Goal: Contribute content: Contribute content

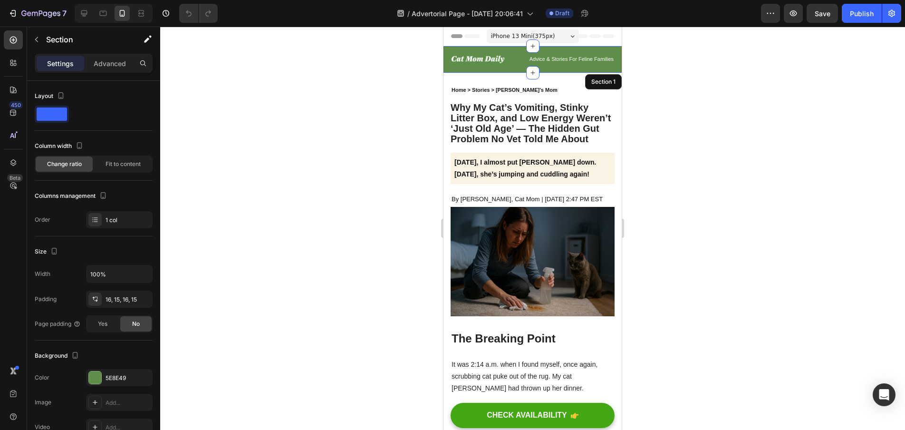
click at [485, 68] on div "Image Advice & Stories For Feline Families Text block Row Section 1" at bounding box center [533, 59] width 178 height 27
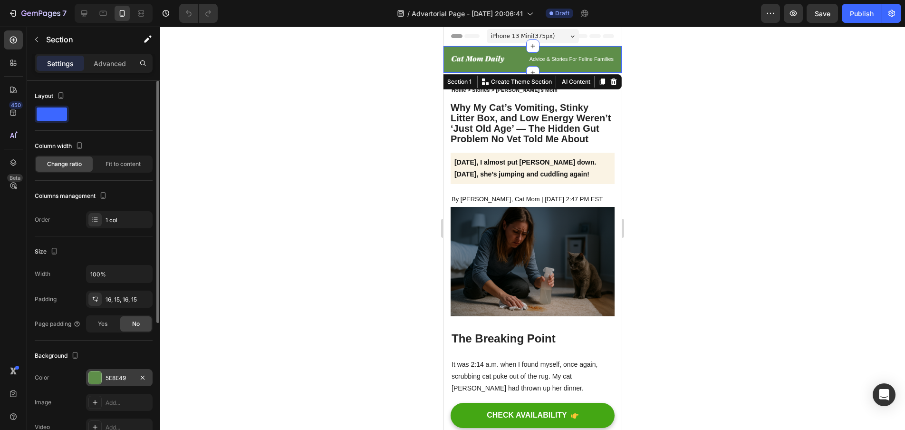
click at [94, 378] on div at bounding box center [95, 377] width 12 height 12
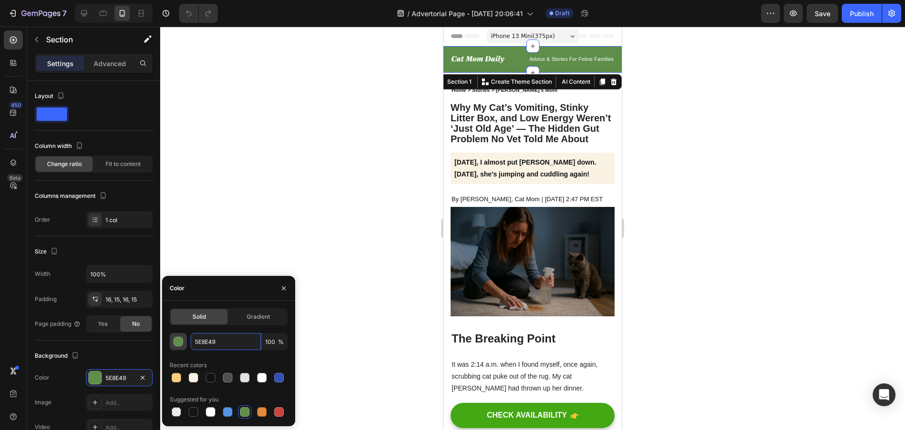
drag, startPoint x: 233, startPoint y: 340, endPoint x: 183, endPoint y: 343, distance: 50.5
click at [183, 343] on div "5E8E49 100 %" at bounding box center [229, 341] width 118 height 17
paste input "#2F5134"
type input "#2F5134"
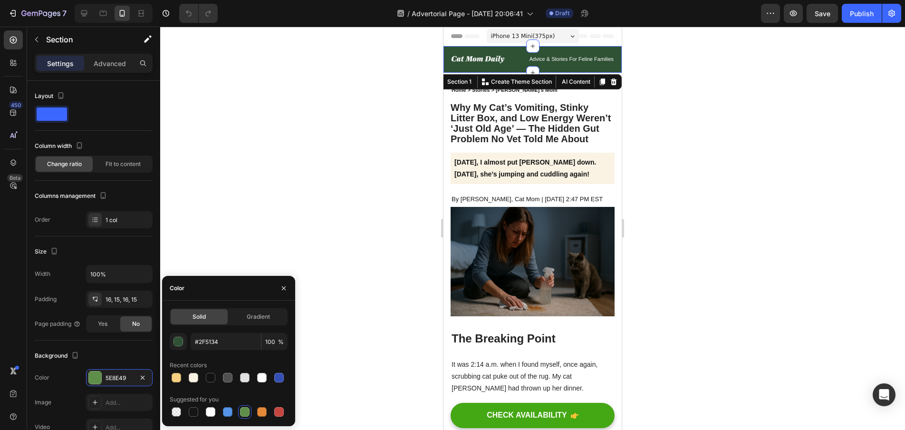
click at [408, 131] on div at bounding box center [532, 228] width 745 height 403
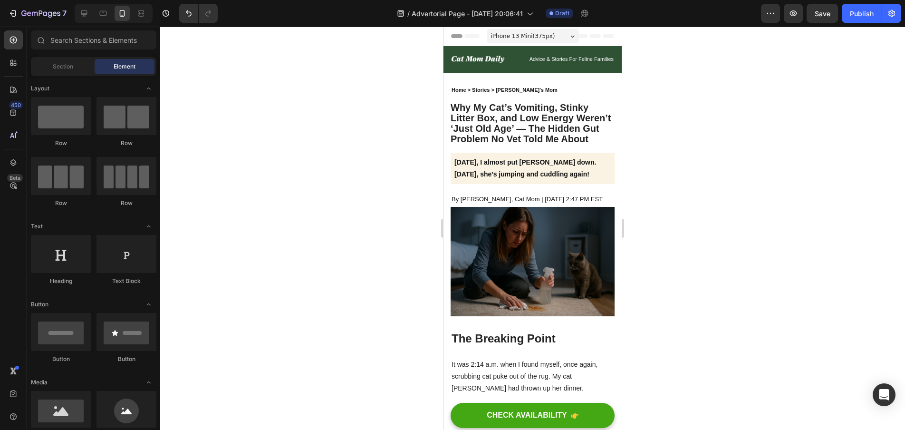
click at [748, 155] on div at bounding box center [532, 228] width 745 height 403
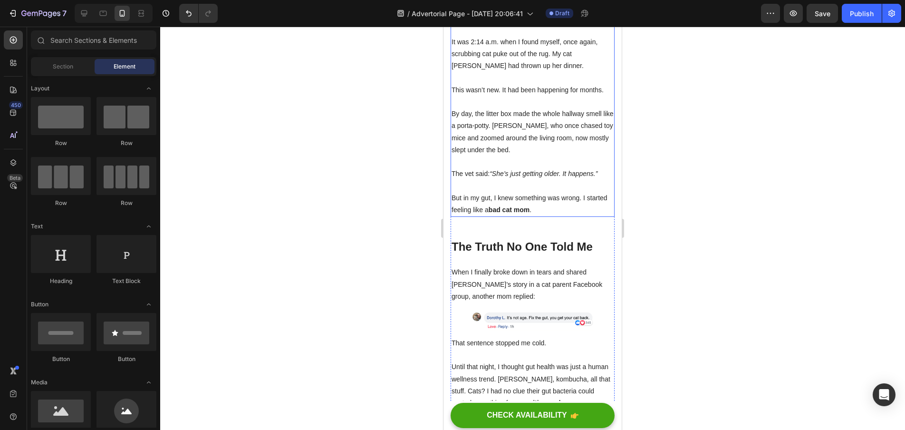
scroll to position [333, 0]
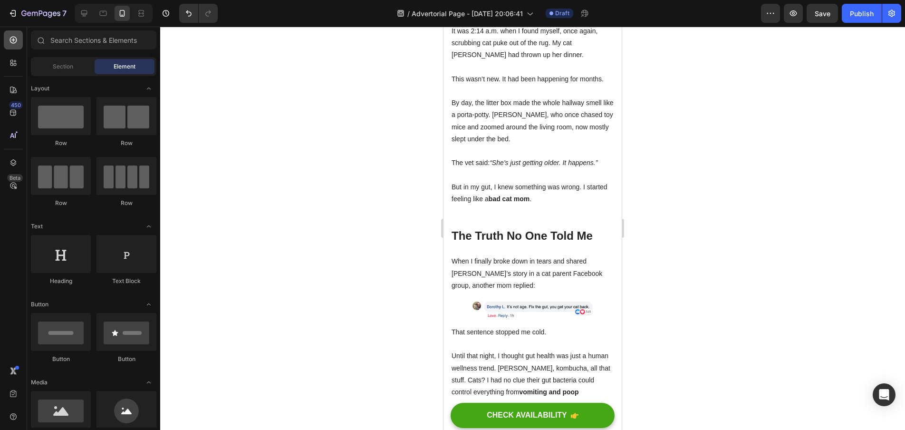
click at [17, 41] on icon at bounding box center [13, 40] width 7 height 7
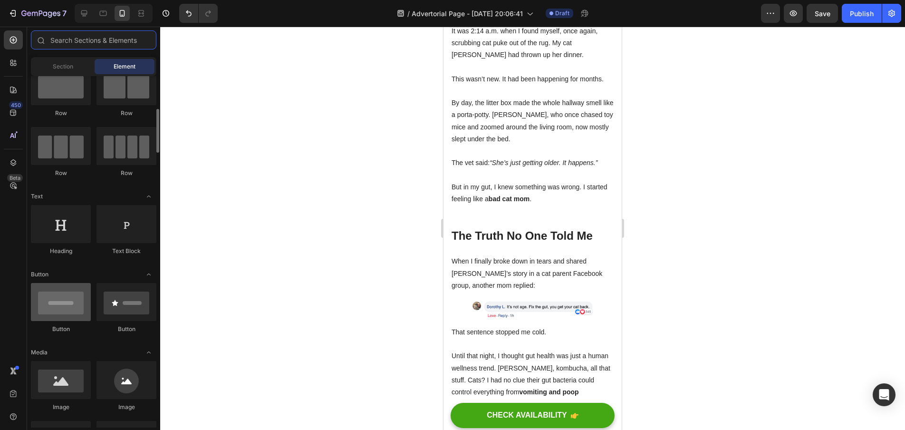
scroll to position [56, 0]
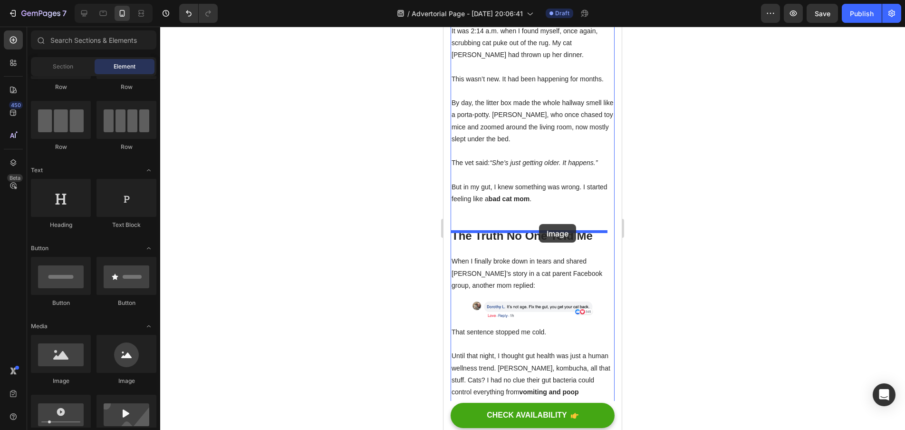
drag, startPoint x: 507, startPoint y: 385, endPoint x: 539, endPoint y: 224, distance: 163.8
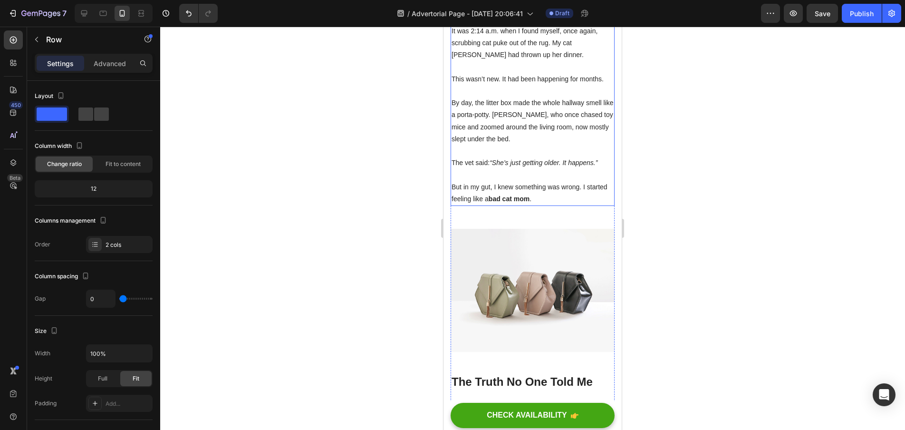
click at [560, 197] on p "But in my gut, I knew something was wrong. I started feeling like a bad cat mom…" at bounding box center [533, 193] width 162 height 24
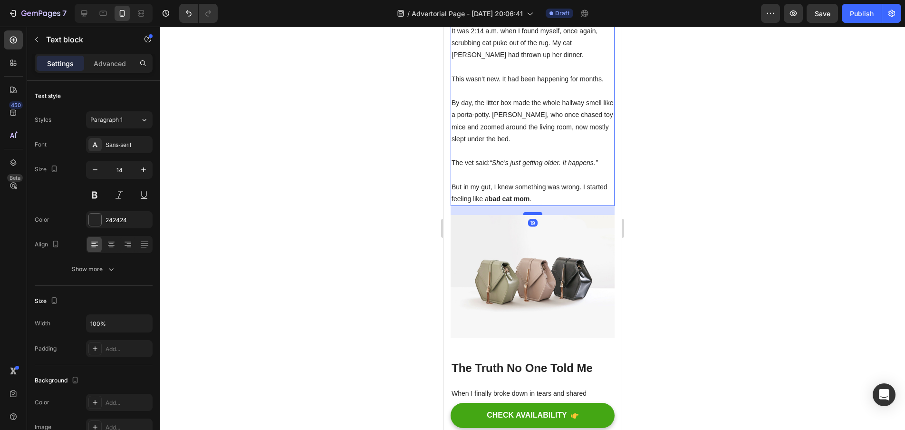
drag, startPoint x: 532, startPoint y: 231, endPoint x: 535, endPoint y: 217, distance: 14.5
click at [535, 215] on div at bounding box center [532, 213] width 19 height 3
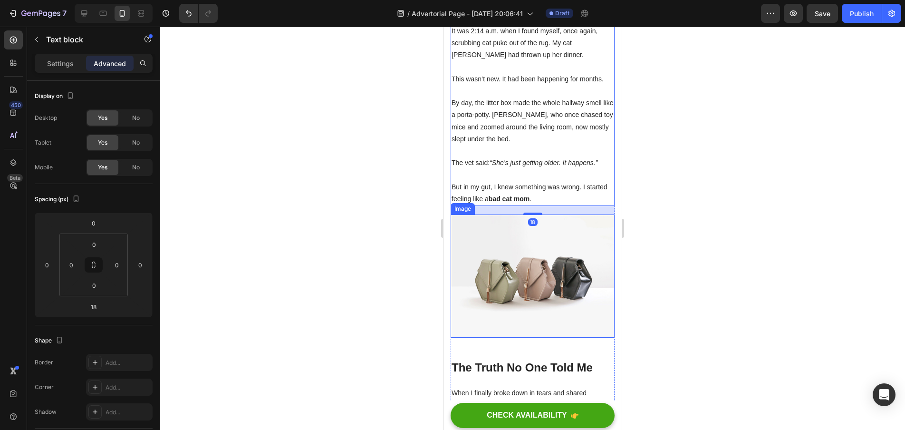
click at [556, 265] on img at bounding box center [533, 275] width 164 height 123
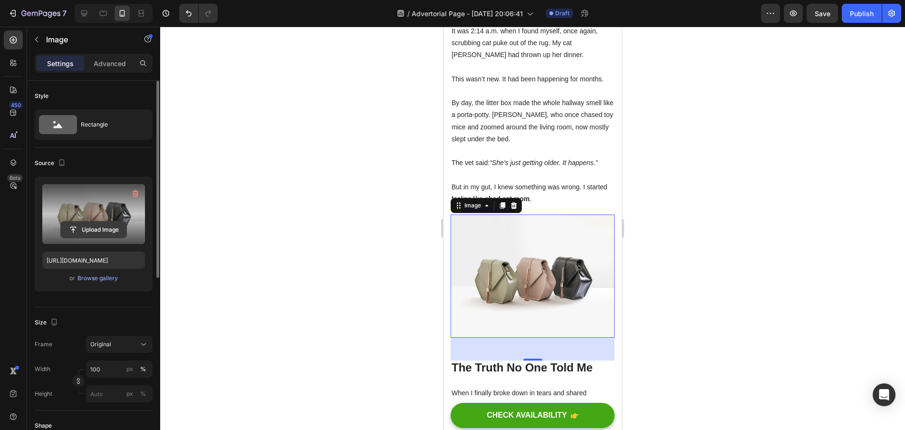
click at [97, 225] on input "file" at bounding box center [94, 230] width 66 height 16
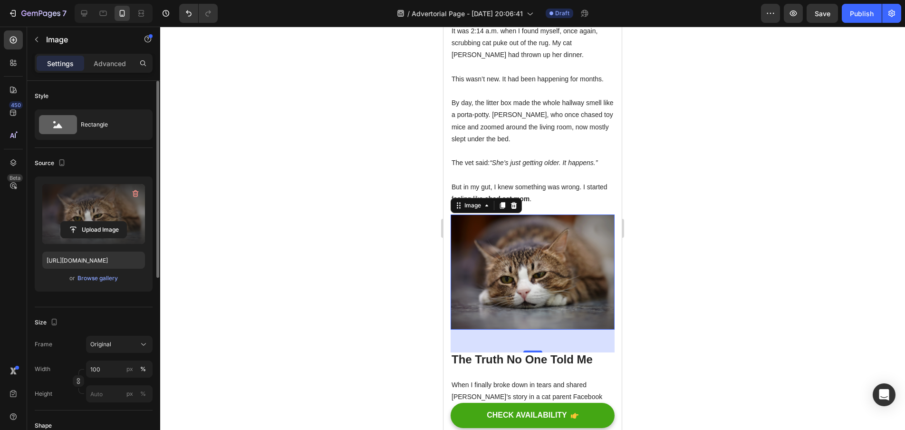
type input "[URL][DOMAIN_NAME]"
click at [683, 207] on div at bounding box center [532, 228] width 745 height 403
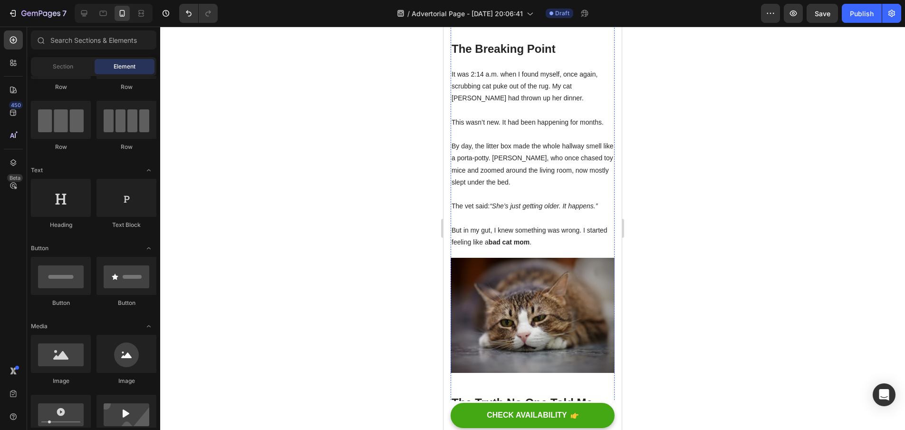
scroll to position [281, 0]
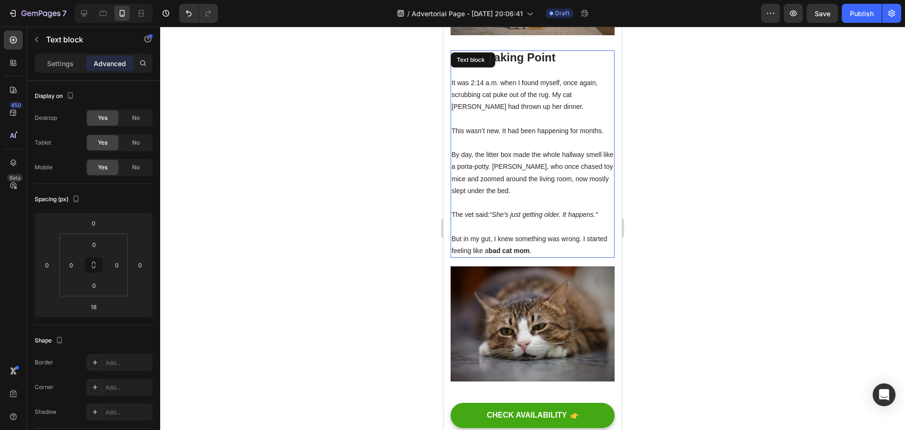
click at [506, 254] on p "But in my gut, I knew something was wrong. I started feeling like a bad cat mom…" at bounding box center [533, 245] width 162 height 24
click at [515, 63] on icon at bounding box center [514, 60] width 5 height 7
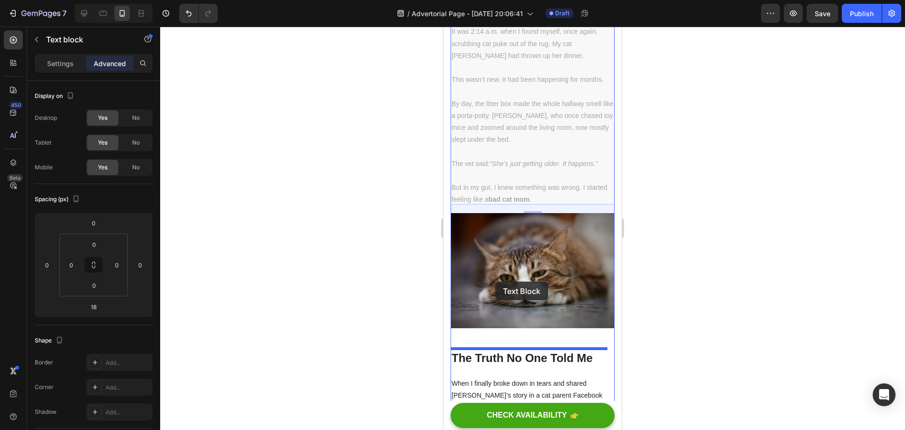
scroll to position [599, 0]
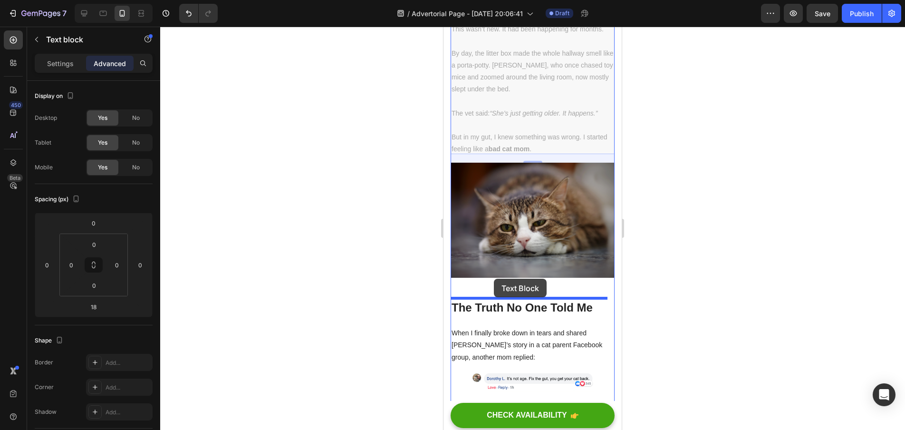
drag, startPoint x: 457, startPoint y: 150, endPoint x: 494, endPoint y: 279, distance: 134.1
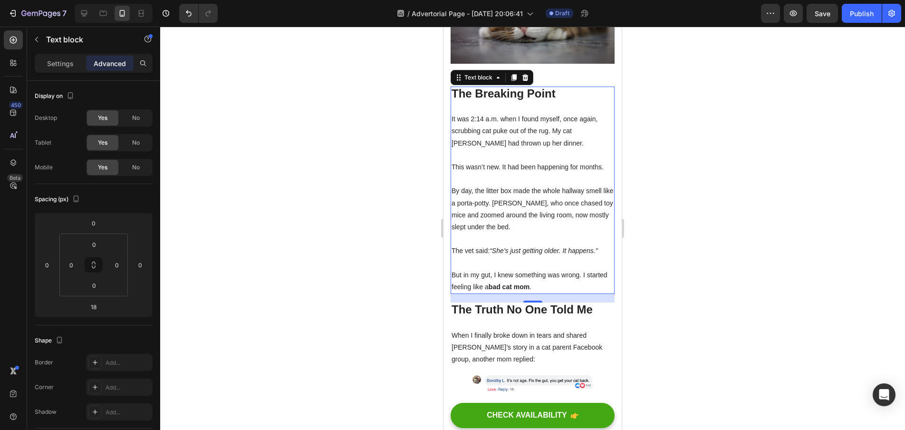
click at [510, 117] on p "It was 2:14 a.m. when I found myself, once again, scrubbing cat puke out of the…" at bounding box center [533, 131] width 162 height 36
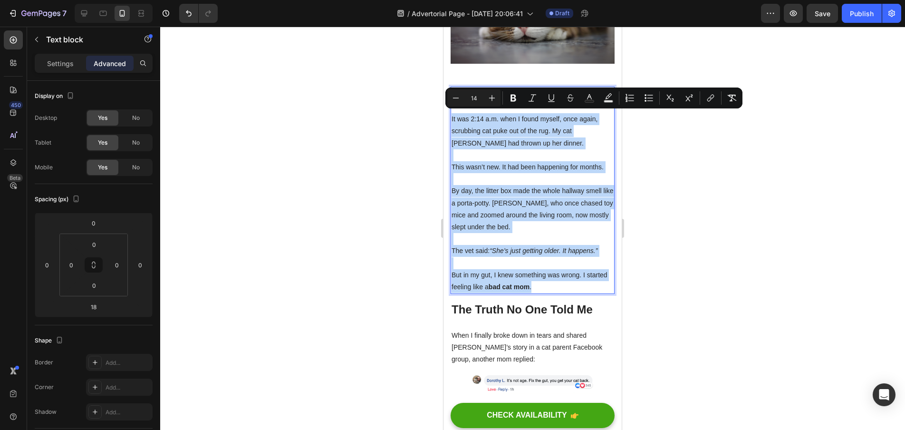
drag, startPoint x: 551, startPoint y: 275, endPoint x: 451, endPoint y: 117, distance: 186.9
click at [451, 117] on div "The Breaking Point It was 2:14 a.m. when I found myself, once again, scrubbing …" at bounding box center [533, 190] width 164 height 207
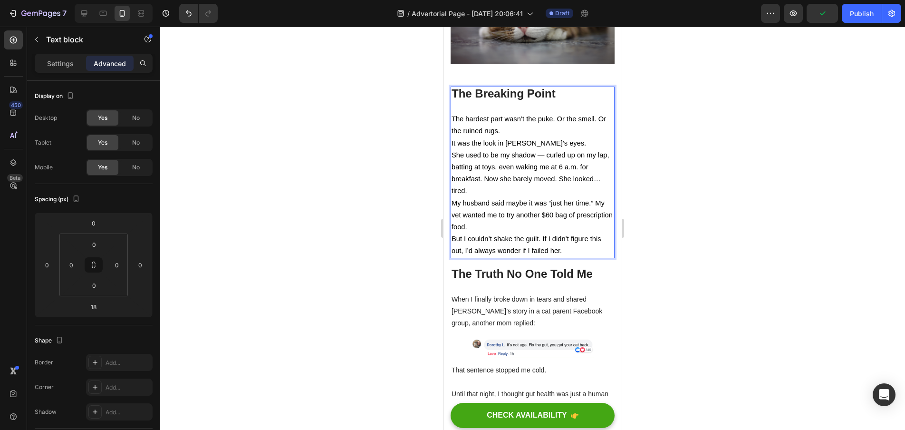
click at [713, 234] on div at bounding box center [532, 228] width 745 height 403
click at [540, 219] on p "My husband said maybe it was “just her time.” My vet wanted me to try another $…" at bounding box center [533, 215] width 162 height 36
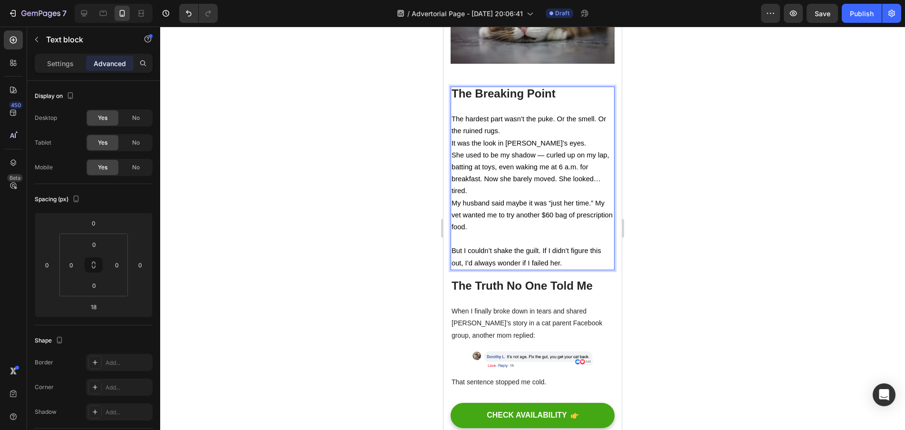
click at [500, 186] on p "She used to be my shadow — curled up on my lap, batting at toys, even waking me…" at bounding box center [533, 173] width 162 height 48
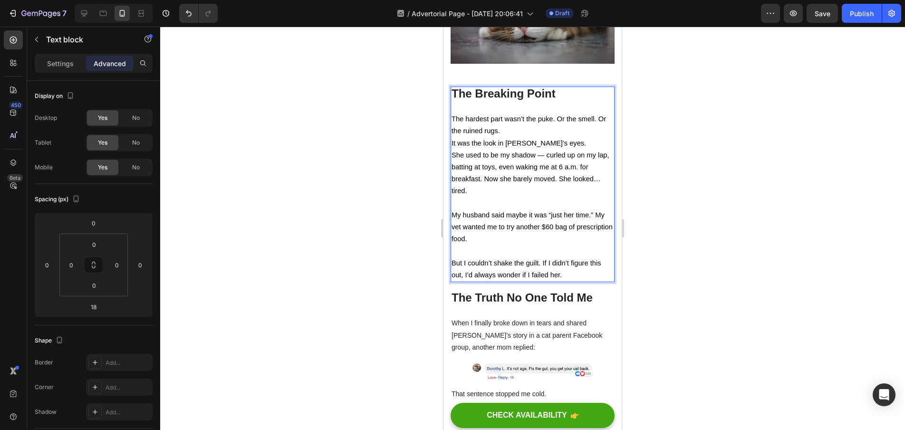
click at [516, 128] on p "The hardest part wasn’t the puke. Or the smell. Or the ruined rugs." at bounding box center [533, 125] width 162 height 24
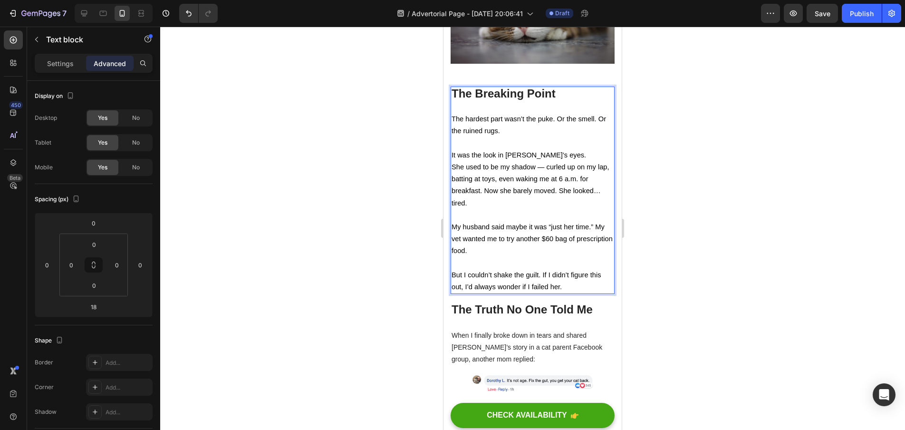
click at [712, 190] on div at bounding box center [532, 228] width 745 height 403
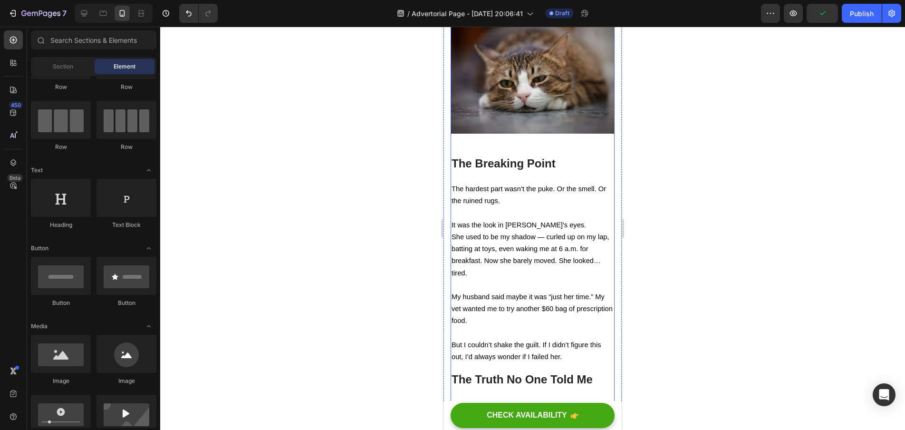
scroll to position [518, 0]
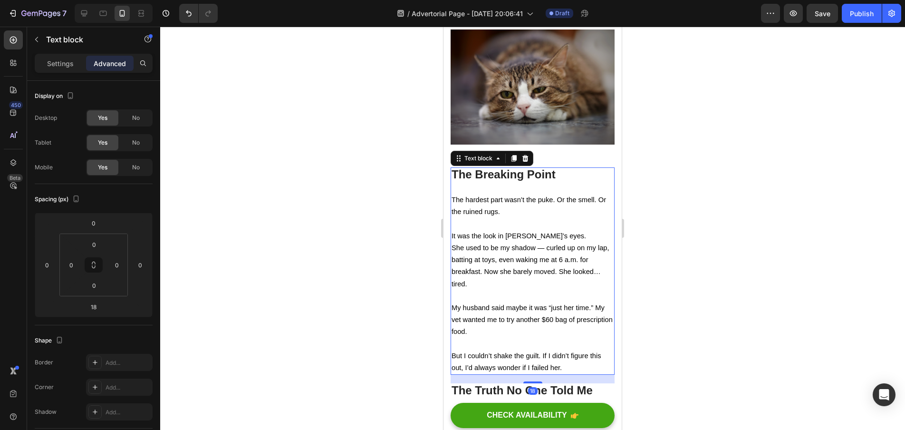
click at [565, 285] on p "She used to be my shadow — curled up on my lap, batting at toys, even waking me…" at bounding box center [533, 266] width 162 height 48
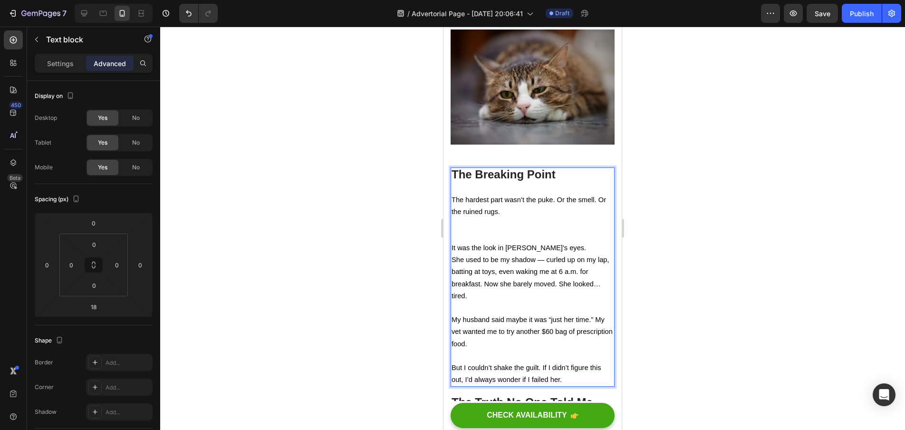
click at [482, 228] on p "Rich Text Editor. Editing area: main" at bounding box center [533, 230] width 162 height 24
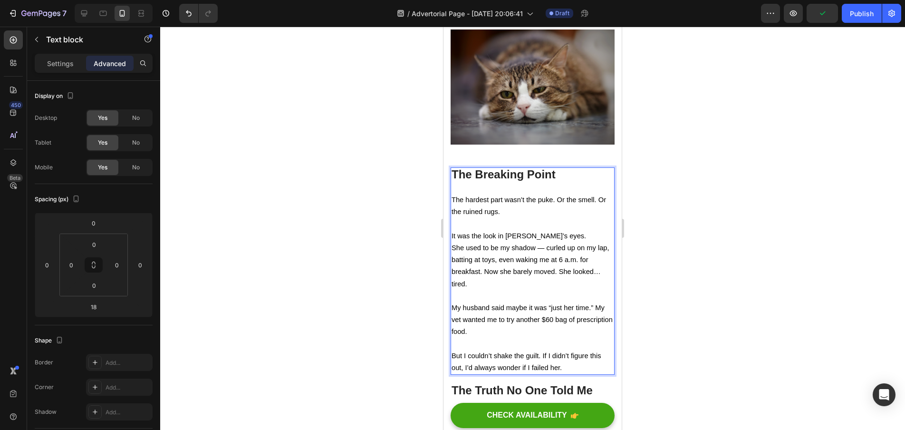
click at [536, 174] on strong "The Breaking Point" at bounding box center [504, 174] width 104 height 13
drag, startPoint x: 558, startPoint y: 173, endPoint x: 449, endPoint y: 170, distance: 109.4
click at [687, 218] on div at bounding box center [532, 228] width 745 height 403
click at [534, 174] on strong "The Guilt That Eats At You" at bounding box center [503, 174] width 103 height 10
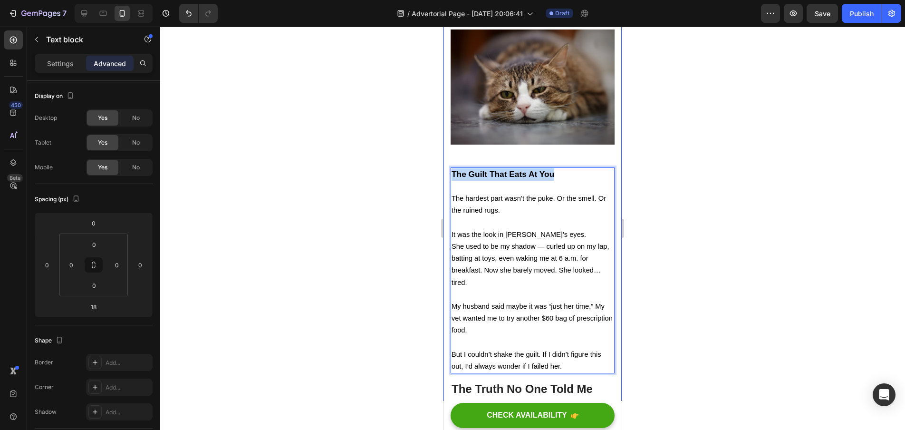
drag, startPoint x: 554, startPoint y: 173, endPoint x: 449, endPoint y: 173, distance: 104.6
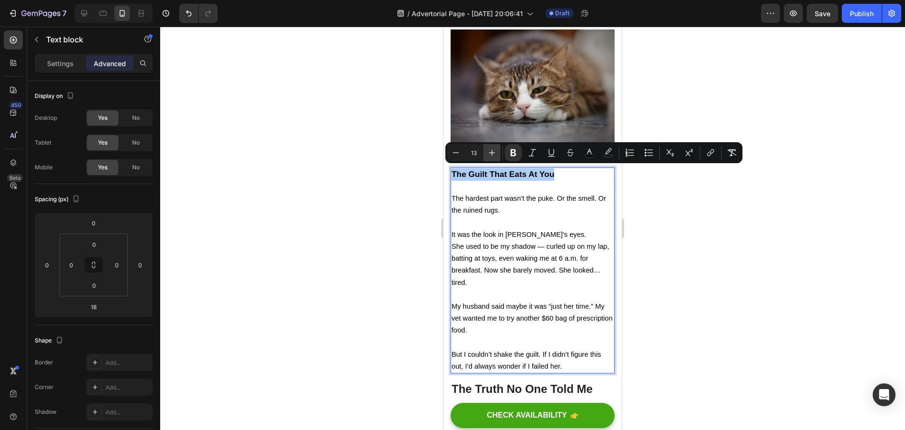
click at [492, 152] on icon "Editor contextual toolbar" at bounding box center [492, 153] width 10 height 10
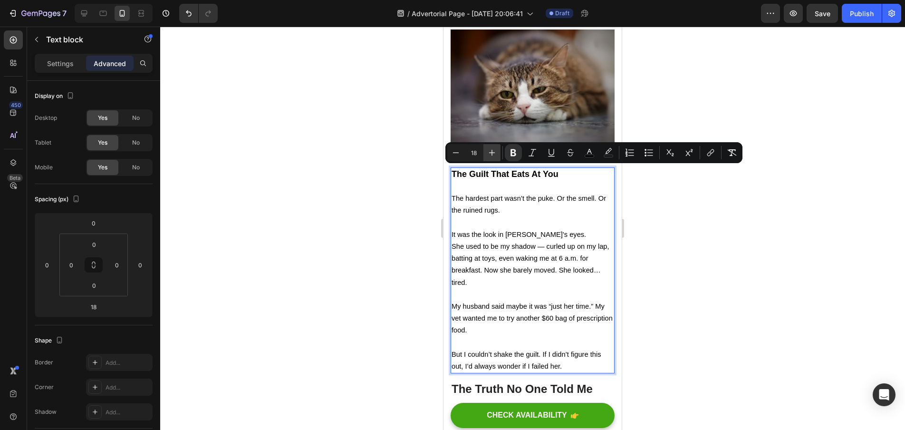
click at [492, 152] on icon "Editor contextual toolbar" at bounding box center [492, 153] width 10 height 10
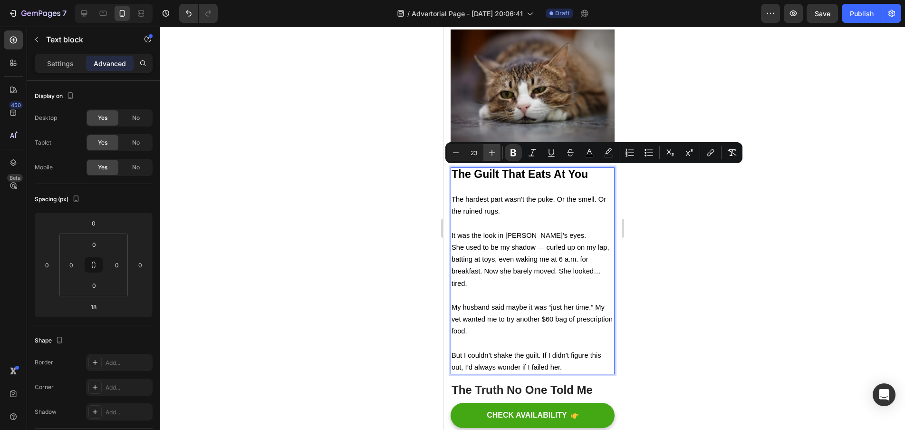
click at [492, 152] on icon "Editor contextual toolbar" at bounding box center [492, 153] width 10 height 10
type input "24"
click at [687, 259] on div at bounding box center [532, 228] width 745 height 403
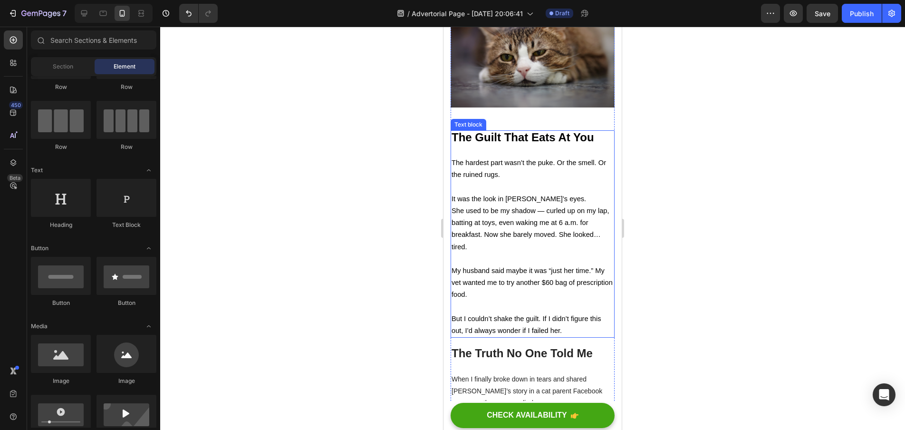
scroll to position [563, 0]
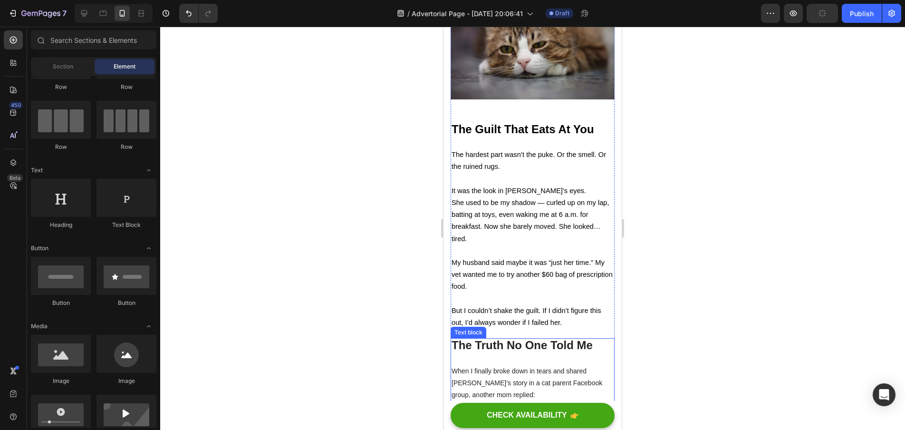
click at [551, 343] on strong "The Truth No One Told Me" at bounding box center [522, 345] width 141 height 13
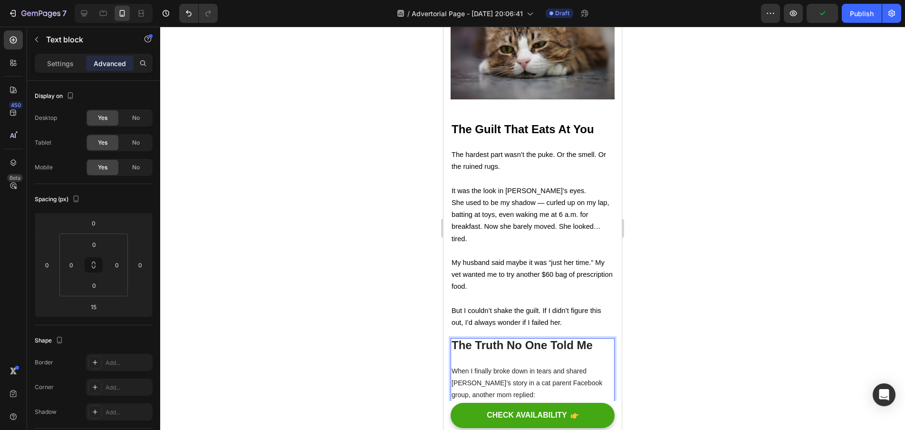
click at [554, 341] on strong "The Truth No One Told Me" at bounding box center [522, 345] width 141 height 13
click at [545, 138] on p "Rich Text Editor. Editing area: main" at bounding box center [533, 143] width 162 height 12
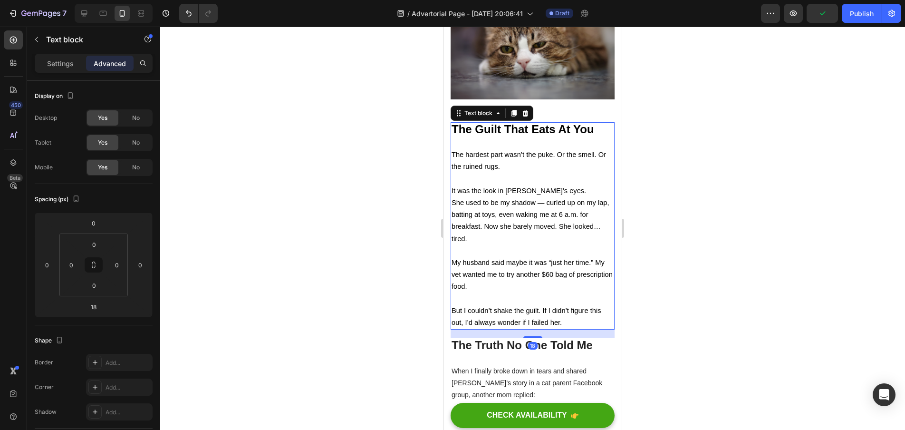
click at [593, 126] on strong "The Guilt That Eats At You" at bounding box center [523, 129] width 143 height 13
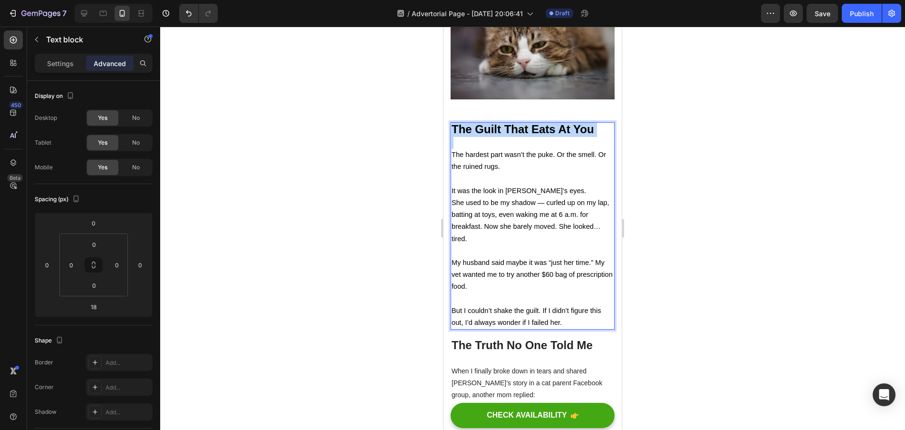
click at [593, 126] on strong "The Guilt That Eats At You" at bounding box center [523, 129] width 143 height 13
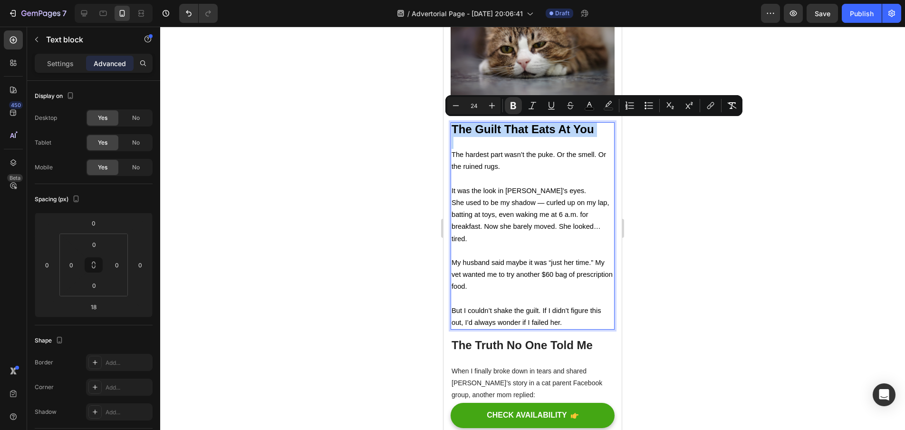
click at [593, 126] on strong "The Guilt That Eats At You" at bounding box center [523, 129] width 143 height 13
click at [594, 128] on strong "The Guilt That Eats At You" at bounding box center [523, 129] width 143 height 13
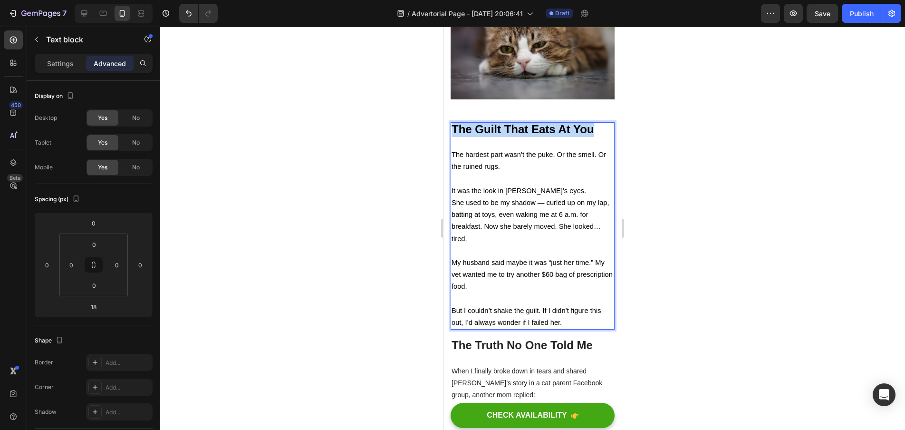
drag, startPoint x: 582, startPoint y: 126, endPoint x: 427, endPoint y: 131, distance: 154.6
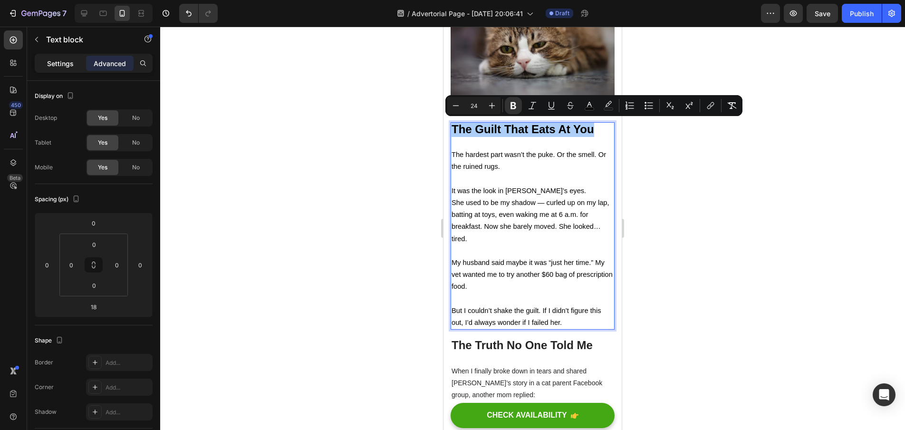
click at [65, 63] on p "Settings" at bounding box center [60, 63] width 27 height 10
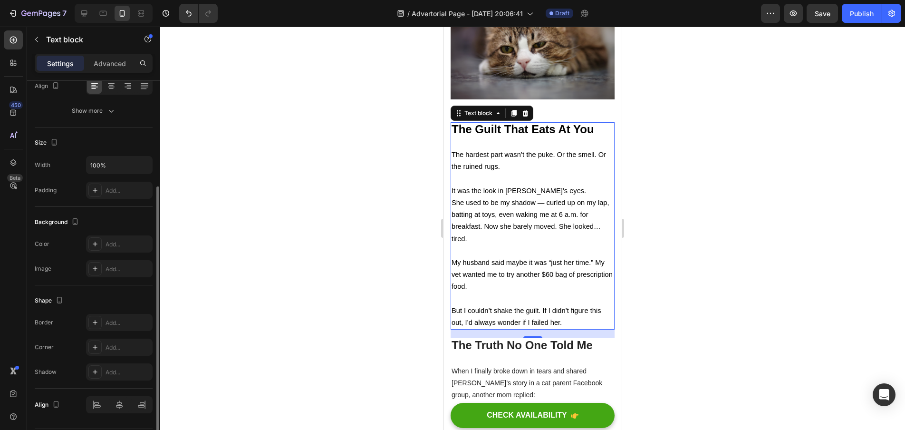
scroll to position [0, 0]
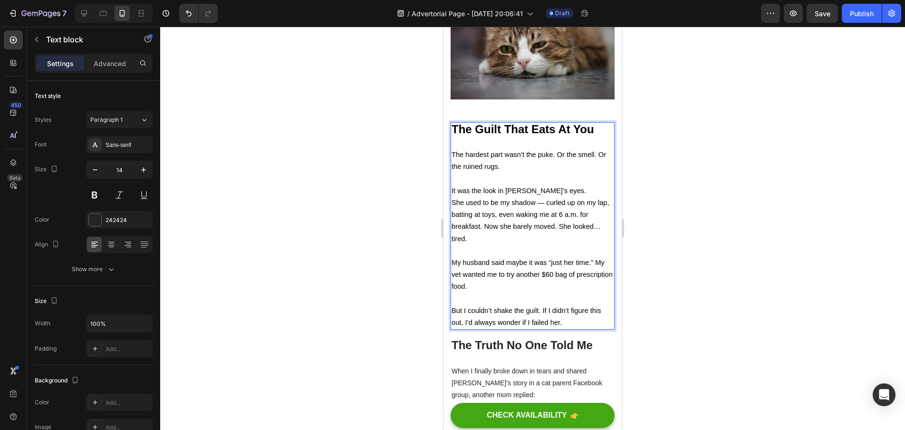
click at [526, 127] on strong "The Guilt That Eats At You" at bounding box center [523, 129] width 143 height 13
click at [686, 176] on div at bounding box center [532, 228] width 745 height 403
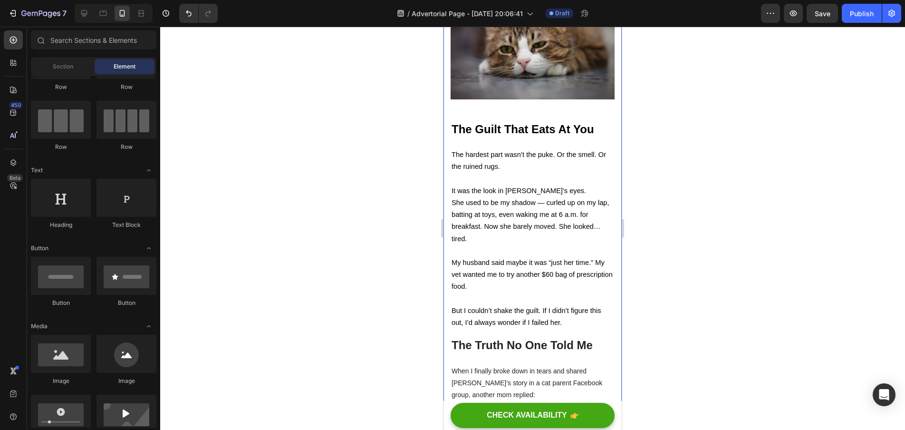
click at [659, 192] on div at bounding box center [532, 228] width 745 height 403
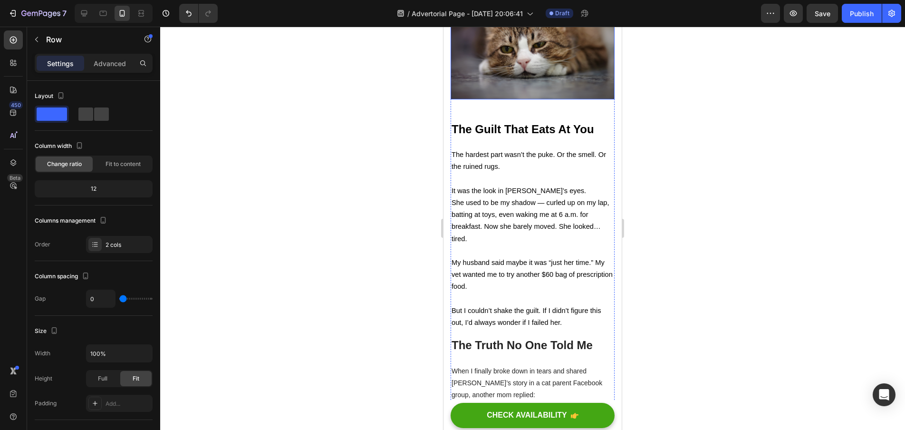
click at [560, 80] on img at bounding box center [533, 41] width 164 height 115
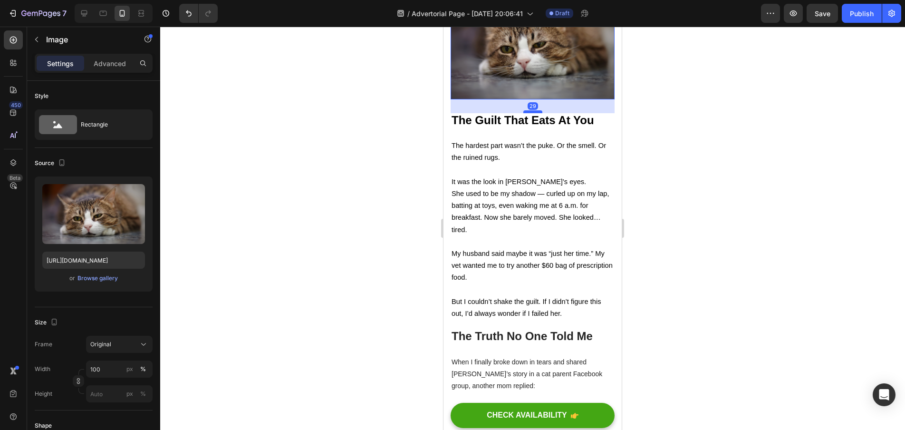
drag, startPoint x: 531, startPoint y: 119, endPoint x: 1069, endPoint y: 154, distance: 539.3
click at [533, 110] on div at bounding box center [532, 111] width 19 height 3
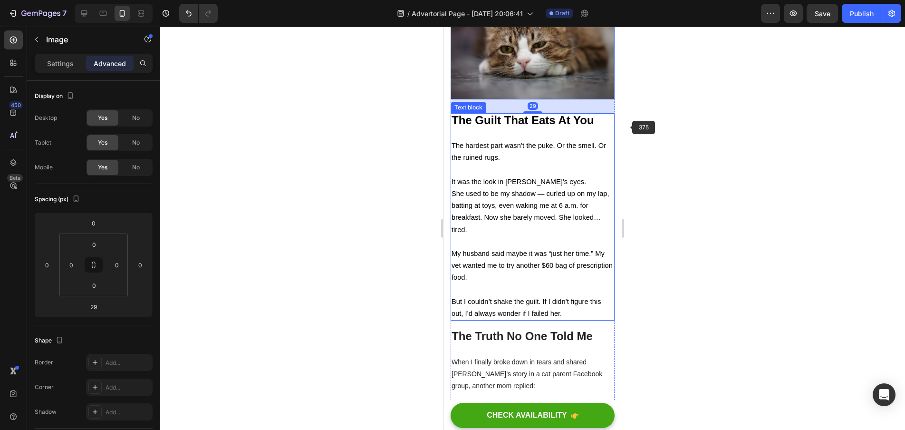
click at [677, 131] on div at bounding box center [532, 228] width 745 height 403
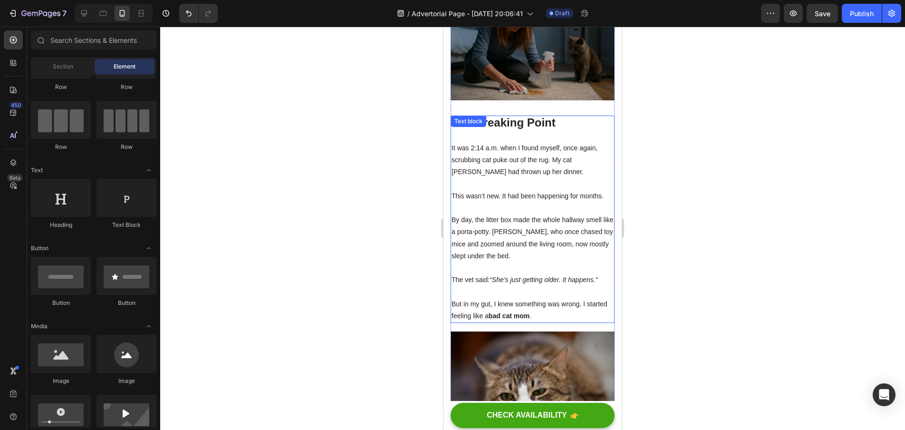
scroll to position [199, 0]
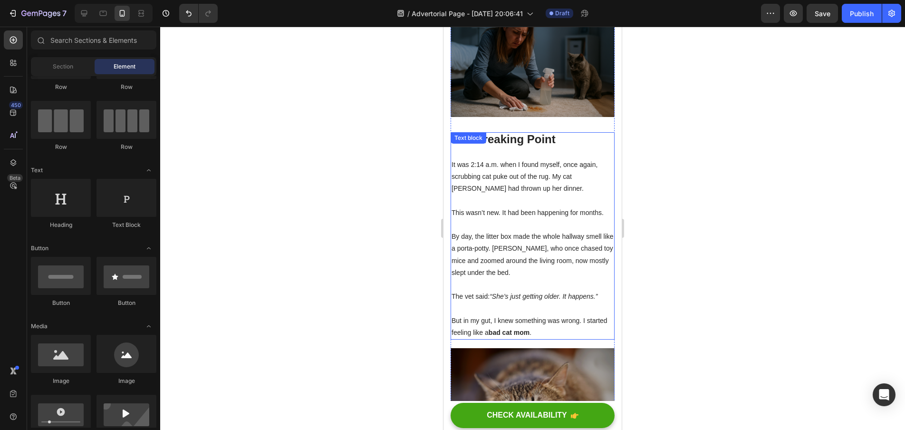
click at [513, 145] on strong "The Breaking Point" at bounding box center [504, 139] width 104 height 13
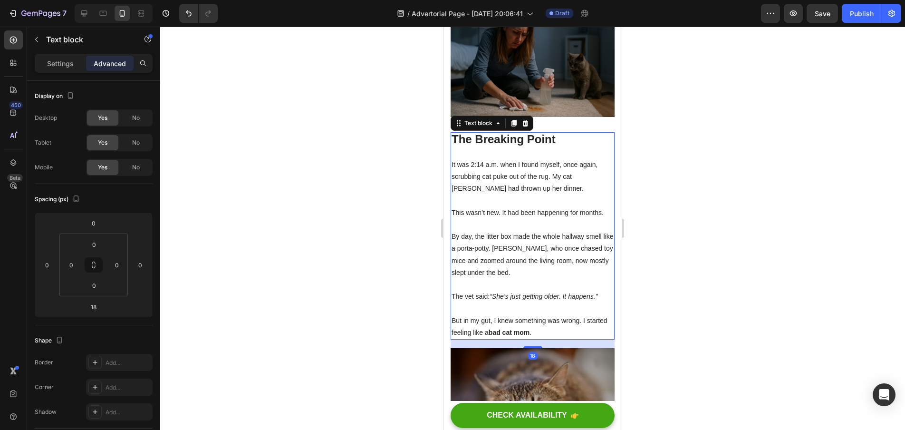
click at [514, 145] on strong "The Breaking Point" at bounding box center [504, 139] width 104 height 13
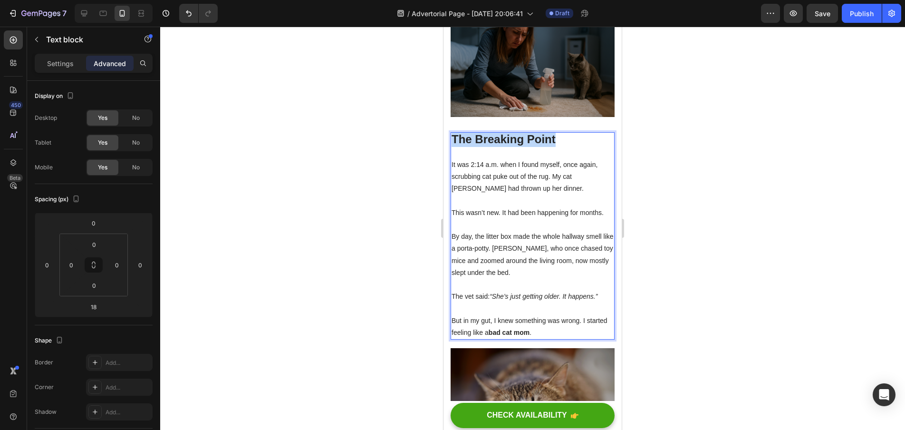
drag, startPoint x: 554, startPoint y: 146, endPoint x: 455, endPoint y: 142, distance: 99.0
click at [455, 142] on strong "The Breaking Point" at bounding box center [504, 139] width 104 height 13
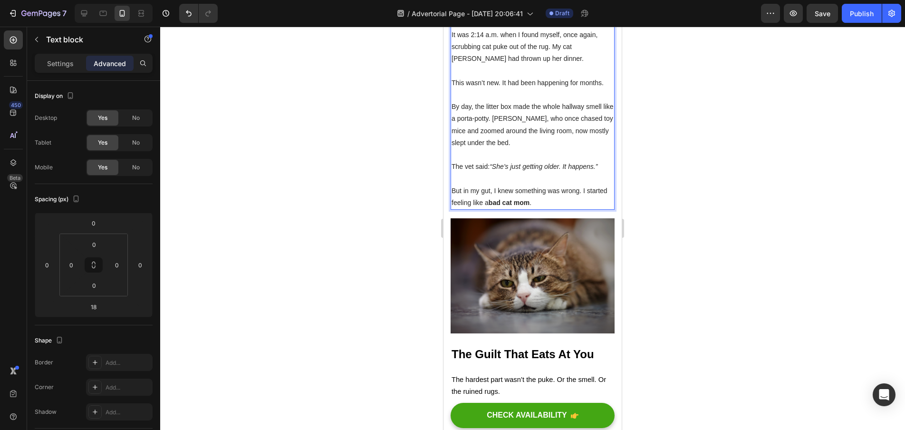
scroll to position [436, 0]
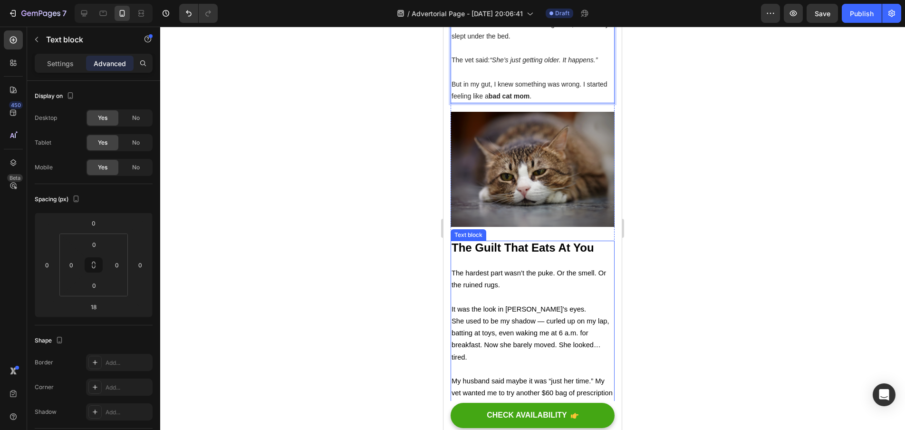
click at [558, 241] on strong "The Guilt That Eats At You" at bounding box center [523, 247] width 143 height 13
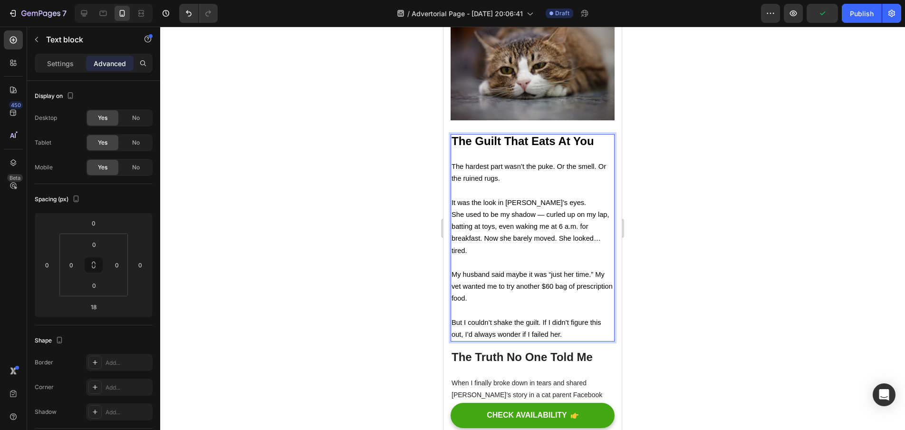
scroll to position [537, 0]
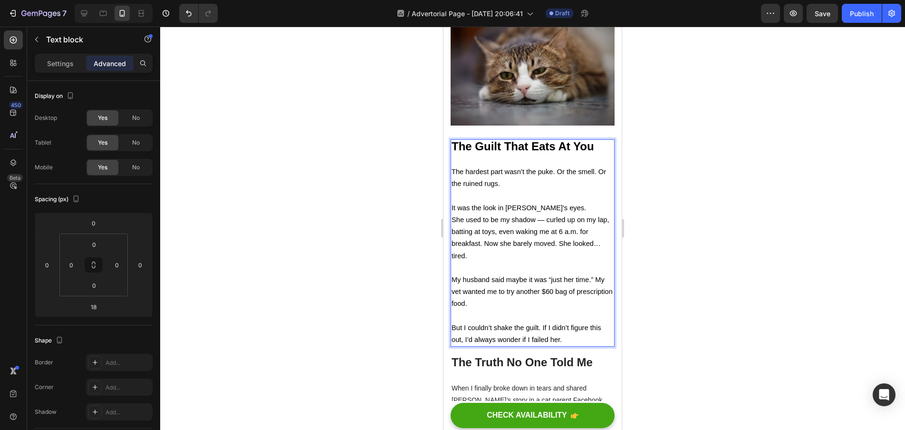
click at [711, 61] on div at bounding box center [532, 228] width 745 height 403
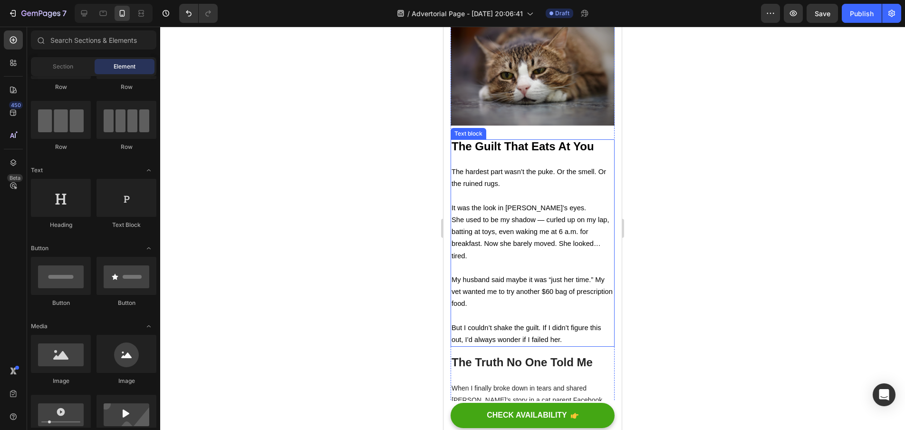
scroll to position [639, 0]
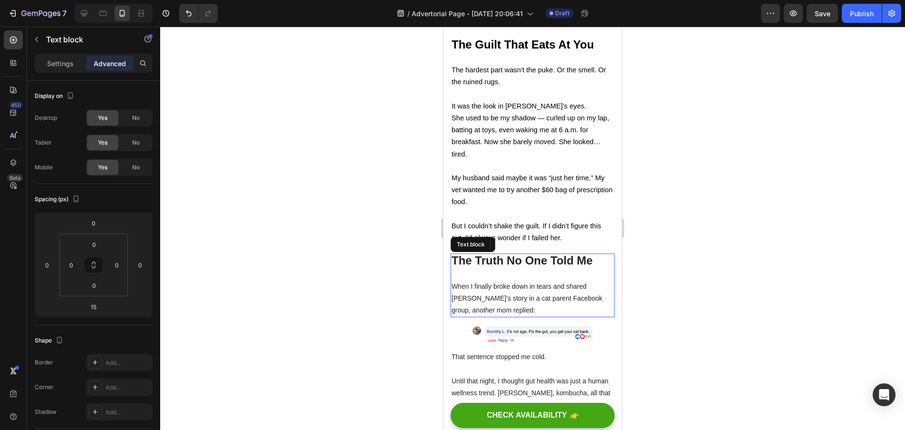
click at [516, 296] on p "When I finally broke down in tears and shared [PERSON_NAME]’s story in a cat pa…" at bounding box center [533, 299] width 162 height 36
click at [519, 303] on p "When I finally broke down in tears and shared [PERSON_NAME]’s story in a cat pa…" at bounding box center [533, 299] width 162 height 36
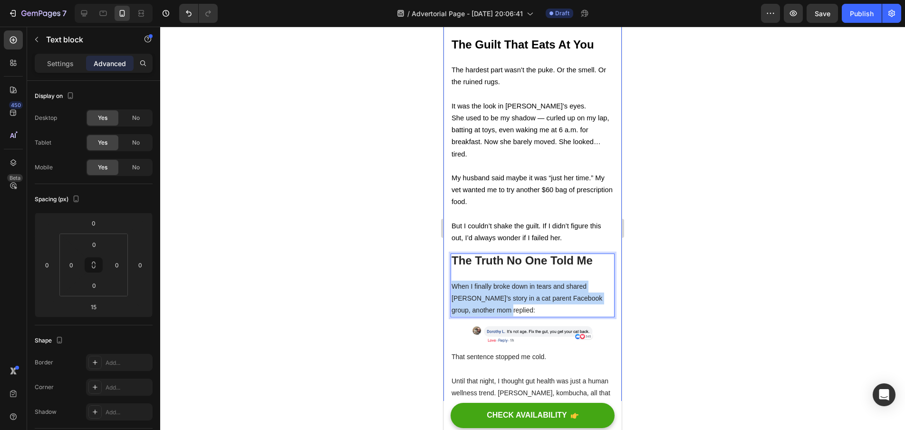
drag, startPoint x: 491, startPoint y: 297, endPoint x: 448, endPoint y: 281, distance: 46.2
click at [457, 272] on p "Rich Text Editor. Editing area: main" at bounding box center [533, 274] width 162 height 12
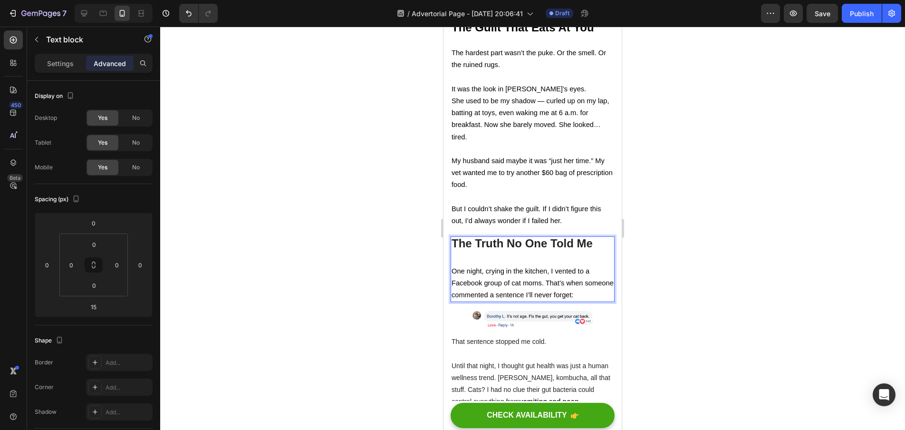
scroll to position [692, 0]
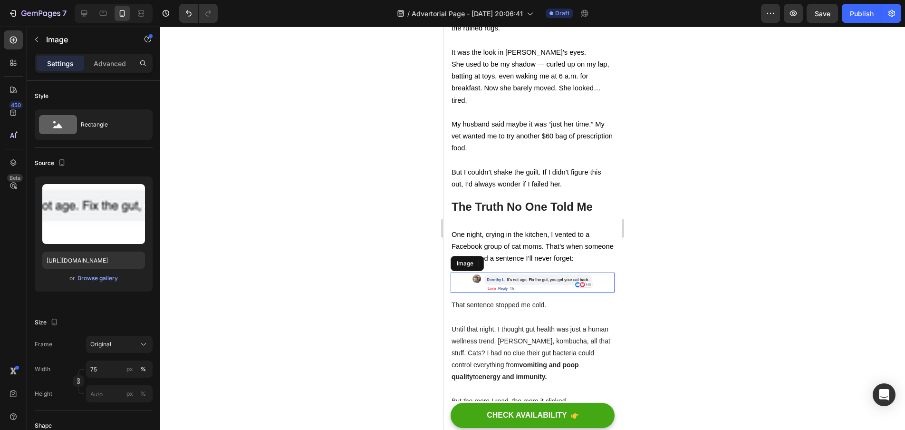
click at [531, 279] on img at bounding box center [532, 282] width 123 height 20
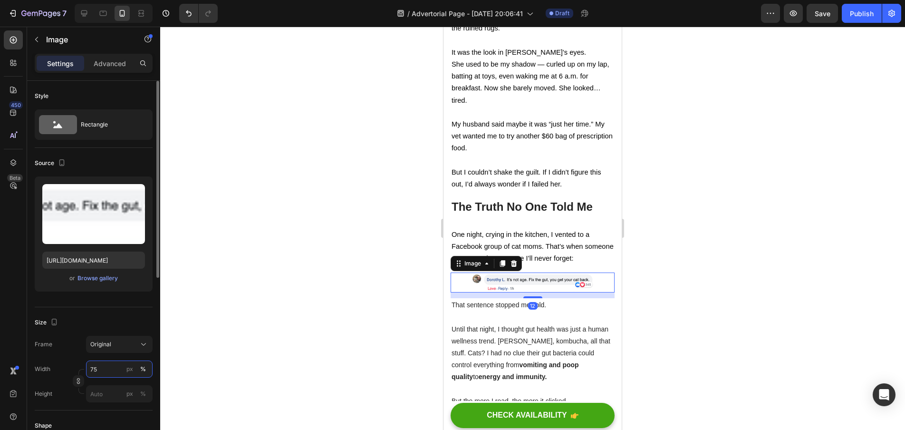
click at [105, 376] on input "75" at bounding box center [119, 368] width 67 height 17
type input "7"
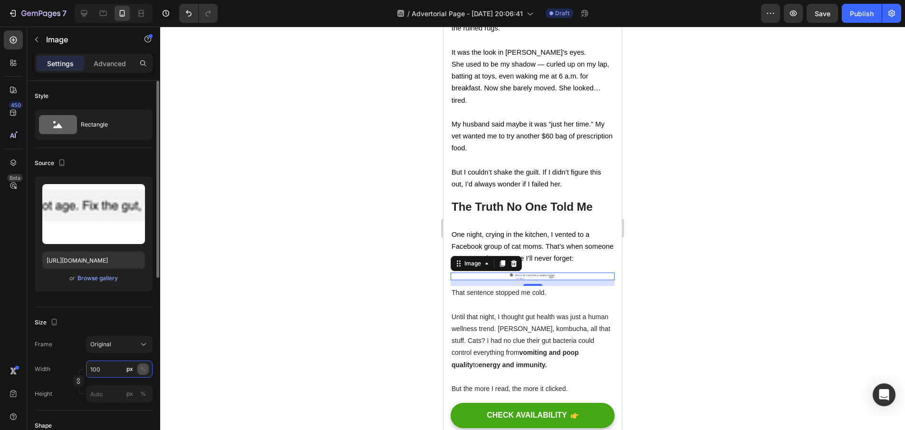
type input "100"
click at [141, 368] on div "%" at bounding box center [143, 369] width 6 height 9
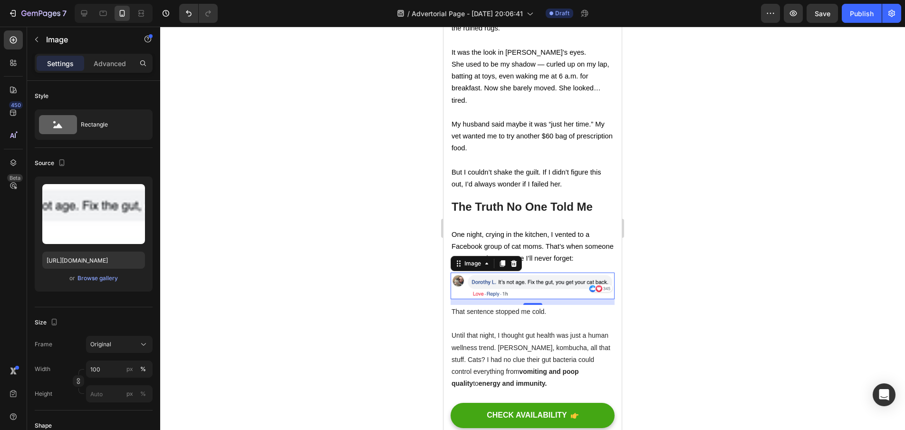
click at [230, 342] on div at bounding box center [532, 228] width 745 height 403
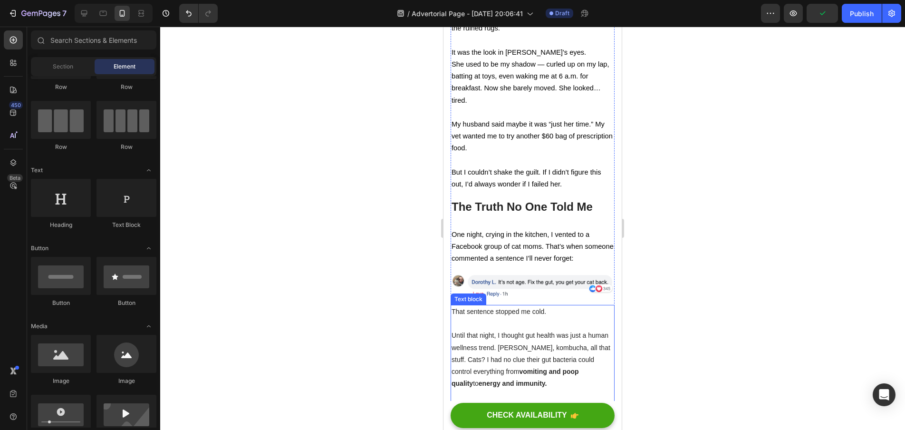
click at [524, 341] on p "Until that night, I thought gut health was just a human wellness trend. [PERSON…" at bounding box center [533, 359] width 162 height 60
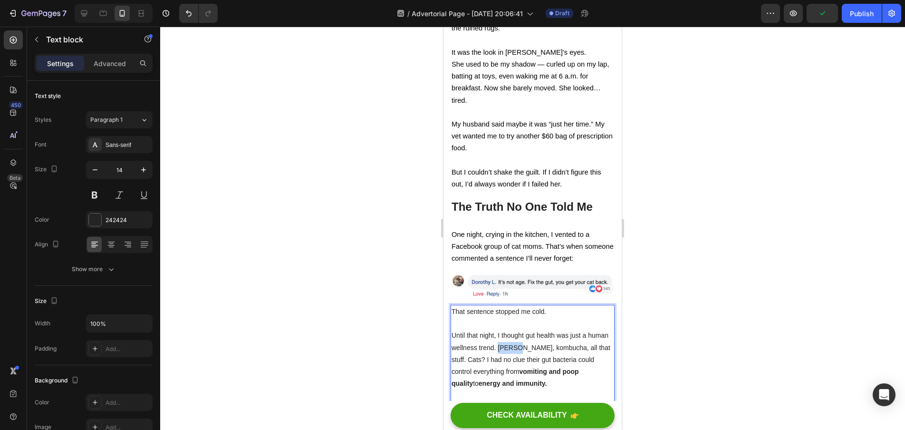
click at [524, 341] on p "Until that night, I thought gut health was just a human wellness trend. [PERSON…" at bounding box center [533, 359] width 162 height 60
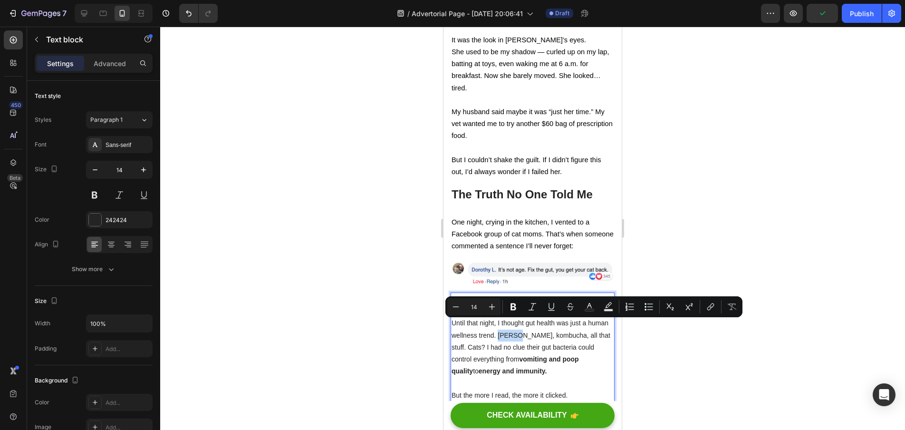
scroll to position [733, 0]
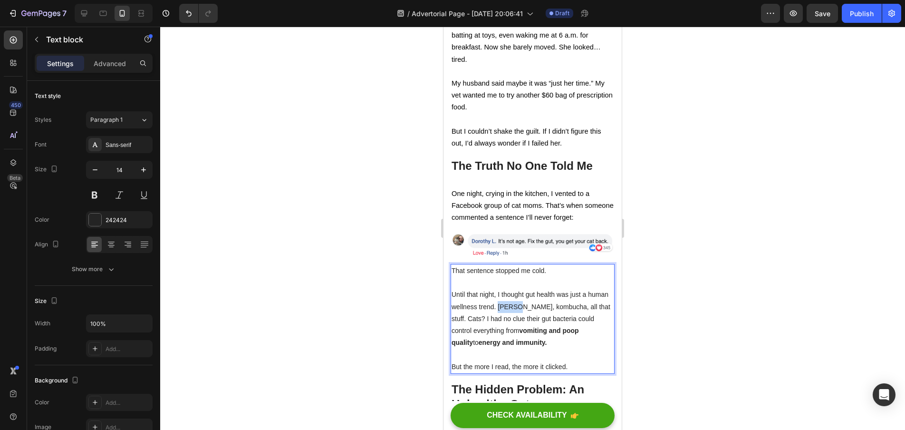
click at [569, 361] on p "But the more I read, the more it clicked." at bounding box center [533, 367] width 162 height 12
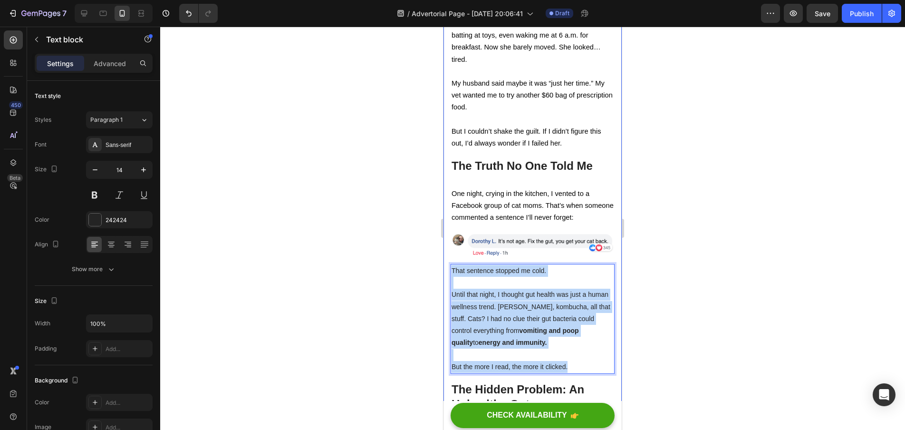
drag, startPoint x: 572, startPoint y: 359, endPoint x: 449, endPoint y: 264, distance: 154.9
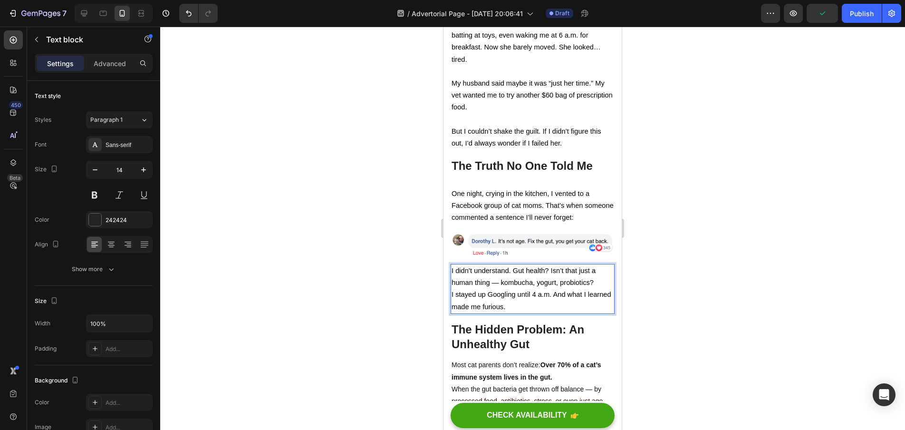
click at [596, 277] on p "I didn’t understand. Gut health? Isn’t that just a human thing — kombucha, yogu…" at bounding box center [533, 277] width 162 height 24
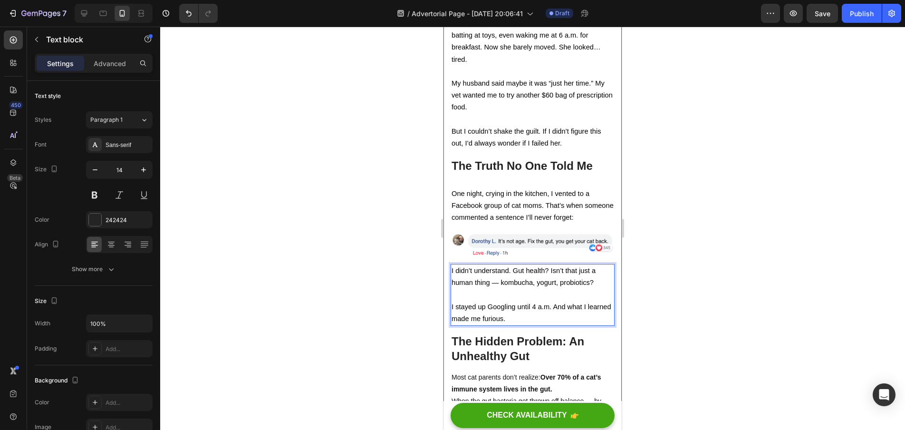
click at [688, 300] on div at bounding box center [532, 228] width 745 height 403
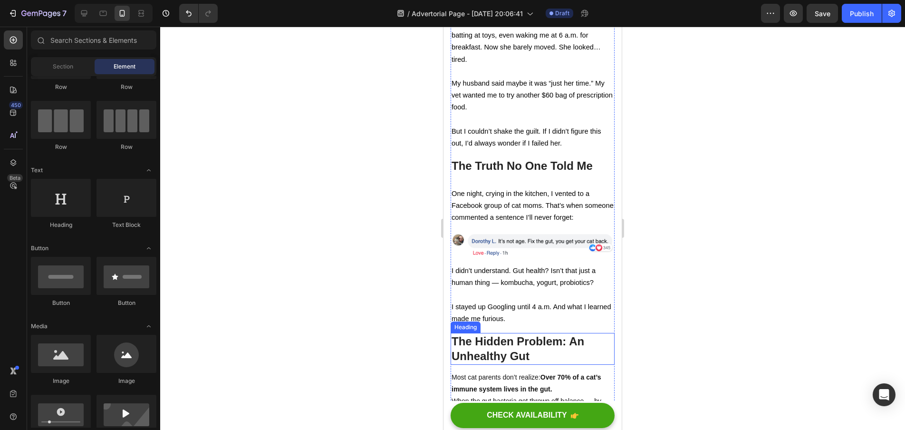
click at [525, 349] on strong "The Hidden Problem: An Unhealthy Gut" at bounding box center [518, 349] width 133 height 28
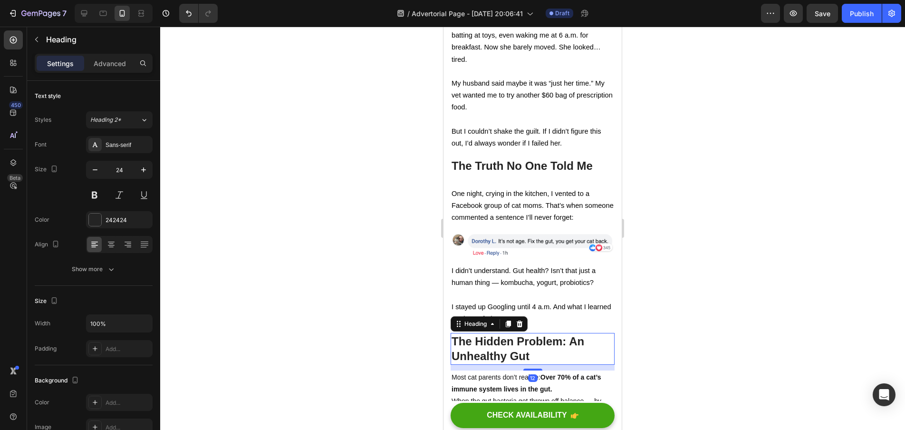
click at [555, 348] on h2 "The Hidden Problem: An Unhealthy Gut" at bounding box center [533, 348] width 164 height 31
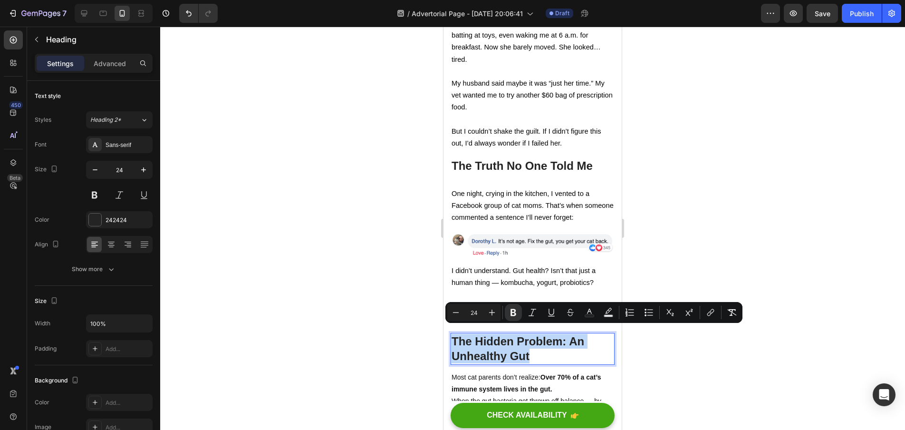
drag, startPoint x: 549, startPoint y: 347, endPoint x: 453, endPoint y: 333, distance: 97.6
click at [453, 334] on p "The Hidden Problem: An Unhealthy Gut" at bounding box center [533, 348] width 162 height 29
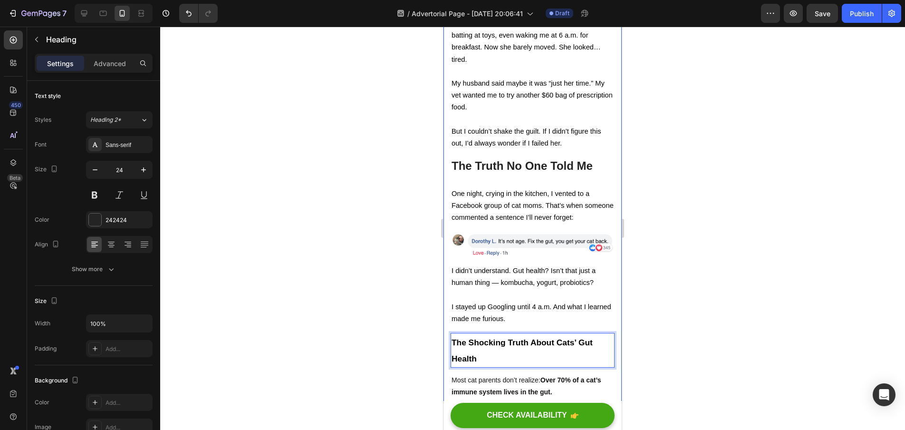
click at [715, 334] on div at bounding box center [532, 228] width 745 height 403
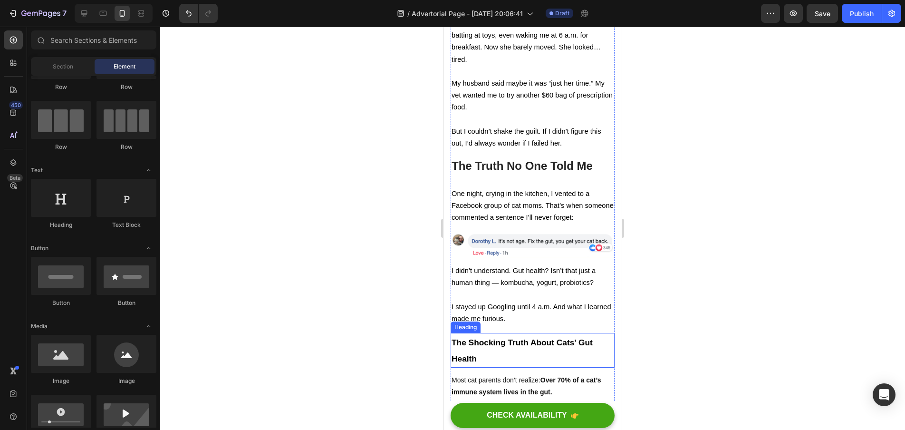
click at [573, 340] on p "⁠⁠⁠⁠⁠⁠⁠ The Shocking Truth About Cats’ Gut Health" at bounding box center [533, 350] width 162 height 32
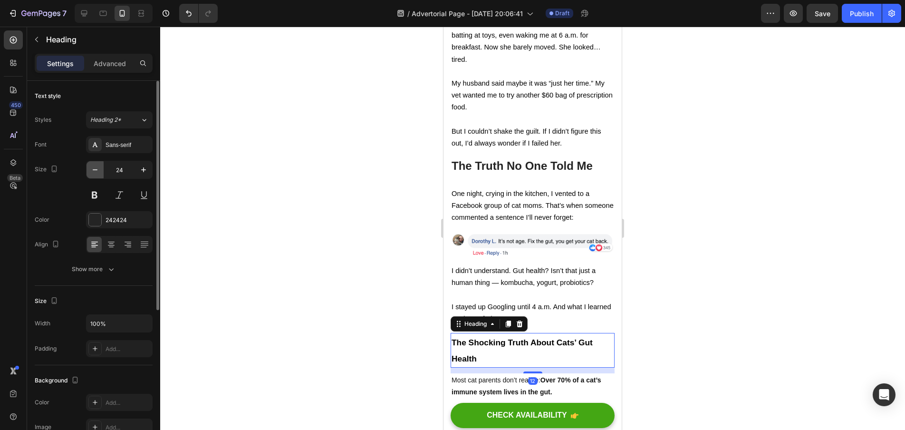
click at [99, 170] on icon "button" at bounding box center [95, 170] width 10 height 10
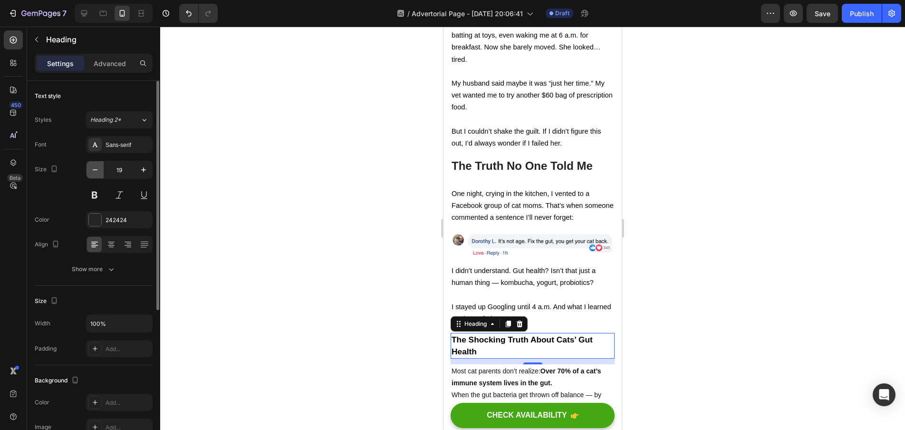
click at [99, 170] on icon "button" at bounding box center [95, 170] width 10 height 10
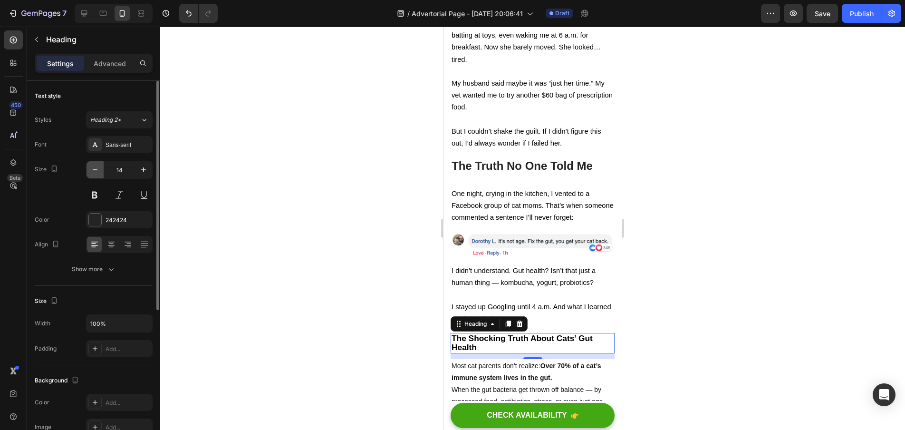
click at [99, 170] on icon "button" at bounding box center [95, 170] width 10 height 10
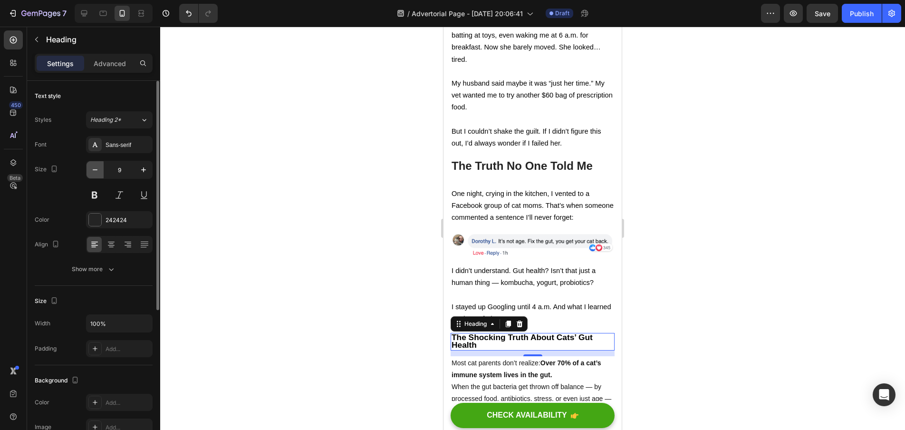
click at [99, 170] on icon "button" at bounding box center [95, 170] width 10 height 10
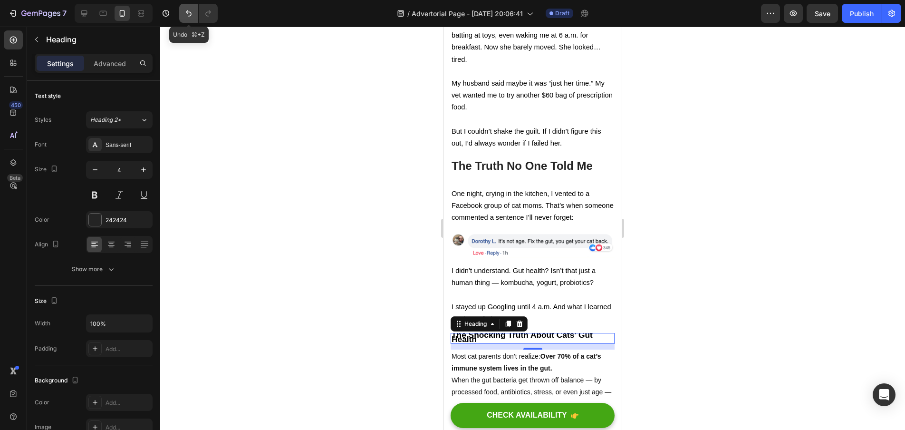
click at [191, 14] on icon "Undo/Redo" at bounding box center [189, 13] width 6 height 6
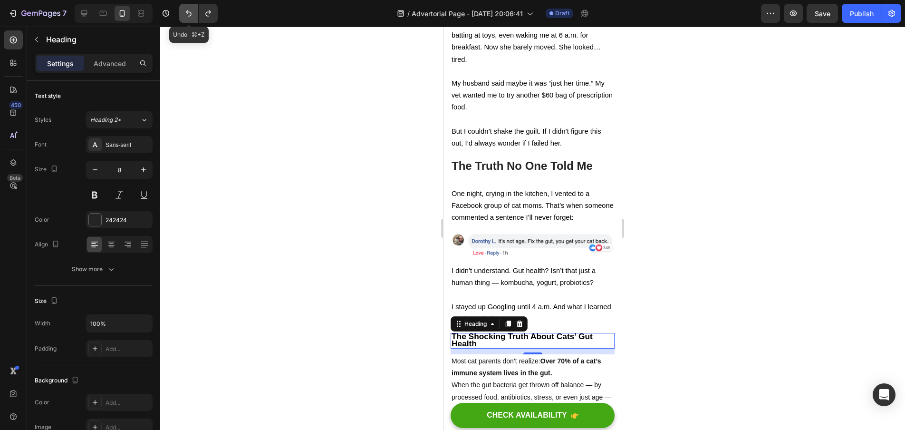
click at [191, 14] on icon "Undo/Redo" at bounding box center [189, 13] width 6 height 6
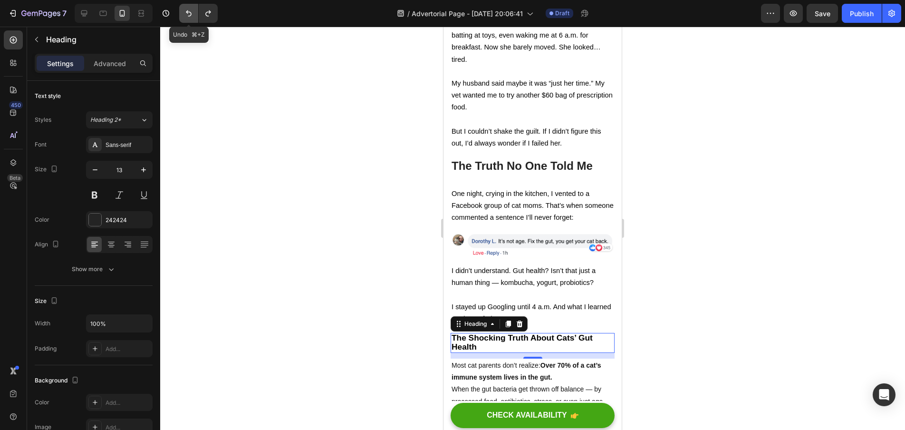
click at [191, 14] on icon "Undo/Redo" at bounding box center [189, 13] width 6 height 6
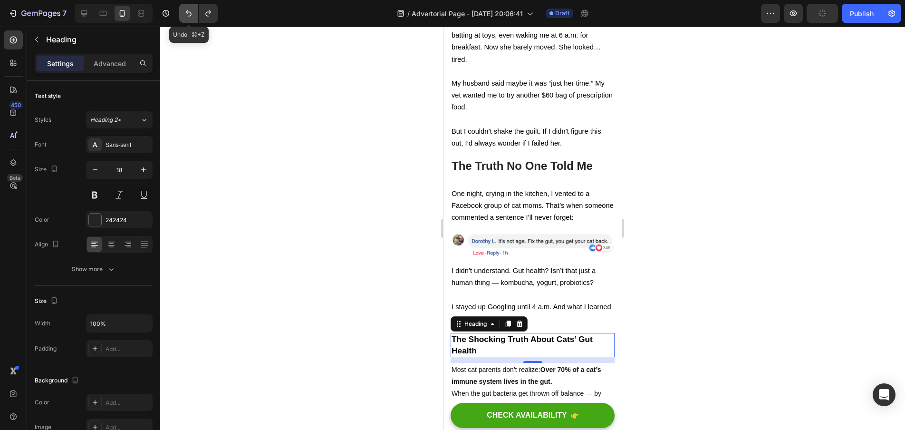
click at [191, 14] on icon "Undo/Redo" at bounding box center [189, 13] width 6 height 6
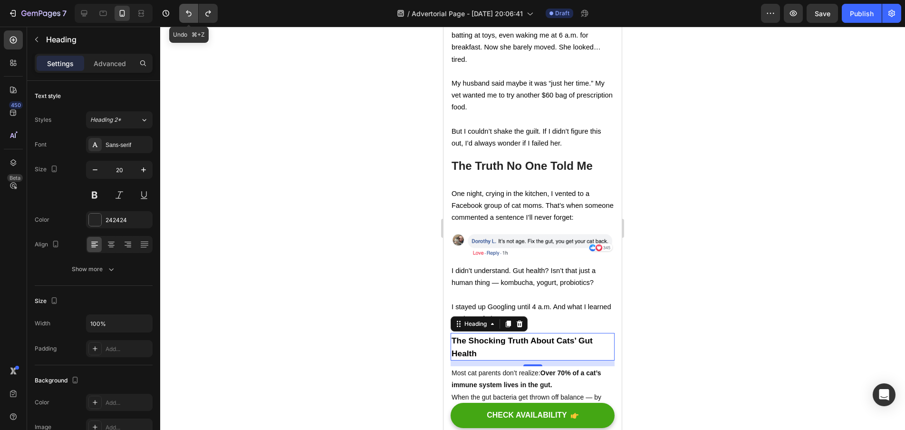
click at [191, 14] on icon "Undo/Redo" at bounding box center [189, 13] width 6 height 6
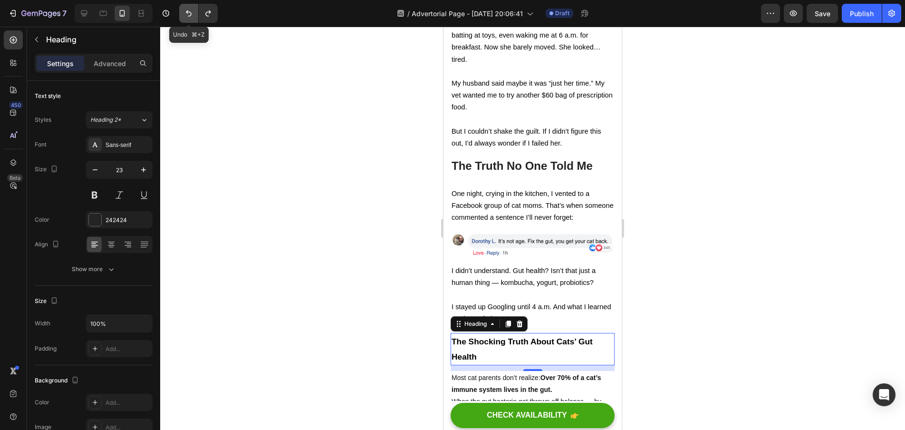
click at [191, 14] on icon "Undo/Redo" at bounding box center [189, 13] width 6 height 6
type input "24"
click at [191, 14] on icon "Undo/Redo" at bounding box center [189, 13] width 6 height 6
click at [488, 347] on h2 "The Shocking Truth About Cats’ Gut Health" at bounding box center [533, 350] width 164 height 34
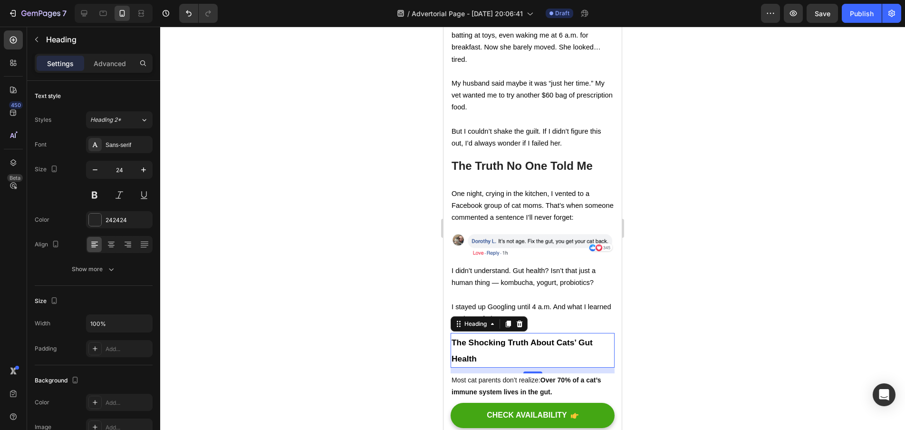
click at [736, 311] on div at bounding box center [532, 228] width 745 height 403
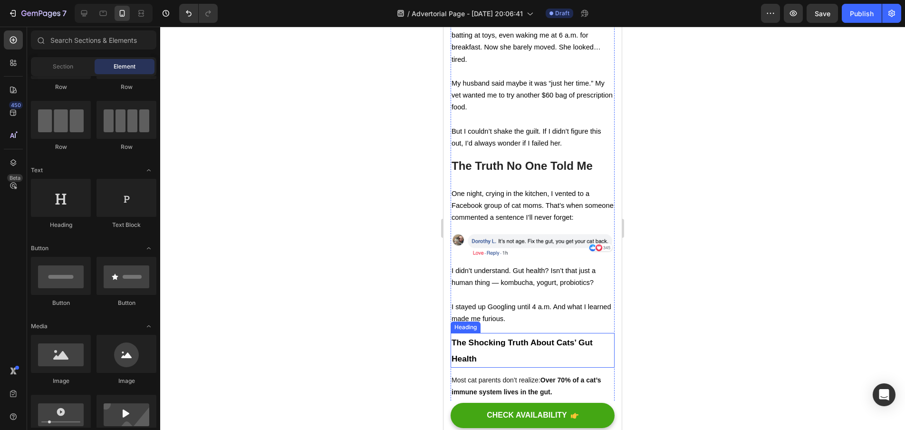
click at [569, 338] on strong "The Shocking Truth About Cats’ Gut Health" at bounding box center [522, 351] width 141 height 26
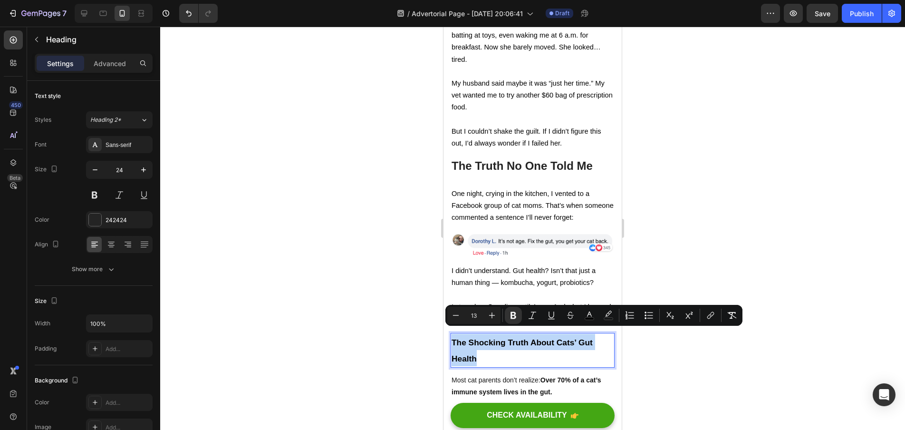
drag, startPoint x: 495, startPoint y: 348, endPoint x: 454, endPoint y: 331, distance: 44.6
click at [455, 318] on icon "Editor contextual toolbar" at bounding box center [456, 315] width 10 height 10
type input "12"
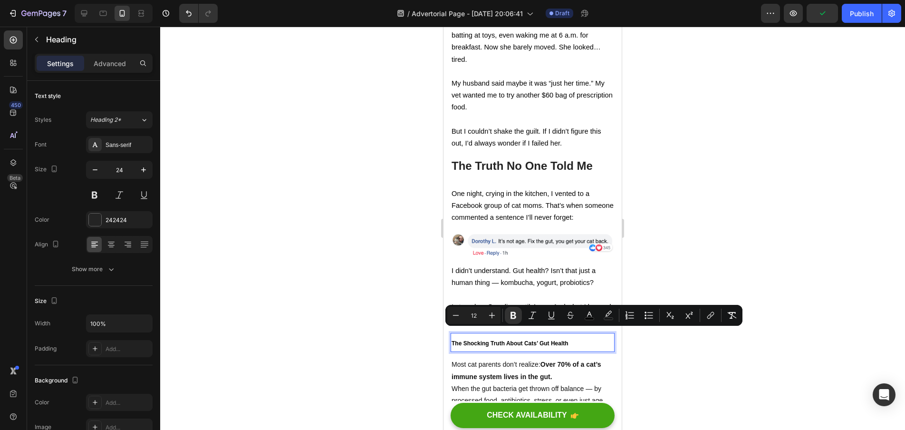
click at [669, 276] on div at bounding box center [532, 228] width 745 height 403
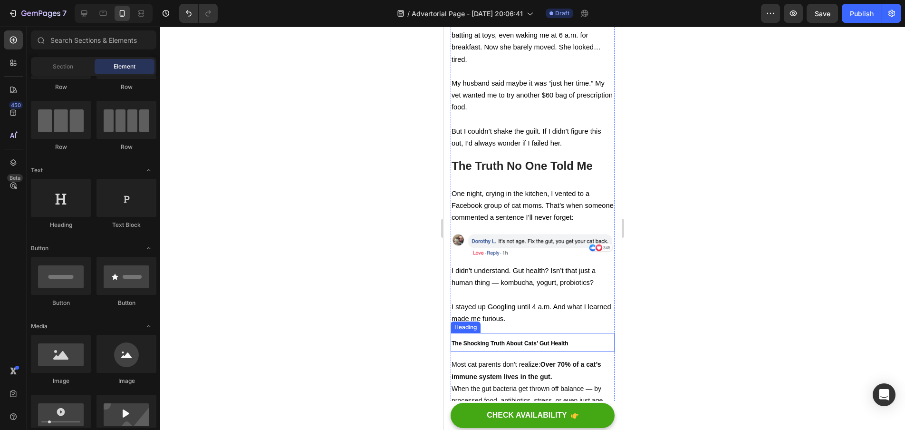
click at [556, 340] on strong "The Shocking Truth About Cats’ Gut Health" at bounding box center [510, 343] width 117 height 7
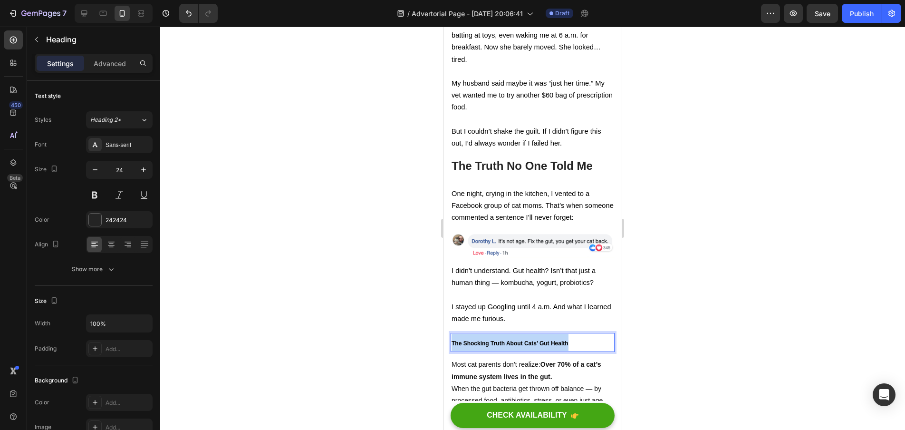
drag, startPoint x: 570, startPoint y: 337, endPoint x: 452, endPoint y: 336, distance: 117.9
click at [452, 336] on p "The Shocking Truth About Cats’ Gut Health" at bounding box center [533, 342] width 162 height 17
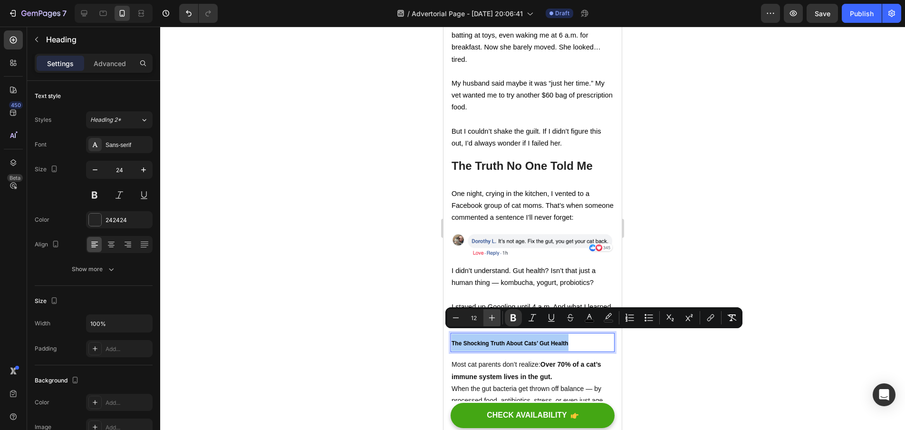
click at [493, 315] on icon "Editor contextual toolbar" at bounding box center [492, 318] width 10 height 10
click at [455, 319] on icon "Editor contextual toolbar" at bounding box center [456, 318] width 10 height 10
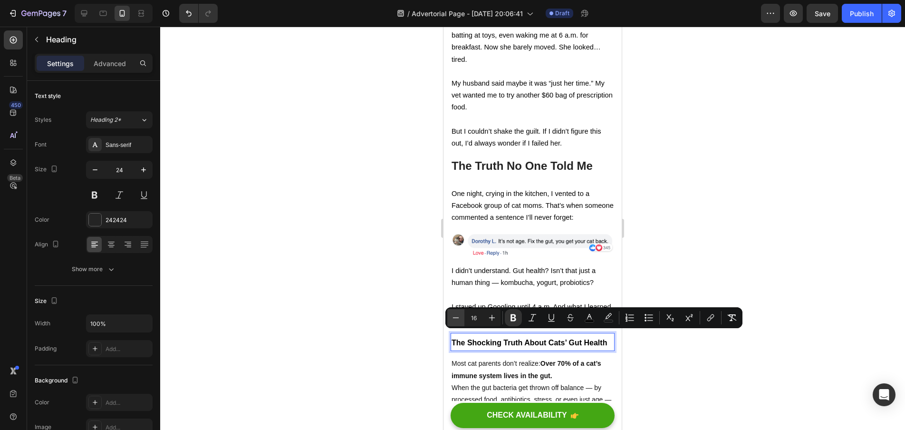
type input "15"
click at [727, 272] on div at bounding box center [532, 228] width 745 height 403
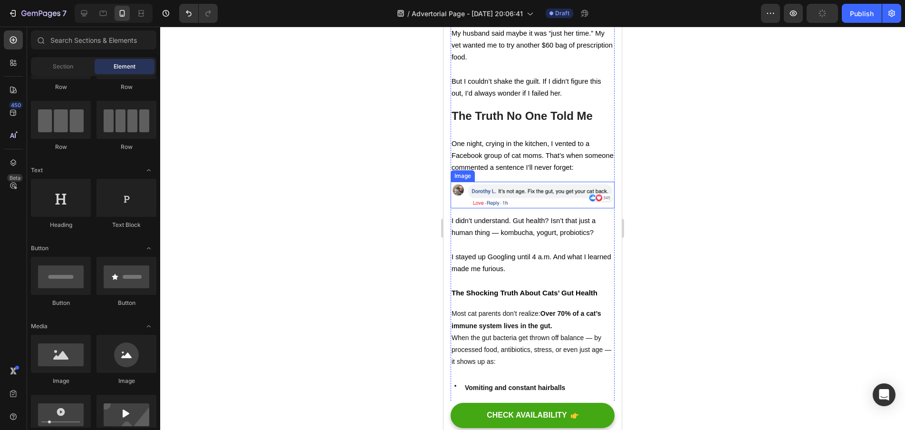
scroll to position [813, 0]
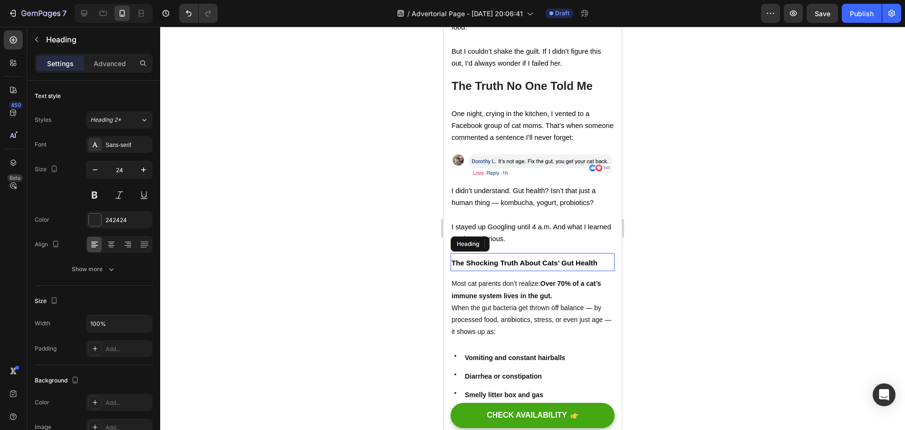
click at [584, 259] on strong "The Shocking Truth About Cats’ Gut Health" at bounding box center [525, 263] width 146 height 8
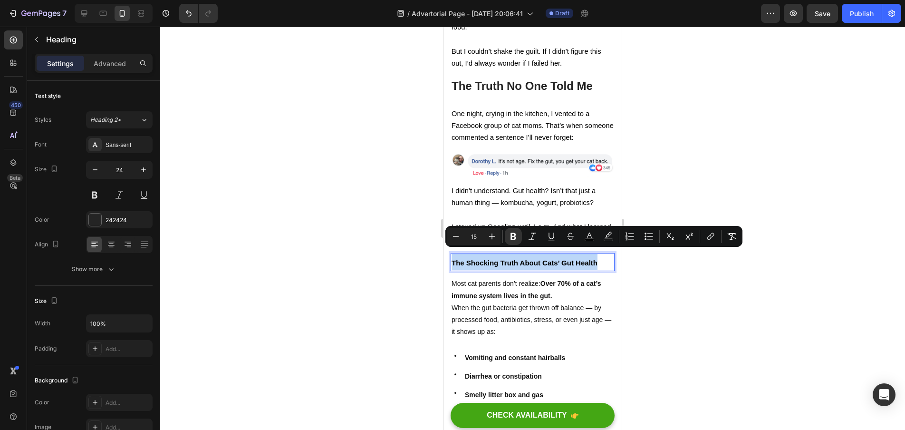
drag, startPoint x: 598, startPoint y: 256, endPoint x: 453, endPoint y: 255, distance: 145.0
click at [453, 259] on strong "The Shocking Truth About Cats’ Gut Health" at bounding box center [525, 263] width 146 height 8
click at [494, 235] on icon "Editor contextual toolbar" at bounding box center [492, 237] width 10 height 10
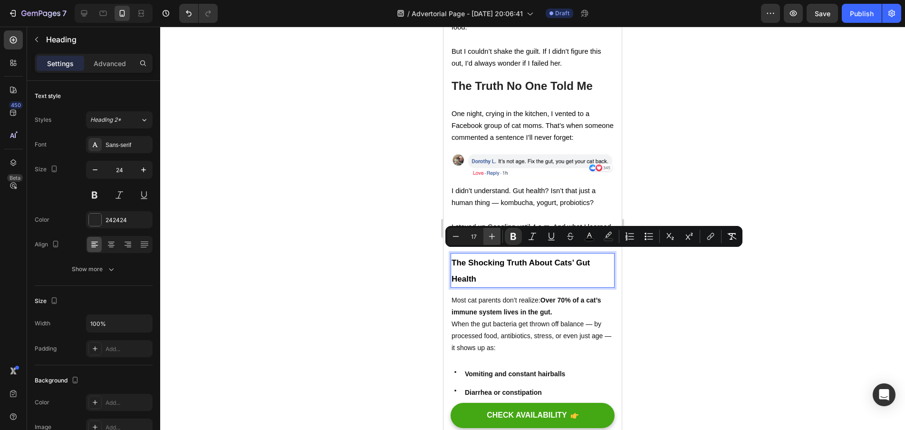
click at [494, 235] on icon "Editor contextual toolbar" at bounding box center [492, 237] width 10 height 10
type input "20"
click at [684, 297] on div at bounding box center [532, 228] width 745 height 403
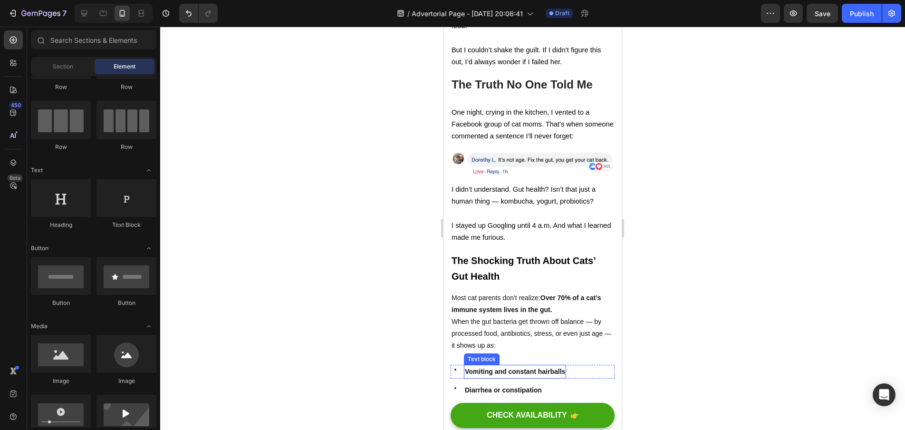
scroll to position [939, 0]
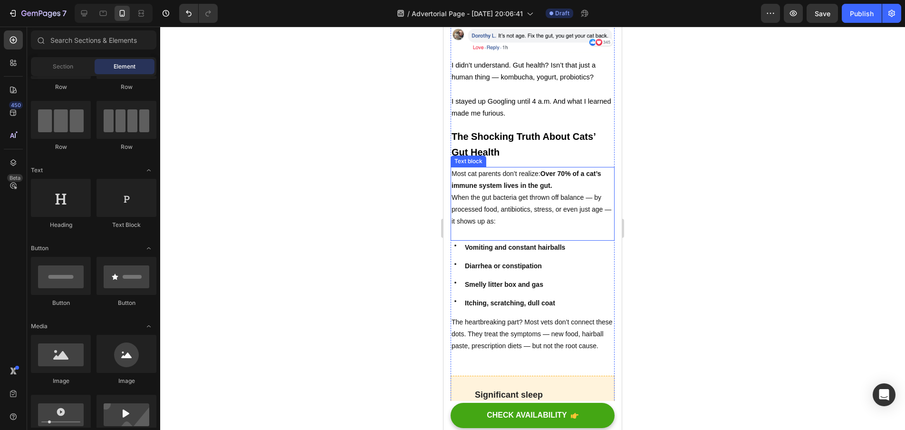
click at [545, 209] on p "When the gut bacteria get thrown off balance — by processed food, antibiotics, …" at bounding box center [533, 210] width 162 height 36
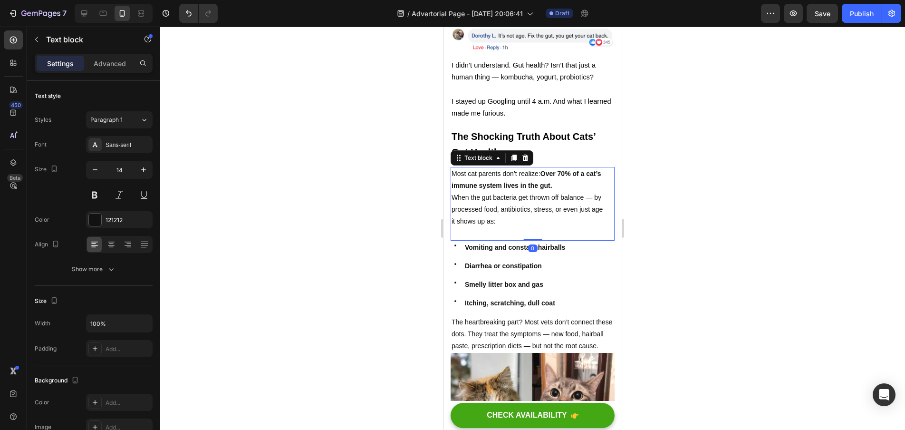
click at [536, 209] on p "When the gut bacteria get thrown off balance — by processed food, antibiotics, …" at bounding box center [533, 210] width 162 height 36
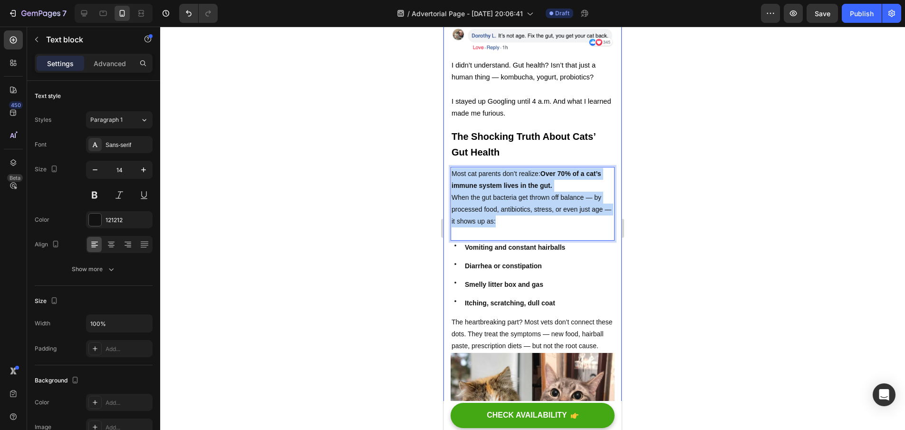
drag, startPoint x: 518, startPoint y: 212, endPoint x: 446, endPoint y: 165, distance: 85.5
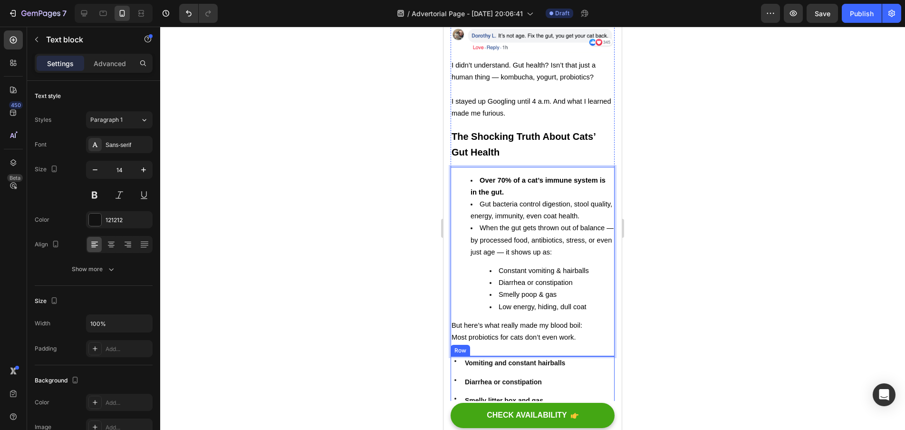
click at [588, 365] on div "Icon Vomiting and constant hairballs Text block Row Icon Diarrhea or constipati…" at bounding box center [533, 412] width 164 height 112
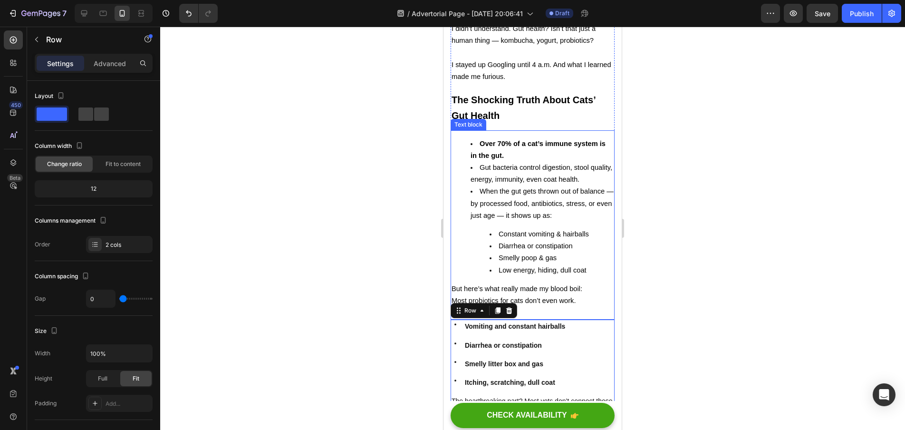
scroll to position [974, 0]
click at [461, 218] on ul "Over 70% of a cat’s immune system is in the gut. Gut bacteria control digestion…" at bounding box center [533, 208] width 162 height 138
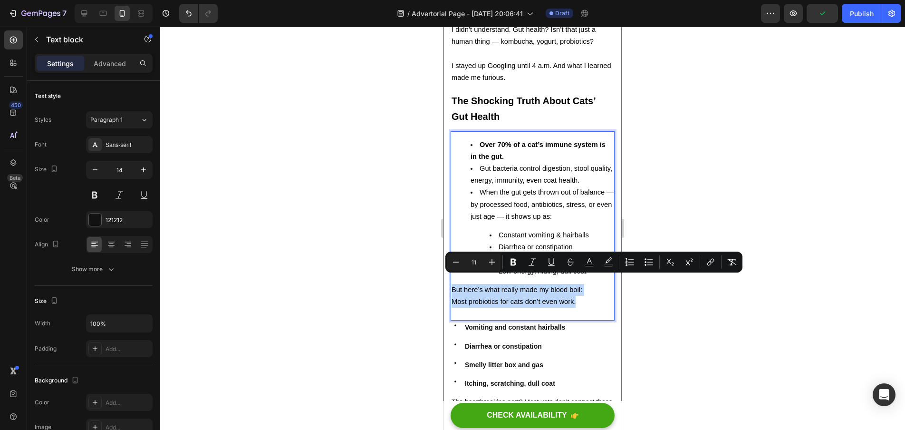
drag, startPoint x: 583, startPoint y: 292, endPoint x: 449, endPoint y: 281, distance: 134.6
copy div "But here’s what really made my blood boil: Most probiotics for cats don’t even …"
click at [680, 294] on div at bounding box center [532, 228] width 745 height 403
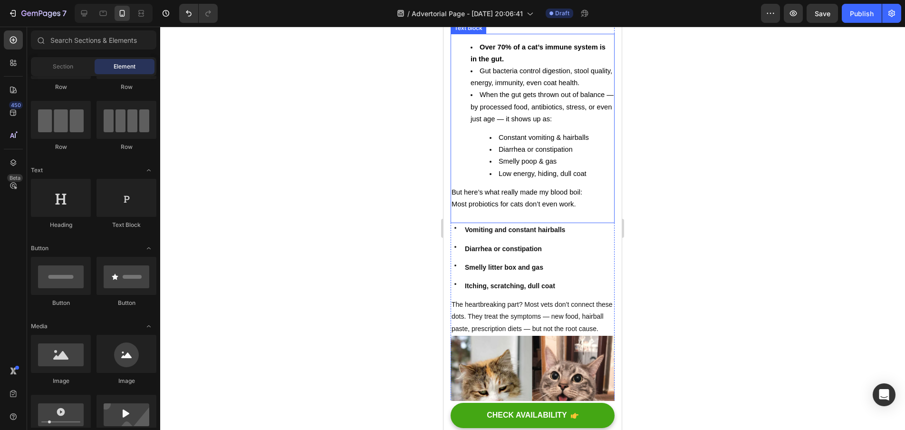
scroll to position [1083, 0]
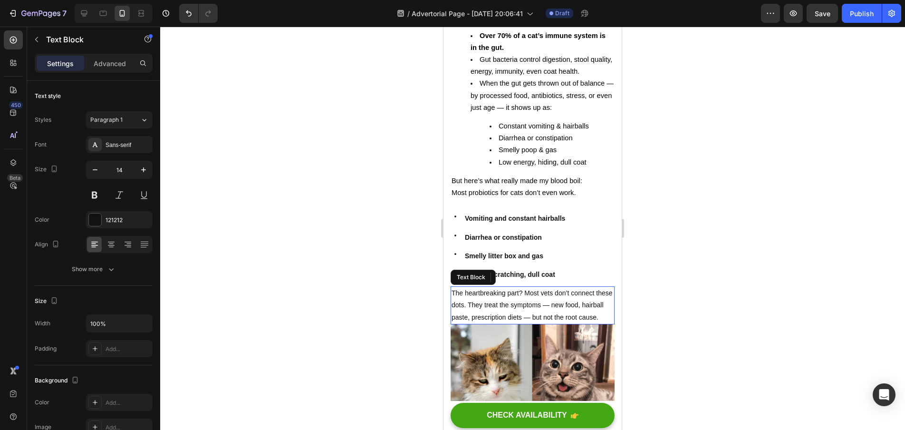
click at [568, 310] on p "The heartbreaking part? Most vets don’t connect these dots. They treat the symp…" at bounding box center [533, 305] width 162 height 36
click at [508, 312] on p "The heartbreaking part? Most vets don’t connect these dots. They treat the symp…" at bounding box center [533, 305] width 162 height 36
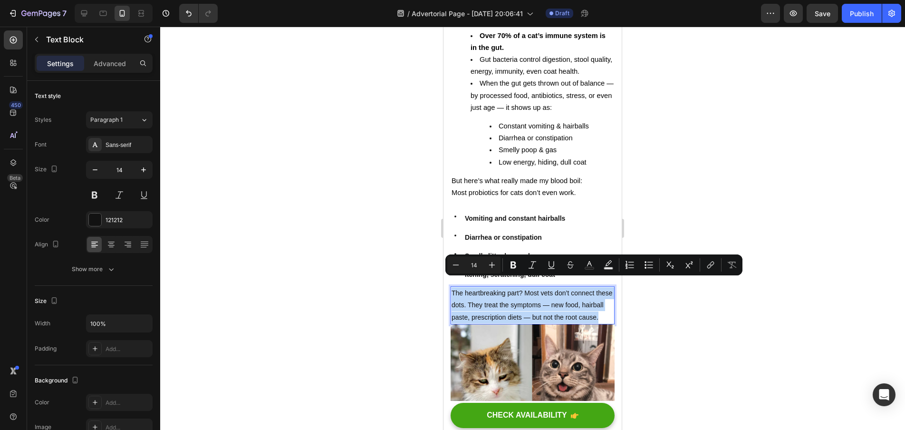
drag, startPoint x: 493, startPoint y: 315, endPoint x: 453, endPoint y: 284, distance: 50.8
click at [453, 287] on p "The heartbreaking part? Most vets don’t connect these dots. They treat the symp…" at bounding box center [533, 305] width 162 height 36
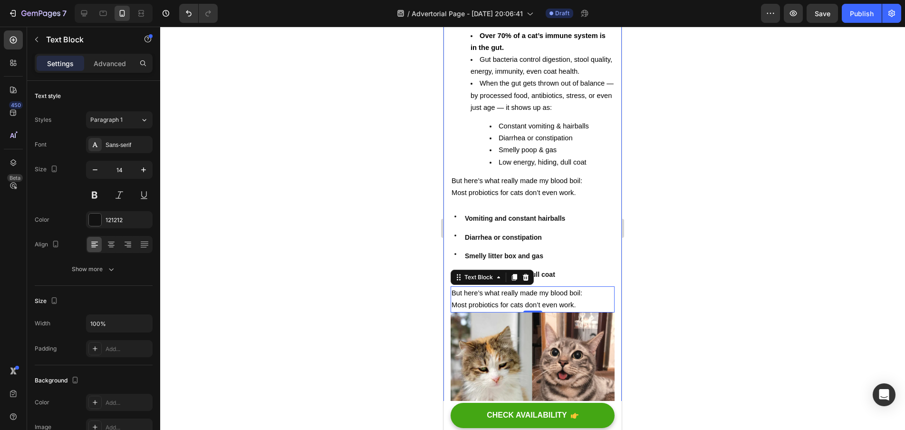
click at [671, 295] on div at bounding box center [532, 228] width 745 height 403
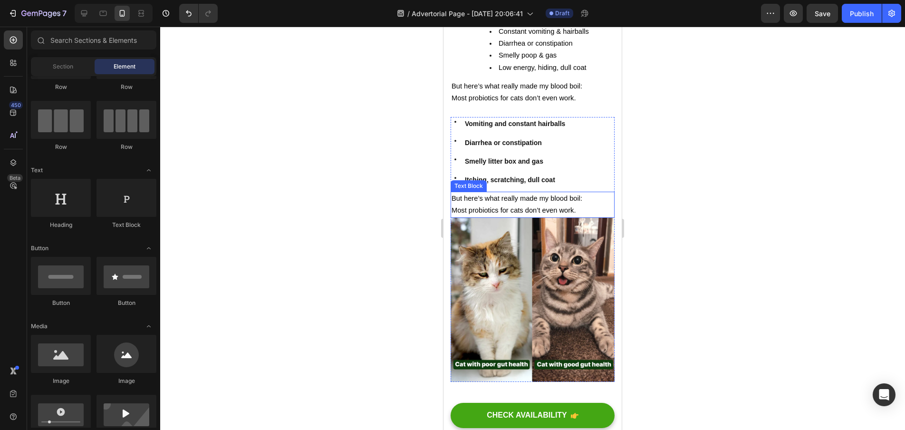
scroll to position [1189, 0]
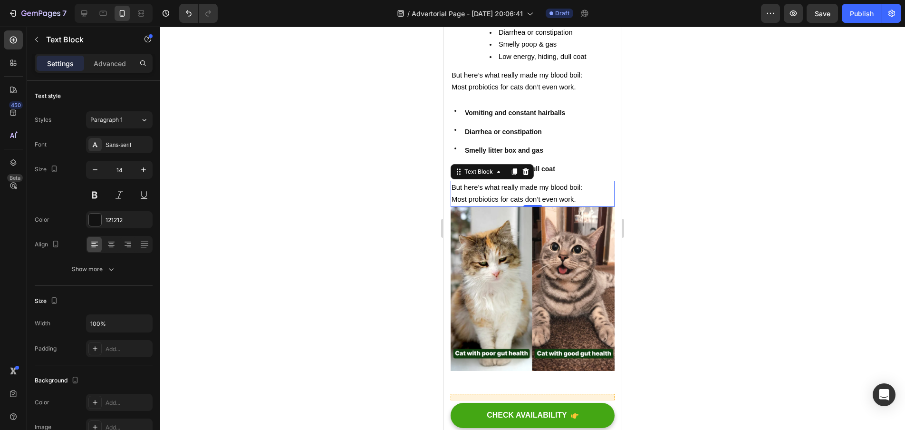
click at [579, 194] on p "Most probiotics for cats don’t even work." at bounding box center [533, 200] width 162 height 12
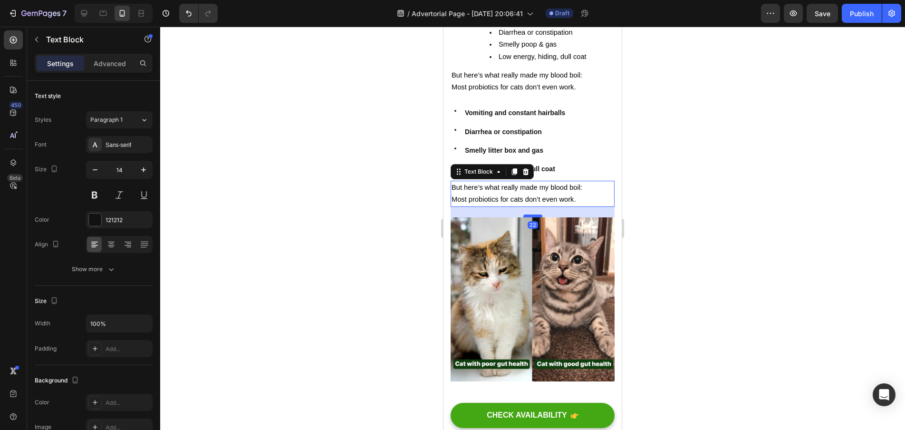
drag, startPoint x: 533, startPoint y: 196, endPoint x: 533, endPoint y: 207, distance: 10.5
click at [533, 214] on div at bounding box center [532, 215] width 19 height 3
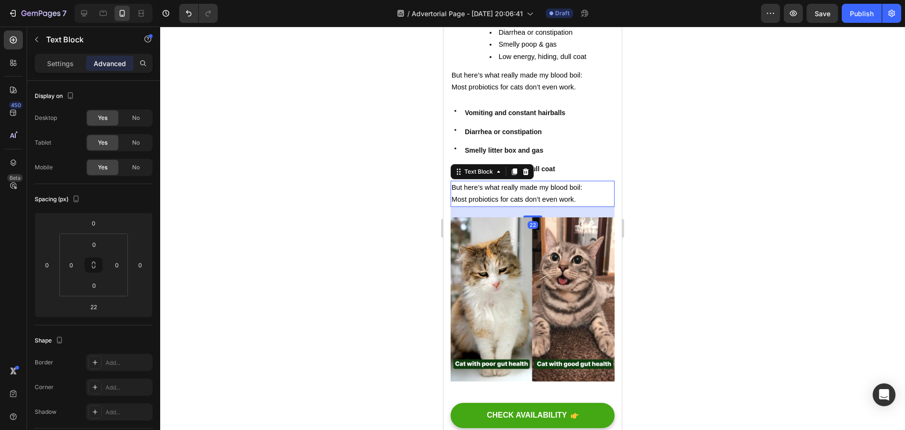
click at [717, 215] on div at bounding box center [532, 228] width 745 height 403
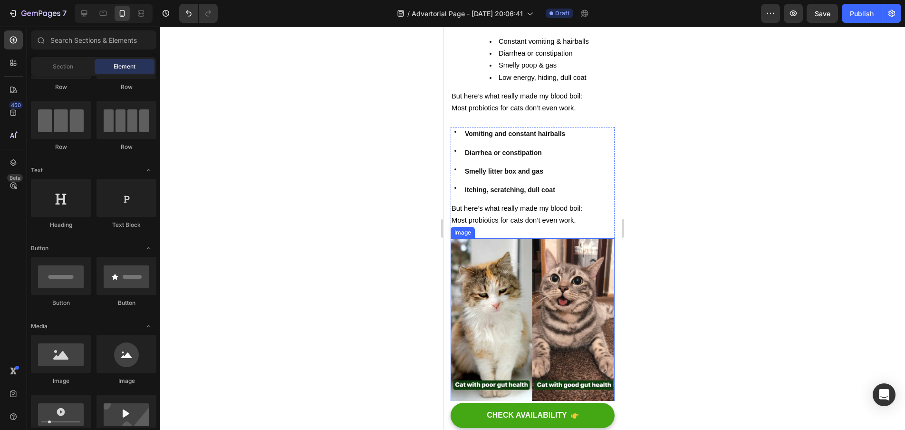
scroll to position [1055, 0]
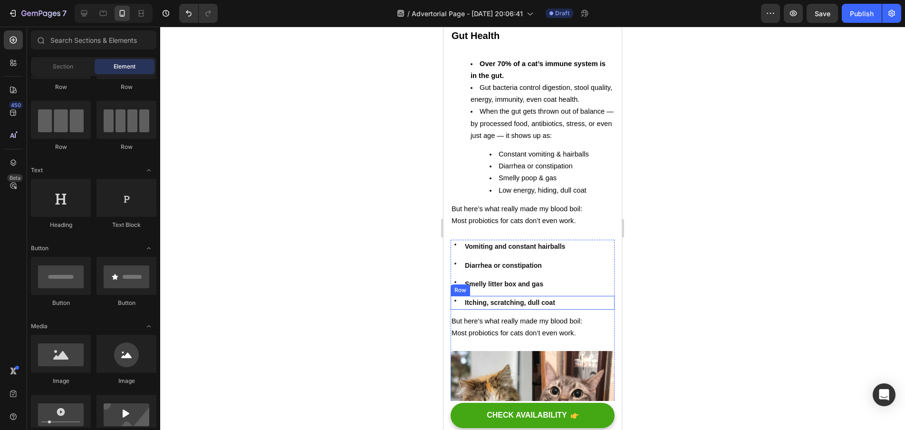
click at [582, 296] on div "Icon Itching, scratching, dull coat Text block Row" at bounding box center [533, 303] width 164 height 14
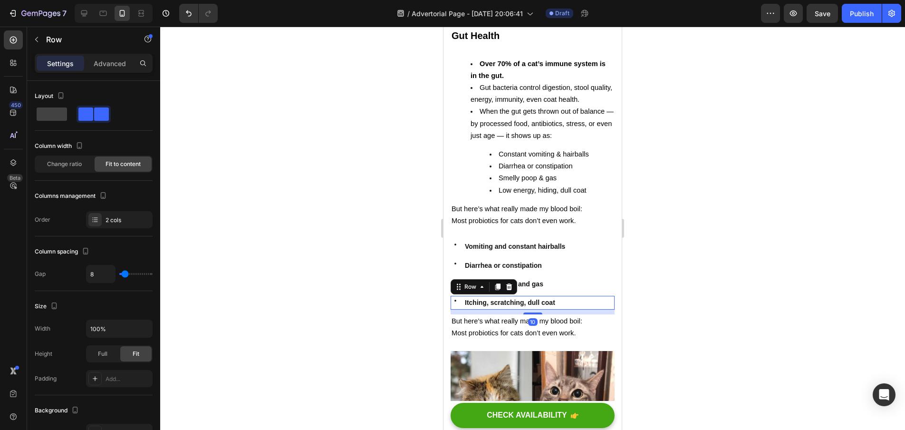
click at [582, 296] on div "Icon Itching, scratching, dull coat Text block Row 10" at bounding box center [533, 303] width 164 height 14
click at [682, 296] on div at bounding box center [532, 228] width 745 height 403
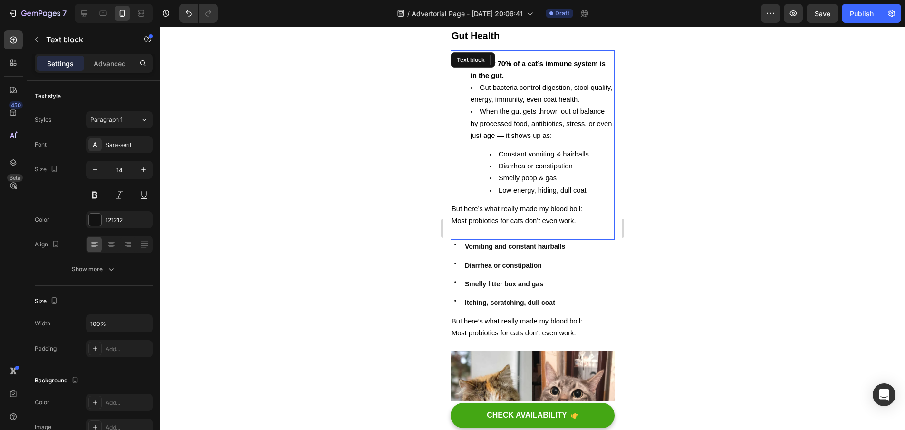
click at [581, 215] on p "Most probiotics for cats don’t even work." at bounding box center [533, 221] width 162 height 12
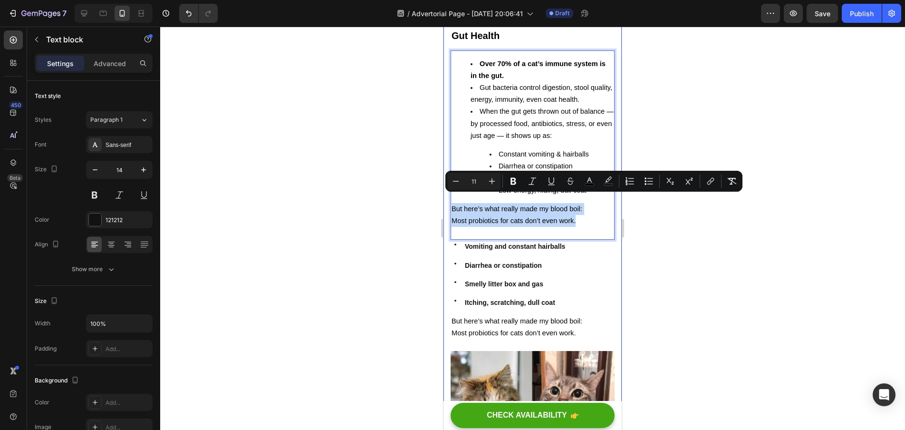
drag, startPoint x: 575, startPoint y: 210, endPoint x: 446, endPoint y: 194, distance: 130.2
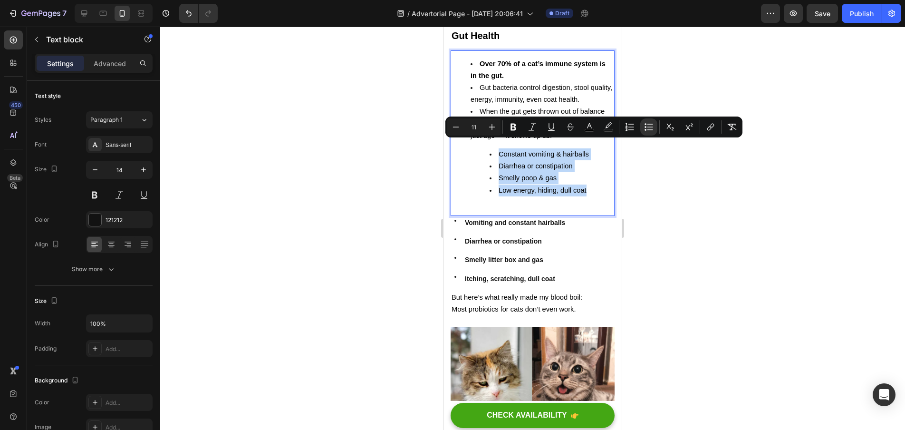
drag, startPoint x: 590, startPoint y: 183, endPoint x: 471, endPoint y: 144, distance: 125.2
click at [471, 148] on ul "Constant vomiting & hairballs Diarrhea or constipation Smelly poop & gas Low en…" at bounding box center [542, 172] width 143 height 48
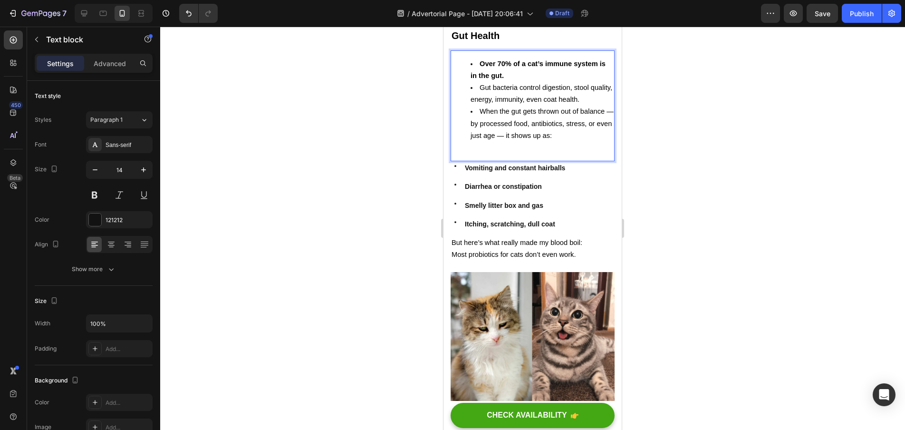
click at [509, 148] on p "Rich Text Editor. Editing area: main" at bounding box center [533, 154] width 162 height 12
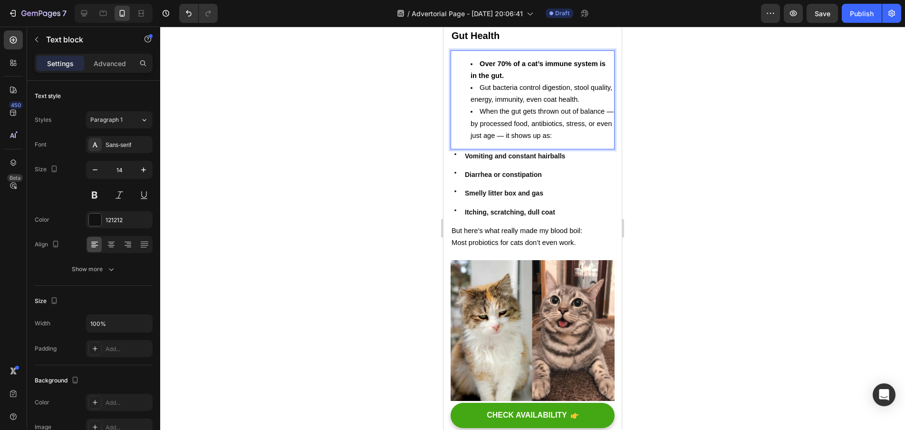
click at [680, 189] on div at bounding box center [532, 228] width 745 height 403
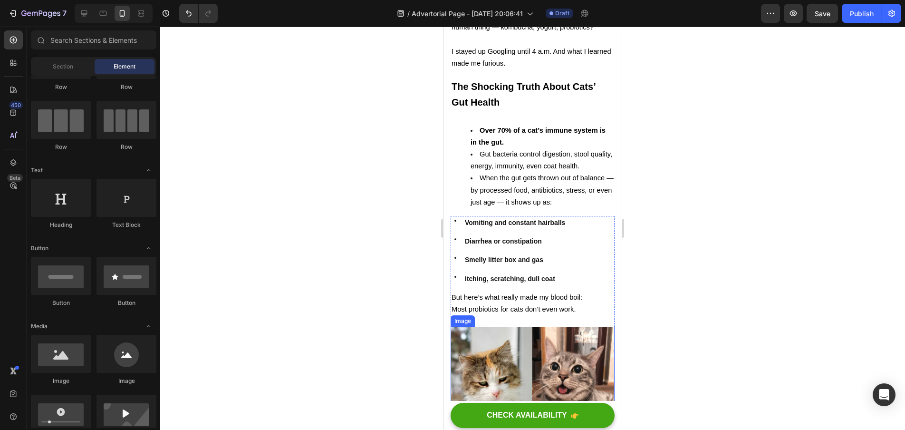
scroll to position [991, 0]
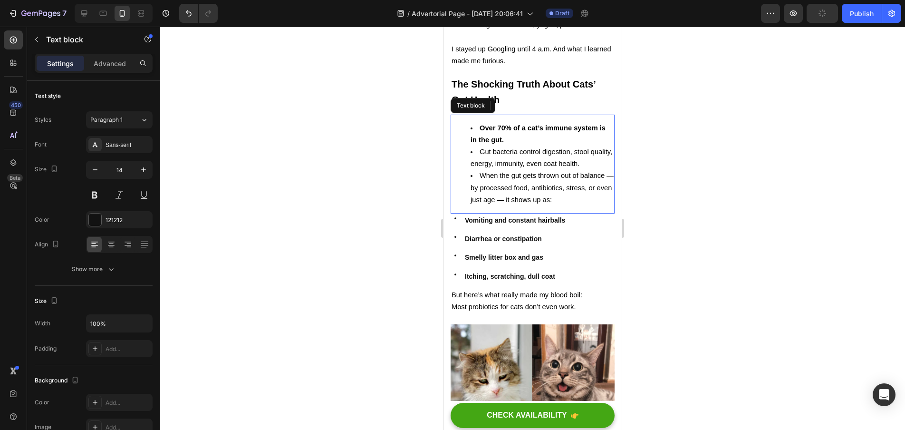
click at [479, 126] on li "Over 70% of a cat’s immune system is in the gut." at bounding box center [542, 134] width 143 height 24
click at [472, 122] on li "Over 70% of a cat’s immune system is in the gut." at bounding box center [542, 134] width 143 height 24
click at [462, 122] on ul "Over 70% of a cat’s immune system is in the gut. Gut bacteria control digestion…" at bounding box center [533, 164] width 162 height 84
click at [689, 154] on div at bounding box center [532, 228] width 745 height 403
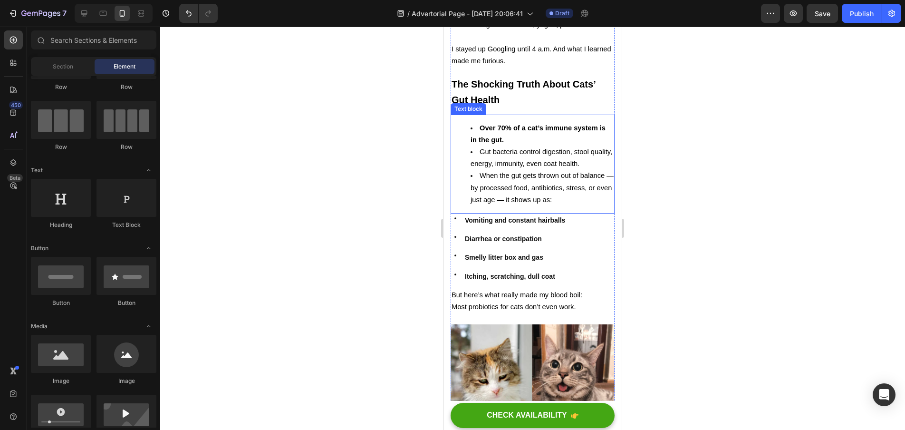
click at [495, 172] on span "When the gut gets thrown out of balance — by processed food, antibiotics, stres…" at bounding box center [542, 187] width 143 height 31
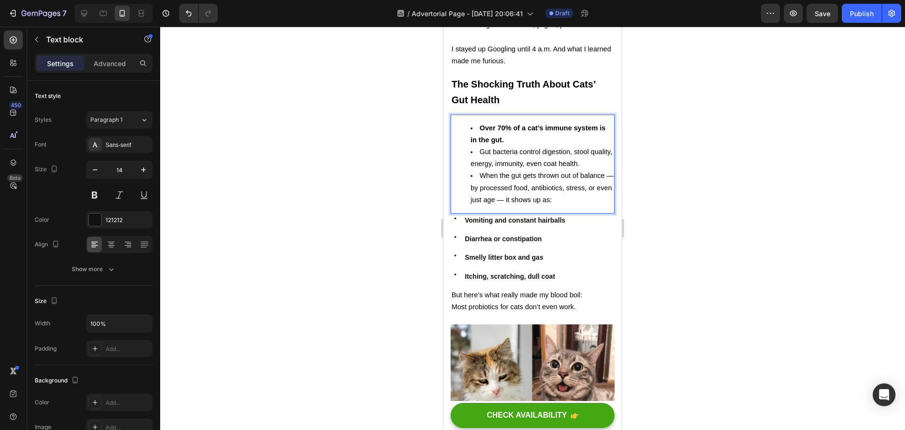
click at [478, 124] on strong "Over 70% of a cat’s immune system is in the gut." at bounding box center [538, 133] width 135 height 19
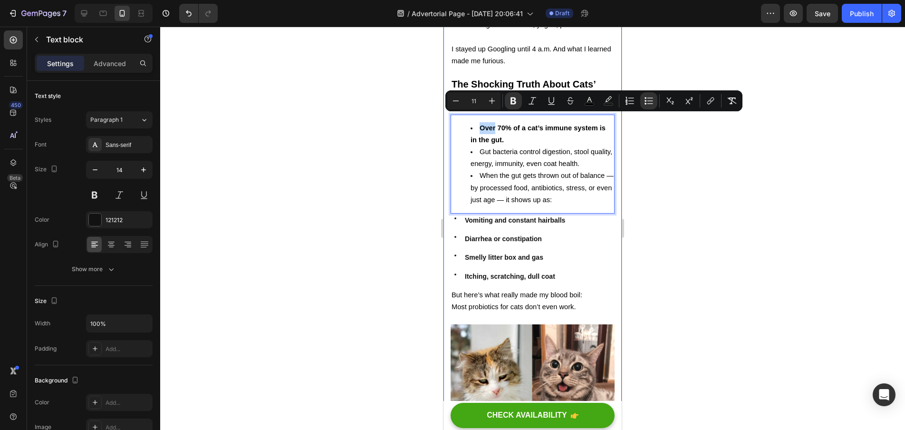
drag, startPoint x: 478, startPoint y: 120, endPoint x: 448, endPoint y: 120, distance: 30.0
click at [478, 124] on strong "Over 70% of a cat’s immune system is in the gut." at bounding box center [538, 133] width 135 height 19
click at [477, 124] on strong "Over 70% of a cat’s immune system is in the gut." at bounding box center [538, 133] width 135 height 19
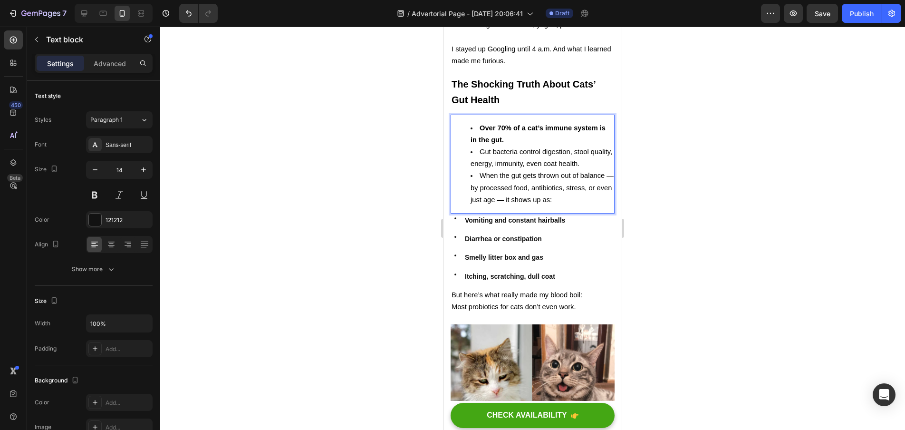
click at [476, 146] on li "Gut bacteria control digestion, stool quality, energy, immunity, even coat heal…" at bounding box center [542, 158] width 143 height 24
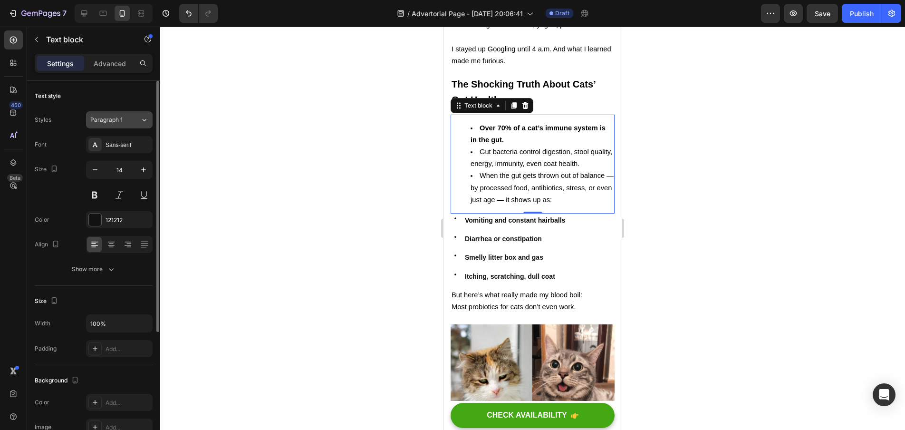
click at [116, 119] on span "Paragraph 1" at bounding box center [106, 120] width 32 height 9
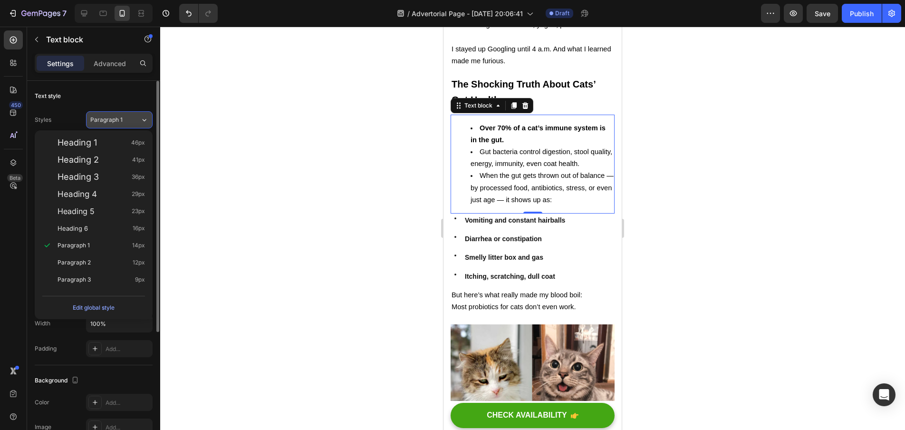
click at [116, 119] on span "Paragraph 1" at bounding box center [106, 120] width 32 height 9
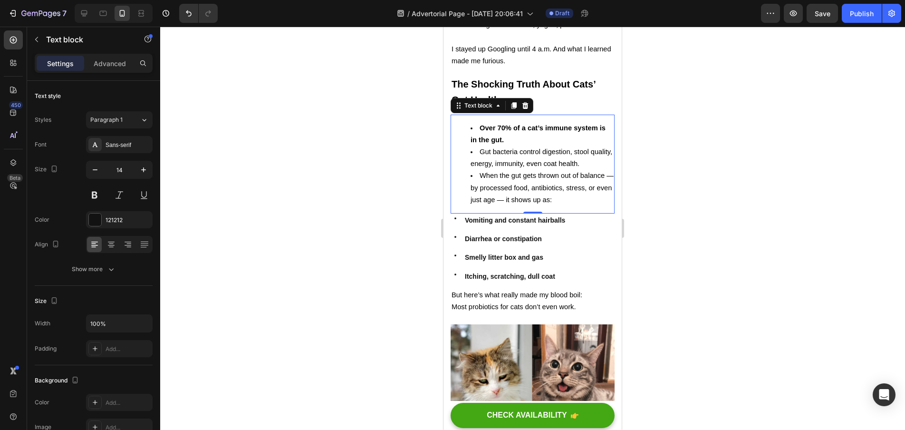
click at [401, 154] on div at bounding box center [532, 228] width 745 height 403
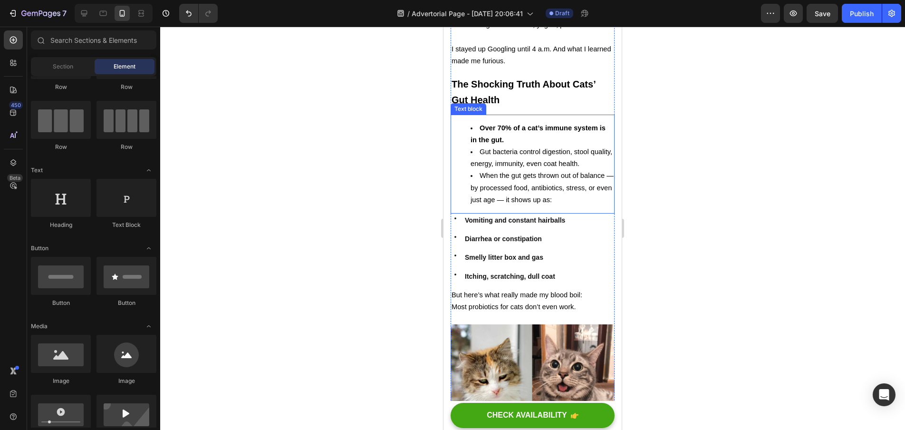
click at [465, 133] on ul "Over 70% of a cat’s immune system is in the gut. Gut bacteria control digestion…" at bounding box center [533, 164] width 162 height 84
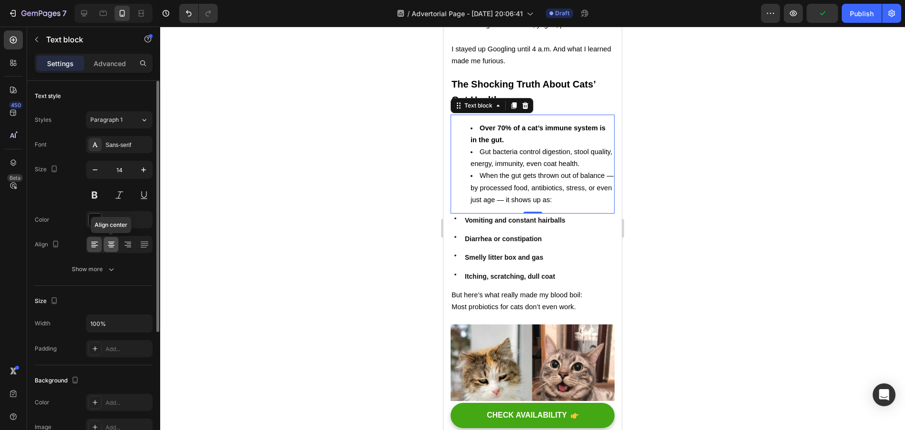
click at [109, 248] on icon at bounding box center [112, 245] width 10 height 10
click at [88, 247] on div at bounding box center [94, 244] width 15 height 15
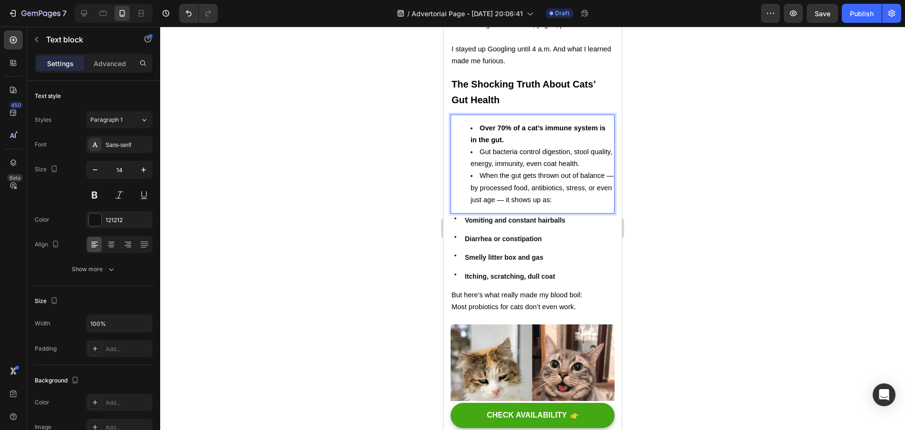
click at [475, 122] on li "Over 70% of a cat’s immune system is in the gut." at bounding box center [542, 134] width 143 height 24
click at [709, 255] on div at bounding box center [532, 228] width 745 height 403
click at [582, 190] on li "When the gut gets thrown out of balance — by processed food, antibiotics, stres…" at bounding box center [542, 188] width 143 height 36
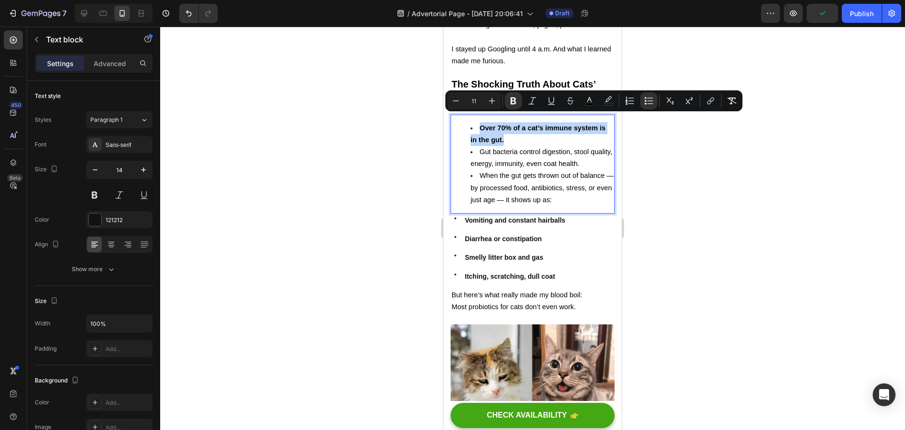
drag, startPoint x: 521, startPoint y: 131, endPoint x: 477, endPoint y: 117, distance: 45.6
click at [477, 122] on li "Over 70% of a cat’s immune system is in the gut." at bounding box center [542, 134] width 143 height 24
copy strong "Over 70% of a cat’s immune system is in the gut."
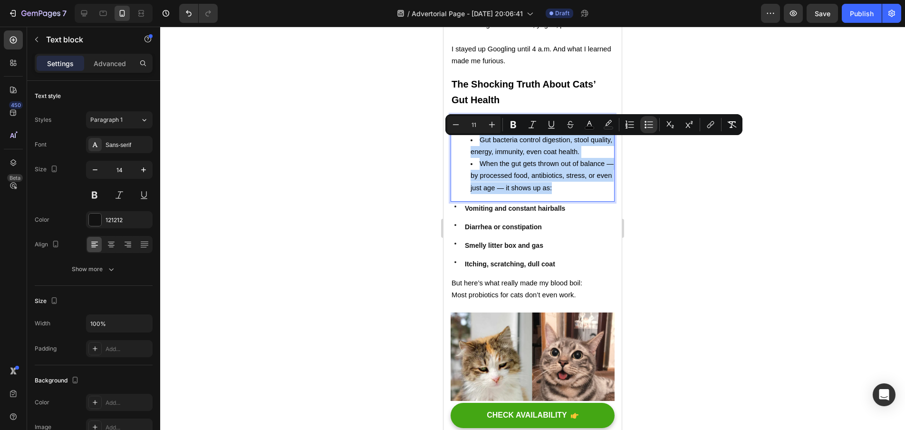
drag, startPoint x: 477, startPoint y: 142, endPoint x: 571, endPoint y: 191, distance: 106.3
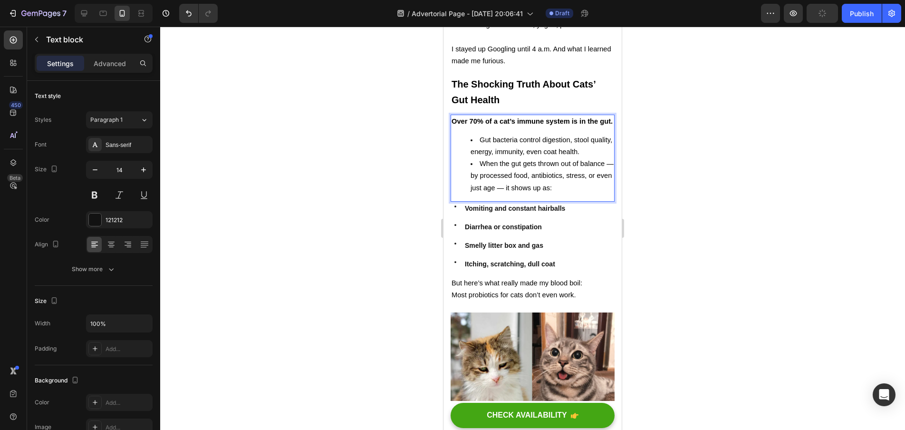
drag, startPoint x: 476, startPoint y: 145, endPoint x: 458, endPoint y: 137, distance: 19.6
click at [452, 136] on div "Over 70% of a cat’s immune system is in the gut. Gut bacteria control digestion…" at bounding box center [533, 158] width 164 height 87
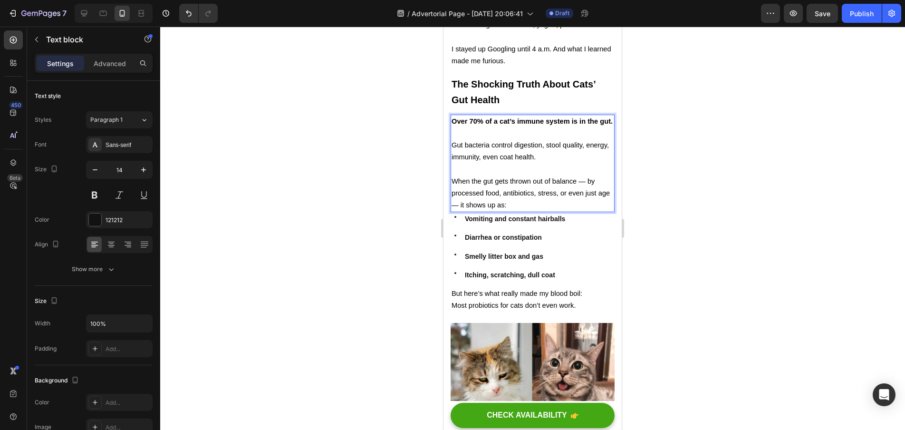
click at [740, 226] on div at bounding box center [532, 228] width 745 height 403
click at [543, 127] on p "Over 70% of a cat’s immune system is in the gut." at bounding box center [533, 122] width 162 height 12
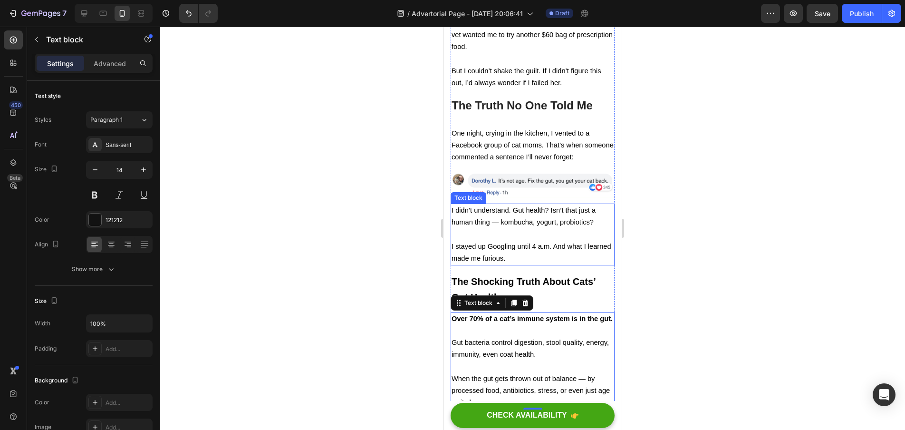
click at [525, 208] on p "I didn’t understand. Gut health? Isn’t that just a human thing — kombucha, yogu…" at bounding box center [533, 216] width 162 height 24
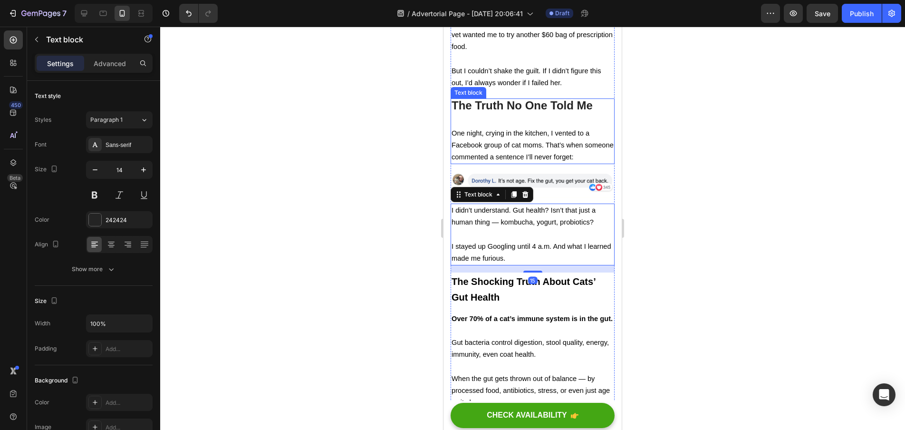
click at [525, 132] on p "One night, crying in the kitchen, I vented to a Facebook group of cat moms. Tha…" at bounding box center [533, 145] width 162 height 36
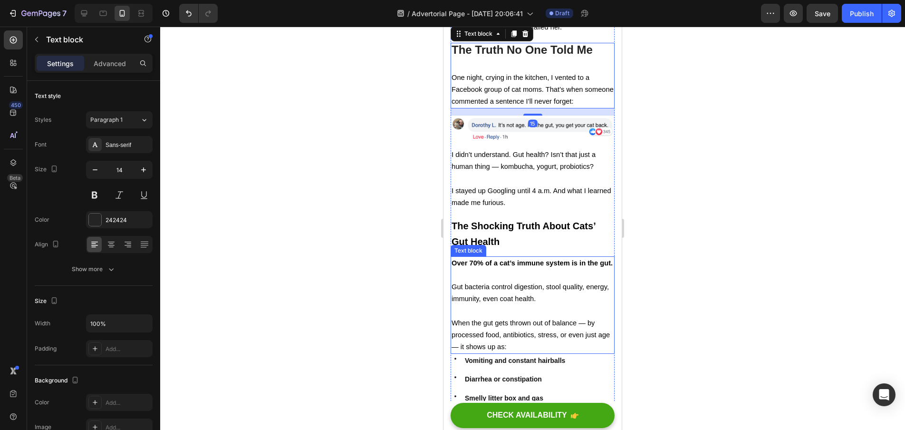
scroll to position [888, 0]
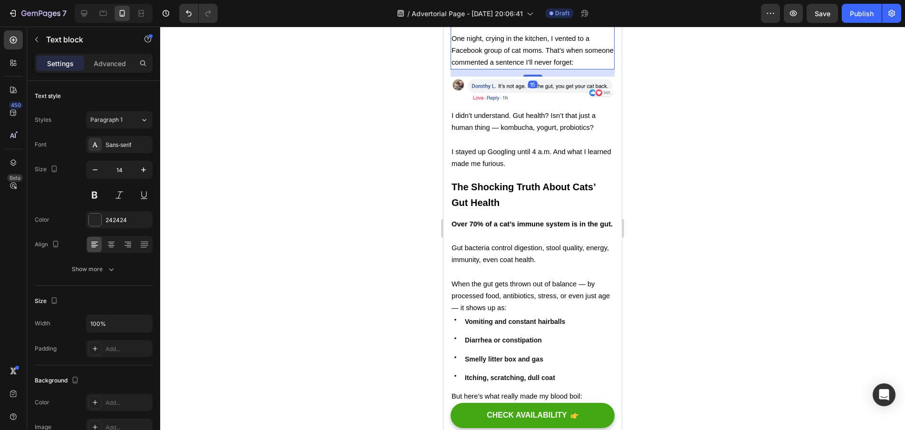
click at [723, 279] on div at bounding box center [532, 228] width 745 height 403
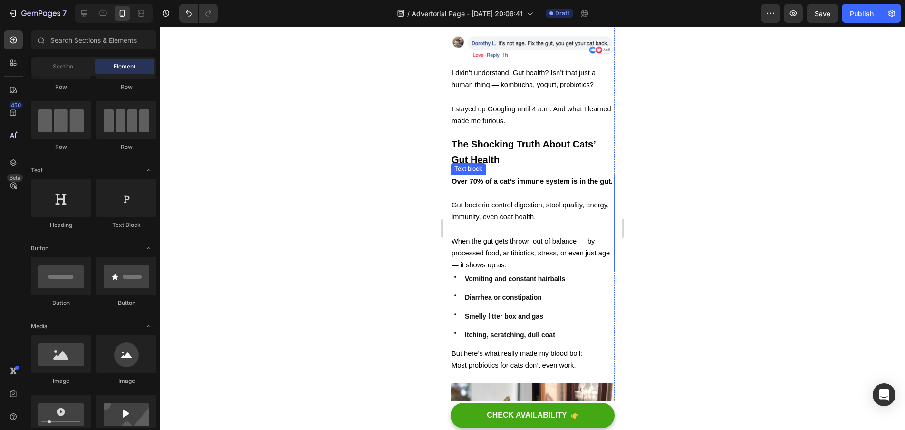
scroll to position [1015, 0]
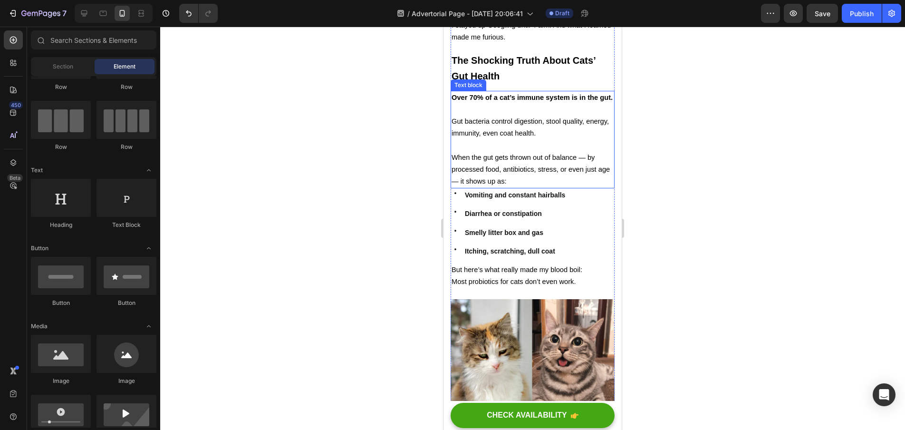
click at [547, 170] on span "When the gut gets thrown out of balance — by processed food, antibiotics, stres…" at bounding box center [531, 169] width 158 height 31
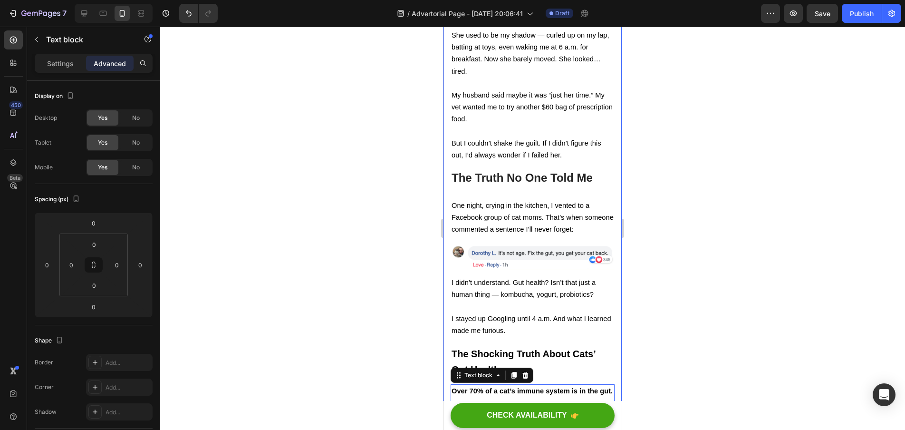
scroll to position [827, 0]
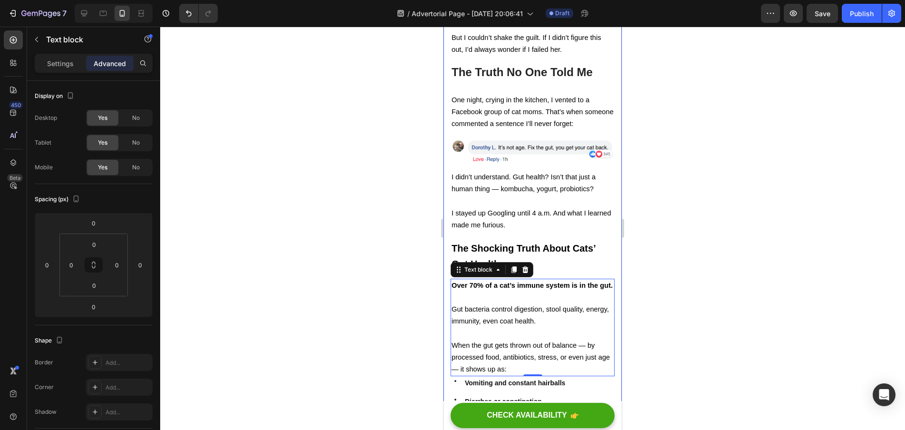
click at [656, 302] on div at bounding box center [532, 228] width 745 height 403
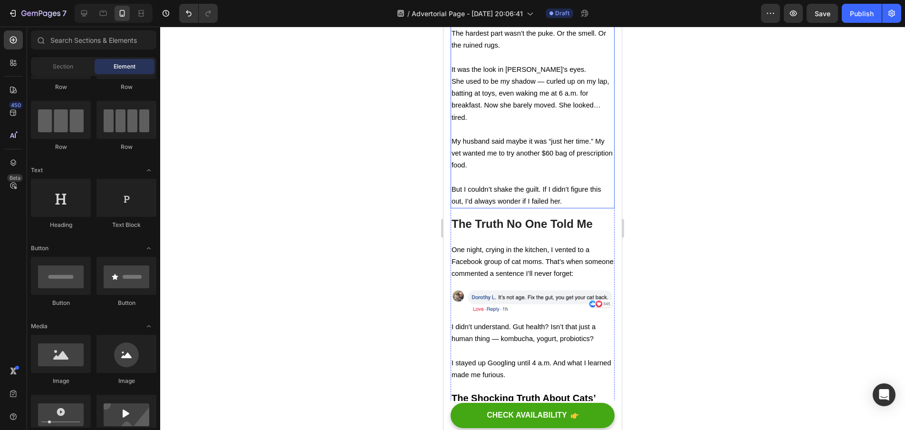
scroll to position [666, 0]
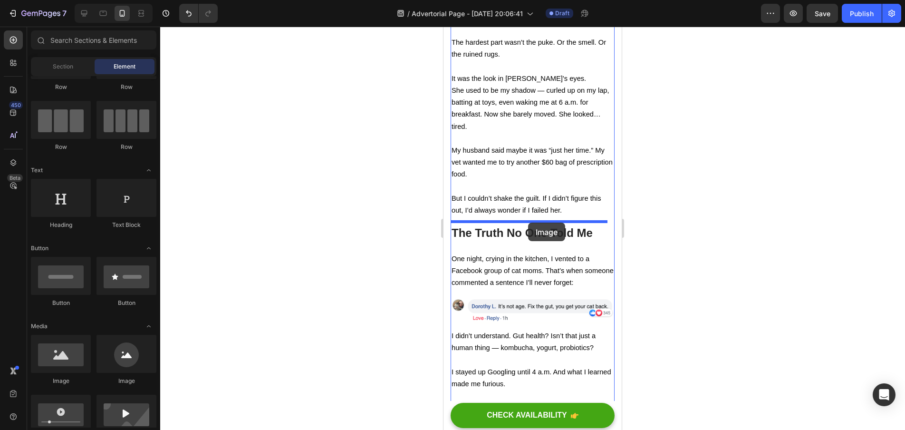
drag, startPoint x: 505, startPoint y: 373, endPoint x: 528, endPoint y: 223, distance: 152.4
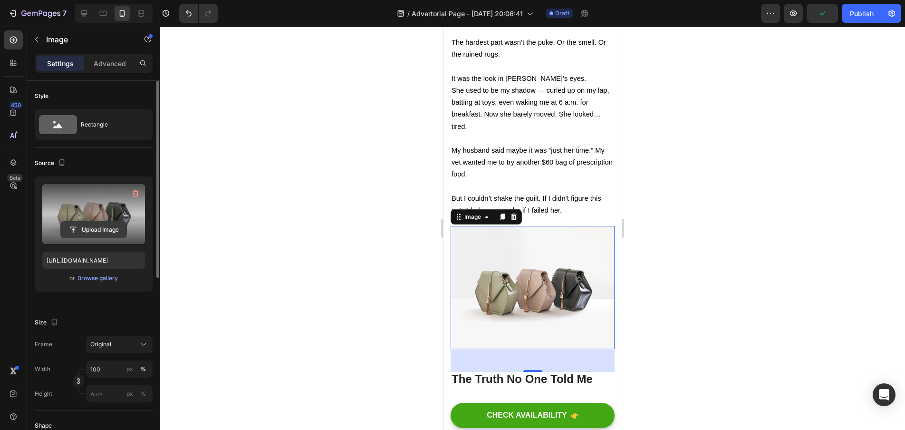
click at [75, 225] on input "file" at bounding box center [94, 230] width 66 height 16
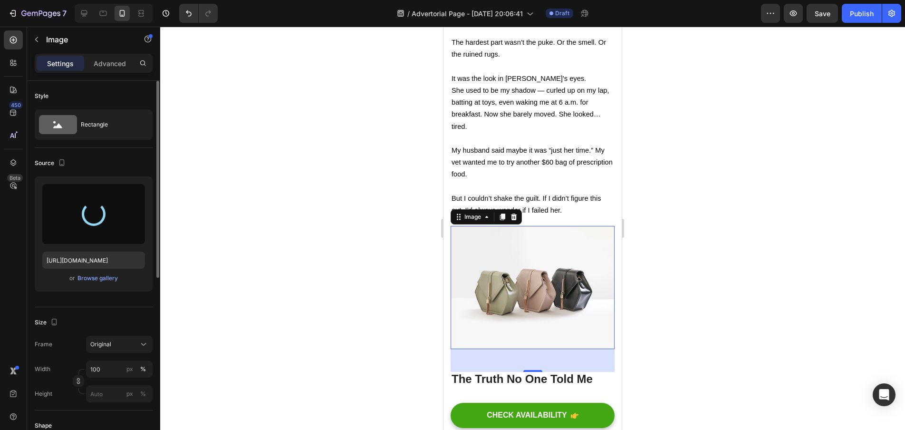
type input "https://cdn.shopify.com/s/files/1/0938/2916/9500/files/gempages_581813877453357…"
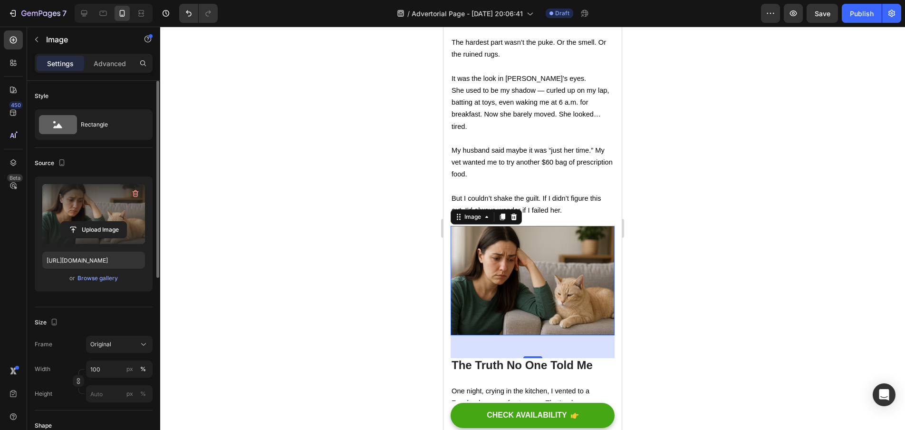
click at [793, 177] on div at bounding box center [532, 228] width 745 height 403
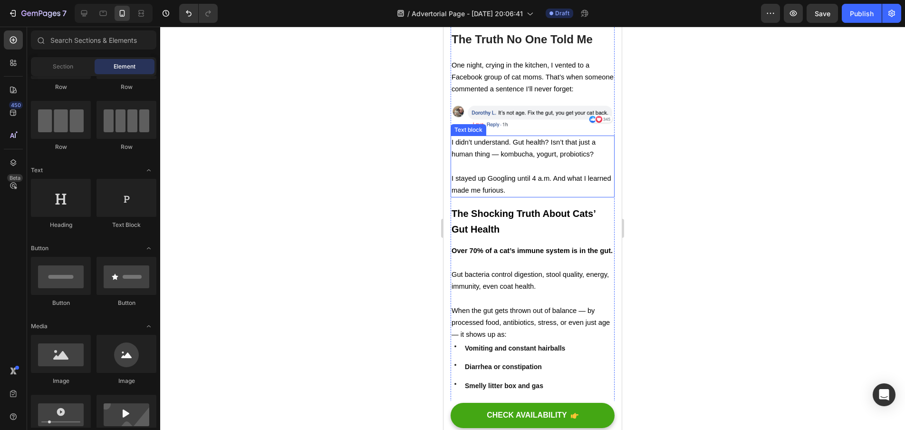
scroll to position [1031, 0]
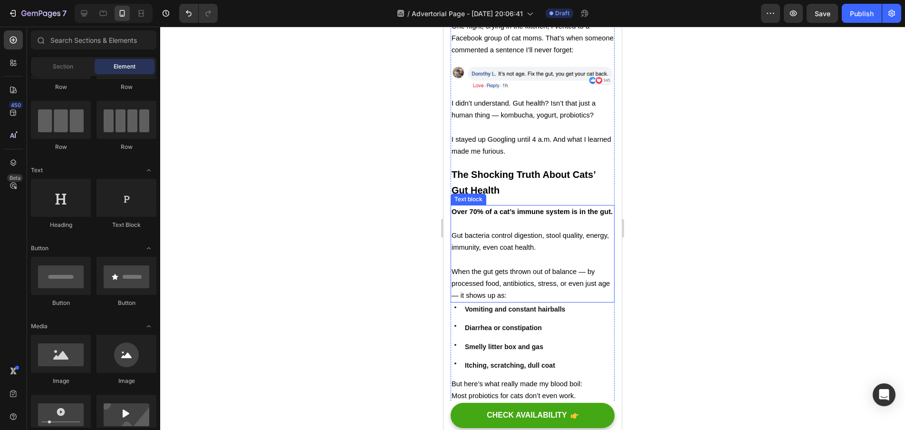
click at [514, 221] on p at bounding box center [533, 224] width 162 height 12
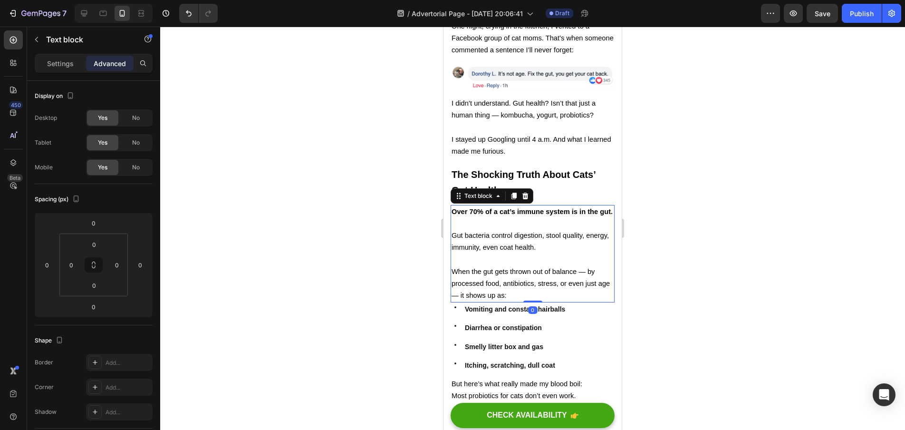
click at [512, 219] on p at bounding box center [533, 224] width 162 height 12
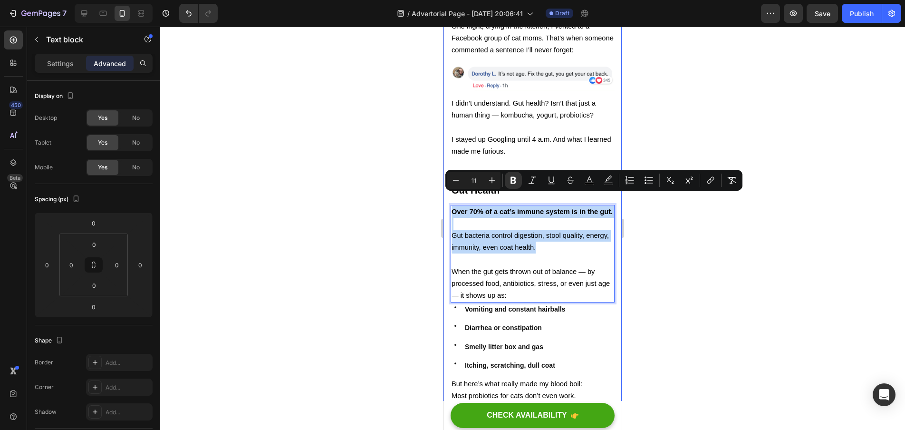
drag, startPoint x: 573, startPoint y: 250, endPoint x: 450, endPoint y: 192, distance: 135.9
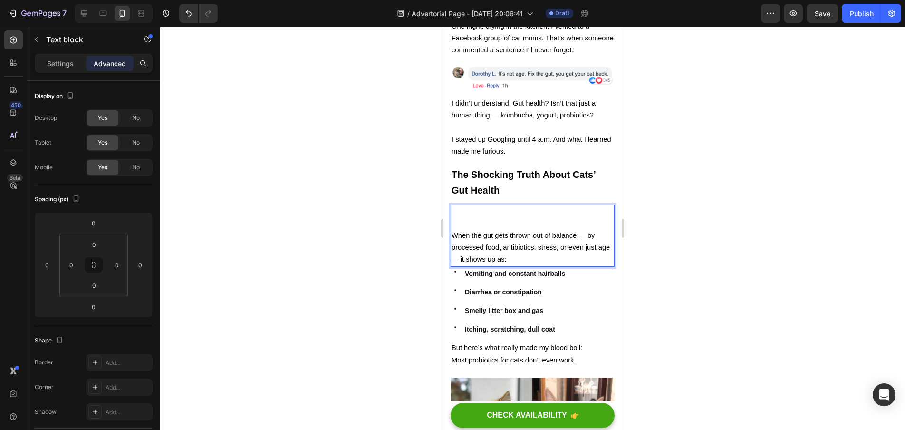
click at [454, 232] on span "When the gut gets thrown out of balance — by processed food, antibiotics, stres…" at bounding box center [531, 247] width 158 height 31
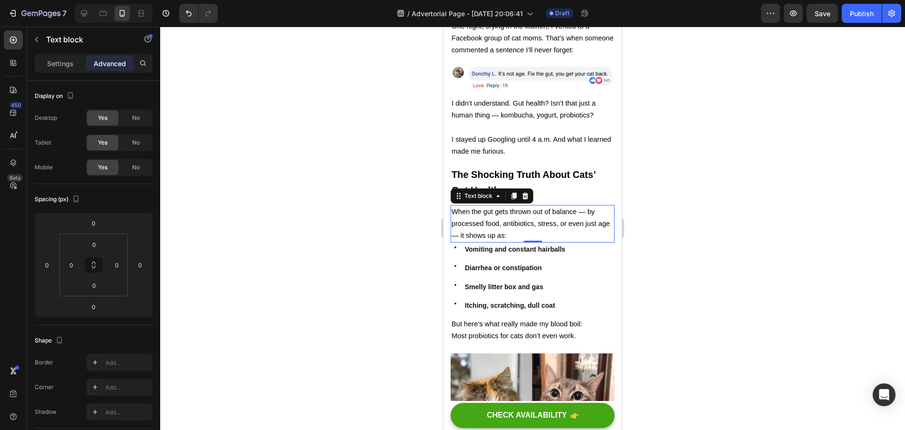
click at [652, 217] on div at bounding box center [532, 228] width 745 height 403
click at [533, 218] on p "When the gut gets thrown out of balance — by processed food, antibiotics, stres…" at bounding box center [533, 224] width 162 height 36
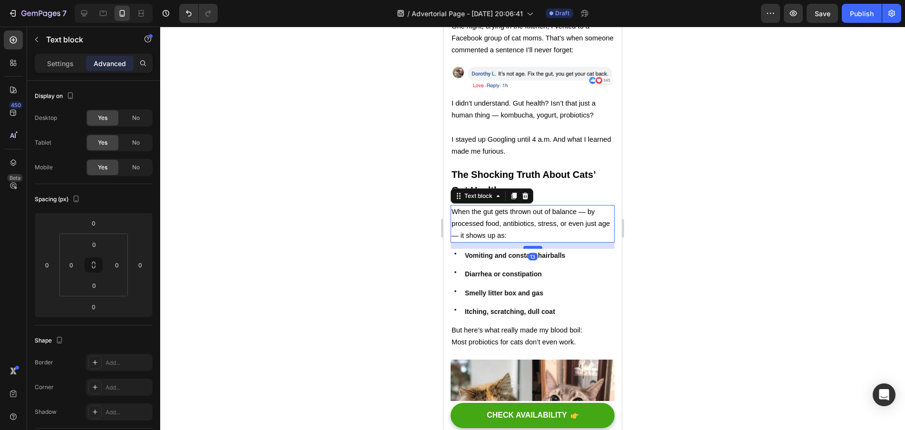
drag, startPoint x: 533, startPoint y: 227, endPoint x: 533, endPoint y: 234, distance: 6.7
type input "13"
click at [533, 246] on div at bounding box center [532, 247] width 19 height 3
click at [656, 241] on div at bounding box center [532, 228] width 745 height 403
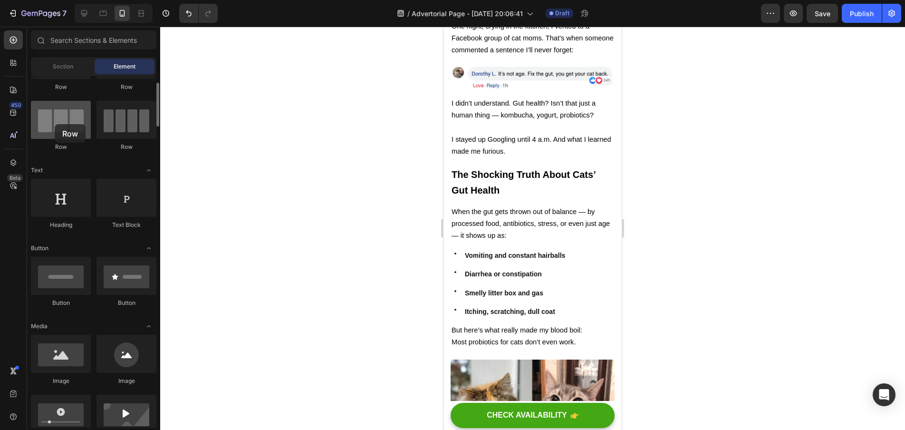
click at [55, 124] on div at bounding box center [61, 120] width 60 height 38
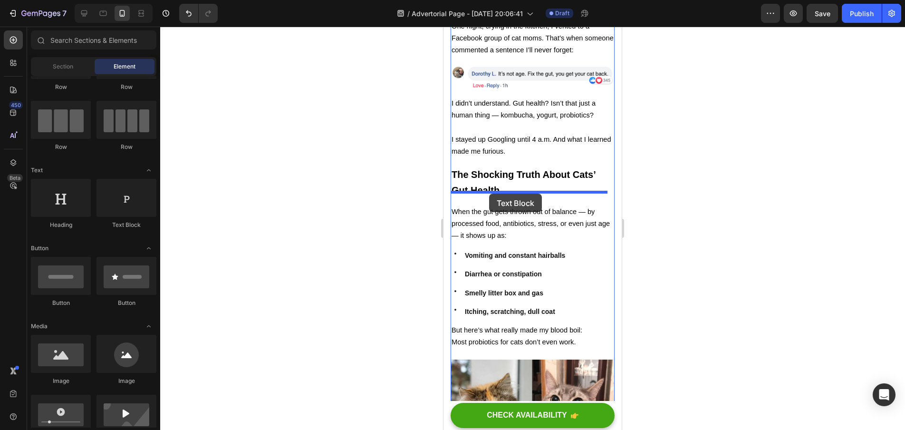
drag, startPoint x: 565, startPoint y: 223, endPoint x: 489, endPoint y: 194, distance: 81.6
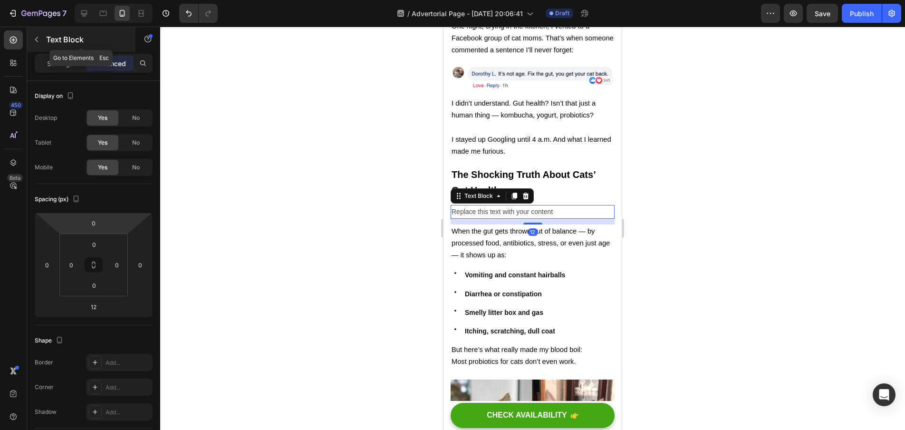
click at [34, 44] on button "button" at bounding box center [36, 39] width 15 height 15
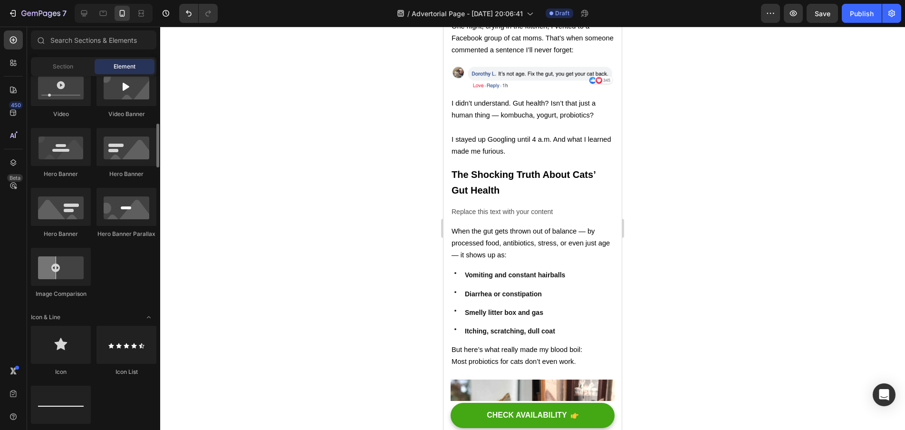
scroll to position [437, 0]
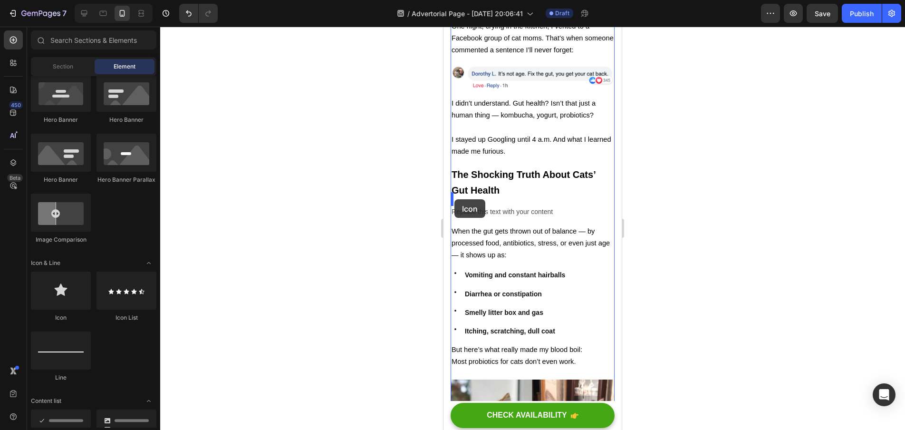
drag, startPoint x: 500, startPoint y: 327, endPoint x: 455, endPoint y: 199, distance: 135.4
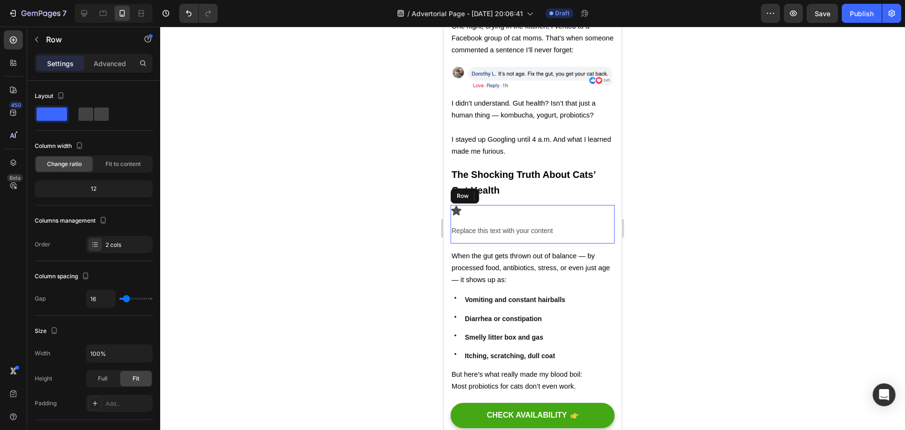
click at [483, 209] on div "Icon 0 Replace this text with your content Text Block Row" at bounding box center [533, 224] width 164 height 39
click at [94, 114] on span at bounding box center [101, 113] width 15 height 13
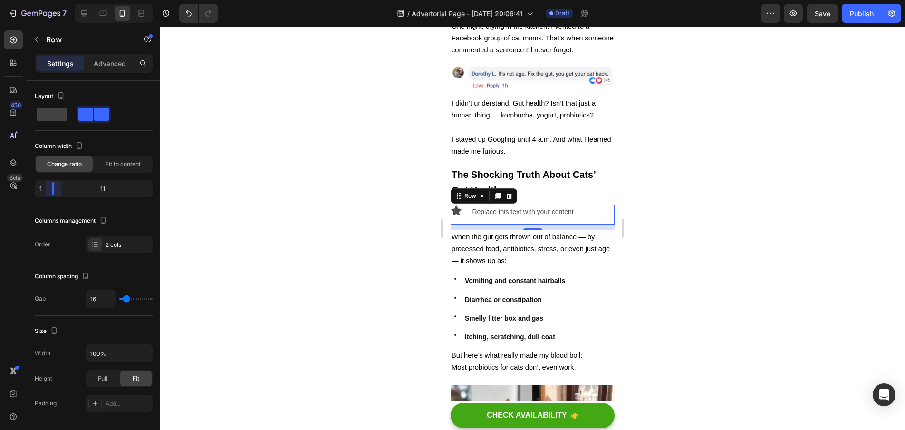
drag, startPoint x: 94, startPoint y: 187, endPoint x: 39, endPoint y: 192, distance: 55.9
click at [39, 0] on body "7 / Advertorial Page - [DATE] 20:06:41 Draft Preview Save Publish 450 Beta Sect…" at bounding box center [452, 0] width 905 height 0
click at [264, 204] on div at bounding box center [532, 228] width 745 height 403
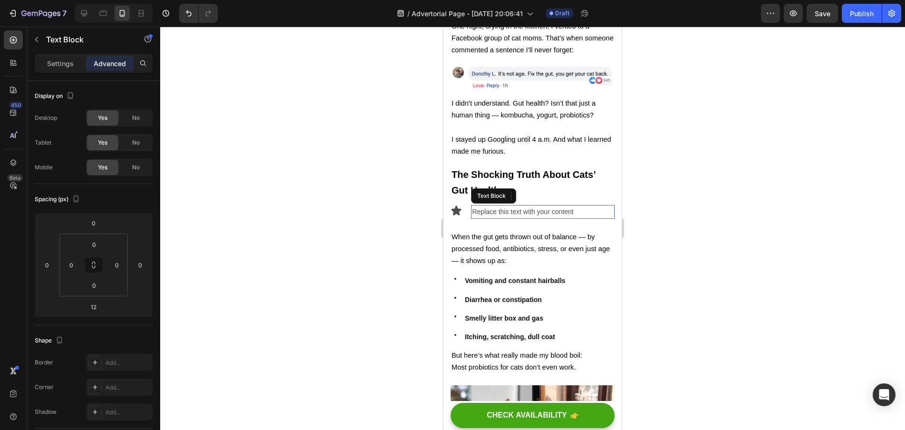
click at [484, 205] on div "Replace this text with your content" at bounding box center [543, 212] width 144 height 14
click at [577, 205] on div "Replace this text with your content" at bounding box center [543, 212] width 144 height 14
click at [457, 205] on icon at bounding box center [457, 210] width 10 height 10
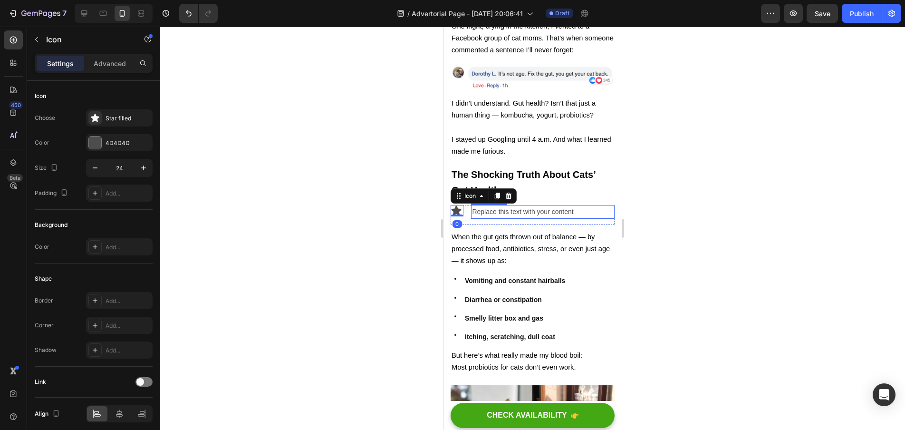
click at [493, 206] on p "Replace this text with your content" at bounding box center [543, 212] width 142 height 12
click at [456, 205] on icon at bounding box center [457, 210] width 10 height 10
click at [463, 206] on div "Icon 0" at bounding box center [457, 214] width 13 height 19
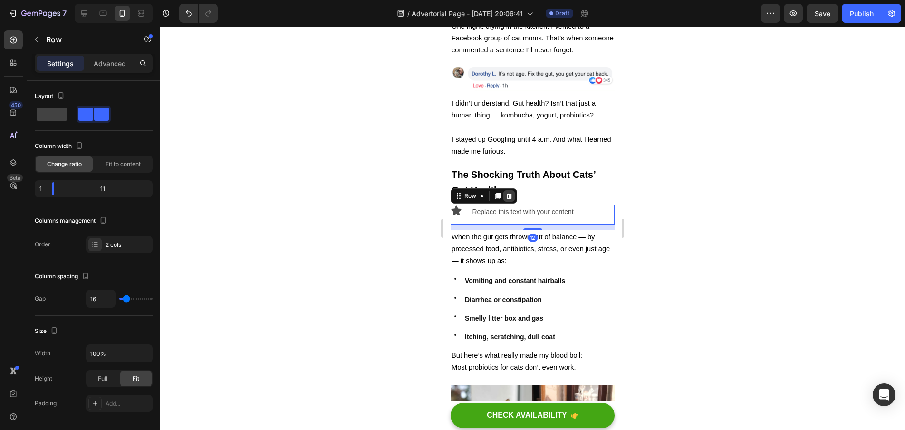
click at [507, 192] on icon at bounding box center [509, 195] width 6 height 7
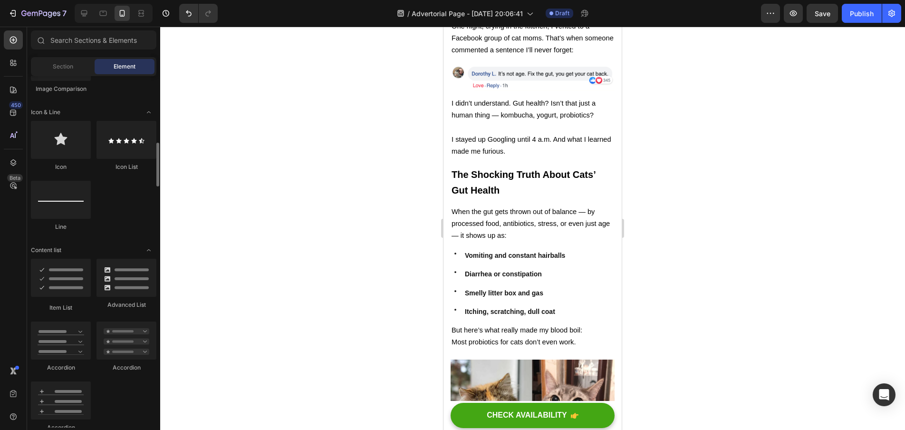
scroll to position [624, 0]
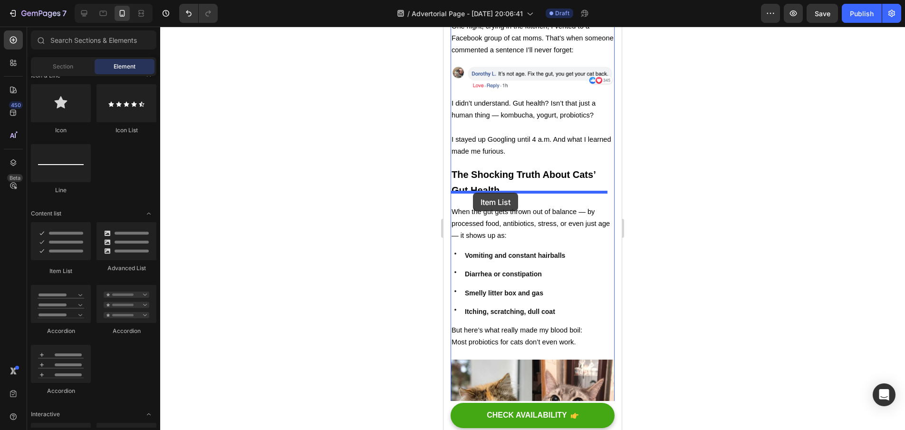
drag, startPoint x: 504, startPoint y: 274, endPoint x: 473, endPoint y: 193, distance: 86.8
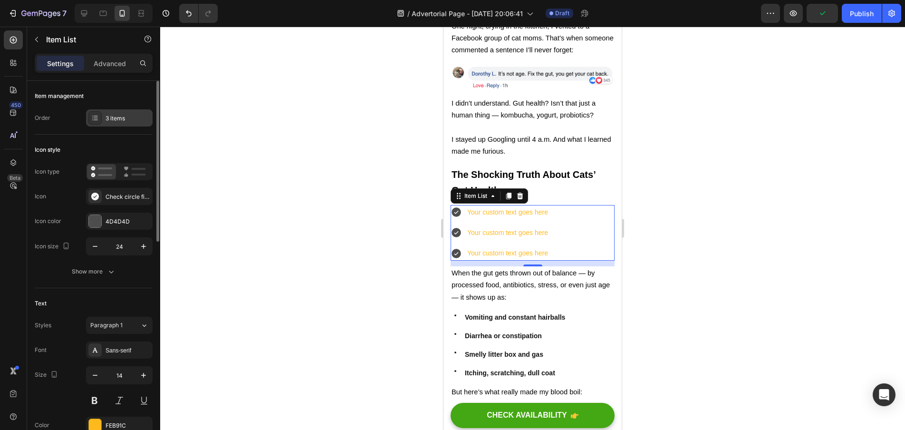
click at [124, 118] on div "3 items" at bounding box center [128, 118] width 45 height 9
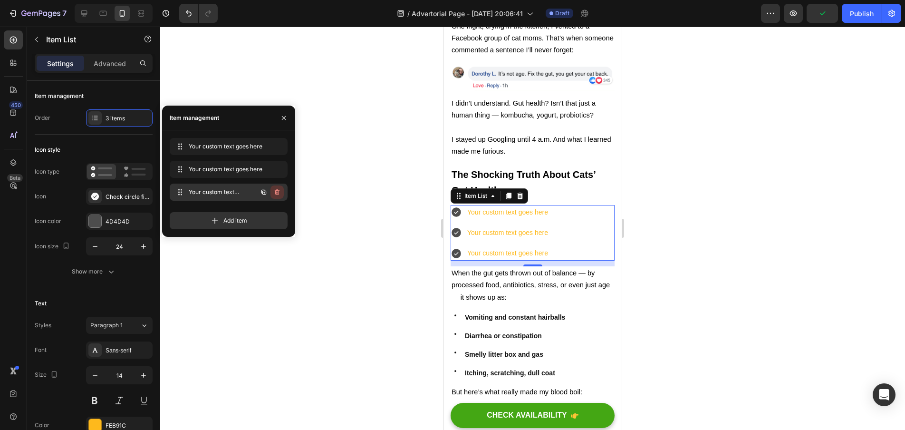
click at [276, 192] on icon "button" at bounding box center [277, 192] width 8 height 8
click at [273, 192] on div "Delete" at bounding box center [271, 192] width 18 height 9
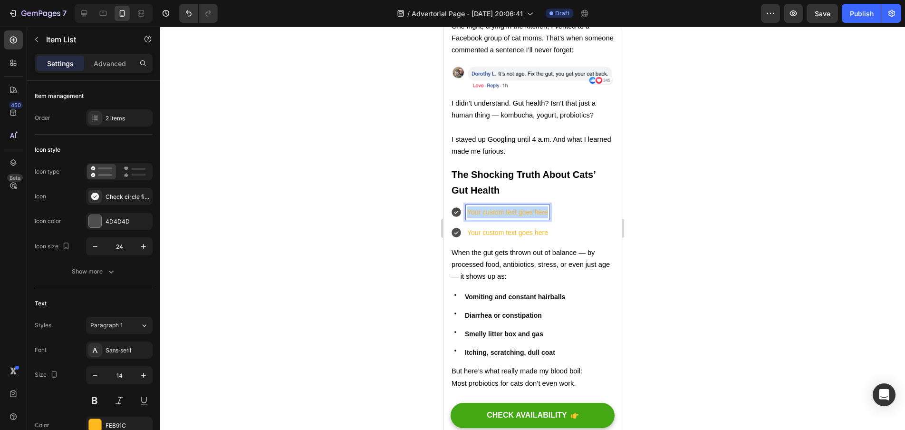
drag, startPoint x: 549, startPoint y: 199, endPoint x: 467, endPoint y: 200, distance: 81.8
click at [467, 205] on div "Your custom text goes here" at bounding box center [508, 212] width 84 height 15
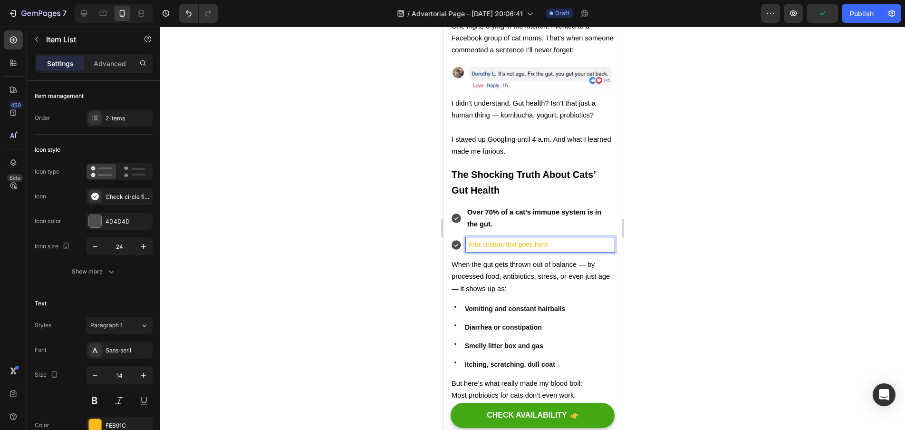
click at [543, 239] on p "Your custom text goes here" at bounding box center [540, 245] width 146 height 12
click at [552, 239] on p "Your custom text goes here" at bounding box center [540, 245] width 146 height 12
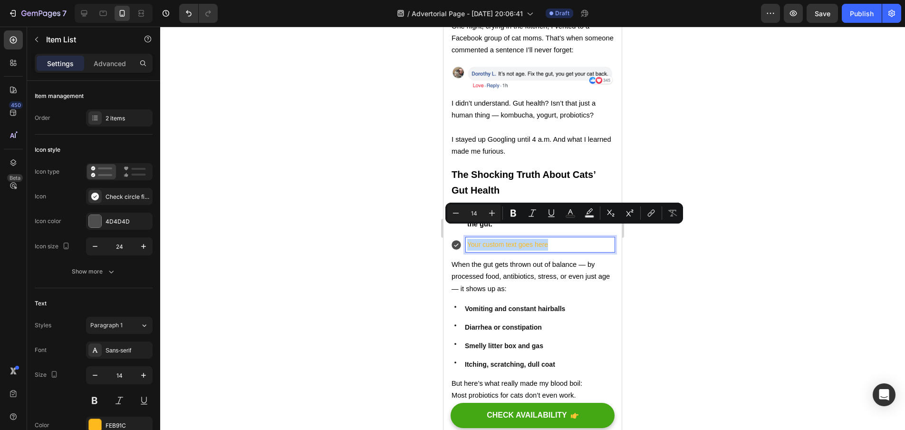
drag, startPoint x: 551, startPoint y: 233, endPoint x: 468, endPoint y: 230, distance: 82.8
click at [468, 239] on p "Your custom text goes here" at bounding box center [540, 245] width 146 height 12
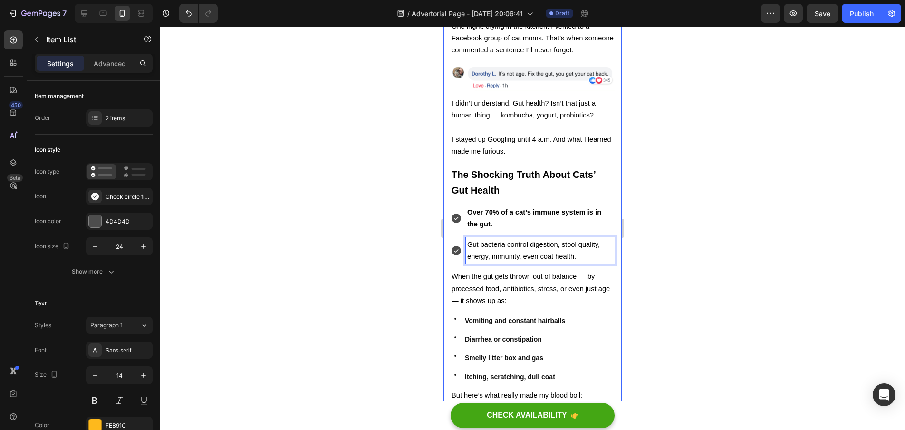
click at [423, 231] on div at bounding box center [532, 228] width 745 height 403
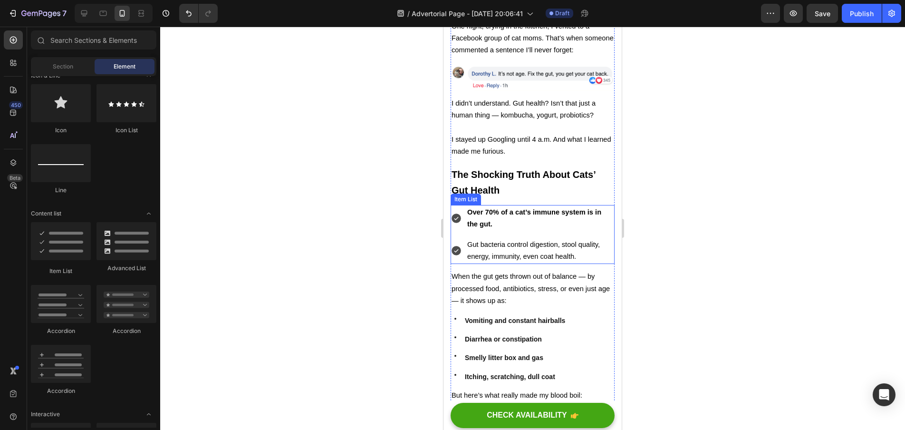
click at [509, 220] on div "Over 70% of a cat’s immune system is in the gut. Gut bacteria control digestion…" at bounding box center [533, 234] width 164 height 59
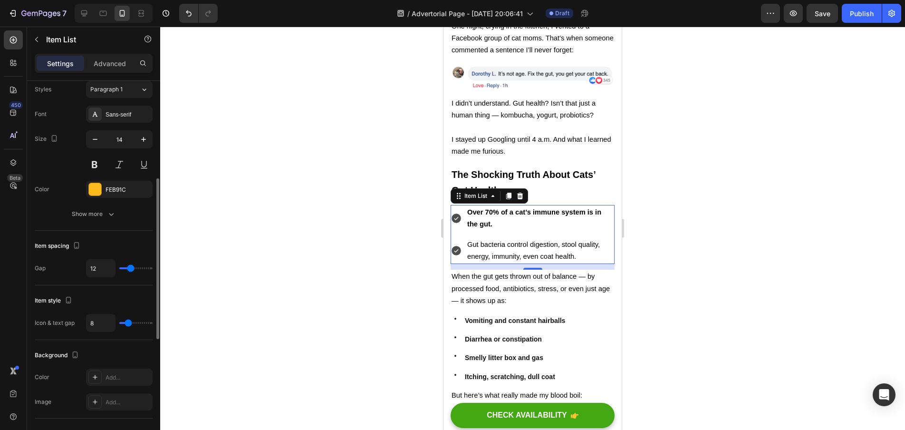
scroll to position [233, 0]
click at [91, 188] on div at bounding box center [95, 191] width 12 height 12
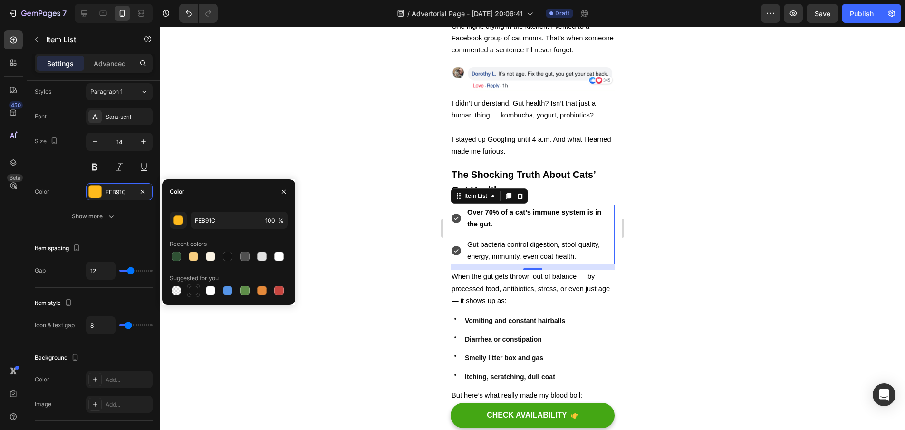
click at [194, 293] on div at bounding box center [194, 291] width 10 height 10
type input "151515"
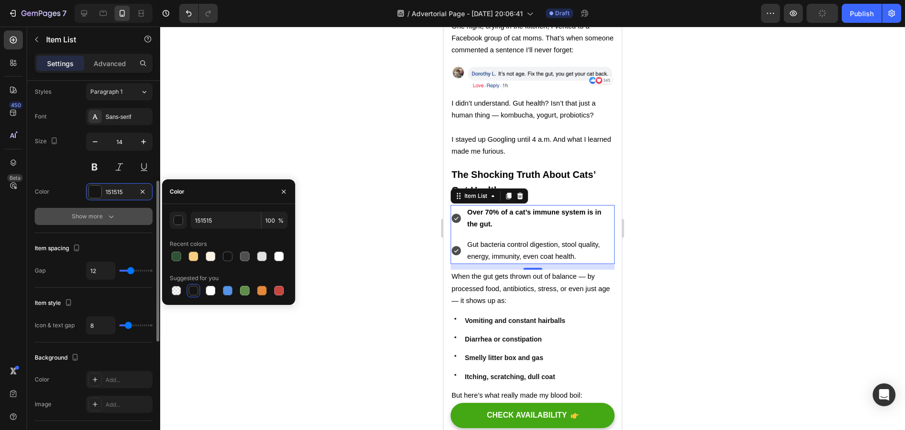
click at [80, 220] on div "Show more" at bounding box center [94, 217] width 44 height 10
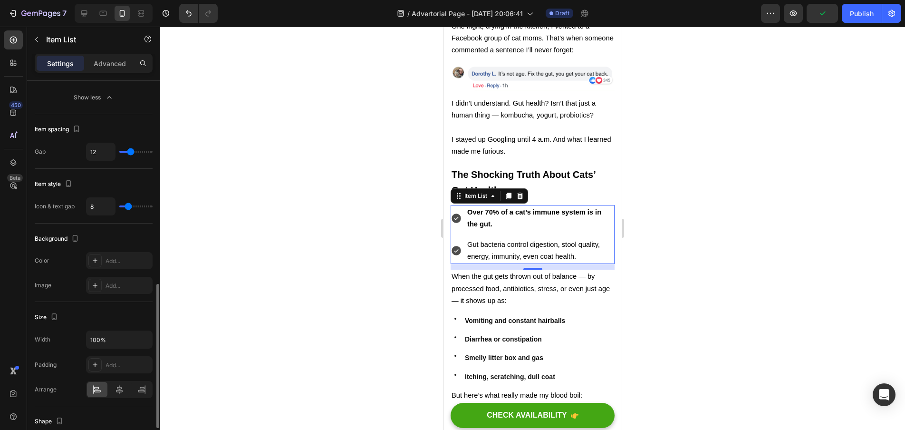
scroll to position [514, 0]
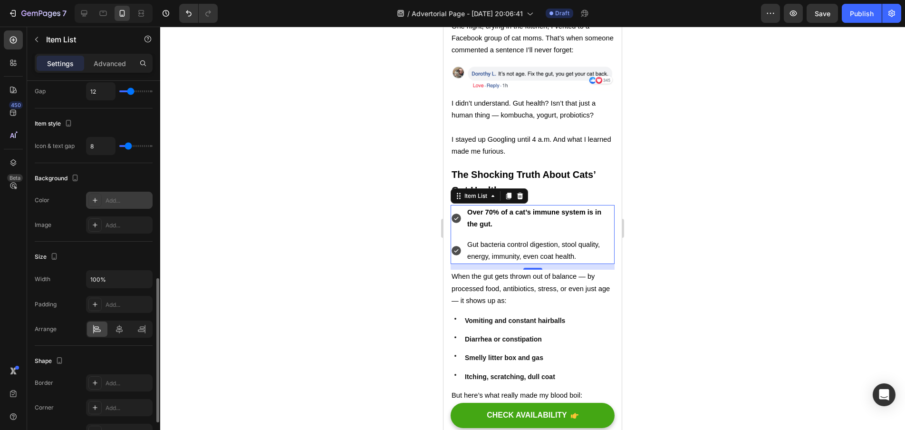
click at [119, 205] on div "Add..." at bounding box center [119, 200] width 67 height 17
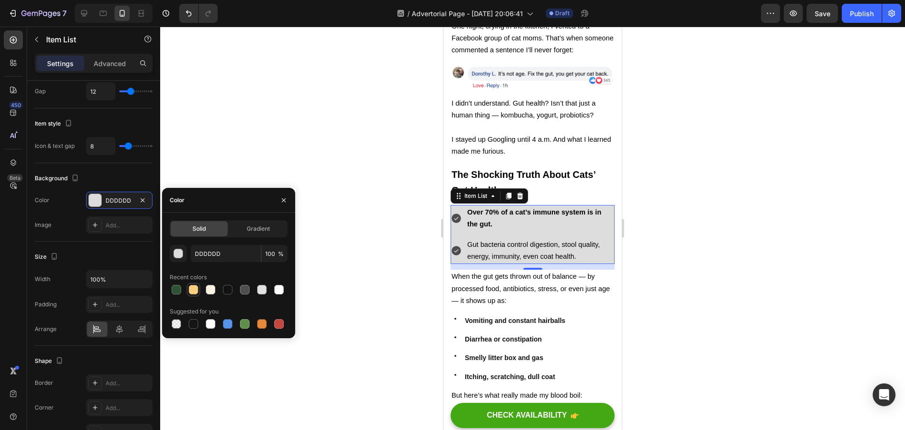
click at [195, 290] on div at bounding box center [194, 290] width 10 height 10
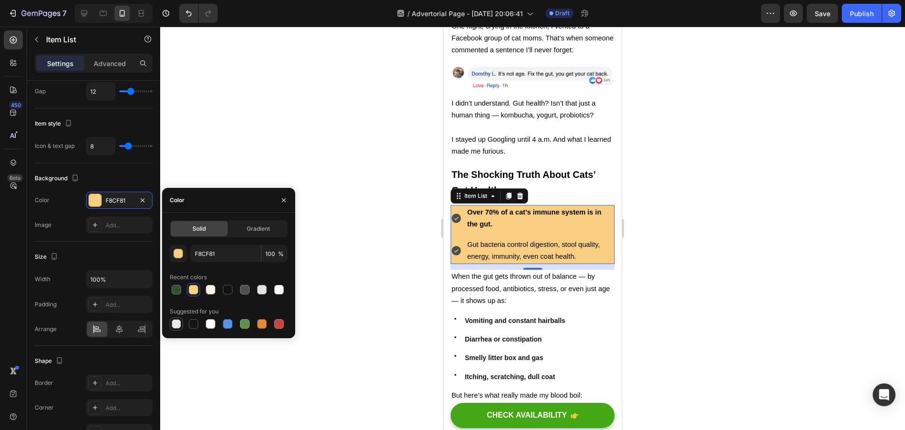
click at [177, 325] on div at bounding box center [177, 324] width 10 height 10
type input "000000"
type input "0"
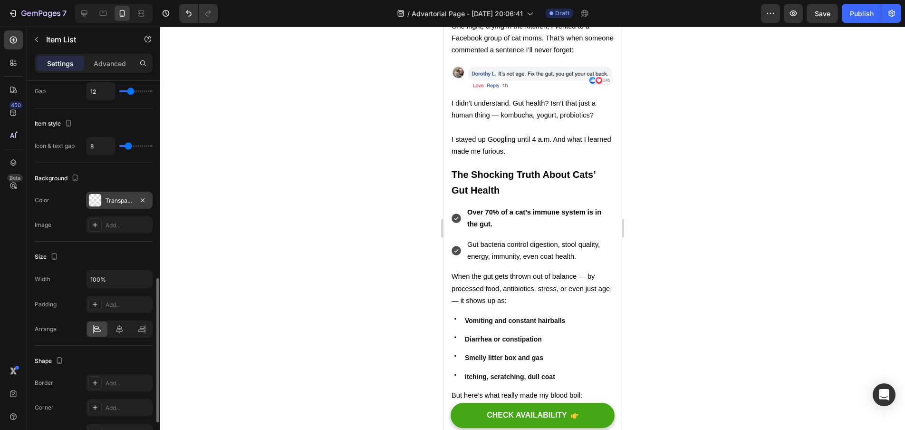
click at [107, 199] on div "Transparent" at bounding box center [120, 200] width 28 height 9
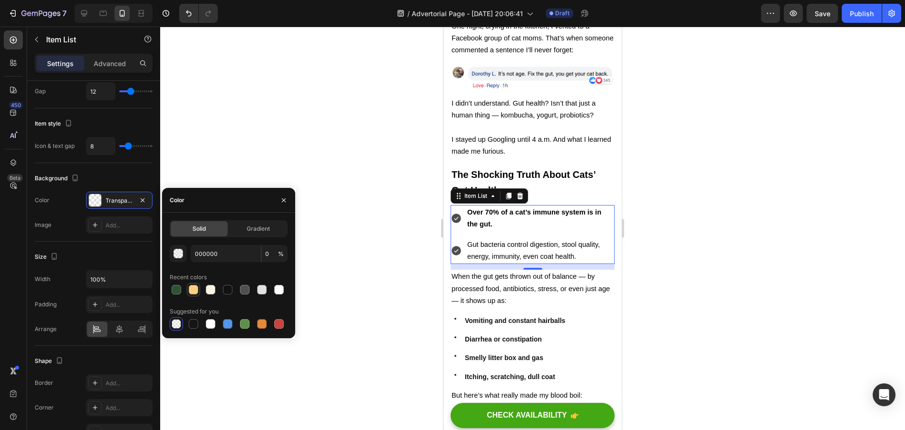
click at [193, 287] on div at bounding box center [194, 290] width 10 height 10
type input "F8CF81"
type input "100"
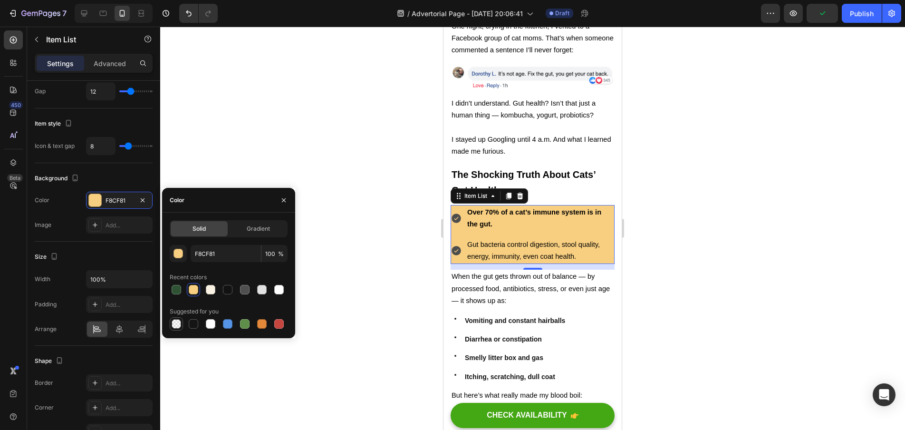
click at [179, 321] on div at bounding box center [177, 324] width 10 height 10
type input "000000"
type input "0"
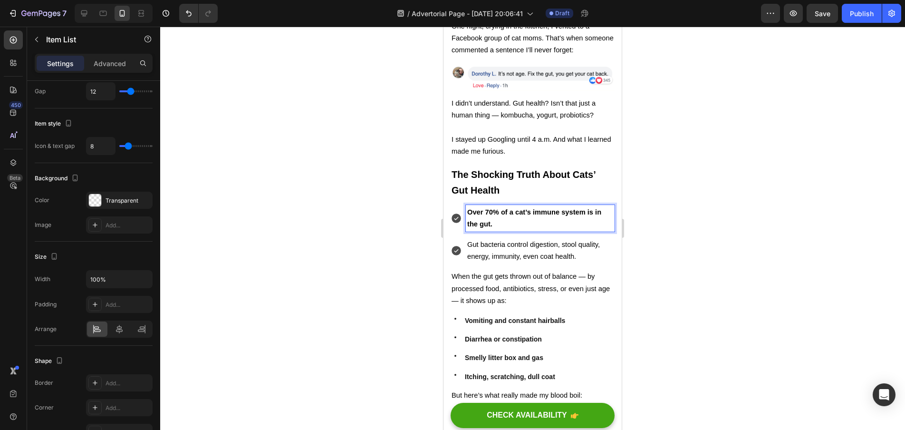
click at [492, 208] on strong "Over 70% of a cat’s immune system is in the gut." at bounding box center [534, 217] width 134 height 19
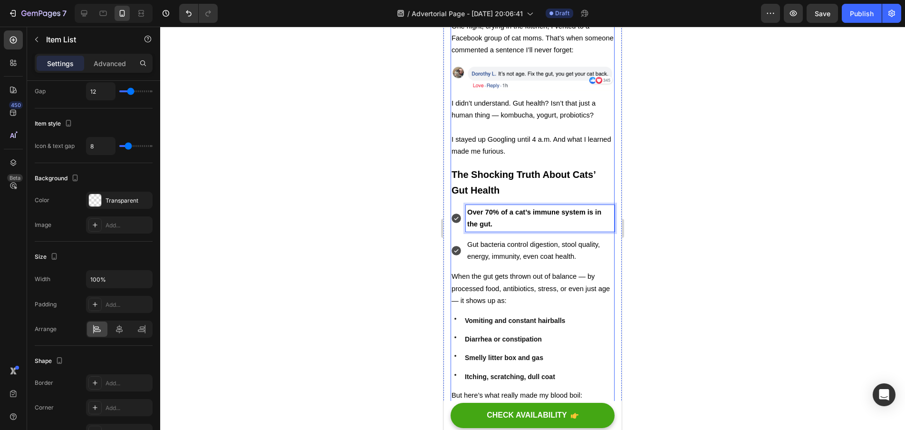
click at [386, 184] on div at bounding box center [532, 228] width 745 height 403
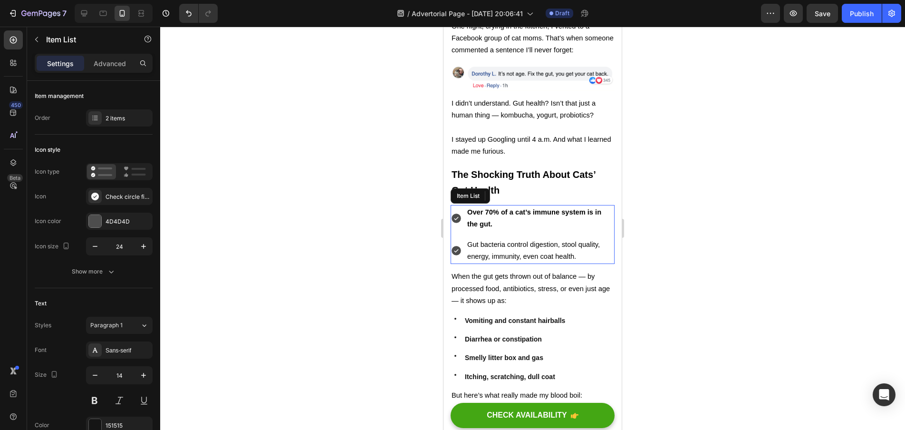
click at [534, 206] on p "Over 70% of a cat’s immune system is in the gut." at bounding box center [540, 218] width 146 height 24
click at [102, 64] on p "Advanced" at bounding box center [110, 63] width 32 height 10
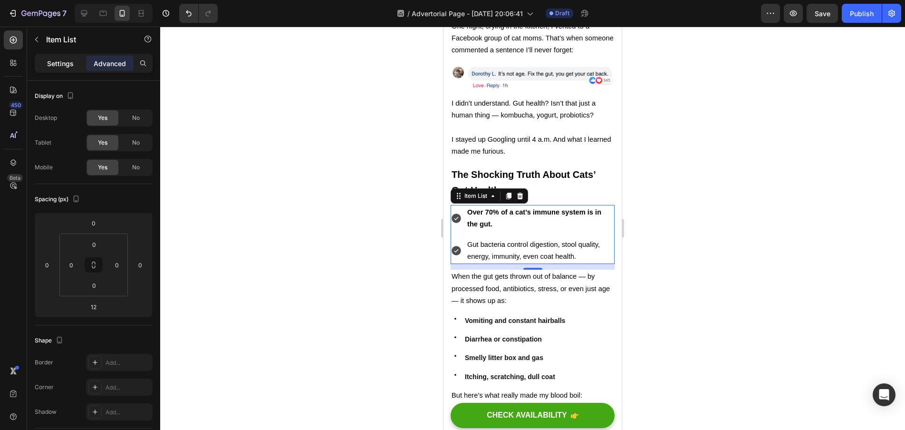
click at [47, 66] on p "Settings" at bounding box center [60, 63] width 27 height 10
type input "8"
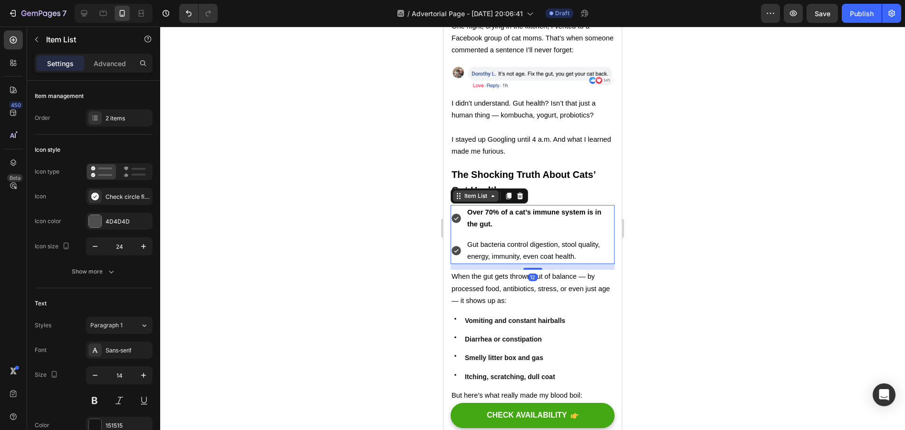
click at [467, 192] on div "Item List" at bounding box center [476, 196] width 27 height 9
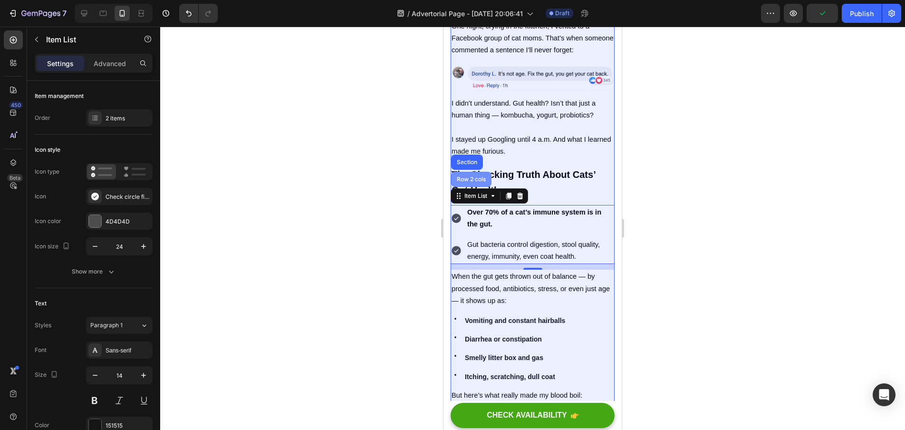
click at [472, 176] on div "Row 2 cols" at bounding box center [471, 179] width 33 height 6
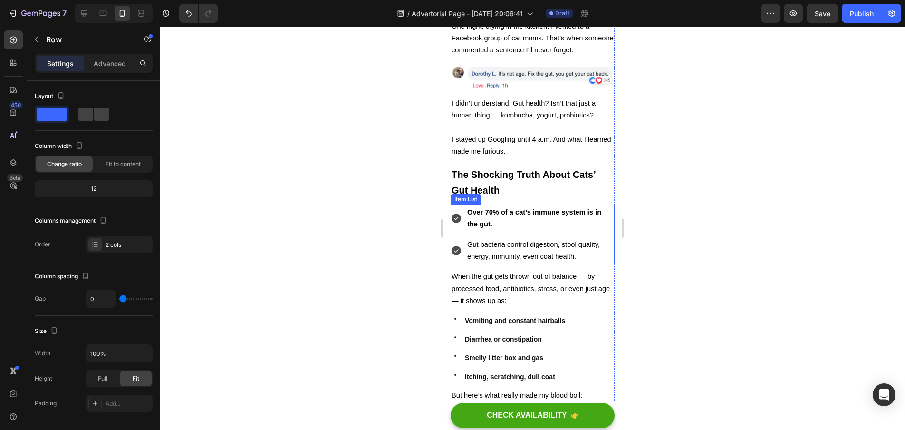
click at [486, 216] on p "Over 70% of a cat’s immune system is in the gut." at bounding box center [540, 218] width 146 height 24
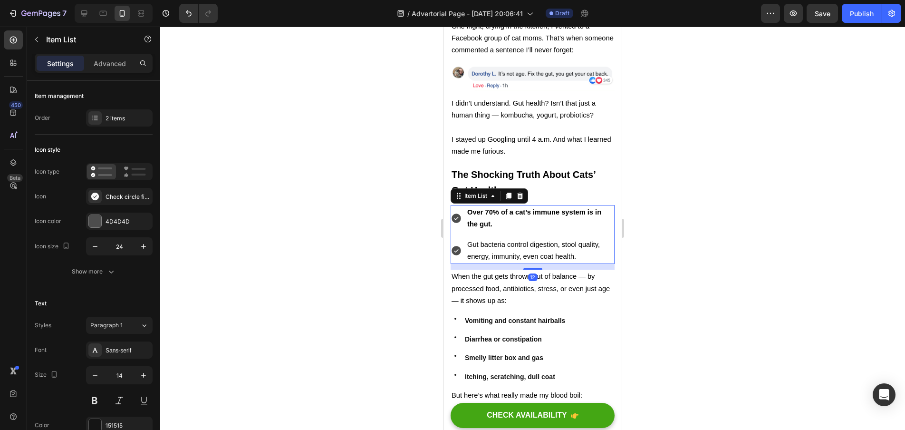
click at [460, 213] on div "Over 70% of a cat’s immune system is in the gut." at bounding box center [533, 218] width 164 height 27
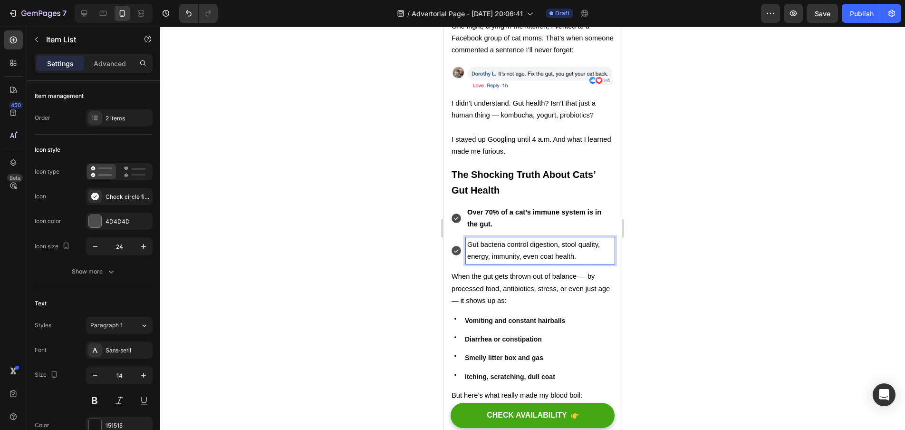
click at [455, 216] on div "Over 70% of a cat’s immune system is in the gut." at bounding box center [533, 218] width 164 height 27
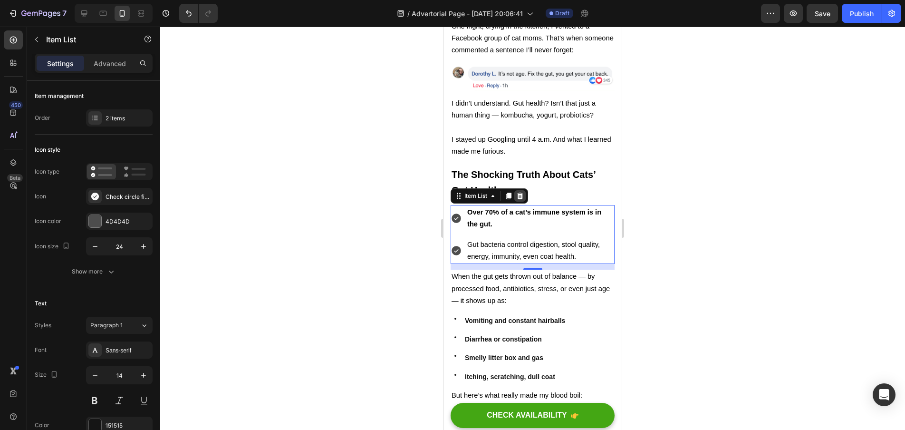
click at [524, 190] on div at bounding box center [519, 195] width 11 height 11
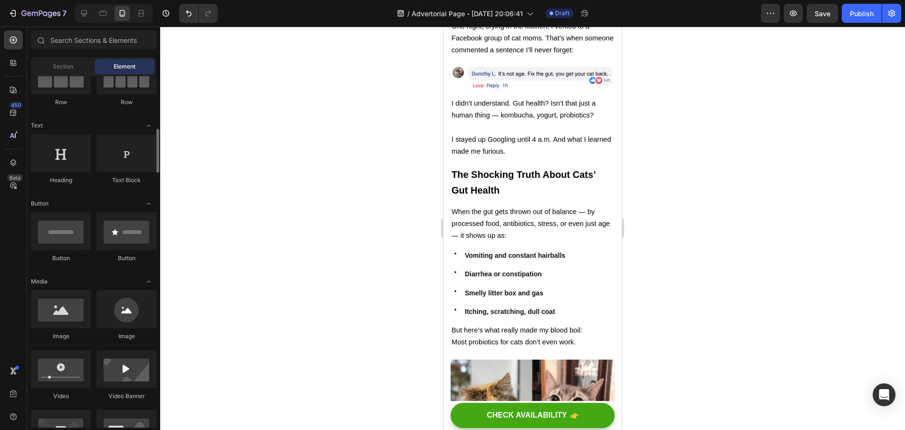
scroll to position [0, 0]
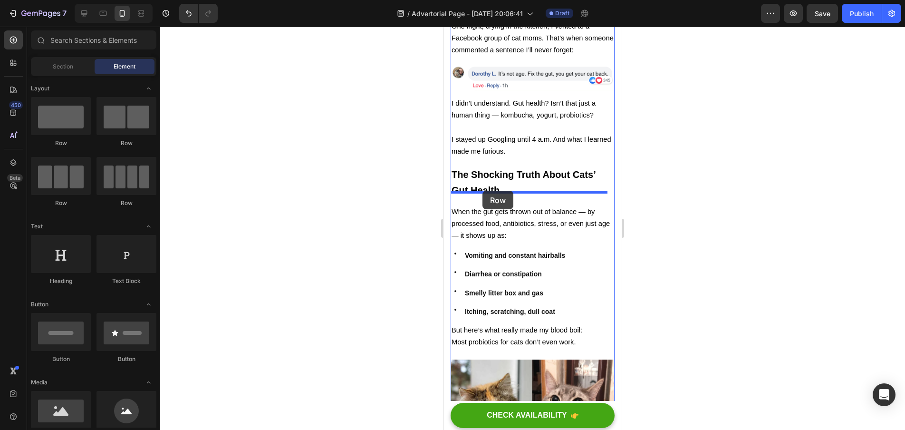
drag, startPoint x: 554, startPoint y: 136, endPoint x: 483, endPoint y: 191, distance: 90.2
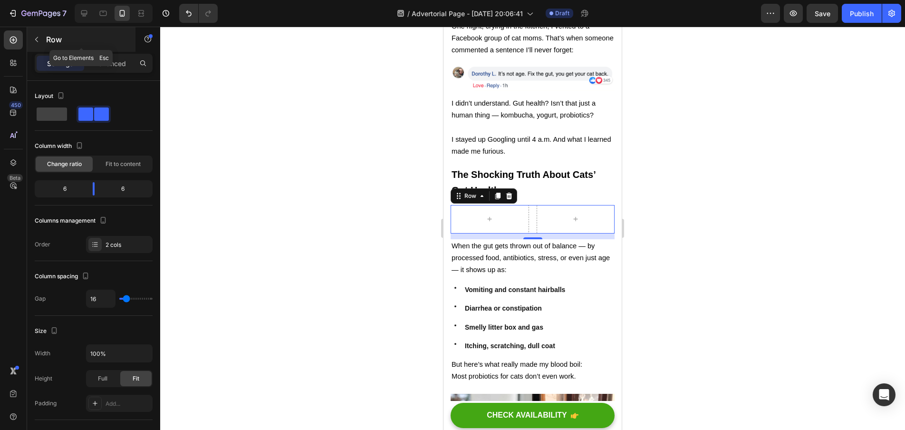
click at [38, 36] on icon "button" at bounding box center [37, 40] width 8 height 8
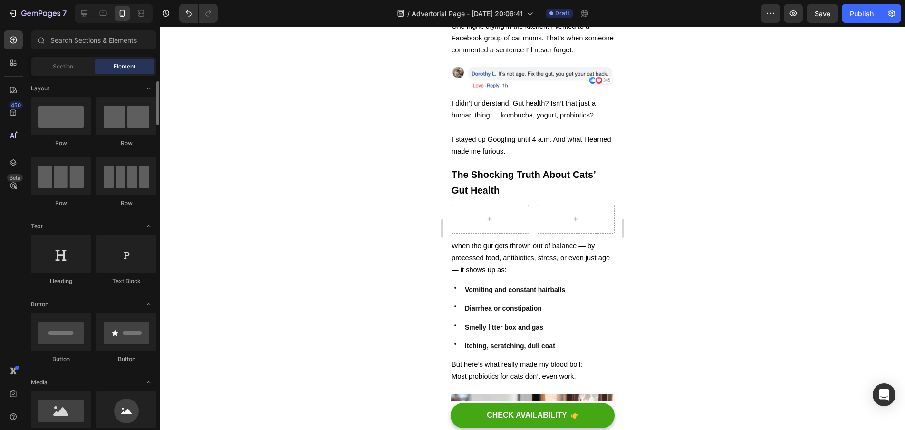
scroll to position [5, 0]
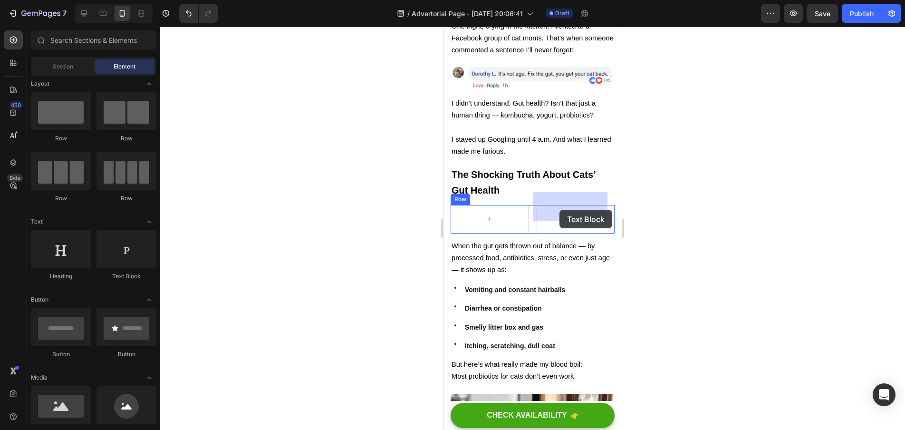
drag, startPoint x: 606, startPoint y: 270, endPoint x: 560, endPoint y: 210, distance: 76.0
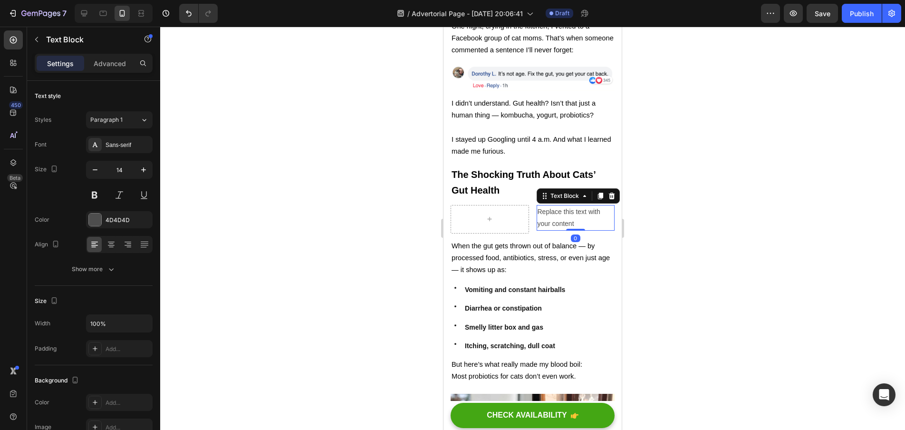
click at [580, 211] on div "Replace this text with your content" at bounding box center [576, 218] width 78 height 26
drag, startPoint x: 579, startPoint y: 211, endPoint x: 535, endPoint y: 194, distance: 47.1
click at [538, 206] on p "Replace this text with your content" at bounding box center [576, 218] width 77 height 24
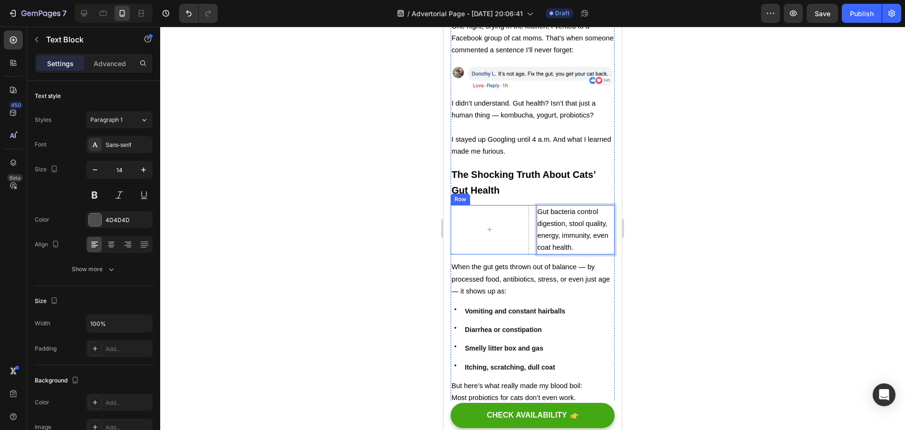
click at [527, 213] on div "Gut bacteria control digestion, stool quality, energy, immunity, even coat heal…" at bounding box center [533, 230] width 164 height 50
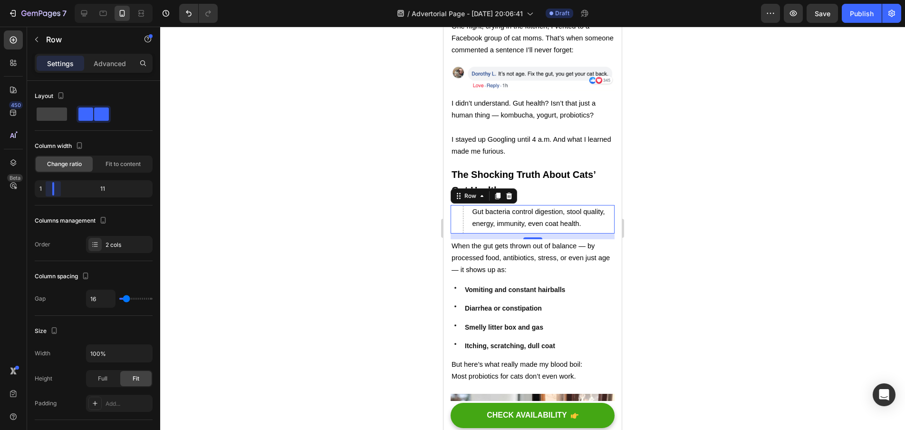
drag, startPoint x: 94, startPoint y: 189, endPoint x: 48, endPoint y: 193, distance: 46.3
click at [48, 0] on body "7 / Advertorial Page - [DATE] 20:06:41 Draft Preview Save Publish 450 Beta Sect…" at bounding box center [452, 0] width 905 height 0
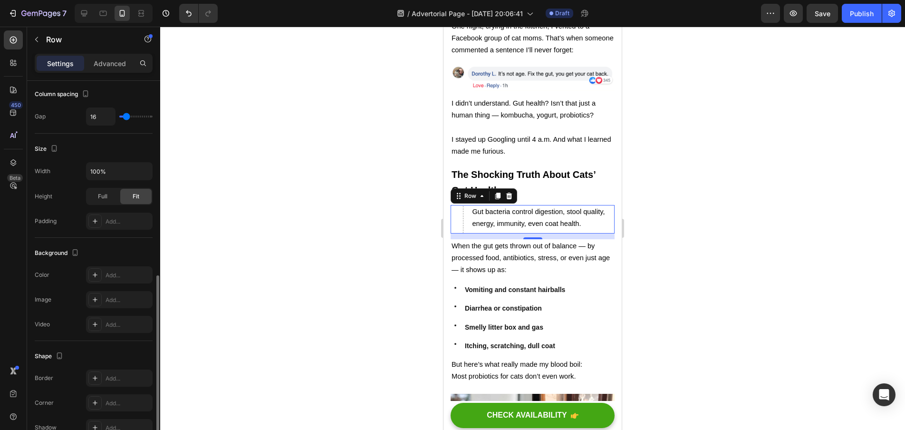
scroll to position [249, 0]
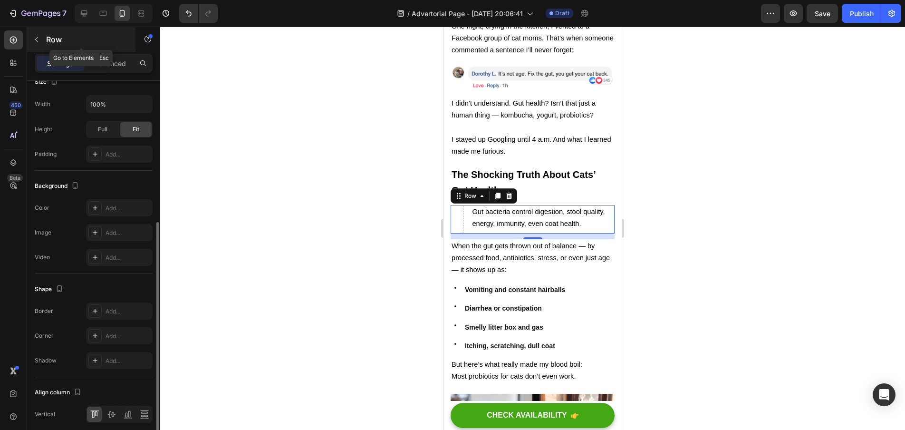
click at [37, 41] on icon "button" at bounding box center [36, 39] width 3 height 5
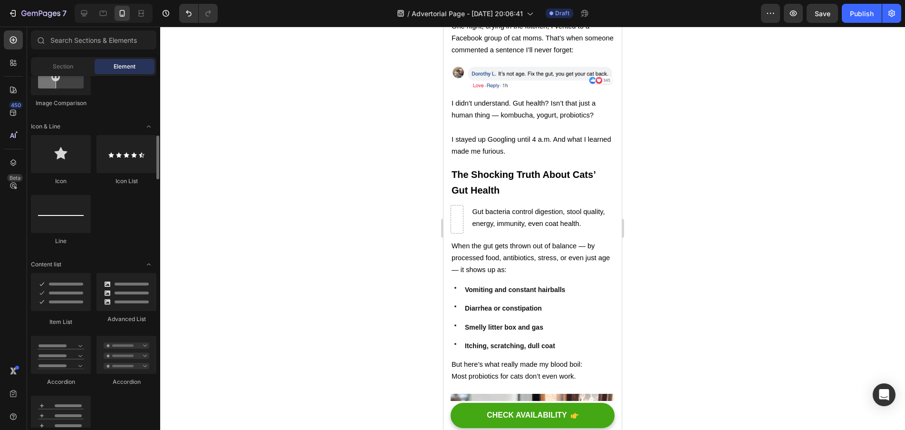
scroll to position [563, 0]
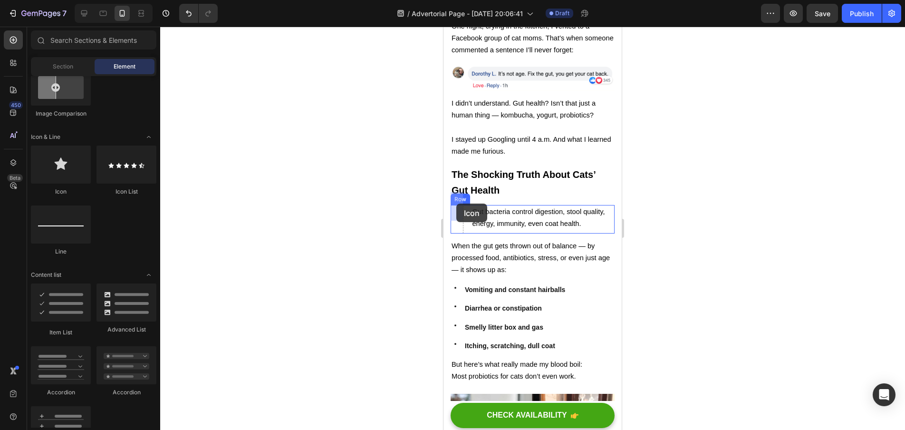
drag, startPoint x: 508, startPoint y: 202, endPoint x: 456, endPoint y: 204, distance: 51.9
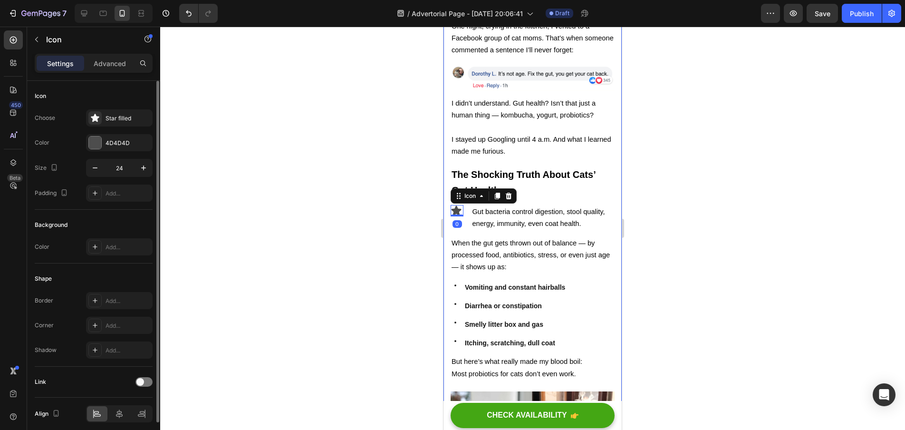
click at [110, 263] on div "Icon Choose Star filled Color 4D4D4D Size 24 Padding Add..." at bounding box center [94, 314] width 118 height 103
click at [112, 123] on div "Star filled" at bounding box center [119, 117] width 67 height 17
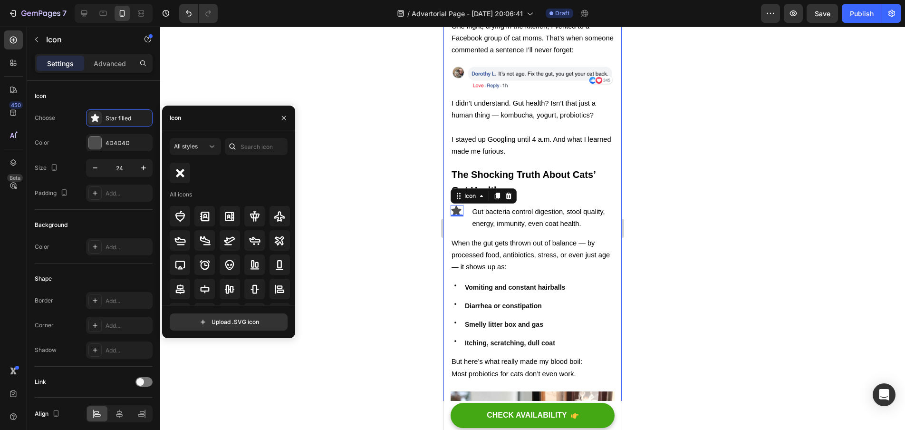
scroll to position [0, 0]
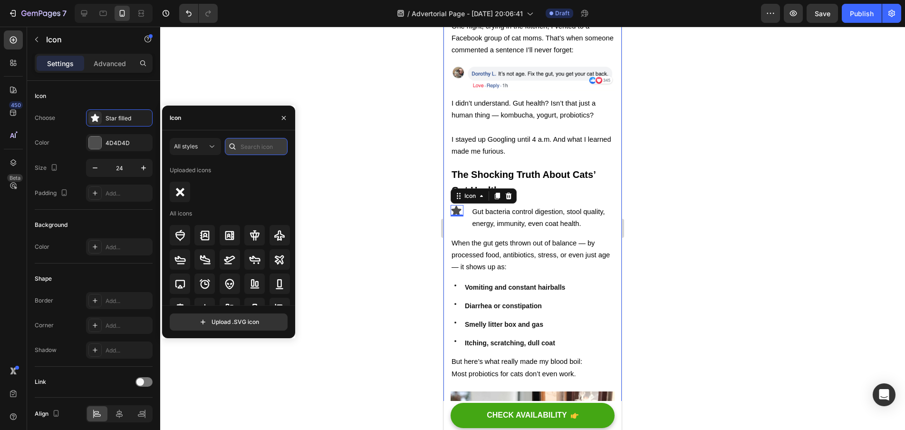
click at [251, 148] on input "text" at bounding box center [256, 146] width 63 height 17
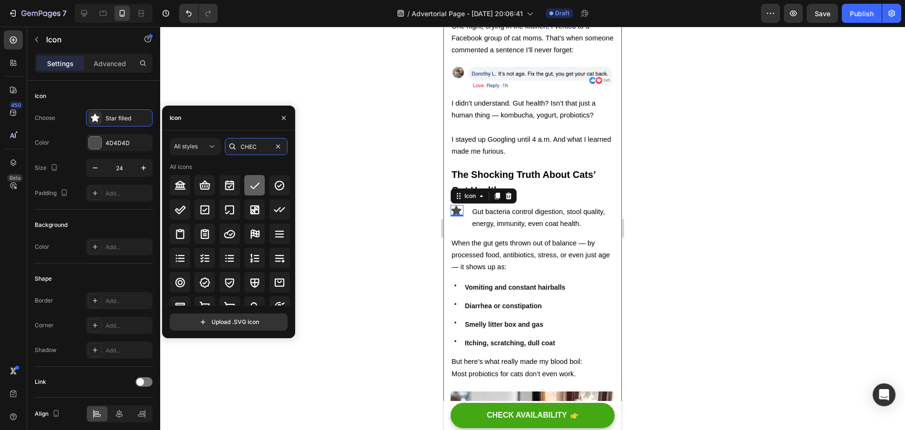
type input "CHEC"
click at [258, 184] on icon at bounding box center [254, 185] width 11 height 11
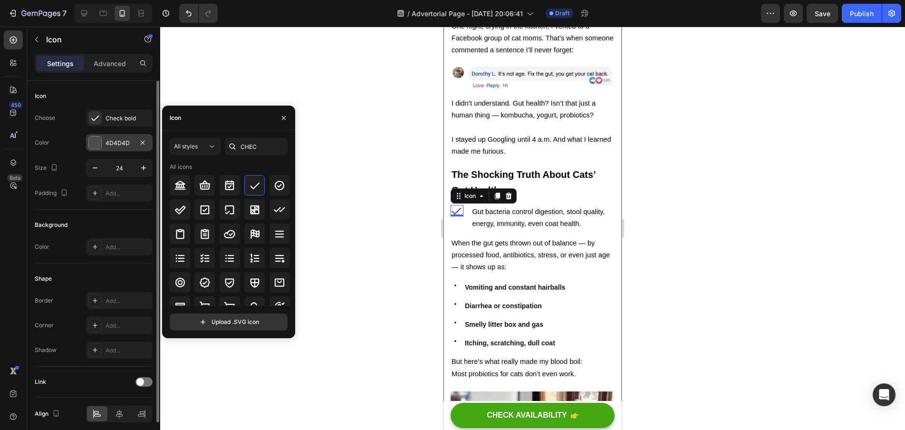
click at [112, 145] on div "4D4D4D" at bounding box center [120, 143] width 28 height 9
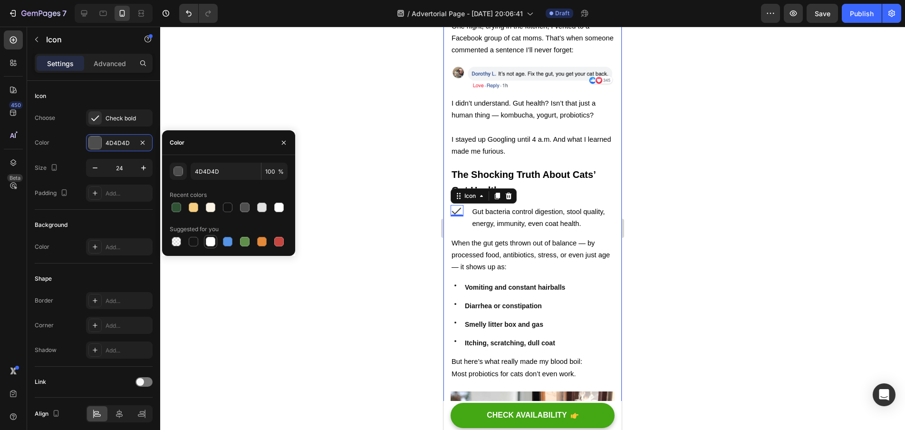
click at [207, 242] on div at bounding box center [211, 242] width 10 height 10
type input "FFFFFF"
click at [595, 214] on p "Gut bacteria control digestion, stool quality, energy, immunity, even coat heal…" at bounding box center [543, 218] width 142 height 24
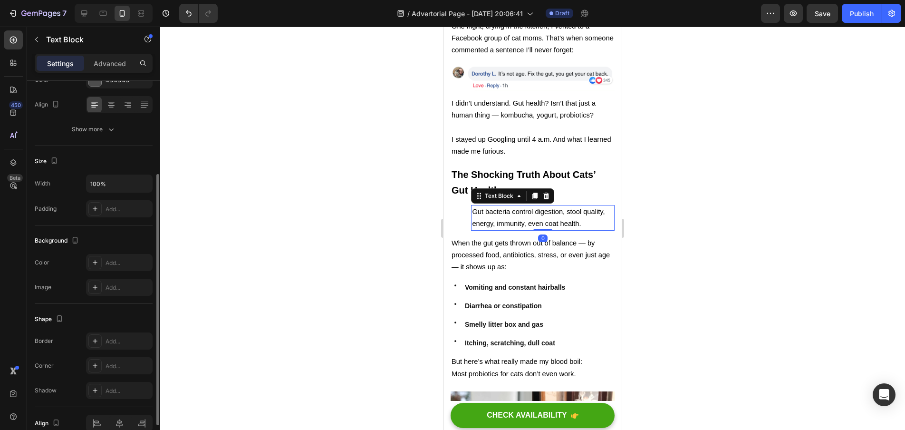
scroll to position [187, 0]
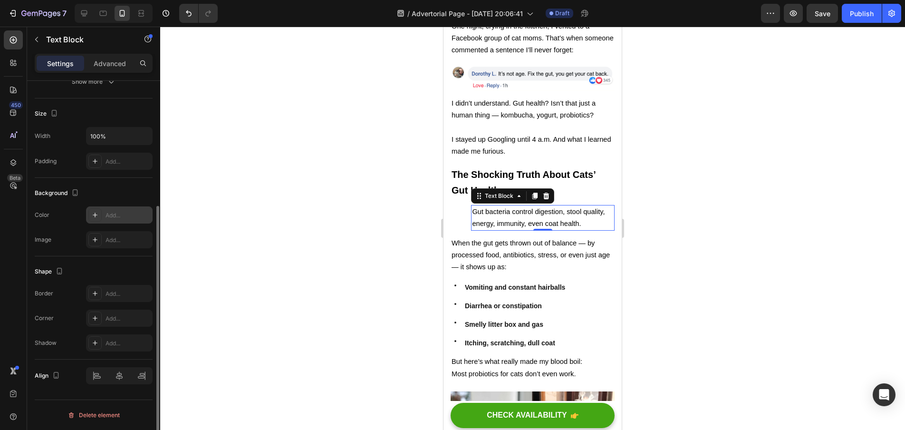
click at [116, 217] on div "Add..." at bounding box center [128, 215] width 45 height 9
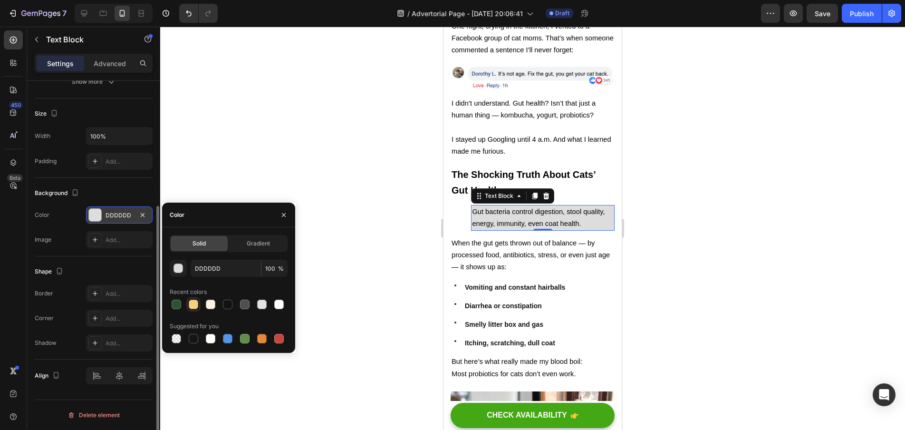
click at [196, 302] on div at bounding box center [194, 305] width 10 height 10
type input "F8CF81"
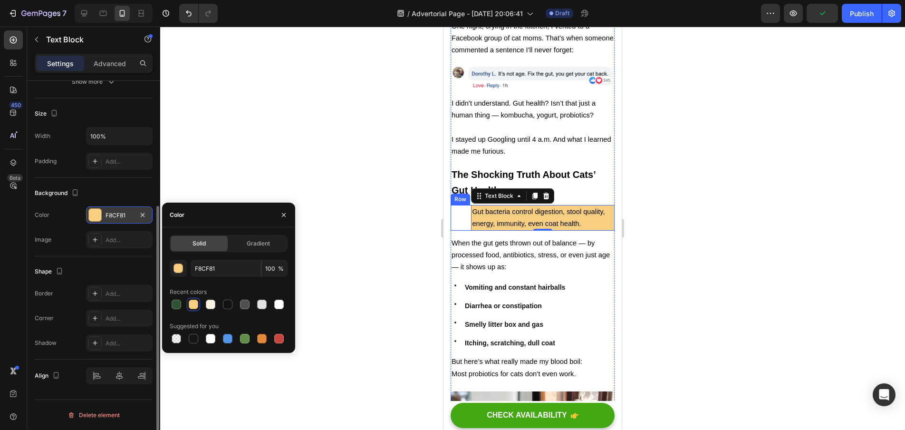
click at [466, 208] on div "Icon Gut bacteria control digestion, stool quality, energy, immunity, even coat…" at bounding box center [533, 218] width 164 height 26
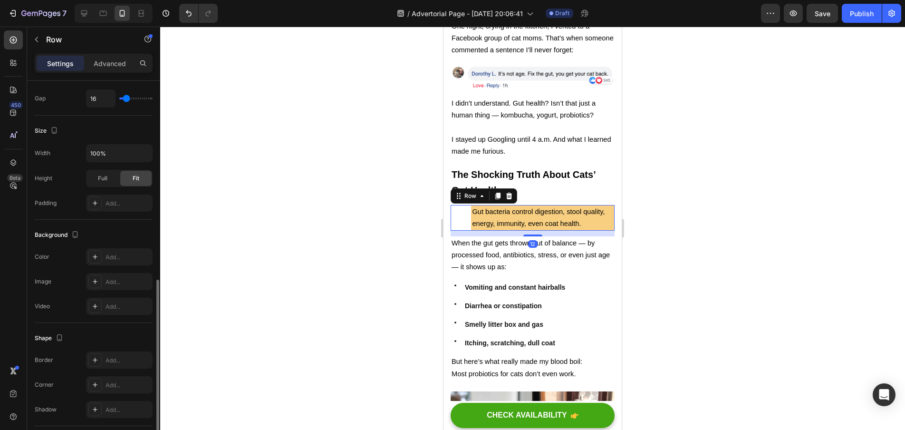
scroll to position [255, 0]
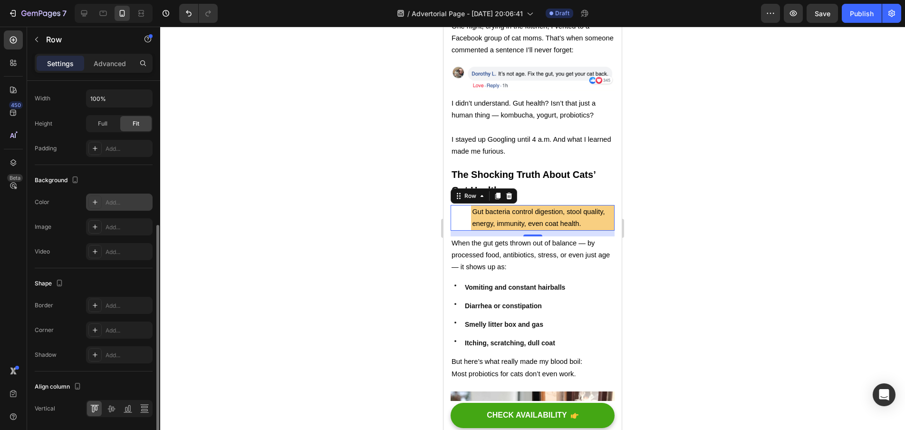
click at [120, 206] on div "Add..." at bounding box center [128, 202] width 45 height 9
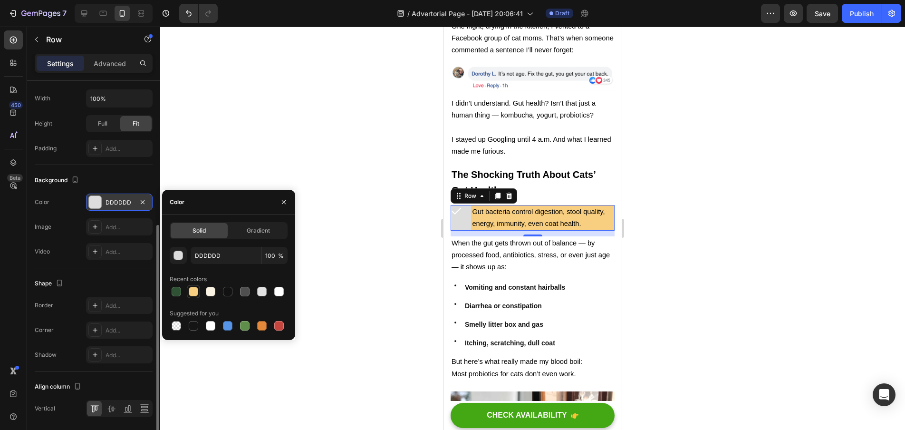
click at [193, 289] on div at bounding box center [194, 292] width 10 height 10
type input "F8CF81"
click at [358, 265] on div at bounding box center [532, 228] width 745 height 403
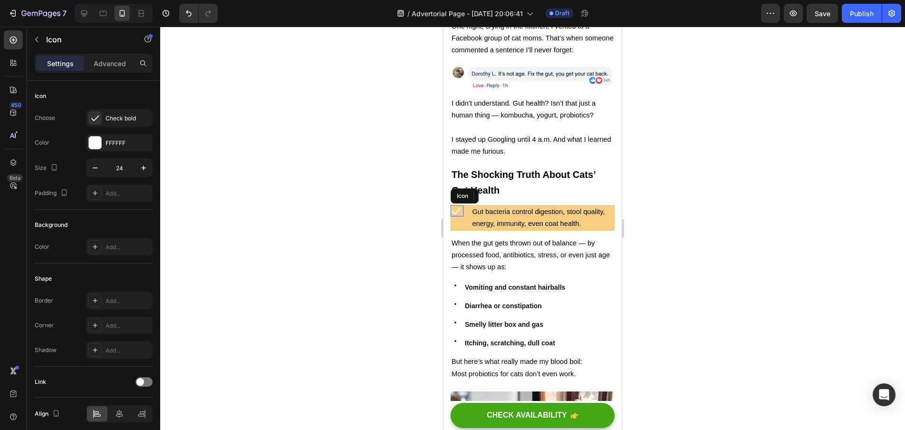
click at [458, 205] on icon at bounding box center [456, 210] width 11 height 11
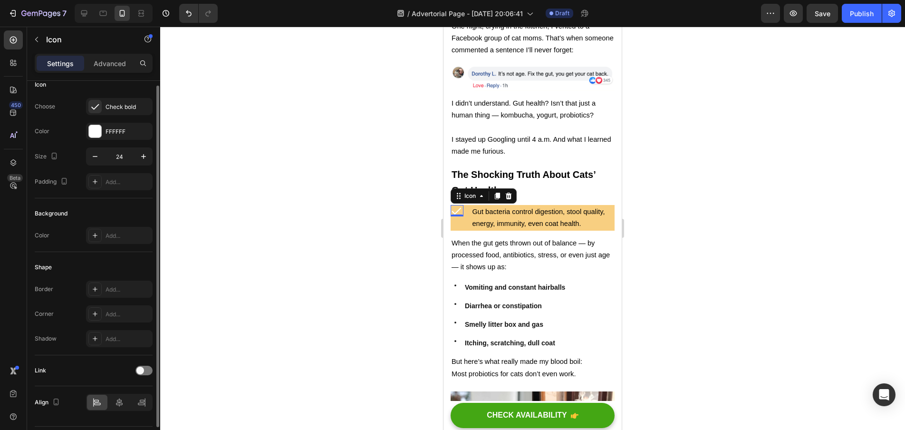
scroll to position [16, 0]
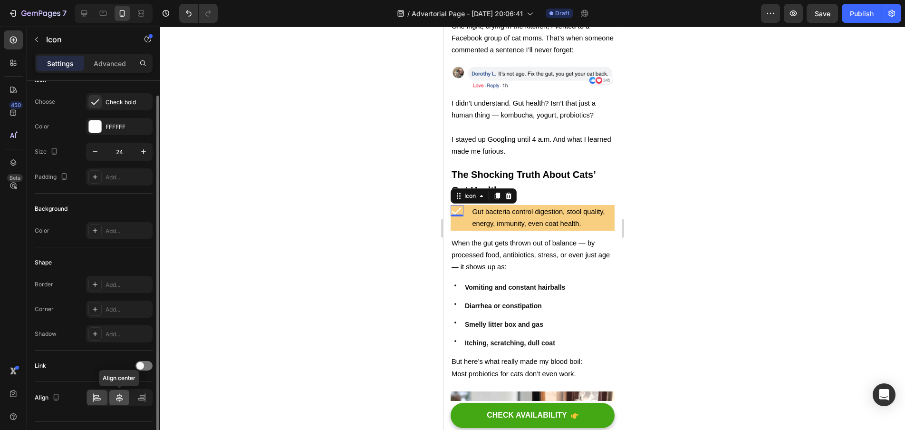
click at [115, 396] on icon at bounding box center [120, 398] width 10 height 10
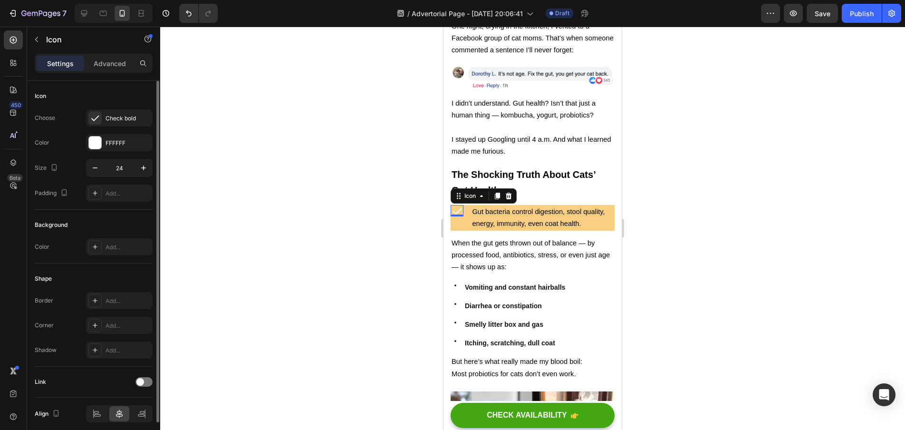
scroll to position [2, 0]
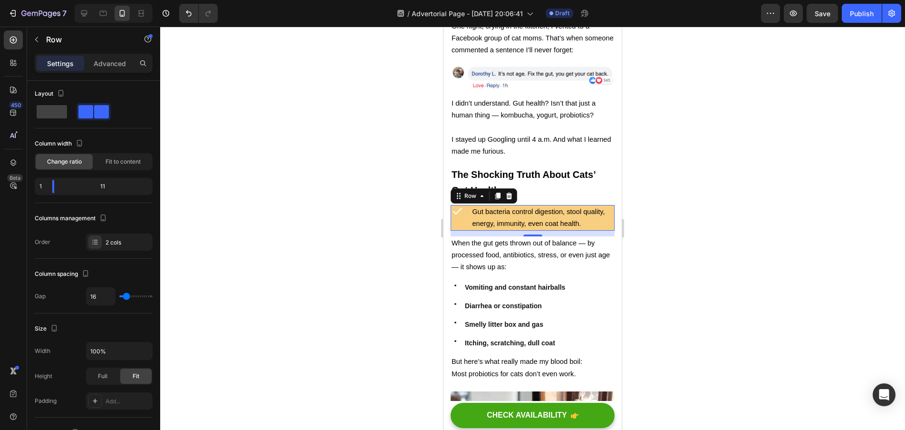
click at [466, 206] on div "Icon Gut bacteria control digestion, stool quality, energy, immunity, even coat…" at bounding box center [533, 218] width 164 height 26
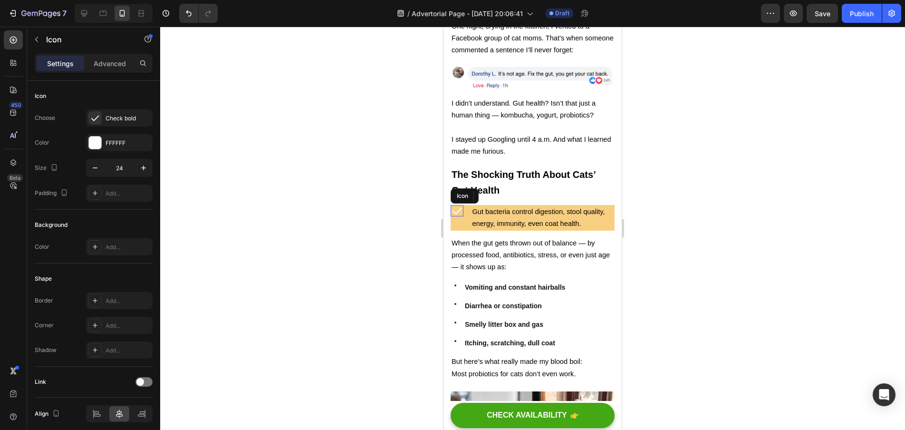
click at [461, 205] on icon at bounding box center [457, 210] width 11 height 11
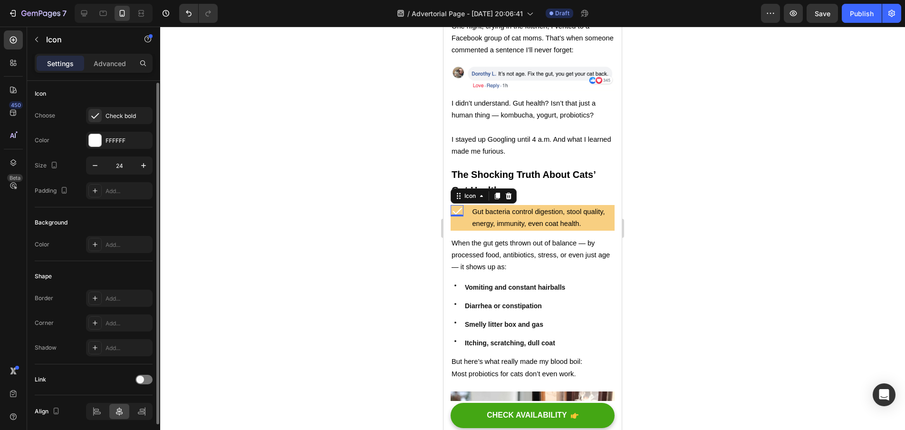
scroll to position [1, 0]
click at [114, 196] on div "Add..." at bounding box center [119, 191] width 67 height 17
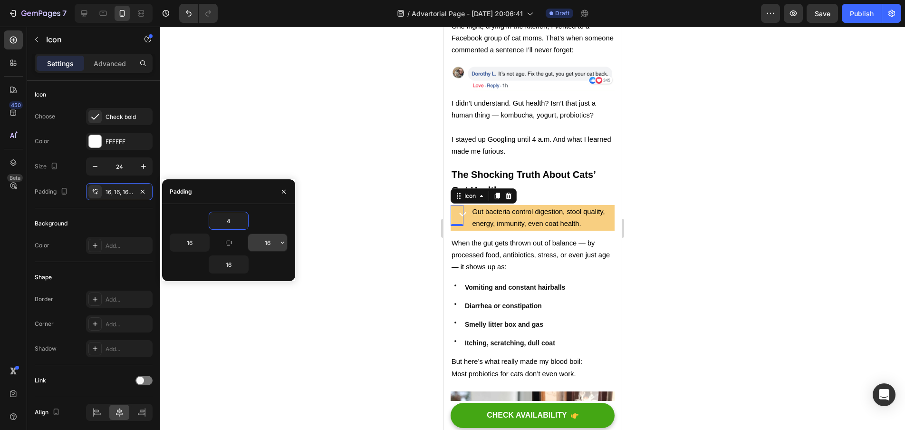
type input "4"
click at [271, 244] on input "16" at bounding box center [267, 242] width 39 height 17
click at [228, 242] on icon "button" at bounding box center [229, 243] width 8 height 8
type input "4"
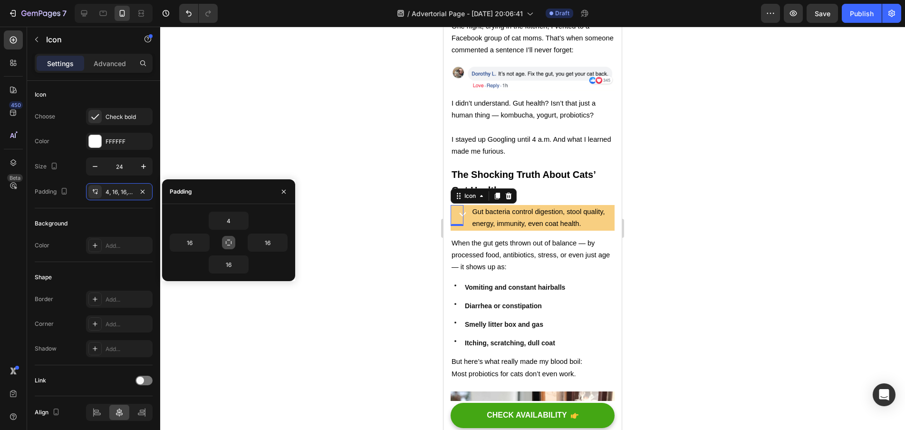
type input "4"
click at [315, 314] on div at bounding box center [532, 228] width 745 height 403
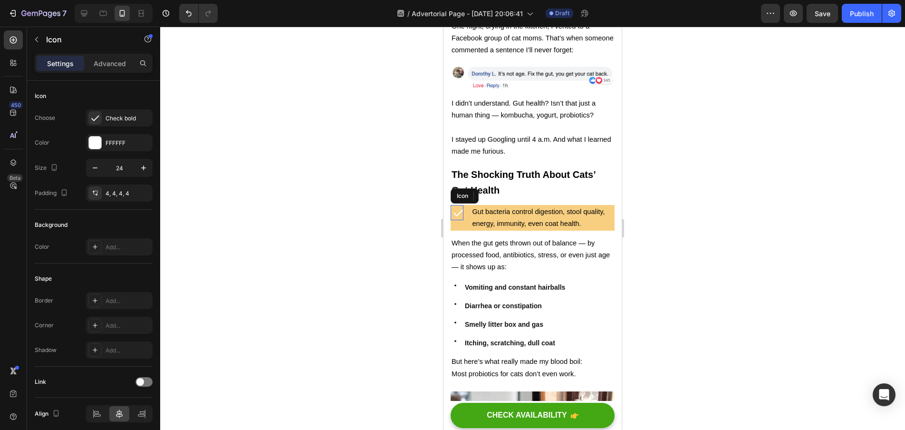
click at [463, 207] on icon at bounding box center [458, 212] width 11 height 11
click at [114, 196] on div "4, 4, 4, 4" at bounding box center [120, 193] width 28 height 9
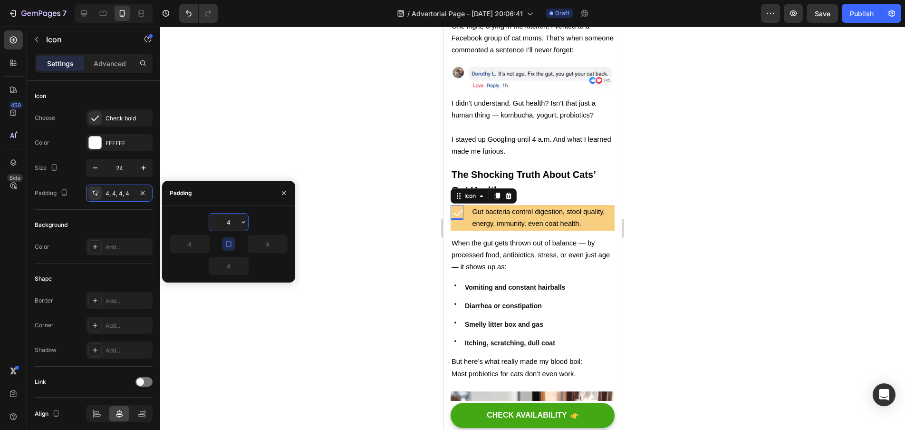
click at [238, 223] on input "4" at bounding box center [228, 221] width 39 height 17
type input "10"
click at [282, 191] on icon "button" at bounding box center [284, 193] width 4 height 4
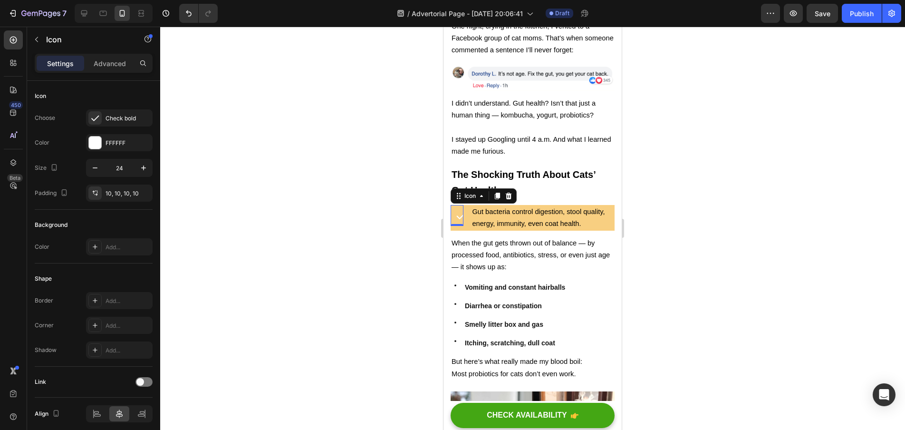
click at [351, 196] on div at bounding box center [532, 228] width 745 height 403
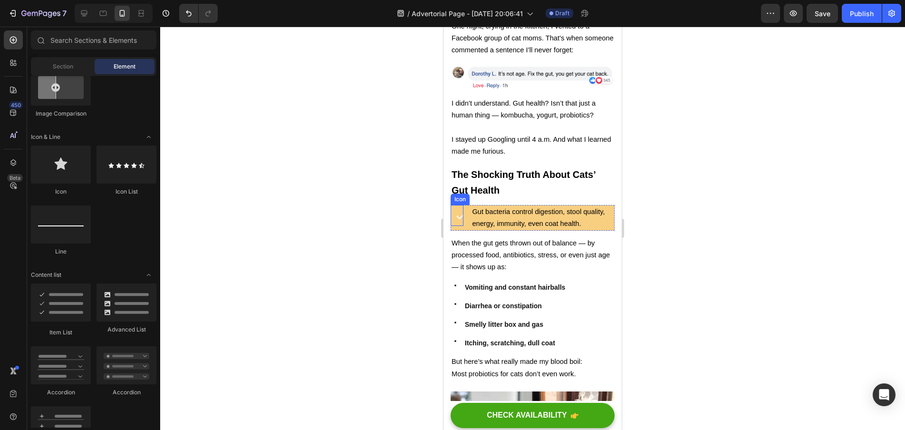
click at [460, 210] on icon at bounding box center [460, 215] width 11 height 11
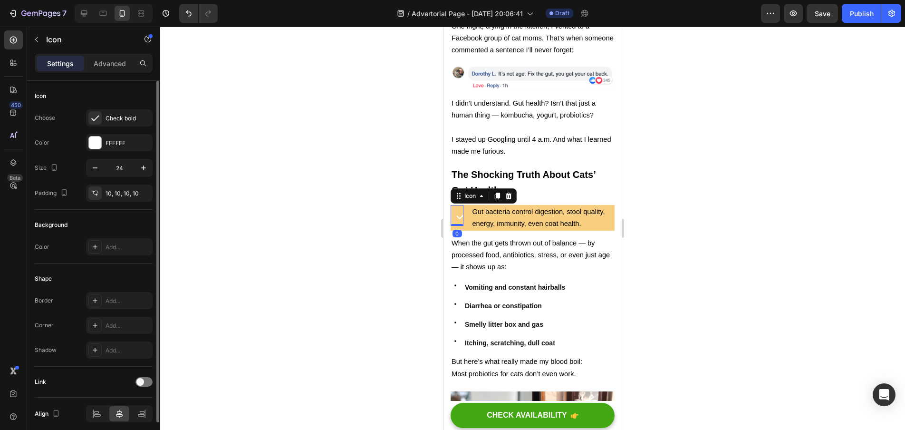
click at [106, 263] on div "Icon Choose Check bold Color FFFFFF Size 24 Padding 10, 10, 10, 10" at bounding box center [94, 314] width 118 height 103
click at [108, 200] on div "10, 10, 10, 10" at bounding box center [119, 192] width 67 height 17
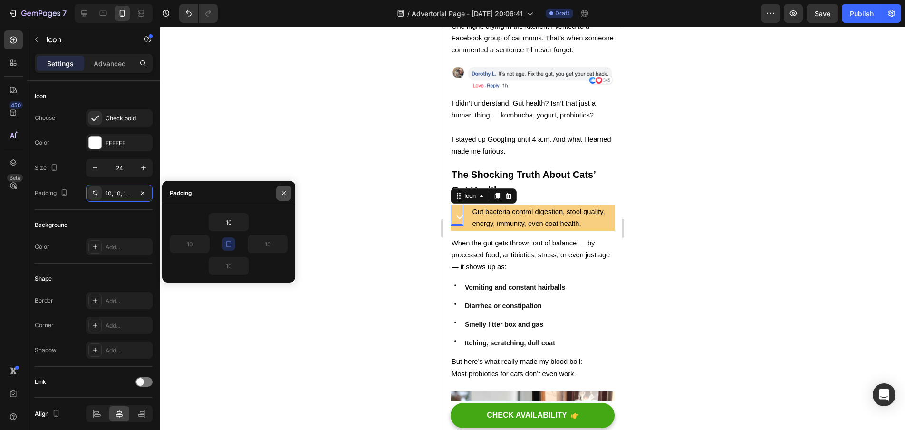
click at [280, 196] on icon "button" at bounding box center [284, 193] width 8 height 8
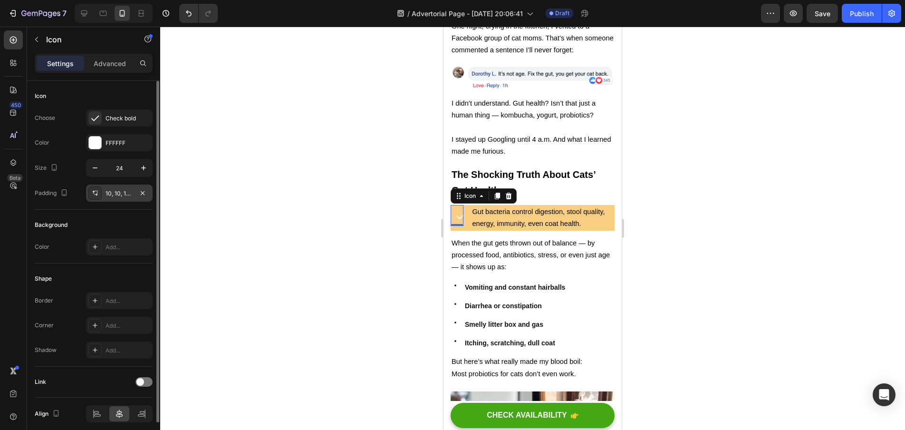
click at [117, 187] on div "10, 10, 10, 10" at bounding box center [119, 192] width 67 height 17
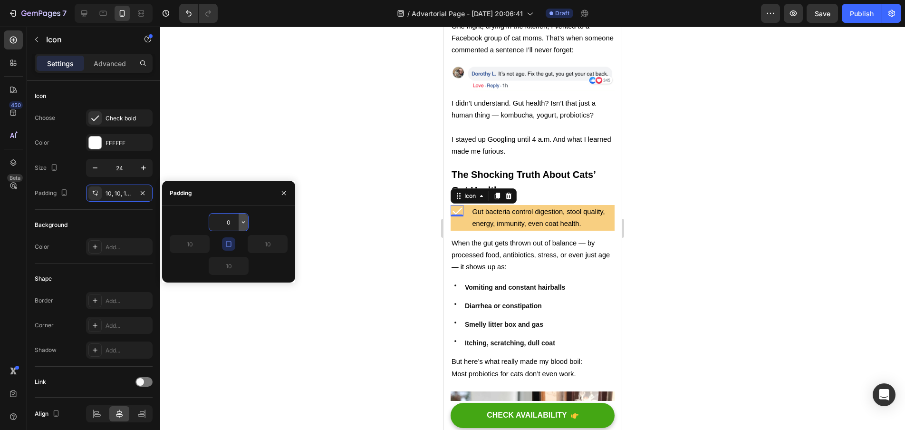
type input "0"
click at [221, 126] on div at bounding box center [532, 228] width 745 height 403
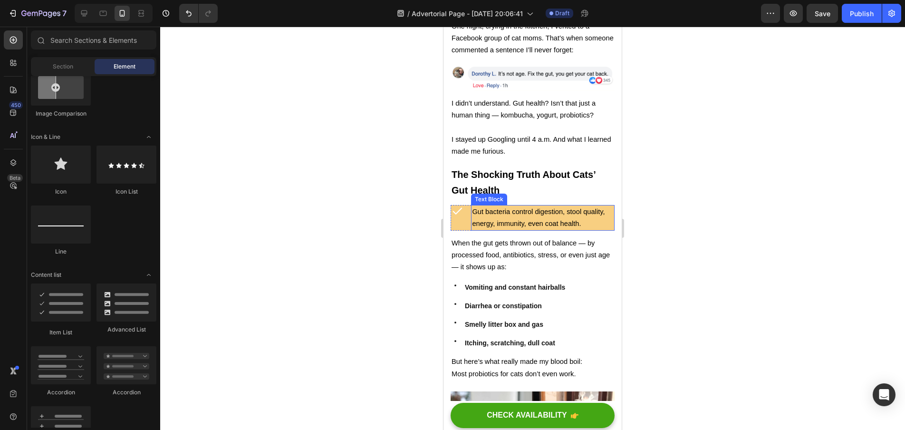
click at [477, 209] on span "Gut bacteria control digestion, stool quality, energy, immunity, even coat heal…" at bounding box center [538, 217] width 133 height 19
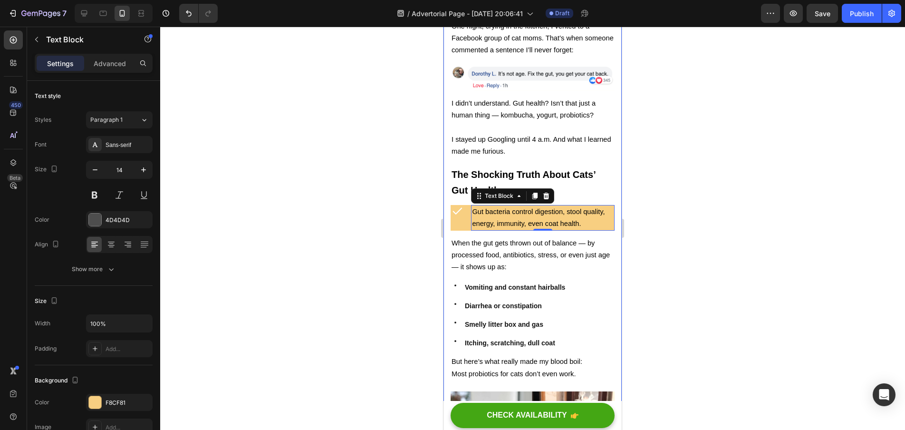
click at [385, 213] on div at bounding box center [532, 228] width 745 height 403
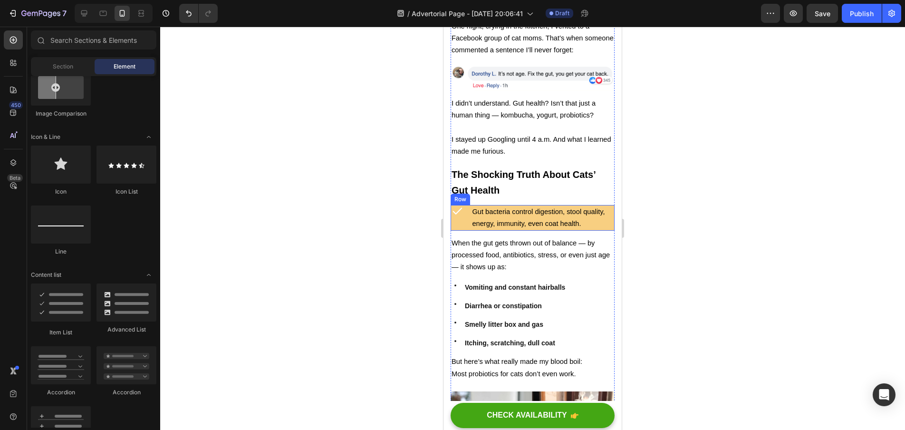
click at [462, 209] on div "Icon" at bounding box center [457, 218] width 13 height 26
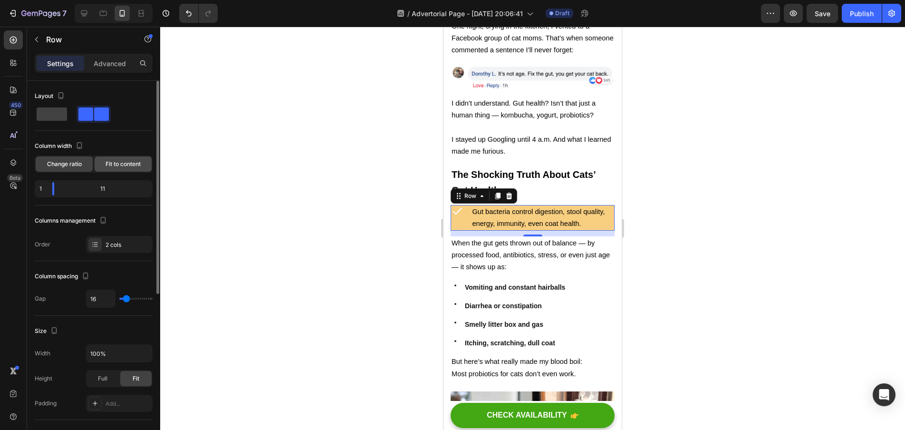
click at [101, 166] on div "Fit to content" at bounding box center [123, 163] width 57 height 15
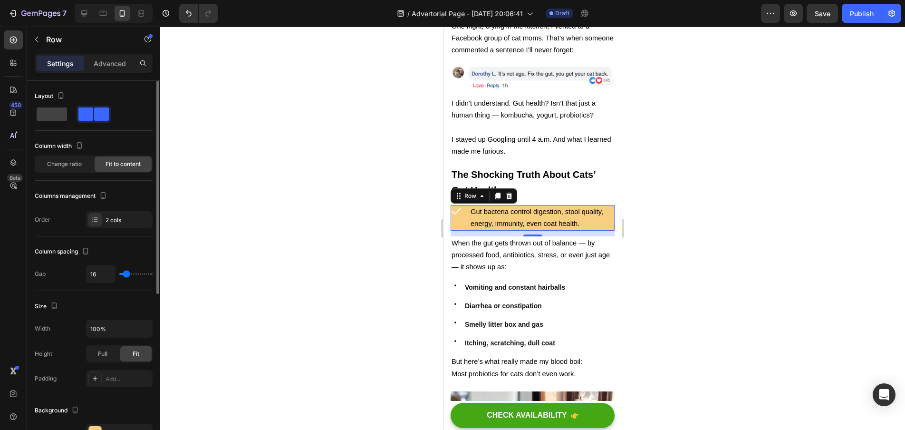
type input "18"
type input "20"
type input "22"
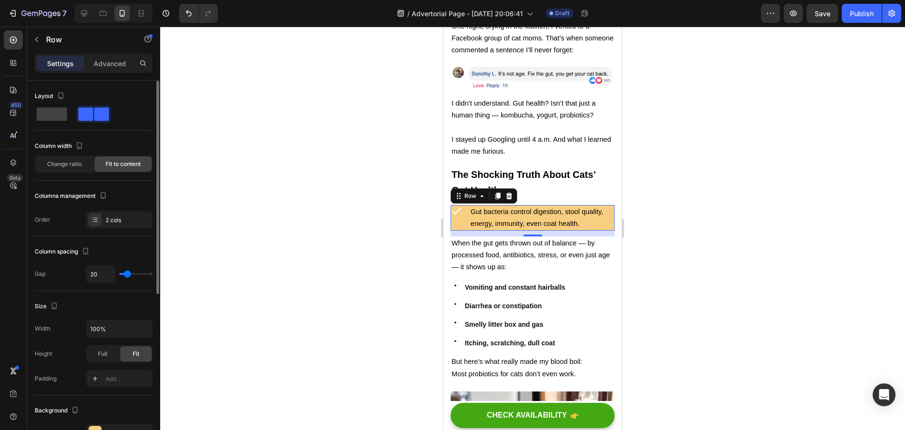
type input "22"
type input "24"
type input "26"
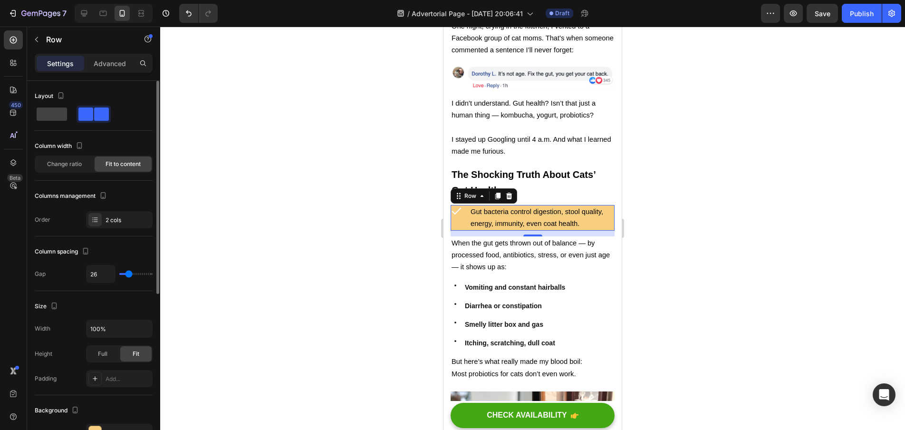
type input "28"
type input "31"
type input "28"
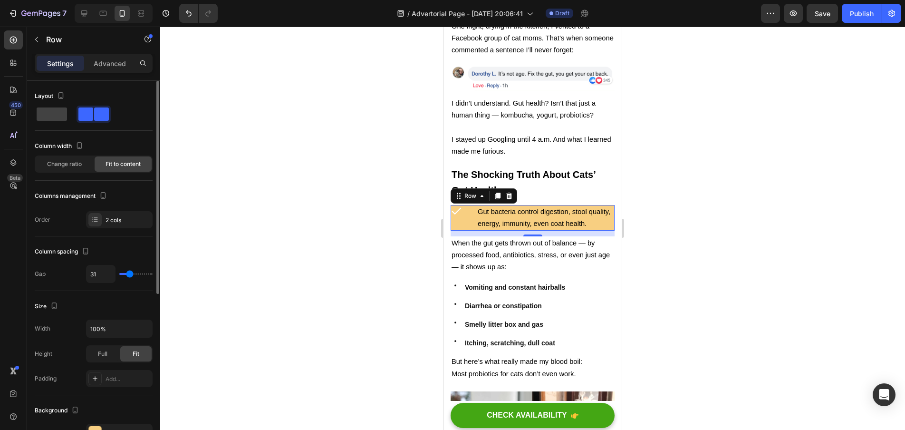
type input "28"
type input "26"
type input "24"
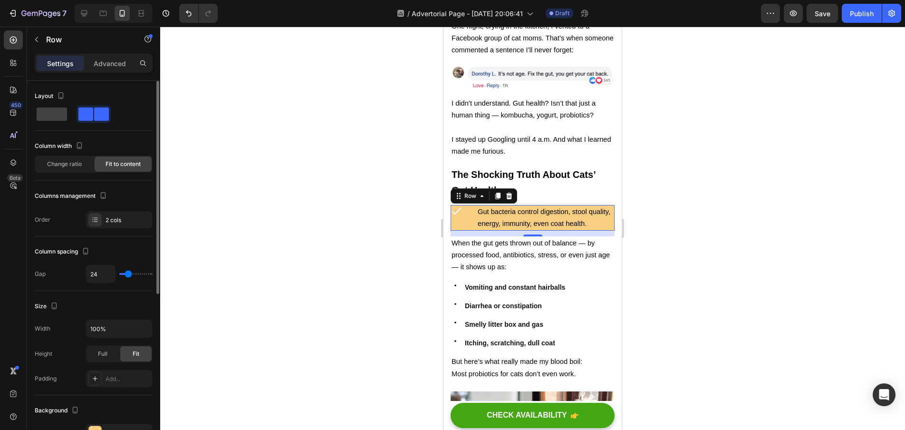
type input "22"
type input "18"
type input "16"
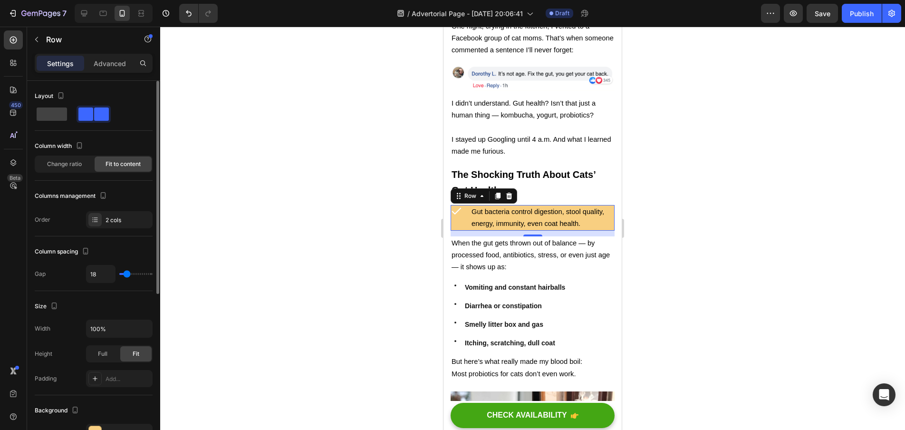
type input "16"
type input "14"
type input "12"
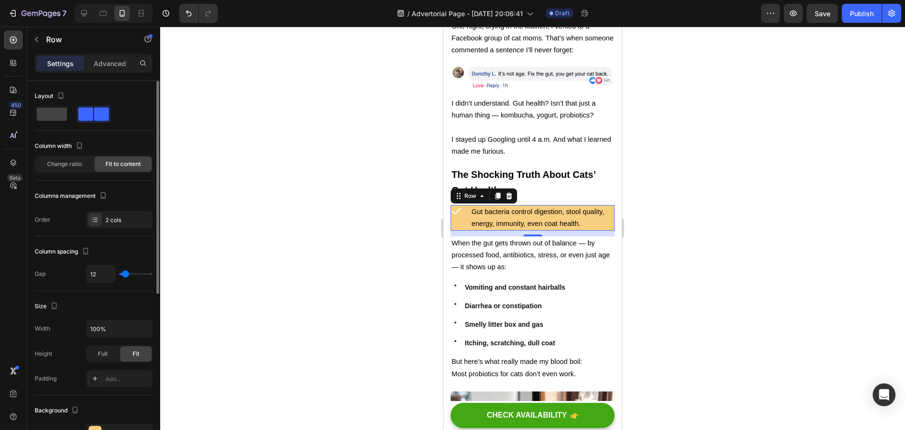
type input "9"
type input "7"
type input "5"
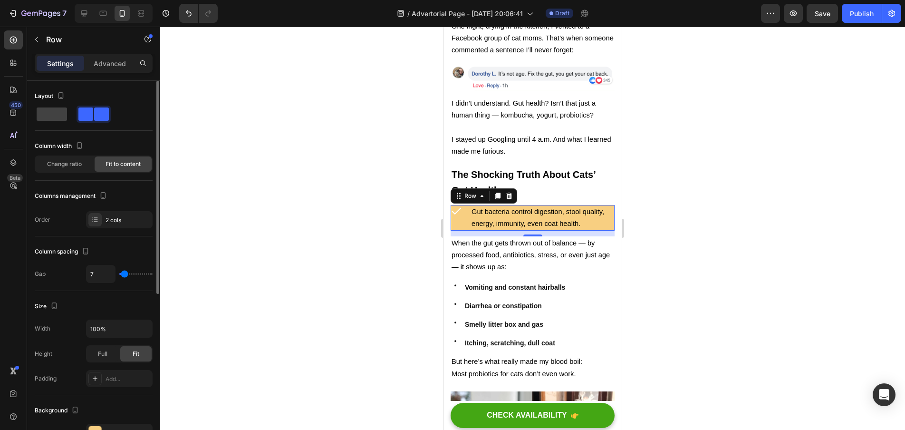
type input "5"
type input "3"
type input "1"
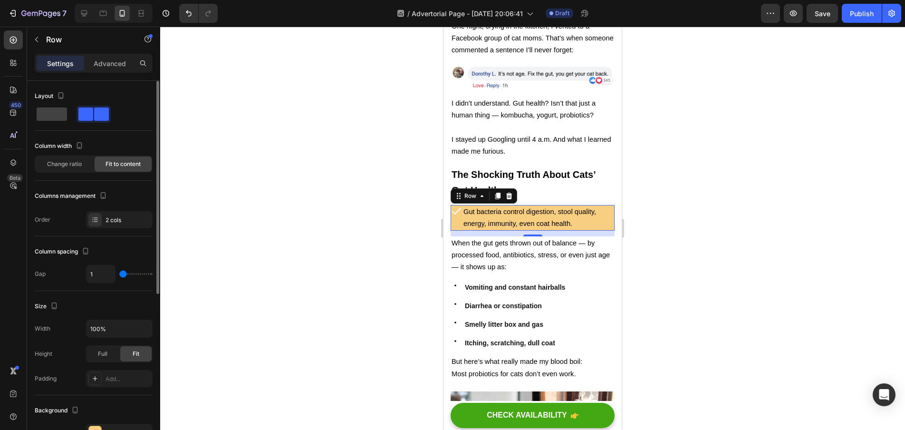
type input "0"
type input "1"
type input "3"
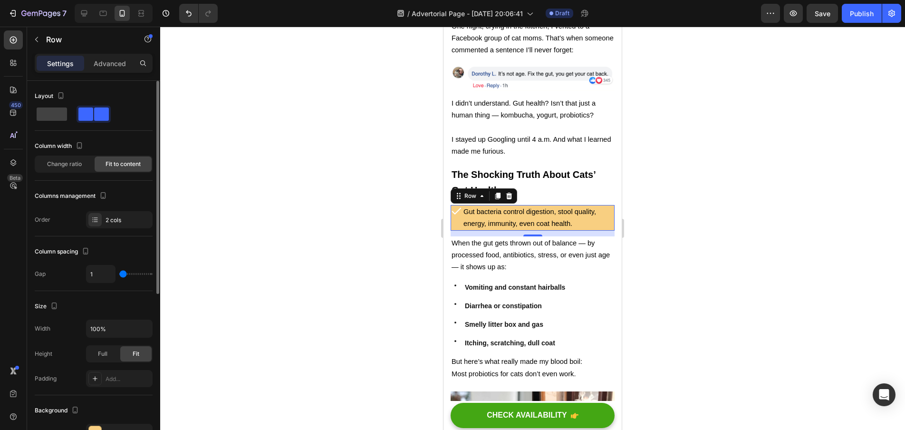
type input "3"
type input "5"
type input "7"
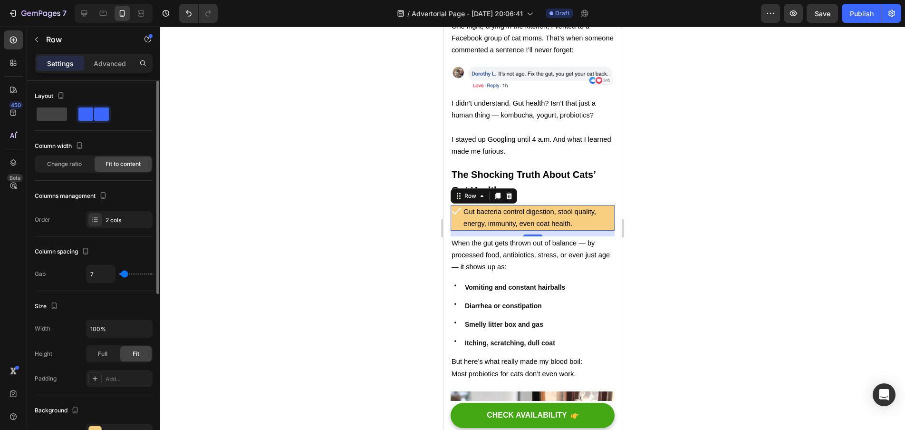
type input "9"
type input "12"
type input "14"
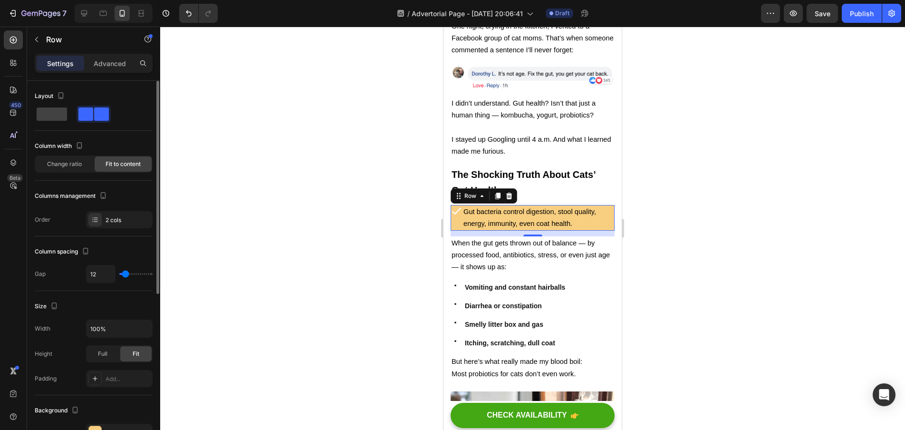
type input "14"
type input "16"
type input "18"
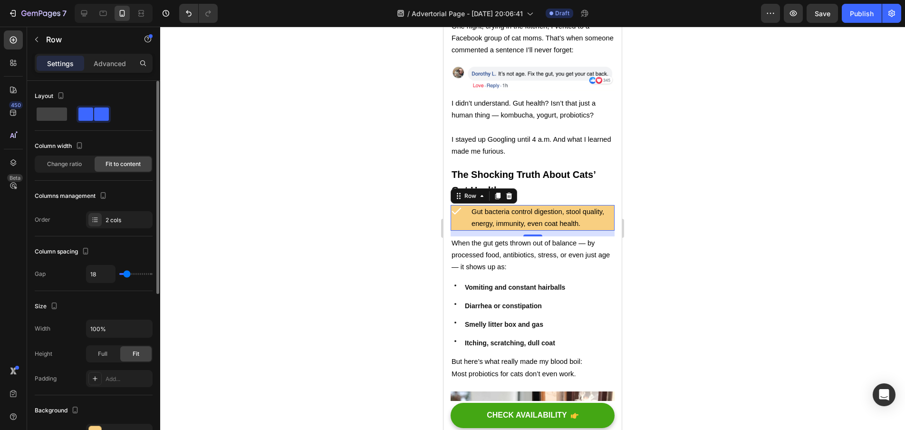
type input "16"
type input "14"
type input "12"
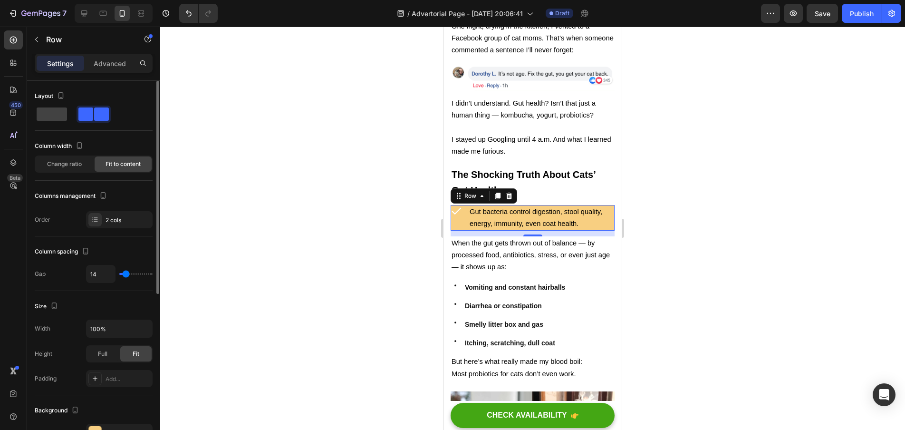
type input "12"
type input "9"
click at [124, 275] on input "range" at bounding box center [135, 274] width 33 height 2
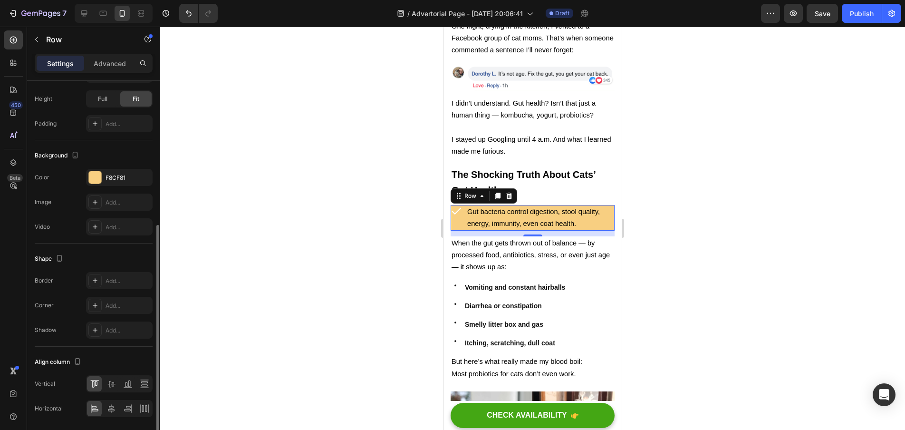
scroll to position [288, 0]
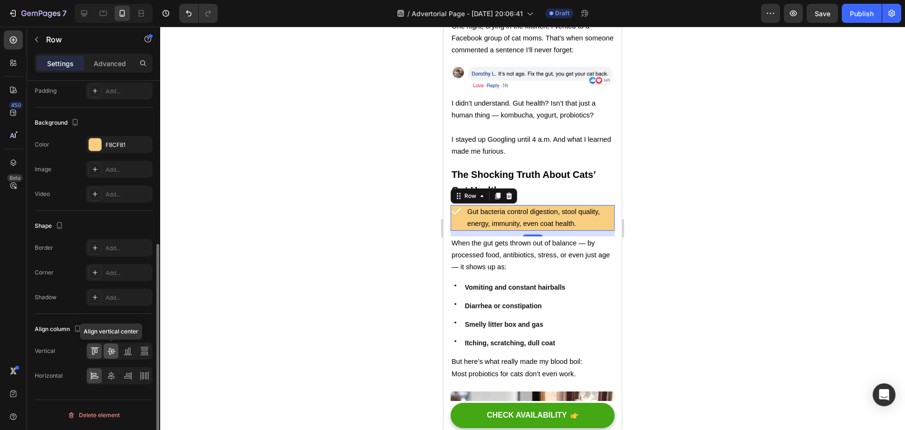
click at [112, 351] on icon at bounding box center [111, 351] width 8 height 7
click at [125, 342] on div at bounding box center [119, 350] width 67 height 17
click at [116, 377] on icon at bounding box center [112, 376] width 10 height 10
click at [346, 250] on div at bounding box center [532, 228] width 745 height 403
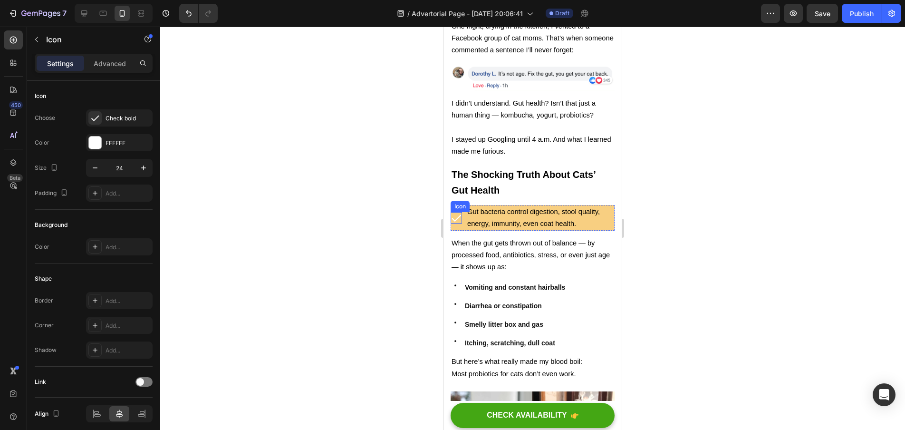
click at [455, 212] on icon at bounding box center [456, 217] width 11 height 11
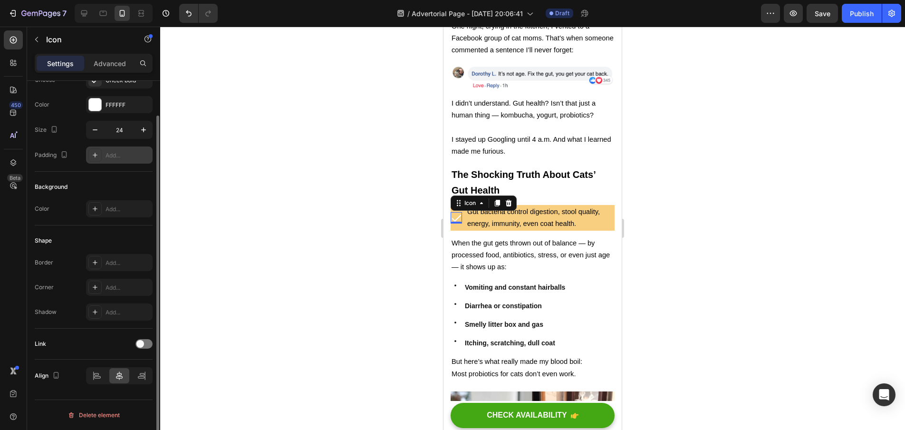
click at [116, 155] on div "Add..." at bounding box center [128, 155] width 45 height 9
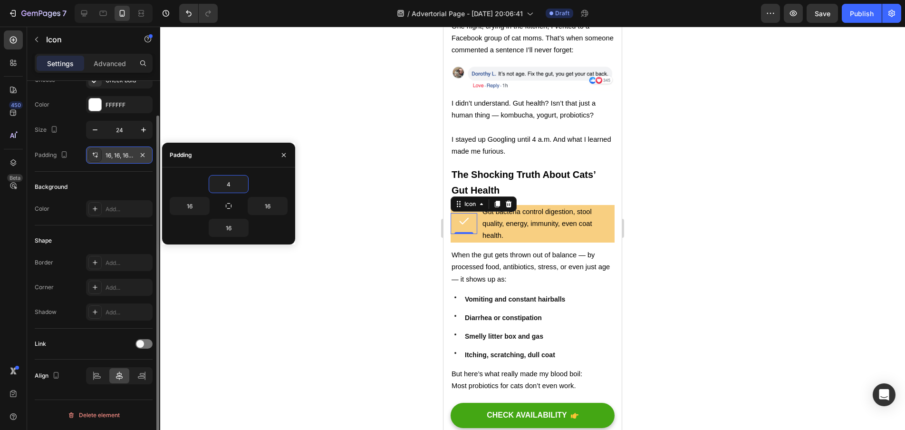
type input "4"
click at [222, 204] on div "16" at bounding box center [199, 206] width 59 height 18
click at [224, 206] on button "button" at bounding box center [228, 205] width 13 height 13
type input "4"
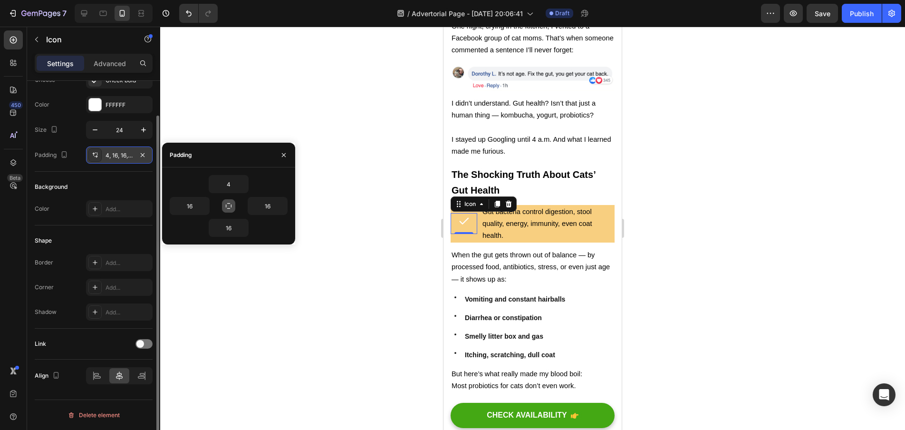
type input "4"
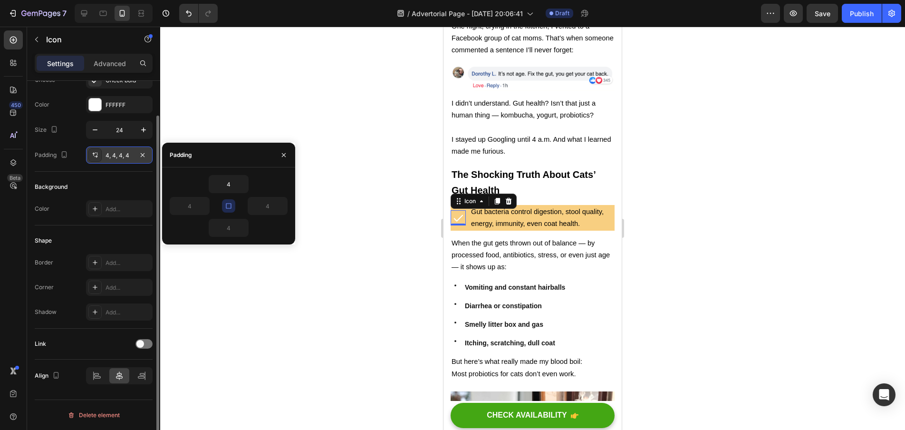
click at [285, 302] on div at bounding box center [532, 228] width 745 height 403
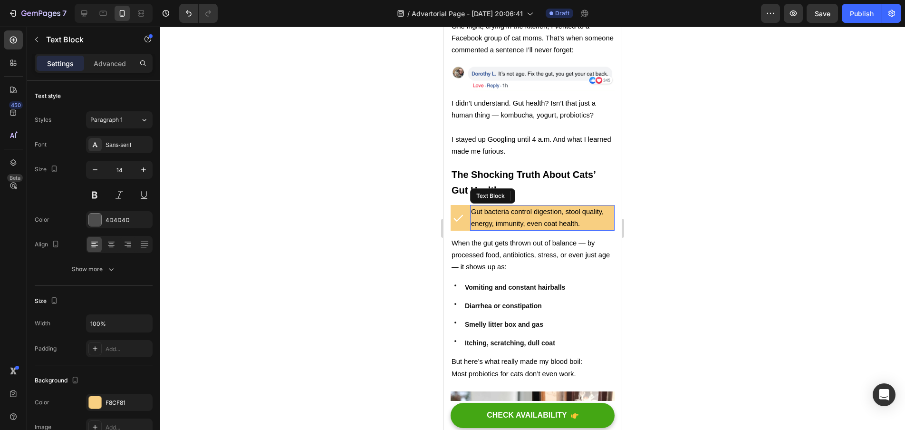
click at [532, 208] on span "Gut bacteria control digestion, stool quality, energy, immunity, even coat heal…" at bounding box center [537, 217] width 133 height 19
click at [453, 215] on div "Icon" at bounding box center [458, 218] width 15 height 26
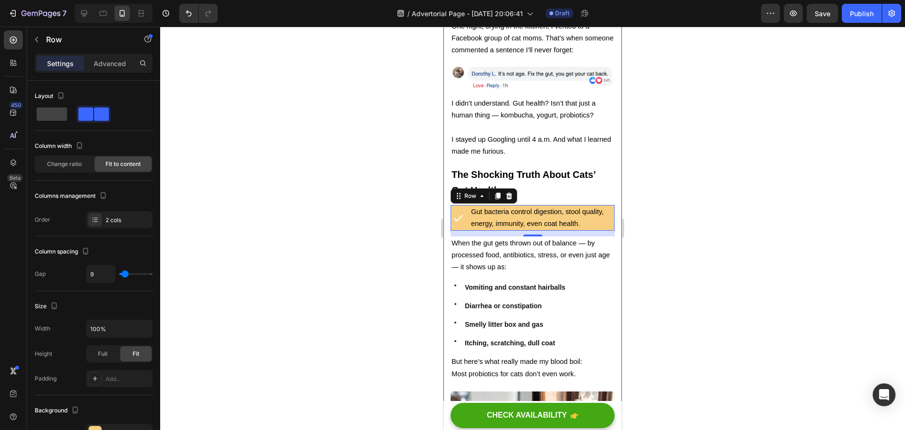
click at [645, 232] on div at bounding box center [532, 228] width 745 height 403
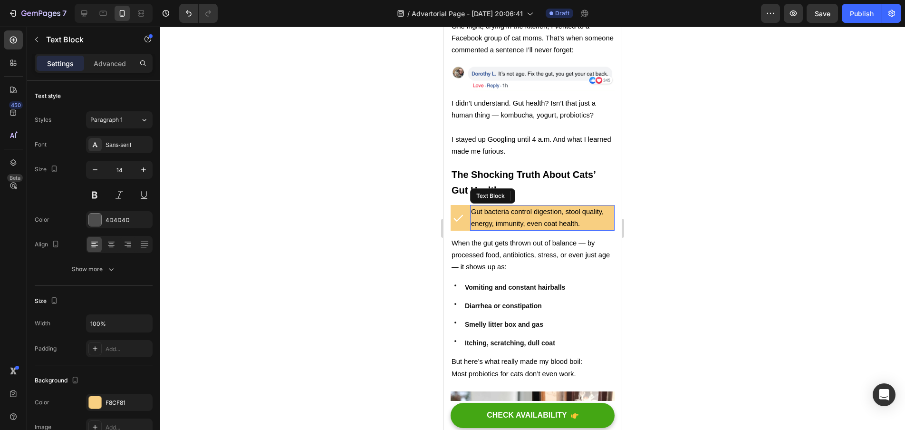
click at [599, 217] on div "Gut bacteria control digestion, stool quality, energy, immunity, even coat heal…" at bounding box center [542, 218] width 145 height 26
click at [465, 216] on div "Icon" at bounding box center [458, 218] width 15 height 26
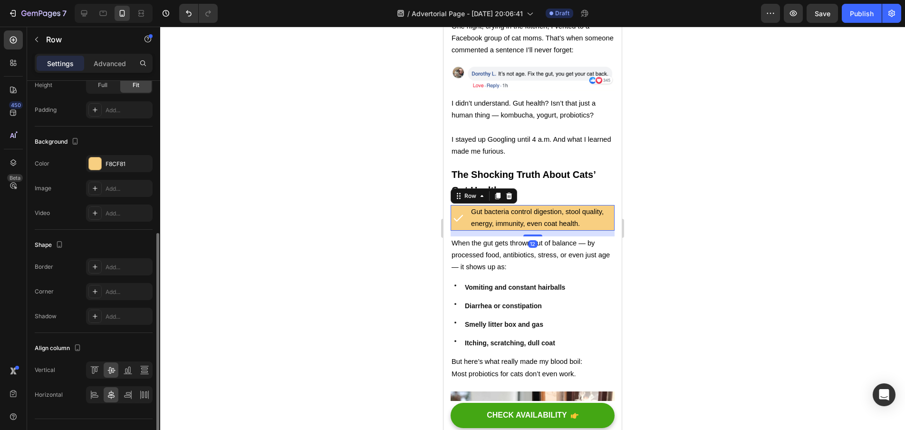
scroll to position [288, 0]
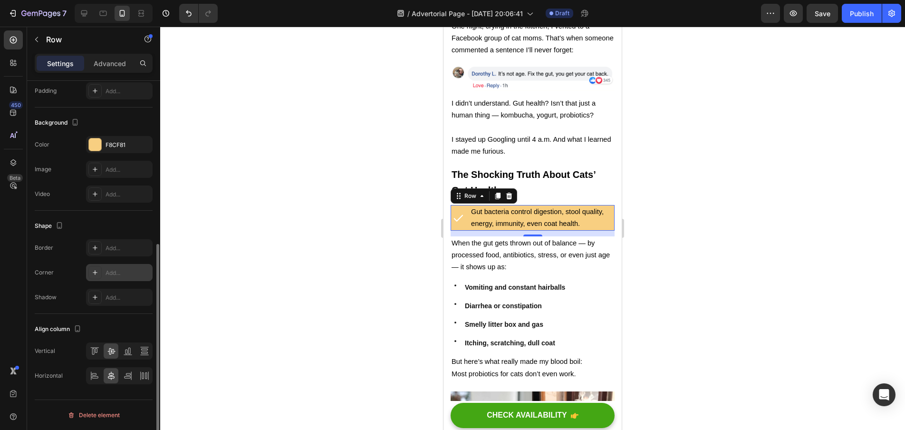
click at [112, 265] on div "Add..." at bounding box center [119, 272] width 67 height 17
click at [292, 215] on div at bounding box center [532, 228] width 745 height 403
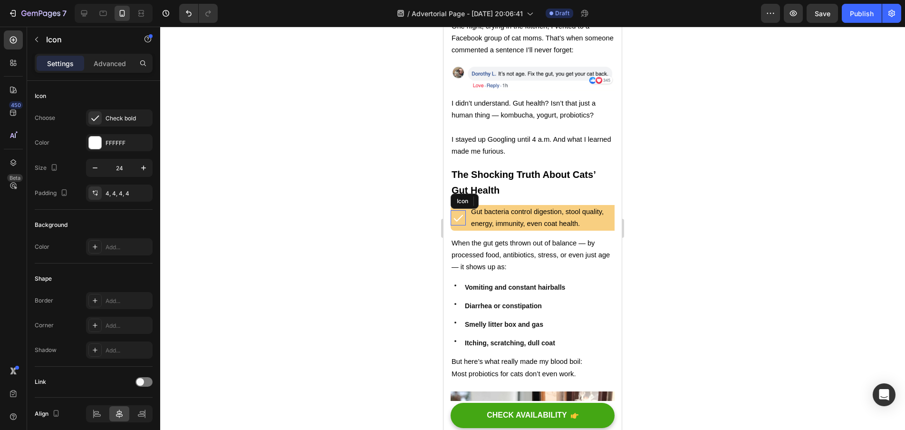
click at [458, 214] on icon at bounding box center [459, 217] width 10 height 7
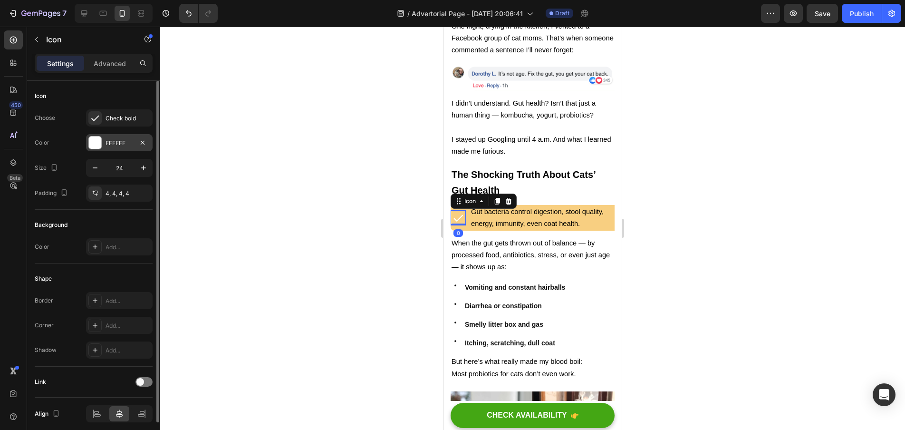
click at [117, 142] on div "FFFFFF" at bounding box center [120, 143] width 28 height 9
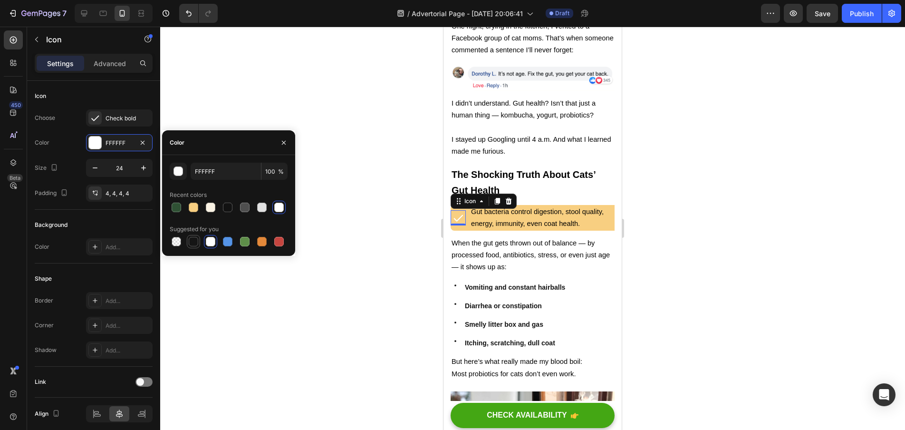
click at [196, 239] on div at bounding box center [194, 242] width 10 height 10
type input "151515"
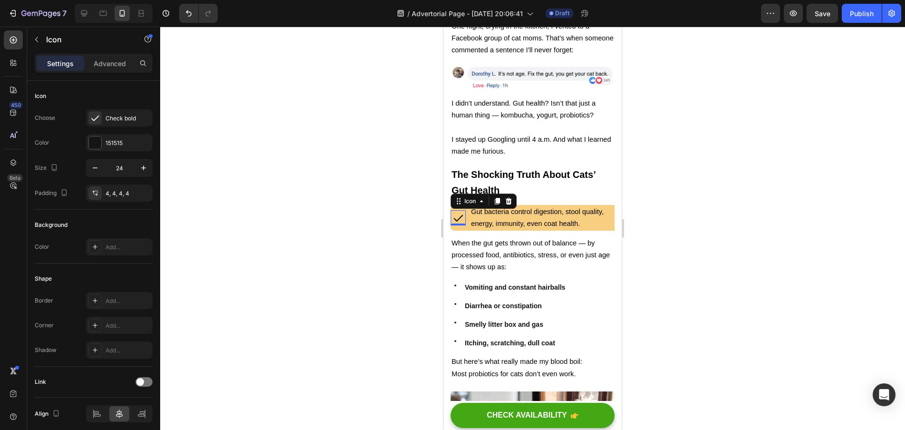
click at [232, 317] on div at bounding box center [532, 228] width 745 height 403
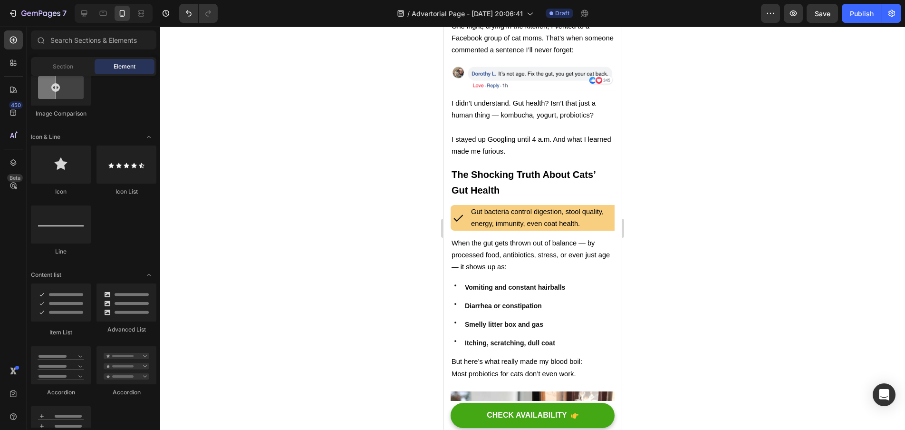
click at [685, 266] on div at bounding box center [532, 228] width 745 height 403
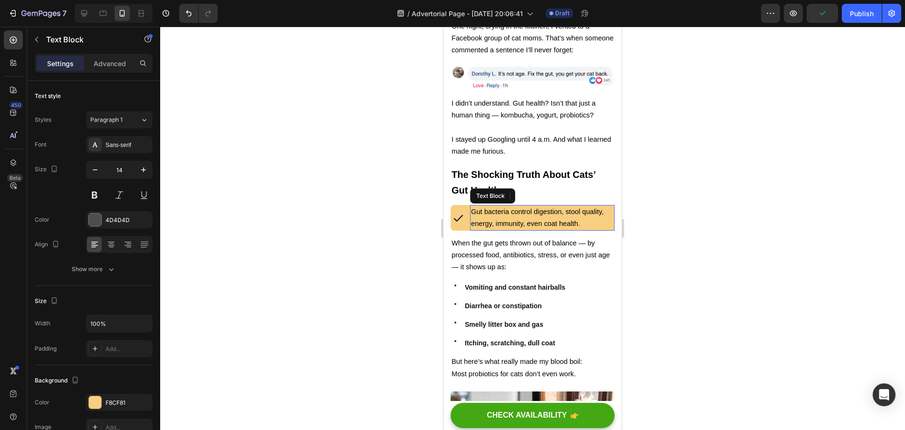
click at [596, 216] on p "Gut bacteria control digestion, stool quality, energy, immunity, even coat heal…" at bounding box center [542, 218] width 143 height 24
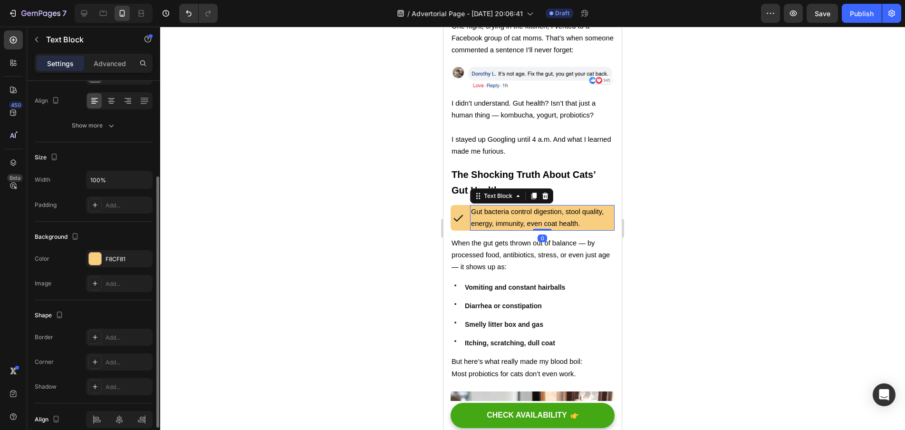
scroll to position [183, 0]
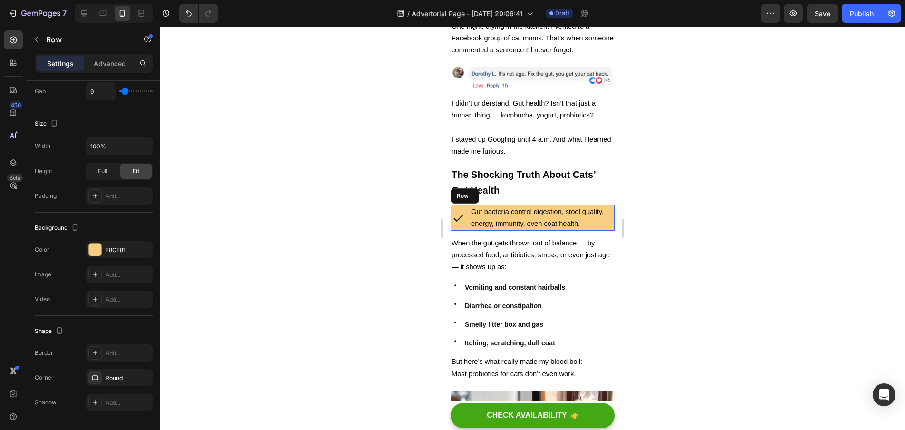
click at [466, 213] on div "Icon Gut bacteria control digestion, stool quality, energy, immunity, even coat…" at bounding box center [533, 218] width 164 height 26
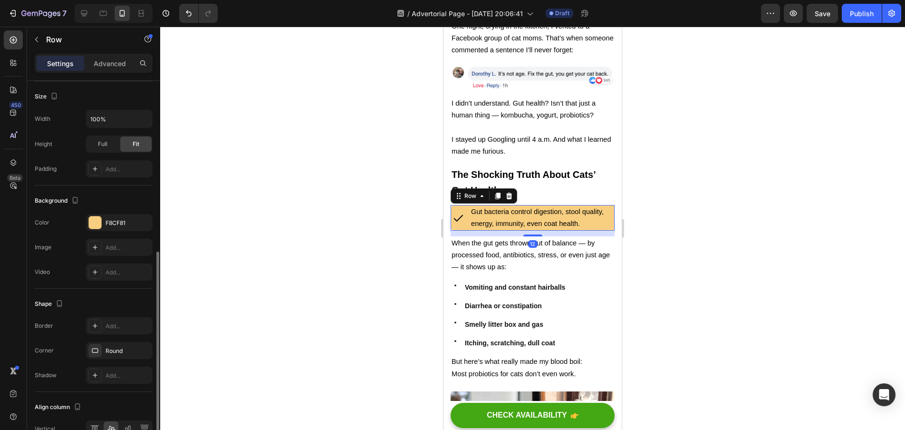
scroll to position [243, 0]
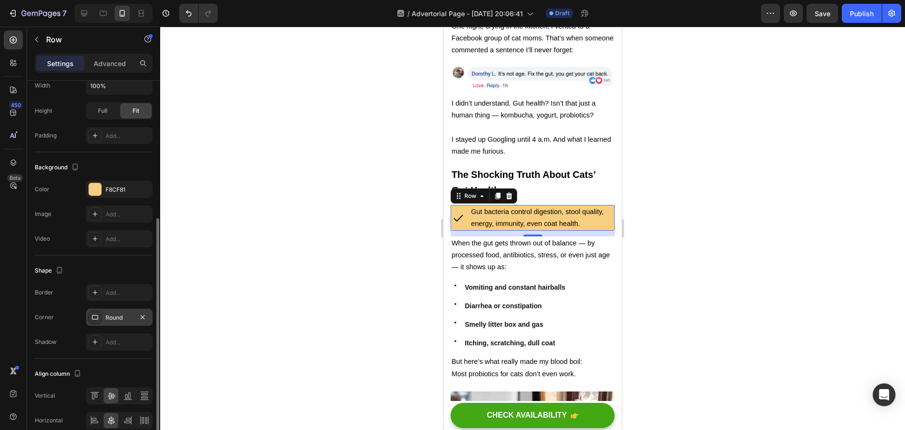
click at [117, 313] on div "Round" at bounding box center [120, 317] width 28 height 9
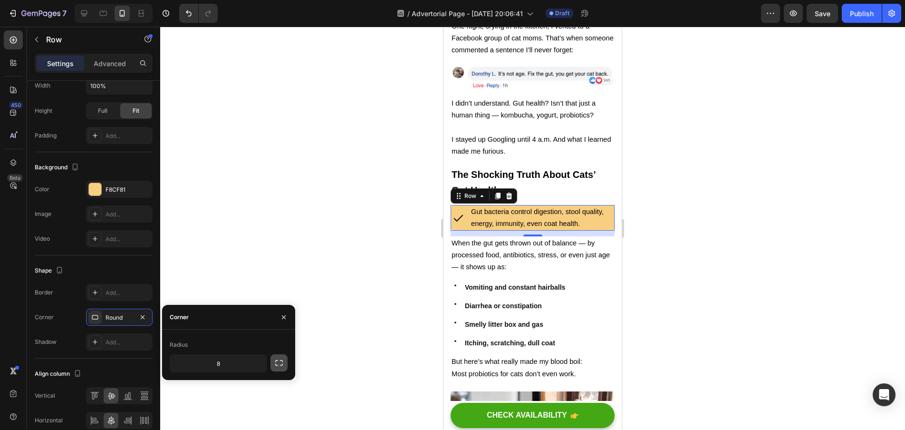
click at [280, 362] on icon "button" at bounding box center [279, 363] width 10 height 10
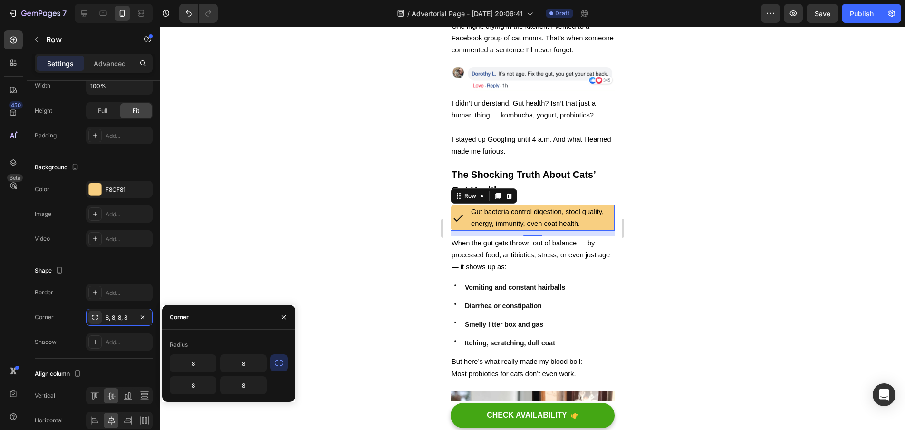
click at [372, 321] on div at bounding box center [532, 228] width 745 height 403
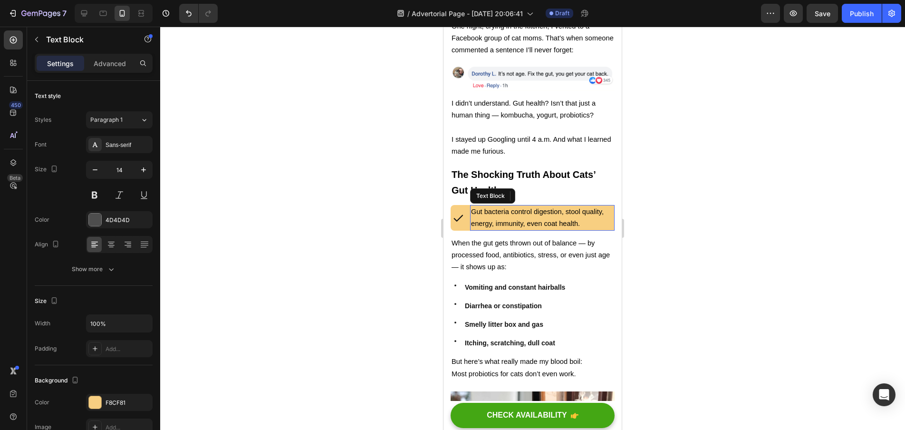
click at [604, 214] on p "Gut bacteria control digestion, stool quality, energy, immunity, even coat heal…" at bounding box center [542, 218] width 143 height 24
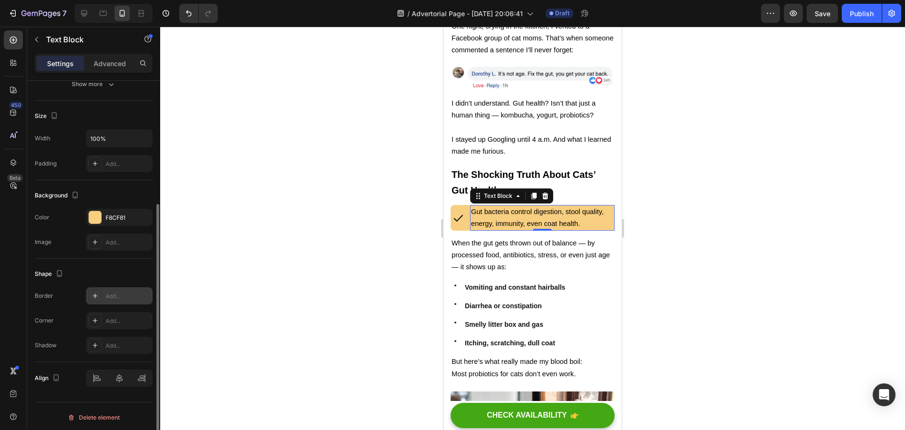
scroll to position [187, 0]
click at [109, 318] on div "Add..." at bounding box center [128, 318] width 45 height 9
click at [370, 292] on div at bounding box center [532, 228] width 745 height 403
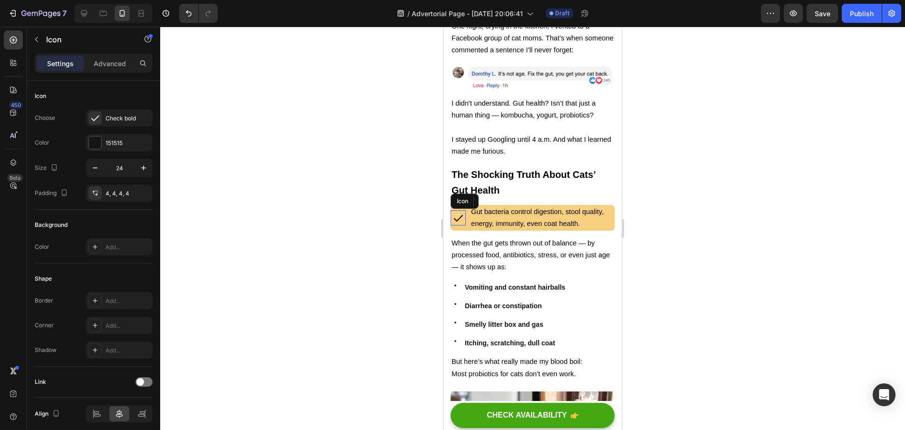
click at [459, 212] on icon at bounding box center [458, 217] width 11 height 11
click at [90, 165] on icon "button" at bounding box center [95, 168] width 10 height 10
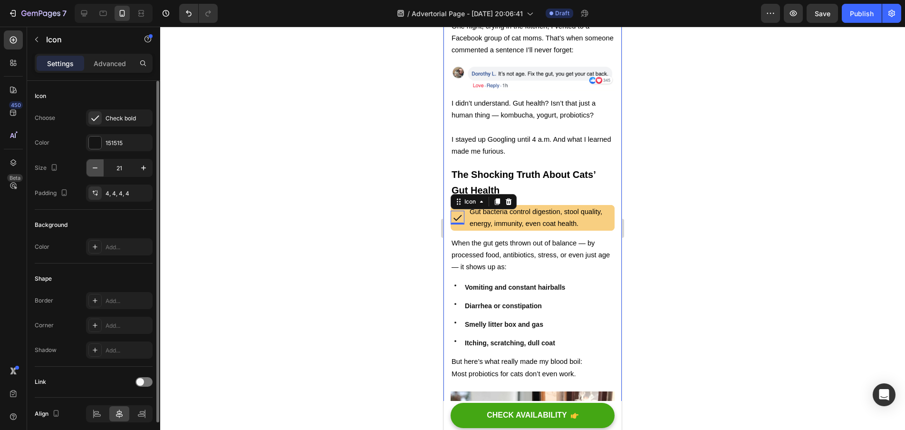
type input "20"
click at [273, 207] on div at bounding box center [532, 228] width 745 height 403
click at [457, 215] on icon at bounding box center [458, 218] width 8 height 6
click at [115, 190] on div "4, 4, 4, 4" at bounding box center [120, 193] width 28 height 9
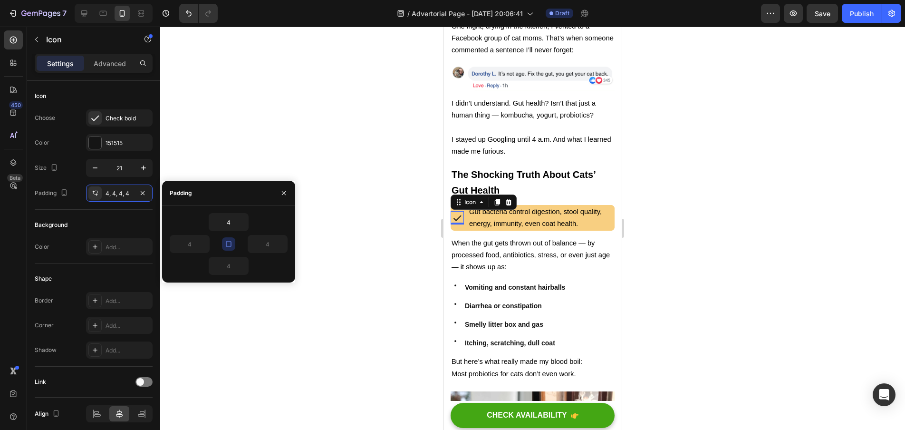
click at [224, 243] on button "button" at bounding box center [228, 243] width 13 height 13
click at [199, 246] on input "4" at bounding box center [189, 243] width 39 height 17
type input "8"
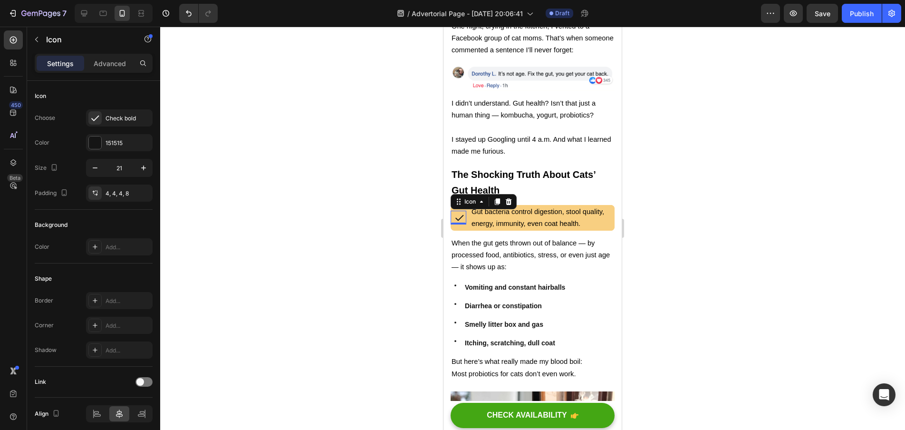
click at [280, 309] on div at bounding box center [532, 228] width 745 height 403
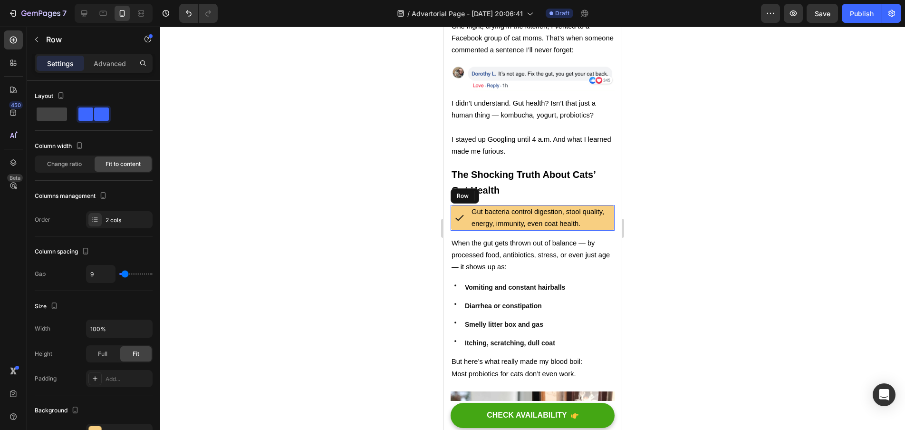
click at [455, 216] on div "Icon" at bounding box center [459, 218] width 16 height 26
click at [498, 193] on icon at bounding box center [497, 196] width 5 height 7
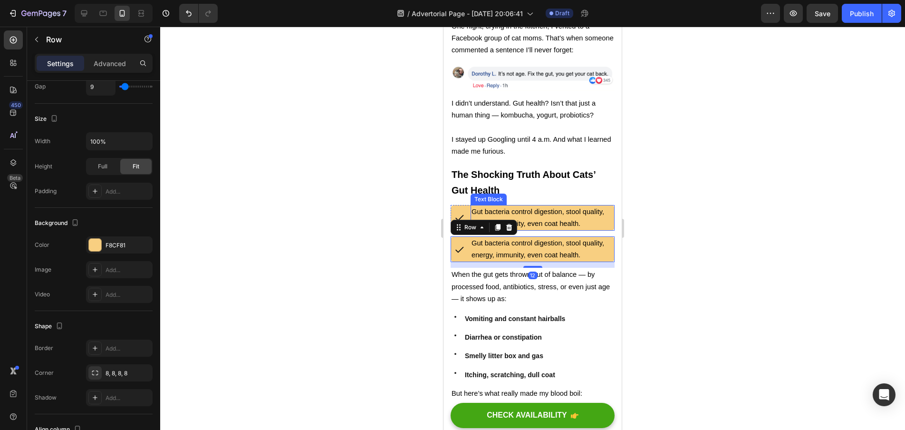
click at [477, 208] on span "Gut bacteria control digestion, stool quality, energy, immunity, even coat heal…" at bounding box center [538, 217] width 133 height 19
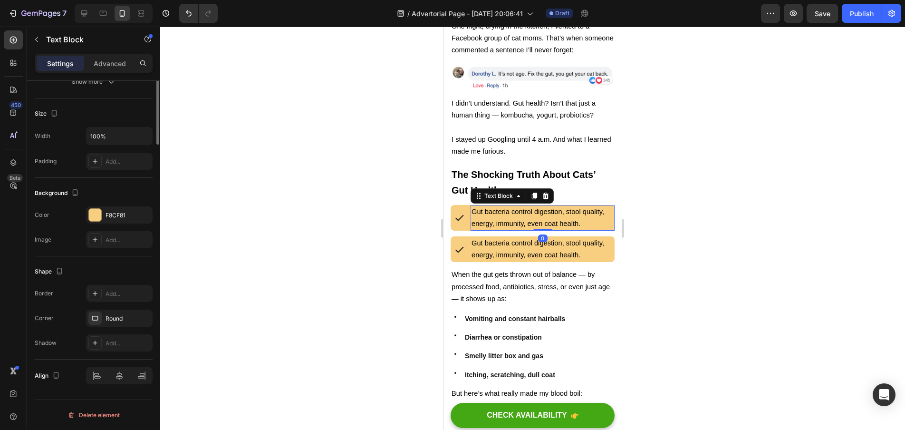
scroll to position [0, 0]
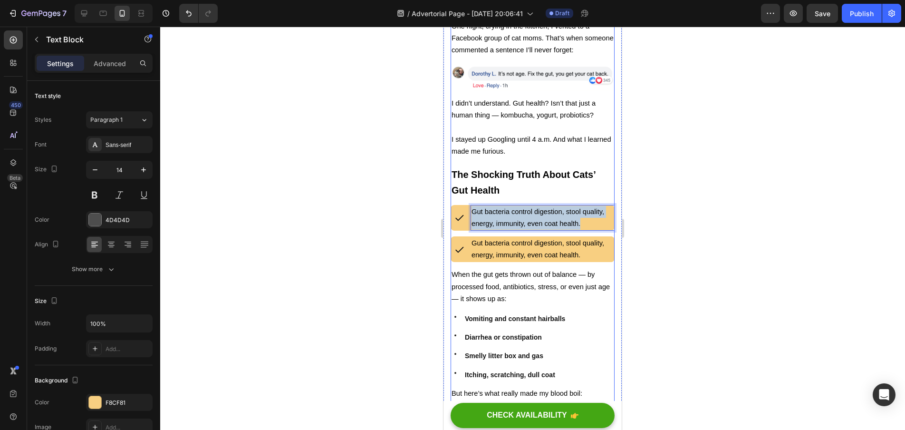
drag, startPoint x: 589, startPoint y: 210, endPoint x: 476, endPoint y: 191, distance: 114.2
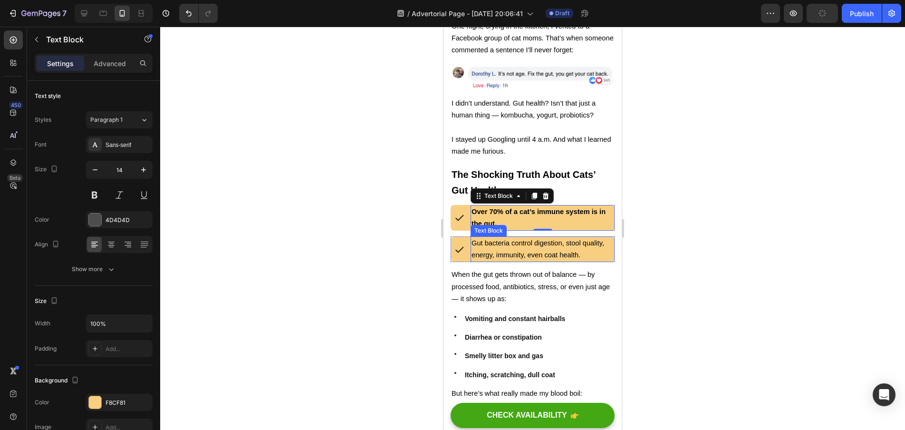
click at [688, 237] on div at bounding box center [532, 228] width 745 height 403
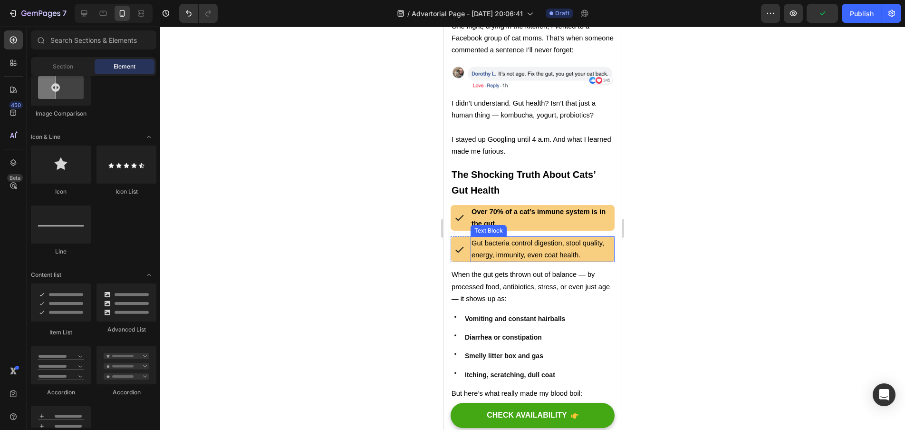
click at [673, 321] on div at bounding box center [532, 228] width 745 height 403
click at [560, 208] on strong "Over 70% of a cat’s immune system is in the gut." at bounding box center [539, 217] width 134 height 19
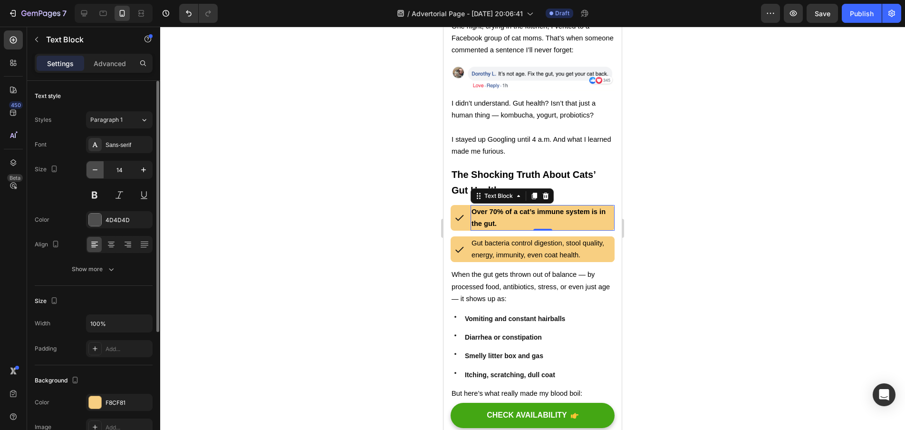
click at [100, 167] on button "button" at bounding box center [95, 169] width 17 height 17
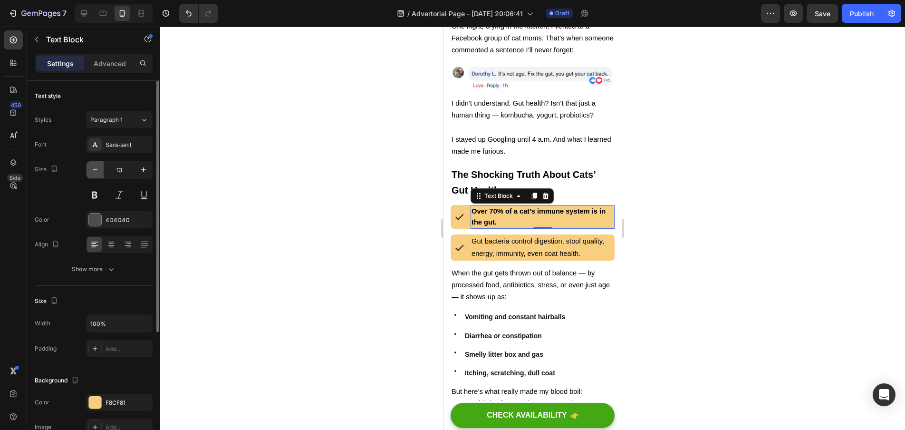
click at [100, 167] on button "button" at bounding box center [95, 169] width 17 height 17
click at [142, 169] on icon "button" at bounding box center [144, 170] width 10 height 10
type input "14"
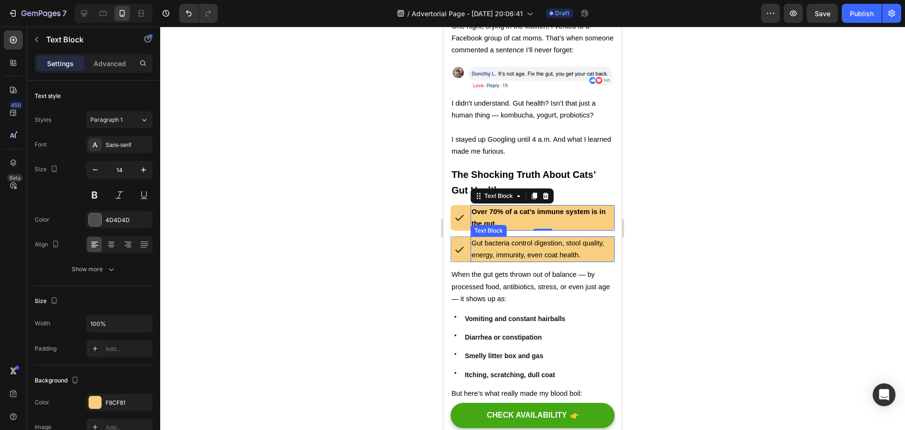
click at [492, 225] on div "Text Block" at bounding box center [489, 230] width 36 height 11
click at [535, 208] on strong "Over 70% of a cat’s immune system is in the gut." at bounding box center [539, 217] width 134 height 19
drag, startPoint x: 500, startPoint y: 213, endPoint x: 468, endPoint y: 194, distance: 36.2
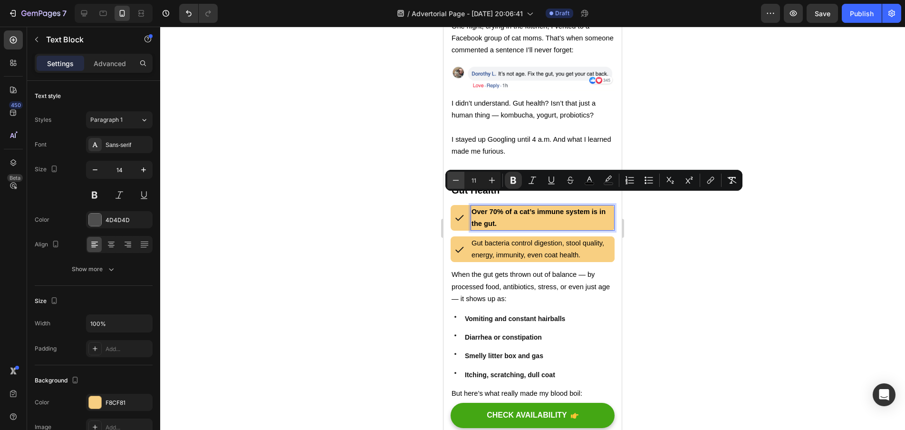
click at [454, 182] on icon "Editor contextual toolbar" at bounding box center [456, 180] width 10 height 10
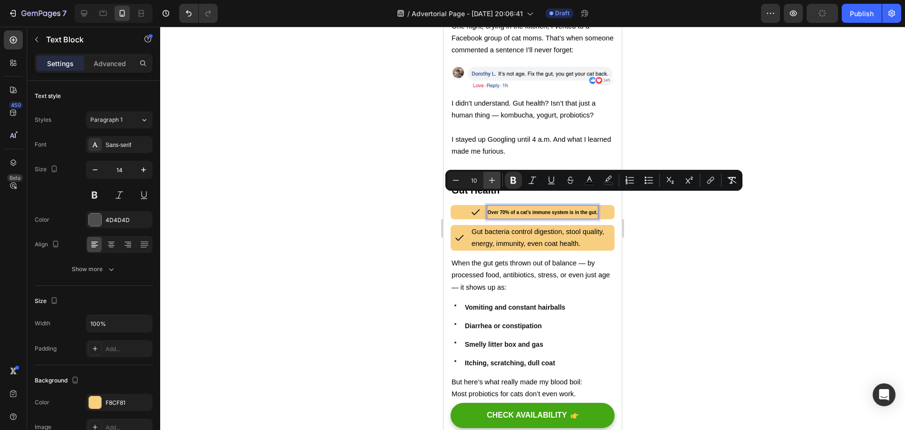
click at [496, 180] on icon "Editor contextual toolbar" at bounding box center [492, 180] width 10 height 10
type input "12"
click at [723, 268] on div at bounding box center [532, 228] width 745 height 403
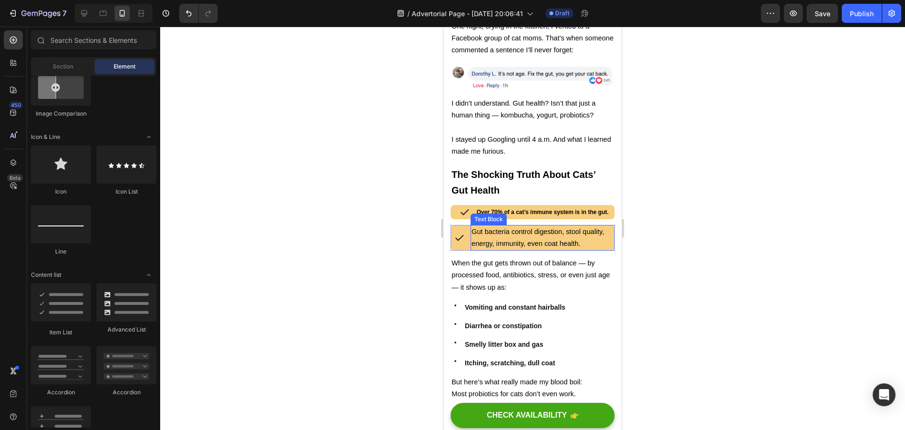
click at [562, 229] on span "Gut bacteria control digestion, stool quality, energy, immunity, even coat heal…" at bounding box center [538, 237] width 133 height 19
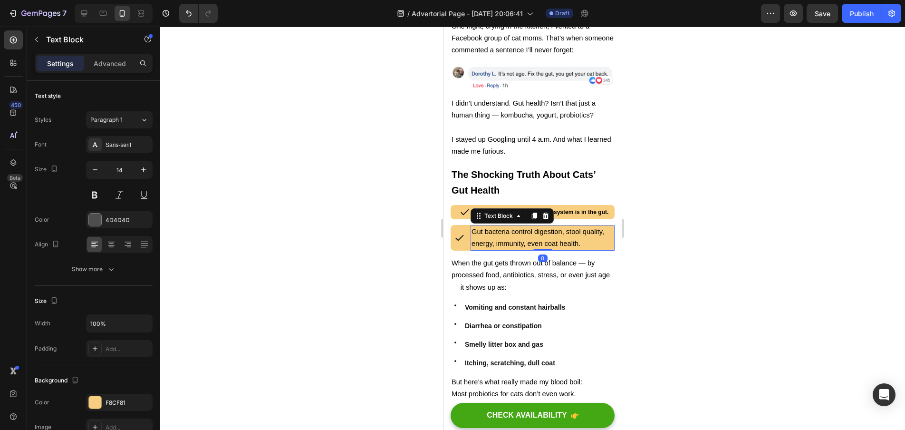
click at [584, 233] on p "Gut bacteria control digestion, stool quality, energy, immunity, even coat heal…" at bounding box center [543, 238] width 142 height 24
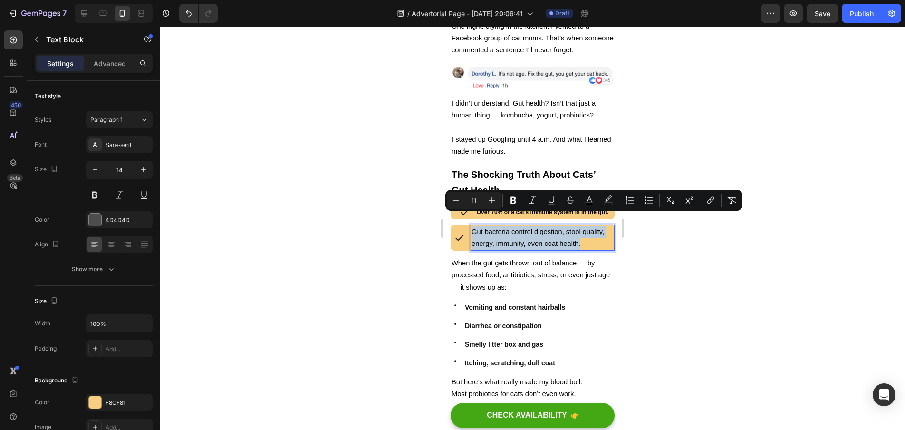
drag, startPoint x: 561, startPoint y: 226, endPoint x: 473, endPoint y: 215, distance: 88.6
click at [473, 226] on p "Gut bacteria control digestion, stool quality, energy, immunity, even coat heal…" at bounding box center [543, 238] width 142 height 24
click at [488, 201] on icon "Editor contextual toolbar" at bounding box center [492, 200] width 10 height 10
type input "12"
click at [429, 213] on div at bounding box center [532, 228] width 745 height 403
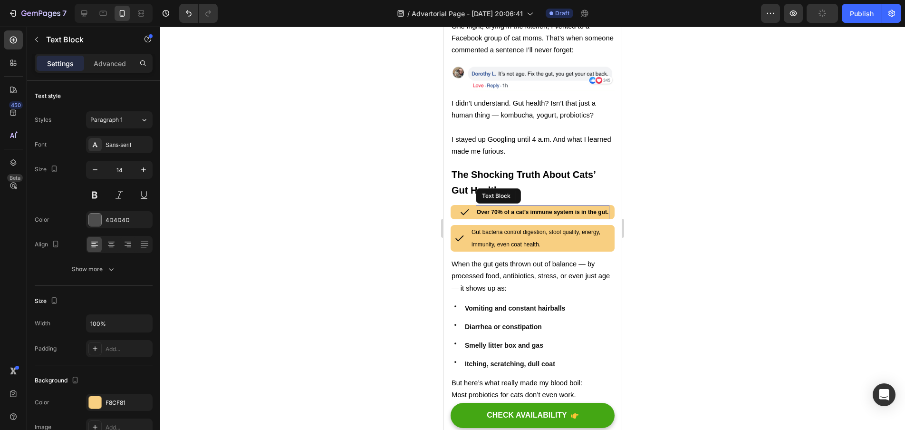
click at [544, 209] on strong "Over 70% of a cat’s immune system is in the gut." at bounding box center [543, 212] width 132 height 7
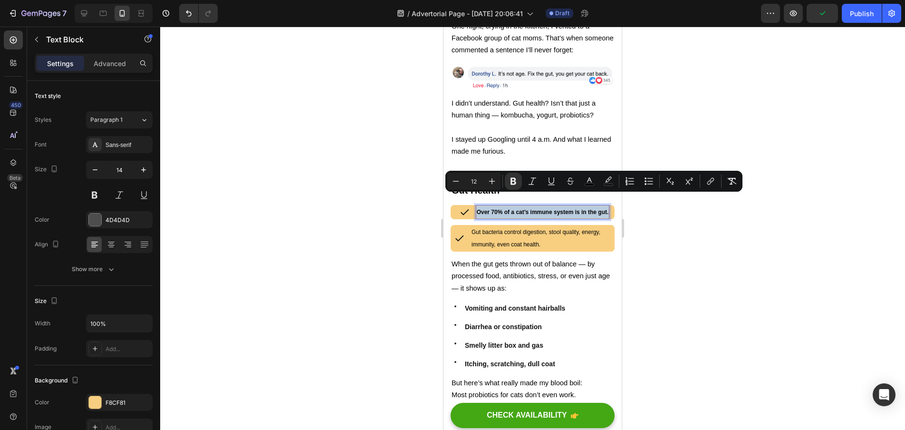
drag, startPoint x: 605, startPoint y: 201, endPoint x: 837, endPoint y: 249, distance: 237.4
click at [477, 209] on strong "Over 70% of a cat’s immune system is in the gut." at bounding box center [543, 212] width 132 height 7
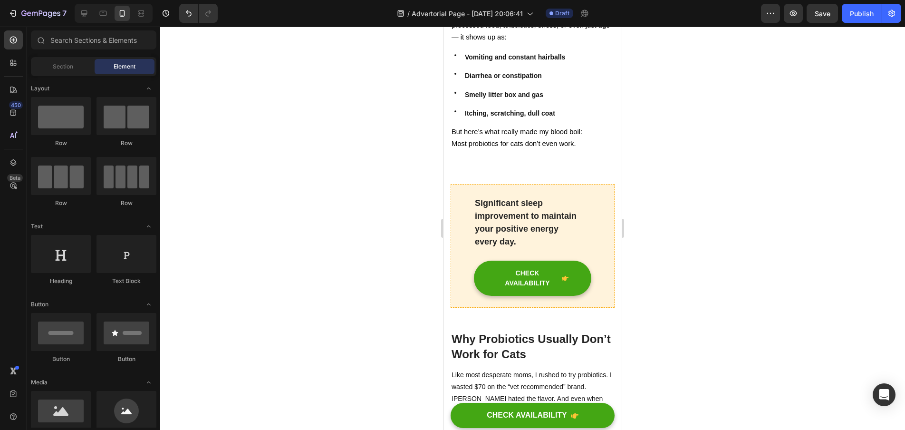
scroll to position [563, 0]
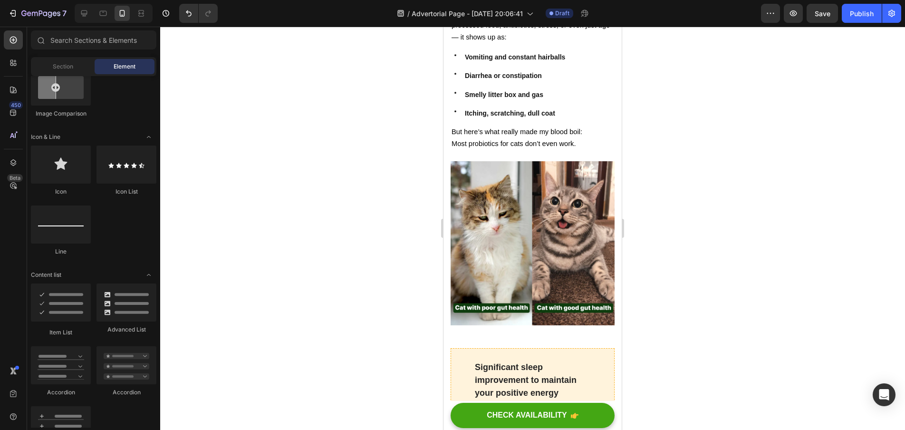
click at [723, 300] on div at bounding box center [532, 228] width 745 height 403
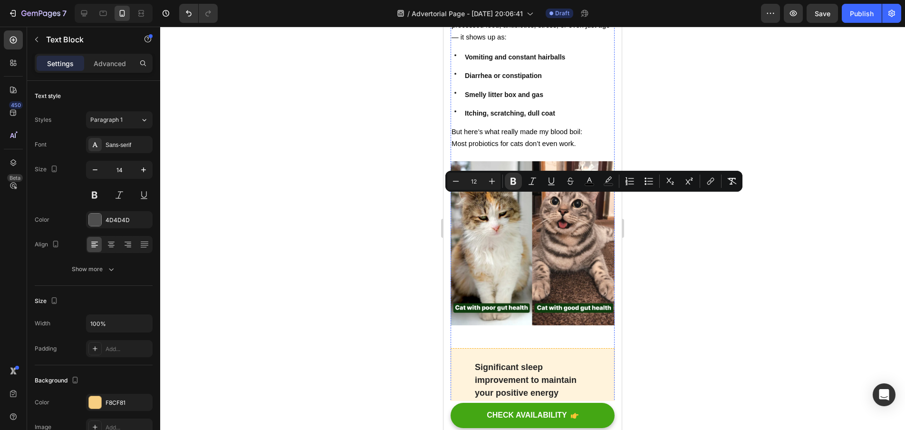
drag, startPoint x: 475, startPoint y: 199, endPoint x: 606, endPoint y: 202, distance: 131.3
click at [494, 182] on icon "Editor contextual toolbar" at bounding box center [492, 181] width 10 height 10
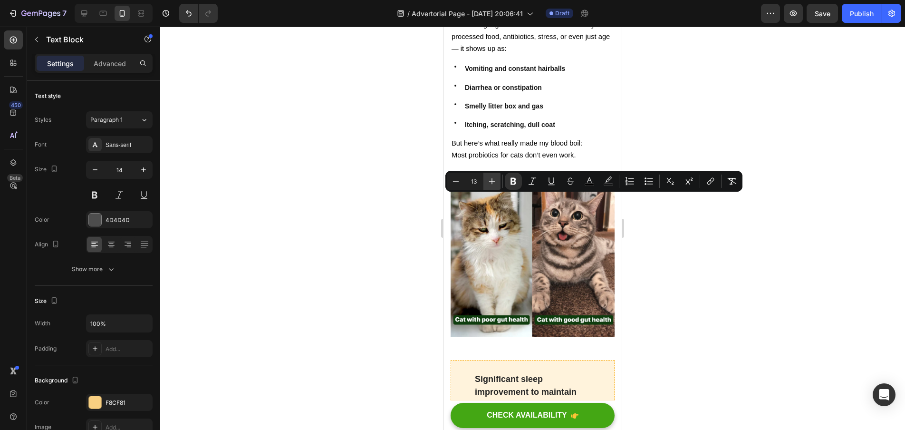
click at [494, 182] on icon "Editor contextual toolbar" at bounding box center [492, 181] width 10 height 10
type input "16"
click at [370, 266] on div at bounding box center [532, 228] width 745 height 403
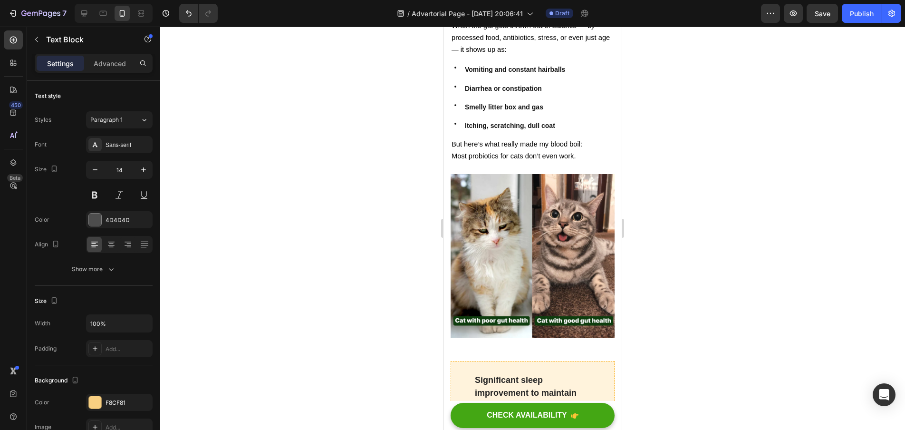
click at [555, 12] on p "Gut bacteria control digestion, stool quality, energy, immunity, even coat heal…" at bounding box center [543, -1] width 142 height 25
drag, startPoint x: 543, startPoint y: 243, endPoint x: 474, endPoint y: 229, distance: 70.5
click at [474, 12] on p "Gut bacteria control digestion, stool quality, energy, immunity, even coat heal…" at bounding box center [543, -1] width 142 height 25
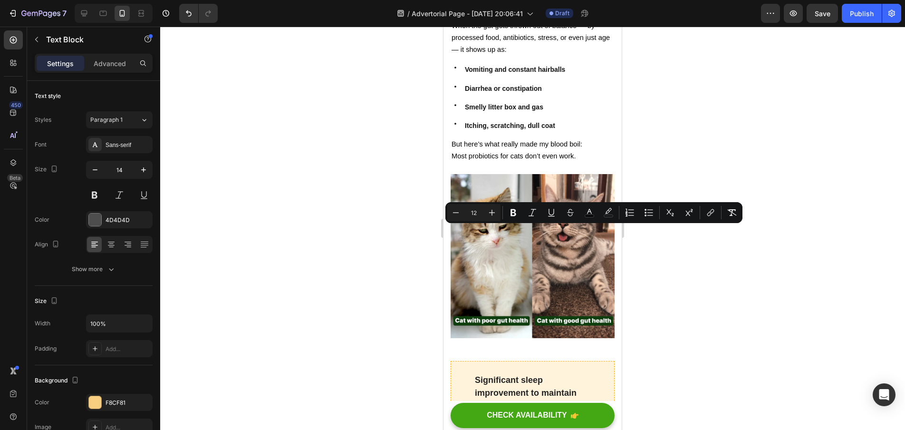
drag, startPoint x: 472, startPoint y: 229, endPoint x: 561, endPoint y: 242, distance: 89.3
click at [497, 213] on button "Plus" at bounding box center [492, 212] width 17 height 17
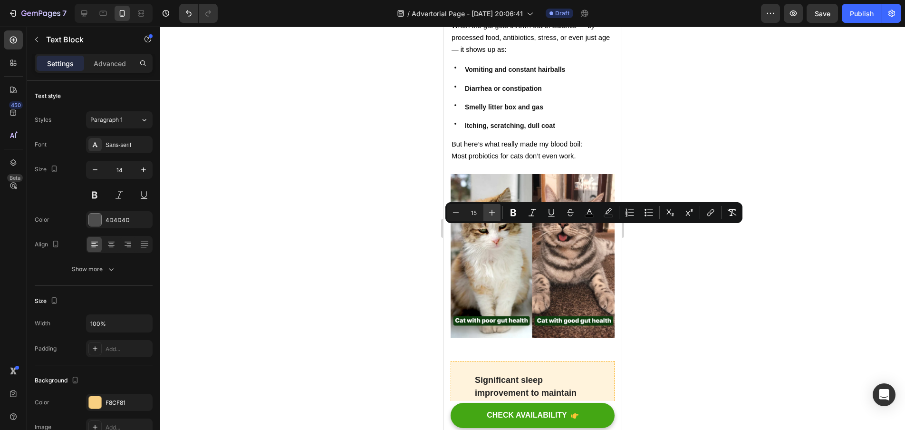
type input "16"
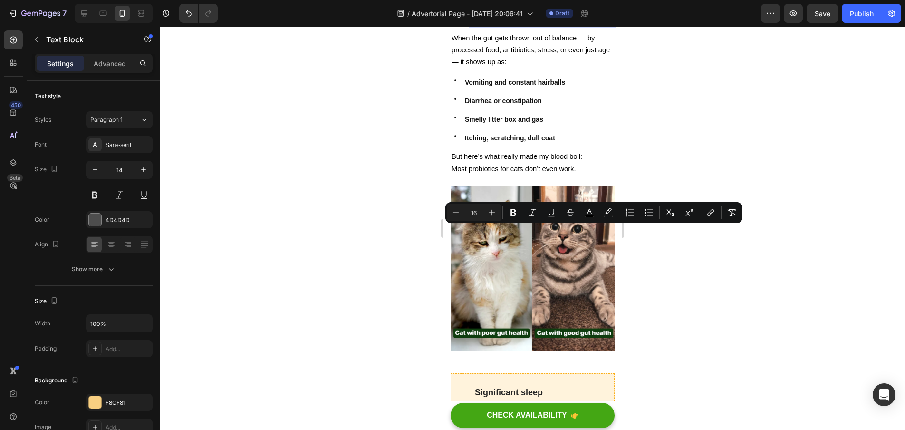
click at [407, 251] on div at bounding box center [532, 228] width 745 height 403
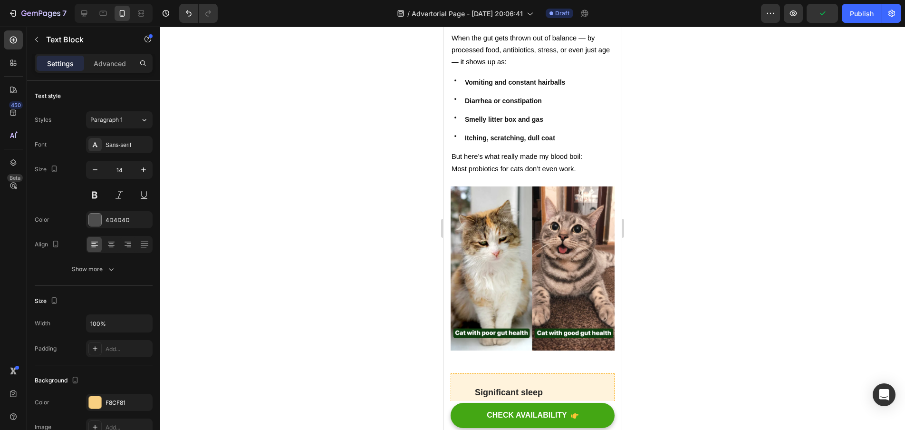
click at [502, 25] on p "Gut bacteria control digestion, stool quality, energy, immunity, even coat heal…" at bounding box center [543, 6] width 142 height 38
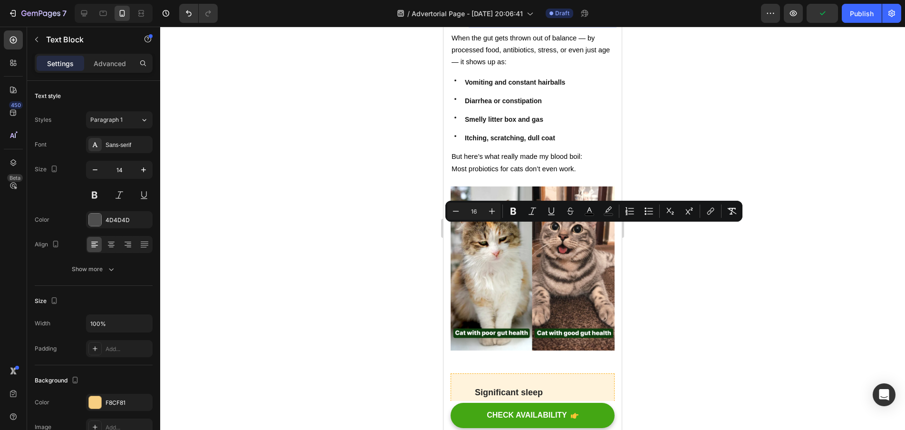
drag, startPoint x: 502, startPoint y: 255, endPoint x: 473, endPoint y: 230, distance: 38.4
click at [458, 208] on icon "Editor contextual toolbar" at bounding box center [456, 211] width 10 height 10
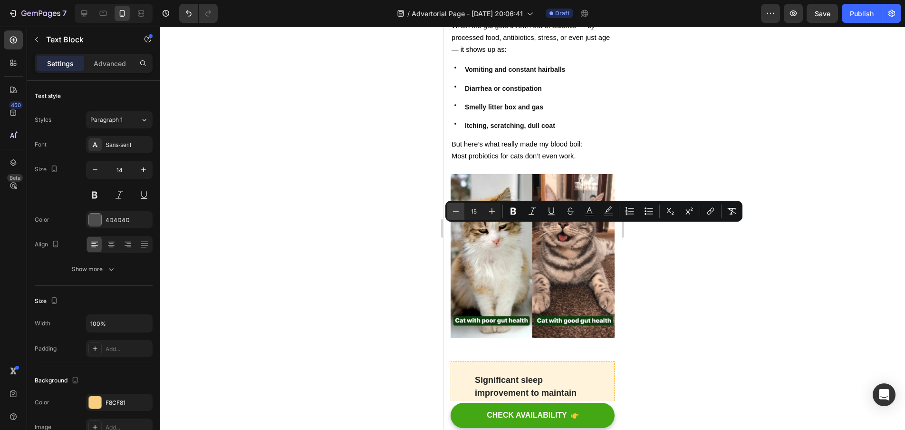
click at [458, 208] on icon "Editor contextual toolbar" at bounding box center [456, 211] width 10 height 10
type input "14"
click at [394, 277] on div at bounding box center [532, 228] width 745 height 403
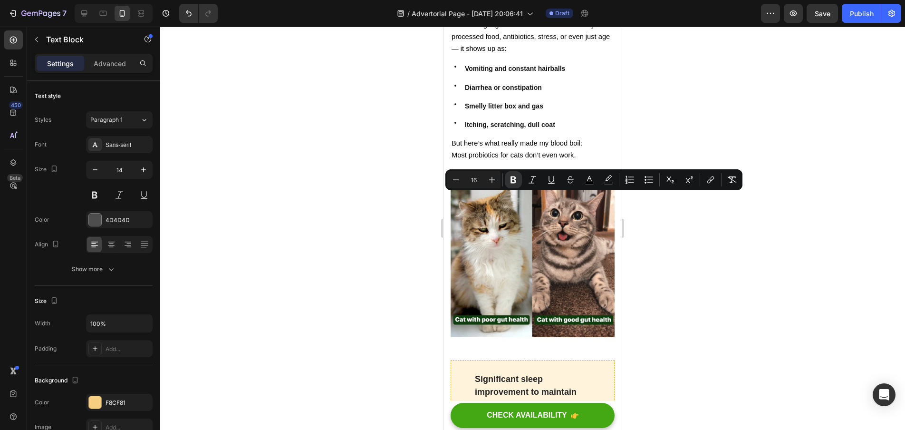
drag, startPoint x: 521, startPoint y: 212, endPoint x: 460, endPoint y: 195, distance: 63.2
click at [464, 179] on button "Minus" at bounding box center [455, 179] width 17 height 17
type input "14"
click at [513, 179] on icon "Editor contextual toolbar" at bounding box center [514, 180] width 10 height 10
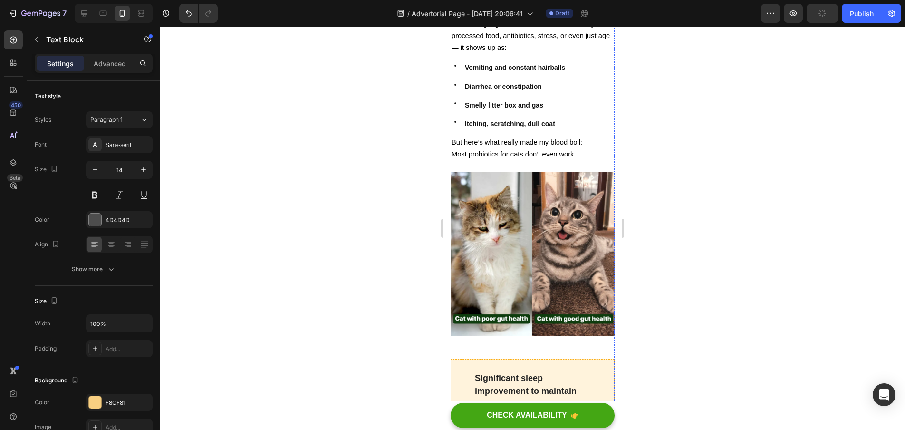
drag, startPoint x: 492, startPoint y: 212, endPoint x: 468, endPoint y: 198, distance: 27.5
drag, startPoint x: 484, startPoint y: 211, endPoint x: 473, endPoint y: 199, distance: 16.5
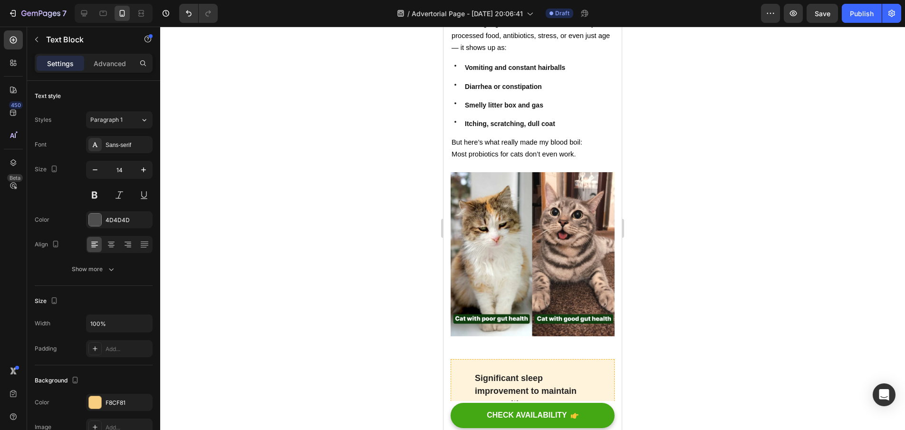
drag, startPoint x: 473, startPoint y: 198, endPoint x: 484, endPoint y: 209, distance: 16.1
click at [730, 204] on div at bounding box center [532, 228] width 745 height 403
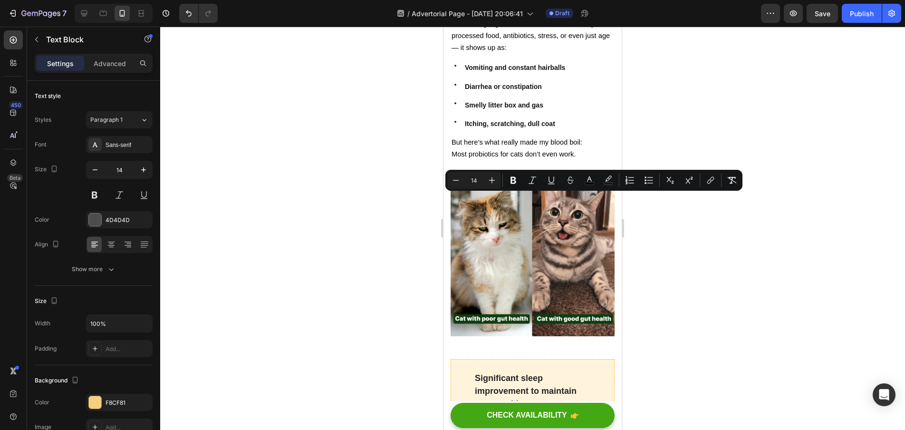
drag, startPoint x: 486, startPoint y: 211, endPoint x: 473, endPoint y: 199, distance: 18.2
click at [516, 185] on button "Bold" at bounding box center [513, 180] width 17 height 17
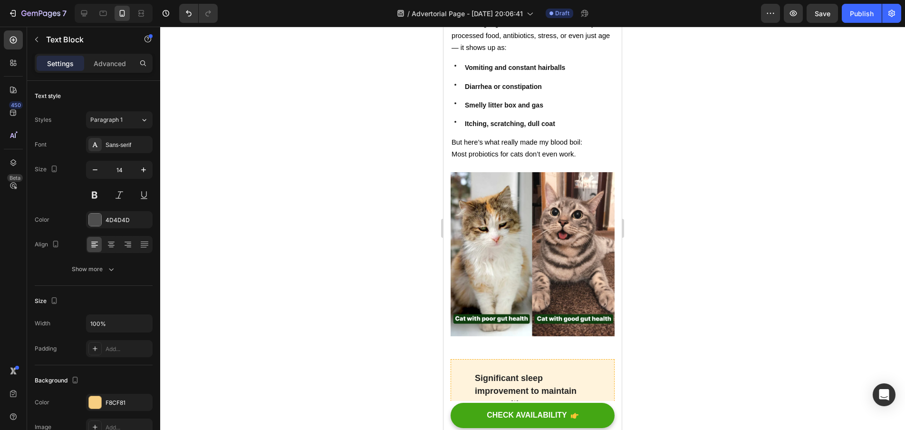
click at [720, 242] on div at bounding box center [532, 228] width 745 height 403
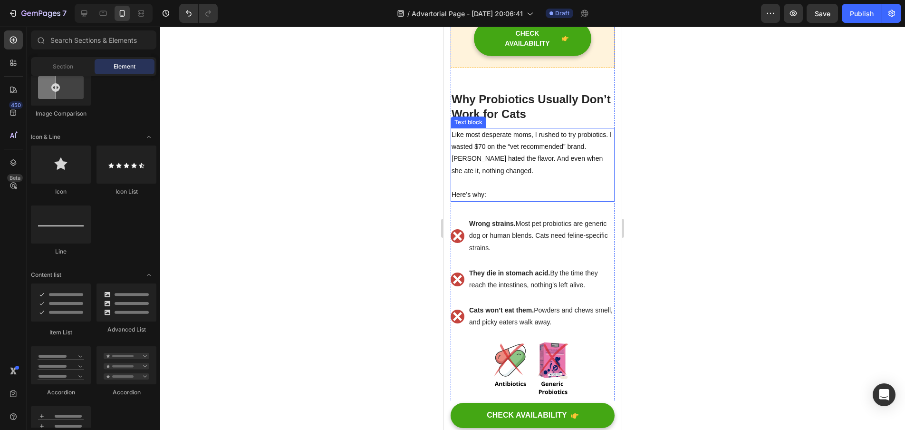
scroll to position [1392, 0]
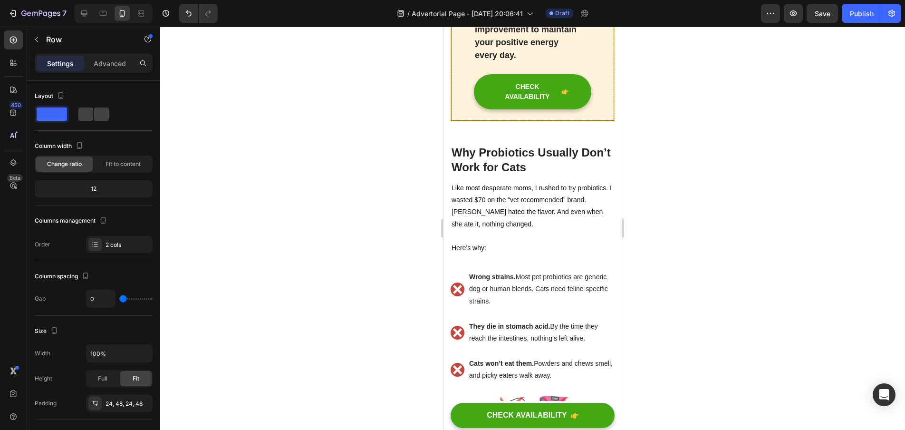
click at [460, 121] on div "Significant sleep improvement to maintain your positive energy every day. Text …" at bounding box center [533, 60] width 164 height 124
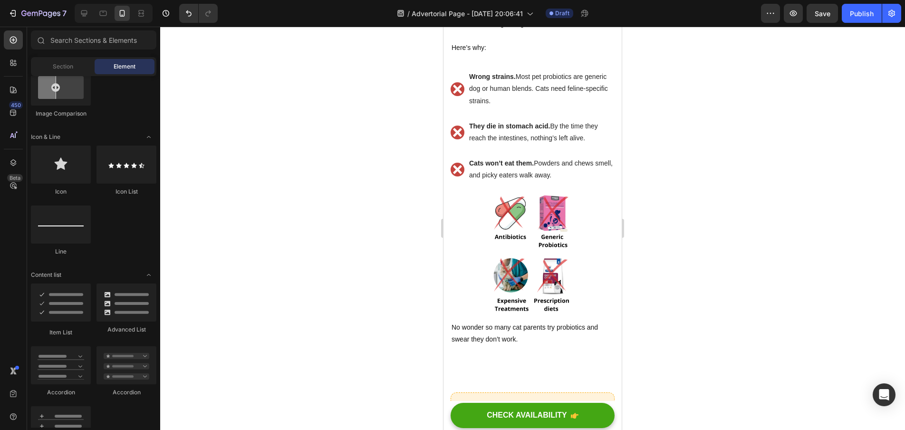
scroll to position [1485, 0]
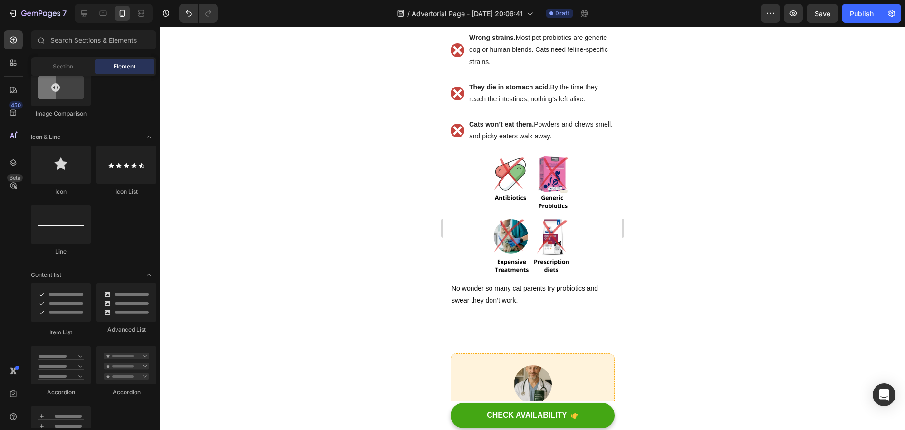
click at [680, 235] on div at bounding box center [532, 228] width 745 height 403
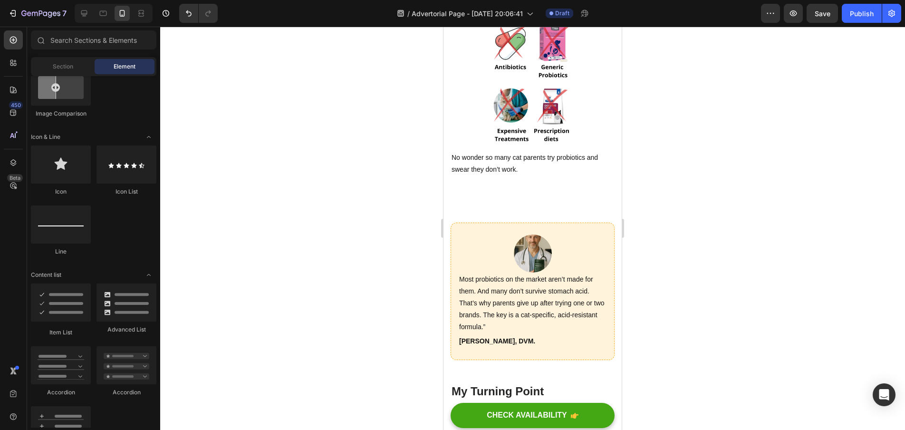
scroll to position [1553, 0]
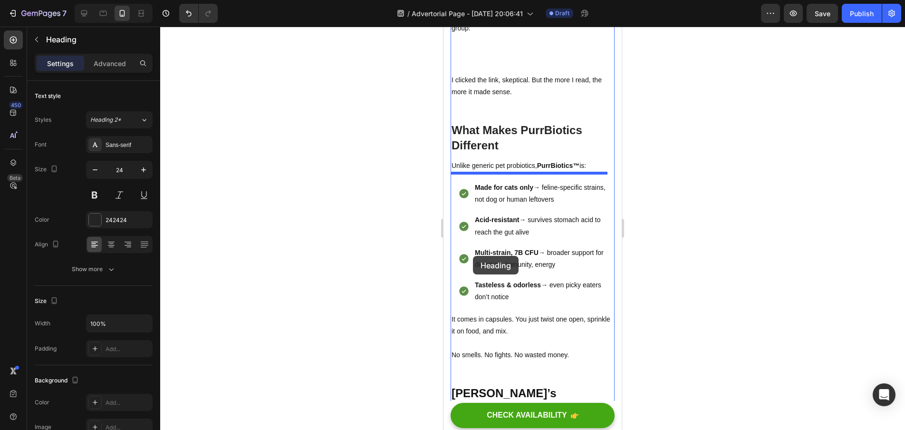
scroll to position [2118, 0]
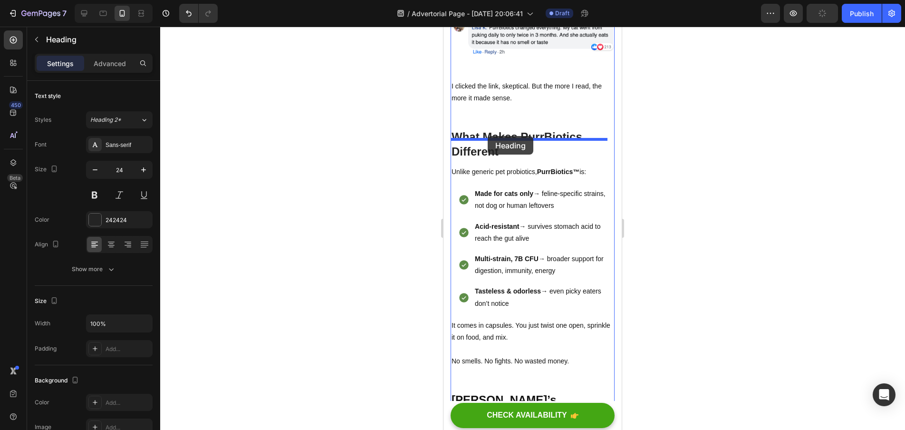
drag, startPoint x: 458, startPoint y: 94, endPoint x: 488, endPoint y: 136, distance: 51.5
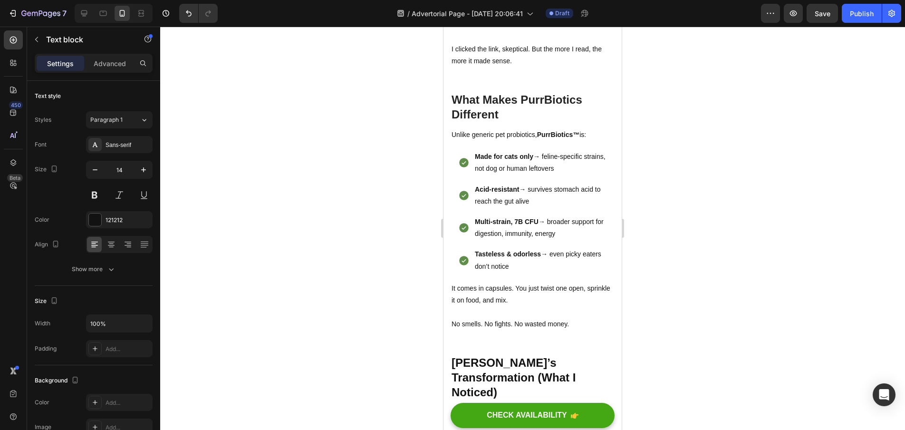
drag, startPoint x: 526, startPoint y: 132, endPoint x: 836, endPoint y: 101, distance: 312.0
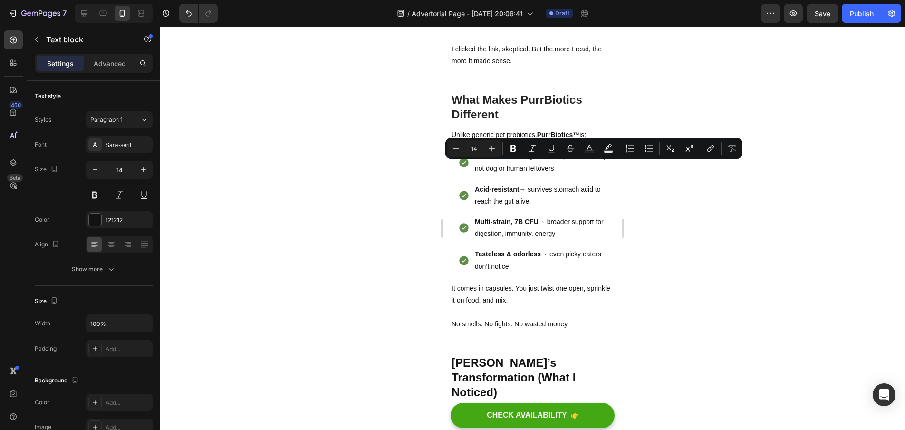
drag, startPoint x: 488, startPoint y: 176, endPoint x: 457, endPoint y: 164, distance: 33.3
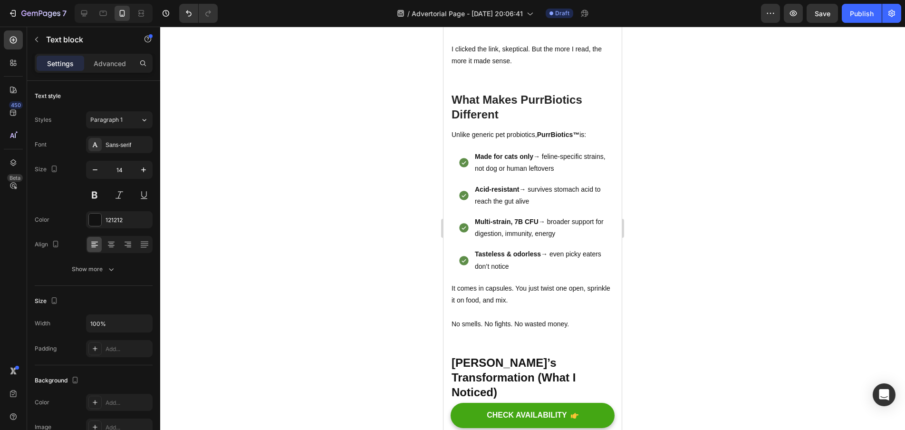
click at [659, 161] on div at bounding box center [532, 228] width 745 height 403
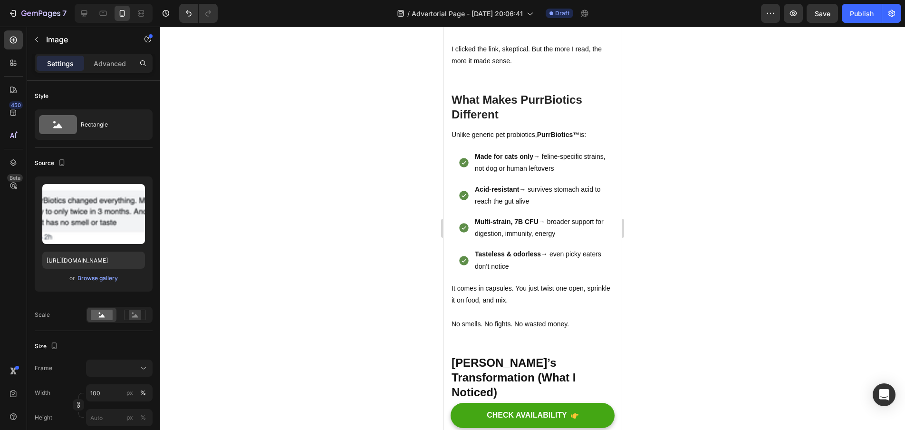
click at [531, 19] on img at bounding box center [533, 0] width 164 height 40
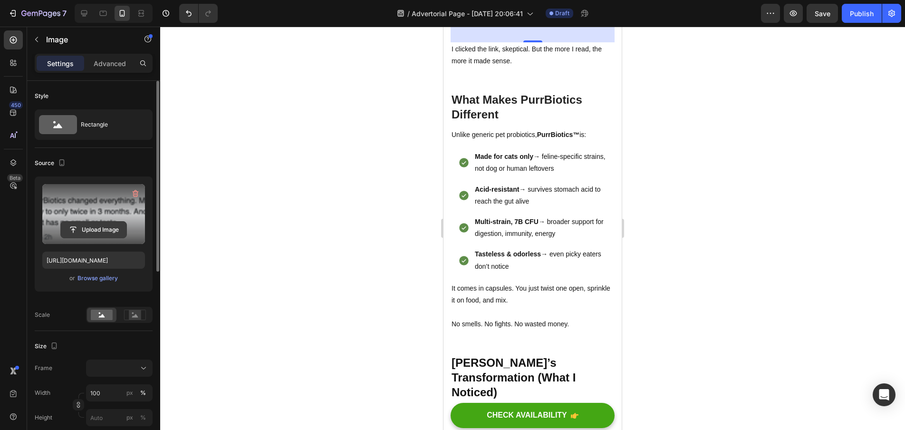
click at [109, 228] on input "file" at bounding box center [94, 230] width 66 height 16
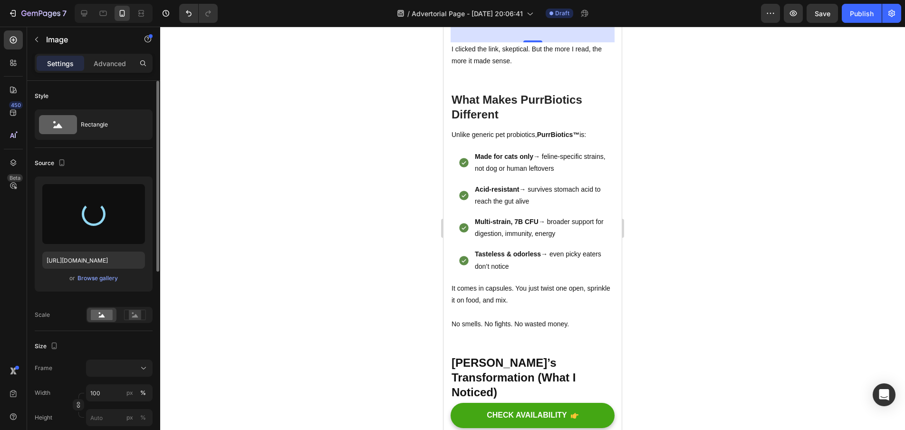
type input "https://cdn.shopify.com/s/files/1/0938/2916/9500/files/gempages_581813877453357…"
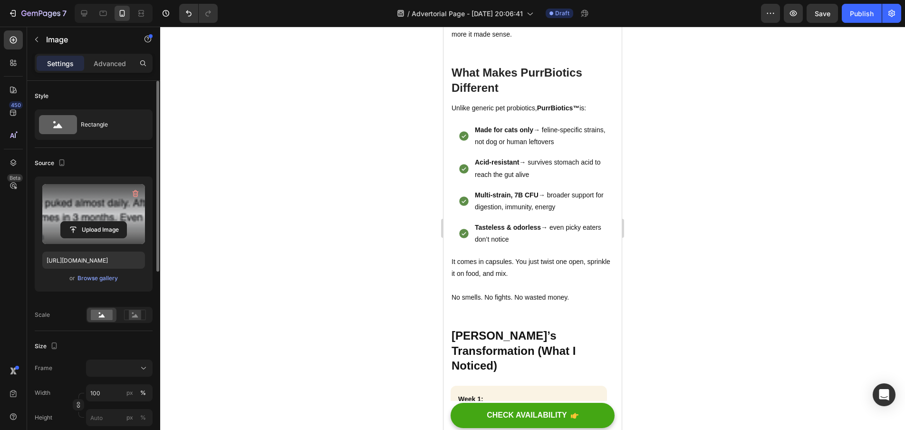
drag, startPoint x: 532, startPoint y: 252, endPoint x: 532, endPoint y: 234, distance: 17.6
click at [532, 16] on div at bounding box center [532, 14] width 19 height 3
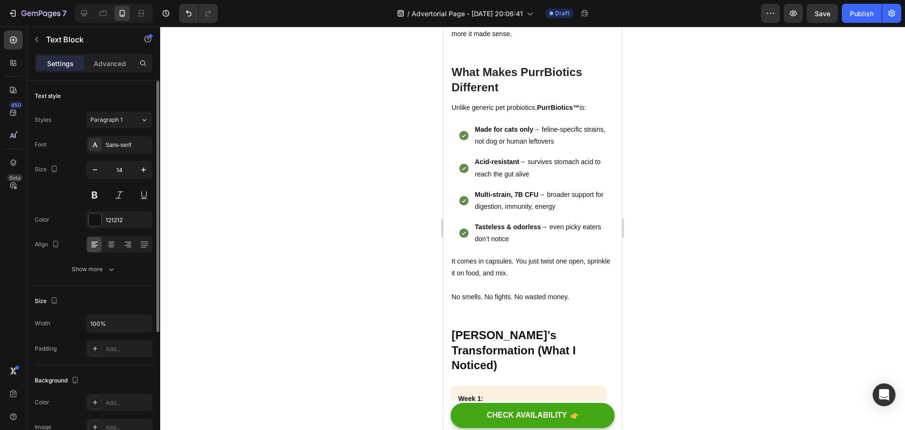
click at [519, 40] on p "I clicked the link, skeptical. But the more I read, the more it made sense." at bounding box center [533, 28] width 162 height 24
click at [514, 40] on p "I clicked the link, skeptical. But the more I read, the more it made sense." at bounding box center [533, 28] width 162 height 24
drag, startPoint x: 519, startPoint y: 252, endPoint x: 450, endPoint y: 237, distance: 70.0
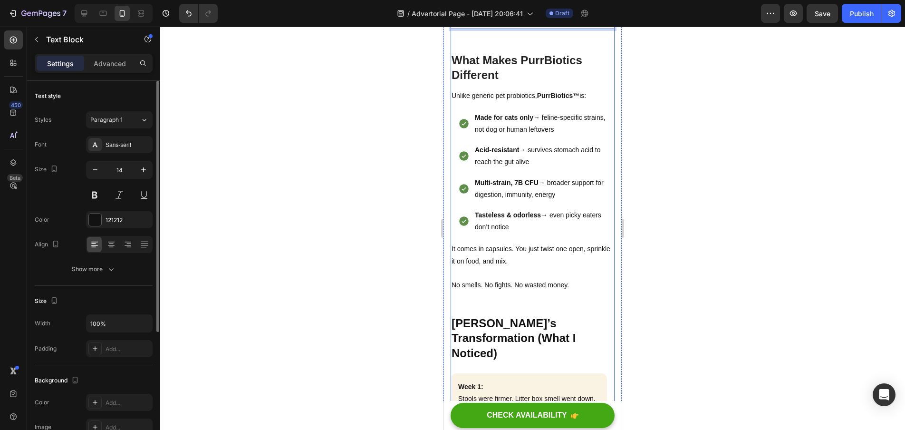
drag, startPoint x: 573, startPoint y: 264, endPoint x: 1101, endPoint y: 295, distance: 528.2
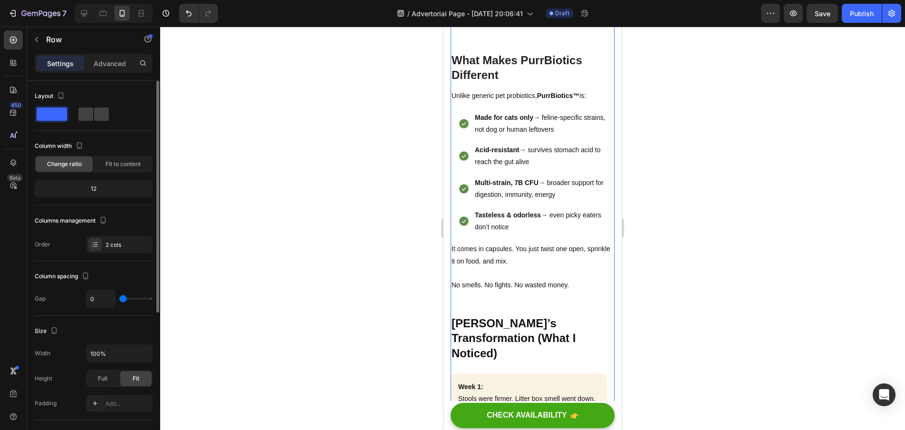
click at [720, 271] on div at bounding box center [532, 228] width 745 height 403
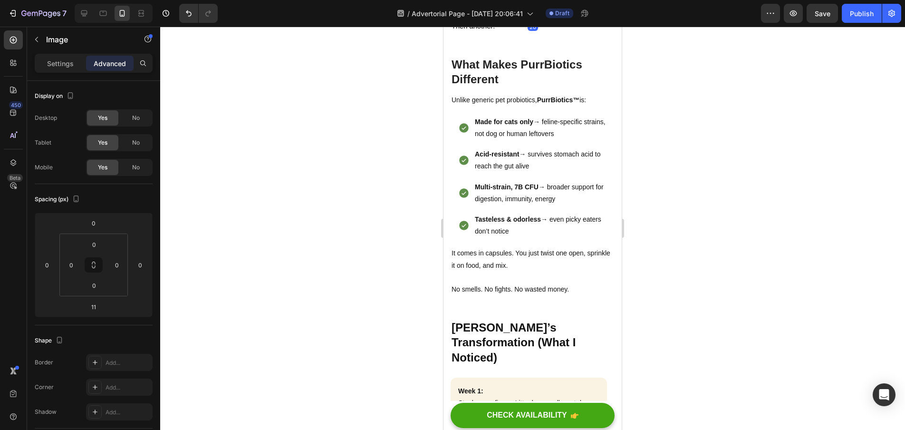
type input "20"
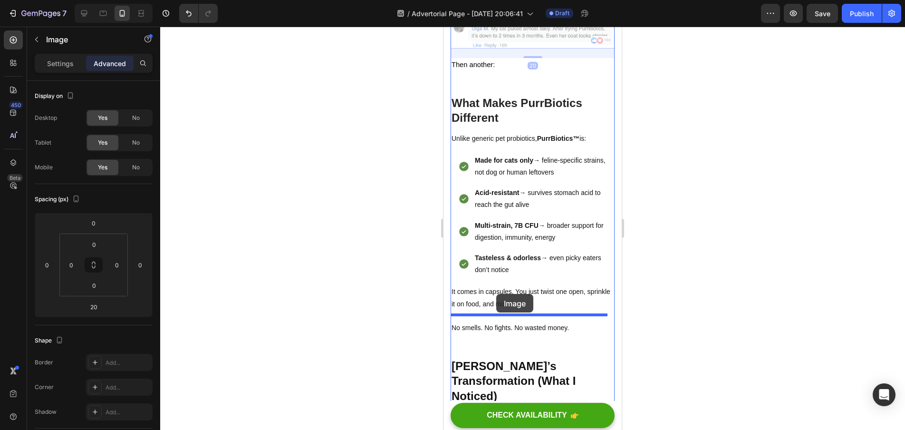
drag, startPoint x: 461, startPoint y: 239, endPoint x: 496, endPoint y: 294, distance: 65.7
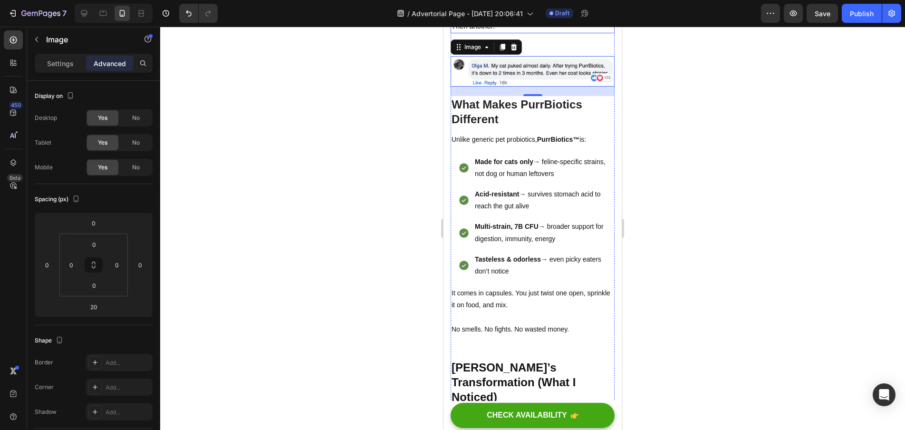
click at [533, 32] on p "Then another:" at bounding box center [533, 26] width 162 height 12
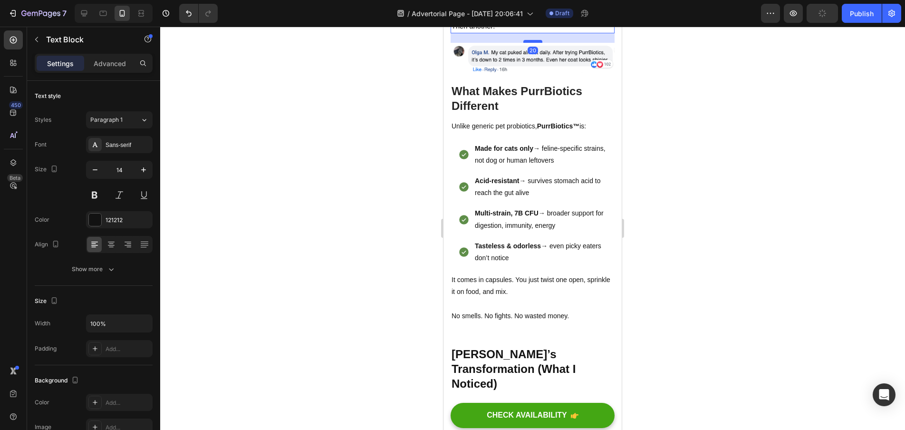
drag, startPoint x: 528, startPoint y: 275, endPoint x: 530, endPoint y: 262, distance: 13.5
click at [530, 43] on div at bounding box center [532, 41] width 19 height 3
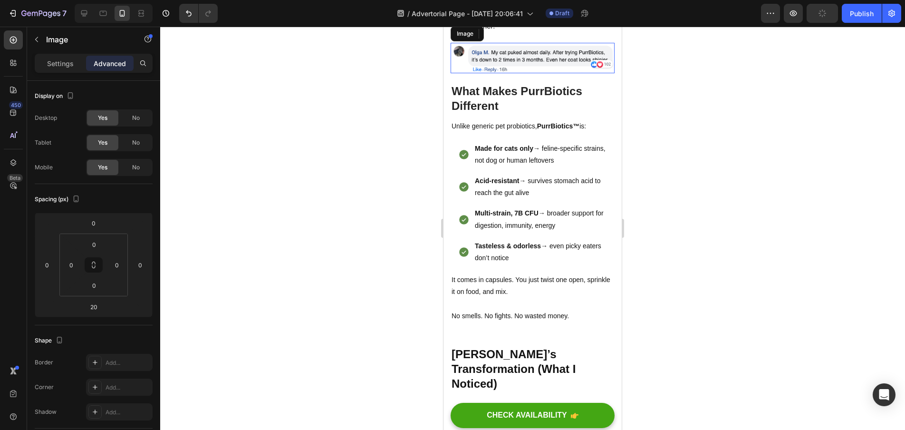
click at [565, 73] on img at bounding box center [533, 58] width 164 height 30
click at [74, 62] on div "Settings" at bounding box center [61, 63] width 48 height 15
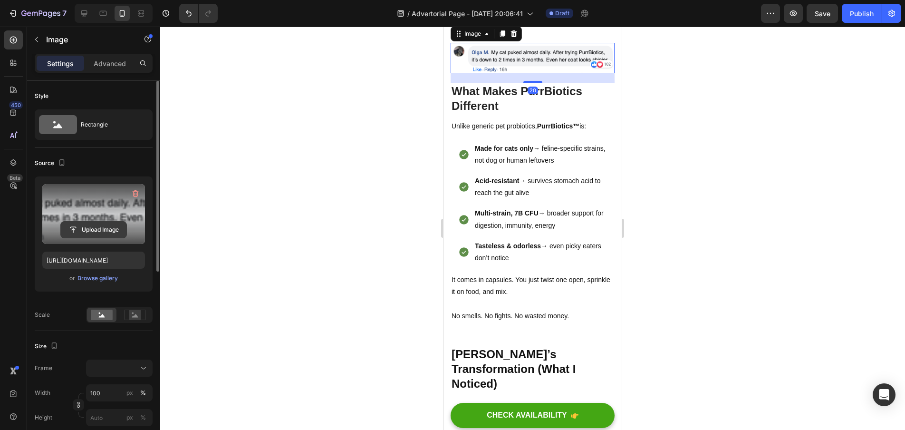
click at [104, 225] on input "file" at bounding box center [94, 230] width 66 height 16
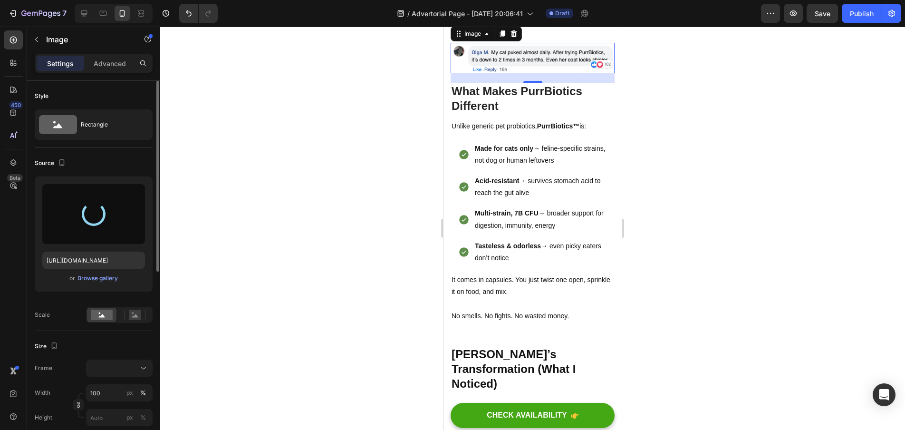
type input "https://cdn.shopify.com/s/files/1/0938/2916/9500/files/gempages_581813877453357…"
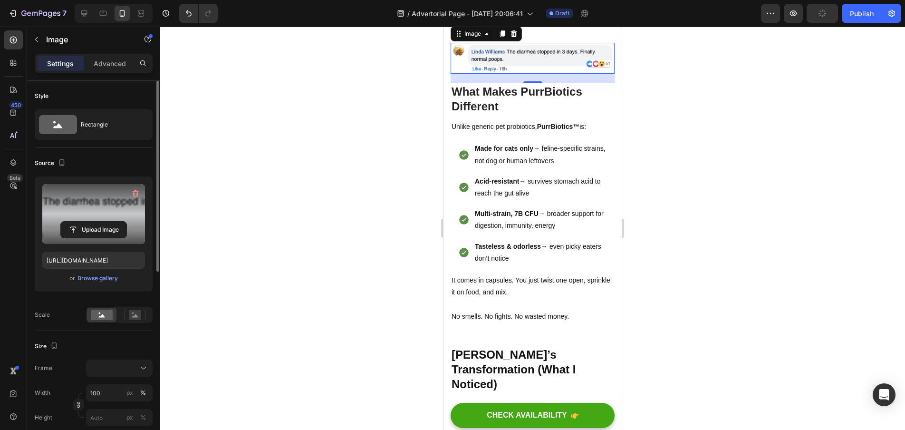
click at [673, 287] on div at bounding box center [532, 228] width 745 height 403
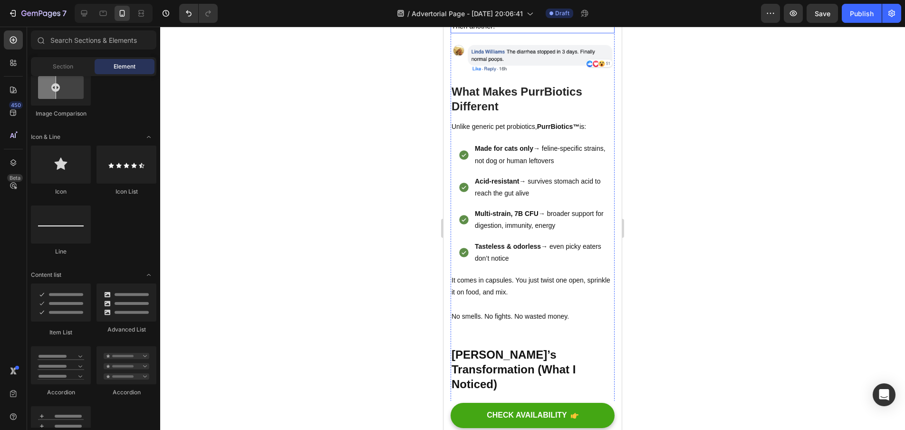
click at [494, 30] on span "Then another:" at bounding box center [473, 26] width 43 height 8
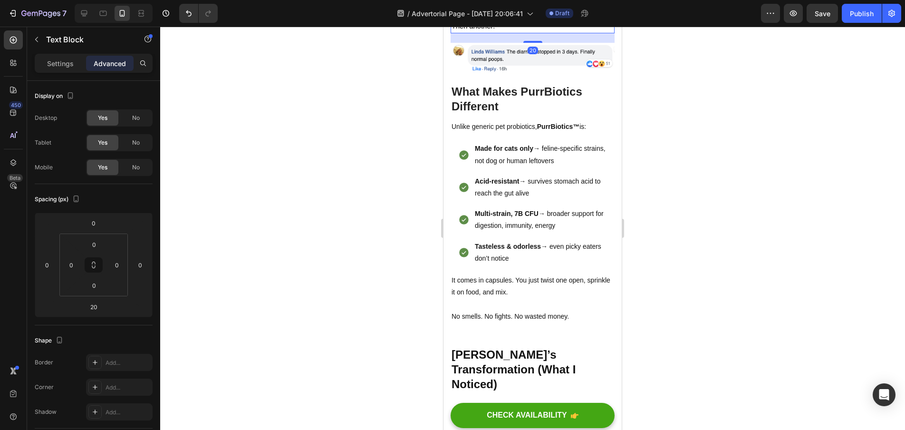
click at [514, 14] on icon at bounding box center [514, 10] width 5 height 7
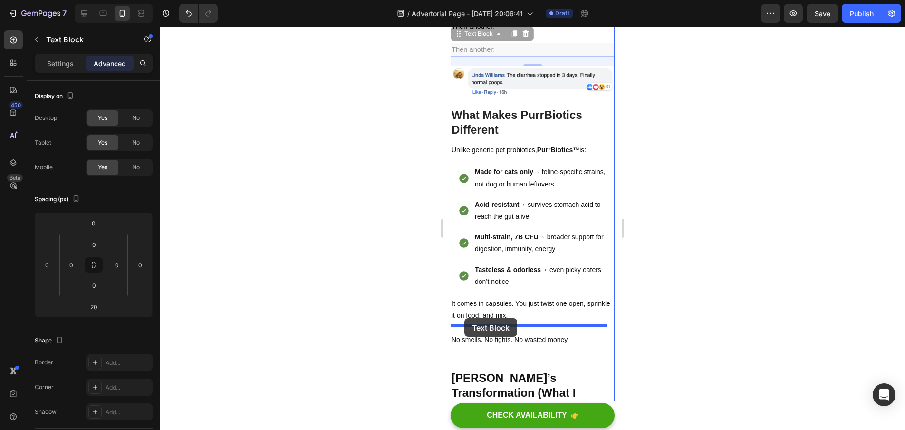
drag, startPoint x: 459, startPoint y: 254, endPoint x: 465, endPoint y: 318, distance: 64.4
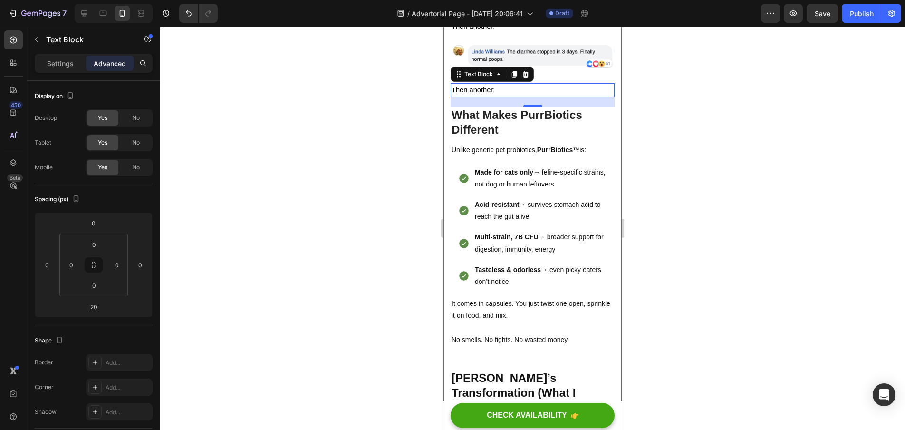
click at [665, 298] on div at bounding box center [532, 228] width 745 height 403
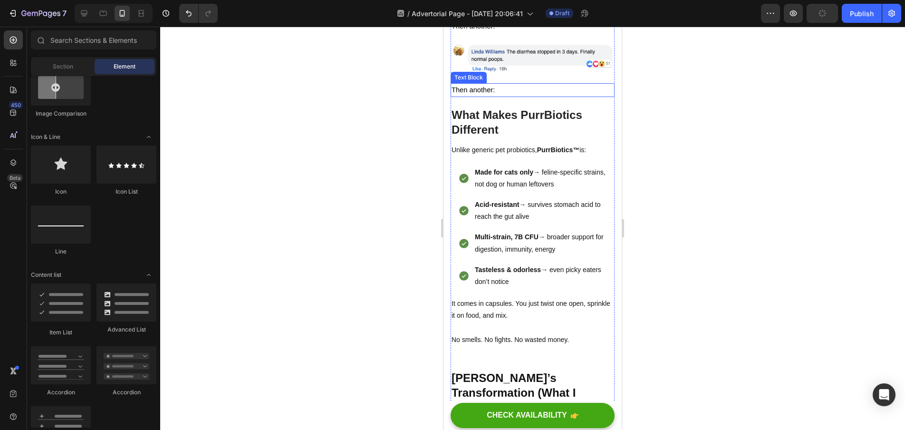
click at [498, 96] on p "Then another:" at bounding box center [533, 90] width 162 height 12
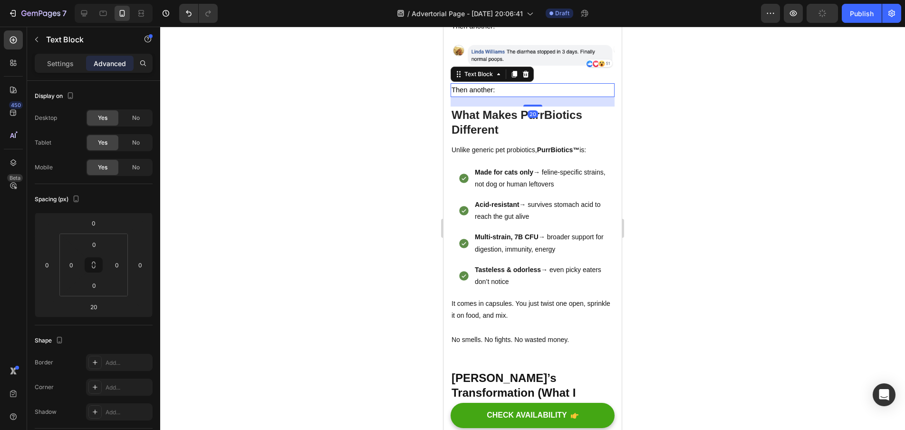
click at [499, 96] on p "Then another:" at bounding box center [533, 90] width 162 height 12
drag, startPoint x: 499, startPoint y: 307, endPoint x: 442, endPoint y: 309, distance: 57.5
click at [444, 309] on html "iPhone 13 Mini ( 375 px) iPhone 13 Mini iPhone 13 Pro iPhone 11 Pro Max iPhone …" at bounding box center [533, 183] width 178 height 4551
click at [413, 302] on div at bounding box center [532, 228] width 745 height 403
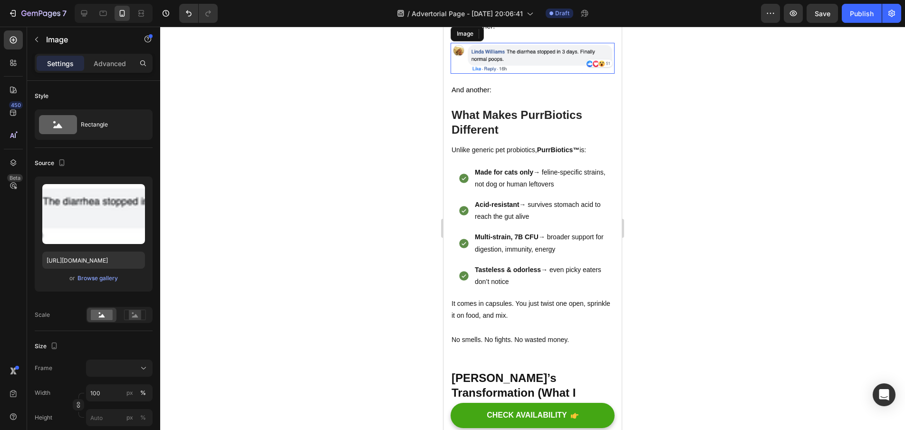
click at [495, 74] on img at bounding box center [533, 58] width 164 height 31
click at [503, 37] on icon at bounding box center [502, 33] width 5 height 7
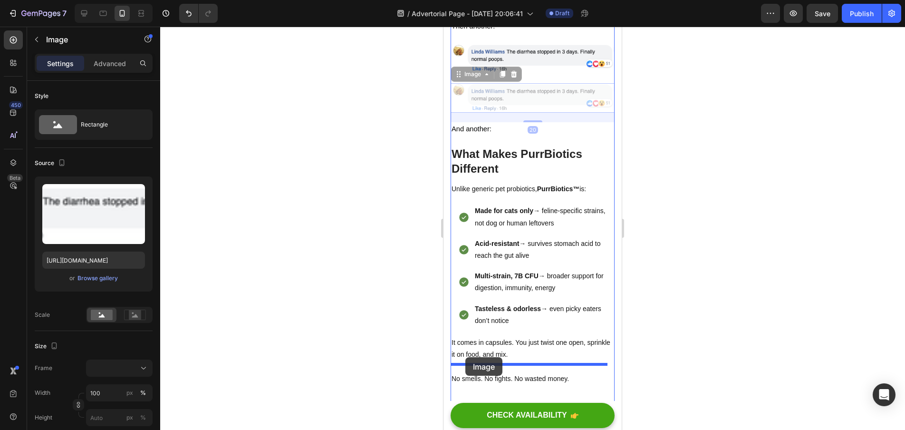
drag, startPoint x: 456, startPoint y: 294, endPoint x: 465, endPoint y: 357, distance: 63.9
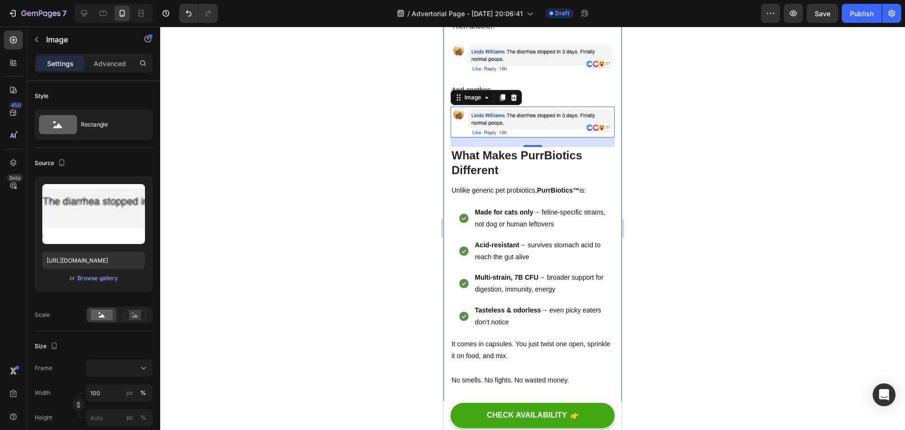
click at [698, 300] on div at bounding box center [532, 228] width 745 height 403
click at [562, 137] on img at bounding box center [533, 122] width 164 height 31
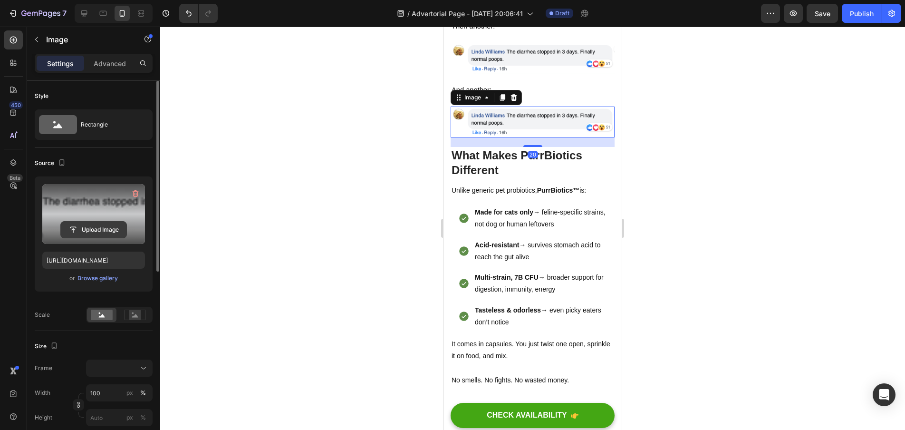
click at [94, 235] on input "file" at bounding box center [94, 230] width 66 height 16
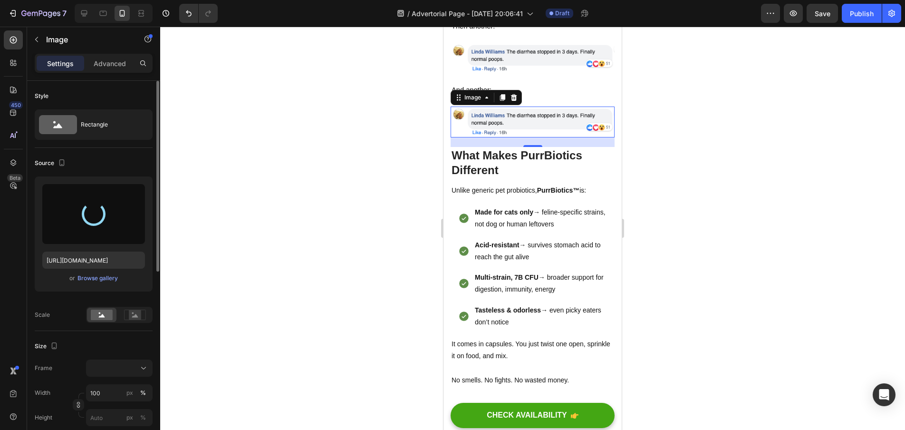
type input "https://cdn.shopify.com/s/files/1/0938/2916/9500/files/gempages_581813877453357…"
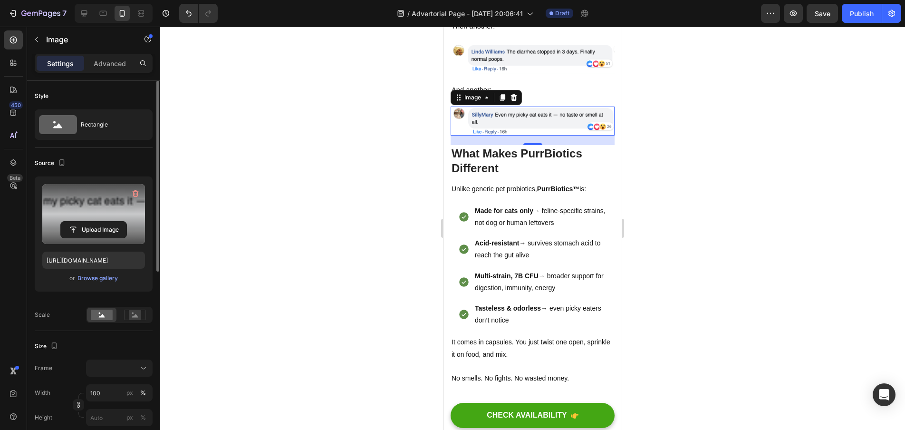
click at [361, 304] on div at bounding box center [532, 228] width 745 height 403
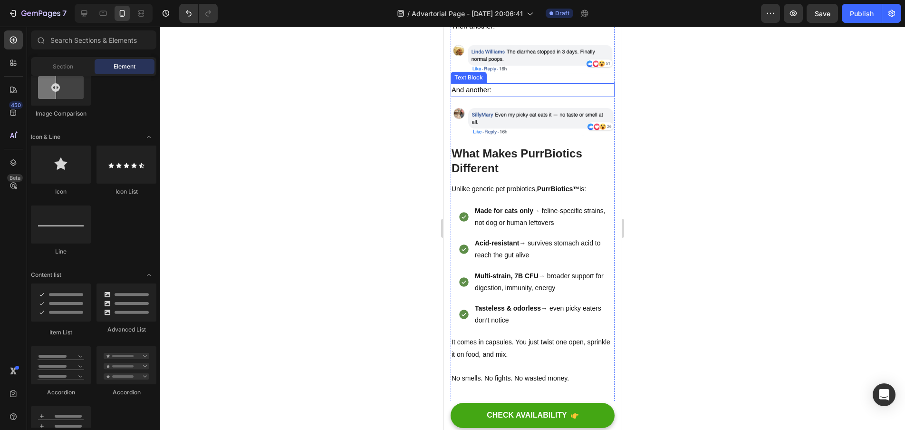
click at [508, 96] on p "And another:" at bounding box center [533, 90] width 162 height 12
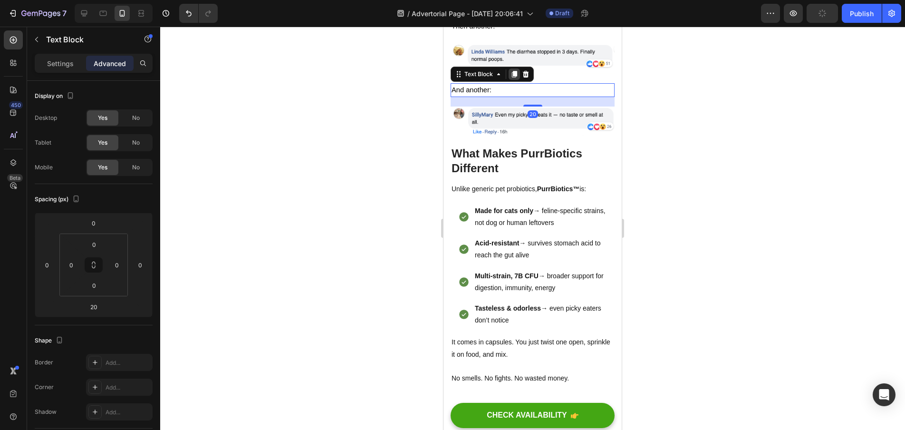
click at [513, 78] on icon at bounding box center [514, 74] width 5 height 7
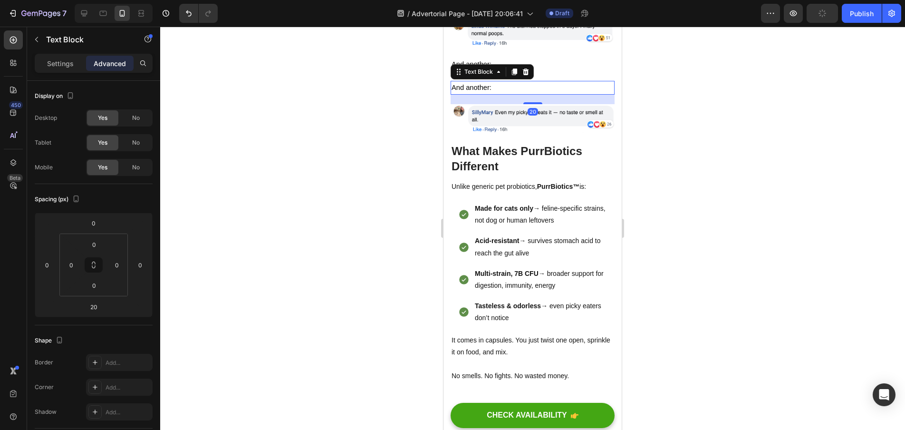
scroll to position [2169, 0]
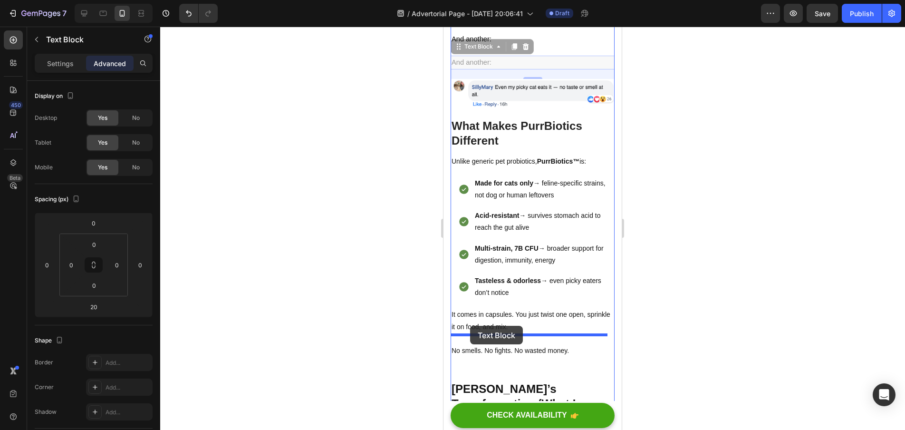
drag, startPoint x: 455, startPoint y: 264, endPoint x: 470, endPoint y: 326, distance: 63.7
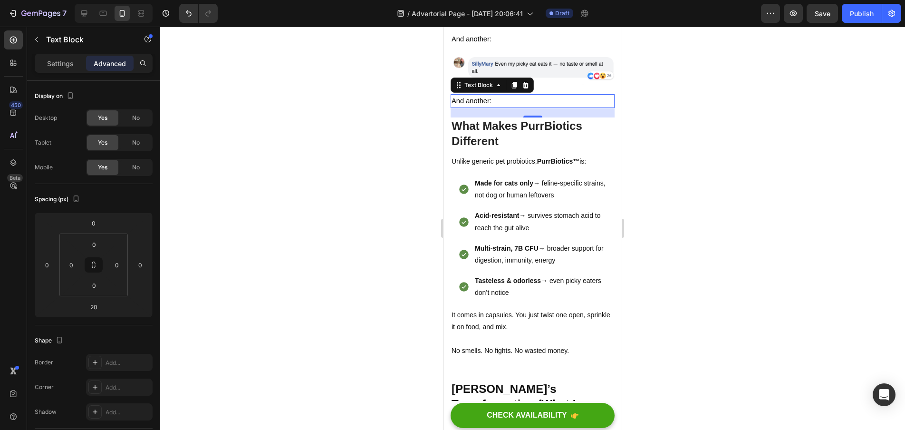
click at [499, 107] on p "And another:" at bounding box center [533, 101] width 162 height 12
drag, startPoint x: 474, startPoint y: 321, endPoint x: 431, endPoint y: 325, distance: 42.5
click at [444, 325] on html "iPhone 13 Mini ( 375 px) iPhone 13 Mini iPhone 13 Pro iPhone 11 Pro Max iPhone …" at bounding box center [533, 164] width 178 height 4613
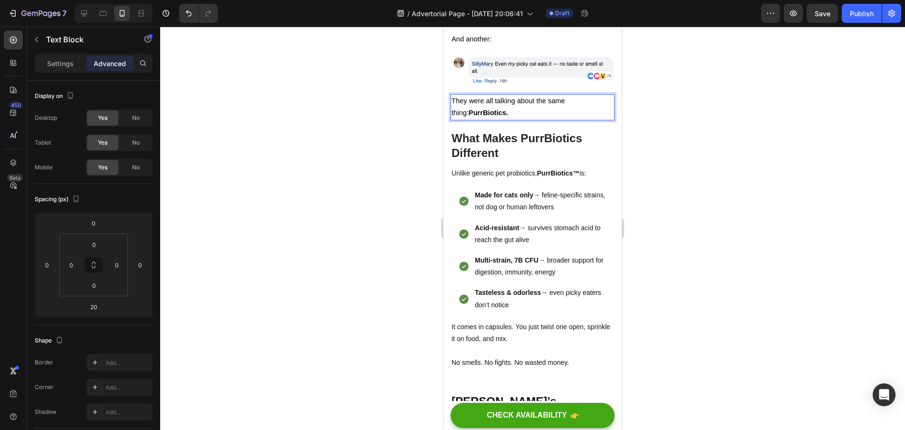
click at [671, 338] on div at bounding box center [532, 228] width 745 height 403
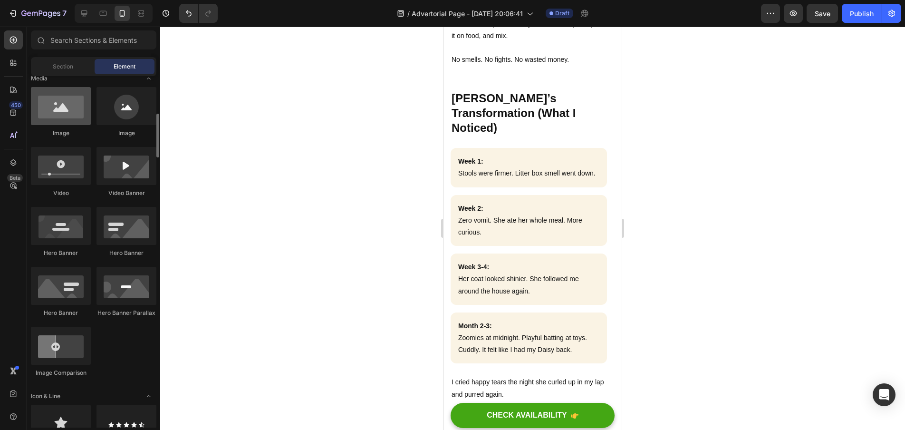
scroll to position [310, 0]
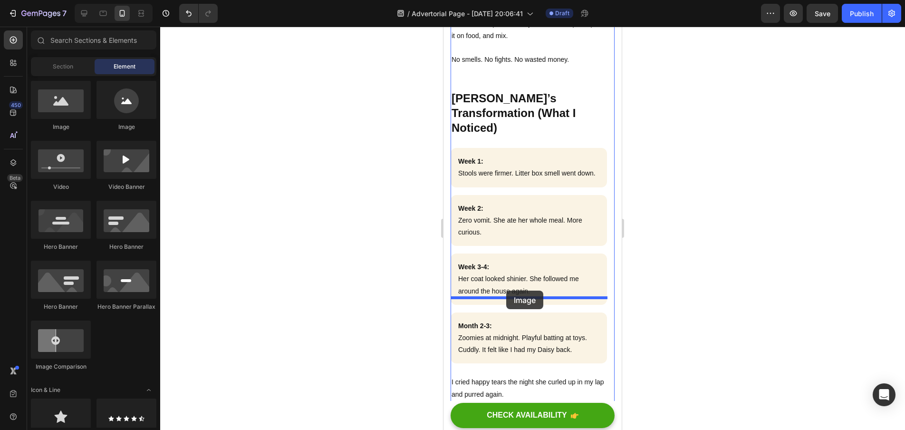
drag, startPoint x: 511, startPoint y: 140, endPoint x: 506, endPoint y: 291, distance: 150.8
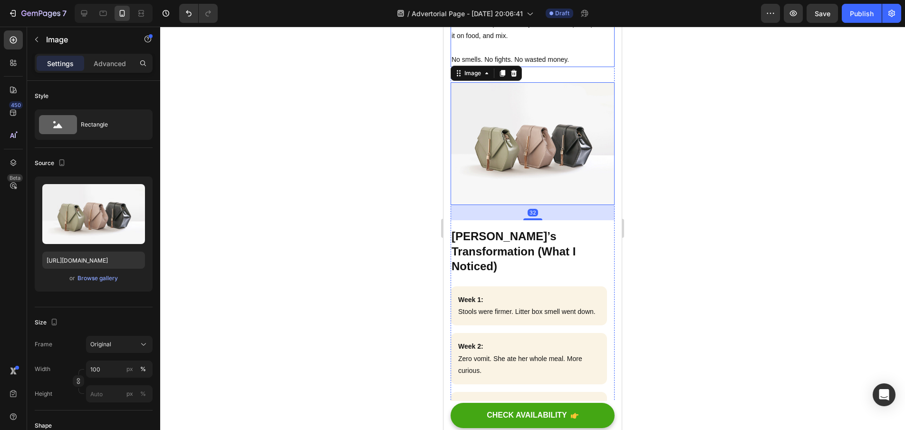
click at [557, 66] on p "No smells. No fights. No wasted money." at bounding box center [533, 60] width 162 height 12
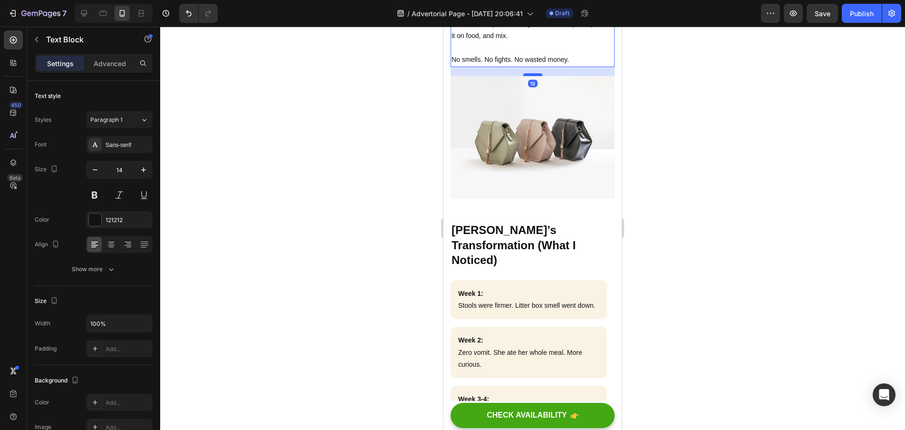
drag, startPoint x: 533, startPoint y: 298, endPoint x: 534, endPoint y: 291, distance: 6.3
click at [534, 76] on div at bounding box center [532, 74] width 19 height 3
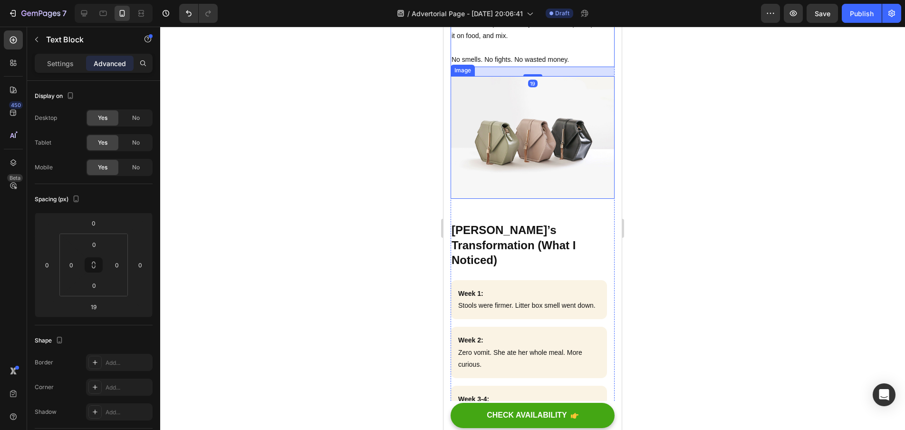
click at [550, 199] on img at bounding box center [533, 137] width 164 height 123
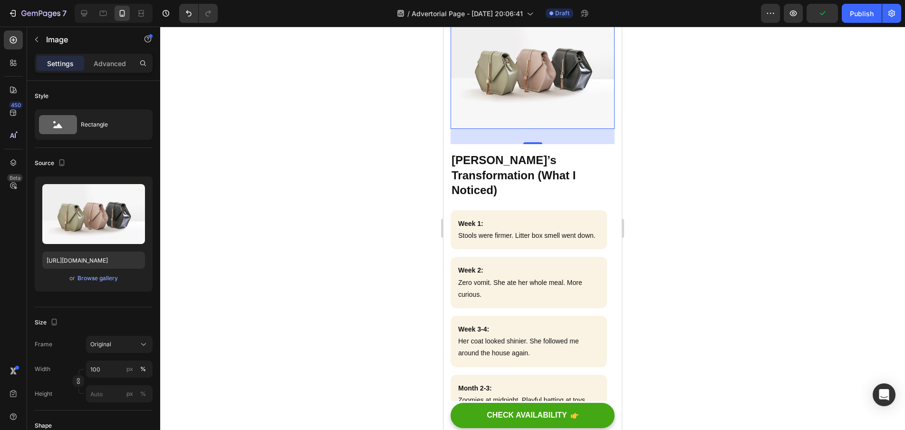
scroll to position [2558, 0]
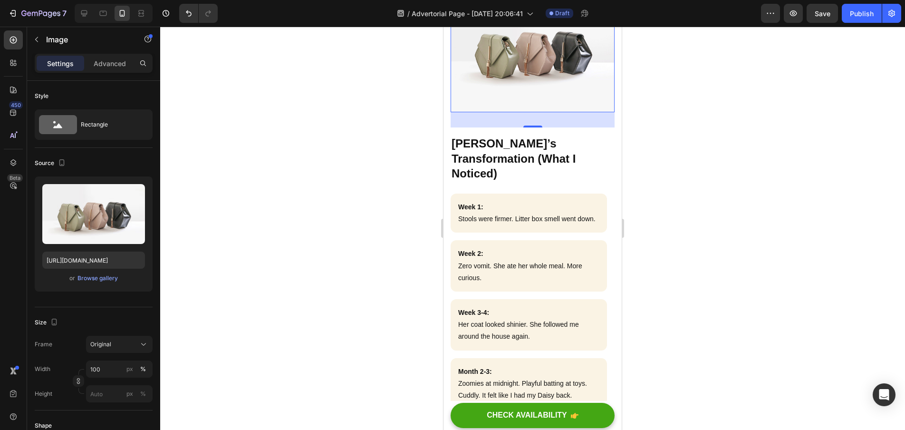
click at [425, 390] on div at bounding box center [532, 228] width 745 height 403
drag, startPoint x: 560, startPoint y: 230, endPoint x: 841, endPoint y: 227, distance: 281.5
click at [560, 113] on img at bounding box center [533, 51] width 164 height 123
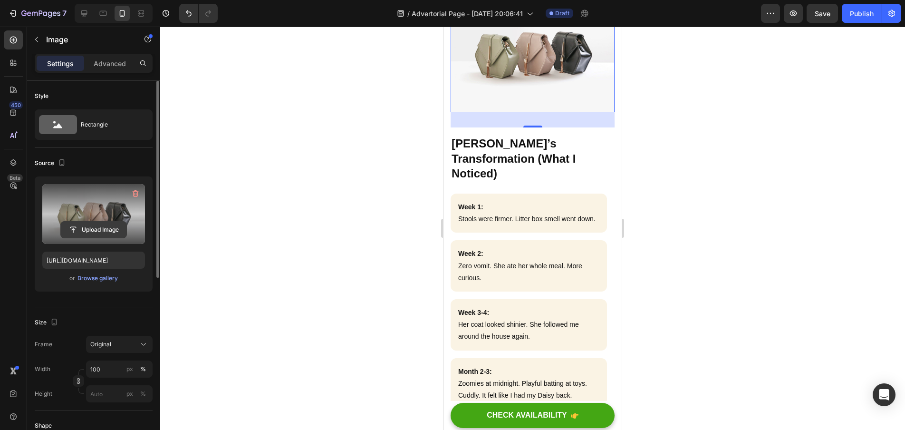
click at [86, 229] on input "file" at bounding box center [94, 230] width 66 height 16
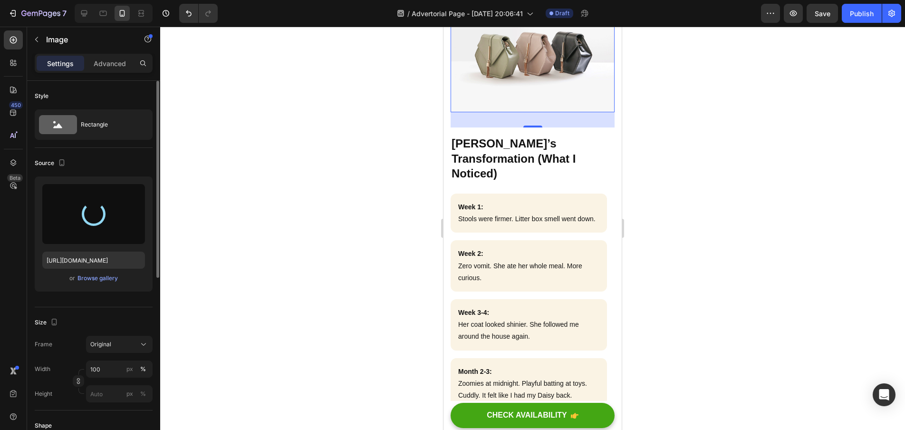
type input "https://cdn.shopify.com/s/files/1/0938/2916/9500/files/gempages_581813877453357…"
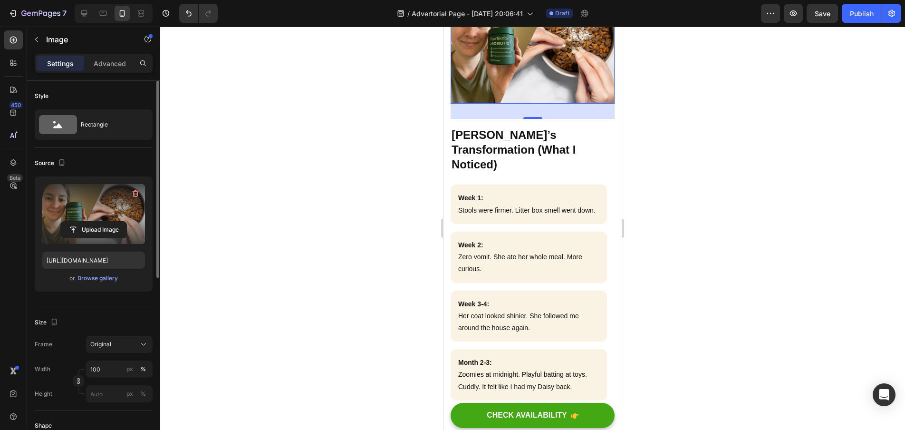
click at [668, 249] on div at bounding box center [532, 228] width 745 height 403
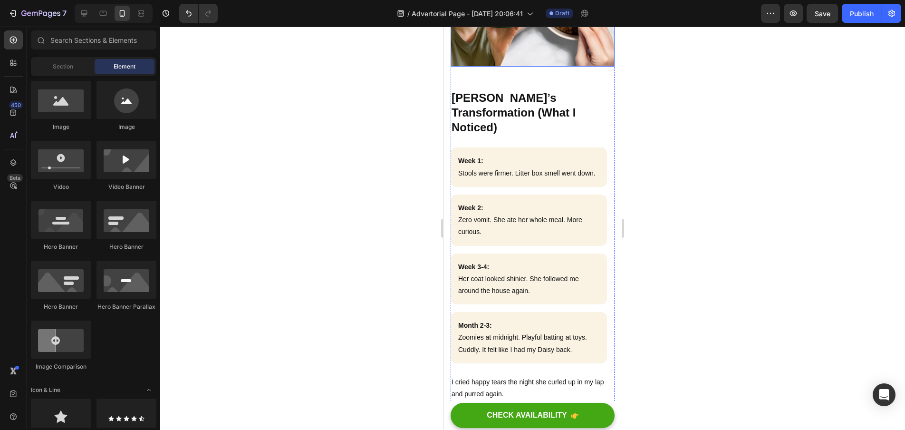
scroll to position [2671, 0]
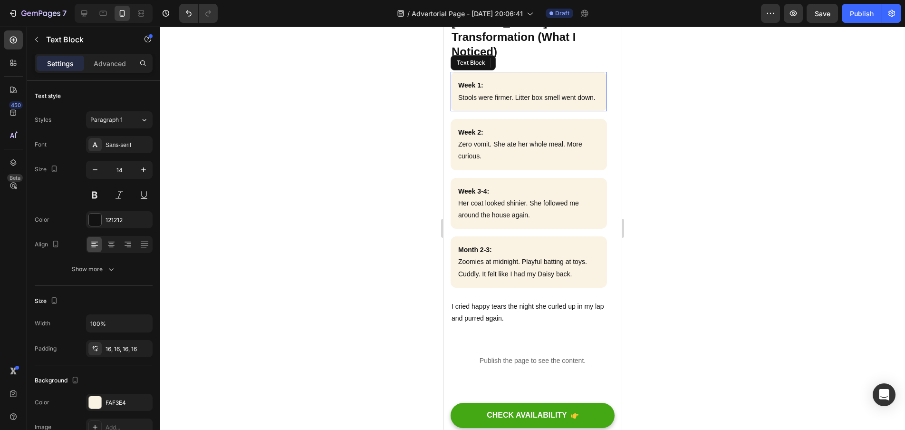
click at [478, 104] on p "Stools were firmer. Litter box smell went down." at bounding box center [528, 98] width 141 height 12
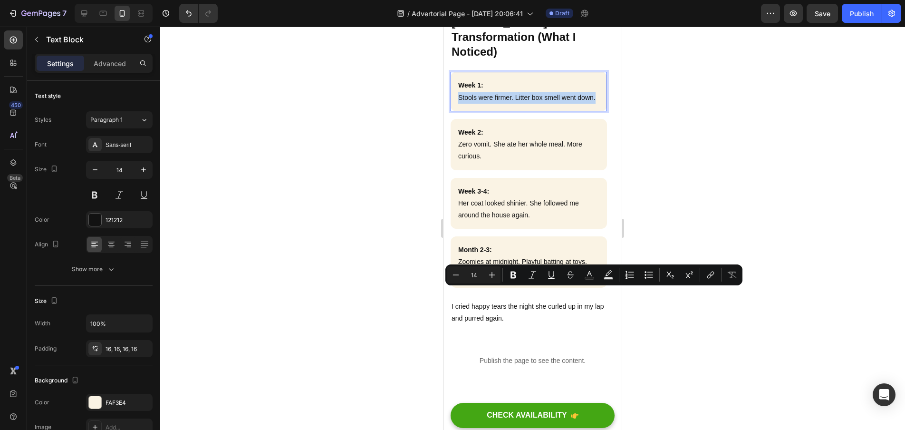
drag, startPoint x: 479, startPoint y: 306, endPoint x: 459, endPoint y: 292, distance: 23.6
click at [459, 104] on p "Stools were firmer. Litter box smell went down." at bounding box center [528, 98] width 141 height 12
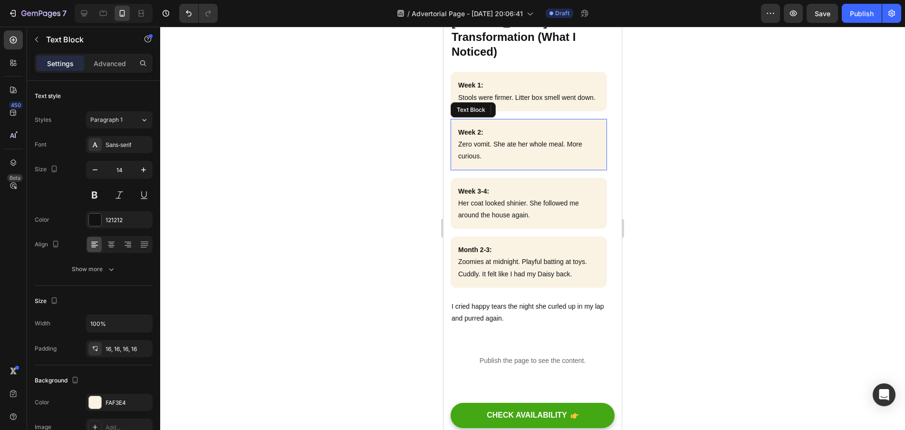
click at [494, 162] on p "Zero vomit. She ate her whole meal. More curious." at bounding box center [528, 150] width 141 height 24
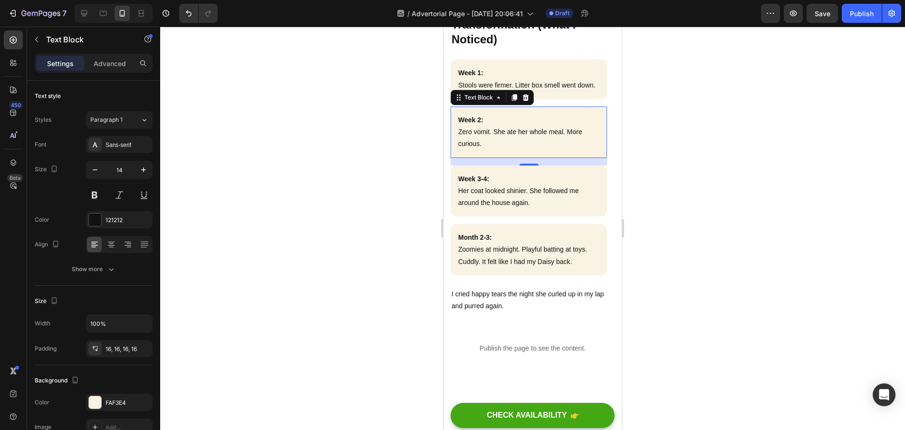
click at [489, 150] on p "Zero vomit. She ate her whole meal. More curious." at bounding box center [528, 138] width 141 height 24
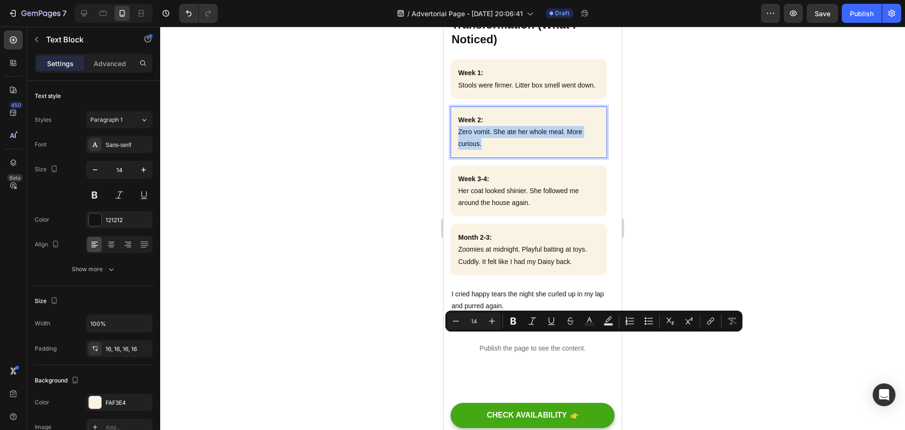
drag, startPoint x: 488, startPoint y: 351, endPoint x: 458, endPoint y: 339, distance: 32.0
click at [458, 150] on p "Zero vomit. She ate her whole meal. More curious." at bounding box center [528, 138] width 141 height 24
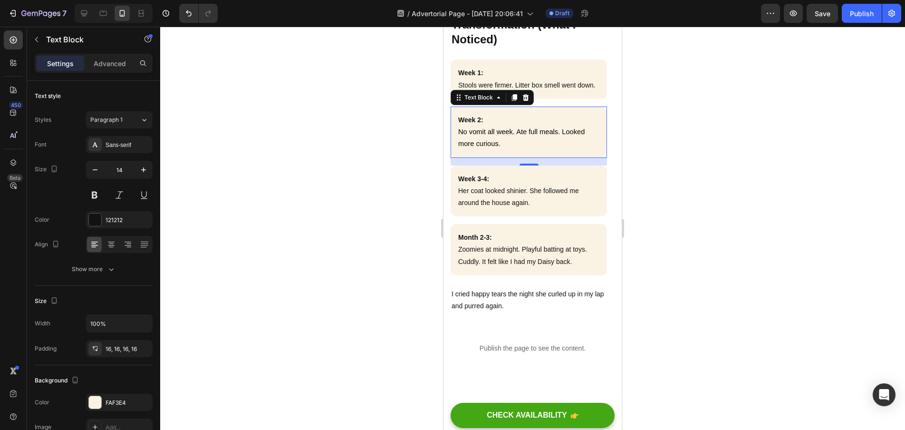
click at [666, 333] on div at bounding box center [532, 228] width 745 height 403
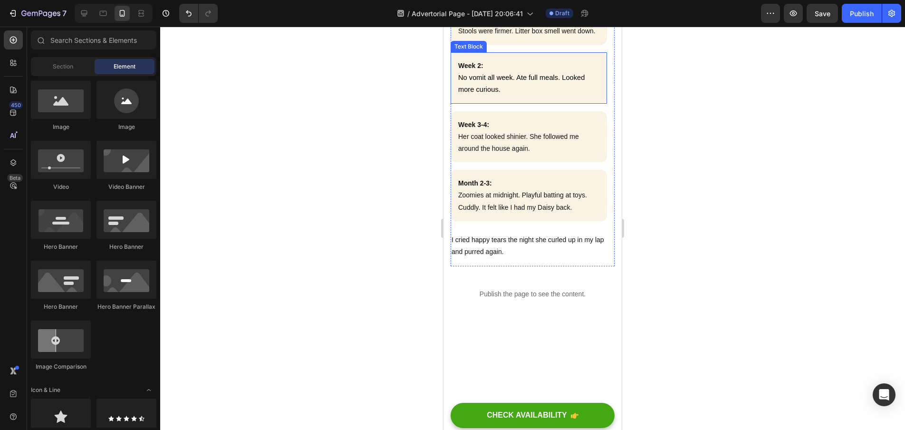
scroll to position [2743, 0]
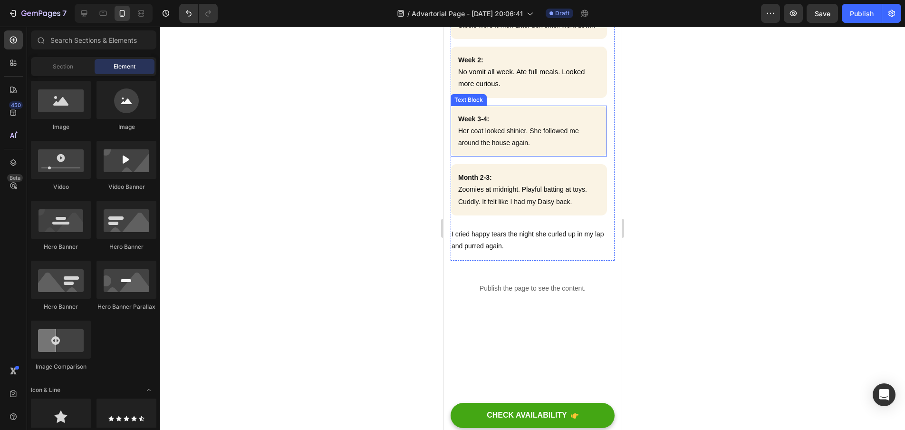
click at [555, 149] on p "Her coat looked shinier. She followed me around the house again." at bounding box center [528, 137] width 141 height 24
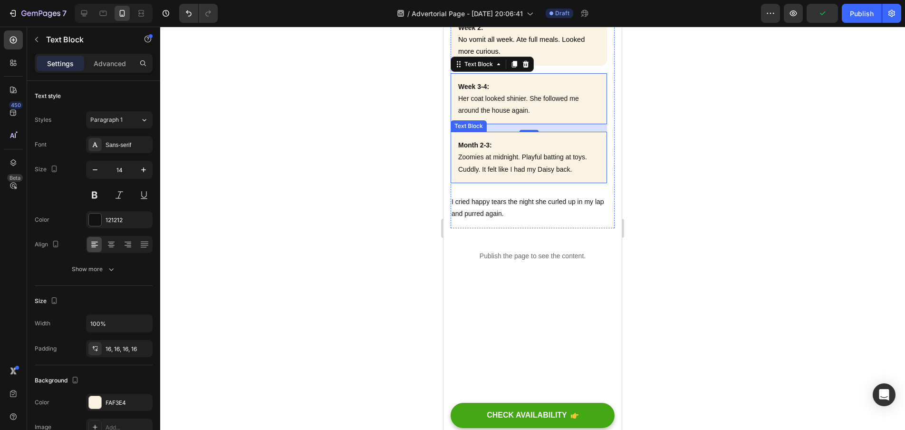
scroll to position [2829, 0]
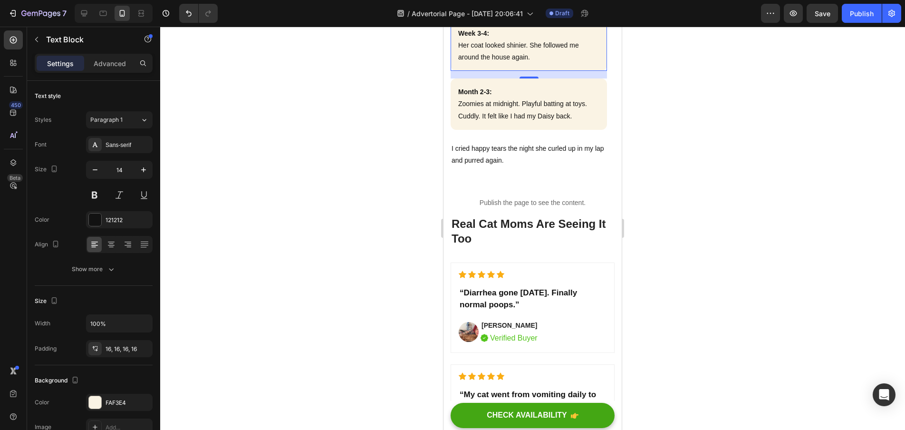
click at [511, 15] on icon at bounding box center [515, 11] width 8 height 8
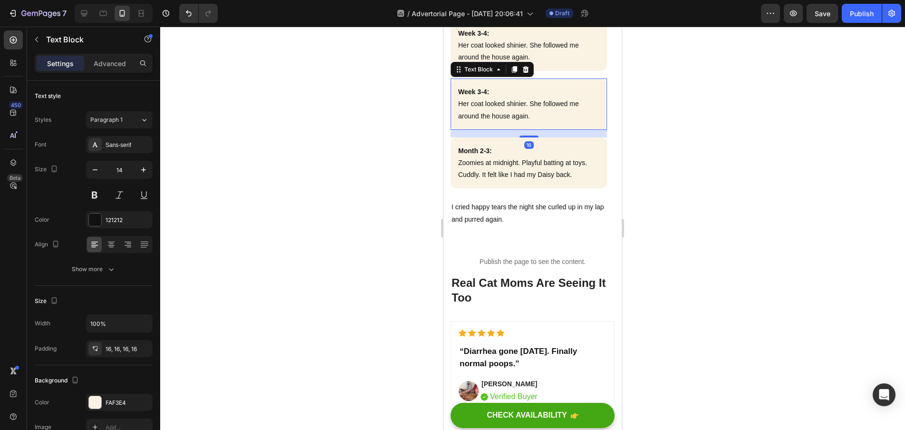
click at [486, 96] on strong "Week 3-4:" at bounding box center [473, 92] width 31 height 8
click at [484, 96] on strong "Week 3-4:" at bounding box center [473, 92] width 31 height 8
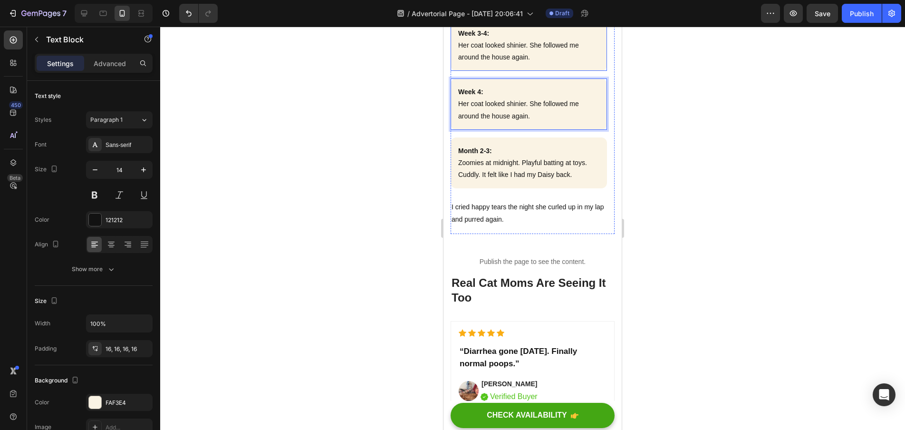
click at [486, 37] on strong "Week 3-4:" at bounding box center [473, 33] width 31 height 8
click at [487, 37] on strong "Week 3-4:" at bounding box center [473, 33] width 31 height 8
click at [524, 63] on p "Her coat looked shinier. She followed me around the house again." at bounding box center [528, 51] width 141 height 24
click at [534, 122] on p "Her coat looked shinier. She followed me around the house again." at bounding box center [528, 110] width 141 height 24
click at [543, 122] on p "Her coat looked shinier. She followed me around the house again." at bounding box center [528, 110] width 141 height 24
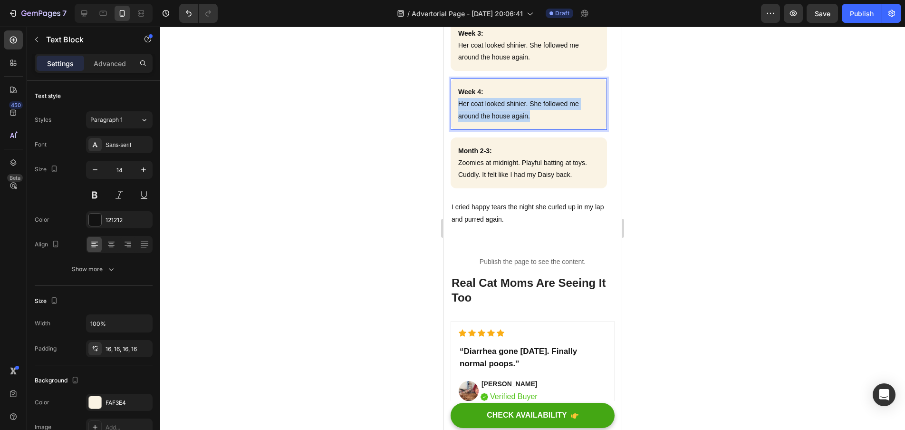
drag, startPoint x: 542, startPoint y: 321, endPoint x: 459, endPoint y: 311, distance: 83.3
click at [459, 122] on p "Her coat looked shinier. She followed me around the house again." at bounding box center [528, 110] width 141 height 24
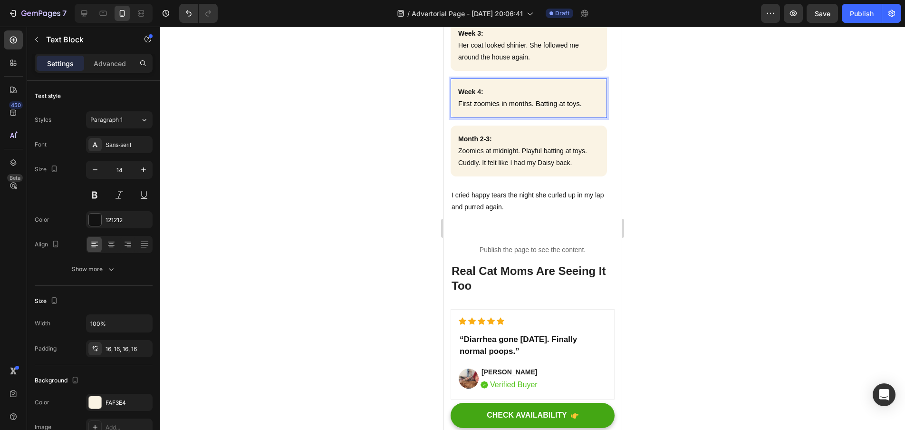
click at [561, 117] on div "Week 4: First zoomies in months. Batting at toys." at bounding box center [529, 97] width 156 height 39
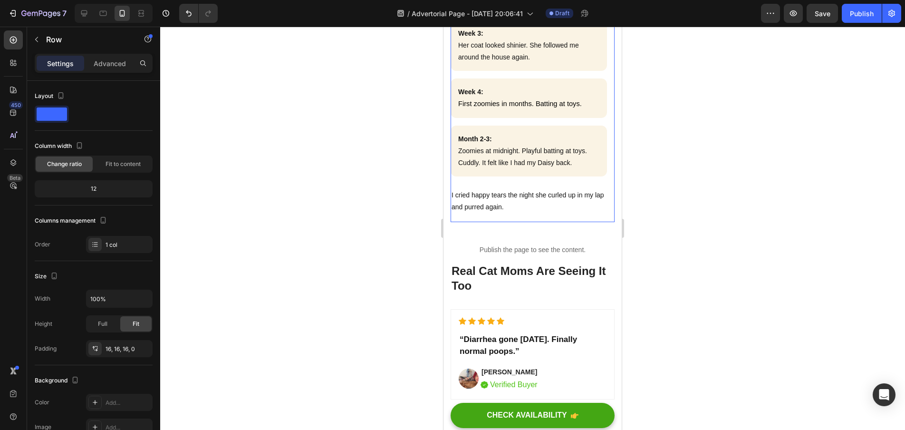
click at [601, 222] on div "Daisy’s Transformation (What I Noticed) Heading Week 1: Stools were firmer. Lit…" at bounding box center [533, 35] width 164 height 374
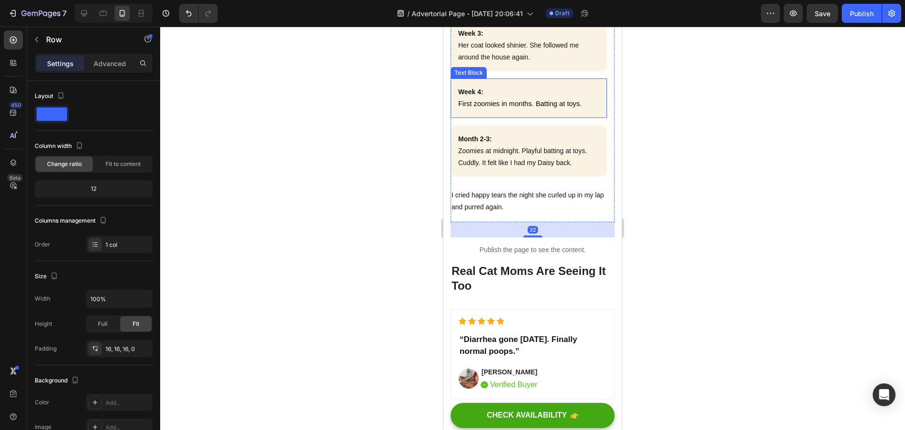
click at [560, 117] on div "Week 4: First zoomies in months. Batting at toys." at bounding box center [529, 97] width 156 height 39
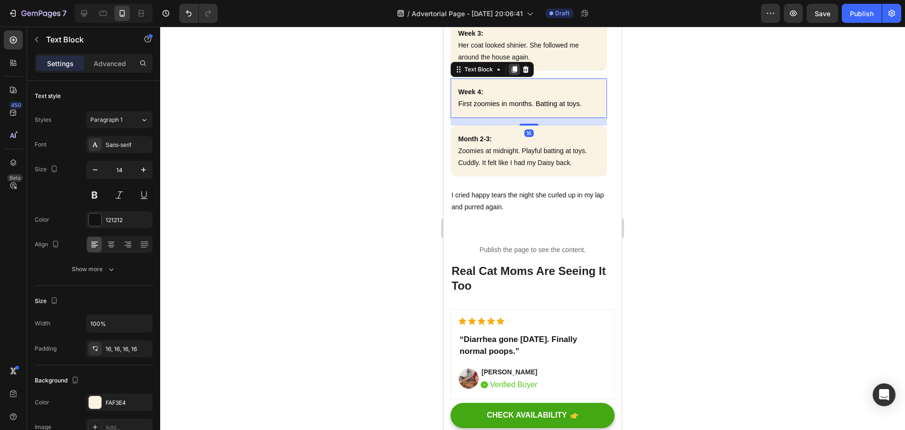
click at [515, 73] on icon at bounding box center [514, 69] width 5 height 7
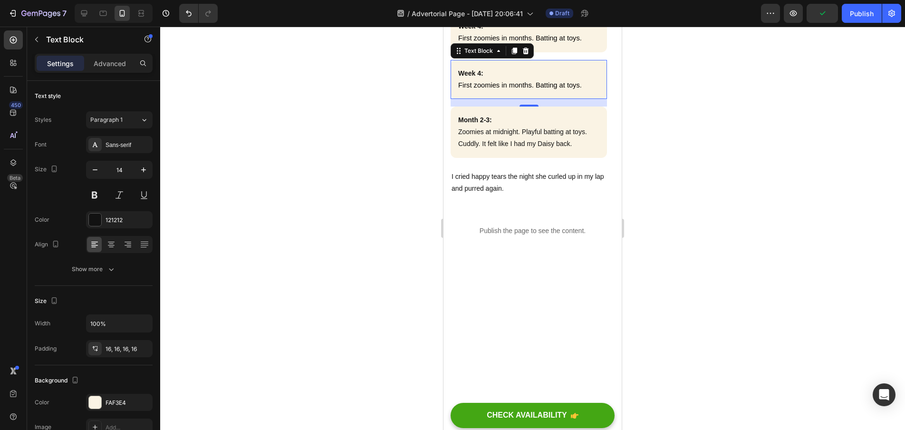
scroll to position [2922, 0]
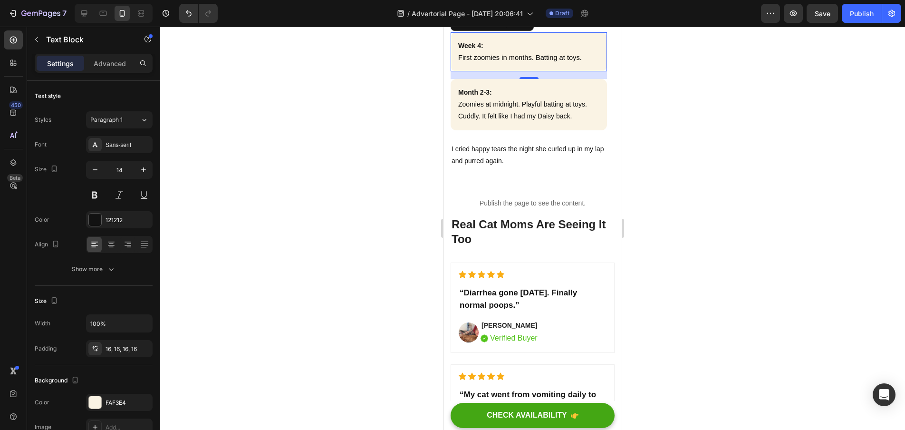
click at [584, 64] on p "First zoomies in months. Batting at toys." at bounding box center [528, 58] width 141 height 12
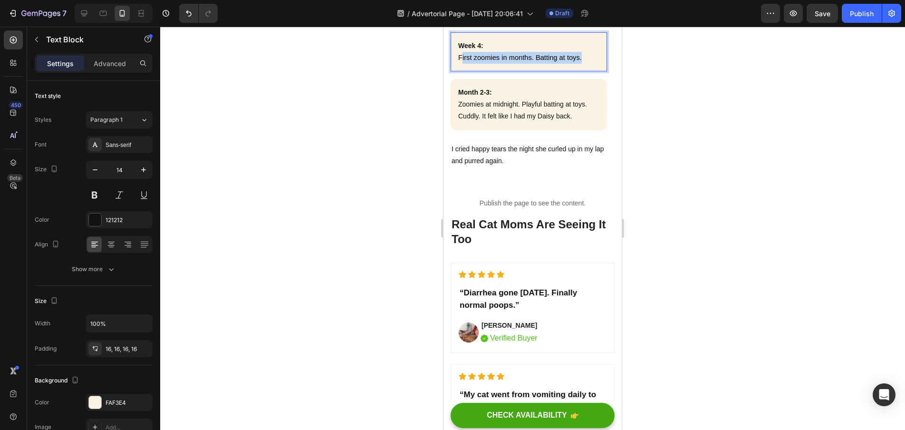
drag, startPoint x: 549, startPoint y: 259, endPoint x: 462, endPoint y: 260, distance: 87.0
click at [462, 64] on p "First zoomies in months. Batting at toys." at bounding box center [528, 58] width 141 height 12
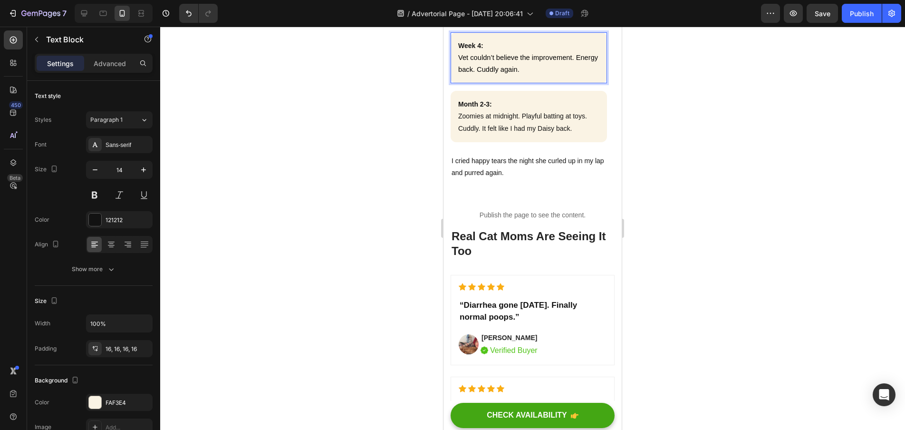
click at [481, 49] on strong "Week 4:" at bounding box center [470, 46] width 25 height 8
click at [572, 134] on p "Zoomies at midnight. Playful batting at toys. Cuddly. It felt like I had my Dai…" at bounding box center [528, 122] width 141 height 24
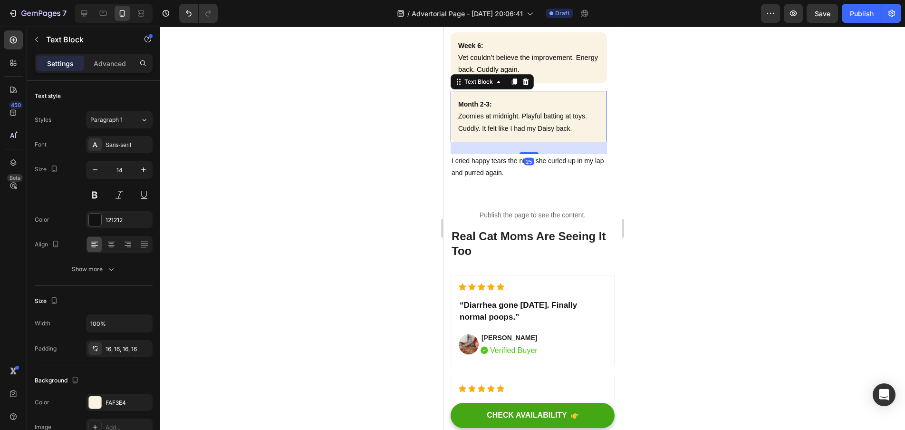
click at [574, 134] on p "Zoomies at midnight. Playful batting at toys. Cuddly. It felt like I had my Dai…" at bounding box center [528, 122] width 141 height 24
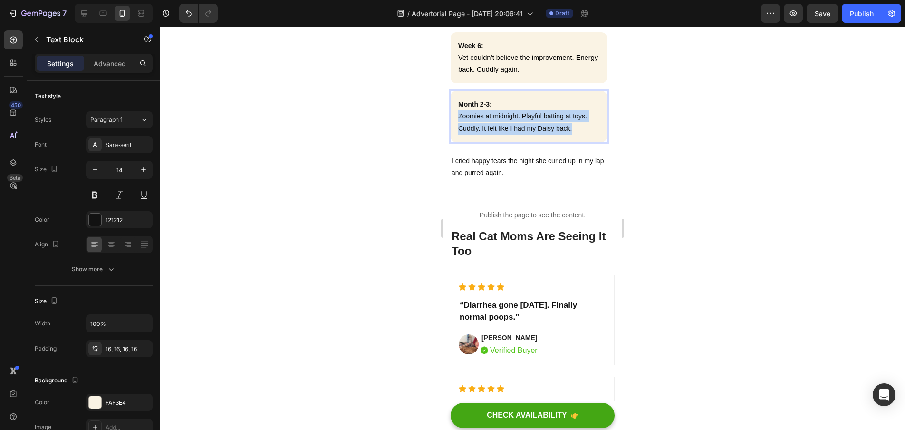
drag, startPoint x: 574, startPoint y: 334, endPoint x: 459, endPoint y: 320, distance: 115.4
click at [459, 134] on p "Zoomies at midnight. Playful batting at toys. Cuddly. It felt like I had my Dai…" at bounding box center [528, 122] width 141 height 24
click at [490, 108] on strong "Month 2-3:" at bounding box center [475, 104] width 34 height 8
click at [722, 346] on div at bounding box center [532, 228] width 745 height 403
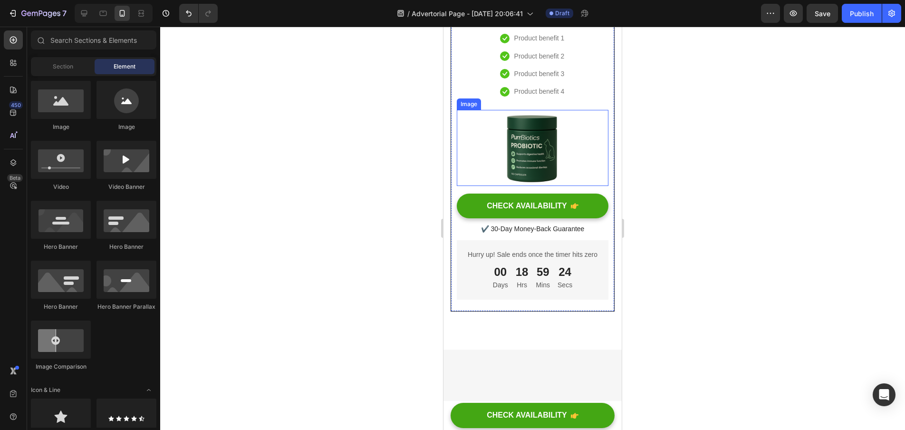
scroll to position [4188, 0]
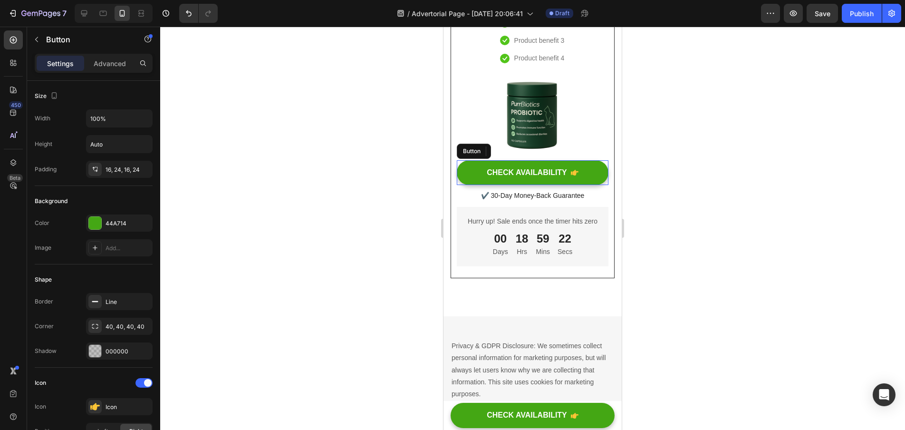
click at [599, 185] on div "CHECK AVAILABILITY Button" at bounding box center [533, 172] width 152 height 25
click at [510, 155] on icon at bounding box center [510, 151] width 8 height 8
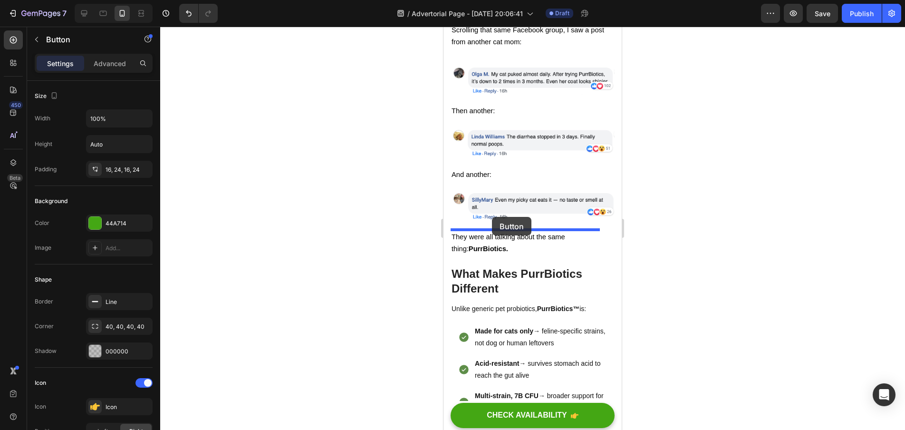
scroll to position [2367, 0]
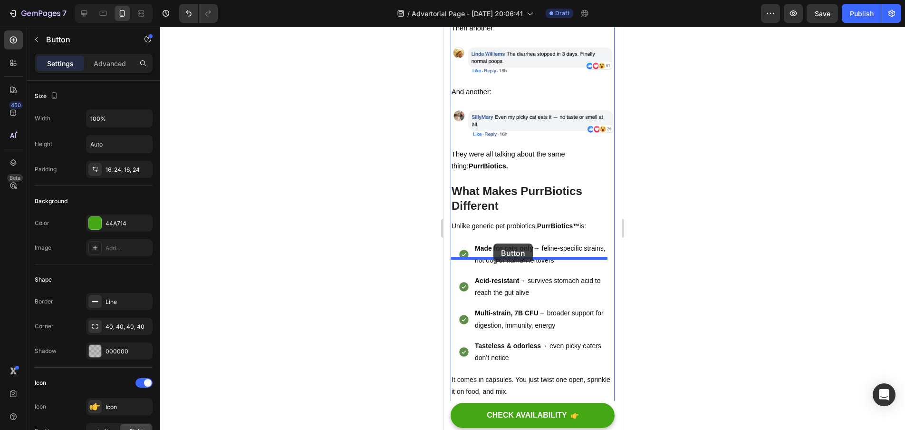
drag, startPoint x: 465, startPoint y: 198, endPoint x: 494, endPoint y: 243, distance: 53.7
click at [703, 234] on div at bounding box center [532, 228] width 745 height 403
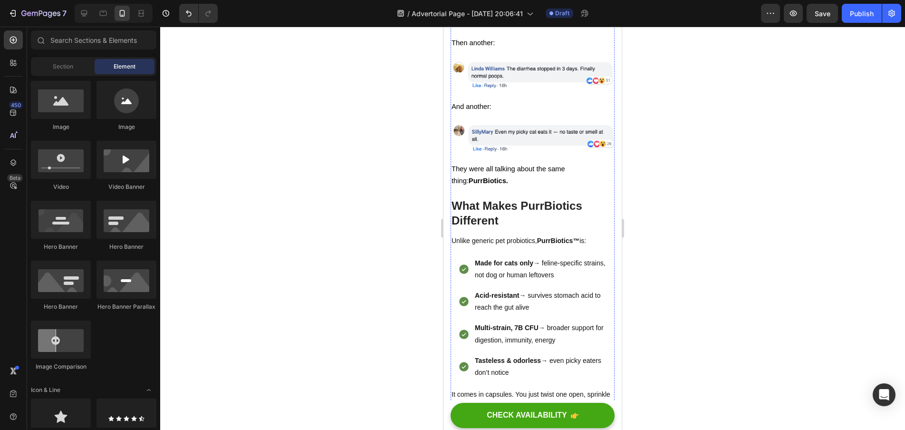
scroll to position [2354, 0]
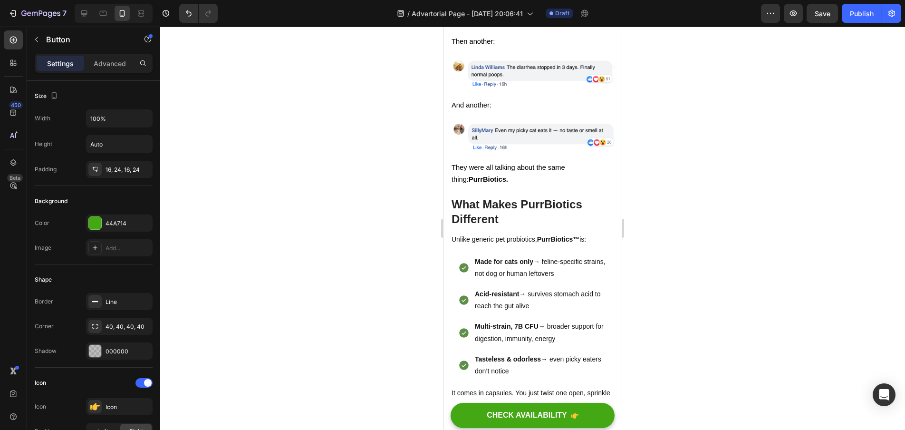
drag, startPoint x: 531, startPoint y: 299, endPoint x: 531, endPoint y: 307, distance: 8.6
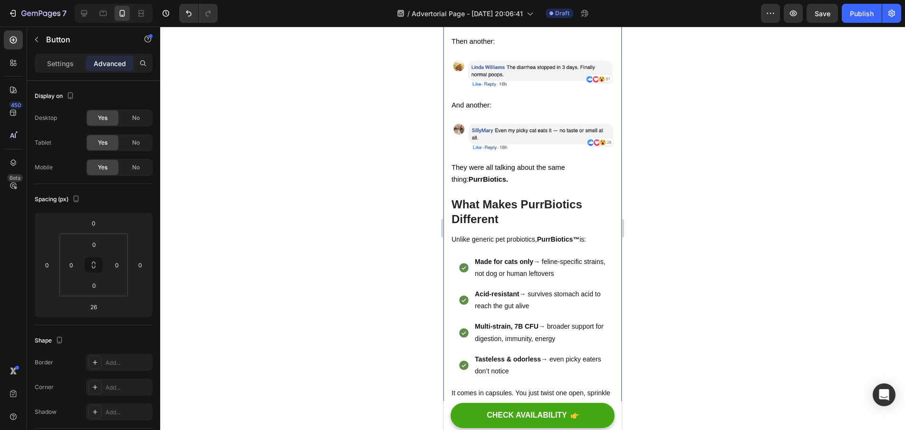
click at [658, 302] on div at bounding box center [532, 228] width 745 height 403
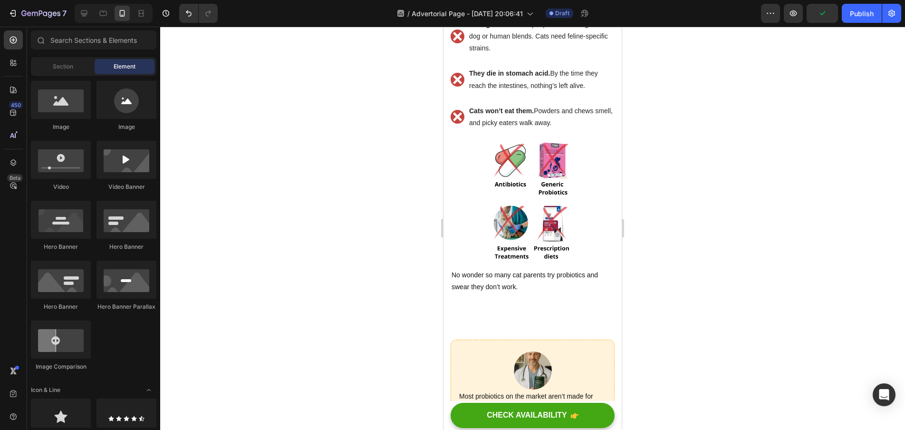
scroll to position [1733, 0]
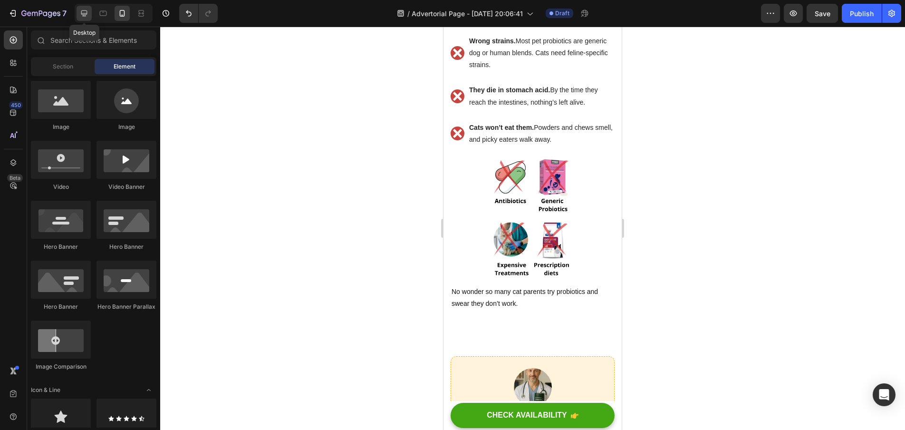
click at [81, 12] on icon at bounding box center [84, 13] width 6 height 6
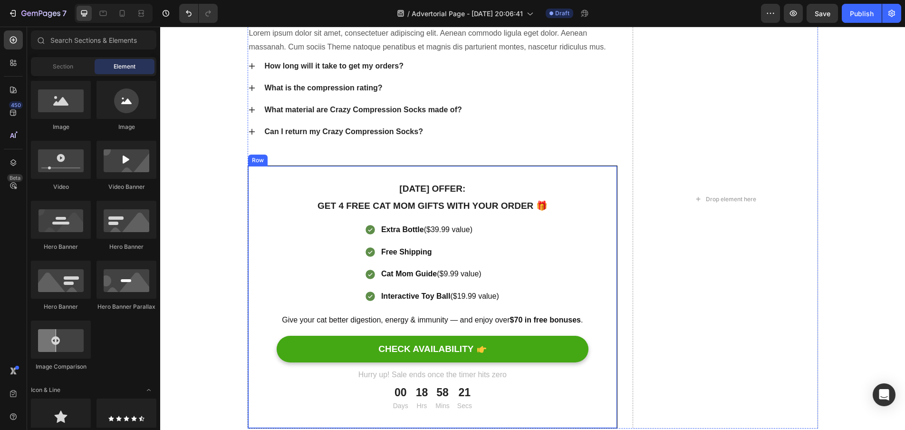
scroll to position [3706, 0]
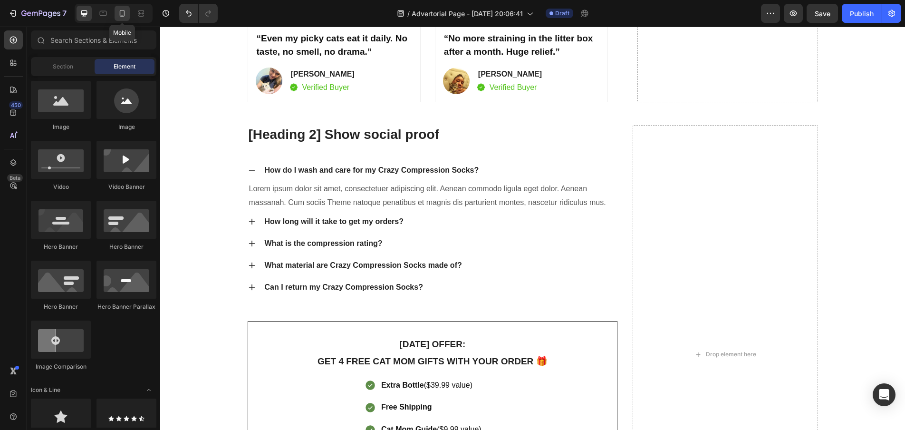
click at [119, 16] on icon at bounding box center [122, 14] width 10 height 10
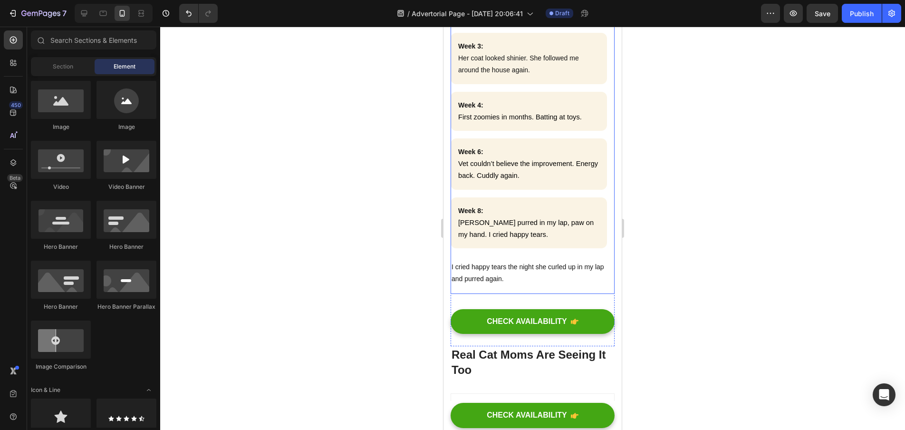
scroll to position [3083, 0]
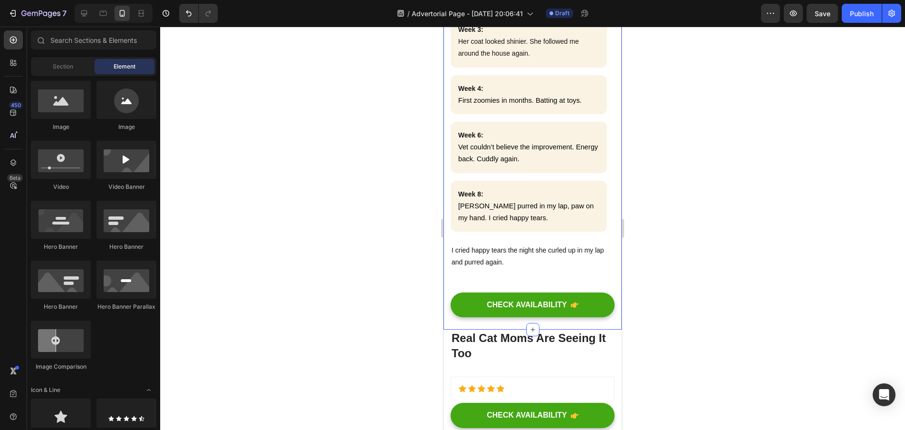
click at [672, 261] on div at bounding box center [532, 228] width 745 height 403
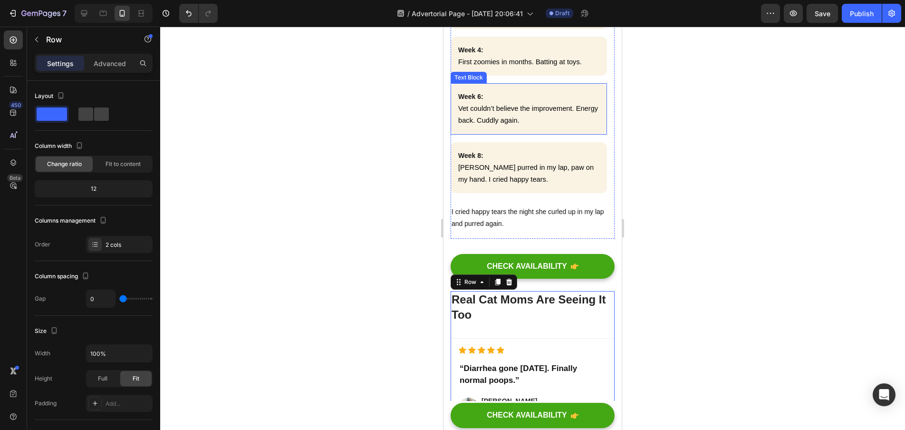
scroll to position [3158, 0]
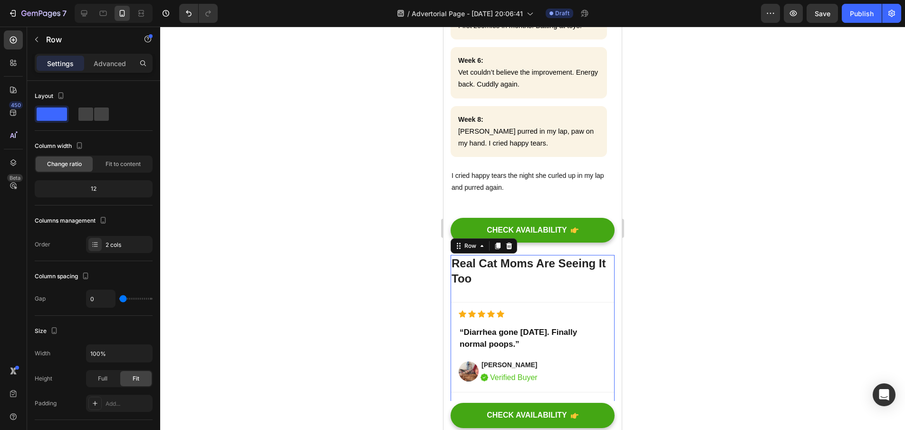
click at [712, 302] on div at bounding box center [532, 228] width 745 height 403
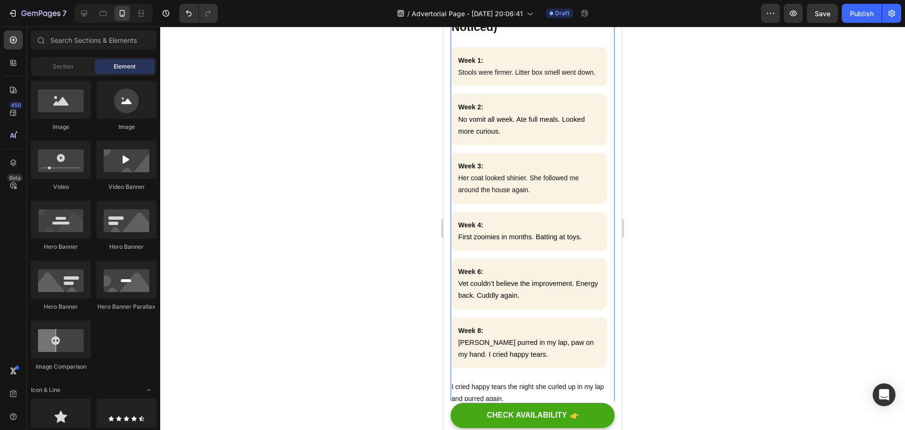
scroll to position [3093, 0]
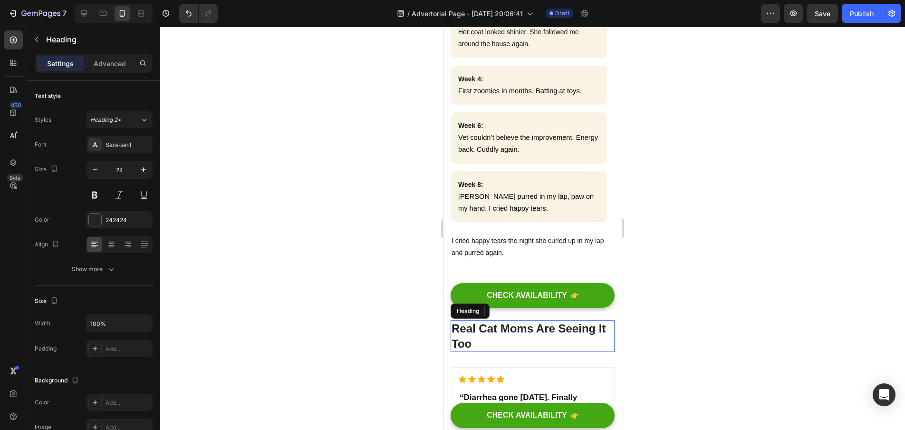
click at [585, 322] on strong "Real Cat Moms Are Seeing It Too" at bounding box center [529, 336] width 155 height 28
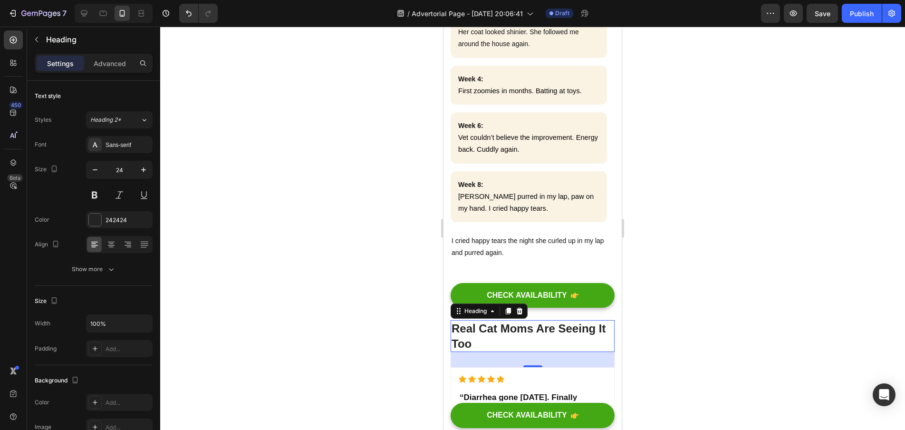
click at [484, 320] on h2 "Real Cat Moms Are Seeing It Too" at bounding box center [533, 335] width 164 height 31
click at [484, 321] on p "Real Cat Moms Are Seeing It Too" at bounding box center [533, 335] width 162 height 29
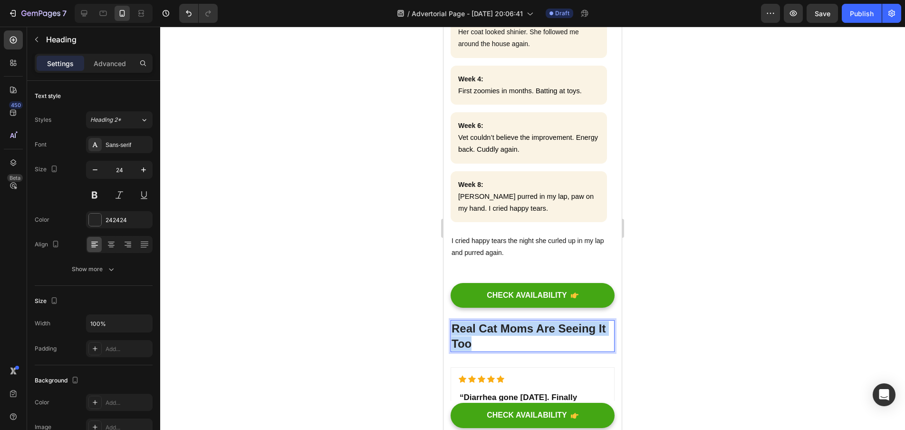
drag, startPoint x: 481, startPoint y: 296, endPoint x: 452, endPoint y: 279, distance: 33.7
click at [452, 321] on p "Real Cat Moms Are Seeing It Too" at bounding box center [533, 335] width 162 height 29
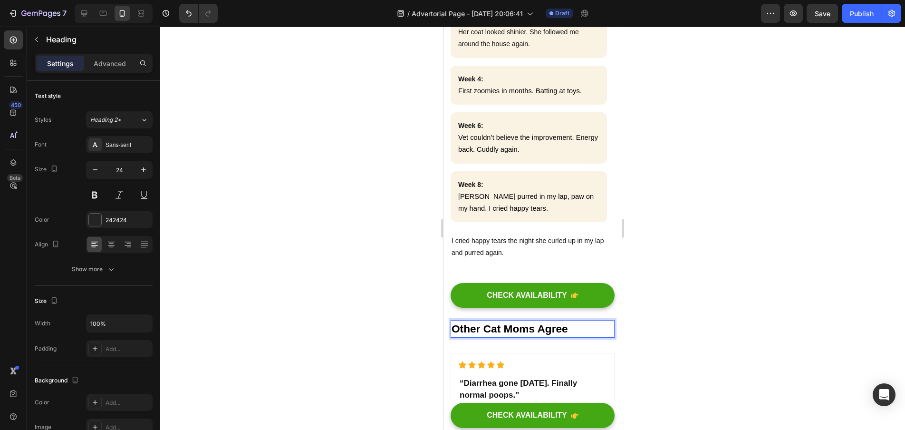
click at [398, 263] on div at bounding box center [532, 228] width 745 height 403
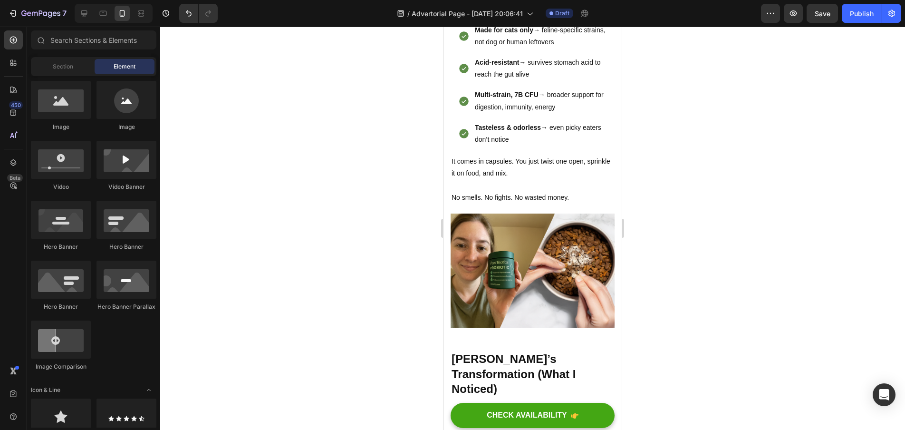
scroll to position [2440, 0]
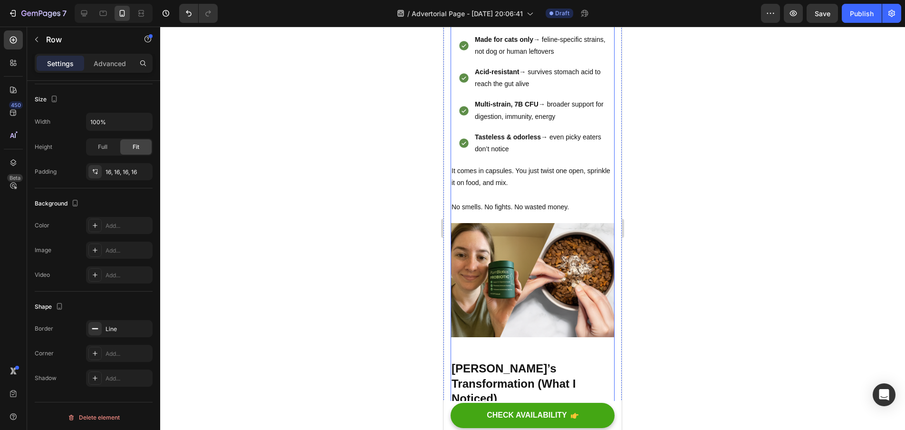
scroll to position [2573, 0]
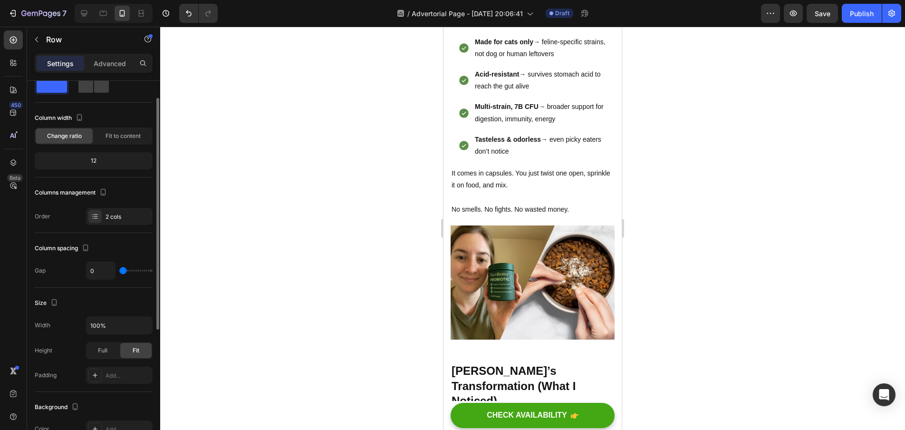
scroll to position [0, 0]
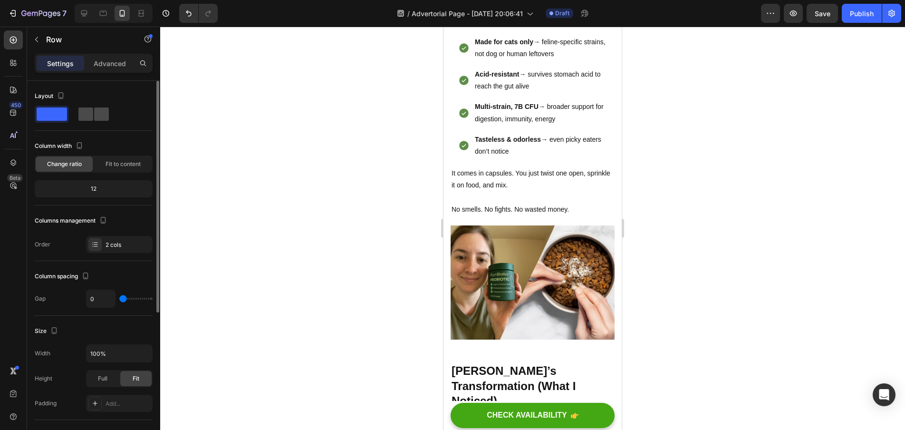
click at [95, 118] on span at bounding box center [101, 113] width 15 height 13
type input "24"
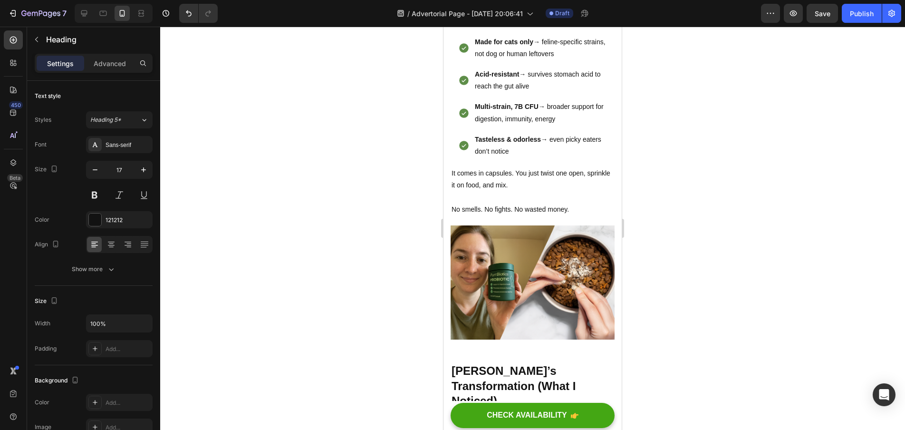
click at [96, 170] on icon "button" at bounding box center [95, 169] width 5 height 1
type input "14"
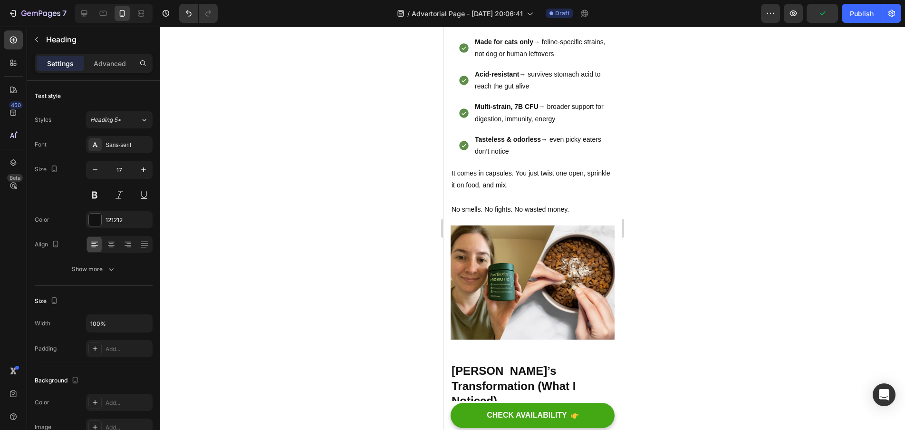
click at [98, 174] on icon "button" at bounding box center [95, 170] width 10 height 10
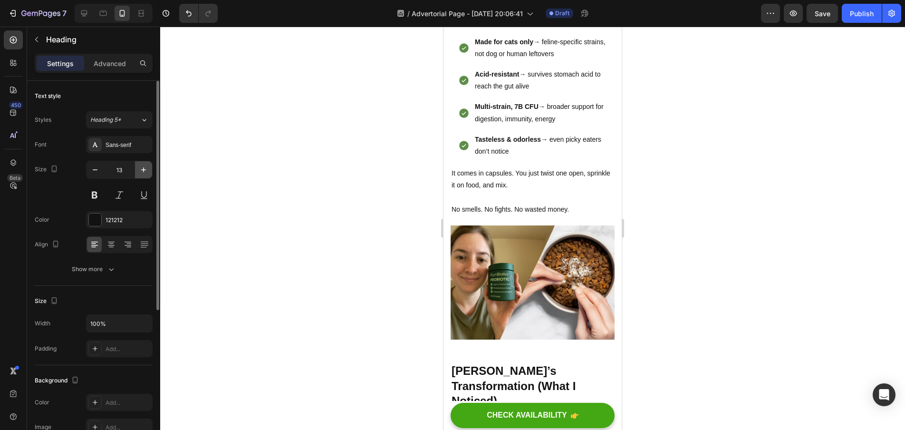
click at [141, 172] on icon "button" at bounding box center [144, 170] width 10 height 10
type input "14"
click at [97, 171] on icon "button" at bounding box center [95, 170] width 10 height 10
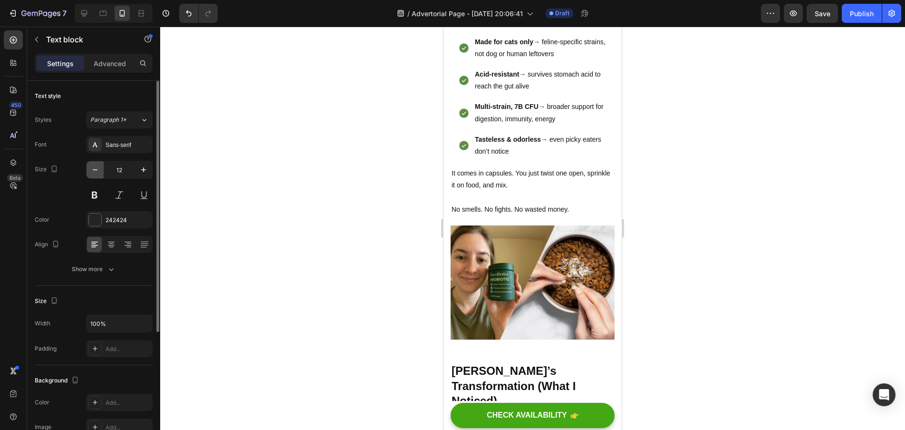
click at [97, 171] on icon "button" at bounding box center [95, 170] width 10 height 10
type input "11"
click at [97, 167] on icon "button" at bounding box center [95, 170] width 10 height 10
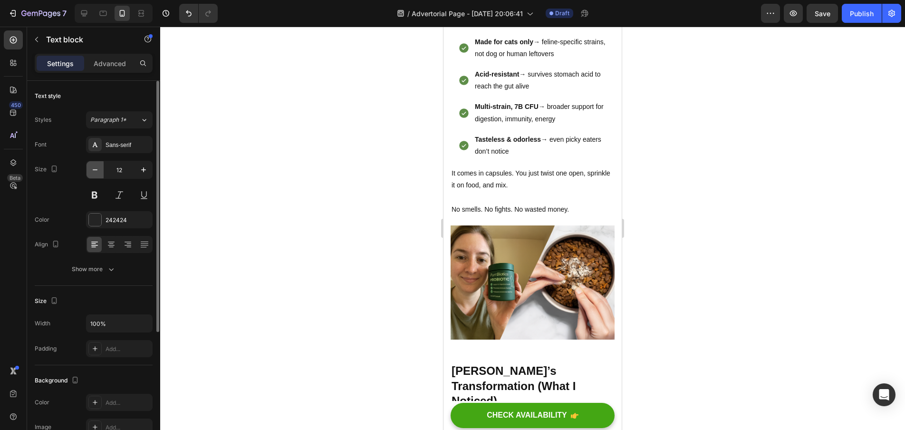
click at [97, 167] on icon "button" at bounding box center [95, 170] width 10 height 10
type input "11"
click at [90, 169] on icon "button" at bounding box center [95, 170] width 10 height 10
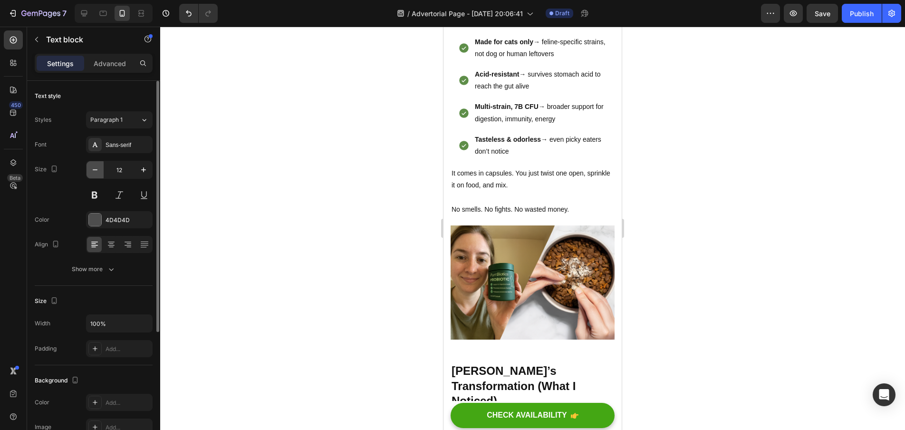
click at [90, 169] on icon "button" at bounding box center [95, 170] width 10 height 10
click at [147, 172] on icon "button" at bounding box center [144, 170] width 10 height 10
type input "11"
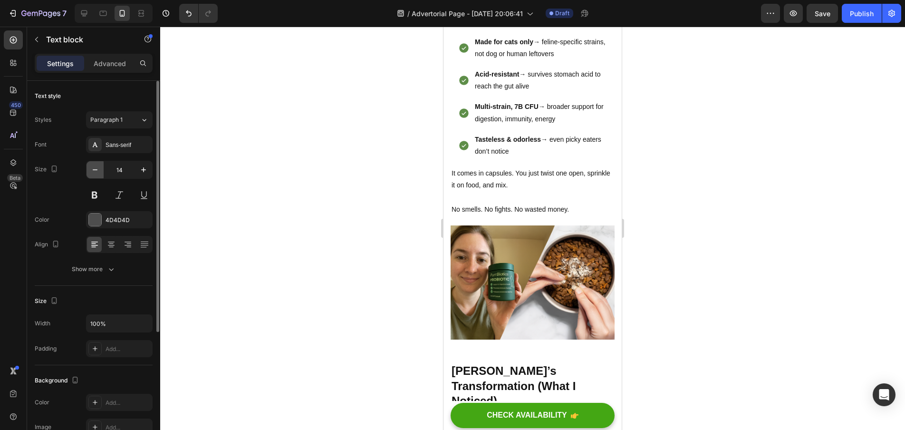
click at [94, 171] on icon "button" at bounding box center [95, 170] width 10 height 10
type input "11"
click at [382, 260] on div at bounding box center [532, 228] width 745 height 403
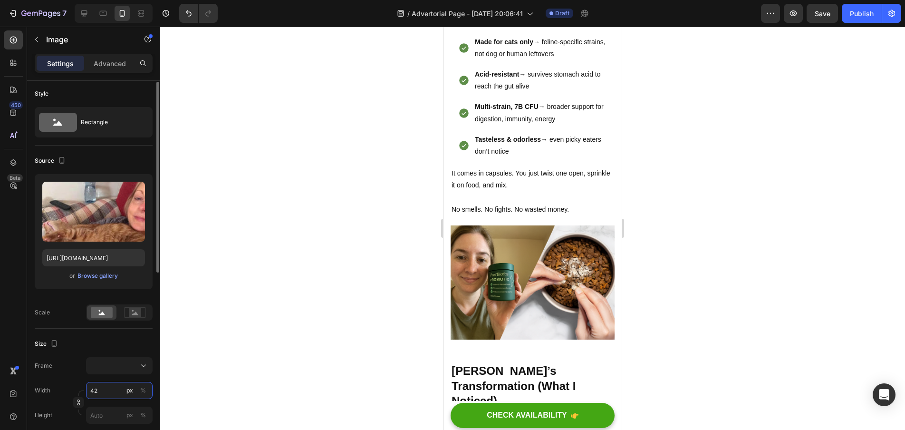
click at [102, 393] on input "42" at bounding box center [119, 390] width 67 height 17
type input "4"
type input "3"
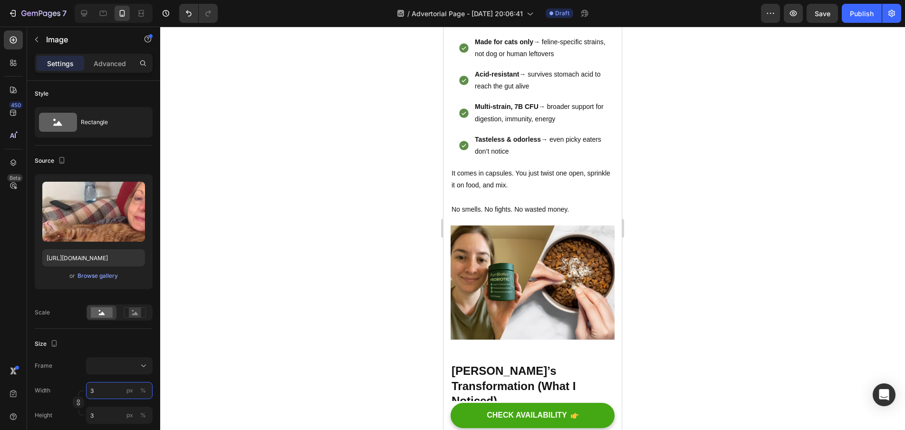
type input "30"
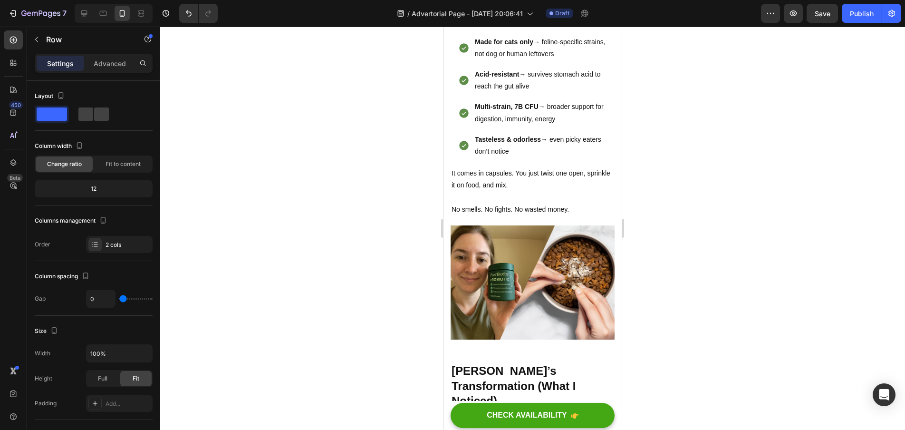
click at [180, 13] on button "Undo/Redo" at bounding box center [188, 13] width 19 height 19
click at [183, 13] on button "Undo/Redo" at bounding box center [188, 13] width 19 height 19
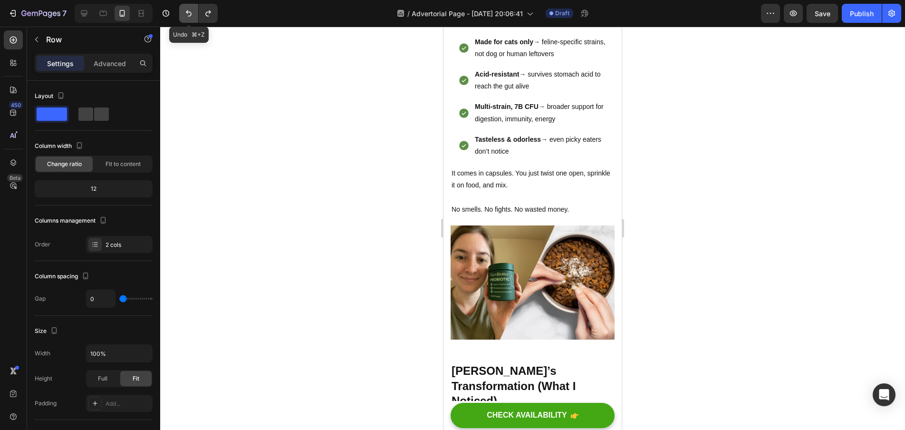
click at [183, 13] on button "Undo/Redo" at bounding box center [188, 13] width 19 height 19
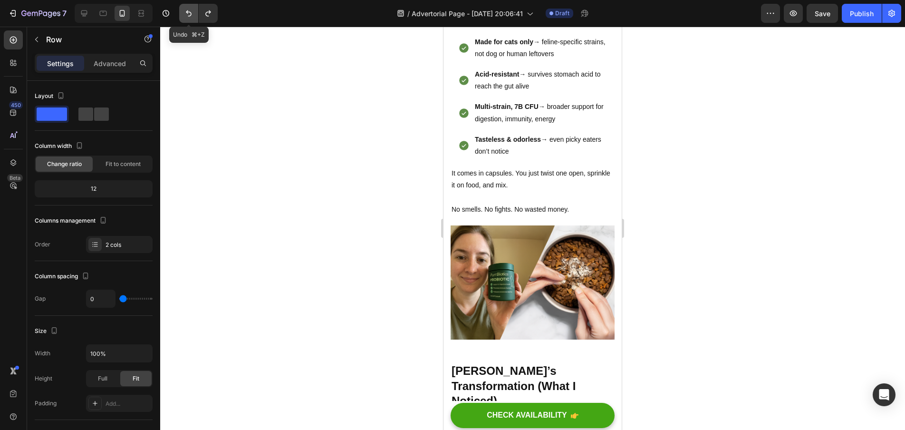
click at [183, 13] on button "Undo/Redo" at bounding box center [188, 13] width 19 height 19
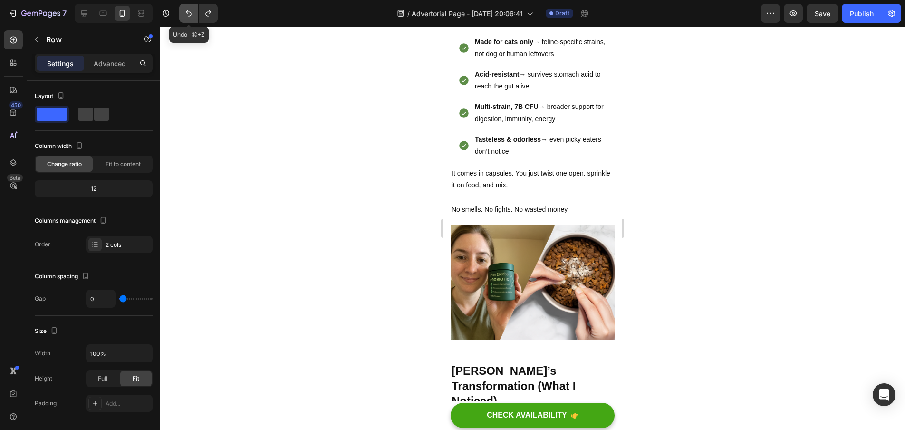
click at [183, 13] on button "Undo/Redo" at bounding box center [188, 13] width 19 height 19
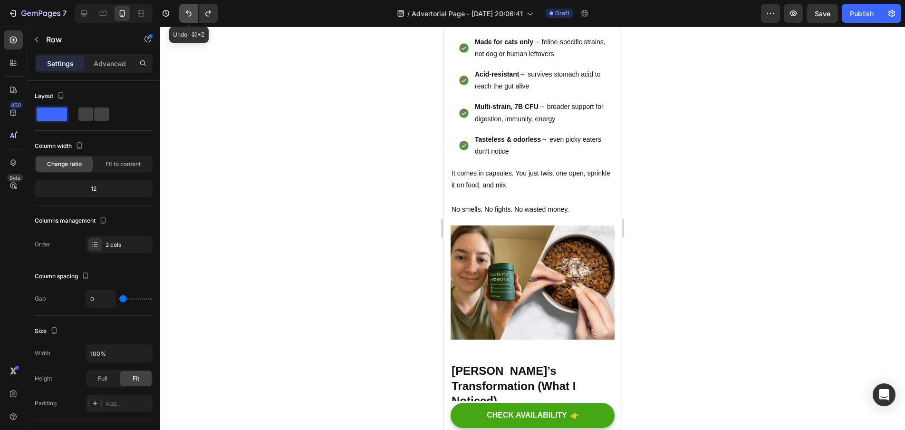
click at [183, 13] on button "Undo/Redo" at bounding box center [188, 13] width 19 height 19
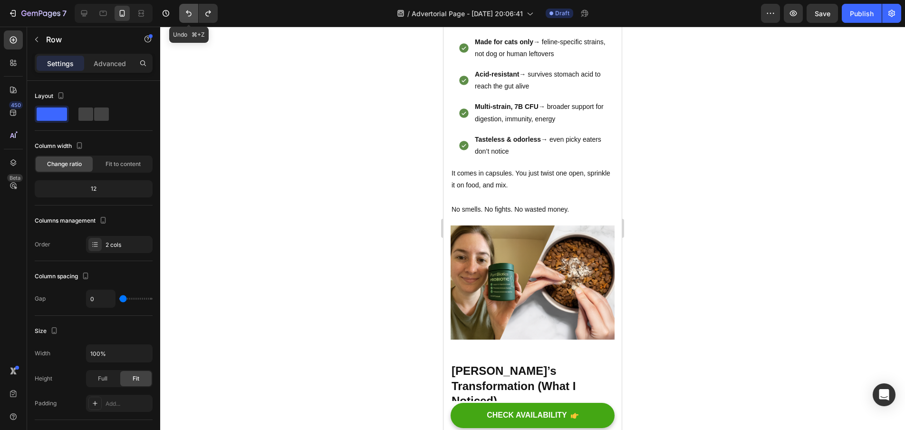
click at [183, 13] on button "Undo/Redo" at bounding box center [188, 13] width 19 height 19
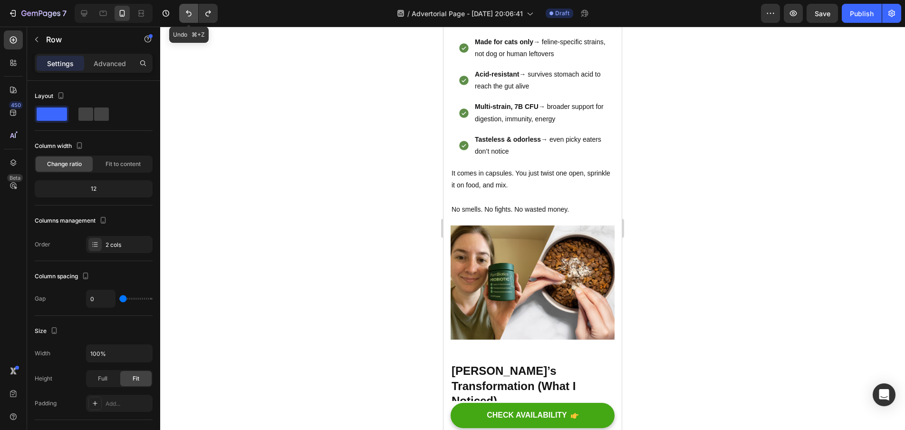
click at [183, 13] on button "Undo/Redo" at bounding box center [188, 13] width 19 height 19
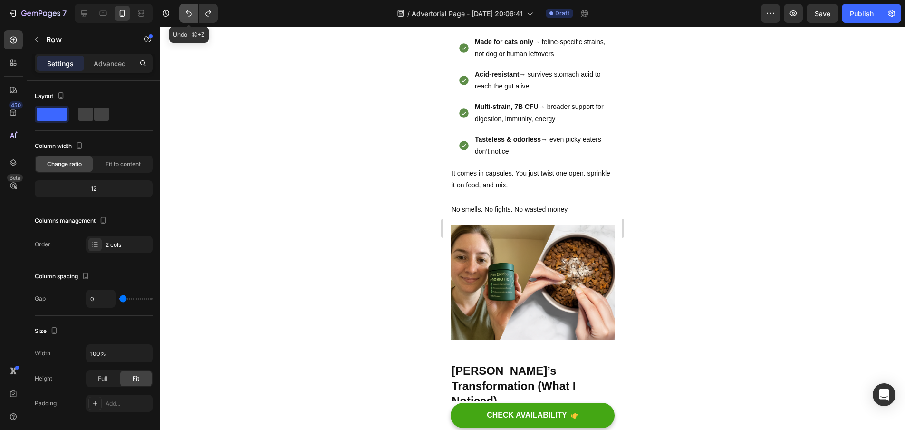
click at [183, 13] on button "Undo/Redo" at bounding box center [188, 13] width 19 height 19
click at [202, 14] on button "Undo/Redo" at bounding box center [208, 13] width 19 height 19
click at [753, 181] on div at bounding box center [532, 228] width 745 height 403
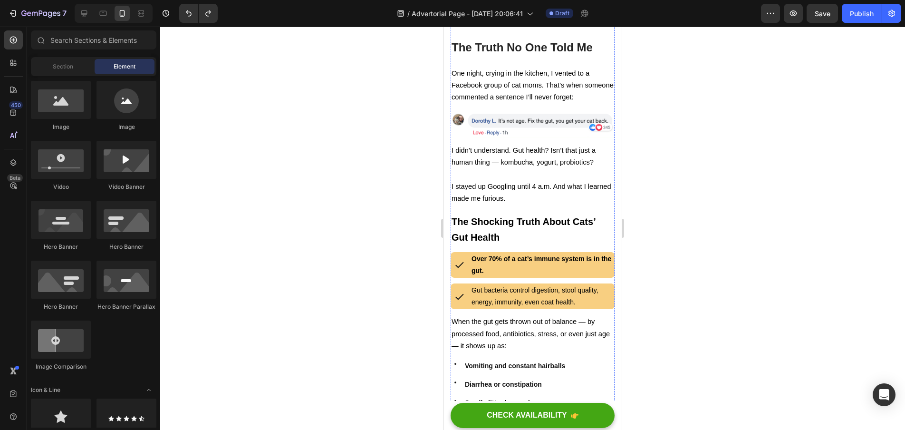
scroll to position [979, 0]
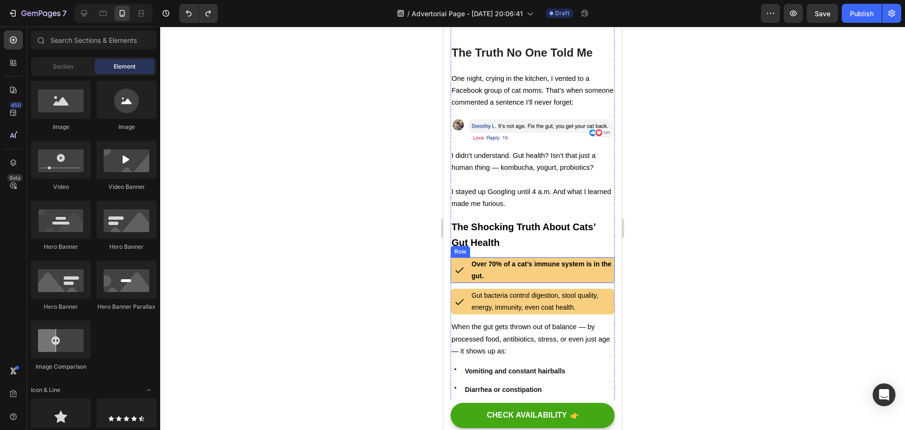
click at [458, 267] on div "Icon" at bounding box center [459, 270] width 16 height 26
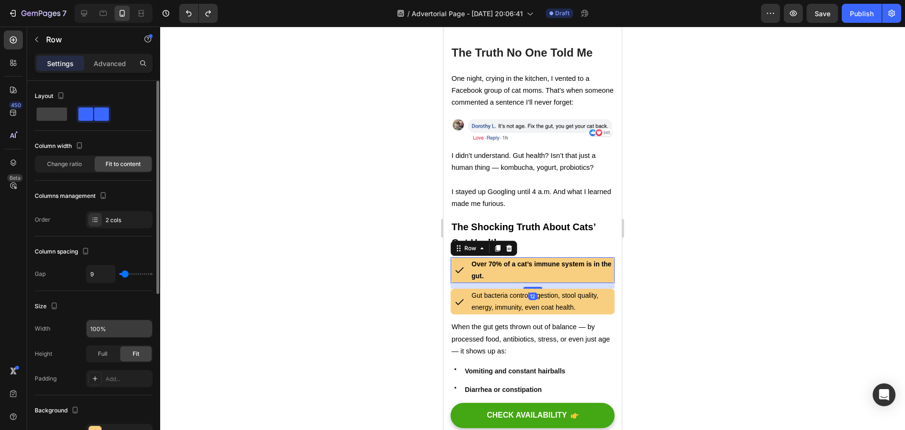
scroll to position [78, 0]
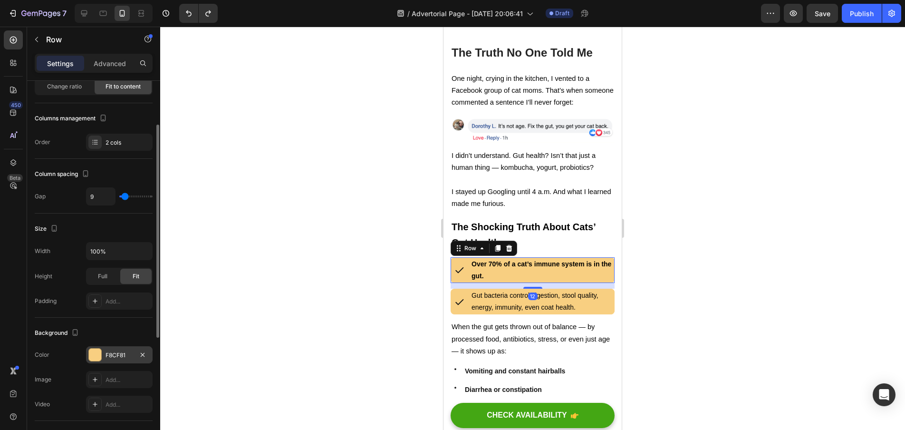
click at [103, 358] on div "F8CF81" at bounding box center [119, 354] width 67 height 17
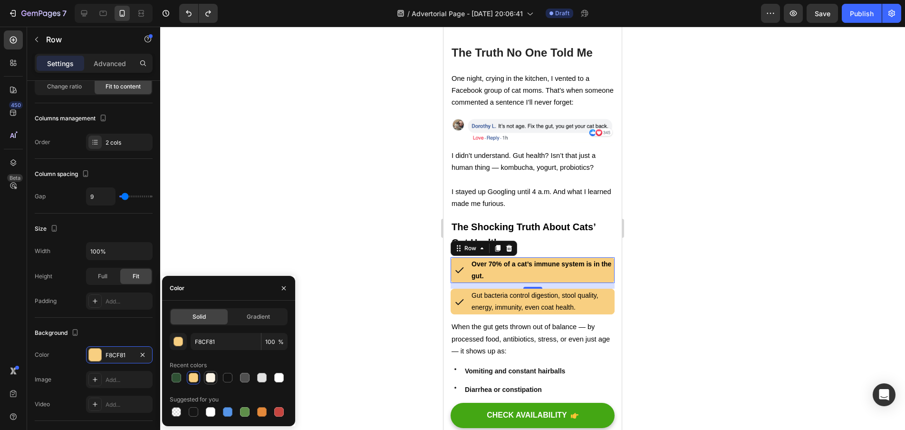
click at [208, 375] on div at bounding box center [211, 378] width 10 height 10
type input "FAF3E4"
click at [513, 264] on p "Over 70% of a cat’s immune system is in the gut." at bounding box center [543, 270] width 142 height 24
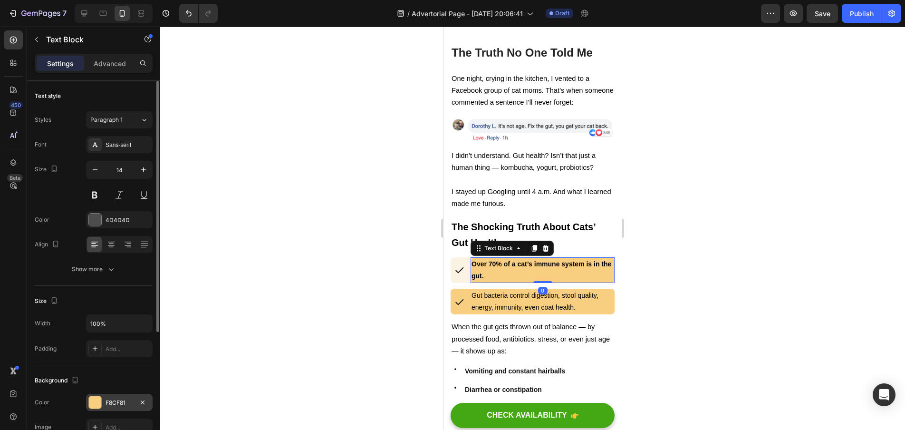
click at [119, 403] on div "F8CF81" at bounding box center [120, 402] width 28 height 9
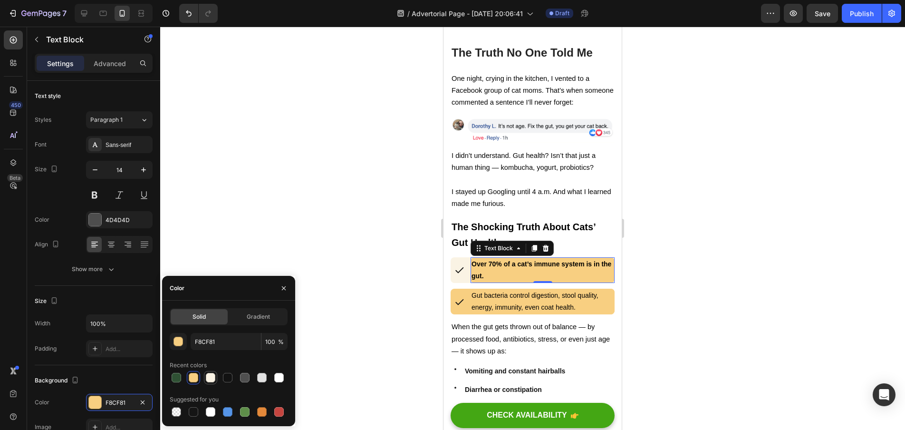
click at [210, 379] on div at bounding box center [211, 378] width 10 height 10
type input "FAF3E4"
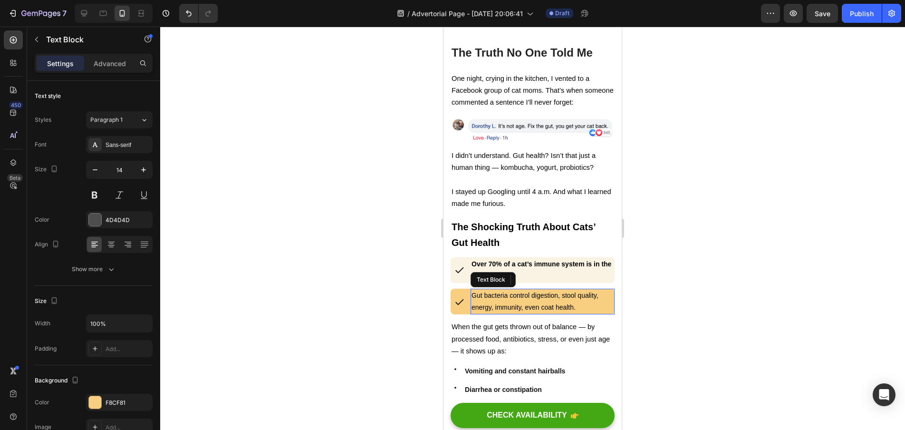
click at [601, 294] on p "Gut bacteria control digestion, stool quality, energy, immunity, even coat heal…" at bounding box center [543, 302] width 142 height 24
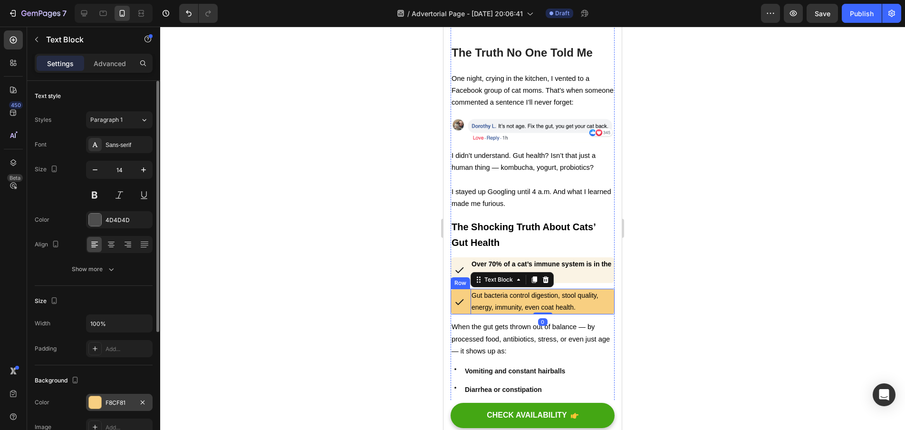
click at [106, 403] on div "F8CF81" at bounding box center [120, 402] width 28 height 9
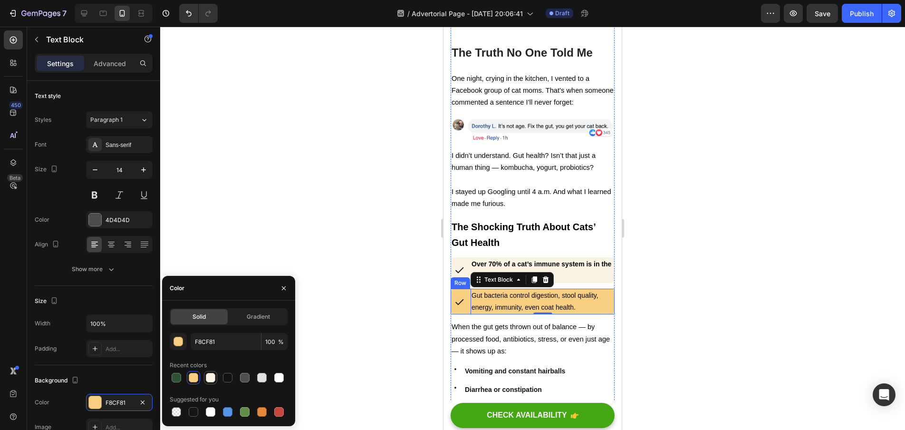
click at [213, 378] on div at bounding box center [211, 378] width 10 height 10
type input "FAF3E4"
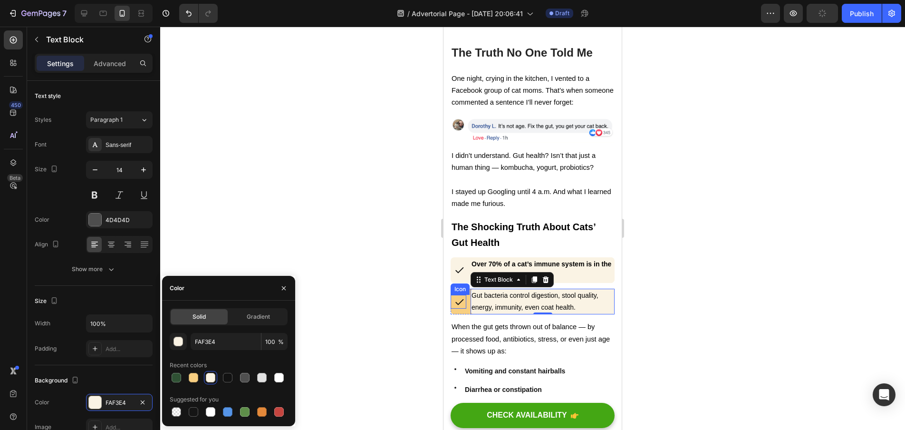
click at [464, 297] on icon at bounding box center [460, 302] width 10 height 10
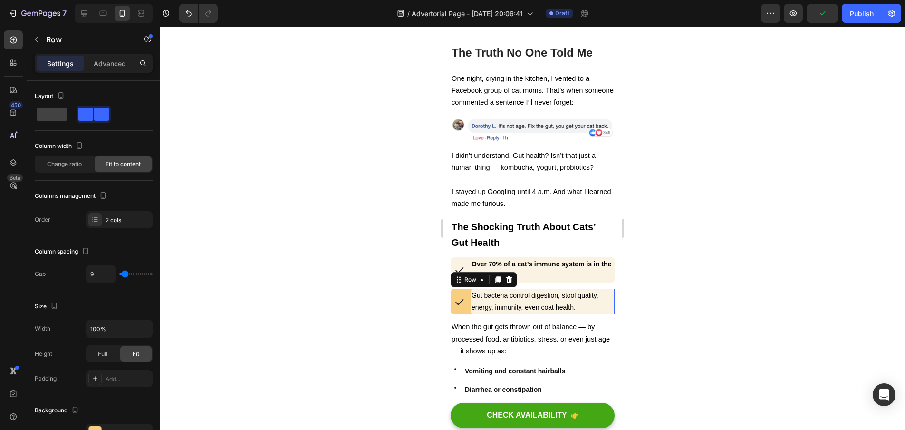
click at [466, 296] on div "Icon Gut bacteria control digestion, stool quality, energy, immunity, even coat…" at bounding box center [533, 302] width 164 height 26
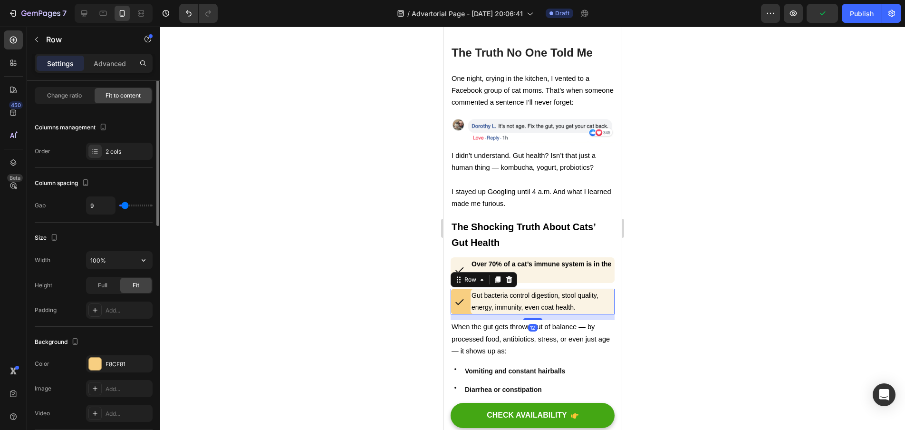
scroll to position [68, 0]
click at [109, 359] on div "F8CF81" at bounding box center [119, 363] width 67 height 17
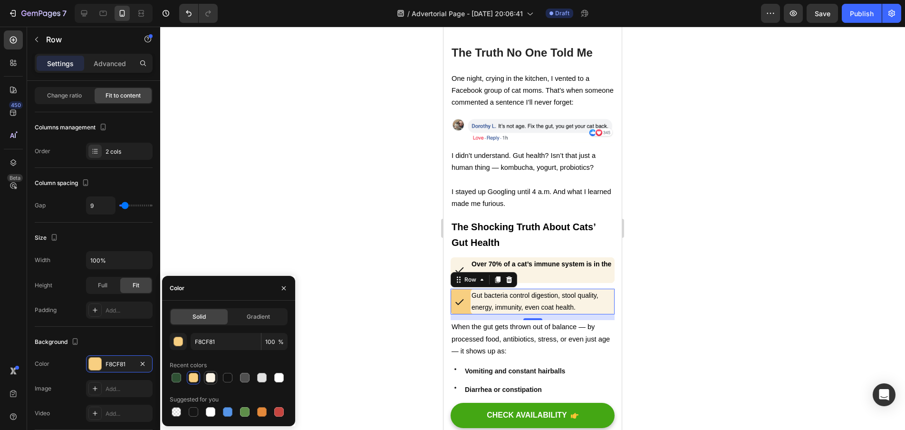
click at [207, 383] on div at bounding box center [210, 377] width 11 height 11
type input "FAF3E4"
click at [322, 264] on div at bounding box center [532, 228] width 745 height 403
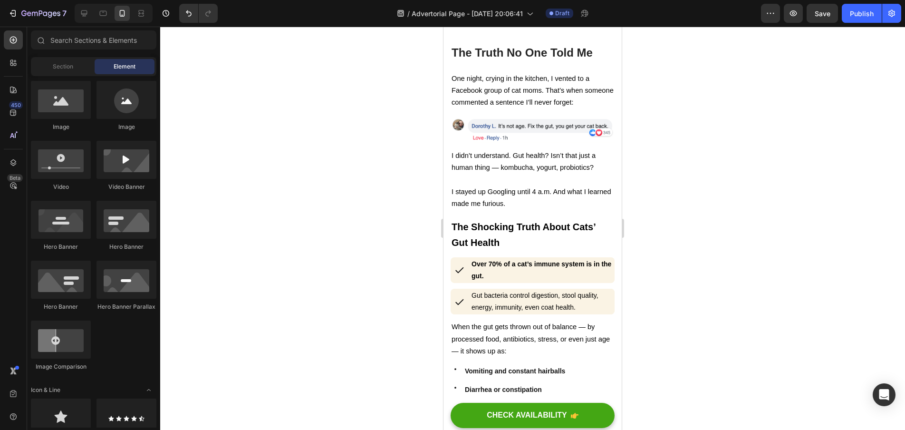
click at [679, 248] on div at bounding box center [532, 228] width 745 height 403
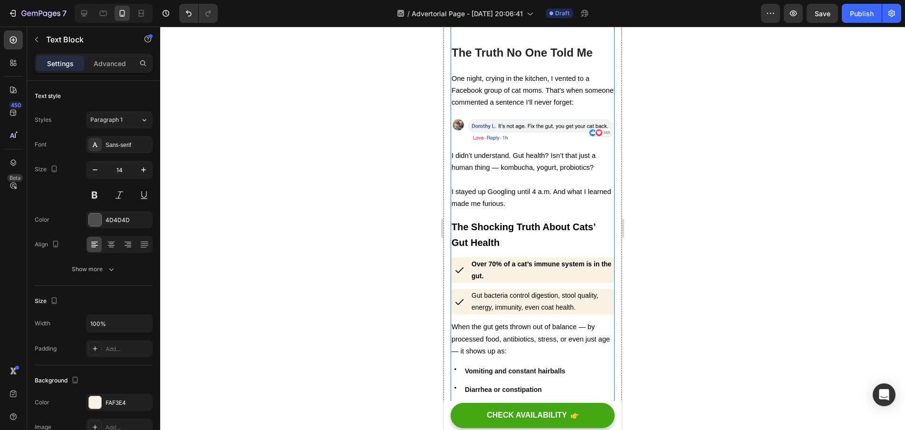
click at [556, 260] on strong "Over 70% of a cat’s immune system is in the gut." at bounding box center [542, 269] width 140 height 19
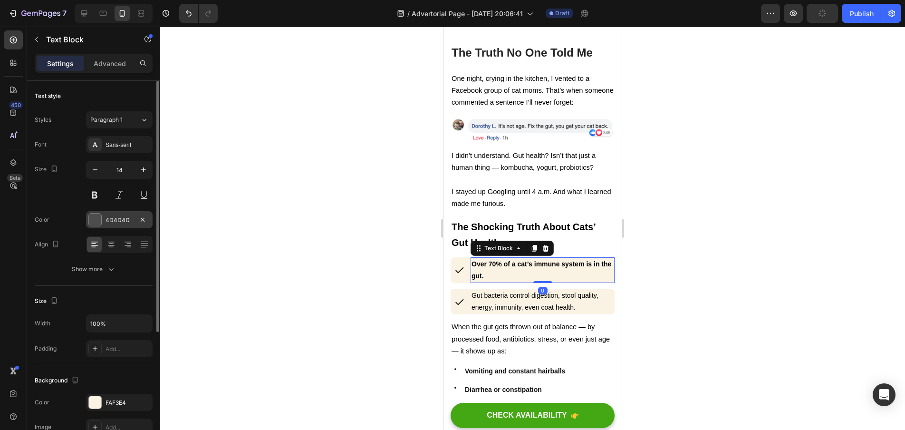
click at [102, 217] on div "4D4D4D" at bounding box center [119, 219] width 67 height 17
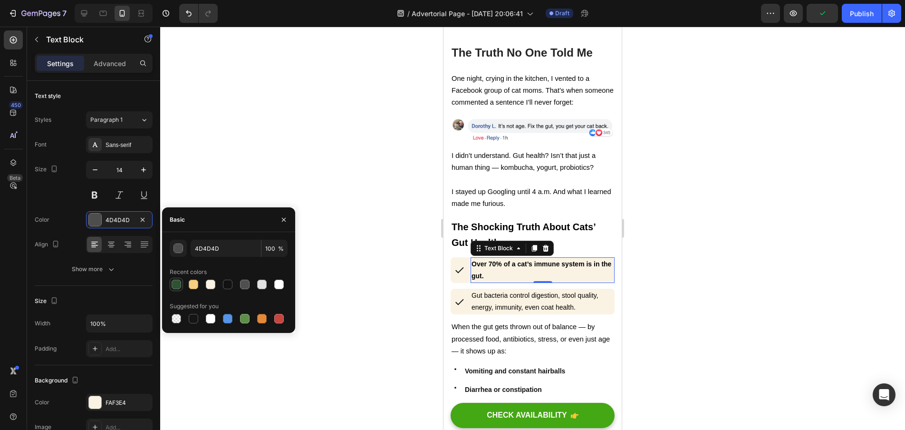
click at [172, 282] on div at bounding box center [177, 285] width 10 height 10
type input "2F5134"
click at [485, 260] on strong "Over 70% of a cat’s immune system is in the gut." at bounding box center [542, 269] width 140 height 19
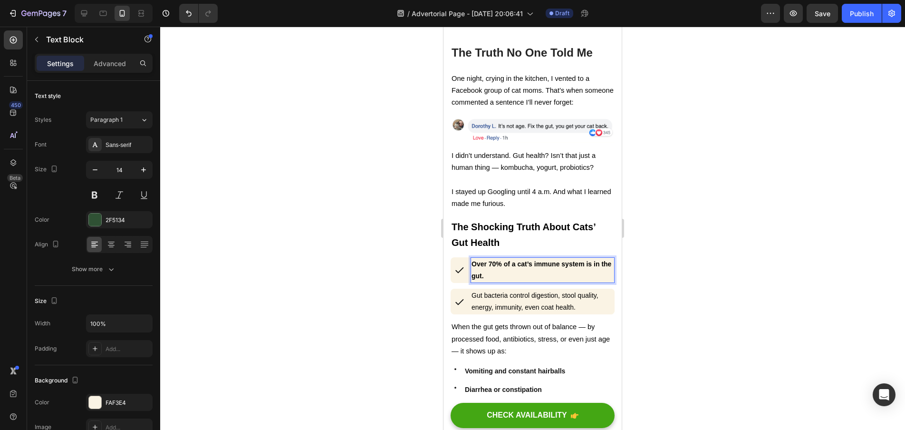
click at [495, 258] on p "Over 70% of a cat’s immune system is in the gut." at bounding box center [543, 270] width 142 height 24
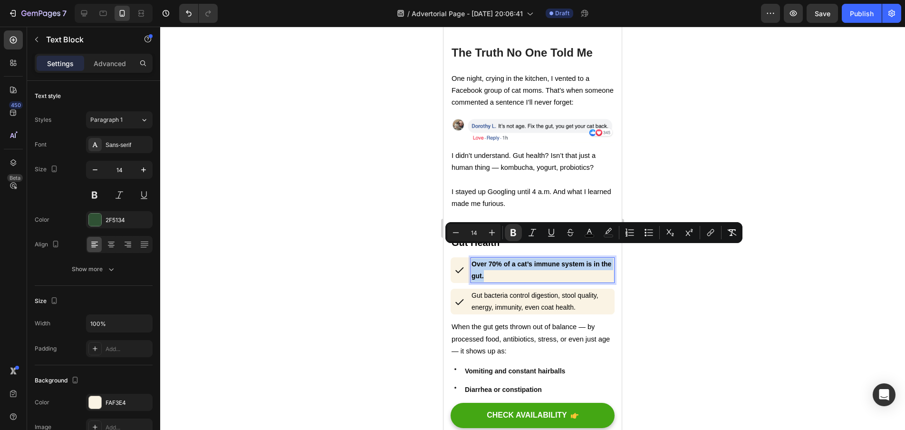
drag, startPoint x: 499, startPoint y: 264, endPoint x: 473, endPoint y: 250, distance: 29.8
click at [473, 258] on p "Over 70% of a cat’s immune system is in the gut." at bounding box center [543, 270] width 142 height 24
click at [592, 231] on icon "Editor contextual toolbar" at bounding box center [590, 233] width 10 height 10
type input "000000"
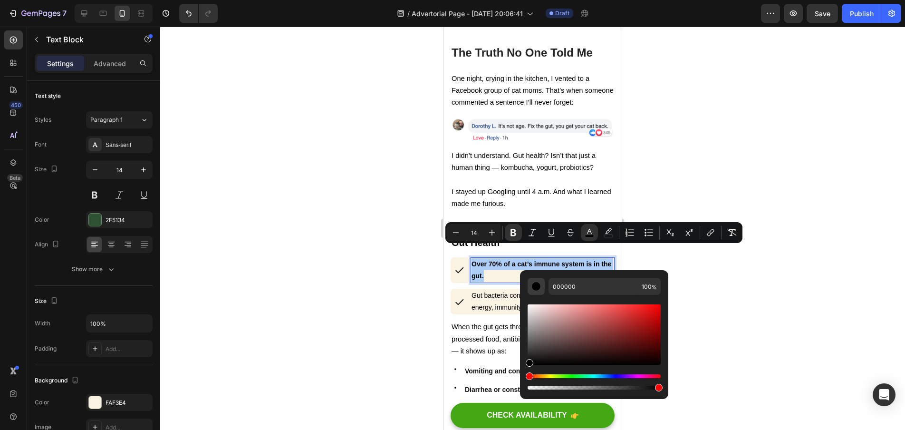
click at [537, 286] on div "Editor contextual toolbar" at bounding box center [537, 286] width 10 height 10
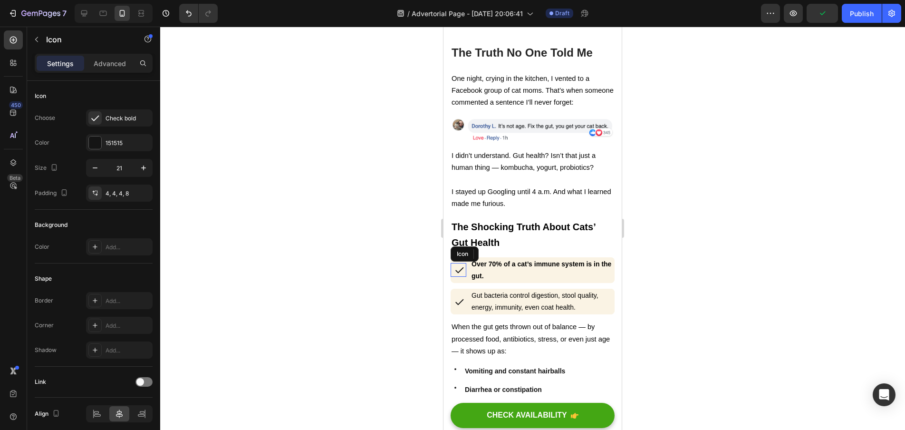
click at [456, 265] on icon at bounding box center [460, 270] width 10 height 10
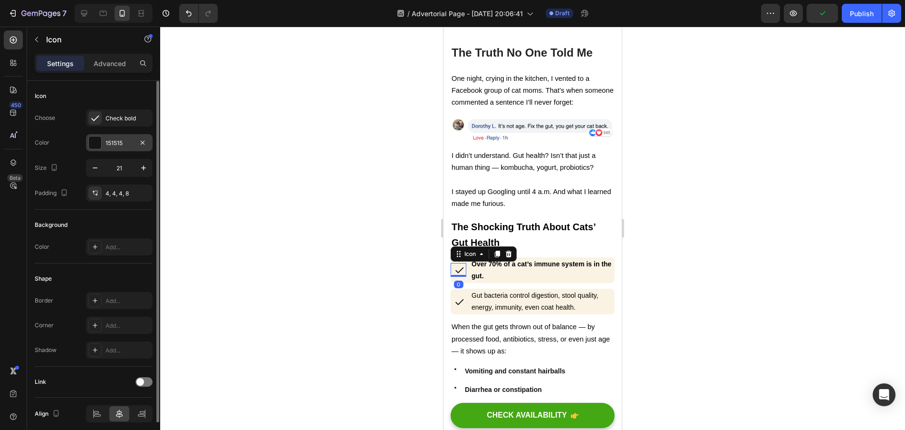
click at [101, 138] on div at bounding box center [94, 142] width 13 height 13
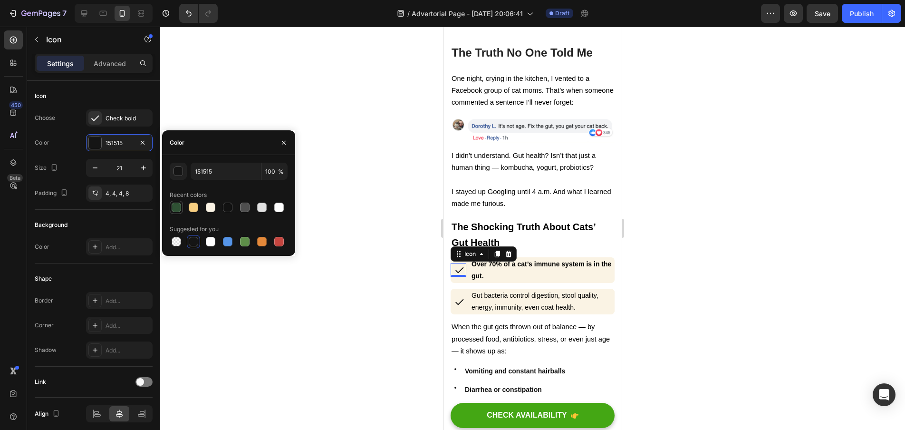
drag, startPoint x: 177, startPoint y: 207, endPoint x: 181, endPoint y: 211, distance: 5.4
click at [177, 207] on div at bounding box center [177, 208] width 10 height 10
type input "2F5134"
click at [461, 297] on icon at bounding box center [460, 302] width 10 height 10
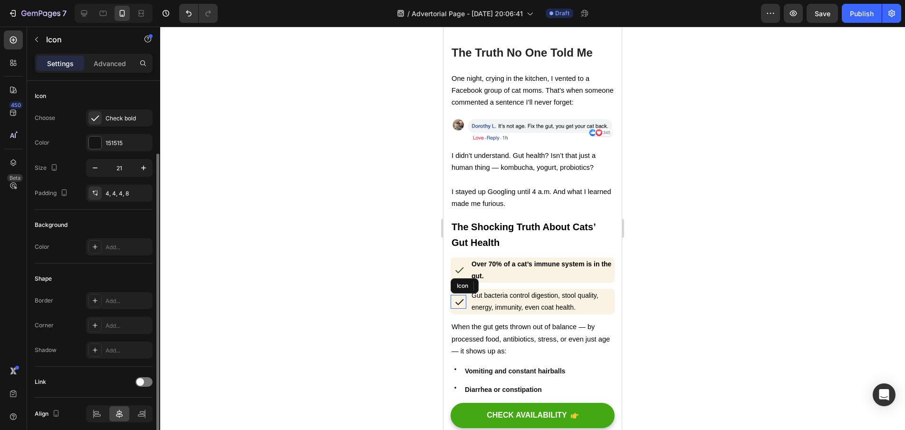
scroll to position [38, 0]
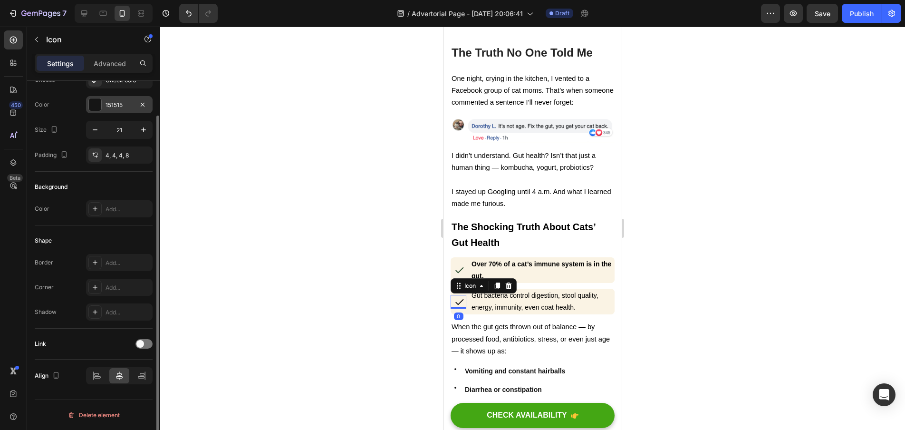
click at [97, 108] on div at bounding box center [95, 104] width 12 height 12
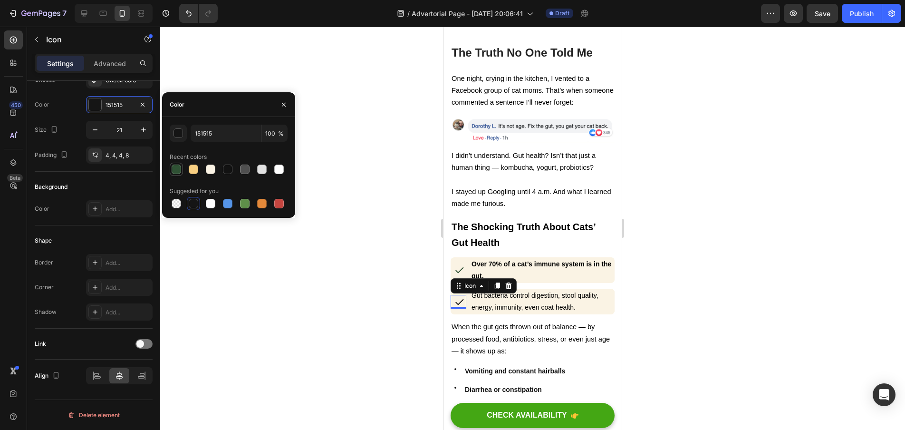
click at [181, 170] on div at bounding box center [177, 170] width 10 height 10
type input "2F5134"
click at [376, 289] on div at bounding box center [532, 228] width 745 height 403
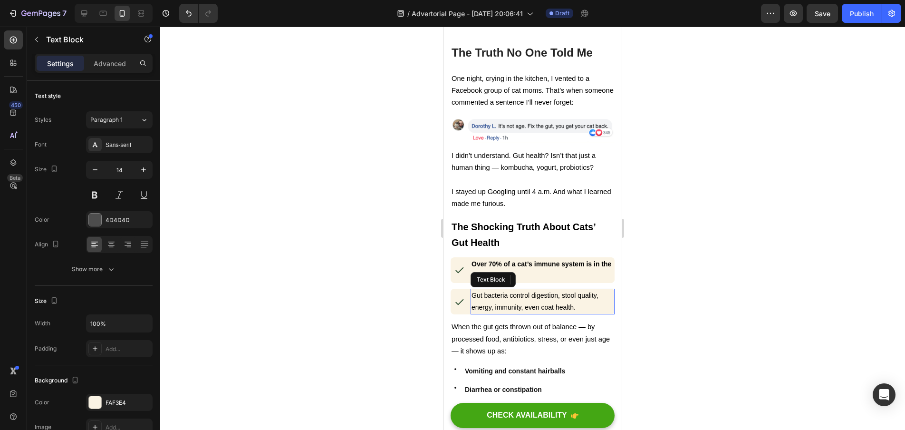
click at [507, 291] on span "Gut bacteria control digestion, stool quality, energy, immunity, even coat heal…" at bounding box center [535, 300] width 127 height 19
click at [115, 218] on div "4D4D4D" at bounding box center [120, 220] width 28 height 9
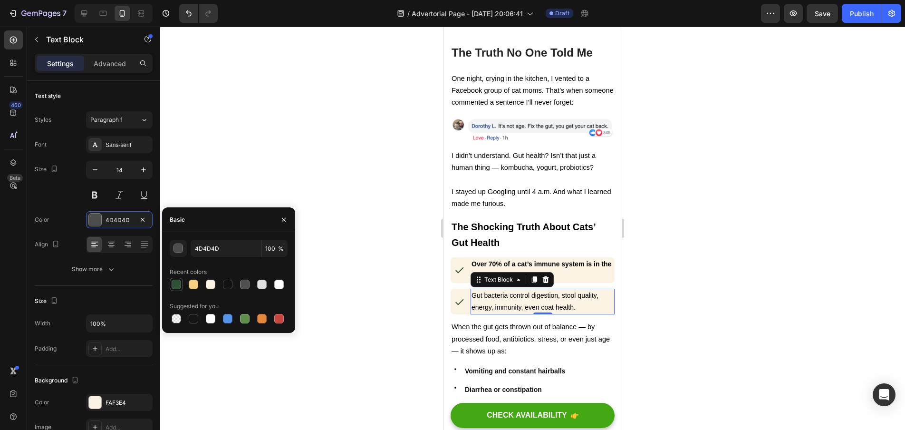
click at [176, 281] on div at bounding box center [177, 285] width 10 height 10
type input "2F5134"
click at [536, 290] on p "Gut bacteria control digestion, stool quality, energy, immunity, even coat heal…" at bounding box center [543, 302] width 142 height 24
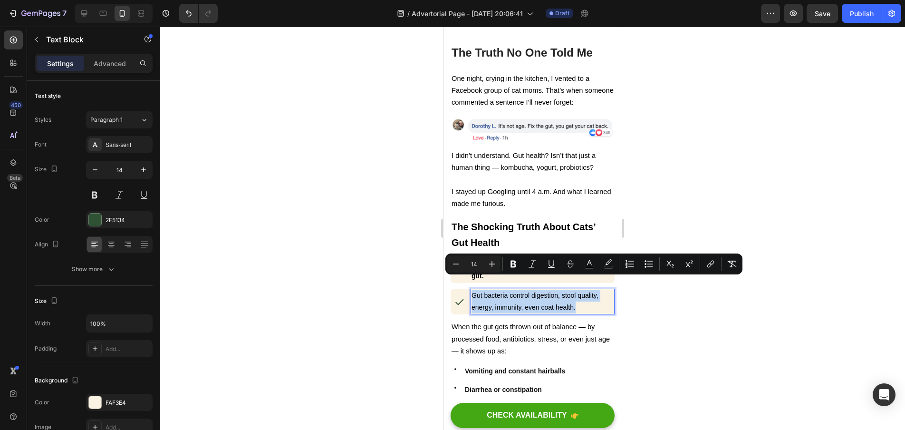
drag, startPoint x: 580, startPoint y: 295, endPoint x: 472, endPoint y: 283, distance: 108.2
click at [472, 290] on p "Gut bacteria control digestion, stool quality, energy, immunity, even coat heal…" at bounding box center [543, 302] width 142 height 24
click at [585, 264] on icon "Editor contextual toolbar" at bounding box center [590, 264] width 10 height 10
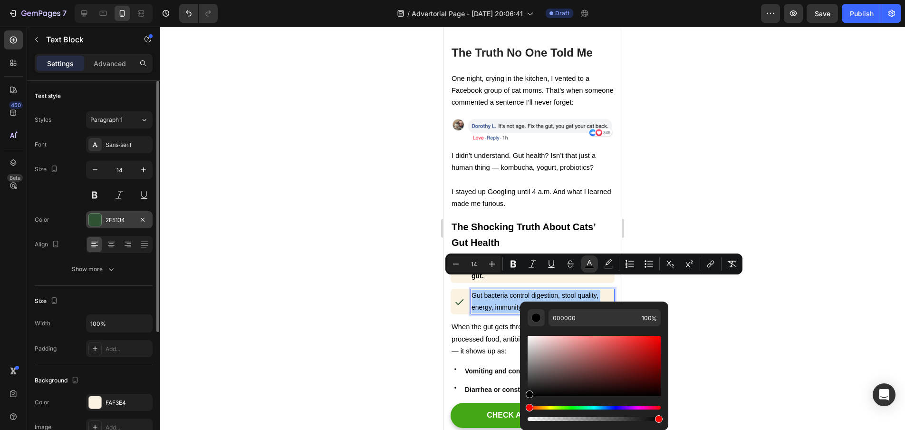
click at [114, 222] on div "2F5134" at bounding box center [120, 220] width 28 height 9
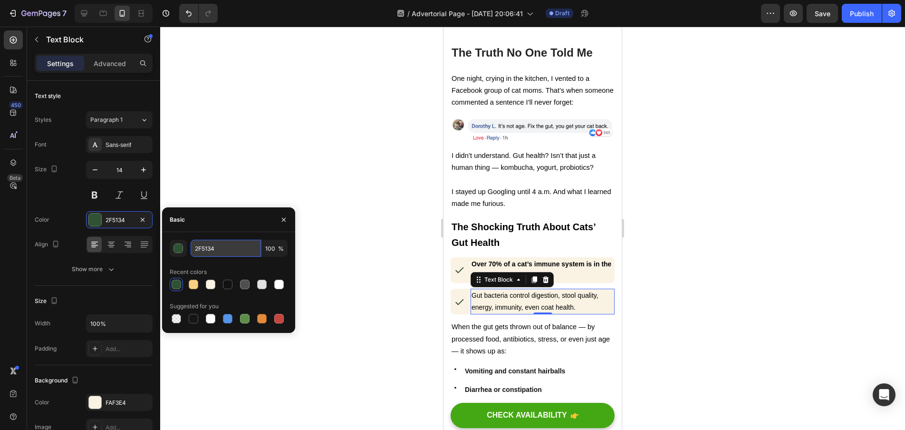
drag, startPoint x: 238, startPoint y: 248, endPoint x: 194, endPoint y: 247, distance: 44.2
click at [194, 247] on input "2F5134" at bounding box center [226, 248] width 70 height 17
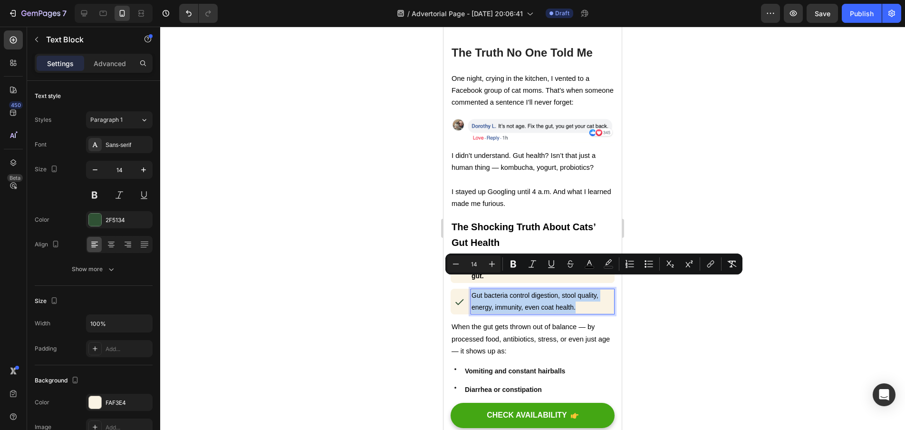
drag, startPoint x: 579, startPoint y: 295, endPoint x: 472, endPoint y: 281, distance: 107.4
click at [472, 290] on p "Gut bacteria control digestion, stool quality, energy, immunity, even coat heal…" at bounding box center [543, 302] width 142 height 24
click at [589, 265] on icon "Editor contextual toolbar" at bounding box center [590, 264] width 10 height 10
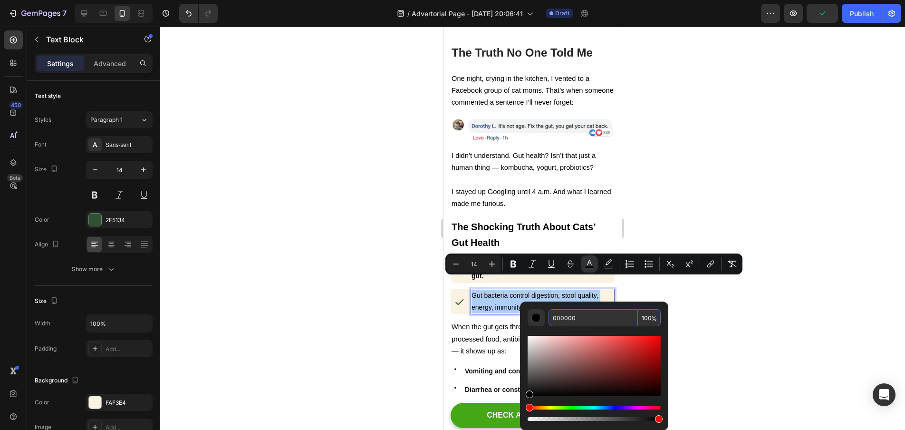
drag, startPoint x: 582, startPoint y: 321, endPoint x: 553, endPoint y: 319, distance: 29.1
click at [553, 319] on input "000000" at bounding box center [593, 317] width 89 height 17
paste input "2F5134"
type input "2F5134"
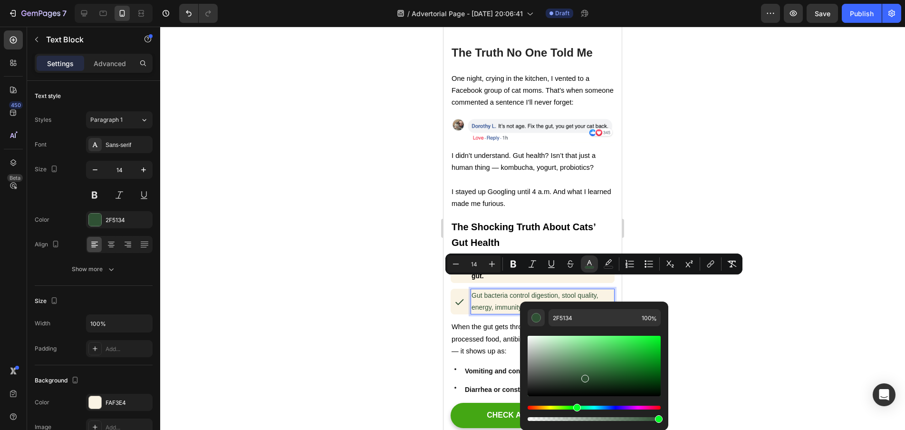
click at [701, 283] on div at bounding box center [532, 228] width 745 height 403
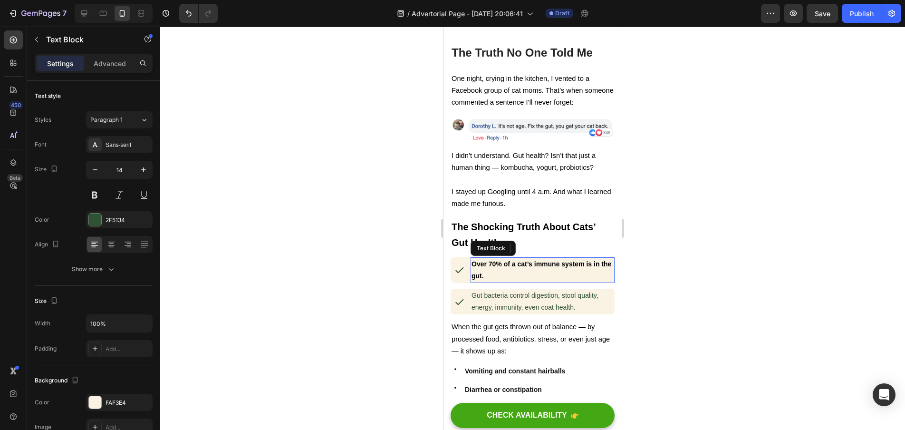
click at [550, 260] on strong "Over 70% of a cat’s immune system is in the gut." at bounding box center [542, 269] width 140 height 19
drag, startPoint x: 494, startPoint y: 261, endPoint x: 472, endPoint y: 252, distance: 24.1
click at [472, 258] on p "Over 70% of a cat’s immune system is in the gut." at bounding box center [543, 270] width 142 height 24
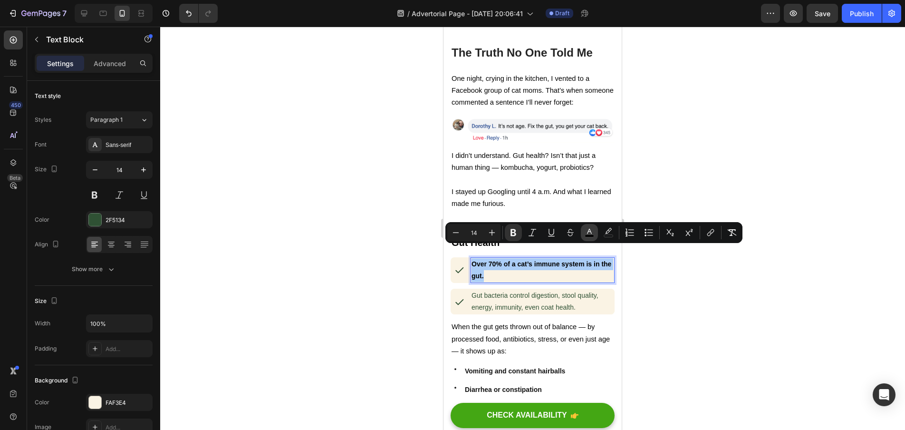
click at [592, 235] on rect "Editor contextual toolbar" at bounding box center [589, 236] width 9 height 2
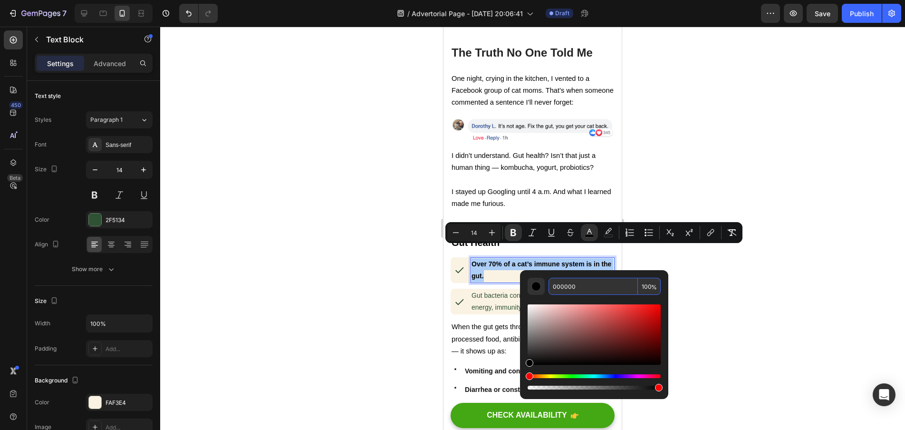
drag, startPoint x: 566, startPoint y: 286, endPoint x: 552, endPoint y: 284, distance: 14.3
click at [552, 284] on input "000000" at bounding box center [593, 286] width 89 height 17
paste input "2F5134"
type input "2F5134"
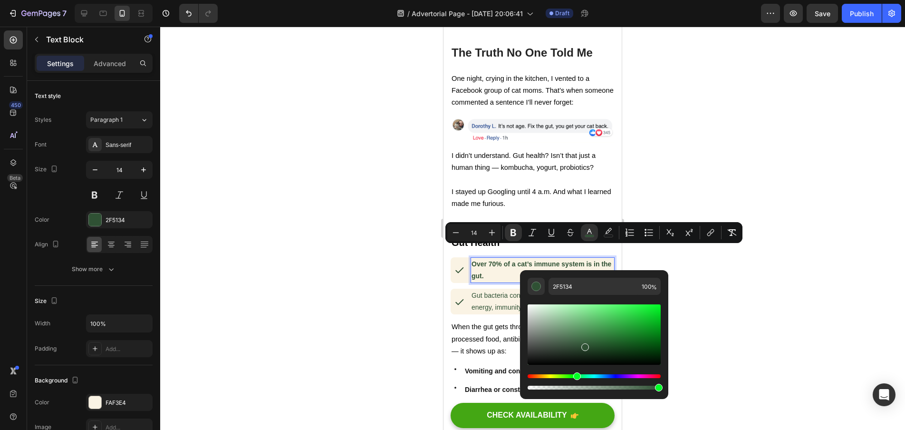
click at [703, 293] on div at bounding box center [532, 228] width 745 height 403
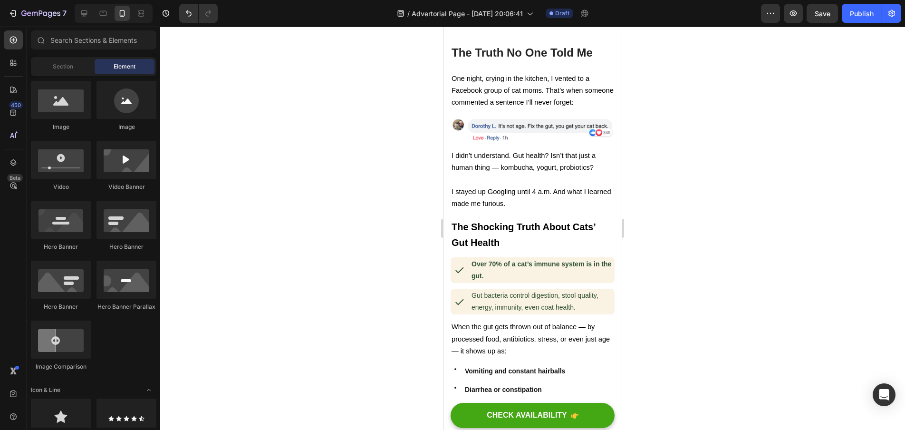
click at [705, 264] on div at bounding box center [532, 228] width 745 height 403
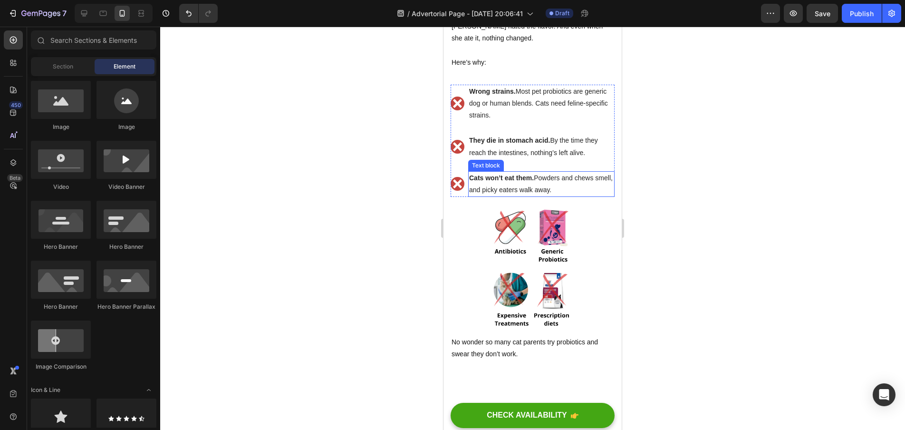
scroll to position [1819, 0]
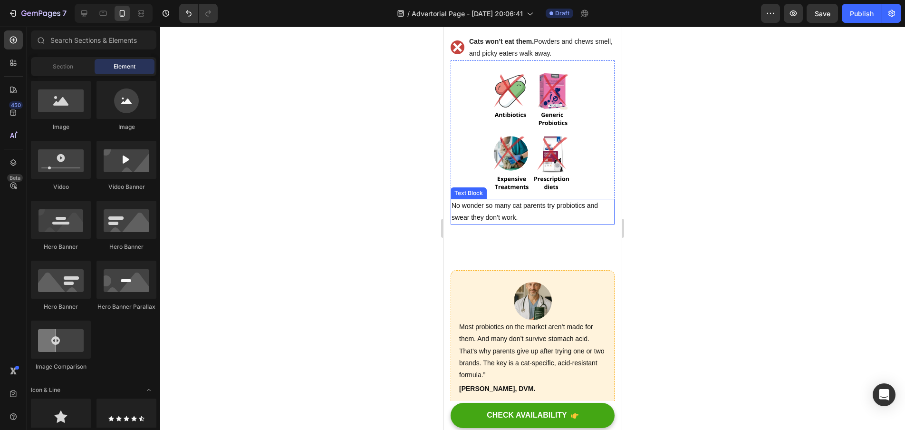
click at [570, 200] on p "No wonder so many cat parents try probiotics and swear they don’t work." at bounding box center [533, 212] width 162 height 24
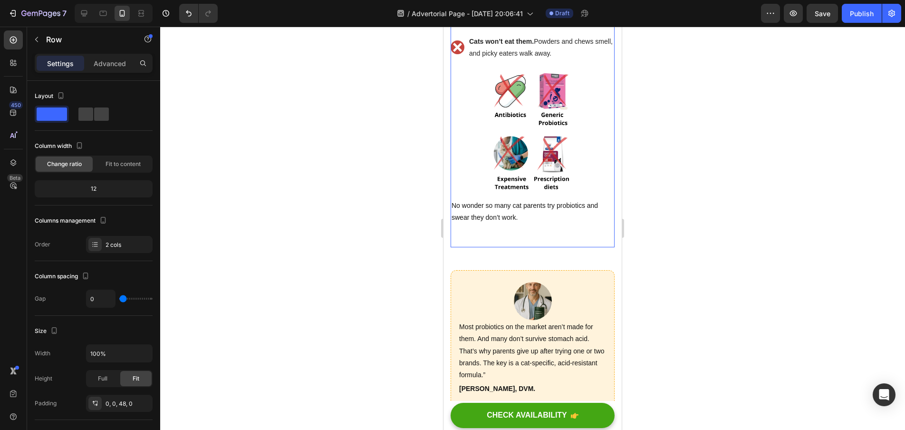
click at [547, 216] on div "Image No wonder so many cat parents try probiotics and swear they don’t work. T…" at bounding box center [533, 97] width 164 height 299
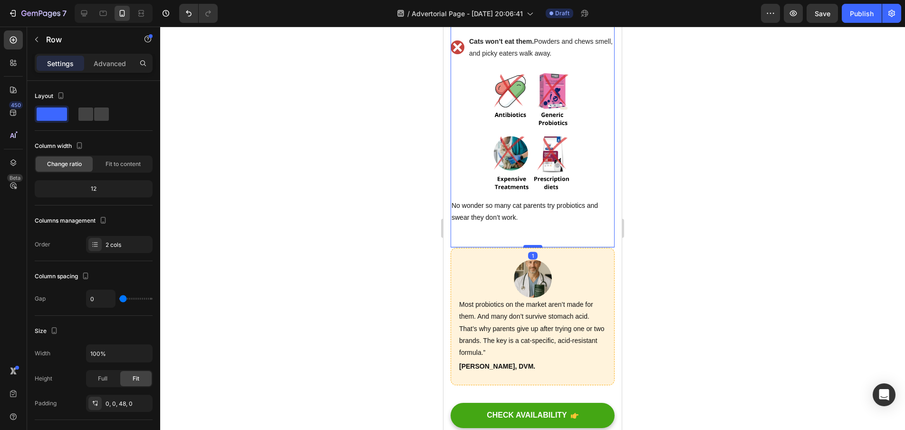
drag, startPoint x: 533, startPoint y: 242, endPoint x: 1102, endPoint y: 275, distance: 570.1
click at [536, 245] on div at bounding box center [532, 246] width 19 height 3
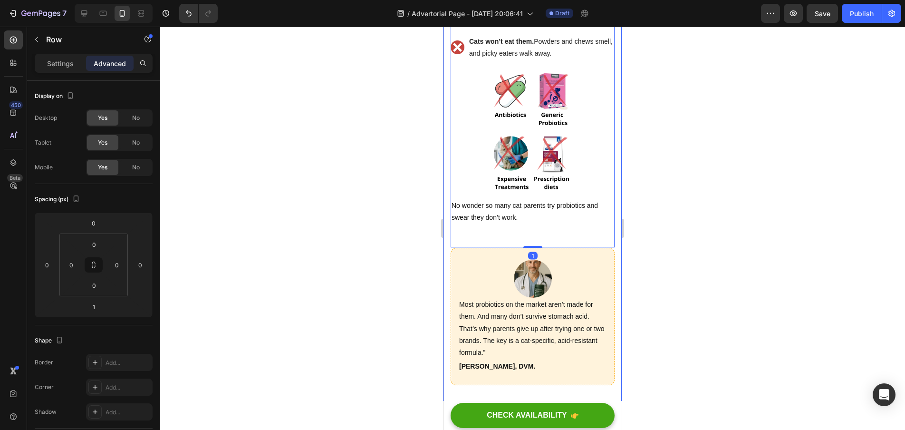
click at [684, 248] on div at bounding box center [532, 228] width 745 height 403
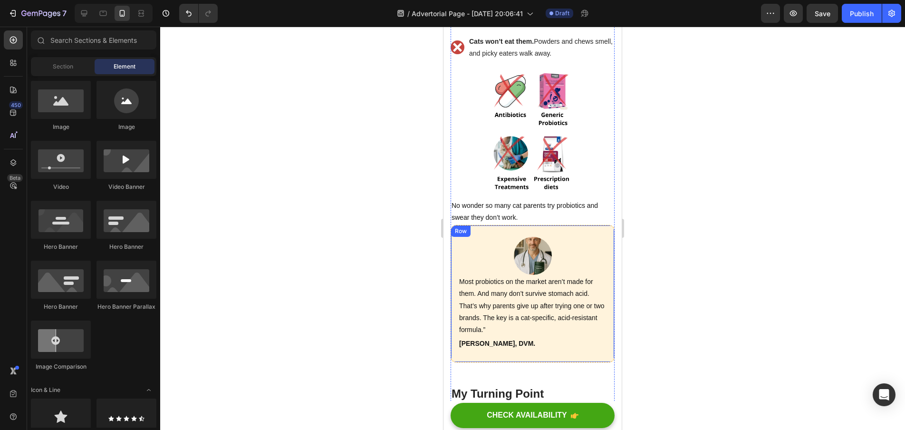
click at [455, 238] on div "Image Most probiotics on the market aren’t made for them. And many don’t surviv…" at bounding box center [533, 293] width 164 height 137
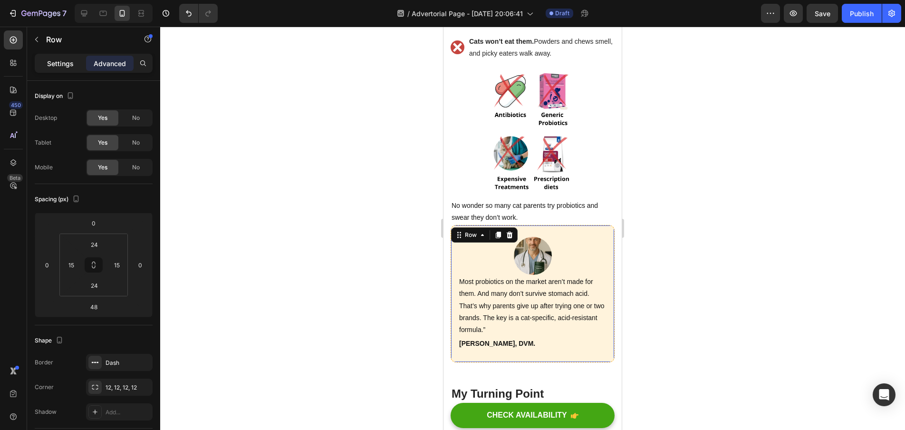
click at [68, 68] on p "Settings" at bounding box center [60, 63] width 27 height 10
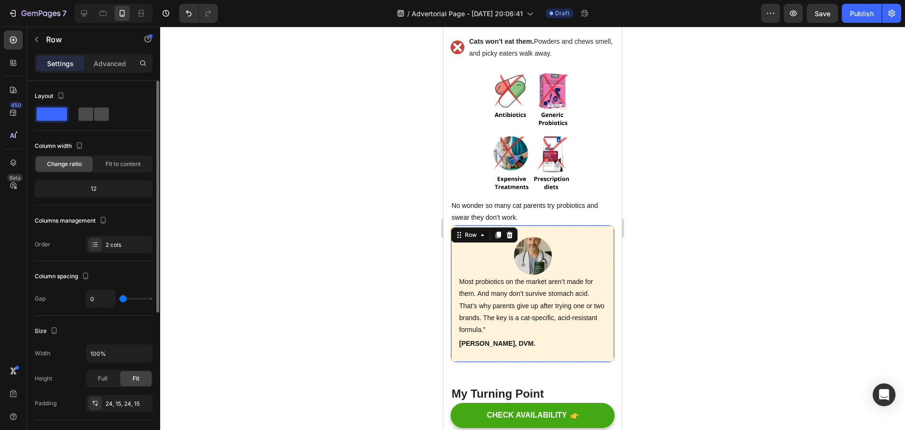
click at [96, 114] on span at bounding box center [101, 113] width 15 height 13
type input "24"
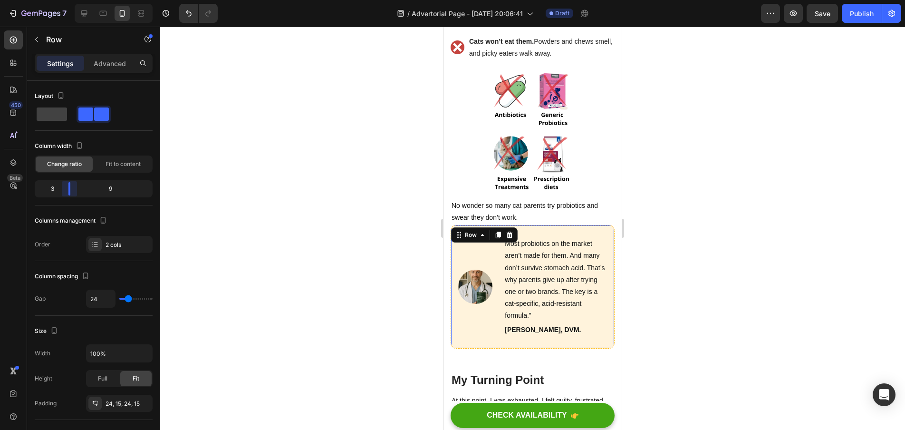
drag, startPoint x: 91, startPoint y: 188, endPoint x: 67, endPoint y: 191, distance: 24.4
click at [67, 0] on body "7 / Advertorial Page - [DATE] 20:06:41 Draft Preview Save Publish 450 Beta Sect…" at bounding box center [452, 0] width 905 height 0
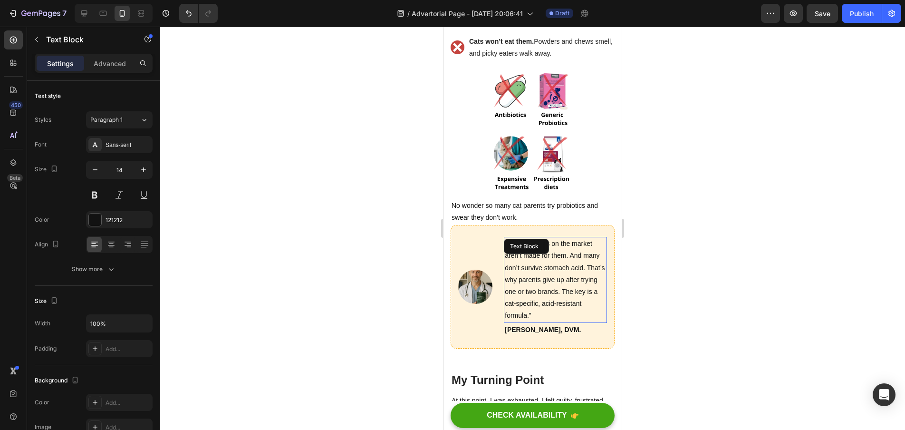
click at [542, 244] on p "Most probiotics on the market aren’t made for them. And many don’t survive stom…" at bounding box center [555, 280] width 101 height 84
click at [98, 175] on button "button" at bounding box center [95, 169] width 17 height 17
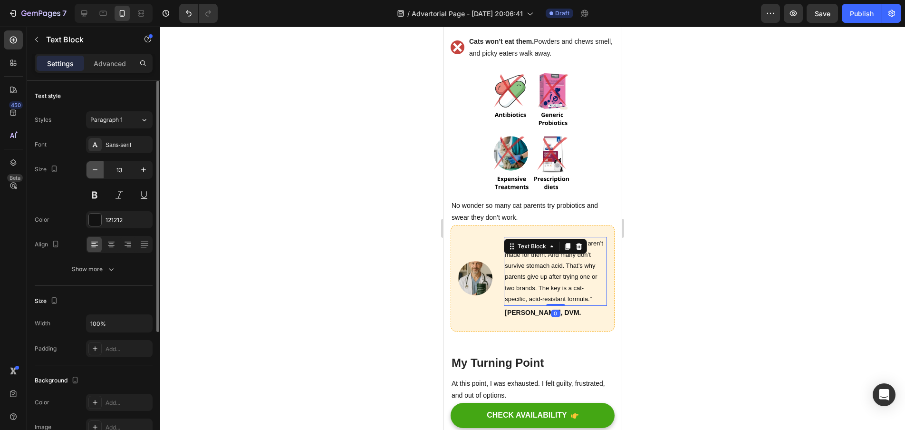
click at [98, 175] on button "button" at bounding box center [95, 169] width 17 height 17
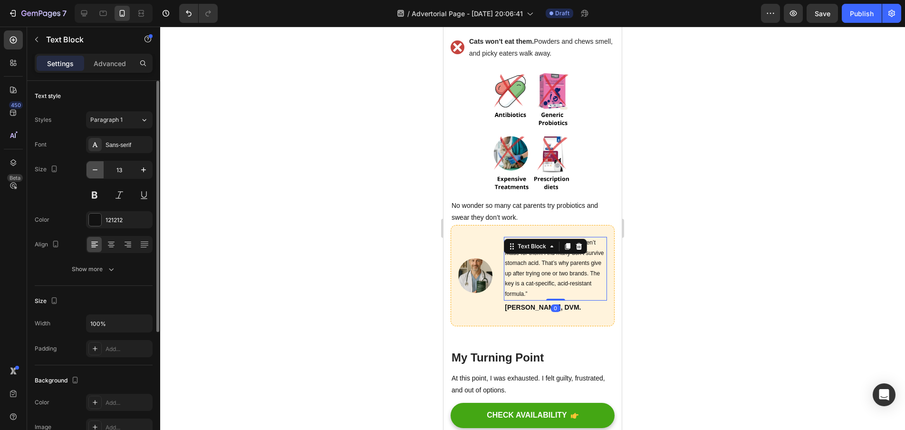
type input "12"
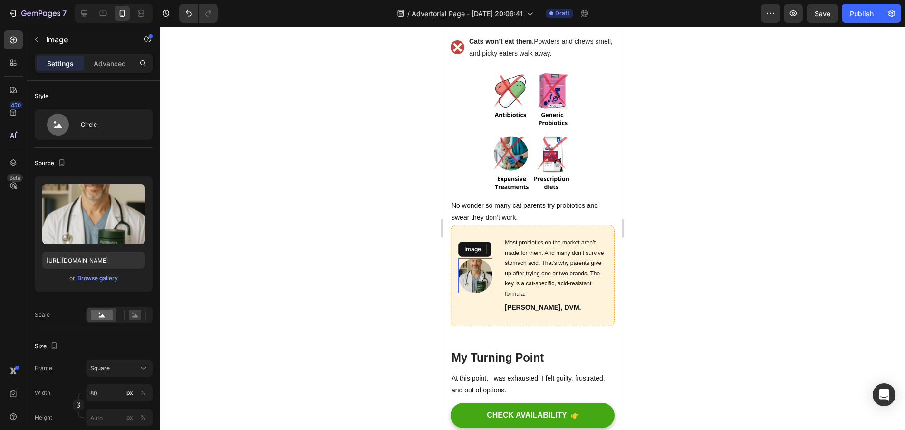
click at [476, 258] on img at bounding box center [475, 275] width 34 height 34
click at [492, 285] on div "Image 0 Most probiotics on the market aren’t made for them. And many don’t surv…" at bounding box center [533, 275] width 164 height 101
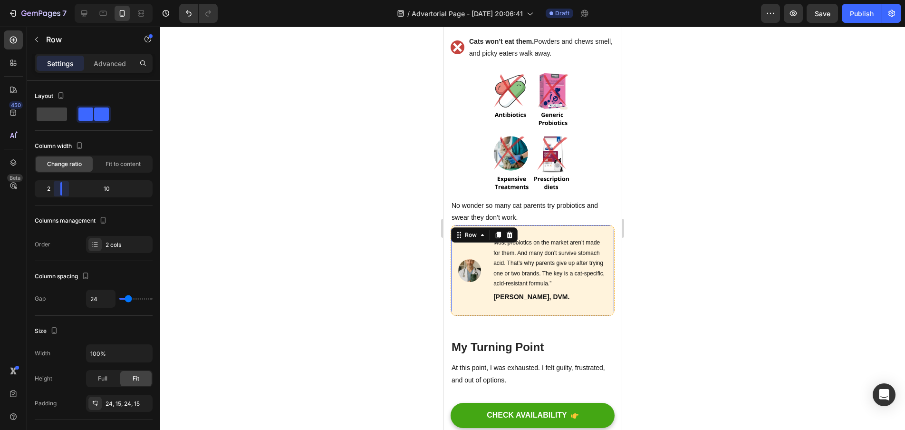
drag, startPoint x: 69, startPoint y: 190, endPoint x: 59, endPoint y: 191, distance: 10.5
click at [59, 0] on body "7 / Advertorial Page - [DATE] 20:06:41 Draft Preview Save Publish 450 Beta Sect…" at bounding box center [452, 0] width 905 height 0
click at [367, 222] on div at bounding box center [532, 228] width 745 height 403
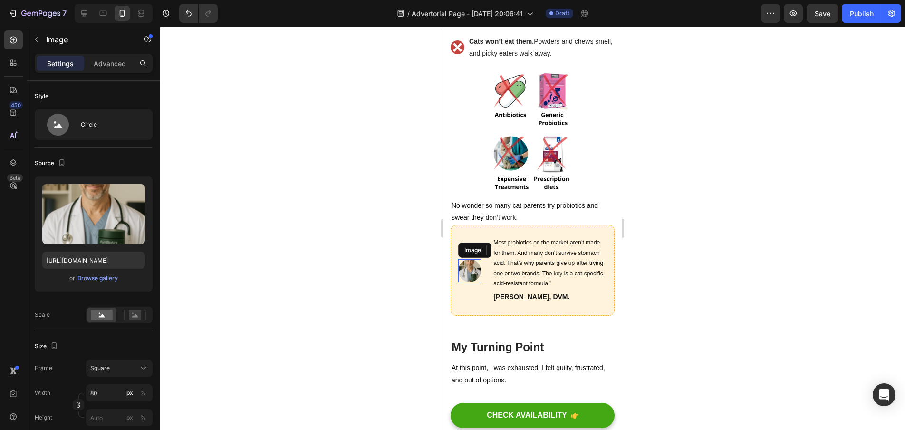
click at [477, 259] on img at bounding box center [469, 270] width 23 height 23
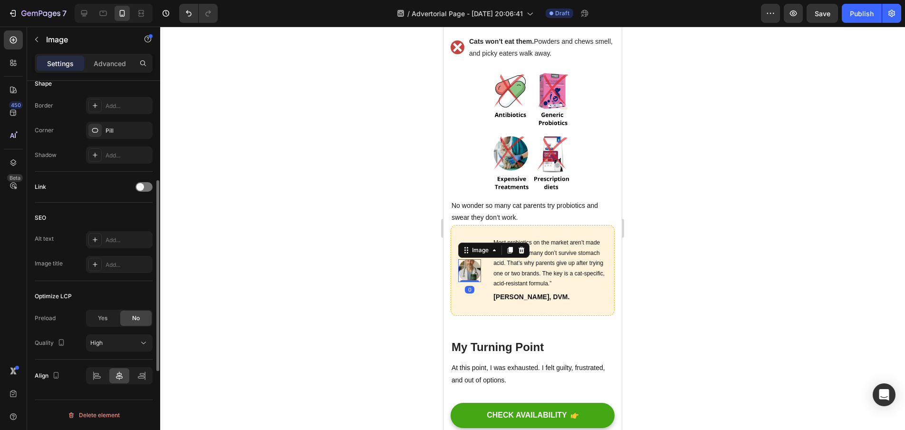
scroll to position [366, 0]
click at [93, 372] on icon at bounding box center [97, 376] width 10 height 10
click at [115, 374] on icon at bounding box center [120, 376] width 10 height 10
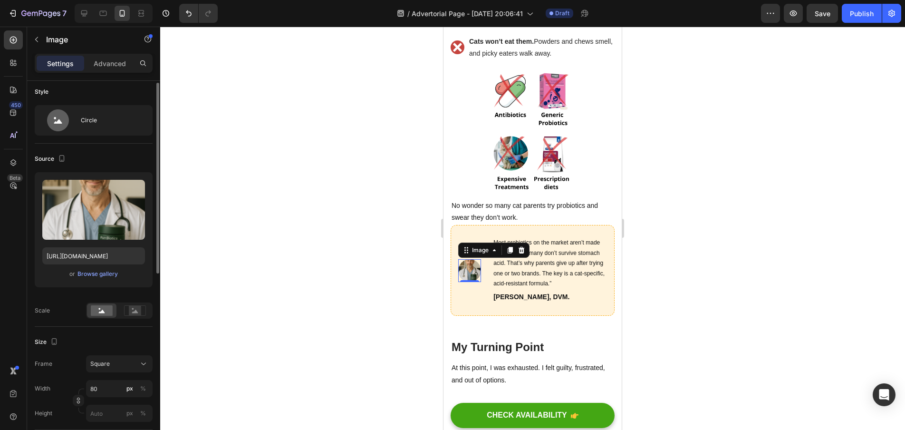
scroll to position [0, 0]
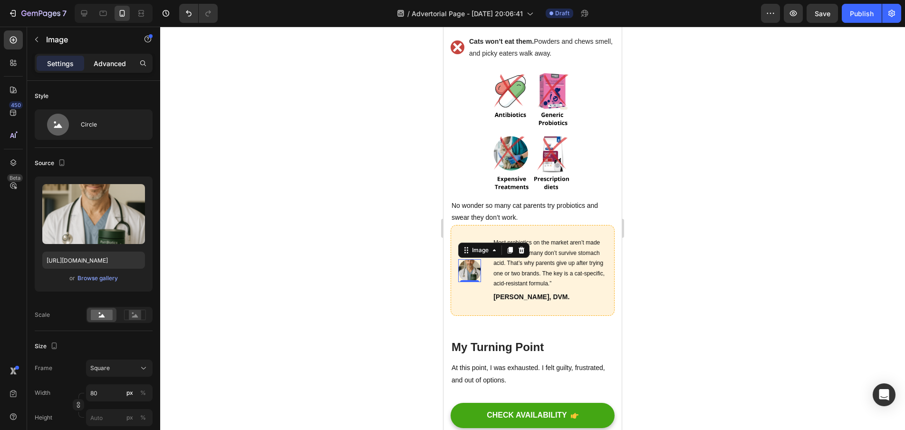
click at [105, 66] on p "Advanced" at bounding box center [110, 63] width 32 height 10
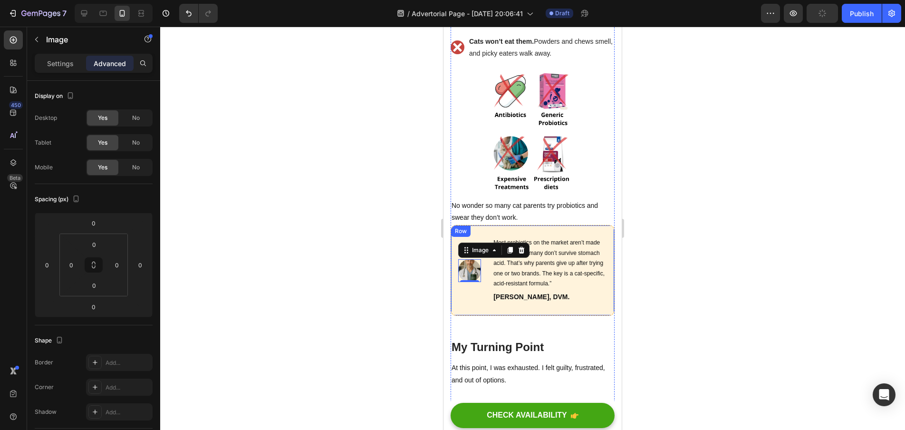
click at [472, 225] on div "Image 0 Most probiotics on the market aren’t made for them. And many don’t surv…" at bounding box center [533, 270] width 164 height 91
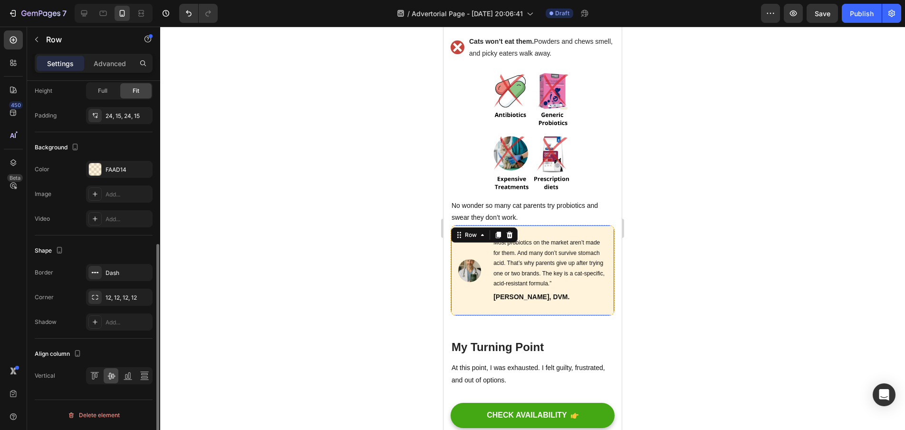
scroll to position [286, 0]
click at [100, 381] on div at bounding box center [94, 377] width 15 height 15
click at [296, 287] on div at bounding box center [532, 228] width 745 height 403
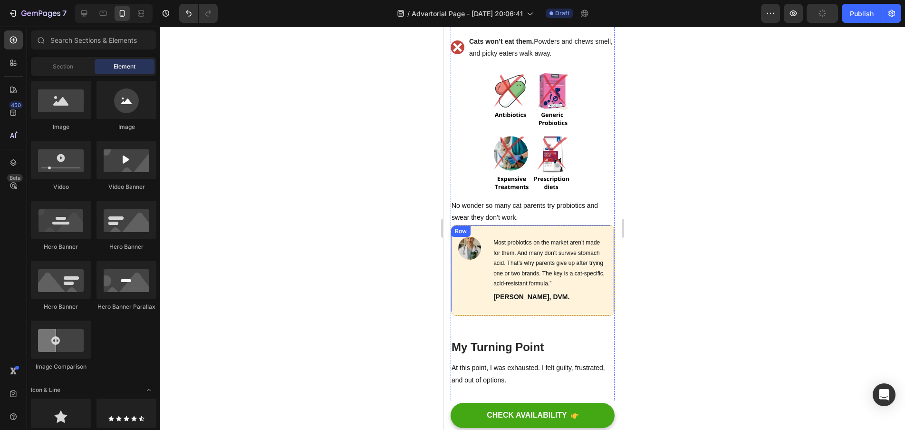
click at [473, 251] on div "Image" at bounding box center [469, 270] width 23 height 67
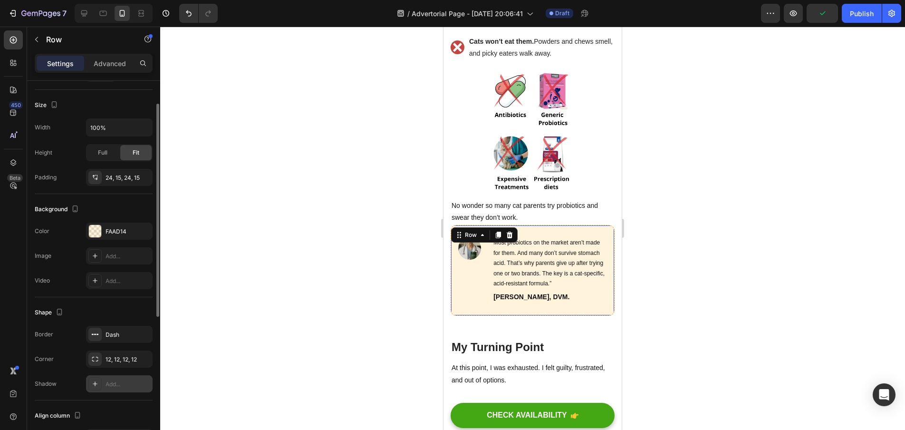
scroll to position [288, 0]
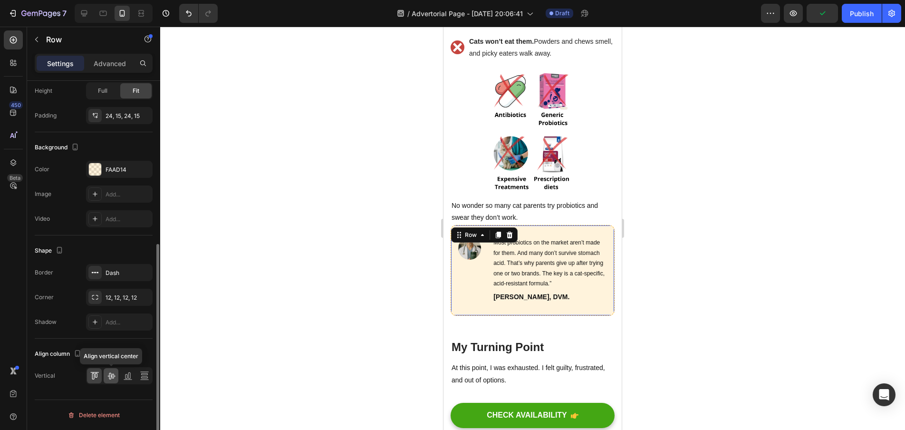
click at [112, 374] on icon at bounding box center [111, 376] width 8 height 7
click at [282, 347] on div at bounding box center [532, 228] width 745 height 403
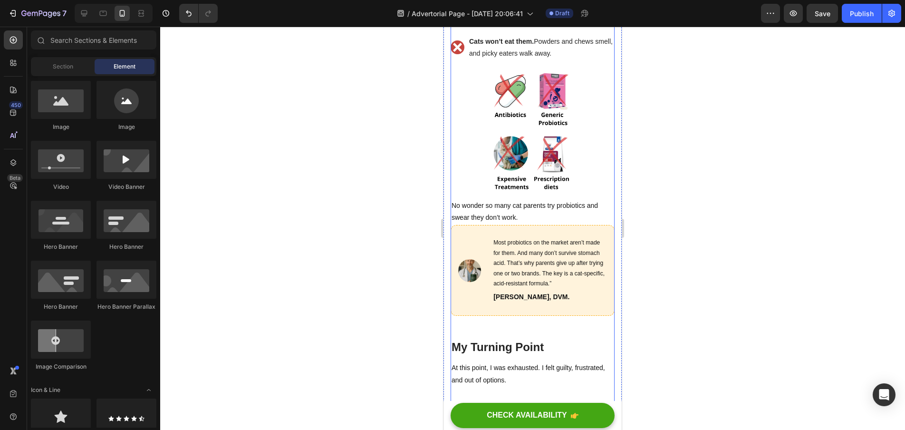
click at [669, 320] on div at bounding box center [532, 228] width 745 height 403
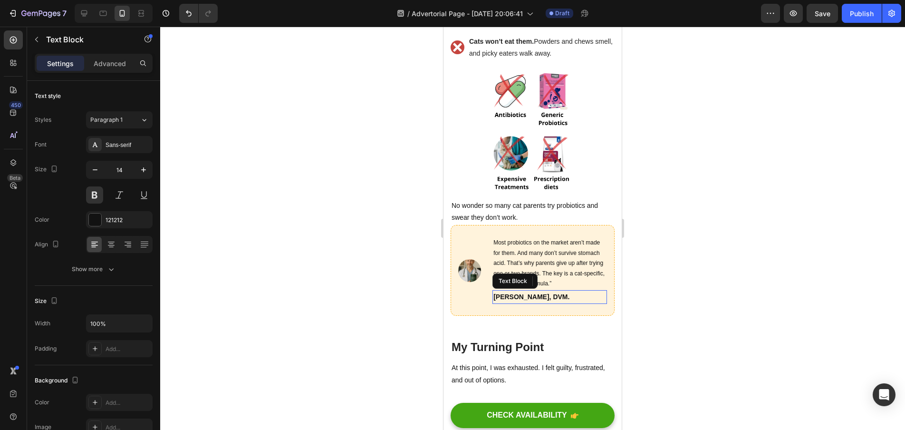
click at [592, 291] on p "Dr. Lauren Bordbar, DVM ." at bounding box center [550, 297] width 113 height 12
click at [593, 277] on div "Image Most probiotics on the market aren’t made for them. And many don’t surviv…" at bounding box center [533, 270] width 164 height 91
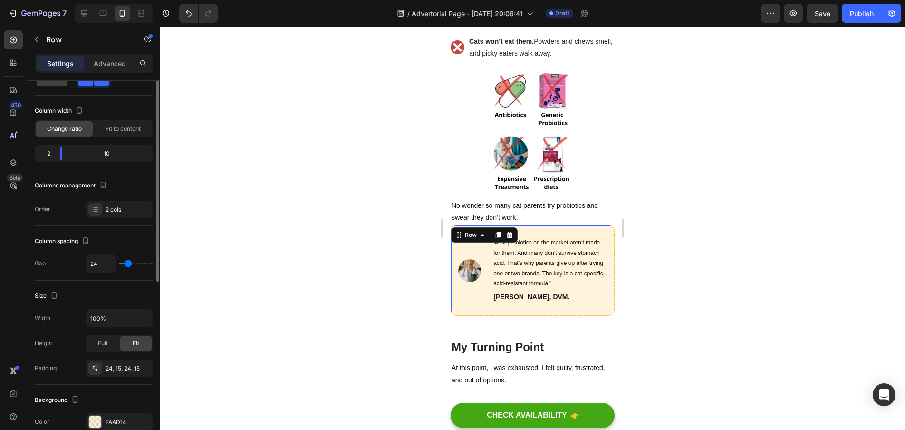
scroll to position [91, 0]
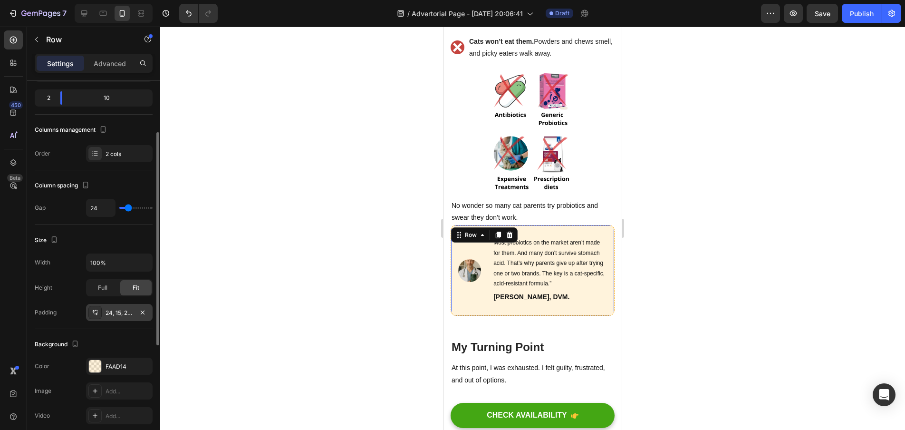
click at [116, 310] on div "24, 15, 24, 15" at bounding box center [120, 313] width 28 height 9
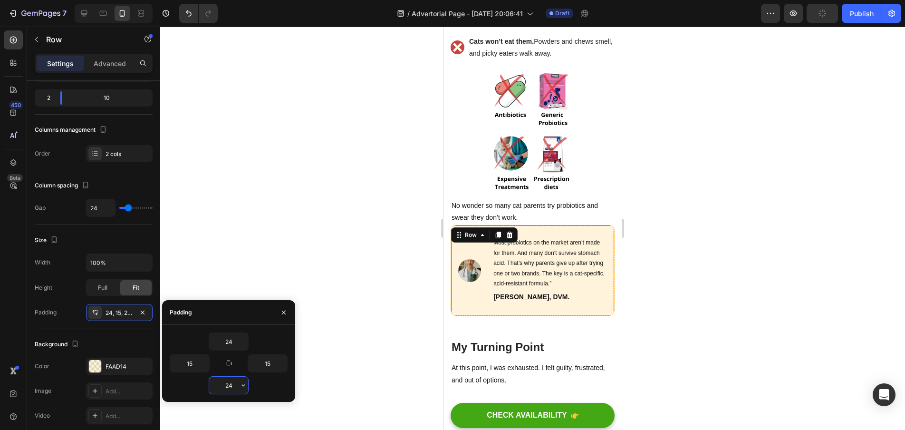
drag, startPoint x: 238, startPoint y: 388, endPoint x: 220, endPoint y: 387, distance: 17.6
click at [220, 387] on input "24" at bounding box center [228, 385] width 39 height 17
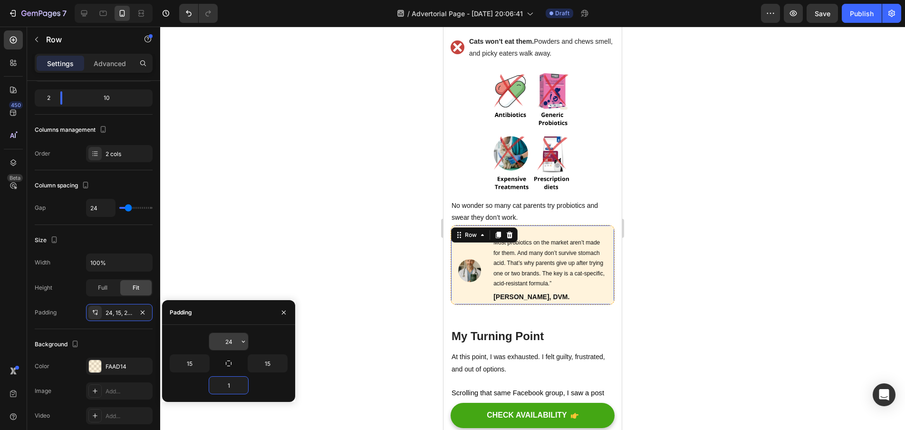
type input "1"
click at [239, 342] on button "button" at bounding box center [244, 341] width 10 height 17
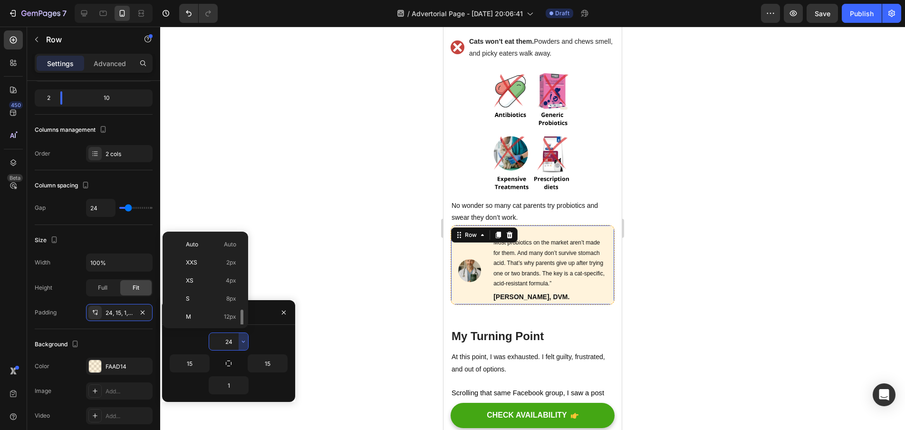
scroll to position [51, 0]
click at [232, 342] on input "24" at bounding box center [228, 341] width 39 height 17
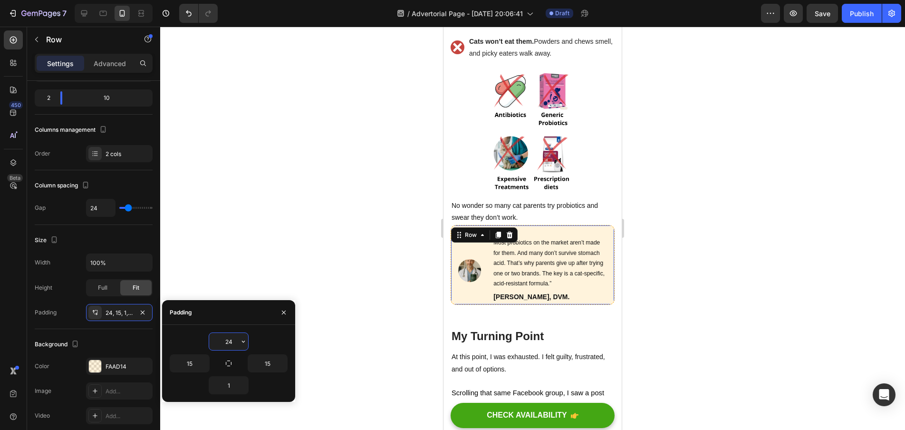
type input "2"
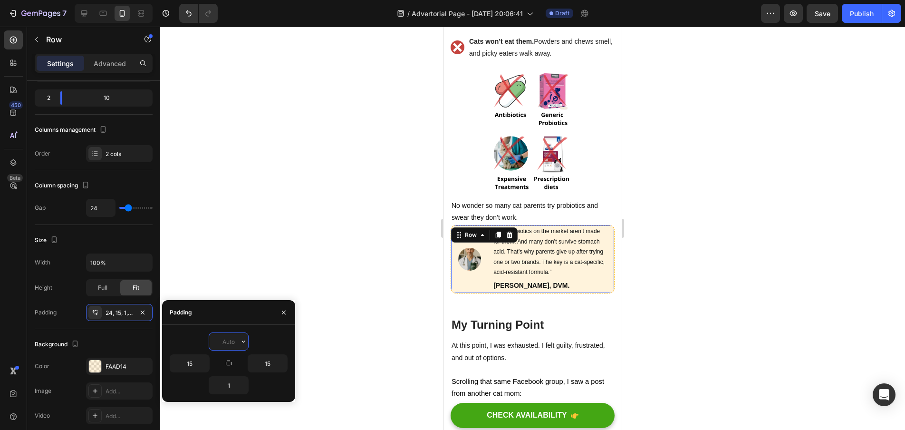
type input "1"
click at [283, 275] on div at bounding box center [532, 228] width 745 height 403
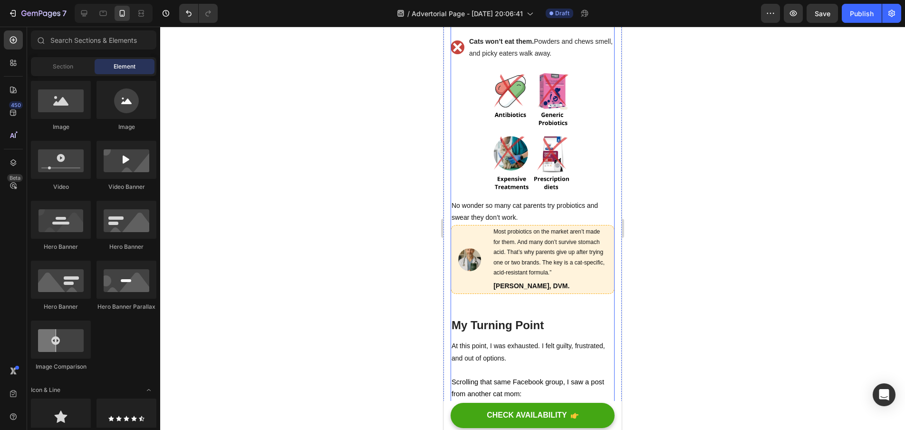
click at [691, 281] on div at bounding box center [532, 228] width 745 height 403
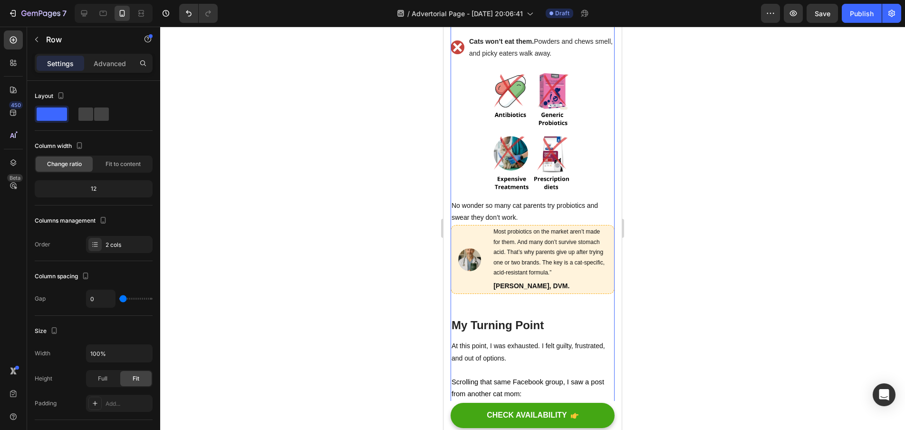
click at [771, 329] on div at bounding box center [532, 228] width 745 height 403
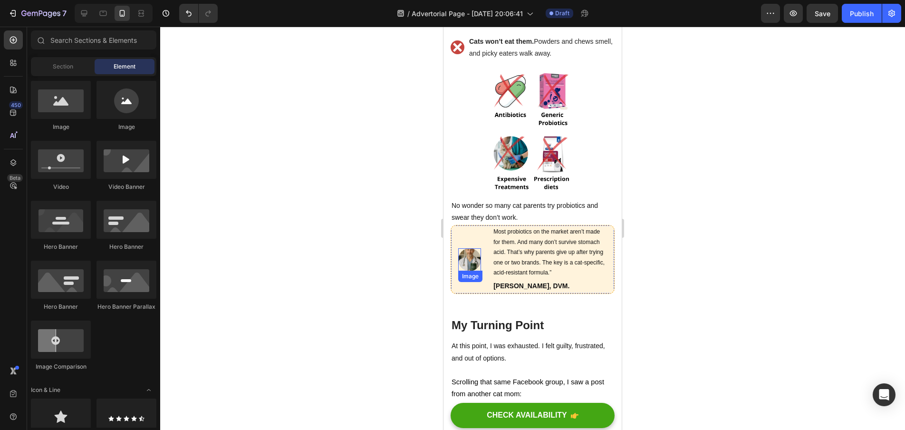
click at [475, 248] on img at bounding box center [469, 259] width 23 height 23
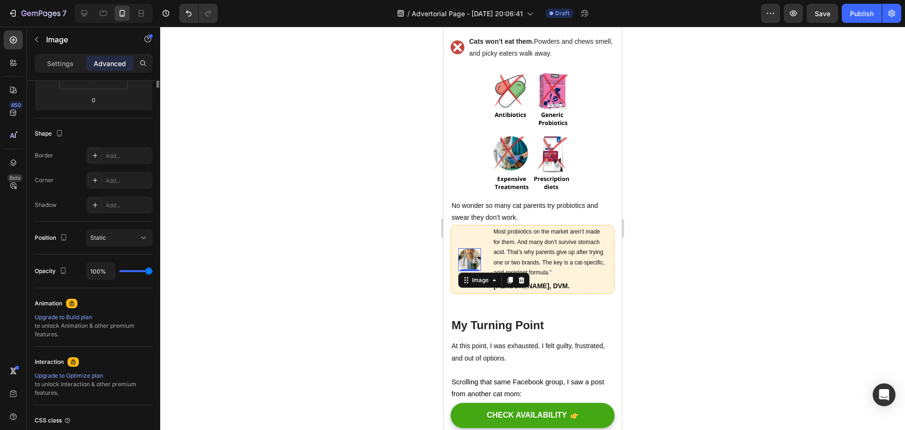
scroll to position [0, 0]
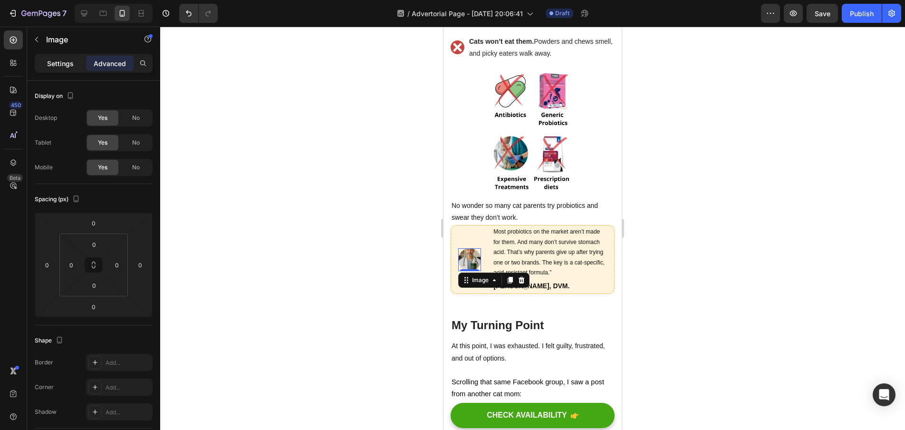
click at [43, 59] on div "Settings" at bounding box center [61, 63] width 48 height 15
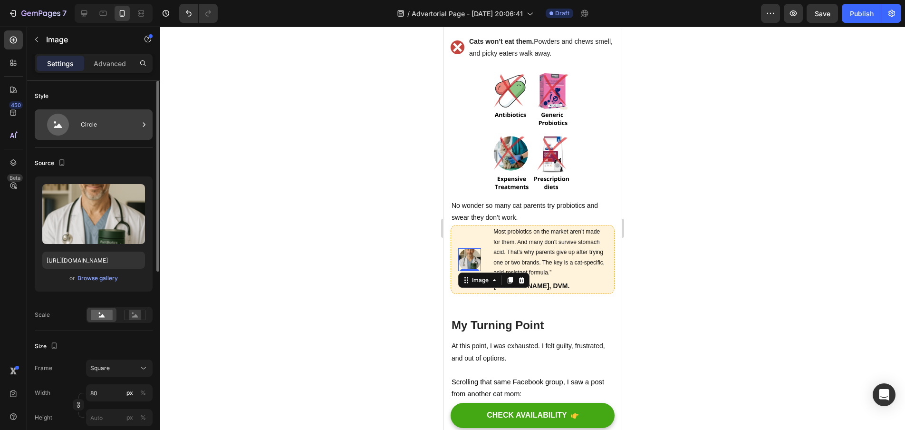
click at [124, 124] on div "Circle" at bounding box center [110, 125] width 58 height 22
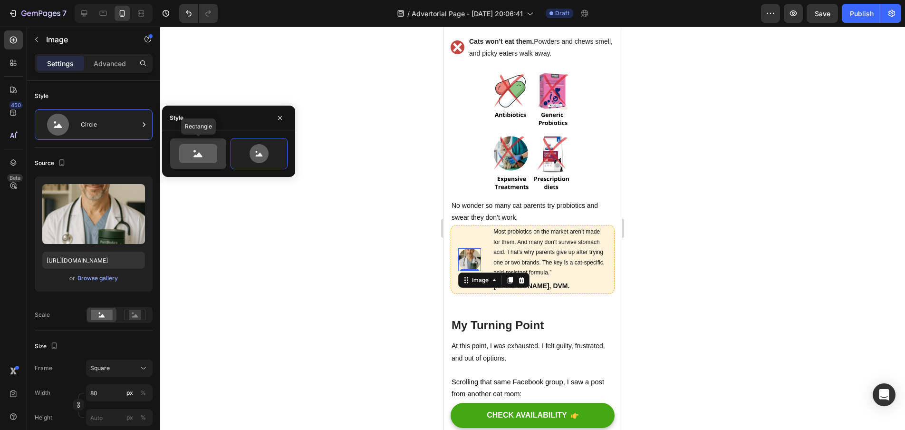
click at [188, 148] on icon at bounding box center [198, 153] width 38 height 19
type input "100"
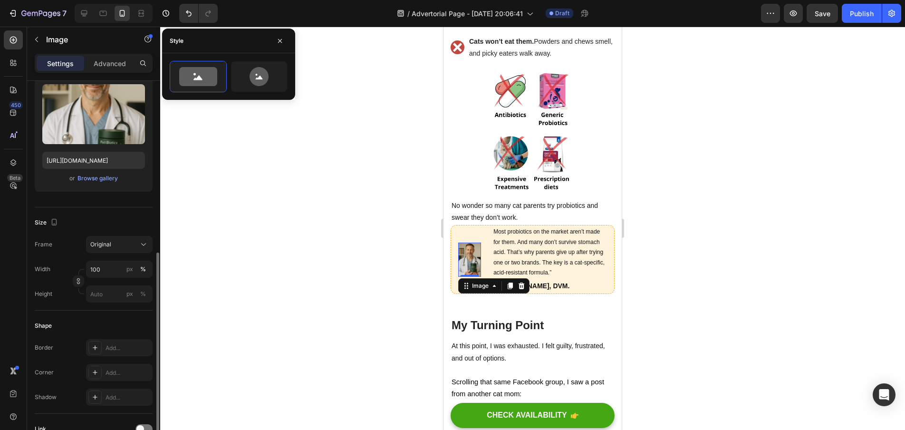
scroll to position [176, 0]
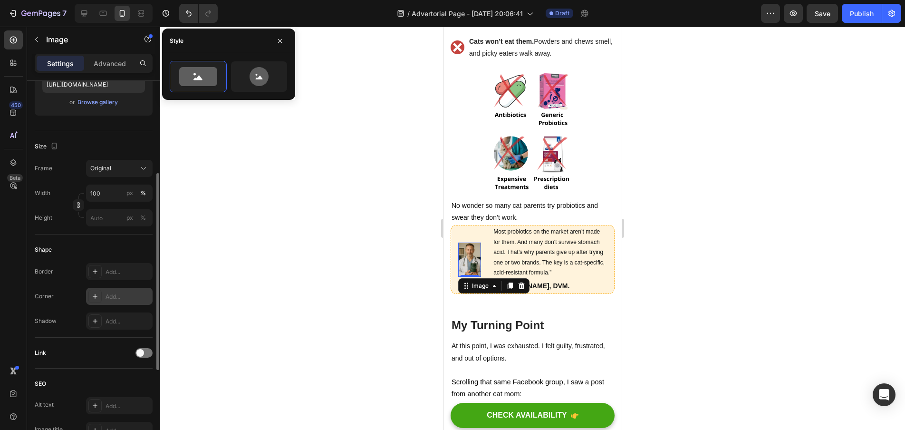
click at [112, 294] on div "Add..." at bounding box center [128, 296] width 45 height 9
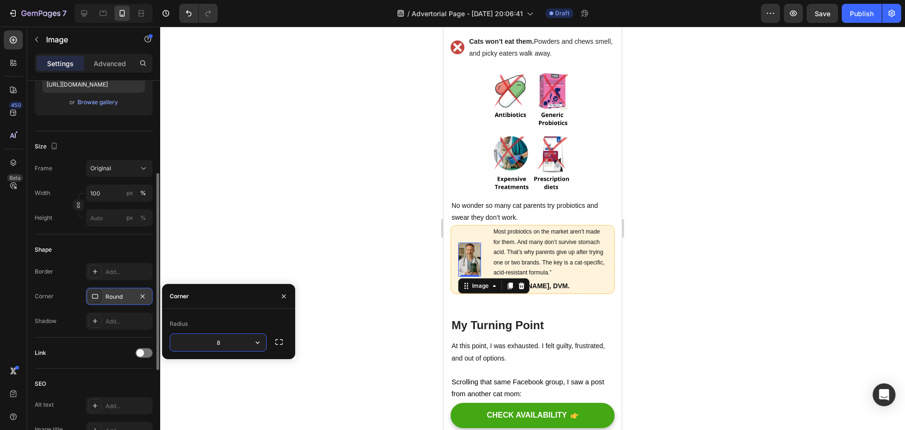
click at [294, 273] on div at bounding box center [532, 228] width 745 height 403
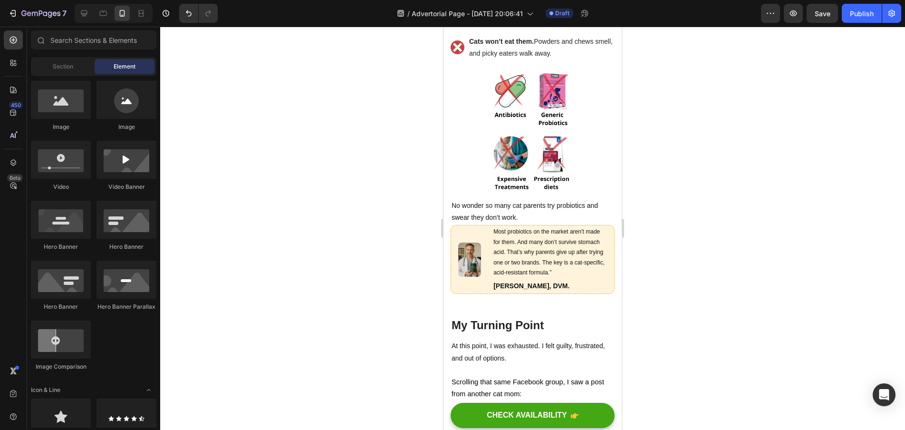
click at [668, 251] on div at bounding box center [532, 228] width 745 height 403
click at [541, 200] on p "No wonder so many cat parents try probiotics and swear they don’t work." at bounding box center [533, 212] width 162 height 24
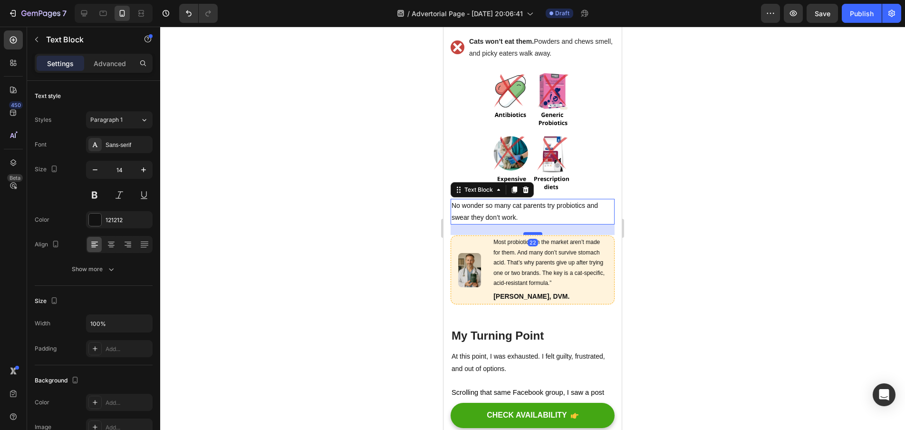
drag, startPoint x: 534, startPoint y: 194, endPoint x: 536, endPoint y: 205, distance: 10.6
click at [536, 232] on div at bounding box center [532, 233] width 19 height 3
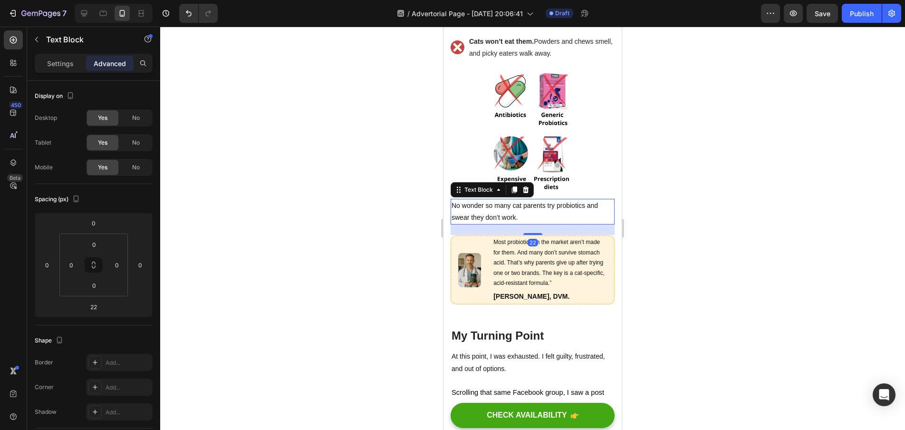
click at [660, 225] on div at bounding box center [532, 228] width 745 height 403
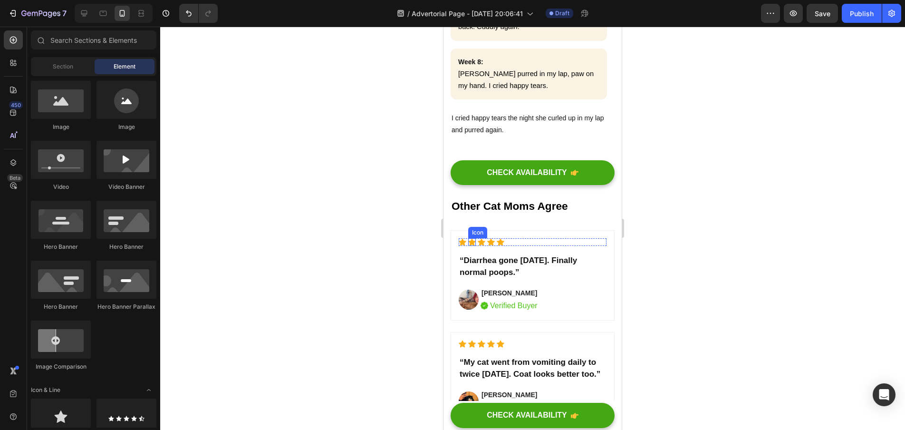
scroll to position [3119, 0]
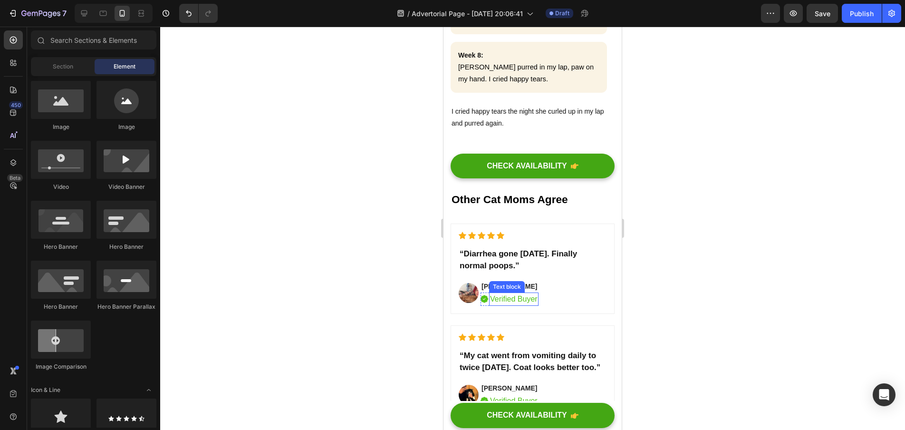
click at [516, 293] on p "Verified Buyer" at bounding box center [514, 298] width 48 height 11
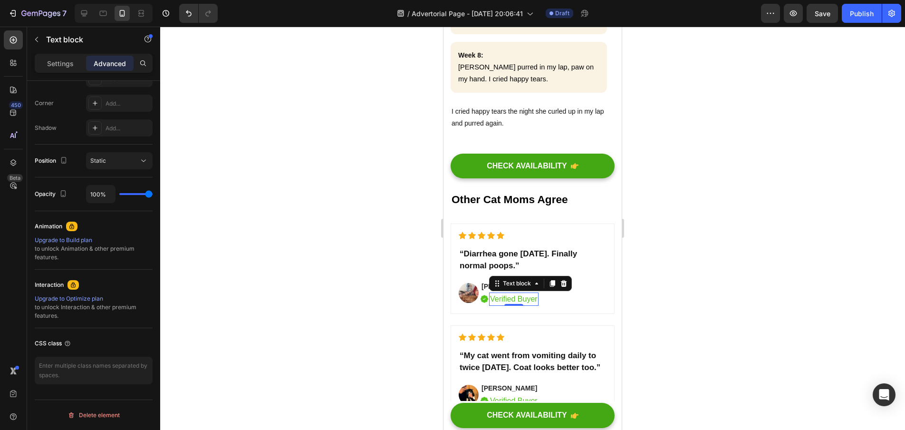
scroll to position [0, 0]
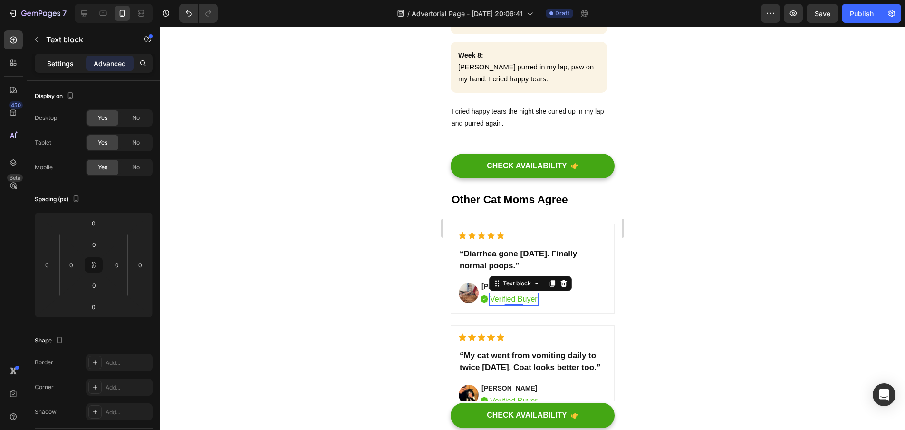
click at [68, 65] on p "Settings" at bounding box center [60, 63] width 27 height 10
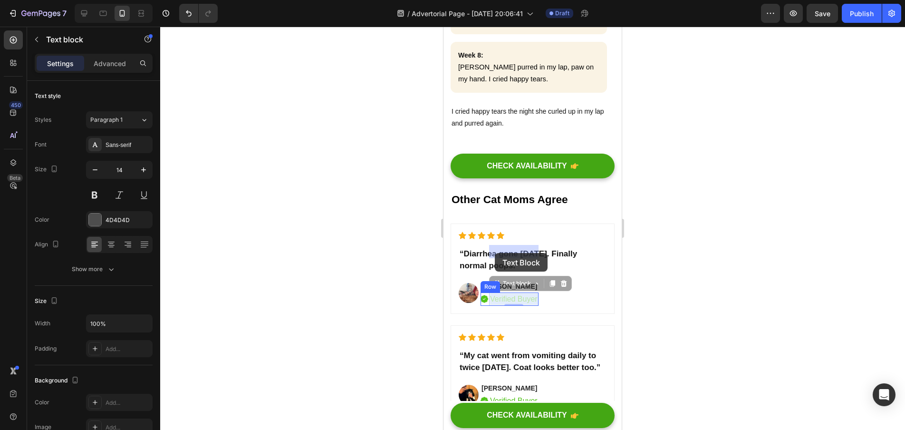
drag, startPoint x: 538, startPoint y: 253, endPoint x: 495, endPoint y: 253, distance: 43.3
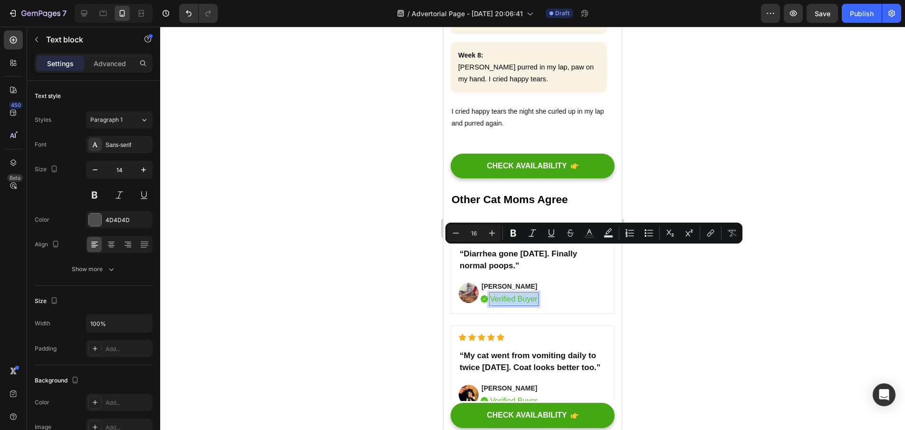
drag, startPoint x: 492, startPoint y: 251, endPoint x: 537, endPoint y: 252, distance: 44.7
click at [594, 234] on icon "Editor contextual toolbar" at bounding box center [590, 233] width 10 height 10
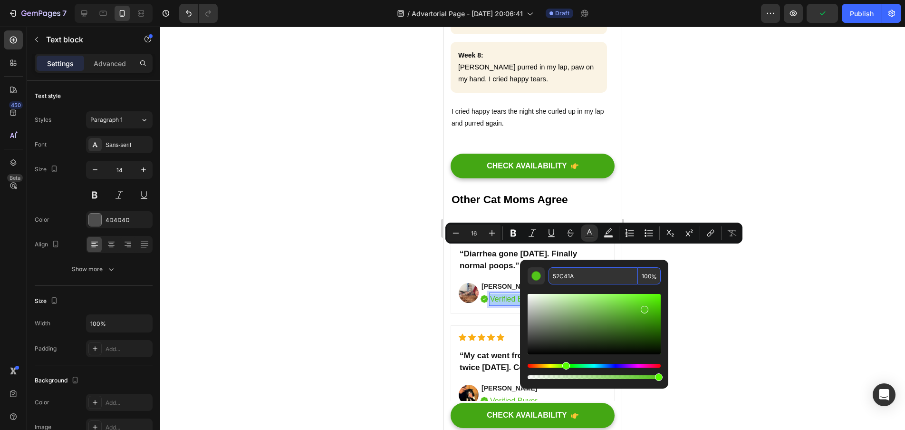
drag, startPoint x: 582, startPoint y: 277, endPoint x: 557, endPoint y: 276, distance: 25.2
click at [557, 276] on input "52C41A" at bounding box center [593, 275] width 89 height 17
type input "5"
paste input "2F5134"
type input "2F5134"
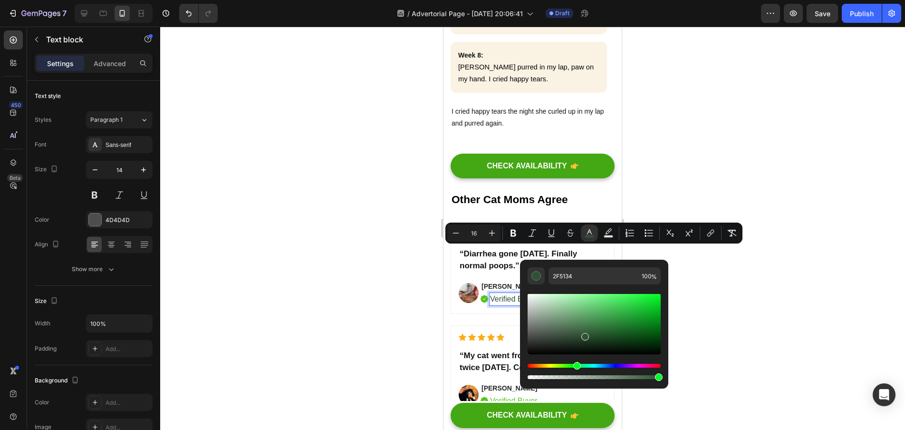
click at [703, 291] on div at bounding box center [532, 228] width 745 height 403
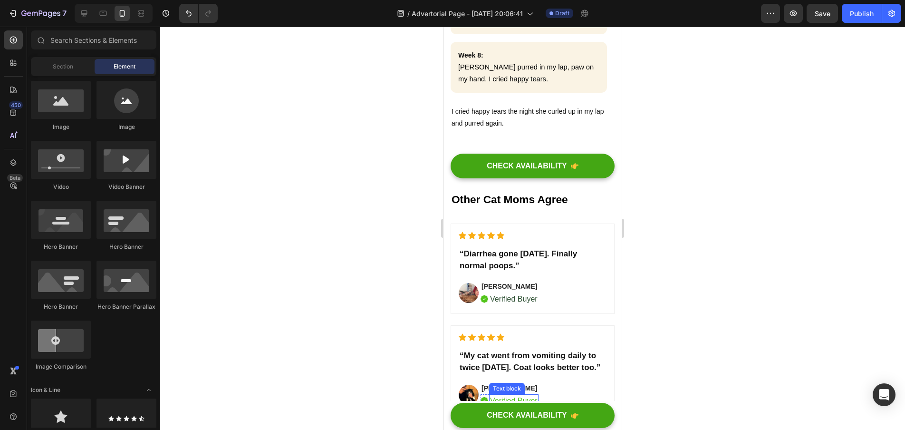
click at [528, 395] on p "Verified Buyer" at bounding box center [514, 400] width 48 height 11
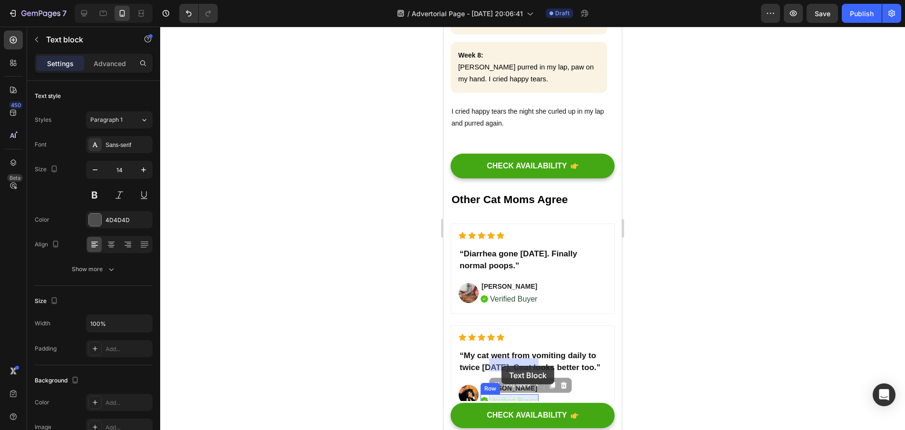
drag, startPoint x: 538, startPoint y: 365, endPoint x: 498, endPoint y: 365, distance: 39.9
drag, startPoint x: 492, startPoint y: 365, endPoint x: 537, endPoint y: 365, distance: 44.7
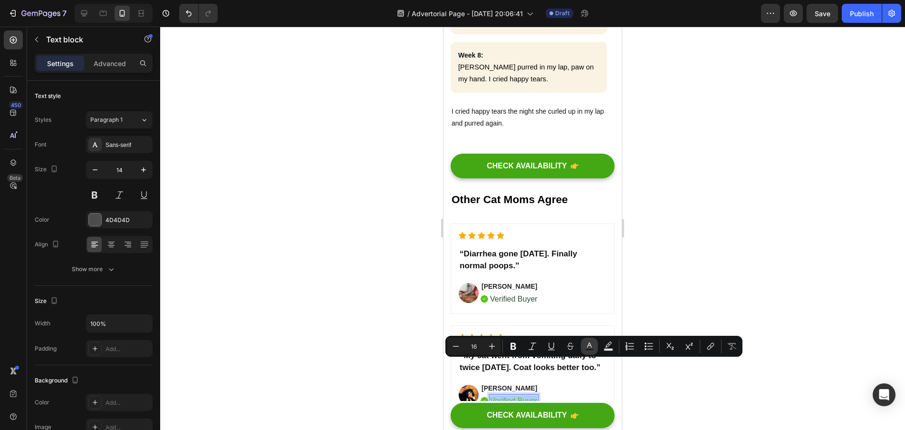
click at [586, 346] on icon "Editor contextual toolbar" at bounding box center [590, 346] width 10 height 10
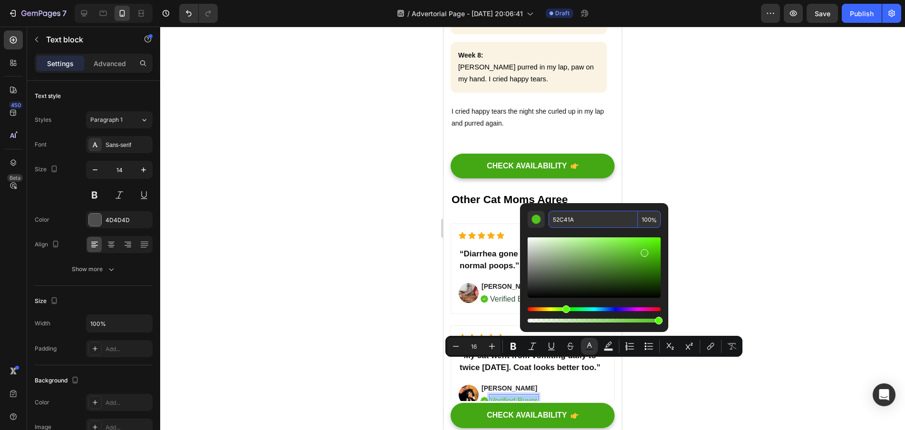
drag, startPoint x: 589, startPoint y: 221, endPoint x: 554, endPoint y: 221, distance: 34.2
click at [554, 221] on input "52C41A" at bounding box center [593, 219] width 89 height 17
paste input "2F5134"
type input "2F5134"
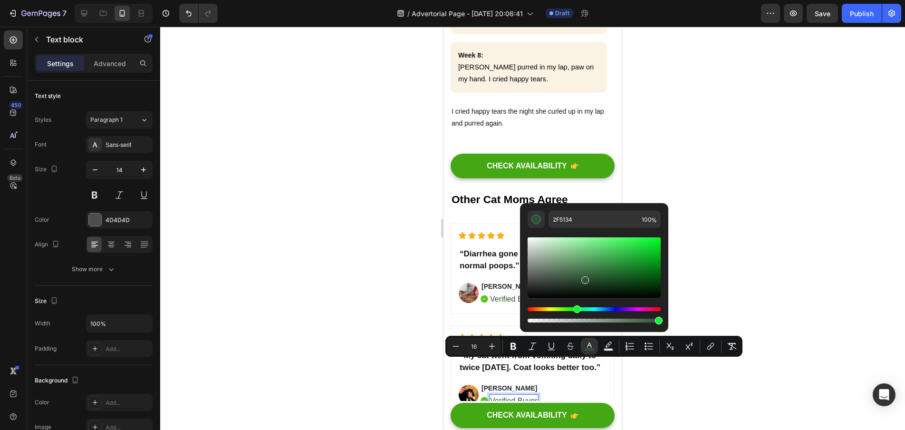
click at [775, 236] on div at bounding box center [532, 228] width 745 height 403
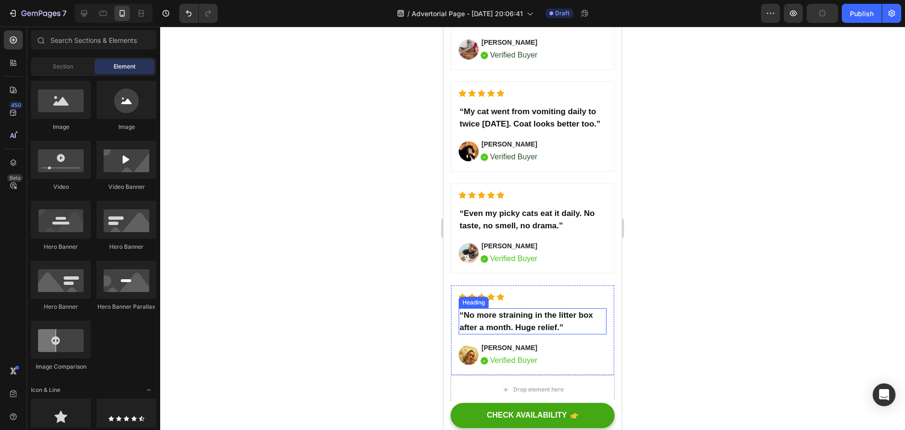
scroll to position [3331, 0]
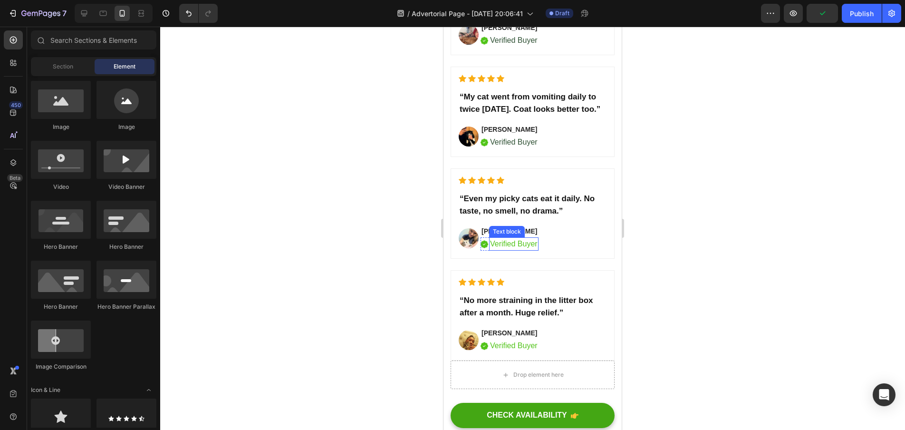
click at [527, 250] on p "Verified Buyer" at bounding box center [514, 243] width 48 height 11
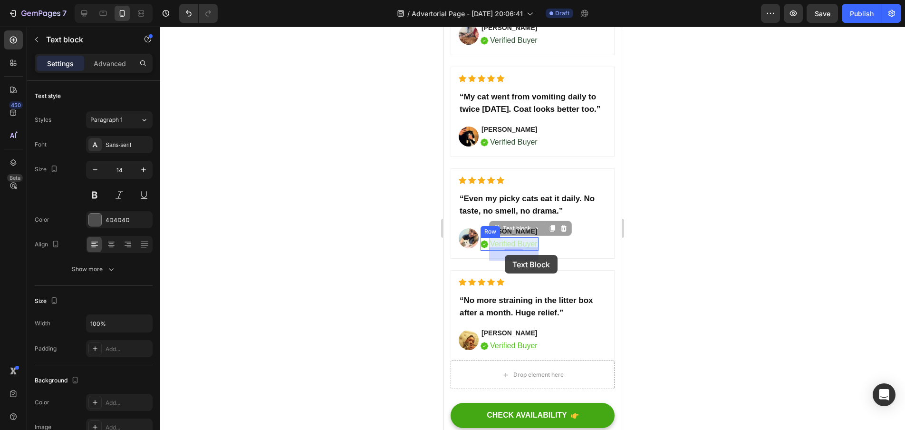
drag, startPoint x: 537, startPoint y: 254, endPoint x: 505, endPoint y: 255, distance: 32.3
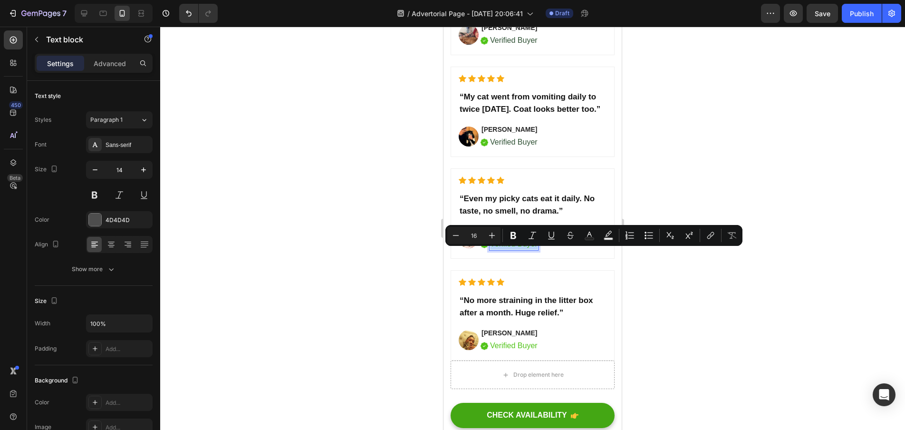
drag, startPoint x: 491, startPoint y: 254, endPoint x: 537, endPoint y: 255, distance: 46.1
click at [593, 239] on rect "Editor contextual toolbar" at bounding box center [589, 239] width 9 height 2
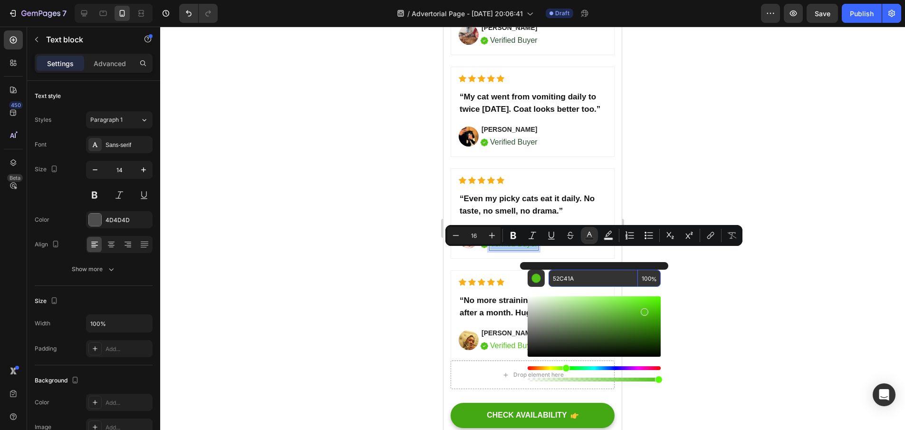
drag, startPoint x: 585, startPoint y: 279, endPoint x: 553, endPoint y: 276, distance: 32.0
click at [553, 276] on input "52C41A" at bounding box center [593, 278] width 89 height 17
paste input "2F5134"
type input "2F5134"
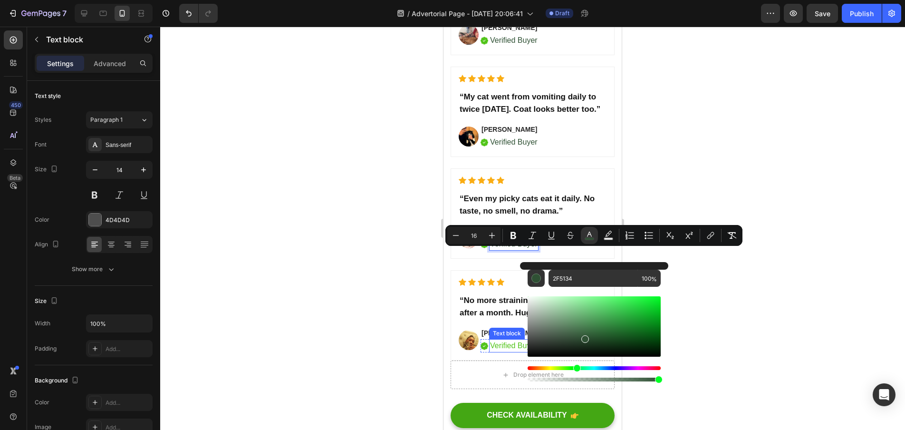
click at [497, 351] on p "Verified Buyer" at bounding box center [514, 345] width 48 height 11
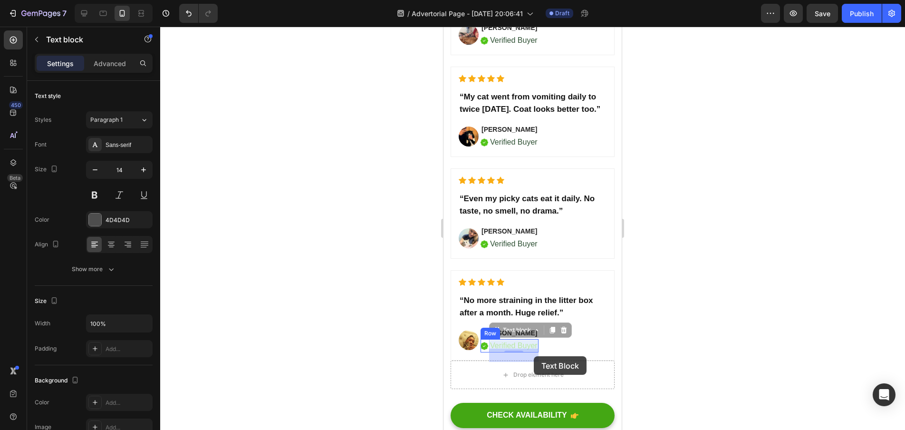
drag, startPoint x: 492, startPoint y: 357, endPoint x: 534, endPoint y: 356, distance: 42.3
drag, startPoint x: 538, startPoint y: 356, endPoint x: 495, endPoint y: 356, distance: 42.3
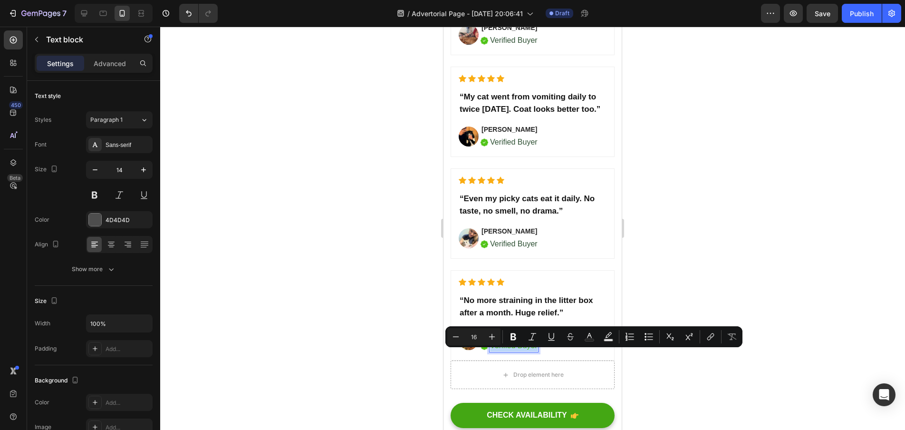
drag, startPoint x: 492, startPoint y: 357, endPoint x: 537, endPoint y: 356, distance: 44.7
click at [591, 338] on icon "Editor contextual toolbar" at bounding box center [590, 337] width 10 height 10
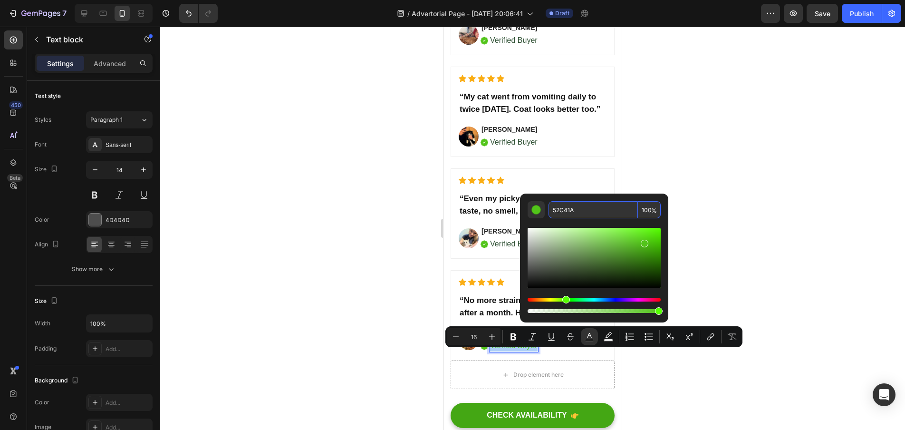
drag, startPoint x: 560, startPoint y: 211, endPoint x: 554, endPoint y: 211, distance: 5.7
click at [554, 211] on input "52C41A" at bounding box center [593, 209] width 89 height 17
paste input "2F5134"
type input "2F5134"
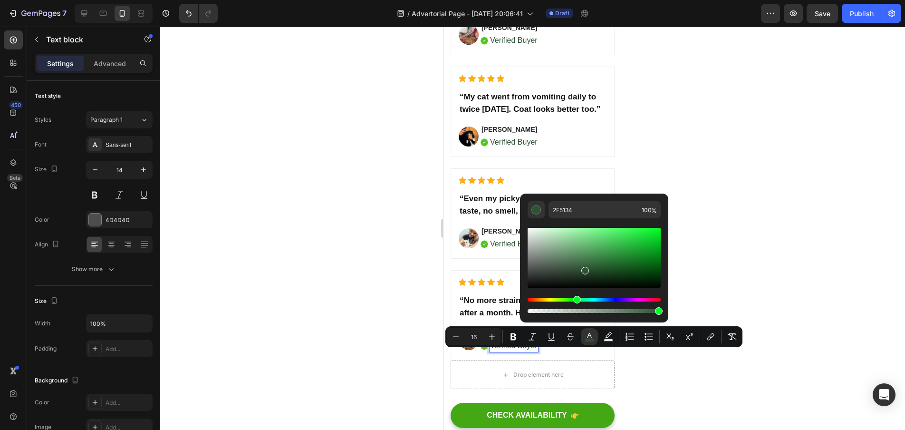
click at [696, 221] on div at bounding box center [532, 228] width 745 height 403
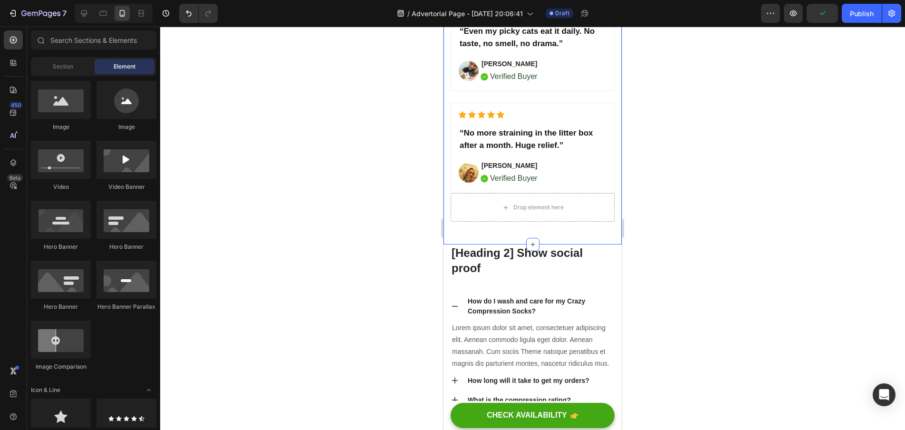
scroll to position [3498, 0]
click at [483, 184] on img at bounding box center [485, 179] width 8 height 8
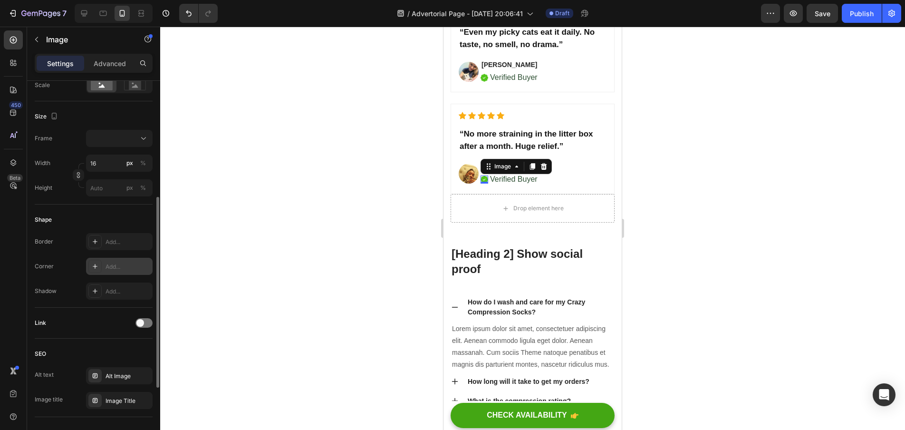
scroll to position [230, 0]
click at [306, 263] on div at bounding box center [532, 228] width 745 height 403
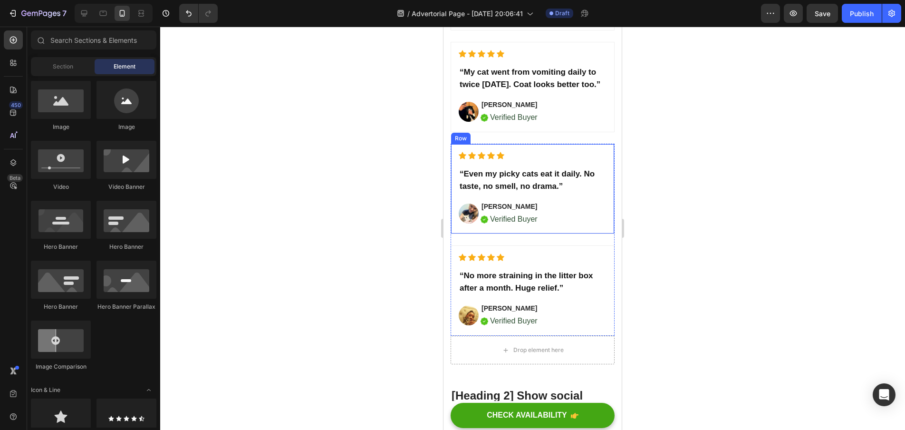
scroll to position [3322, 0]
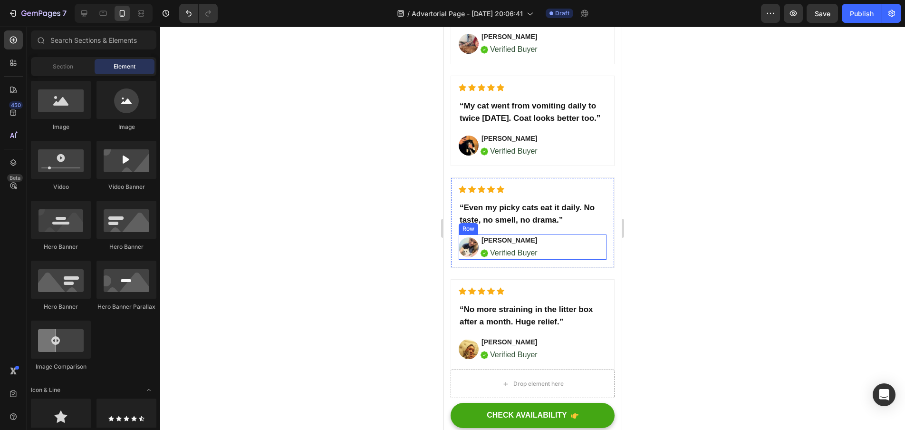
click at [699, 180] on div at bounding box center [532, 228] width 745 height 403
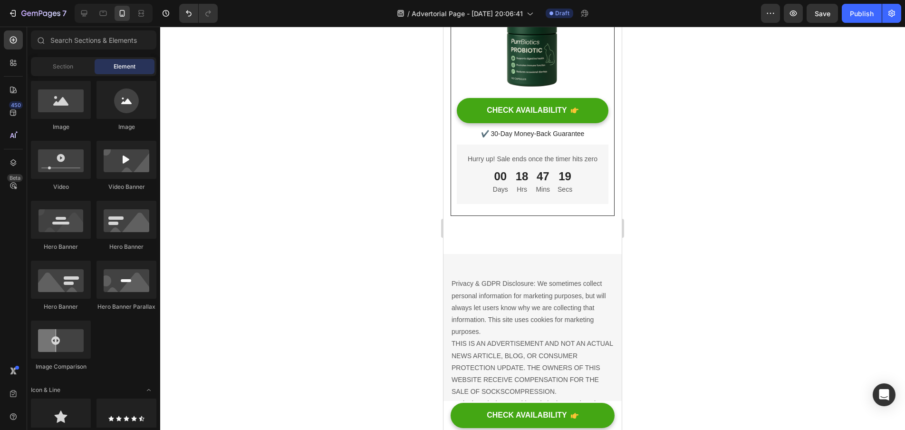
scroll to position [3195, 0]
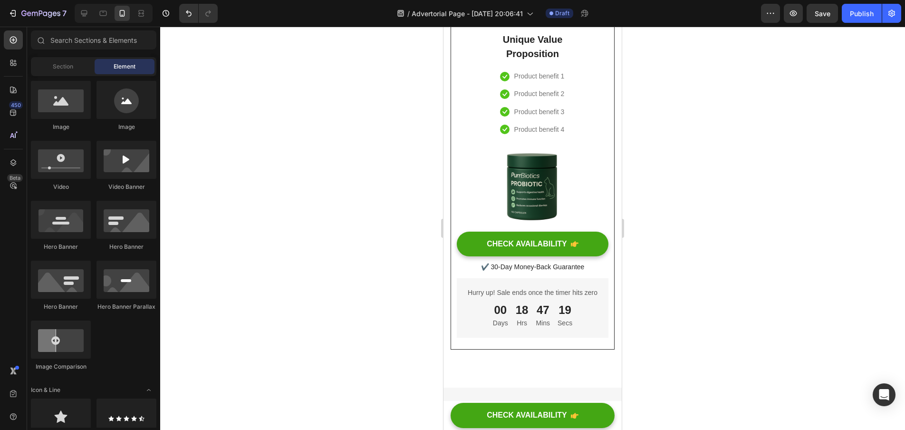
click at [720, 144] on div at bounding box center [532, 228] width 745 height 403
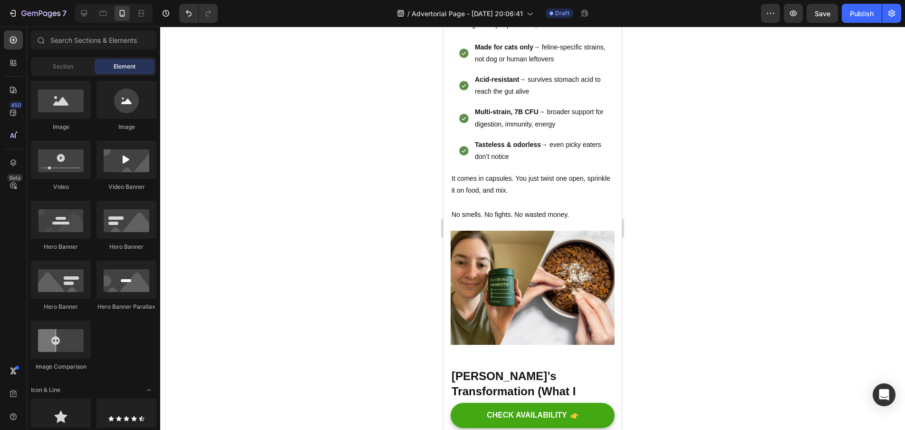
scroll to position [2268, 0]
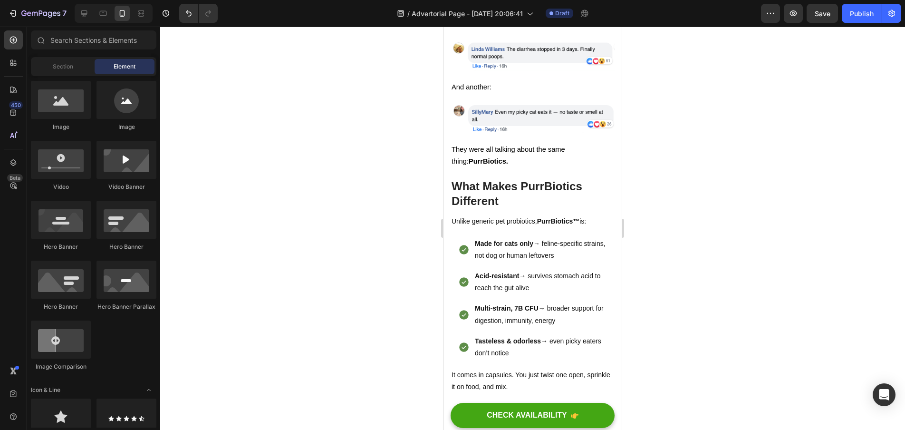
click at [730, 211] on div at bounding box center [532, 228] width 745 height 403
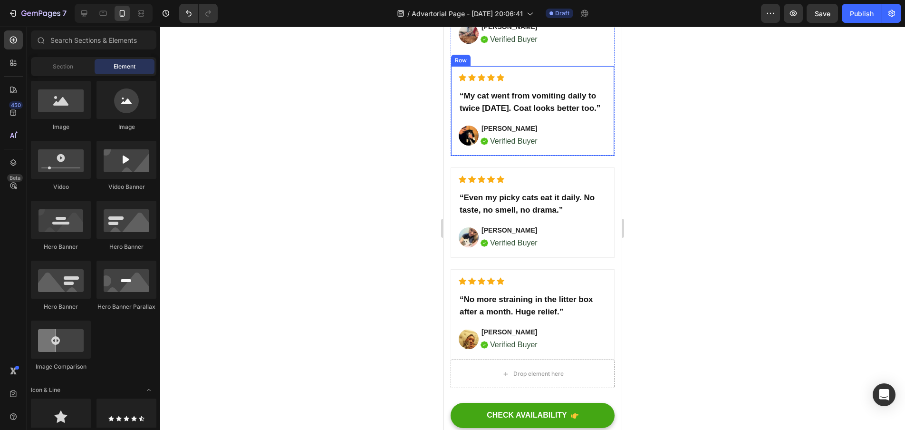
scroll to position [2691, 0]
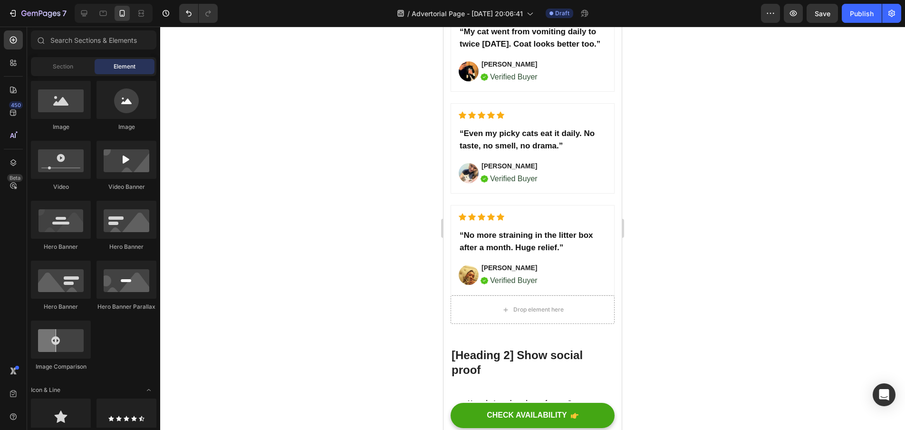
click at [755, 307] on div at bounding box center [532, 228] width 745 height 403
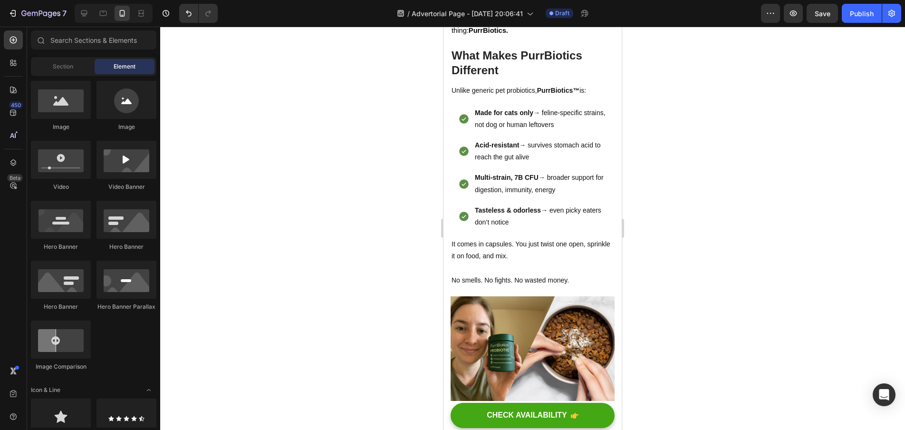
scroll to position [2413, 0]
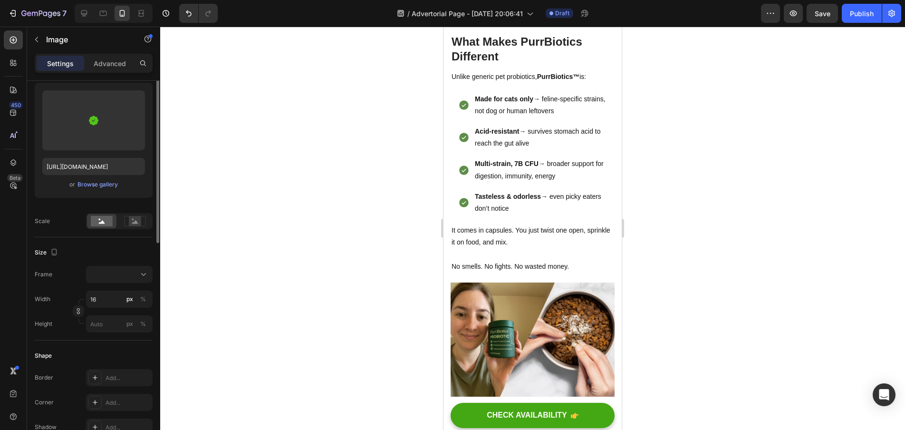
scroll to position [0, 0]
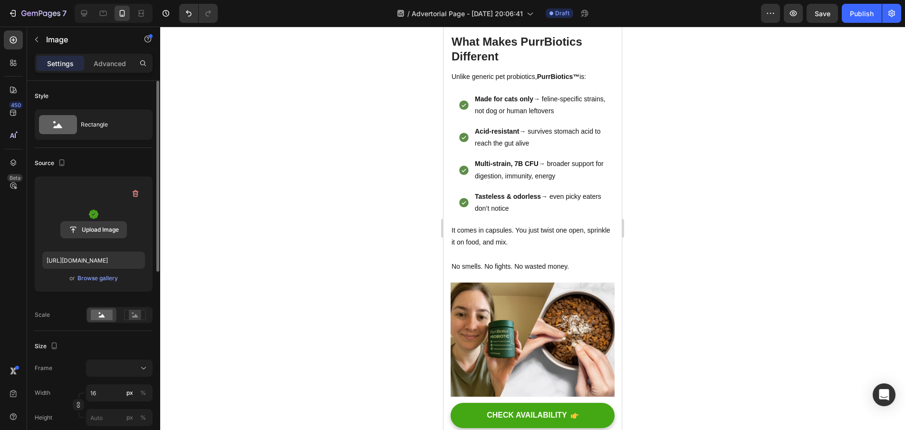
click at [108, 225] on input "file" at bounding box center [94, 230] width 66 height 16
type input "https://cdn.shopify.com/s/files/1/0938/2916/9500/files/gempages_581813877453357…"
click at [97, 215] on label at bounding box center [93, 214] width 103 height 60
click at [97, 222] on input "file" at bounding box center [94, 230] width 66 height 16
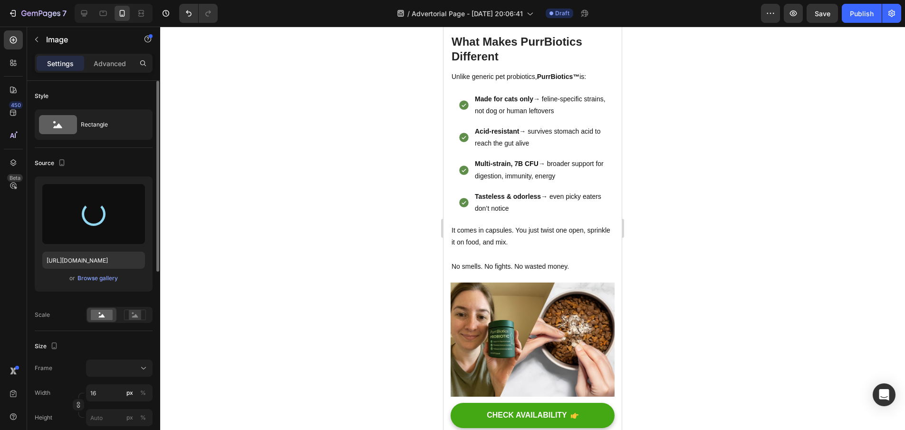
type input "https://cdn.shopify.com/s/files/1/0938/2916/9500/files/gempages_581813877453357…"
click at [107, 216] on label at bounding box center [93, 214] width 103 height 60
click at [107, 222] on input "file" at bounding box center [94, 230] width 66 height 16
type input "https://cdn.shopify.com/s/files/1/0938/2916/9500/files/gempages_581813877453357…"
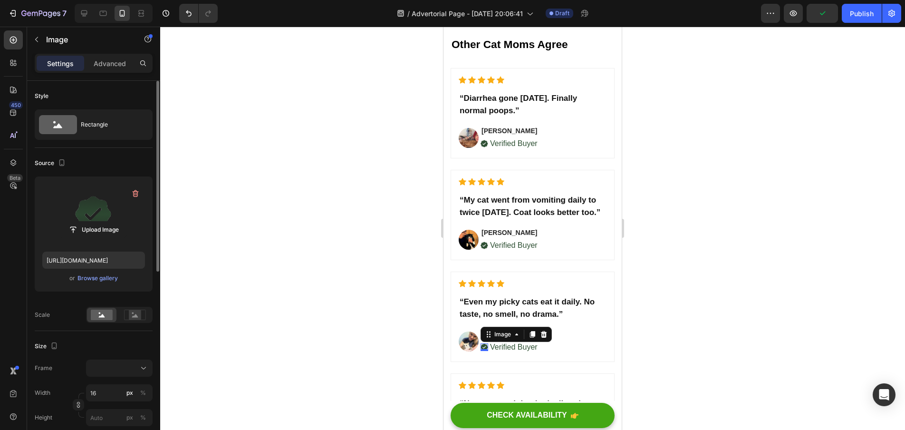
scroll to position [2512, 0]
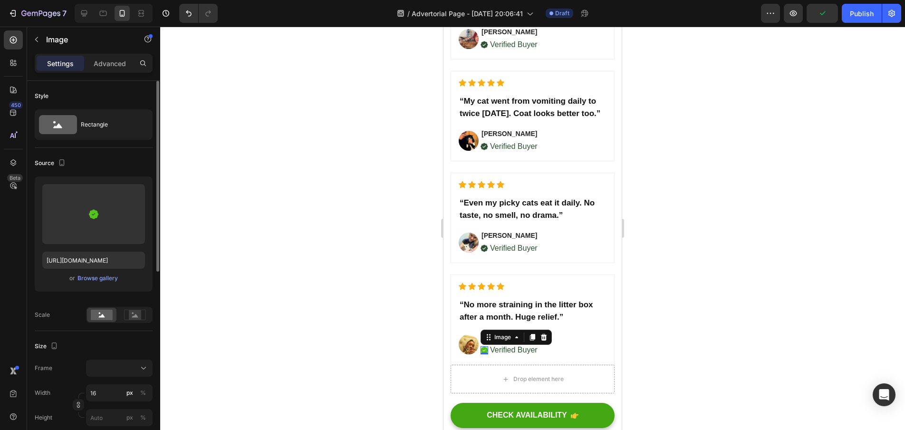
click at [484, 354] on div "Image 0" at bounding box center [485, 350] width 8 height 8
click at [93, 229] on input "file" at bounding box center [94, 230] width 66 height 16
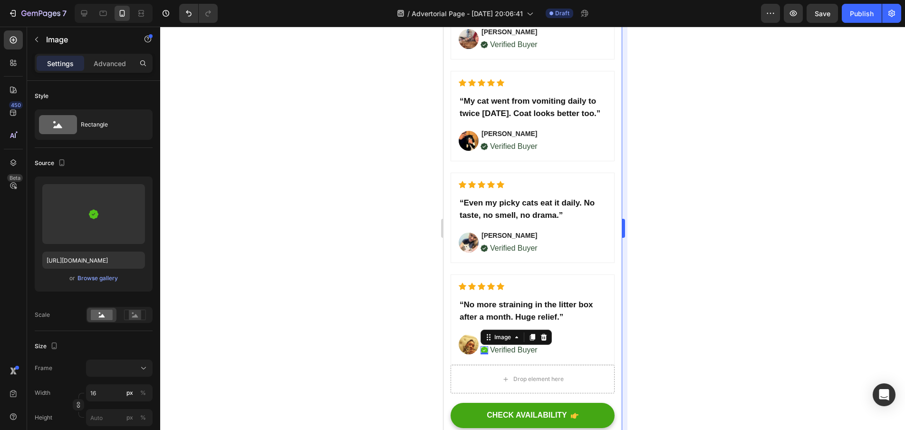
type input "https://cdn.shopify.com/s/files/1/0938/2916/9500/files/gempages_581813877453357…"
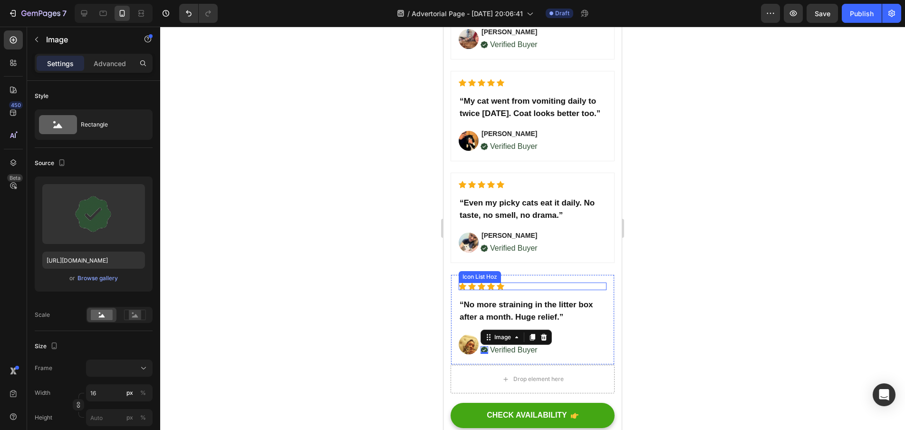
click at [507, 290] on div "Icon Icon Icon Icon Icon" at bounding box center [533, 286] width 148 height 8
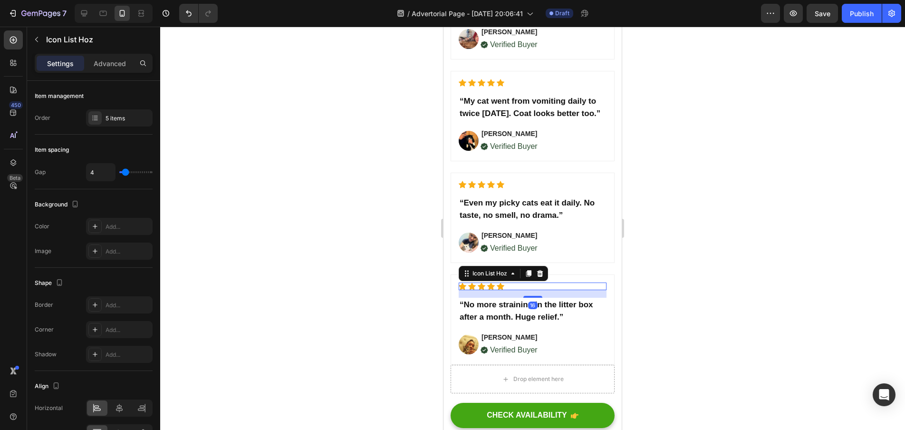
click at [507, 290] on div "Icon Icon Icon Icon Icon" at bounding box center [533, 286] width 148 height 8
click at [103, 68] on div "Advanced" at bounding box center [110, 63] width 48 height 15
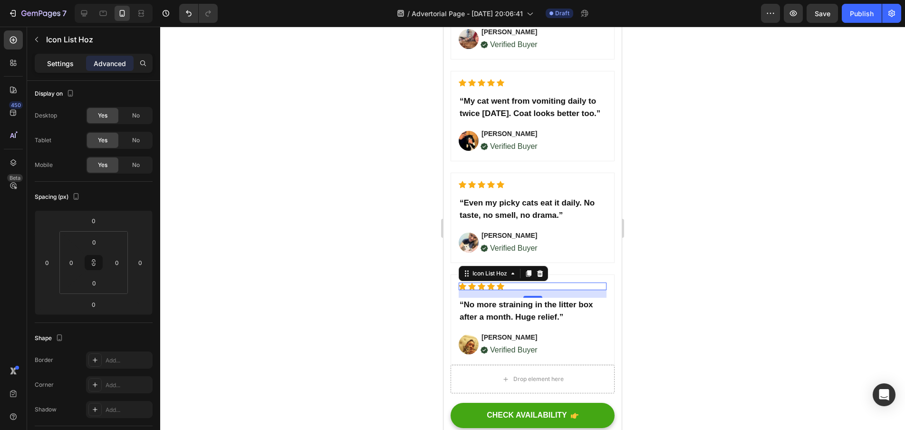
click at [50, 67] on p "Settings" at bounding box center [60, 63] width 27 height 10
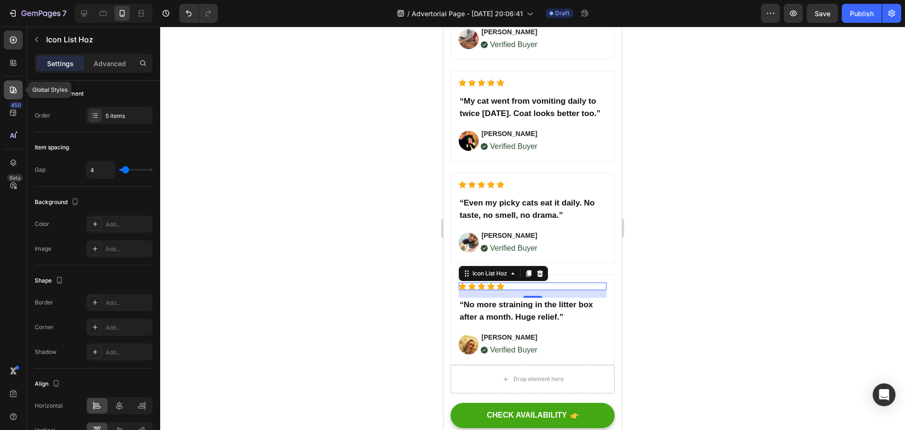
click at [20, 86] on div at bounding box center [13, 89] width 19 height 19
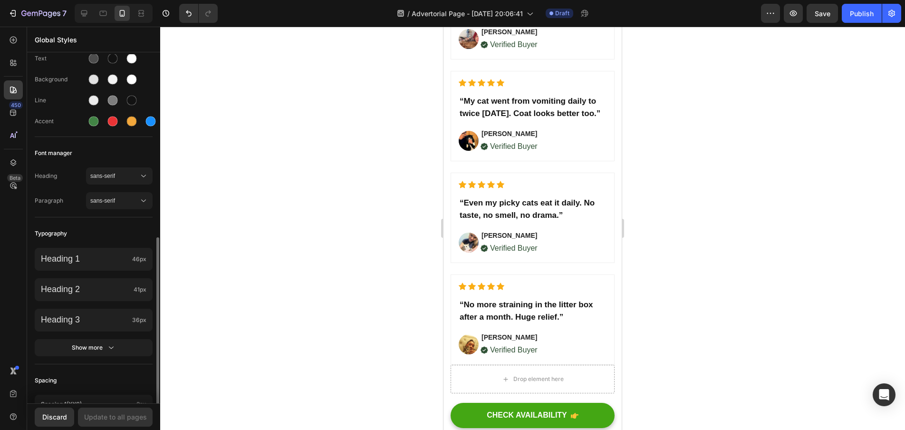
scroll to position [0, 0]
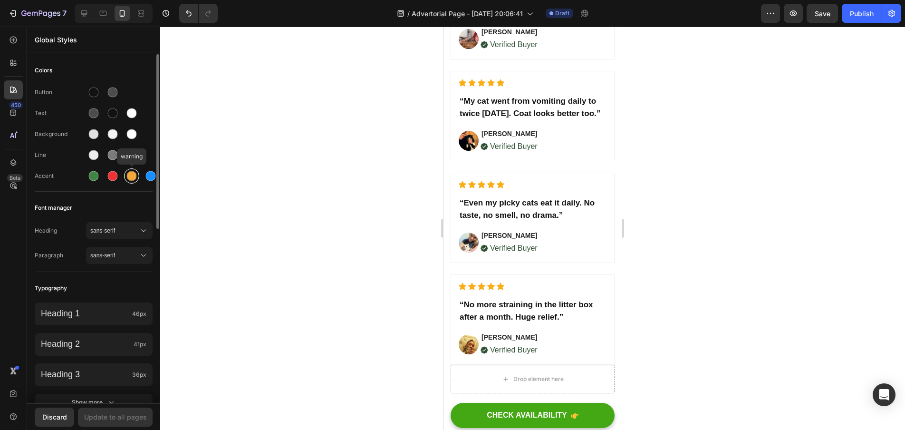
click at [129, 178] on div at bounding box center [132, 176] width 10 height 10
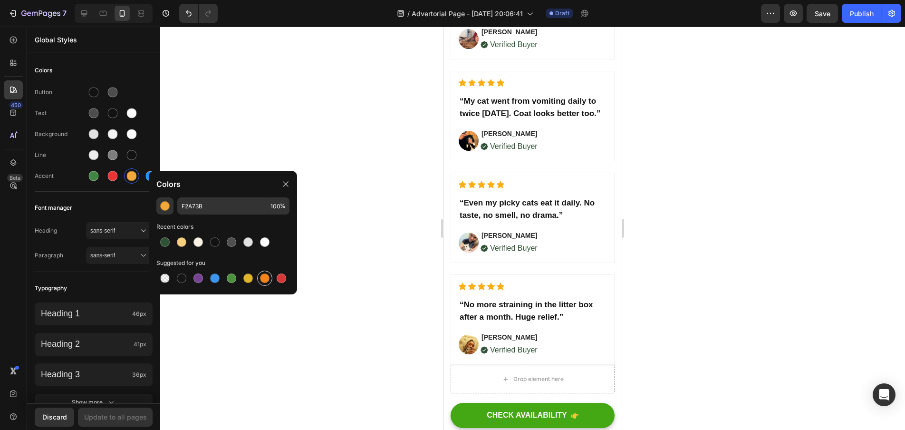
click at [263, 283] on div at bounding box center [264, 277] width 11 height 11
click at [248, 282] on div at bounding box center [248, 278] width 10 height 10
click at [249, 281] on div at bounding box center [248, 278] width 10 height 10
click at [261, 279] on div at bounding box center [265, 278] width 10 height 10
click at [249, 279] on div at bounding box center [248, 278] width 10 height 10
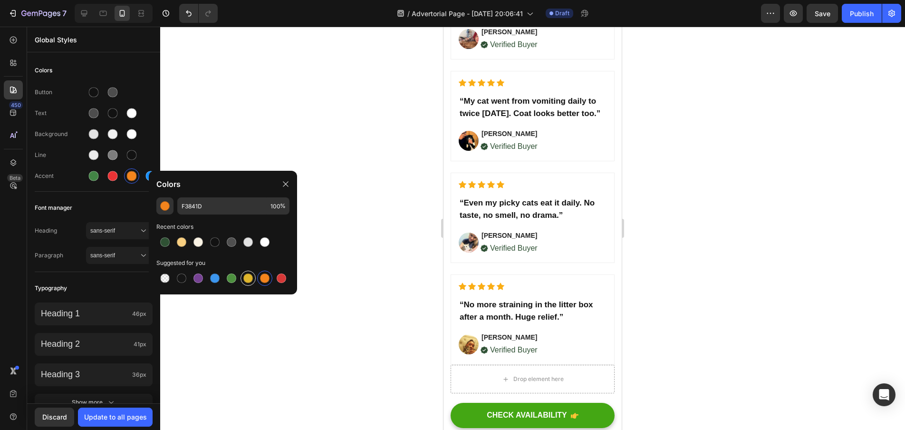
type input "DFB52C"
click at [108, 417] on div "Update to all pages" at bounding box center [115, 417] width 63 height 10
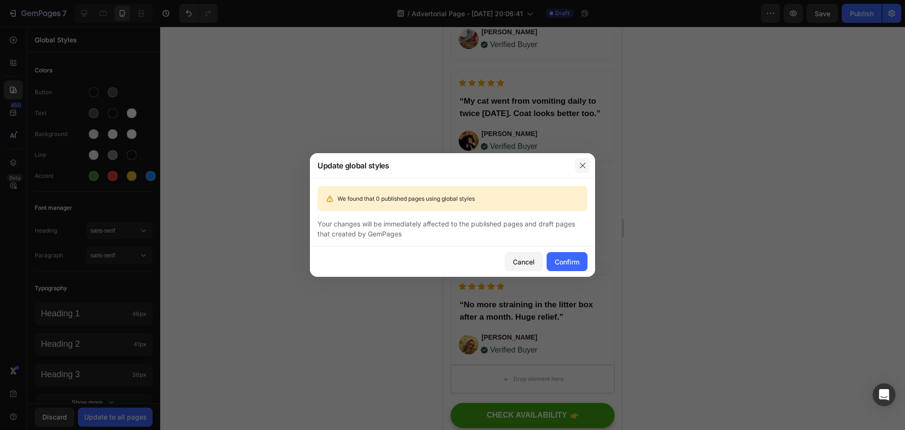
click at [586, 170] on button "button" at bounding box center [582, 165] width 15 height 15
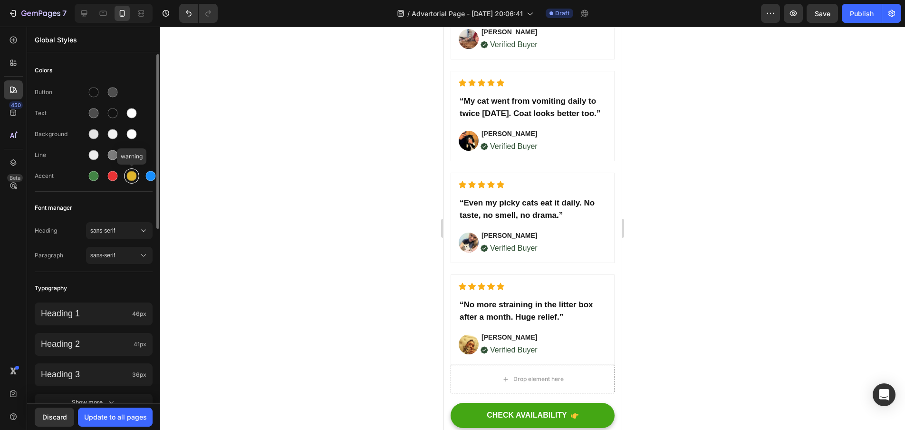
click at [128, 170] on div at bounding box center [131, 175] width 15 height 15
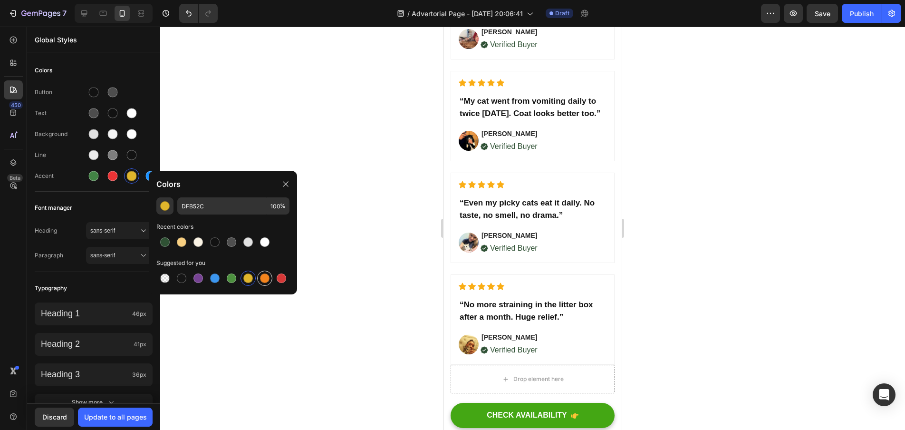
click at [262, 277] on div at bounding box center [265, 278] width 10 height 10
type input "F3841D"
click at [324, 306] on div at bounding box center [532, 228] width 745 height 403
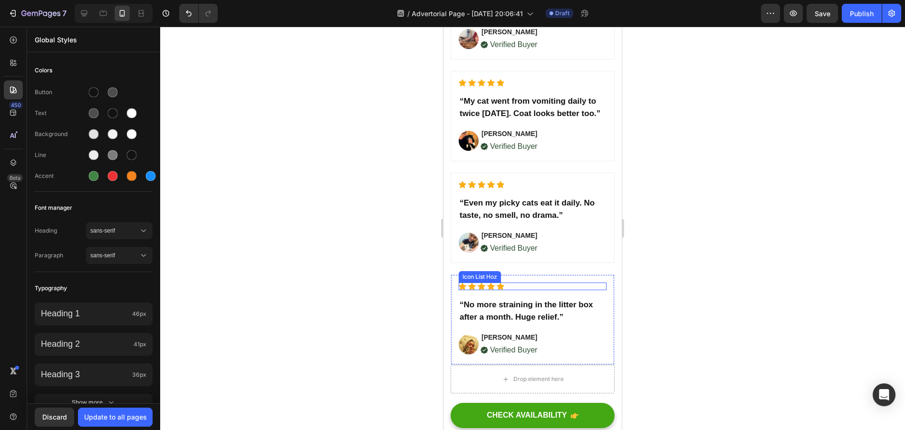
click at [342, 282] on div at bounding box center [532, 228] width 745 height 403
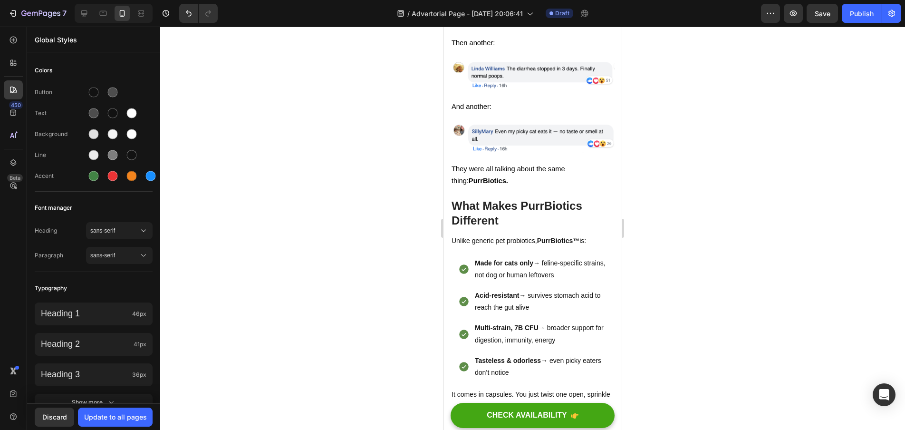
scroll to position [2207, 0]
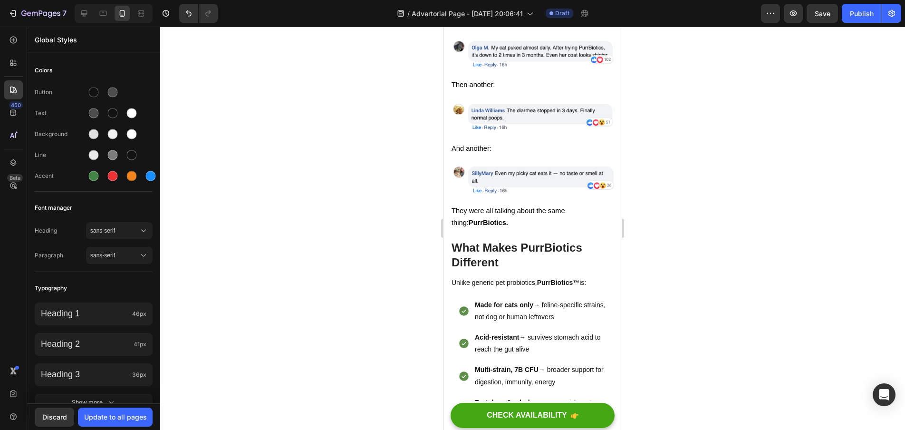
click at [688, 125] on div at bounding box center [532, 228] width 745 height 403
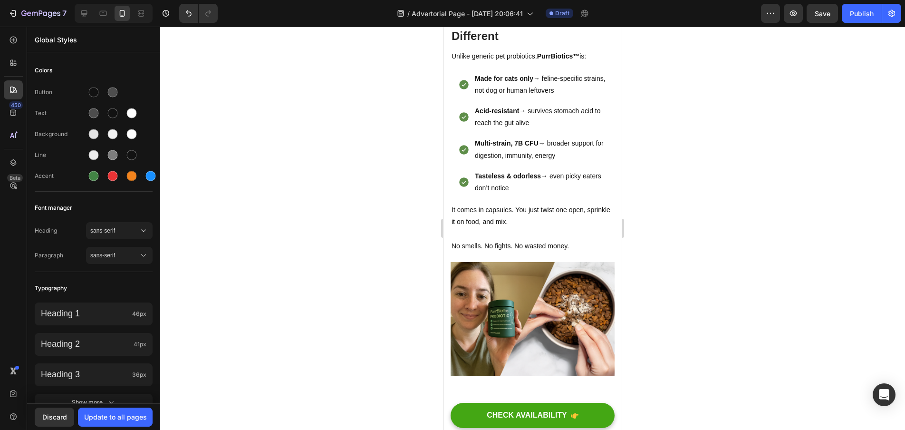
scroll to position [2500, 0]
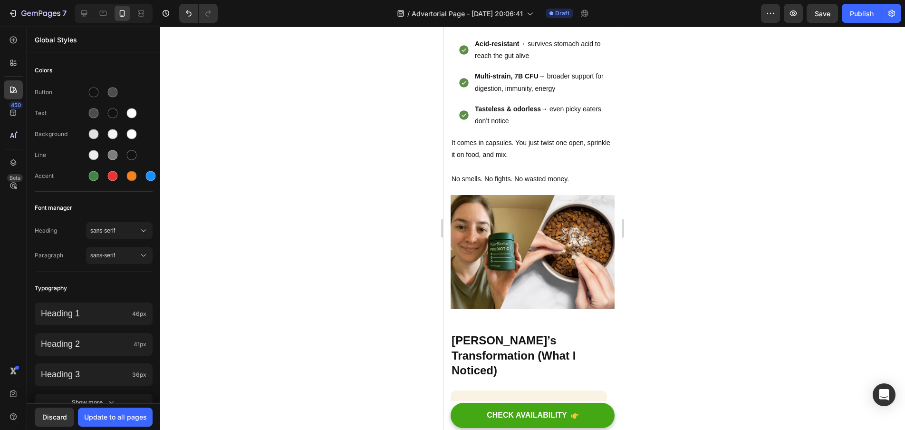
click at [723, 218] on div at bounding box center [532, 228] width 745 height 403
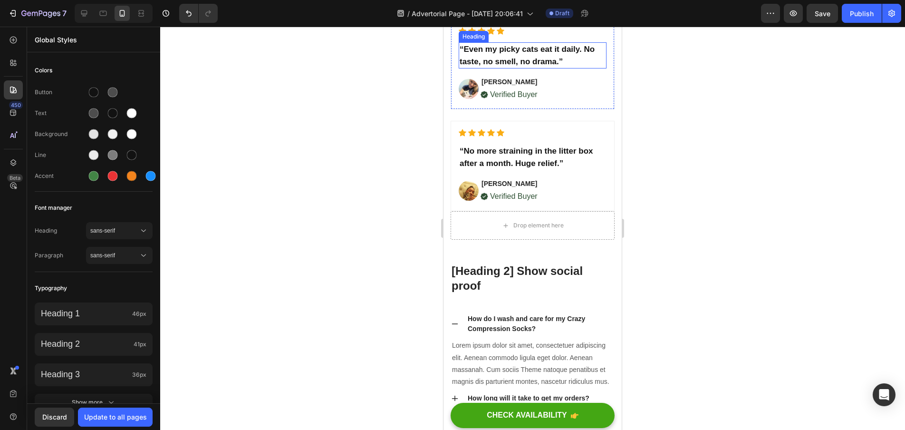
scroll to position [2770, 0]
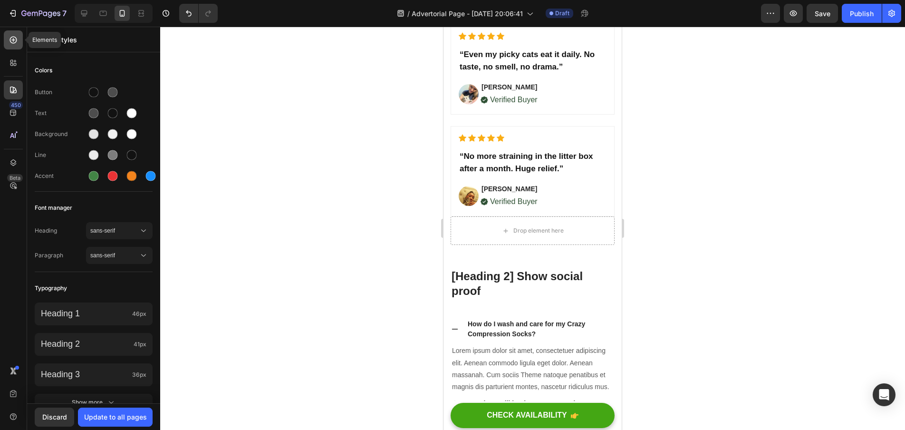
click at [20, 39] on div at bounding box center [13, 39] width 19 height 19
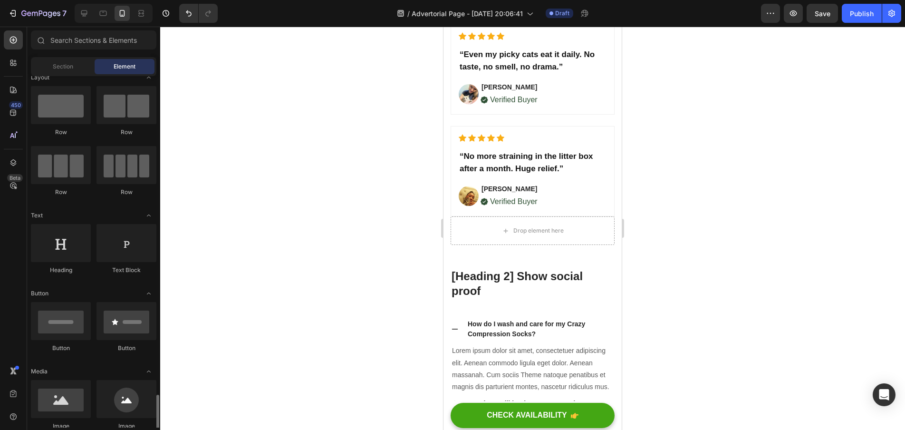
scroll to position [0, 0]
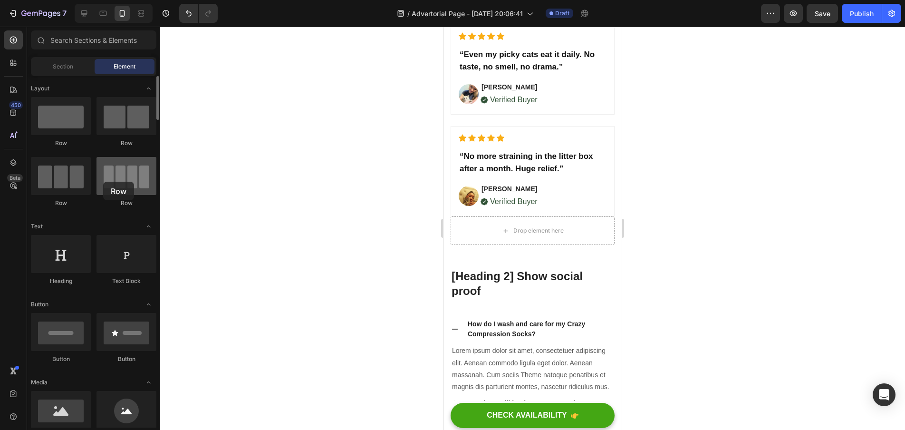
drag, startPoint x: 121, startPoint y: 174, endPoint x: 103, endPoint y: 182, distance: 19.4
click at [103, 182] on div at bounding box center [127, 176] width 60 height 38
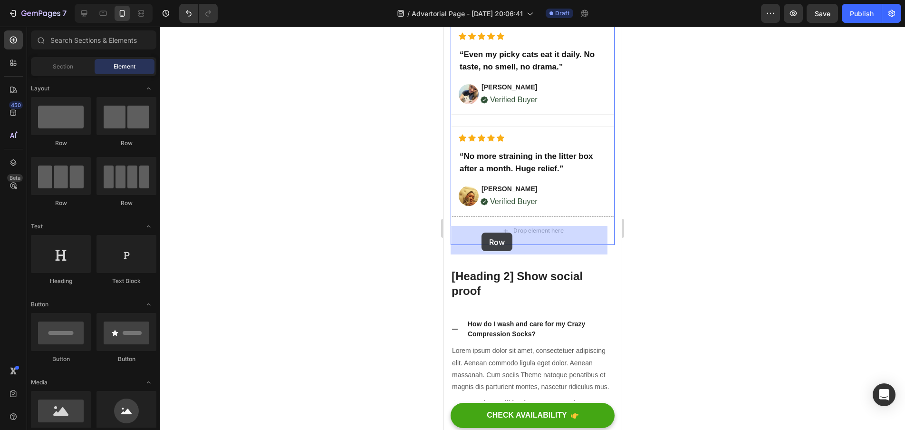
drag, startPoint x: 500, startPoint y: 200, endPoint x: 482, endPoint y: 233, distance: 37.0
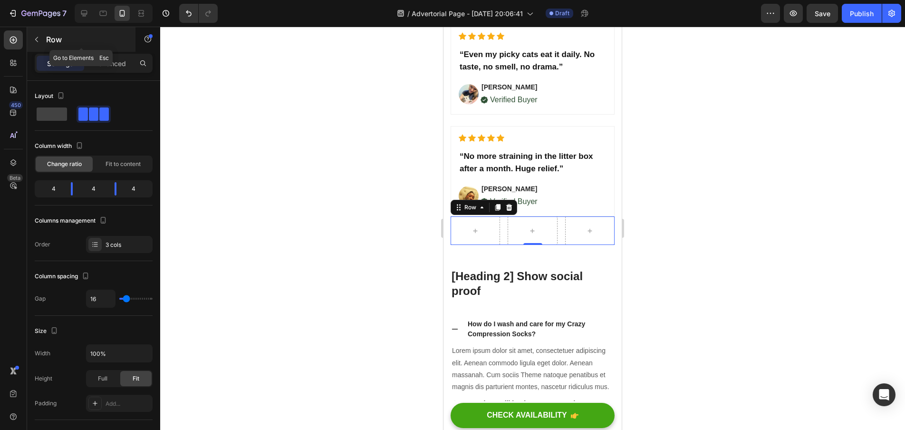
click at [37, 39] on icon "button" at bounding box center [37, 40] width 8 height 8
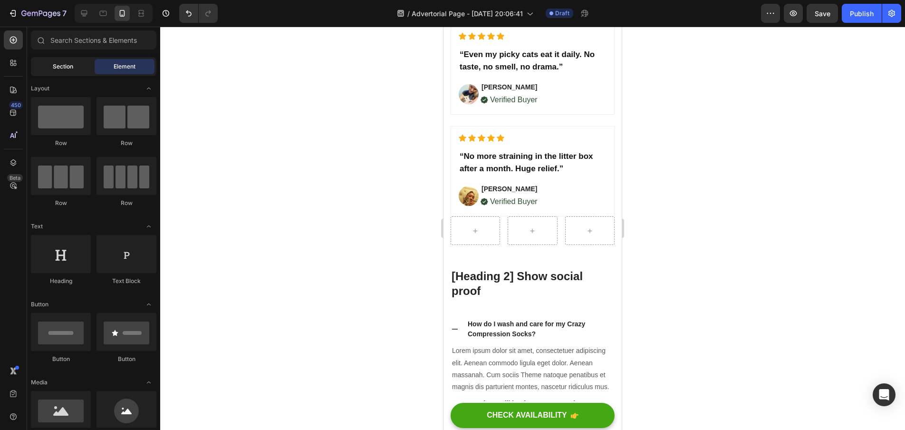
click at [52, 62] on div "Section" at bounding box center [63, 66] width 60 height 15
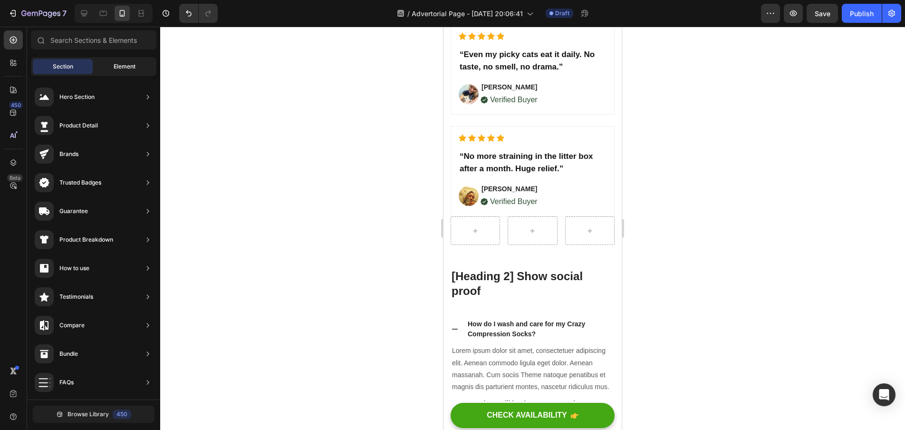
click at [113, 68] on div "Element" at bounding box center [125, 66] width 60 height 15
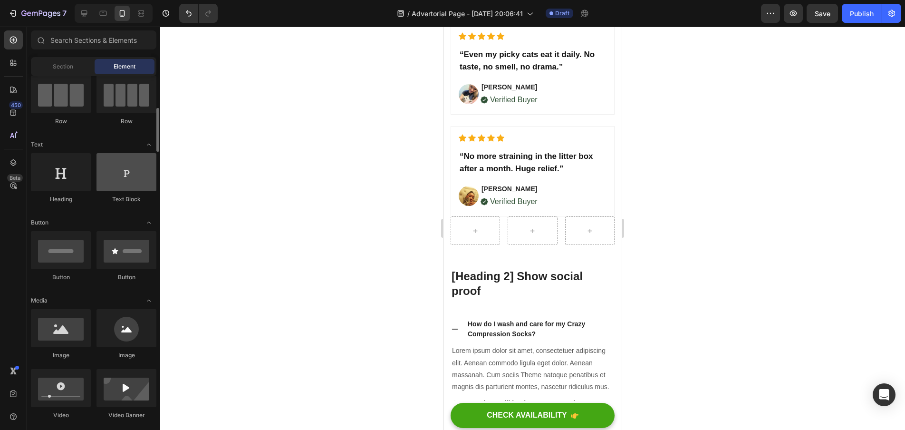
scroll to position [101, 0]
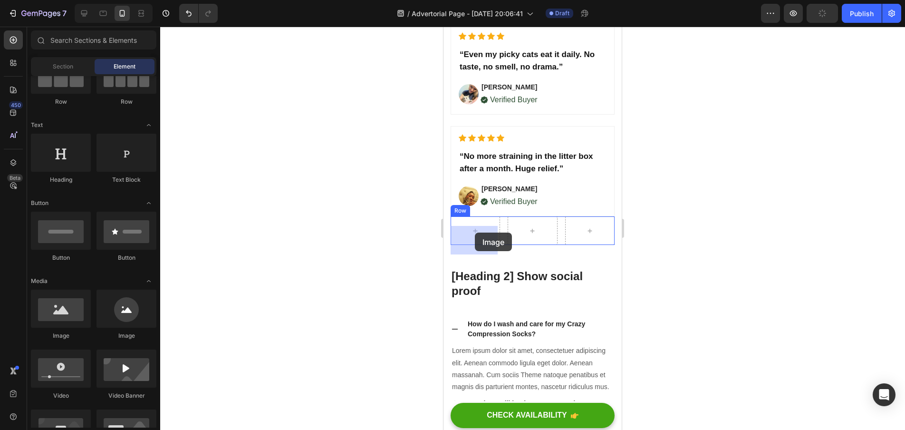
drag, startPoint x: 513, startPoint y: 349, endPoint x: 475, endPoint y: 233, distance: 122.4
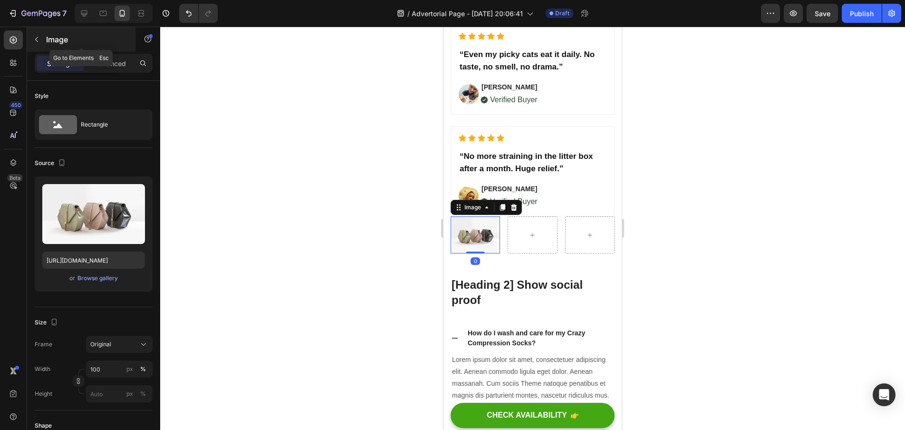
click at [38, 41] on icon "button" at bounding box center [37, 40] width 8 height 8
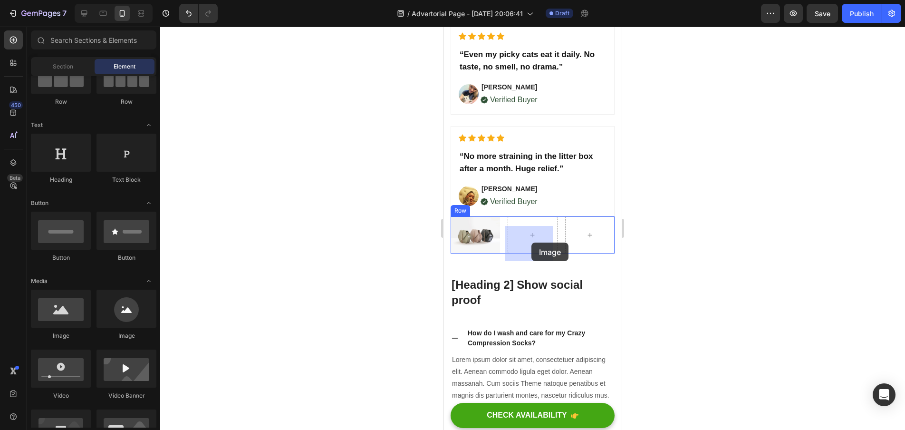
drag, startPoint x: 497, startPoint y: 343, endPoint x: 532, endPoint y: 242, distance: 107.5
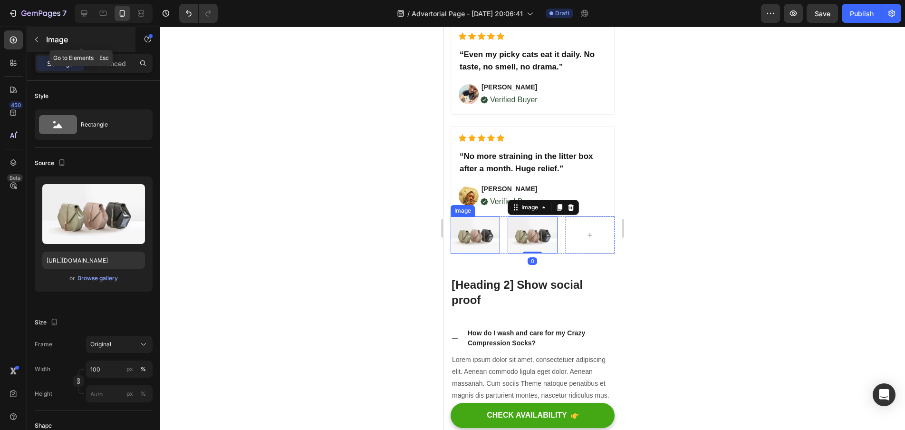
click at [34, 38] on icon "button" at bounding box center [37, 40] width 8 height 8
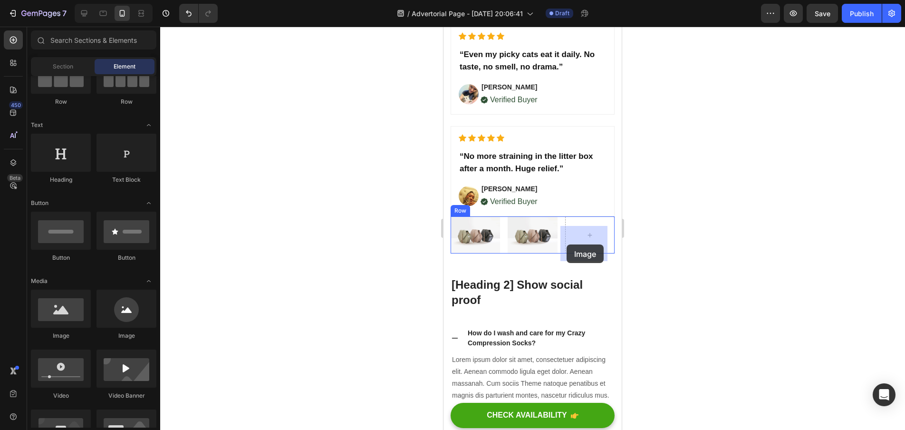
drag, startPoint x: 505, startPoint y: 343, endPoint x: 567, endPoint y: 244, distance: 116.4
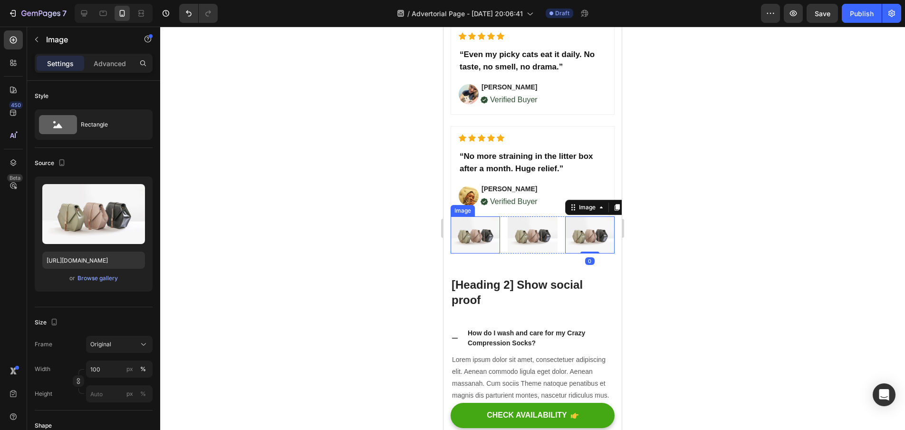
click at [470, 247] on img at bounding box center [475, 234] width 49 height 37
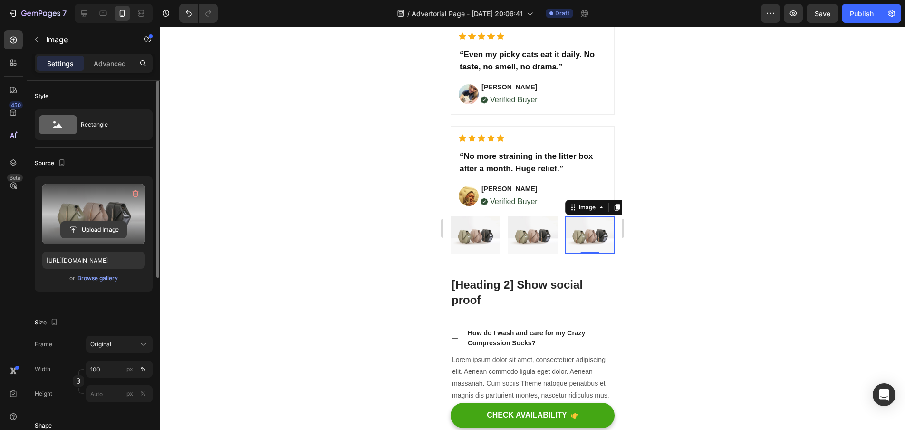
click at [108, 233] on input "file" at bounding box center [94, 230] width 66 height 16
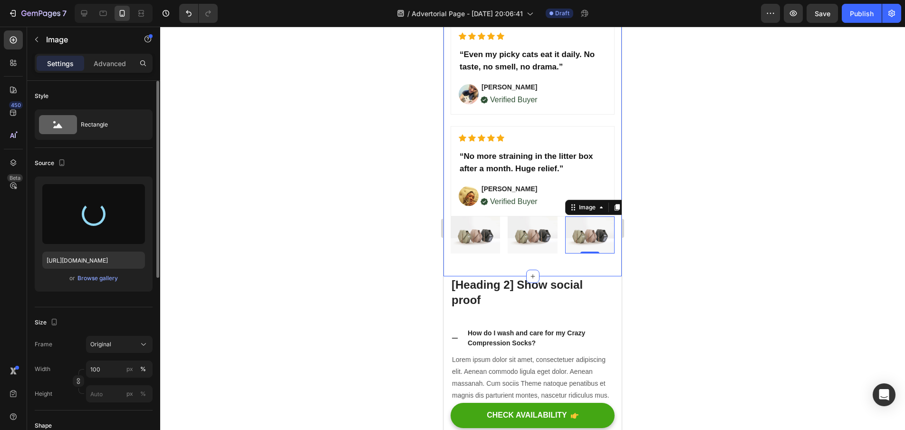
type input "https://cdn.shopify.com/s/files/1/0938/2916/9500/files/gempages_581813877453357…"
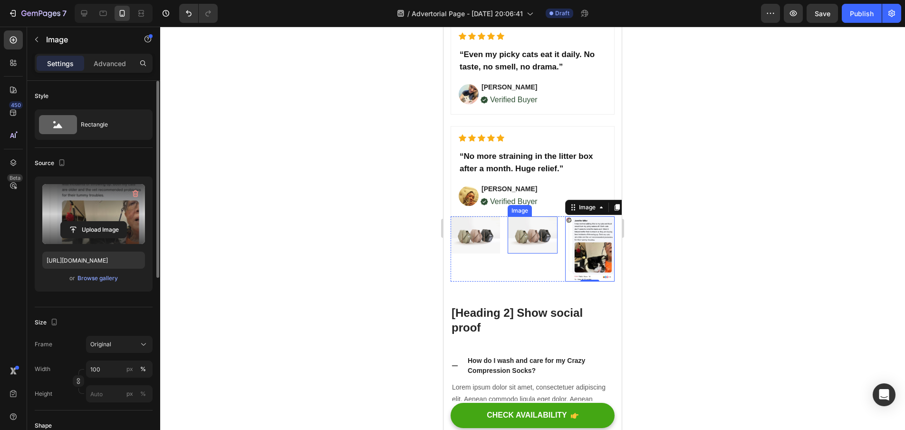
click at [535, 244] on img at bounding box center [532, 234] width 49 height 37
click at [599, 271] on img at bounding box center [589, 248] width 49 height 65
click at [40, 39] on icon "button" at bounding box center [37, 40] width 8 height 8
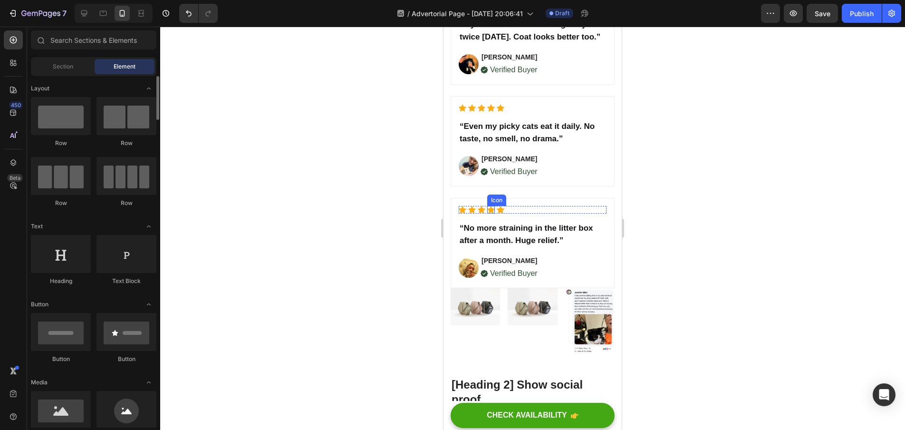
scroll to position [2854, 0]
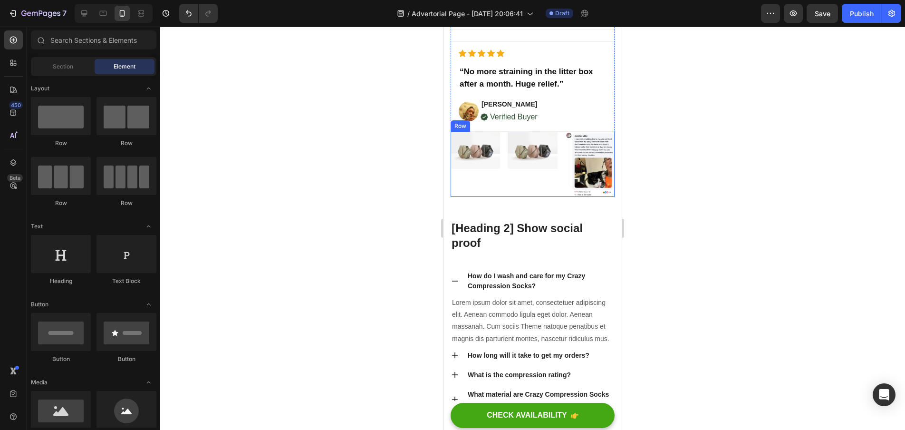
click at [515, 197] on div "Image" at bounding box center [532, 164] width 49 height 65
click at [523, 184] on div "Image" at bounding box center [532, 164] width 49 height 65
click at [457, 177] on div "Image" at bounding box center [475, 164] width 49 height 65
click at [457, 183] on div "Image" at bounding box center [475, 164] width 49 height 65
click at [510, 177] on div "Image" at bounding box center [532, 164] width 49 height 65
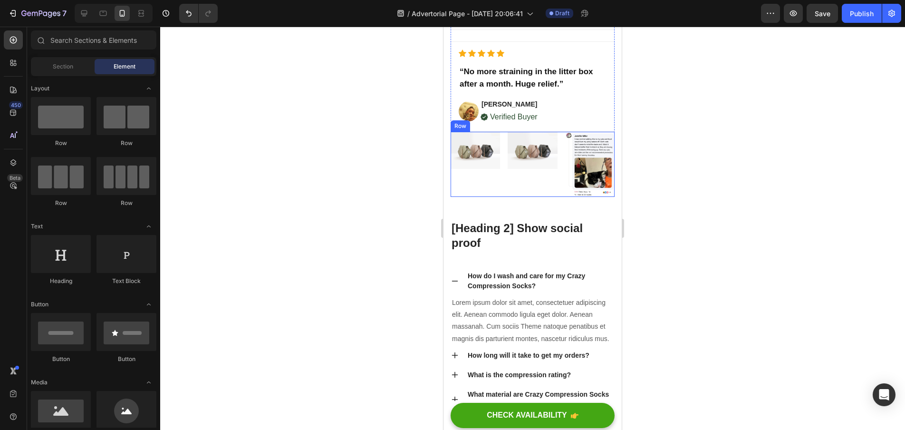
click at [498, 193] on div "Image Image Image Row" at bounding box center [533, 164] width 164 height 65
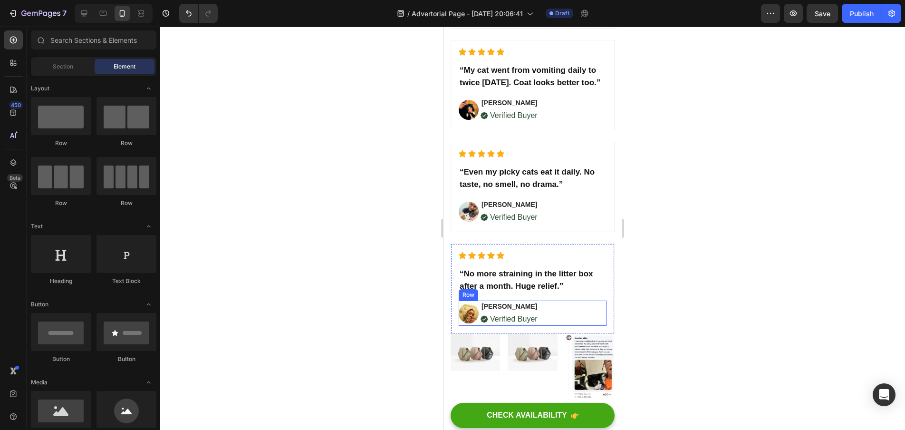
scroll to position [2624, 0]
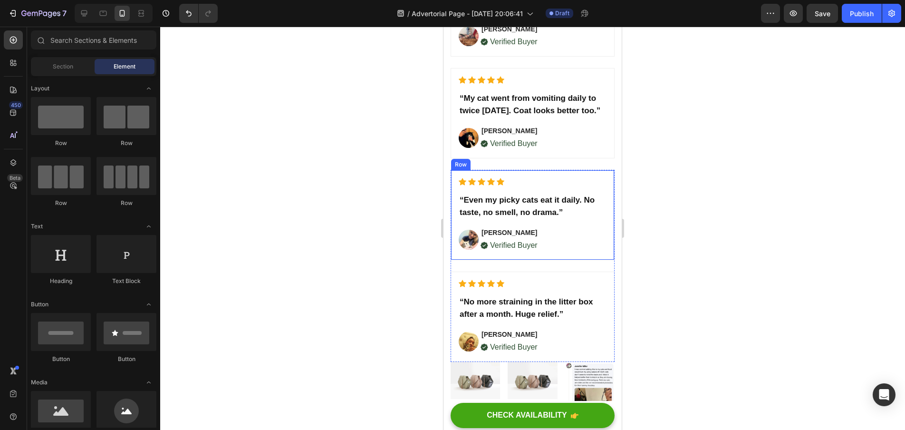
click at [575, 196] on div "Icon Icon Icon Icon Icon Icon List Hoz “Even my picky cats eat it daily. No tas…" at bounding box center [533, 215] width 148 height 74
click at [597, 177] on div "Other Cat Moms Agree Heading Icon Icon Icon Icon Icon Icon List Hoz “Diarrhea g…" at bounding box center [533, 148] width 164 height 428
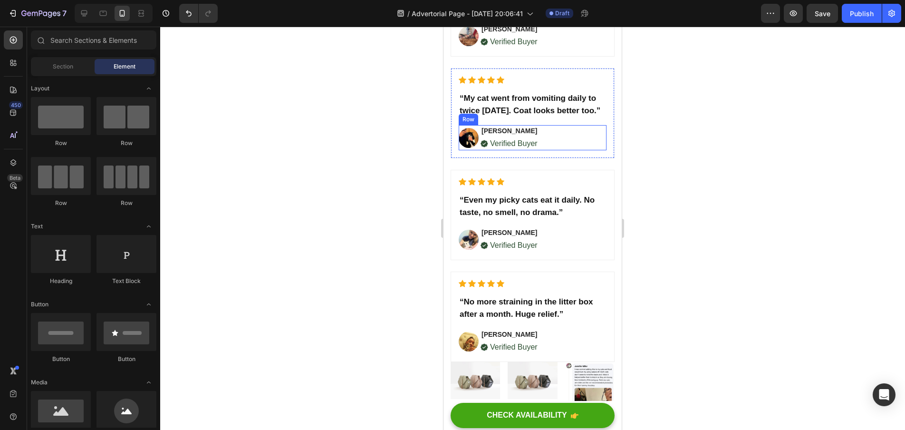
click at [587, 137] on div "Image Barbara B. Text block Image Verified Buyer Text block Row Row" at bounding box center [533, 137] width 148 height 25
click at [516, 106] on h2 "“My cat went from vomiting daily to twice [DATE]. Coat looks better too.”" at bounding box center [533, 104] width 148 height 26
click at [505, 110] on h2 "“My cat went from vomiting daily to twice [DATE]. Coat looks better too.”" at bounding box center [533, 104] width 148 height 26
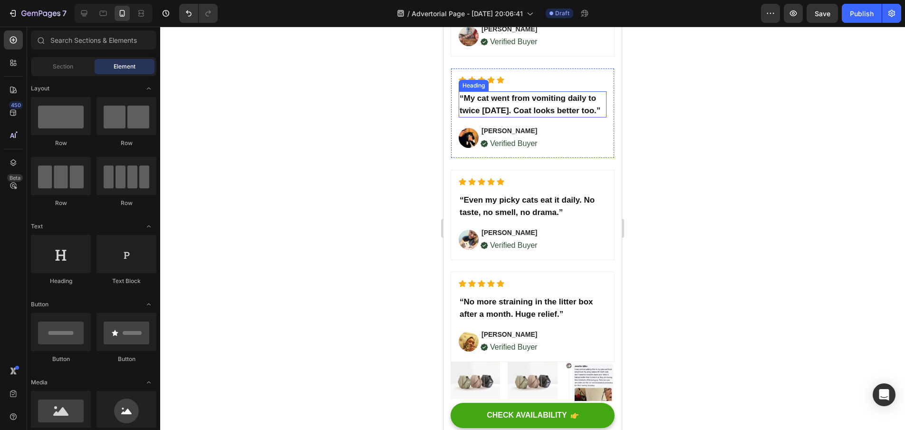
click at [505, 110] on h2 "“My cat went from vomiting daily to twice [DATE]. Coat looks better too.”" at bounding box center [533, 104] width 148 height 26
click at [775, 123] on div at bounding box center [532, 228] width 745 height 403
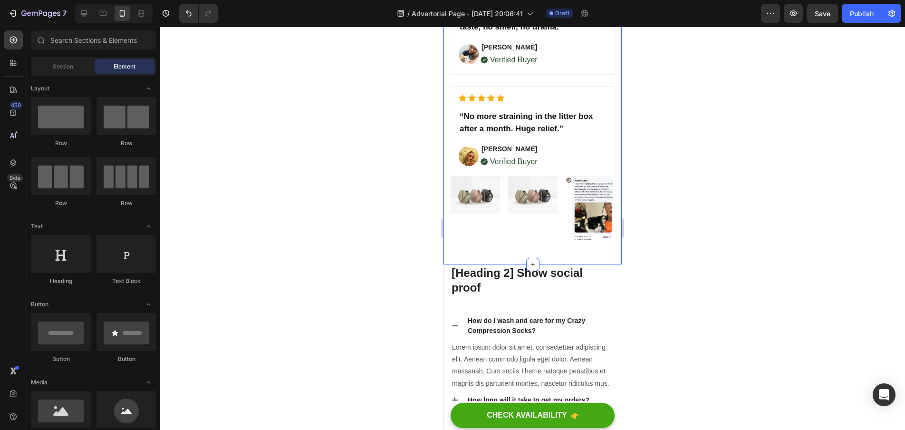
scroll to position [2826, 0]
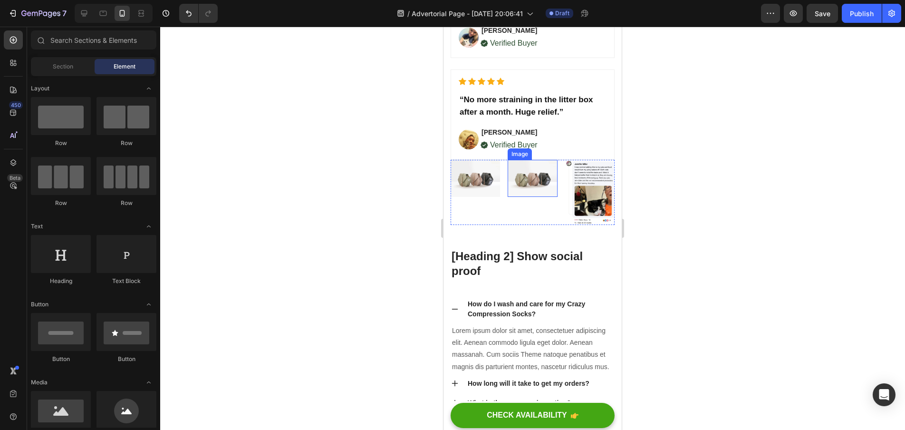
click at [508, 194] on img at bounding box center [532, 178] width 49 height 37
click at [184, 9] on icon "Undo/Redo" at bounding box center [189, 14] width 10 height 10
click at [188, 16] on icon "Undo/Redo" at bounding box center [189, 14] width 10 height 10
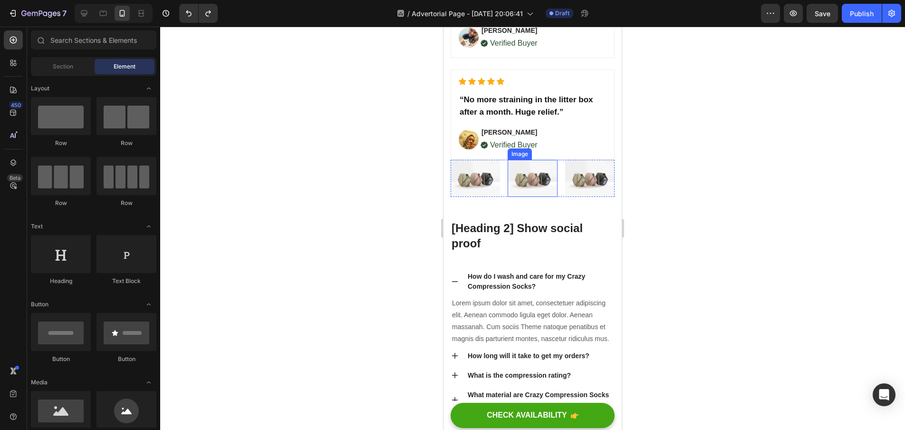
click at [539, 193] on img at bounding box center [532, 178] width 49 height 37
click at [361, 239] on div at bounding box center [532, 228] width 745 height 403
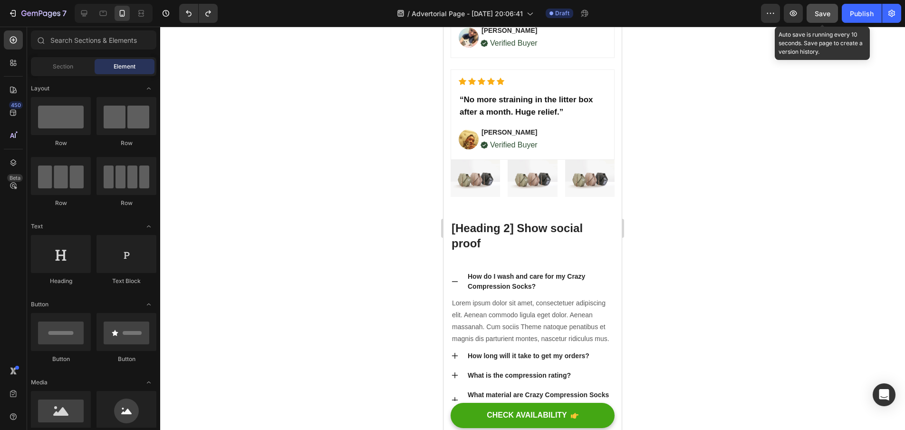
click at [831, 16] on span "Save" at bounding box center [823, 14] width 16 height 8
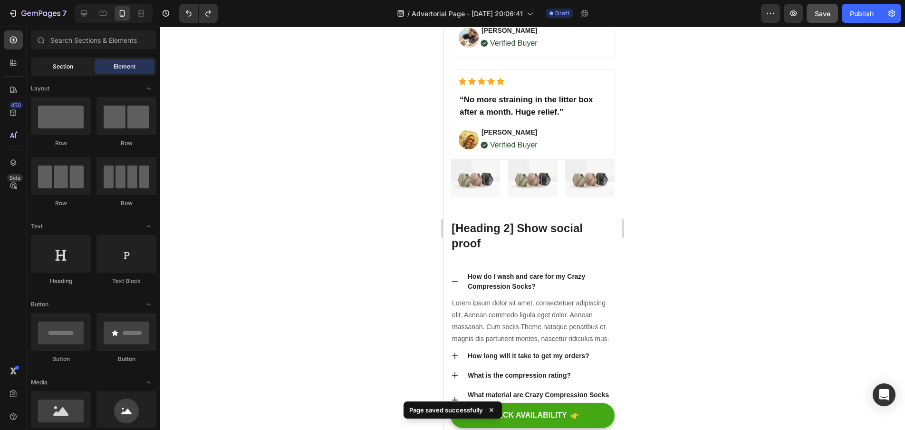
click at [56, 71] on div "Section" at bounding box center [63, 66] width 60 height 15
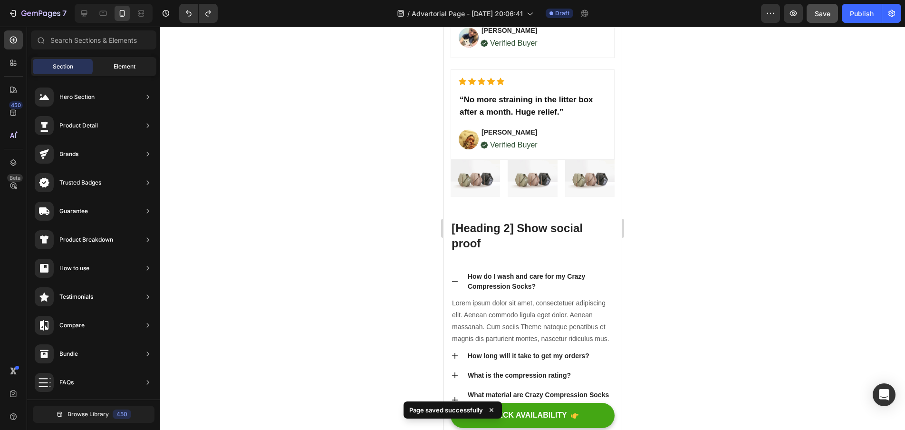
click at [137, 70] on div "Element" at bounding box center [125, 66] width 60 height 15
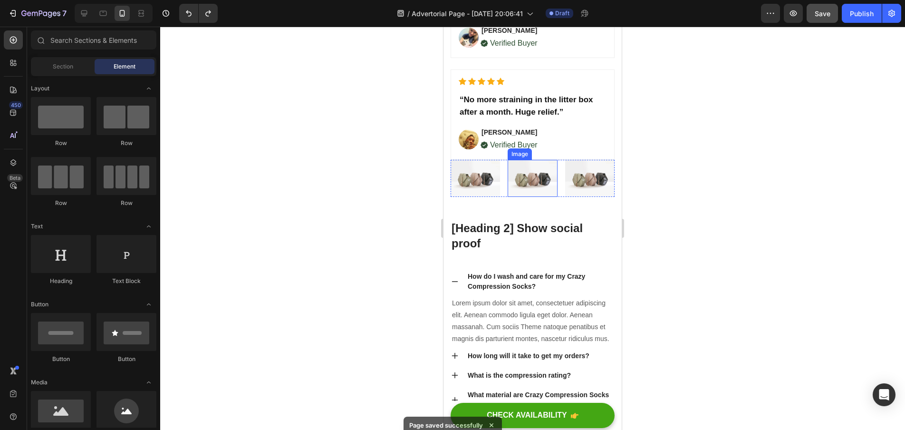
click at [524, 197] on img at bounding box center [532, 178] width 49 height 37
click at [523, 183] on img at bounding box center [532, 178] width 49 height 37
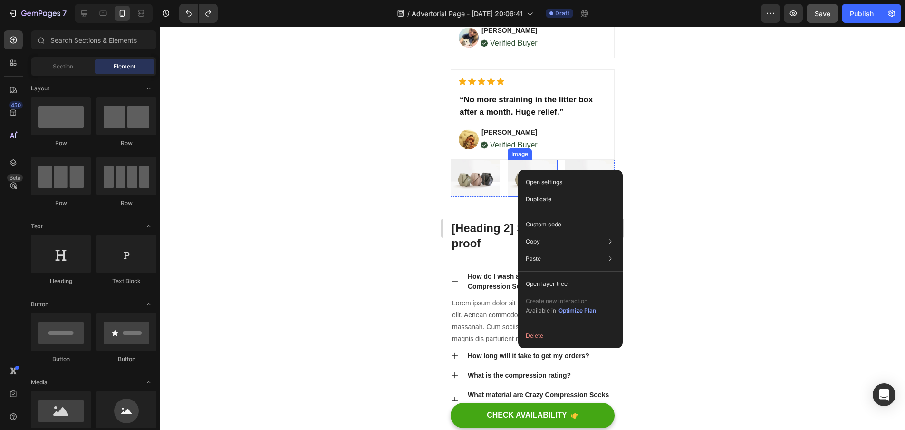
click at [516, 184] on img at bounding box center [532, 178] width 49 height 37
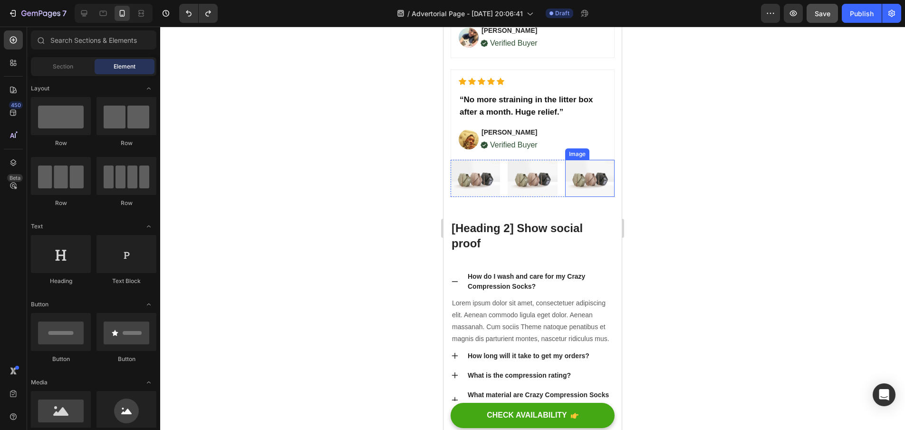
click at [590, 191] on img at bounding box center [589, 178] width 49 height 37
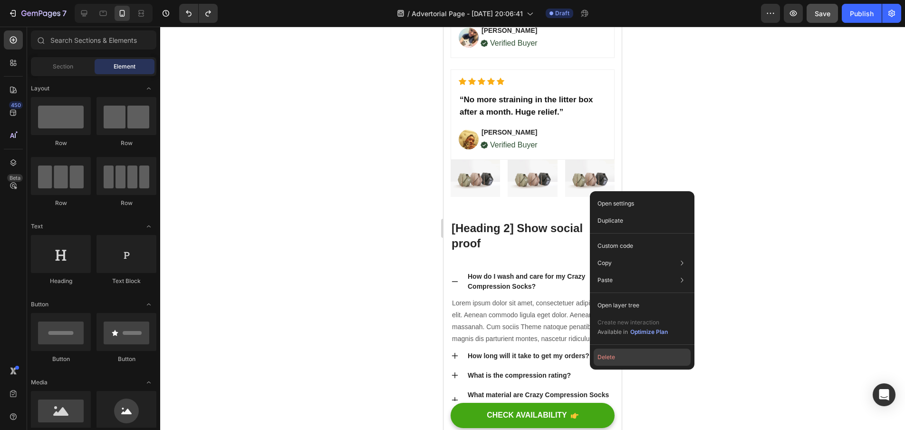
click at [620, 350] on button "Delete" at bounding box center [642, 357] width 97 height 17
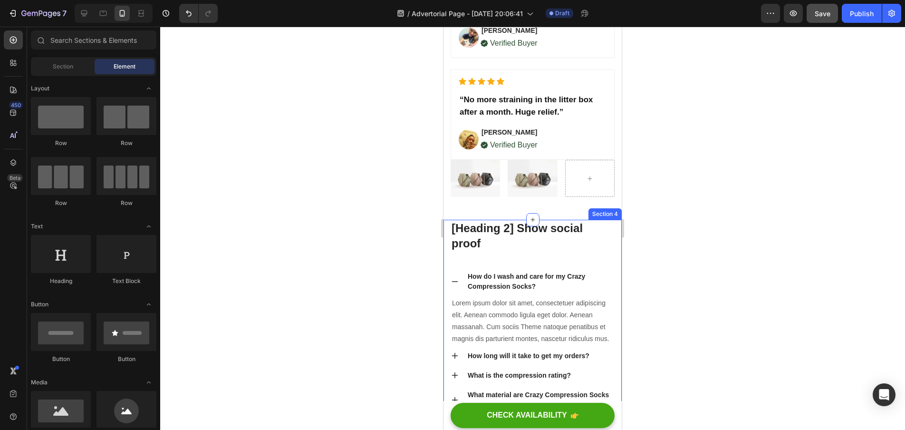
click at [582, 174] on div at bounding box center [589, 178] width 49 height 37
click at [552, 185] on img at bounding box center [532, 178] width 49 height 37
click at [558, 183] on div "Image Image Row" at bounding box center [533, 178] width 164 height 37
click at [15, 18] on div "7" at bounding box center [37, 13] width 58 height 11
click at [11, 12] on icon "button" at bounding box center [13, 14] width 10 height 10
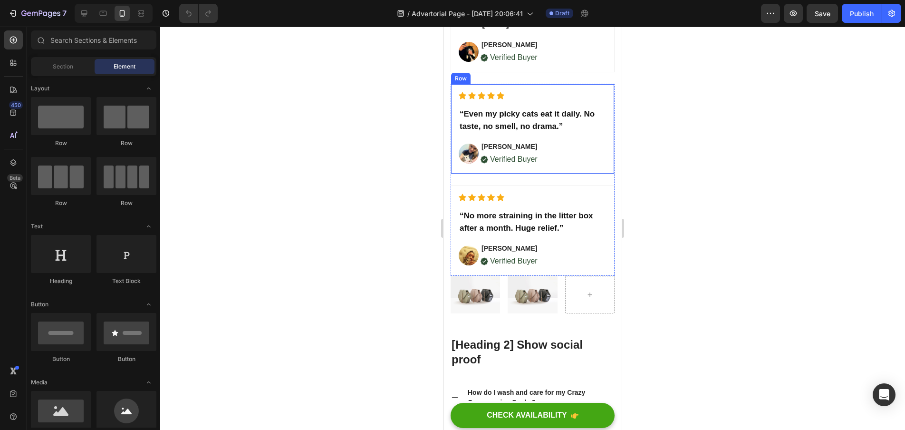
scroll to position [3563, 0]
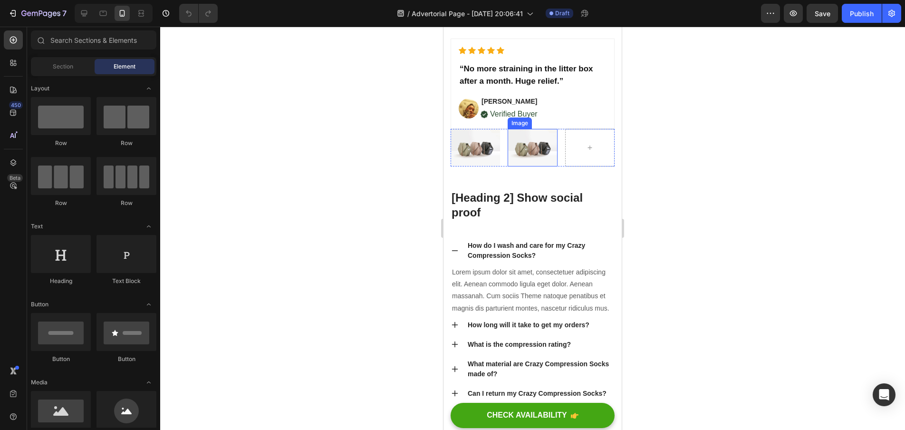
click at [550, 145] on img at bounding box center [532, 147] width 49 height 37
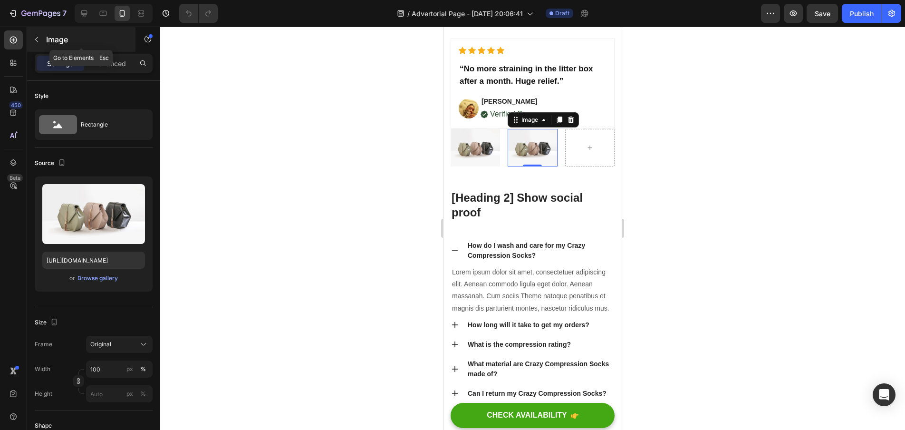
click at [37, 40] on icon "button" at bounding box center [36, 39] width 3 height 5
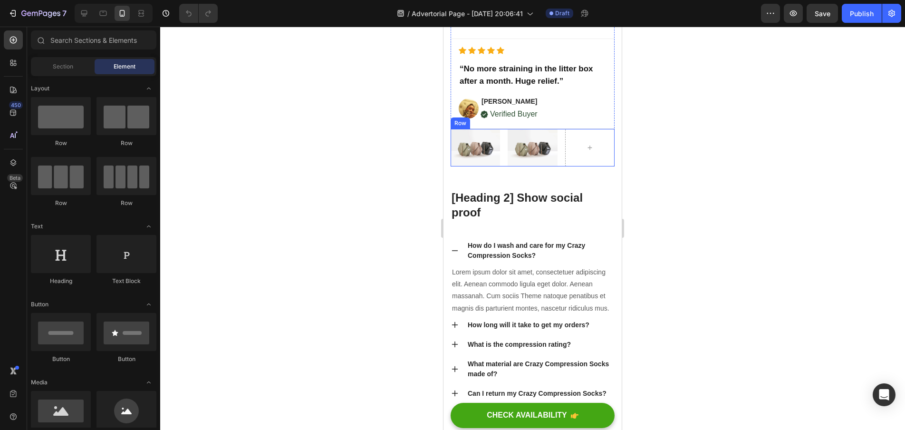
click at [555, 155] on div "Image Image Row" at bounding box center [533, 147] width 164 height 37
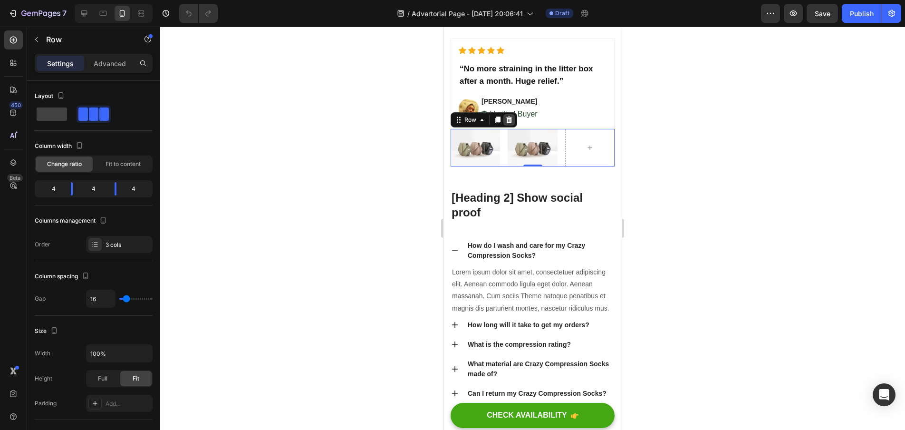
click at [507, 123] on icon at bounding box center [509, 119] width 6 height 7
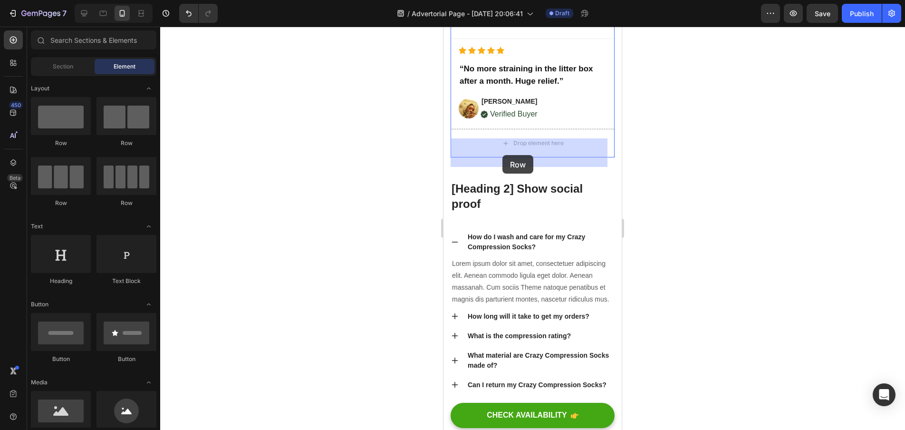
drag, startPoint x: 569, startPoint y: 144, endPoint x: 503, endPoint y: 155, distance: 67.5
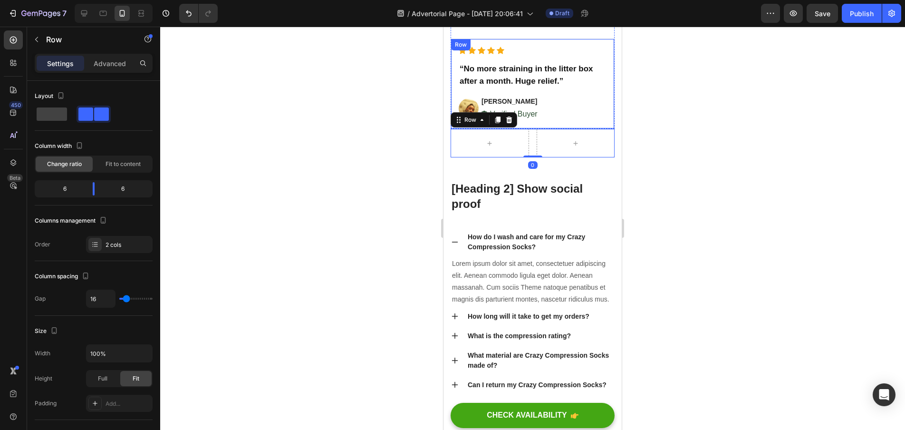
click at [540, 129] on div "Icon Icon Icon Icon Icon Icon List Hoz “No more straining in the litter box aft…" at bounding box center [533, 84] width 164 height 90
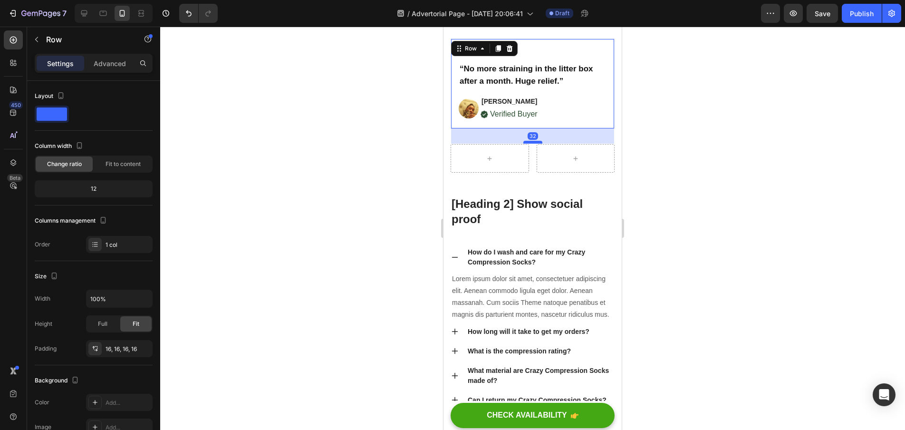
drag, startPoint x: 533, startPoint y: 137, endPoint x: 531, endPoint y: 152, distance: 15.3
click at [531, 144] on div at bounding box center [532, 142] width 19 height 3
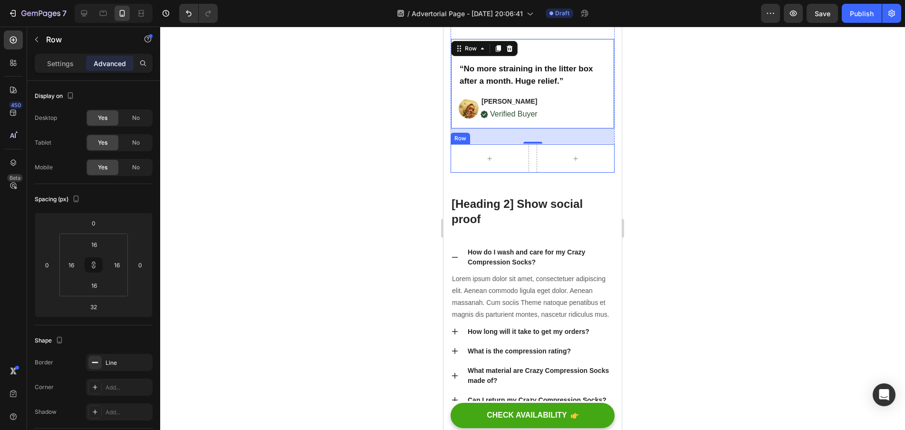
click at [526, 173] on div "Row" at bounding box center [533, 158] width 164 height 29
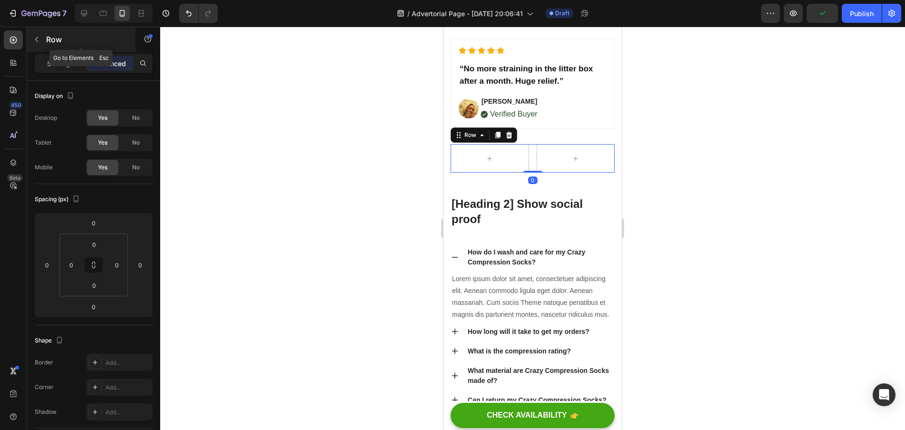
click at [39, 44] on button "button" at bounding box center [36, 39] width 15 height 15
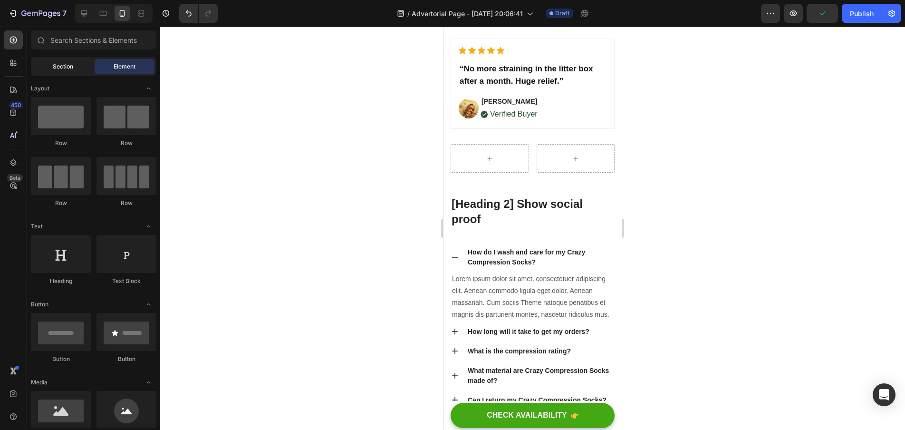
click at [55, 63] on span "Section" at bounding box center [63, 66] width 20 height 9
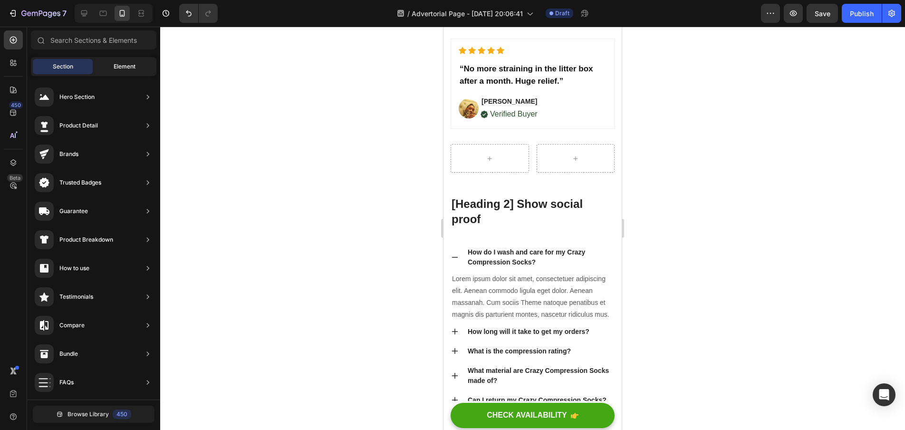
click at [113, 65] on div "Element" at bounding box center [125, 66] width 60 height 15
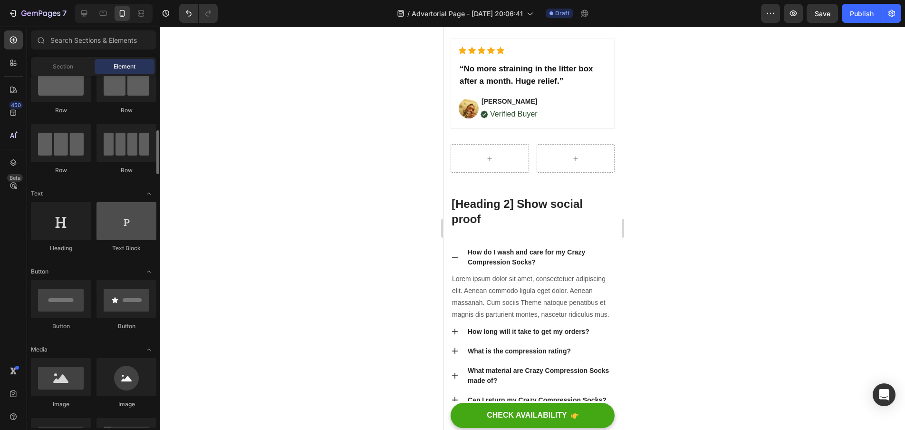
scroll to position [78, 0]
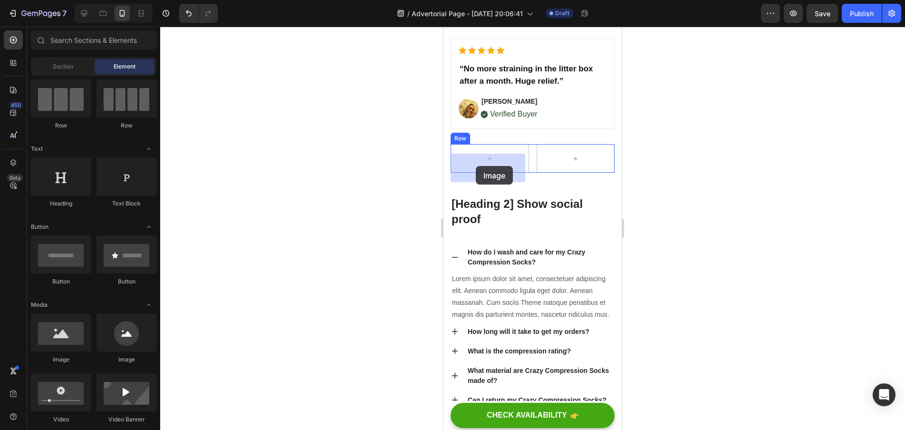
drag, startPoint x: 511, startPoint y: 357, endPoint x: 477, endPoint y: 165, distance: 195.5
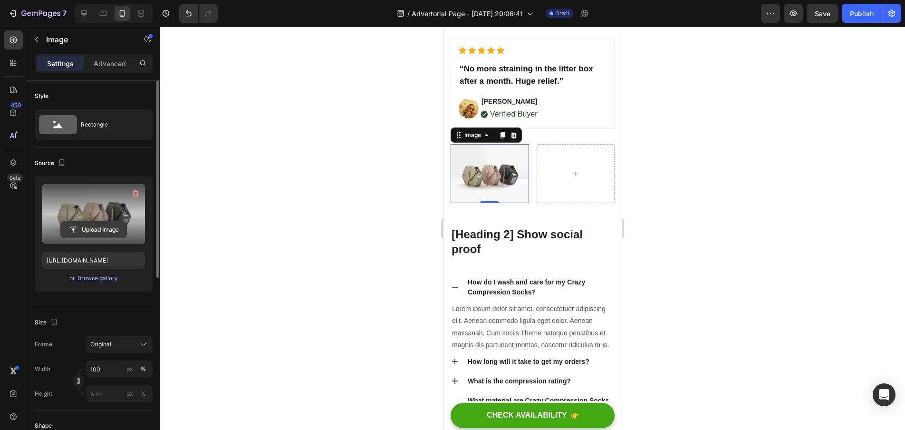
click at [102, 227] on input "file" at bounding box center [94, 230] width 66 height 16
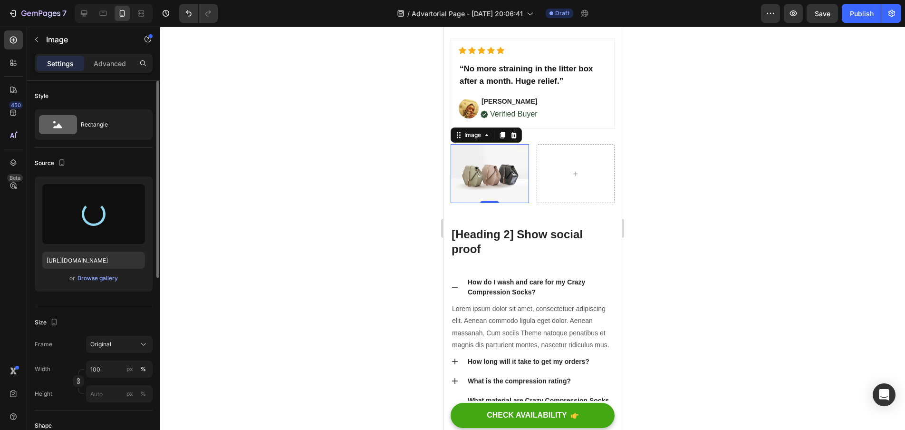
type input "https://cdn.shopify.com/s/files/1/0938/2916/9500/files/gempages_581813877453357…"
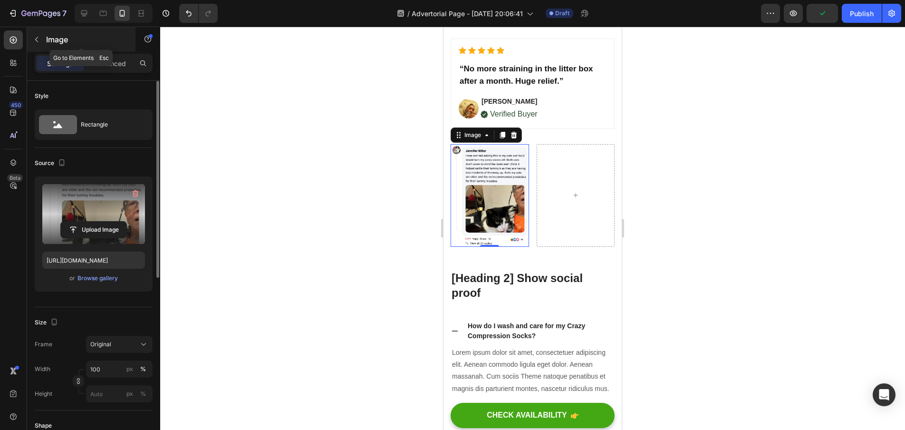
click at [39, 39] on icon "button" at bounding box center [37, 40] width 8 height 8
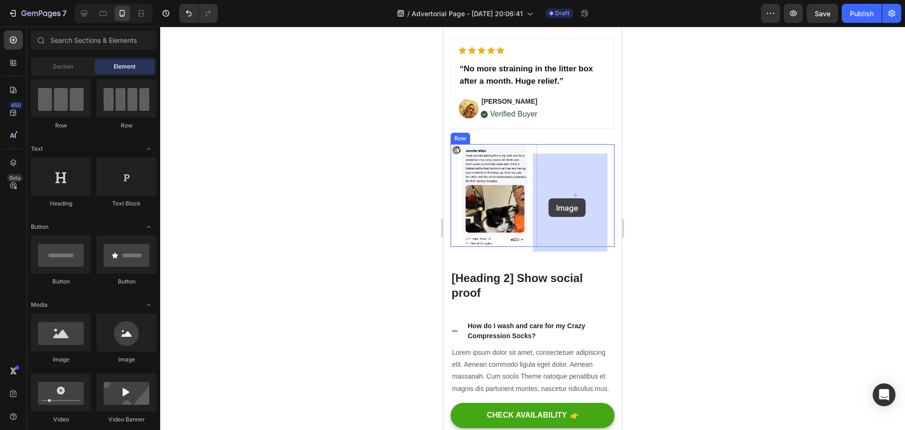
drag, startPoint x: 511, startPoint y: 369, endPoint x: 549, endPoint y: 198, distance: 175.2
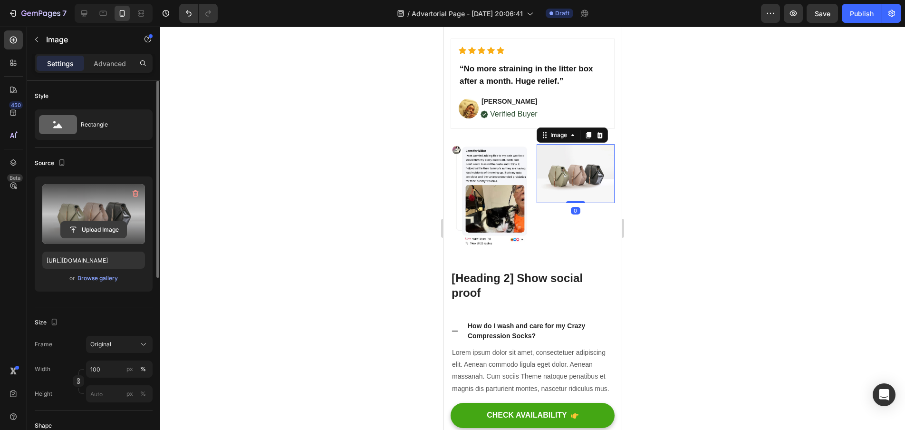
click at [93, 229] on input "file" at bounding box center [94, 230] width 66 height 16
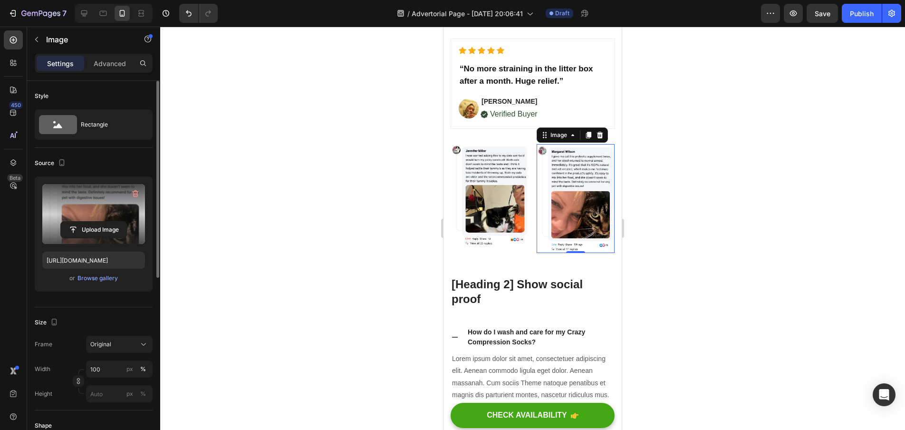
type input "https://cdn.shopify.com/s/files/1/0938/2916/9500/files/gempages_581813877453357…"
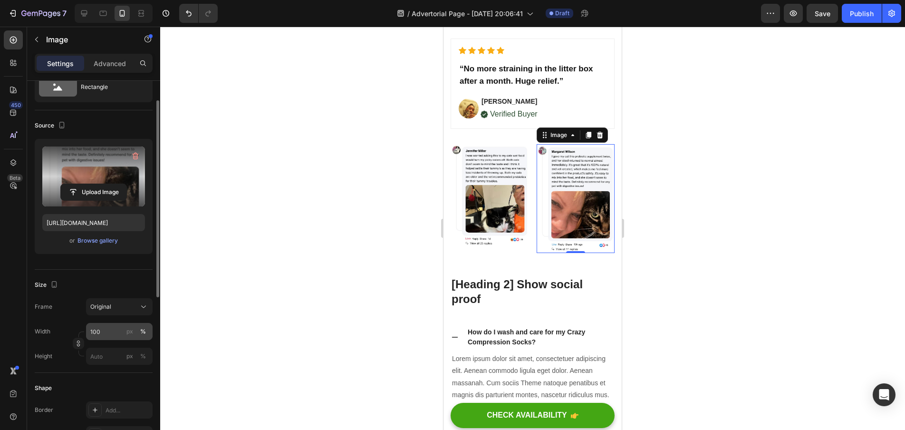
click at [143, 327] on button "%" at bounding box center [142, 331] width 11 height 11
click at [137, 350] on button "px" at bounding box center [142, 355] width 11 height 11
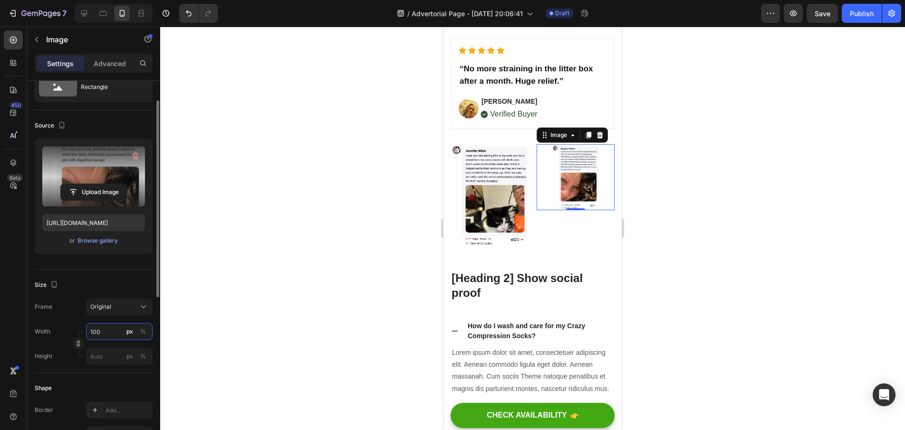
click at [116, 334] on input "100" at bounding box center [119, 331] width 67 height 17
type input "1"
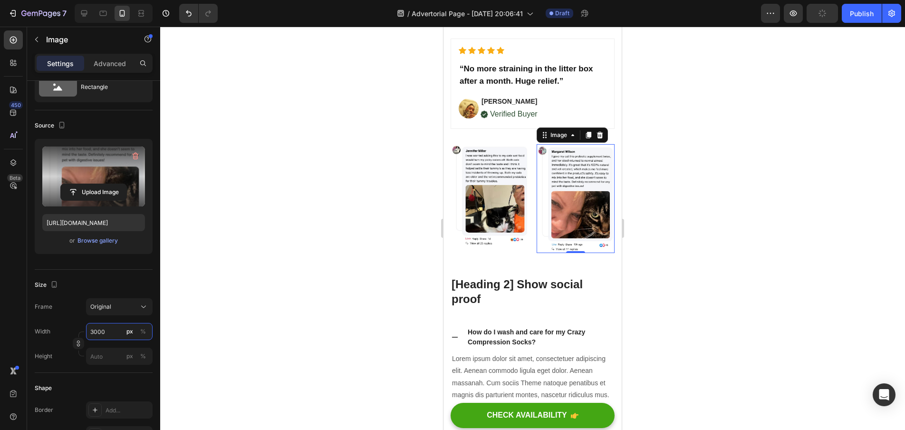
type input "3000"
click at [245, 222] on div at bounding box center [532, 228] width 745 height 403
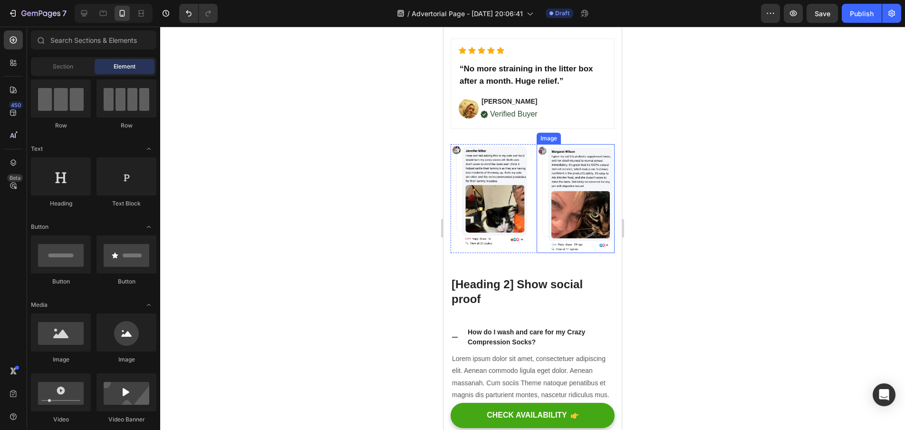
click at [560, 189] on img at bounding box center [576, 198] width 78 height 108
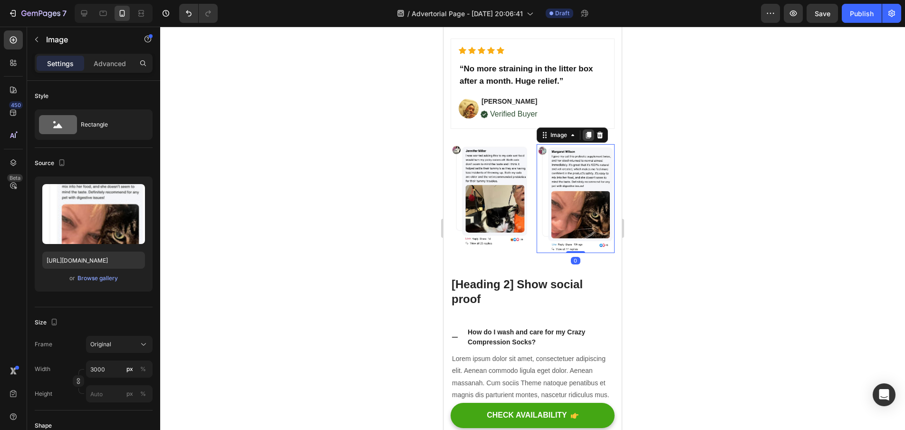
click at [585, 139] on icon at bounding box center [589, 135] width 8 height 8
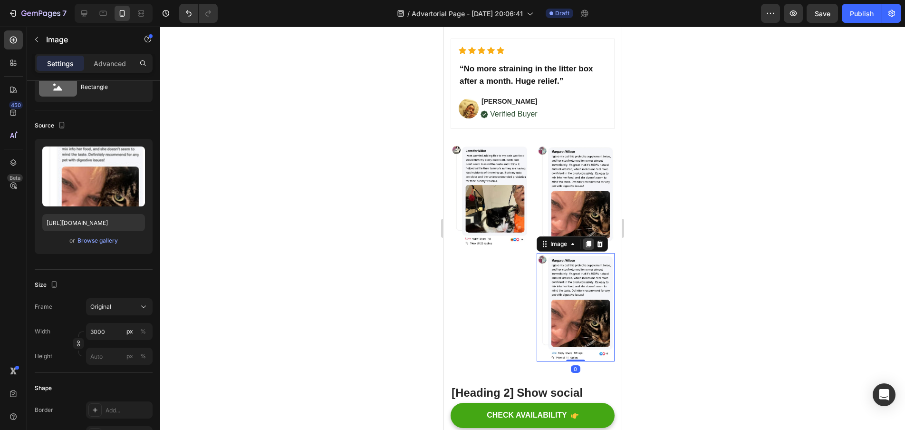
click at [585, 248] on icon at bounding box center [589, 244] width 8 height 8
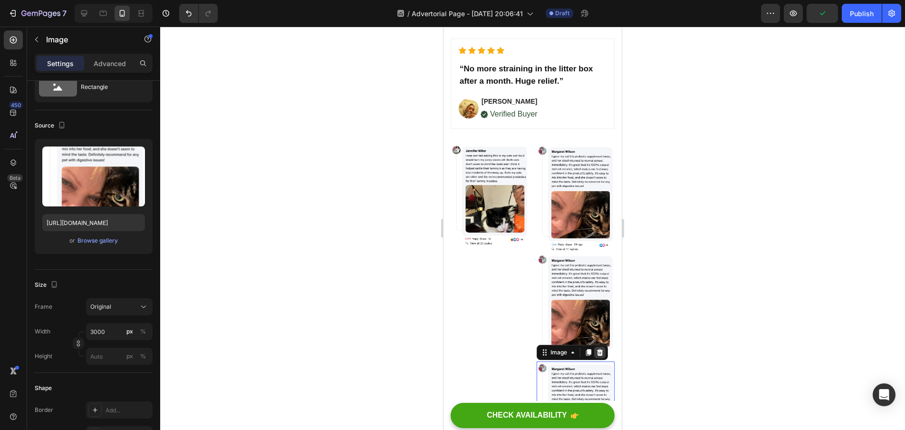
click at [597, 350] on icon at bounding box center [600, 352] width 6 height 7
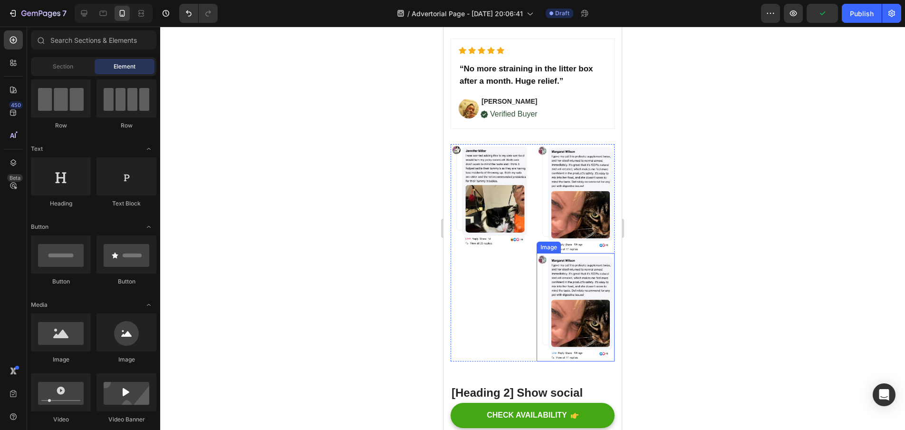
click at [589, 291] on img at bounding box center [576, 307] width 78 height 108
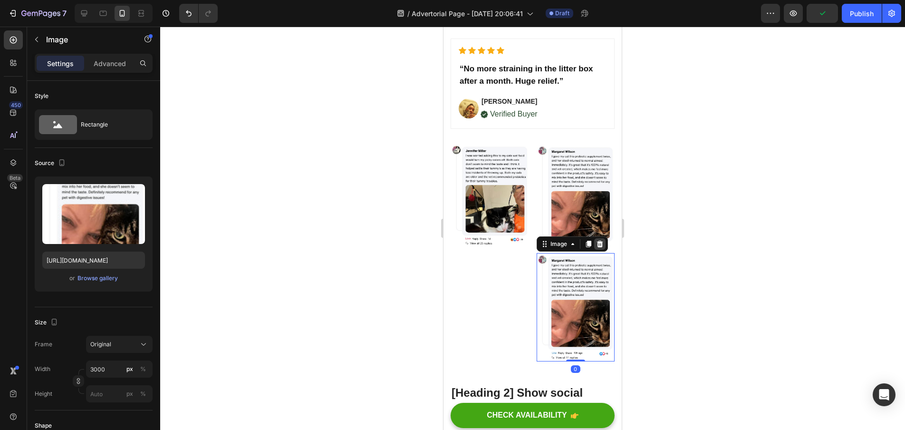
click at [598, 246] on icon at bounding box center [600, 244] width 6 height 7
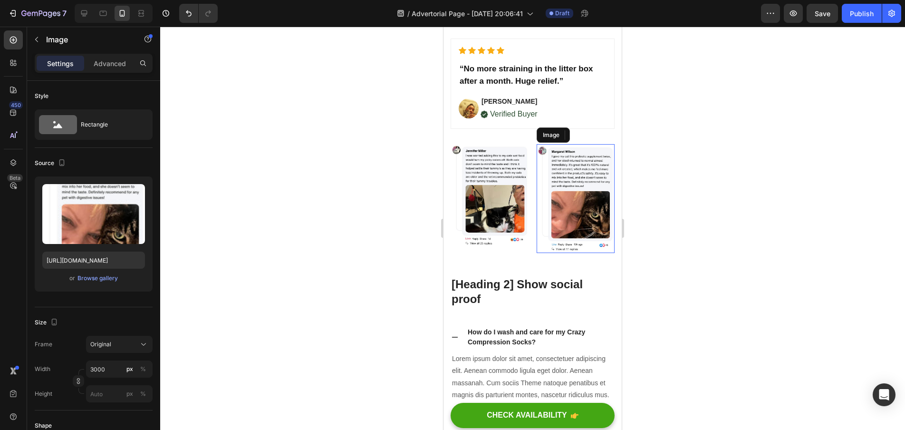
click at [585, 201] on img at bounding box center [576, 198] width 78 height 108
click at [596, 139] on icon at bounding box center [600, 135] width 8 height 8
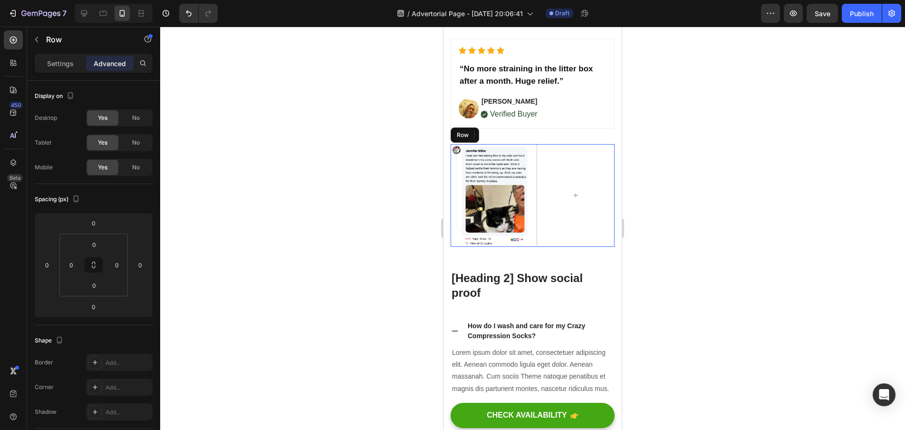
click at [527, 176] on div "Image Row" at bounding box center [533, 195] width 164 height 102
click at [63, 69] on div "Settings" at bounding box center [61, 63] width 48 height 15
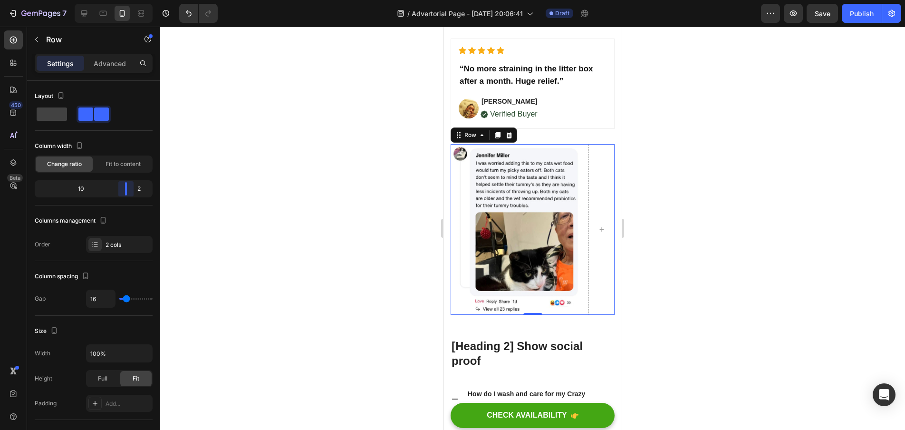
drag, startPoint x: 98, startPoint y: 189, endPoint x: 130, endPoint y: 188, distance: 31.9
click at [130, 0] on body "7 / Advertorial Page - [DATE] 20:06:41 Draft Preview Save Publish 450 Beta Sect…" at bounding box center [452, 0] width 905 height 0
click at [595, 253] on div at bounding box center [602, 229] width 26 height 171
click at [508, 141] on div at bounding box center [509, 134] width 11 height 11
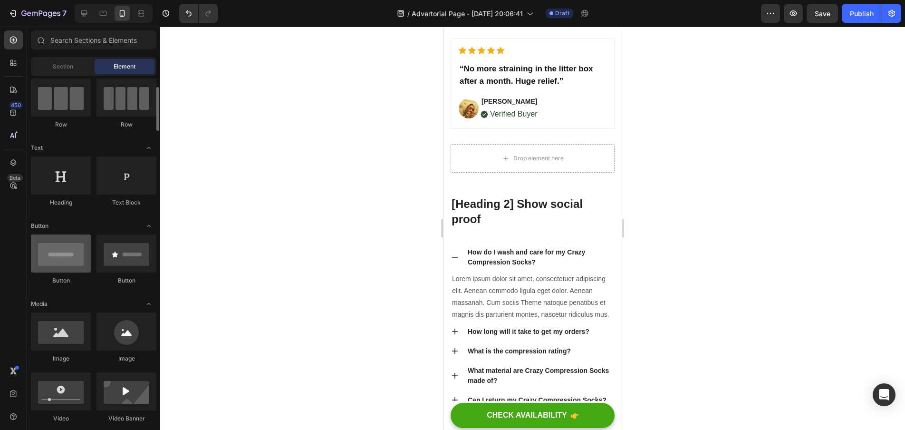
scroll to position [96, 0]
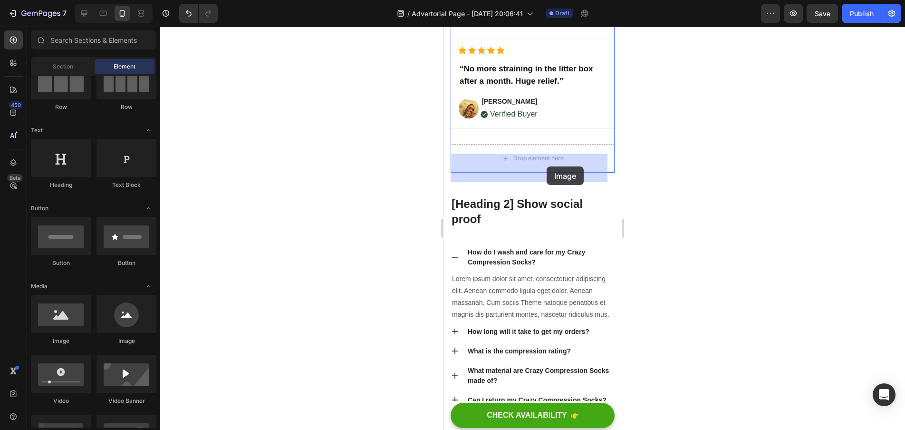
drag, startPoint x: 512, startPoint y: 352, endPoint x: 547, endPoint y: 166, distance: 188.7
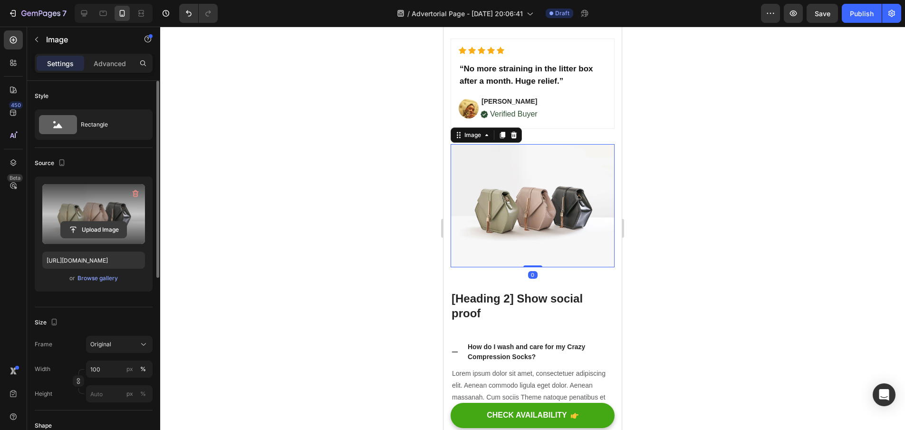
click at [110, 226] on input "file" at bounding box center [94, 230] width 66 height 16
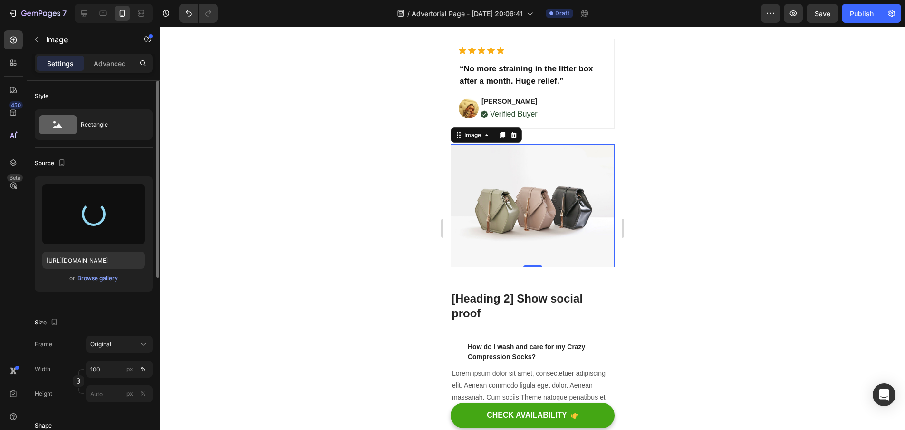
type input "https://cdn.shopify.com/s/files/1/0938/2916/9500/files/gempages_581813877453357…"
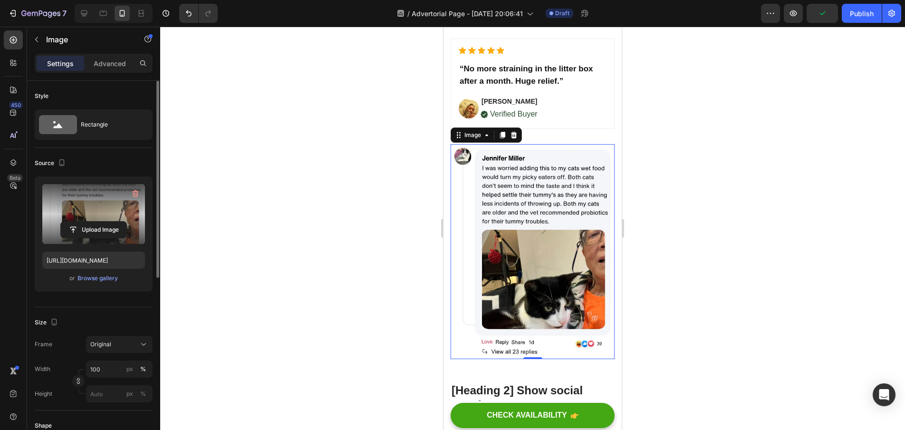
click at [714, 246] on div at bounding box center [532, 228] width 745 height 403
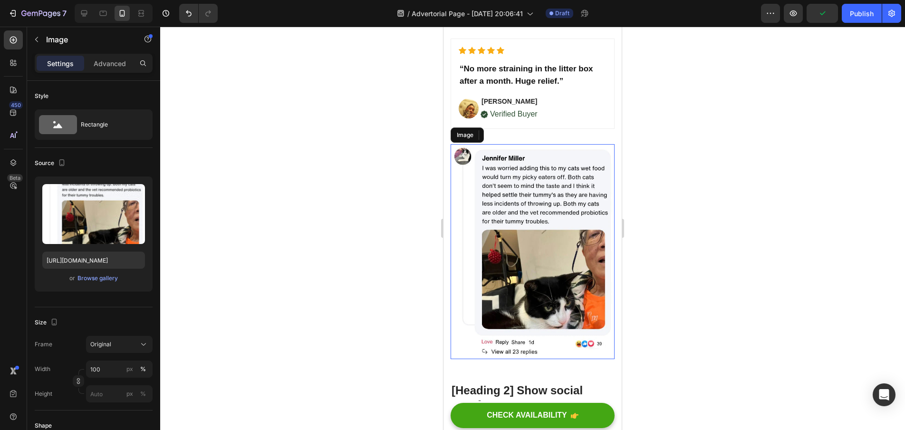
click at [508, 263] on img at bounding box center [533, 251] width 164 height 214
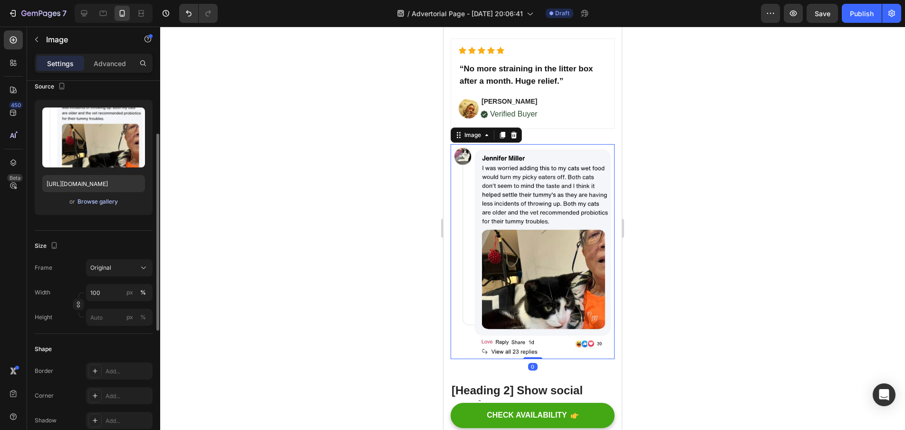
scroll to position [85, 0]
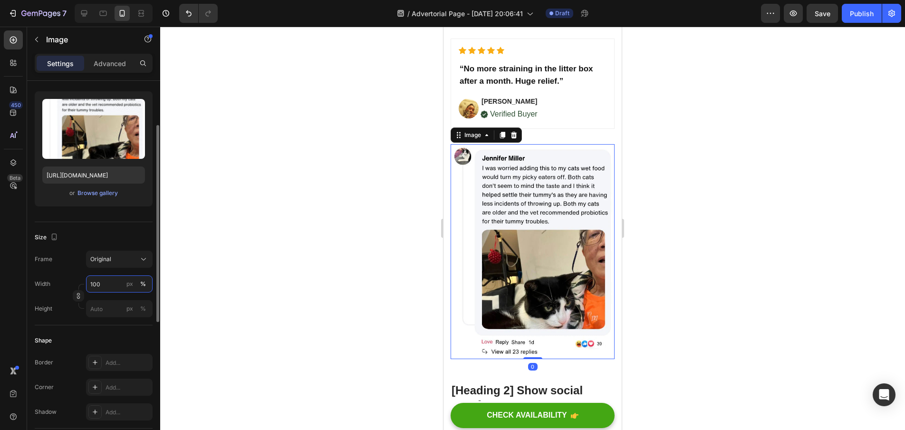
click at [110, 284] on input "100" at bounding box center [119, 283] width 67 height 17
type input "1"
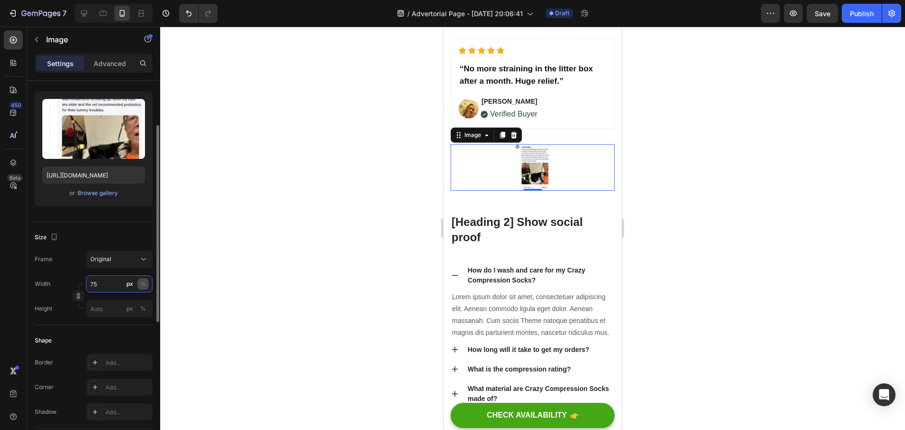
type input "75"
click at [146, 284] on button "%" at bounding box center [142, 283] width 11 height 11
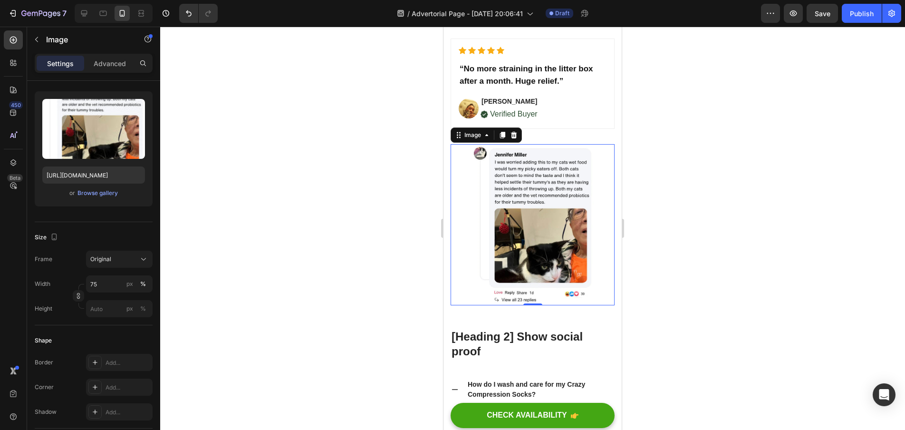
click at [302, 281] on div at bounding box center [532, 228] width 745 height 403
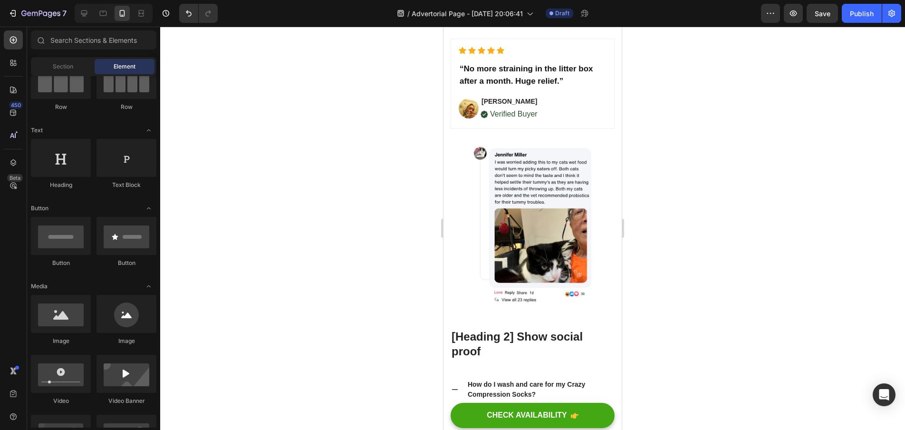
click at [692, 277] on div at bounding box center [532, 228] width 745 height 403
click at [560, 234] on img at bounding box center [532, 224] width 123 height 161
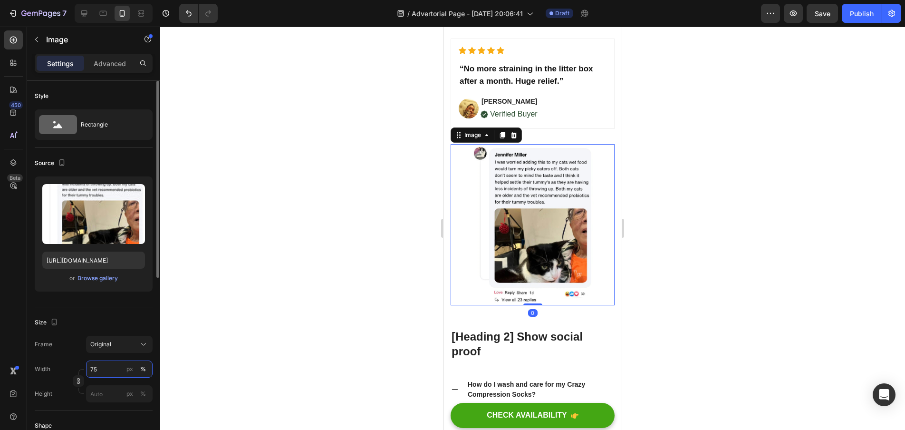
click at [108, 373] on input "75" at bounding box center [119, 368] width 67 height 17
type input "7"
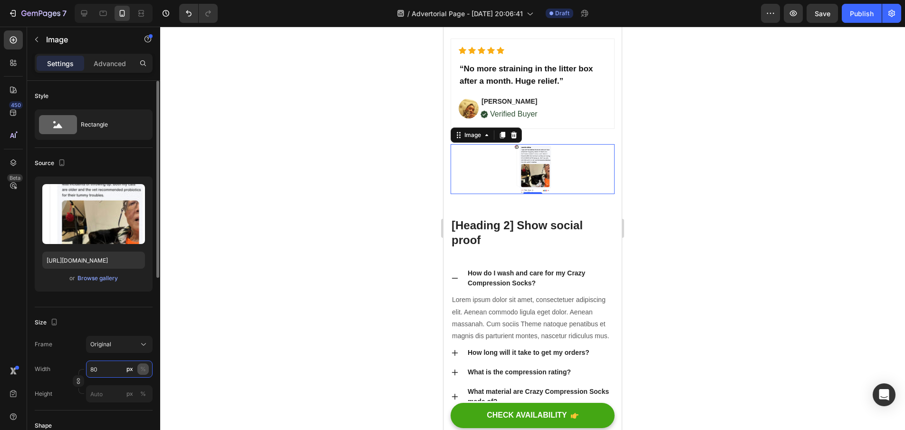
type input "80"
click at [141, 369] on div "%" at bounding box center [143, 369] width 6 height 9
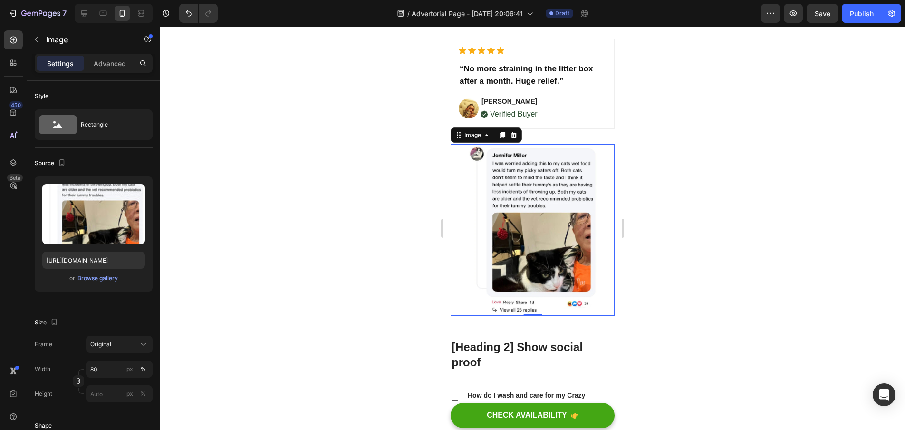
click at [268, 324] on div at bounding box center [532, 228] width 745 height 403
click at [525, 193] on img at bounding box center [532, 230] width 131 height 172
click at [504, 139] on icon at bounding box center [502, 135] width 5 height 7
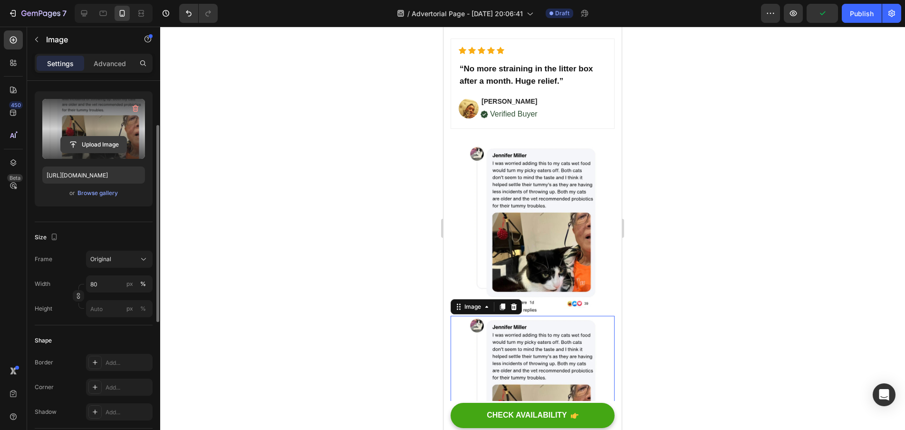
click at [109, 147] on input "file" at bounding box center [94, 144] width 66 height 16
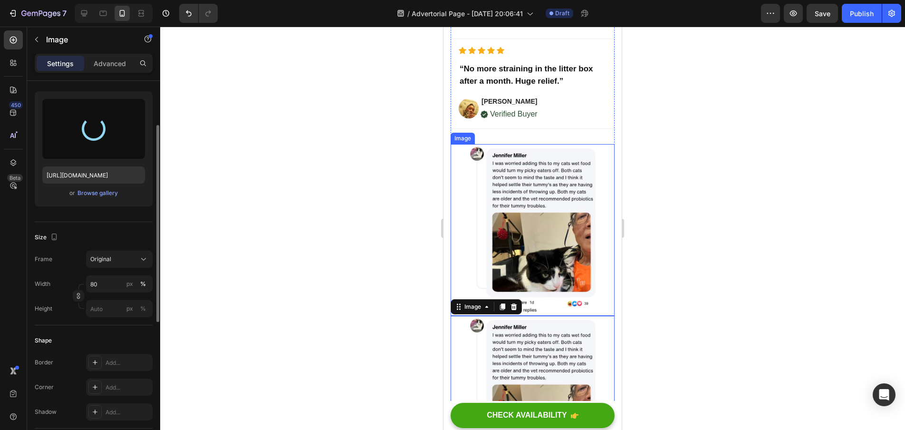
type input "https://cdn.shopify.com/s/files/1/0938/2916/9500/files/gempages_581813877453357…"
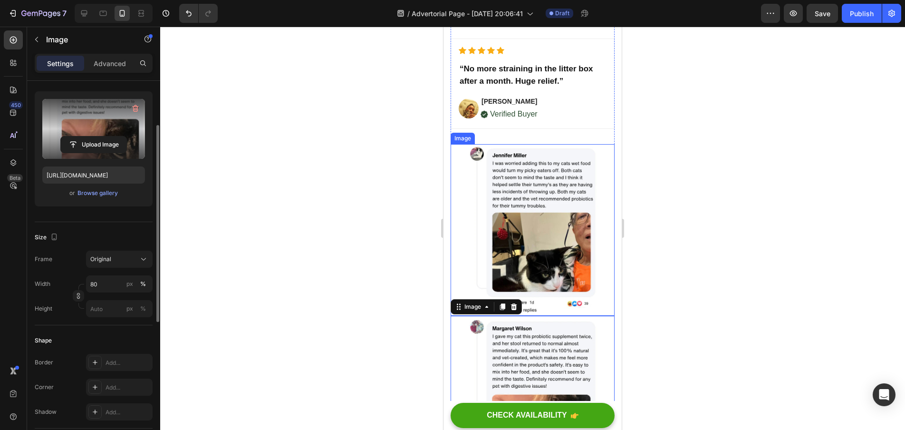
scroll to position [3702, 0]
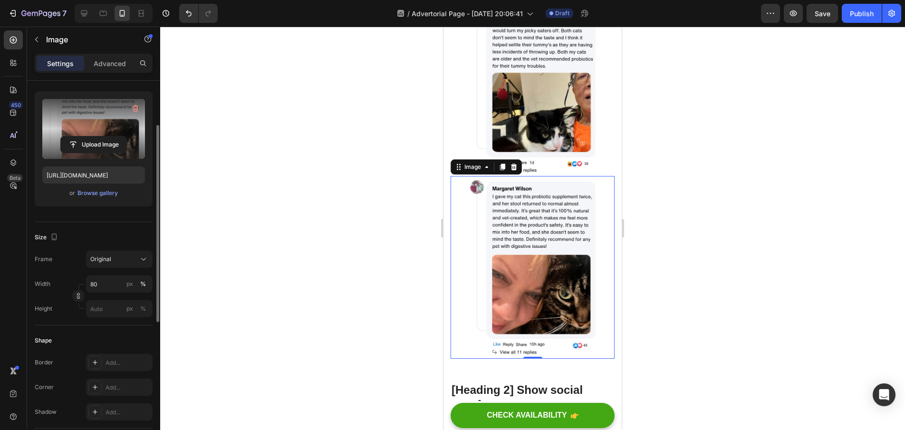
click at [552, 210] on img at bounding box center [532, 267] width 131 height 182
click at [502, 171] on icon at bounding box center [503, 167] width 8 height 8
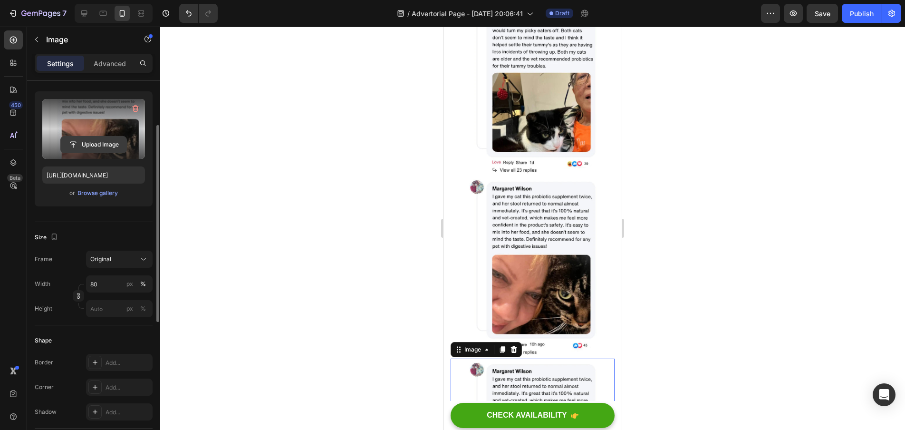
click at [75, 142] on input "file" at bounding box center [94, 144] width 66 height 16
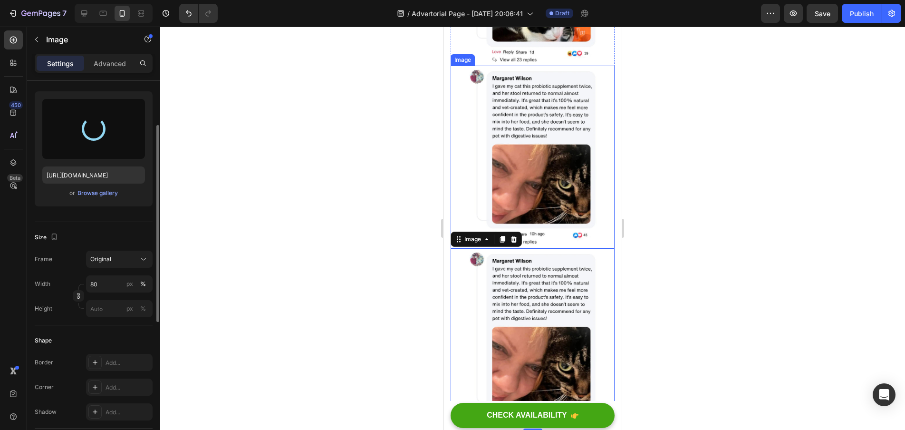
scroll to position [3844, 0]
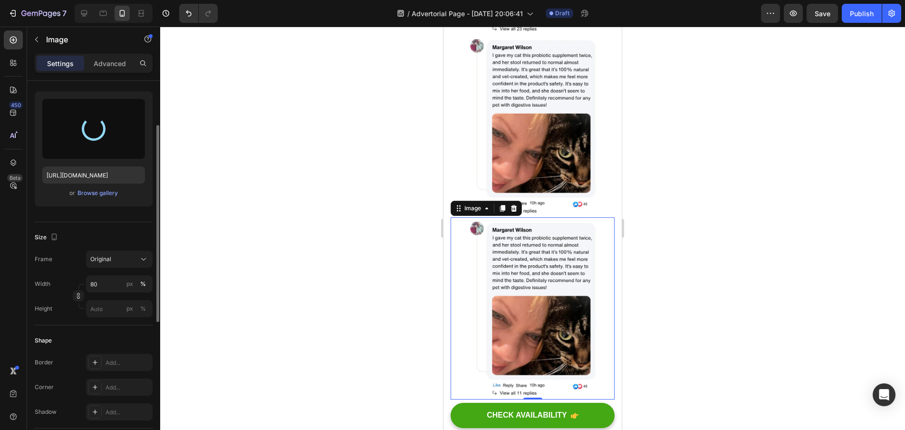
type input "https://cdn.shopify.com/s/files/1/0938/2916/9500/files/gempages_581813877453357…"
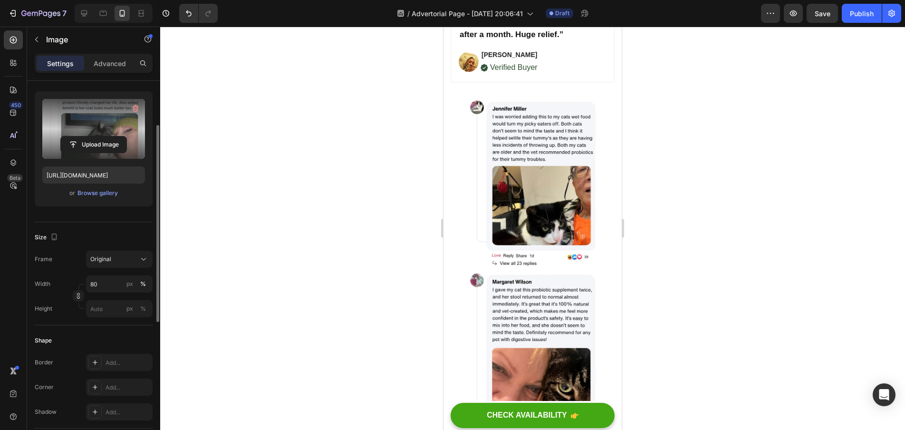
scroll to position [3604, 0]
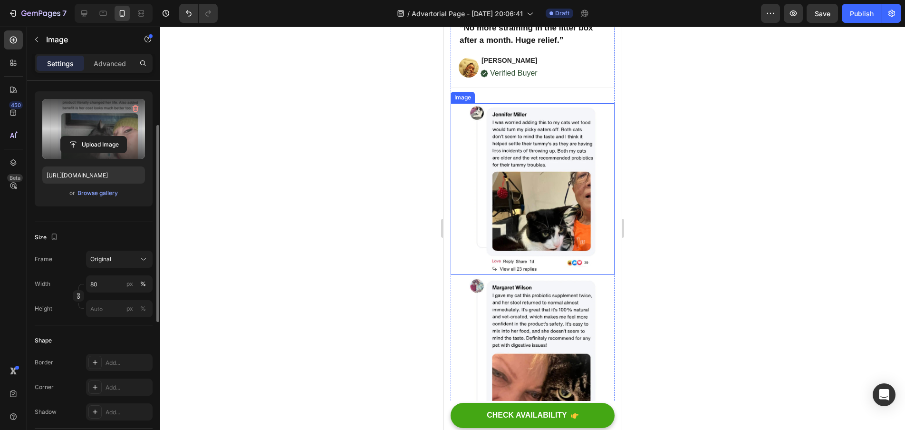
click at [555, 244] on img at bounding box center [532, 189] width 131 height 172
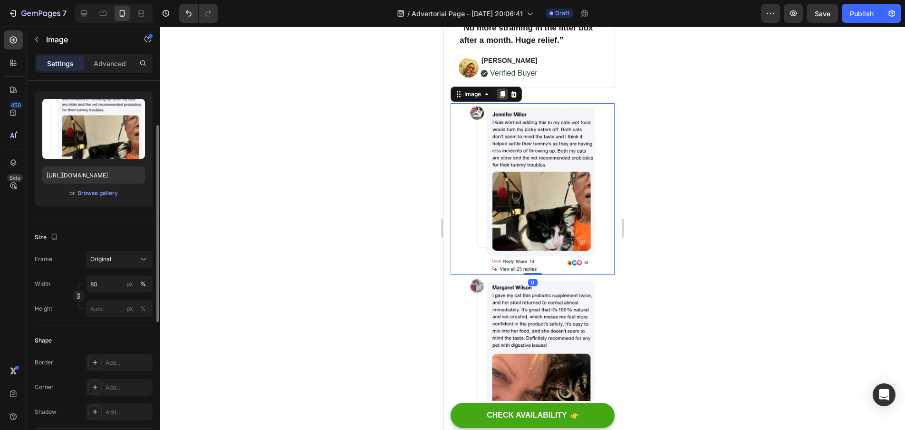
click at [504, 98] on icon at bounding box center [503, 94] width 8 height 8
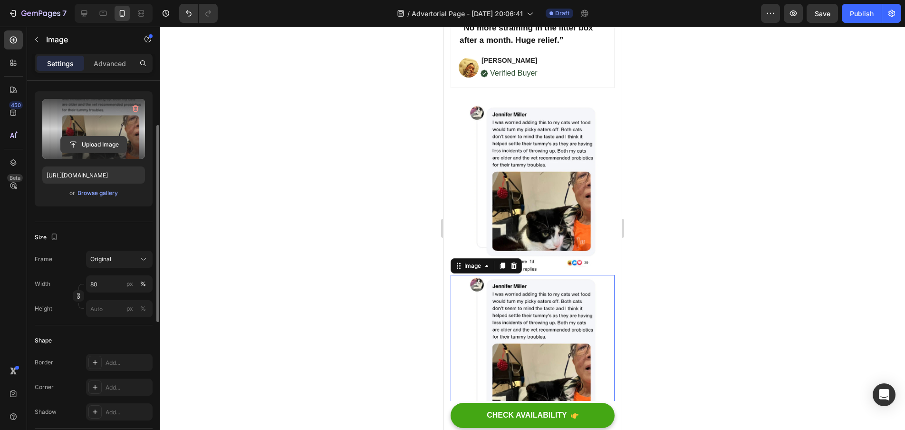
click at [121, 146] on input "file" at bounding box center [94, 144] width 66 height 16
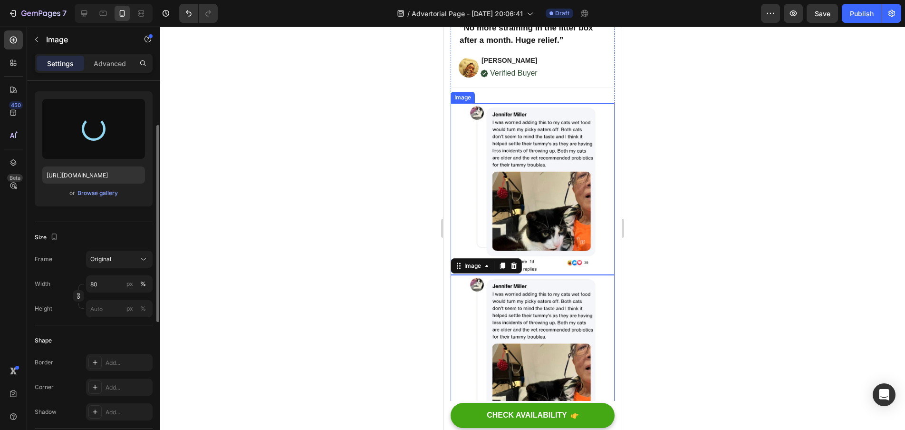
type input "https://cdn.shopify.com/s/files/1/0938/2916/9500/files/gempages_581813877453357…"
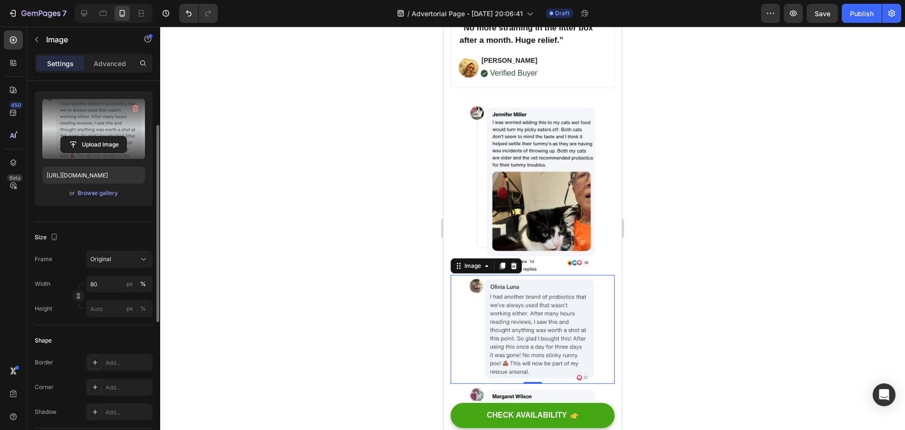
click at [671, 232] on div at bounding box center [532, 228] width 745 height 403
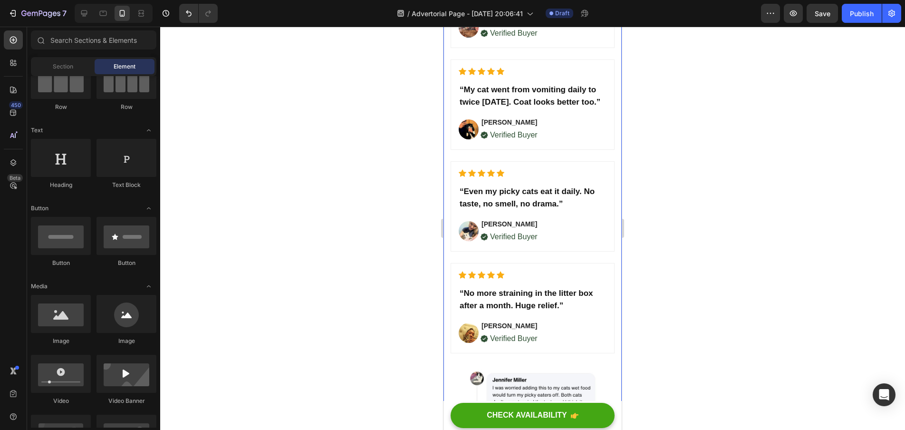
scroll to position [2300, 0]
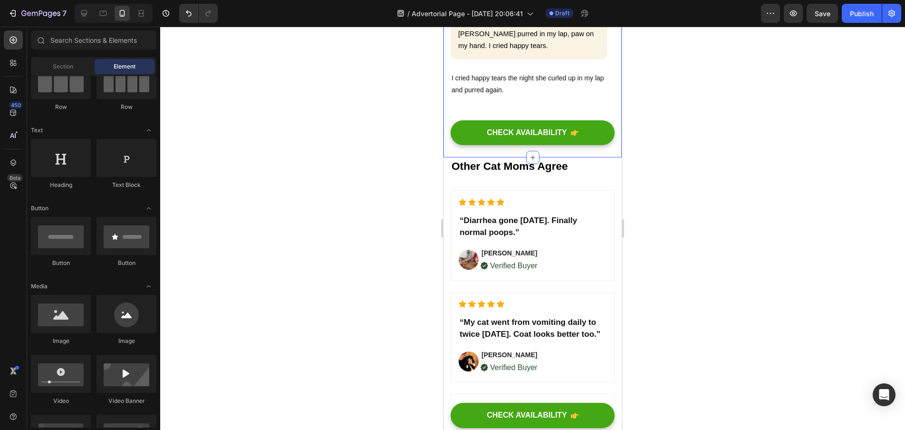
click at [636, 185] on div at bounding box center [532, 228] width 745 height 403
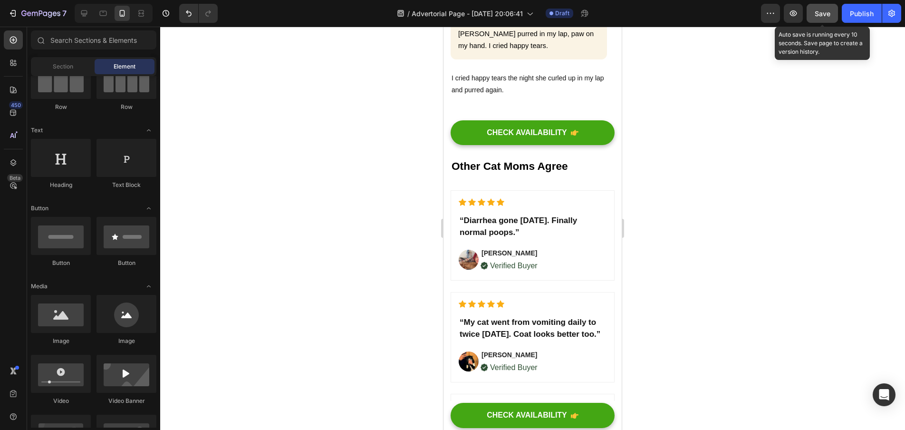
click at [823, 18] on div "Save" at bounding box center [823, 14] width 16 height 10
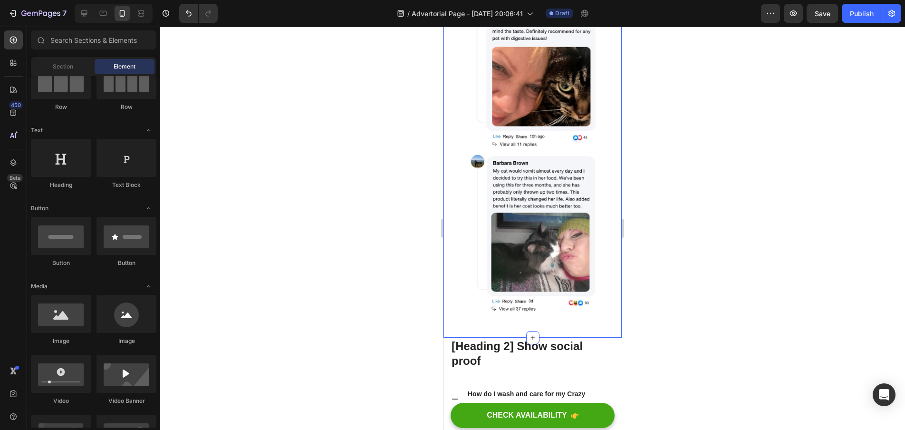
scroll to position [3372, 0]
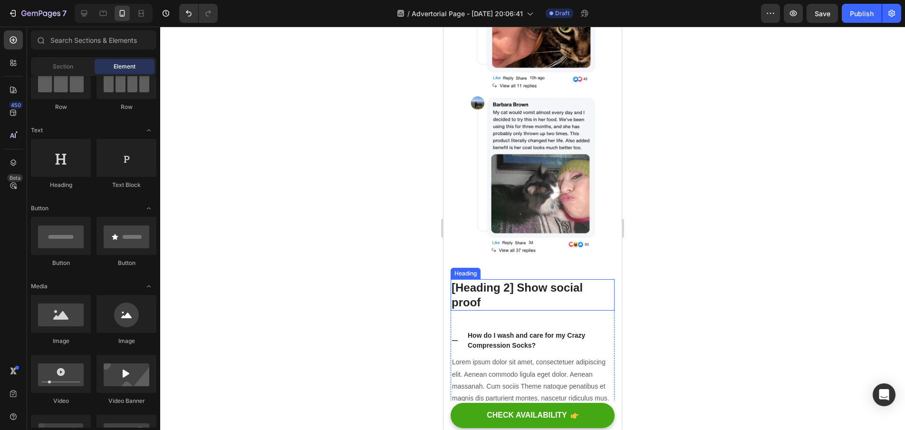
click at [556, 280] on p "[Heading 2] Show social proof" at bounding box center [533, 294] width 162 height 29
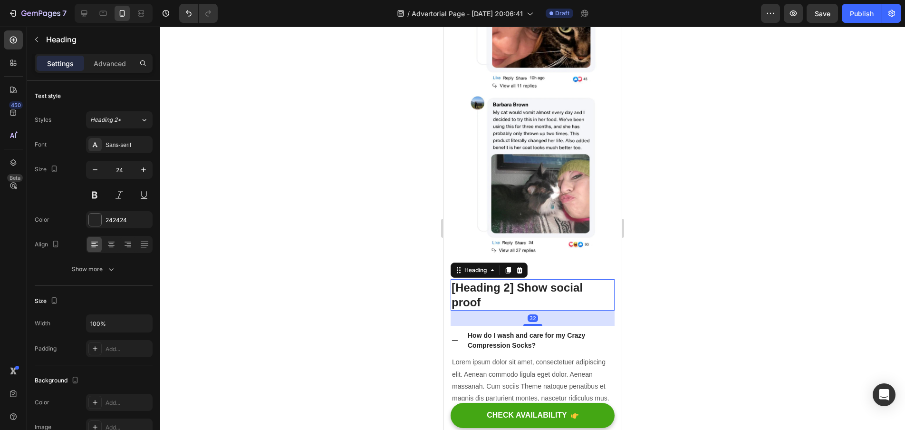
click at [514, 281] on p "[Heading 2] Show social proof" at bounding box center [533, 294] width 162 height 29
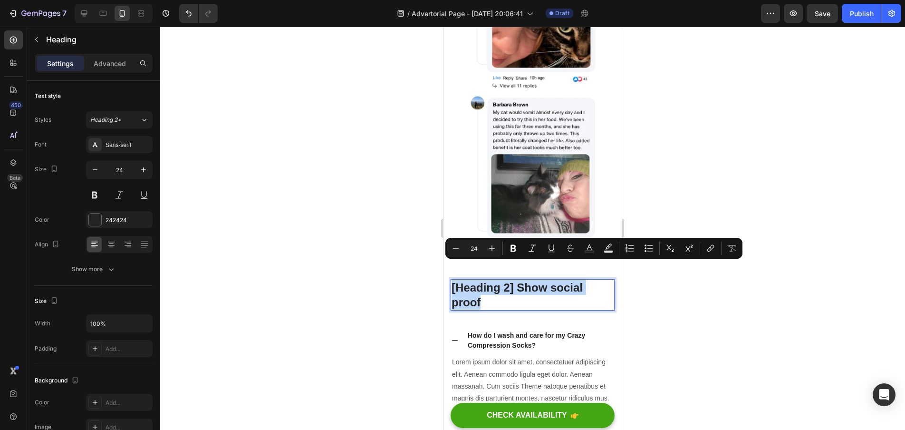
drag, startPoint x: 501, startPoint y: 283, endPoint x: 453, endPoint y: 263, distance: 52.0
click at [453, 280] on p "[Heading 2] Show social proof" at bounding box center [533, 294] width 162 height 29
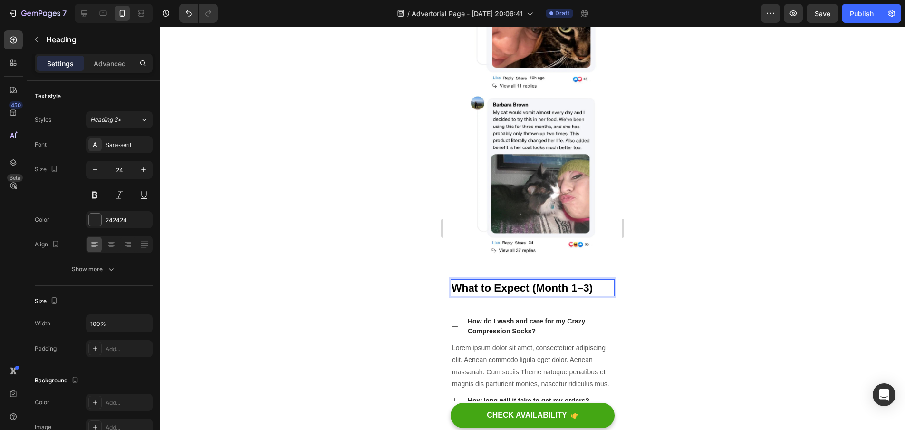
click at [665, 266] on div at bounding box center [532, 228] width 745 height 403
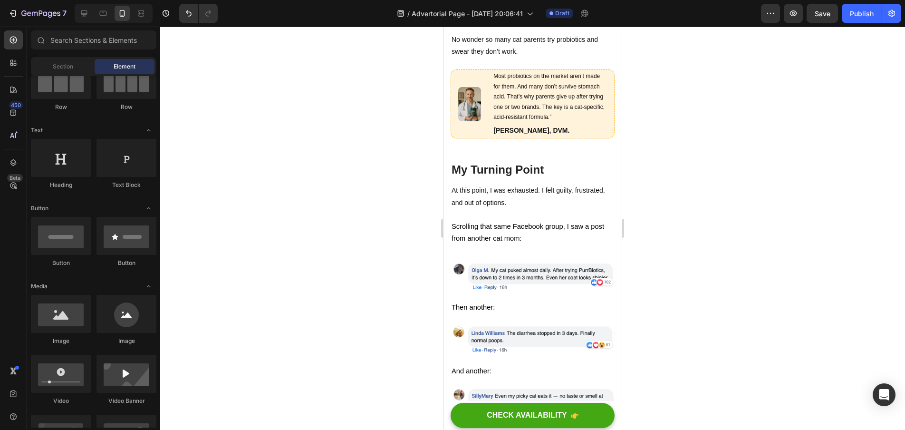
scroll to position [1959, 0]
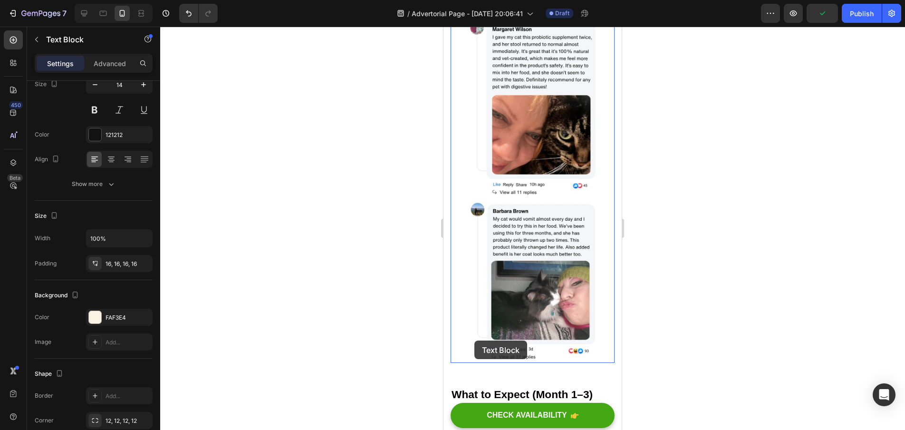
scroll to position [3266, 0]
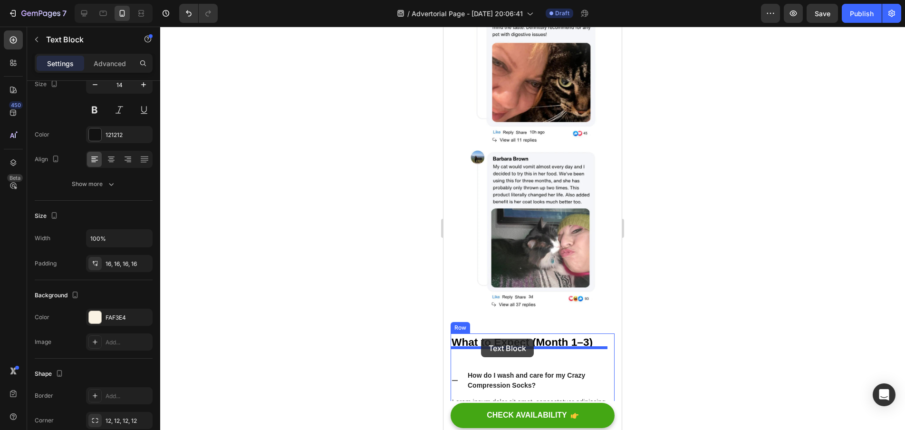
drag, startPoint x: 457, startPoint y: 307, endPoint x: 481, endPoint y: 339, distance: 39.7
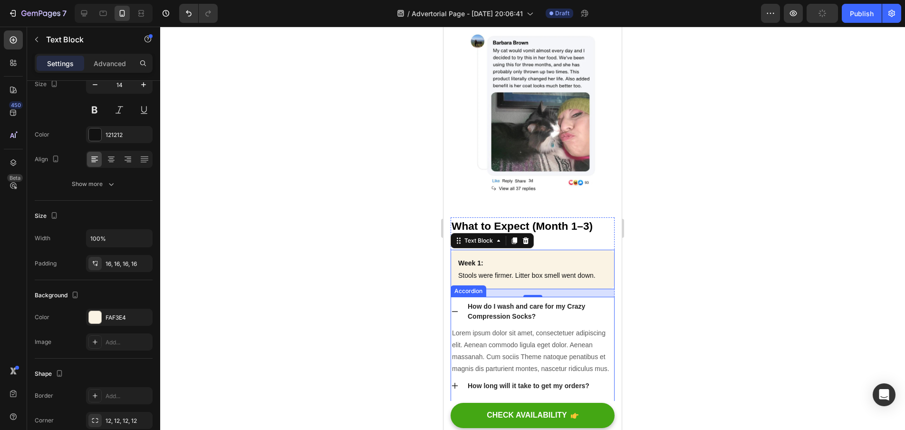
scroll to position [3378, 0]
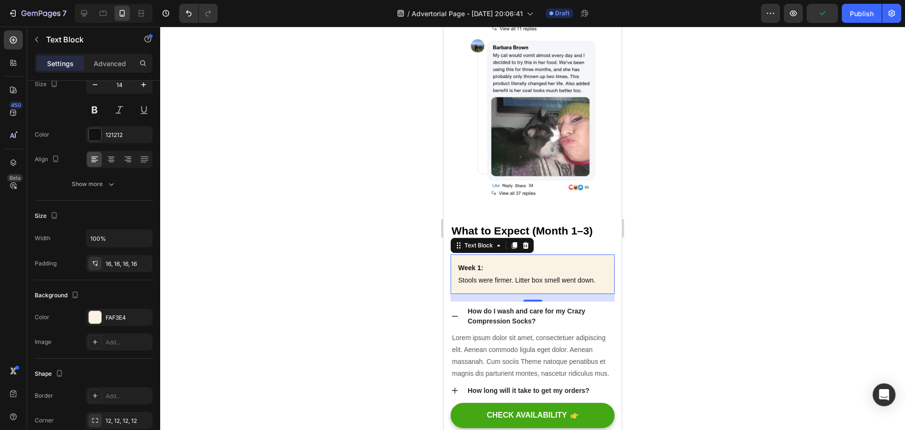
drag, startPoint x: 579, startPoint y: 266, endPoint x: 586, endPoint y: 264, distance: 7.4
click at [579, 274] on p "Stools were firmer. Litter box smell went down." at bounding box center [532, 280] width 149 height 12
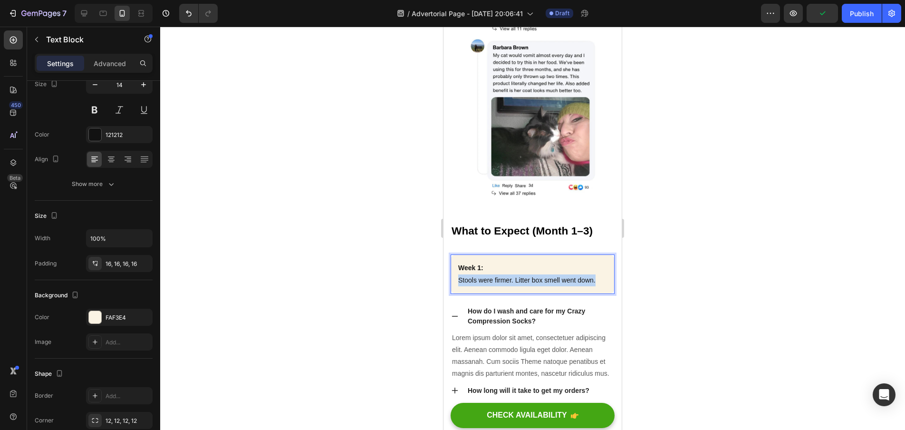
drag, startPoint x: 600, startPoint y: 261, endPoint x: 456, endPoint y: 261, distance: 144.1
click at [456, 261] on div "Week 1: Stools were firmer. Litter box smell went down." at bounding box center [533, 273] width 164 height 39
click at [484, 262] on p "Week 1:" at bounding box center [532, 268] width 149 height 12
click at [458, 262] on div "Less vomiting, smoother poops, easier cleanup." at bounding box center [533, 273] width 164 height 39
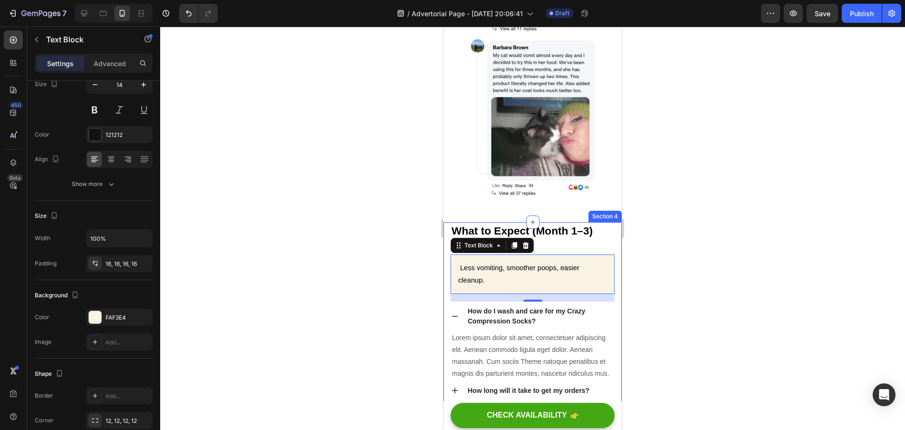
click at [674, 285] on div at bounding box center [532, 228] width 745 height 403
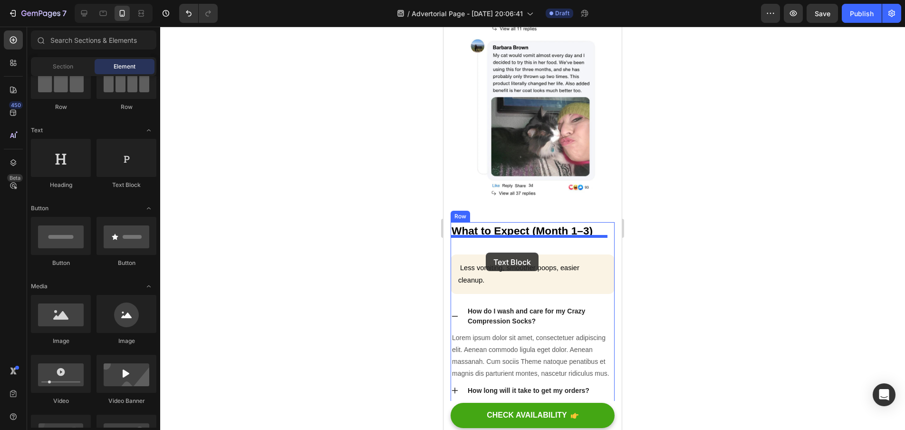
drag, startPoint x: 564, startPoint y: 190, endPoint x: 486, endPoint y: 252, distance: 99.8
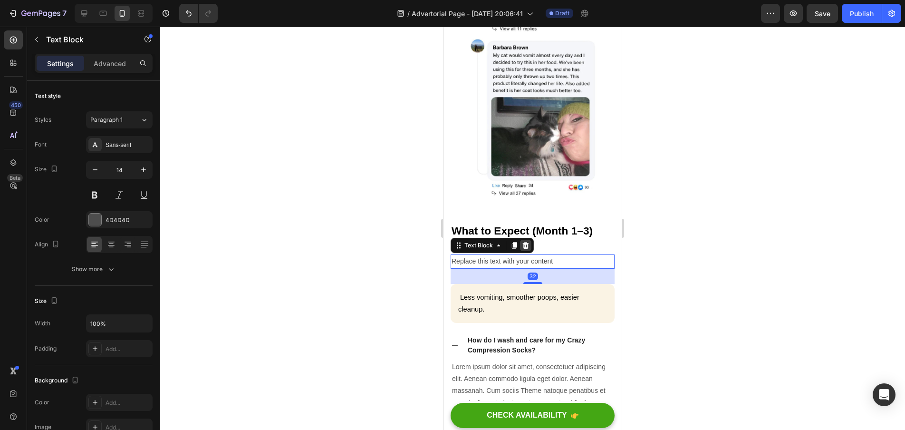
click at [529, 242] on icon at bounding box center [526, 246] width 8 height 8
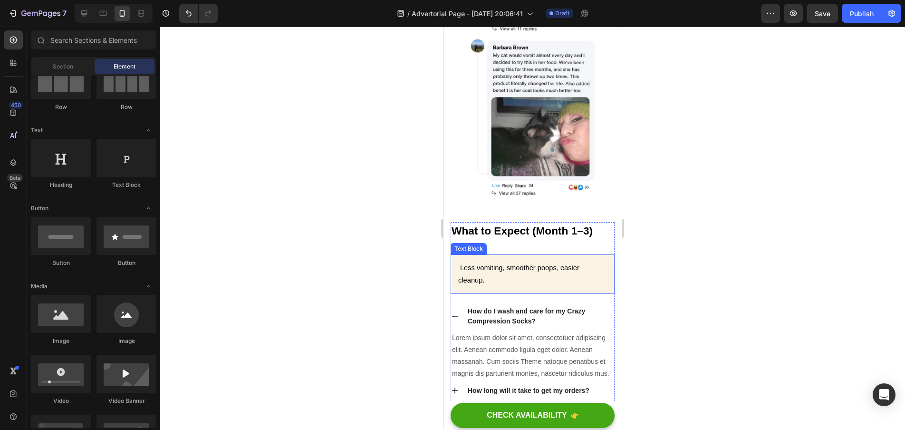
click at [575, 271] on div "Less vomiting, smoother poops, easier cleanup." at bounding box center [533, 273] width 164 height 39
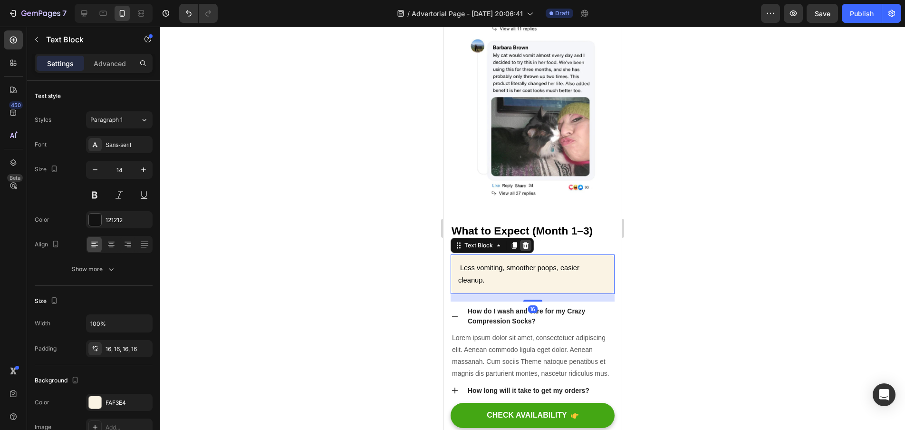
click at [528, 242] on icon at bounding box center [526, 245] width 6 height 7
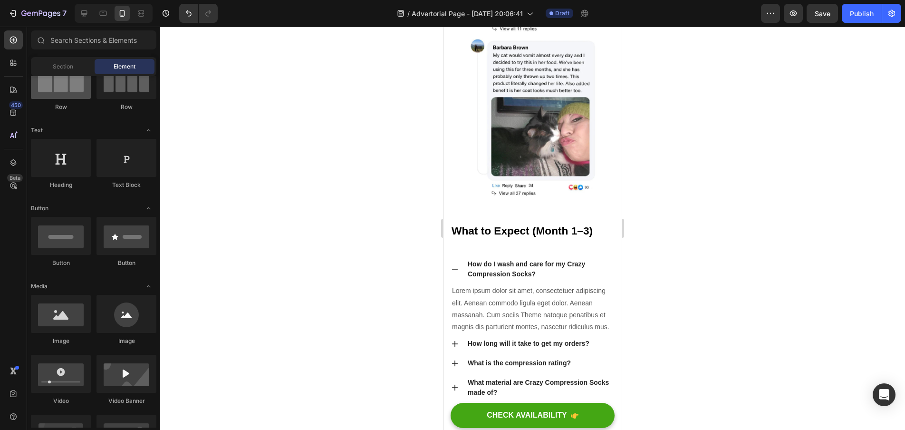
scroll to position [0, 0]
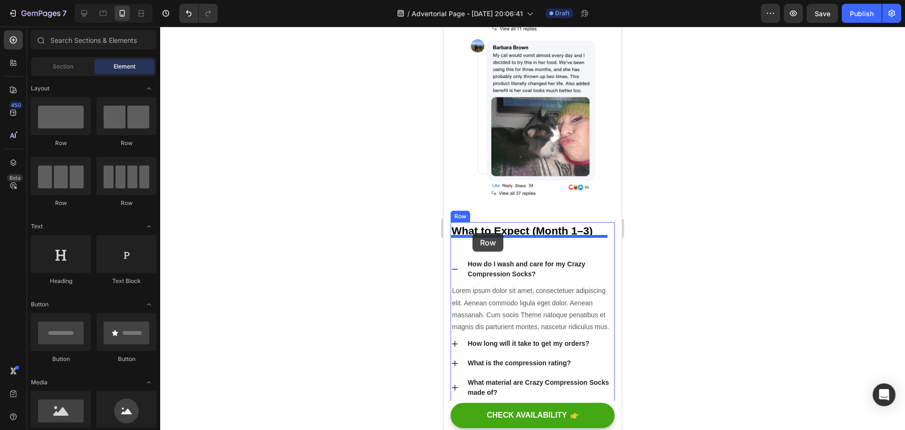
drag, startPoint x: 515, startPoint y: 155, endPoint x: 473, endPoint y: 233, distance: 89.1
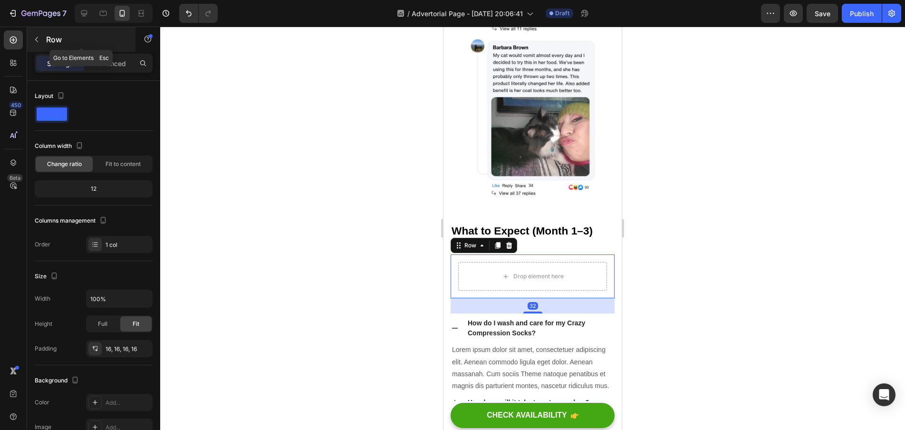
click at [36, 42] on icon "button" at bounding box center [37, 40] width 8 height 8
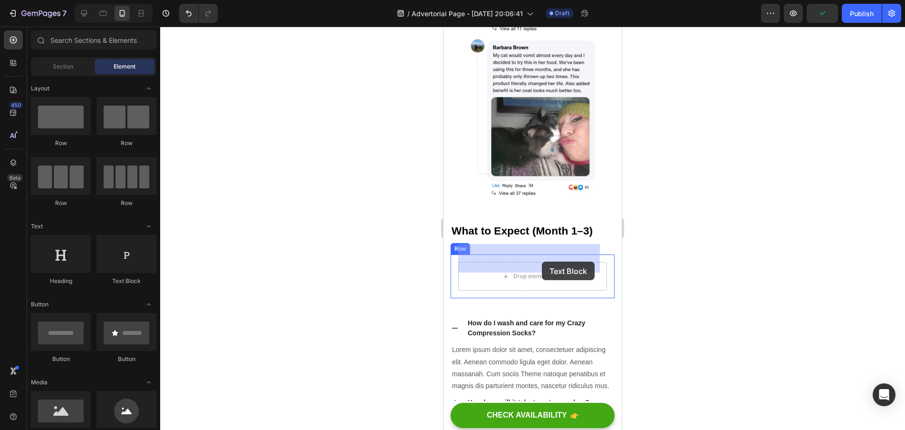
drag, startPoint x: 555, startPoint y: 287, endPoint x: 542, endPoint y: 262, distance: 28.5
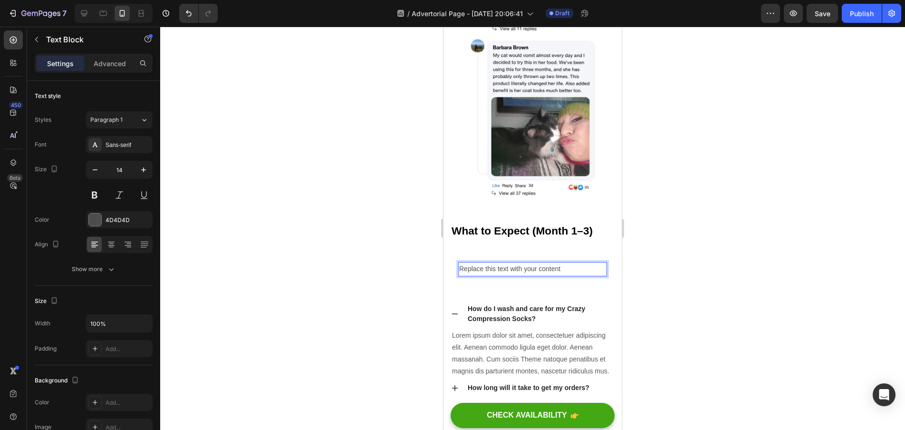
click at [566, 263] on p "Replace this text with your content" at bounding box center [532, 269] width 147 height 12
drag, startPoint x: 517, startPoint y: 250, endPoint x: 452, endPoint y: 249, distance: 64.7
click at [452, 254] on div "Replace this text with your content Text Block 0 Row" at bounding box center [533, 268] width 164 height 29
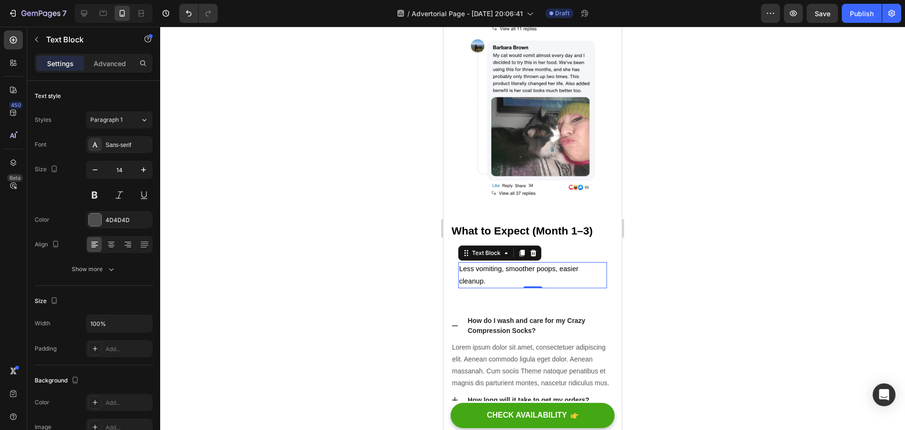
click at [694, 301] on div at bounding box center [532, 228] width 745 height 403
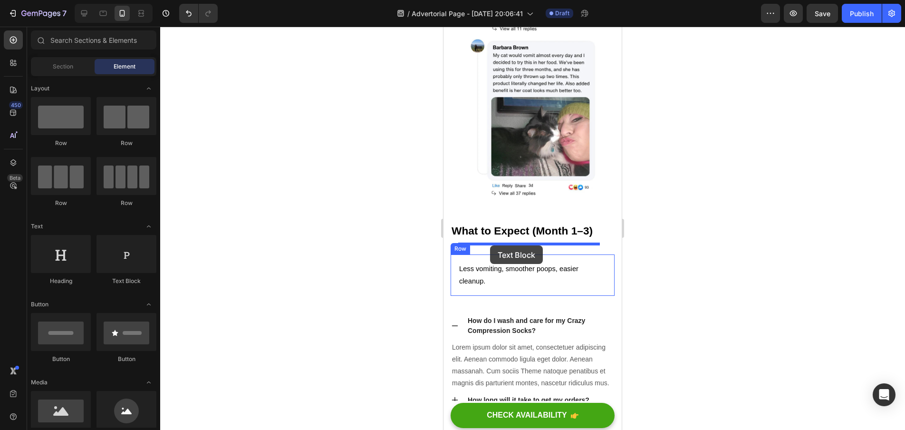
drag, startPoint x: 562, startPoint y: 294, endPoint x: 490, endPoint y: 245, distance: 86.9
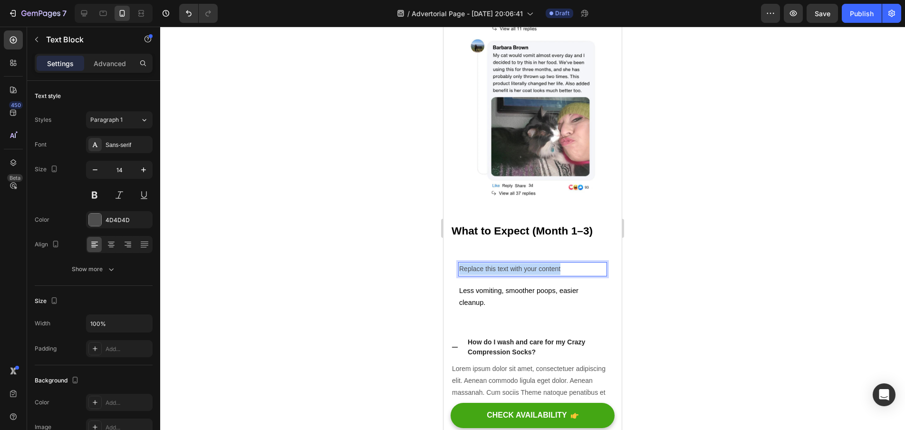
drag, startPoint x: 562, startPoint y: 251, endPoint x: 435, endPoint y: 249, distance: 127.4
click at [105, 222] on div "4D4D4D" at bounding box center [119, 219] width 67 height 17
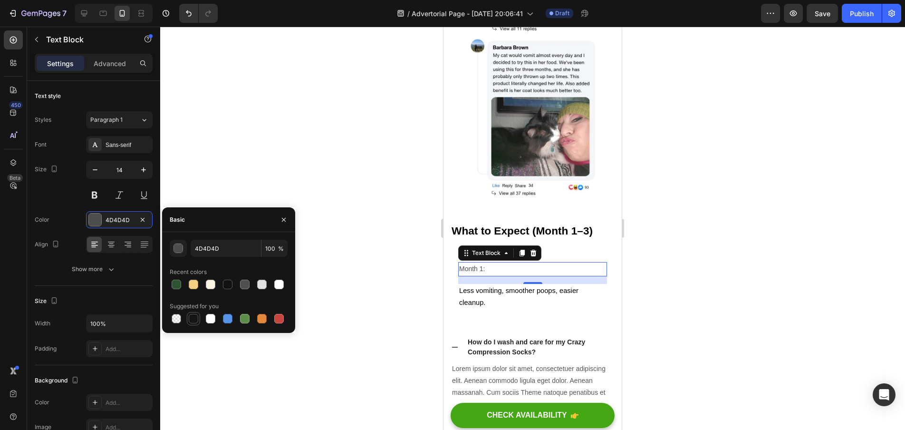
click at [194, 321] on div at bounding box center [194, 319] width 10 height 10
type input "151515"
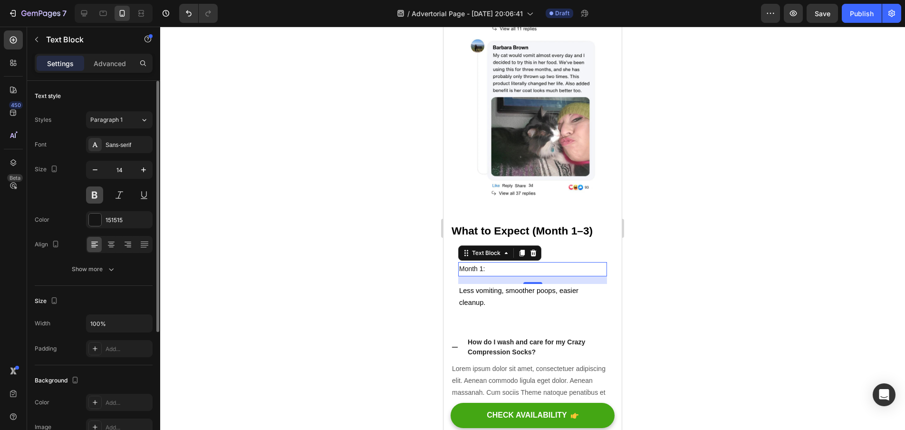
click at [92, 194] on button at bounding box center [94, 194] width 17 height 17
click at [289, 190] on div at bounding box center [532, 228] width 745 height 403
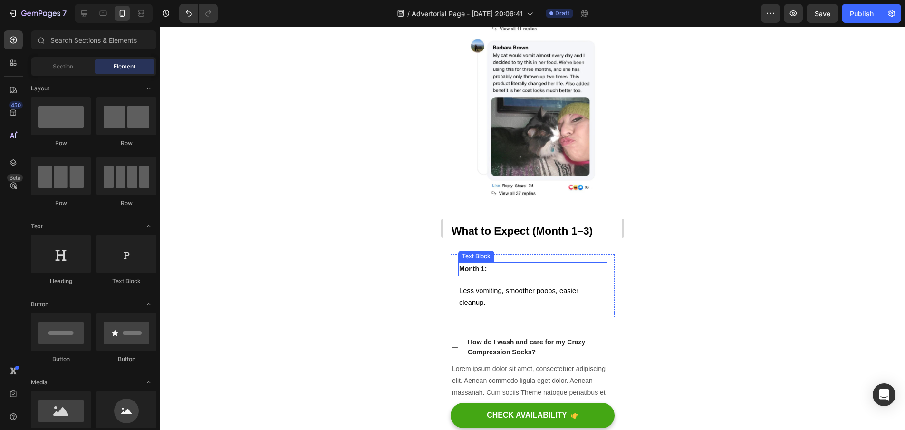
click at [520, 263] on p "Month 1:" at bounding box center [532, 269] width 147 height 12
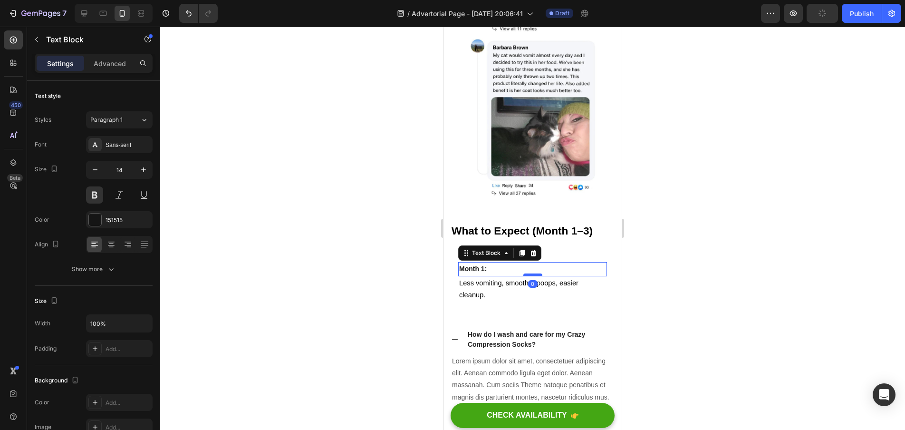
drag, startPoint x: 528, startPoint y: 265, endPoint x: 528, endPoint y: 255, distance: 9.5
click at [528, 273] on div at bounding box center [532, 274] width 19 height 3
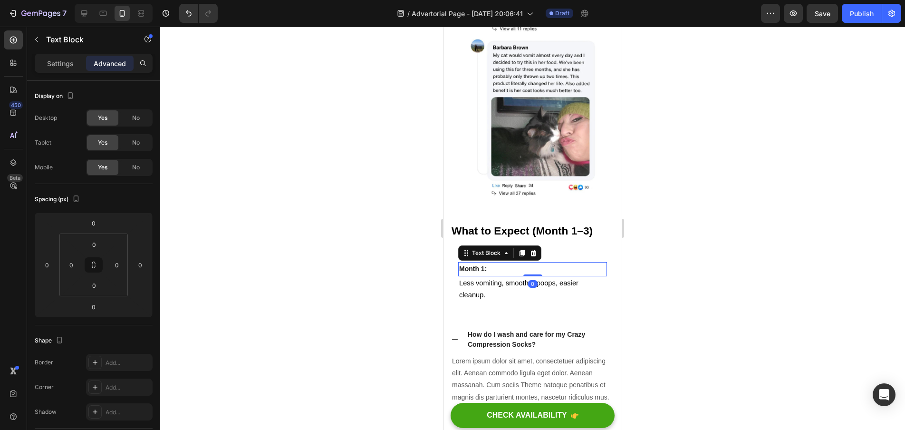
click at [682, 264] on div at bounding box center [532, 228] width 745 height 403
click at [524, 263] on p "Month 1:" at bounding box center [532, 269] width 147 height 12
click at [69, 72] on div "Settings Advanced" at bounding box center [94, 63] width 118 height 19
click at [68, 68] on p "Settings" at bounding box center [60, 63] width 27 height 10
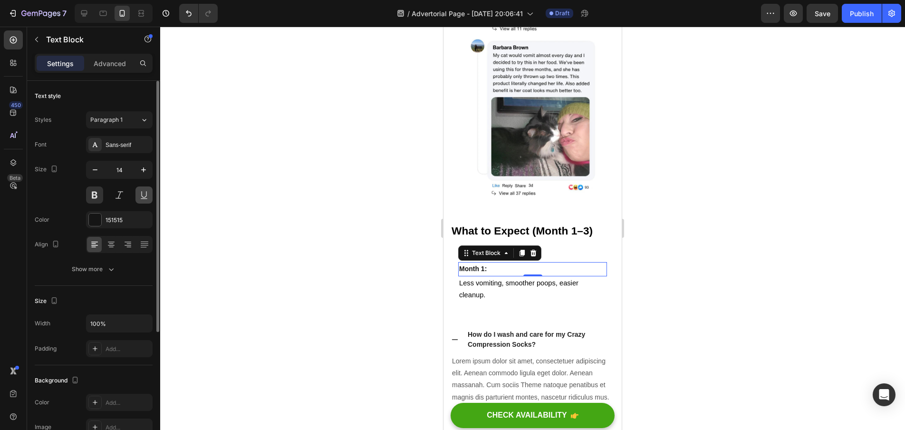
click at [145, 197] on button at bounding box center [144, 194] width 17 height 17
click at [277, 250] on div at bounding box center [532, 228] width 745 height 403
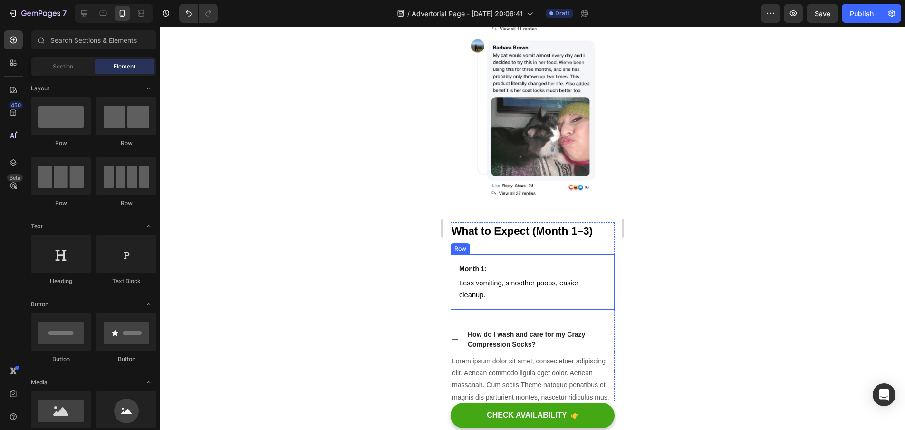
click at [485, 285] on div "Month 1: Text Block Less vomiting, smoother poops, easier cleanup. Text Block R…" at bounding box center [533, 281] width 164 height 55
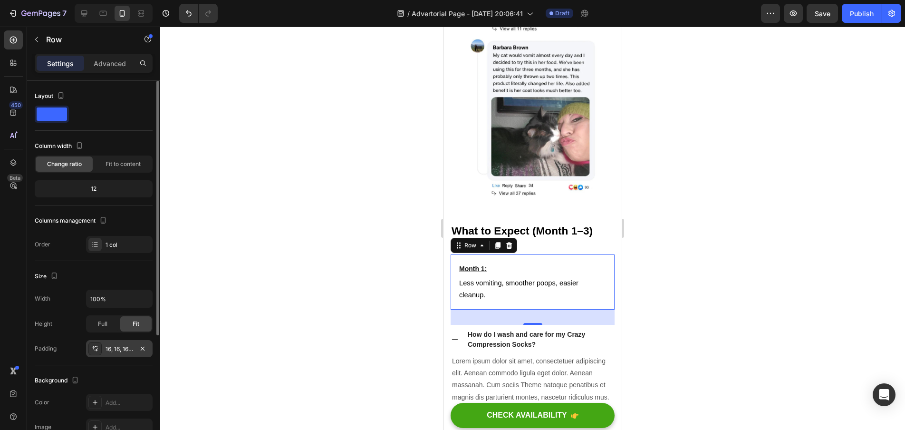
click at [126, 354] on div "16, 16, 16, 16" at bounding box center [119, 348] width 67 height 17
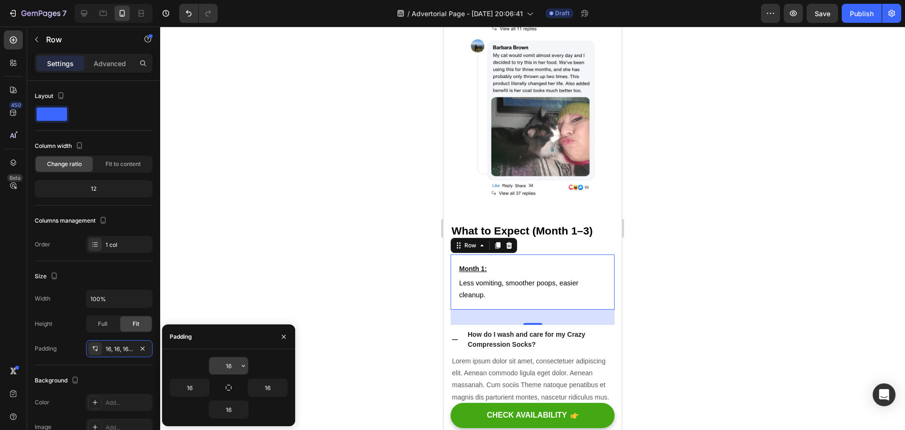
click at [233, 367] on input "16" at bounding box center [228, 365] width 39 height 17
type input "1"
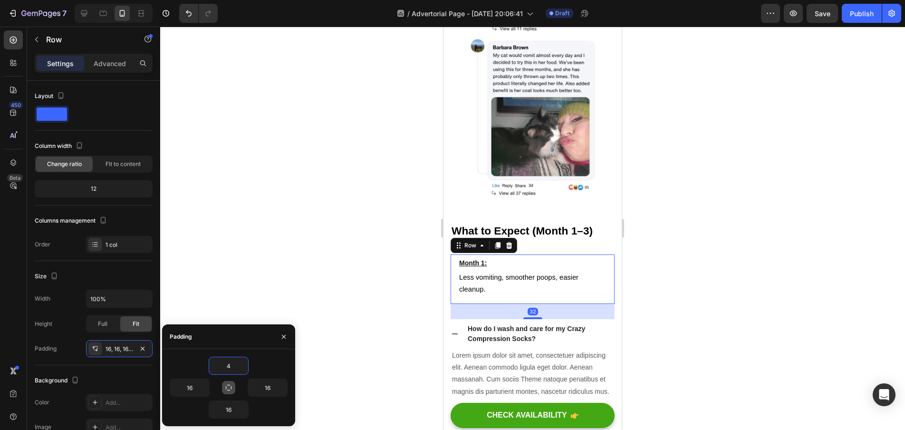
type input "4"
click at [230, 387] on icon "button" at bounding box center [229, 388] width 8 height 8
type input "4"
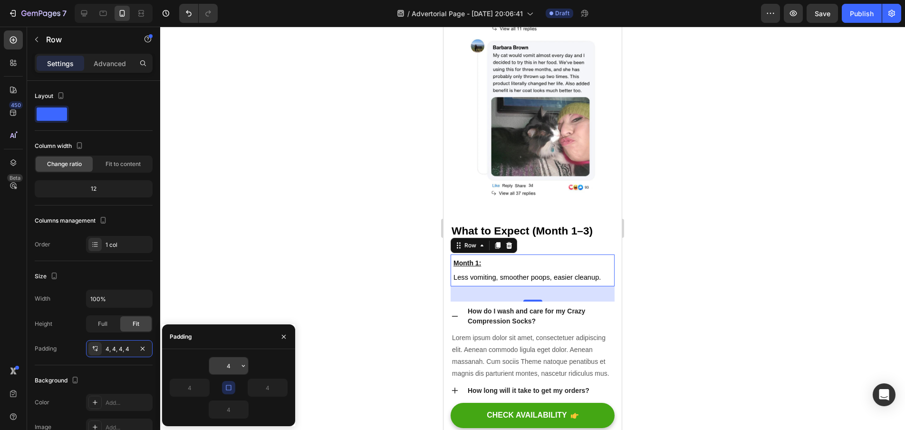
click at [233, 368] on input "4" at bounding box center [228, 365] width 39 height 17
type input "8"
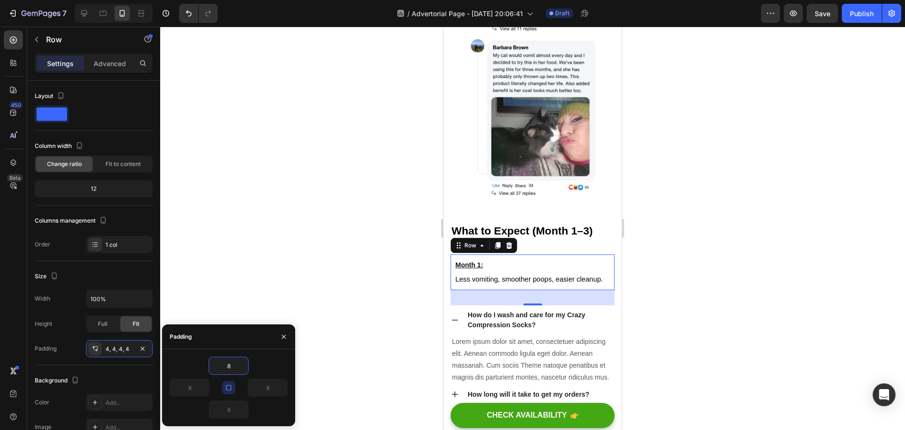
click at [234, 387] on button "button" at bounding box center [228, 387] width 13 height 13
click at [231, 388] on icon "button" at bounding box center [229, 388] width 6 height 6
click at [348, 358] on div at bounding box center [532, 228] width 745 height 403
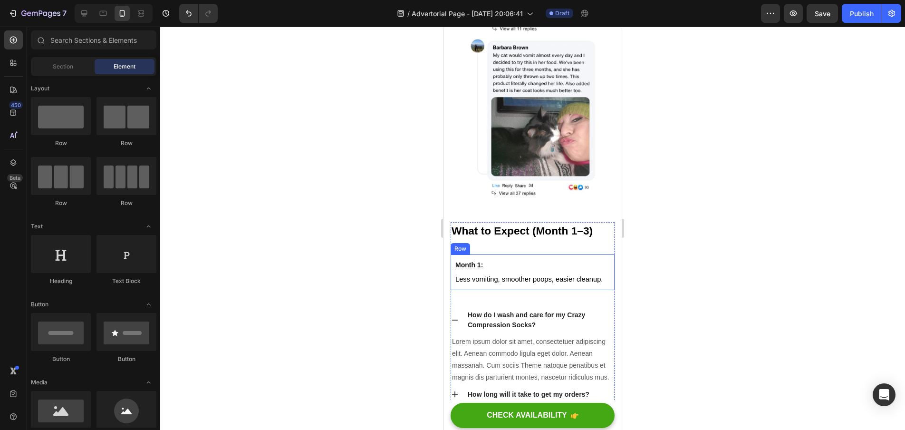
click at [550, 281] on div "Month 1: Text Block Less vomiting, smoother poops, easier cleanup. Text Block R…" at bounding box center [533, 271] width 164 height 35
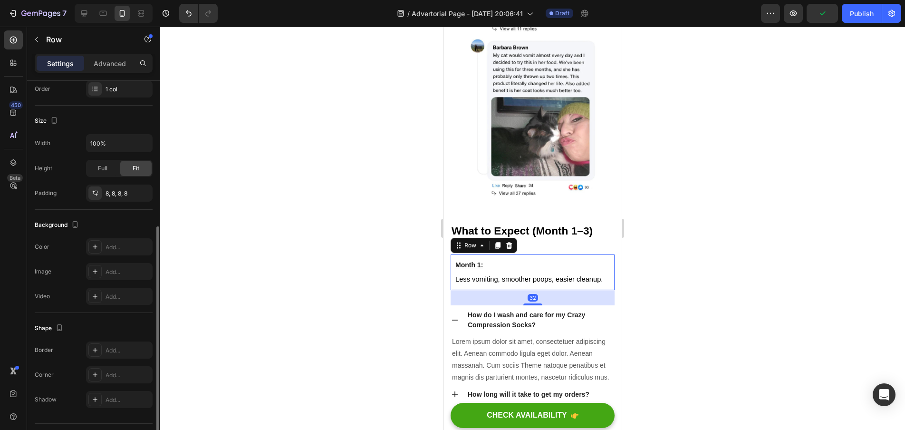
scroll to position [179, 0]
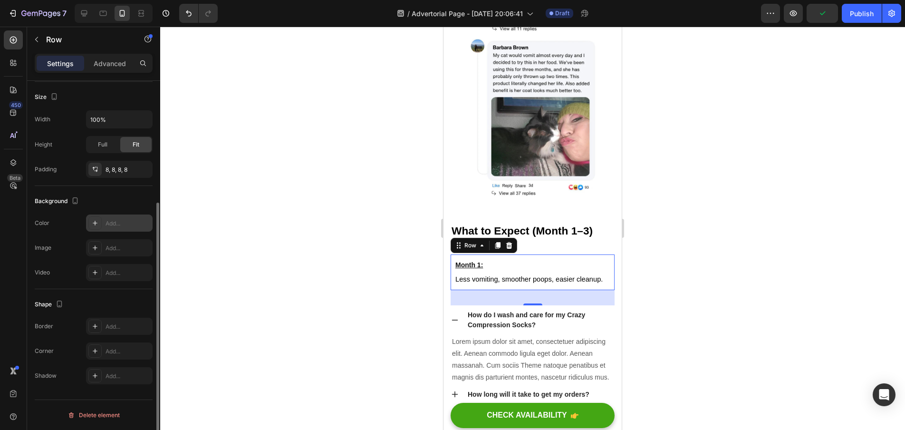
click at [108, 222] on div "Add..." at bounding box center [128, 223] width 45 height 9
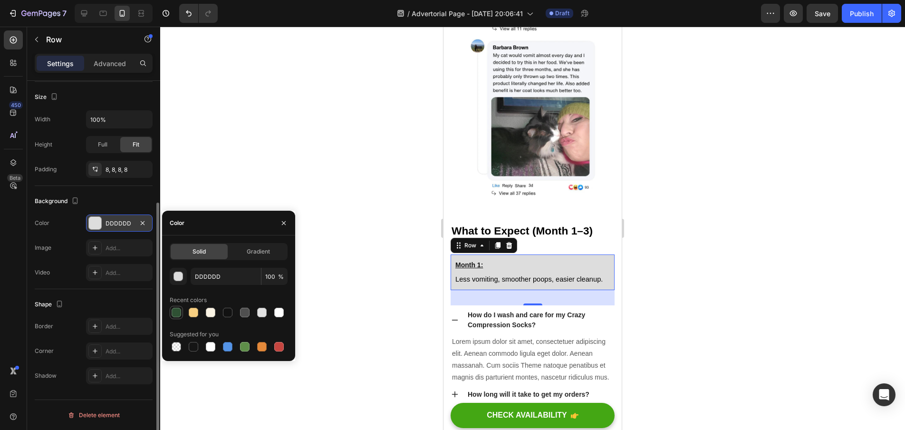
click at [172, 313] on div at bounding box center [177, 313] width 10 height 10
type input "2F5134"
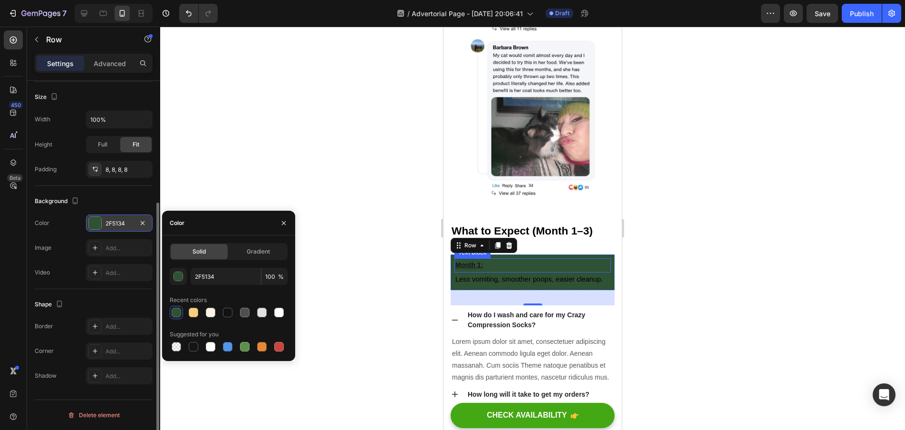
click at [492, 259] on p "Month 1:" at bounding box center [532, 265] width 155 height 12
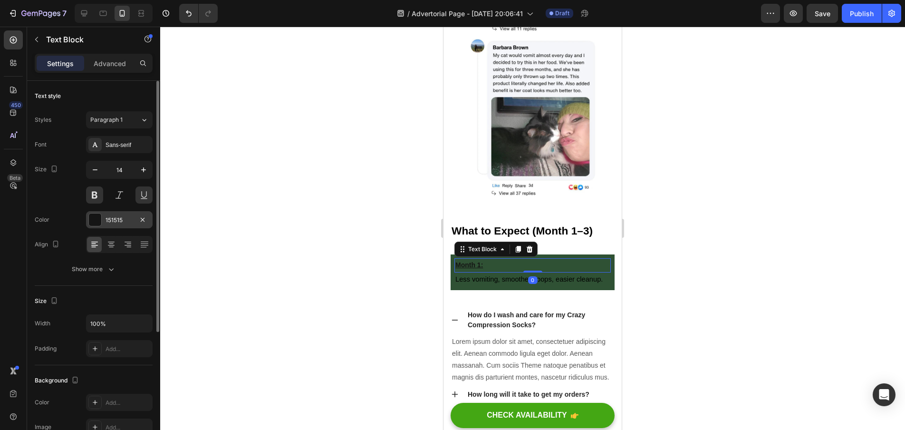
click at [109, 219] on div "151515" at bounding box center [120, 220] width 28 height 9
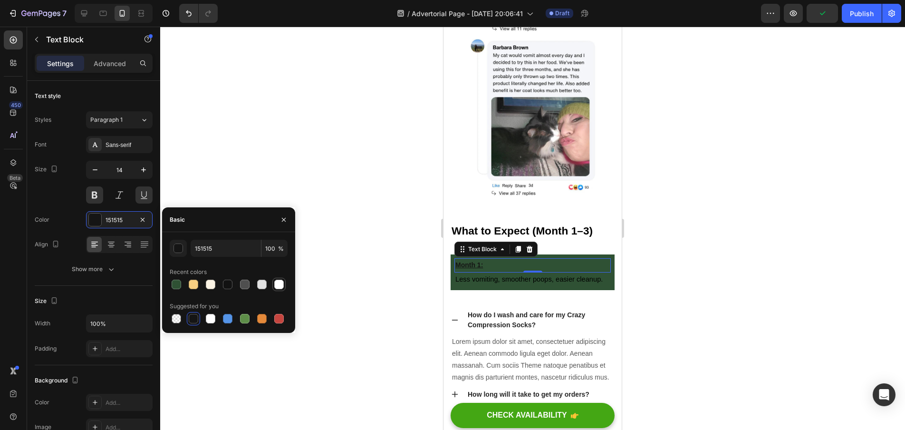
click at [281, 285] on div at bounding box center [279, 285] width 10 height 10
type input "FFFFFF"
click at [490, 273] on p "Less vomiting, smoother poops, easier cleanup." at bounding box center [532, 279] width 155 height 12
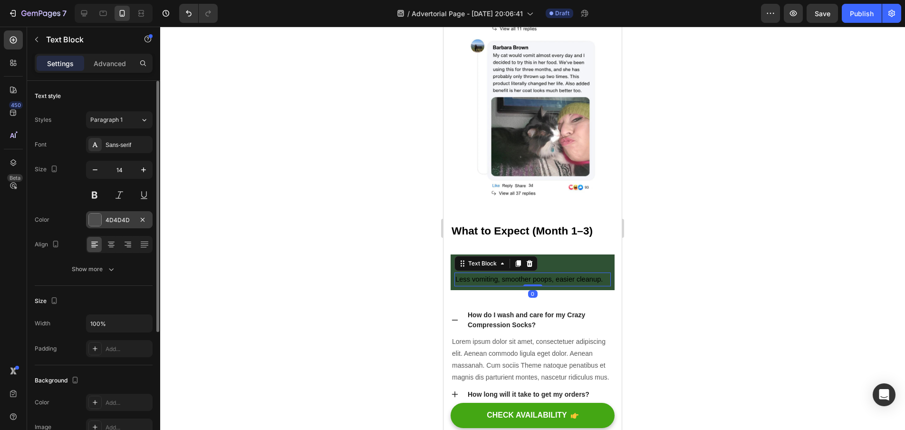
click at [111, 220] on div "4D4D4D" at bounding box center [120, 220] width 28 height 9
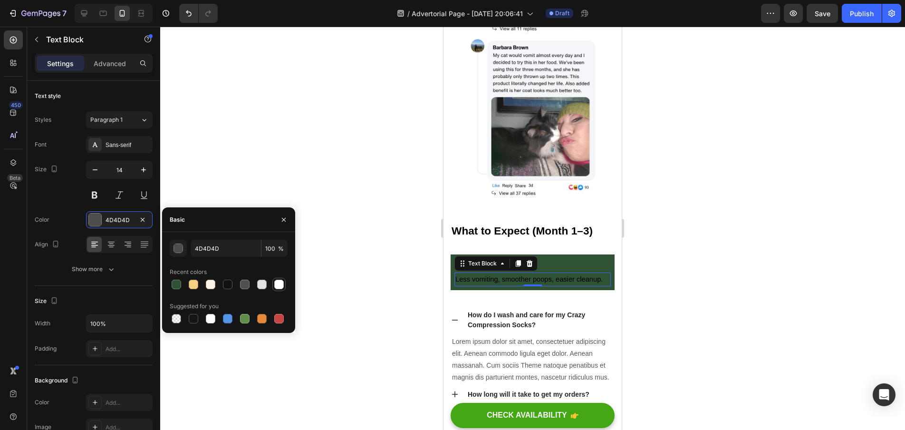
click at [283, 286] on div at bounding box center [279, 285] width 10 height 10
type input "FFFFFF"
click at [326, 283] on div at bounding box center [532, 228] width 745 height 403
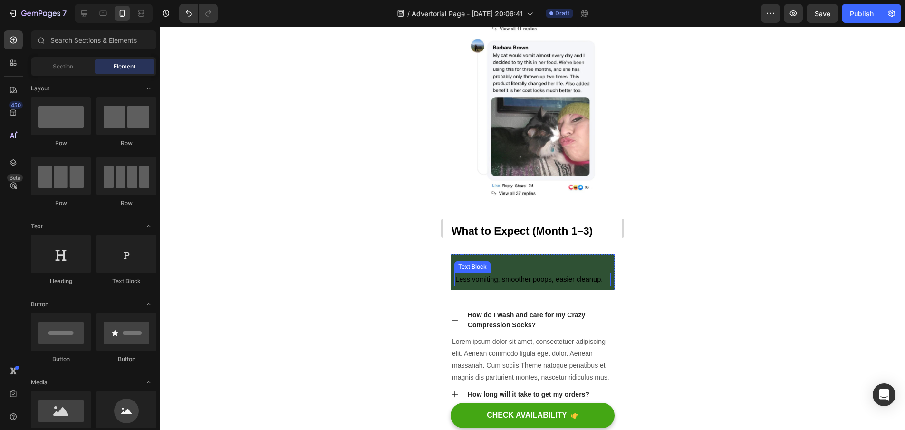
click at [524, 275] on span "Less vomiting, smoother poops, easier cleanup." at bounding box center [528, 279] width 147 height 8
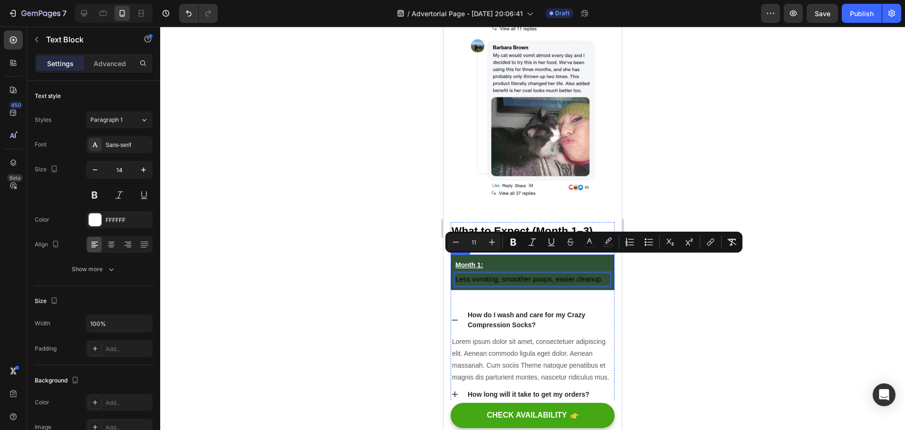
drag, startPoint x: 484, startPoint y: 273, endPoint x: 454, endPoint y: 260, distance: 32.8
click at [588, 244] on rect "Editor contextual toolbar" at bounding box center [589, 245] width 9 height 2
type input "000000"
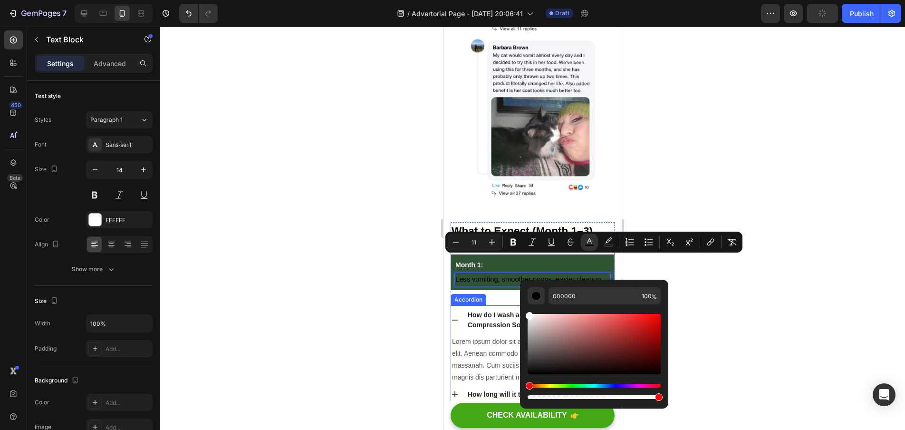
type input "FFFFFF"
drag, startPoint x: 989, startPoint y: 372, endPoint x: 517, endPoint y: 306, distance: 476.3
click at [312, 289] on div at bounding box center [532, 228] width 745 height 403
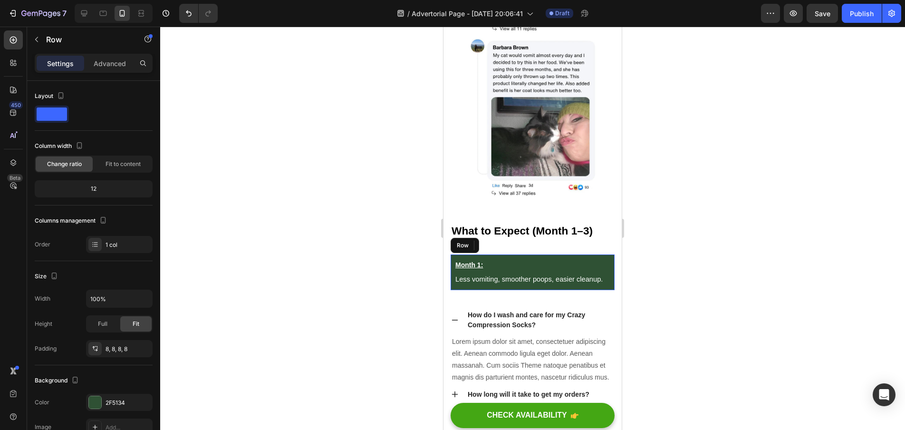
click at [604, 254] on div "Month 1: Text Block Less vomiting, smoother poops, easier cleanup. Text Block R…" at bounding box center [533, 271] width 164 height 35
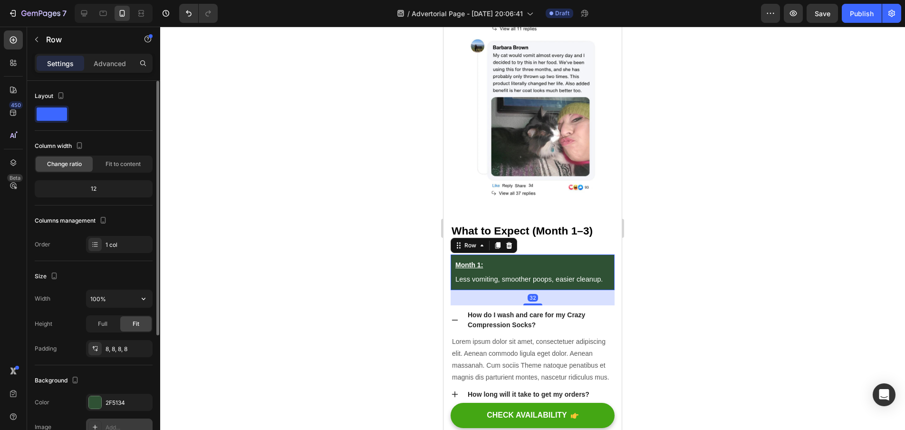
scroll to position [177, 0]
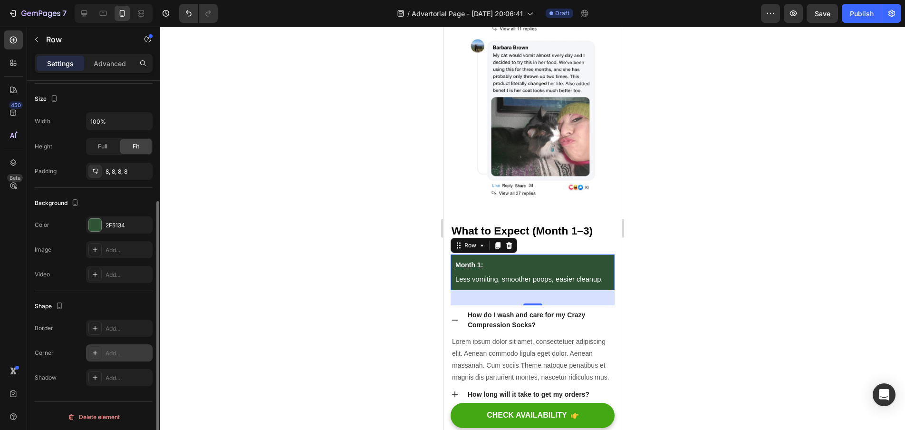
click at [126, 352] on div "Add..." at bounding box center [128, 353] width 45 height 9
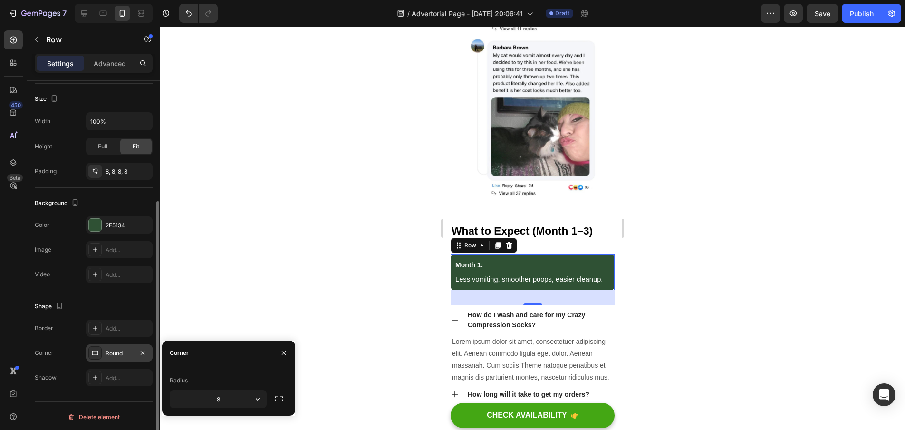
click at [298, 286] on div at bounding box center [532, 228] width 745 height 403
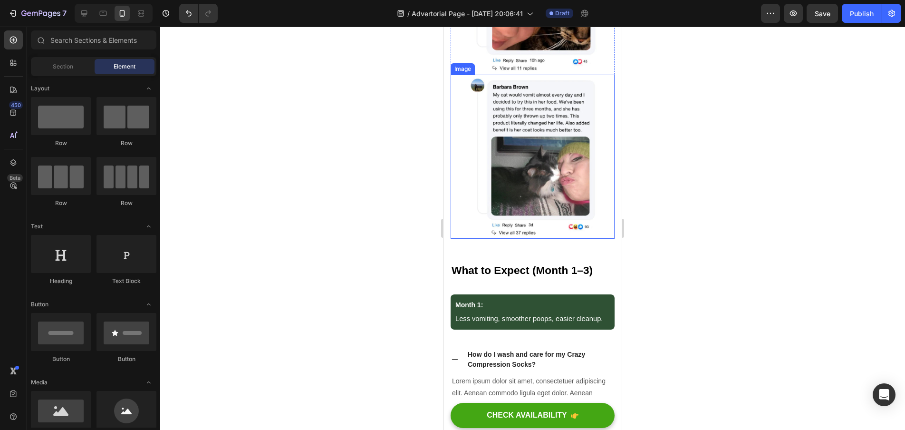
scroll to position [3478, 0]
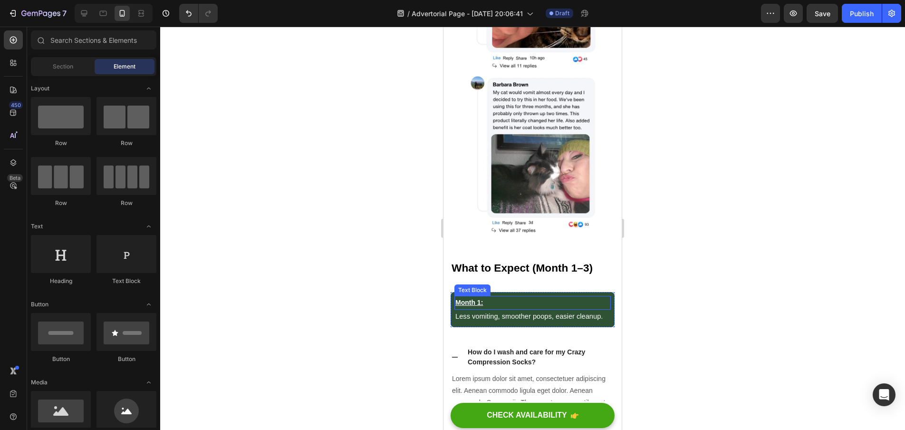
click at [593, 297] on p "Month 1:" at bounding box center [532, 303] width 155 height 12
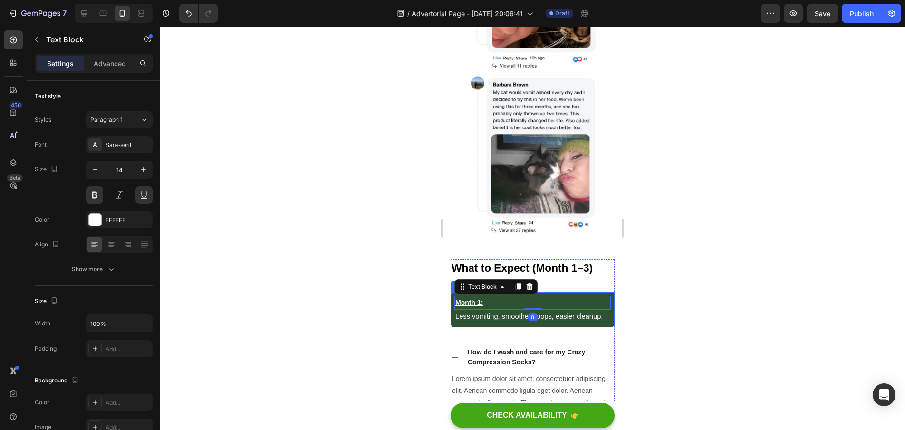
click at [606, 306] on div "Month 1: Text Block 0 Less vomiting, smoother poops, easier cleanup. Text Block…" at bounding box center [533, 309] width 164 height 35
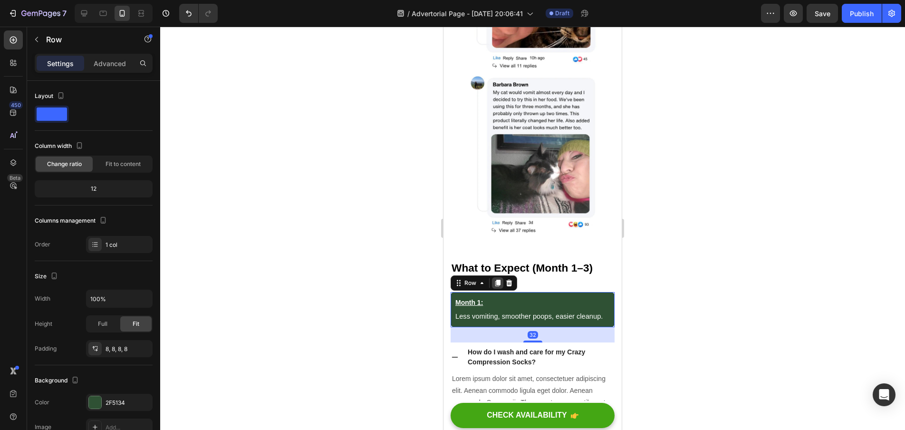
click at [498, 280] on icon at bounding box center [497, 283] width 5 height 7
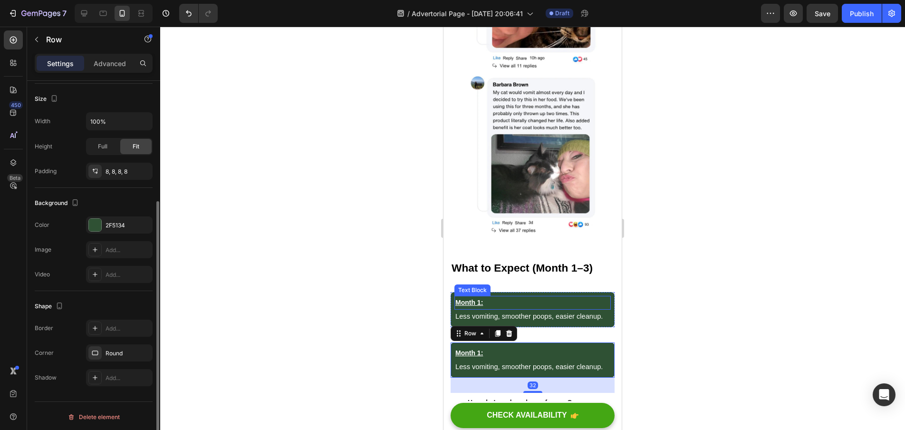
scroll to position [3536, 0]
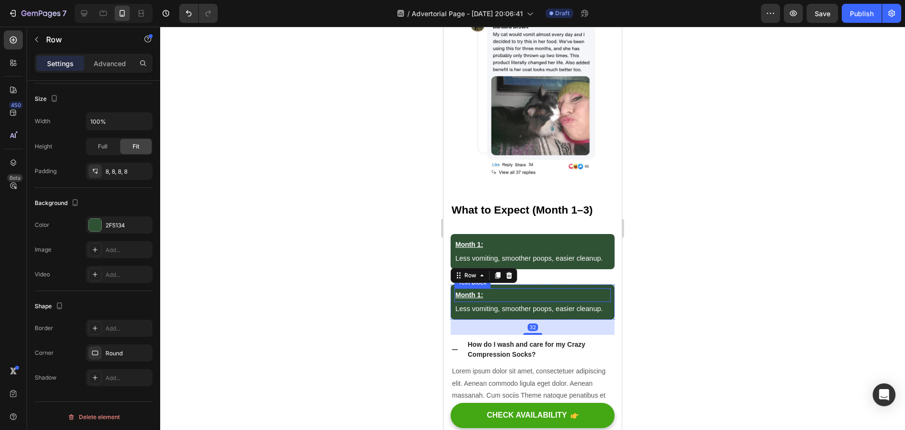
click at [479, 291] on p "Month 1:" at bounding box center [532, 295] width 155 height 12
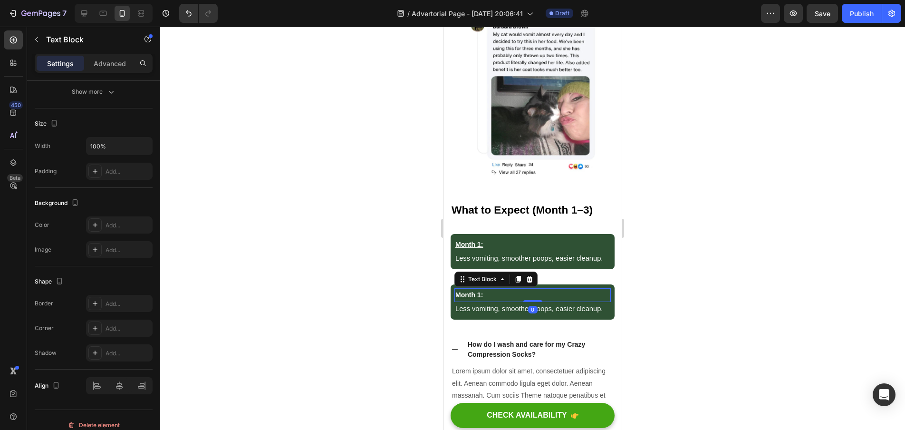
scroll to position [0, 0]
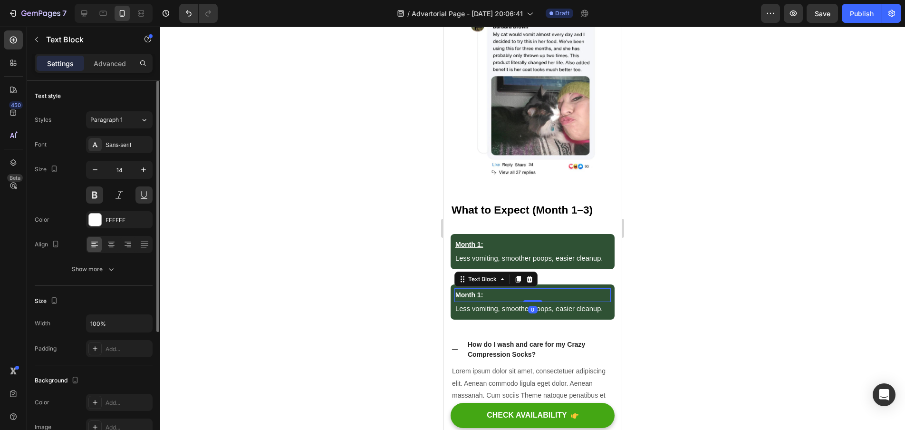
click at [480, 291] on p "Month 1:" at bounding box center [532, 295] width 155 height 12
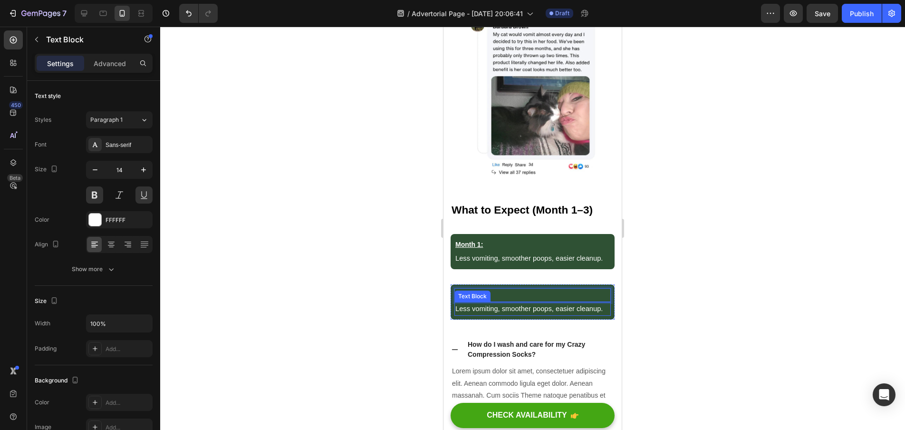
click at [493, 309] on p "Less vomiting, smoother poops, easier cleanup." at bounding box center [532, 309] width 155 height 12
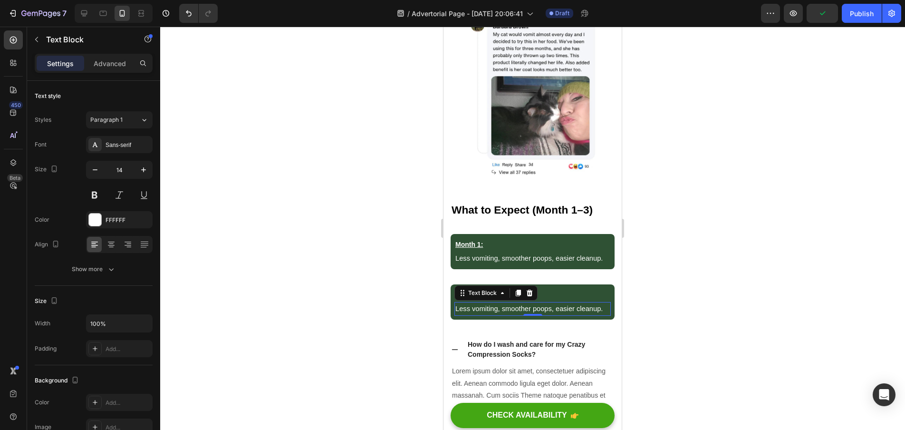
click at [484, 311] on p "Less vomiting, smoother poops, easier cleanup." at bounding box center [532, 309] width 155 height 12
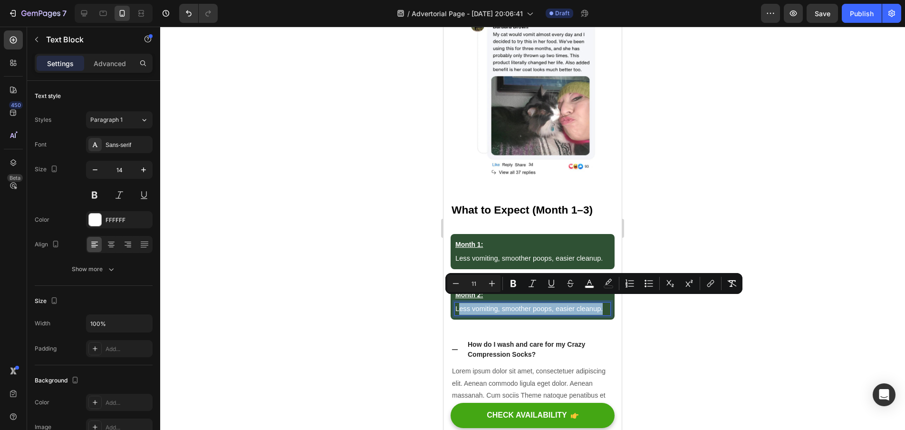
drag, startPoint x: 485, startPoint y: 314, endPoint x: 459, endPoint y: 303, distance: 27.3
click at [459, 303] on p "Less vomiting, smoother poops, easier cleanup." at bounding box center [532, 309] width 155 height 12
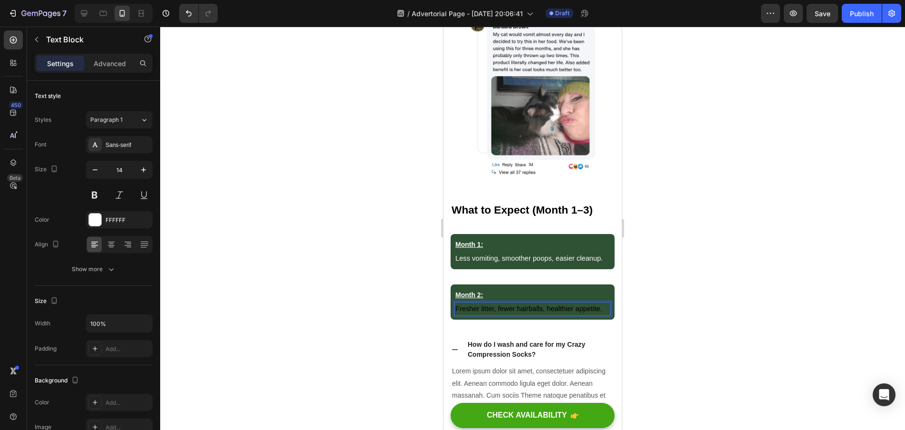
click at [414, 317] on div at bounding box center [532, 228] width 745 height 403
click at [456, 305] on span "Fresher litter, fewer hairballs, healthier appetite." at bounding box center [528, 309] width 147 height 8
drag, startPoint x: 457, startPoint y: 302, endPoint x: 619, endPoint y: 305, distance: 162.2
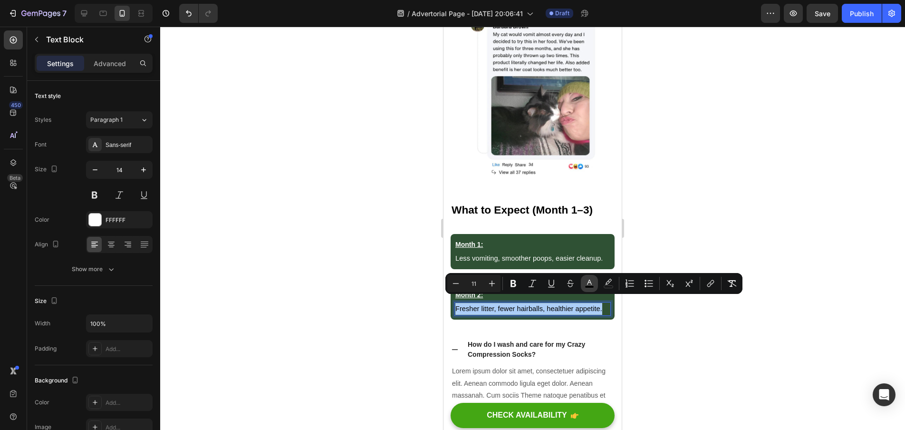
click at [590, 283] on icon "Editor contextual toolbar" at bounding box center [590, 284] width 10 height 10
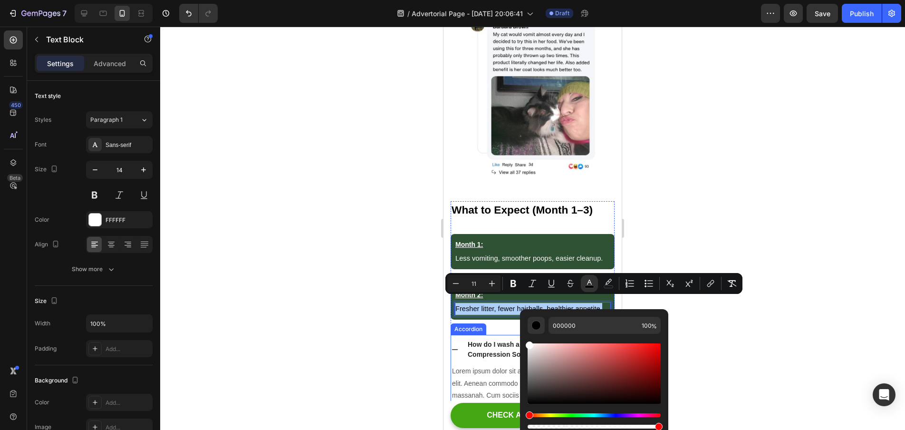
drag, startPoint x: 969, startPoint y: 374, endPoint x: 523, endPoint y: 331, distance: 448.0
type input "FFFFFF"
click at [749, 352] on div at bounding box center [532, 228] width 745 height 403
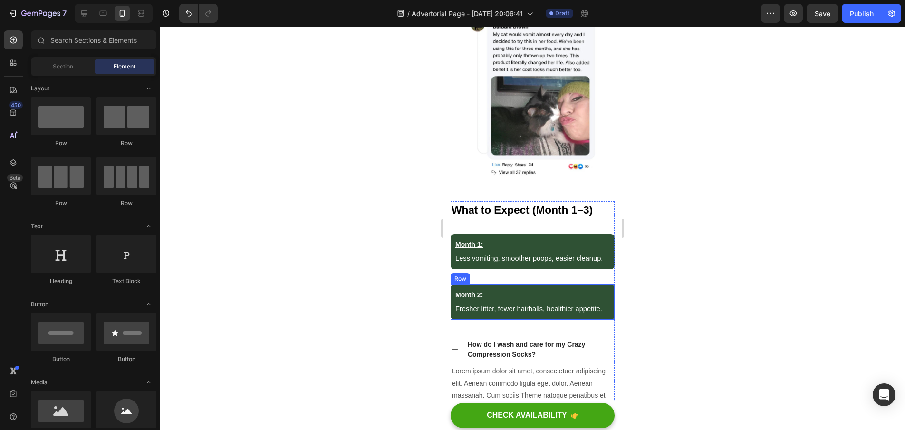
click at [606, 284] on div "Month 2: Text Block Fresher litter, fewer hairballs, healthier appetite. Text B…" at bounding box center [533, 301] width 164 height 35
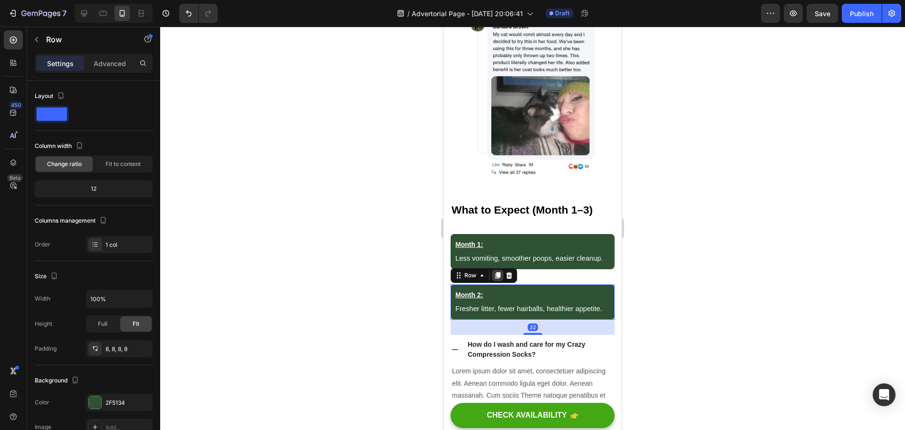
click at [499, 272] on icon at bounding box center [497, 275] width 5 height 7
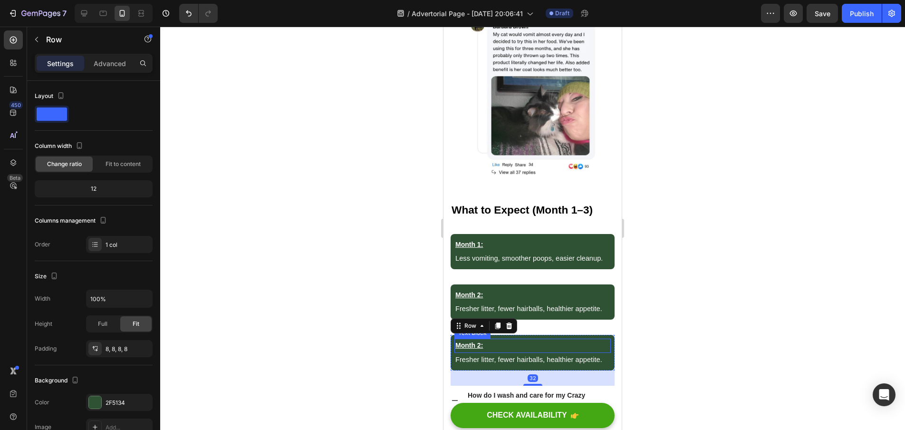
click at [481, 340] on p "Month 2:" at bounding box center [532, 345] width 155 height 12
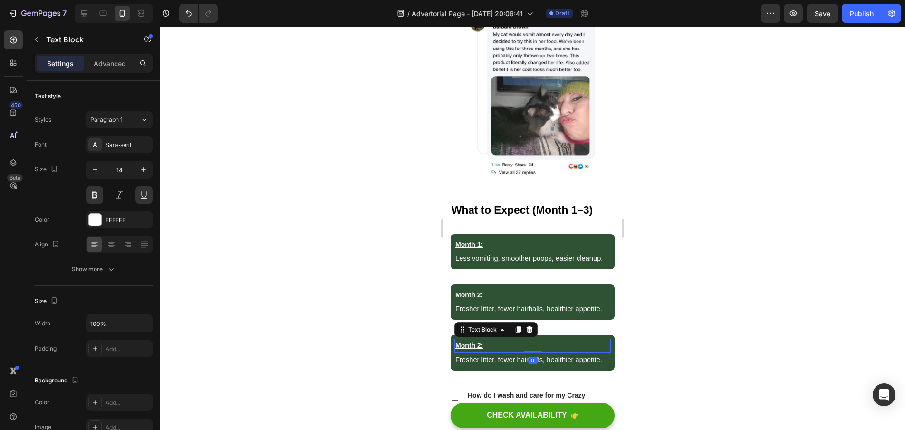
click at [481, 340] on p "Month 2:" at bounding box center [532, 345] width 155 height 12
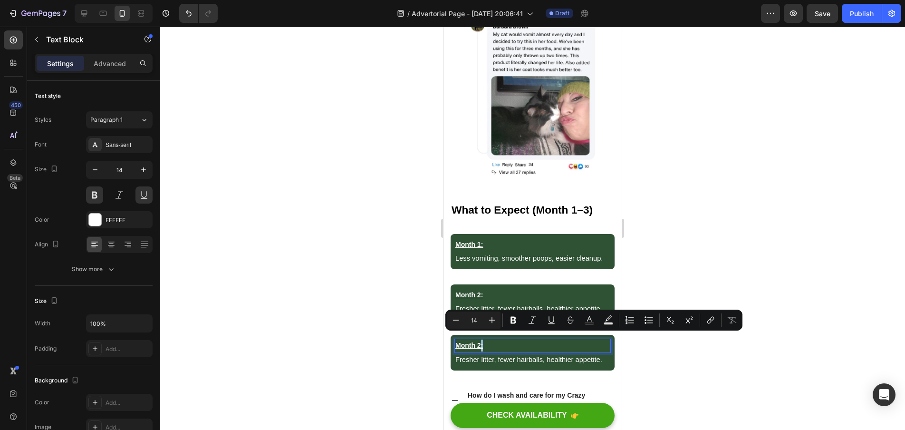
click at [481, 341] on p "Month 2:" at bounding box center [532, 345] width 155 height 12
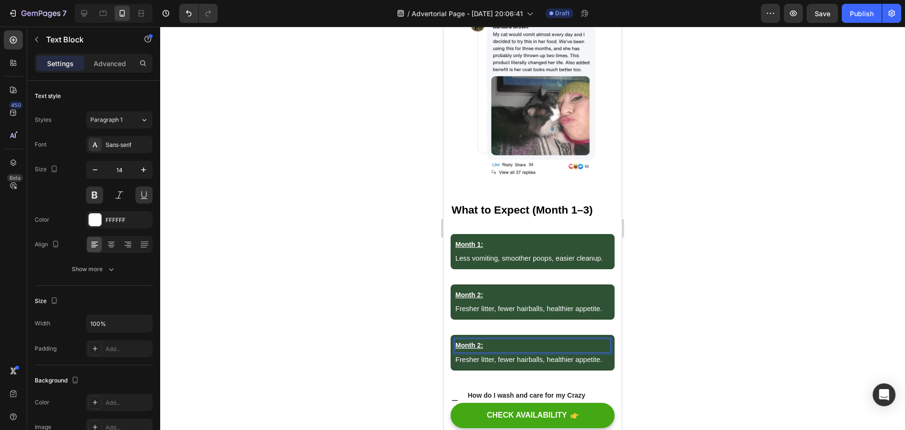
click at [494, 339] on p "Month 2:" at bounding box center [532, 345] width 155 height 12
click at [482, 339] on p "Month 2:" at bounding box center [532, 345] width 155 height 12
click at [495, 356] on span "Fresher litter, fewer hairballs, healthier appetite." at bounding box center [528, 360] width 147 height 8
click at [586, 356] on span "Fresher litter, fewer hairballs, healthier appetite." at bounding box center [528, 360] width 147 height 8
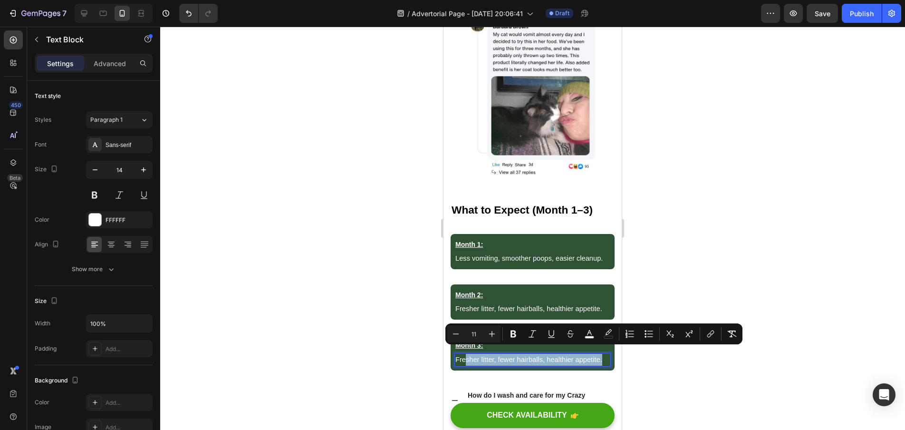
drag, startPoint x: 601, startPoint y: 354, endPoint x: 465, endPoint y: 351, distance: 136.5
click at [465, 356] on span "Fresher litter, fewer hairballs, healthier appetite." at bounding box center [528, 360] width 147 height 8
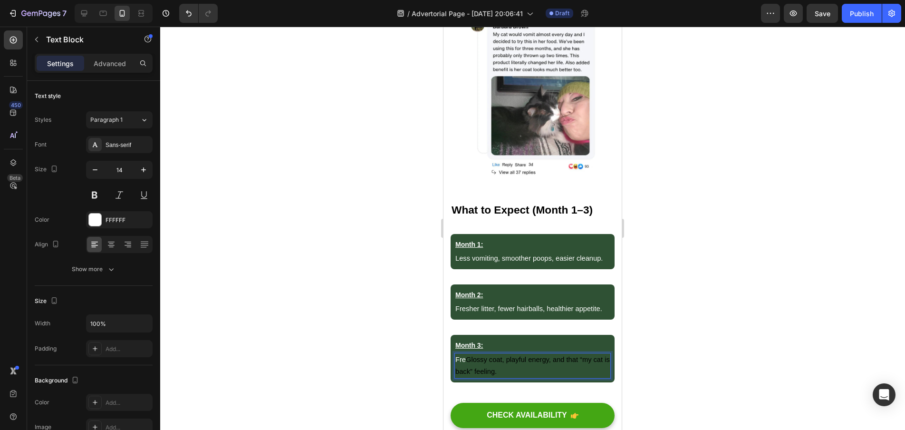
click at [467, 356] on span "Glossy coat, playful energy, and that “my cat is back” feeling." at bounding box center [532, 365] width 155 height 19
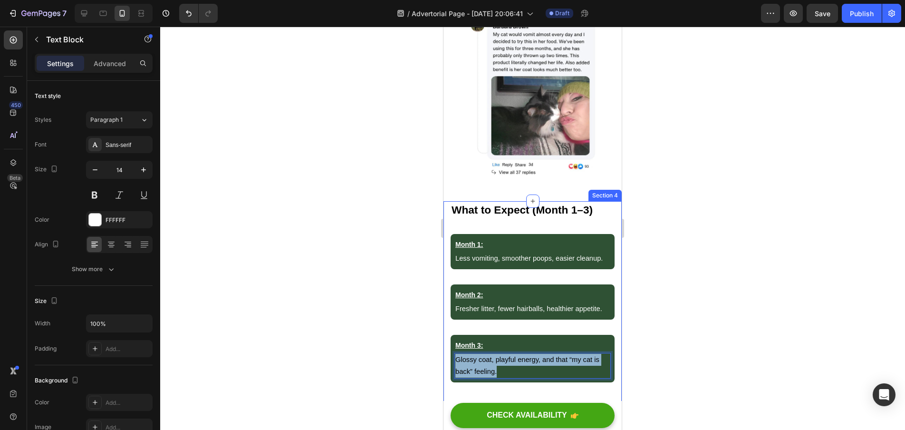
drag, startPoint x: 498, startPoint y: 364, endPoint x: 447, endPoint y: 353, distance: 52.0
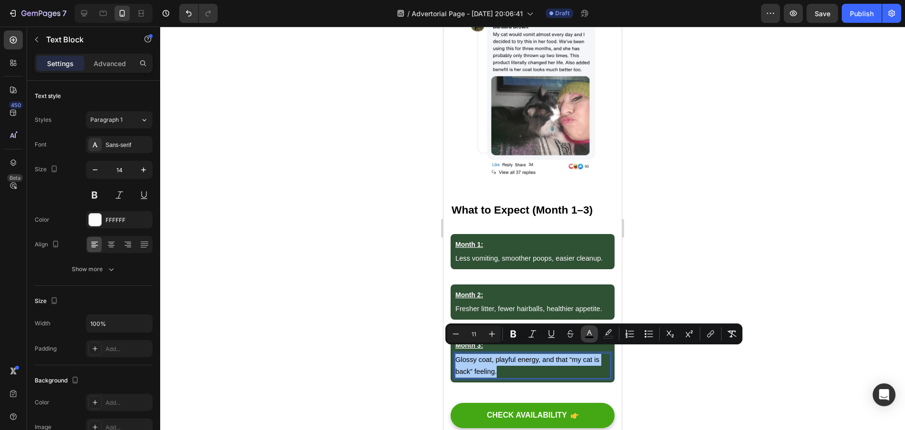
click at [582, 335] on button "color" at bounding box center [589, 333] width 17 height 17
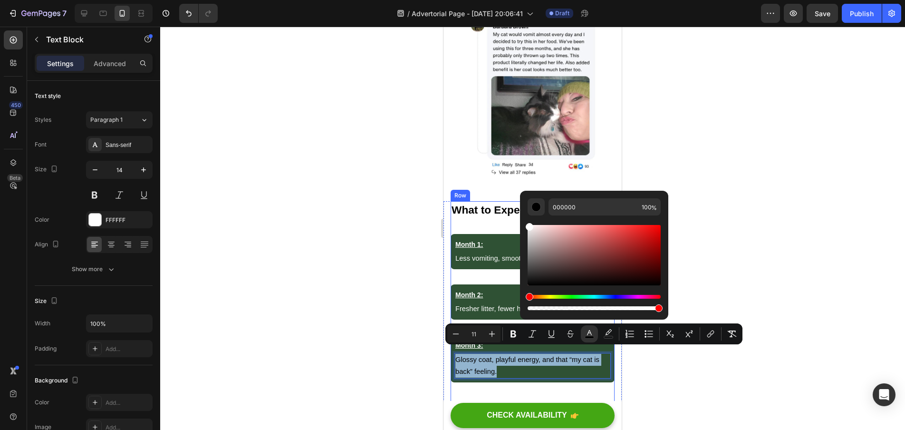
type input "FFFFFF"
drag, startPoint x: 985, startPoint y: 294, endPoint x: 1028, endPoint y: 259, distance: 55.1
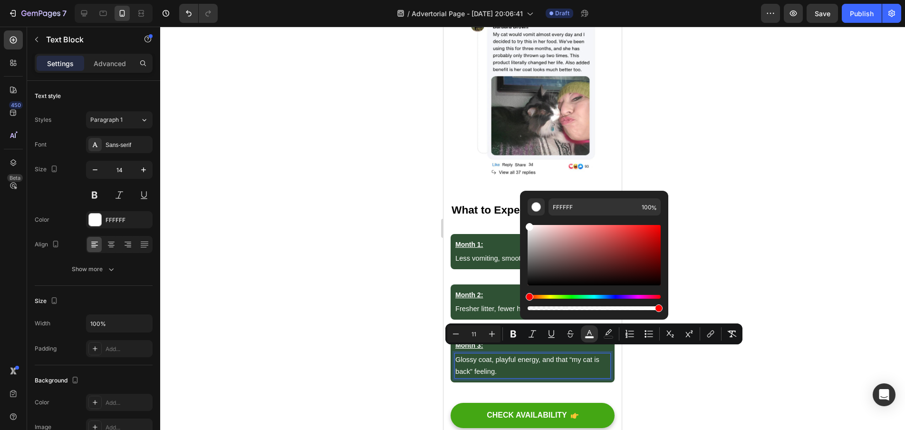
click at [727, 278] on div at bounding box center [532, 228] width 745 height 403
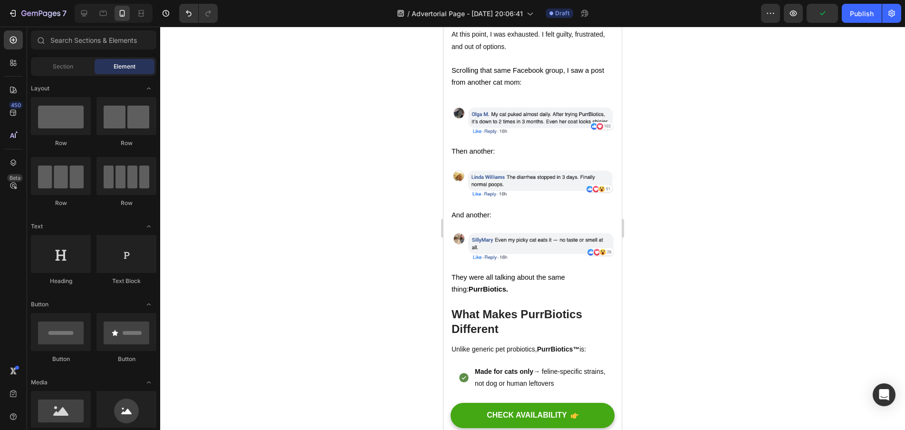
scroll to position [2208, 0]
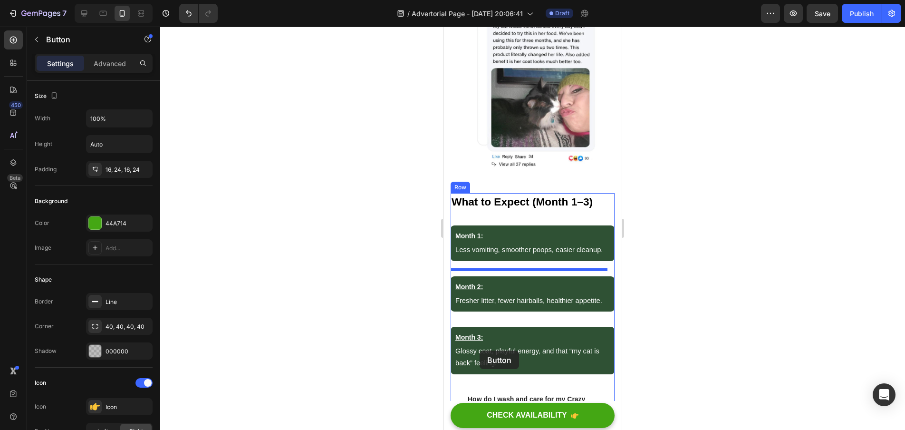
scroll to position [3611, 0]
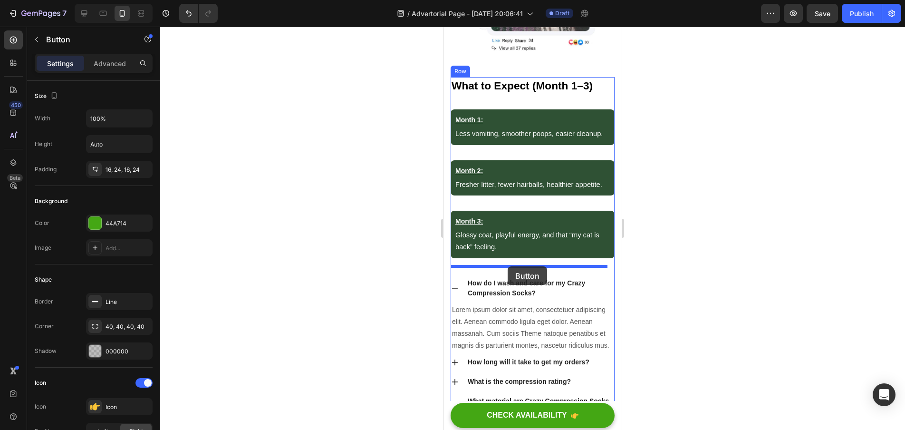
drag, startPoint x: 459, startPoint y: 341, endPoint x: 508, endPoint y: 266, distance: 89.4
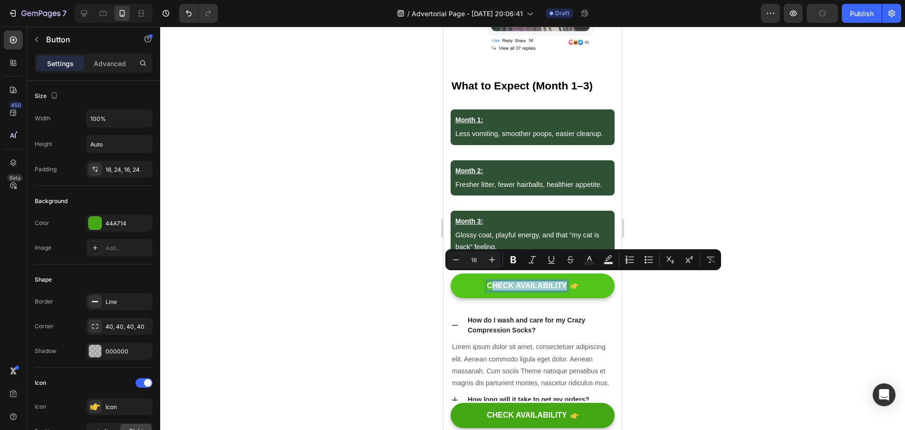
drag, startPoint x: 563, startPoint y: 278, endPoint x: 488, endPoint y: 276, distance: 75.1
click at [488, 281] on p "CHECK AVAILABILITY" at bounding box center [527, 286] width 80 height 10
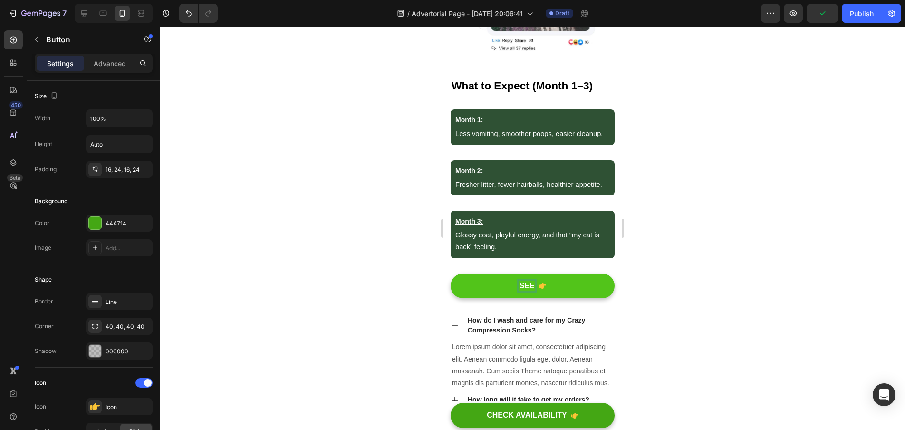
click at [529, 278] on button "SEE" at bounding box center [533, 285] width 164 height 25
click at [529, 278] on button "SEE IF" at bounding box center [533, 285] width 164 height 25
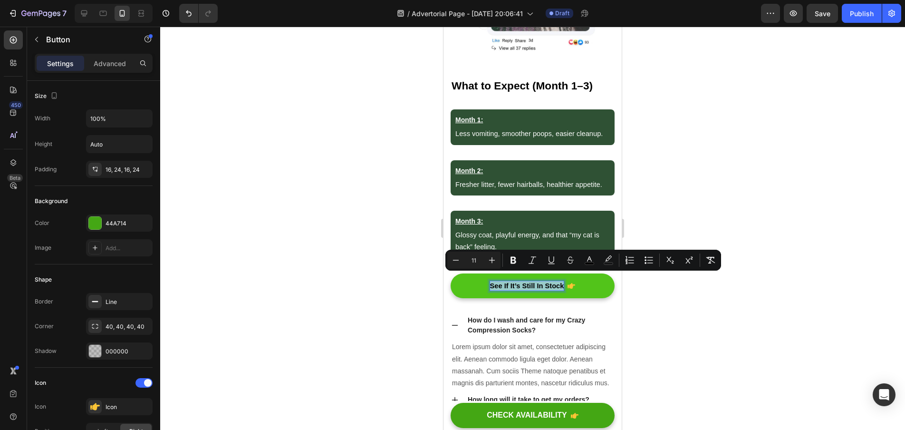
drag, startPoint x: 560, startPoint y: 278, endPoint x: 487, endPoint y: 276, distance: 72.8
click at [490, 282] on span "See If It’s Still In Stock" at bounding box center [527, 286] width 74 height 8
click at [585, 262] on rect "Editor contextual toolbar" at bounding box center [589, 263] width 9 height 2
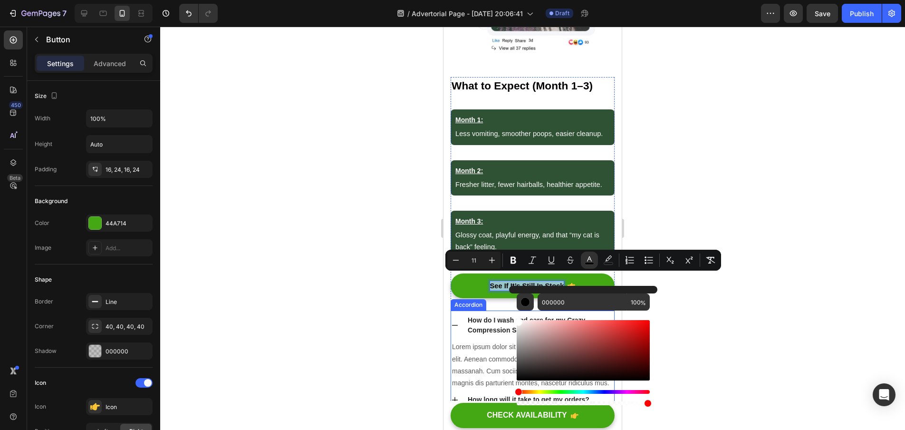
type input "FFFFFF"
drag, startPoint x: 1003, startPoint y: 360, endPoint x: 487, endPoint y: 312, distance: 518.1
click at [515, 262] on icon "Editor contextual toolbar" at bounding box center [514, 260] width 6 height 7
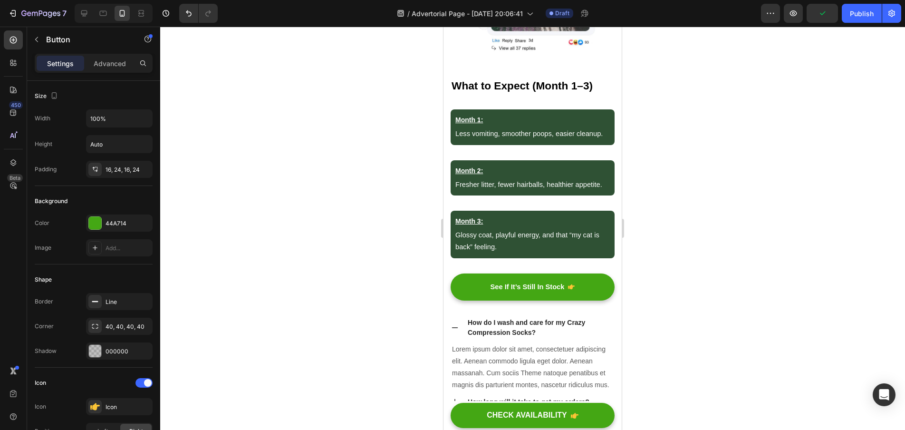
click at [337, 286] on div at bounding box center [532, 228] width 745 height 403
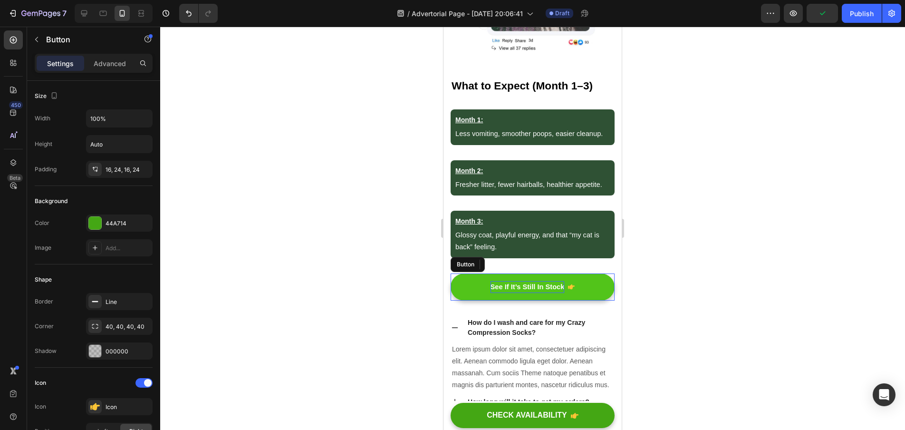
click at [527, 283] on strong "See If It’s Still In Stock" at bounding box center [528, 287] width 74 height 8
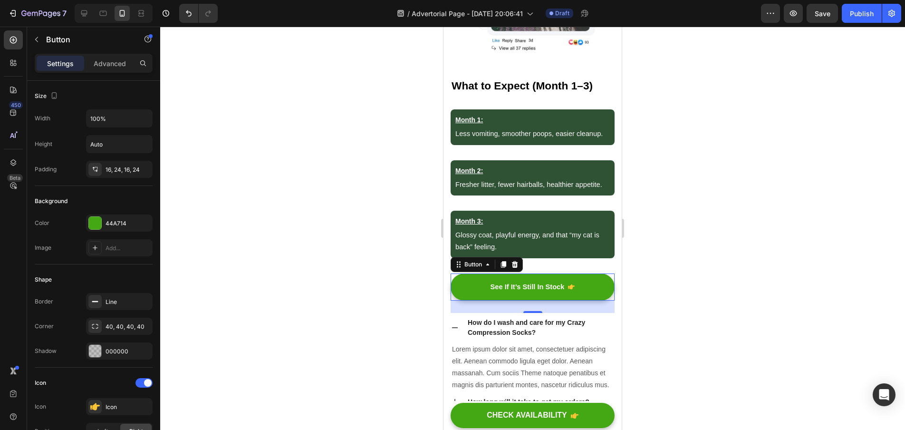
click at [306, 298] on div at bounding box center [532, 228] width 745 height 403
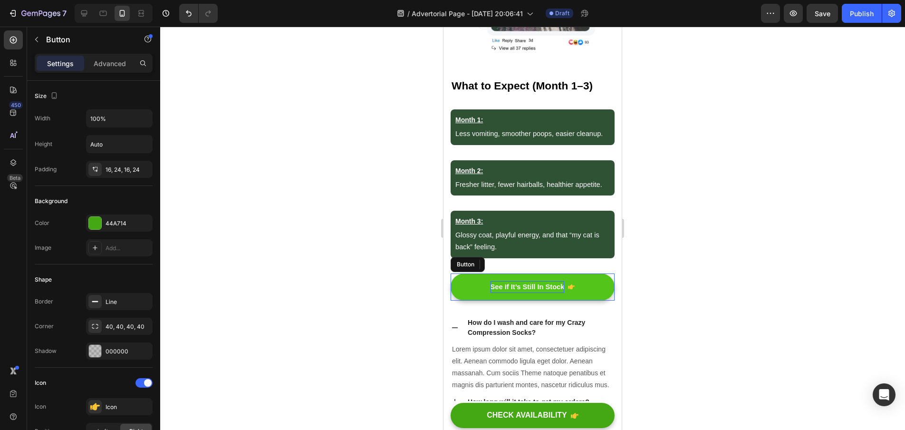
click at [552, 283] on strong "See If It’s Still In Stock" at bounding box center [528, 287] width 74 height 8
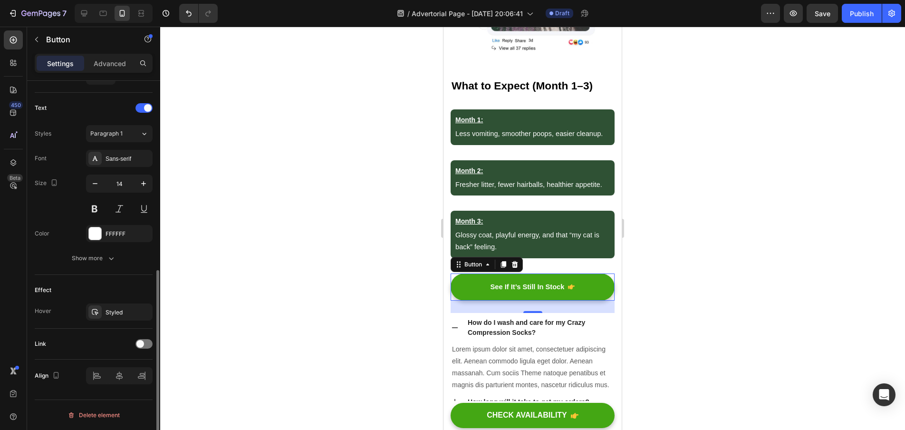
scroll to position [378, 0]
click at [112, 261] on icon "button" at bounding box center [111, 261] width 5 height 3
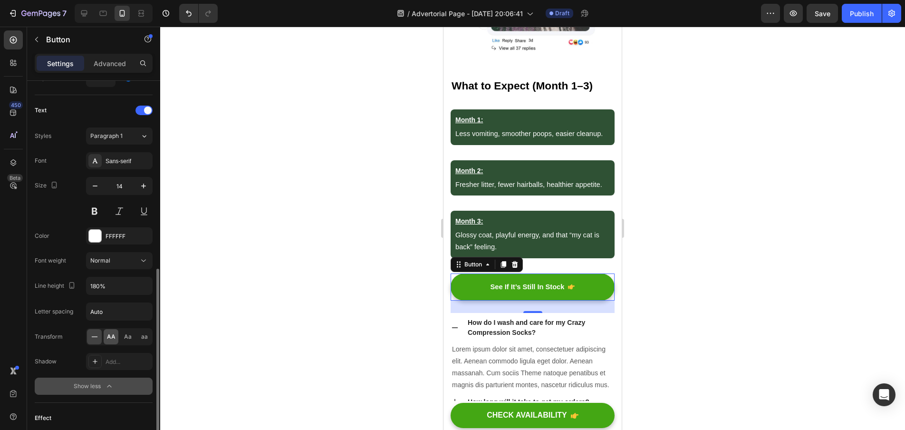
click at [110, 339] on span "AA" at bounding box center [111, 336] width 9 height 9
click at [299, 306] on div at bounding box center [532, 228] width 745 height 403
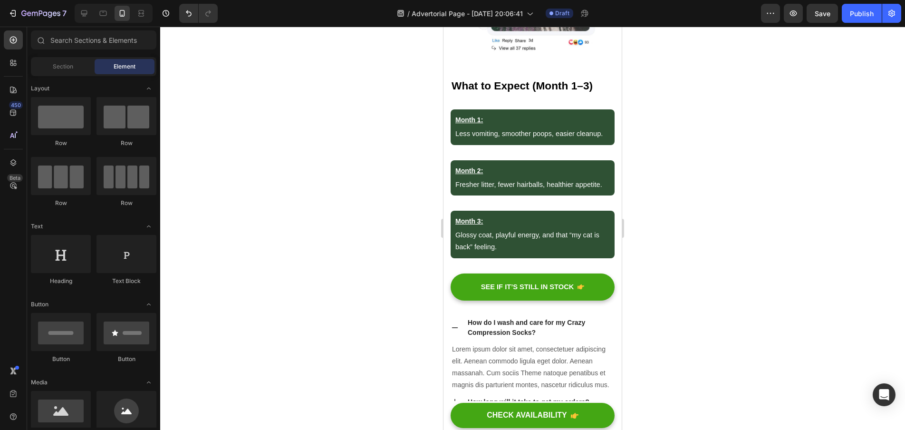
click at [719, 302] on div at bounding box center [532, 228] width 745 height 403
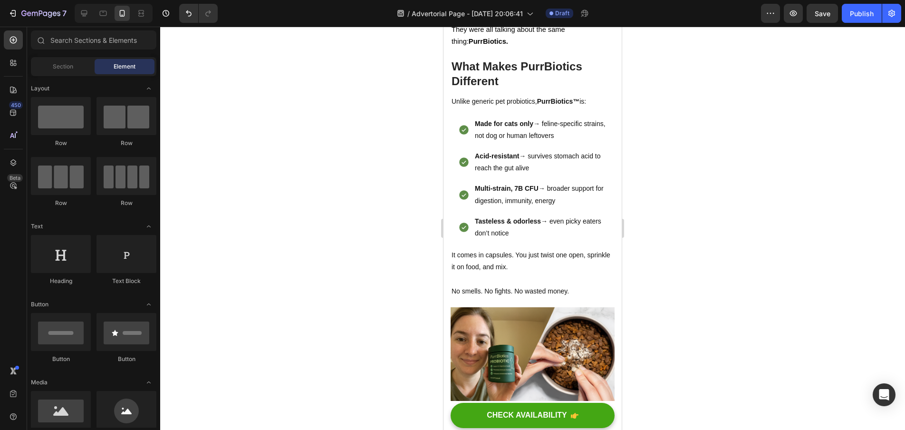
scroll to position [2352, 0]
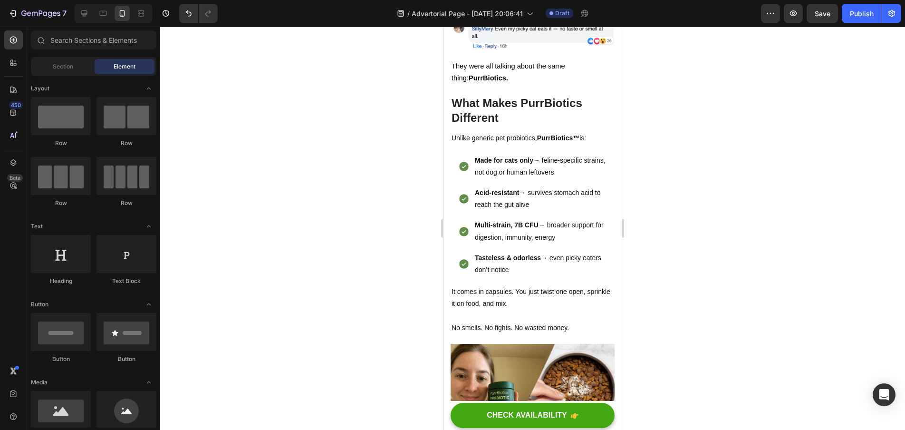
click at [705, 207] on div at bounding box center [532, 228] width 745 height 403
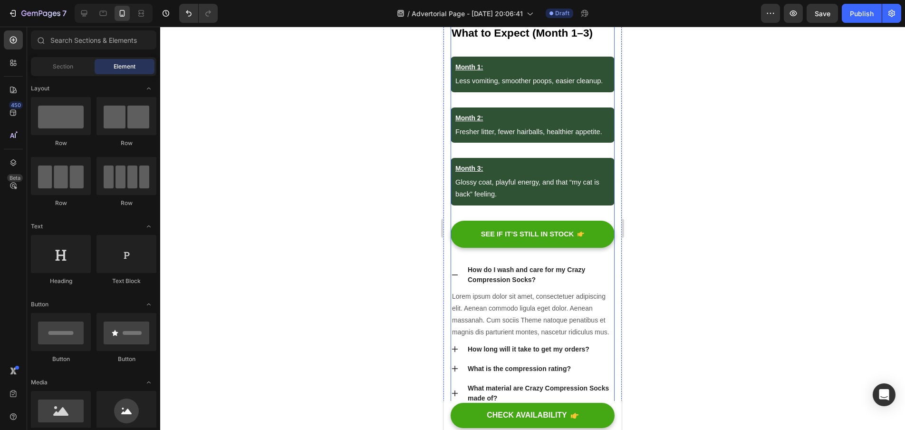
scroll to position [3770, 0]
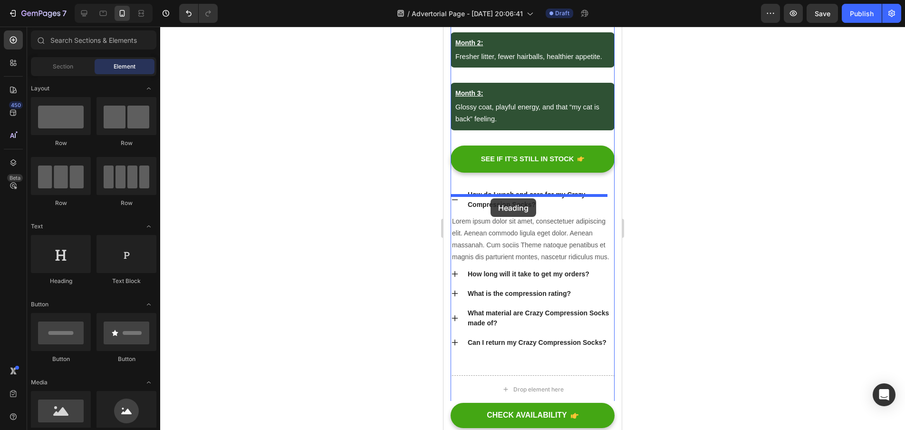
drag, startPoint x: 505, startPoint y: 288, endPoint x: 491, endPoint y: 198, distance: 91.0
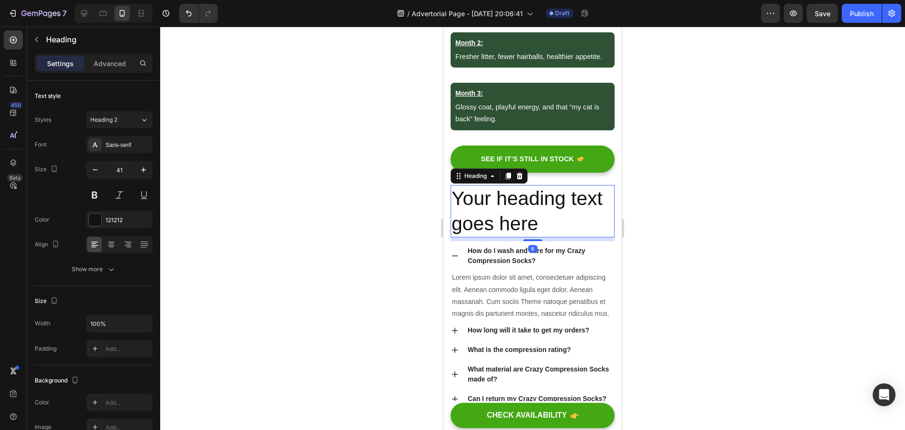
click at [539, 227] on h2 "Your heading text goes here" at bounding box center [533, 211] width 164 height 53
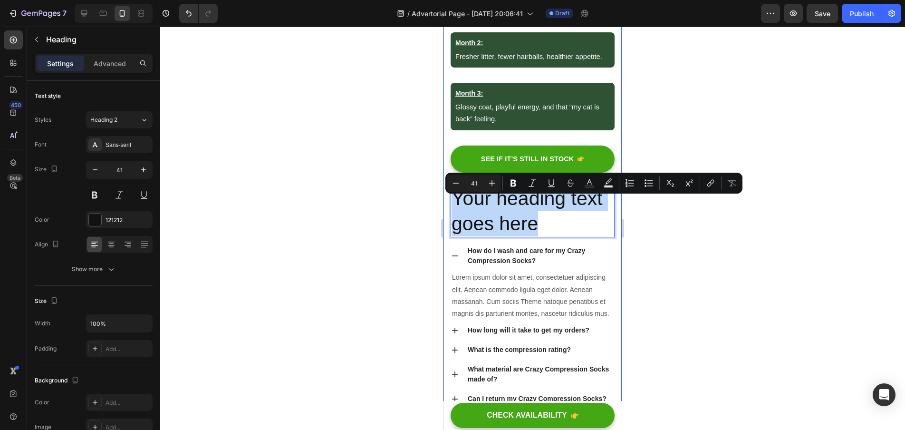
drag, startPoint x: 541, startPoint y: 232, endPoint x: 448, endPoint y: 207, distance: 95.8
click at [448, 207] on div "What to Expect (Month 1–3) Heading Month 1: Text Block Less vomiting, smoother …" at bounding box center [533, 394] width 178 height 890
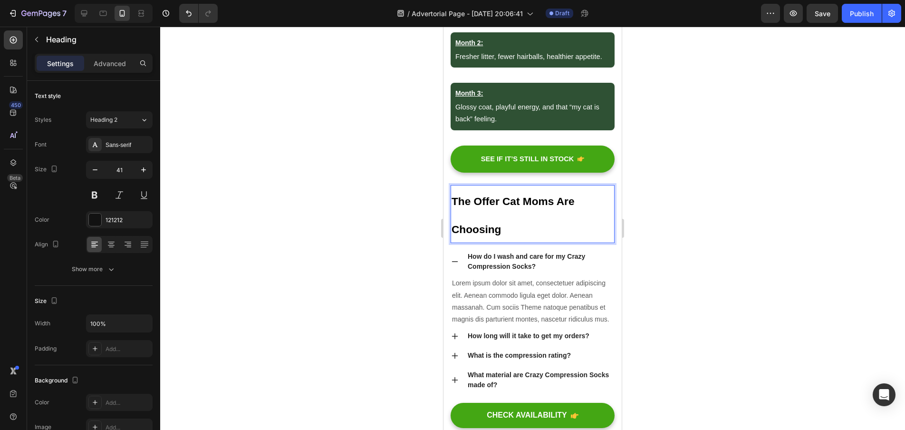
click at [531, 237] on p "The Offer Cat Moms Are Choosing" at bounding box center [533, 214] width 162 height 57
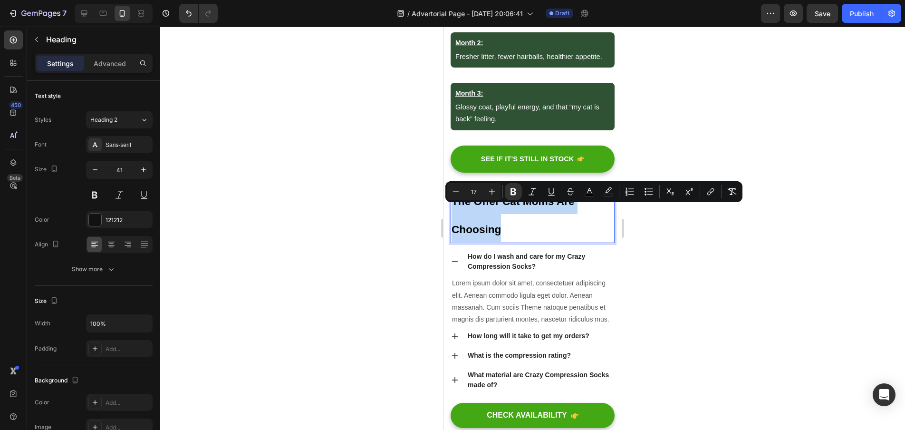
drag, startPoint x: 511, startPoint y: 240, endPoint x: 454, endPoint y: 210, distance: 64.7
click at [454, 210] on p "The Offer Cat Moms Are Choosing" at bounding box center [533, 214] width 162 height 57
click at [496, 193] on icon "Editor contextual toolbar" at bounding box center [492, 192] width 10 height 10
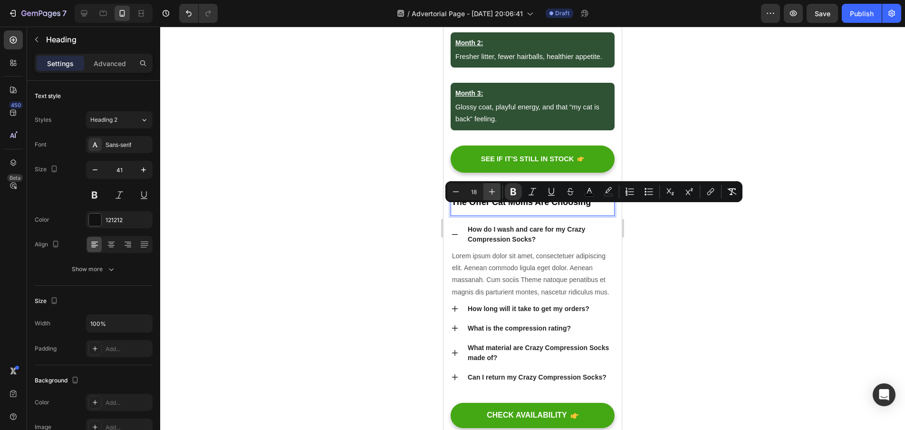
click at [496, 193] on icon "Editor contextual toolbar" at bounding box center [492, 192] width 10 height 10
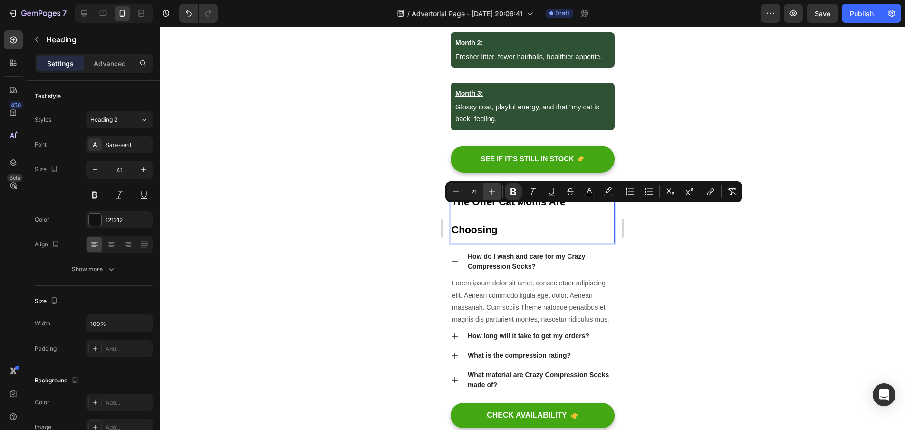
click at [496, 193] on icon "Editor contextual toolbar" at bounding box center [492, 192] width 10 height 10
type input "24"
click at [380, 257] on div at bounding box center [532, 228] width 745 height 403
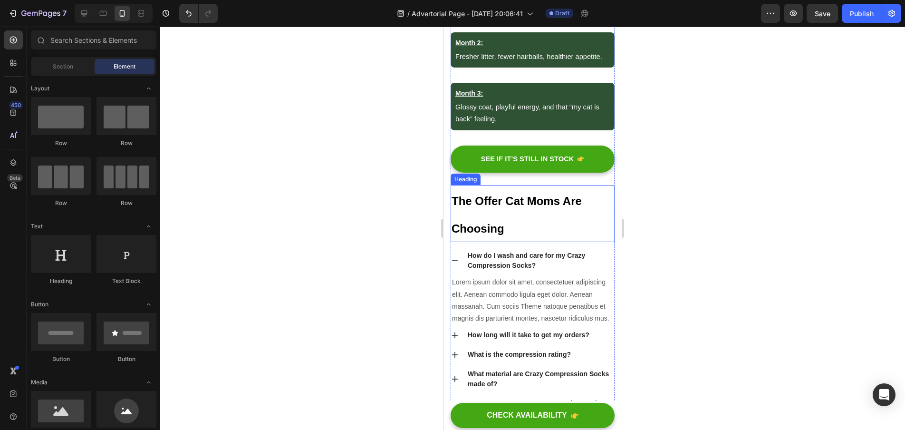
click at [513, 237] on p "⁠⁠⁠⁠⁠⁠⁠ The Offer Cat Moms Are Choosing" at bounding box center [533, 214] width 162 height 56
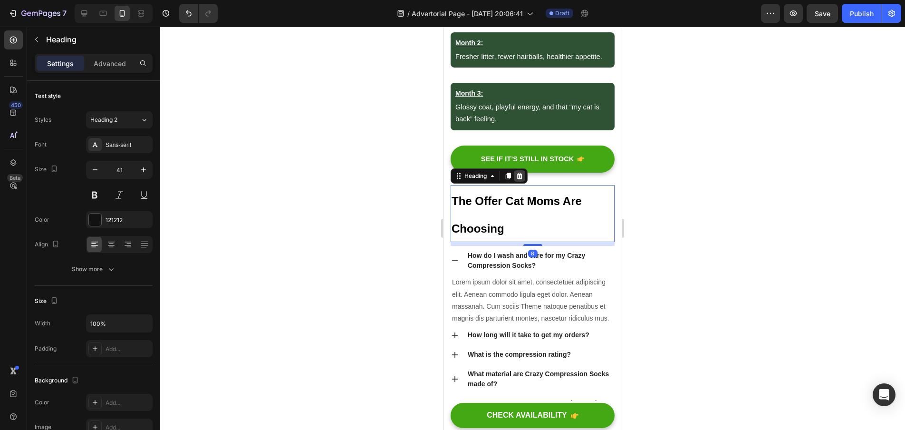
click at [518, 180] on icon at bounding box center [520, 176] width 8 height 8
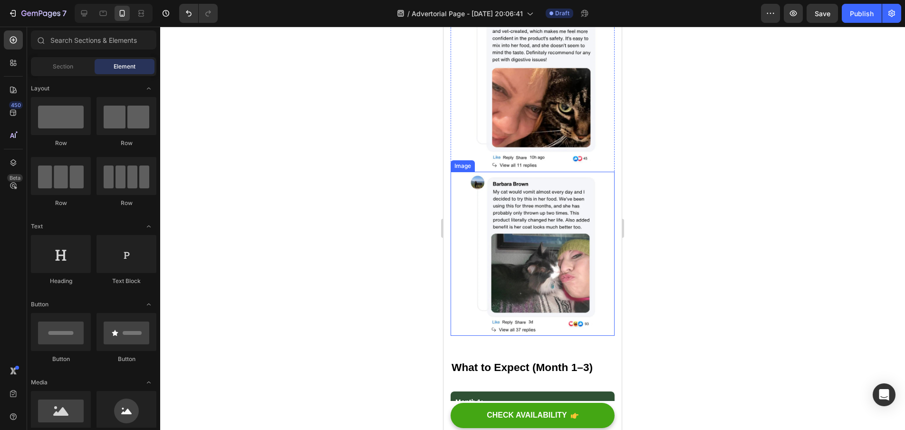
scroll to position [3373, 0]
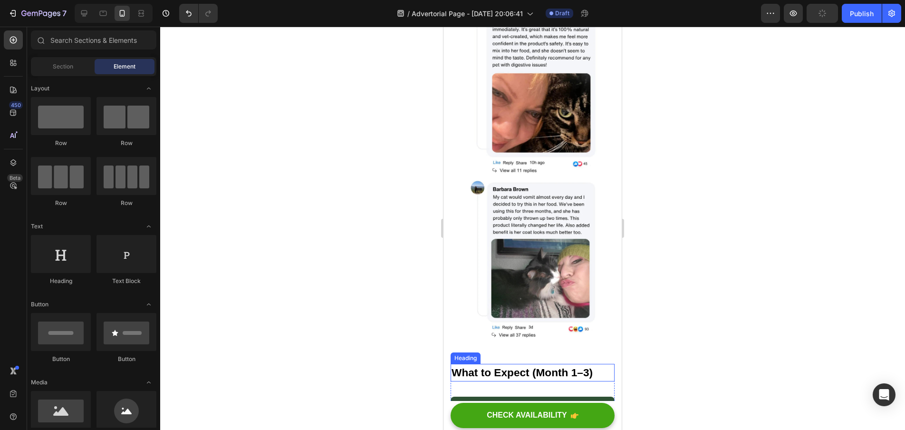
click at [556, 366] on strong "What to Expect (Month 1–3)" at bounding box center [522, 372] width 141 height 12
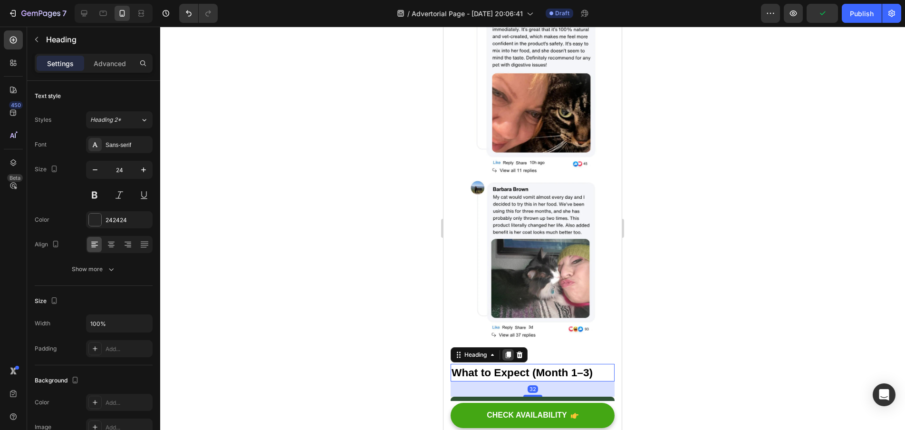
click at [507, 351] on icon at bounding box center [508, 355] width 8 height 8
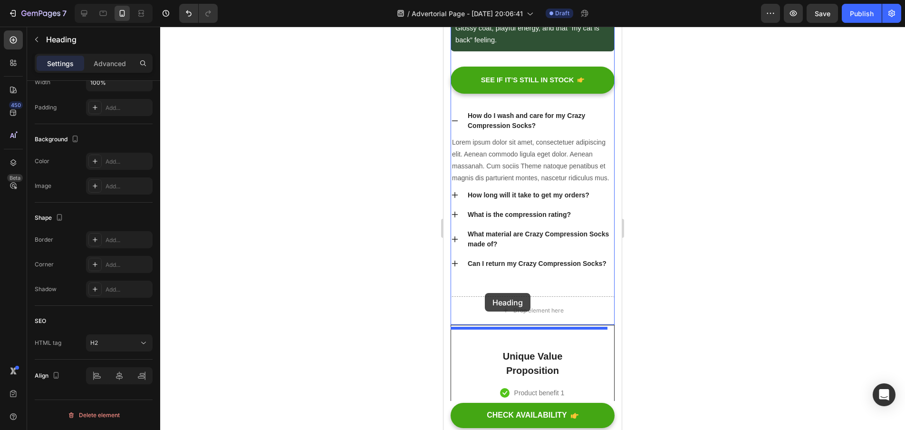
scroll to position [3800, 0]
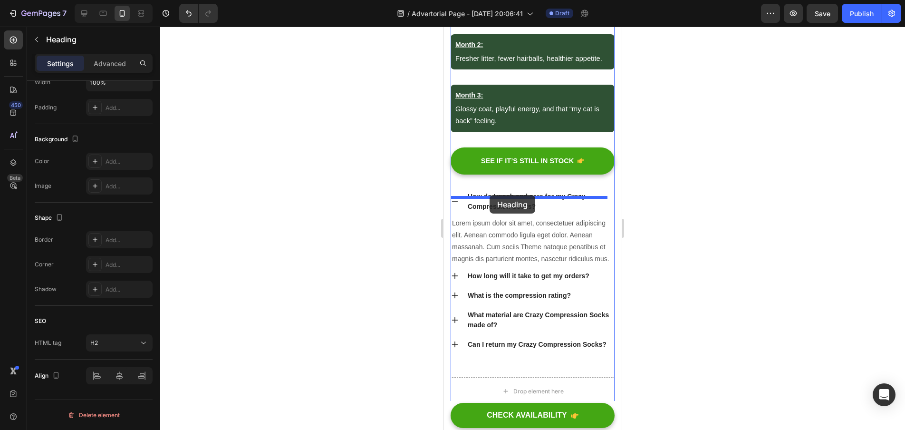
drag, startPoint x: 460, startPoint y: 228, endPoint x: 490, endPoint y: 195, distance: 44.1
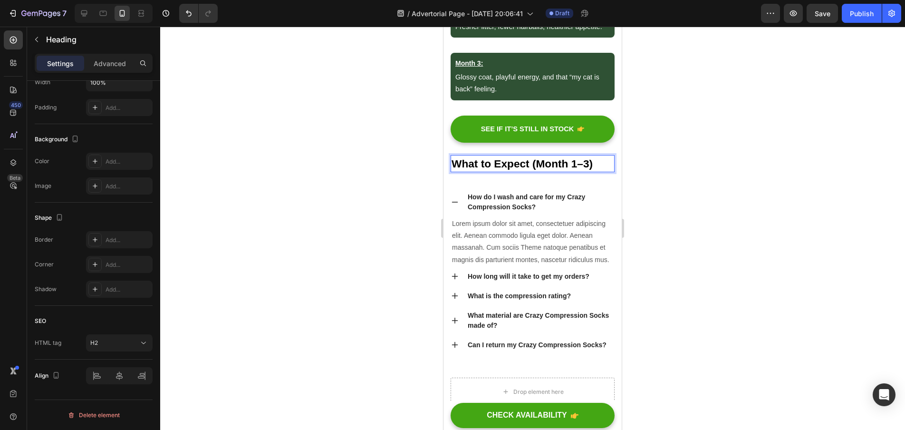
click at [592, 170] on strong "What to Expect (Month 1–3)" at bounding box center [522, 163] width 141 height 12
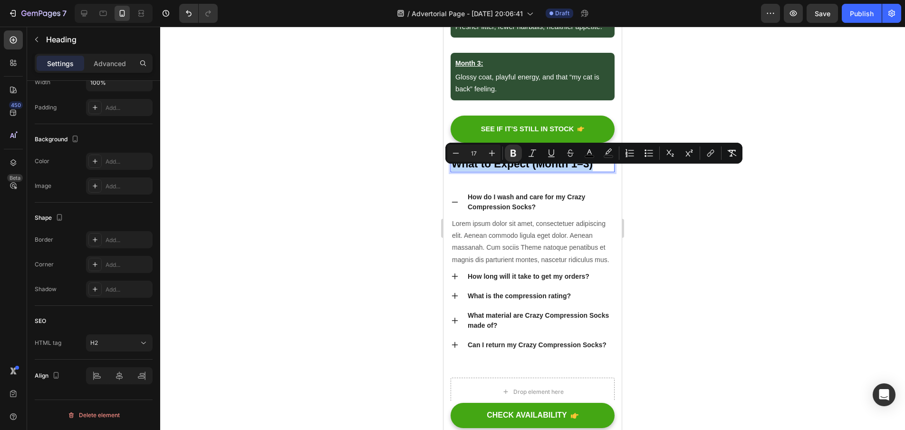
drag, startPoint x: 592, startPoint y: 173, endPoint x: 501, endPoint y: 171, distance: 91.3
click at [501, 170] on strong "What to Expect (Month 1–3)" at bounding box center [522, 163] width 141 height 12
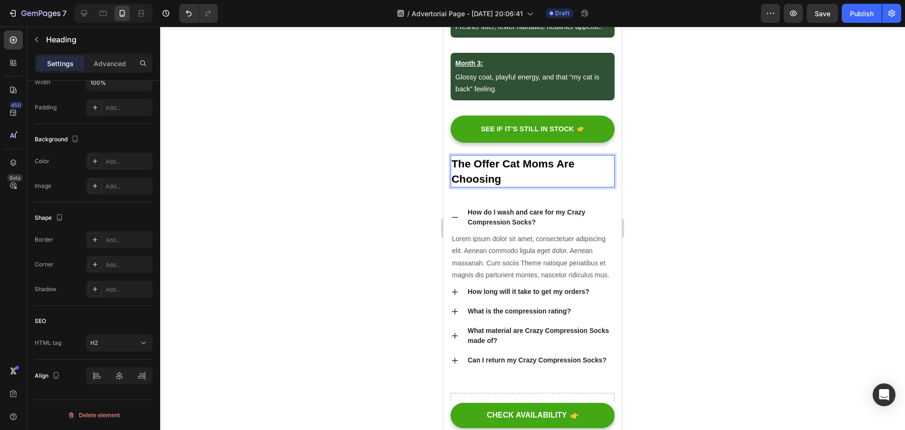
click at [476, 185] on strong "The Offer Cat Moms Are Choosing" at bounding box center [513, 171] width 123 height 28
click at [687, 205] on div at bounding box center [532, 228] width 745 height 403
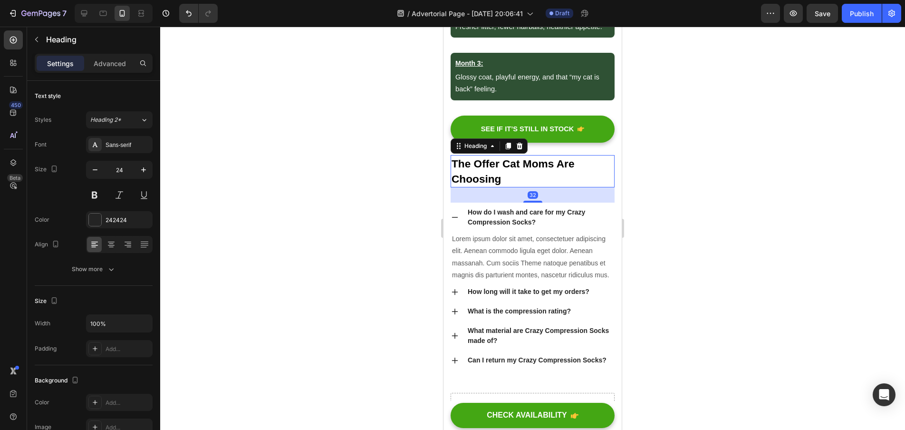
click at [550, 186] on p "⁠⁠⁠⁠⁠⁠⁠ The Offer Cat Moms Are Choosing" at bounding box center [533, 171] width 162 height 30
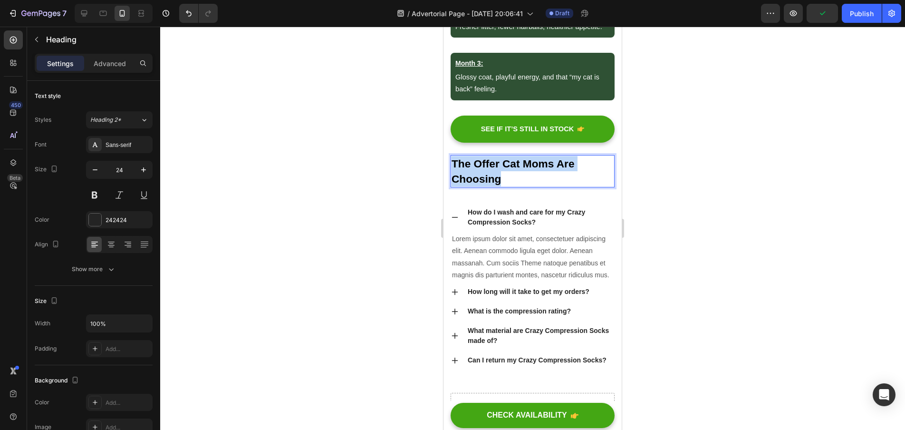
drag, startPoint x: 504, startPoint y: 187, endPoint x: 454, endPoint y: 171, distance: 52.5
click at [454, 171] on p "The Offer Cat Moms Are Choosing" at bounding box center [533, 171] width 162 height 30
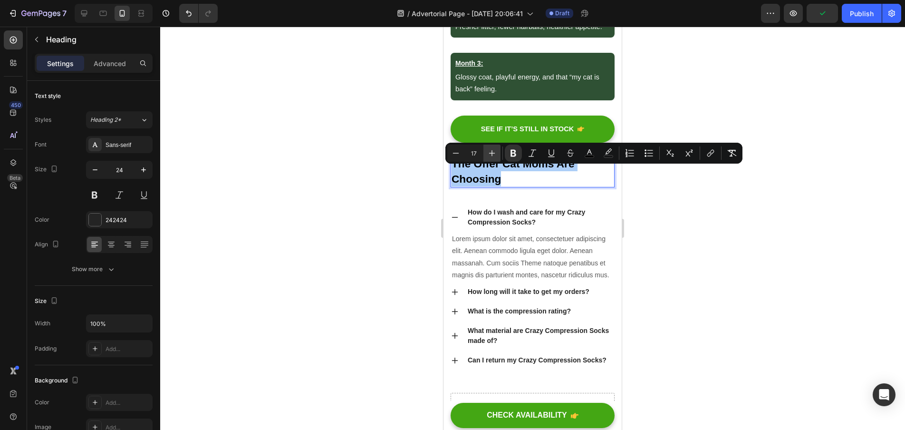
click at [494, 155] on icon "Editor contextual toolbar" at bounding box center [492, 153] width 10 height 10
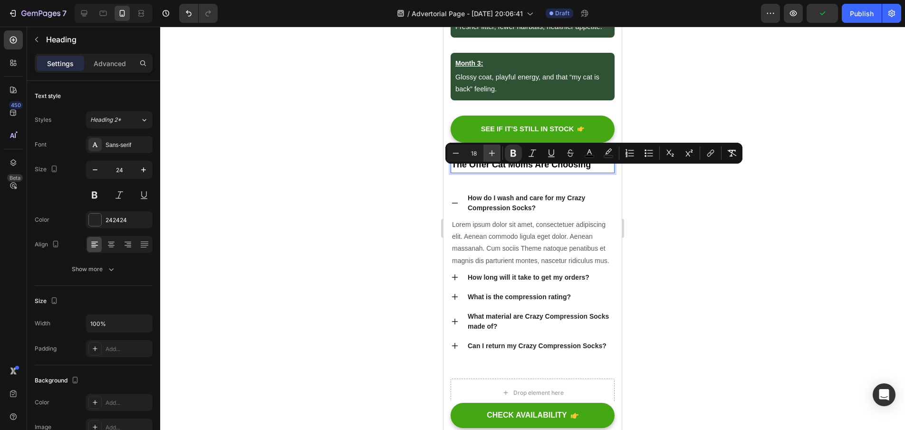
click at [494, 155] on icon "Editor contextual toolbar" at bounding box center [492, 153] width 10 height 10
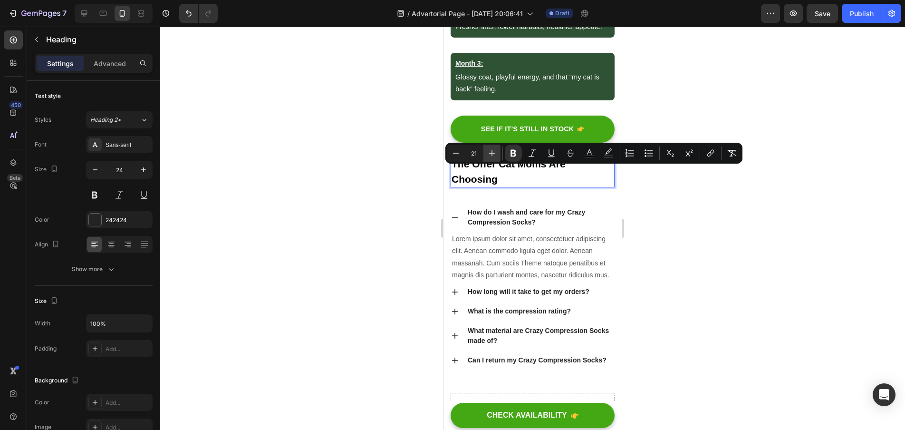
click at [494, 155] on icon "Editor contextual toolbar" at bounding box center [492, 153] width 10 height 10
type input "24"
click at [376, 215] on div at bounding box center [532, 228] width 745 height 403
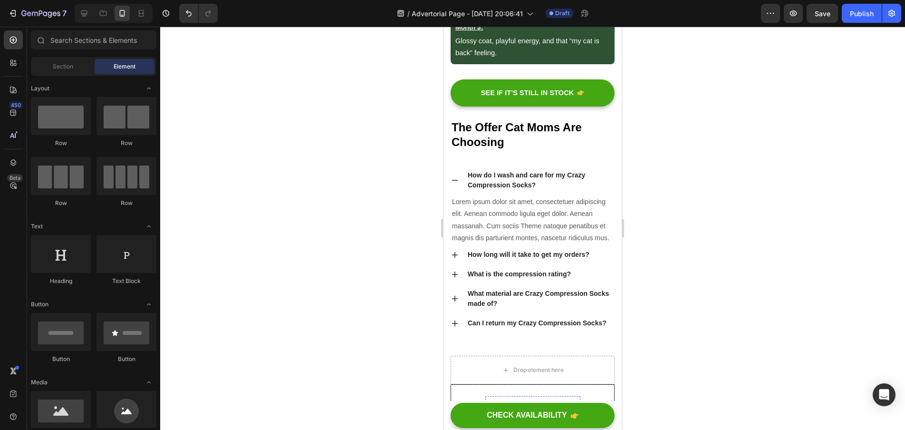
scroll to position [3802, 0]
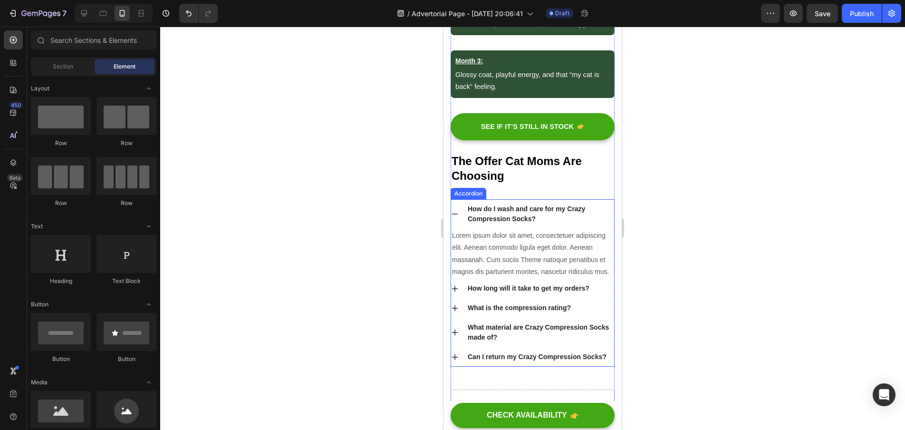
click at [601, 211] on div "How do I wash and care for my Crazy Compression Socks?" at bounding box center [532, 213] width 163 height 29
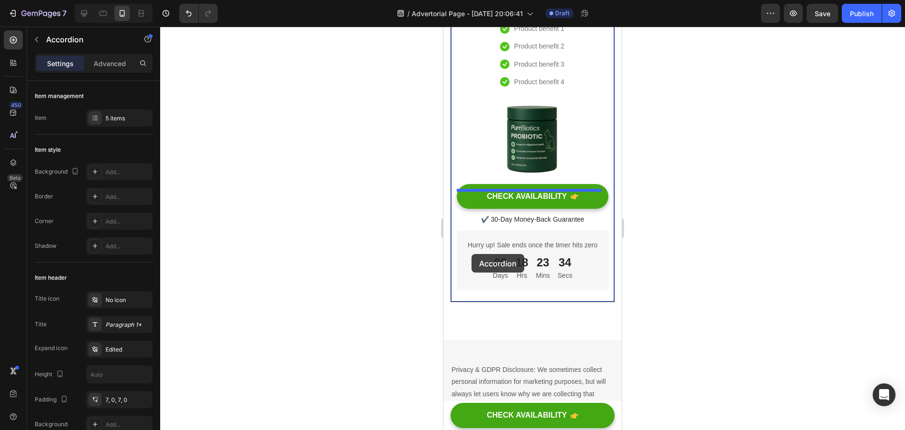
scroll to position [4218, 0]
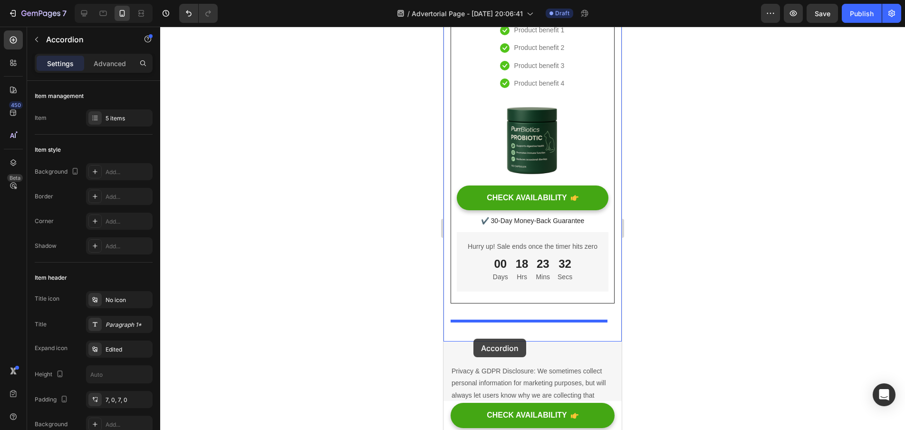
drag, startPoint x: 457, startPoint y: 201, endPoint x: 474, endPoint y: 339, distance: 138.4
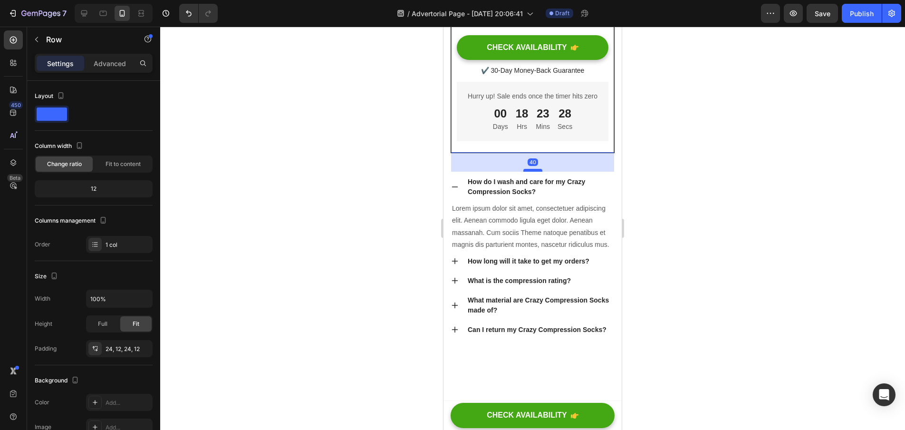
drag, startPoint x: 531, startPoint y: 169, endPoint x: 532, endPoint y: 188, distance: 19.0
click at [532, 172] on div at bounding box center [532, 170] width 19 height 3
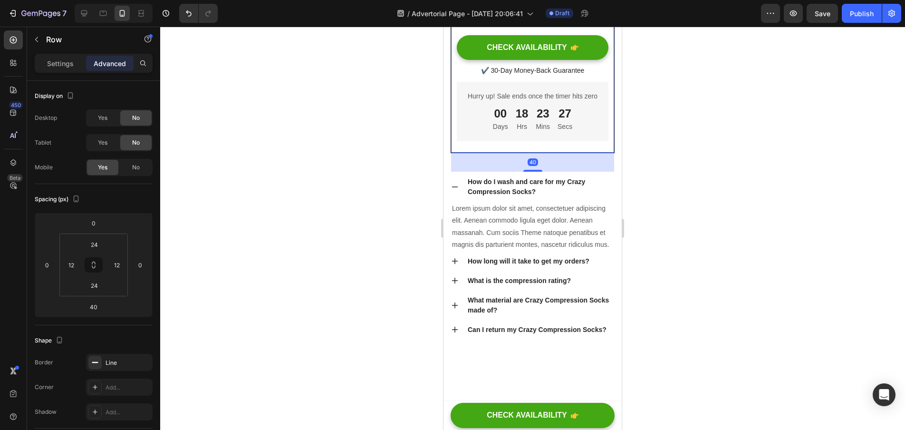
click at [700, 210] on div at bounding box center [532, 228] width 745 height 403
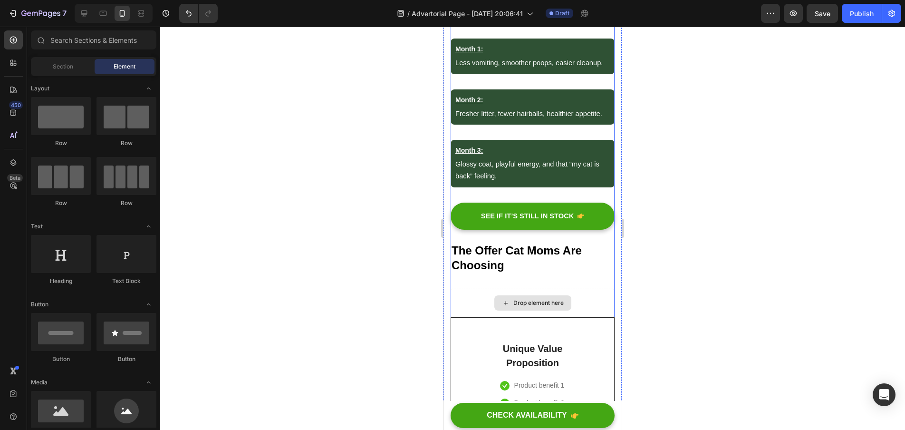
scroll to position [3703, 0]
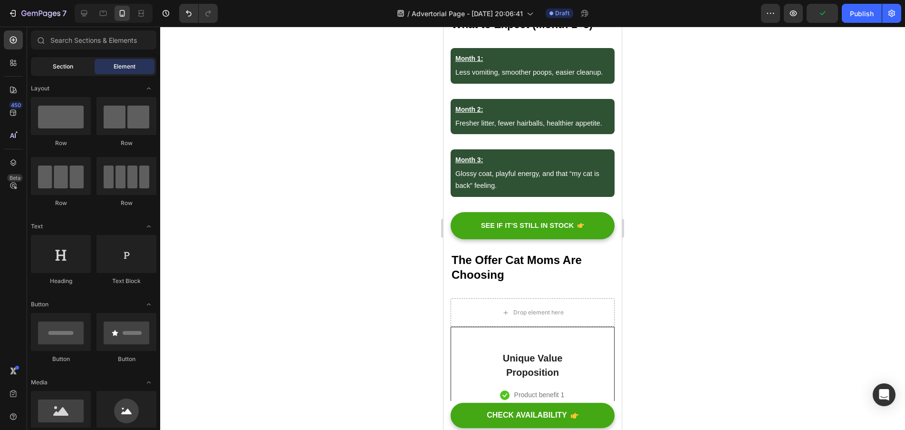
click at [48, 68] on div "Section" at bounding box center [63, 66] width 60 height 15
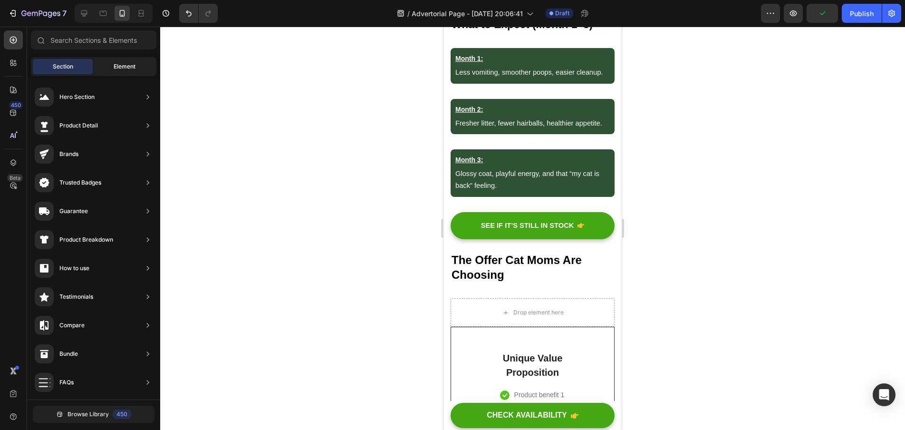
click at [123, 69] on span "Element" at bounding box center [125, 66] width 22 height 9
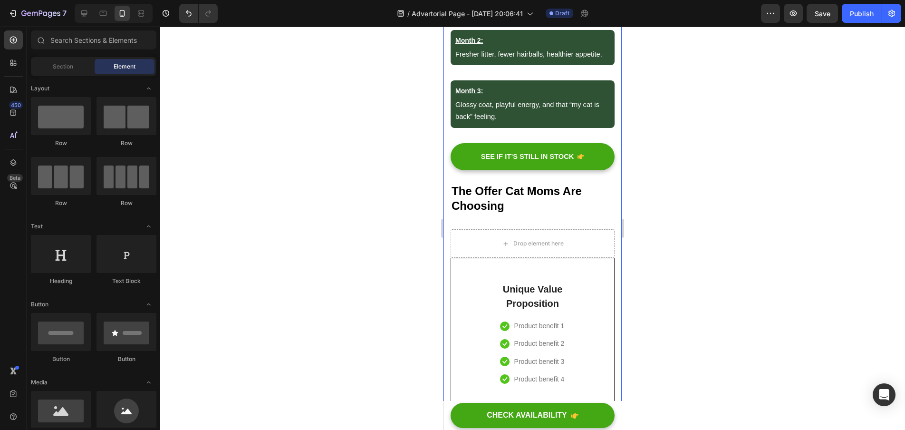
scroll to position [3839, 0]
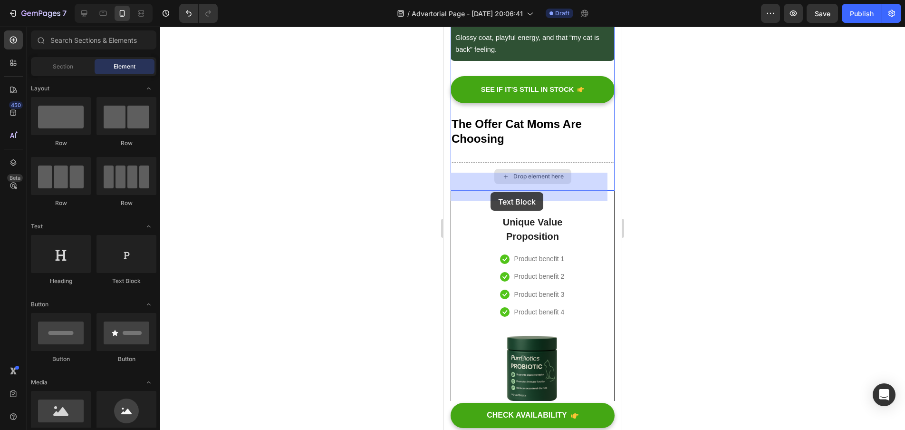
drag, startPoint x: 564, startPoint y: 279, endPoint x: 491, endPoint y: 192, distance: 113.7
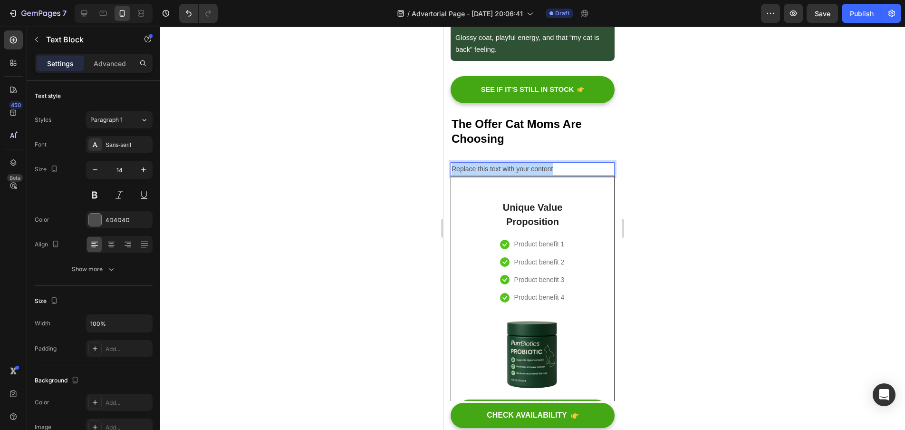
drag, startPoint x: 558, startPoint y: 181, endPoint x: 453, endPoint y: 179, distance: 104.6
click at [453, 175] on p "Replace this text with your content" at bounding box center [533, 169] width 162 height 12
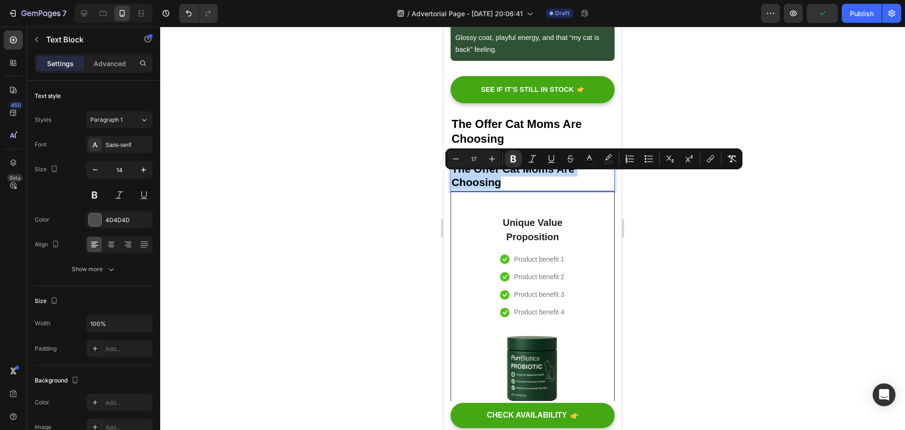
drag, startPoint x: 520, startPoint y: 187, endPoint x: 457, endPoint y: 173, distance: 64.9
click at [457, 173] on div "The Offer Cat Moms Are Choosing" at bounding box center [533, 176] width 164 height 29
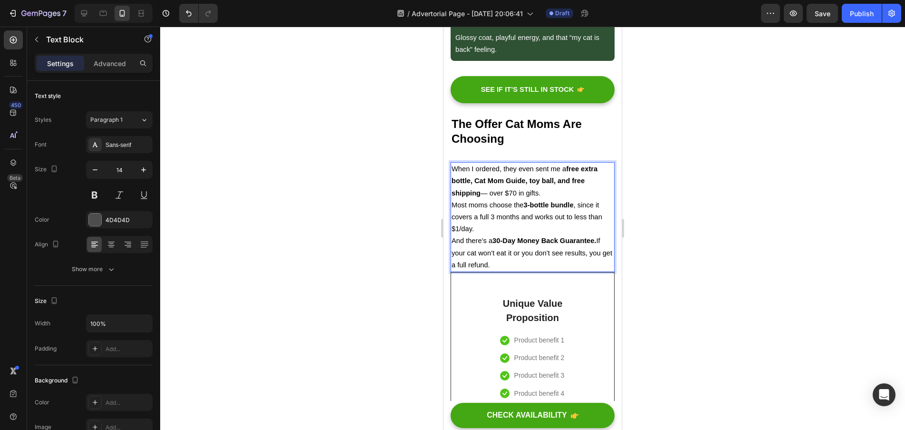
click at [550, 199] on p "When I ordered, they even sent me a free extra bottle, Cat Mom Guide, toy ball,…" at bounding box center [533, 181] width 162 height 36
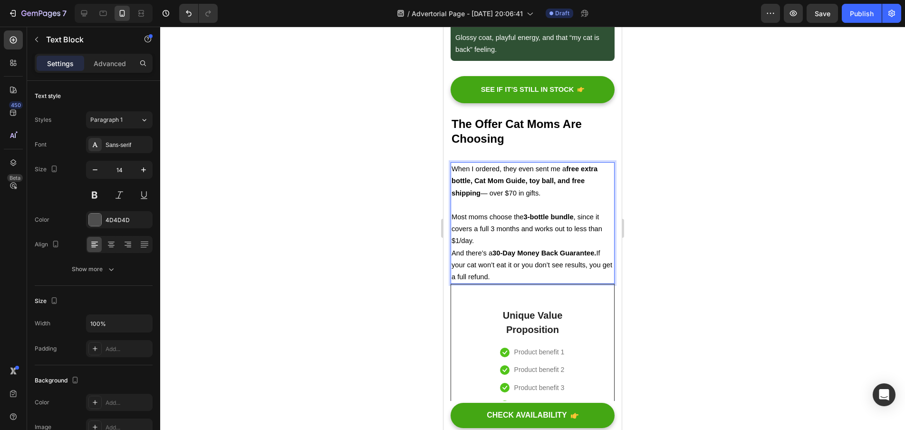
click at [486, 247] on p "Most moms choose the 3-bottle bundle , since it covers a full 3 months and work…" at bounding box center [533, 229] width 162 height 36
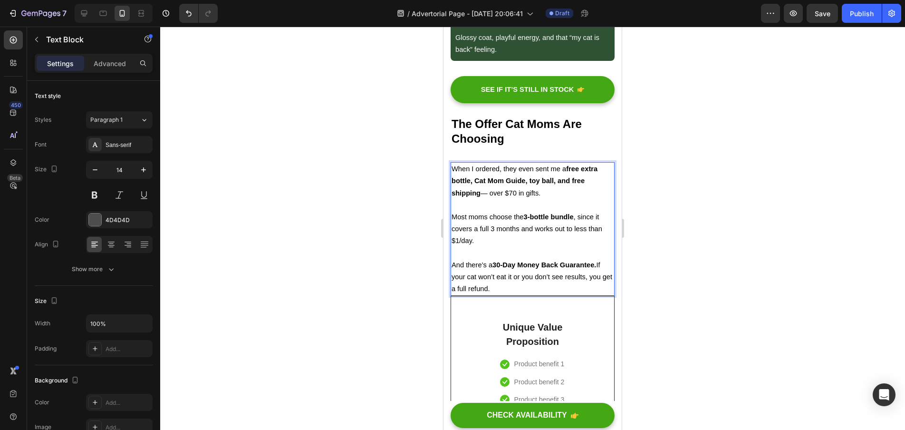
click at [366, 270] on div at bounding box center [532, 228] width 745 height 403
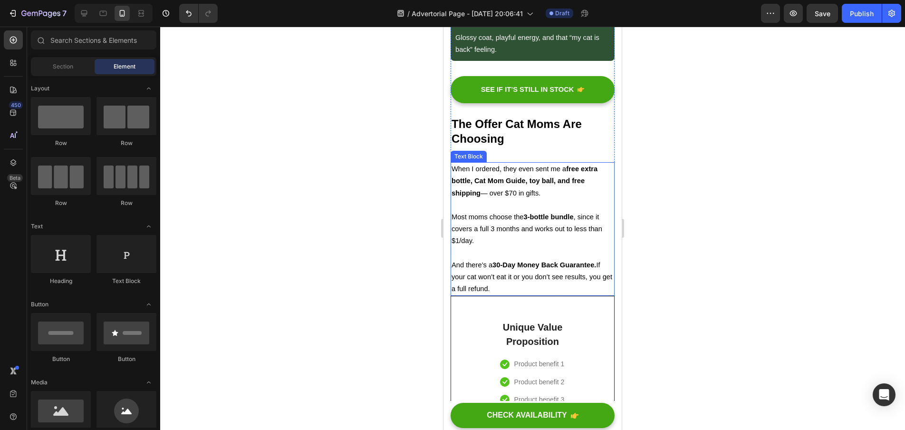
click at [522, 290] on p "And there’s a 30-Day Money Back Guarantee. If your cat won’t eat it or you don’…" at bounding box center [533, 277] width 162 height 36
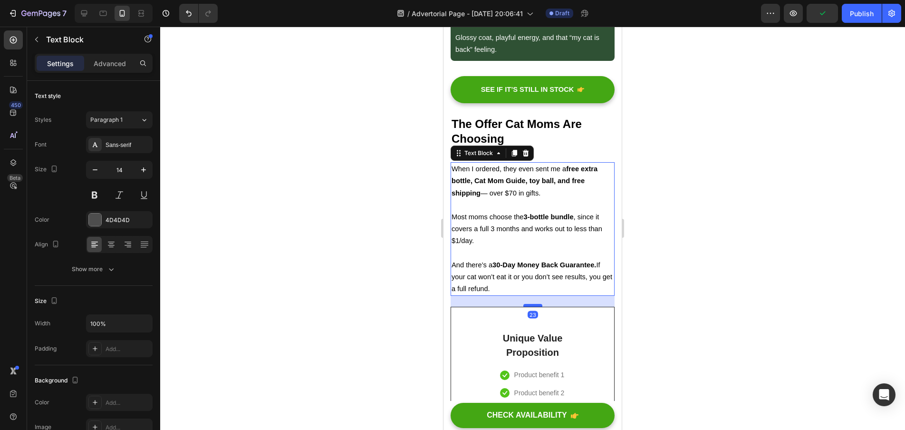
drag, startPoint x: 528, startPoint y: 304, endPoint x: 529, endPoint y: 315, distance: 11.0
click at [529, 307] on div at bounding box center [532, 305] width 19 height 3
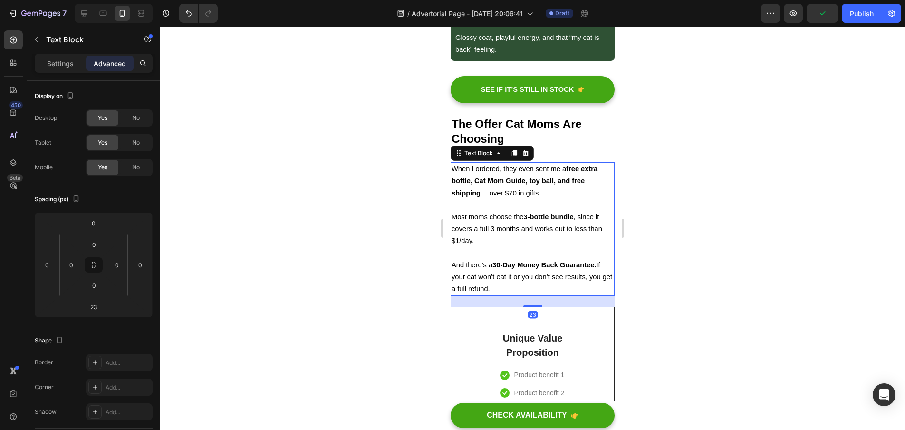
click at [693, 295] on div at bounding box center [532, 228] width 745 height 403
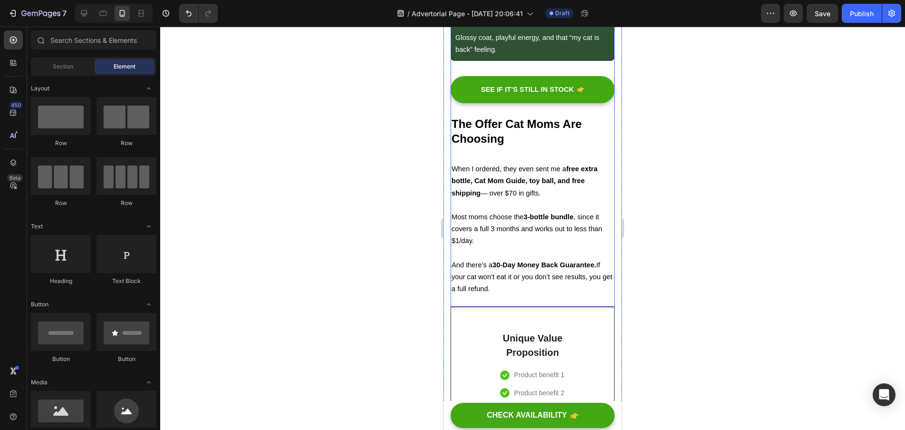
click at [552, 162] on div "What to Expect (Month 1–3) Heading Month 1: Text Block Less vomiting, smoother …" at bounding box center [533, 21] width 164 height 282
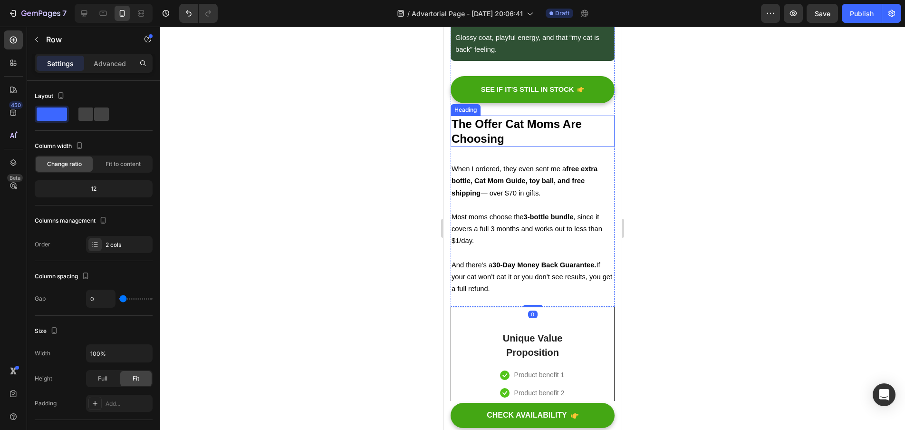
click at [533, 145] on p "⁠⁠⁠⁠⁠⁠⁠ The Offer Cat Moms Are Choosing" at bounding box center [533, 130] width 162 height 29
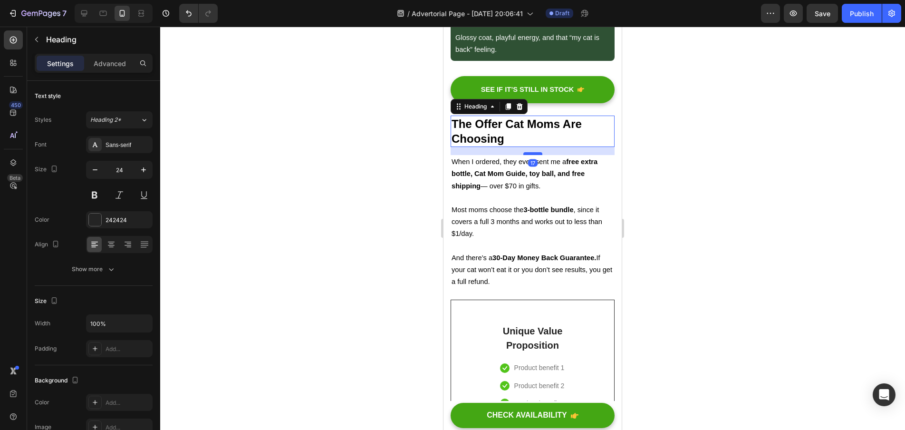
drag, startPoint x: 533, startPoint y: 172, endPoint x: 533, endPoint y: 165, distance: 7.1
click at [533, 155] on div at bounding box center [532, 153] width 19 height 3
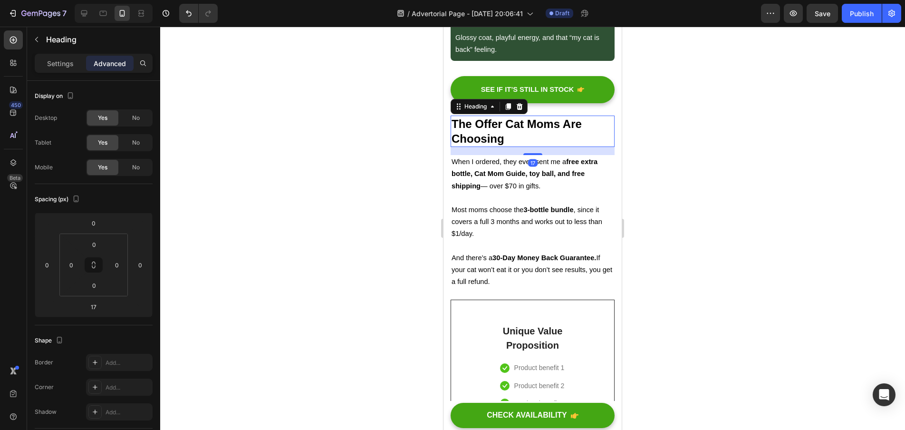
click at [701, 140] on div at bounding box center [532, 228] width 745 height 403
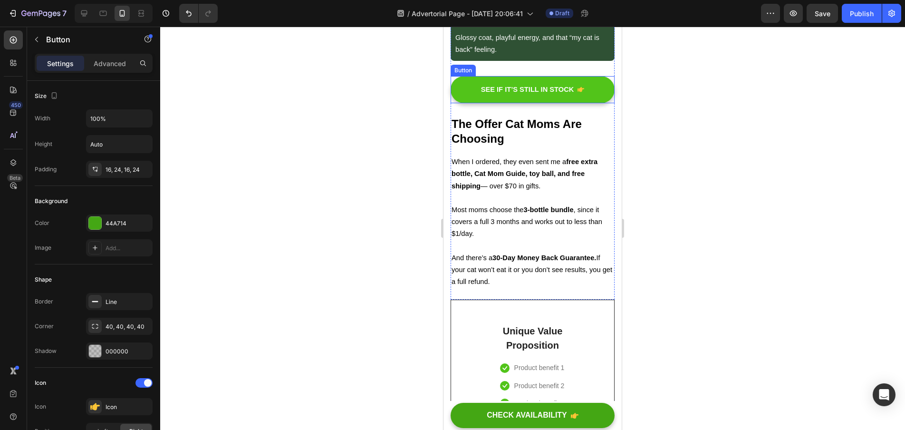
click at [604, 103] on button "See If It’s Still In Stock" at bounding box center [533, 89] width 164 height 27
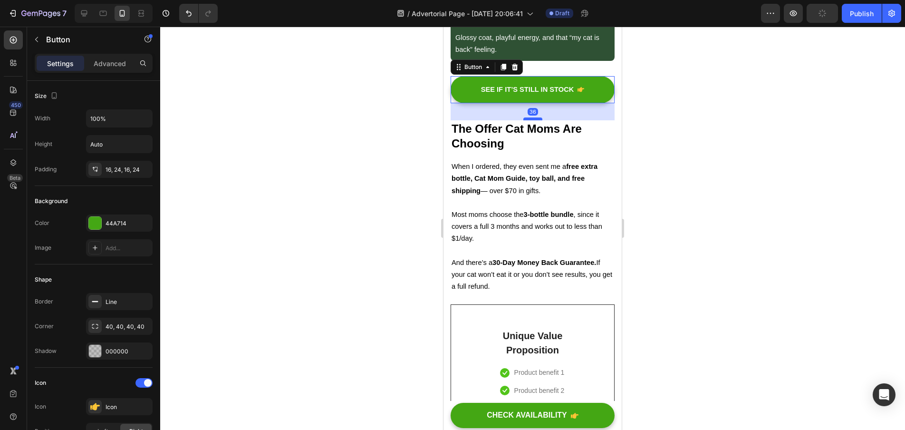
drag, startPoint x: 530, startPoint y: 125, endPoint x: 1141, endPoint y: 167, distance: 612.4
click at [531, 120] on div at bounding box center [532, 118] width 19 height 3
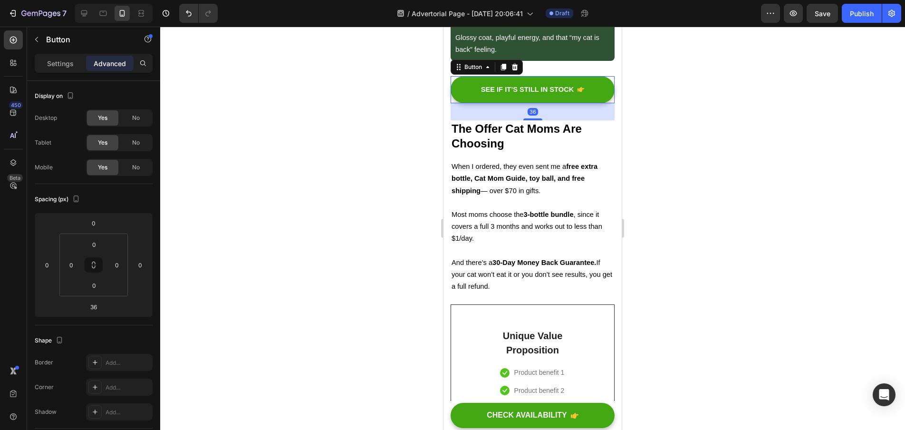
click at [699, 140] on div at bounding box center [532, 228] width 745 height 403
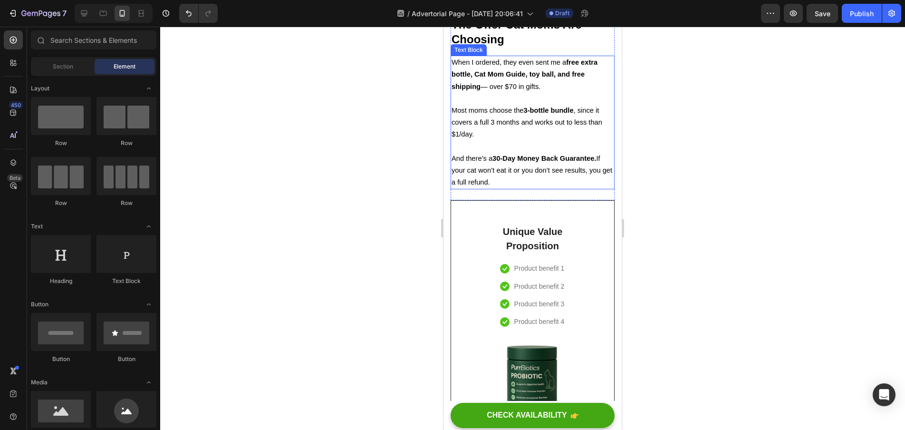
scroll to position [4033, 0]
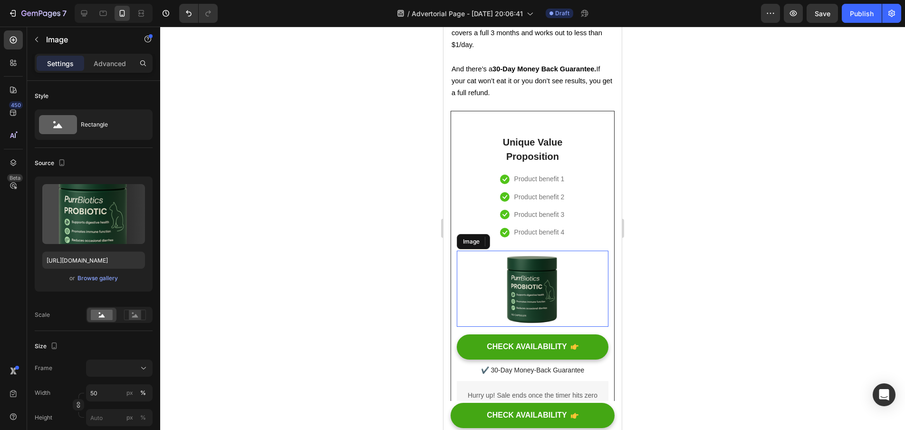
click at [547, 291] on img at bounding box center [533, 289] width 76 height 76
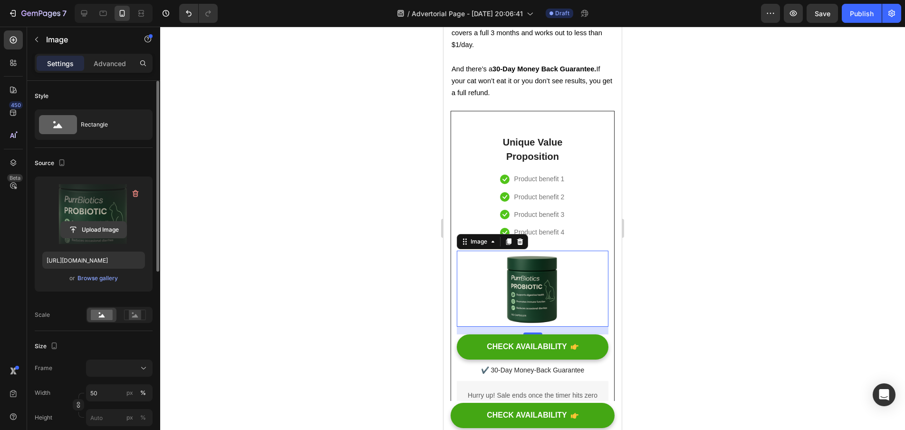
click at [80, 228] on input "file" at bounding box center [94, 230] width 66 height 16
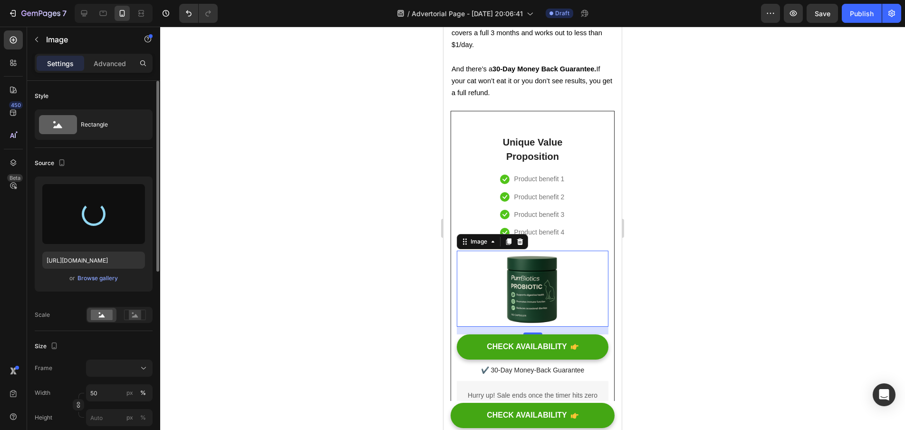
type input "https://cdn.shopify.com/s/files/1/0938/2916/9500/files/gempages_581813877453357…"
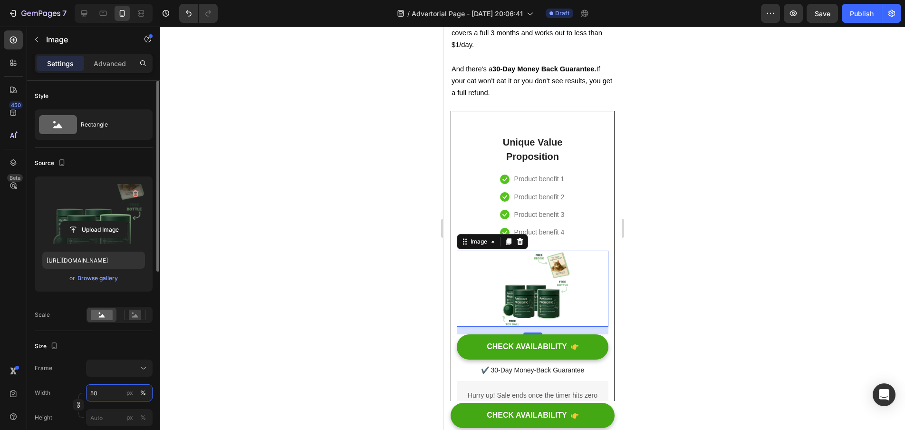
drag, startPoint x: 108, startPoint y: 394, endPoint x: 85, endPoint y: 393, distance: 23.3
click at [85, 393] on div "Width 50 px %" at bounding box center [94, 392] width 118 height 17
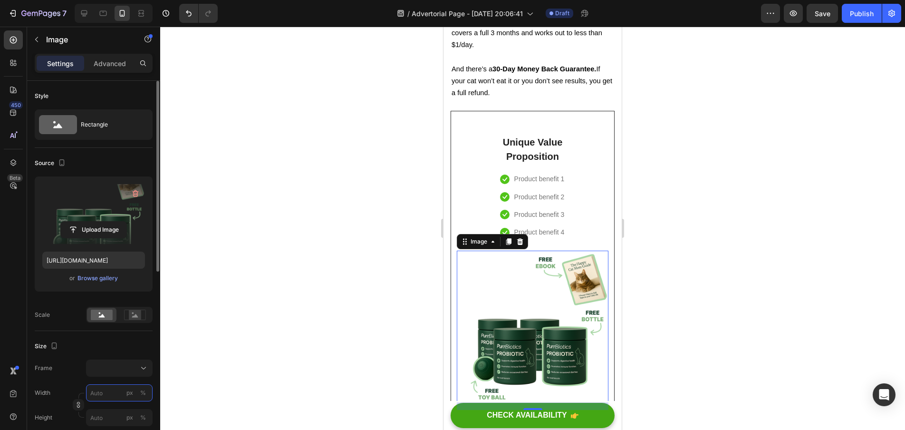
type input "1"
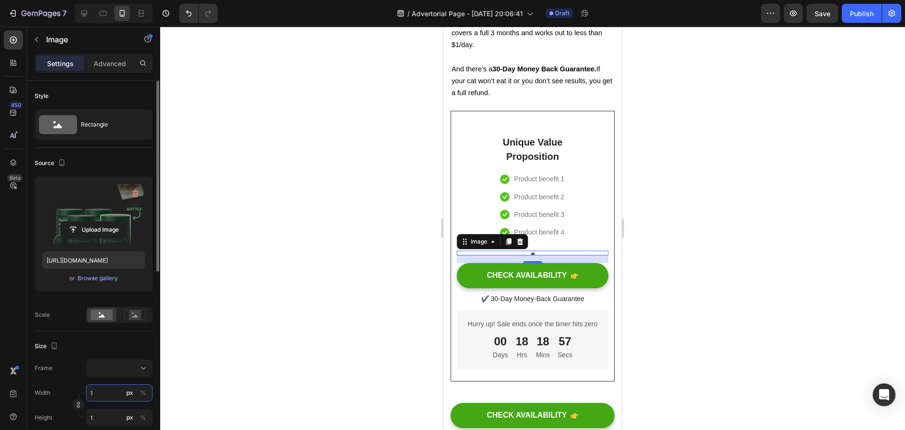
type input "10"
type input "100"
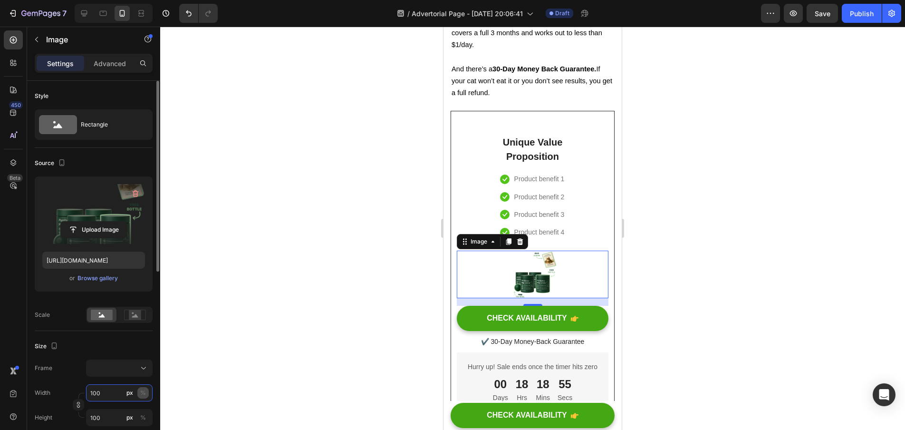
type input "100"
click at [142, 394] on div "%" at bounding box center [143, 392] width 6 height 9
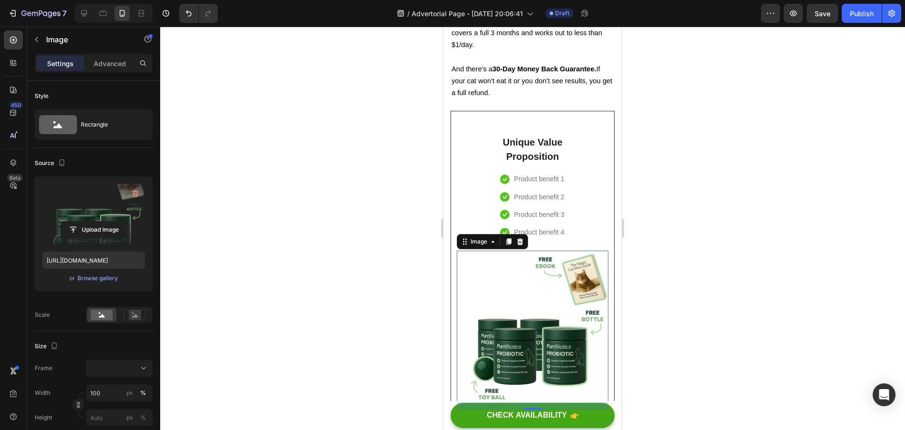
click at [228, 373] on div at bounding box center [532, 228] width 745 height 403
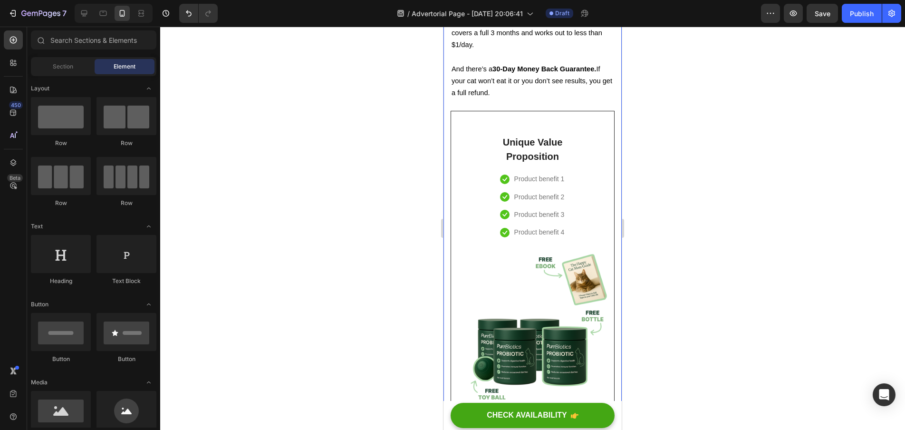
click at [635, 309] on div at bounding box center [532, 228] width 745 height 403
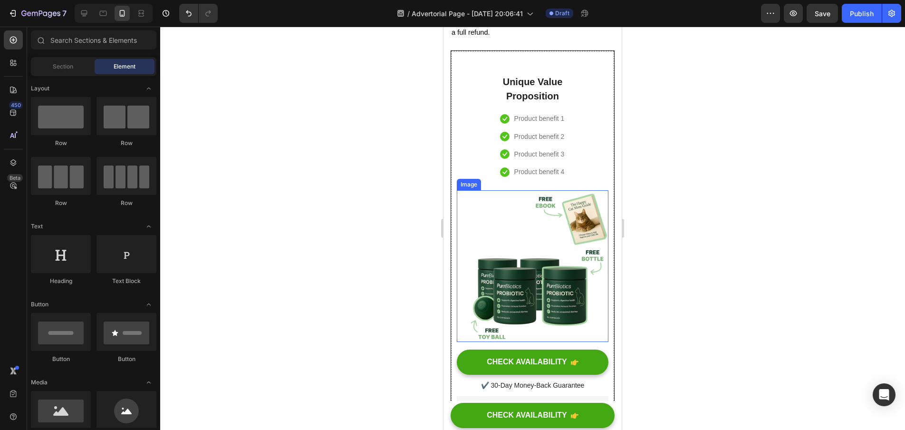
scroll to position [4086, 0]
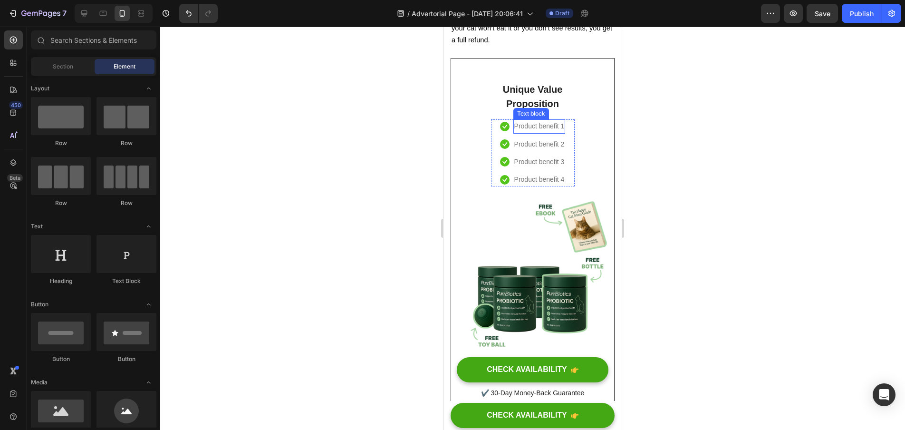
click at [553, 132] on p "Product benefit 1" at bounding box center [539, 126] width 50 height 12
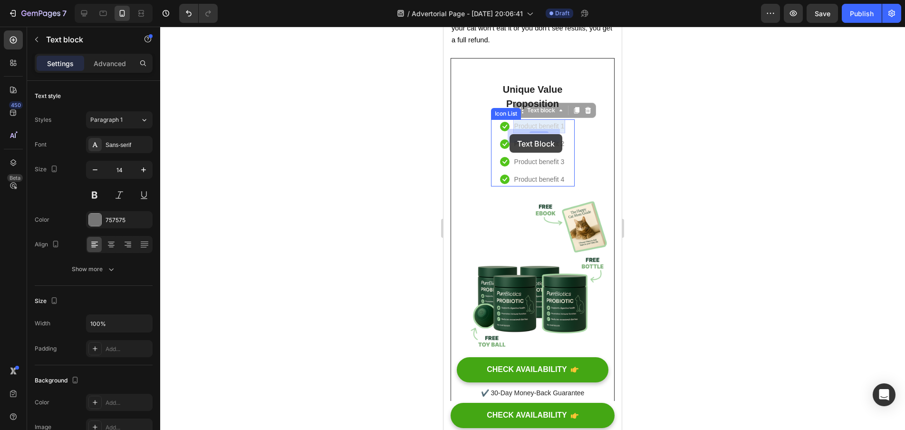
drag, startPoint x: 559, startPoint y: 136, endPoint x: 510, endPoint y: 134, distance: 49.5
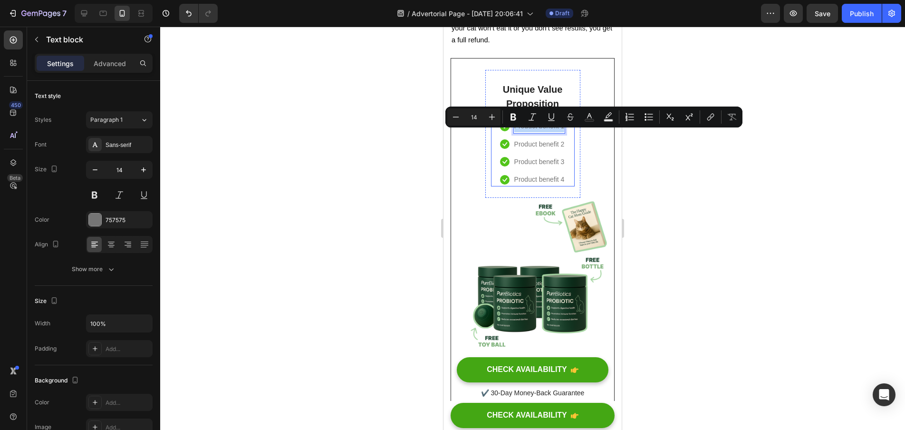
drag, startPoint x: 510, startPoint y: 135, endPoint x: 562, endPoint y: 138, distance: 52.4
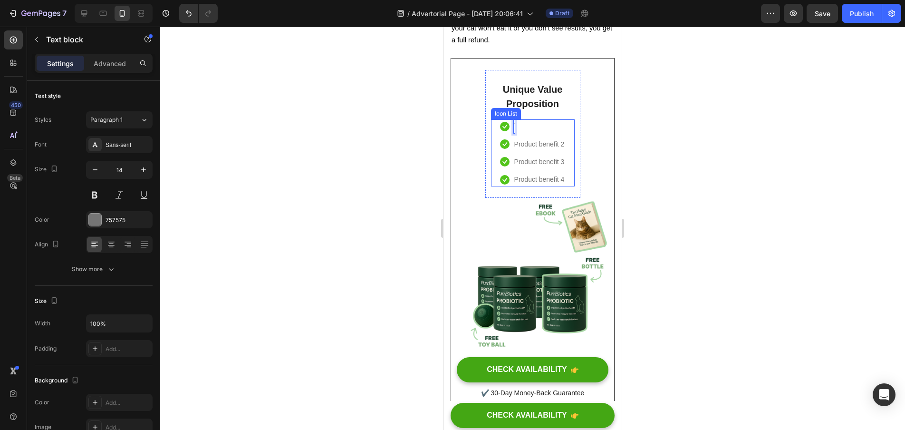
scroll to position [0, 0]
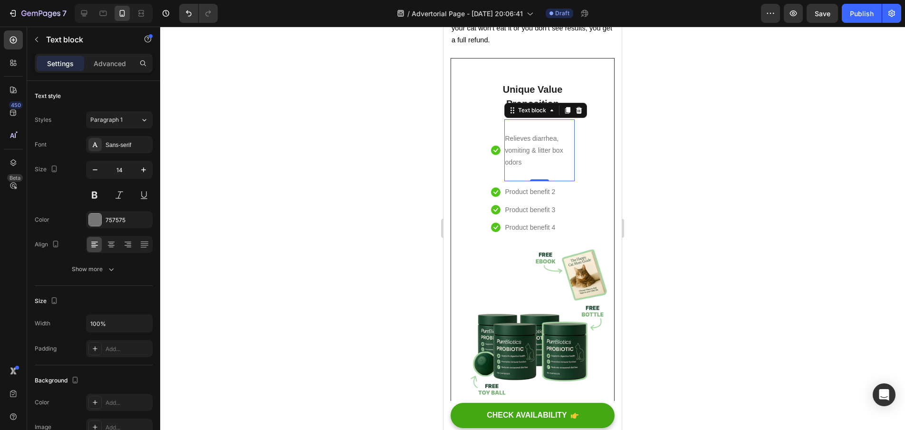
click at [757, 143] on div at bounding box center [532, 228] width 745 height 403
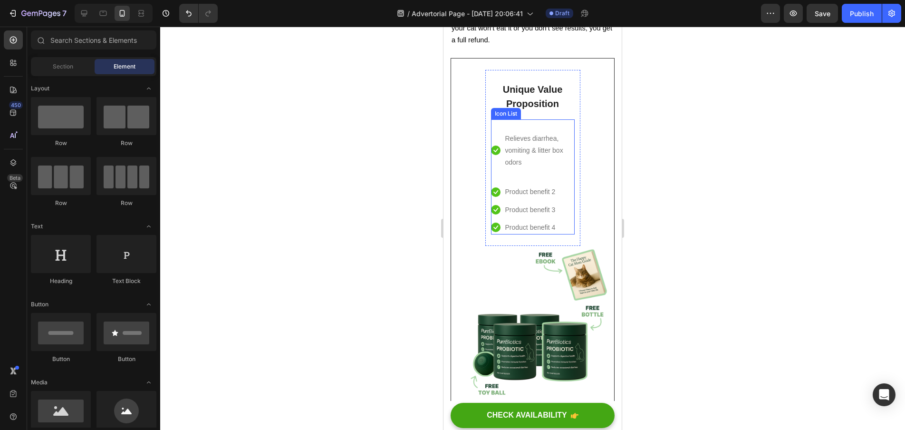
click at [560, 232] on li "Icon Product benefit 4 Text block" at bounding box center [533, 228] width 84 height 14
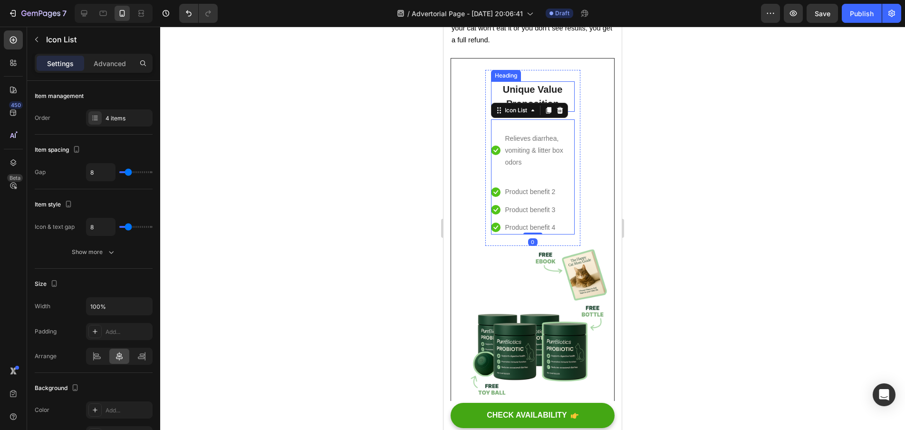
click at [567, 107] on p "Unique Value Proposition" at bounding box center [533, 96] width 82 height 29
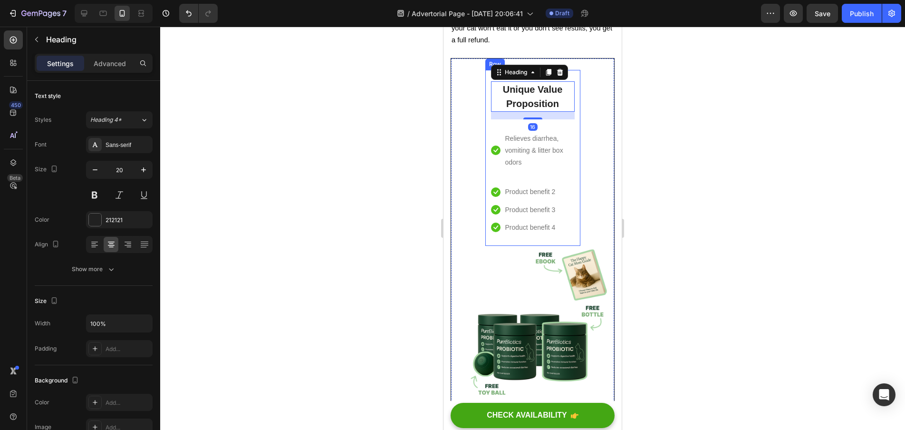
click at [573, 97] on div "Unique Value Proposition Heading 16 Icon Relieves diarrhea, vomiting & litter b…" at bounding box center [532, 158] width 95 height 176
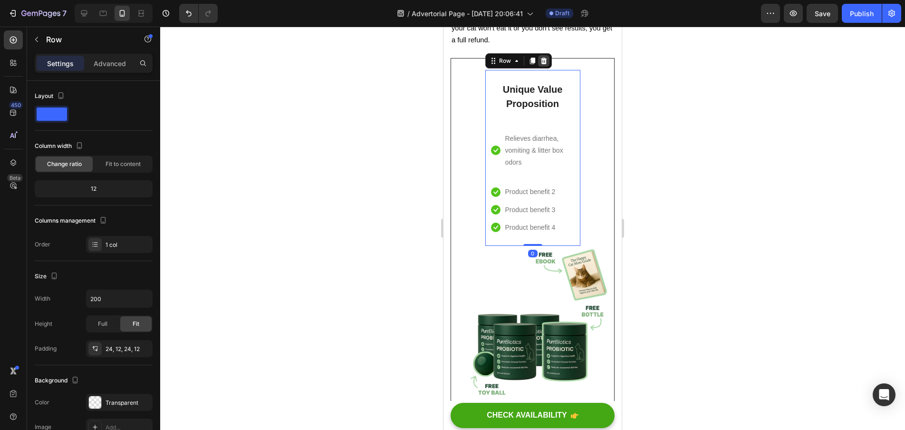
click at [544, 67] on div at bounding box center [543, 60] width 11 height 11
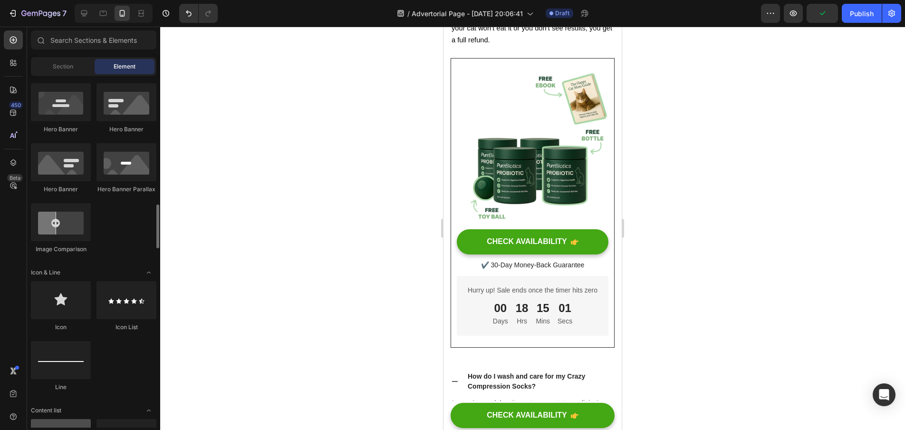
scroll to position [562, 0]
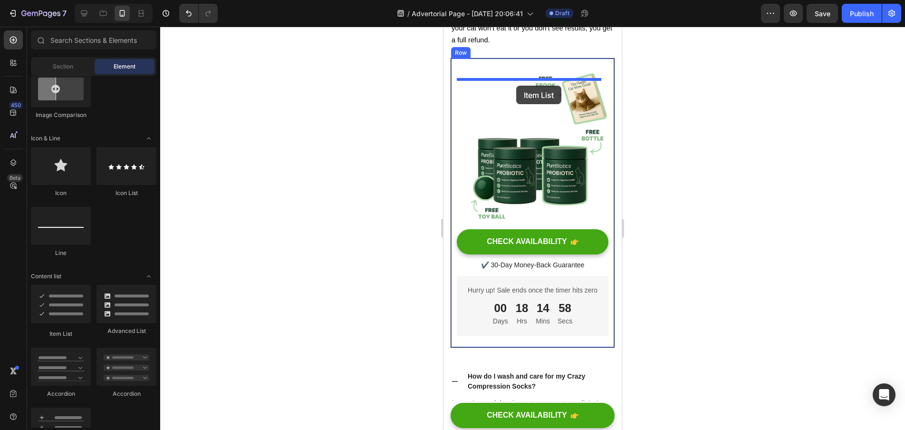
drag, startPoint x: 507, startPoint y: 343, endPoint x: 516, endPoint y: 86, distance: 257.9
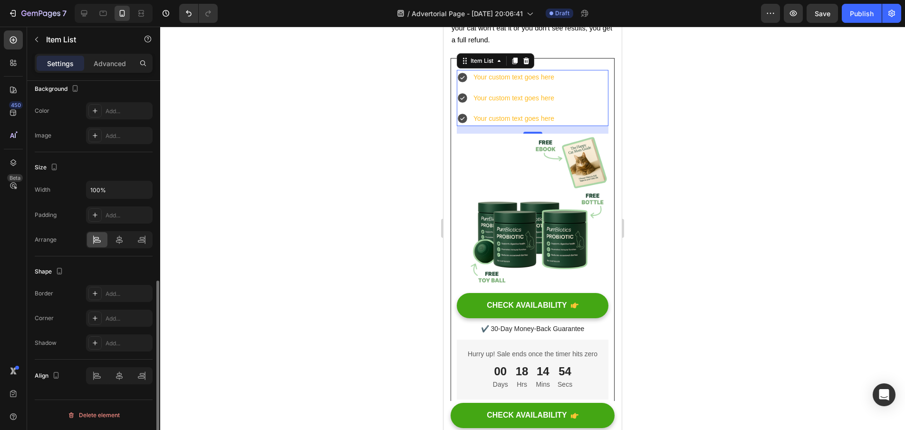
scroll to position [483, 0]
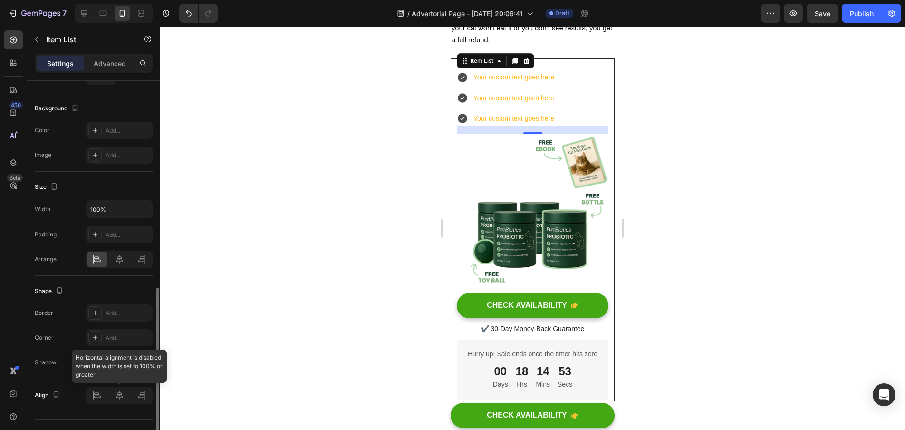
click at [117, 398] on div at bounding box center [119, 395] width 67 height 17
click at [97, 398] on div at bounding box center [119, 395] width 67 height 17
click at [587, 84] on div "Your custom text goes here Your custom text goes here Your custom text goes here" at bounding box center [533, 98] width 152 height 56
click at [126, 257] on div at bounding box center [119, 259] width 20 height 15
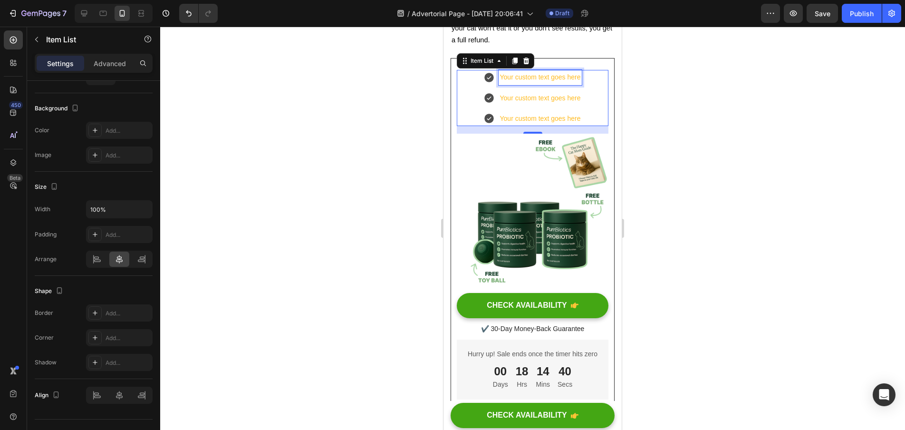
click at [578, 85] on div "Your custom text goes here" at bounding box center [541, 77] width 84 height 15
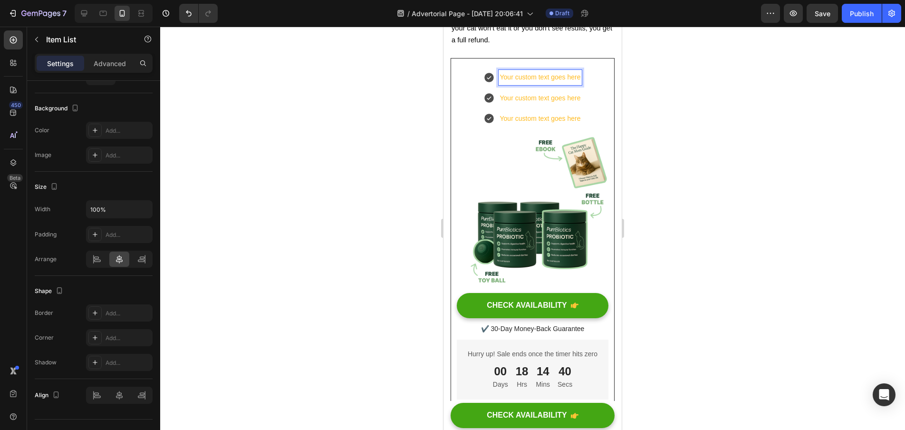
click at [577, 85] on div "Your custom text goes here" at bounding box center [541, 77] width 84 height 15
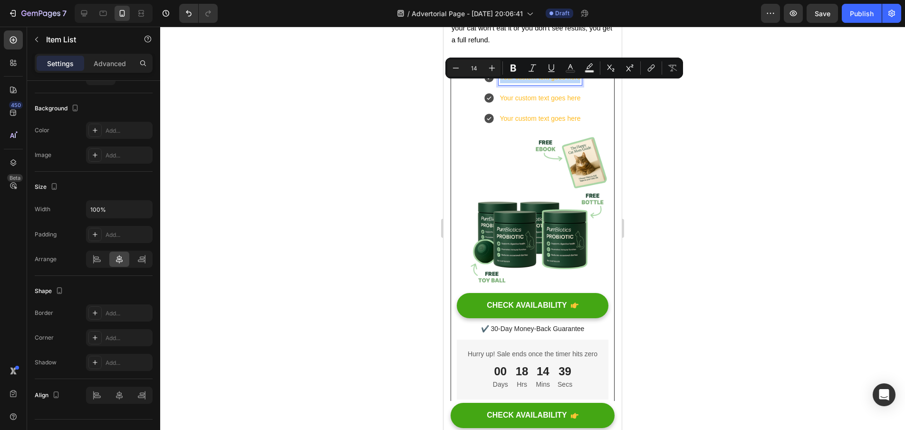
drag, startPoint x: 577, startPoint y: 87, endPoint x: 508, endPoint y: 85, distance: 69.0
click at [508, 85] on div "Your custom text goes here" at bounding box center [541, 77] width 84 height 15
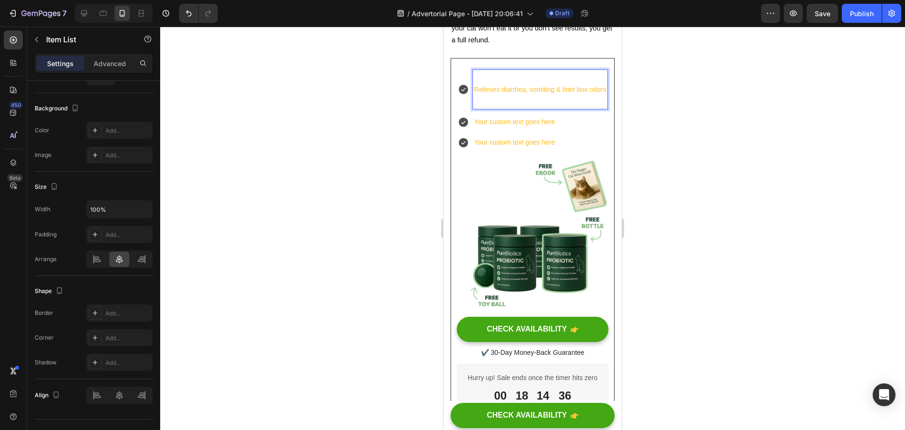
click at [388, 156] on div at bounding box center [532, 228] width 745 height 403
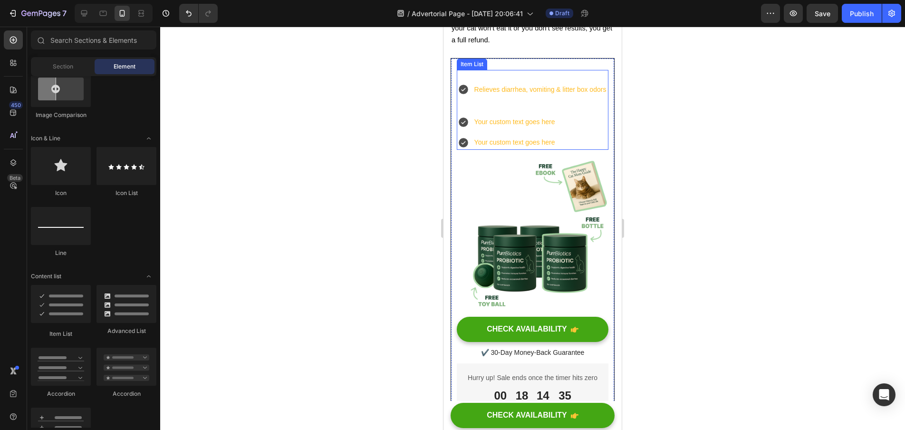
click at [496, 96] on p "Relieves diarrhea, vomiting & litter box odors" at bounding box center [541, 90] width 132 height 12
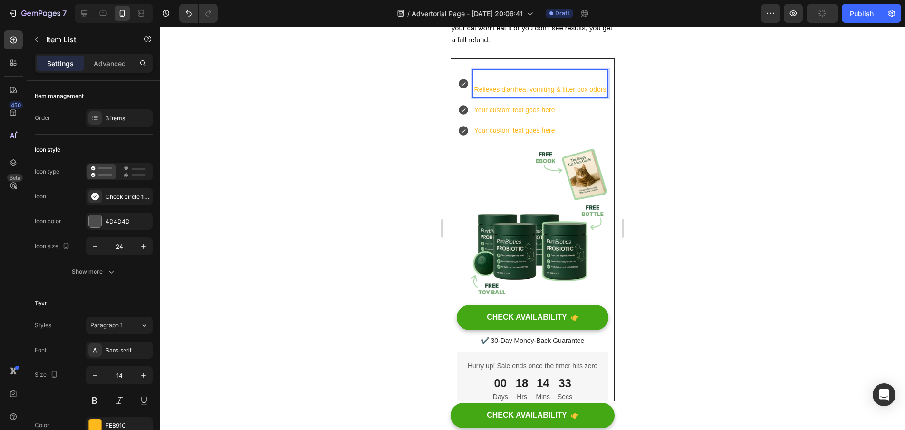
click at [475, 96] on p "Relieves diarrhea, vomiting & litter box odors" at bounding box center [541, 90] width 132 height 12
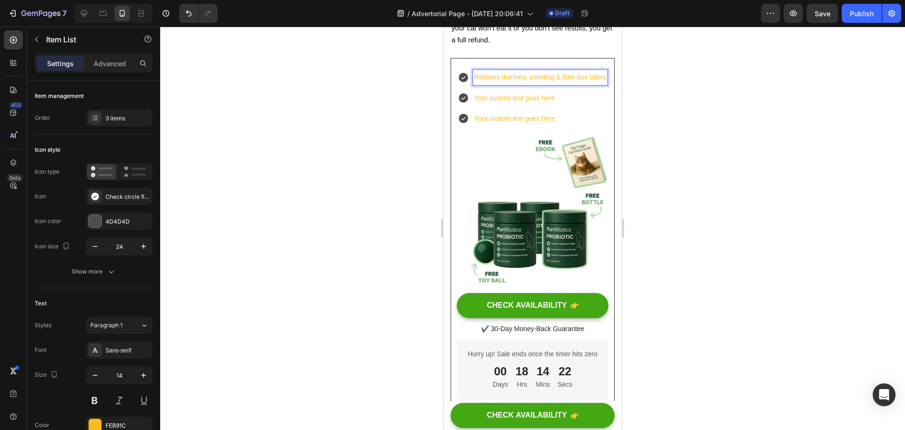
click at [537, 104] on p "Your custom text goes here" at bounding box center [541, 98] width 132 height 12
click at [547, 104] on p "Your custom text goes here" at bounding box center [541, 98] width 132 height 12
drag, startPoint x: 554, startPoint y: 122, endPoint x: 475, endPoint y: 120, distance: 79.0
click at [475, 104] on p "Your custom text goes here" at bounding box center [541, 98] width 132 height 12
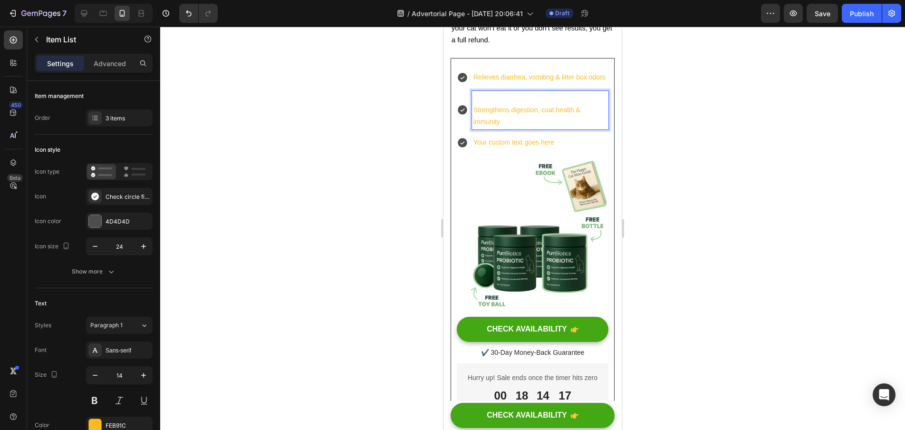
click at [475, 128] on p "Strengthens digestion, coat health & immunity" at bounding box center [541, 116] width 134 height 24
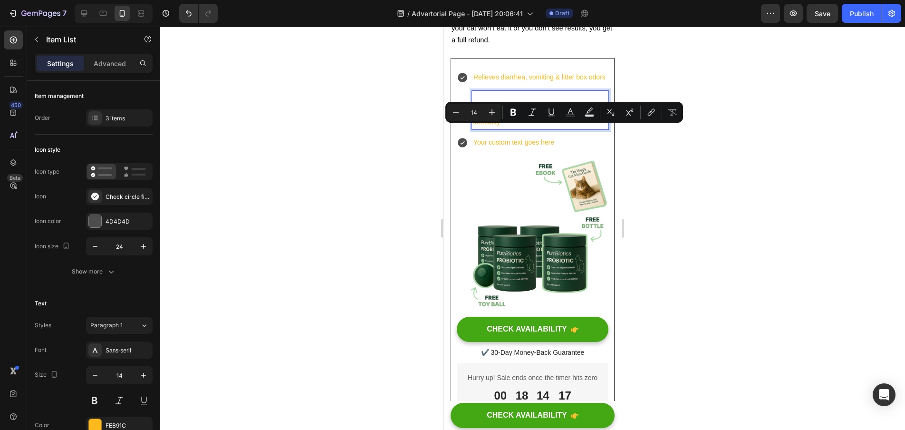
click at [475, 128] on p "Strengthens digestion, coat health & immunity" at bounding box center [541, 116] width 134 height 24
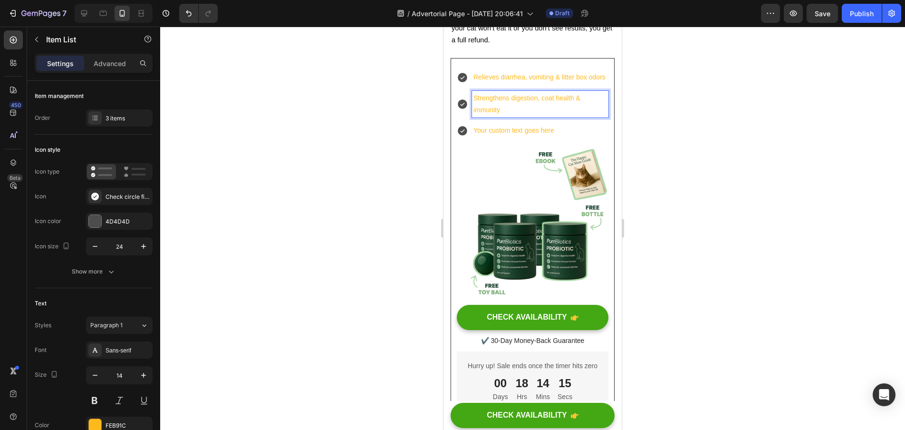
click at [499, 83] on p "Relieves diarrhea, vomiting & litter box odors" at bounding box center [541, 77] width 134 height 12
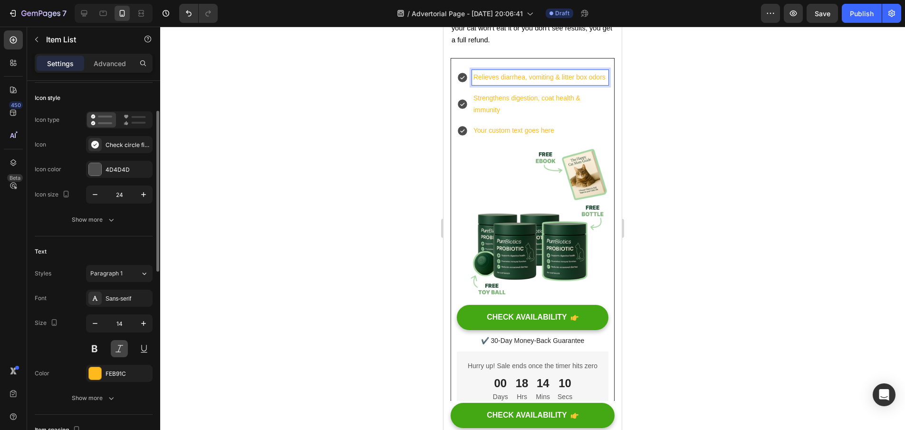
scroll to position [58, 0]
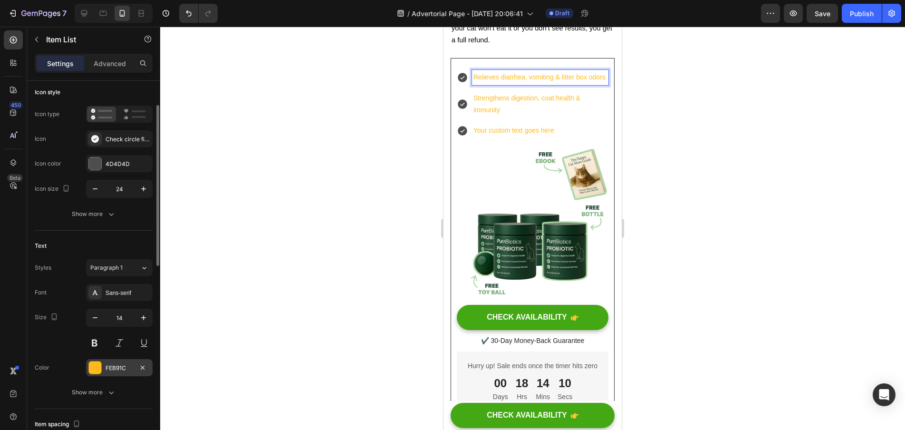
click at [116, 366] on div "FEB91C" at bounding box center [120, 368] width 28 height 9
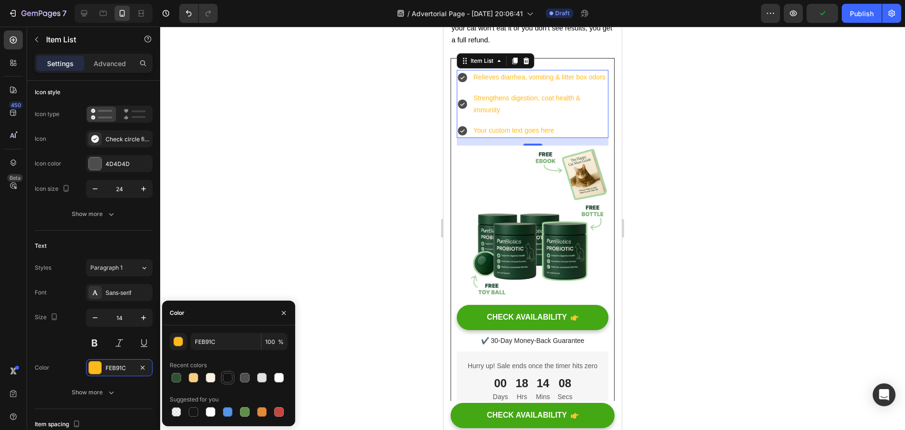
click at [227, 379] on div at bounding box center [228, 378] width 10 height 10
type input "121212"
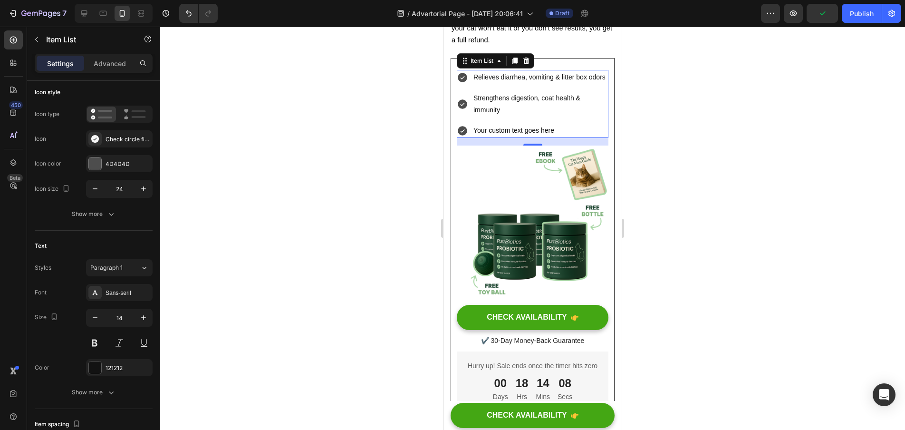
click at [302, 242] on div at bounding box center [532, 228] width 745 height 403
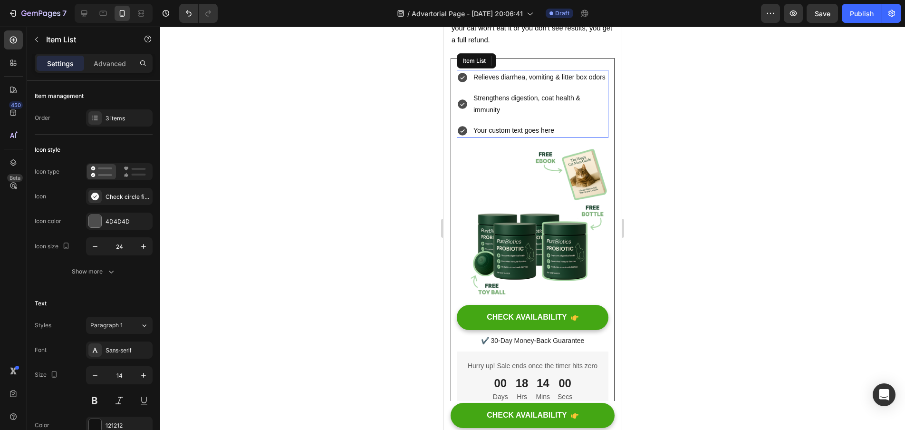
click at [552, 136] on p "Your custom text goes here" at bounding box center [541, 131] width 134 height 12
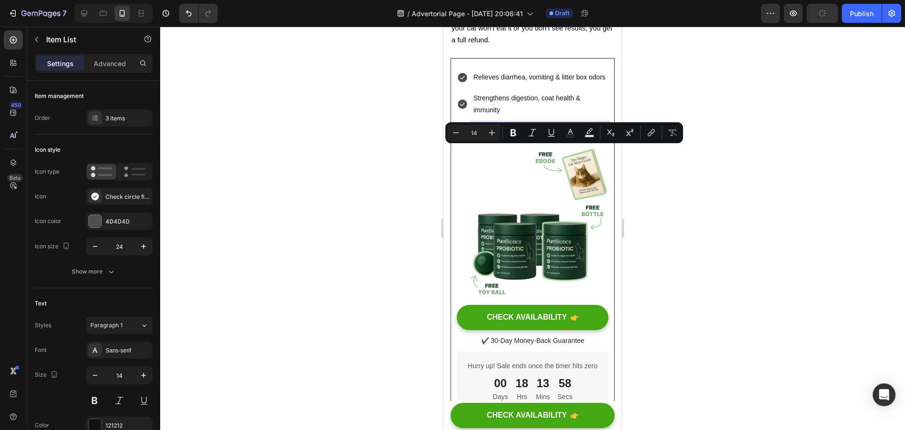
drag, startPoint x: 556, startPoint y: 153, endPoint x: 475, endPoint y: 153, distance: 80.8
click at [475, 136] on p "Your custom text goes here" at bounding box center [541, 131] width 134 height 12
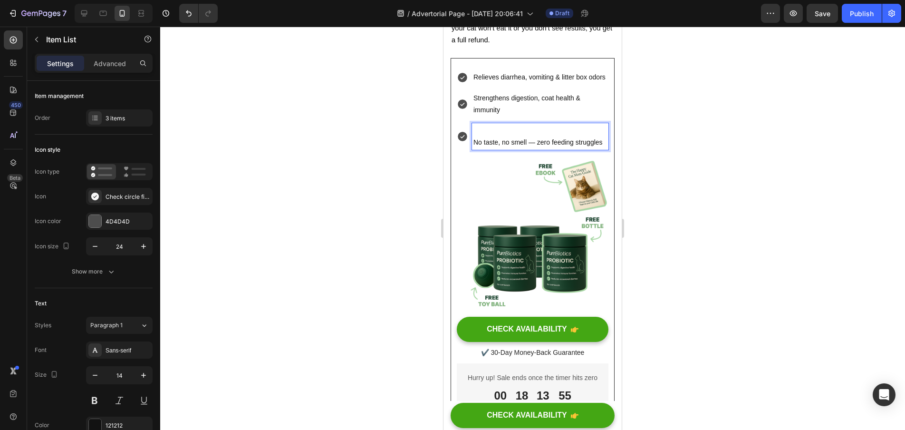
click at [475, 148] on p "No taste, no smell — zero feeding struggles" at bounding box center [541, 142] width 134 height 12
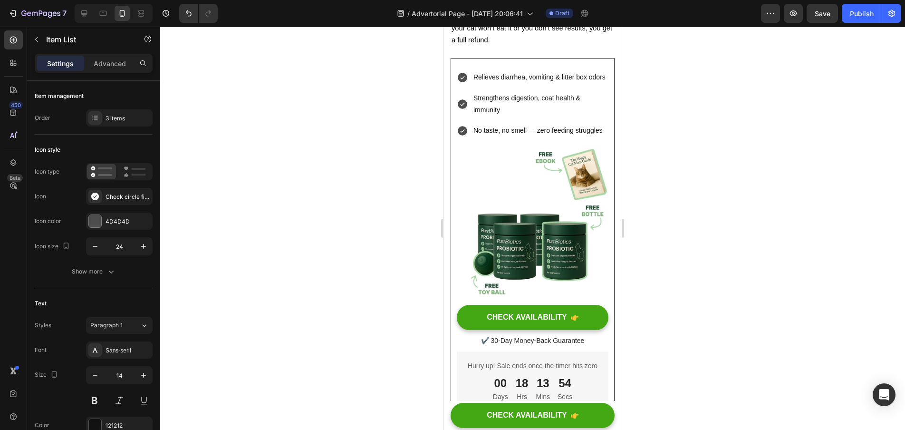
click at [378, 189] on div at bounding box center [532, 228] width 745 height 403
click at [461, 85] on div "Relieves diarrhea, vomiting & litter box odors" at bounding box center [533, 77] width 152 height 15
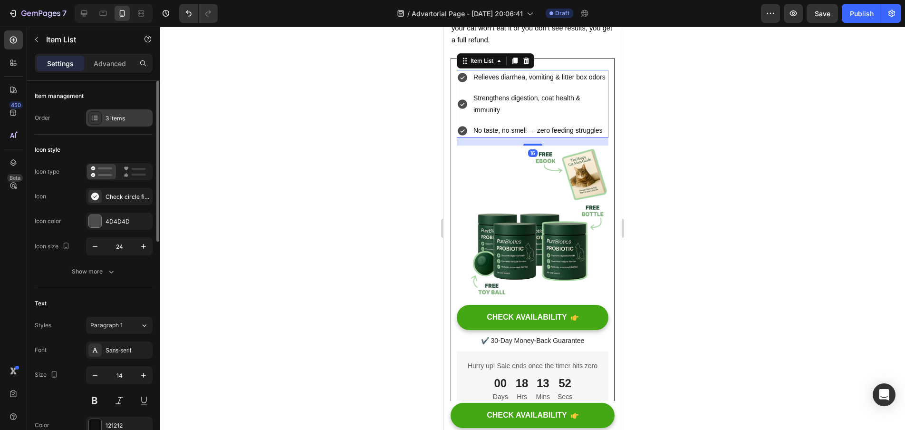
click at [115, 112] on div "3 items" at bounding box center [119, 117] width 67 height 17
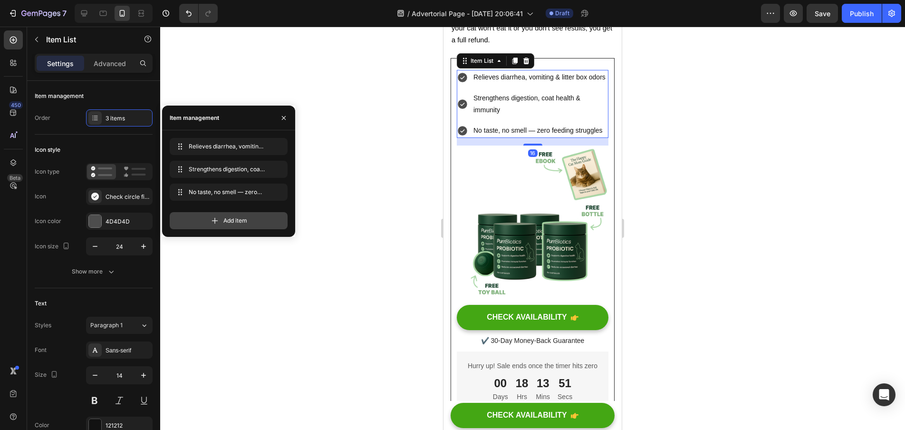
click at [226, 222] on span "Add item" at bounding box center [235, 220] width 24 height 9
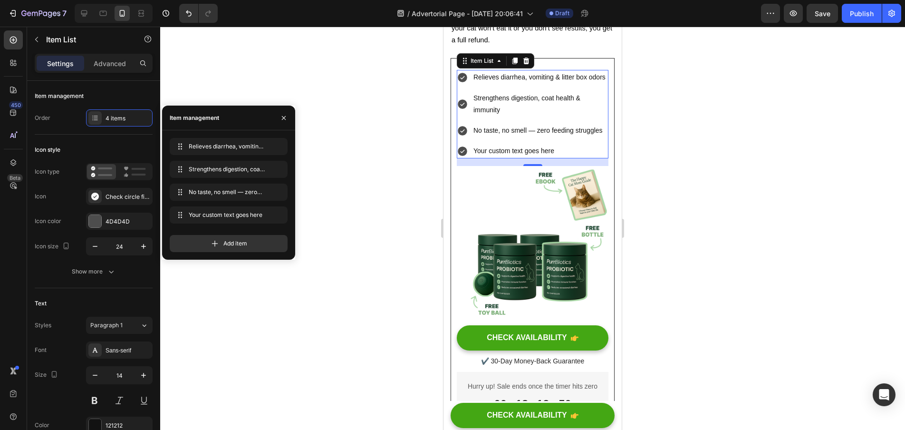
click at [436, 206] on div at bounding box center [532, 228] width 745 height 403
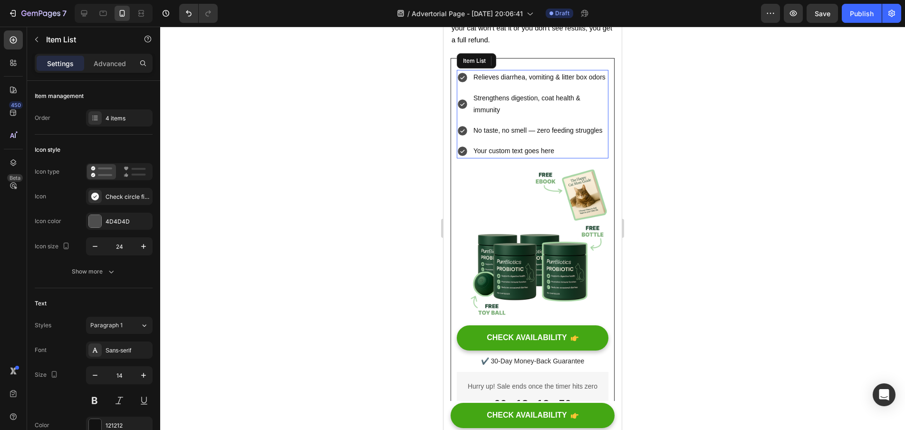
click at [543, 158] on div "Your custom text goes here" at bounding box center [540, 151] width 136 height 15
click at [557, 158] on div "Your custom text goes here" at bounding box center [540, 151] width 136 height 15
click at [557, 157] on p "Your custom text goes here" at bounding box center [541, 151] width 134 height 12
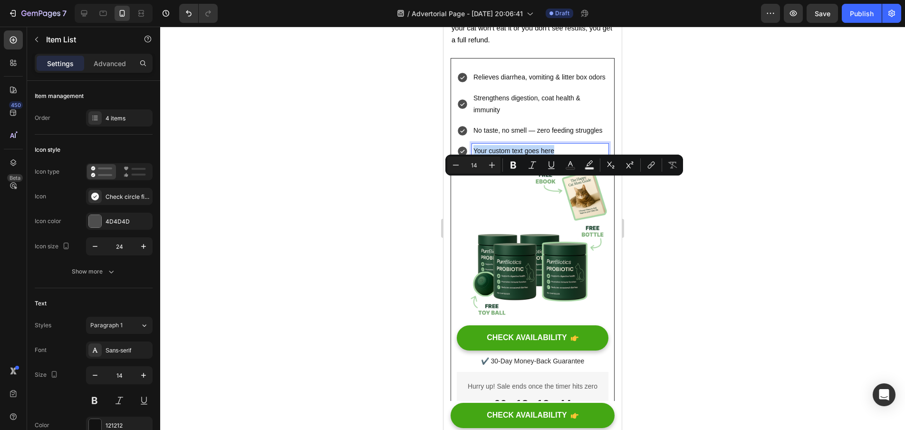
drag, startPoint x: 557, startPoint y: 183, endPoint x: 519, endPoint y: 184, distance: 38.1
click at [519, 157] on p "Your custom text goes here" at bounding box center [541, 151] width 134 height 12
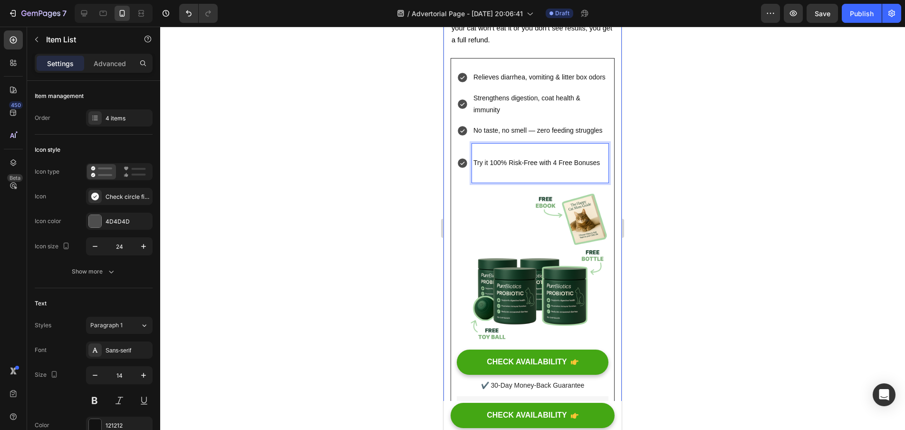
click at [397, 193] on div at bounding box center [532, 228] width 745 height 403
click at [484, 181] on p "Rich Text Editor. Editing area: main" at bounding box center [541, 175] width 134 height 12
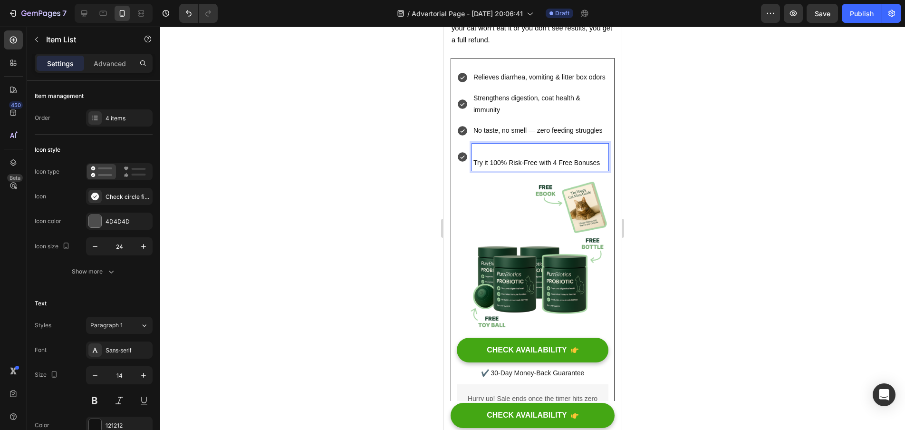
click at [474, 169] on p "Try it 100% Risk-Free with 4 Free Bonuses" at bounding box center [541, 163] width 134 height 12
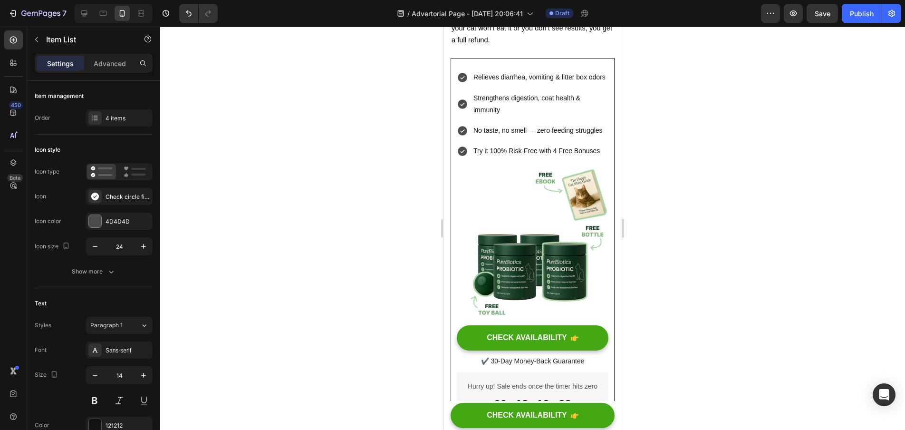
click at [341, 199] on div at bounding box center [532, 228] width 745 height 403
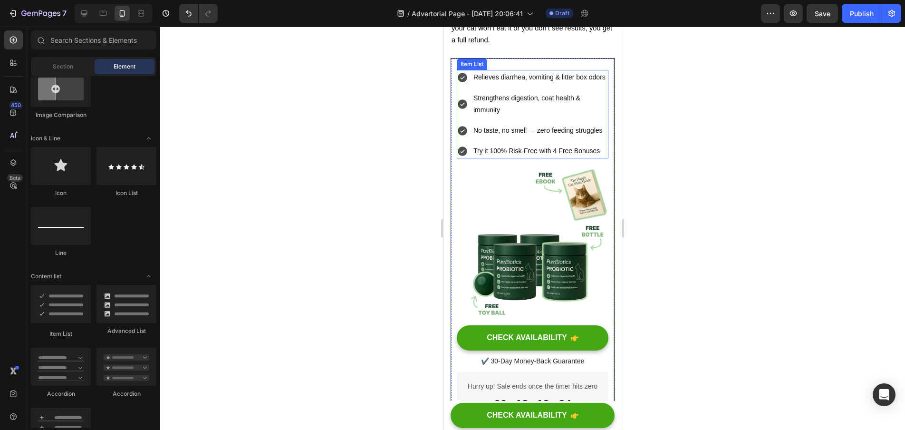
click at [541, 83] on p "Relieves diarrhea, vomiting & litter box odors" at bounding box center [541, 77] width 134 height 12
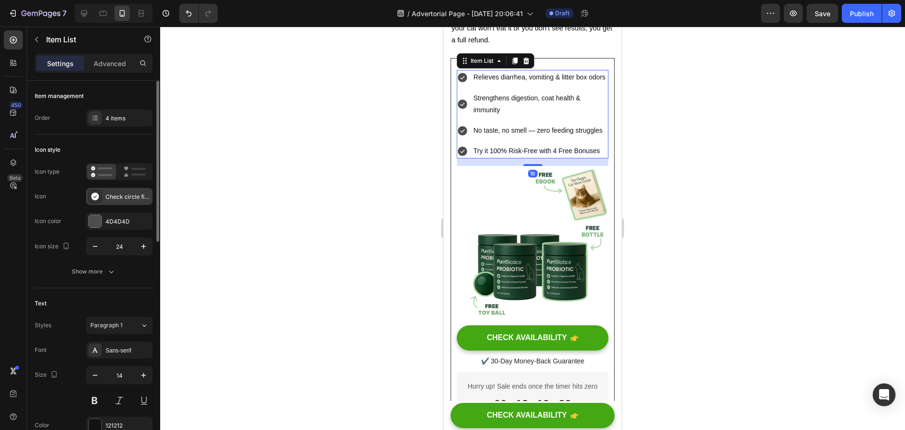
click at [119, 195] on div "Check circle filled" at bounding box center [128, 197] width 45 height 9
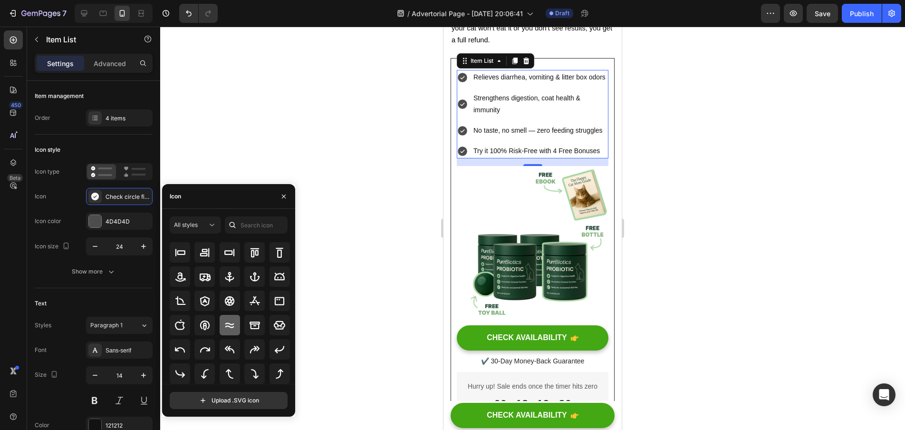
scroll to position [0, 0]
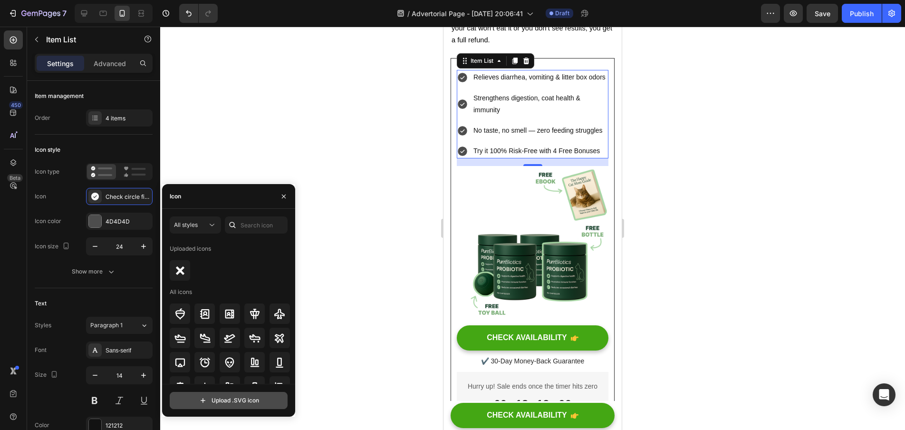
click at [235, 402] on input "file" at bounding box center [228, 400] width 117 height 16
type input "C:\fakepath\green chekamrkm.svg"
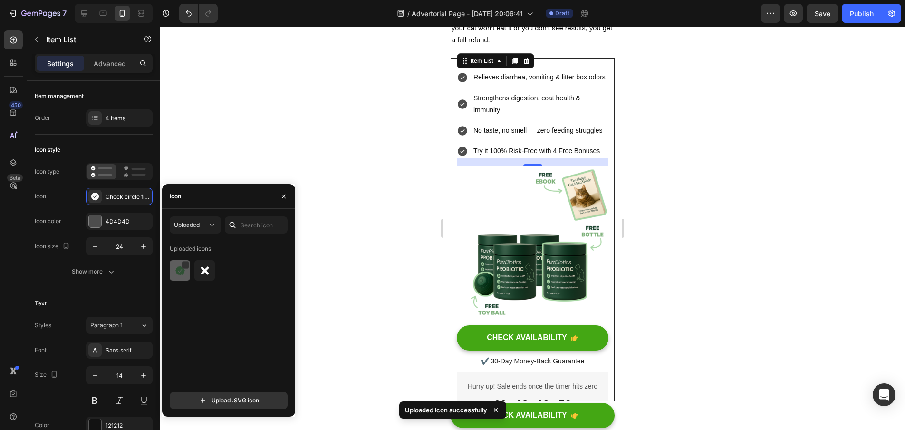
click at [180, 272] on img at bounding box center [179, 270] width 11 height 11
click at [349, 256] on div at bounding box center [532, 228] width 745 height 403
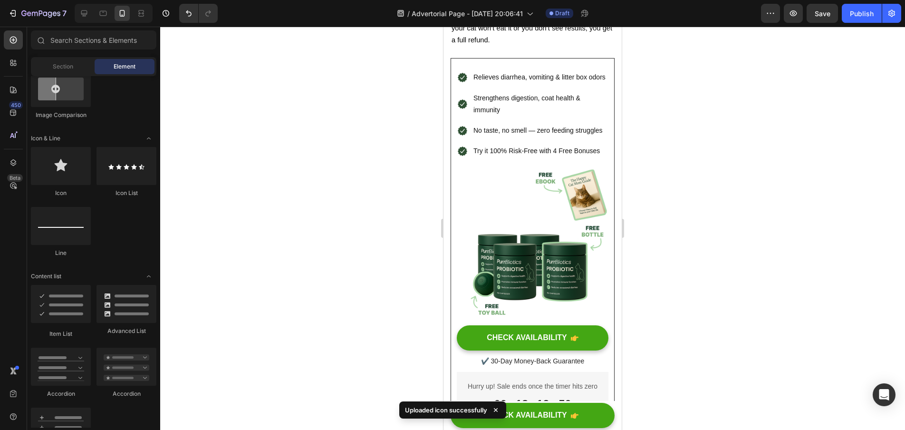
click at [717, 240] on div at bounding box center [532, 228] width 745 height 403
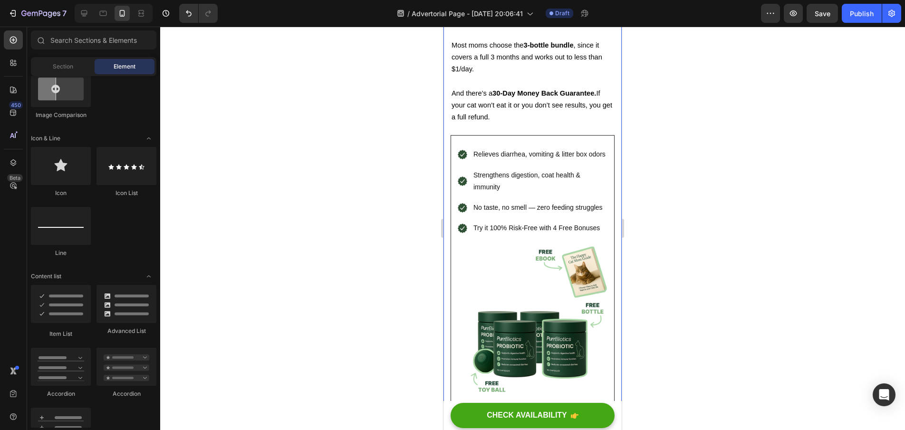
scroll to position [4031, 0]
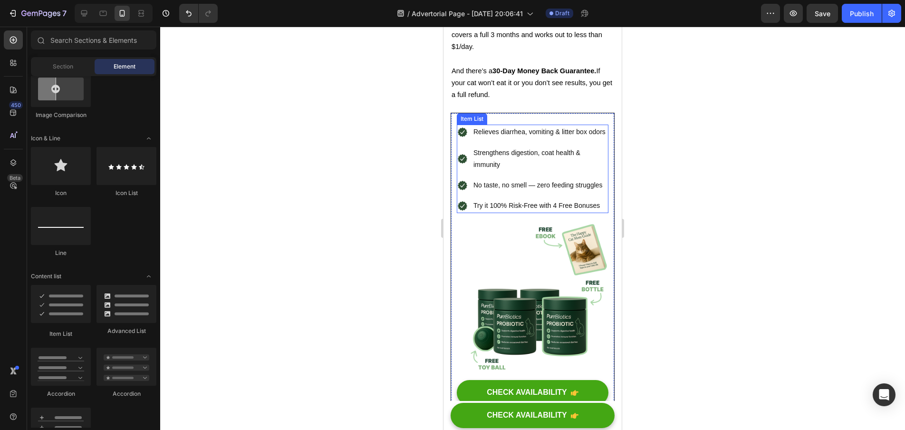
click at [543, 212] on p "Try it 100% Risk-Free with 4 Free Bonuses" at bounding box center [541, 206] width 134 height 12
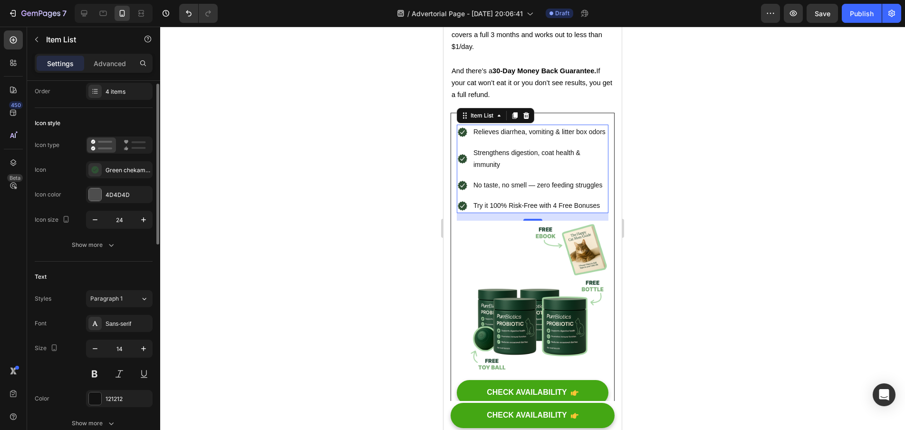
scroll to position [53, 0]
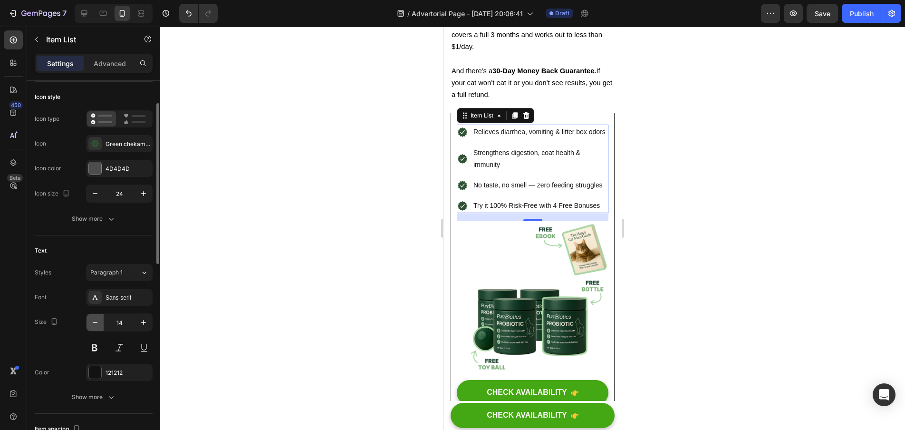
click at [90, 321] on icon "button" at bounding box center [95, 323] width 10 height 10
type input "13"
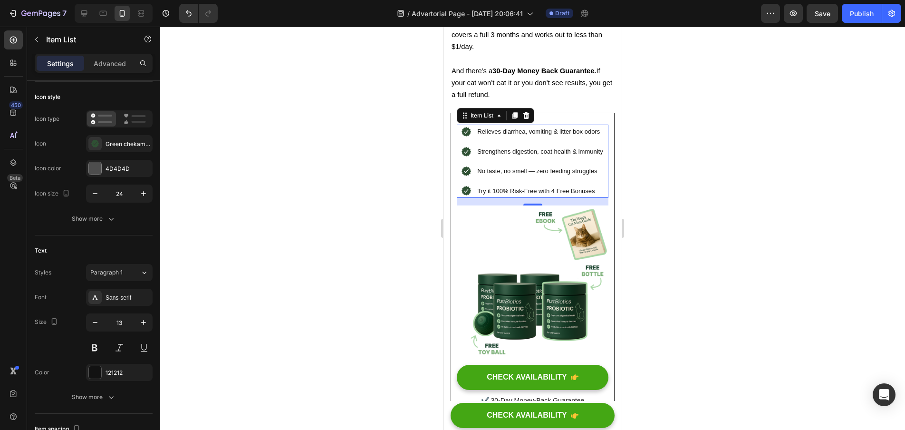
click at [246, 278] on div at bounding box center [532, 228] width 745 height 403
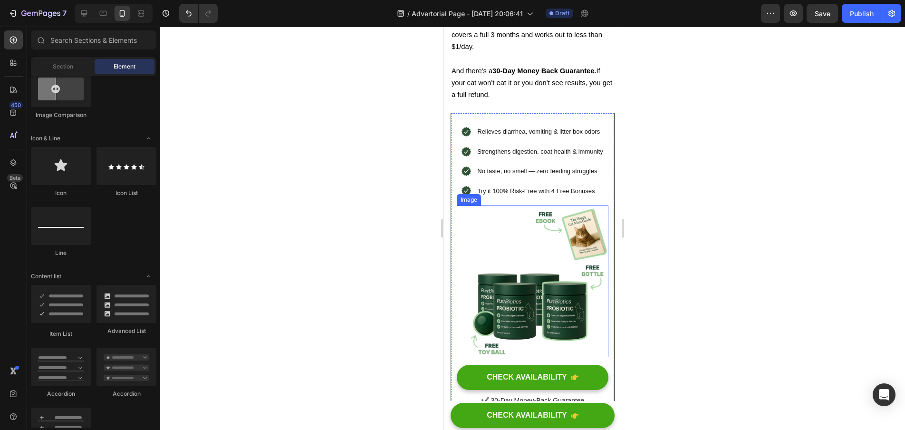
click at [690, 139] on div at bounding box center [532, 228] width 745 height 403
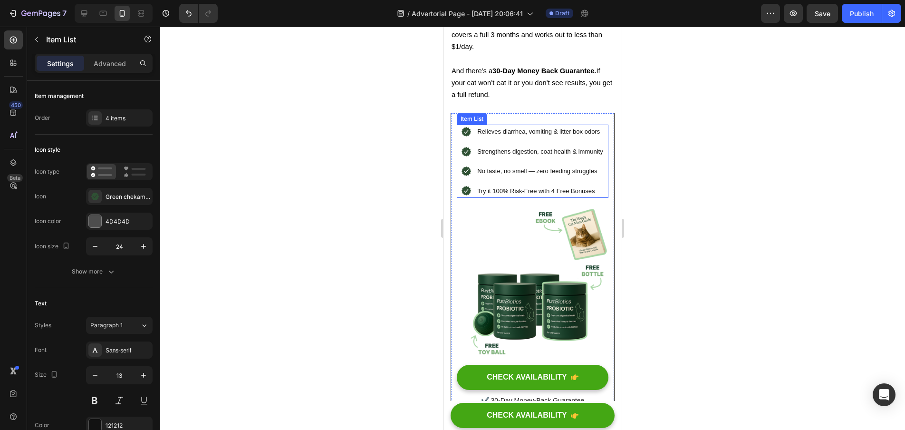
click at [468, 137] on icon ".id581936424564032096 .cls-1 { fill: #2f5134; fill-rule: evenodd; }" at bounding box center [466, 131] width 11 height 11
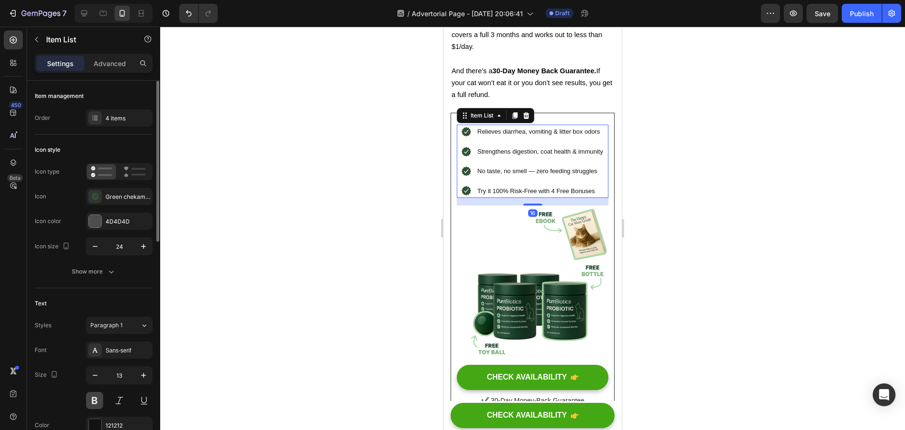
click at [91, 402] on button at bounding box center [94, 400] width 17 height 17
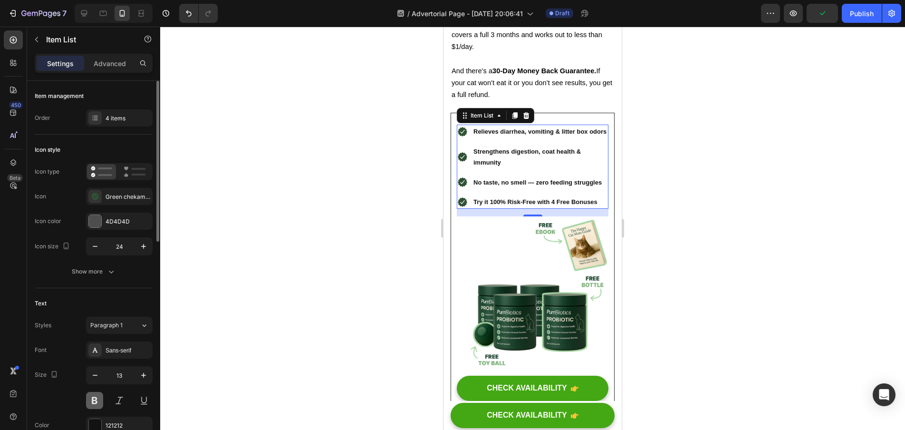
click at [91, 402] on button at bounding box center [94, 400] width 17 height 17
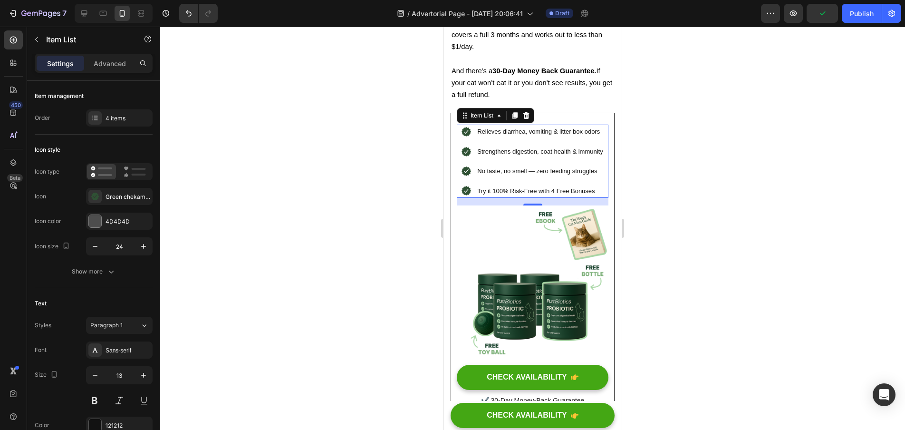
click at [296, 317] on div at bounding box center [532, 228] width 745 height 403
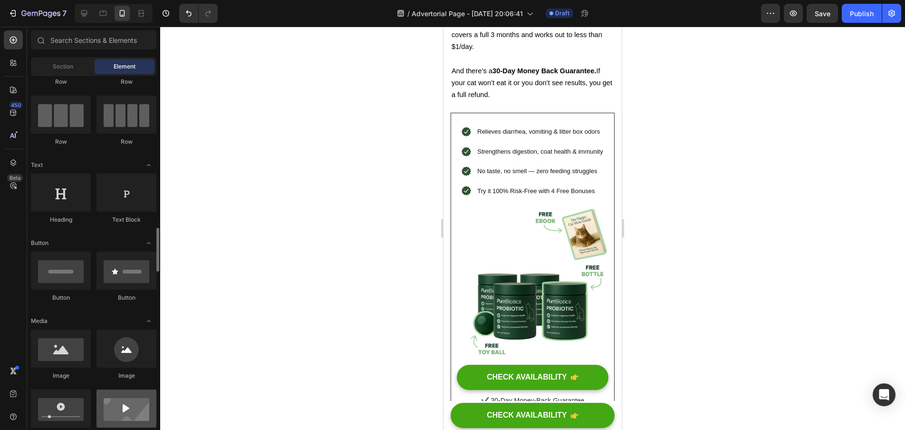
scroll to position [0, 0]
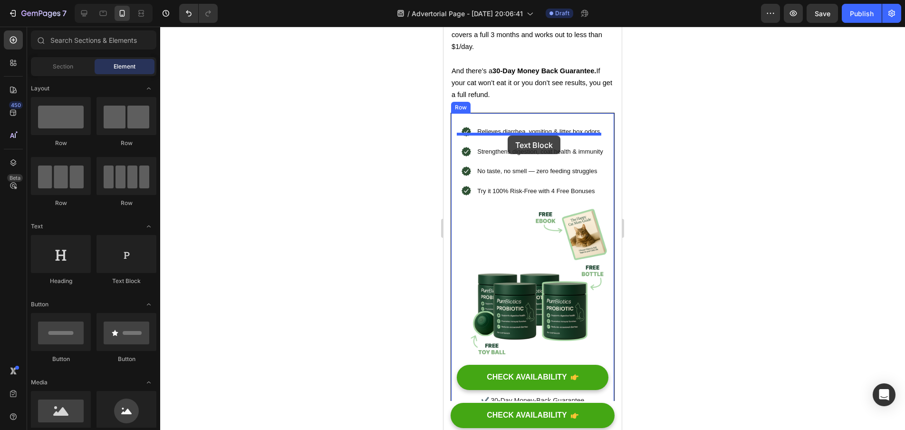
drag, startPoint x: 568, startPoint y: 294, endPoint x: 508, endPoint y: 136, distance: 169.5
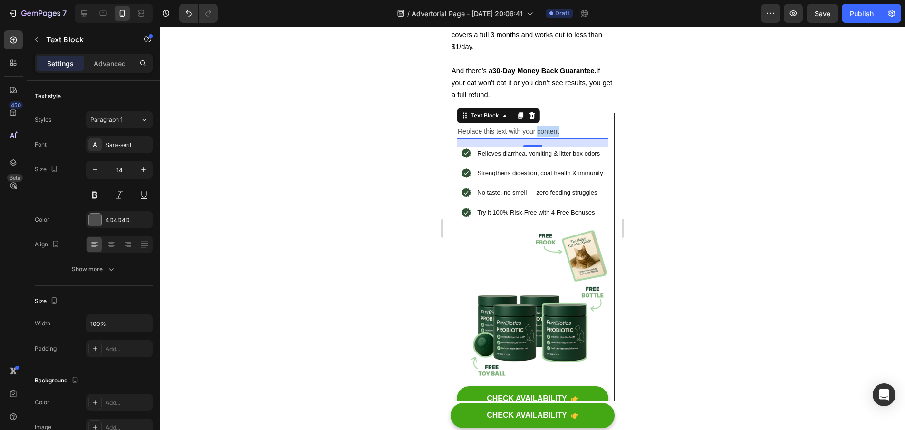
click at [555, 137] on p "Replace this text with your content" at bounding box center [533, 132] width 150 height 12
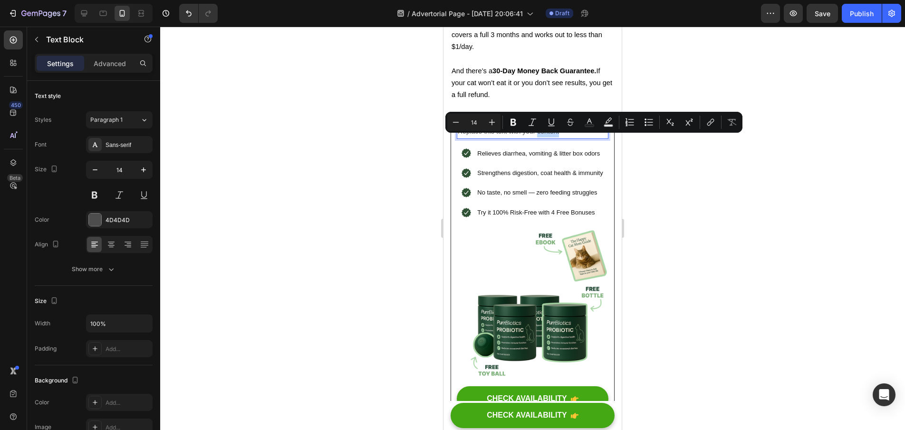
click at [562, 137] on p "Replace this text with your content" at bounding box center [533, 132] width 150 height 12
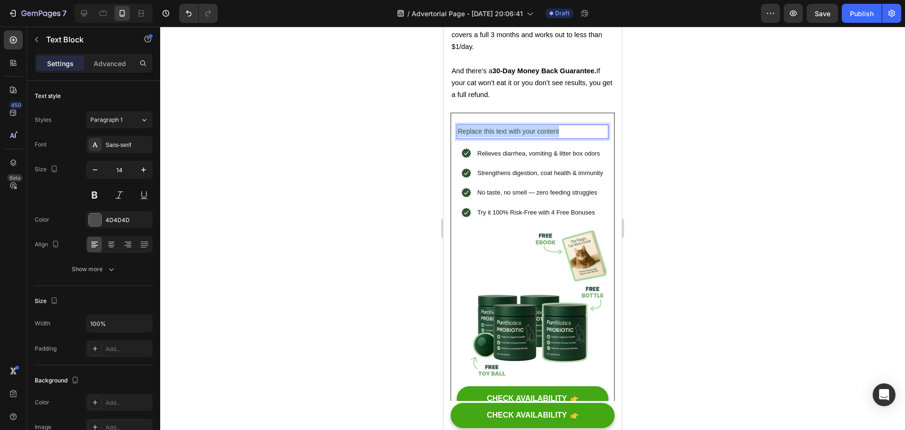
drag, startPoint x: 534, startPoint y: 139, endPoint x: 459, endPoint y: 140, distance: 74.7
click at [459, 137] on p "Replace this text with your content" at bounding box center [533, 132] width 150 height 12
click at [379, 174] on div at bounding box center [532, 228] width 745 height 403
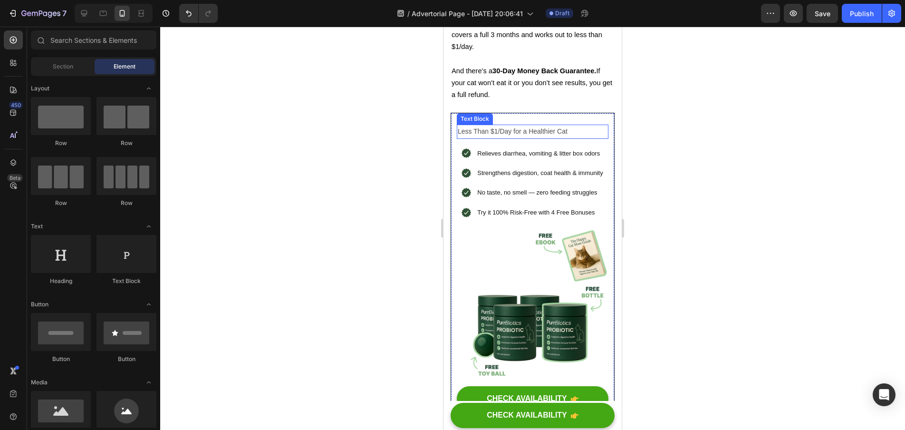
click at [530, 137] on p "Less Than $1/Day for a Healthier Cat" at bounding box center [533, 132] width 150 height 12
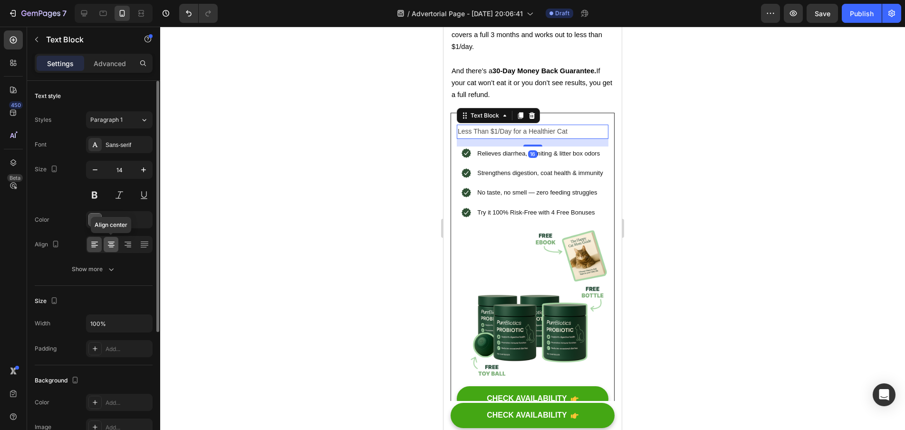
click at [113, 246] on icon at bounding box center [112, 245] width 10 height 10
click at [276, 238] on div at bounding box center [532, 228] width 745 height 403
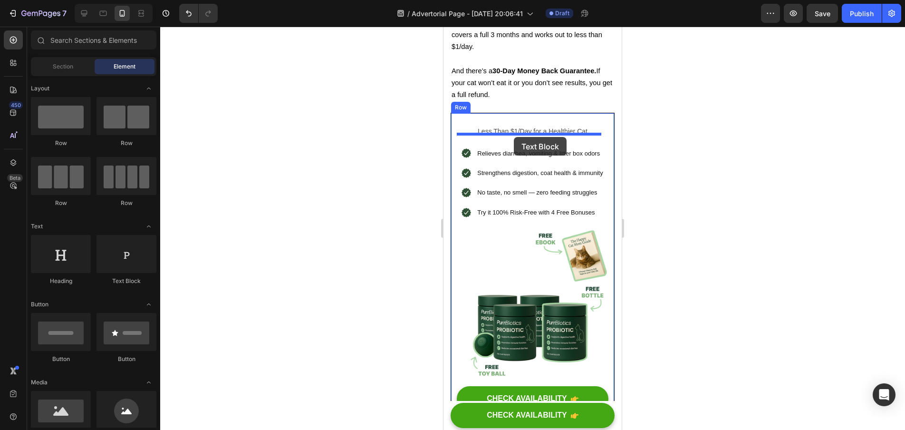
drag, startPoint x: 596, startPoint y: 276, endPoint x: 514, endPoint y: 137, distance: 161.1
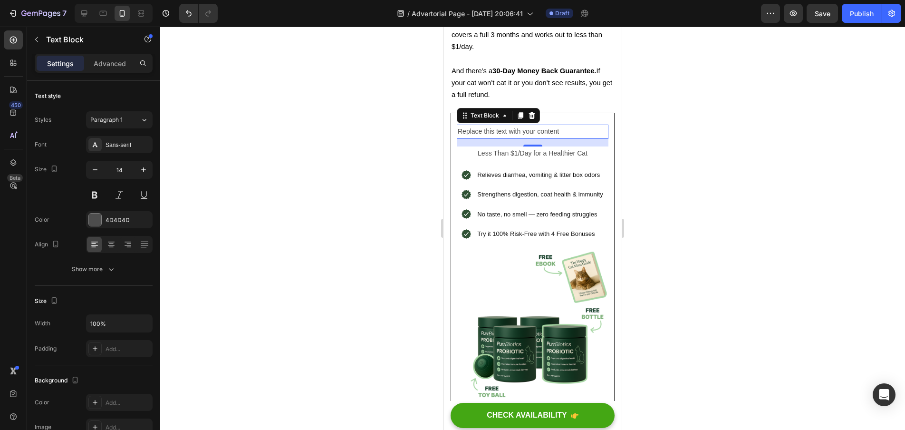
click at [562, 138] on div "Replace this text with your content" at bounding box center [533, 132] width 152 height 14
click at [562, 137] on p "Replace this text with your content" at bounding box center [533, 132] width 150 height 12
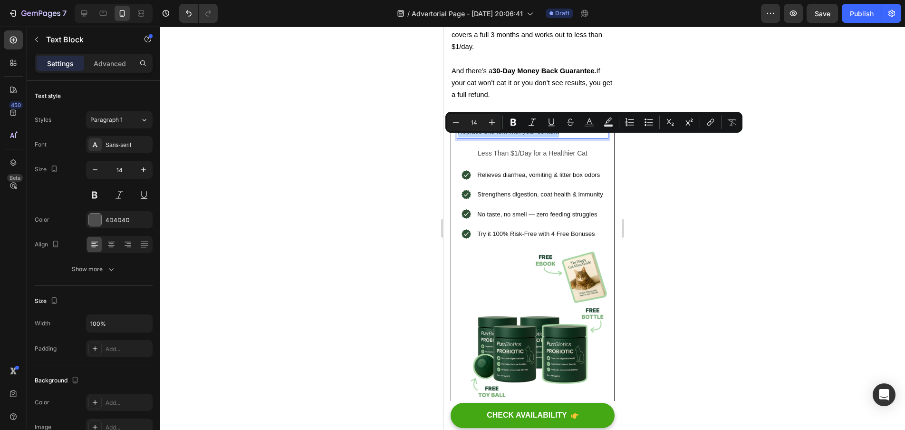
drag, startPoint x: 562, startPoint y: 141, endPoint x: 464, endPoint y: 142, distance: 98.9
click at [464, 137] on p "Replace this text with your content" at bounding box center [533, 132] width 150 height 12
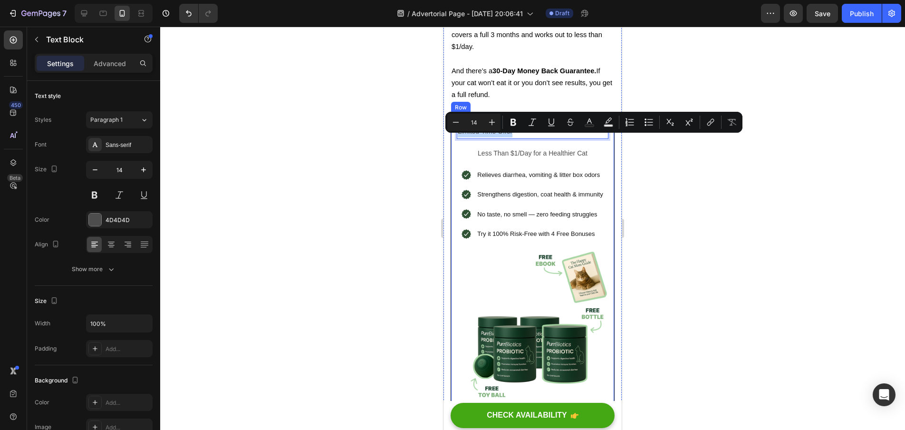
drag, startPoint x: 536, startPoint y: 138, endPoint x: 887, endPoint y: 166, distance: 352.0
click at [454, 135] on div "Limited-Time Offer Text Block 16 Less Than $1/Day for a Healthier Cat Text Bloc…" at bounding box center [533, 319] width 164 height 413
click at [119, 218] on div "4D4D4D" at bounding box center [120, 220] width 28 height 9
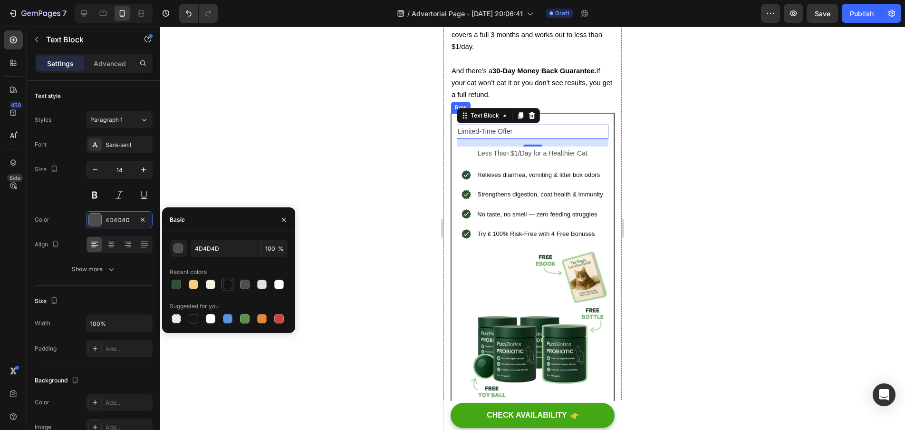
click at [222, 284] on div at bounding box center [227, 284] width 13 height 13
type input "121212"
click at [98, 199] on button at bounding box center [94, 194] width 17 height 17
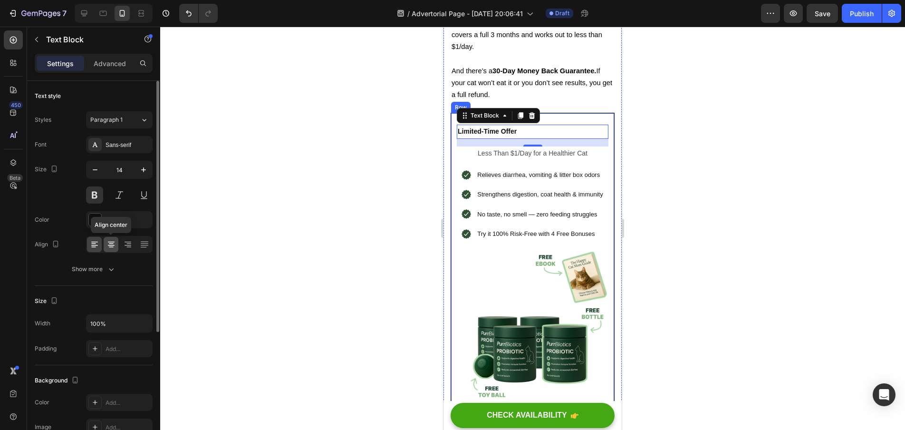
click at [116, 245] on div at bounding box center [111, 244] width 15 height 15
click at [144, 171] on icon "button" at bounding box center [144, 170] width 10 height 10
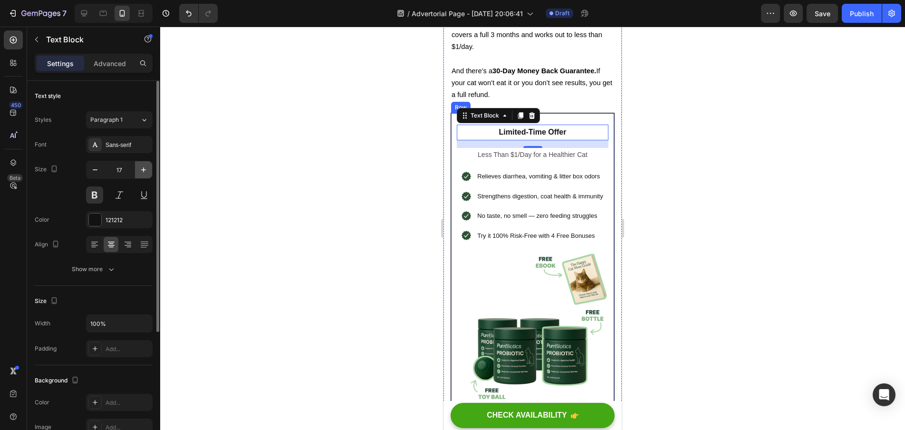
click at [144, 171] on icon "button" at bounding box center [144, 170] width 10 height 10
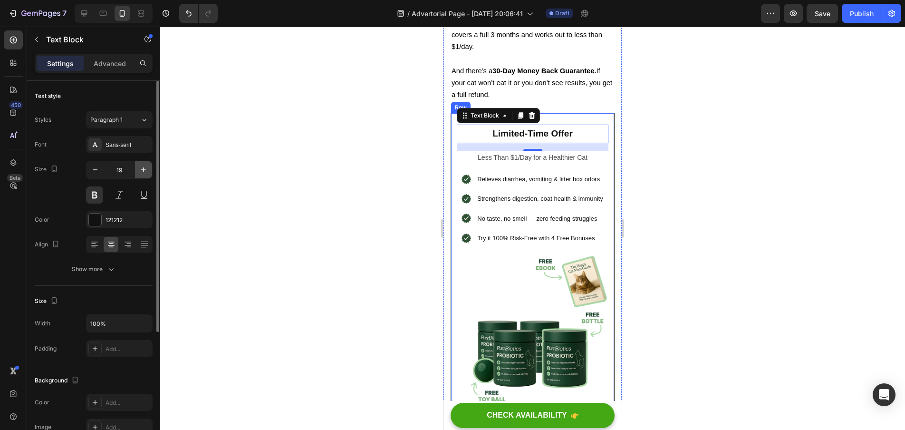
click at [144, 171] on icon "button" at bounding box center [144, 170] width 10 height 10
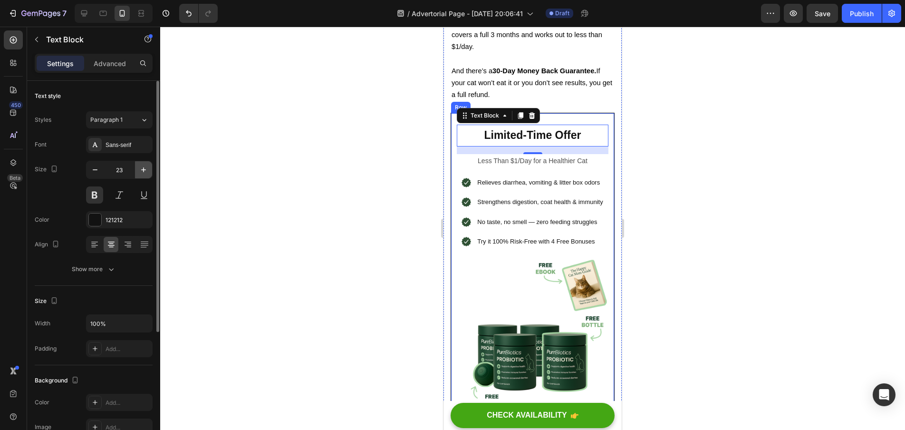
click at [144, 171] on icon "button" at bounding box center [144, 170] width 10 height 10
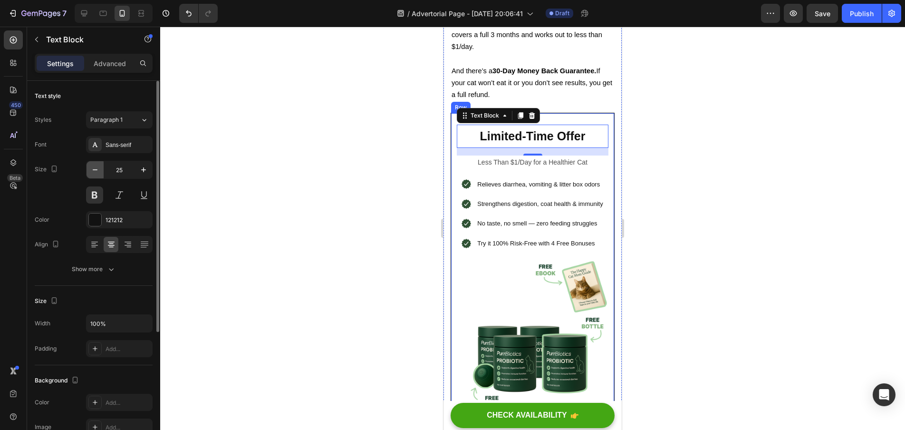
click at [95, 174] on icon "button" at bounding box center [95, 170] width 10 height 10
type input "24"
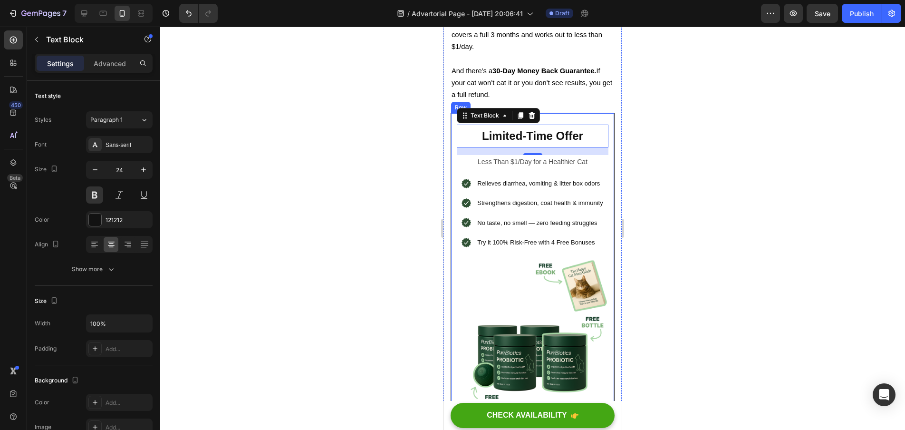
click at [281, 173] on div at bounding box center [532, 228] width 745 height 403
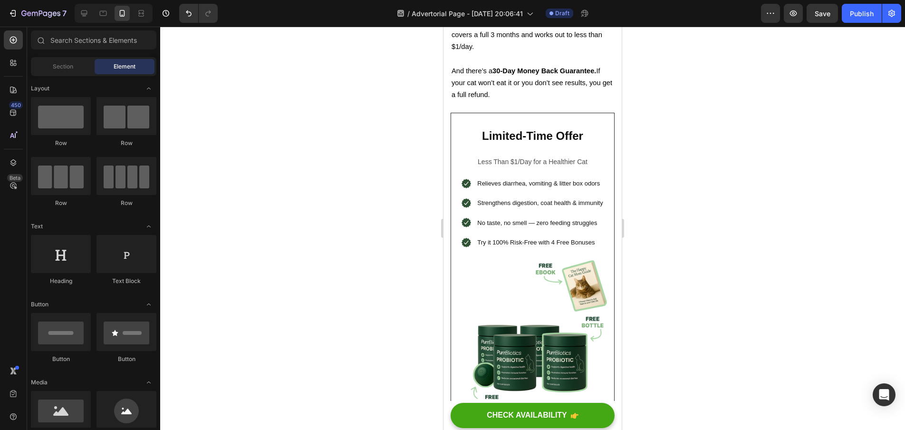
click at [759, 168] on div at bounding box center [532, 228] width 745 height 403
click at [591, 146] on p "Limited-Time Offer" at bounding box center [533, 136] width 150 height 20
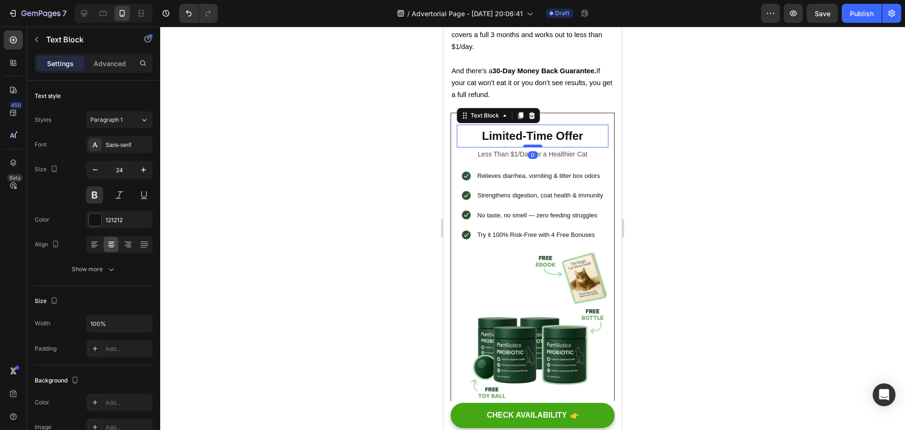
drag, startPoint x: 533, startPoint y: 164, endPoint x: 1074, endPoint y: 193, distance: 541.9
click at [533, 147] on div at bounding box center [532, 146] width 19 height 3
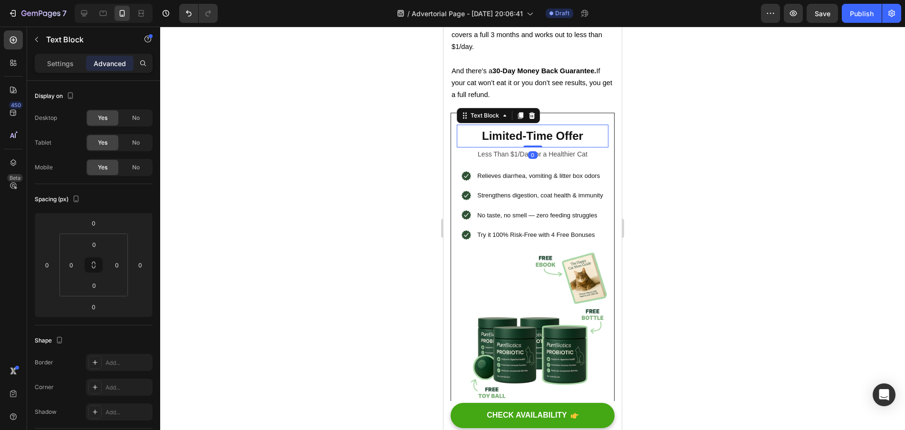
click at [709, 173] on div at bounding box center [532, 228] width 745 height 403
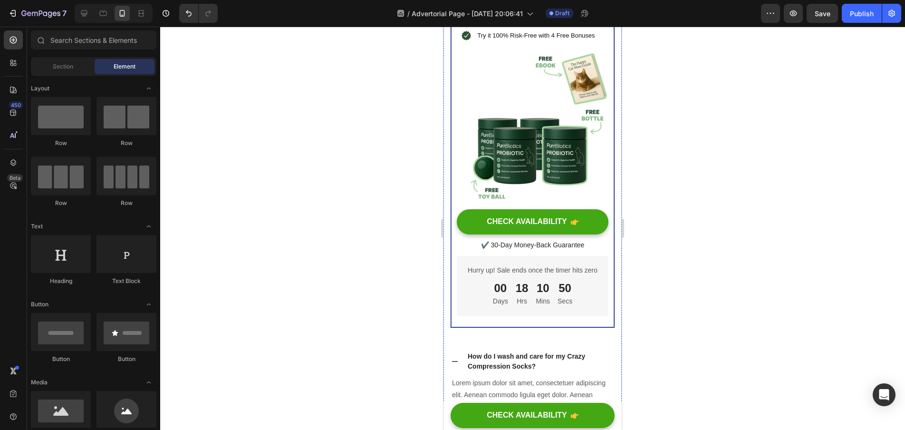
scroll to position [4264, 0]
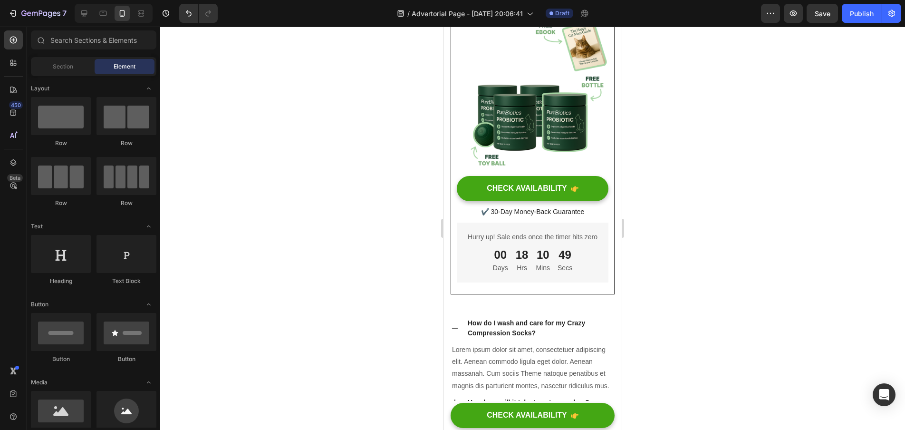
click at [707, 280] on div at bounding box center [532, 228] width 745 height 403
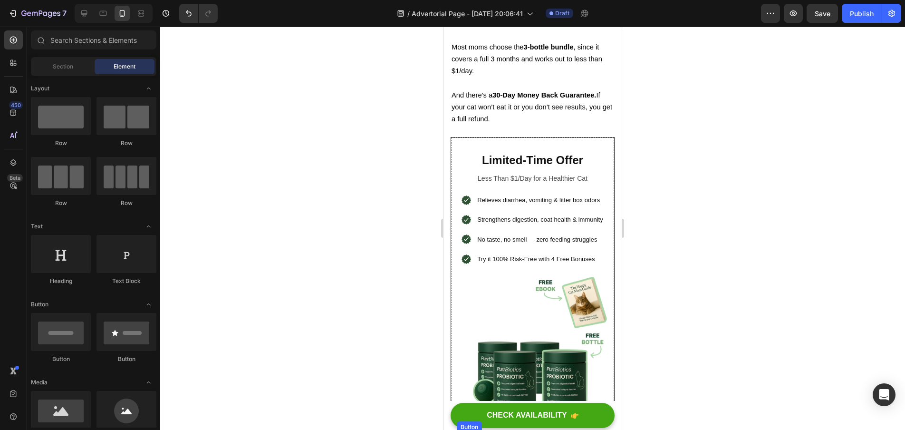
scroll to position [3976, 0]
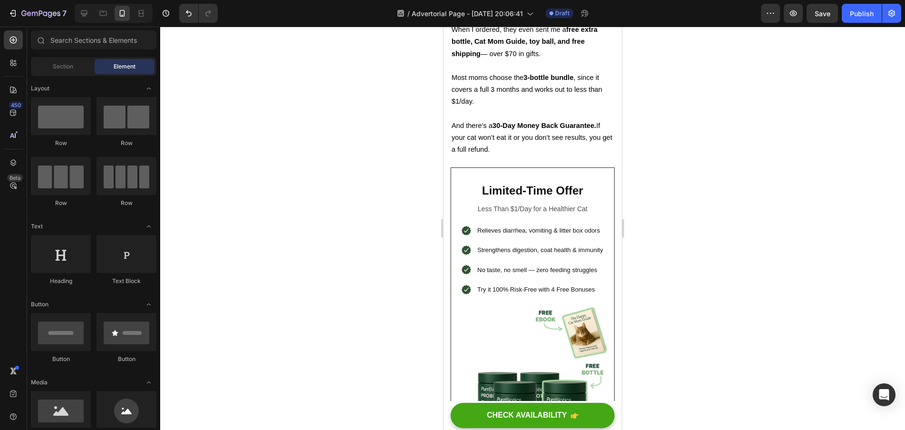
click at [654, 172] on div at bounding box center [532, 228] width 745 height 403
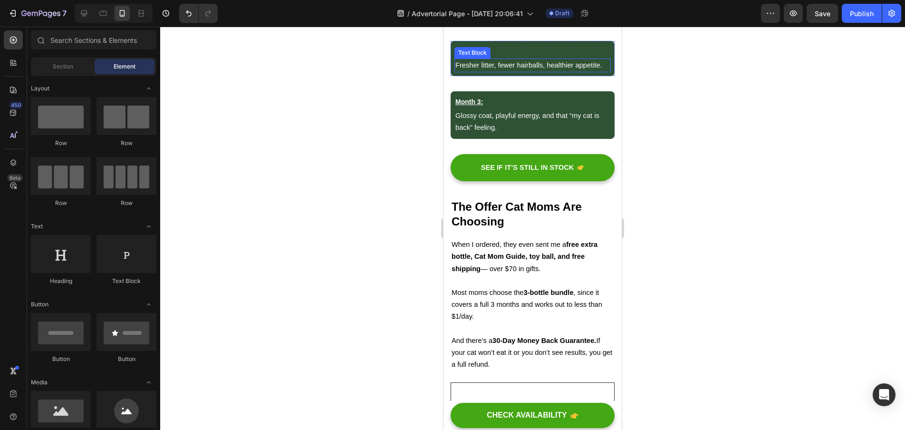
scroll to position [3770, 0]
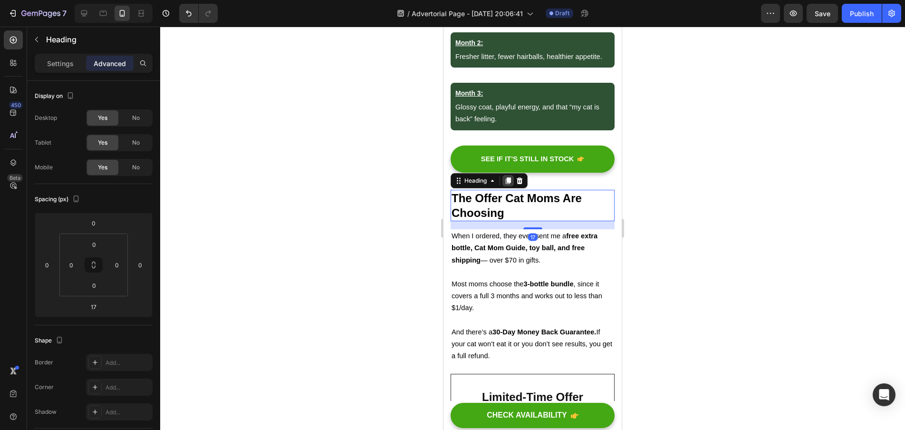
click at [506, 184] on icon at bounding box center [508, 180] width 5 height 7
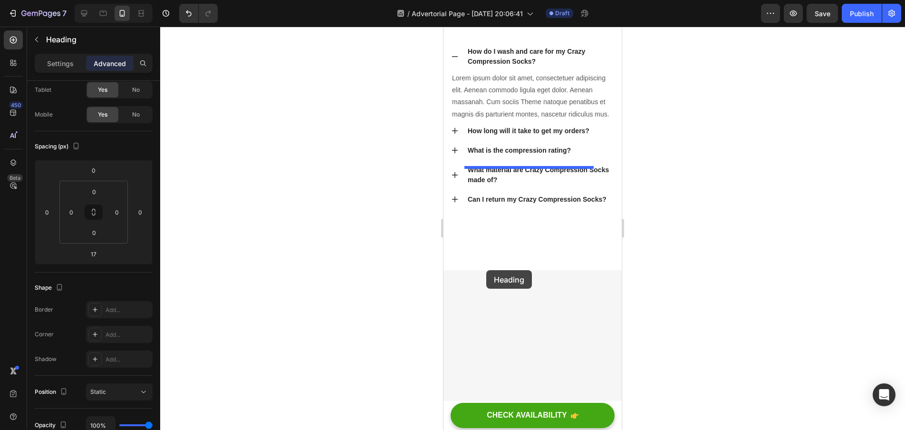
scroll to position [4431, 0]
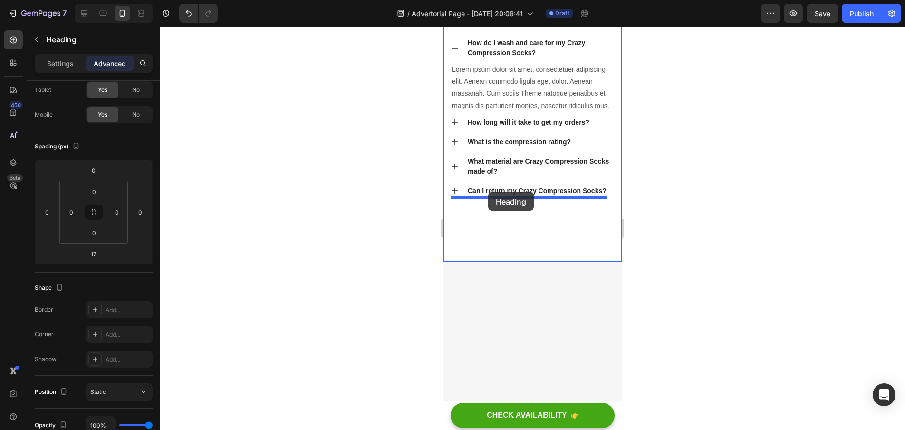
drag, startPoint x: 460, startPoint y: 231, endPoint x: 488, endPoint y: 192, distance: 48.3
click at [512, 25] on h2 "The Offer Cat Moms Are Choosing" at bounding box center [533, 9] width 164 height 31
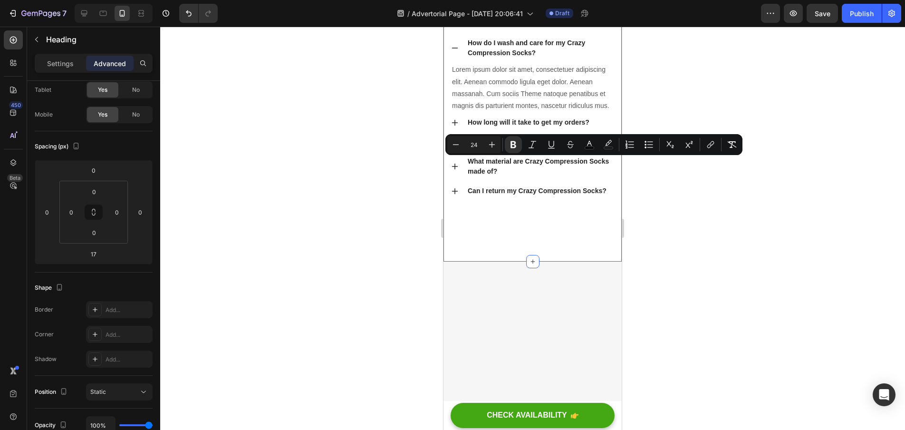
drag, startPoint x: 510, startPoint y: 178, endPoint x: 449, endPoint y: 162, distance: 63.6
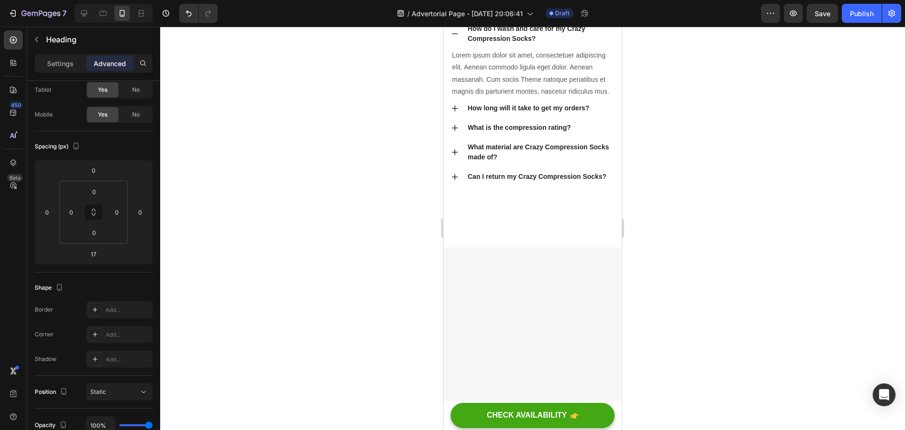
click at [404, 196] on div at bounding box center [532, 228] width 745 height 403
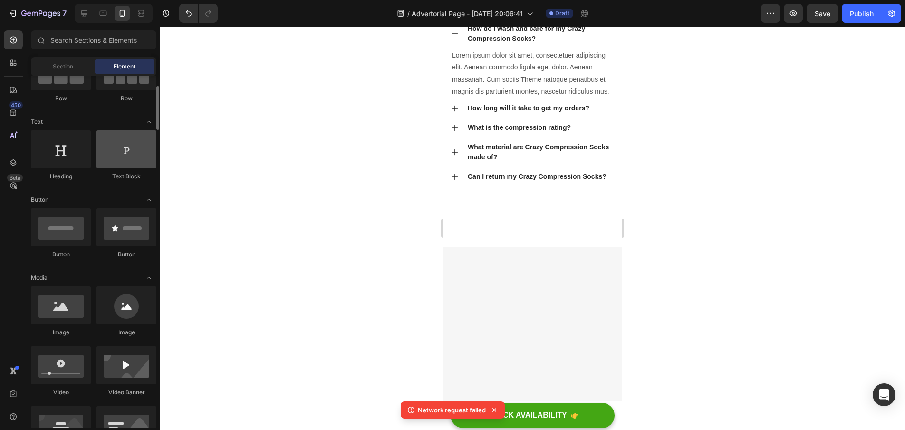
scroll to position [102, 0]
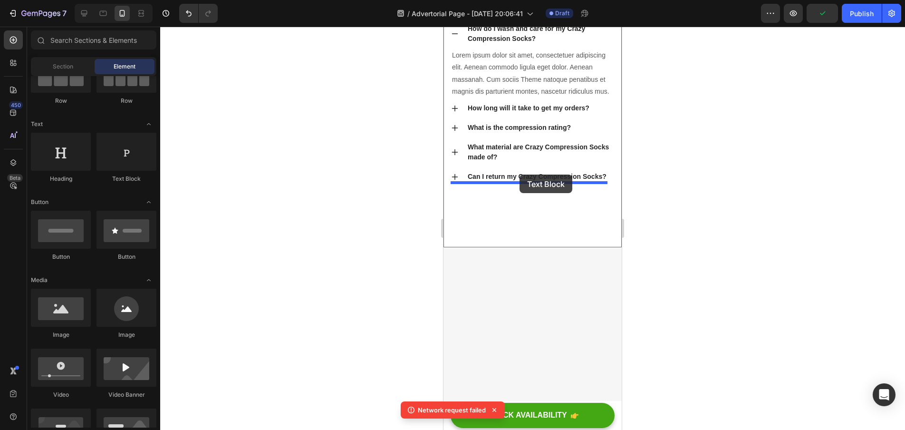
drag, startPoint x: 560, startPoint y: 190, endPoint x: 520, endPoint y: 174, distance: 43.4
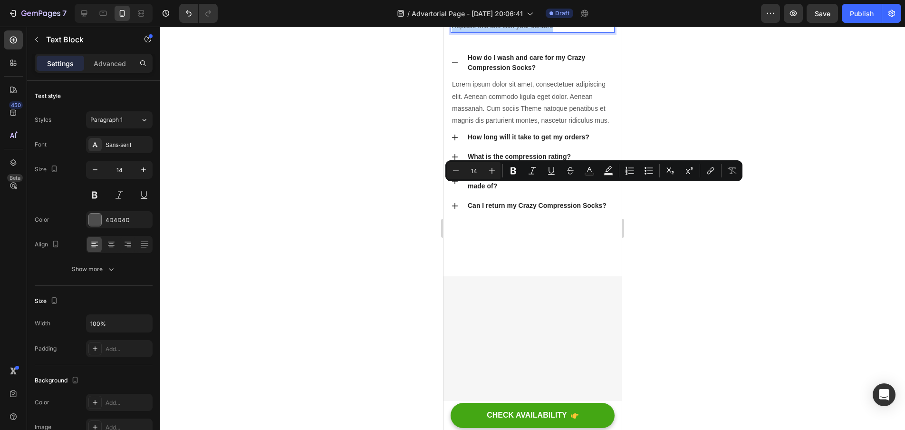
drag, startPoint x: 557, startPoint y: 191, endPoint x: 453, endPoint y: 186, distance: 104.2
click at [453, 32] on p "Replace this text with your content" at bounding box center [533, 26] width 162 height 12
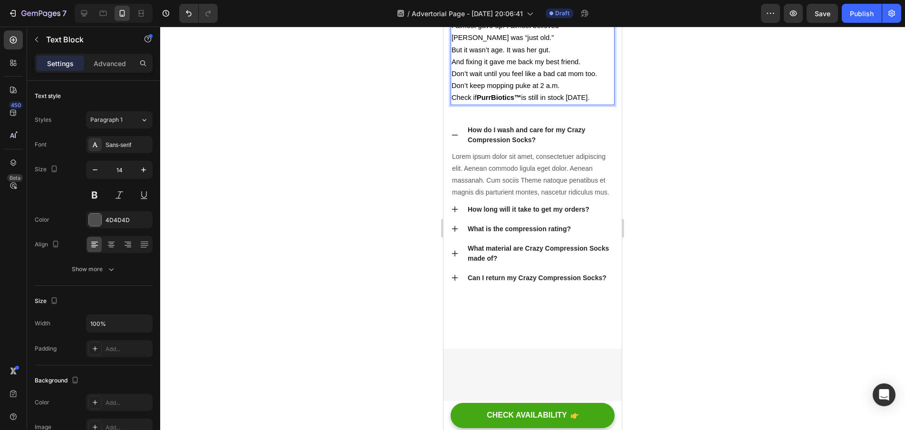
click at [486, 44] on p "I almost gave up. I almost believed Daisy was “just old.”" at bounding box center [533, 32] width 162 height 24
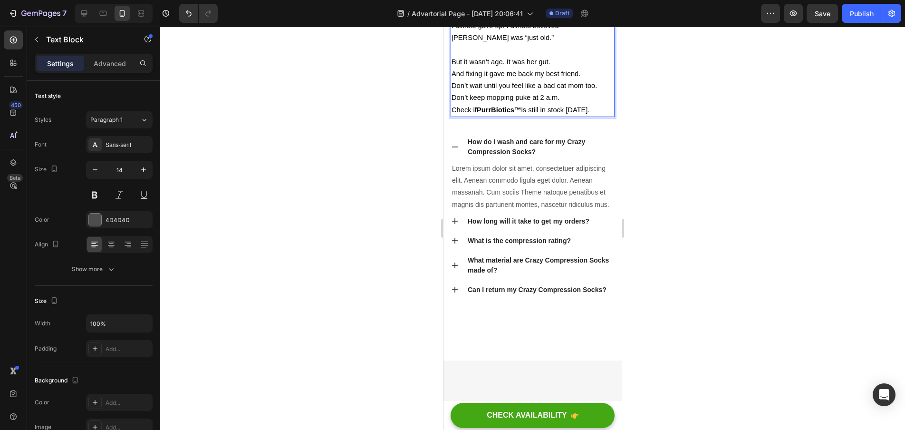
click at [695, 216] on div at bounding box center [532, 228] width 745 height 403
click at [562, 68] on p "But it wasn’t age. It was her gut." at bounding box center [533, 62] width 162 height 12
click at [554, 68] on p "But it wasn’t age. It was her gut." at bounding box center [533, 62] width 162 height 12
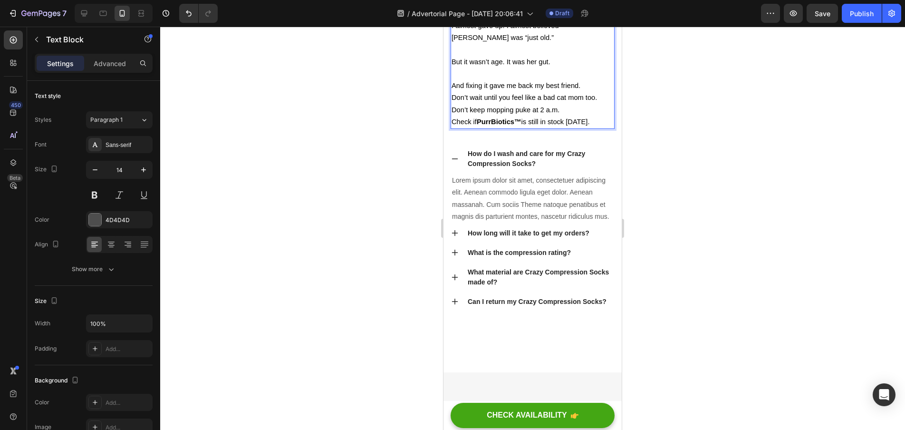
click at [586, 92] on p "And fixing it gave me back my best friend." at bounding box center [533, 86] width 162 height 12
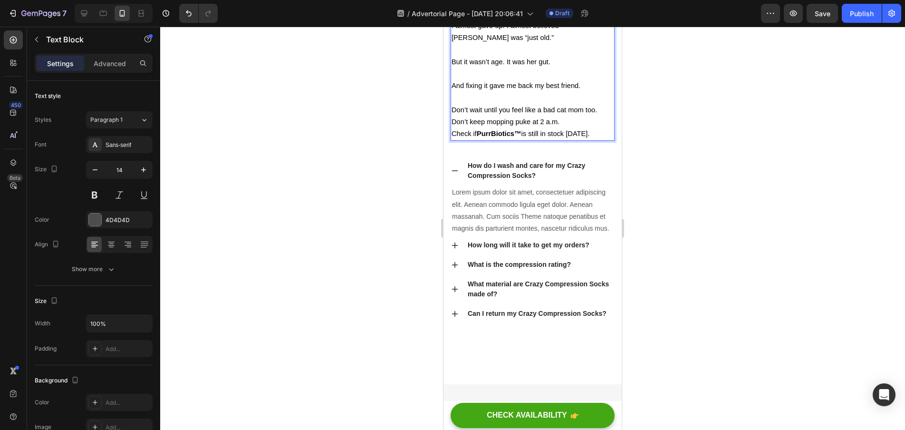
click at [597, 126] on span "Don’t wait until you feel like a bad cat mom too. Don’t keep mopping puke at 2 …" at bounding box center [524, 115] width 145 height 19
click at [601, 116] on p "Don’t wait until you feel like a bad cat mom too." at bounding box center [533, 110] width 162 height 12
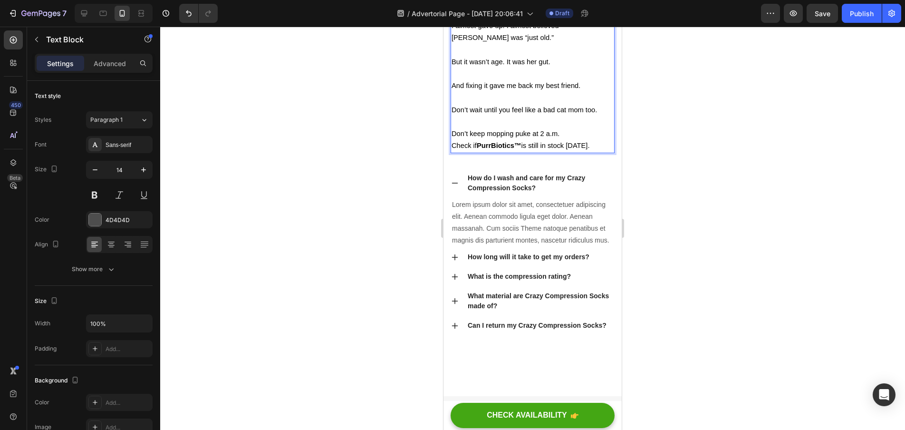
click at [576, 140] on p "Don’t keep mopping puke at 2 a.m." at bounding box center [533, 134] width 162 height 12
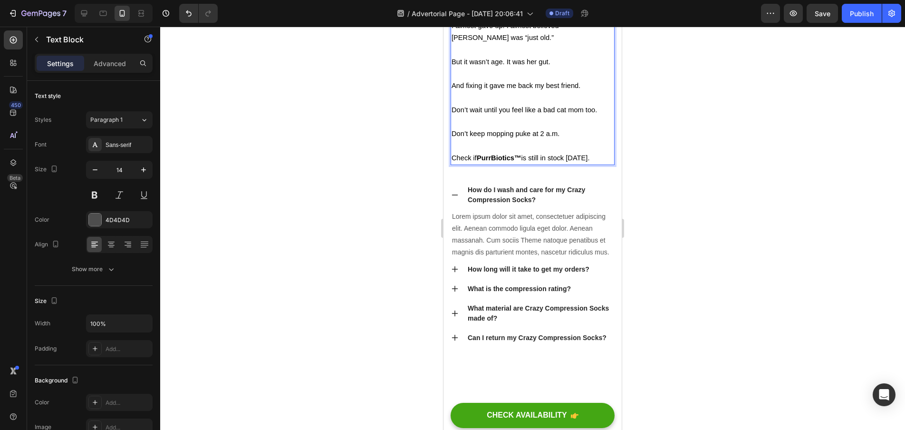
click at [656, 299] on div at bounding box center [532, 228] width 745 height 403
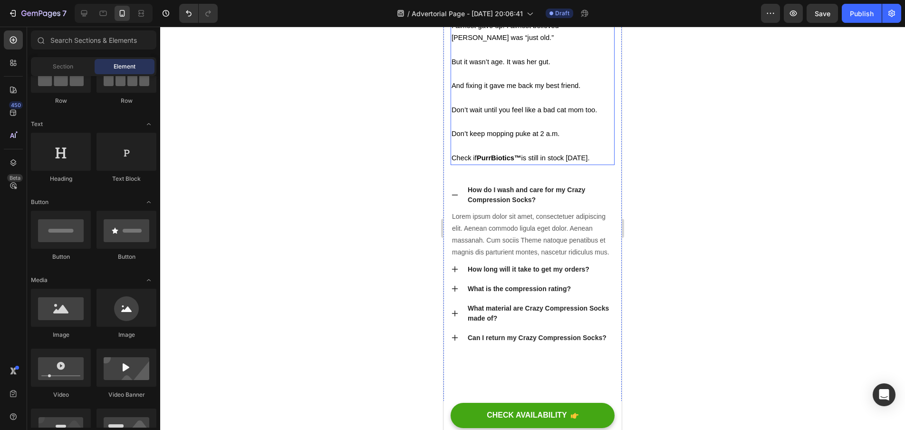
click at [554, 128] on p "Rich Text Editor. Editing area: main" at bounding box center [533, 122] width 162 height 12
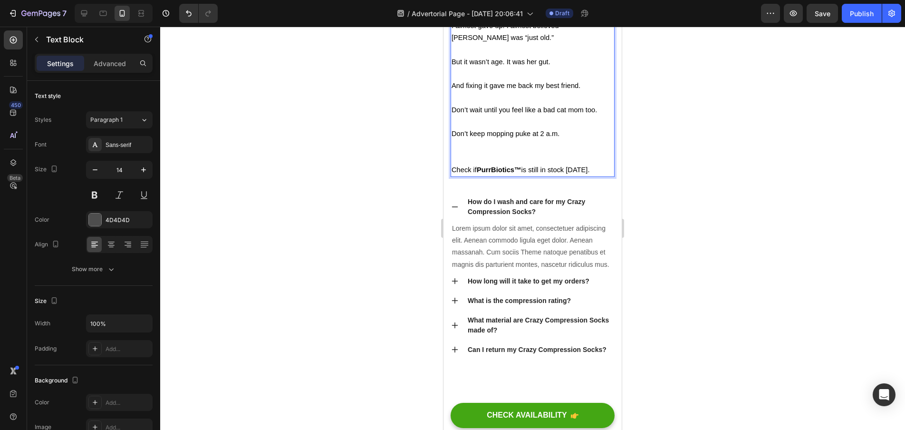
click at [589, 164] on p "Rich Text Editor. Editing area: main" at bounding box center [533, 152] width 162 height 24
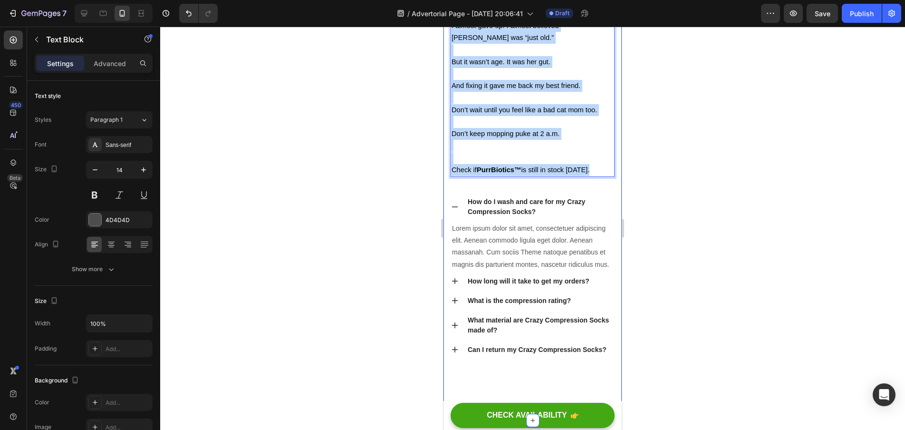
drag, startPoint x: 590, startPoint y: 331, endPoint x: 450, endPoint y: 187, distance: 200.1
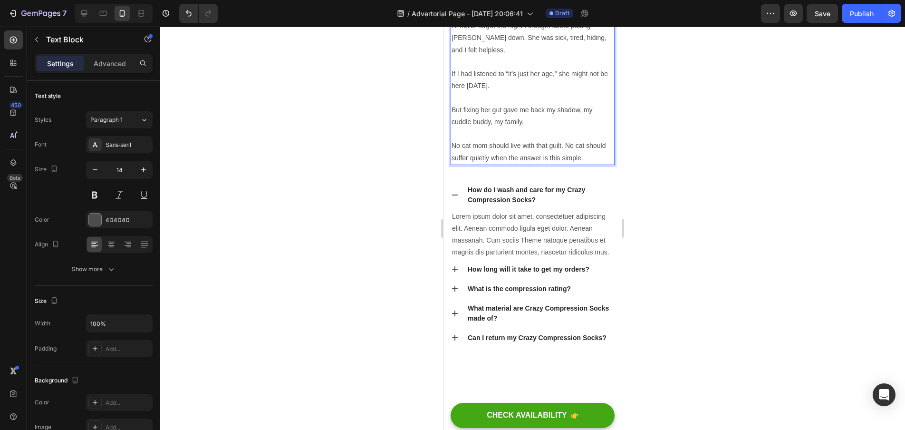
click at [492, 68] on p "Rich Text Editor. Editing area: main" at bounding box center [533, 62] width 162 height 12
click at [126, 223] on div "4D4D4D" at bounding box center [120, 220] width 28 height 9
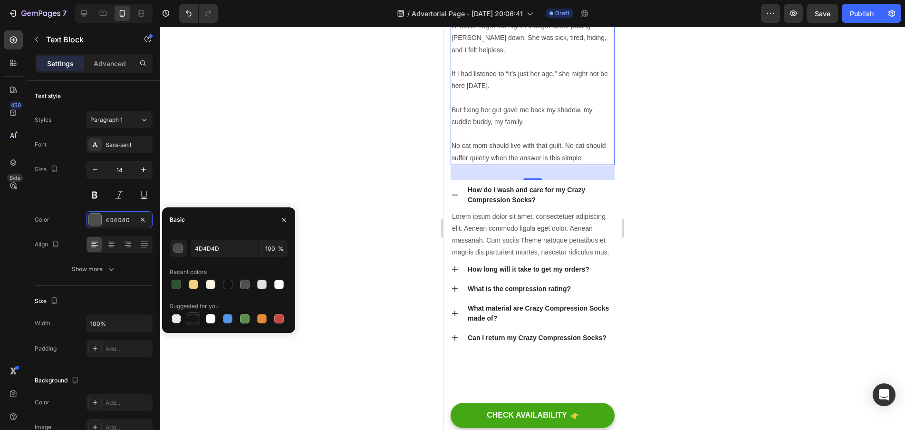
click at [194, 316] on div at bounding box center [194, 319] width 10 height 10
type input "151515"
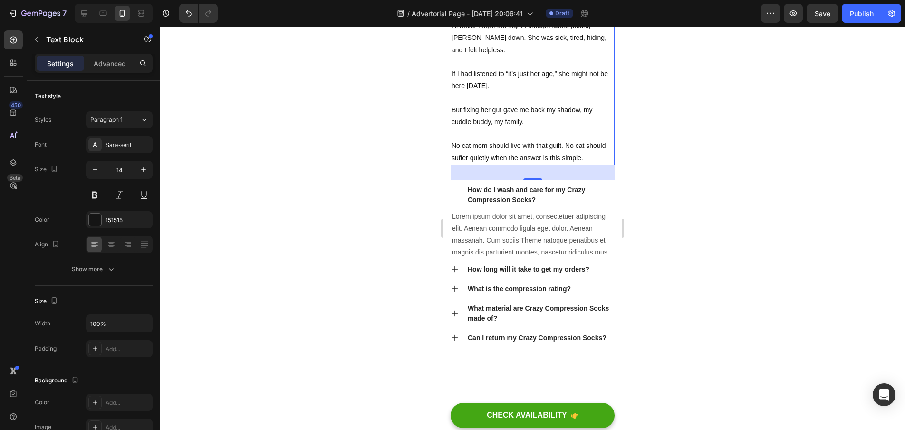
click at [372, 279] on div at bounding box center [532, 228] width 745 height 403
click at [601, 164] on p "No cat mom should live with that guilt. No cat should suffer quietly when the a…" at bounding box center [533, 152] width 162 height 24
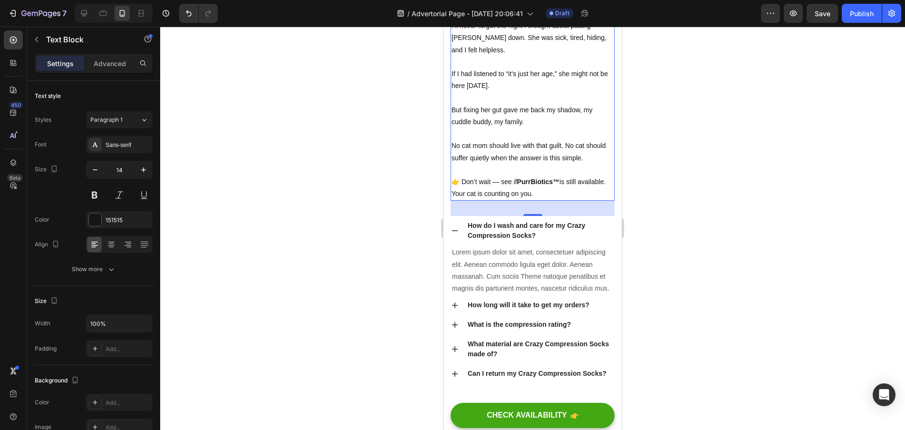
click at [721, 281] on div at bounding box center [532, 228] width 745 height 403
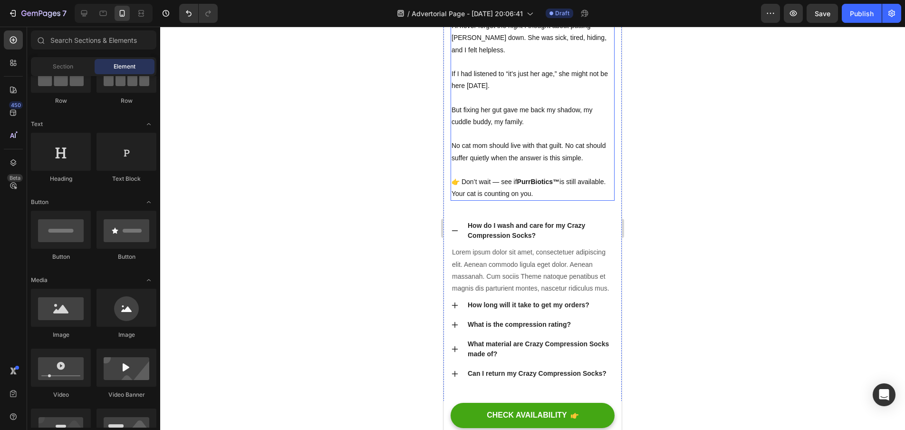
click at [554, 92] on p "If I had listened to “it’s just her age,” she might not be here today." at bounding box center [533, 80] width 162 height 24
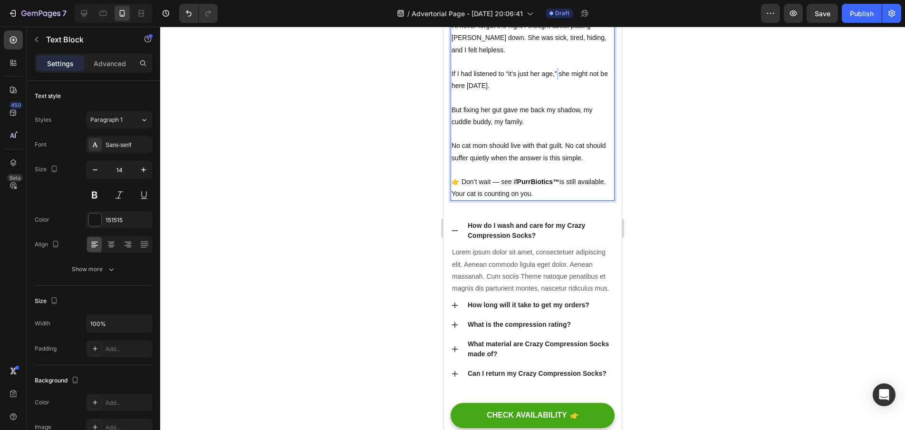
click at [556, 92] on p "If I had listened to “it’s just her age,” she might not be here today." at bounding box center [533, 80] width 162 height 24
drag, startPoint x: 557, startPoint y: 236, endPoint x: 506, endPoint y: 239, distance: 51.0
click at [506, 92] on p "If I had listened to “it’s just her age,” she might not be here today." at bounding box center [533, 80] width 162 height 24
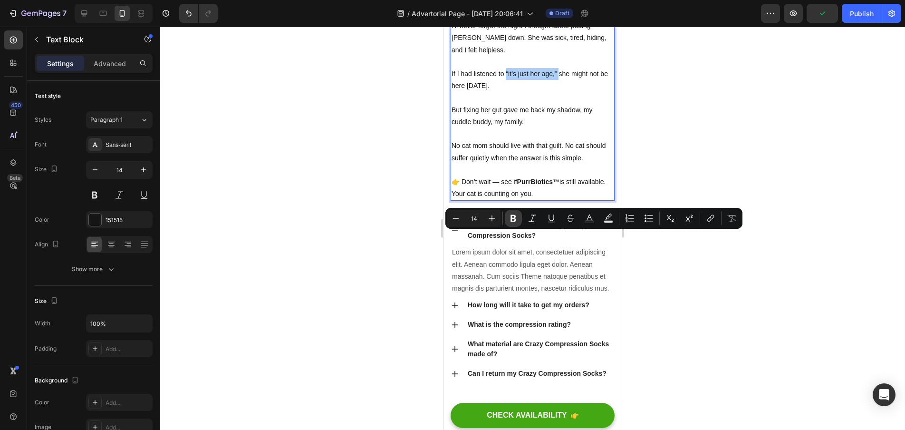
click at [517, 218] on icon "Editor contextual toolbar" at bounding box center [514, 218] width 10 height 10
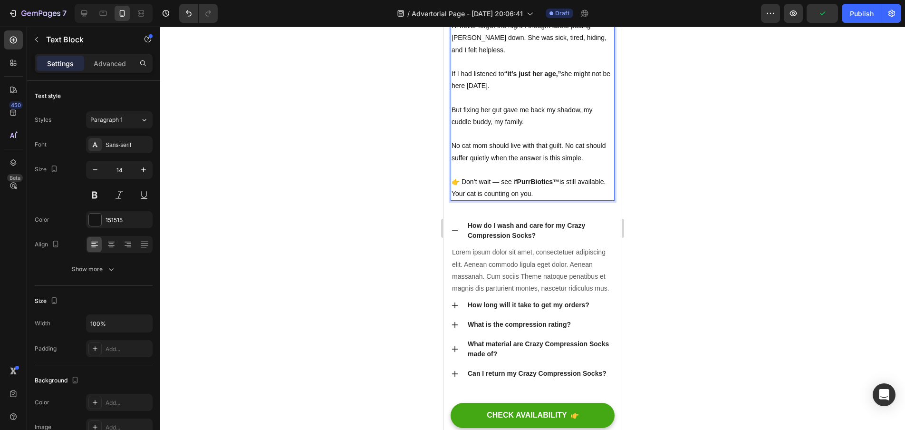
click at [696, 276] on div at bounding box center [532, 228] width 745 height 403
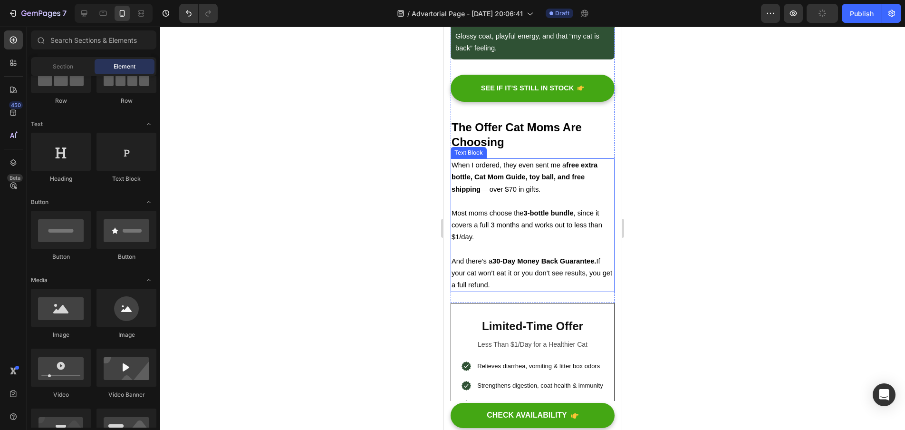
scroll to position [3841, 0]
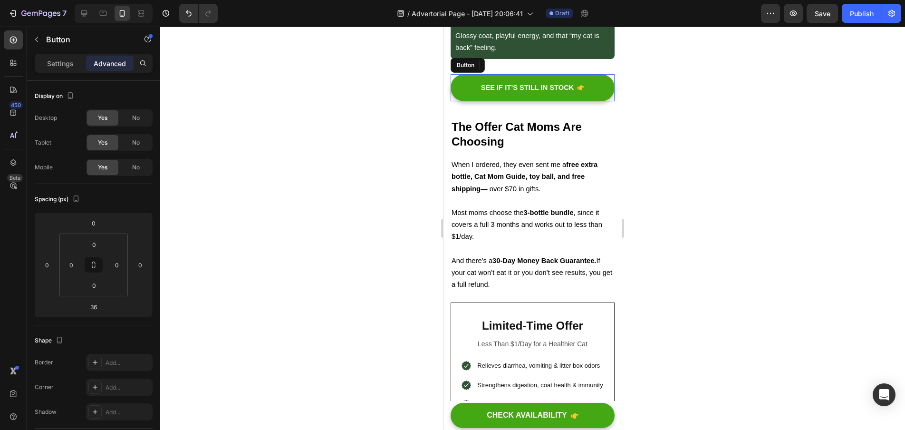
click at [605, 101] on div "See If It’s Still In Stock Button" at bounding box center [533, 87] width 164 height 27
click at [500, 69] on icon at bounding box center [504, 65] width 8 height 8
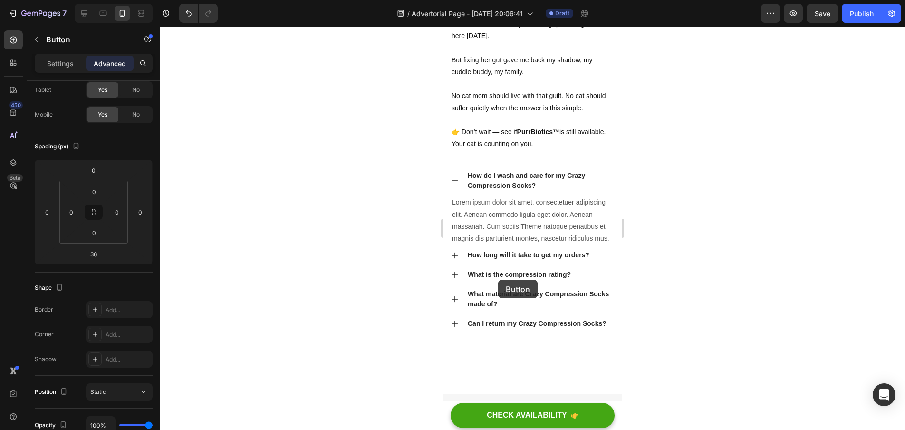
scroll to position [4591, 0]
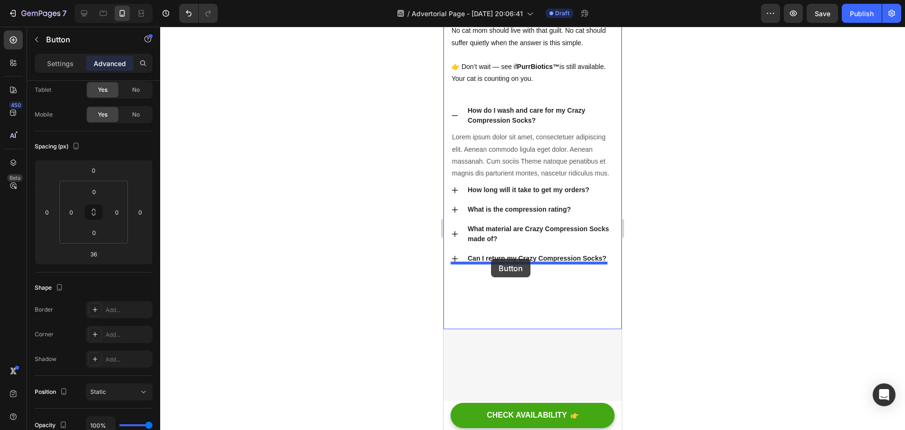
drag, startPoint x: 455, startPoint y: 121, endPoint x: 491, endPoint y: 259, distance: 142.5
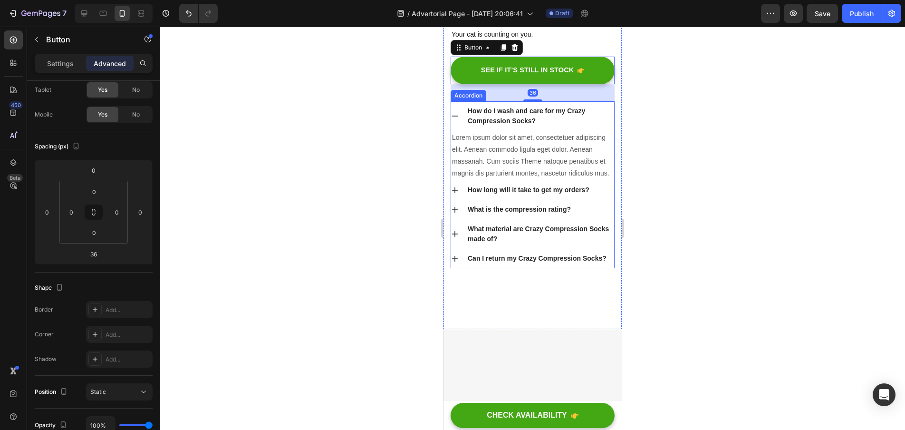
click at [708, 271] on div at bounding box center [532, 228] width 745 height 403
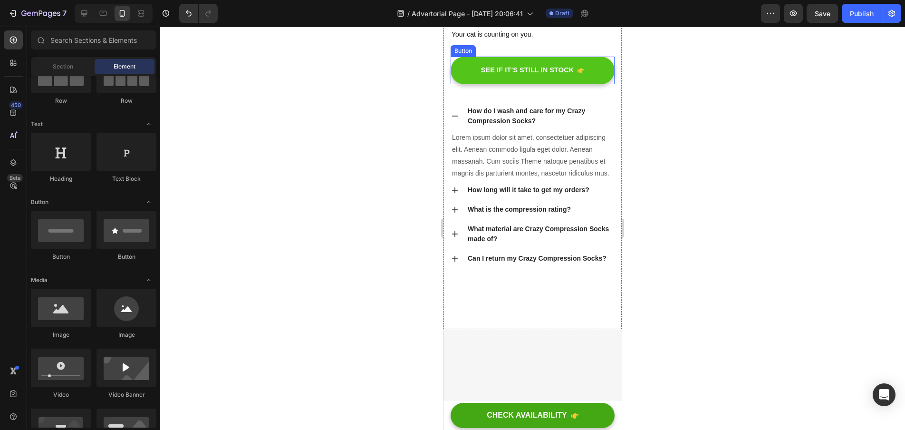
click at [604, 84] on button "See If It’s Still In Stock" at bounding box center [533, 70] width 164 height 27
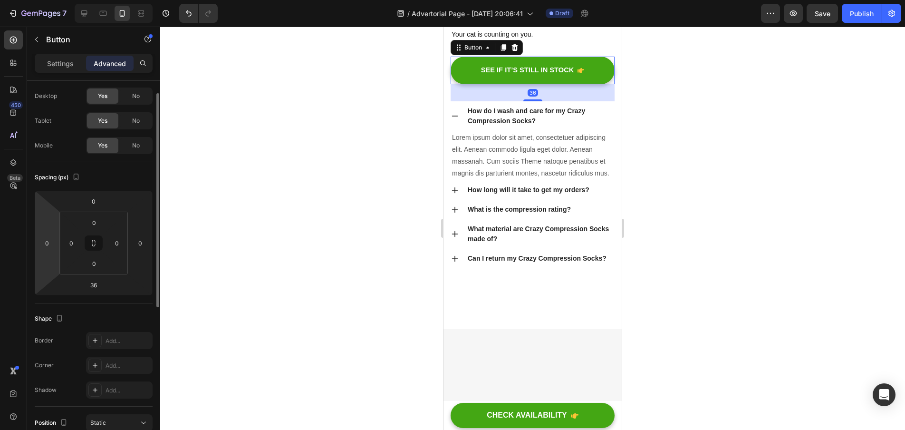
scroll to position [17, 0]
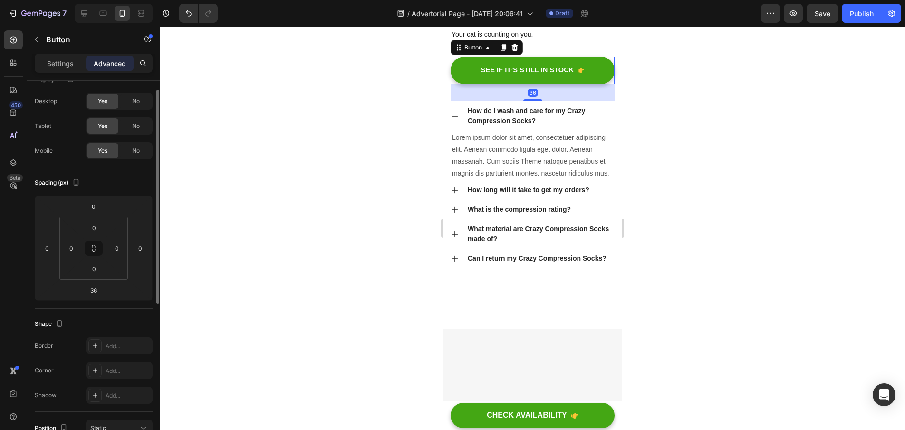
click at [59, 72] on div "Settings Advanced" at bounding box center [94, 63] width 118 height 19
click at [60, 65] on p "Settings" at bounding box center [60, 63] width 27 height 10
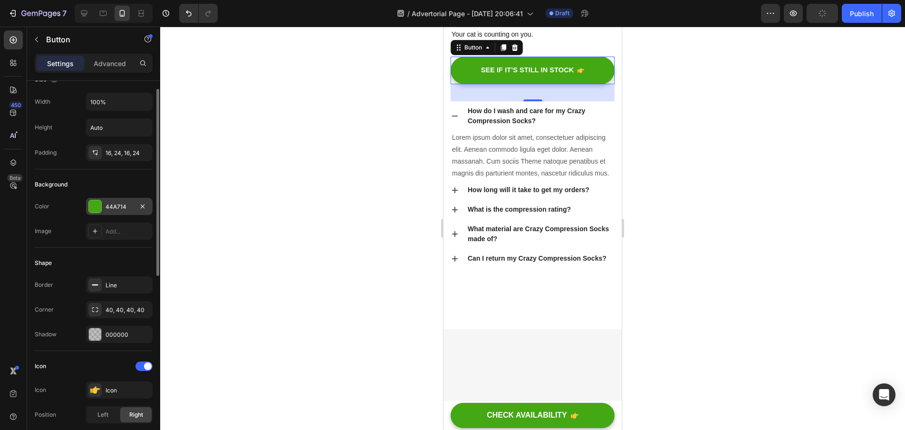
click at [114, 207] on div "44A714" at bounding box center [120, 207] width 28 height 9
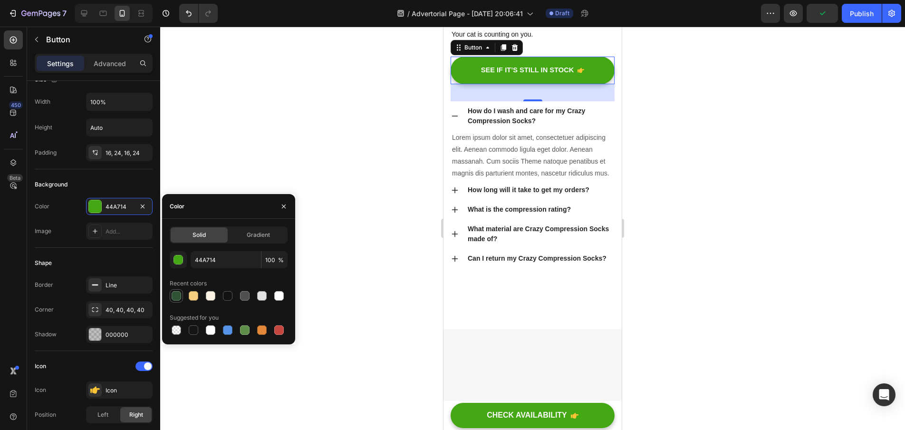
click at [176, 299] on div at bounding box center [177, 296] width 10 height 10
type input "2F5134"
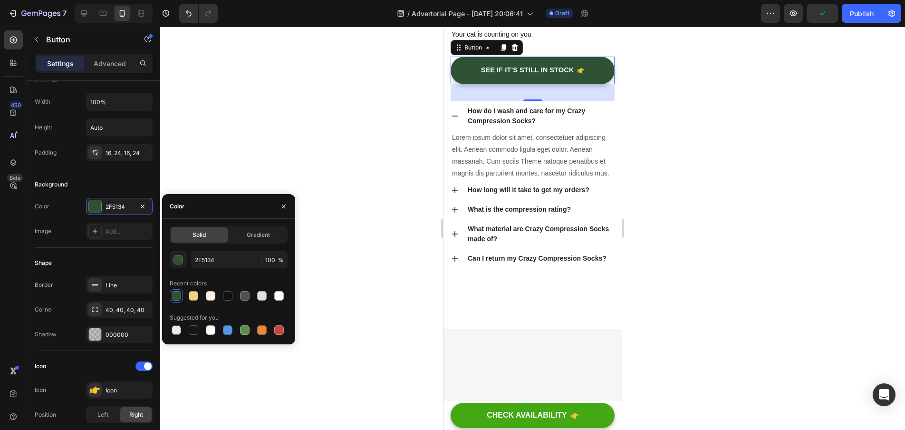
click at [361, 292] on div at bounding box center [532, 228] width 745 height 403
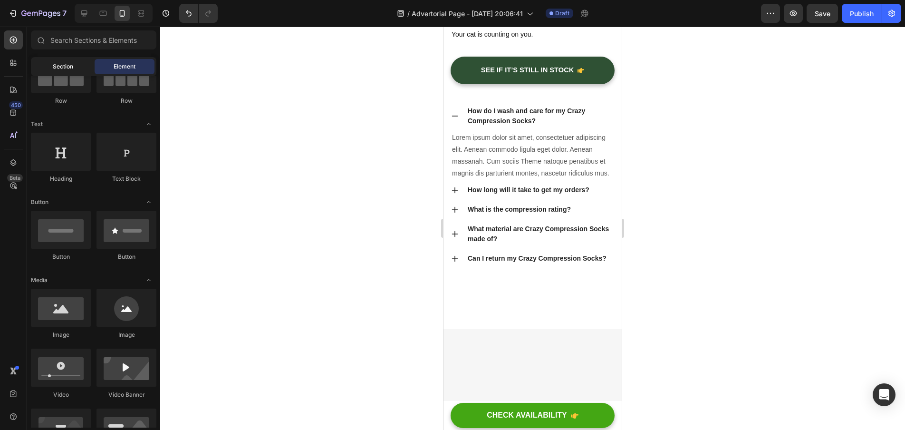
click at [50, 67] on div "Section" at bounding box center [63, 66] width 60 height 15
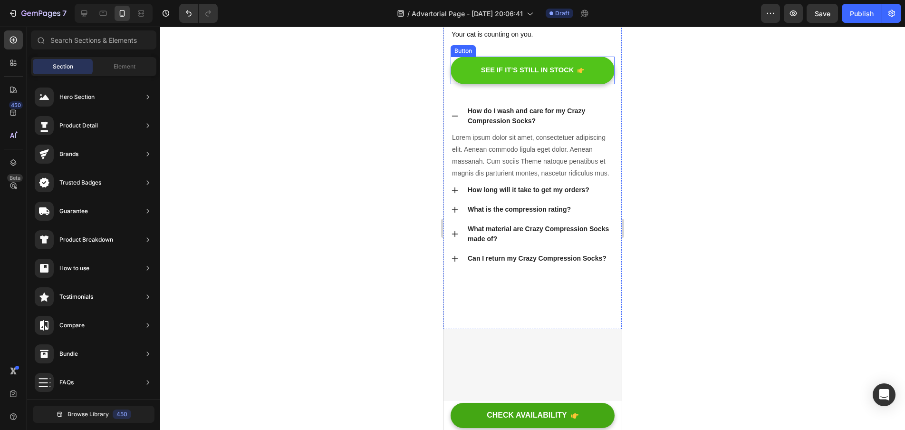
click at [470, 84] on button "See If It’s Still In Stock" at bounding box center [533, 70] width 164 height 27
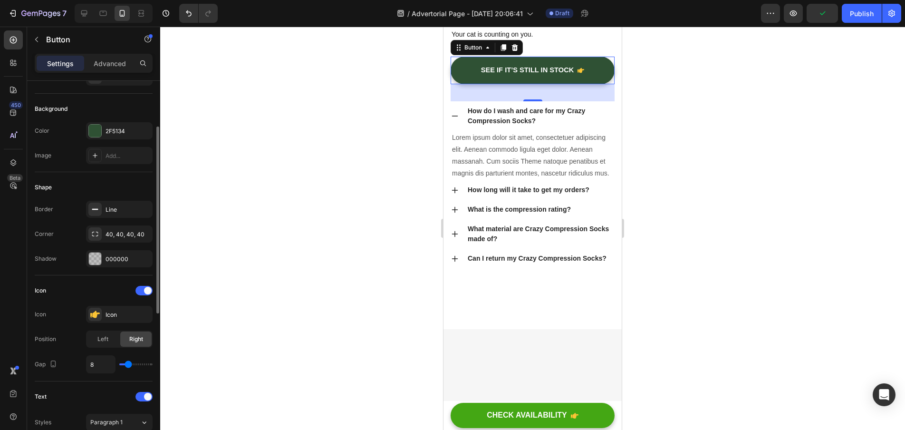
scroll to position [106, 0]
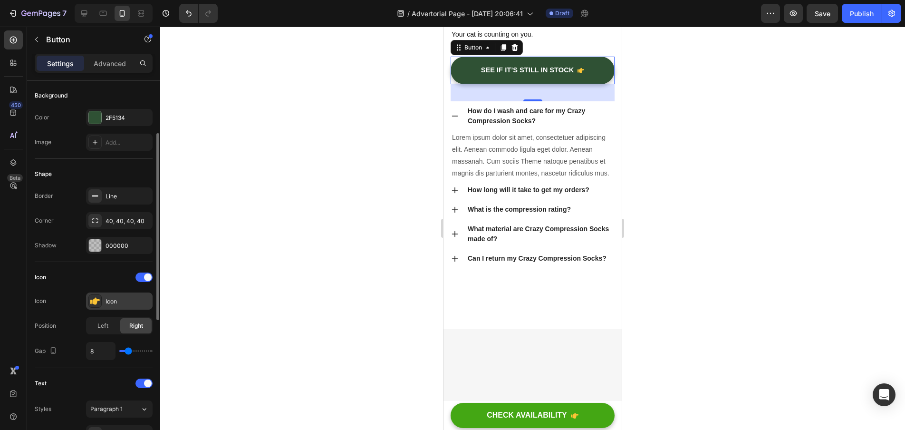
click at [115, 304] on div "Icon" at bounding box center [128, 301] width 45 height 9
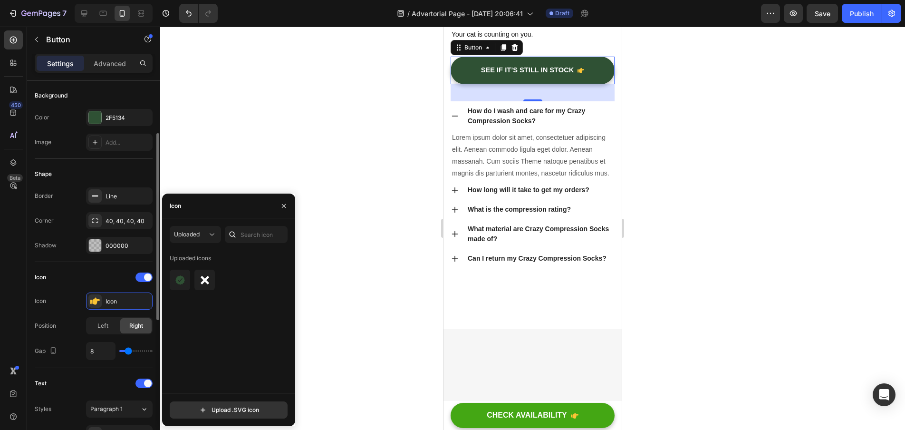
click at [88, 288] on div "Icon Icon Icon Position Left Right Gap 8" at bounding box center [94, 315] width 118 height 90
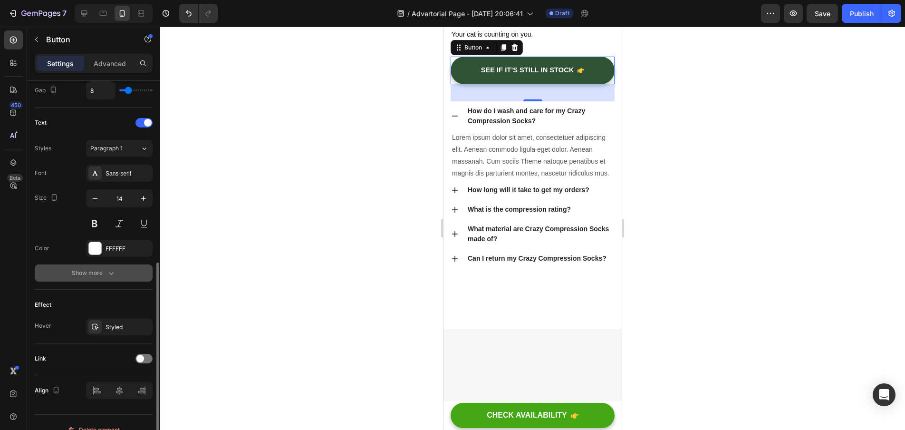
scroll to position [381, 0]
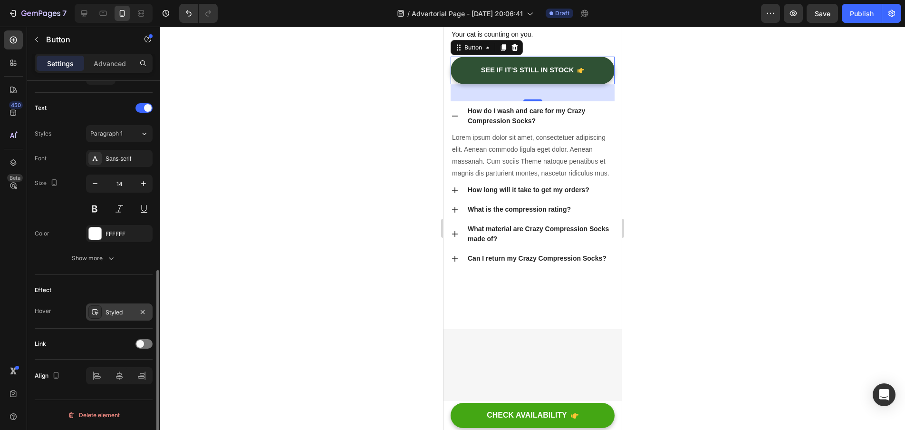
click at [113, 316] on div "Styled" at bounding box center [120, 312] width 28 height 9
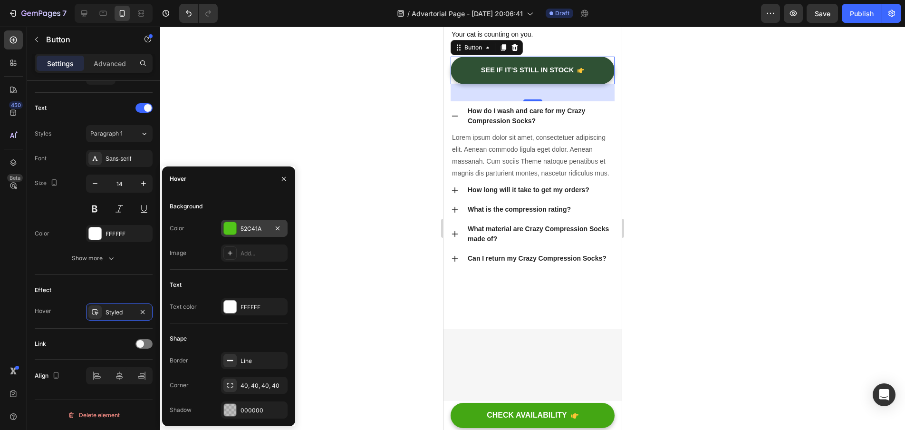
click at [233, 229] on div at bounding box center [230, 228] width 12 height 12
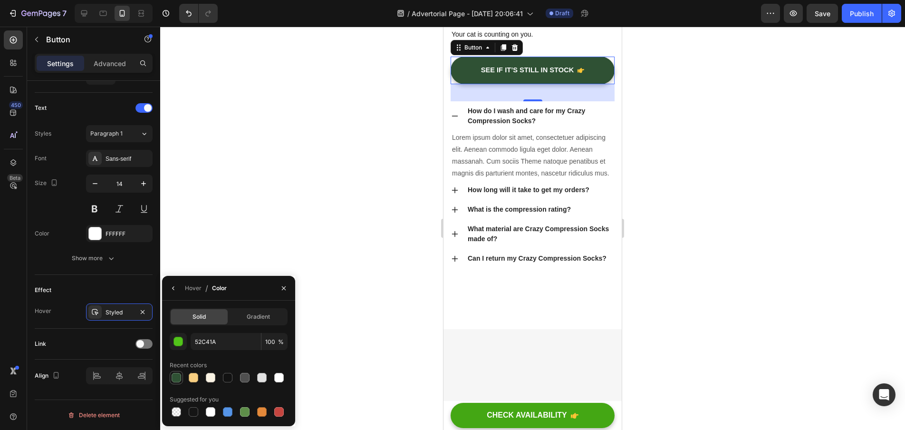
click at [180, 373] on div at bounding box center [177, 378] width 10 height 10
type input "2F5134"
click at [275, 341] on input "100" at bounding box center [275, 341] width 26 height 17
type input "1"
type input "80"
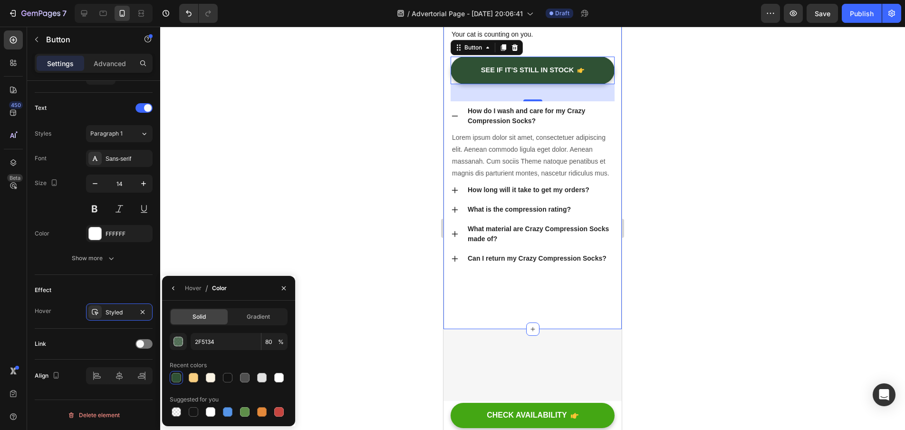
click at [412, 288] on div at bounding box center [532, 228] width 745 height 403
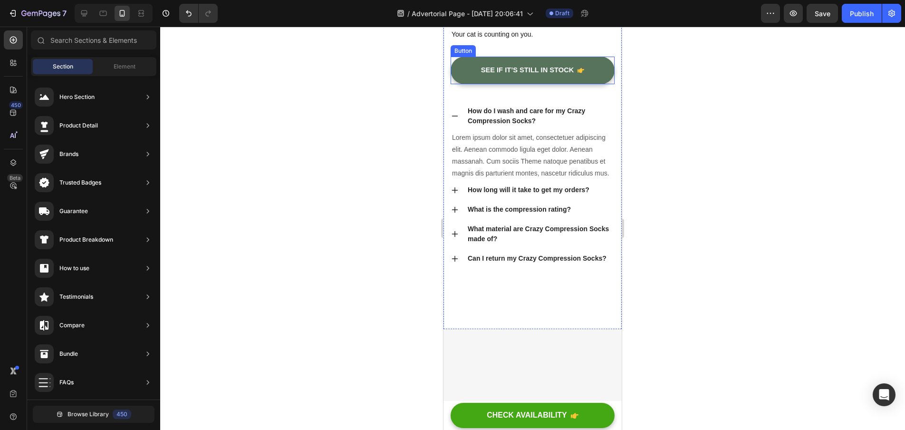
click at [465, 84] on button "See If It’s Still In Stock" at bounding box center [533, 70] width 164 height 27
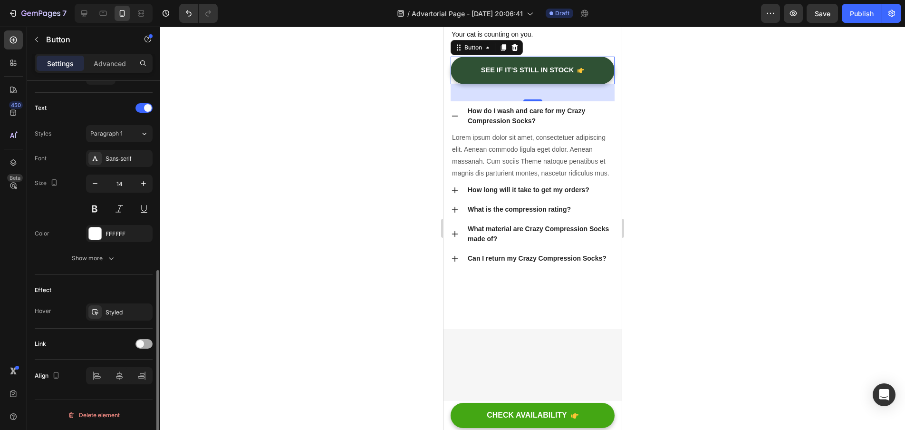
click at [146, 346] on div at bounding box center [144, 344] width 17 height 10
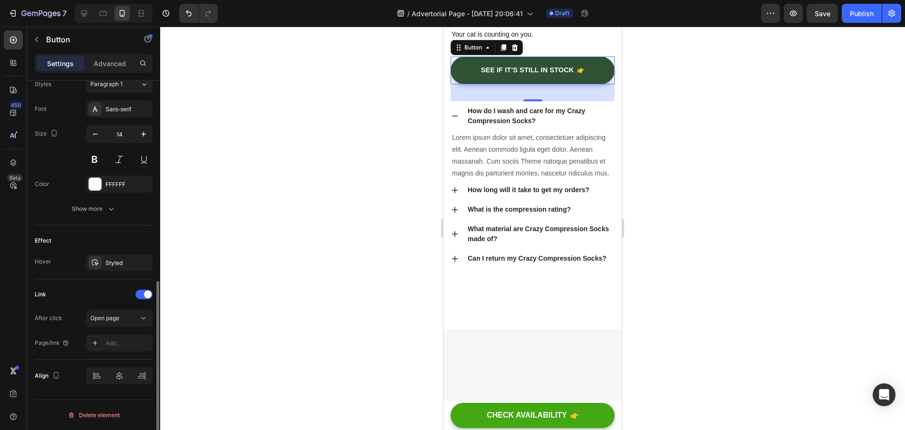
scroll to position [430, 0]
click at [124, 320] on div "Open page" at bounding box center [114, 318] width 48 height 9
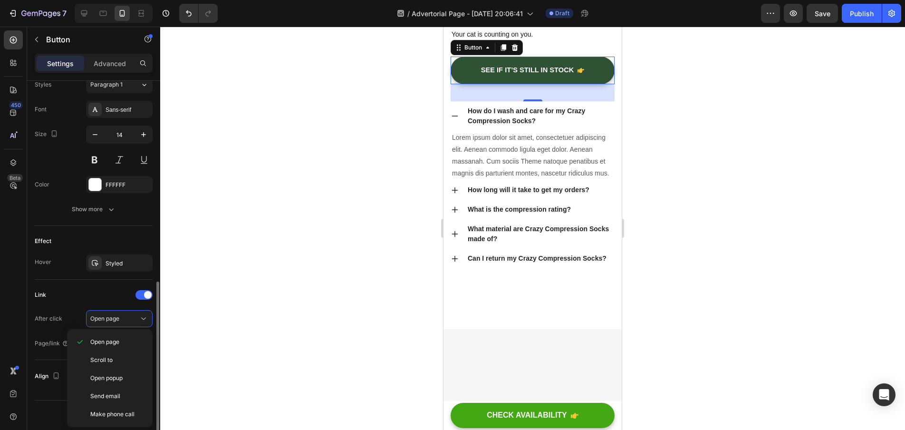
click at [100, 300] on div "Link" at bounding box center [94, 294] width 118 height 15
click at [108, 342] on div "Add..." at bounding box center [128, 343] width 45 height 9
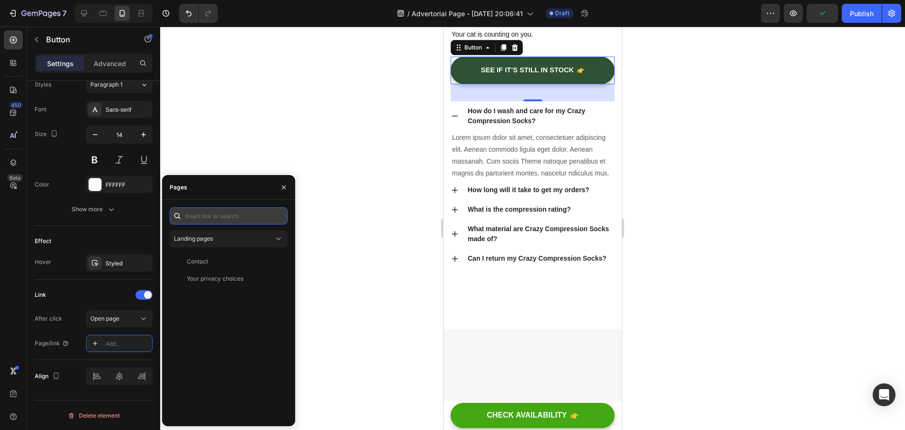
click at [209, 221] on input "text" at bounding box center [229, 215] width 118 height 17
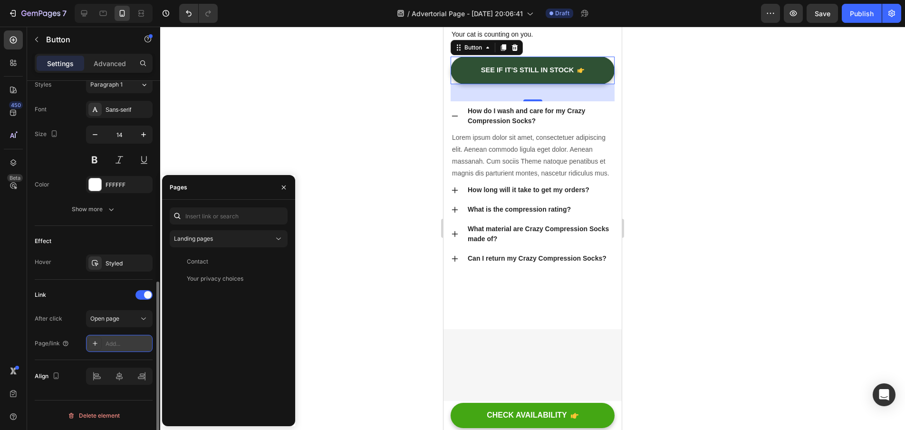
click at [121, 341] on div "Add..." at bounding box center [128, 343] width 45 height 9
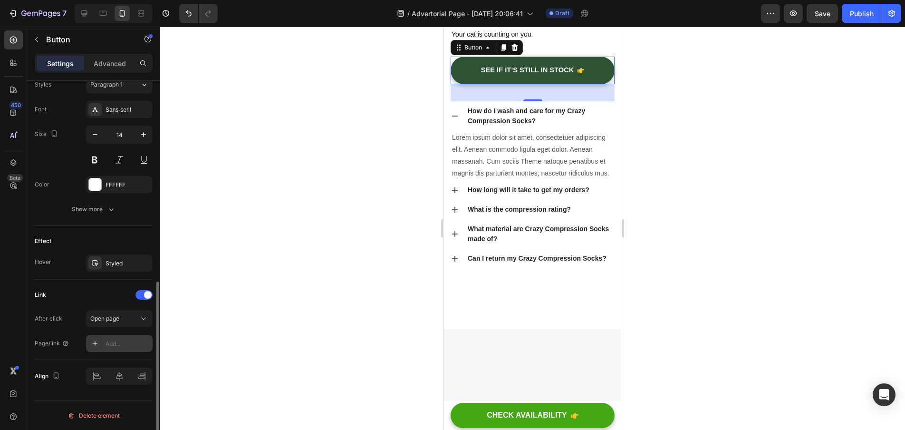
click at [118, 344] on div "Add..." at bounding box center [128, 343] width 45 height 9
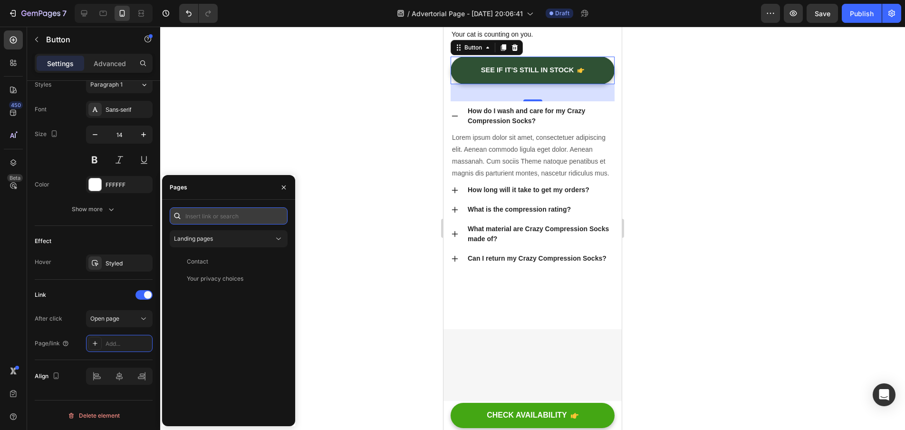
click at [201, 213] on input "text" at bounding box center [229, 215] width 118 height 17
paste input "https://www.purrbiotics.co/products/probiotics-for-cats-that-support-happy-tumm…"
type input "https://www.purrbiotics.co/products/probiotics-for-cats-that-support-happy-tumm…"
click at [236, 237] on div "https://www.purrbiotics.co/products/probiotics-for-cats-that-support-happy-tumm…" at bounding box center [217, 238] width 61 height 9
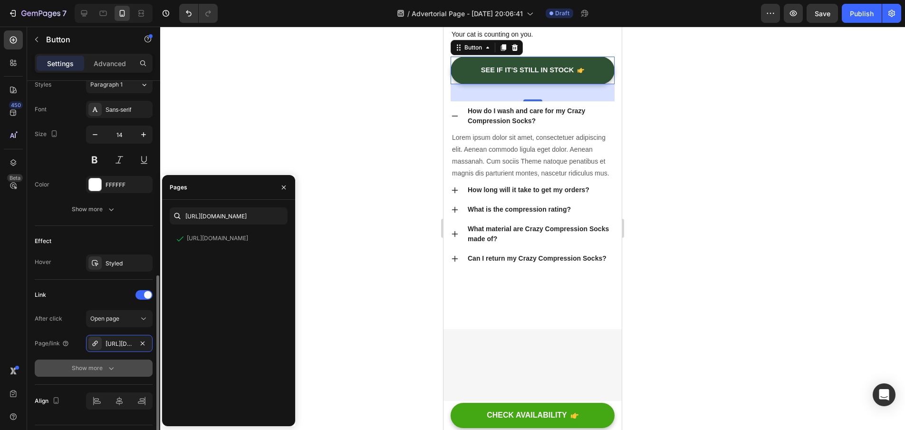
click at [113, 368] on icon "button" at bounding box center [111, 368] width 5 height 3
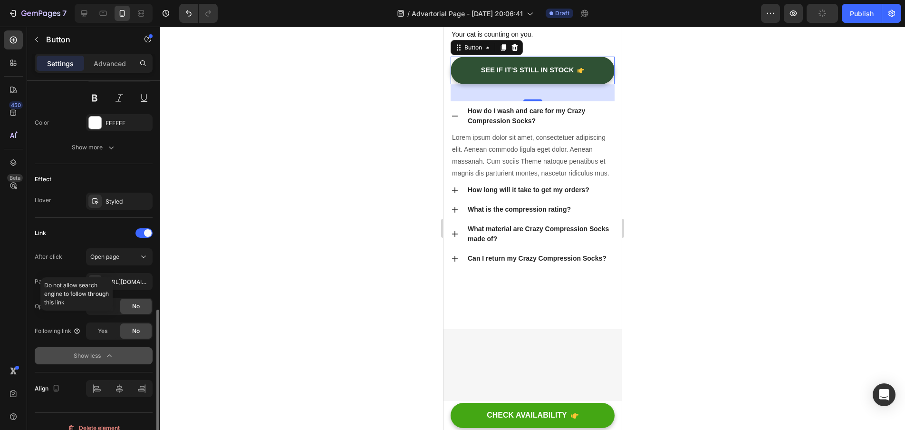
scroll to position [504, 0]
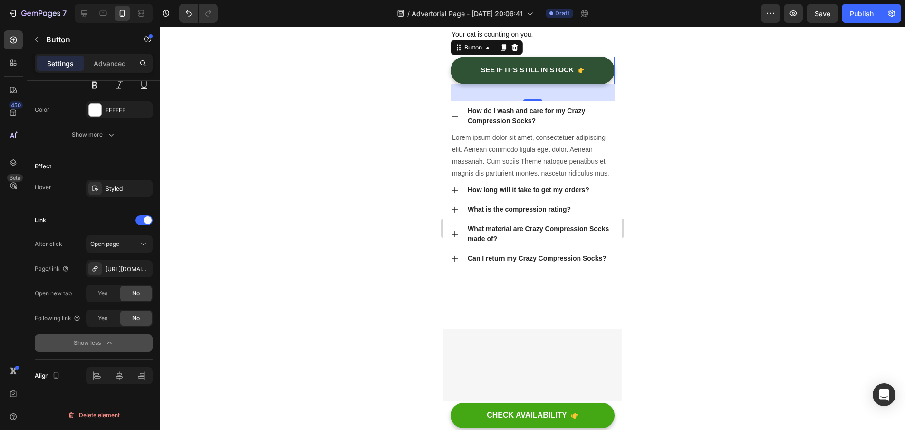
click at [782, 214] on div at bounding box center [532, 228] width 745 height 403
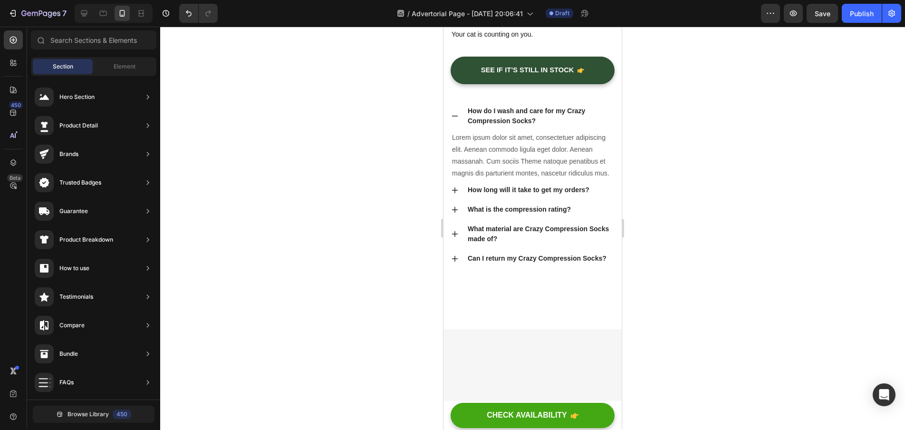
click at [701, 288] on div at bounding box center [532, 228] width 745 height 403
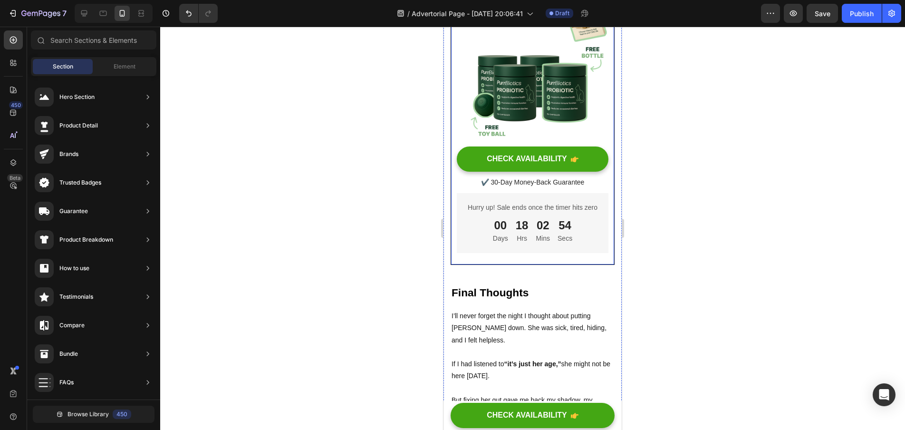
scroll to position [4294, 0]
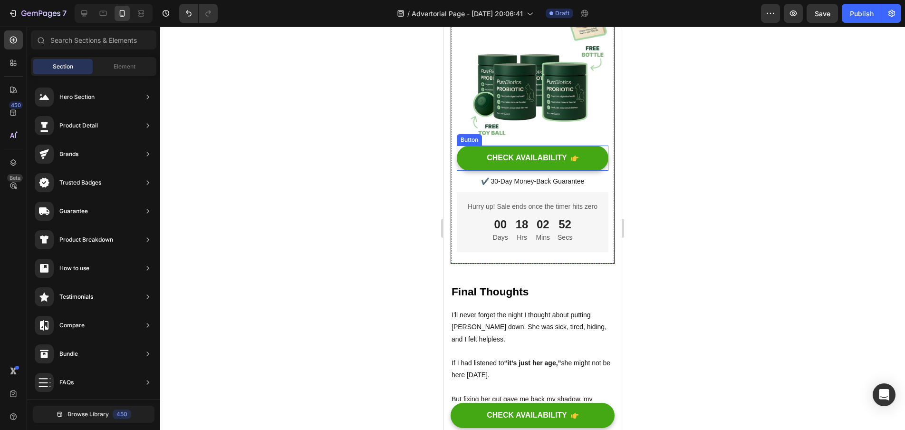
click at [598, 169] on div "CHECK AVAILABILITY Button" at bounding box center [533, 157] width 152 height 25
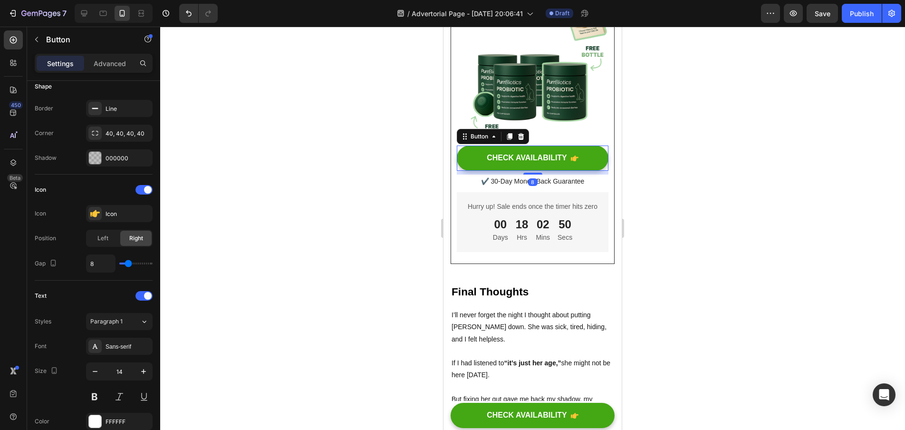
scroll to position [381, 0]
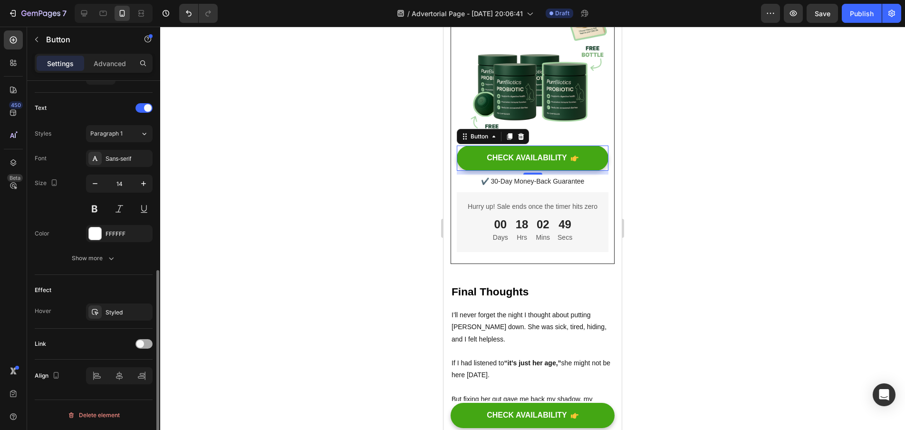
click at [144, 345] on span at bounding box center [140, 344] width 8 height 8
click at [124, 388] on div "Add..." at bounding box center [119, 392] width 67 height 17
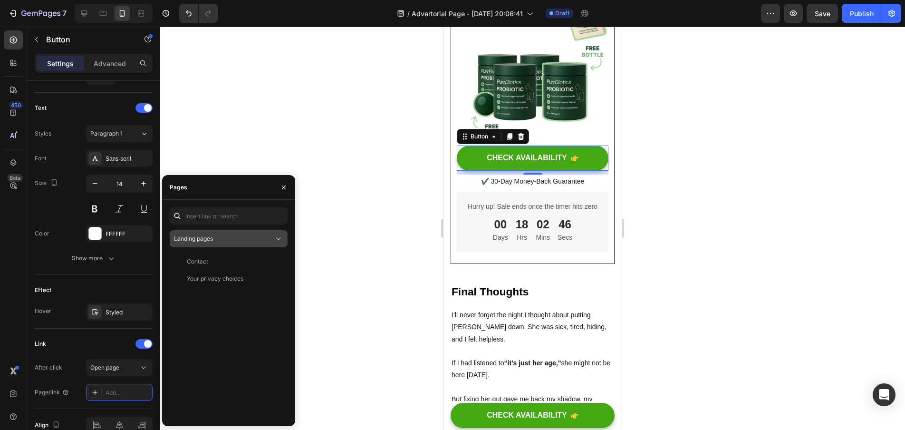
click at [228, 233] on button "Landing pages" at bounding box center [229, 238] width 118 height 17
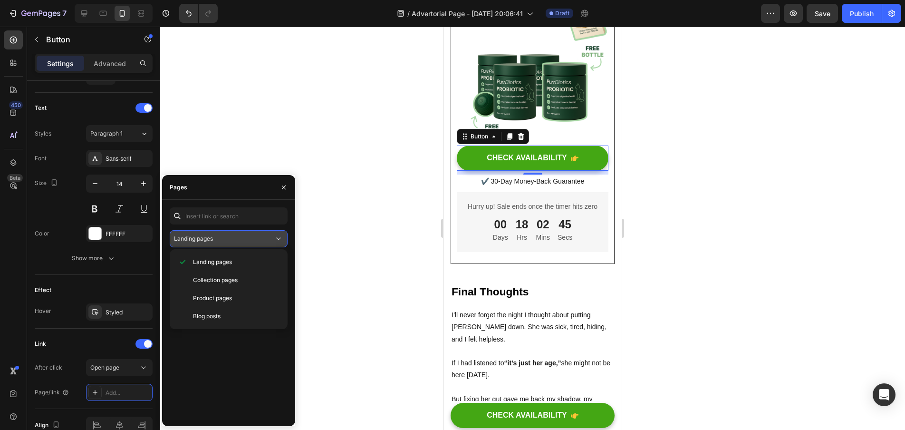
click at [228, 233] on button "Landing pages" at bounding box center [229, 238] width 118 height 17
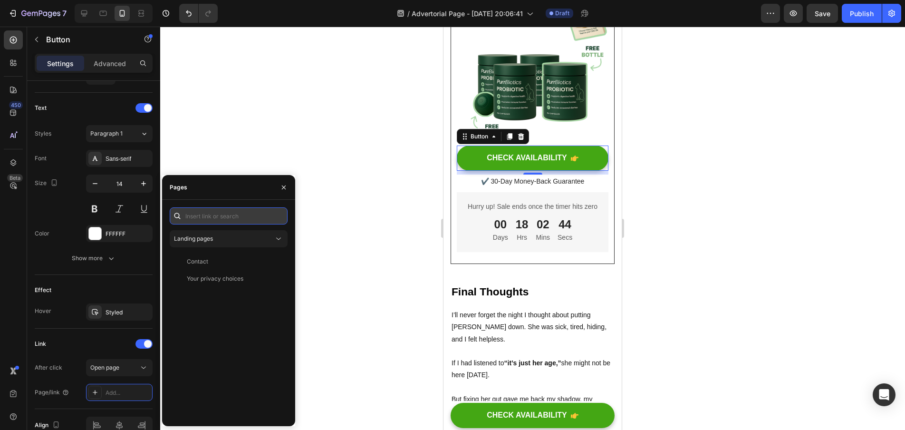
click at [225, 216] on input "text" at bounding box center [229, 215] width 118 height 17
paste input "https://www.purrbiotics.co/products/probiotics-for-cats-that-support-happy-tumm…"
type input "https://www.purrbiotics.co/products/probiotics-for-cats-that-support-happy-tumm…"
click at [229, 236] on div "https://www.purrbiotics.co/products/probiotics-for-cats-that-support-happy-tumm…" at bounding box center [217, 238] width 61 height 9
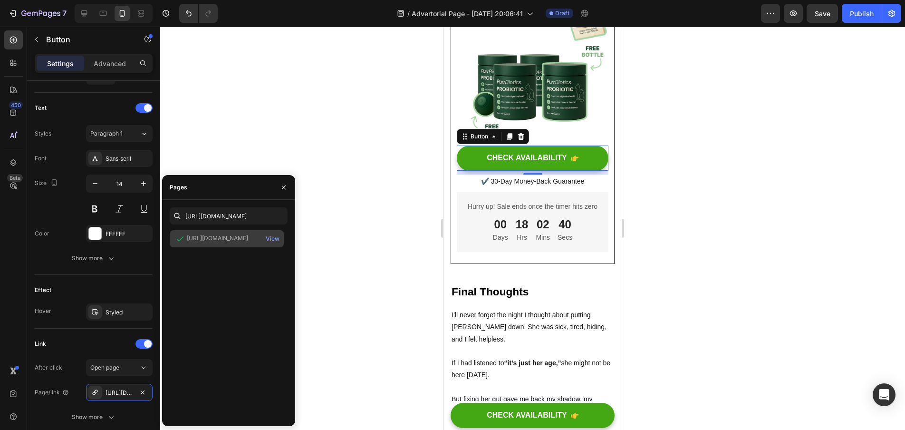
click at [234, 241] on div "https://www.purrbiotics.co/products/probiotics-for-cats-that-support-happy-tumm…" at bounding box center [217, 238] width 61 height 9
click at [353, 271] on div at bounding box center [532, 228] width 745 height 403
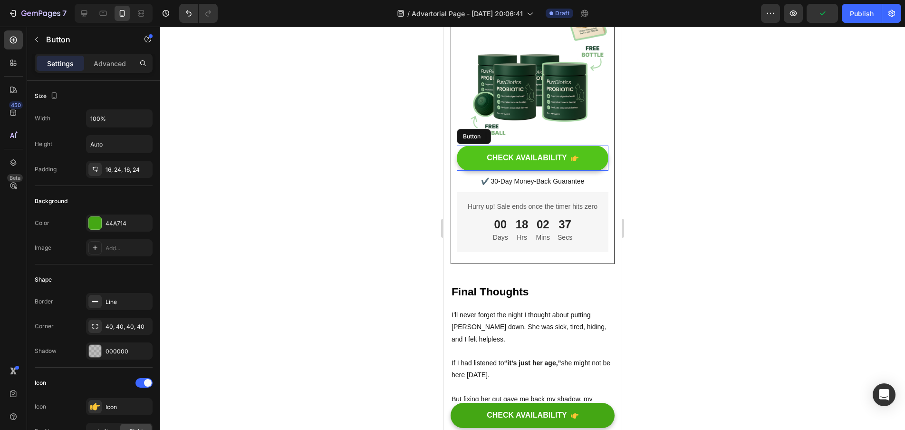
click at [532, 165] on link "CHECK AVAILABILITY" at bounding box center [533, 157] width 152 height 25
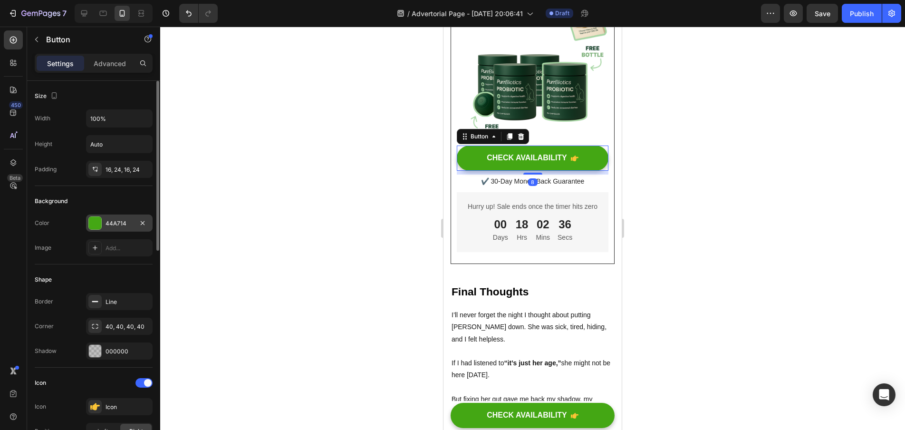
click at [121, 217] on div "44A714" at bounding box center [119, 222] width 67 height 17
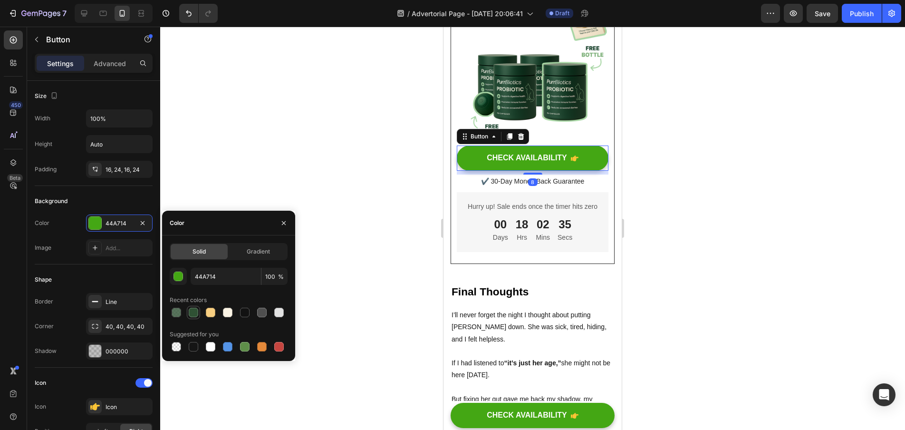
click at [196, 315] on div at bounding box center [194, 313] width 10 height 10
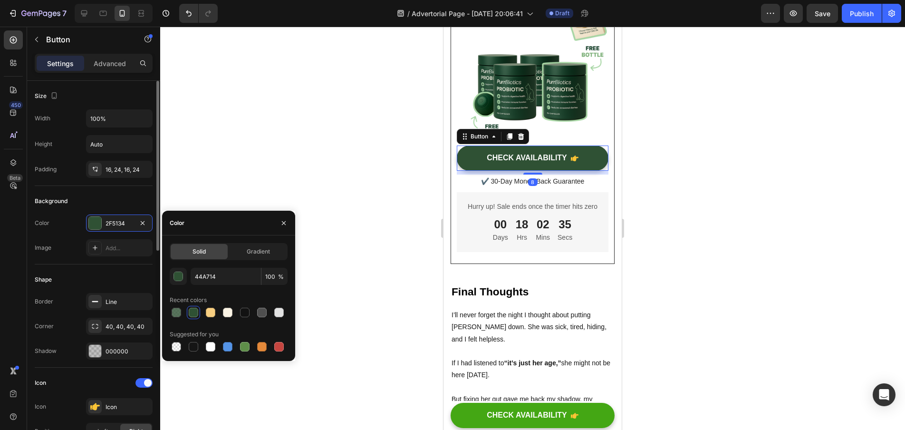
type input "2F5134"
click at [71, 253] on div "Image Add..." at bounding box center [94, 247] width 118 height 17
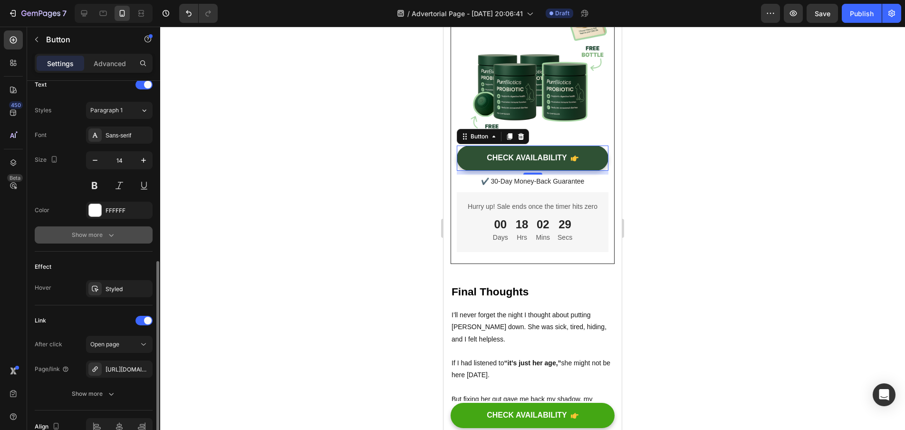
scroll to position [402, 0]
click at [107, 294] on div "Styled" at bounding box center [120, 291] width 28 height 9
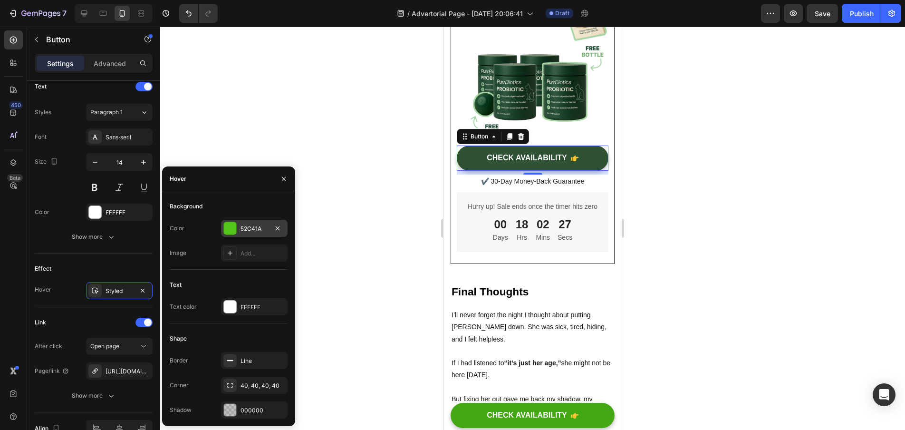
click at [239, 229] on div "52C41A" at bounding box center [254, 228] width 67 height 17
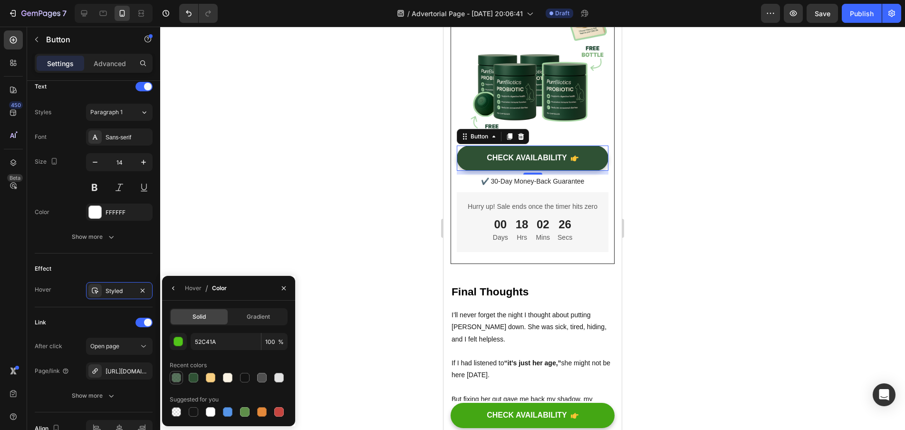
click at [179, 375] on div at bounding box center [177, 378] width 10 height 10
type input "2F5134"
type input "80"
click at [340, 248] on div at bounding box center [532, 228] width 745 height 403
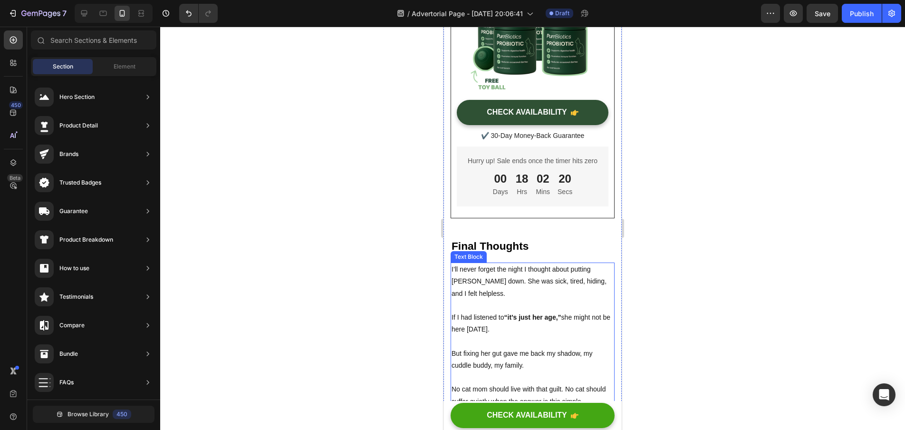
scroll to position [4337, 0]
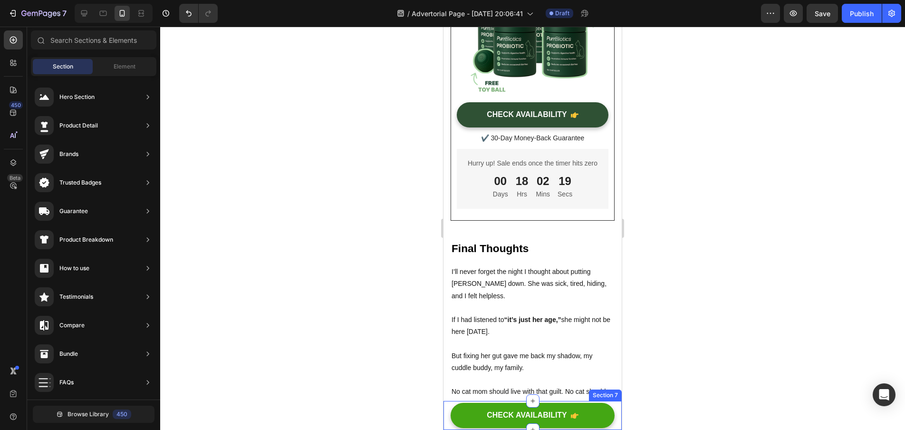
click at [611, 418] on div "CHECK AVAILABILITY Button Section 7" at bounding box center [533, 415] width 178 height 29
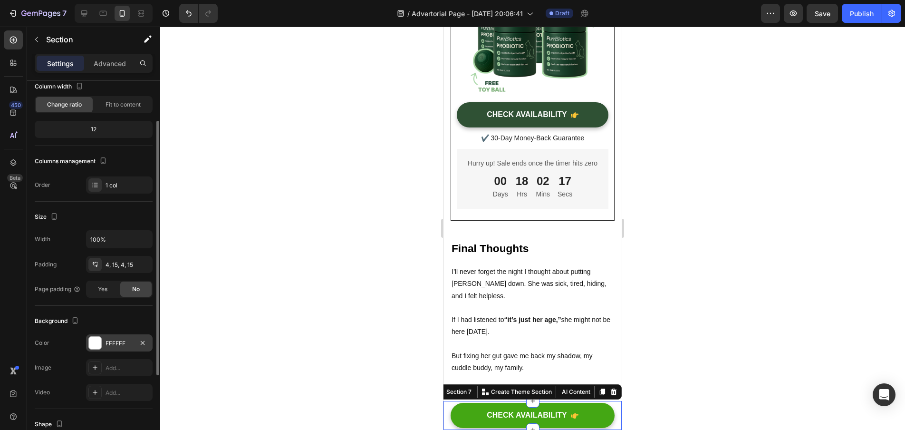
scroll to position [55, 0]
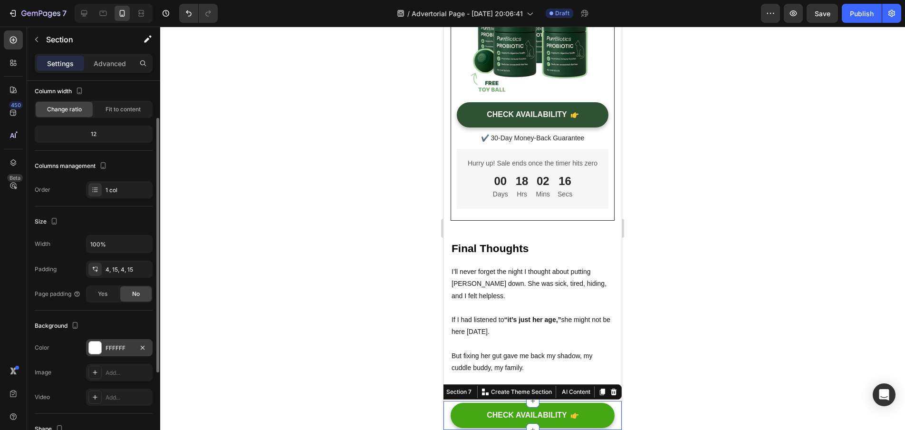
click at [126, 349] on div "FFFFFF" at bounding box center [120, 348] width 28 height 9
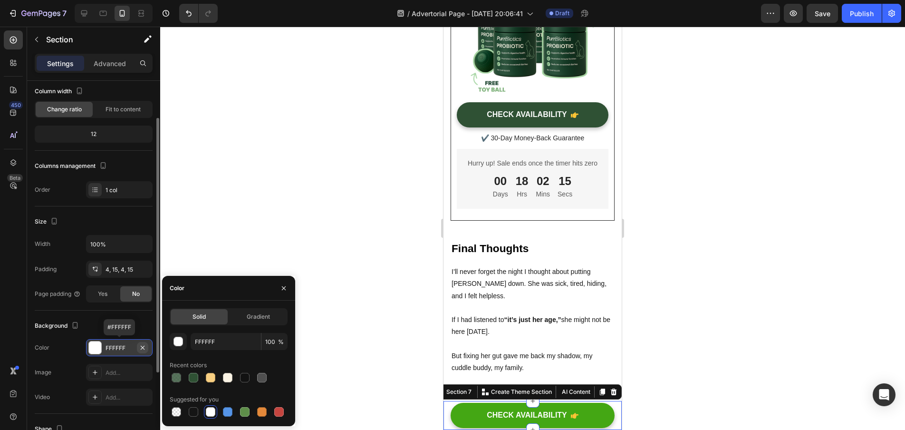
click at [143, 345] on icon "button" at bounding box center [143, 348] width 8 height 8
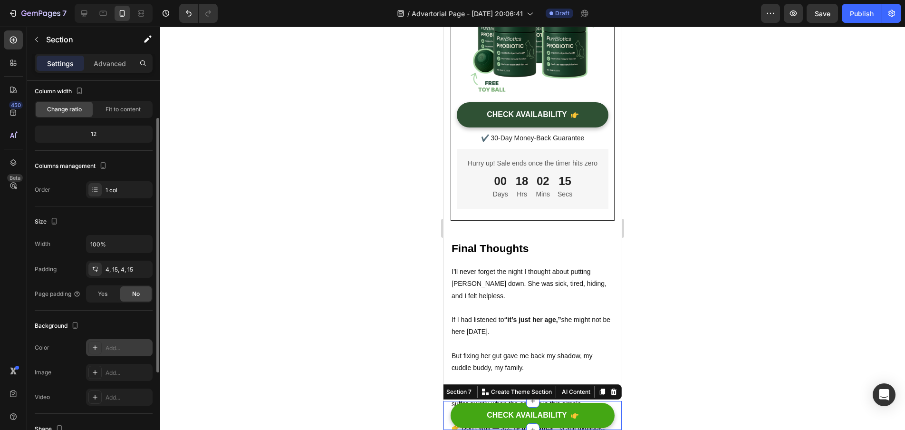
click at [348, 279] on div at bounding box center [532, 228] width 745 height 403
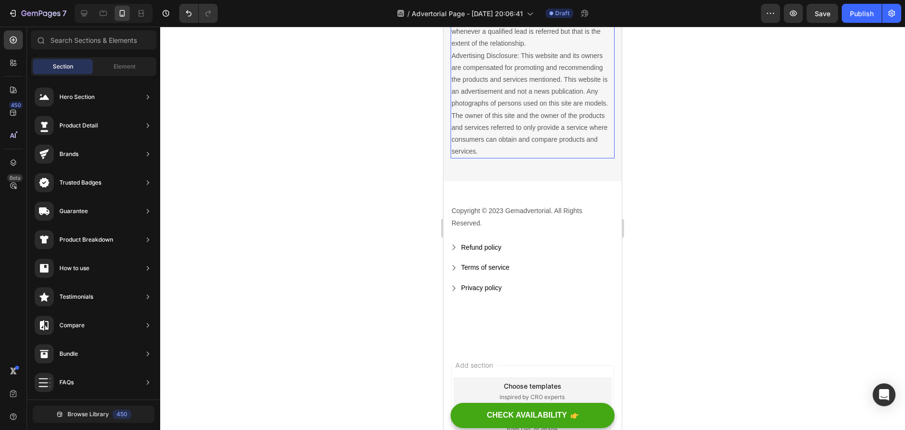
scroll to position [4761, 0]
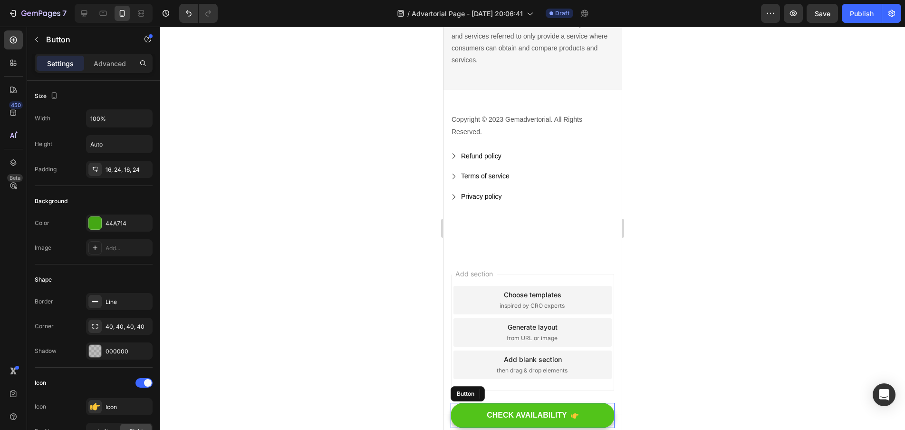
click at [600, 417] on button "CHECK AVAILABILITY" at bounding box center [533, 415] width 164 height 25
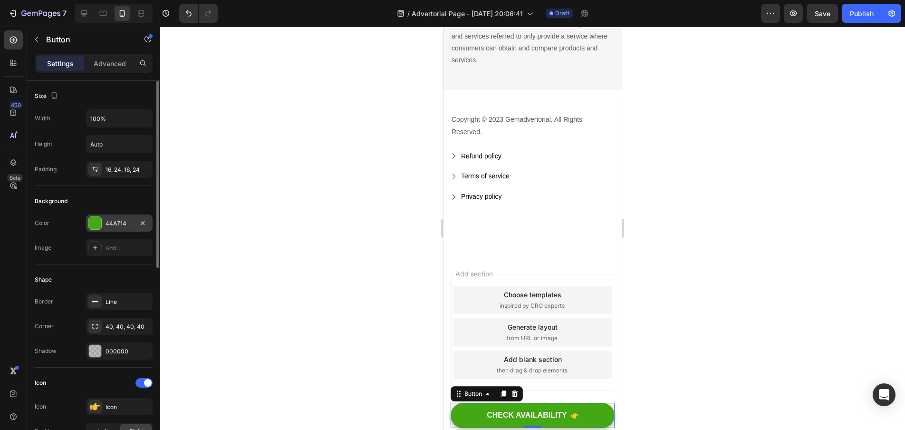
click at [122, 226] on div "44A714" at bounding box center [120, 223] width 28 height 9
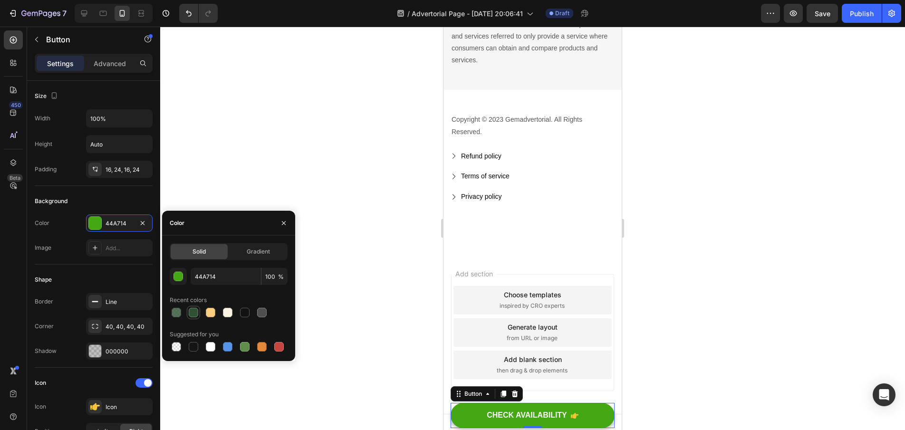
click at [192, 310] on div at bounding box center [194, 313] width 10 height 10
type input "2F5134"
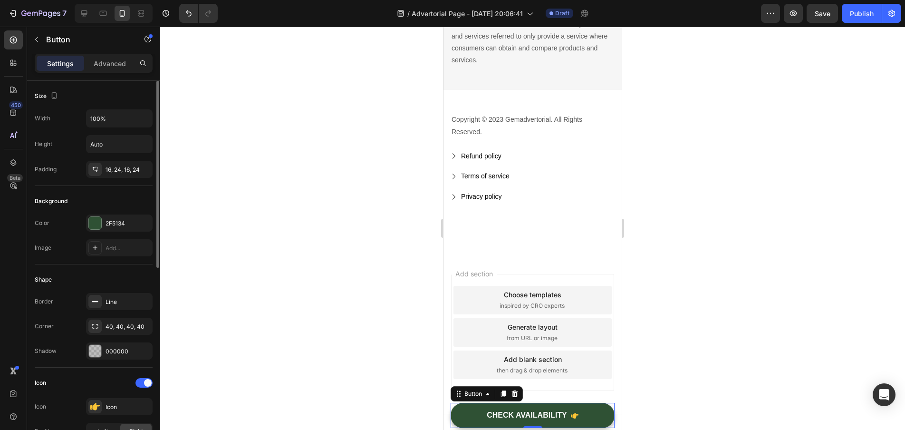
click at [126, 277] on div "Shape" at bounding box center [94, 279] width 118 height 15
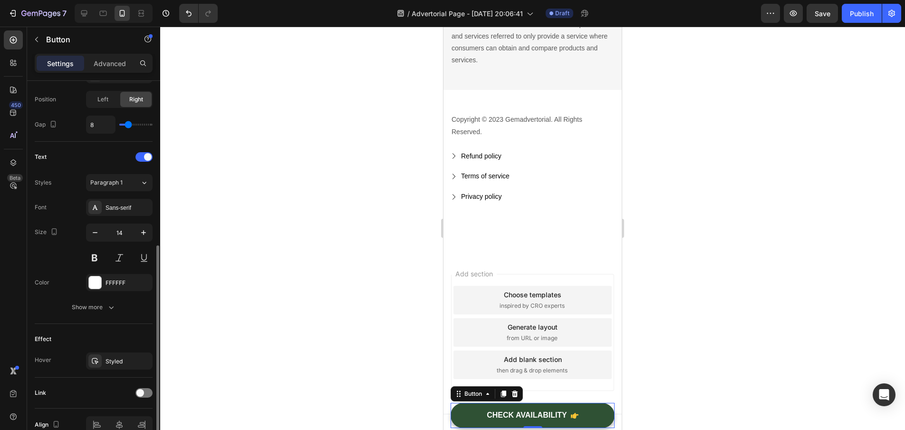
scroll to position [381, 0]
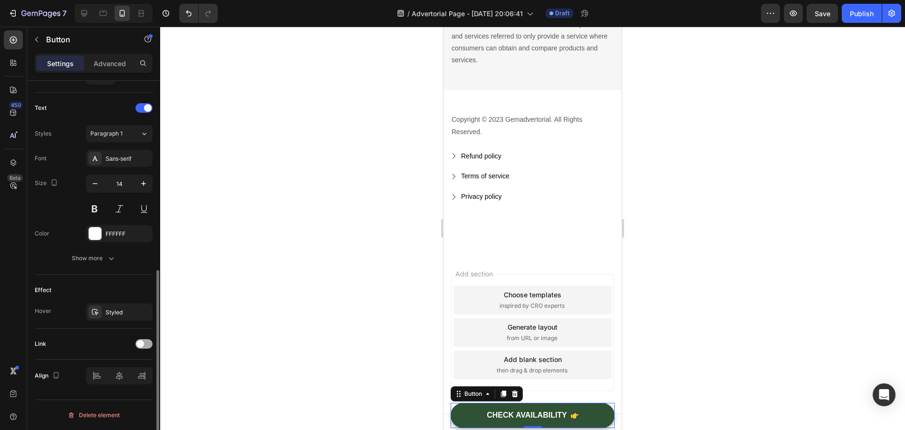
click at [139, 346] on span at bounding box center [140, 344] width 8 height 8
click at [126, 373] on button "Open page" at bounding box center [119, 367] width 67 height 17
click at [127, 395] on div "Add..." at bounding box center [128, 392] width 45 height 9
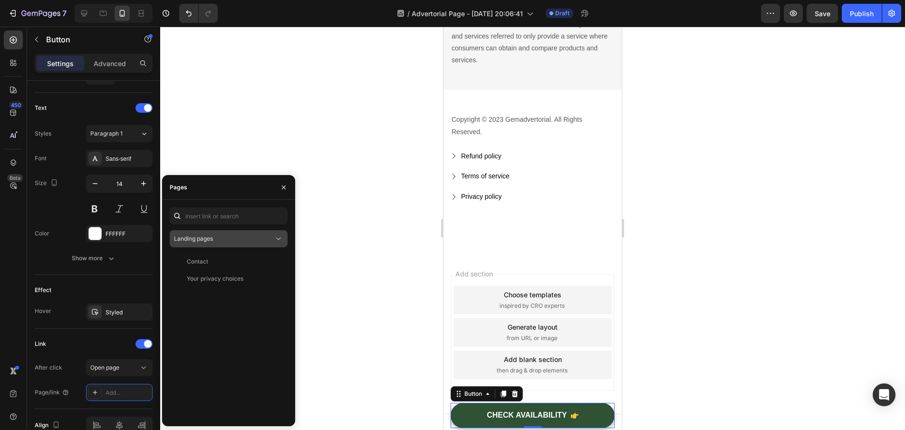
click at [223, 244] on button "Landing pages" at bounding box center [229, 238] width 118 height 17
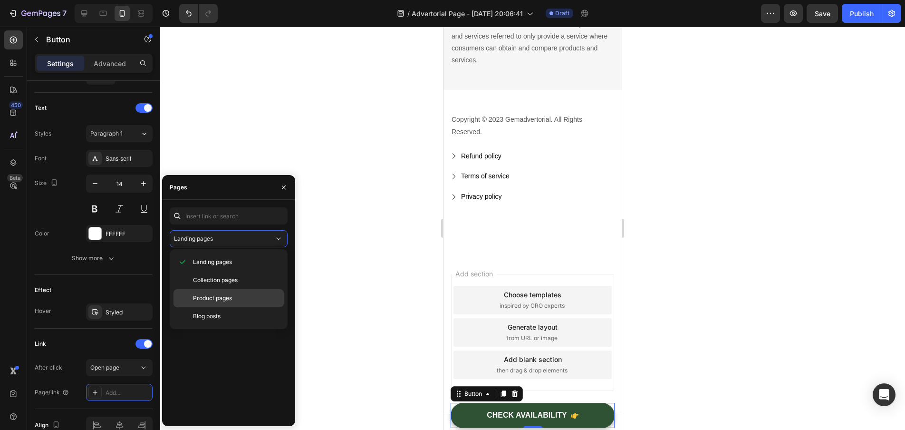
click at [232, 299] on span "Product pages" at bounding box center [212, 298] width 39 height 9
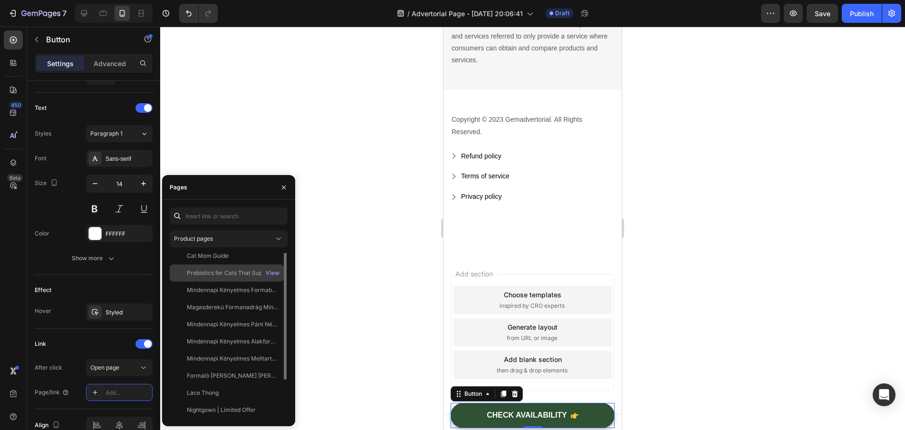
scroll to position [0, 0]
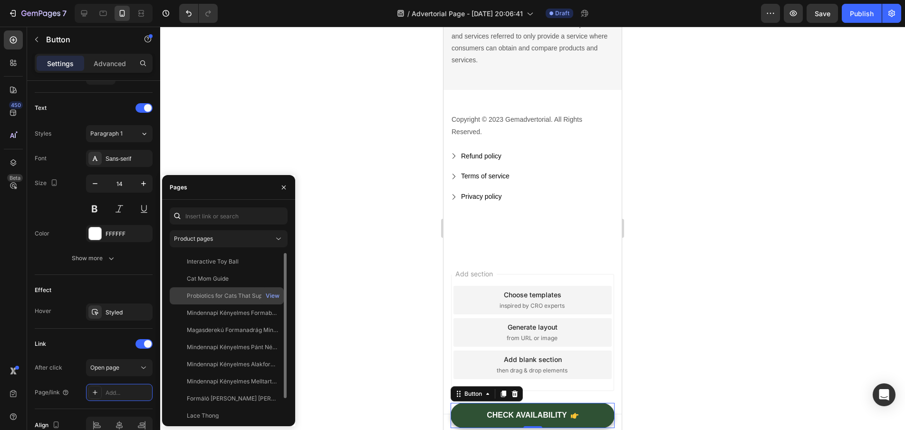
click at [230, 294] on div "Probiotics for Cats That Support Happy Tummies & Immunity" at bounding box center [232, 295] width 91 height 9
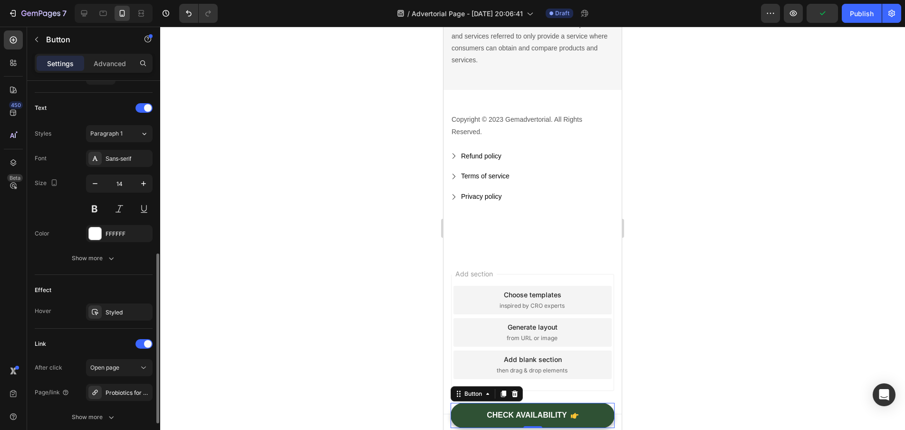
click at [97, 345] on div "Link" at bounding box center [94, 343] width 118 height 15
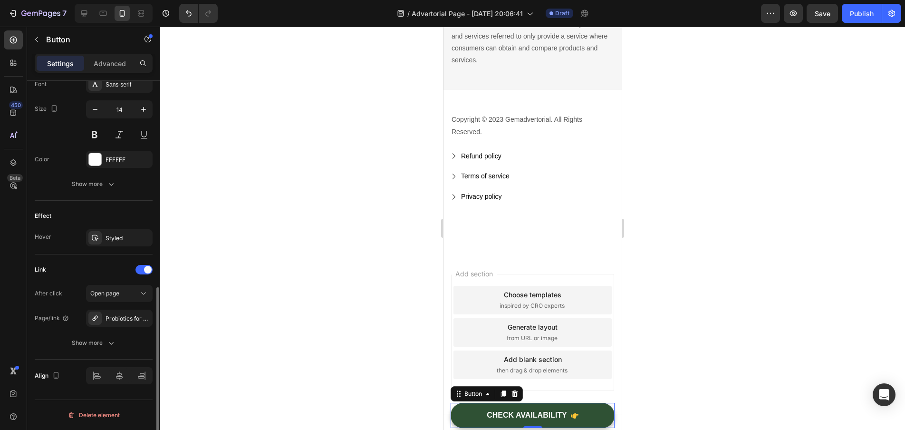
scroll to position [447, 0]
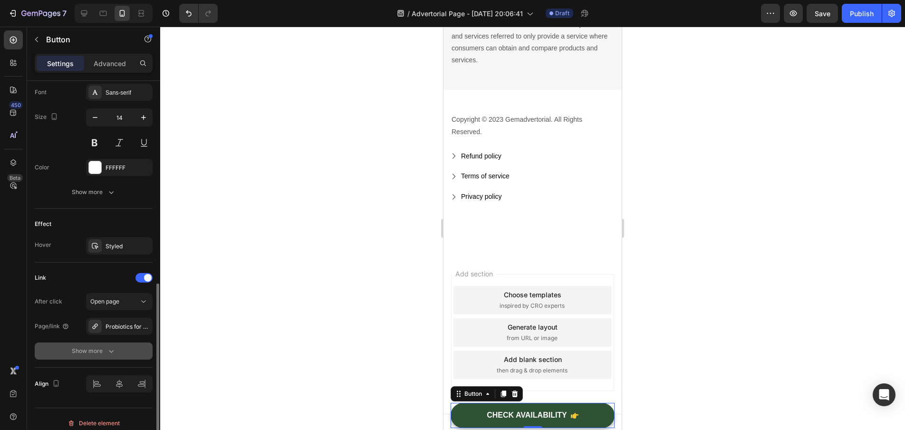
click at [98, 347] on div "Show more" at bounding box center [94, 351] width 44 height 10
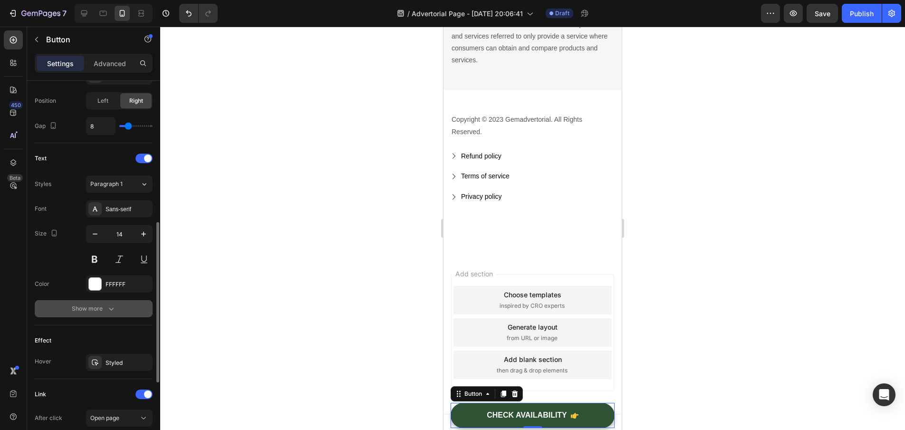
scroll to position [410, 0]
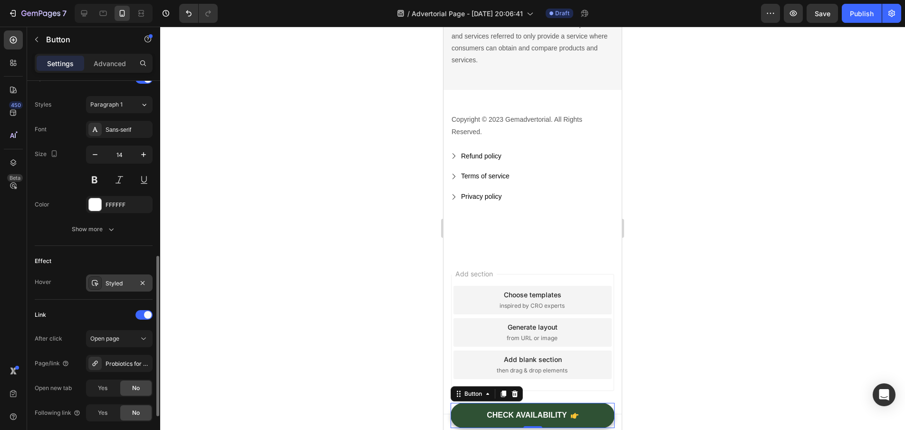
click at [113, 283] on div "Styled" at bounding box center [120, 283] width 28 height 9
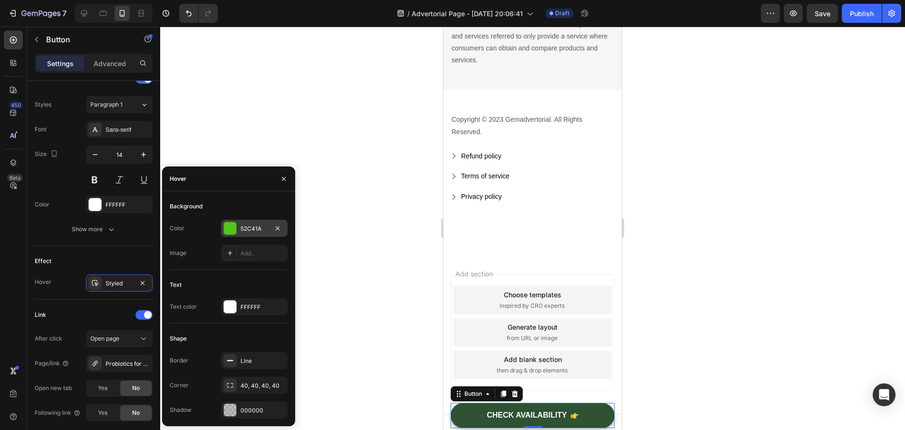
click at [266, 225] on div "52C41A" at bounding box center [255, 228] width 28 height 9
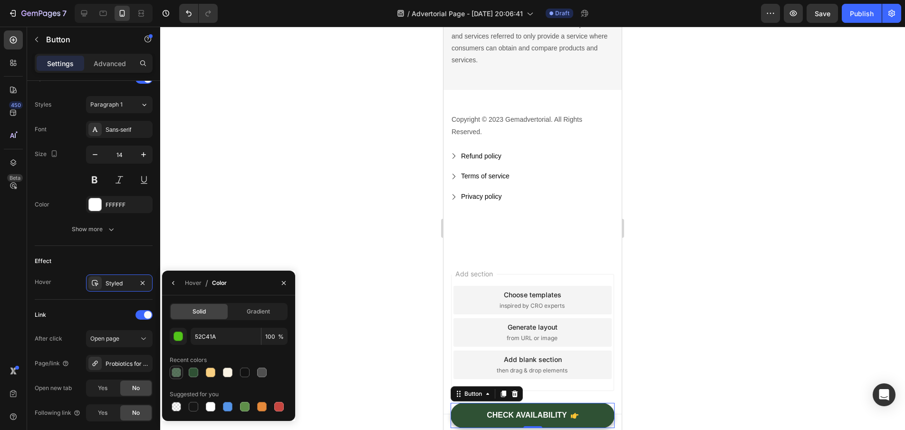
click at [180, 372] on div at bounding box center [177, 373] width 10 height 10
type input "2F5134"
type input "80"
click at [358, 334] on div at bounding box center [532, 228] width 745 height 403
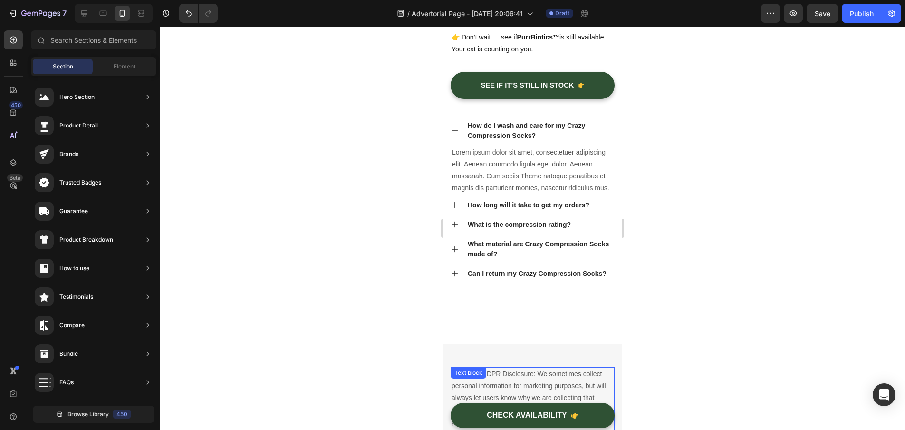
scroll to position [4055, 0]
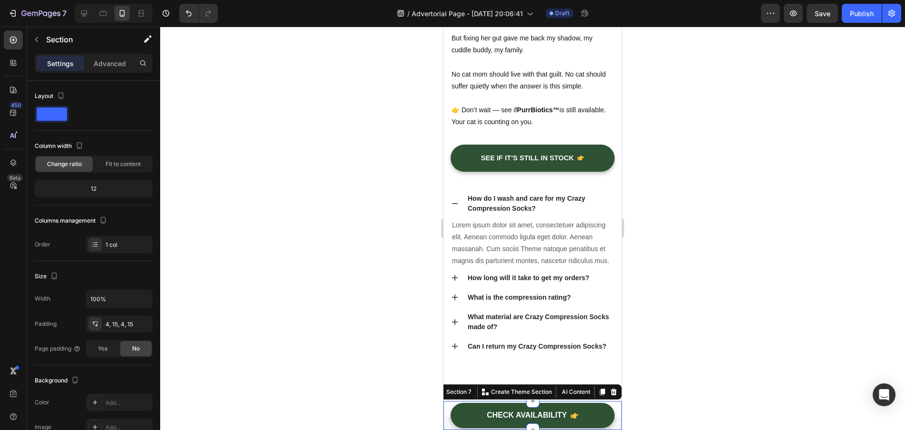
click at [608, 408] on div "CHECK AVAILABILITY Button Section 7 You can create reusable sections Create The…" at bounding box center [533, 415] width 178 height 29
click at [130, 323] on div "4, 15, 4, 15" at bounding box center [120, 324] width 28 height 9
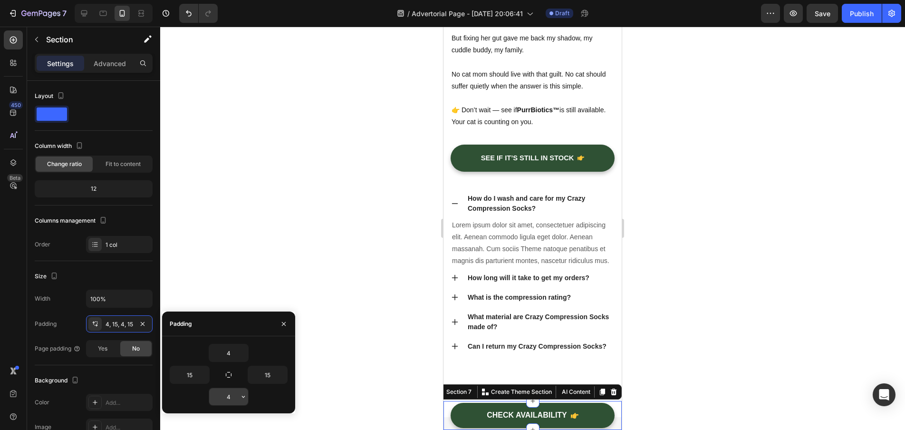
click at [233, 394] on input "4" at bounding box center [228, 396] width 39 height 17
type input "8"
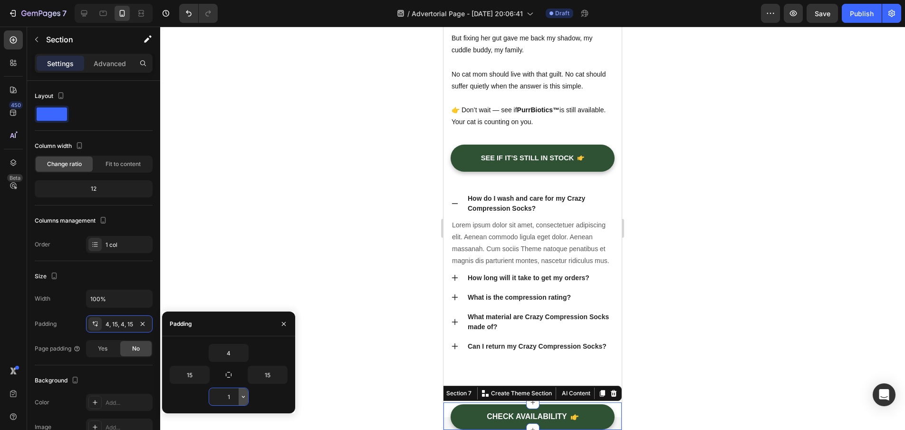
type input "12"
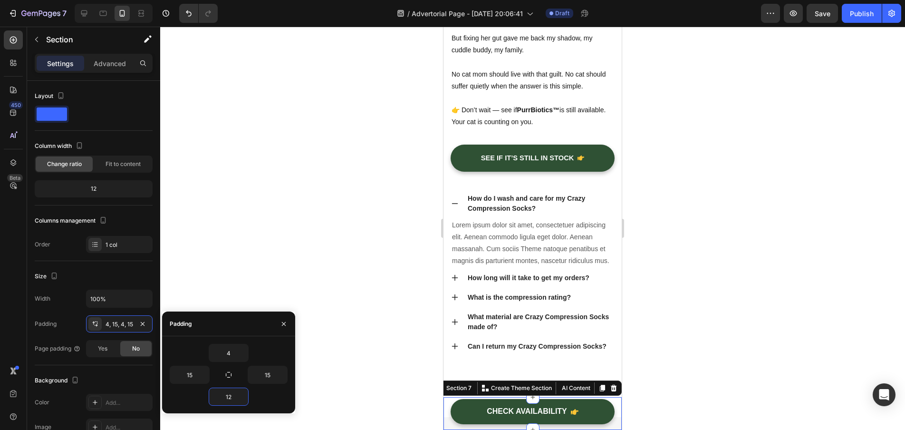
click at [676, 326] on div at bounding box center [532, 228] width 745 height 403
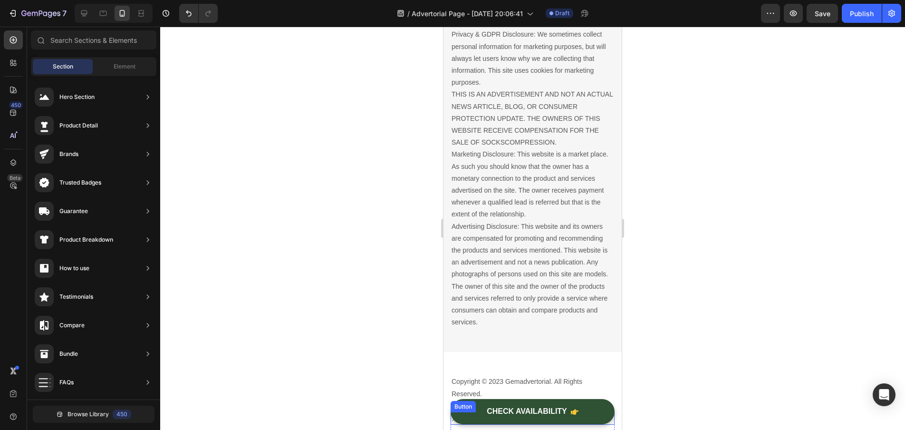
scroll to position [4468, 0]
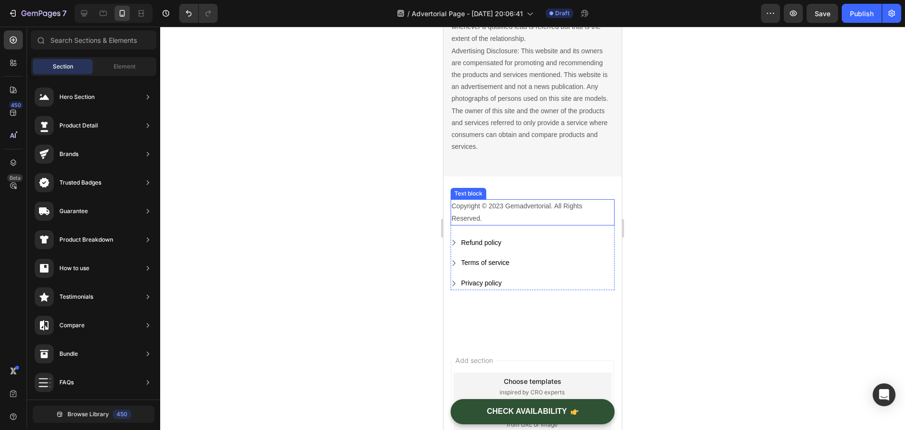
click at [535, 205] on p "Copyright © 2023 Gemadvertorial. All Rights Reserved." at bounding box center [533, 212] width 162 height 24
click at [547, 205] on p "Copyright © 2023 Gemadvertorial. All Rights Reserved." at bounding box center [533, 212] width 162 height 24
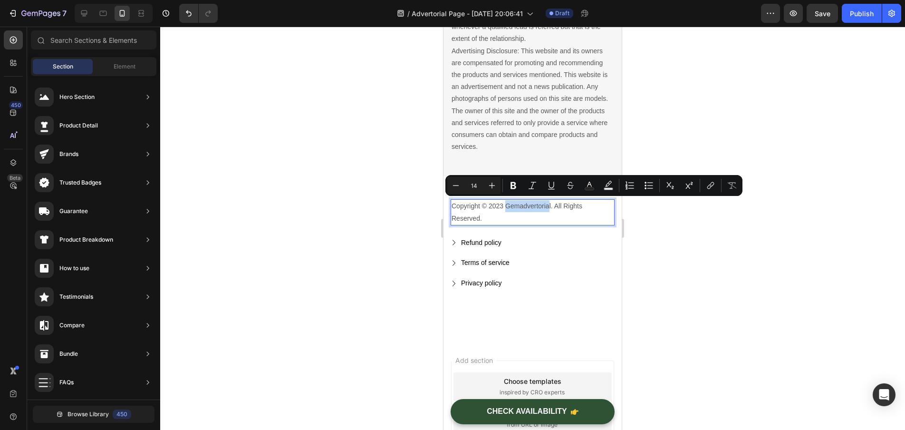
drag, startPoint x: 550, startPoint y: 203, endPoint x: 505, endPoint y: 202, distance: 44.7
click at [505, 202] on p "Copyright © 2023 Gemadvertorial. All Rights Reserved." at bounding box center [533, 212] width 162 height 24
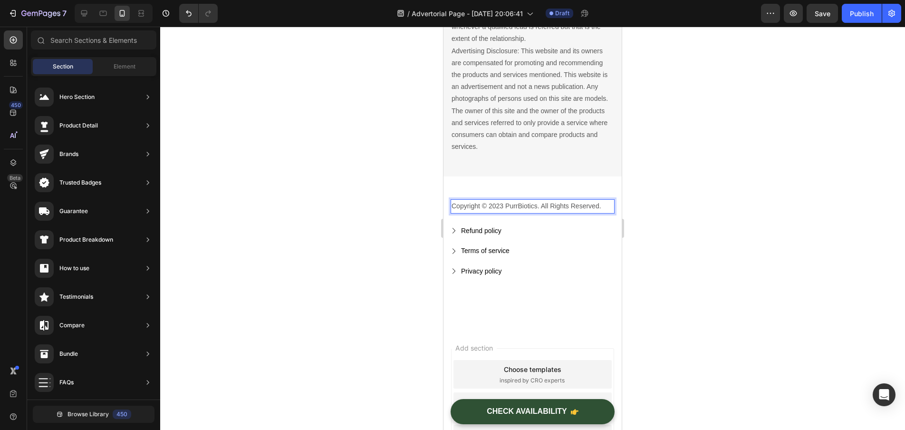
click at [692, 248] on div at bounding box center [532, 228] width 745 height 403
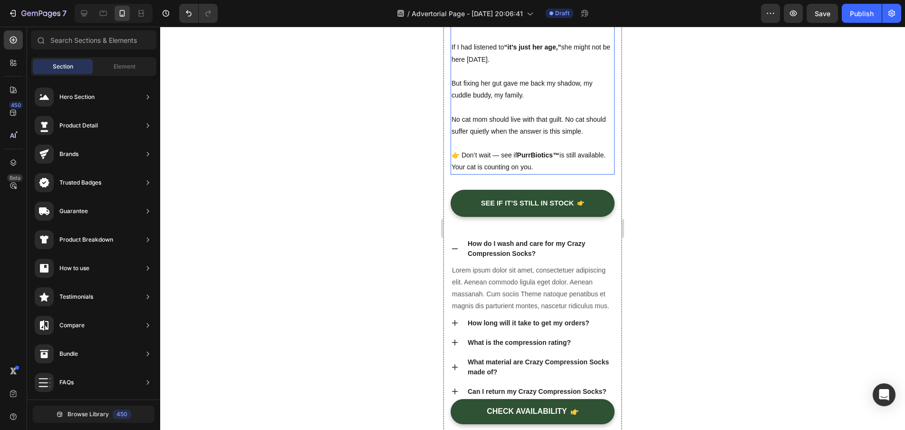
scroll to position [4041, 0]
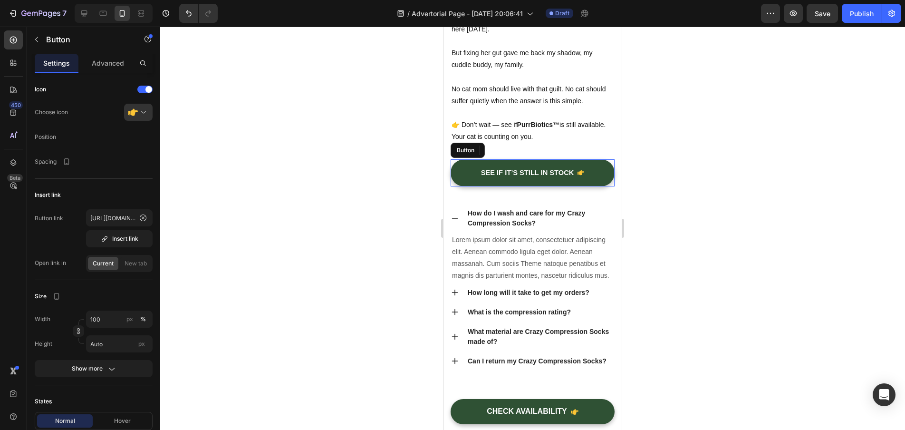
click at [606, 186] on div "See If It’s Still In Stock Button" at bounding box center [533, 172] width 164 height 27
click at [500, 154] on icon at bounding box center [504, 150] width 8 height 8
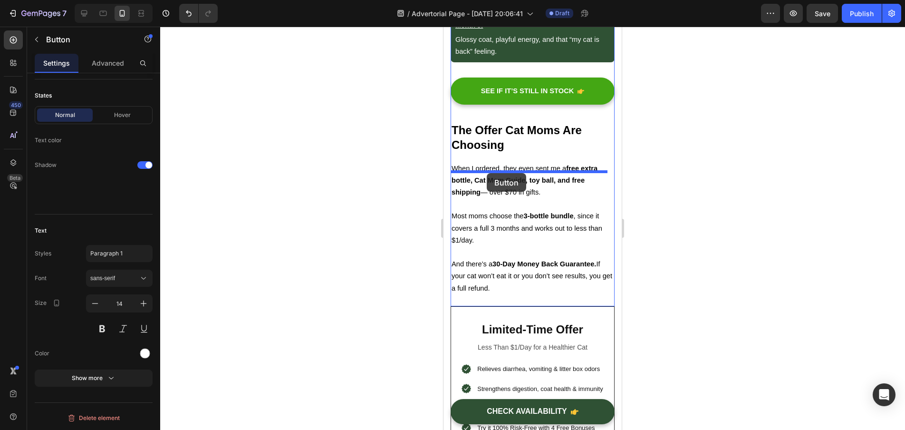
scroll to position [3239, 0]
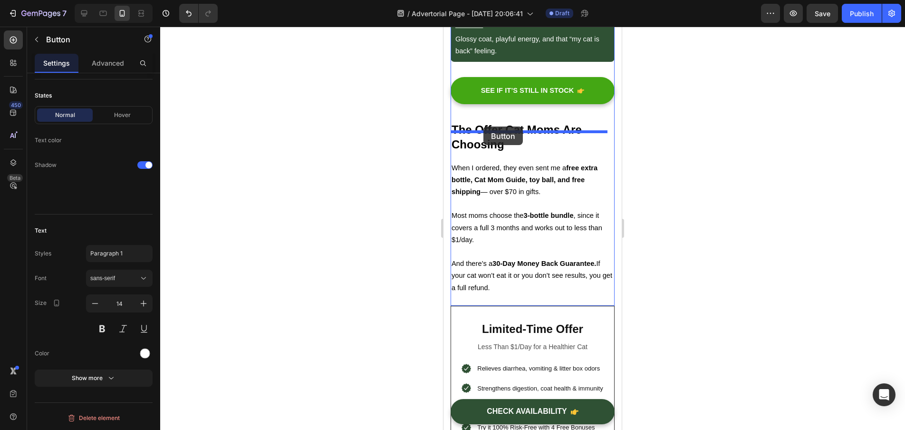
drag, startPoint x: 459, startPoint y: 206, endPoint x: 484, endPoint y: 126, distance: 83.6
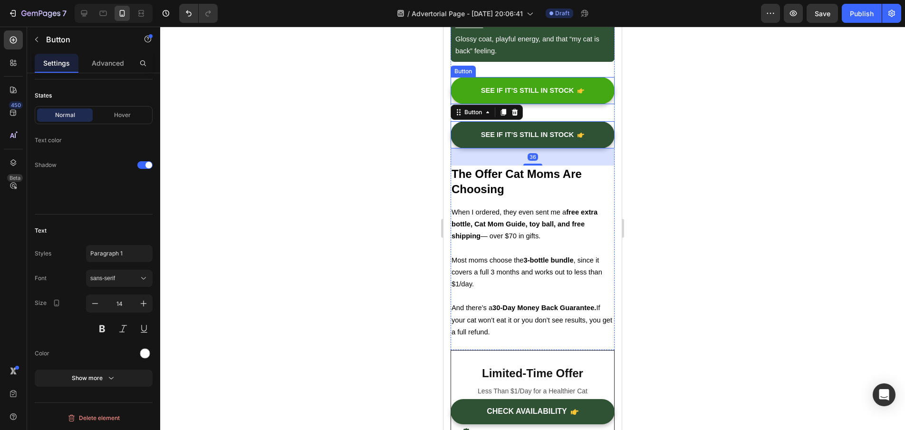
click at [604, 89] on div "See If It’s Still In Stock Button" at bounding box center [533, 90] width 164 height 27
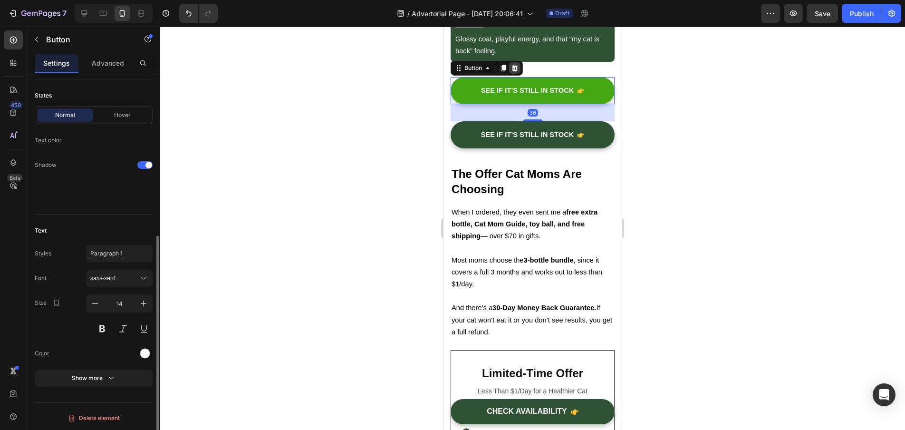
click at [519, 74] on div at bounding box center [514, 67] width 11 height 11
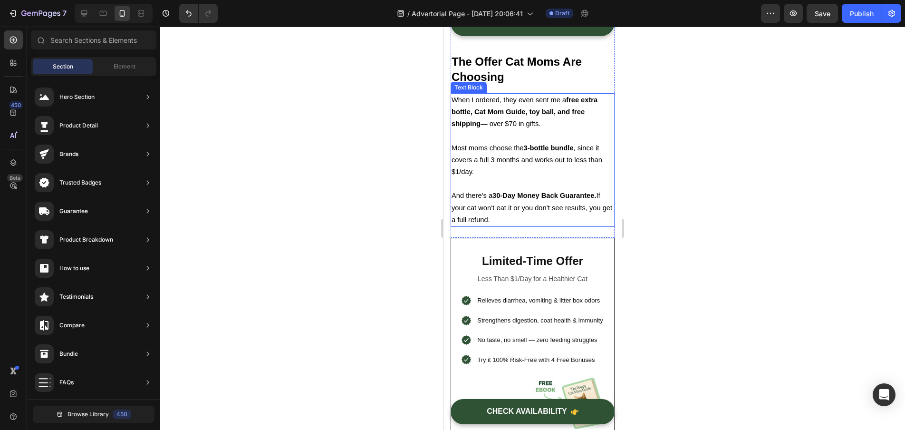
scroll to position [3626, 0]
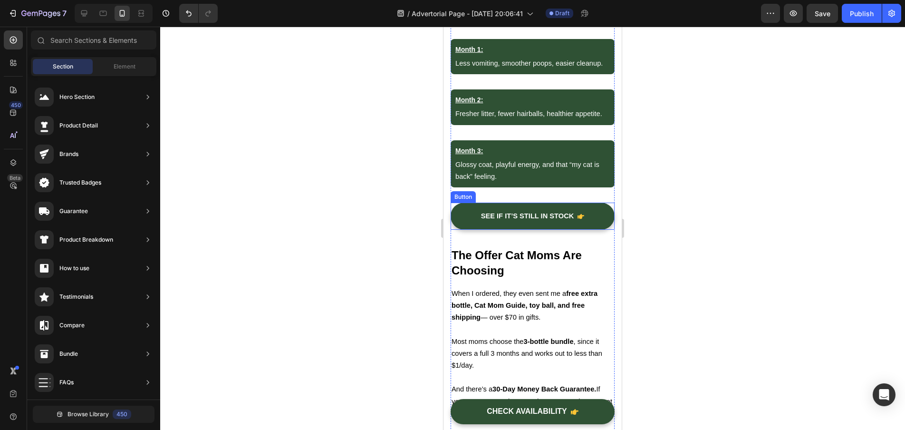
click at [604, 215] on div "See If It’s Still In Stock Button" at bounding box center [533, 216] width 164 height 27
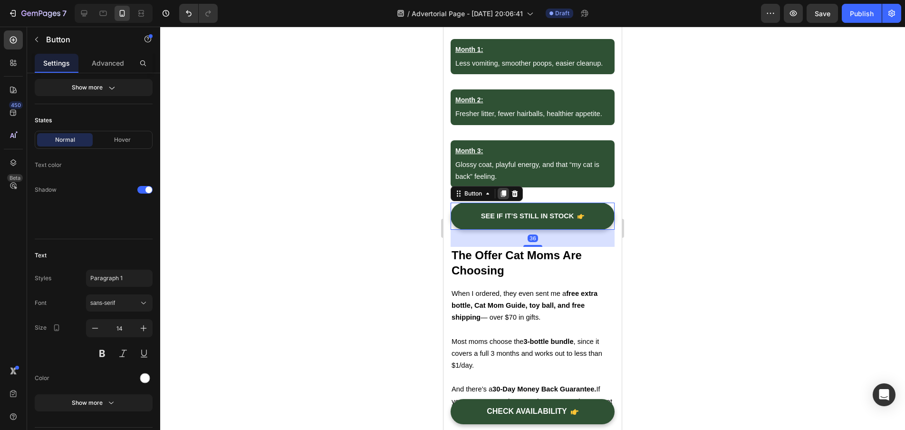
click at [505, 197] on icon at bounding box center [503, 193] width 5 height 7
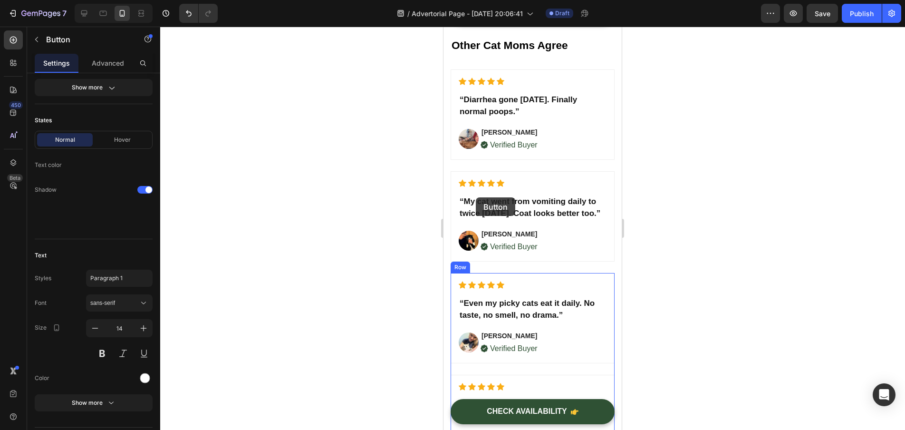
scroll to position [2297, 0]
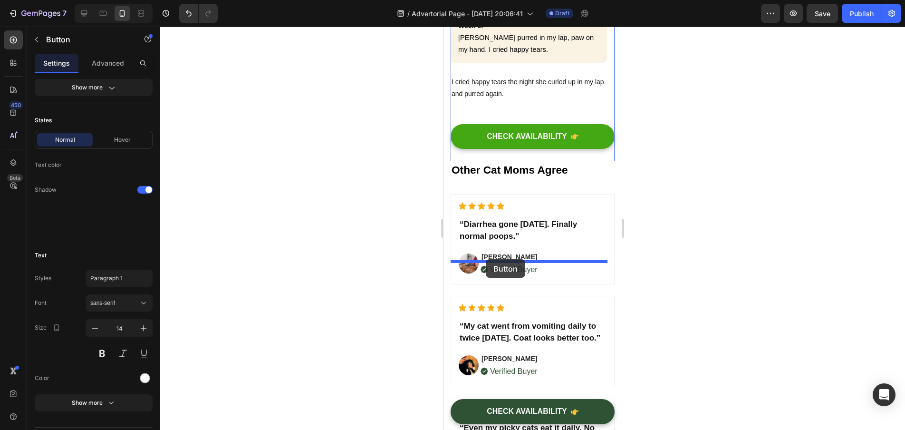
drag, startPoint x: 459, startPoint y: 250, endPoint x: 486, endPoint y: 259, distance: 28.6
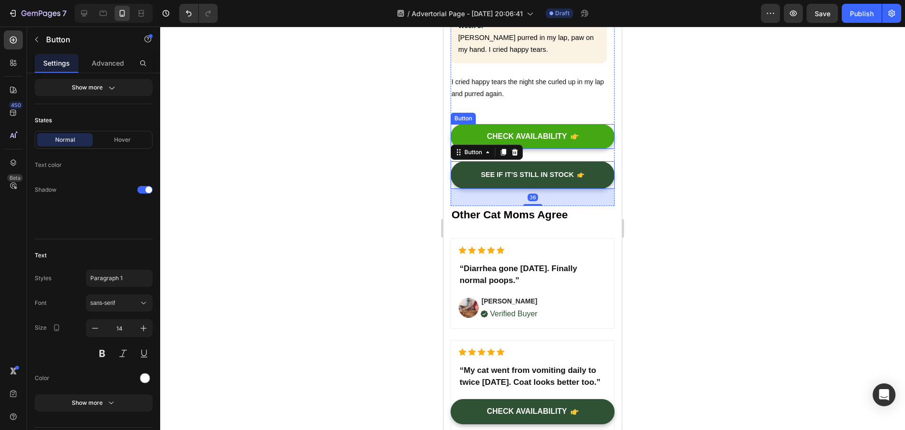
click at [604, 149] on div "CHECK AVAILABILITY Button" at bounding box center [533, 136] width 164 height 25
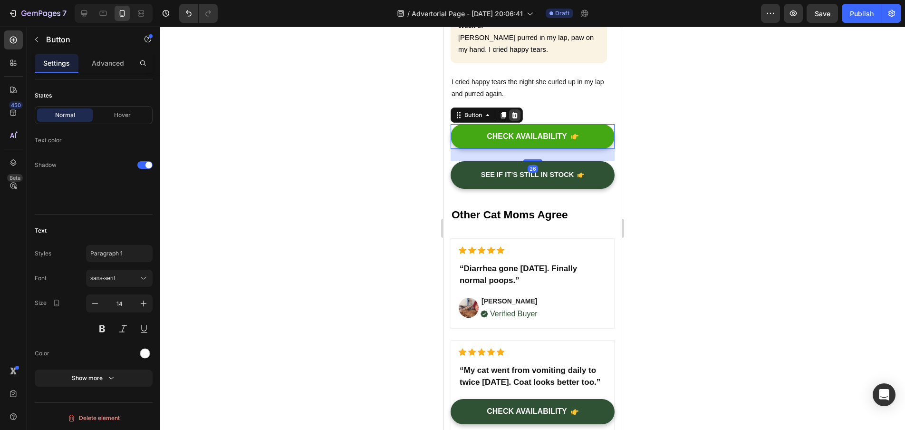
click at [515, 118] on icon at bounding box center [515, 114] width 6 height 7
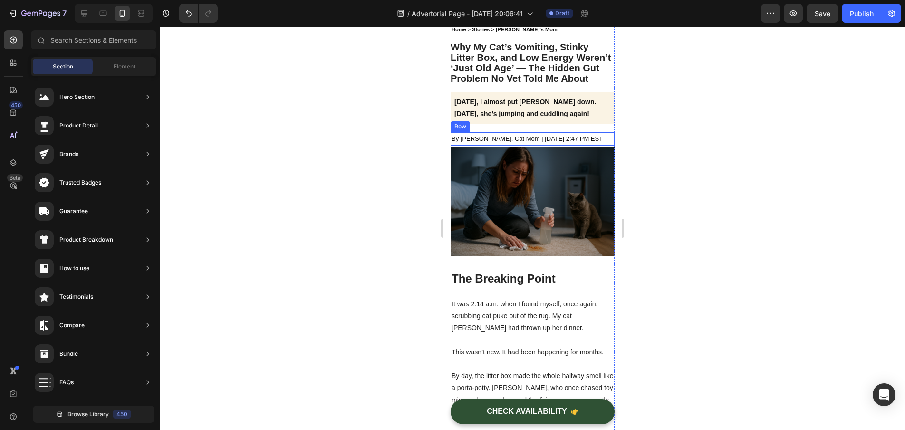
scroll to position [0, 0]
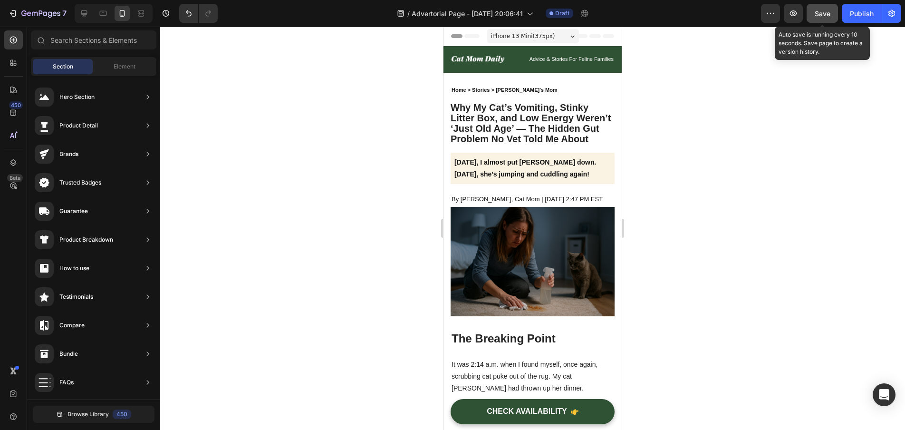
click at [822, 10] on span "Save" at bounding box center [823, 14] width 16 height 8
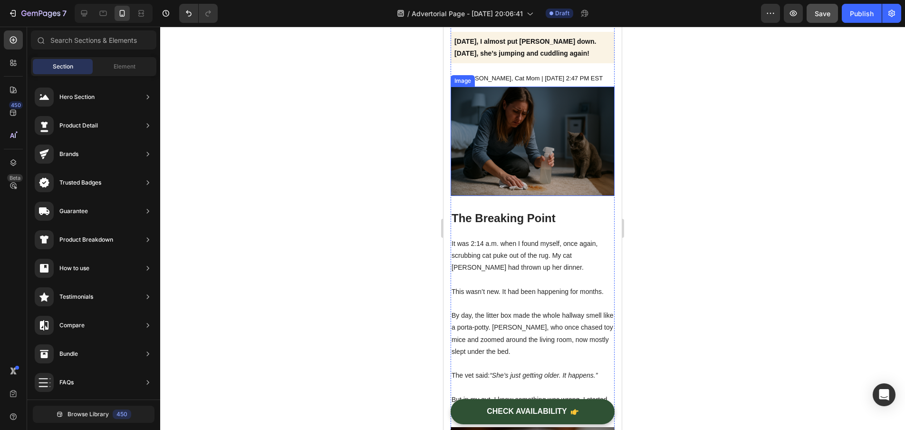
scroll to position [157, 0]
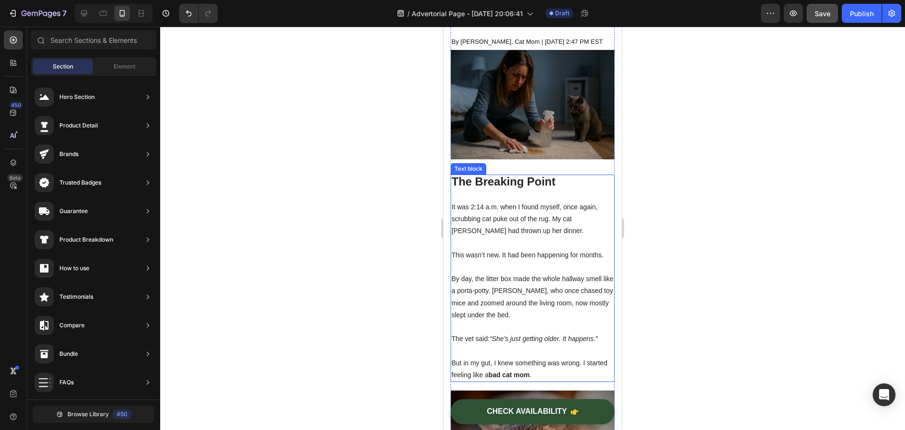
click at [600, 342] on p "The vet said: “She’s just getting older. It happens.”" at bounding box center [533, 339] width 162 height 12
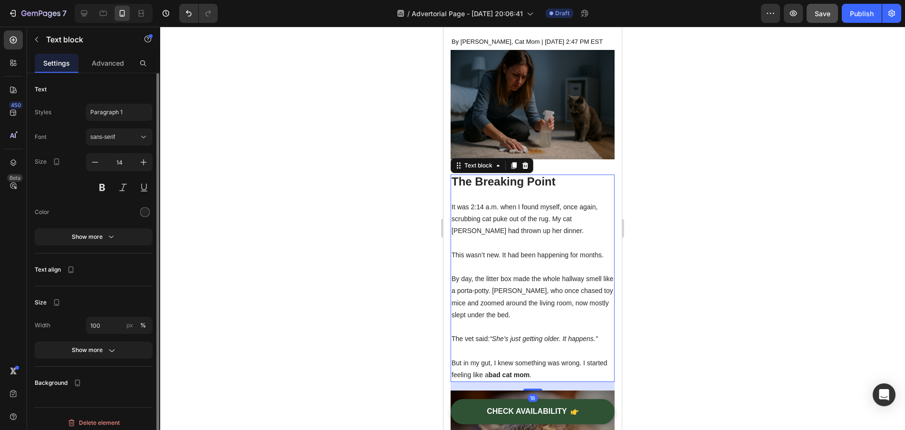
click at [598, 340] on icon "“She’s just getting older. It happens.”" at bounding box center [544, 339] width 108 height 8
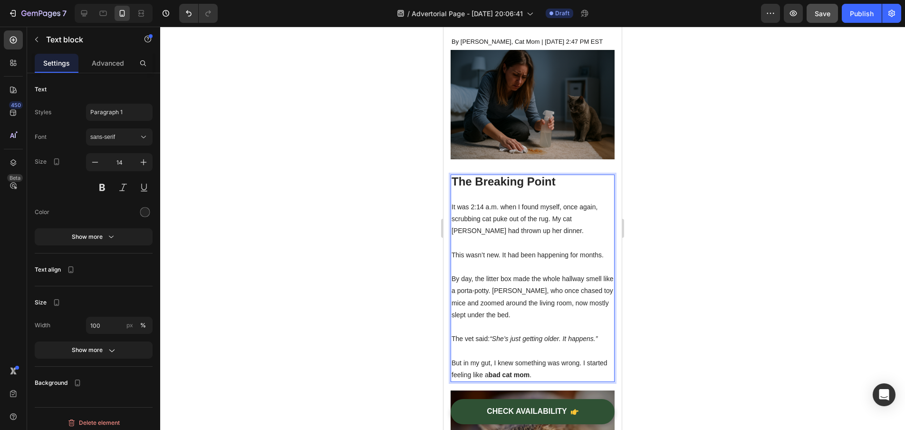
drag, startPoint x: 600, startPoint y: 341, endPoint x: 492, endPoint y: 342, distance: 107.9
click at [492, 342] on p "The vet said: “She’s just getting older. It happens.”" at bounding box center [533, 339] width 162 height 12
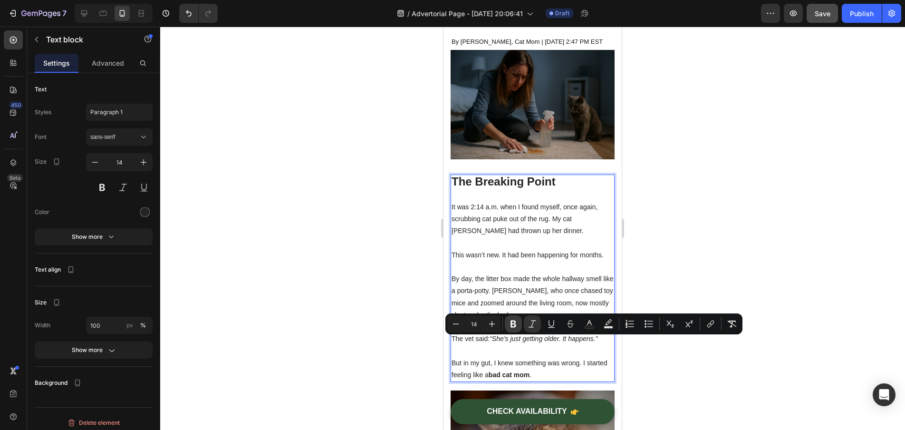
click at [510, 327] on icon "Editor contextual toolbar" at bounding box center [514, 324] width 10 height 10
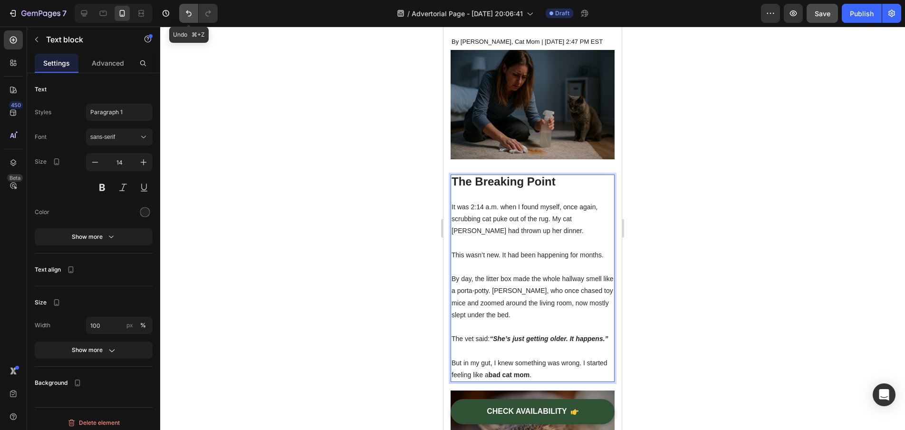
click at [184, 11] on button "Undo/Redo" at bounding box center [188, 13] width 19 height 19
click at [184, 14] on button "Undo/Redo" at bounding box center [188, 13] width 19 height 19
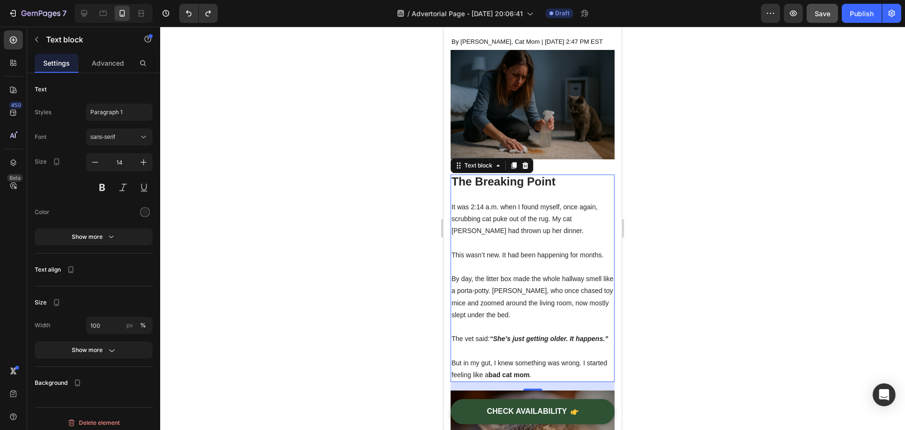
click at [194, 47] on div at bounding box center [532, 228] width 745 height 403
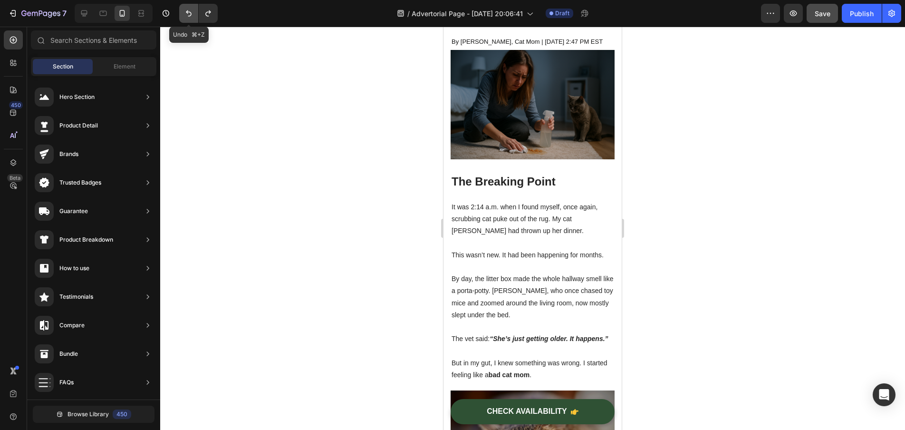
click at [188, 11] on icon "Undo/Redo" at bounding box center [189, 14] width 10 height 10
click at [517, 265] on p "Rich Text Editor. Editing area: main" at bounding box center [533, 267] width 162 height 12
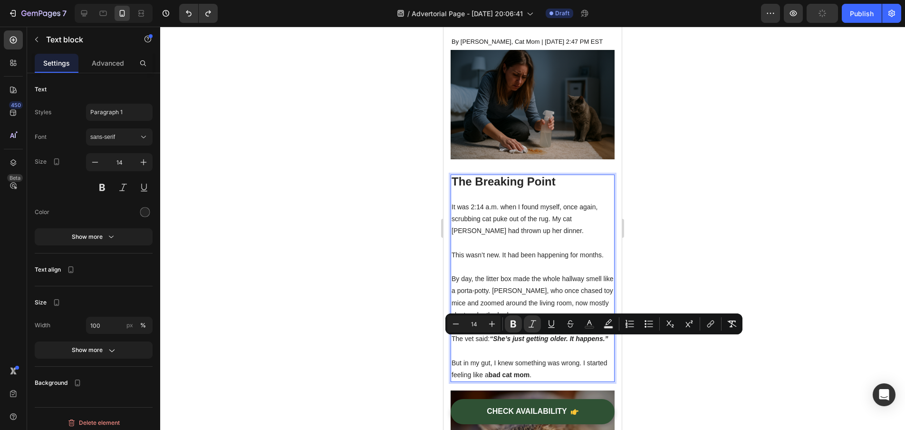
drag, startPoint x: 493, startPoint y: 340, endPoint x: 496, endPoint y: 352, distance: 12.8
click at [496, 345] on p "The vet said: “She’s just getting older. It happens.”" at bounding box center [533, 339] width 162 height 12
click at [513, 326] on icon "Editor contextual toolbar" at bounding box center [514, 324] width 10 height 10
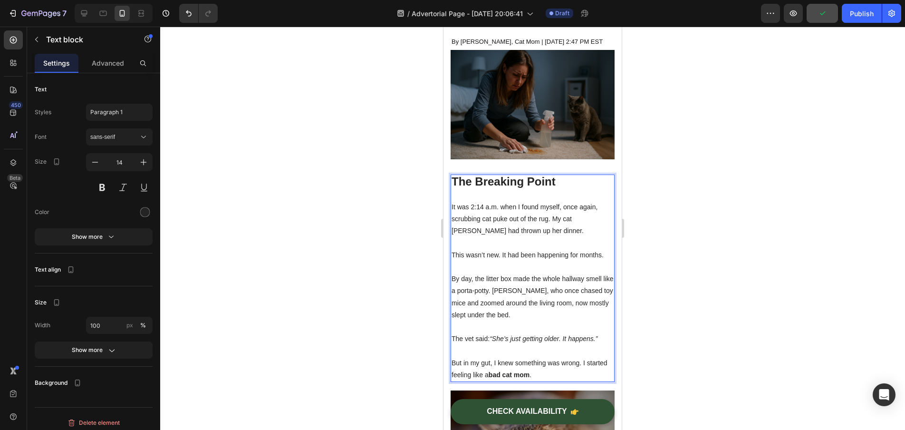
click at [395, 294] on div at bounding box center [532, 228] width 745 height 403
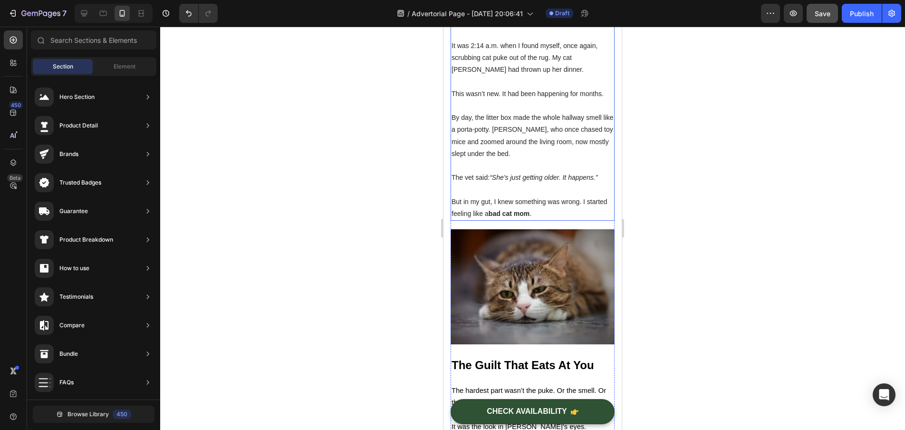
scroll to position [352, 0]
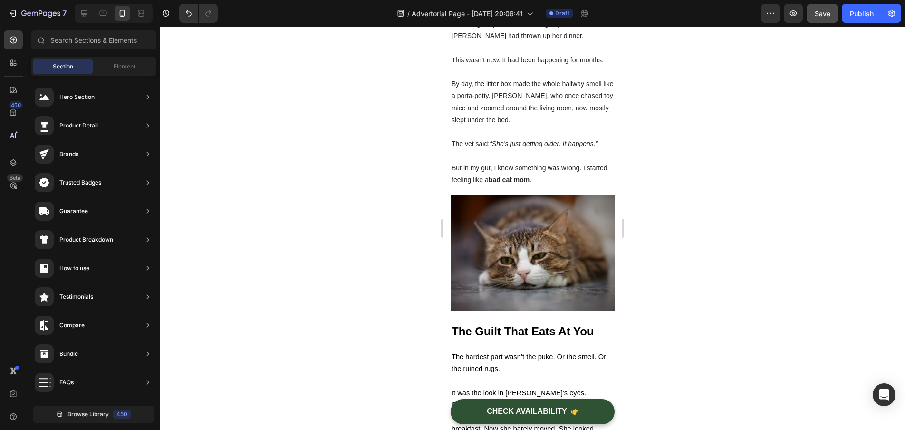
click at [692, 215] on div at bounding box center [532, 228] width 745 height 403
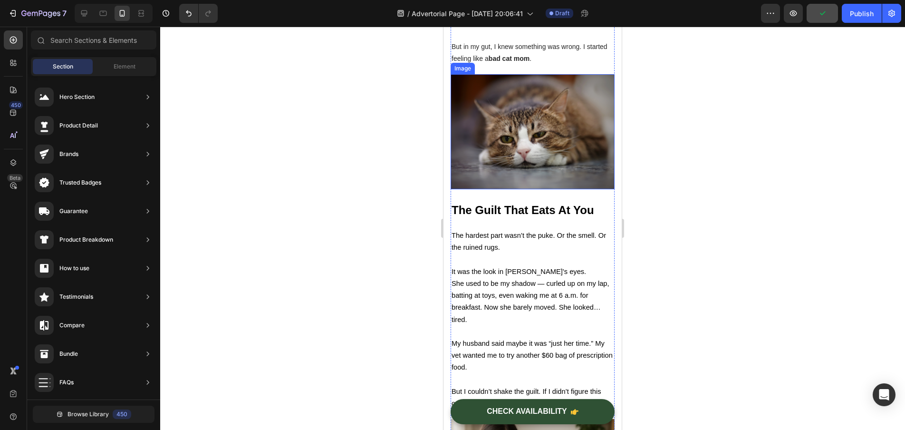
scroll to position [474, 0]
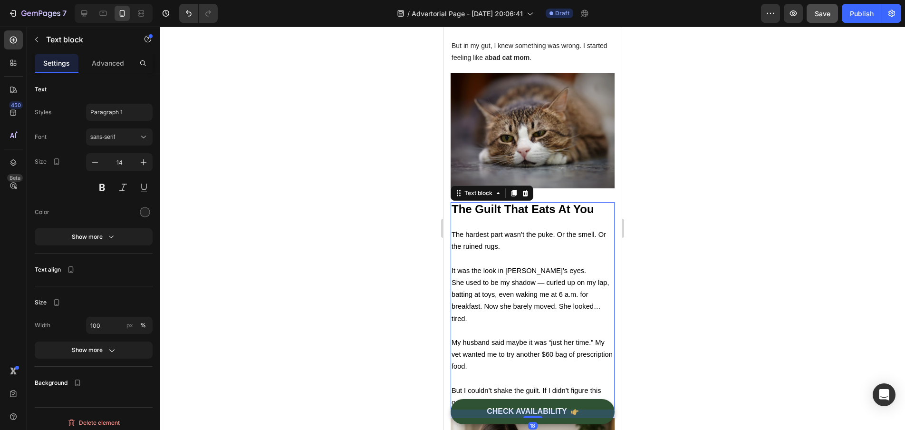
click at [551, 339] on span "My husband said maybe it was “just her time.” My vet wanted me to try another $…" at bounding box center [532, 354] width 161 height 31
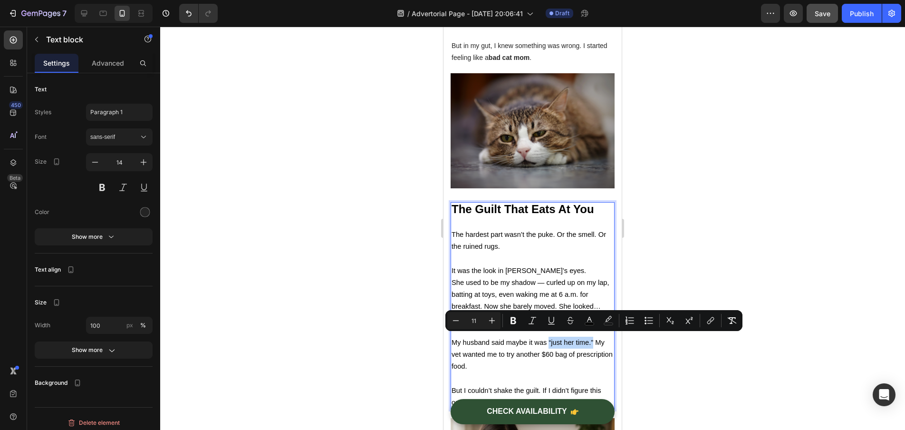
drag, startPoint x: 550, startPoint y: 338, endPoint x: 593, endPoint y: 339, distance: 43.8
click at [593, 339] on span "My husband said maybe it was “just her time.” My vet wanted me to try another $…" at bounding box center [532, 354] width 161 height 31
click at [509, 316] on icon "Editor contextual toolbar" at bounding box center [514, 321] width 10 height 10
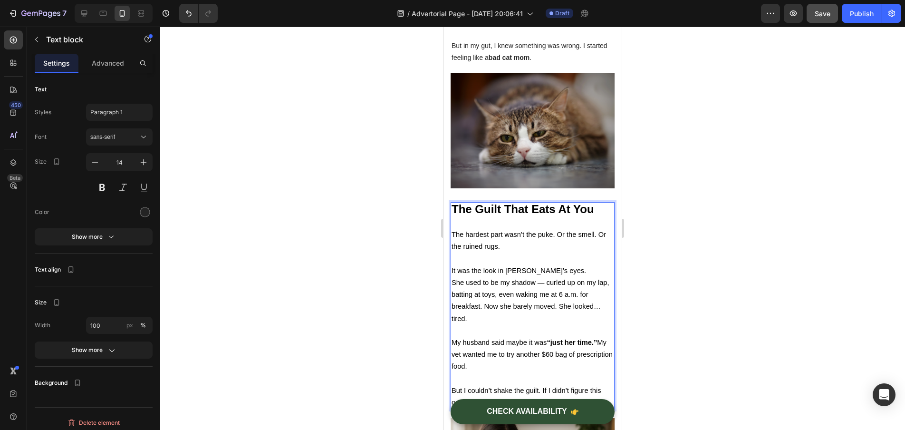
click at [683, 307] on div at bounding box center [532, 228] width 745 height 403
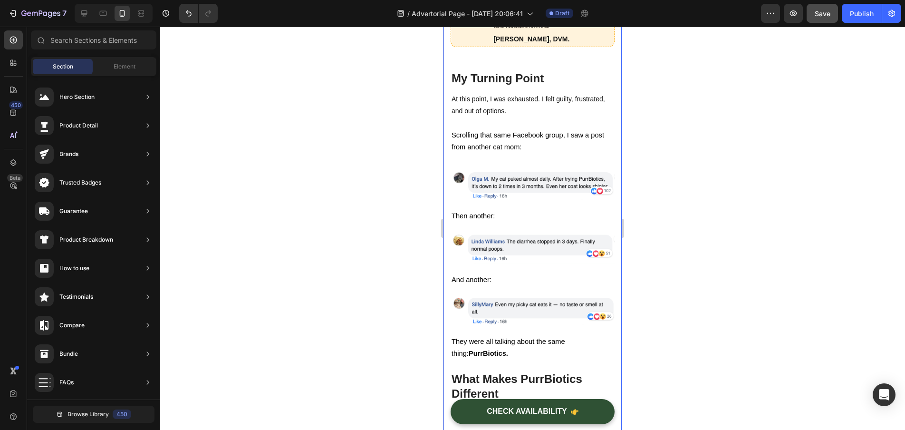
scroll to position [1761, 0]
click at [526, 44] on strong "[PERSON_NAME], DVM" at bounding box center [531, 41] width 74 height 8
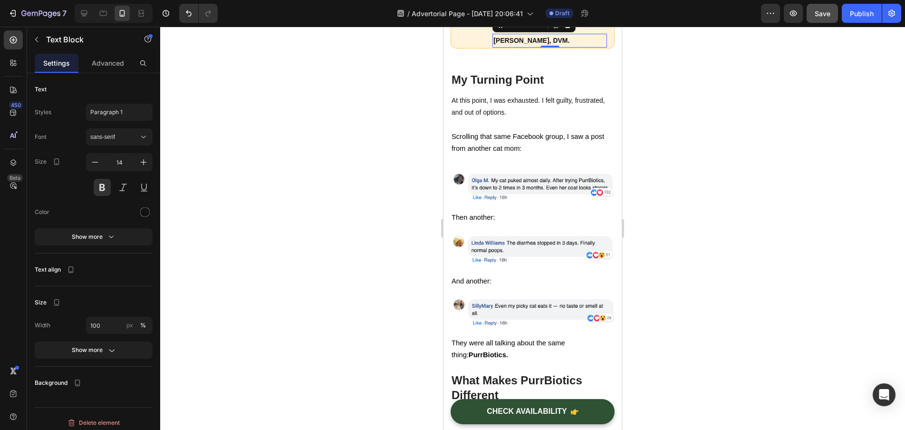
click at [524, 44] on strong "[PERSON_NAME], DVM" at bounding box center [531, 41] width 74 height 8
click at [543, 44] on strong "Dr. Max Bordbar, DVM" at bounding box center [531, 41] width 74 height 8
click at [724, 332] on div at bounding box center [532, 228] width 745 height 403
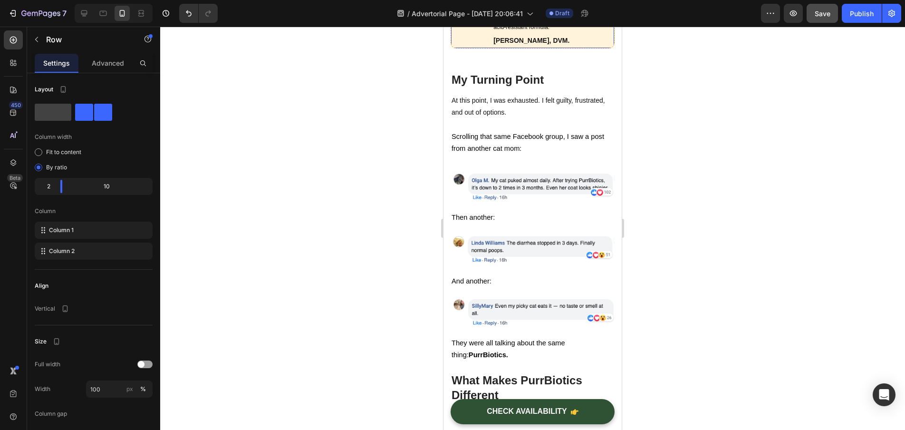
click at [602, 48] on div "Image Most probiotics on the market aren’t made for them. And many don’t surviv…" at bounding box center [533, 14] width 164 height 69
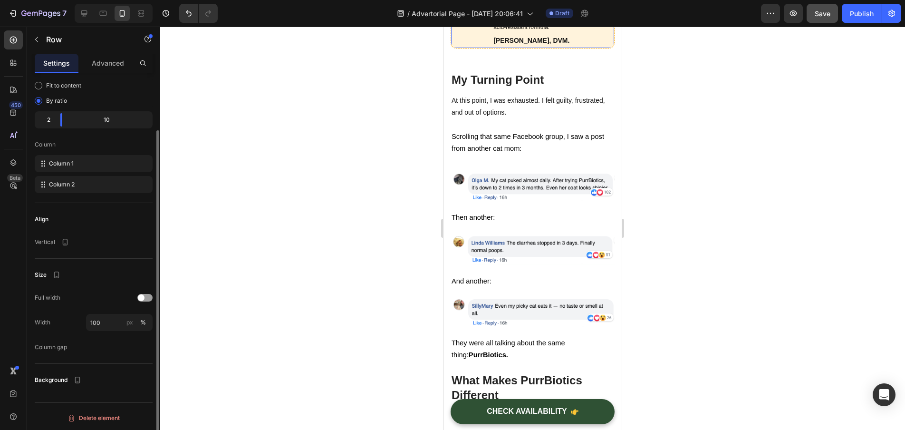
scroll to position [0, 0]
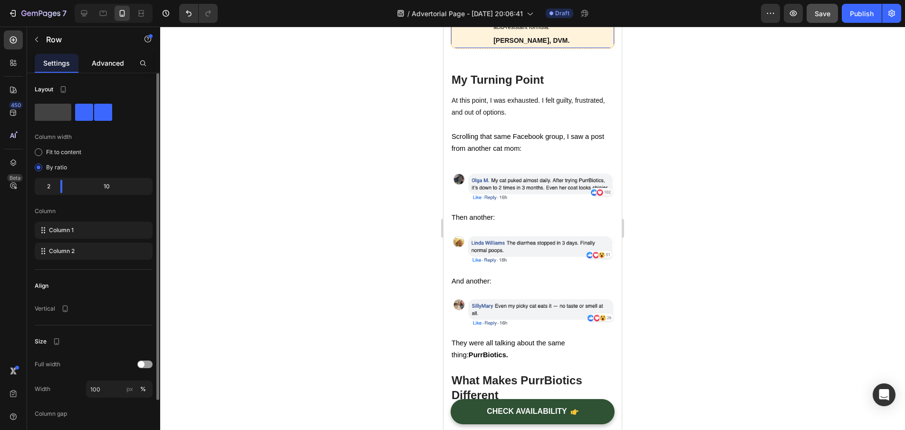
click at [106, 67] on p "Advanced" at bounding box center [108, 63] width 32 height 10
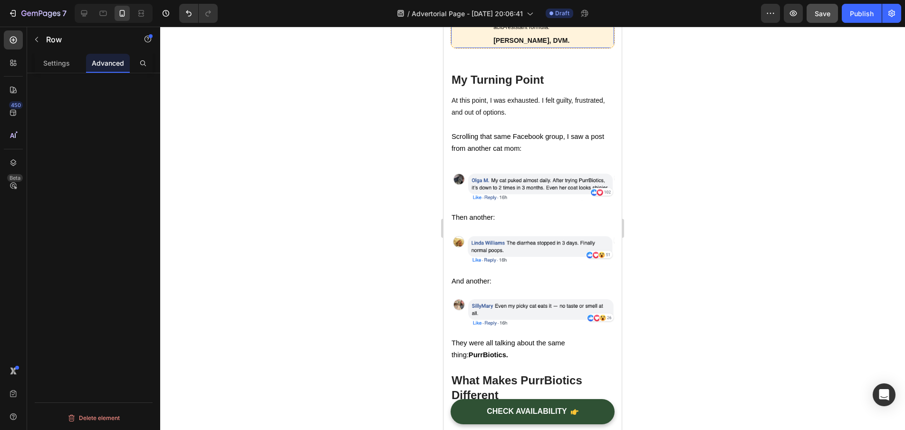
click at [604, 48] on div "Image Most probiotics on the market aren’t made for them. And many don’t surviv…" at bounding box center [533, 14] width 164 height 69
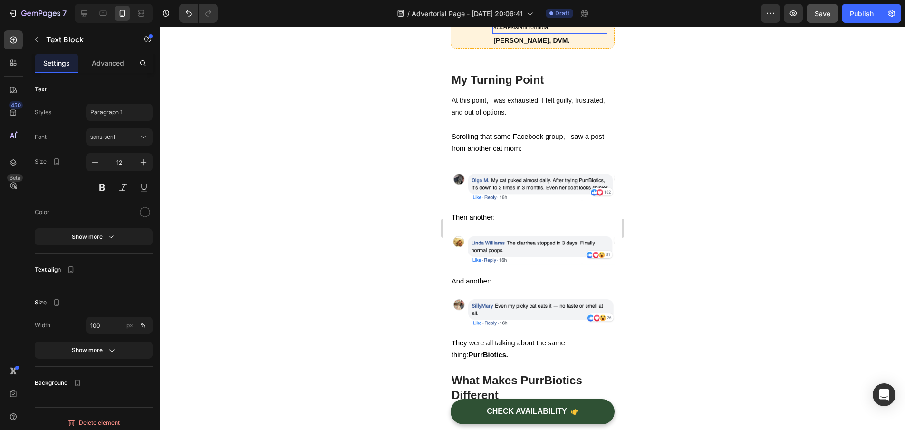
click at [574, 33] on p "Most probiotics on the market aren’t made for them. And many don’t survive stom…" at bounding box center [550, 6] width 113 height 51
click at [101, 61] on p "Advanced" at bounding box center [108, 63] width 32 height 10
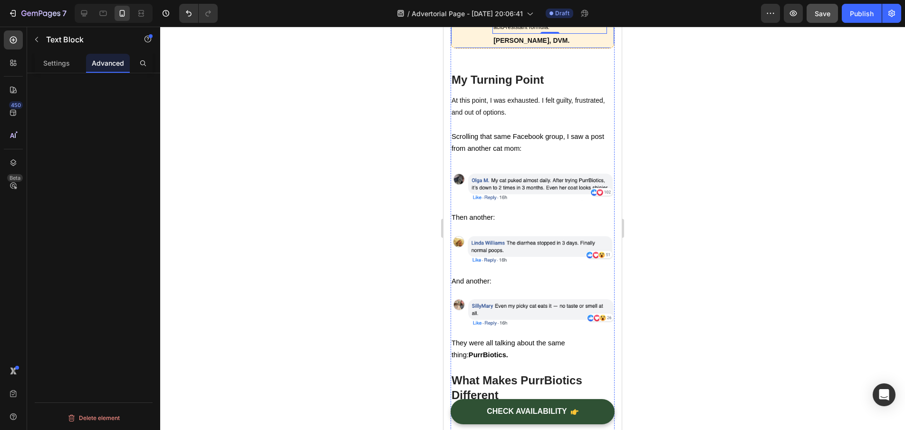
click at [478, 48] on div "Image" at bounding box center [469, 14] width 23 height 67
click at [711, 326] on div at bounding box center [532, 228] width 745 height 403
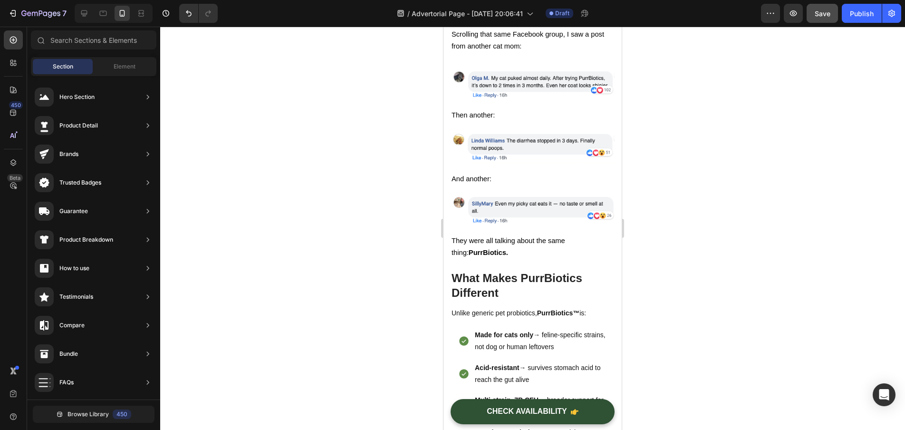
scroll to position [1955, 0]
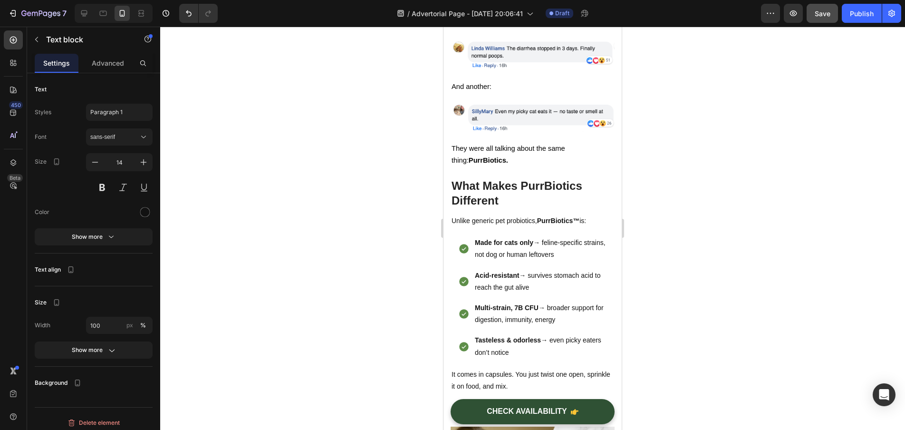
click at [641, 240] on div at bounding box center [532, 228] width 745 height 403
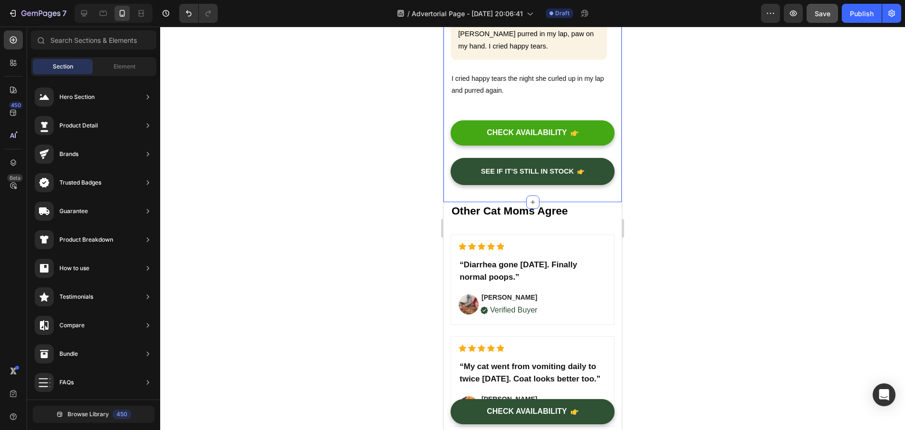
scroll to position [2980, 0]
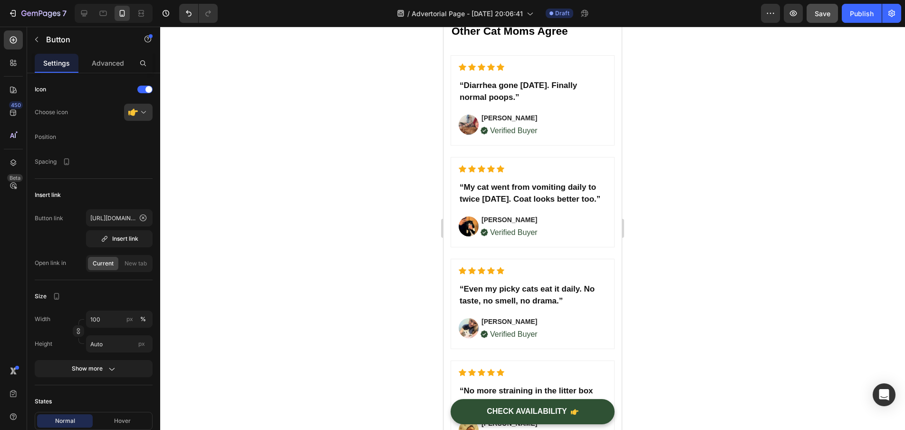
drag, startPoint x: 570, startPoint y: 260, endPoint x: 528, endPoint y: 260, distance: 41.4
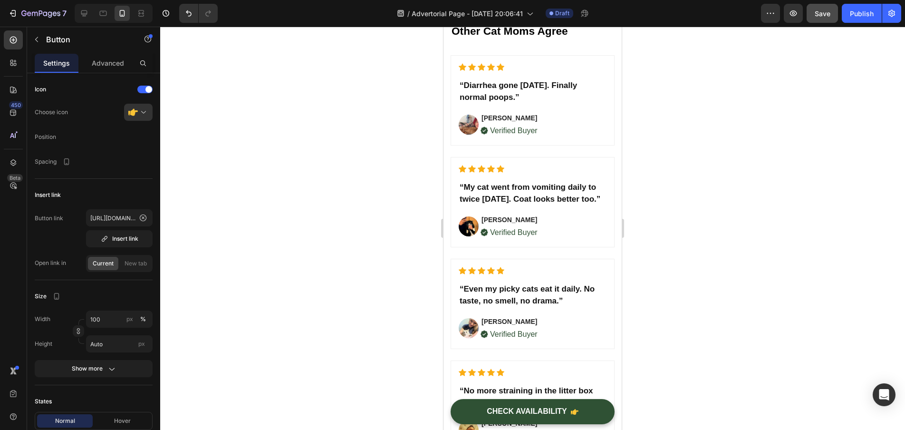
click at [280, 222] on div at bounding box center [532, 228] width 745 height 403
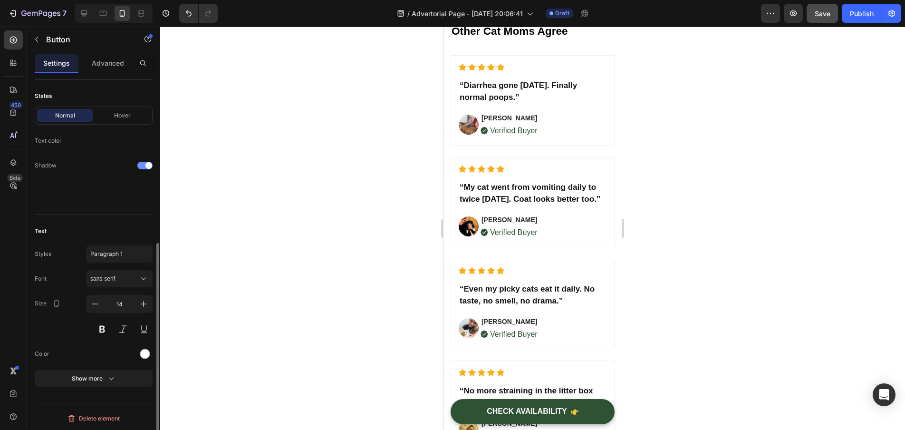
scroll to position [306, 0]
click at [104, 327] on button at bounding box center [102, 328] width 17 height 17
click at [139, 304] on icon "button" at bounding box center [144, 304] width 10 height 10
type input "16"
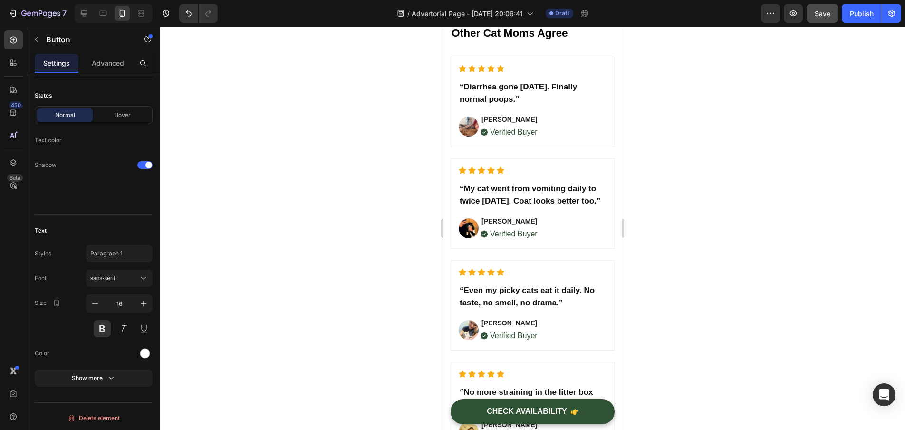
click at [258, 298] on div at bounding box center [532, 228] width 745 height 403
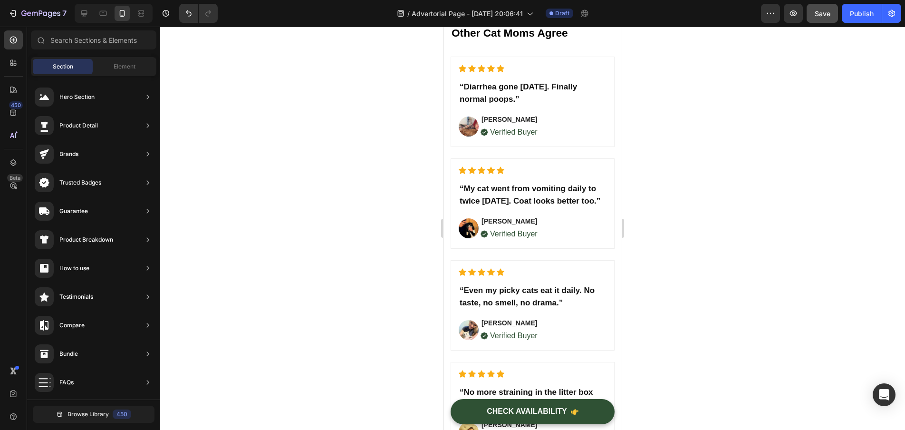
click at [698, 298] on div at bounding box center [532, 228] width 745 height 403
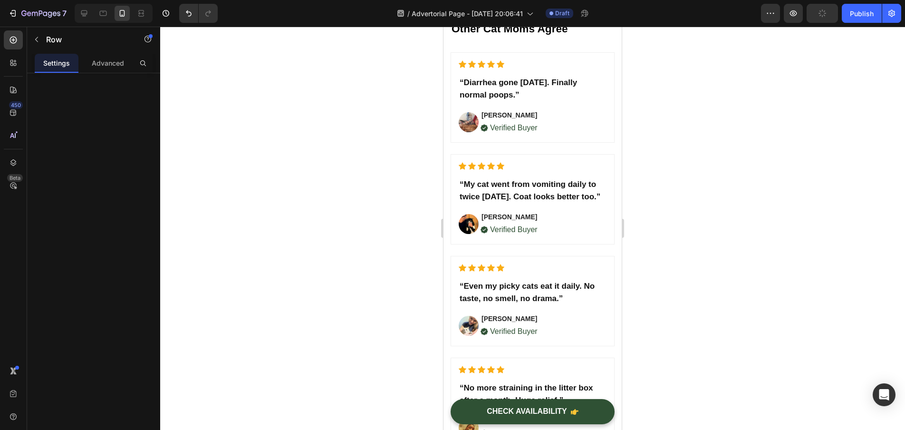
click at [701, 253] on div at bounding box center [532, 228] width 745 height 403
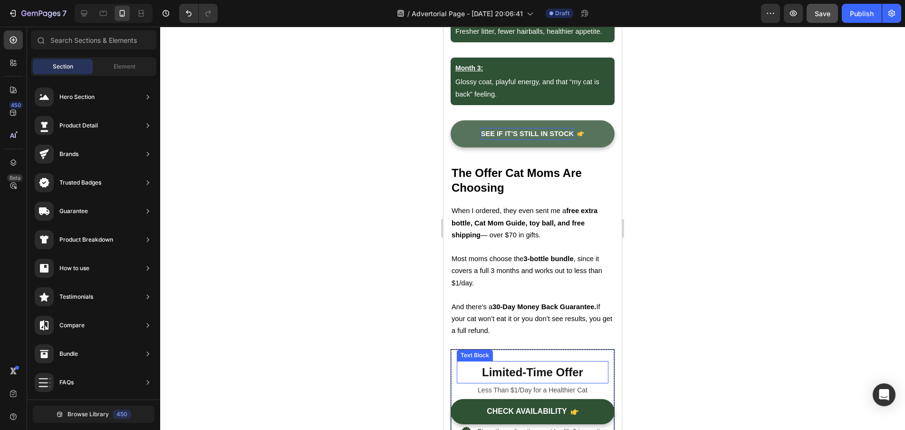
scroll to position [3797, 0]
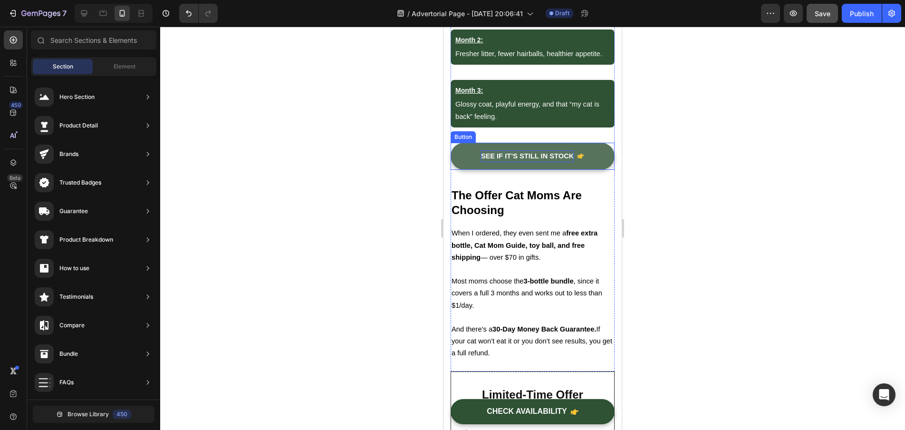
click at [569, 160] on strong "See If It’s Still In Stock" at bounding box center [527, 156] width 93 height 8
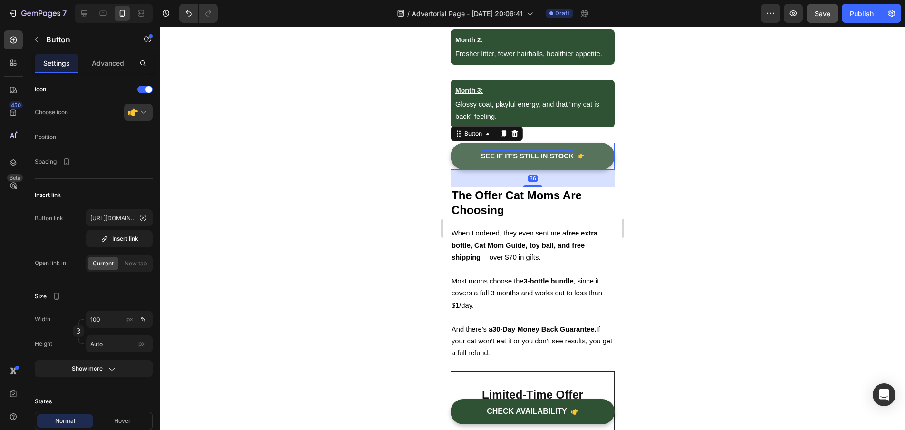
click at [569, 160] on strong "See If It’s Still In Stock" at bounding box center [527, 156] width 93 height 8
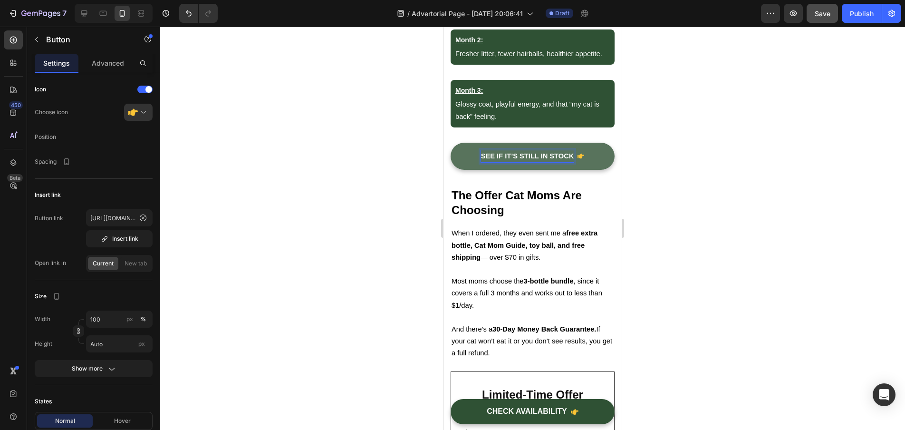
click at [569, 160] on strong "See If It’s Still In Stock" at bounding box center [527, 156] width 93 height 8
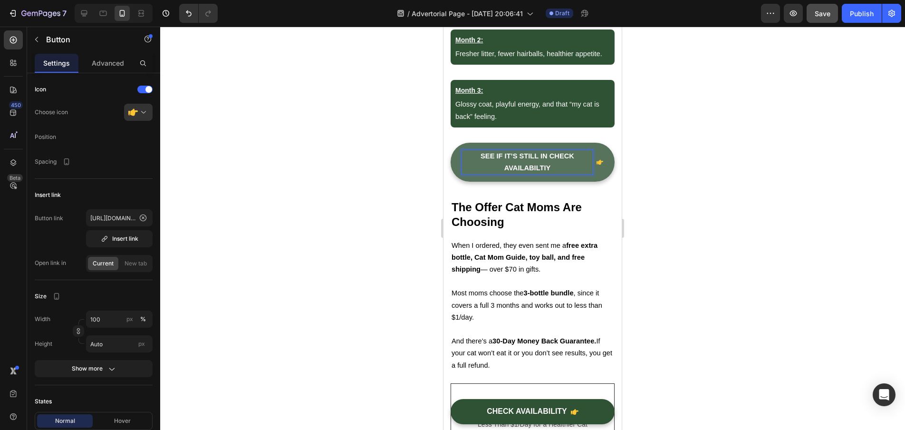
click at [545, 166] on strong "See If It’s Still In CHECK AVAILABILTIY" at bounding box center [528, 161] width 94 height 19
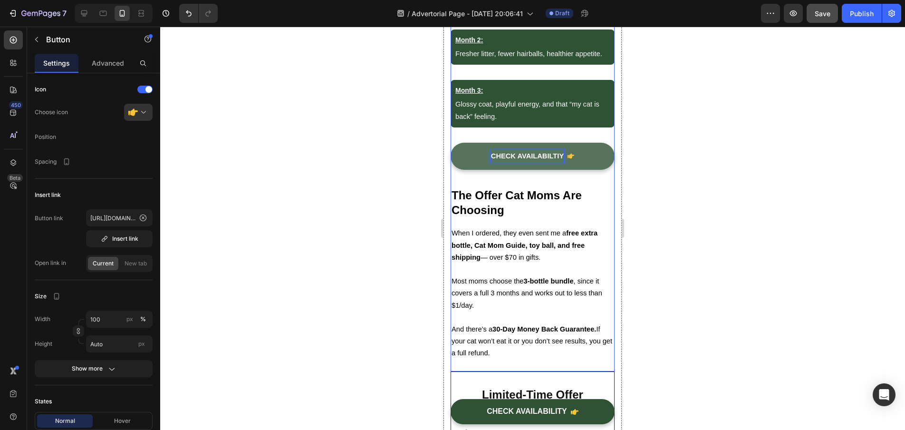
click at [607, 187] on div "CHECK AVAILABILTIY Button 36" at bounding box center [533, 165] width 164 height 44
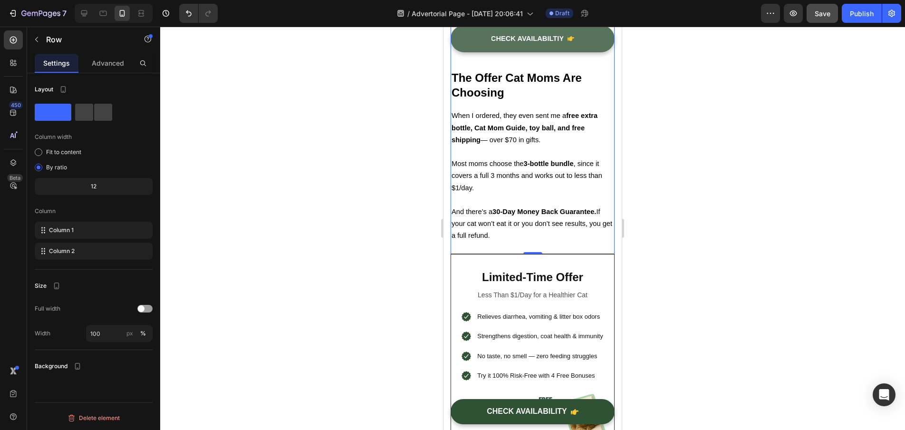
scroll to position [4032, 0]
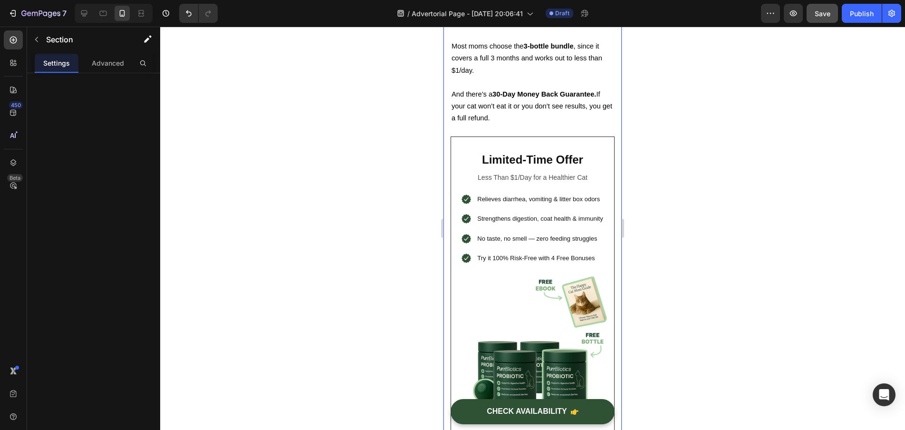
click at [611, 129] on div "What to Expect (Month 1–3) Heading Month 1: Text Block Less vomiting, smoother …" at bounding box center [533, 387] width 178 height 1352
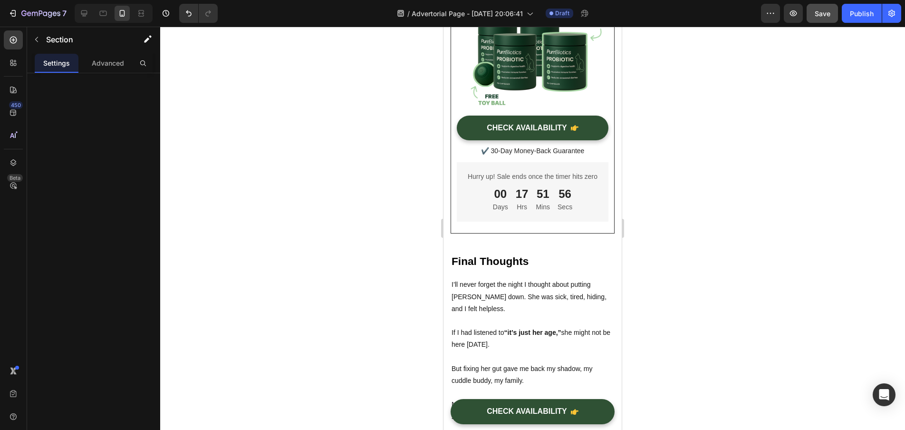
scroll to position [4330, 0]
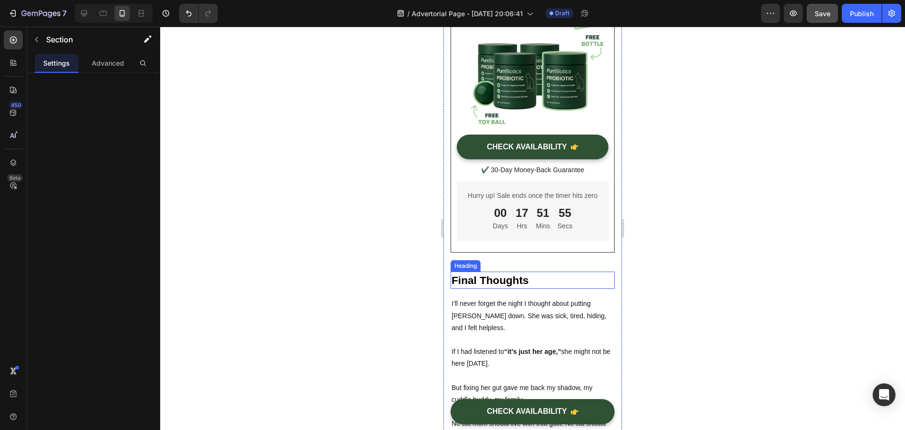
click at [527, 286] on strong "Final Thoughts" at bounding box center [490, 280] width 77 height 12
click at [528, 286] on strong "Final Thoughts" at bounding box center [490, 280] width 77 height 12
click at [666, 284] on div at bounding box center [532, 228] width 745 height 403
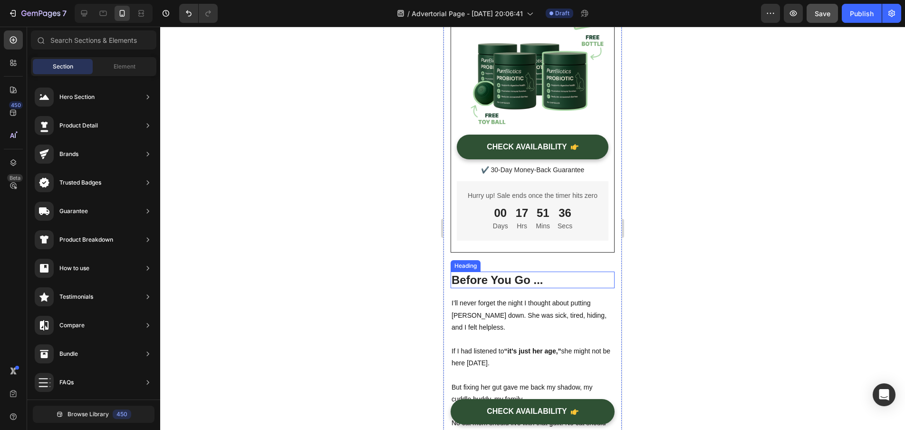
click at [535, 287] on p "Before You Go ..." at bounding box center [533, 279] width 162 height 15
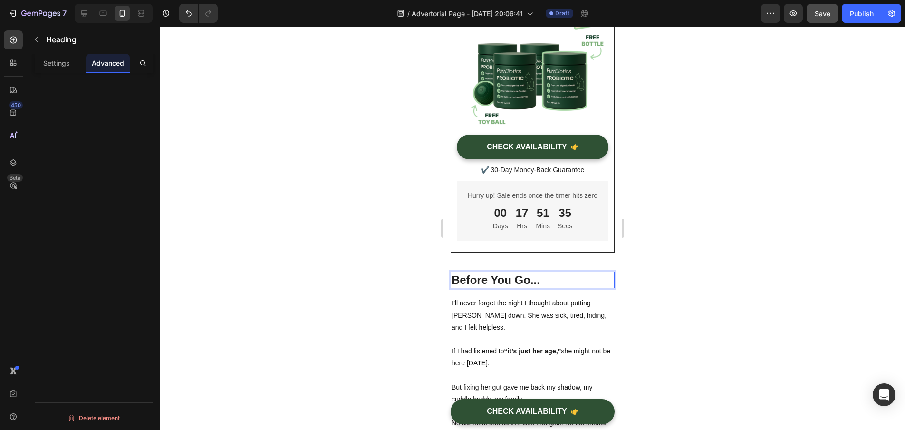
click at [635, 290] on div at bounding box center [532, 228] width 745 height 403
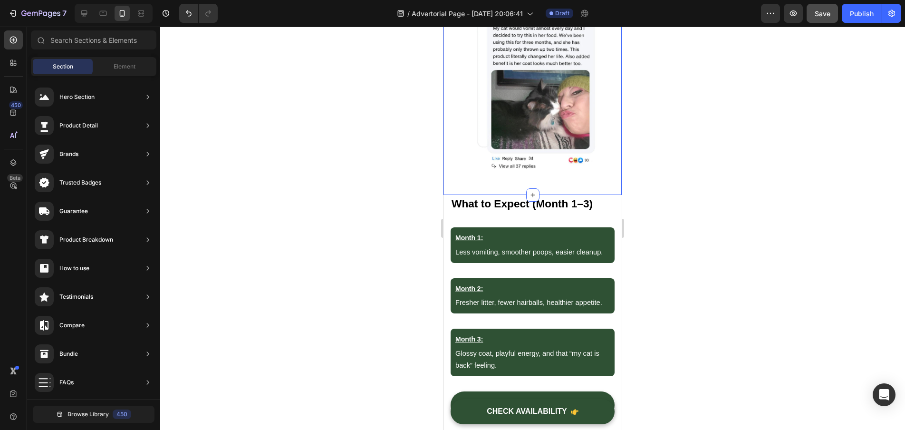
scroll to position [4263, 0]
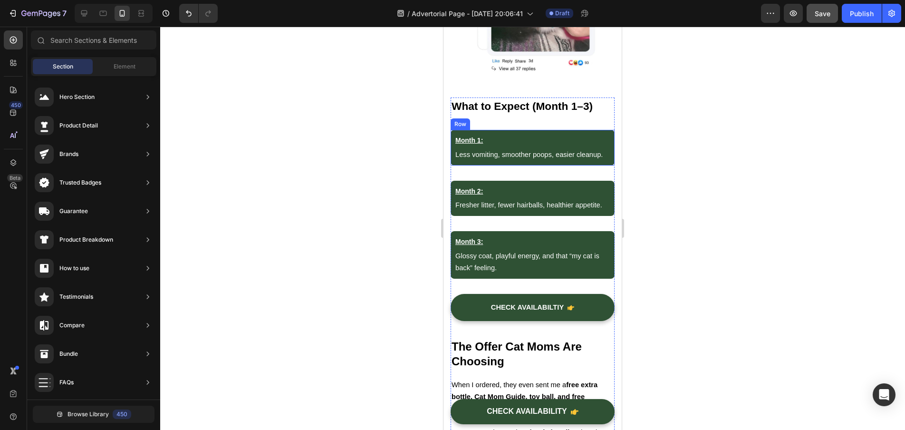
click at [606, 130] on div "Month 1: Text Block Less vomiting, smoother poops, easier cleanup. Text Block R…" at bounding box center [533, 147] width 164 height 35
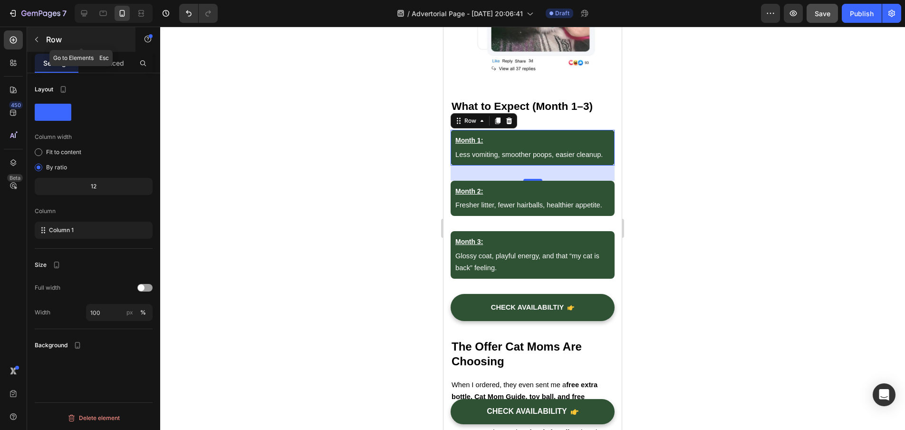
click at [39, 45] on button "button" at bounding box center [36, 39] width 15 height 15
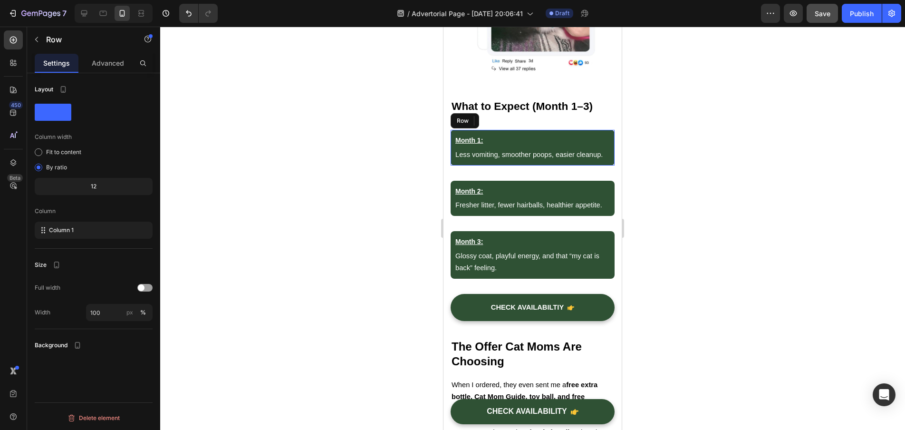
click at [575, 156] on div "Month 1: Text Block Less vomiting, smoother poops, easier cleanup. Text Block R…" at bounding box center [533, 147] width 164 height 35
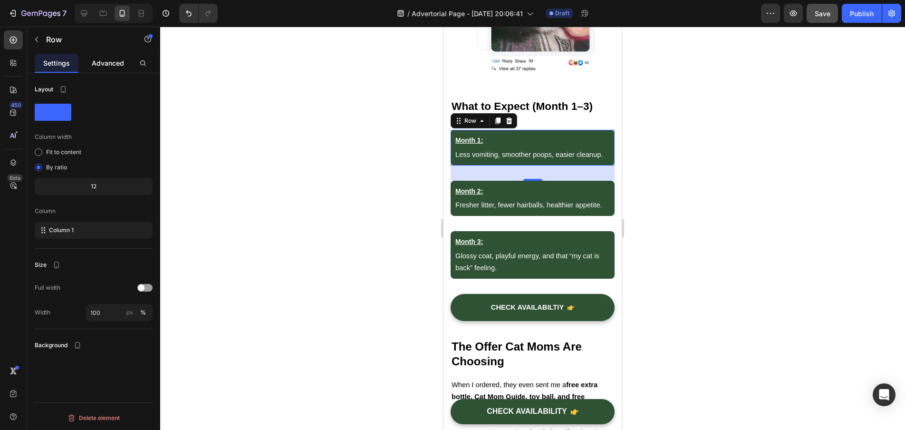
click at [98, 58] on p "Advanced" at bounding box center [108, 63] width 32 height 10
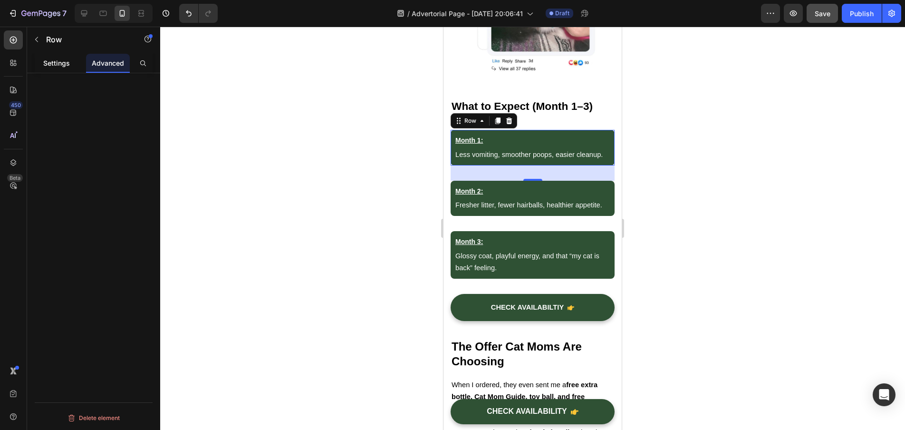
click at [69, 62] on p "Settings" at bounding box center [56, 63] width 27 height 10
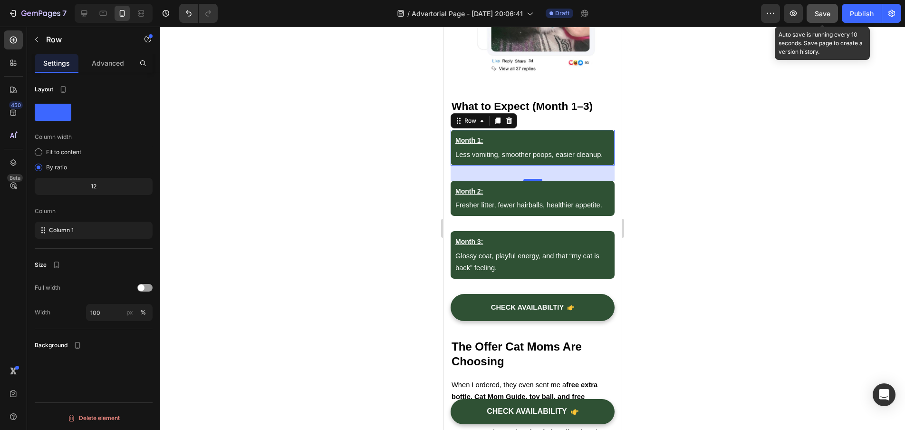
click at [824, 12] on span "Save" at bounding box center [823, 14] width 16 height 8
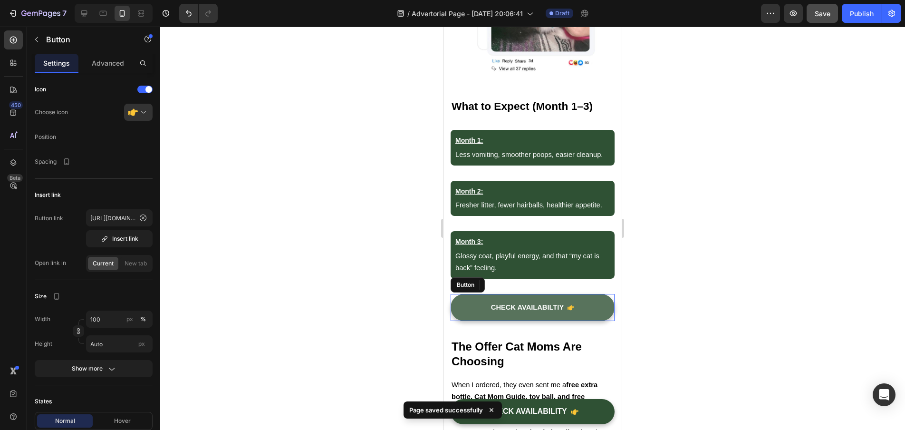
click at [586, 294] on link "CHECK AVAILABILTIY" at bounding box center [533, 307] width 164 height 27
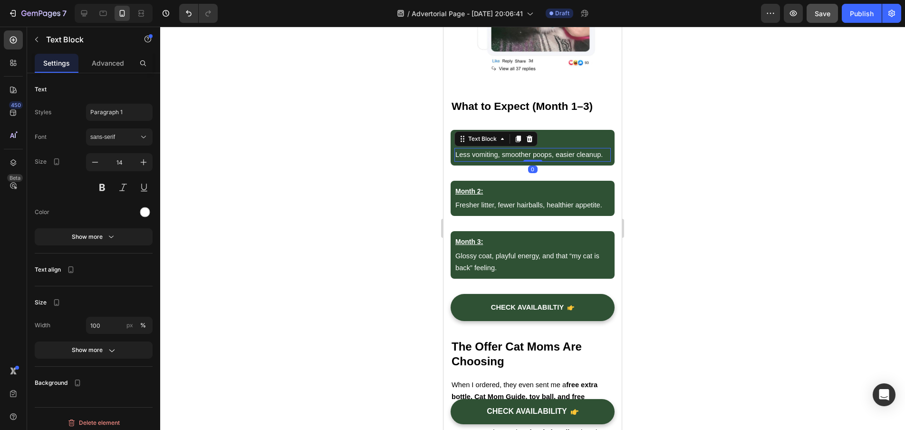
click at [564, 149] on p "Less vomiting, smoother poops, easier cleanup." at bounding box center [532, 155] width 155 height 12
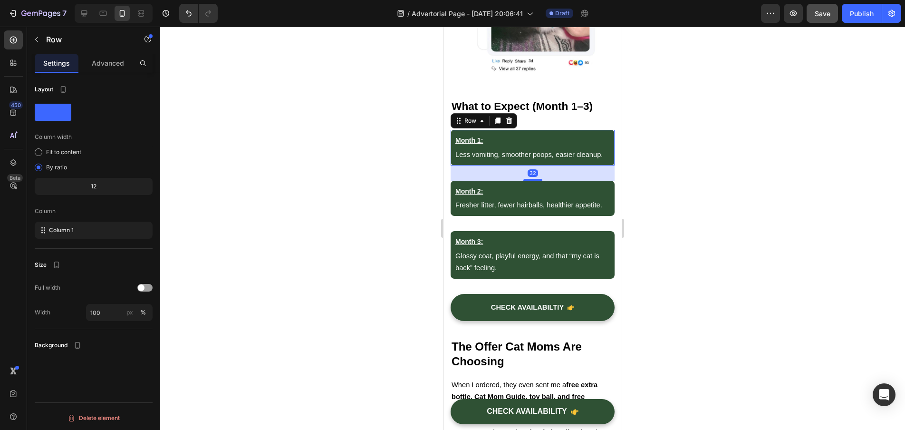
click at [607, 130] on div "Month 1: Text Block Less vomiting, smoother poops, easier cleanup. Text Block R…" at bounding box center [533, 147] width 164 height 35
click at [603, 134] on div "Month 1:" at bounding box center [533, 141] width 156 height 14
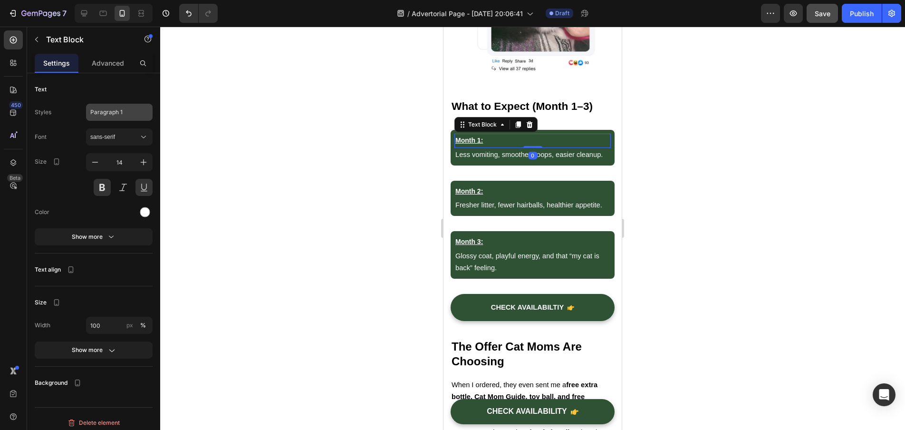
click at [110, 115] on span "Paragraph 1" at bounding box center [106, 112] width 32 height 9
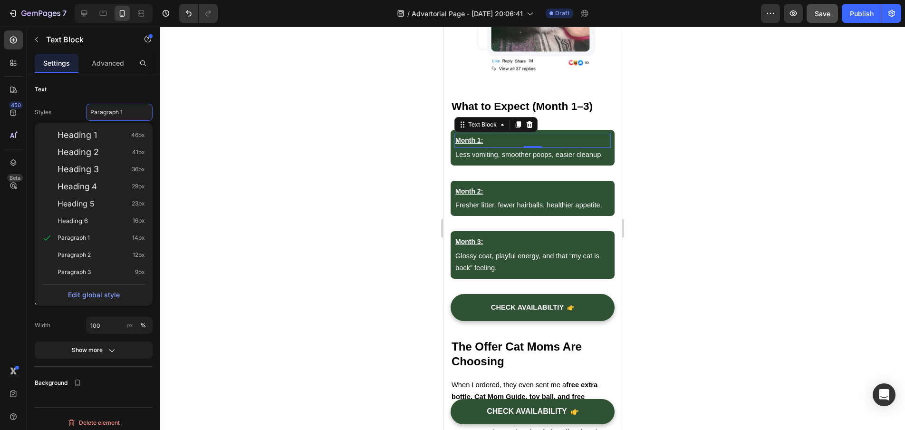
click at [123, 91] on div "Text" at bounding box center [94, 89] width 118 height 17
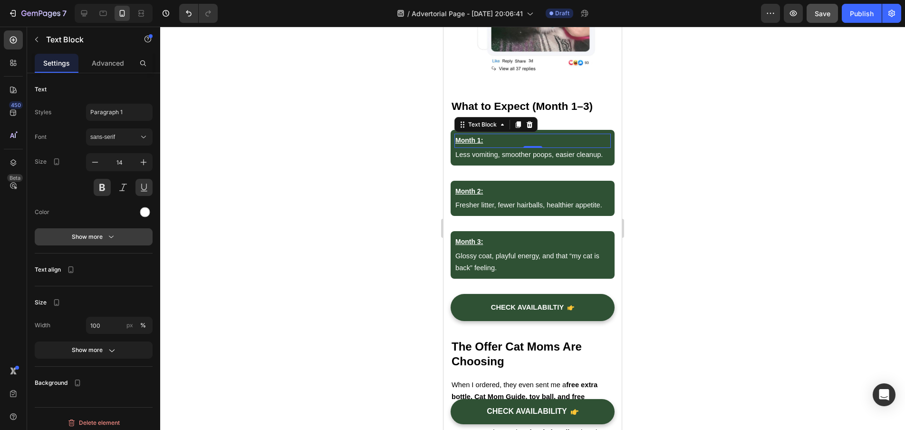
click at [86, 235] on div "Show more" at bounding box center [94, 237] width 44 height 10
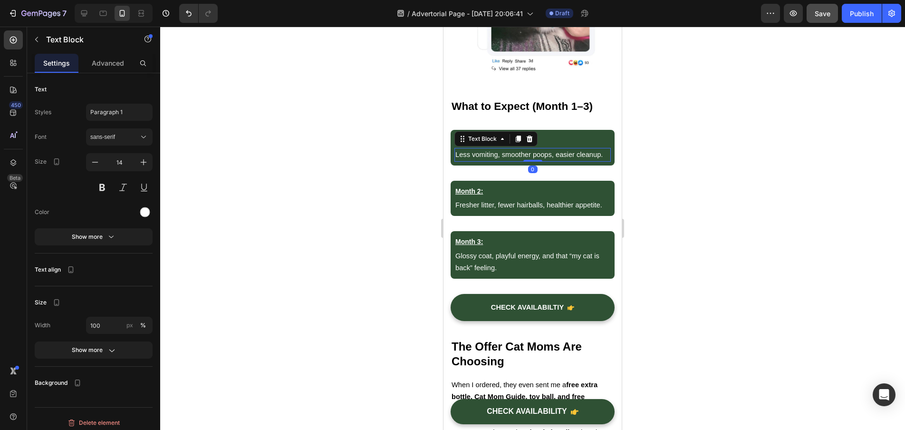
click at [603, 154] on div "Less vomiting, smoother poops, easier cleanup." at bounding box center [533, 155] width 156 height 14
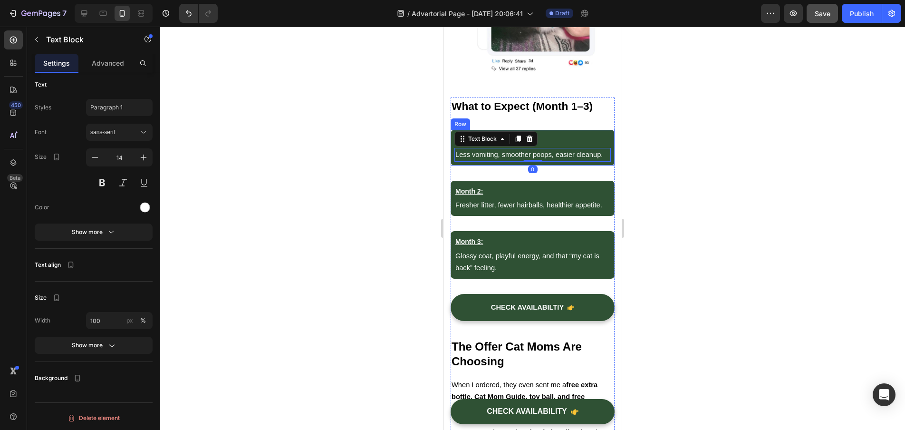
click at [605, 156] on div "Month 1: Text Block Less vomiting, smoother poops, easier cleanup. Text Block 0…" at bounding box center [533, 147] width 164 height 35
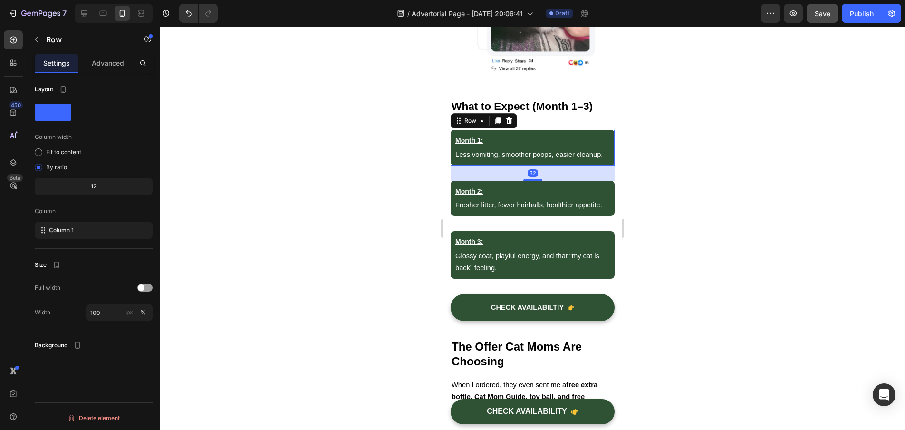
click at [605, 156] on div "Month 1: Text Block Less vomiting, smoother poops, easier cleanup. Text Block R…" at bounding box center [533, 147] width 164 height 35
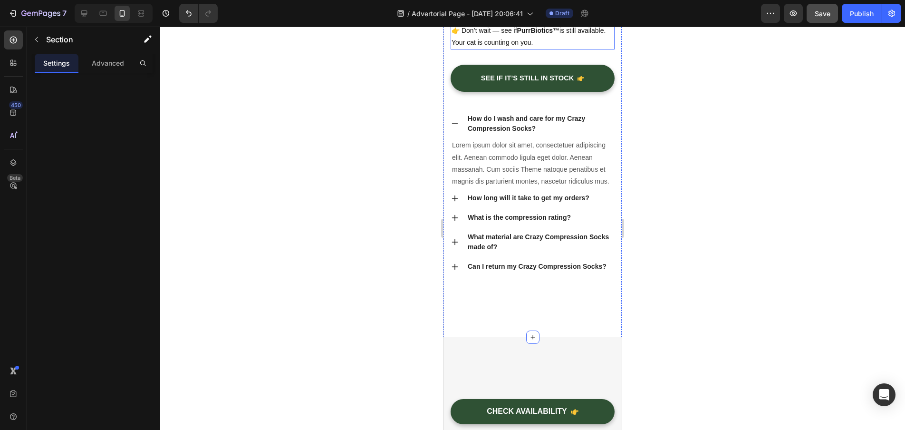
scroll to position [5380, 0]
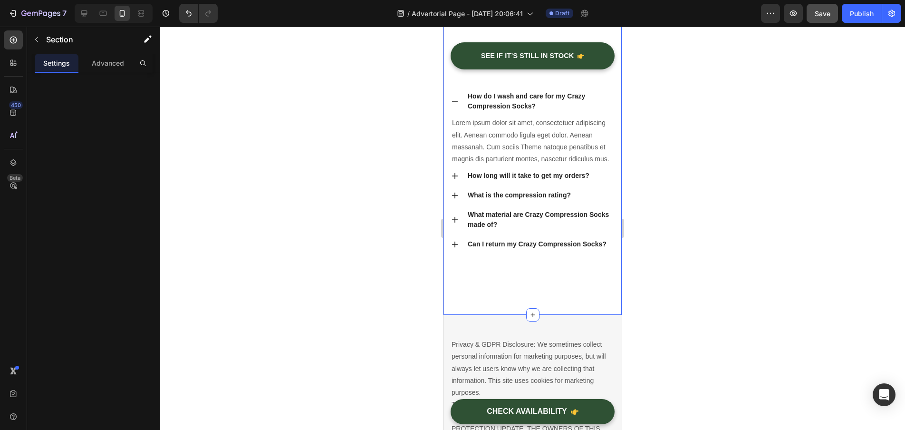
click at [717, 219] on div at bounding box center [532, 228] width 745 height 403
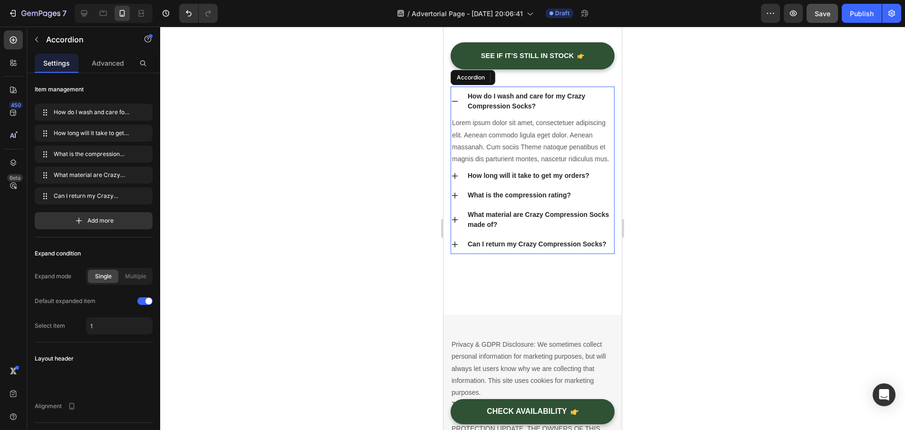
click at [552, 113] on div "How do I wash and care for my Crazy Compression Socks?" at bounding box center [540, 101] width 148 height 23
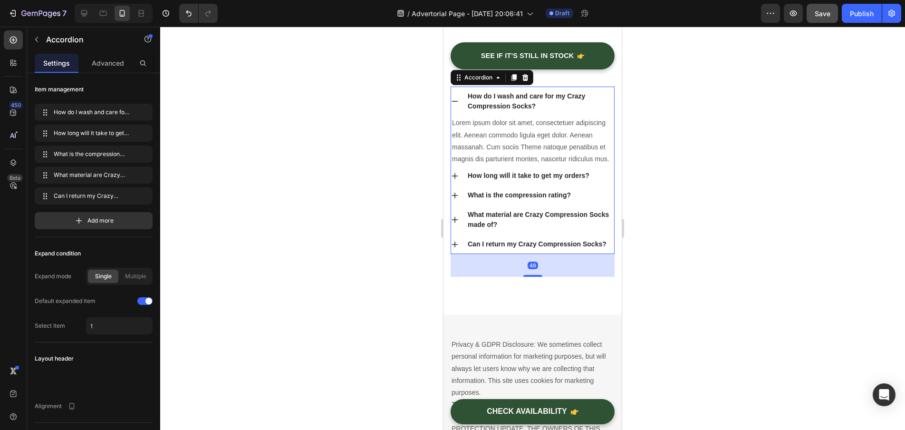
click at [547, 113] on div "How do I wash and care for my Crazy Compression Socks?" at bounding box center [540, 101] width 148 height 23
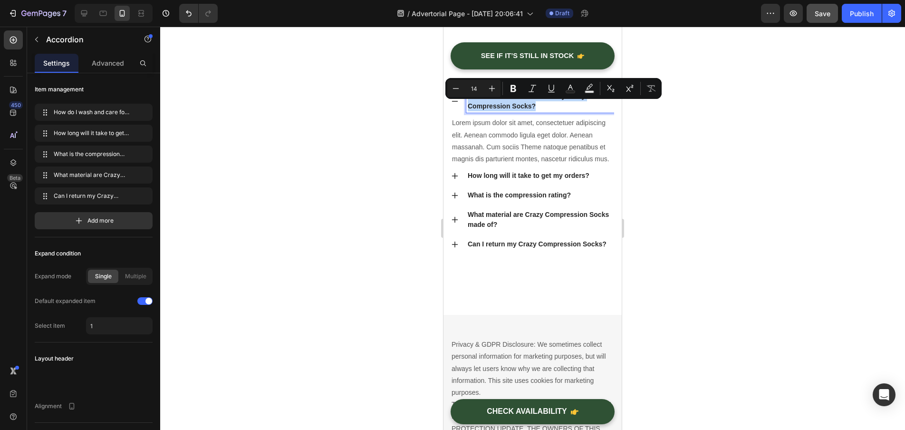
drag, startPoint x: 538, startPoint y: 114, endPoint x: 470, endPoint y: 106, distance: 68.0
click at [470, 106] on p "How do I wash and care for my Crazy Compression Socks?" at bounding box center [540, 101] width 145 height 20
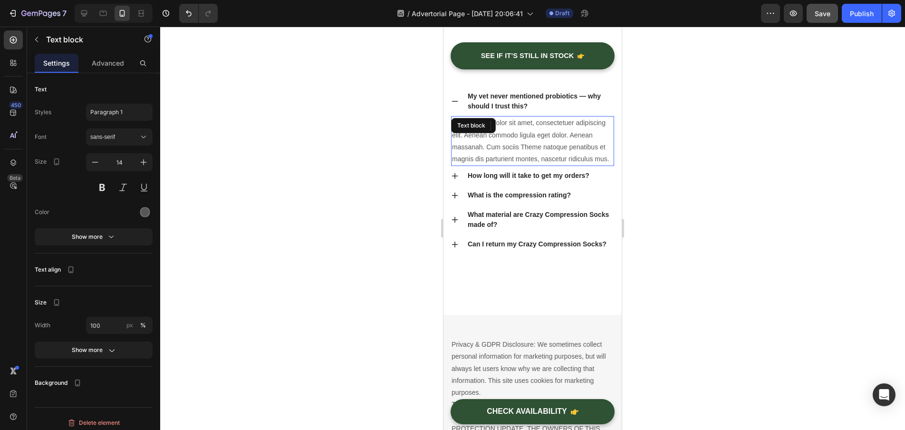
click at [576, 153] on p "Lorem ipsum dolor sit amet, consectetuer adipiscing elit. Aenean commodo ligula…" at bounding box center [532, 141] width 161 height 48
click at [473, 165] on p "Lorem ipsum dolor sit amet, consectetuer adipiscing elit. Aenean commodo ligula…" at bounding box center [532, 141] width 161 height 48
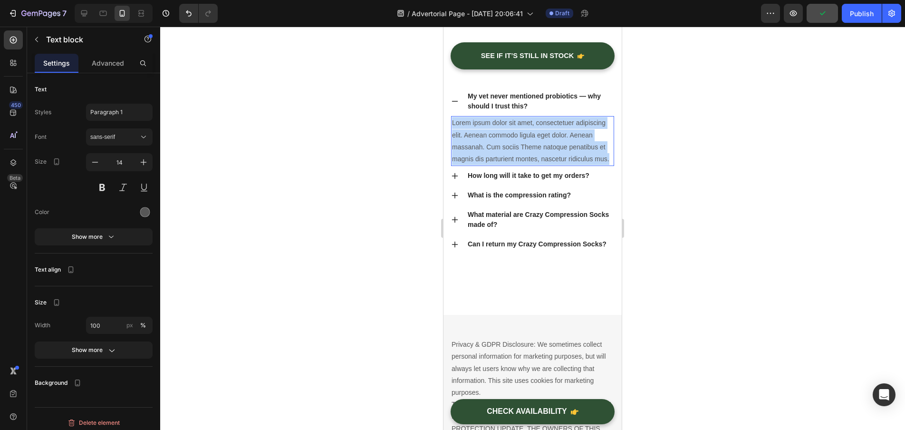
drag, startPoint x: 466, startPoint y: 173, endPoint x: 452, endPoint y: 134, distance: 41.1
click at [452, 134] on div "Lorem ipsum dolor sit amet, consectetuer adipiscing elit. Aenean commodo ligula…" at bounding box center [532, 141] width 163 height 50
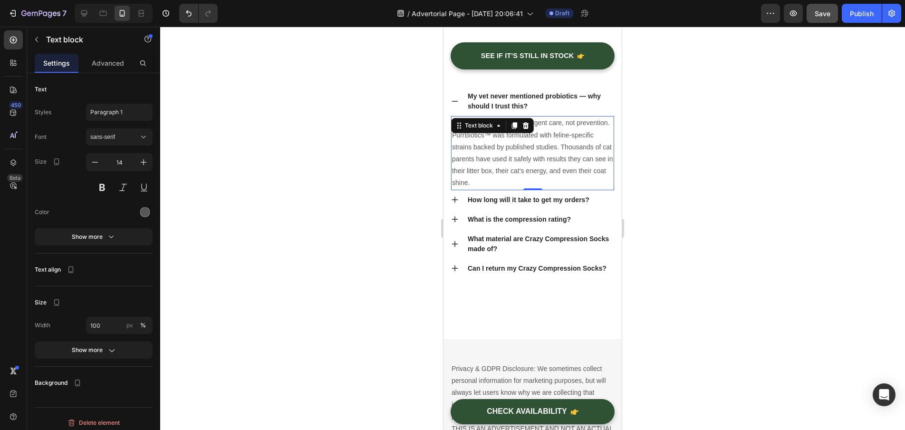
click at [380, 157] on div at bounding box center [532, 228] width 745 height 403
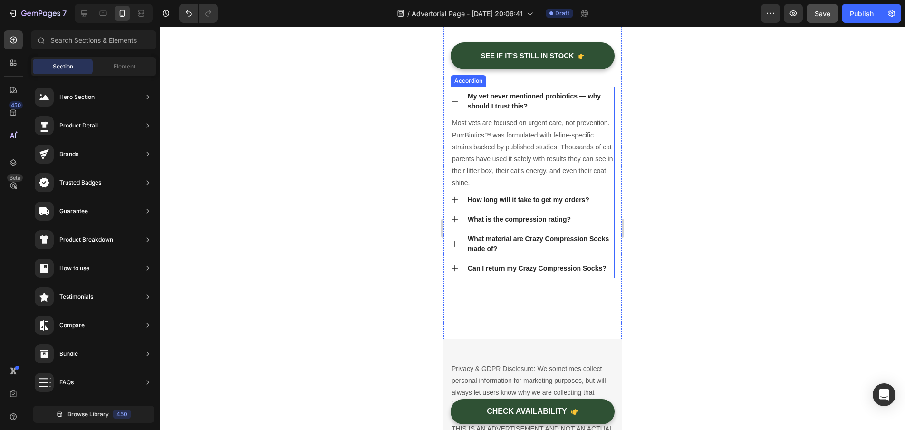
click at [504, 205] on p "How long will it take to get my orders?" at bounding box center [529, 200] width 122 height 10
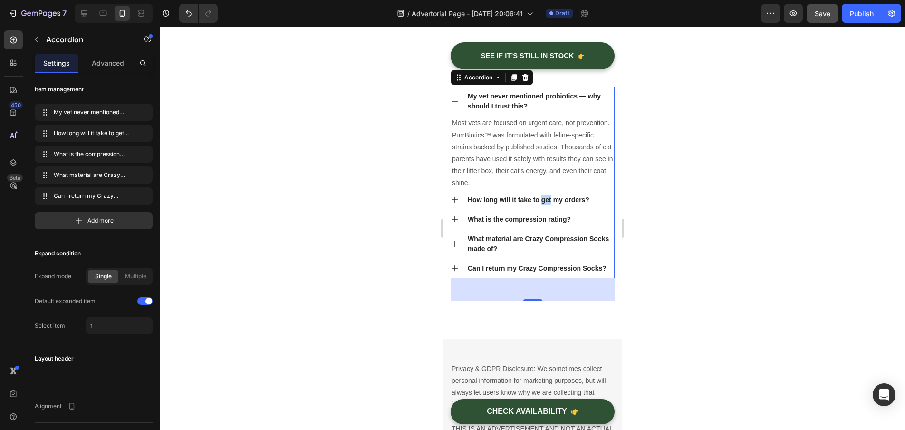
click at [544, 205] on p "How long will it take to get my orders?" at bounding box center [529, 200] width 122 height 10
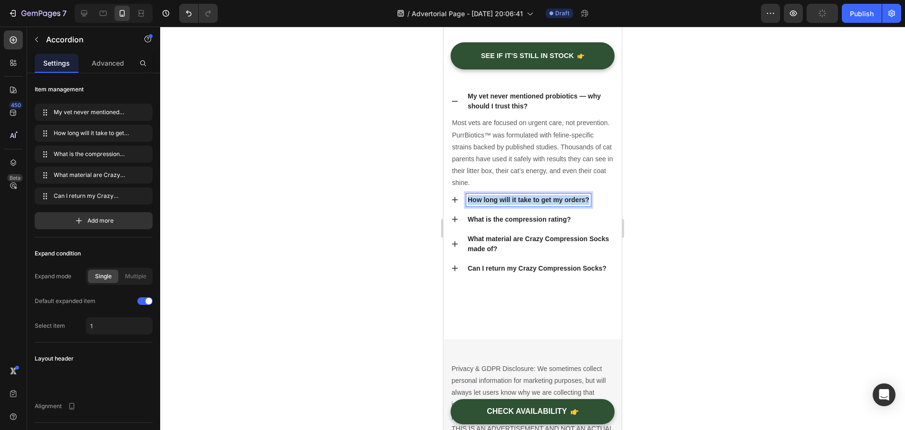
drag, startPoint x: 589, startPoint y: 208, endPoint x: 469, endPoint y: 208, distance: 119.8
click at [469, 205] on p "How long will it take to get my orders?" at bounding box center [529, 200] width 122 height 10
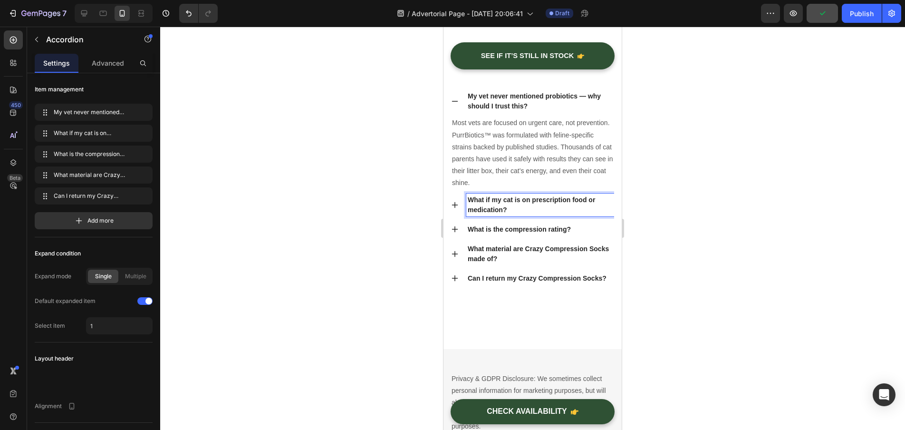
click at [378, 225] on div at bounding box center [532, 228] width 745 height 403
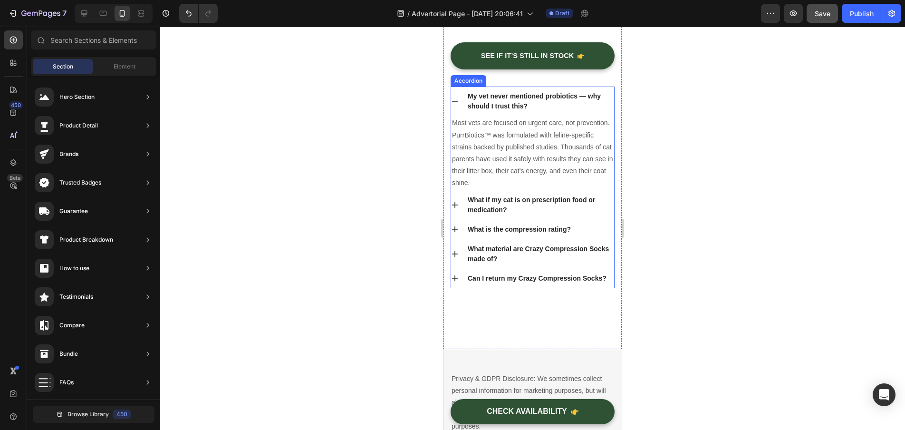
click at [494, 213] on strong "What if my cat is on prescription food or medication?" at bounding box center [531, 205] width 127 height 18
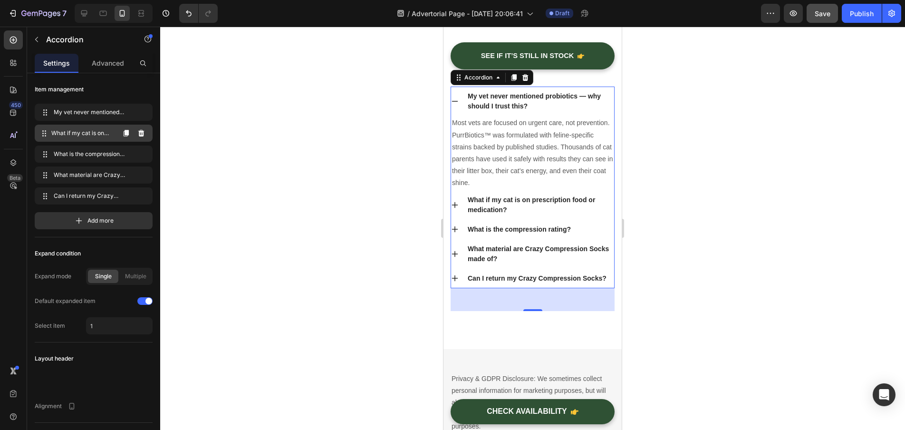
click at [71, 129] on span "What if my cat is on prescription food or medication?" at bounding box center [82, 133] width 63 height 9
click at [53, 132] on span "What if my cat is on prescription food or medication?" at bounding box center [82, 133] width 63 height 9
click at [45, 131] on icon at bounding box center [45, 130] width 1 height 1
click at [82, 130] on span "What if my cat is on prescription food or medication?" at bounding box center [82, 133] width 63 height 9
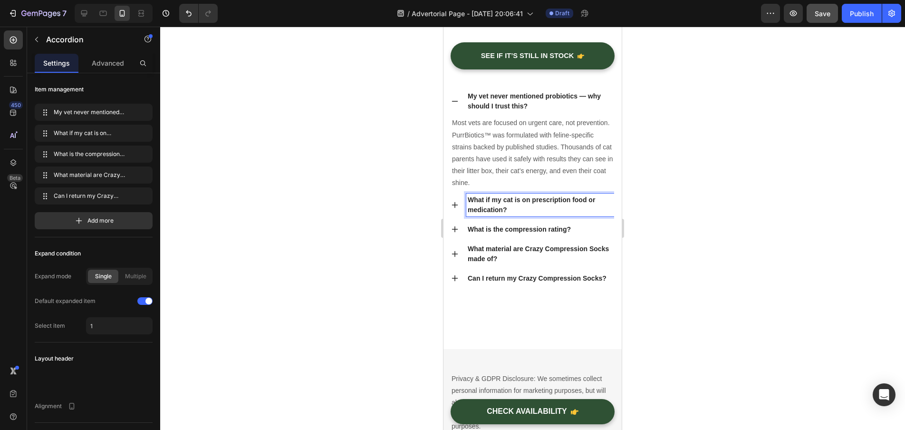
click at [531, 215] on p "What if my cat is on prescription food or medication?" at bounding box center [540, 205] width 145 height 20
click at [91, 64] on div "Advanced" at bounding box center [108, 63] width 44 height 19
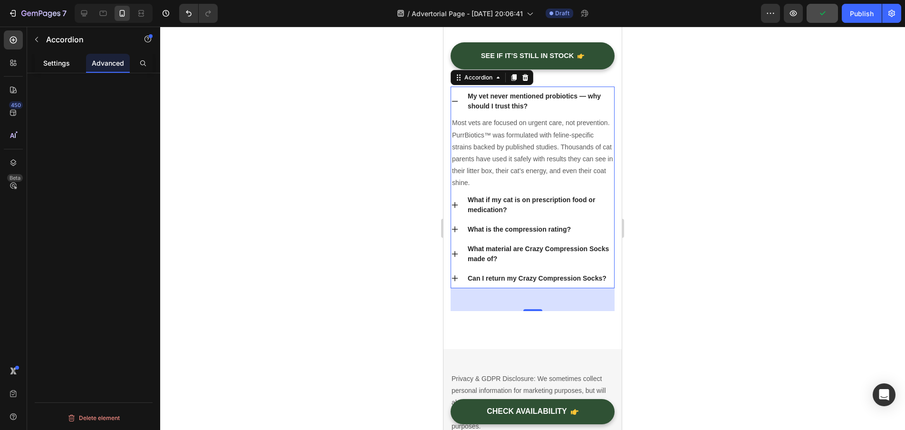
click at [56, 60] on p "Settings" at bounding box center [56, 63] width 27 height 10
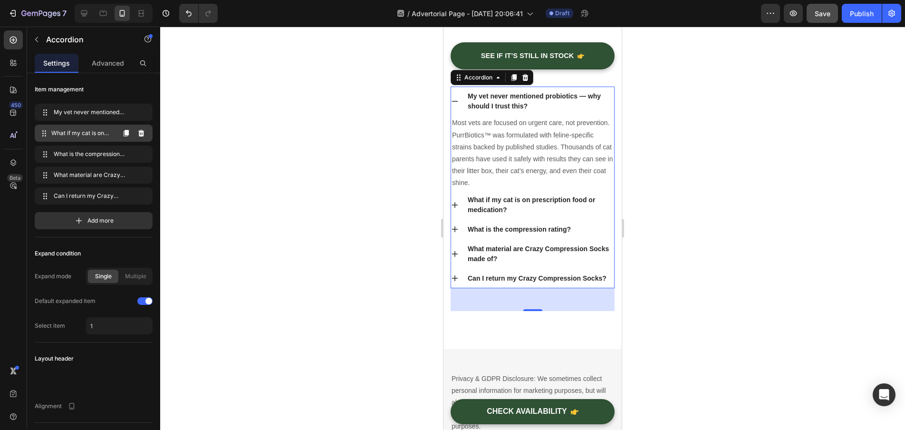
click at [82, 133] on span "What if my cat is on prescription food or medication?" at bounding box center [82, 133] width 63 height 9
click at [396, 281] on div at bounding box center [532, 228] width 745 height 403
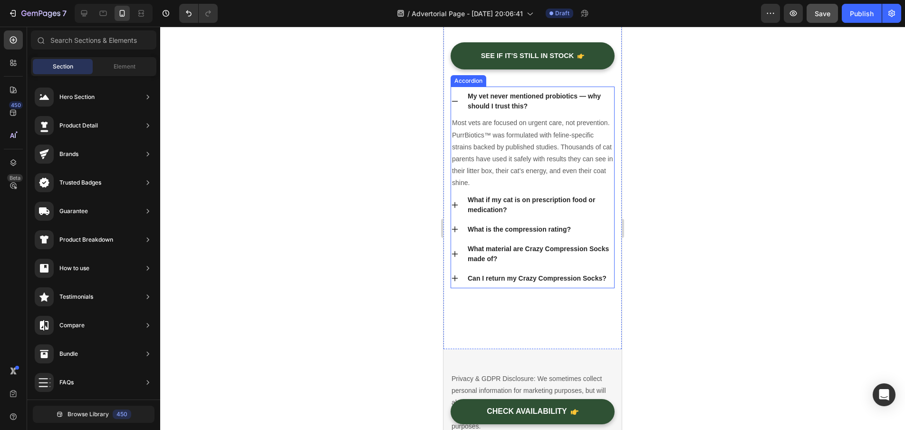
click at [549, 215] on p "What if my cat is on prescription food or medication?" at bounding box center [540, 205] width 145 height 20
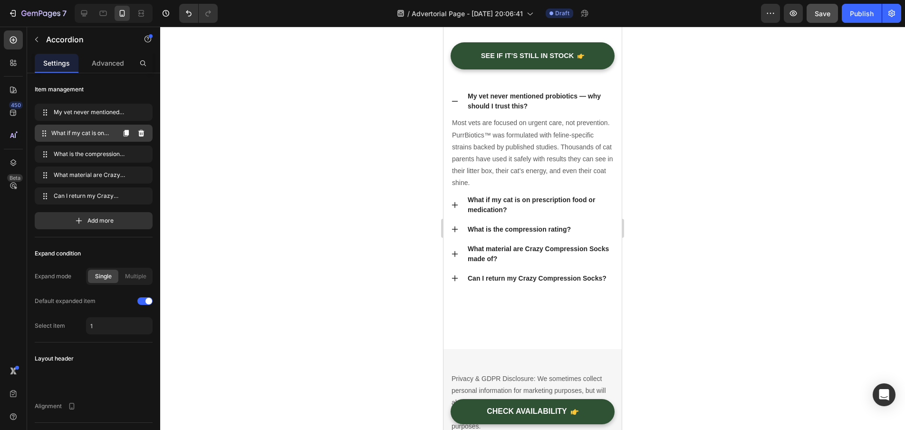
click at [92, 132] on span "What if my cat is on prescription food or medication?" at bounding box center [82, 133] width 63 height 9
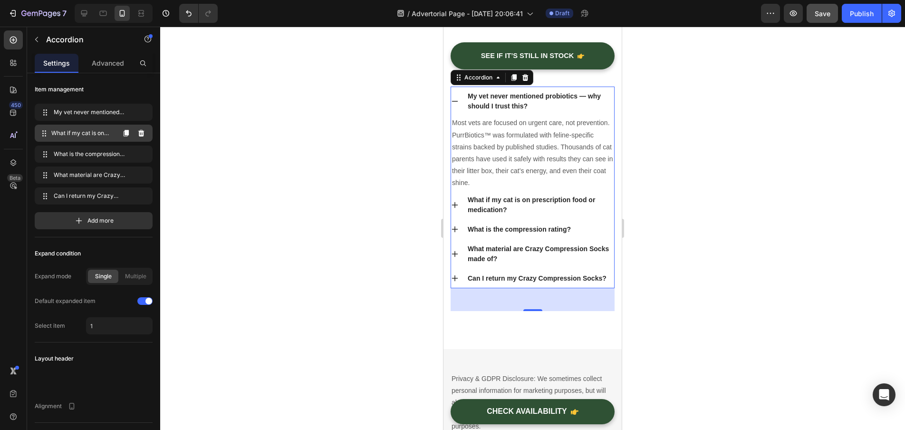
click at [89, 132] on span "What if my cat is on prescription food or medication?" at bounding box center [82, 133] width 63 height 9
click at [128, 277] on span "Multiple" at bounding box center [135, 276] width 21 height 9
type input "1,2"
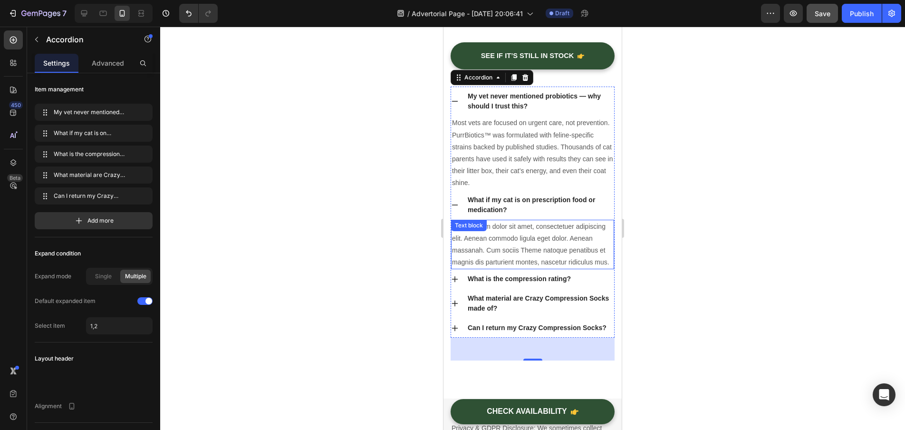
click at [530, 242] on div "Lorem ipsum dolor sit amet, consectetuer adipiscing elit. Aenean commodo ligula…" at bounding box center [532, 245] width 163 height 50
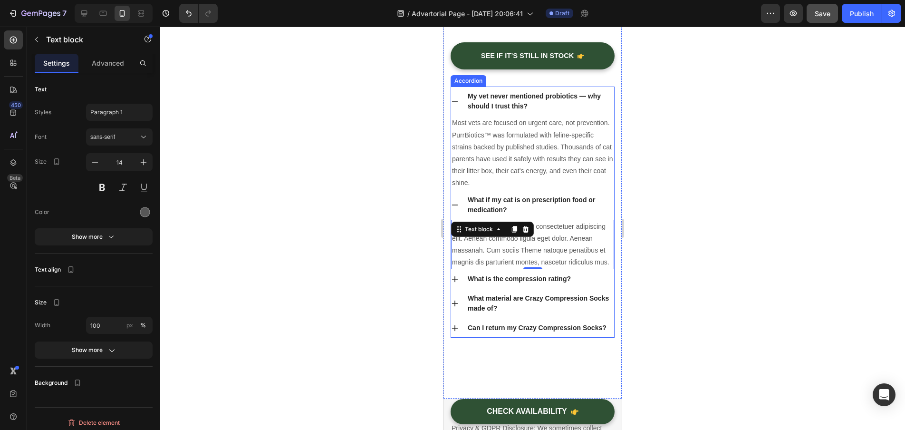
click at [498, 284] on p "What is the compression rating?" at bounding box center [519, 279] width 103 height 10
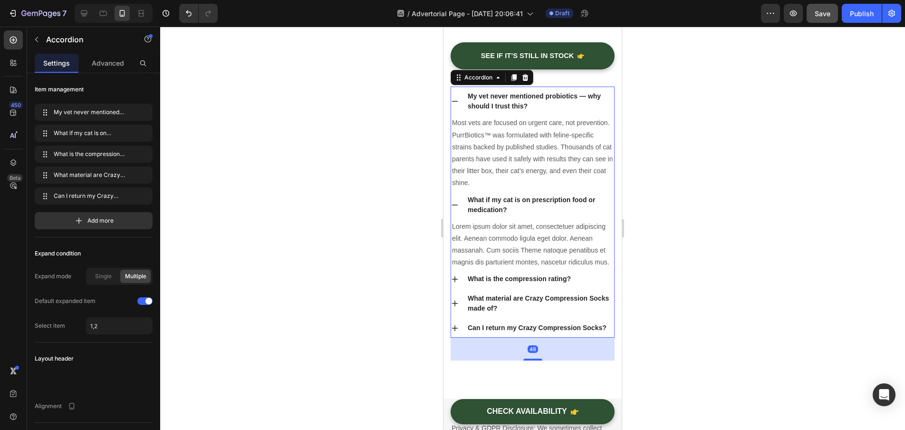
click at [457, 283] on icon at bounding box center [455, 279] width 8 height 8
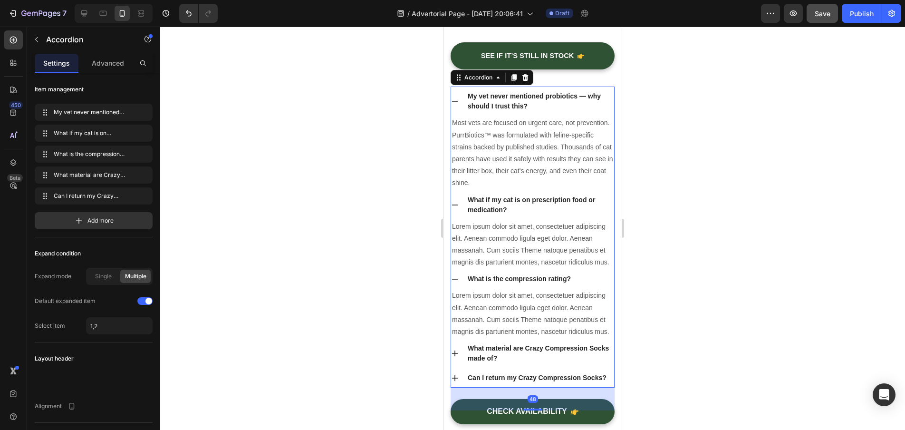
click at [457, 283] on icon at bounding box center [455, 279] width 8 height 8
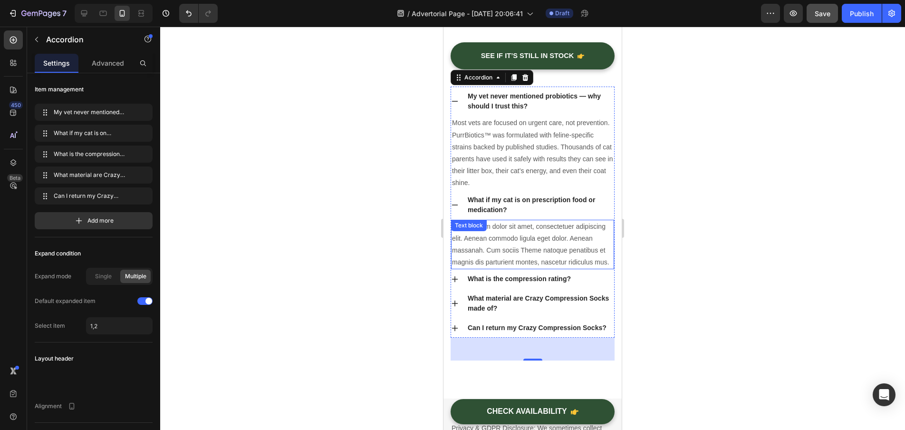
click at [503, 267] on p "Lorem ipsum dolor sit amet, consectetuer adipiscing elit. Aenean commodo ligula…" at bounding box center [532, 245] width 161 height 48
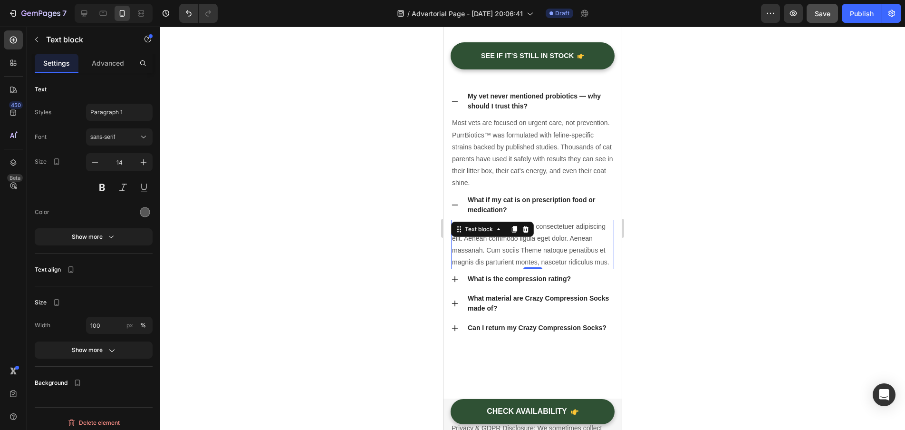
click at [508, 269] on p "Lorem ipsum dolor sit amet, consectetuer adipiscing elit. Aenean commodo ligula…" at bounding box center [532, 245] width 161 height 48
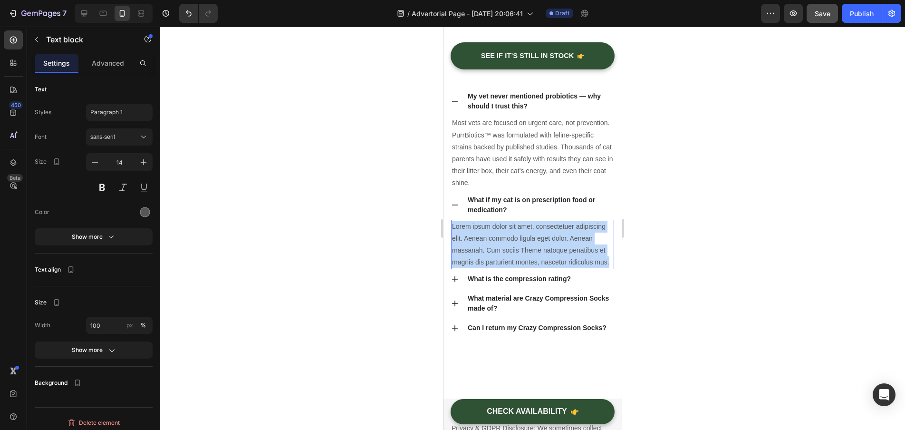
drag, startPoint x: 483, startPoint y: 283, endPoint x: 453, endPoint y: 236, distance: 56.2
click at [453, 236] on p "Lorem ipsum dolor sit amet, consectetuer adipiscing elit. Aenean commodo ligula…" at bounding box center [532, 245] width 161 height 48
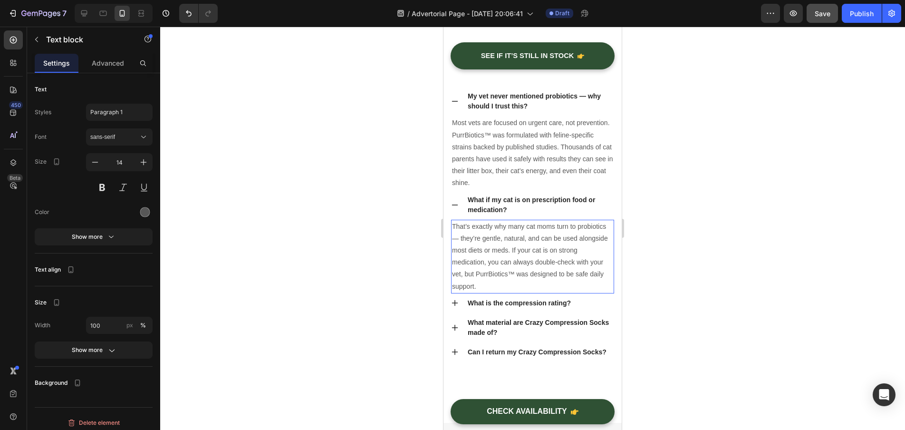
click at [411, 242] on div at bounding box center [532, 228] width 745 height 403
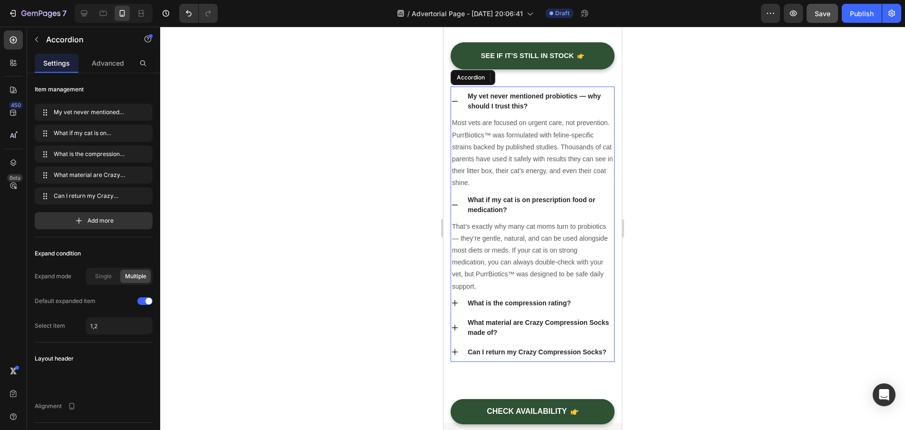
click at [457, 307] on icon at bounding box center [455, 303] width 8 height 8
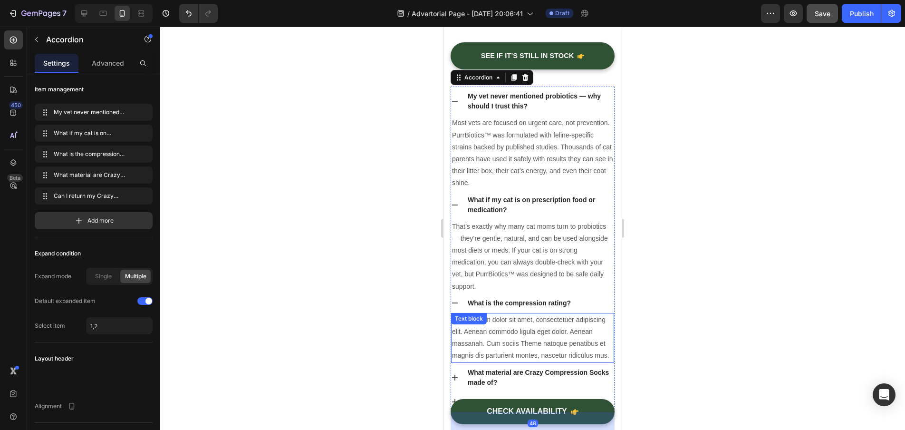
click at [533, 333] on div "Lorem ipsum dolor sit amet, consectetuer adipiscing elit. Aenean commodo ligula…" at bounding box center [532, 338] width 163 height 50
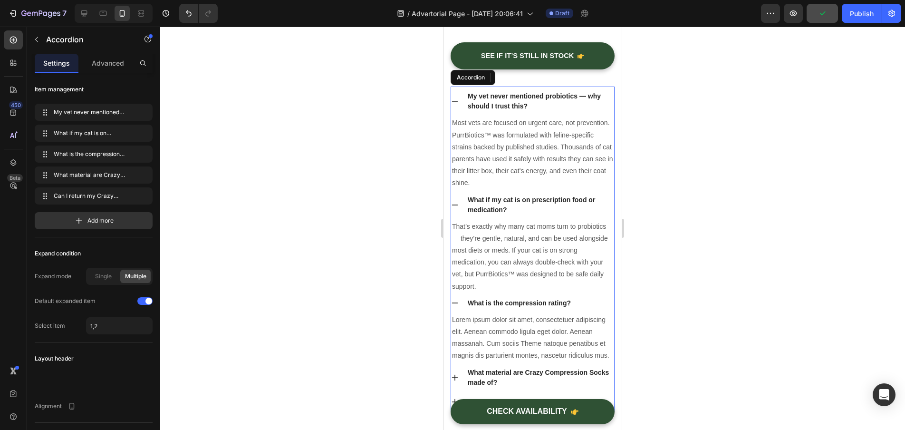
click at [560, 308] on p "What is the compression rating?" at bounding box center [519, 303] width 103 height 10
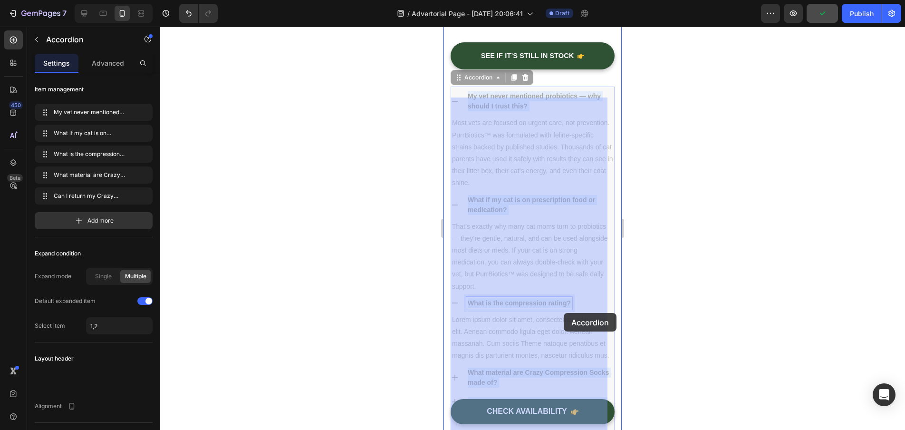
drag, startPoint x: 572, startPoint y: 313, endPoint x: 563, endPoint y: 313, distance: 8.1
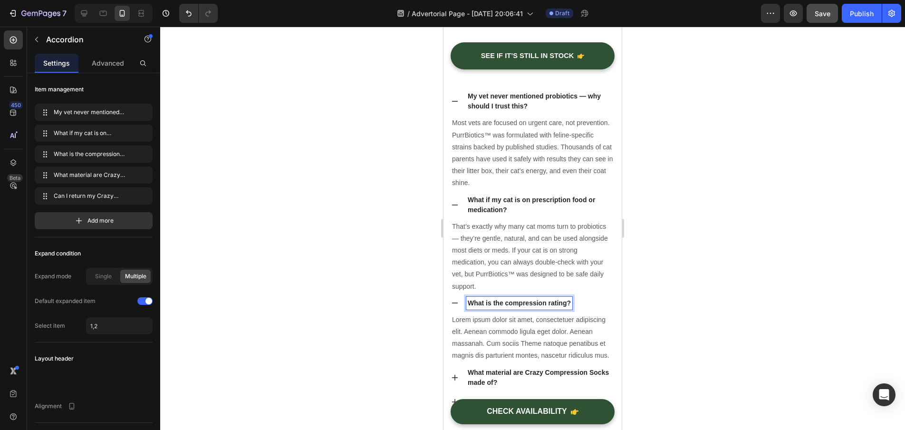
click at [570, 308] on p "What is the compression rating?" at bounding box center [519, 303] width 103 height 10
drag, startPoint x: 569, startPoint y: 313, endPoint x: 473, endPoint y: 313, distance: 96.0
click at [473, 308] on p "What is the compression rating?" at bounding box center [519, 303] width 103 height 10
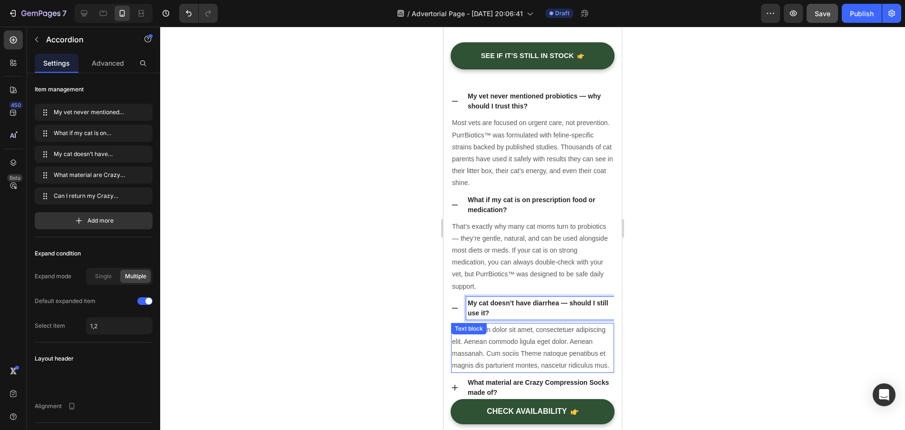
click at [502, 346] on div "Lorem ipsum dolor sit amet, consectetuer adipiscing elit. Aenean commodo ligula…" at bounding box center [532, 348] width 163 height 50
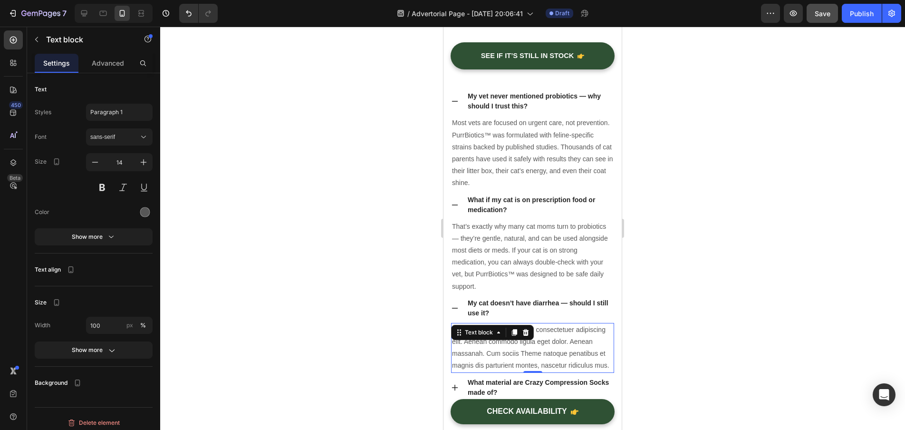
click at [465, 372] on p "Lorem ipsum dolor sit amet, consectetuer adipiscing elit. Aenean commodo ligula…" at bounding box center [532, 348] width 161 height 48
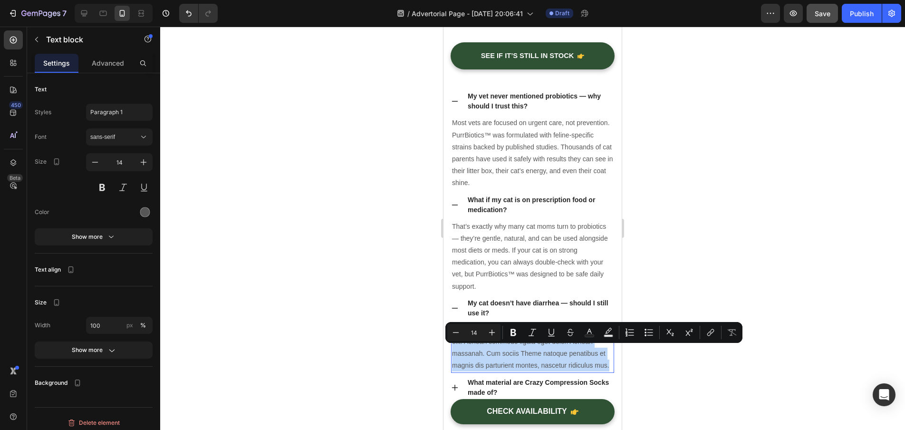
drag, startPoint x: 466, startPoint y: 384, endPoint x: 453, endPoint y: 344, distance: 42.0
click at [453, 344] on p "Lorem ipsum dolor sit amet, consectetuer adipiscing elit. Aenean commodo ligula…" at bounding box center [532, 348] width 161 height 48
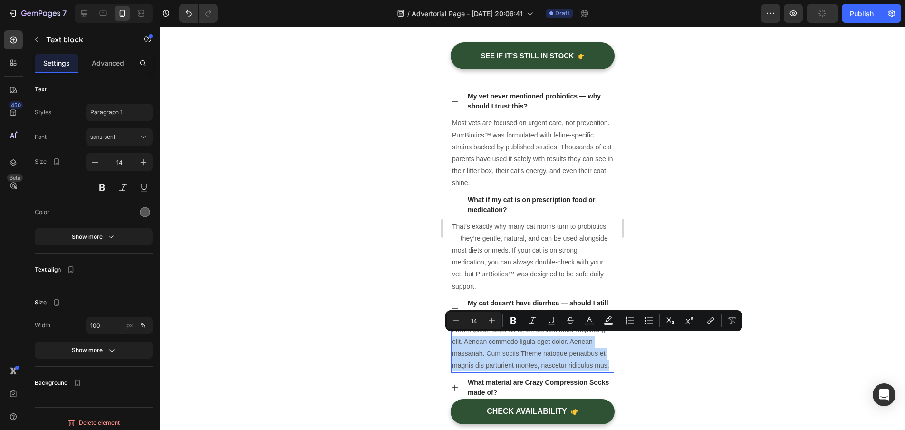
click at [474, 372] on p "Lorem ipsum dolor sit amet, consectetuer adipiscing elit. Aenean commodo ligula…" at bounding box center [532, 348] width 161 height 48
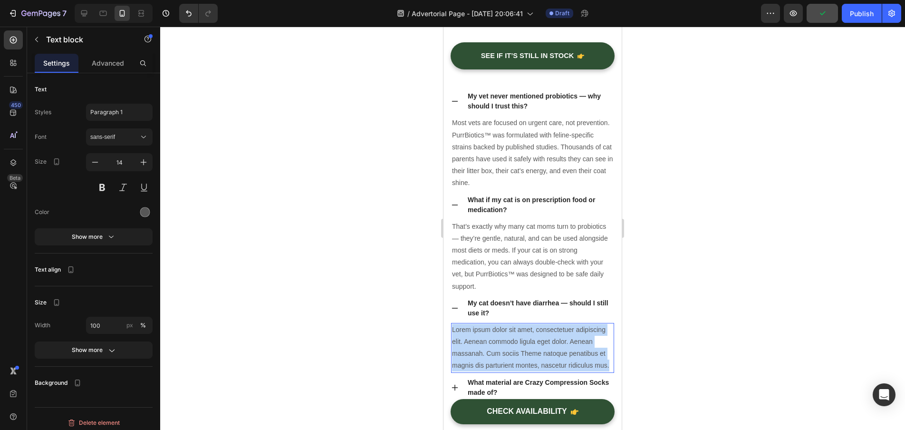
drag, startPoint x: 473, startPoint y: 386, endPoint x: 454, endPoint y: 337, distance: 53.0
click at [454, 337] on p "Lorem ipsum dolor sit amet, consectetuer adipiscing elit. Aenean commodo ligula…" at bounding box center [532, 348] width 161 height 48
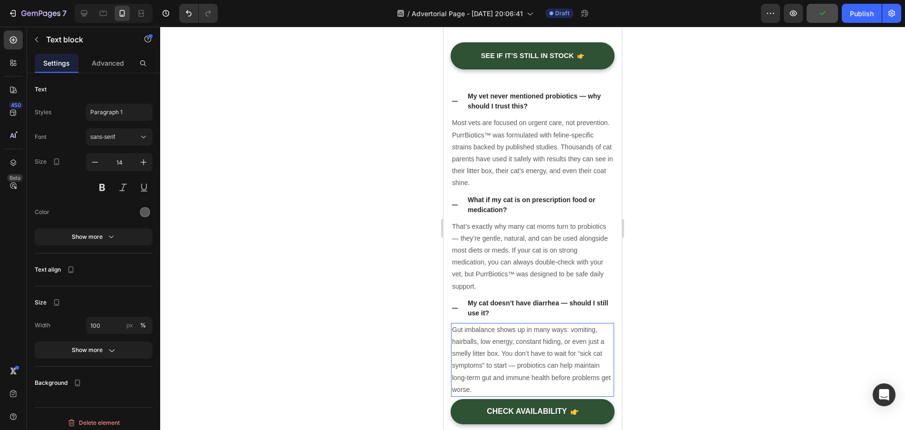
click at [392, 278] on div at bounding box center [532, 228] width 745 height 403
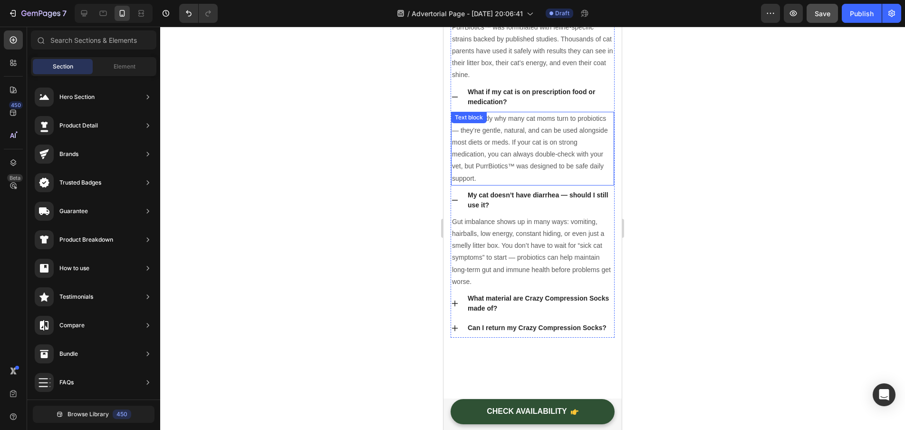
scroll to position [5521, 0]
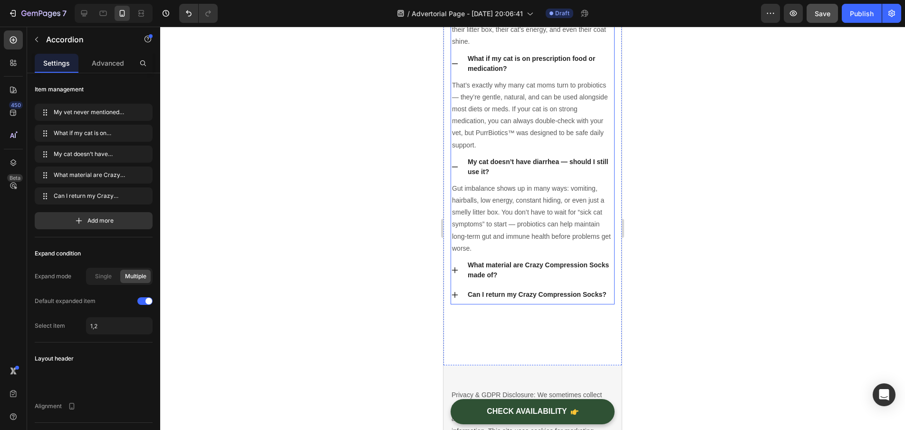
click at [458, 274] on icon at bounding box center [455, 270] width 8 height 8
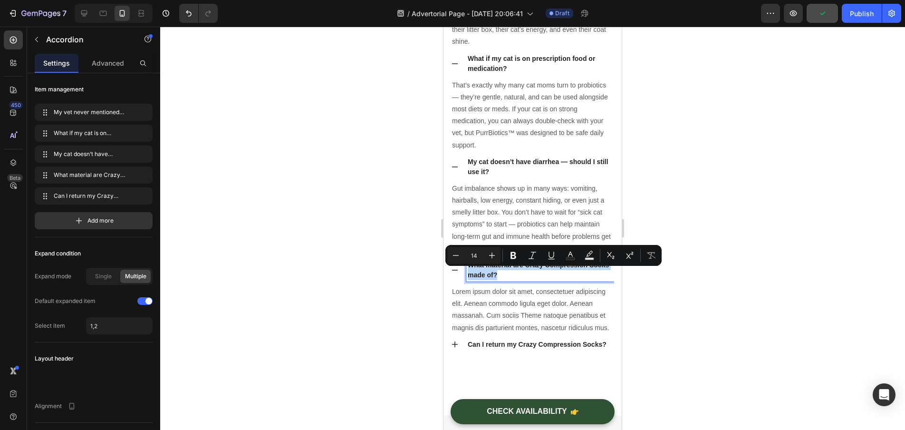
drag, startPoint x: 521, startPoint y: 279, endPoint x: 471, endPoint y: 265, distance: 51.7
click at [471, 265] on div "What material are Crazy Compression Socks made of?" at bounding box center [532, 269] width 163 height 29
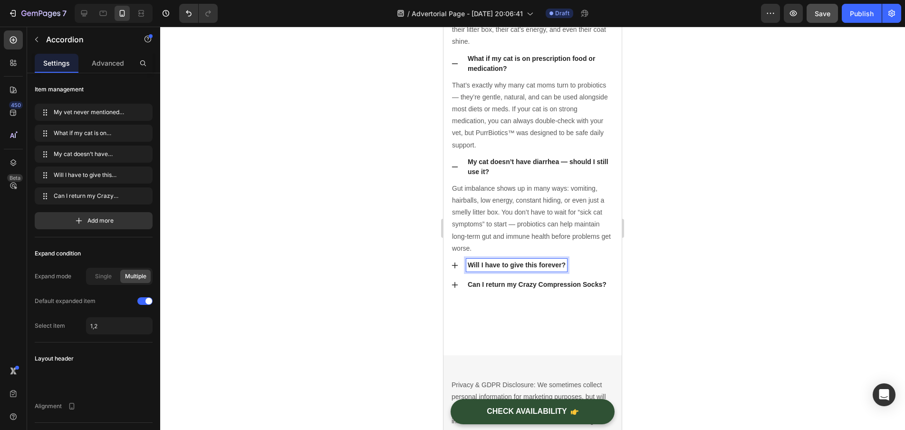
click at [701, 266] on div at bounding box center [532, 228] width 745 height 403
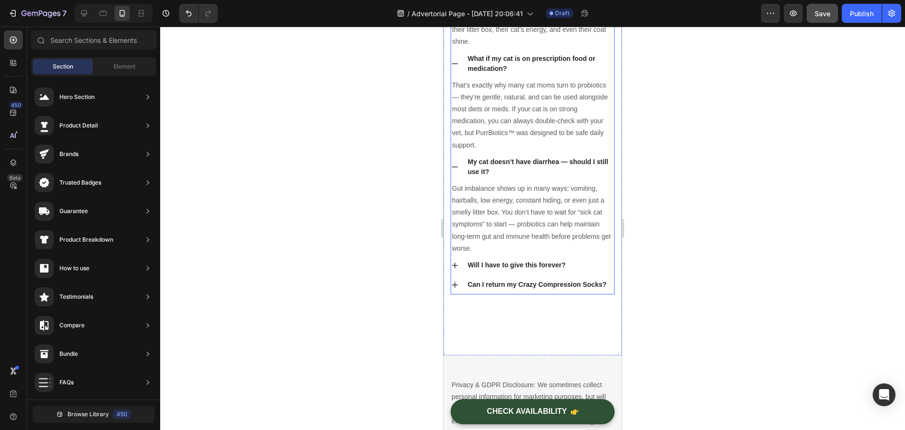
click at [455, 269] on icon at bounding box center [455, 266] width 8 height 8
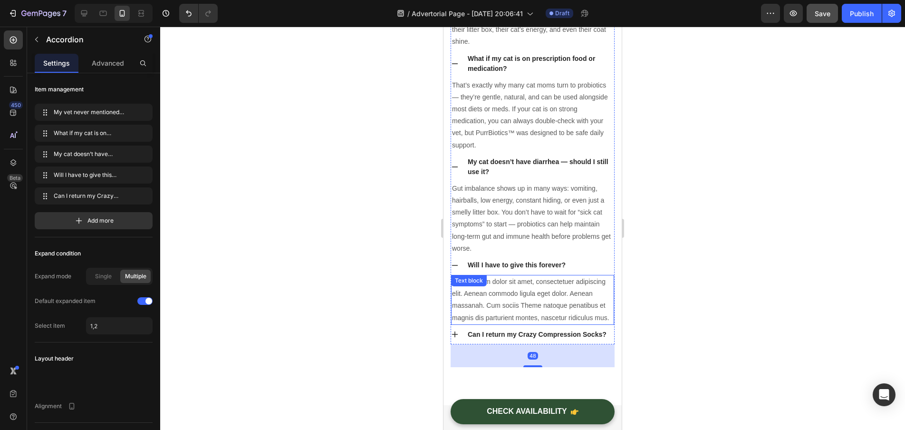
click at [571, 306] on p "Lorem ipsum dolor sit amet, consectetuer adipiscing elit. Aenean commodo ligula…" at bounding box center [532, 300] width 161 height 48
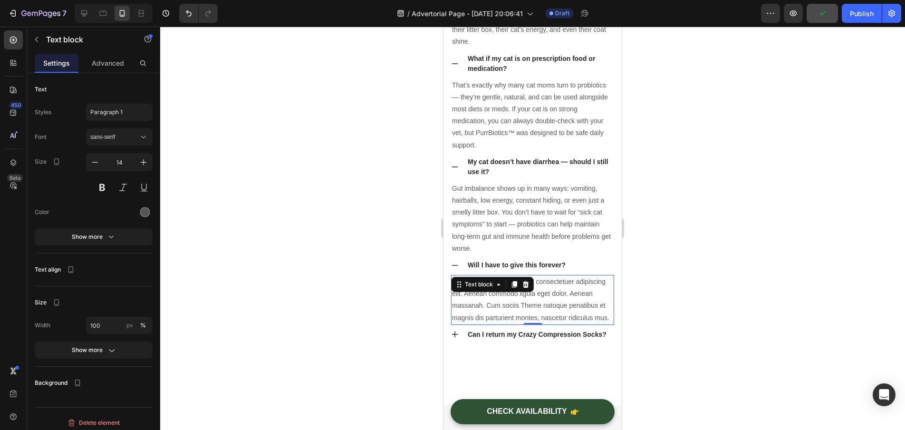
click at [489, 324] on p "Lorem ipsum dolor sit amet, consectetuer adipiscing elit. Aenean commodo ligula…" at bounding box center [532, 300] width 161 height 48
click at [479, 324] on p "Lorem ipsum dolor sit amet, consectetuer adipiscing elit. Aenean commodo ligula…" at bounding box center [532, 300] width 161 height 48
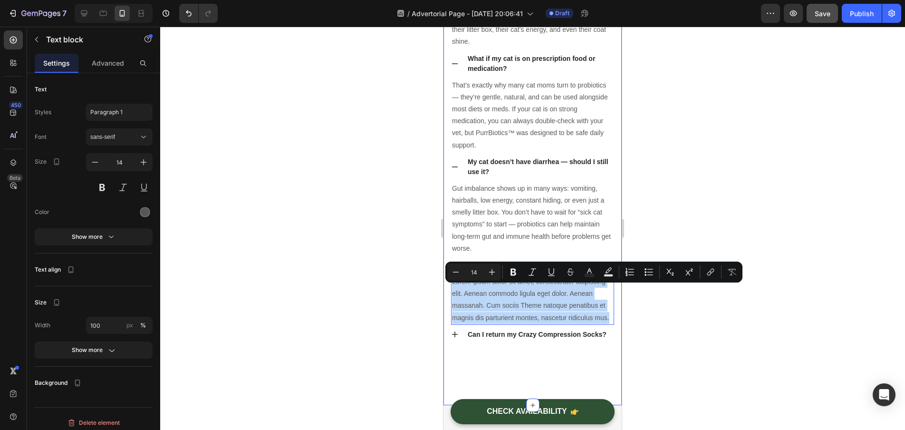
drag, startPoint x: 478, startPoint y: 339, endPoint x: 449, endPoint y: 290, distance: 56.9
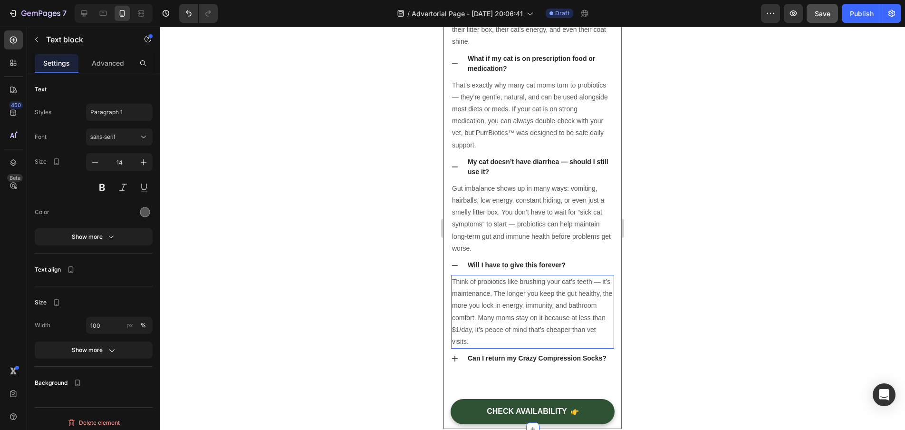
click at [389, 271] on div at bounding box center [532, 228] width 745 height 403
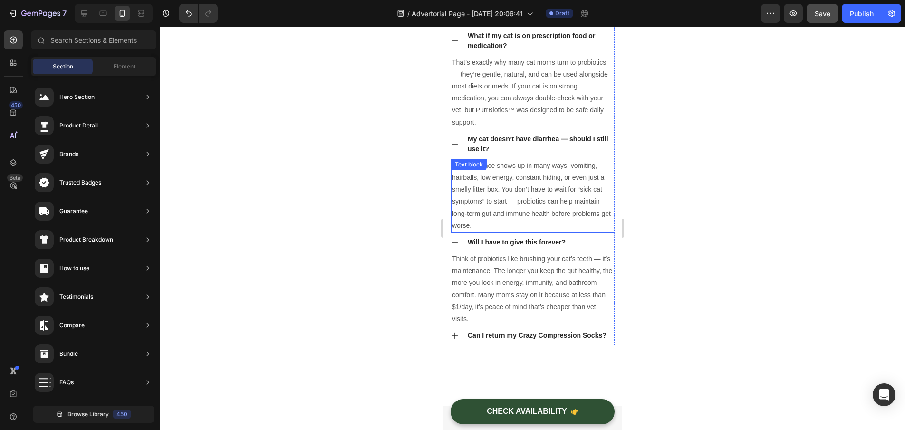
scroll to position [5583, 0]
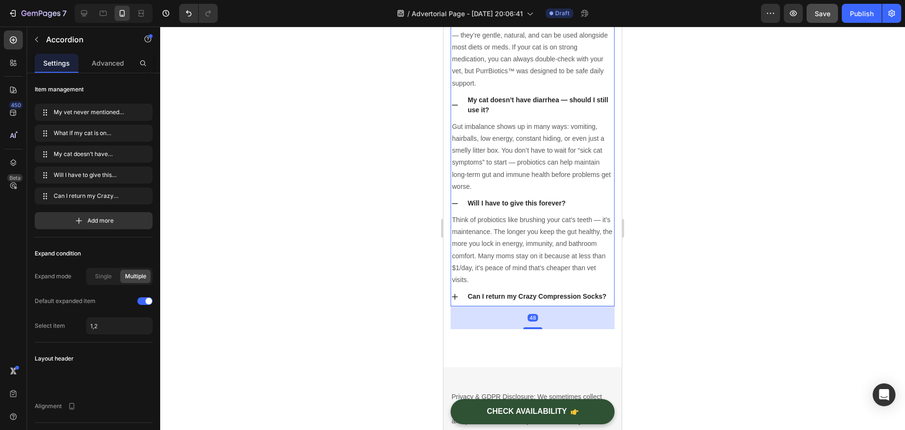
click at [453, 300] on icon at bounding box center [455, 297] width 8 height 8
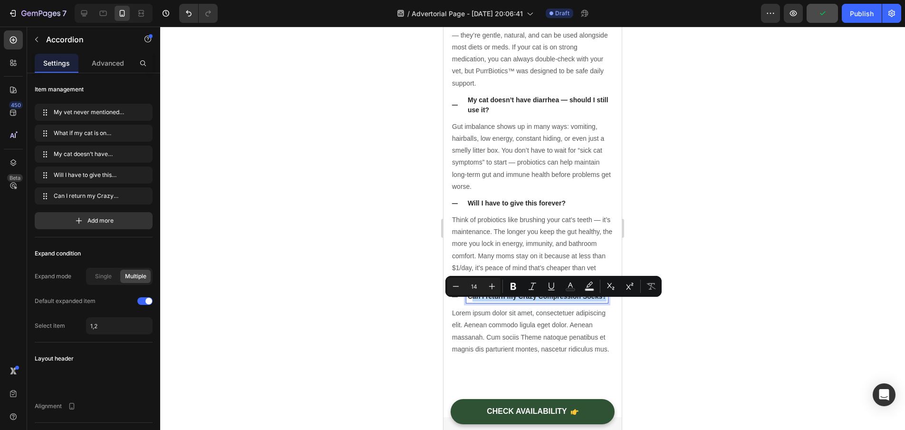
drag, startPoint x: 505, startPoint y: 312, endPoint x: 471, endPoint y: 301, distance: 35.9
click at [471, 301] on p "Can I return my Crazy Compression Socks?" at bounding box center [537, 296] width 139 height 10
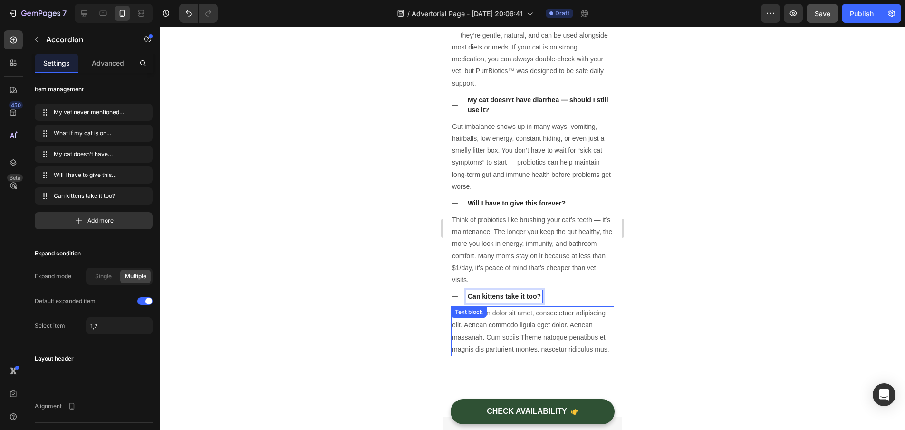
click at [492, 350] on p "Lorem ipsum dolor sit amet, consectetuer adipiscing elit. Aenean commodo ligula…" at bounding box center [532, 331] width 161 height 48
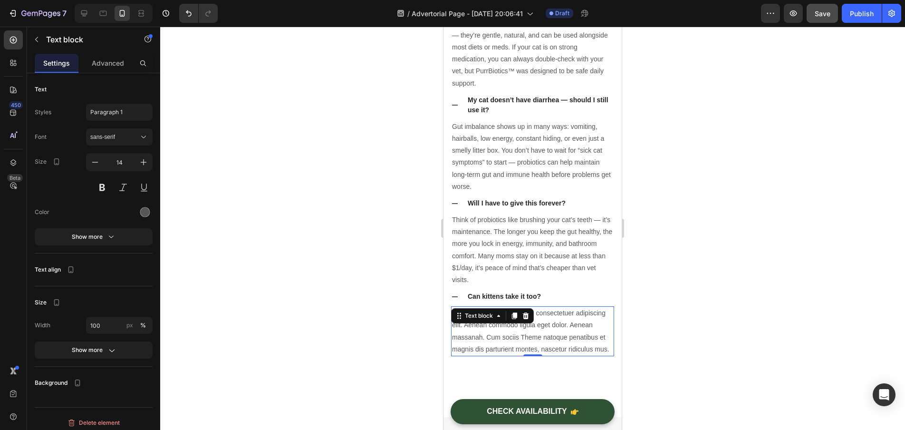
click at [494, 355] on p "Lorem ipsum dolor sit amet, consectetuer adipiscing elit. Aenean commodo ligula…" at bounding box center [532, 331] width 161 height 48
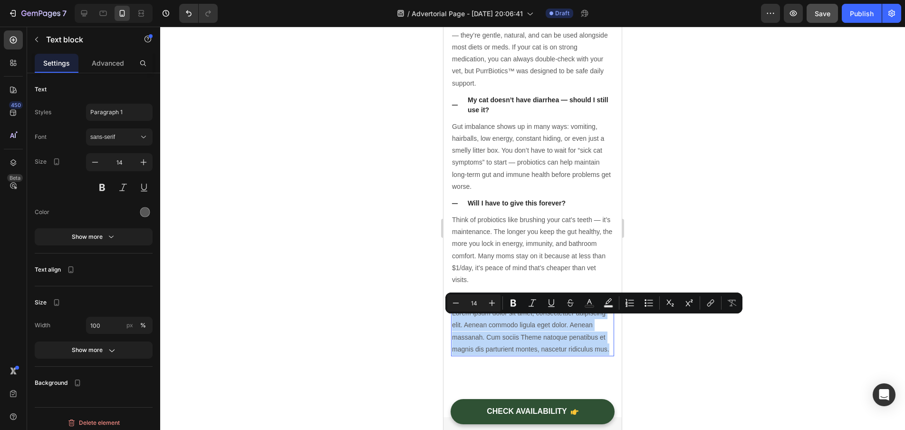
drag, startPoint x: 483, startPoint y: 365, endPoint x: 452, endPoint y: 323, distance: 52.4
click at [452, 323] on div "Lorem ipsum dolor sit amet, consectetuer adipiscing elit. Aenean commodo ligula…" at bounding box center [532, 331] width 163 height 50
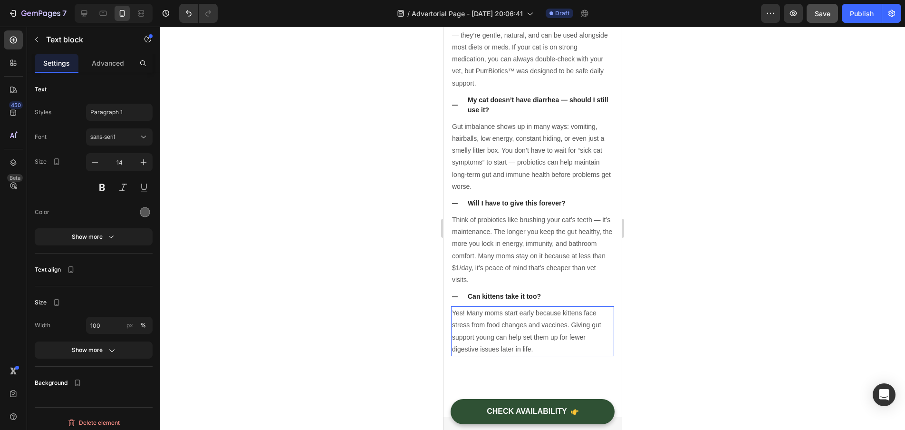
click at [402, 296] on div at bounding box center [532, 228] width 745 height 403
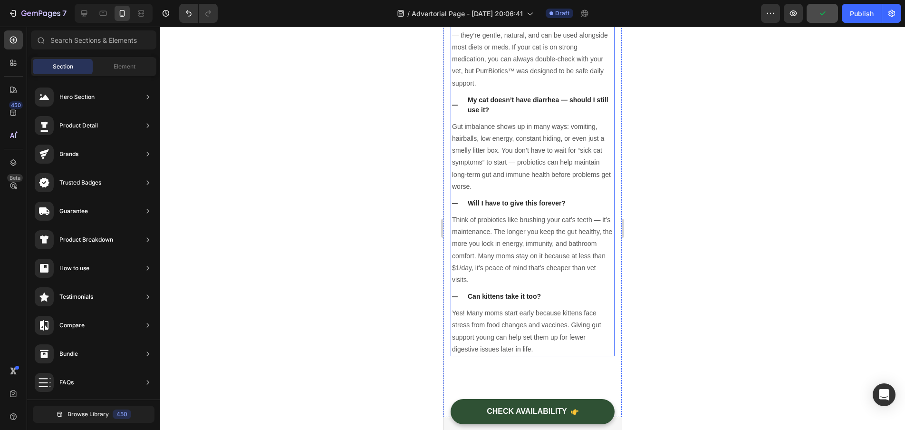
click at [564, 298] on div "Can kittens take it too?" at bounding box center [540, 296] width 148 height 13
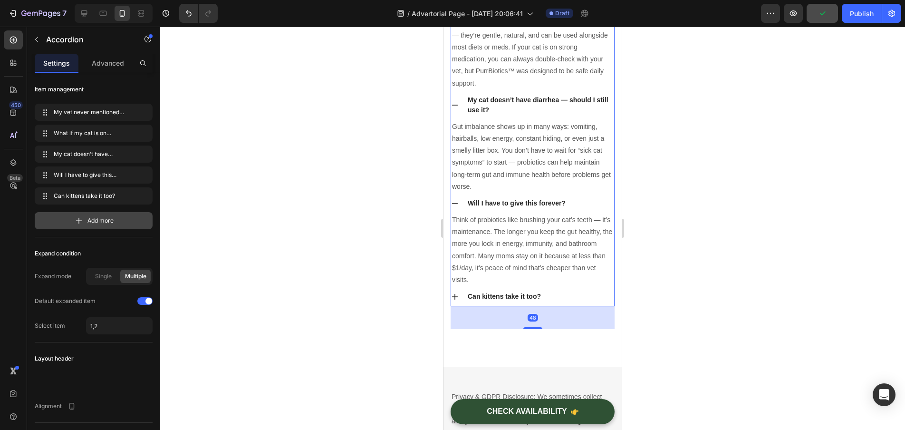
click at [78, 218] on icon at bounding box center [79, 221] width 10 height 10
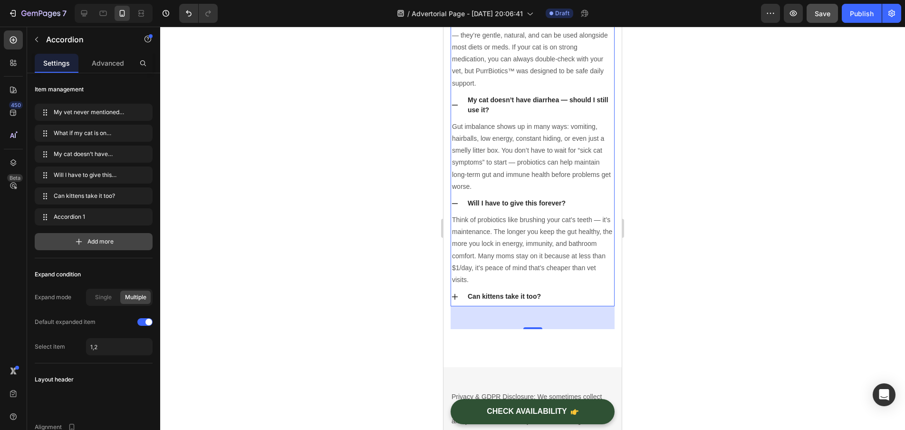
click at [87, 238] on div "Add more" at bounding box center [94, 241] width 118 height 17
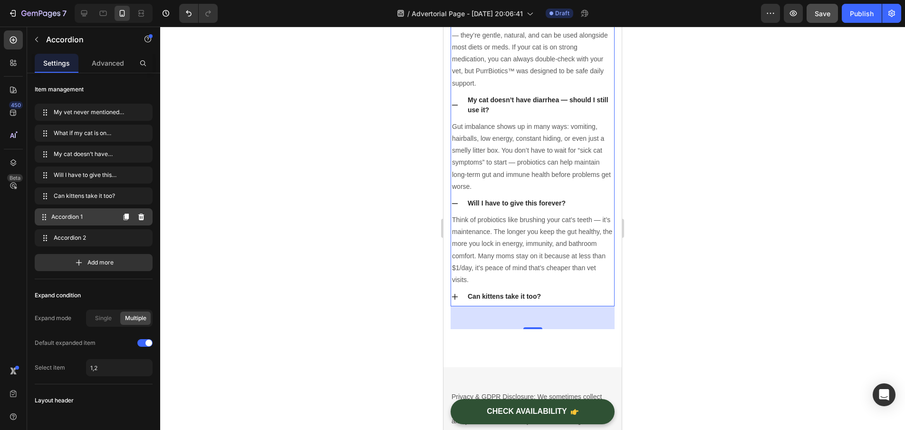
click at [86, 217] on span "Accordion 1" at bounding box center [82, 217] width 63 height 9
click at [476, 329] on div "48" at bounding box center [533, 317] width 164 height 23
click at [562, 303] on div "Can kittens take it too?" at bounding box center [540, 296] width 148 height 13
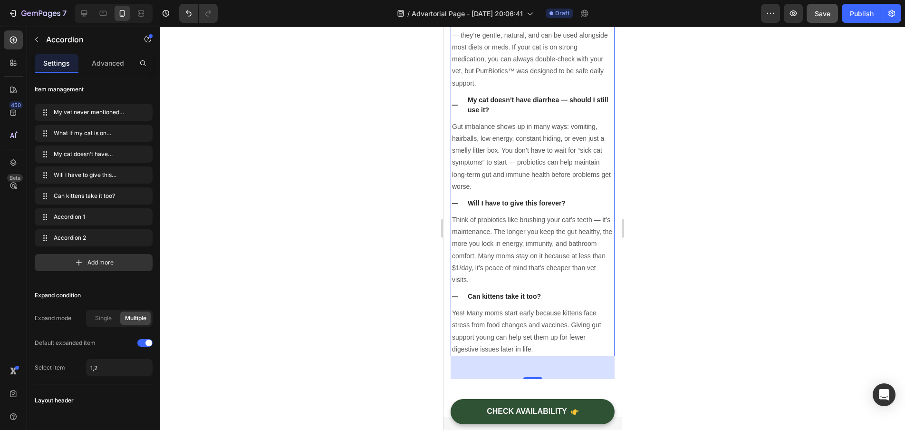
click at [664, 340] on div at bounding box center [532, 228] width 745 height 403
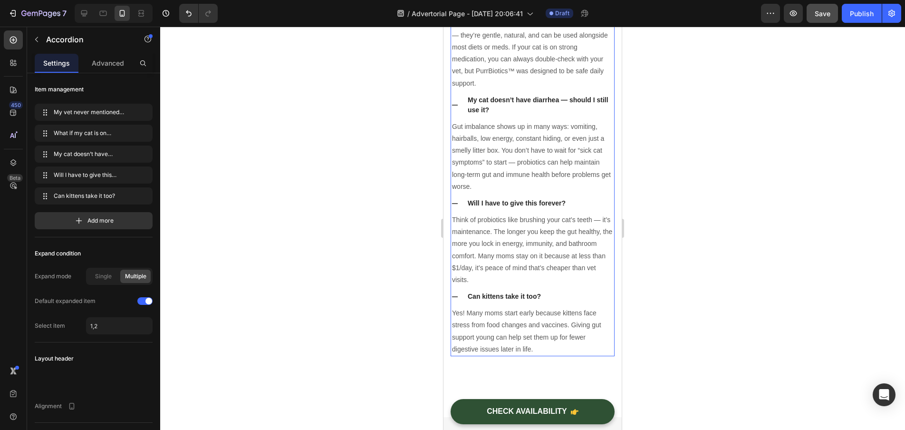
click at [571, 301] on div "Can kittens take it too?" at bounding box center [540, 296] width 148 height 13
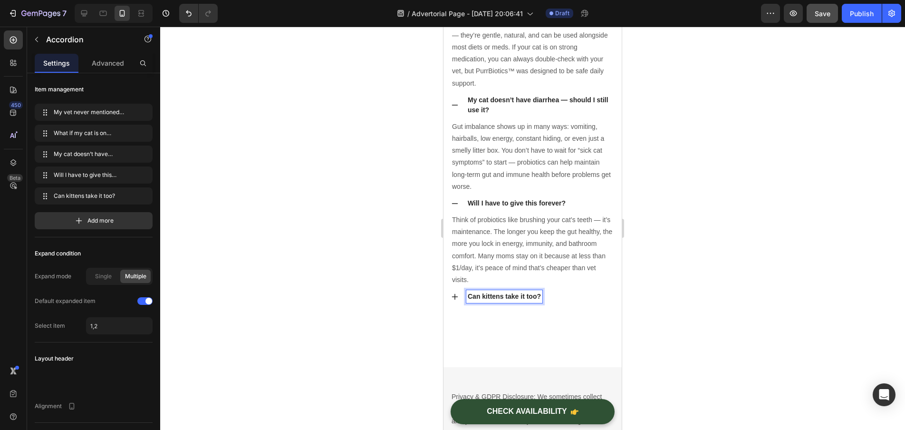
click at [455, 300] on icon at bounding box center [455, 297] width 8 height 8
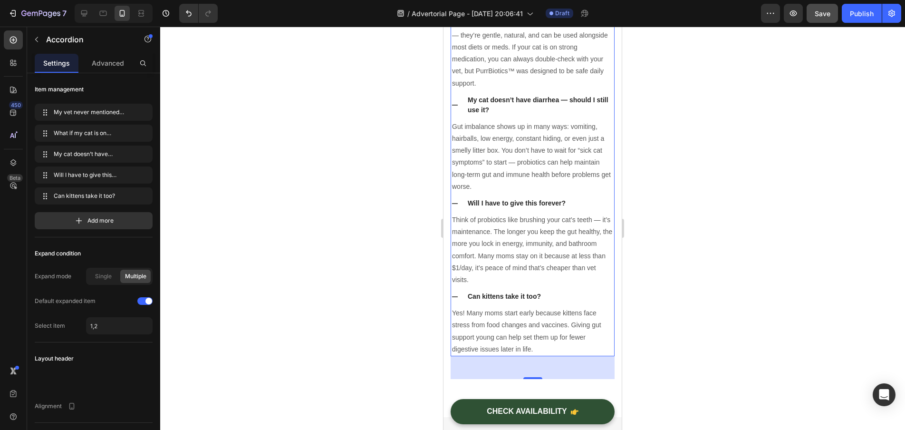
click at [483, 338] on p "Yes! Many moms start early because kittens face stress from food changes and va…" at bounding box center [532, 331] width 161 height 48
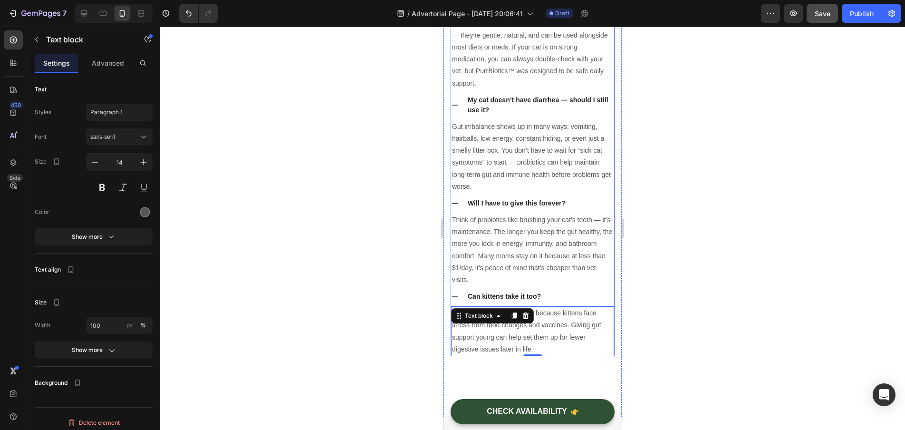
click at [603, 303] on div "Can kittens take it too?" at bounding box center [540, 296] width 148 height 13
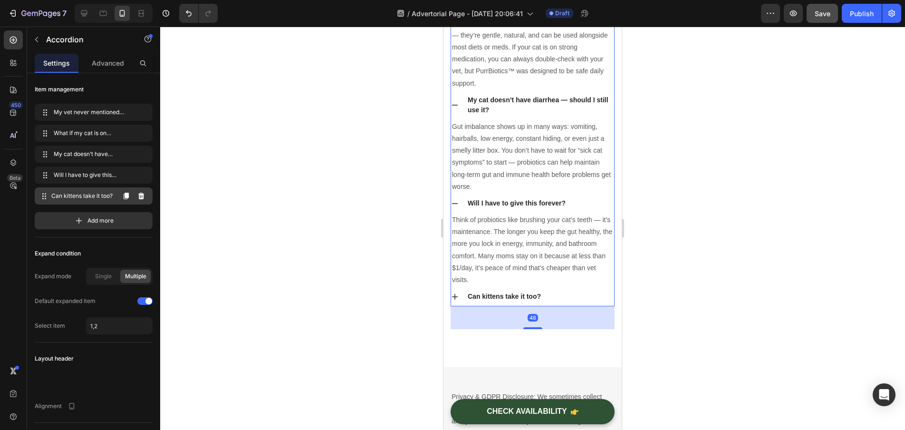
click at [93, 190] on div "Can kittens take it too? Can kittens take it too?" at bounding box center [77, 195] width 76 height 13
click at [86, 217] on div "Add more" at bounding box center [94, 220] width 118 height 17
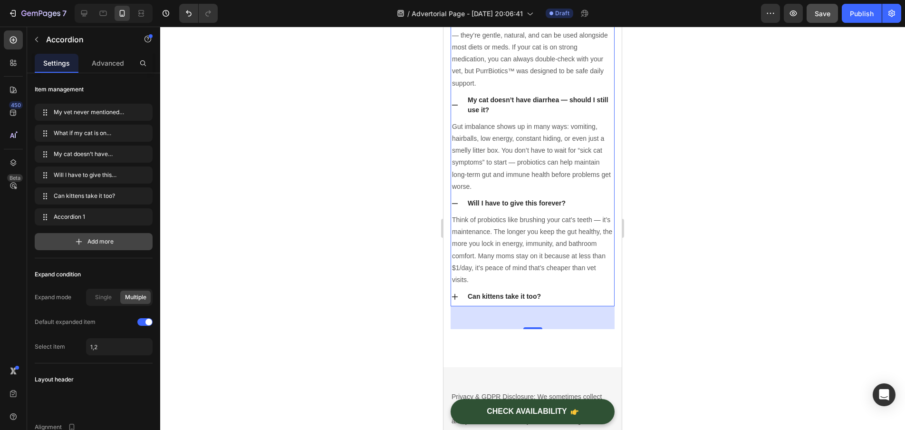
click at [86, 217] on span "Accordion 1" at bounding box center [92, 217] width 76 height 9
click at [81, 218] on span "Accordion 1" at bounding box center [82, 217] width 63 height 9
click at [60, 215] on span "Accordion 1" at bounding box center [82, 217] width 63 height 9
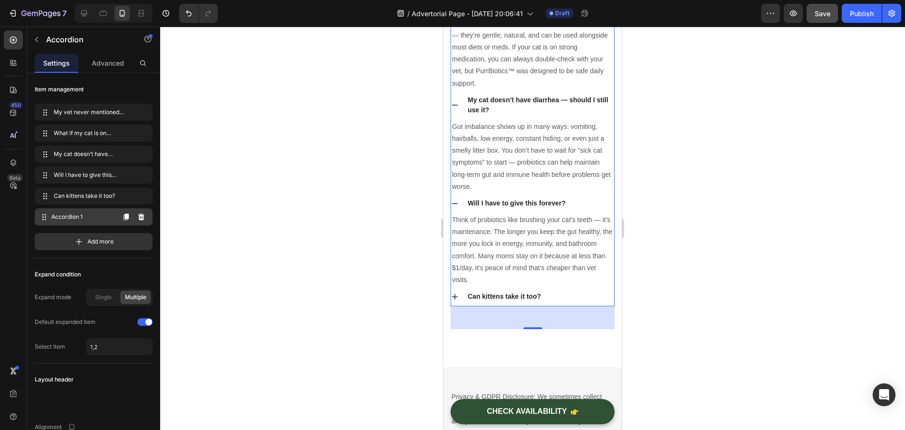
click at [78, 215] on span "Accordion 1" at bounding box center [82, 217] width 63 height 9
click at [73, 213] on span "Accordion 1" at bounding box center [82, 217] width 63 height 9
click at [119, 214] on div at bounding box center [134, 216] width 38 height 17
click at [126, 215] on icon "button" at bounding box center [126, 216] width 5 height 7
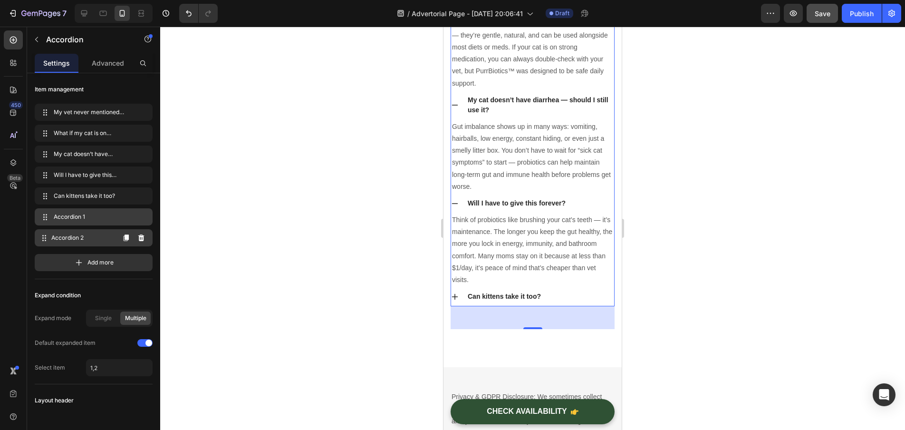
click at [97, 241] on span "Accordion 2" at bounding box center [82, 237] width 63 height 9
click at [146, 217] on button "button" at bounding box center [141, 216] width 13 height 13
click at [144, 218] on div "Delete" at bounding box center [140, 217] width 18 height 9
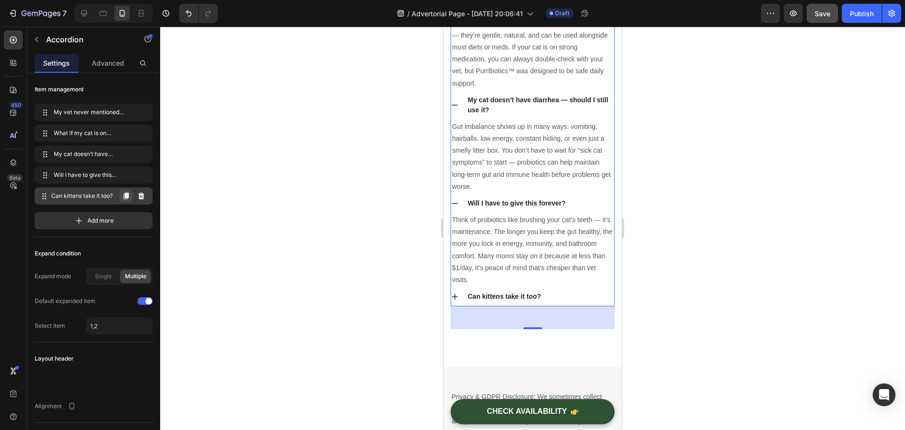
click at [127, 194] on icon "button" at bounding box center [126, 196] width 5 height 7
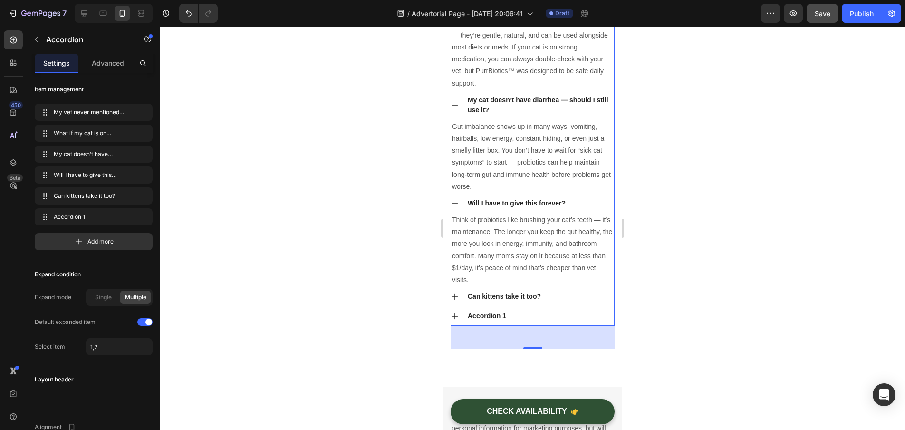
click at [532, 322] on div "Accordion 1" at bounding box center [540, 316] width 148 height 13
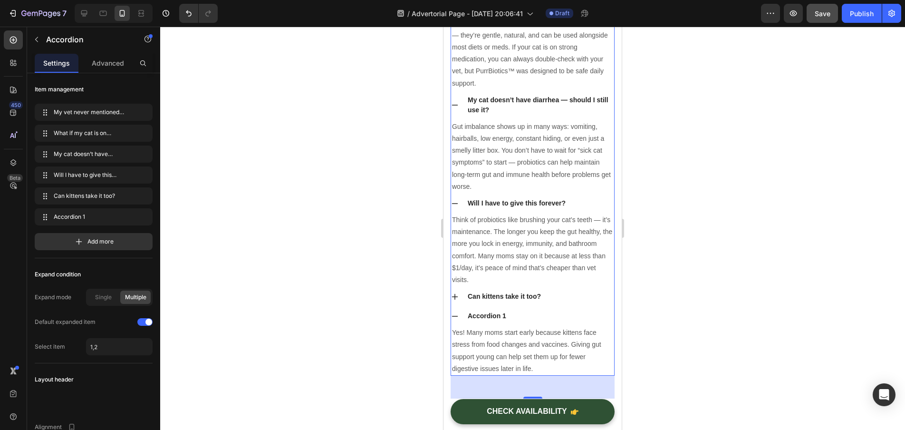
click at [520, 322] on div "Accordion 1" at bounding box center [540, 316] width 148 height 13
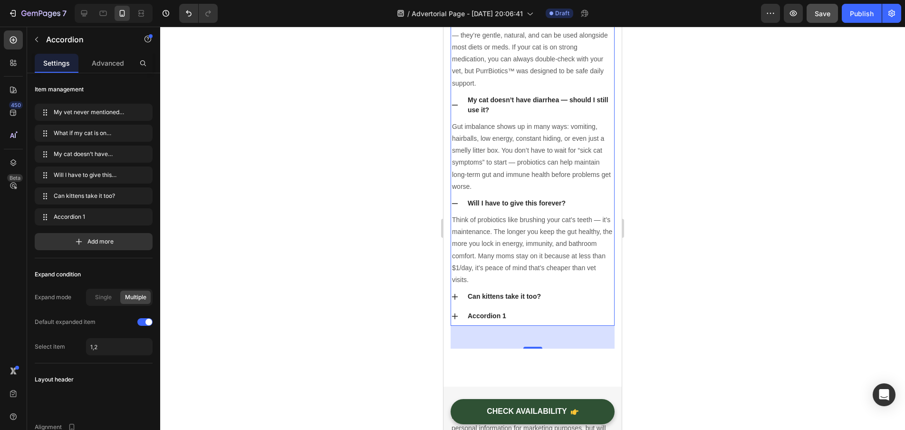
click at [518, 322] on div "Accordion 1" at bounding box center [540, 316] width 148 height 13
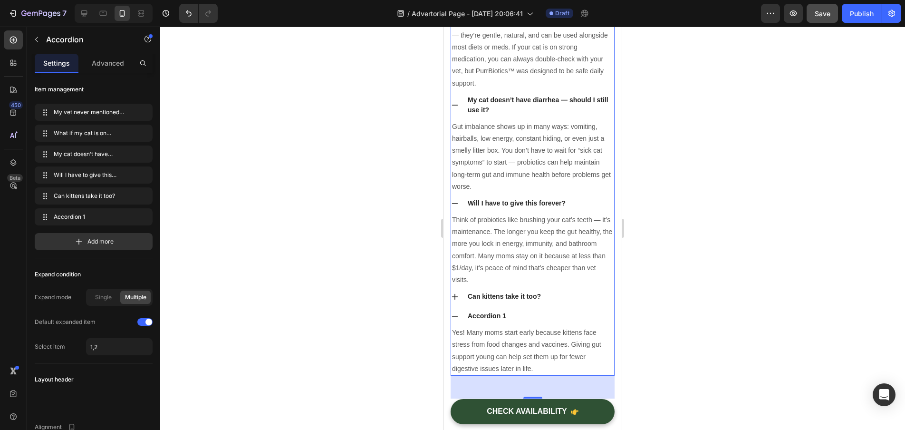
click at [510, 322] on div "Accordion 1" at bounding box center [540, 316] width 148 height 13
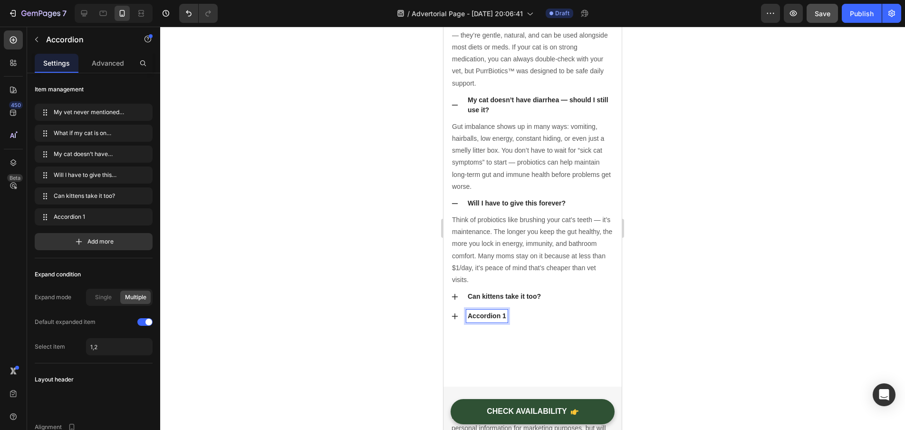
click at [505, 321] on p "Accordion 1" at bounding box center [487, 316] width 39 height 10
drag, startPoint x: 505, startPoint y: 324, endPoint x: 470, endPoint y: 323, distance: 35.2
click at [470, 321] on p "Accordion 1" at bounding box center [487, 316] width 39 height 10
click at [393, 327] on div at bounding box center [532, 228] width 745 height 403
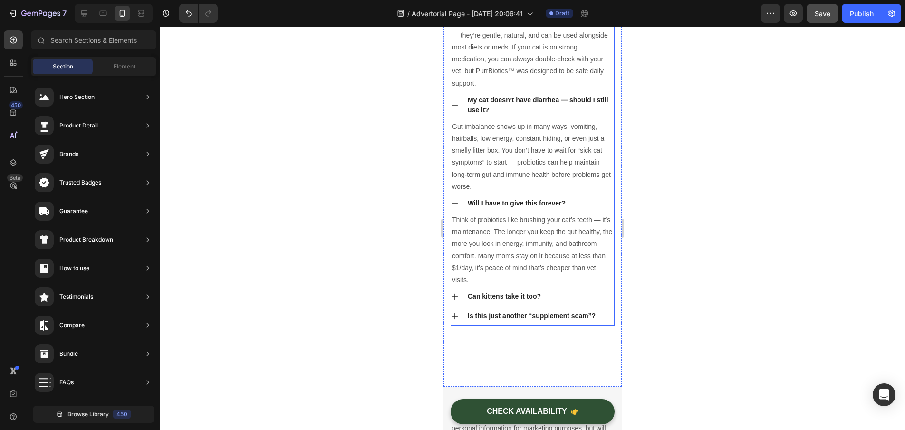
click at [452, 320] on icon at bounding box center [455, 316] width 8 height 8
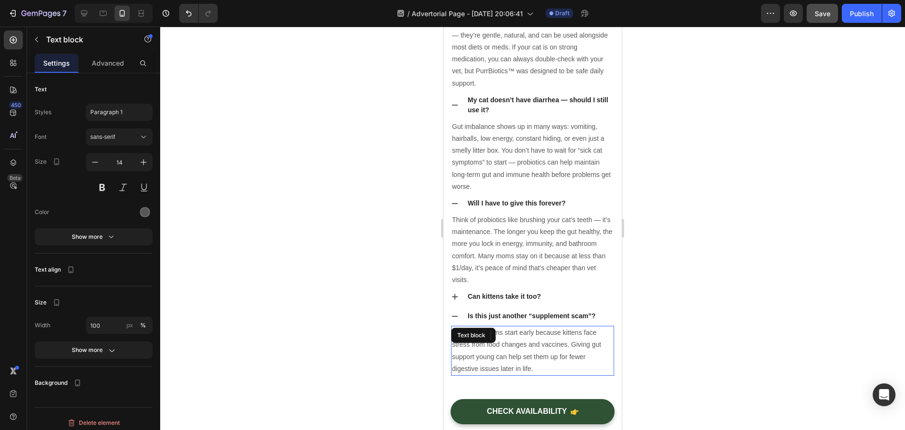
click at [545, 372] on p "Yes! Many moms start early because kittens face stress from food changes and va…" at bounding box center [532, 351] width 161 height 48
click at [543, 375] on p "Yes! Many moms start early because kittens face stress from food changes and va…" at bounding box center [532, 351] width 161 height 48
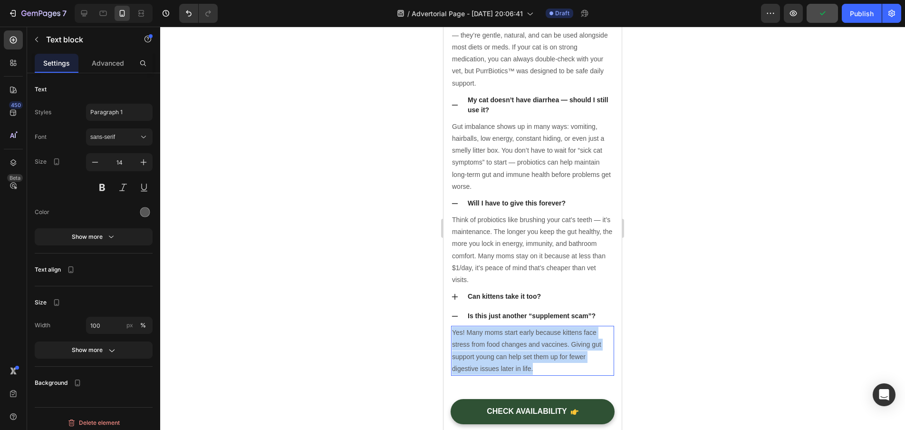
drag, startPoint x: 543, startPoint y: 377, endPoint x: 454, endPoint y: 342, distance: 95.3
click at [454, 342] on p "Yes! Many moms start early because kittens face stress from food changes and va…" at bounding box center [532, 351] width 161 height 48
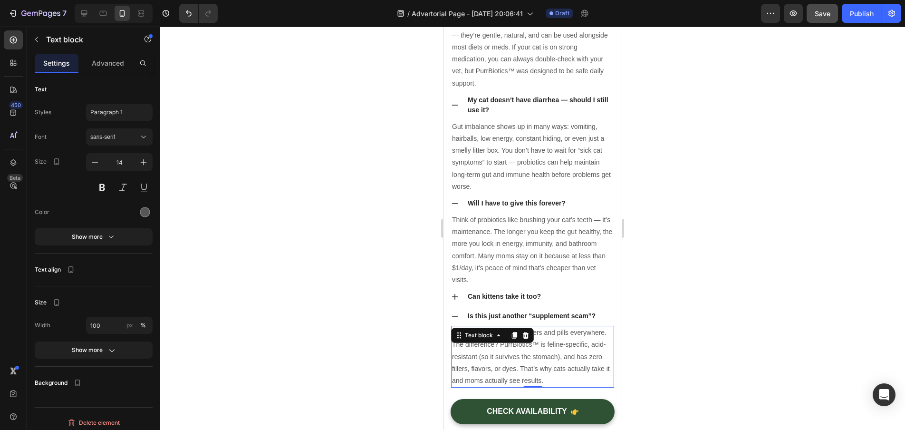
click at [649, 324] on div at bounding box center [532, 228] width 745 height 403
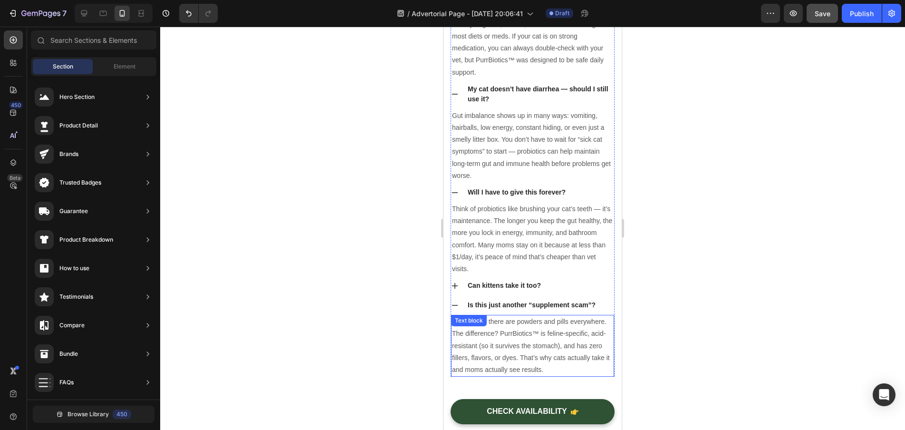
scroll to position [5593, 0]
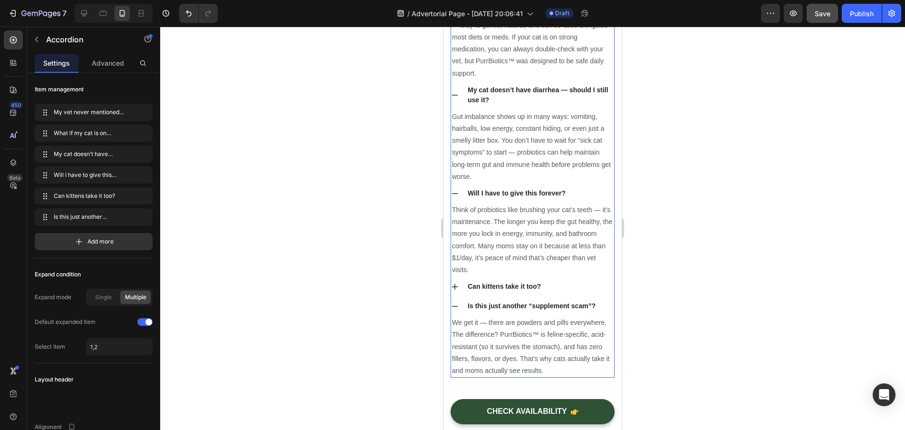
click at [600, 312] on div "Is this just another “supplement scam”?" at bounding box center [540, 306] width 148 height 13
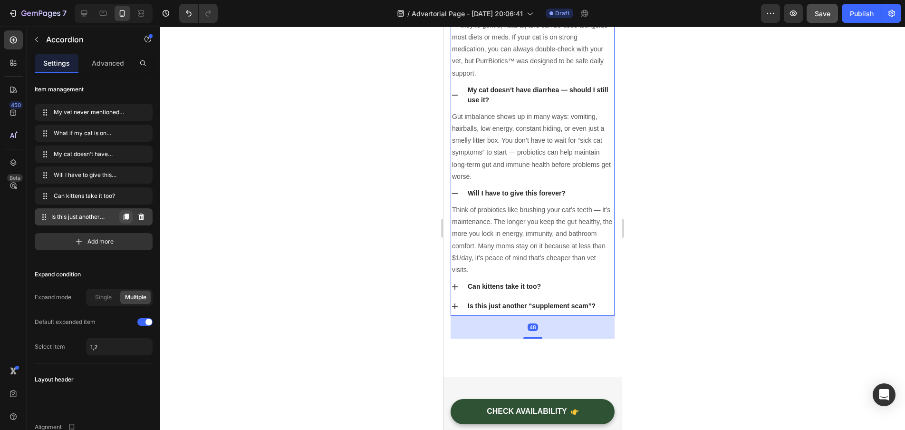
click at [128, 216] on icon "button" at bounding box center [126, 216] width 5 height 7
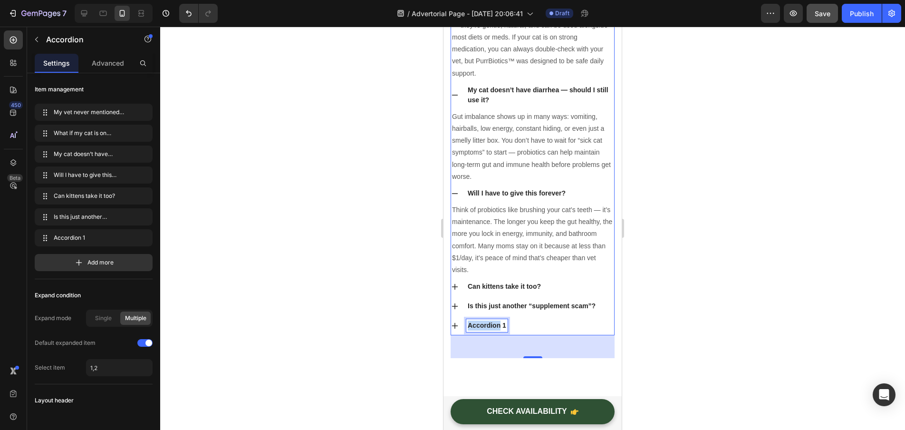
click at [498, 330] on p "Accordion 1" at bounding box center [487, 325] width 39 height 10
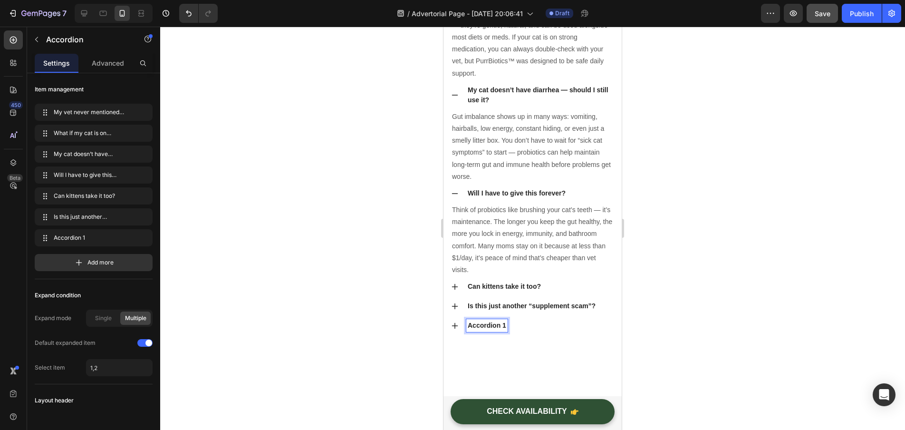
click at [505, 330] on p "Accordion 1" at bounding box center [487, 325] width 39 height 10
drag, startPoint x: 505, startPoint y: 335, endPoint x: 464, endPoint y: 334, distance: 40.9
click at [464, 334] on div "Accordion 1" at bounding box center [532, 325] width 163 height 19
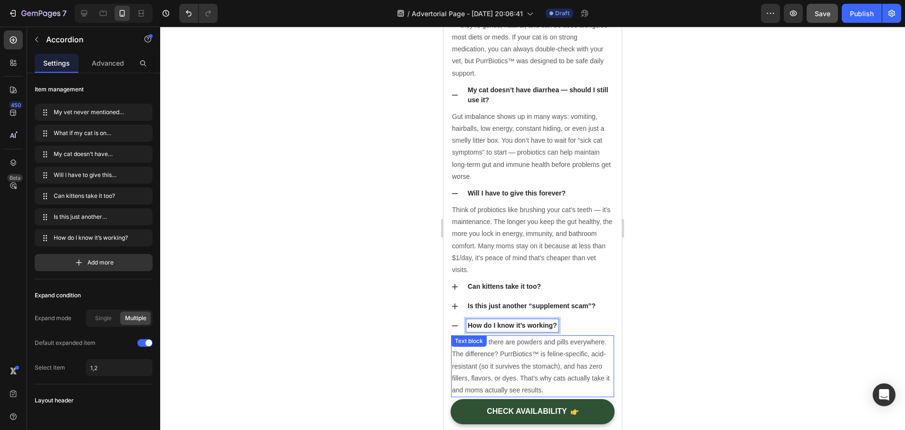
scroll to position [5690, 0]
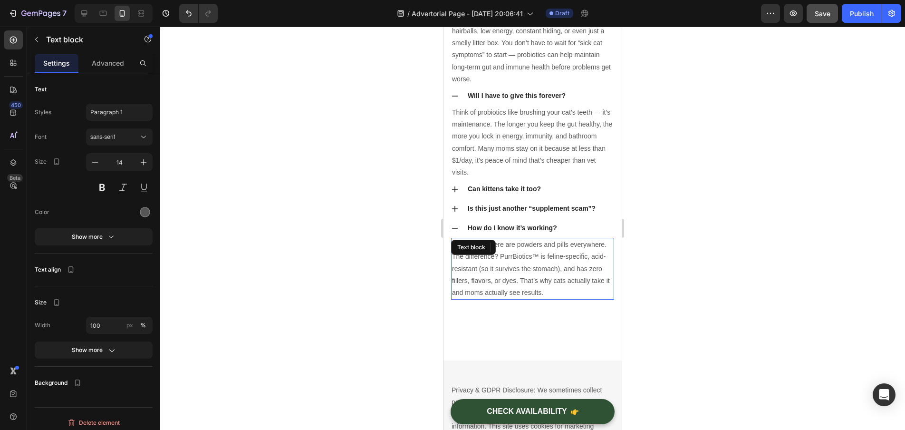
click at [601, 299] on p "We get it — there are powders and pills everywhere. The difference? PurrBiotics…" at bounding box center [532, 269] width 161 height 60
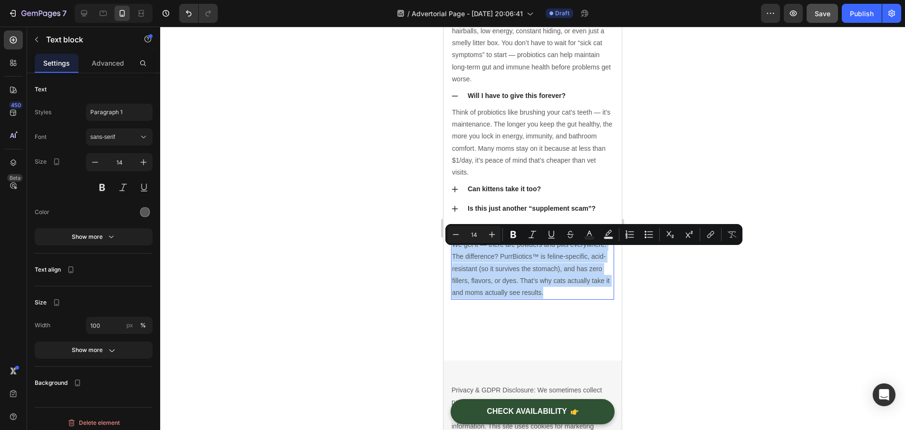
drag, startPoint x: 601, startPoint y: 302, endPoint x: 473, endPoint y: 264, distance: 133.8
click at [473, 264] on p "We get it — there are powders and pills everywhere. The difference? PurrBiotics…" at bounding box center [532, 269] width 161 height 60
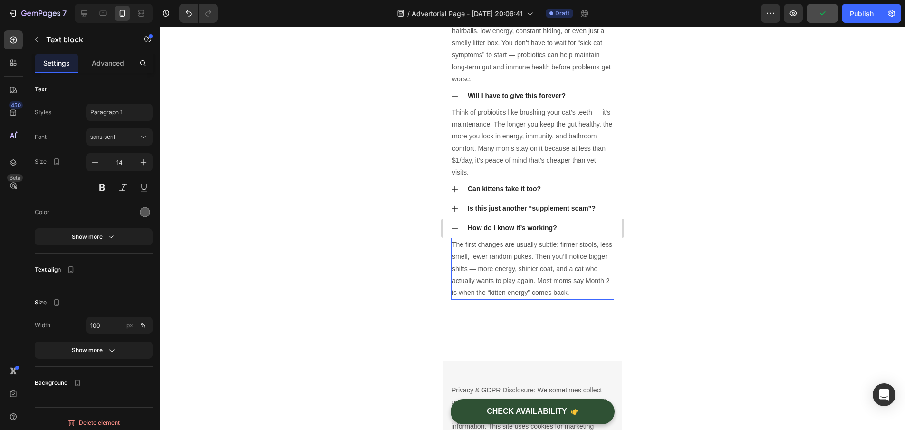
click at [353, 244] on div at bounding box center [532, 228] width 745 height 403
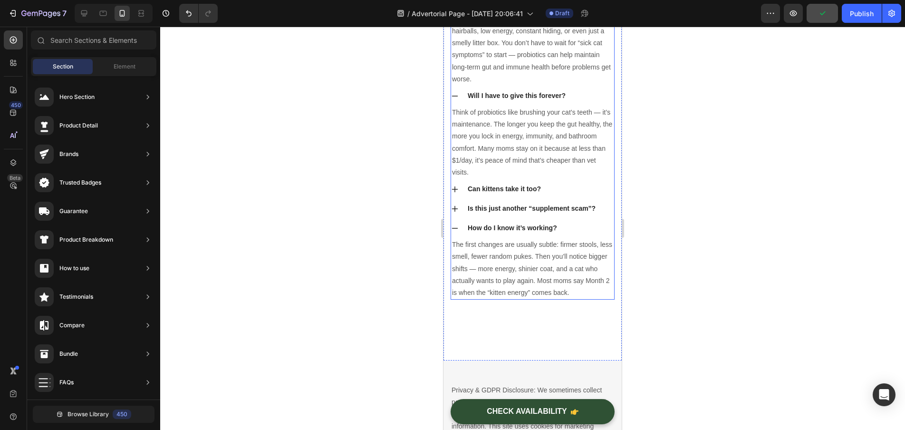
click at [578, 234] on div "How do I know it’s working?" at bounding box center [540, 228] width 148 height 13
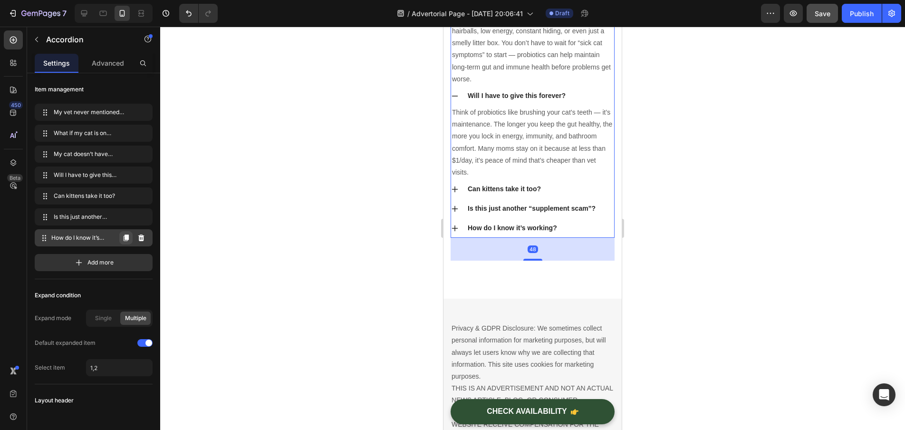
click at [129, 236] on icon "button" at bounding box center [126, 238] width 8 height 8
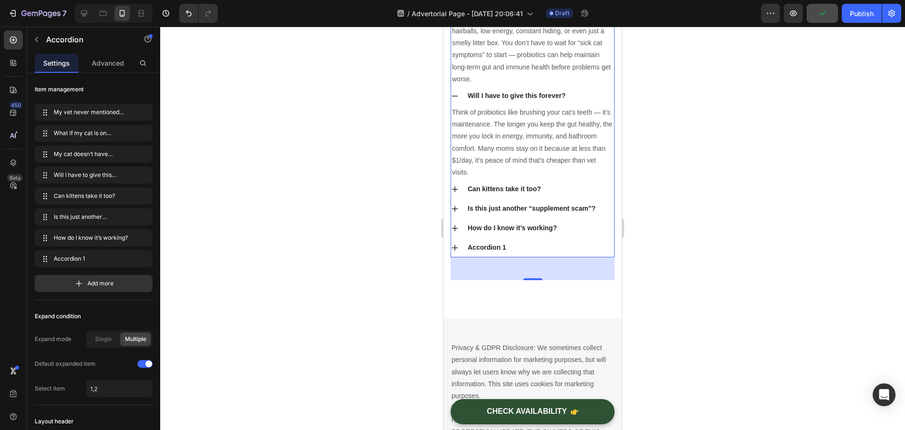
click at [510, 254] on div "Accordion 1" at bounding box center [540, 247] width 148 height 13
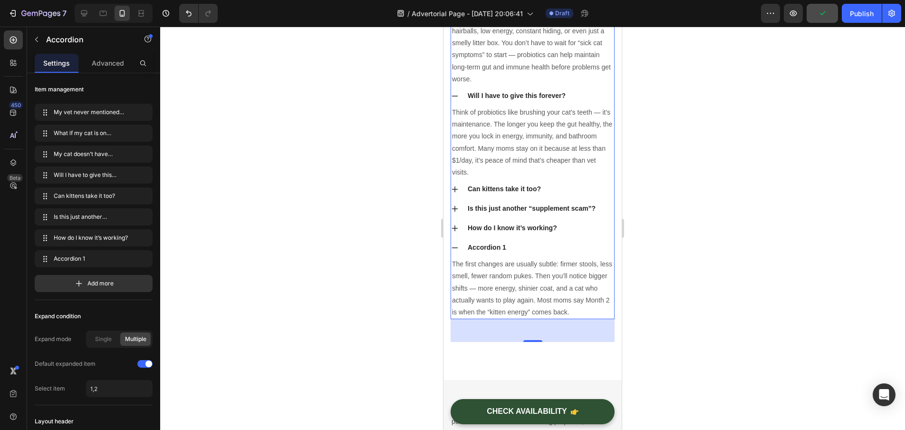
click at [509, 254] on div "Accordion 1" at bounding box center [540, 247] width 148 height 13
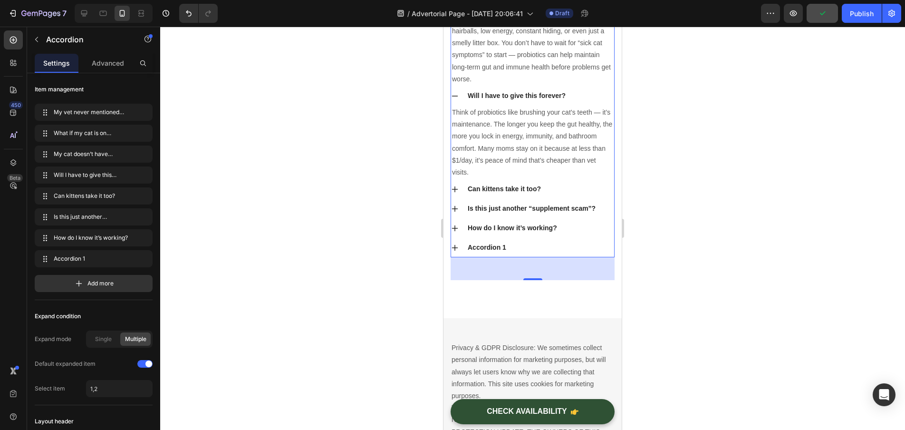
click at [509, 254] on div "Accordion 1" at bounding box center [540, 247] width 148 height 13
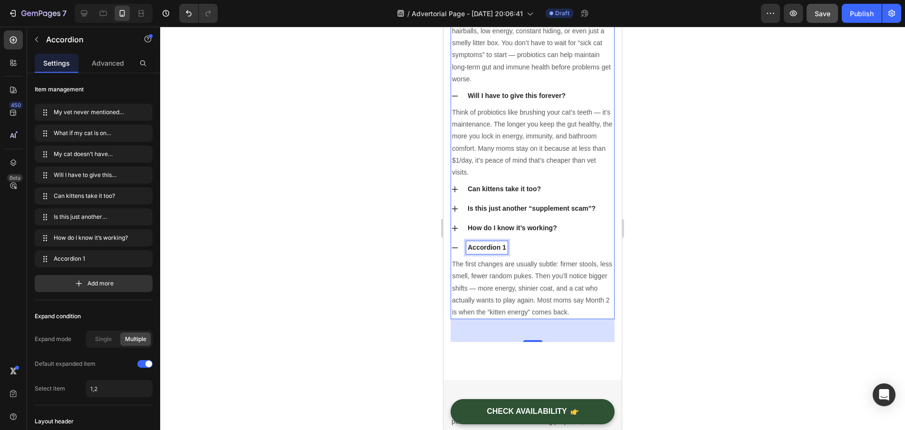
click at [506, 254] on div "Accordion 1" at bounding box center [486, 247] width 41 height 13
drag, startPoint x: 506, startPoint y: 254, endPoint x: 468, endPoint y: 257, distance: 38.1
click at [468, 254] on div "Accordion 1" at bounding box center [486, 247] width 41 height 13
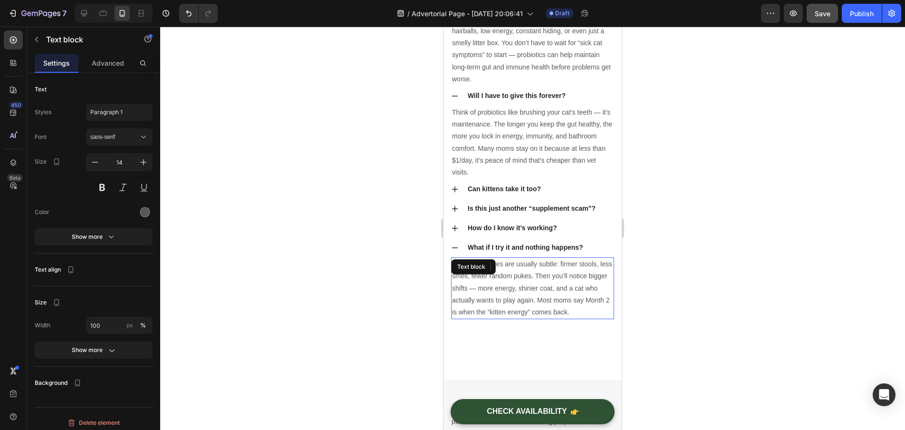
click at [494, 289] on p "The first changes are usually subtle: firmer stools, less smell, fewer random p…" at bounding box center [532, 288] width 161 height 60
drag, startPoint x: 552, startPoint y: 311, endPoint x: 583, endPoint y: 317, distance: 31.9
click at [552, 312] on p "The first changes are usually subtle: firmer stools, less smell, fewer random p…" at bounding box center [532, 288] width 161 height 60
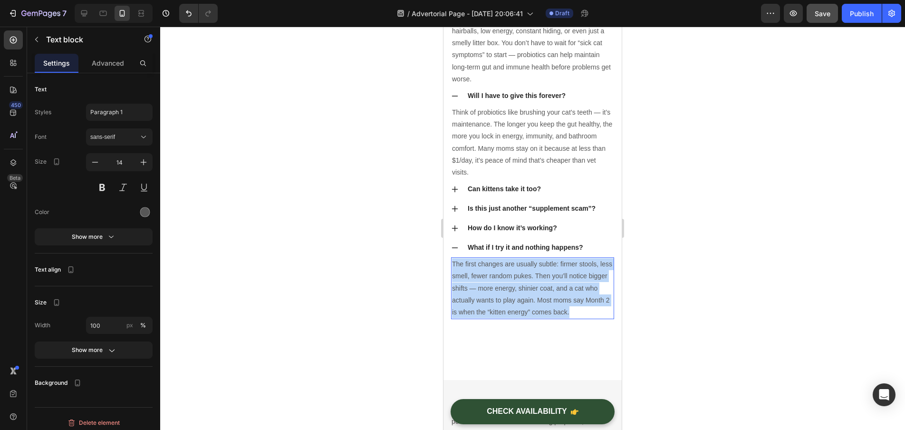
drag, startPoint x: 596, startPoint y: 320, endPoint x: 453, endPoint y: 272, distance: 151.0
click at [453, 272] on p "The first changes are usually subtle: firmer stools, less smell, fewer random p…" at bounding box center [532, 288] width 161 height 60
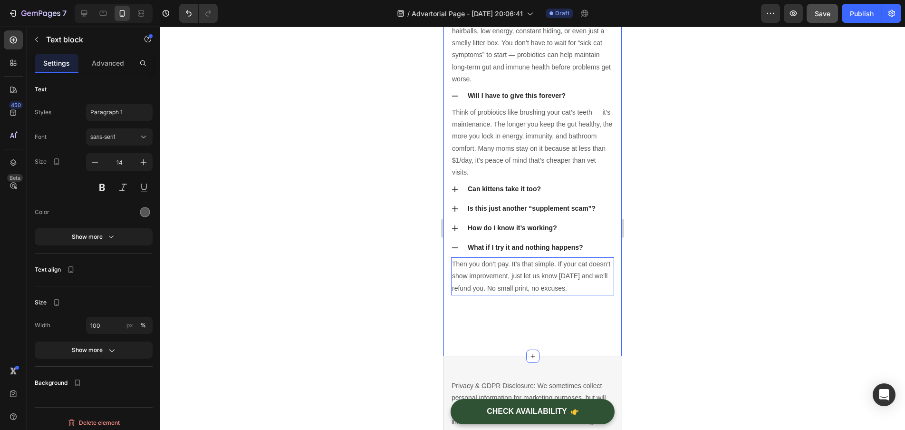
click at [374, 261] on div at bounding box center [532, 228] width 745 height 403
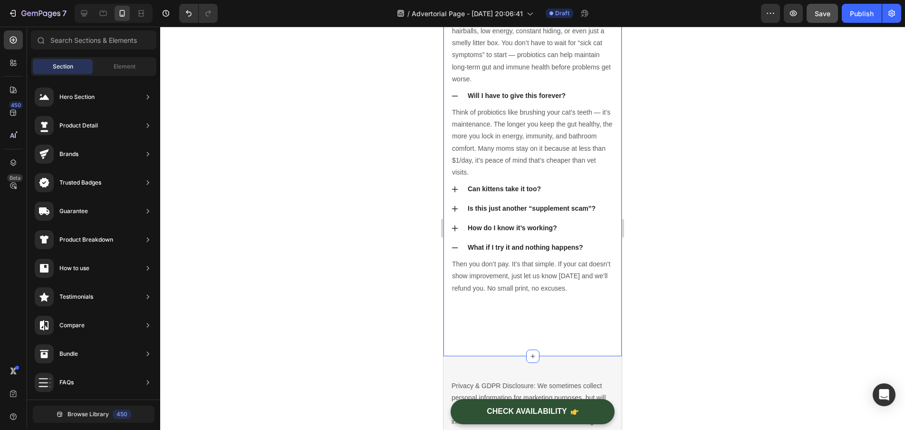
click at [704, 281] on div at bounding box center [532, 228] width 745 height 403
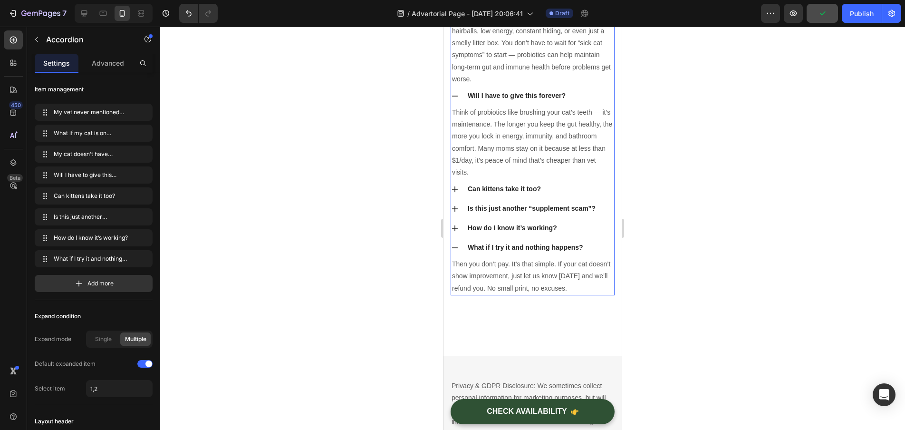
click at [591, 195] on div "Can kittens take it too?" at bounding box center [540, 189] width 148 height 13
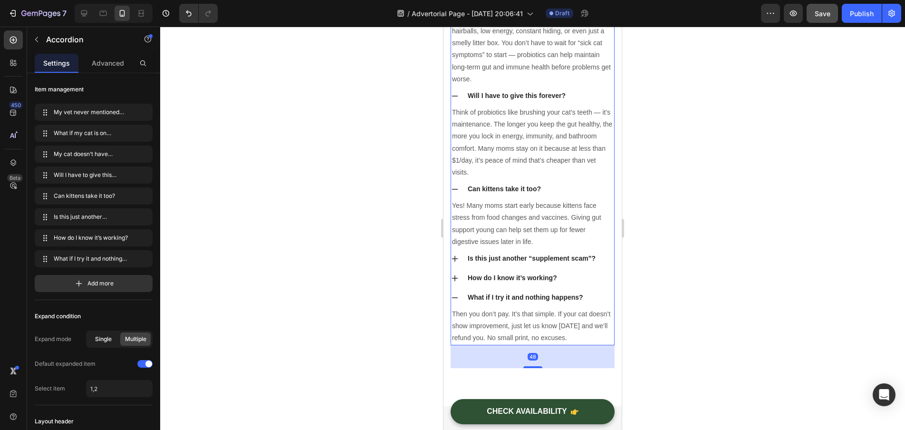
click at [97, 343] on span "Single" at bounding box center [103, 339] width 17 height 9
type input "1"
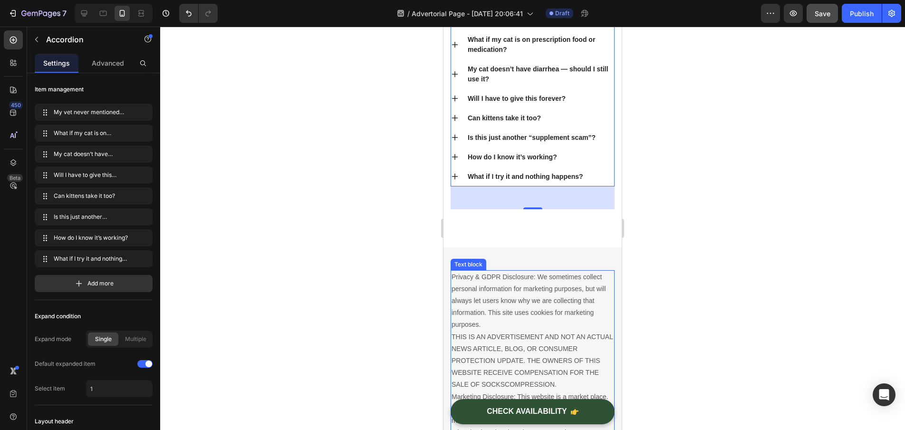
scroll to position [5509, 0]
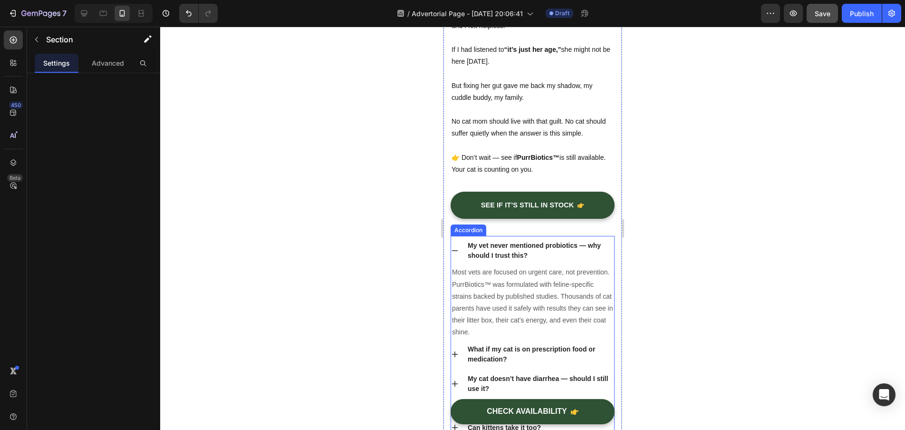
scroll to position [5227, 0]
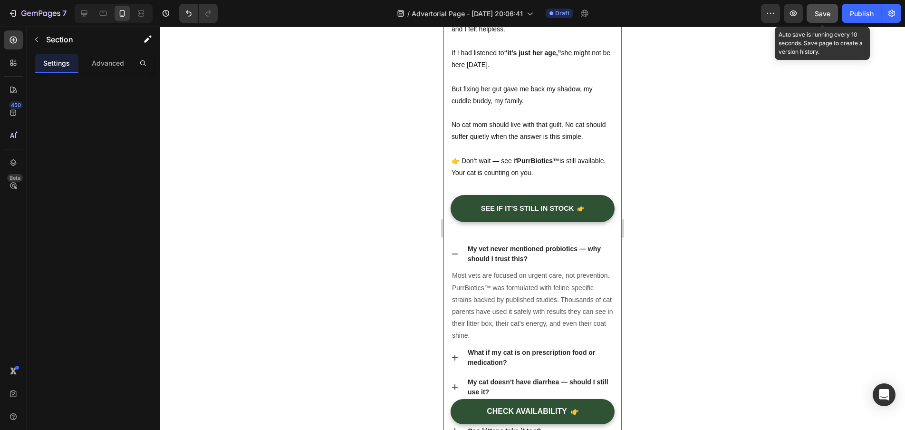
click at [813, 15] on button "Save" at bounding box center [822, 13] width 31 height 19
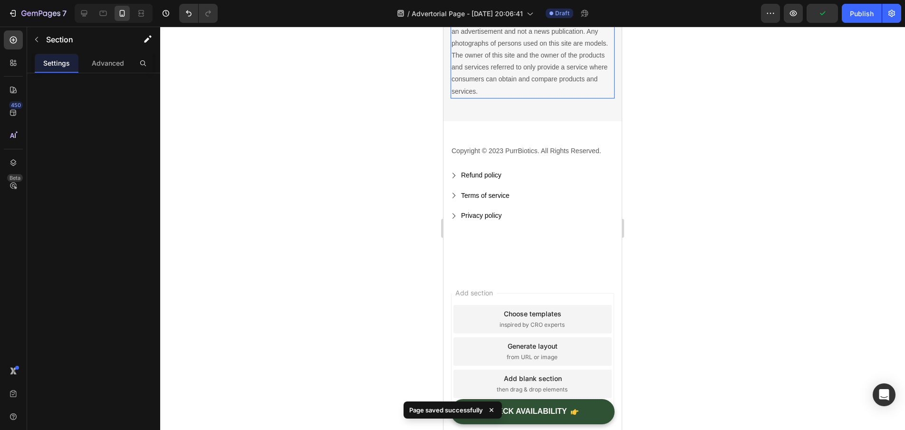
scroll to position [6015, 0]
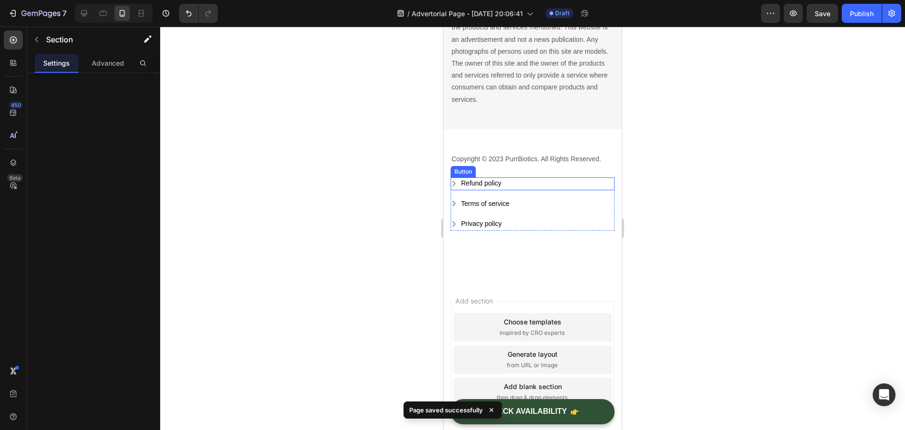
click at [539, 184] on div "Refund policy Button" at bounding box center [533, 183] width 164 height 13
click at [509, 180] on div "Refund policy Button 0" at bounding box center [533, 183] width 164 height 13
click at [523, 181] on div "Refund policy Button 0" at bounding box center [533, 183] width 164 height 13
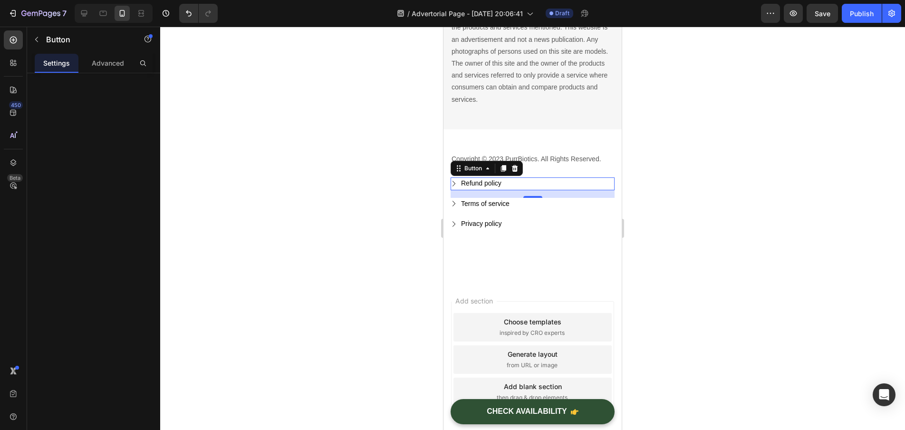
click at [514, 181] on div "Refund policy Button 0" at bounding box center [533, 183] width 164 height 13
click at [490, 167] on icon at bounding box center [488, 169] width 8 height 8
click at [507, 186] on div "Refund policy Button 0" at bounding box center [533, 183] width 164 height 13
drag, startPoint x: 509, startPoint y: 184, endPoint x: 447, endPoint y: 159, distance: 67.0
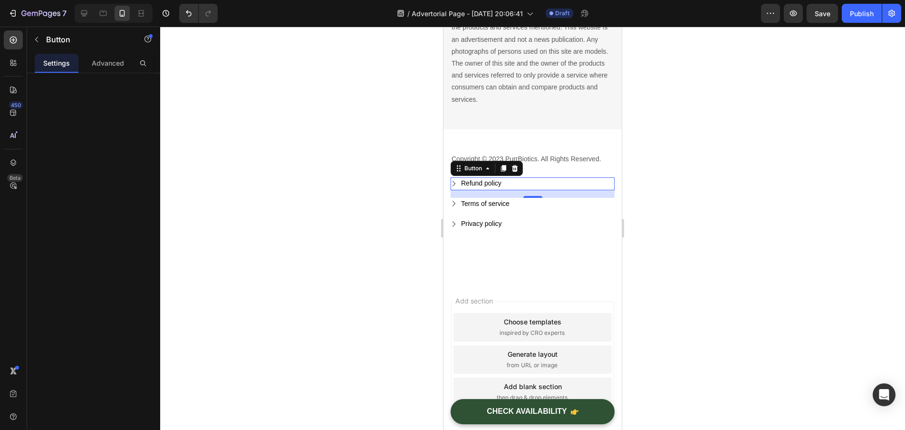
click at [509, 184] on div "Refund policy Button 0" at bounding box center [533, 183] width 164 height 13
click at [115, 69] on div "Advanced" at bounding box center [108, 63] width 44 height 19
click at [65, 60] on p "Settings" at bounding box center [56, 63] width 27 height 10
click at [39, 40] on icon "button" at bounding box center [37, 40] width 8 height 8
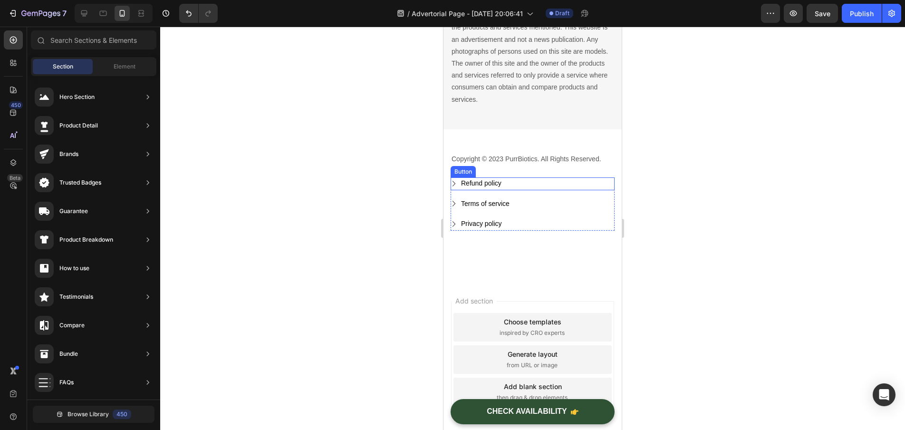
click at [511, 179] on div "Refund policy Button" at bounding box center [533, 183] width 164 height 13
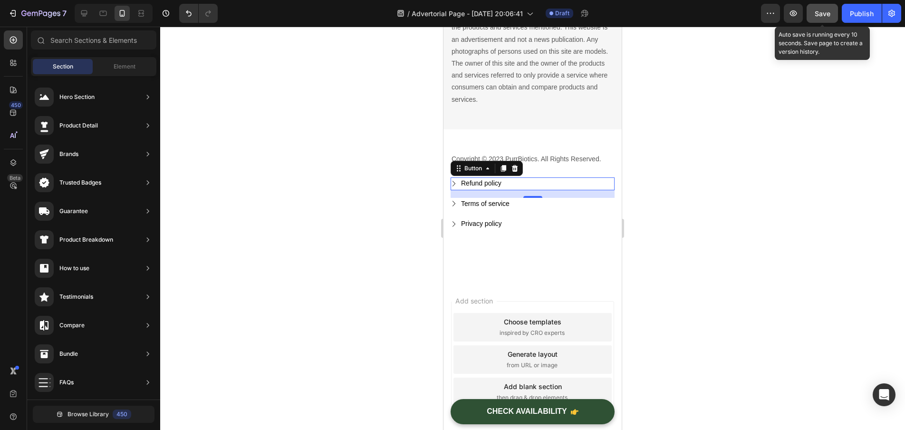
click at [817, 5] on button "Save" at bounding box center [822, 13] width 31 height 19
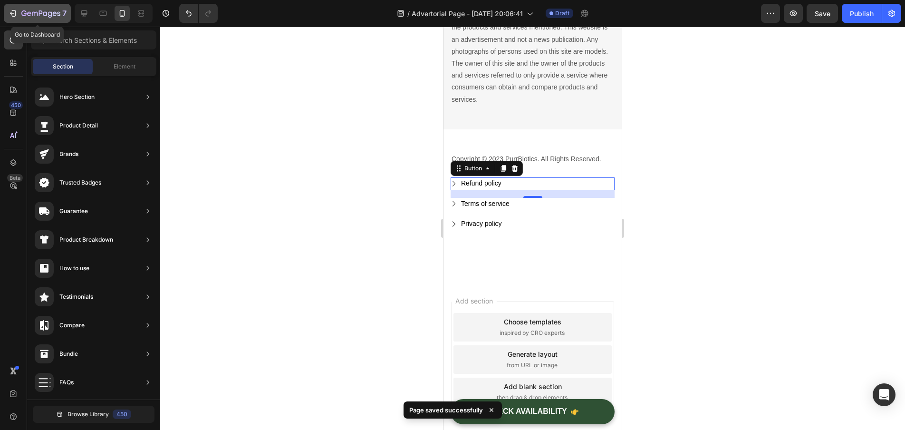
click at [7, 11] on button "7" at bounding box center [37, 13] width 67 height 19
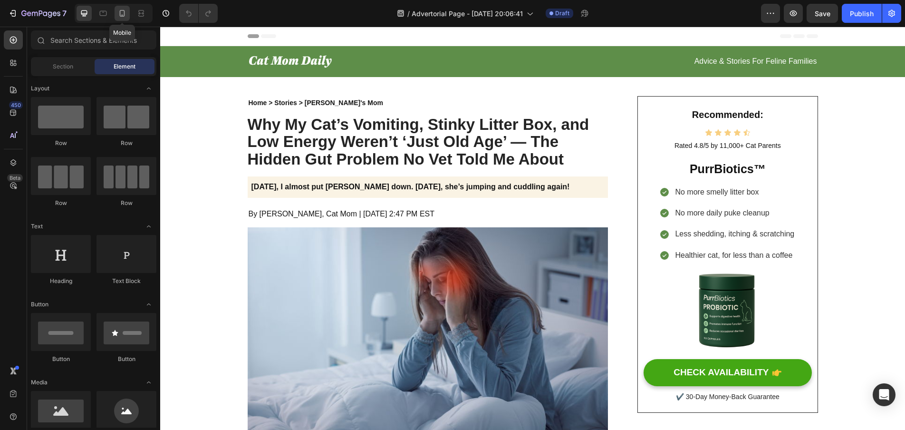
click at [123, 12] on icon at bounding box center [122, 14] width 10 height 10
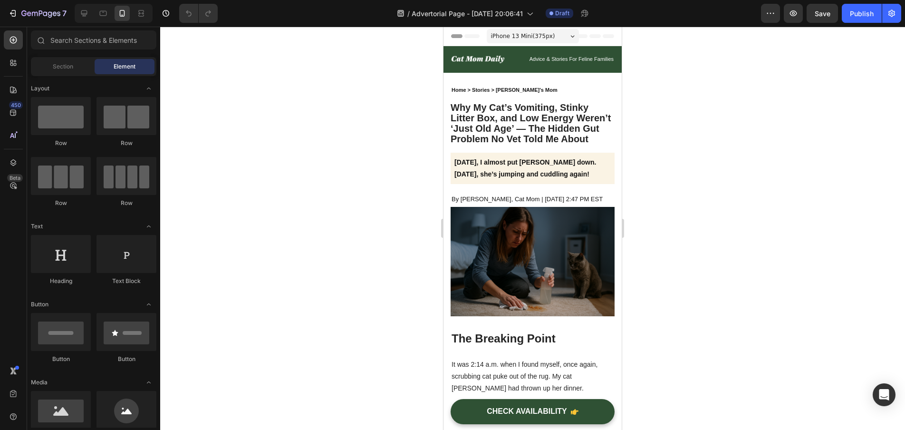
click at [719, 157] on div at bounding box center [532, 228] width 745 height 403
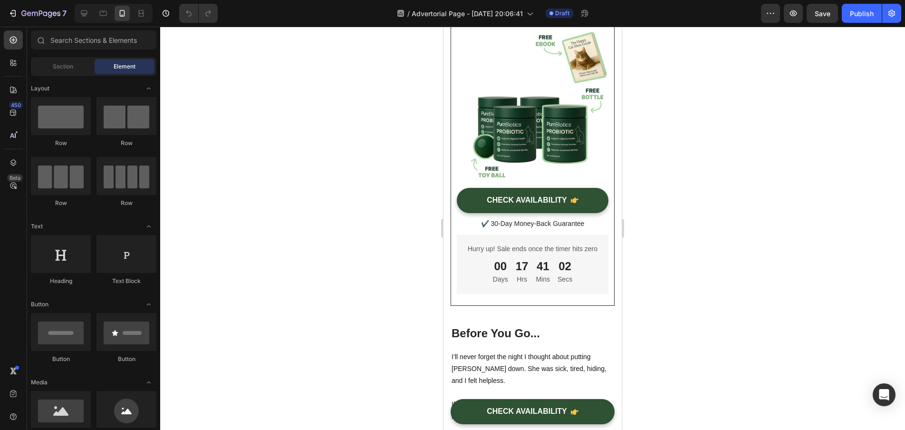
scroll to position [4264, 0]
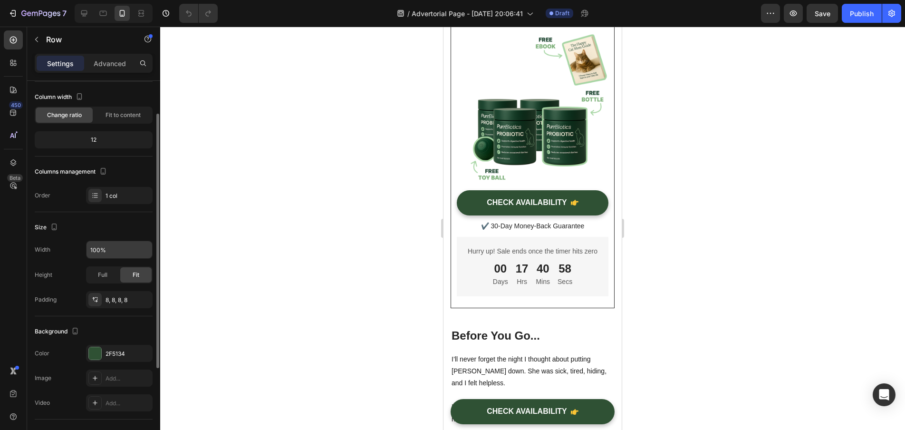
scroll to position [47, 0]
click at [107, 355] on div "2F5134" at bounding box center [120, 356] width 28 height 9
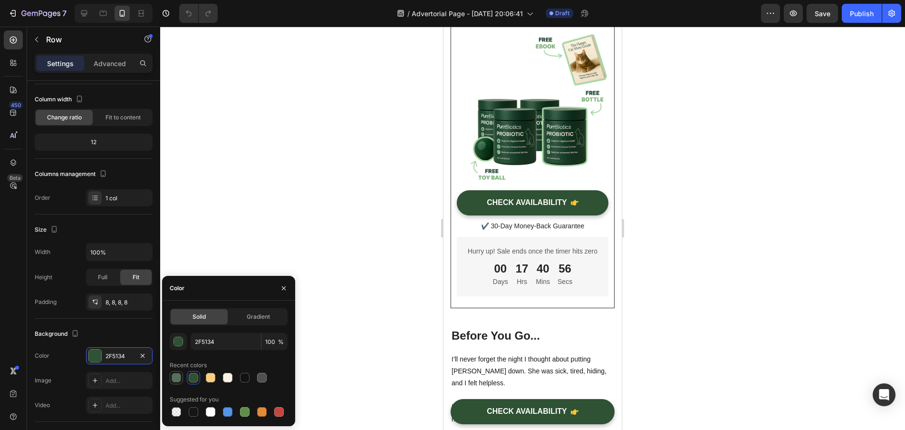
click at [179, 378] on div at bounding box center [177, 378] width 10 height 10
type input "80"
drag, startPoint x: 213, startPoint y: 339, endPoint x: 194, endPoint y: 339, distance: 20.0
click at [194, 339] on input "2F5134" at bounding box center [226, 341] width 70 height 17
paste input "#E1F2D1"
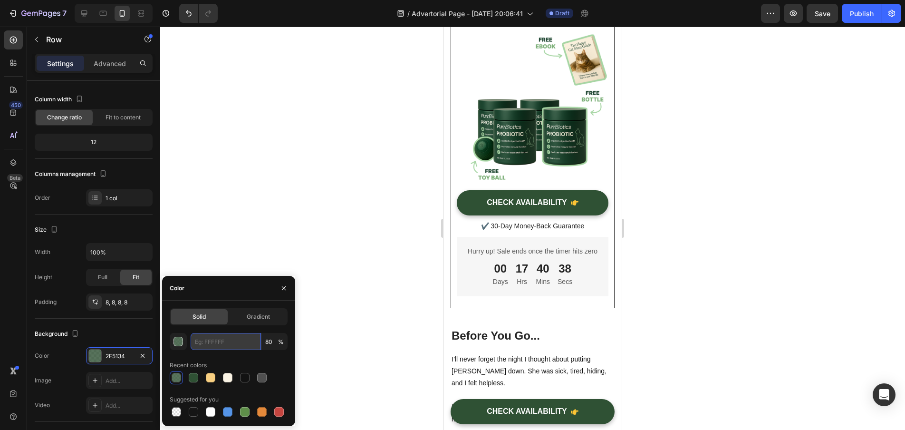
type input "#E1F2D1"
type input "100"
click at [231, 380] on div at bounding box center [229, 377] width 118 height 13
type input "E1F2D1"
click at [353, 313] on div at bounding box center [532, 228] width 745 height 403
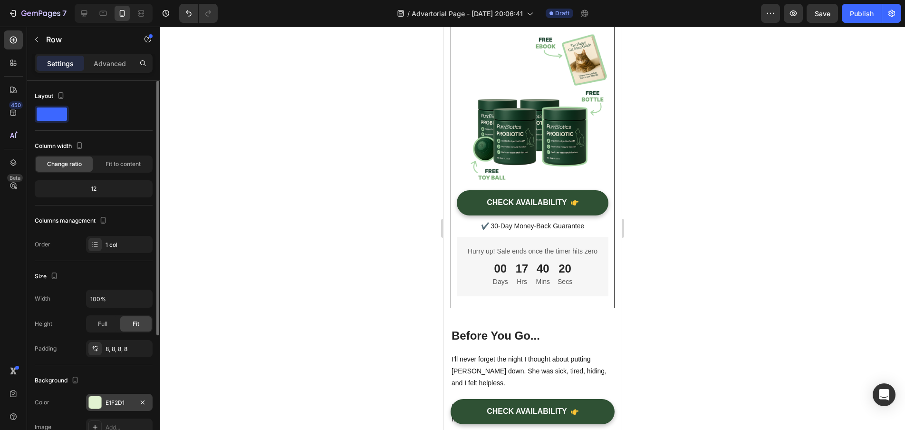
click at [104, 400] on div "E1F2D1" at bounding box center [119, 402] width 67 height 17
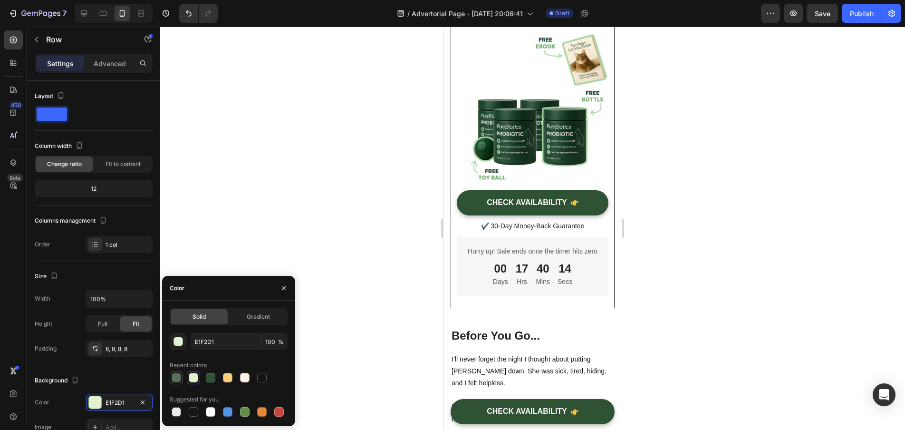
click at [178, 379] on div at bounding box center [177, 378] width 10 height 10
type input "2F5134"
type input "80"
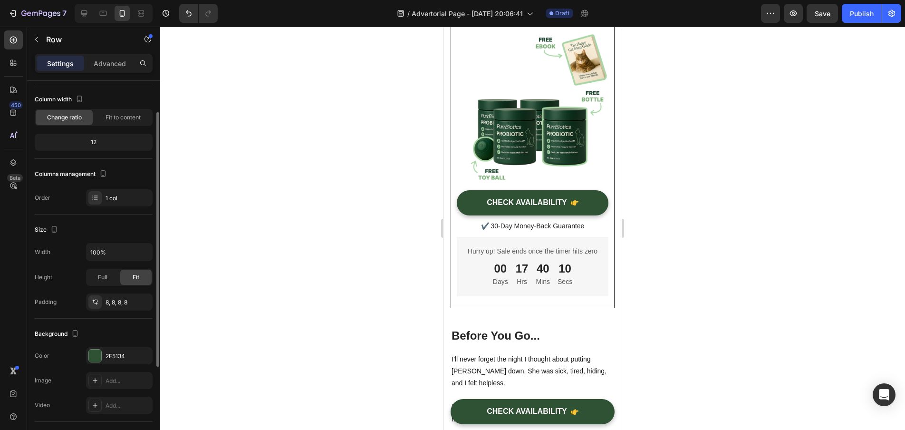
click at [109, 355] on div "2F5134" at bounding box center [120, 356] width 28 height 9
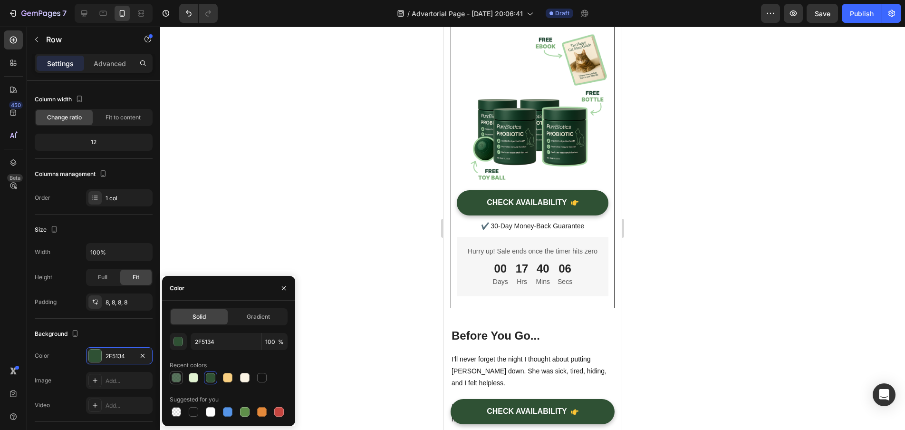
click at [174, 376] on div at bounding box center [177, 378] width 10 height 10
type input "80"
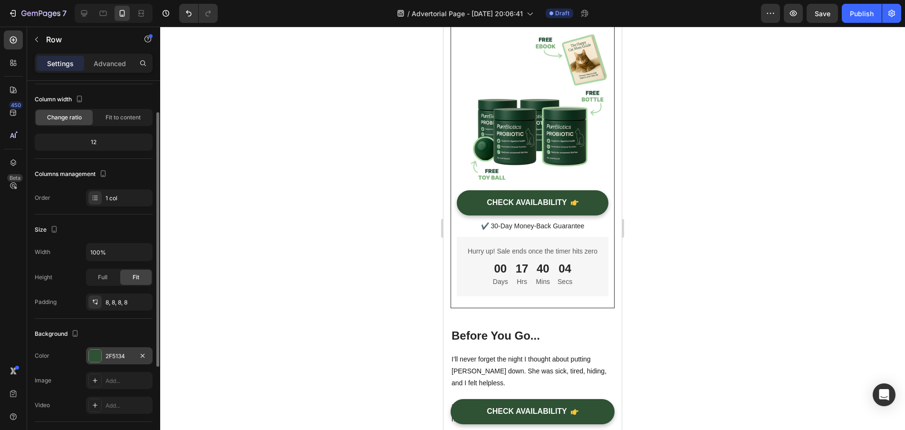
click at [96, 353] on div at bounding box center [95, 355] width 12 height 12
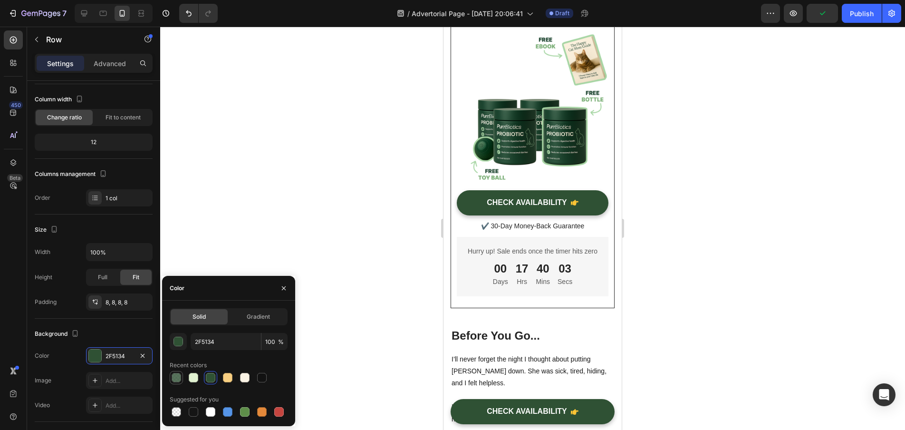
click at [178, 374] on div at bounding box center [177, 378] width 10 height 10
type input "80"
click at [366, 321] on div at bounding box center [532, 228] width 745 height 403
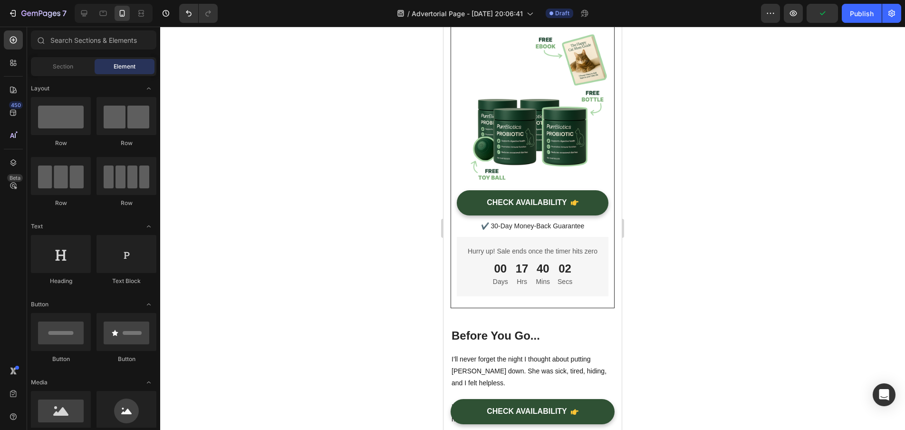
click at [707, 299] on div at bounding box center [532, 228] width 745 height 403
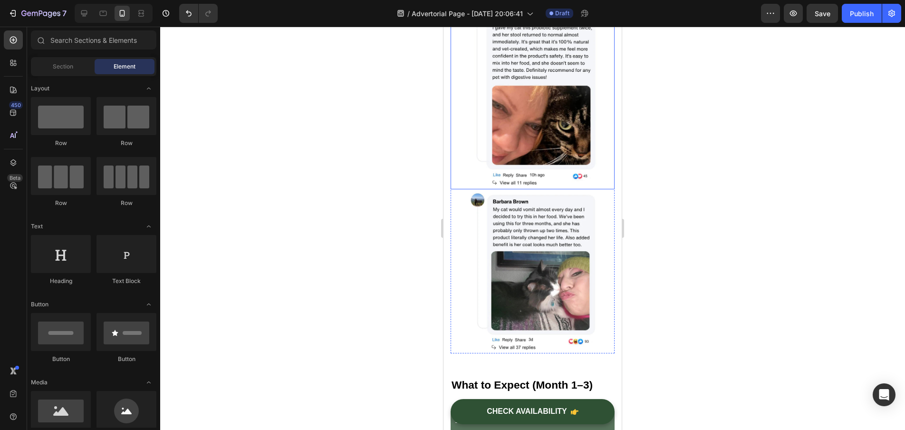
scroll to position [3615, 0]
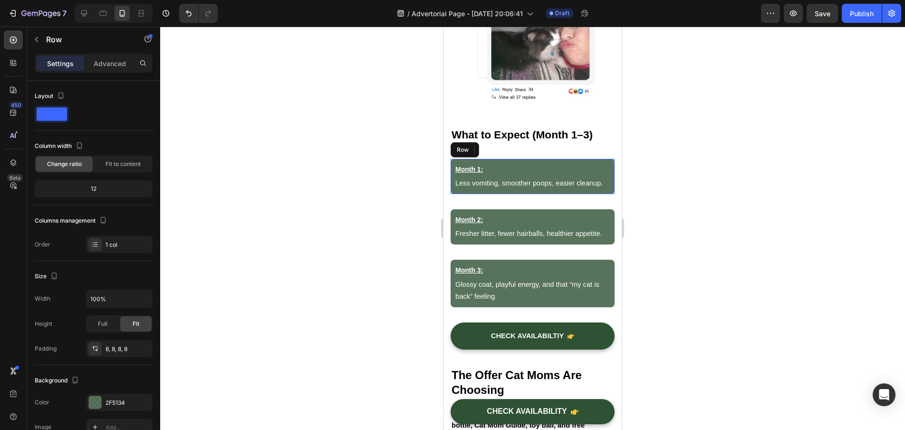
click at [605, 184] on div "Month 1: Text Block Less vomiting, smoother poops, easier cleanup. Text Block R…" at bounding box center [533, 176] width 164 height 35
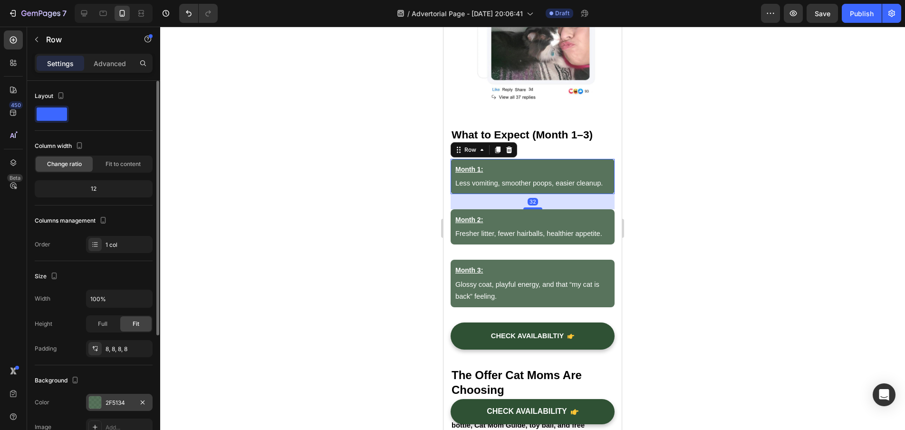
click at [103, 400] on div "2F5134" at bounding box center [119, 402] width 67 height 17
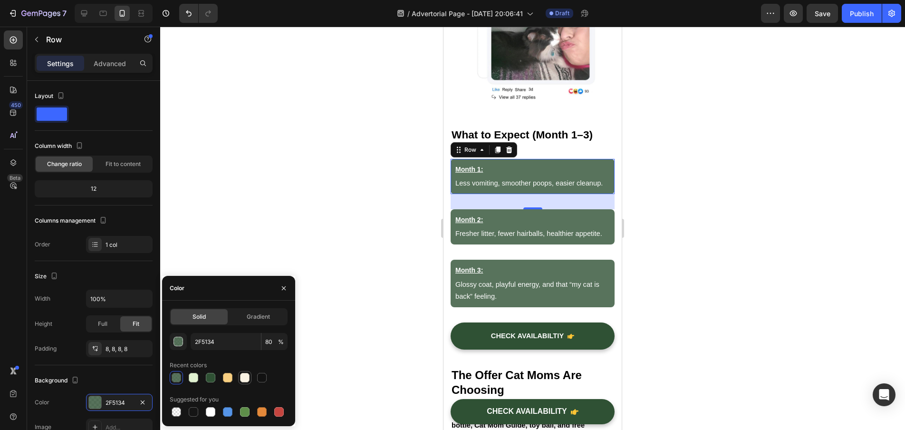
click at [243, 378] on div at bounding box center [245, 378] width 10 height 10
type input "FAF3E4"
type input "100"
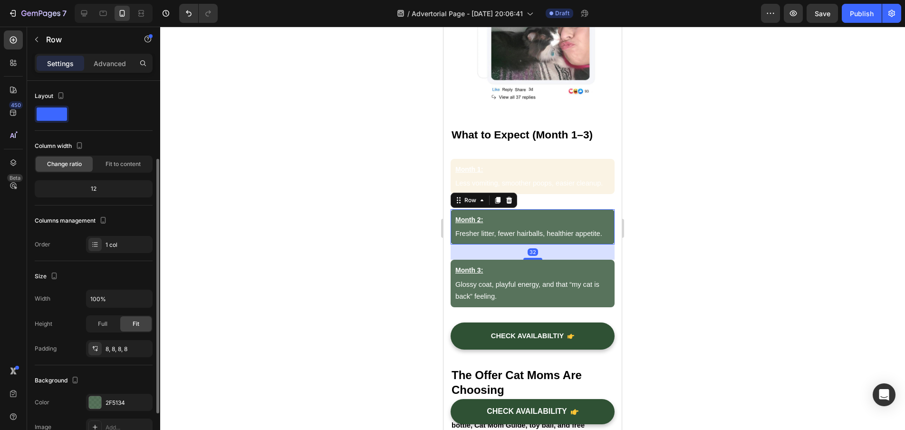
click at [538, 235] on div "Month 2: Text Block Fresher litter, fewer hairballs, healthier appetite. Text B…" at bounding box center [533, 226] width 164 height 35
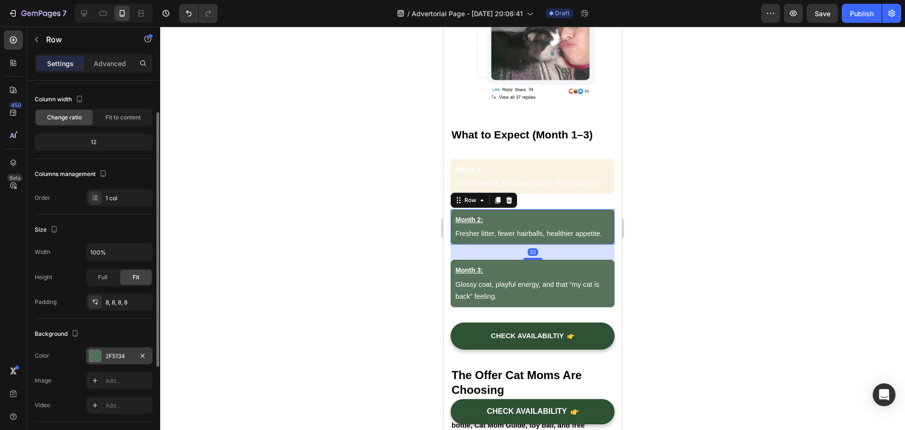
click at [133, 356] on div "2F5134" at bounding box center [120, 356] width 28 height 9
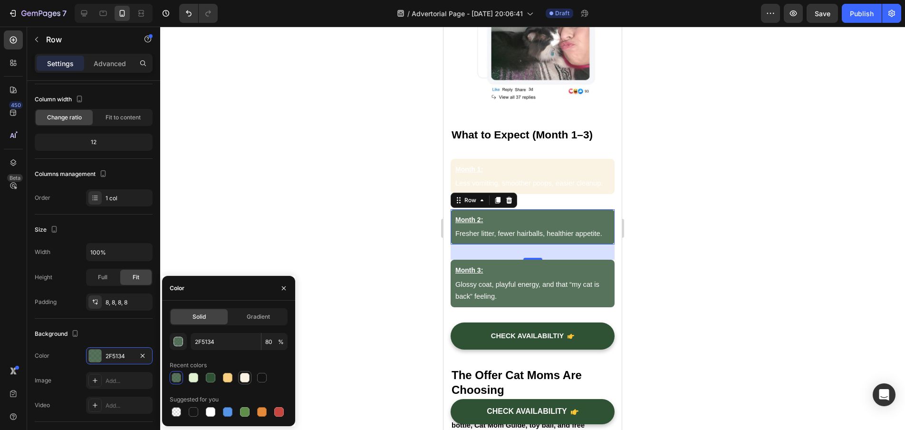
click at [239, 378] on div at bounding box center [244, 377] width 13 height 13
type input "FAF3E4"
type input "100"
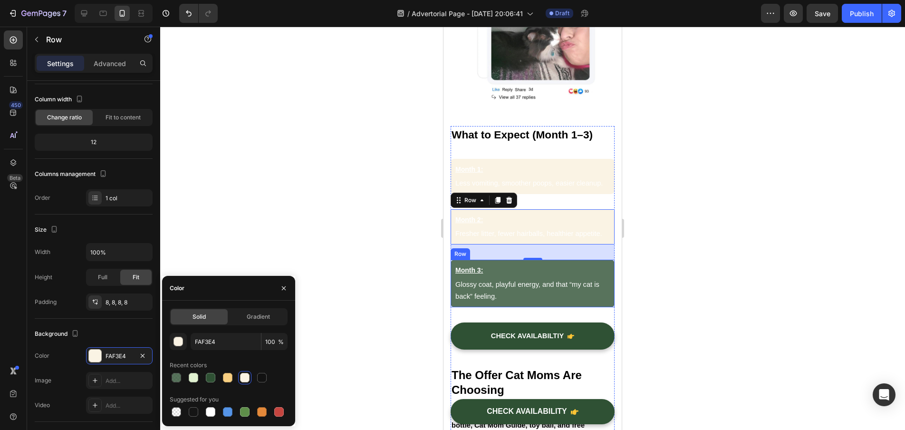
click at [544, 298] on div "Month 3: Text Block Glossy coat, playful energy, and that “my cat is back” feel…" at bounding box center [533, 284] width 164 height 48
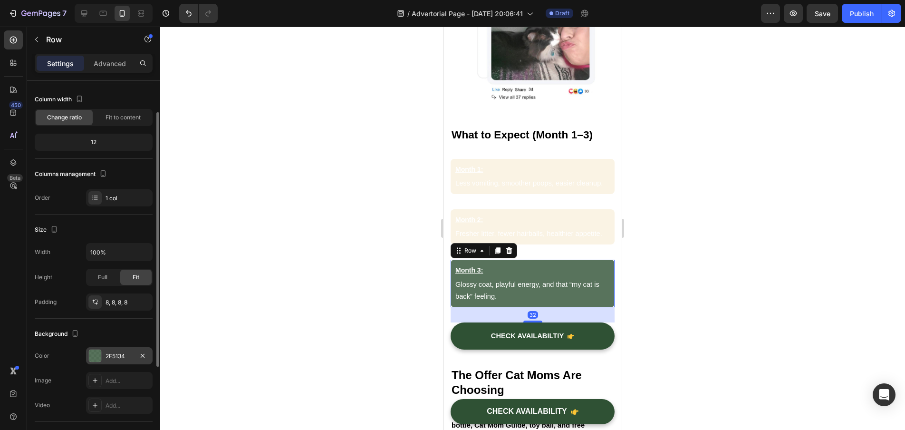
click at [106, 354] on div "2F5134" at bounding box center [120, 356] width 28 height 9
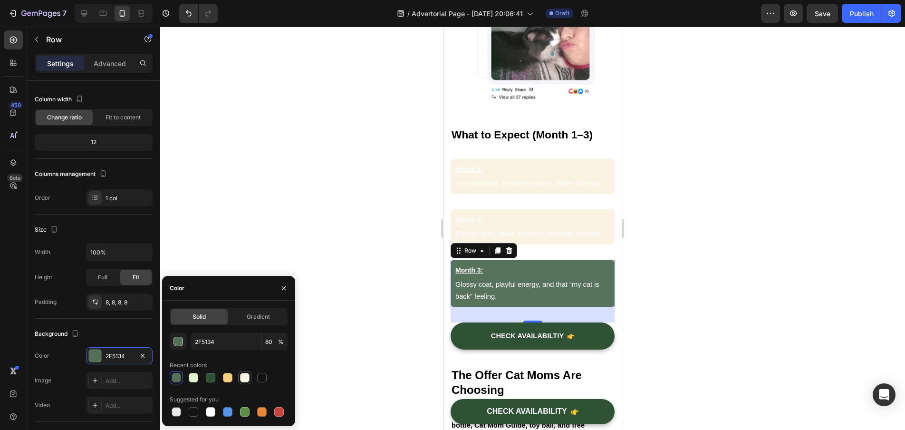
click at [240, 377] on div at bounding box center [244, 377] width 11 height 11
type input "FAF3E4"
type input "100"
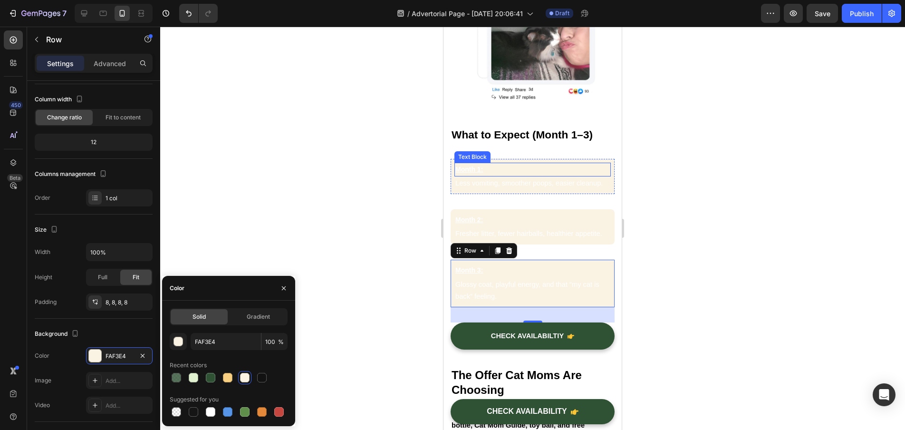
click at [515, 164] on p "Month 1:" at bounding box center [532, 170] width 155 height 12
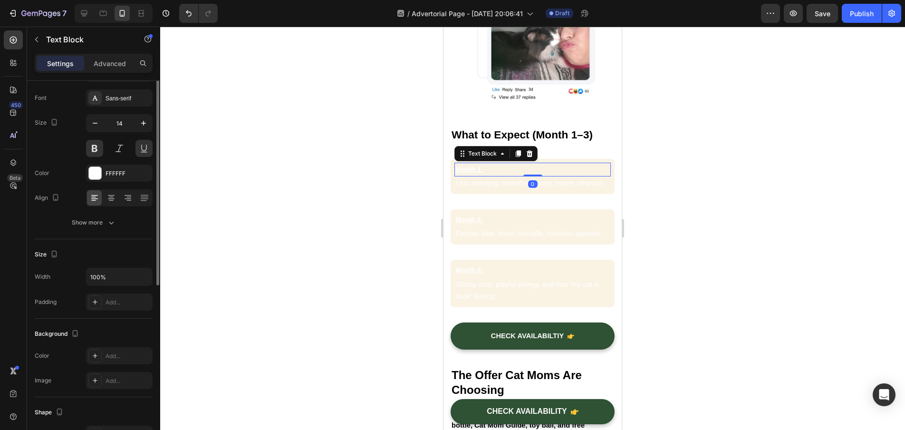
scroll to position [0, 0]
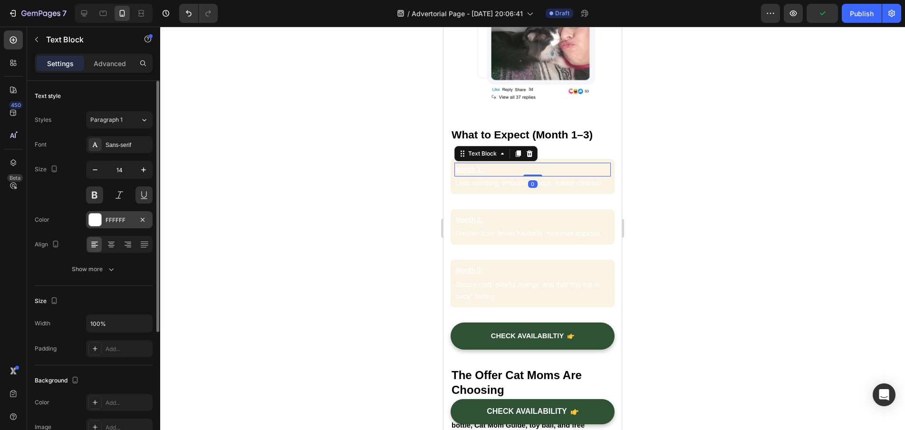
click at [122, 216] on div "FFFFFF" at bounding box center [120, 220] width 28 height 9
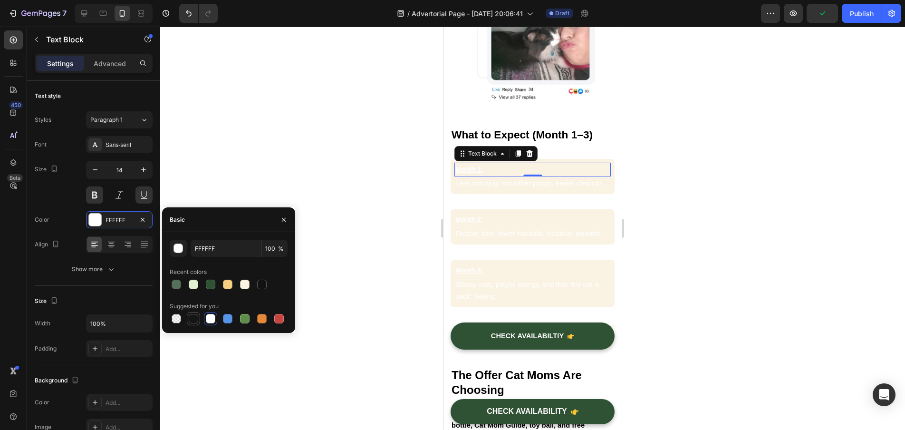
click at [193, 316] on div at bounding box center [194, 319] width 10 height 10
type input "151515"
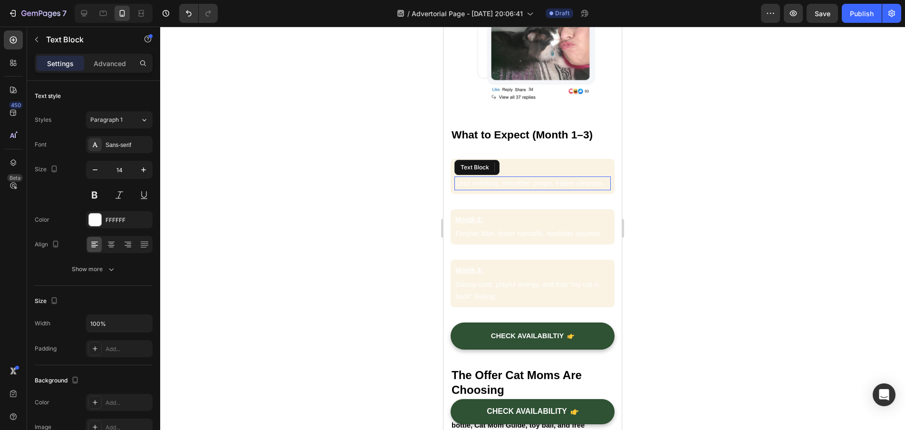
click at [491, 178] on p "Less vomiting, smoother poops, easier cleanup." at bounding box center [532, 183] width 155 height 12
click at [108, 226] on div "FFFFFF" at bounding box center [119, 219] width 67 height 17
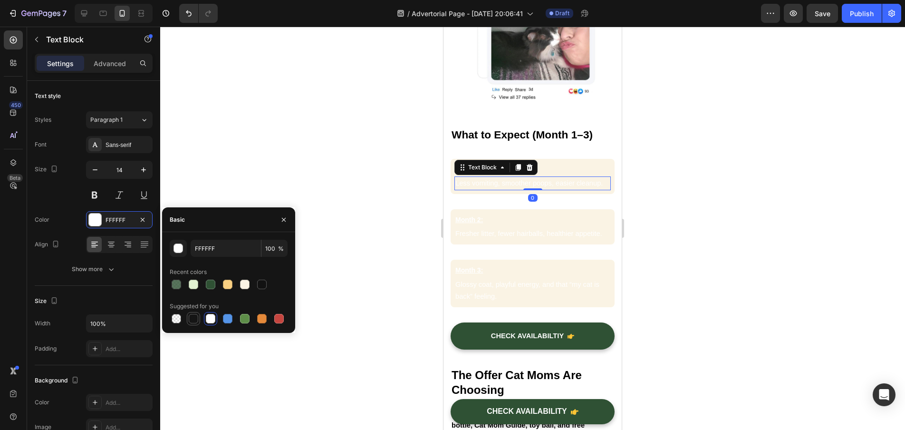
click at [194, 320] on div at bounding box center [194, 319] width 10 height 10
type input "151515"
click at [499, 177] on p "Less vomiting, smoother poops, easier cleanup." at bounding box center [532, 183] width 155 height 12
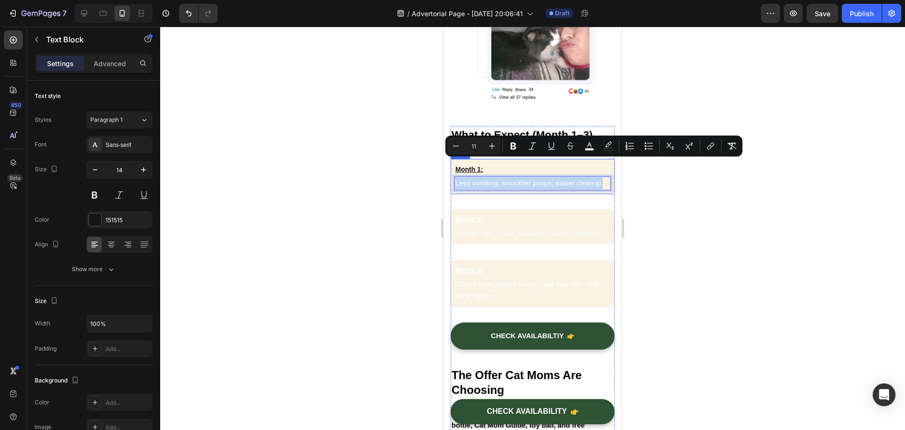
drag, startPoint x: 472, startPoint y: 171, endPoint x: 453, endPoint y: 164, distance: 20.5
click at [453, 164] on div "Month 1: Text Block Less vomiting, smoother poops, easier cleanup. Text Block 0…" at bounding box center [533, 176] width 164 height 35
click at [590, 147] on icon "Editor contextual toolbar" at bounding box center [590, 146] width 10 height 10
type input "FFFFFF"
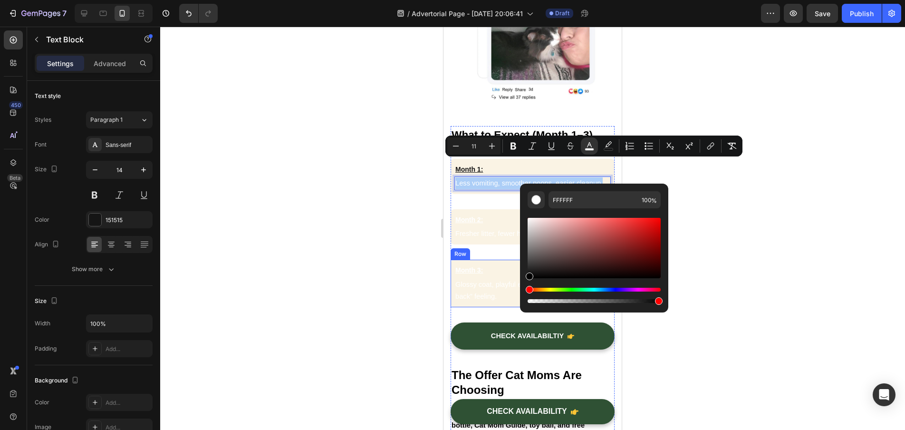
drag, startPoint x: 1012, startPoint y: 290, endPoint x: 855, endPoint y: 283, distance: 156.6
type input "000000"
click at [374, 240] on div at bounding box center [532, 228] width 745 height 403
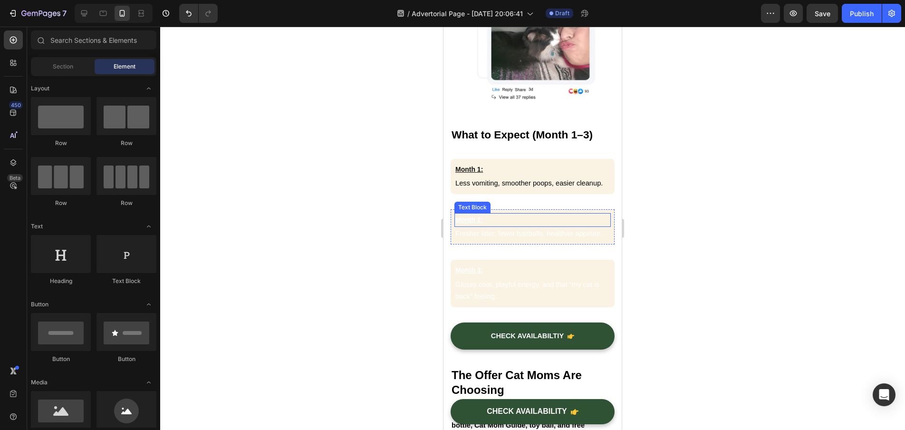
click at [510, 214] on p "Month 2:" at bounding box center [532, 220] width 155 height 12
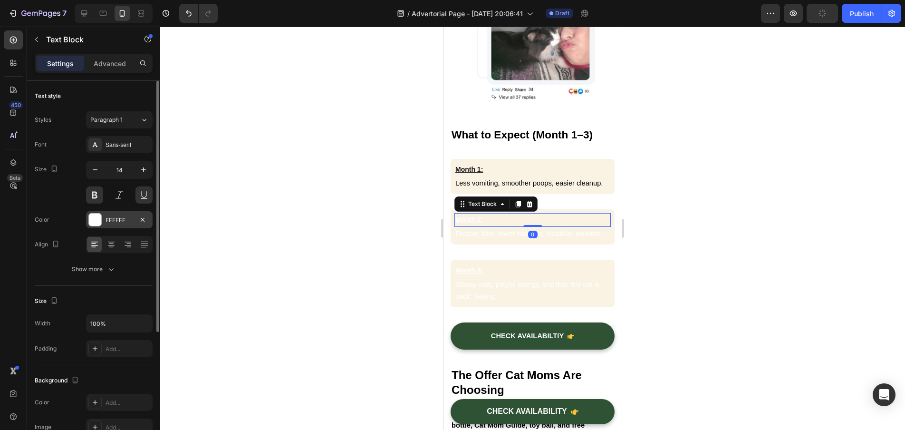
click at [125, 225] on div "FFFFFF" at bounding box center [119, 219] width 67 height 17
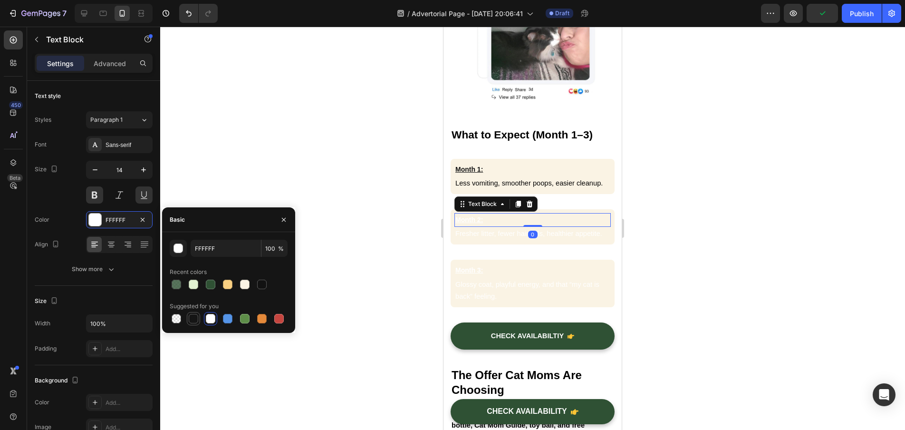
click at [193, 321] on div at bounding box center [194, 319] width 10 height 10
type input "151515"
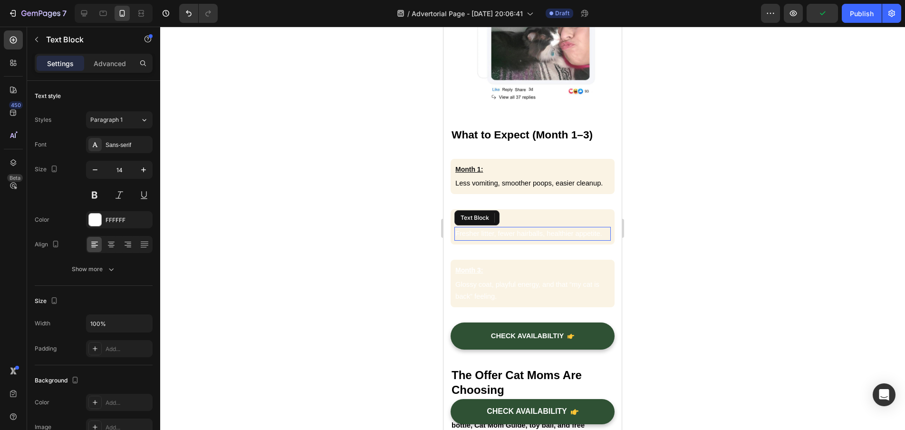
click at [507, 230] on span "Fresher litter, fewer hairballs, healthier appetite." at bounding box center [528, 234] width 147 height 8
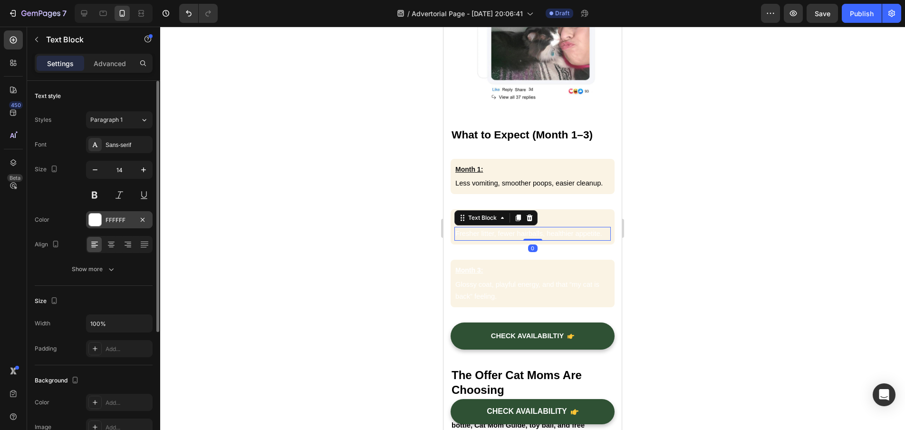
click at [128, 222] on div "FFFFFF" at bounding box center [120, 220] width 28 height 9
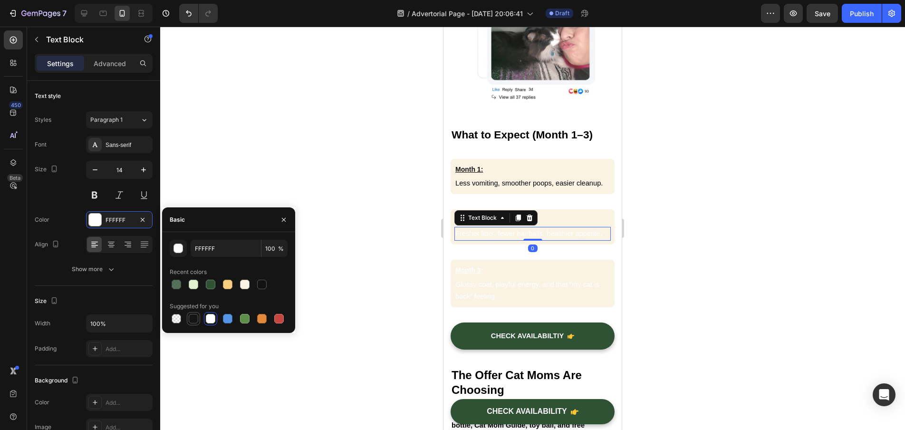
click at [196, 317] on div at bounding box center [194, 319] width 10 height 10
type input "151515"
click at [517, 230] on p "Fresher litter, fewer hairballs, healthier appetite." at bounding box center [532, 234] width 155 height 12
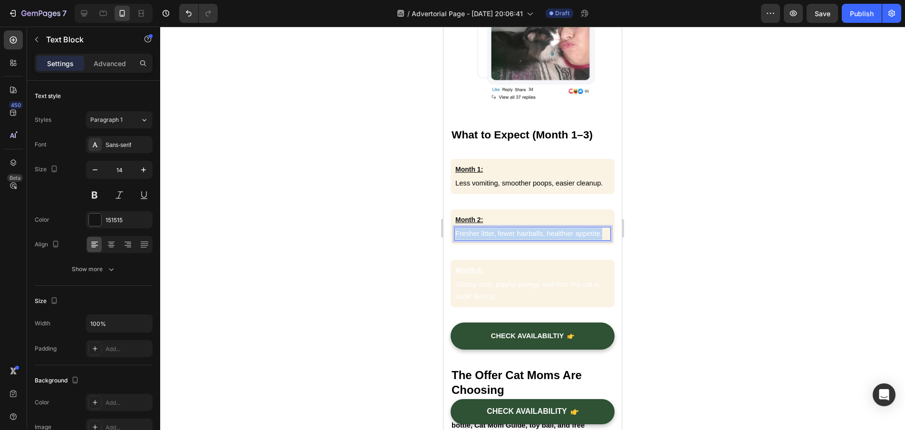
drag, startPoint x: 455, startPoint y: 227, endPoint x: 1070, endPoint y: 251, distance: 614.7
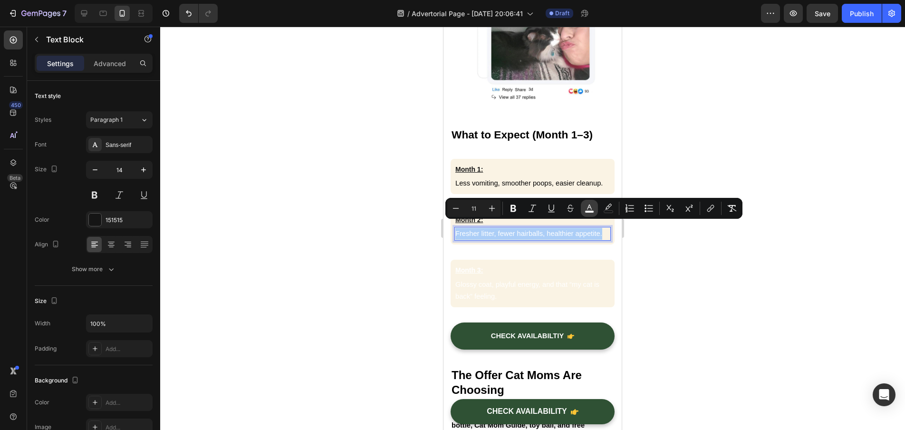
click at [593, 207] on icon "Editor contextual toolbar" at bounding box center [590, 209] width 10 height 10
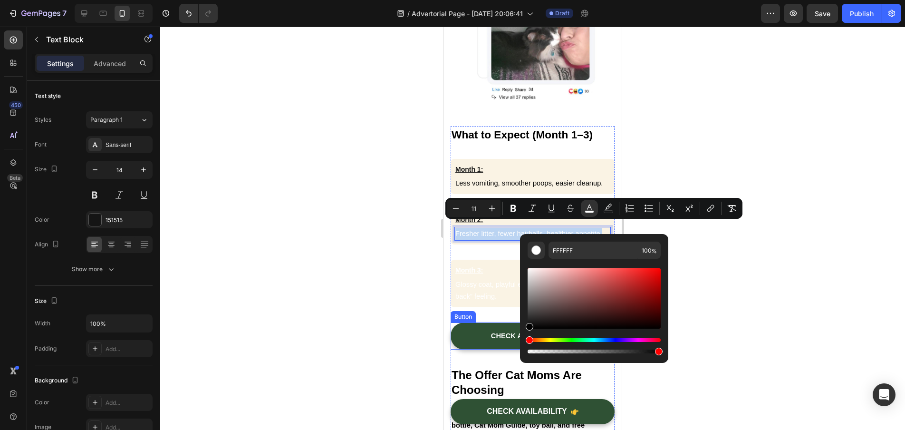
type input "000000"
drag, startPoint x: 1001, startPoint y: 326, endPoint x: 483, endPoint y: 348, distance: 518.2
click at [341, 306] on div at bounding box center [532, 228] width 745 height 403
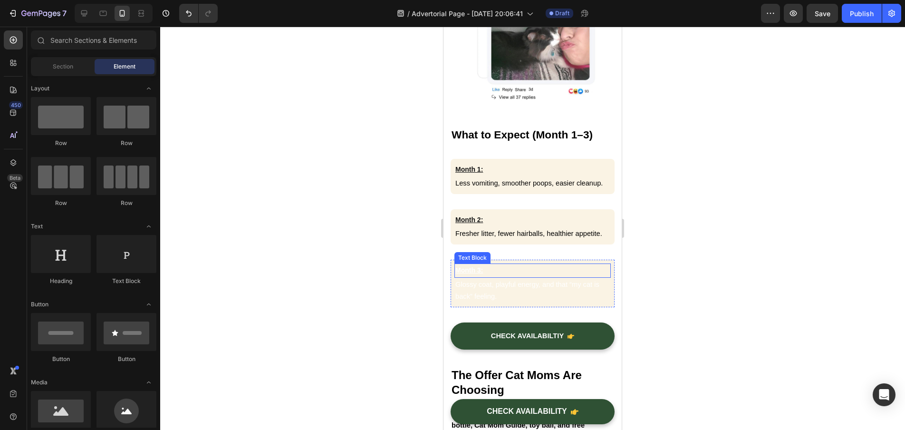
click at [494, 264] on p "Month 3:" at bounding box center [532, 270] width 155 height 12
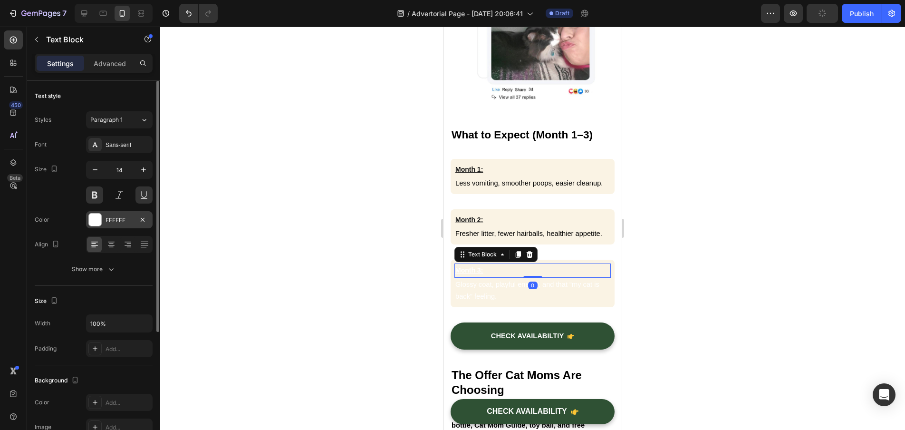
click at [125, 220] on div "FFFFFF" at bounding box center [120, 220] width 28 height 9
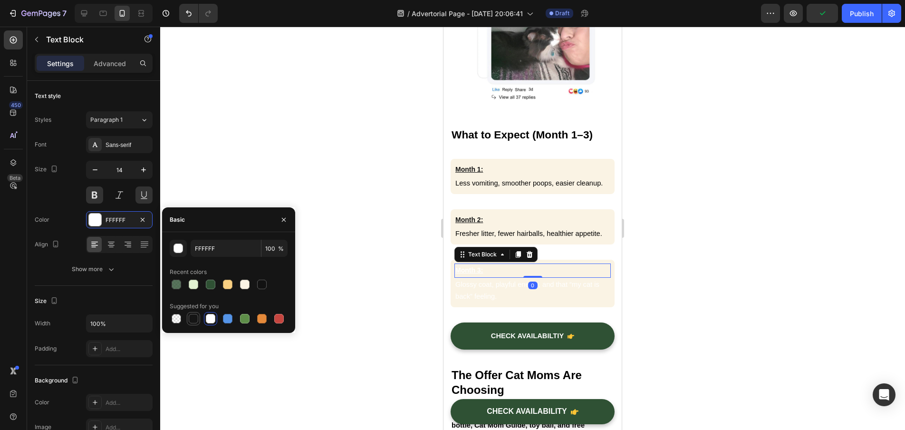
click at [195, 314] on div at bounding box center [194, 319] width 10 height 10
type input "151515"
click at [509, 291] on p "Glossy coat, playful energy, and that “my cat is back” feeling." at bounding box center [532, 291] width 155 height 24
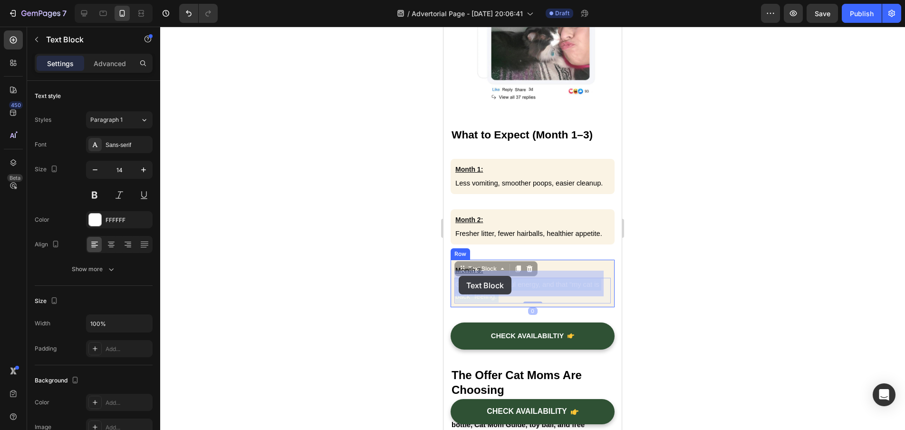
drag, startPoint x: 504, startPoint y: 291, endPoint x: 459, endPoint y: 276, distance: 47.2
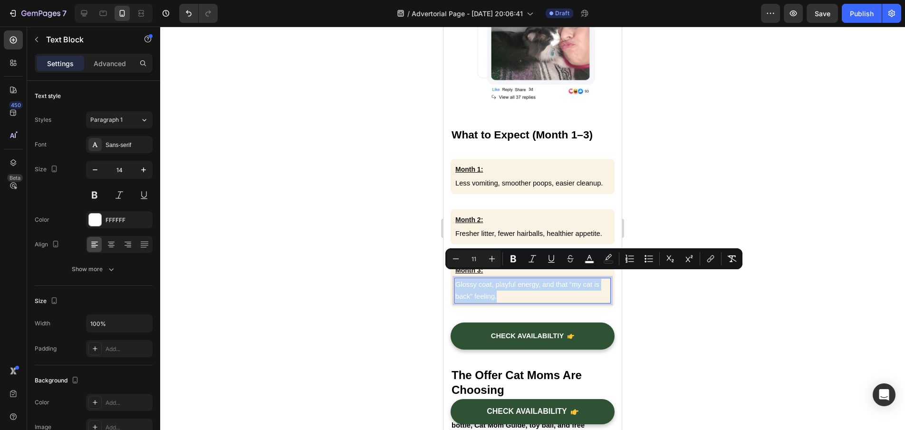
drag, startPoint x: 501, startPoint y: 288, endPoint x: 455, endPoint y: 275, distance: 47.7
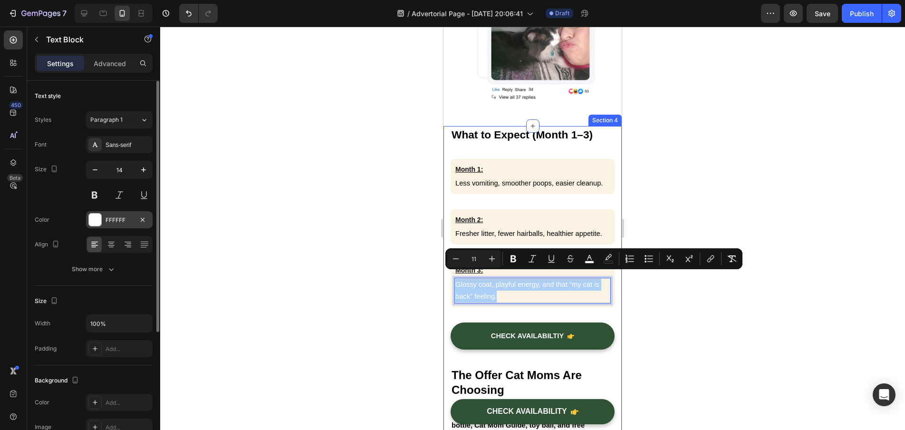
click at [107, 221] on div "FFFFFF" at bounding box center [120, 220] width 28 height 9
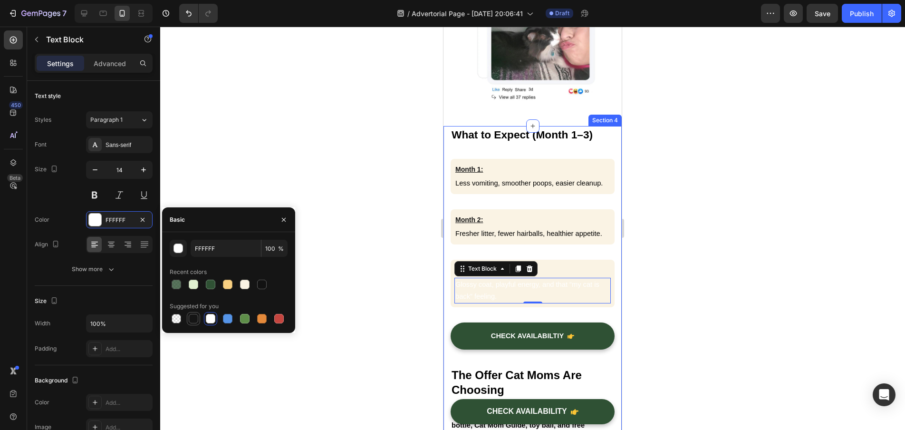
click at [192, 315] on div at bounding box center [194, 319] width 10 height 10
type input "151515"
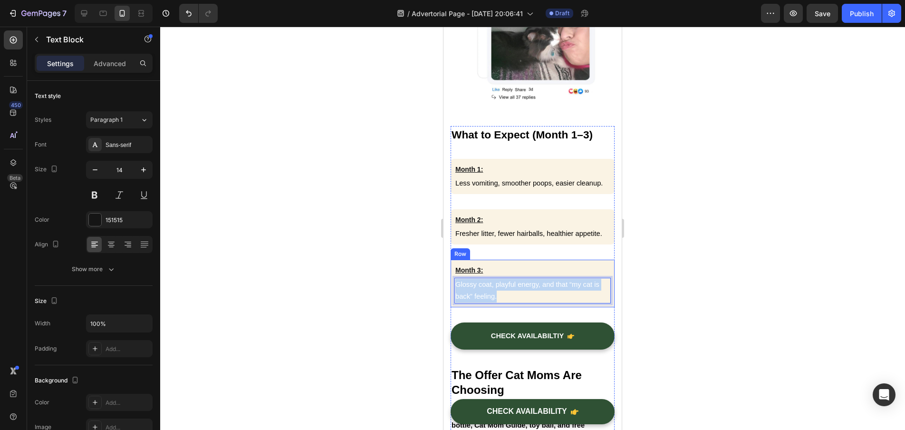
drag, startPoint x: 500, startPoint y: 290, endPoint x: 453, endPoint y: 274, distance: 49.5
click at [453, 274] on div "Month 3: Text Block Glossy coat, playful energy, and that “my cat is back” feel…" at bounding box center [533, 284] width 164 height 48
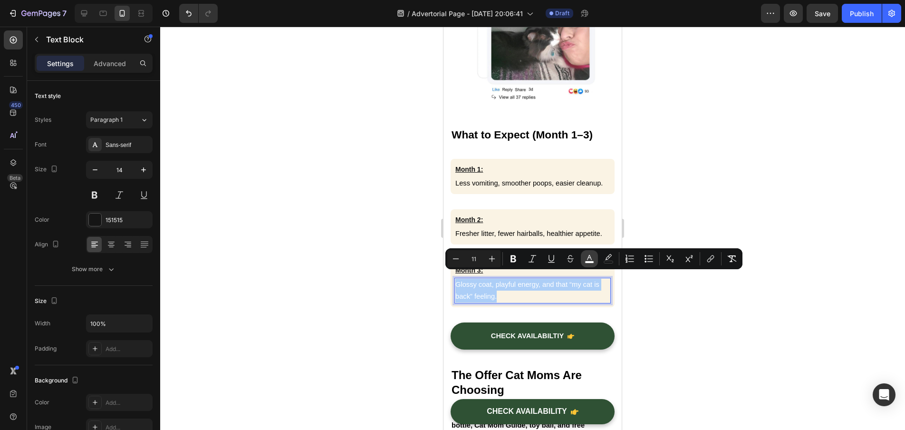
click at [594, 258] on icon "Editor contextual toolbar" at bounding box center [590, 259] width 10 height 10
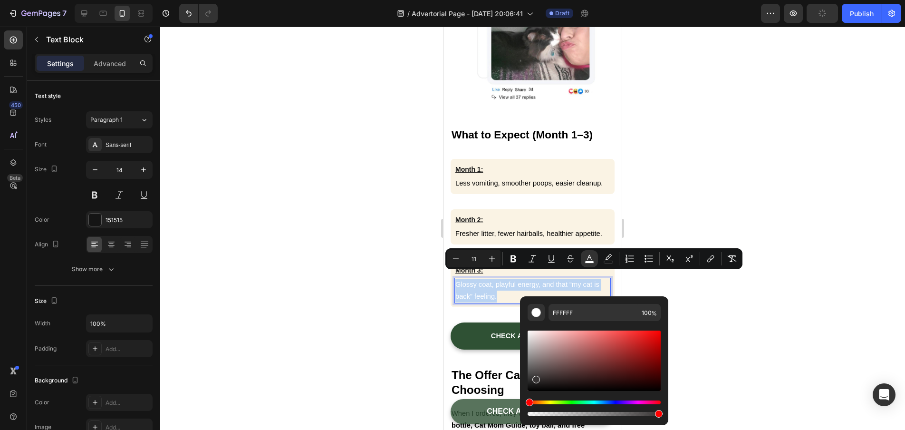
type input "0F0F0F"
drag, startPoint x: 979, startPoint y: 404, endPoint x: 498, endPoint y: 406, distance: 481.2
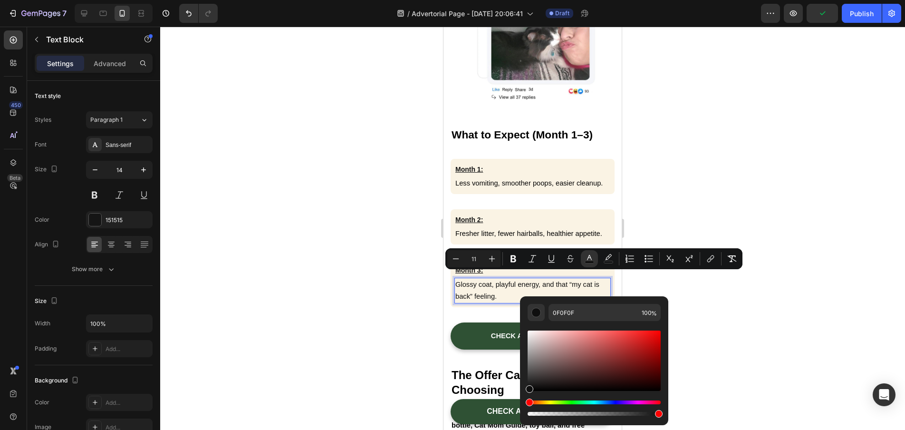
click at [320, 324] on div at bounding box center [532, 228] width 745 height 403
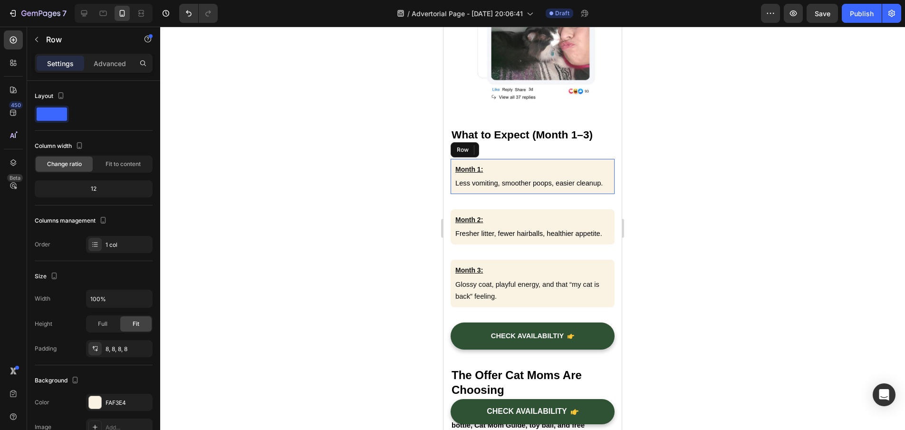
click at [604, 184] on div "Month 1: Text Block Less vomiting, smoother poops, easier cleanup. Text Block R…" at bounding box center [533, 176] width 164 height 35
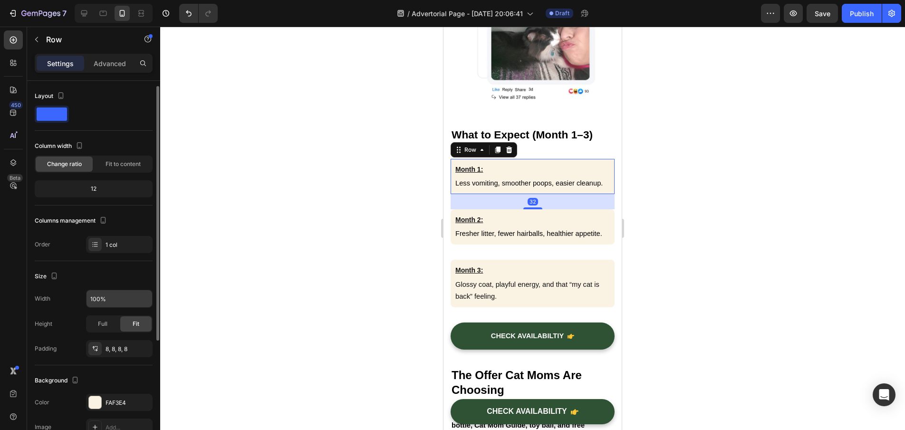
scroll to position [179, 0]
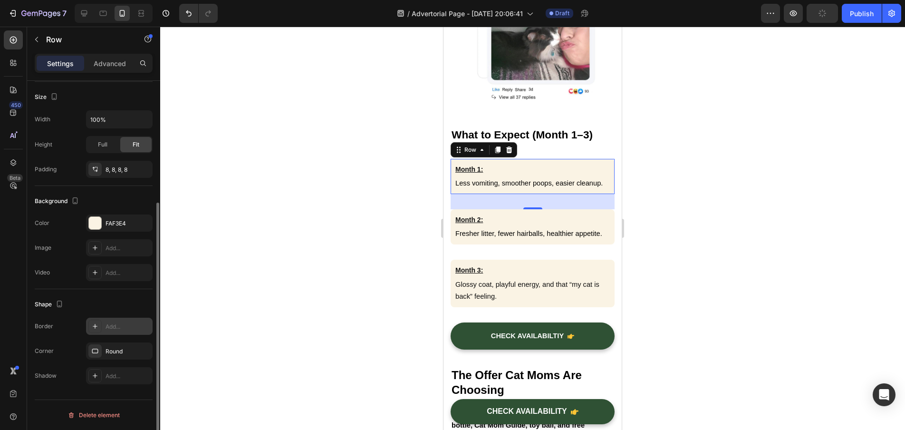
click at [95, 323] on icon at bounding box center [95, 326] width 8 height 8
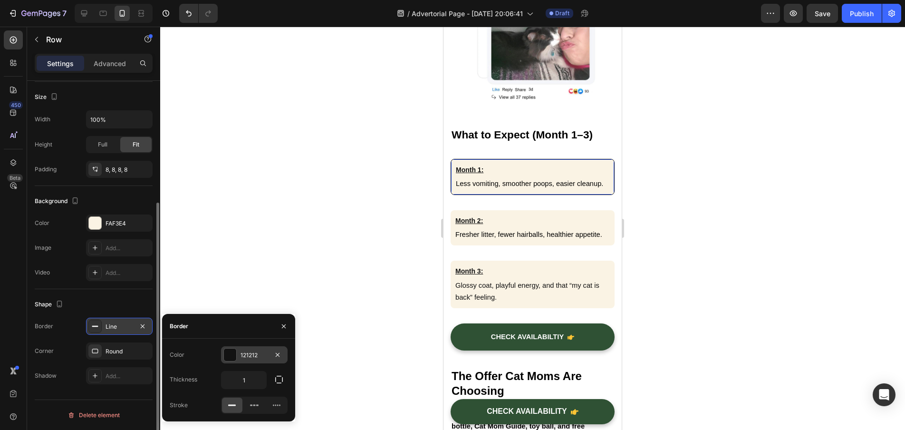
click at [227, 361] on div at bounding box center [229, 354] width 13 height 13
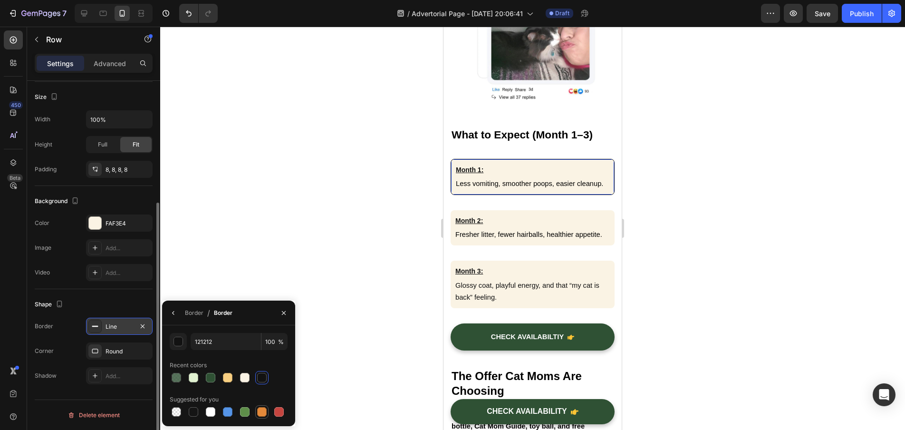
click at [259, 414] on div at bounding box center [262, 412] width 10 height 10
type input "E4893A"
click at [97, 329] on icon at bounding box center [95, 326] width 8 height 8
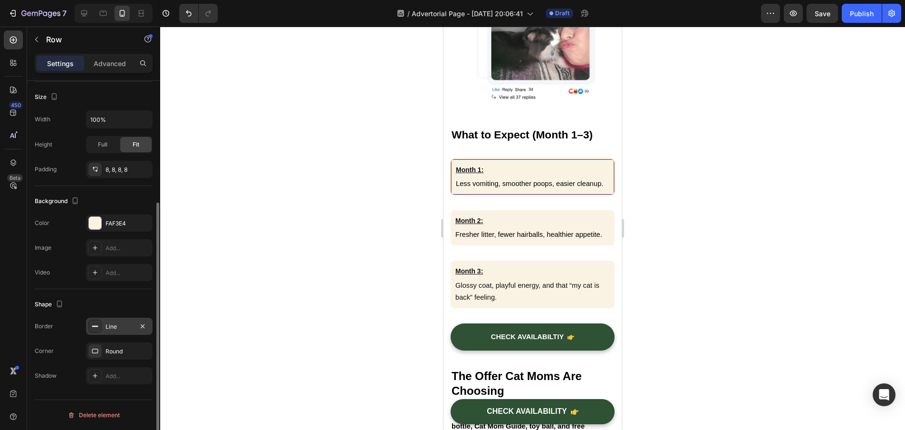
click at [97, 329] on icon at bounding box center [95, 326] width 8 height 8
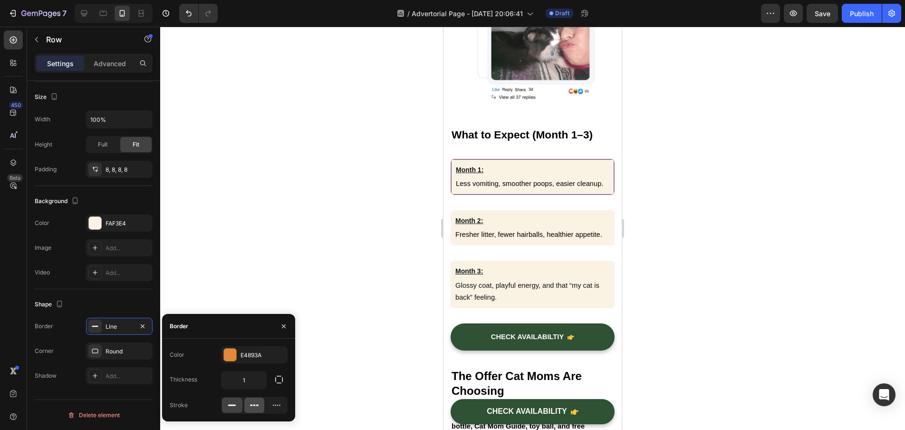
click at [255, 407] on icon at bounding box center [255, 405] width 10 height 10
click at [398, 316] on div at bounding box center [532, 228] width 745 height 403
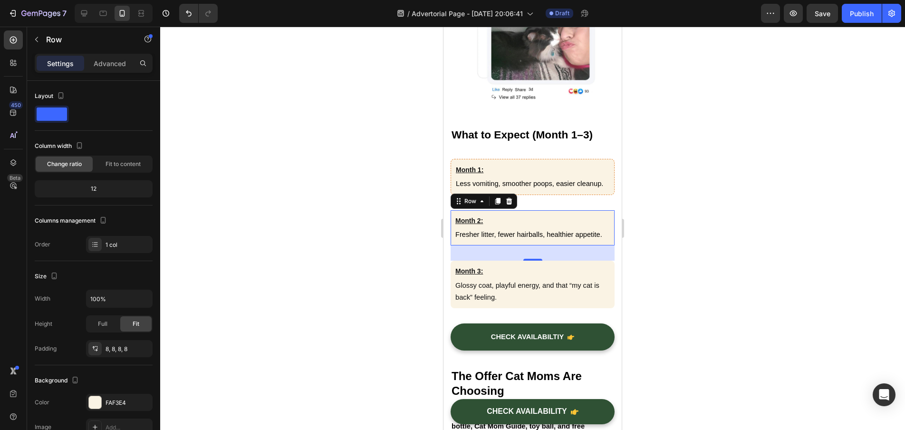
click at [604, 235] on div "Month 2: Text Block Fresher litter, fewer hairballs, healthier appetite. Text B…" at bounding box center [533, 227] width 164 height 35
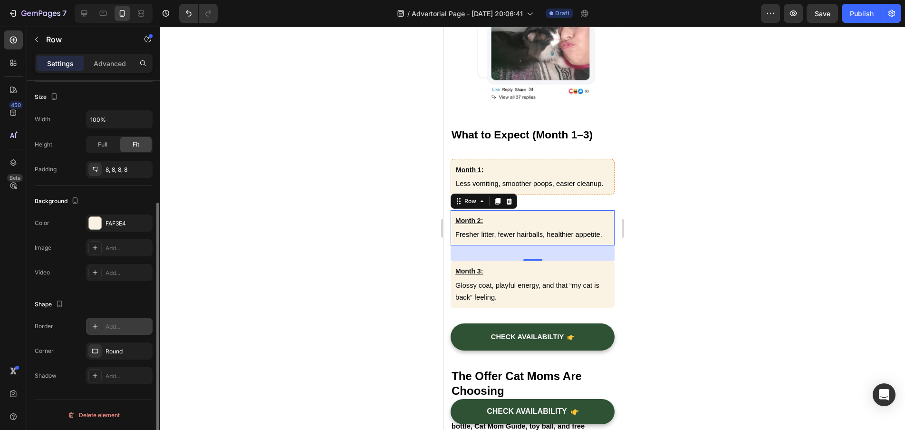
click at [113, 323] on div "Add..." at bounding box center [128, 326] width 45 height 9
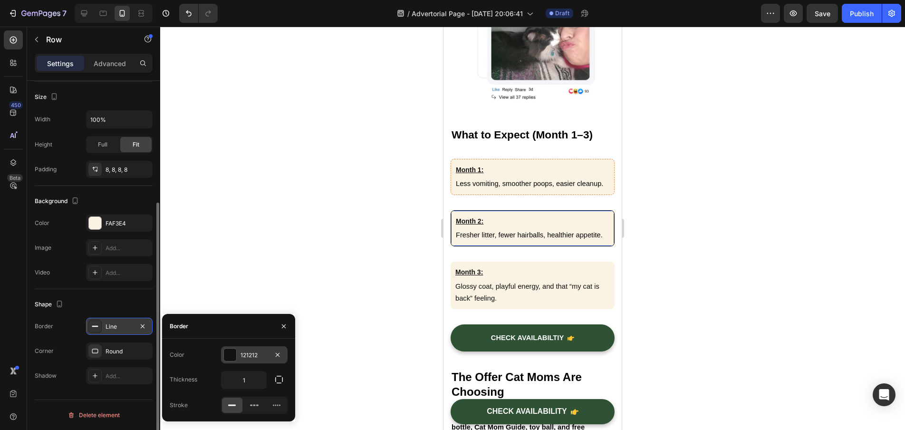
click at [250, 357] on div "121212" at bounding box center [255, 355] width 28 height 9
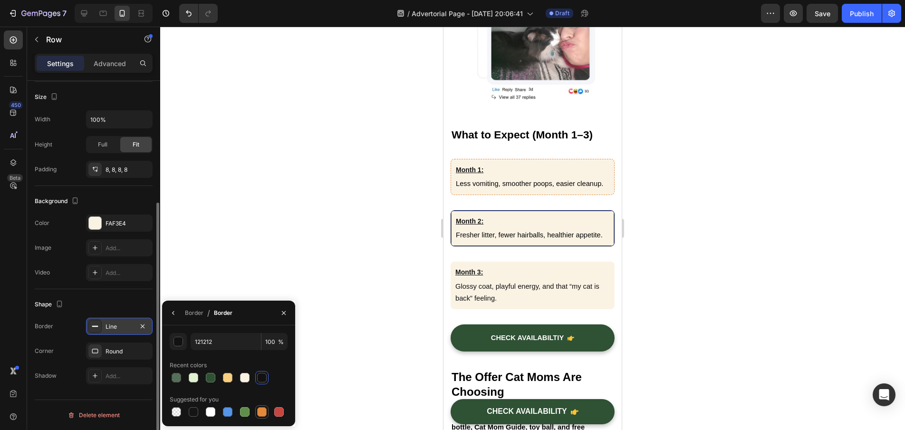
click at [268, 408] on div at bounding box center [261, 411] width 13 height 13
type input "E4893A"
click at [122, 332] on div "Line" at bounding box center [119, 326] width 67 height 17
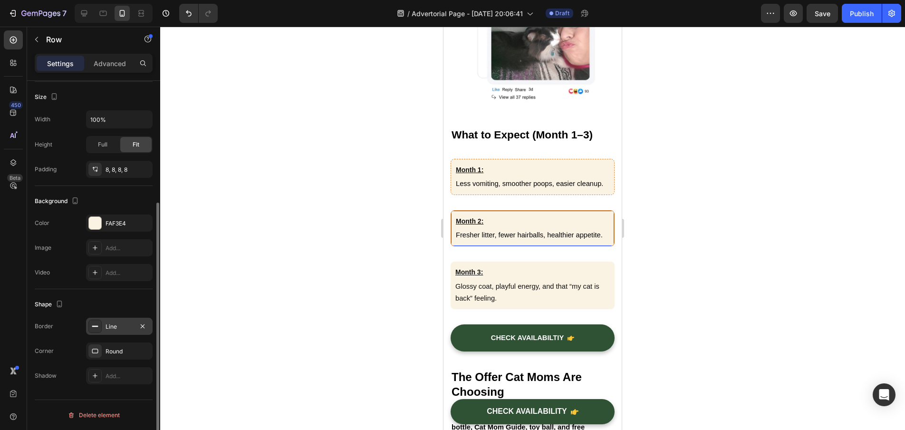
click at [116, 332] on div "Line" at bounding box center [119, 326] width 67 height 17
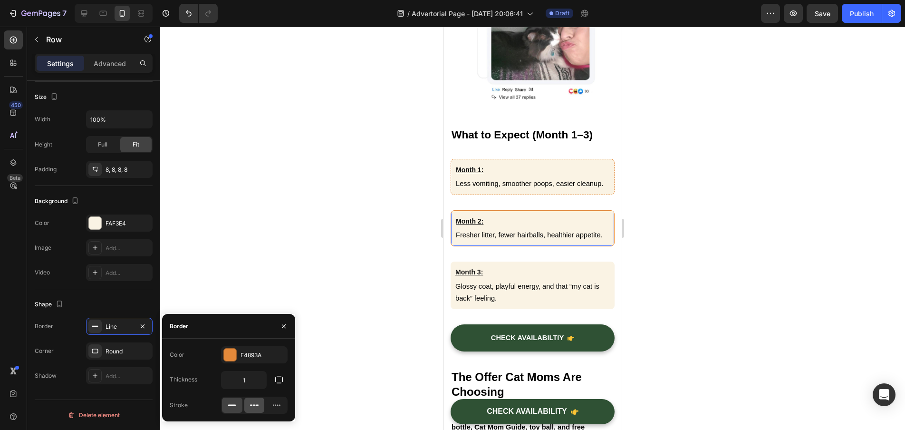
click at [249, 404] on div at bounding box center [254, 404] width 20 height 15
click at [369, 317] on div at bounding box center [532, 228] width 745 height 403
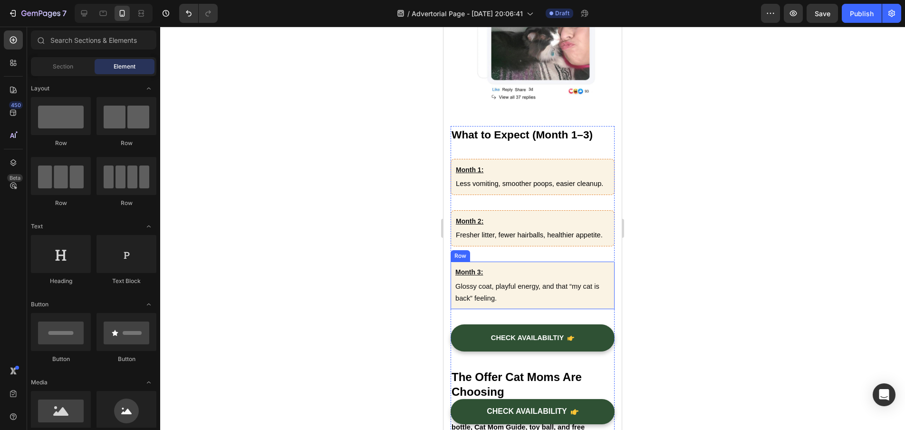
click at [583, 309] on div "Month 3: Text Block Glossy coat, playful energy, and that “my cat is back” feel…" at bounding box center [533, 286] width 164 height 48
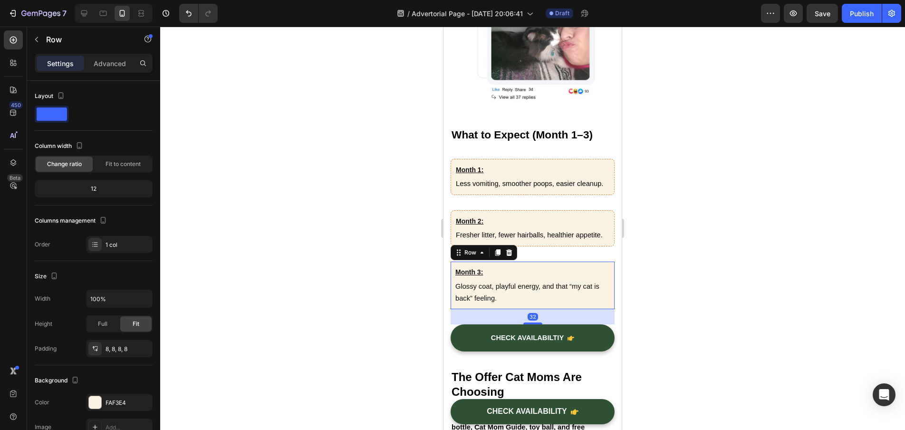
click at [585, 309] on div "Month 3: Text Block Glossy coat, playful energy, and that “my cat is back” feel…" at bounding box center [533, 286] width 164 height 48
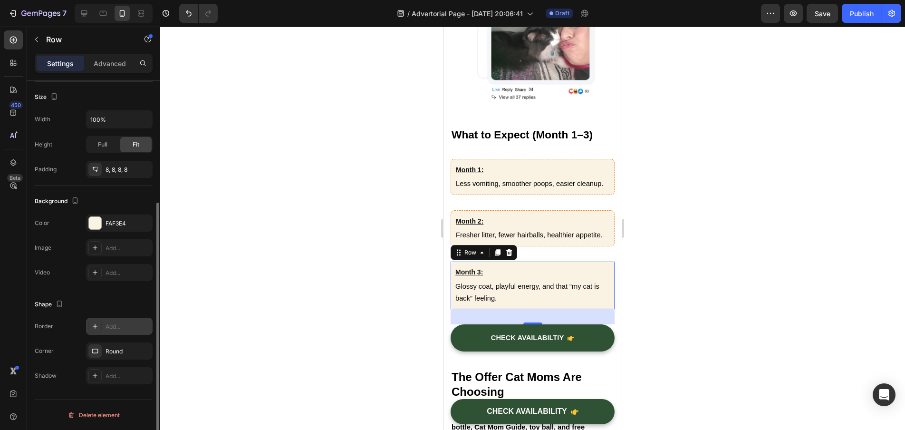
click at [112, 325] on div "Add..." at bounding box center [128, 326] width 45 height 9
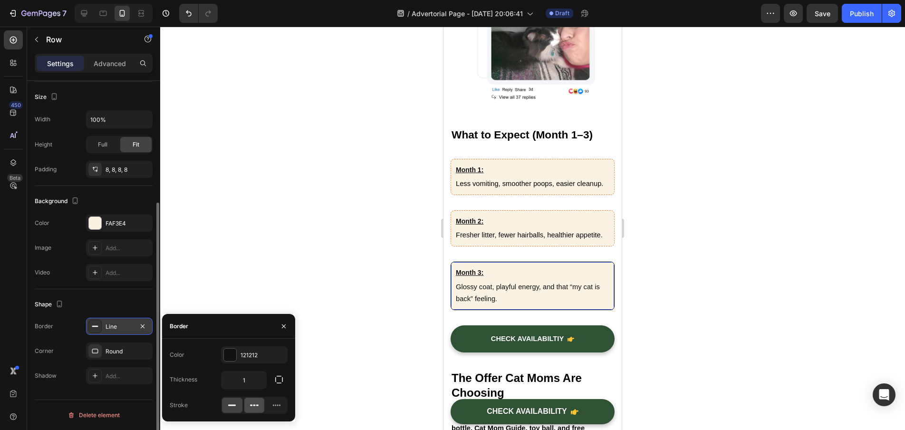
click at [252, 408] on icon at bounding box center [255, 405] width 10 height 10
click at [254, 351] on div "121212" at bounding box center [255, 355] width 28 height 9
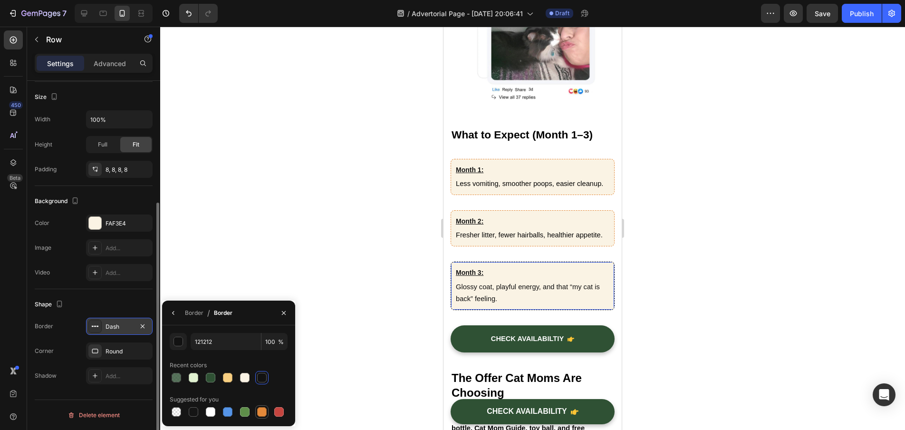
click at [259, 409] on div at bounding box center [262, 412] width 10 height 10
type input "E4893A"
click at [328, 311] on div at bounding box center [532, 228] width 745 height 403
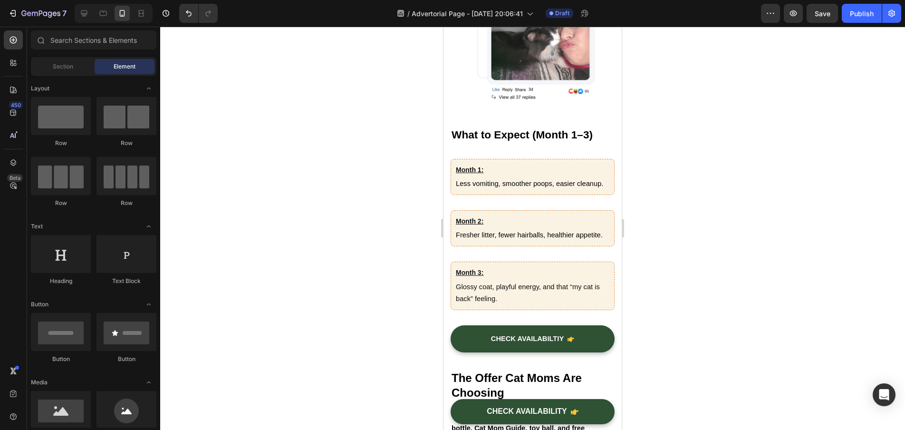
click at [678, 271] on div at bounding box center [532, 228] width 745 height 403
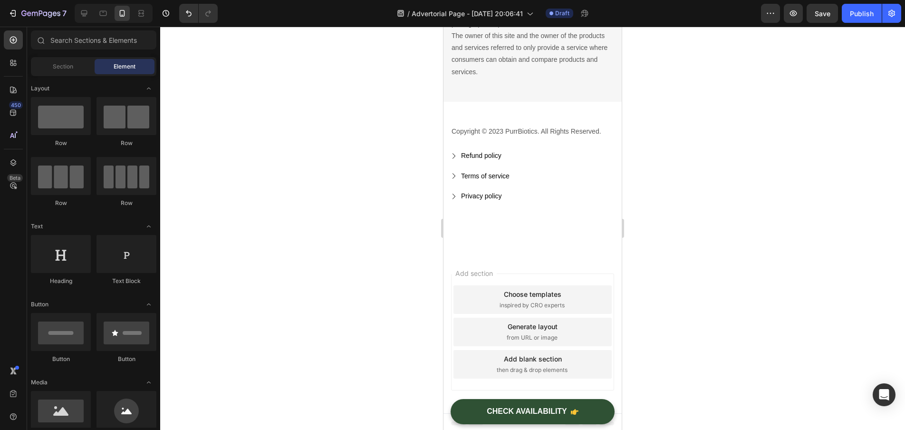
scroll to position [5830, 0]
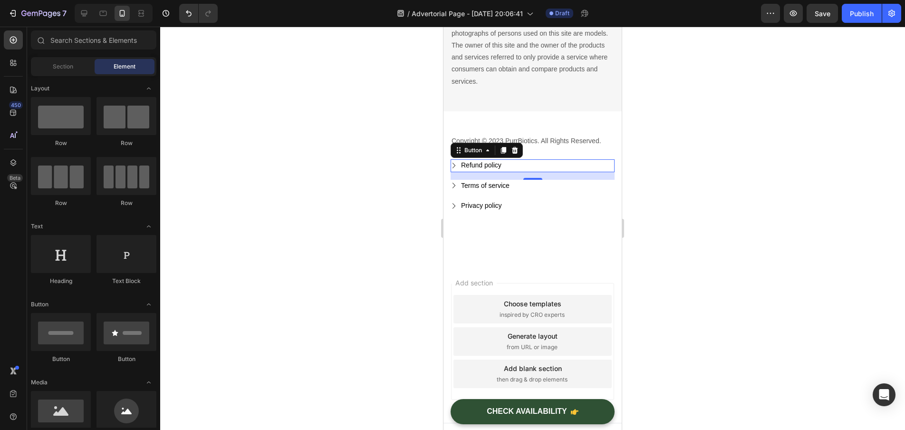
click at [513, 162] on div "Refund policy Button 0" at bounding box center [533, 165] width 164 height 13
click at [506, 161] on div "Refund policy Button 0" at bounding box center [533, 165] width 164 height 13
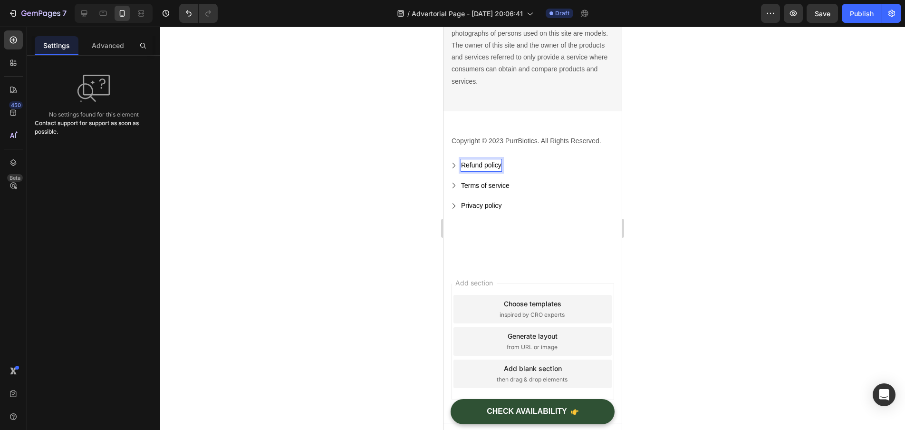
click at [498, 162] on p "Refund policy" at bounding box center [481, 165] width 40 height 12
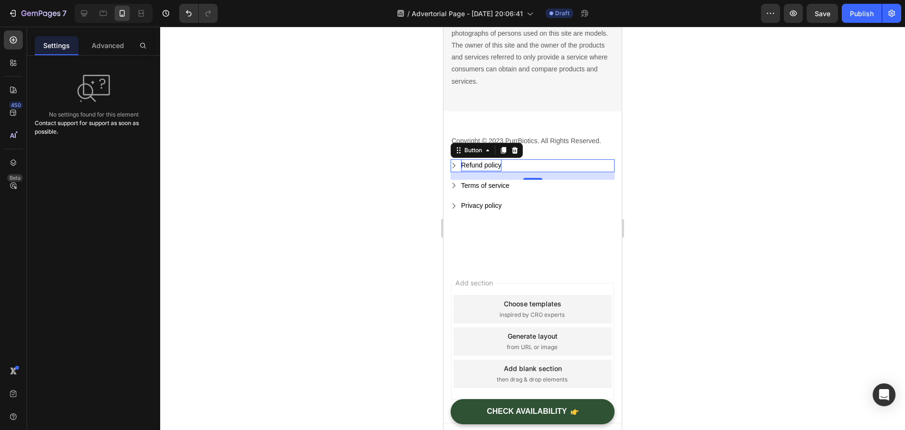
drag, startPoint x: 502, startPoint y: 162, endPoint x: 480, endPoint y: 162, distance: 21.4
click at [480, 162] on div "Refund policy Button 0" at bounding box center [533, 165] width 164 height 13
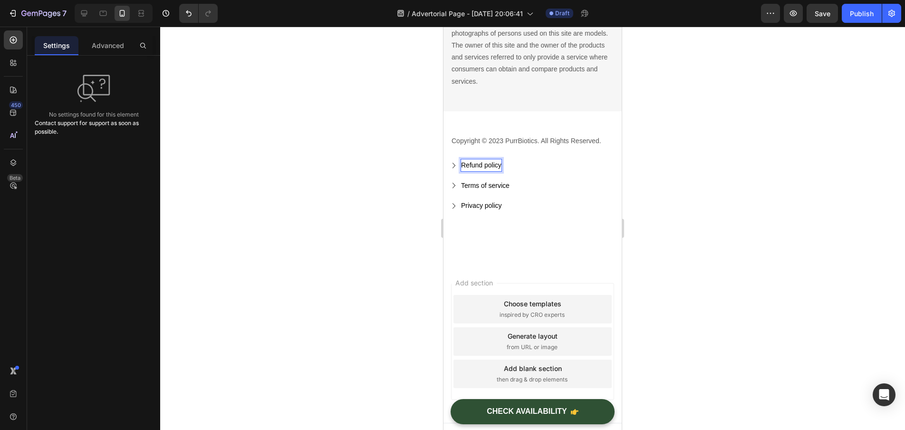
click at [475, 162] on p "Refund policy" at bounding box center [481, 165] width 40 height 12
drag, startPoint x: 462, startPoint y: 162, endPoint x: 506, endPoint y: 164, distance: 44.3
click at [506, 164] on div "Refund policy Button 0" at bounding box center [533, 165] width 164 height 13
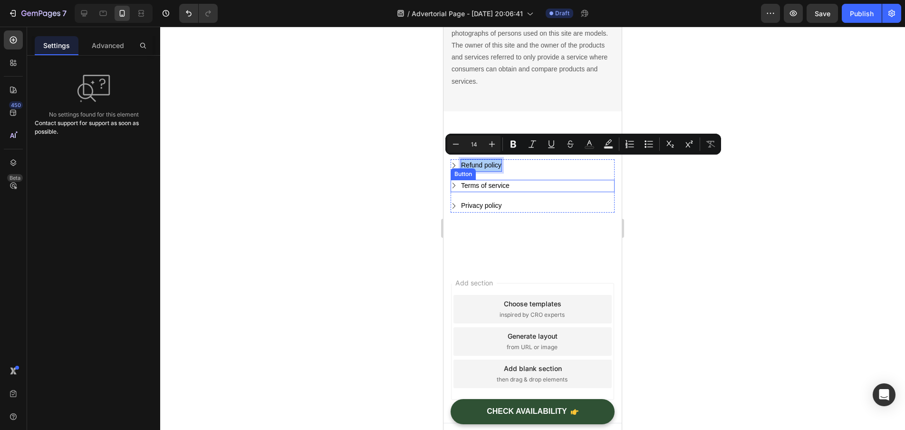
click at [325, 182] on div at bounding box center [532, 228] width 745 height 403
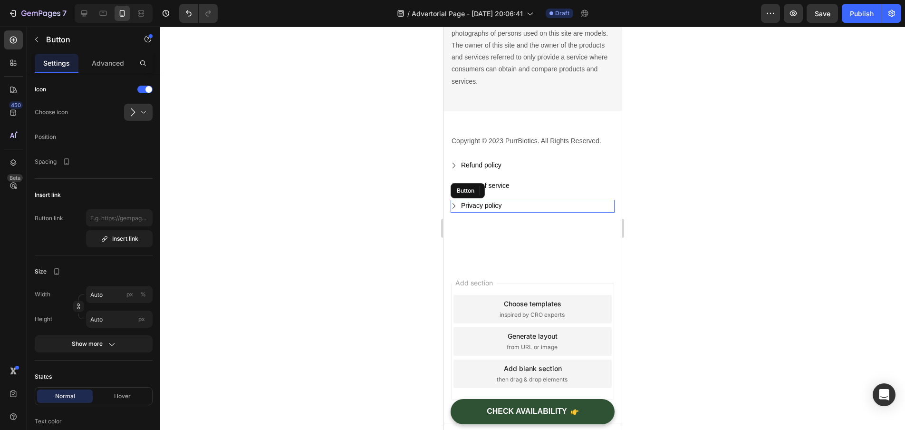
click at [588, 200] on div "Privacy policy Button" at bounding box center [533, 206] width 164 height 13
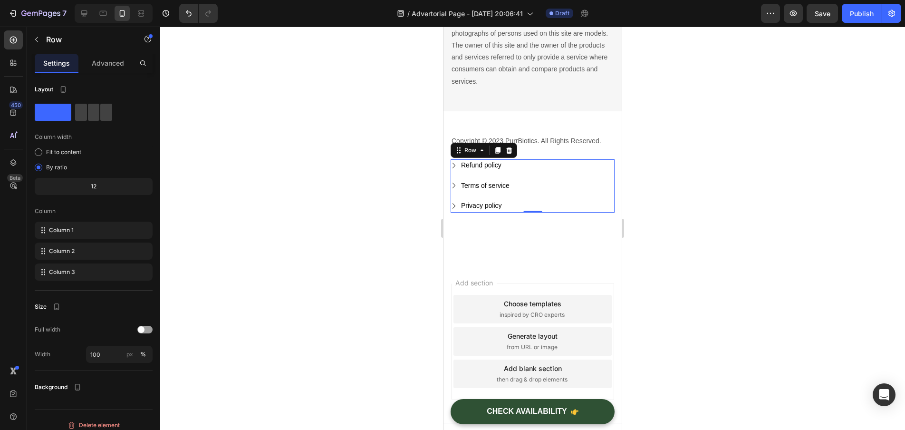
click at [585, 189] on div "Terms of service Button" at bounding box center [533, 190] width 164 height 20
click at [542, 184] on div "Terms of service Button" at bounding box center [533, 186] width 164 height 13
click at [542, 172] on div "Refund policy Button" at bounding box center [533, 169] width 164 height 20
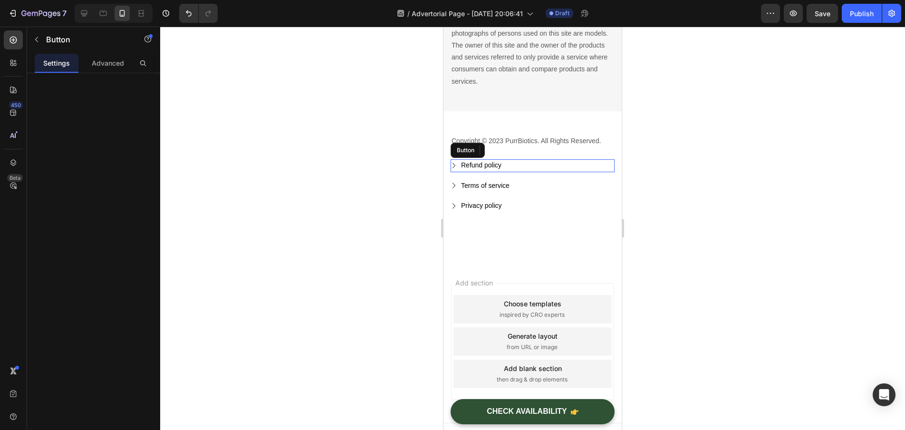
click at [542, 160] on div "Refund policy Button" at bounding box center [533, 165] width 164 height 13
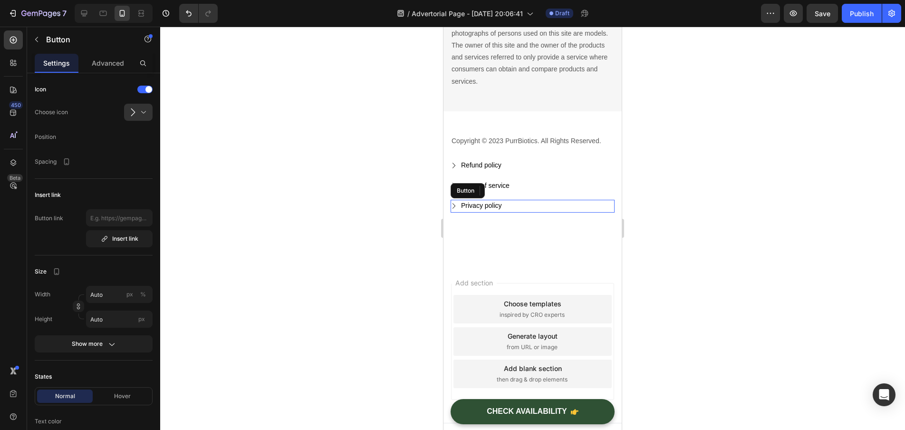
click at [532, 200] on div "Privacy policy Button" at bounding box center [533, 206] width 164 height 13
click at [503, 189] on icon at bounding box center [503, 190] width 5 height 7
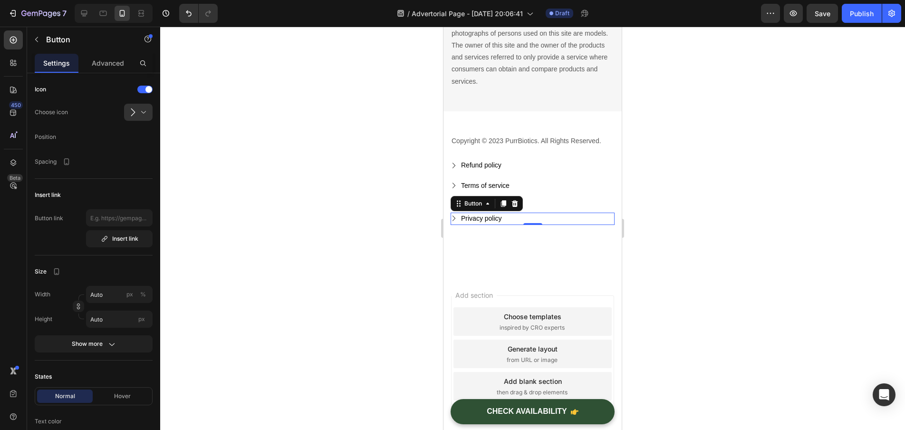
scroll to position [179, 0]
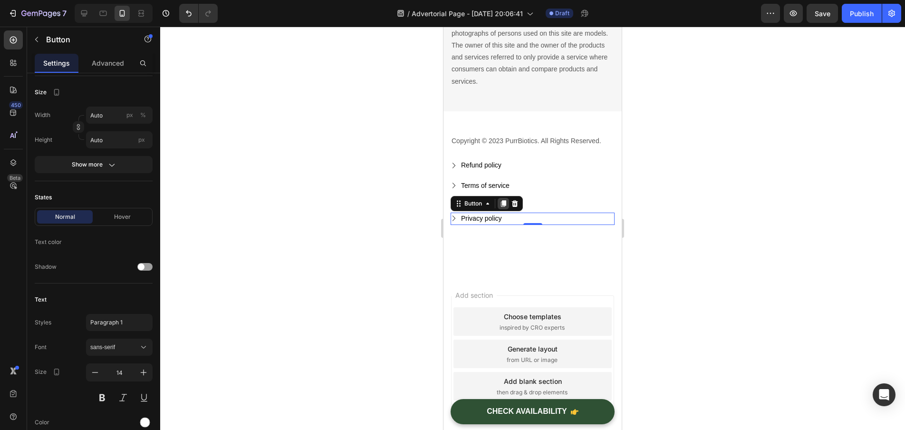
click at [504, 201] on icon at bounding box center [503, 203] width 5 height 7
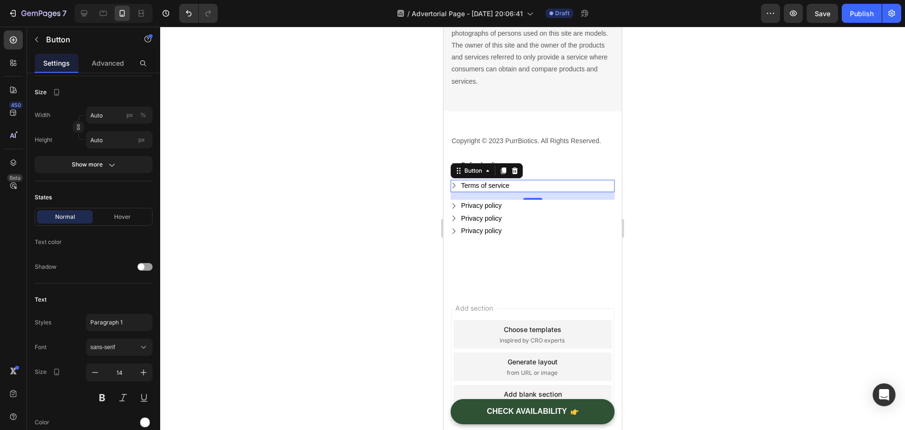
click at [543, 180] on div "Terms of service Button 0" at bounding box center [533, 186] width 164 height 13
click at [516, 167] on icon at bounding box center [515, 170] width 6 height 7
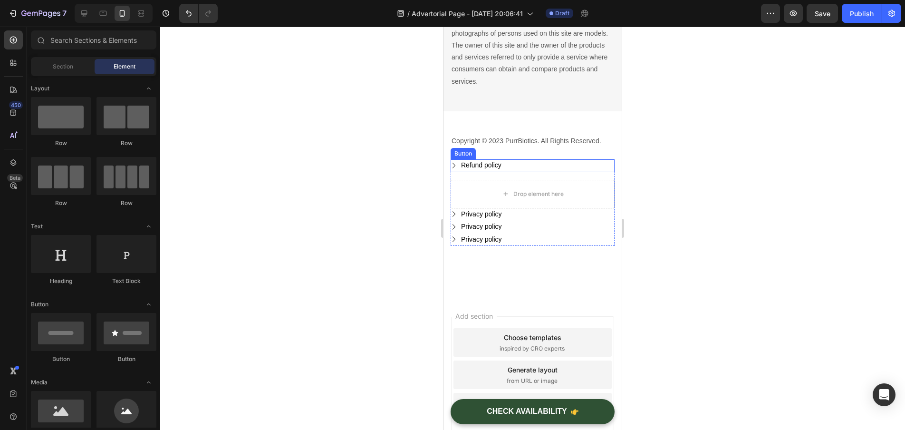
scroll to position [0, 0]
click at [546, 161] on div "Refund policy Button 0" at bounding box center [533, 165] width 164 height 13
click at [514, 147] on icon at bounding box center [515, 150] width 6 height 7
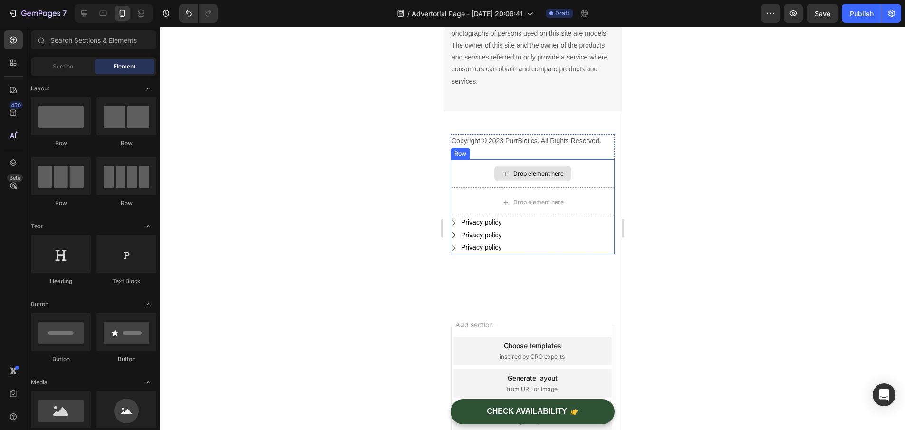
click at [481, 173] on div "Drop element here" at bounding box center [533, 173] width 164 height 29
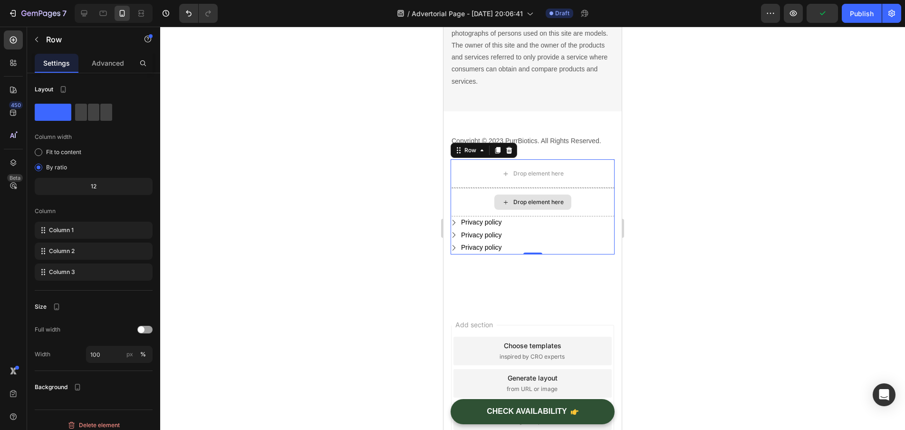
click at [585, 207] on div "Drop element here" at bounding box center [533, 202] width 164 height 29
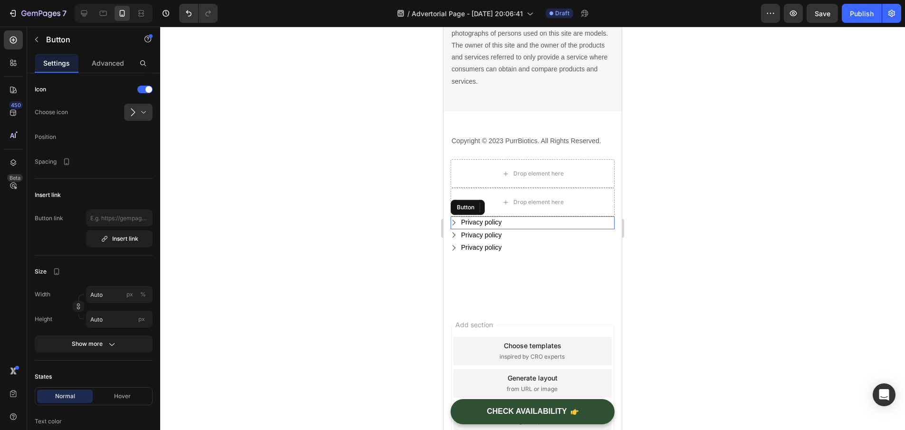
click at [514, 220] on div "Privacy policy Button" at bounding box center [533, 222] width 164 height 13
click at [235, 308] on div at bounding box center [532, 228] width 745 height 403
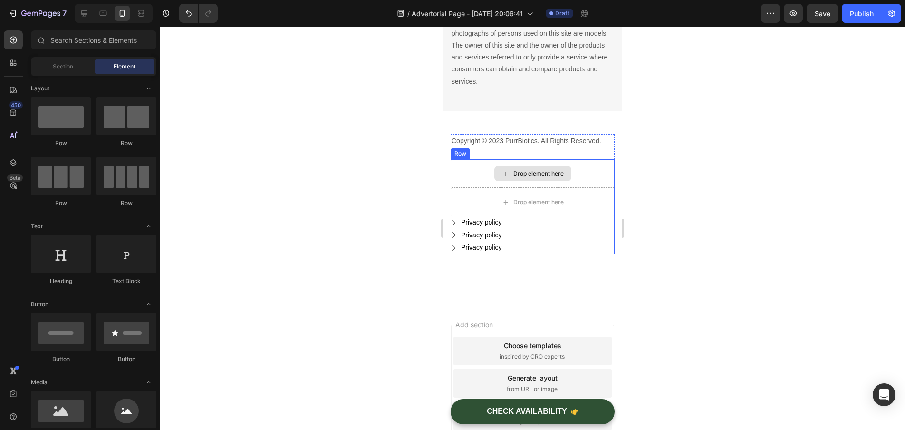
click at [454, 165] on div "Drop element here" at bounding box center [533, 173] width 164 height 29
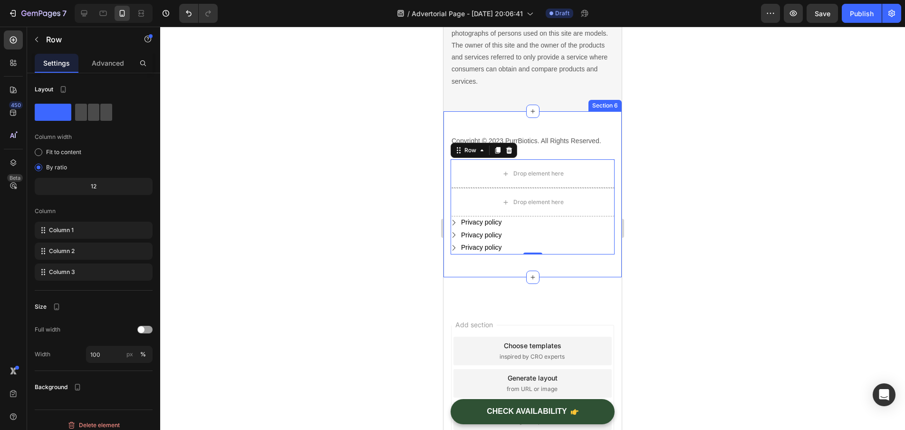
click at [100, 116] on span at bounding box center [105, 112] width 11 height 17
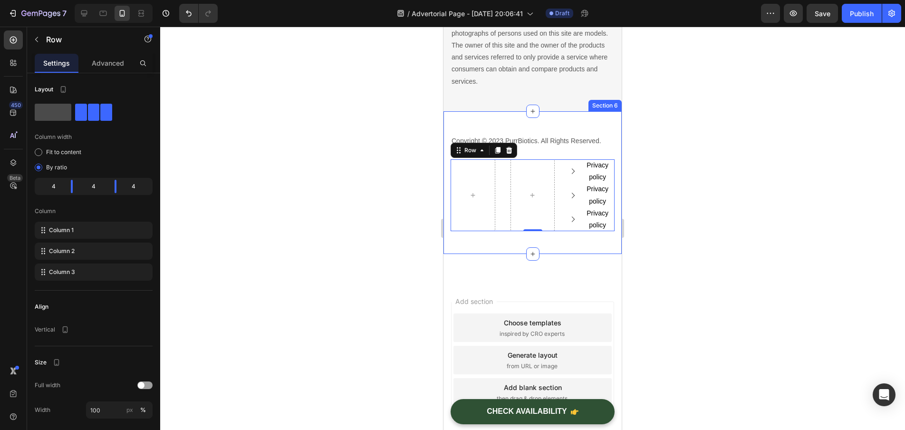
click at [41, 118] on span at bounding box center [53, 112] width 37 height 17
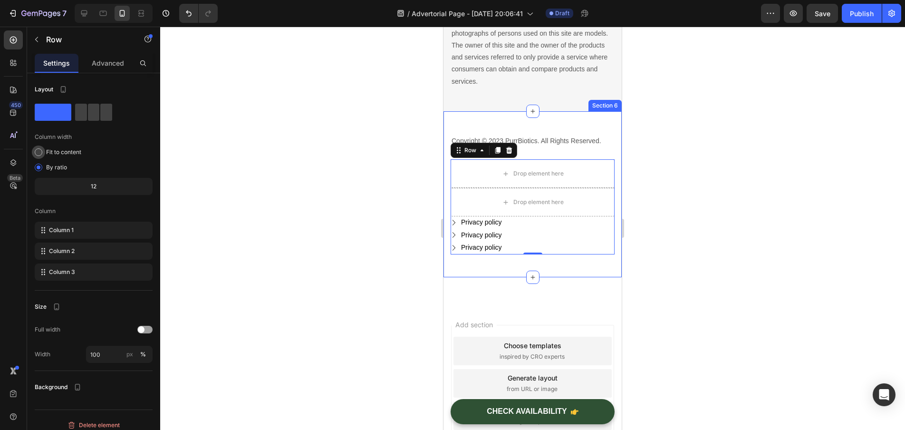
click at [67, 151] on span "Fit to content" at bounding box center [63, 152] width 35 height 9
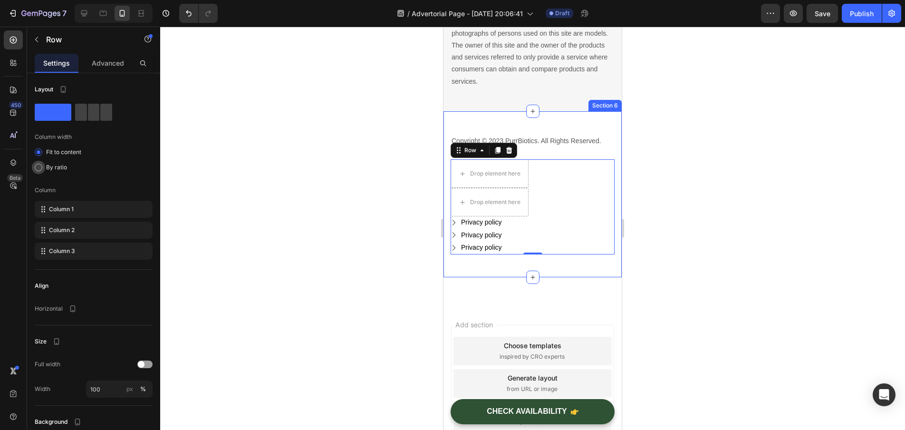
click at [62, 165] on span "By ratio" at bounding box center [56, 167] width 21 height 9
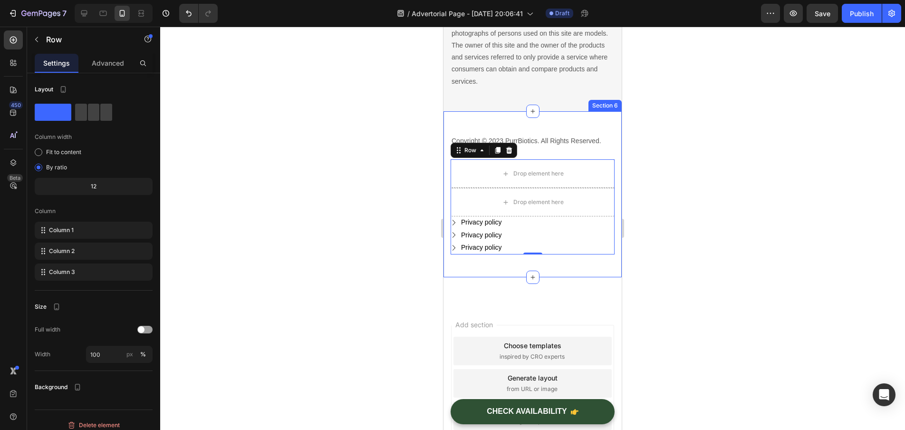
click at [115, 208] on div "Column" at bounding box center [94, 211] width 118 height 17
click at [78, 232] on div "Column 1" at bounding box center [94, 230] width 118 height 17
click at [65, 229] on span "Column 1" at bounding box center [61, 230] width 25 height 9
click at [79, 19] on div at bounding box center [84, 13] width 15 height 15
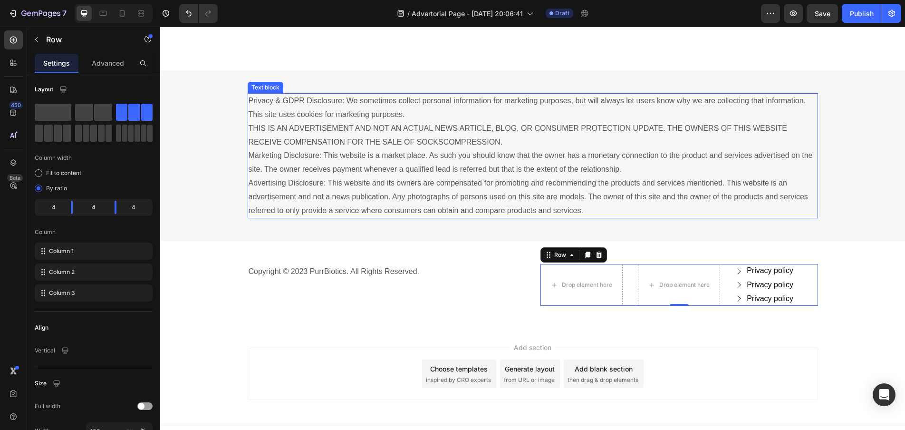
scroll to position [5299, 0]
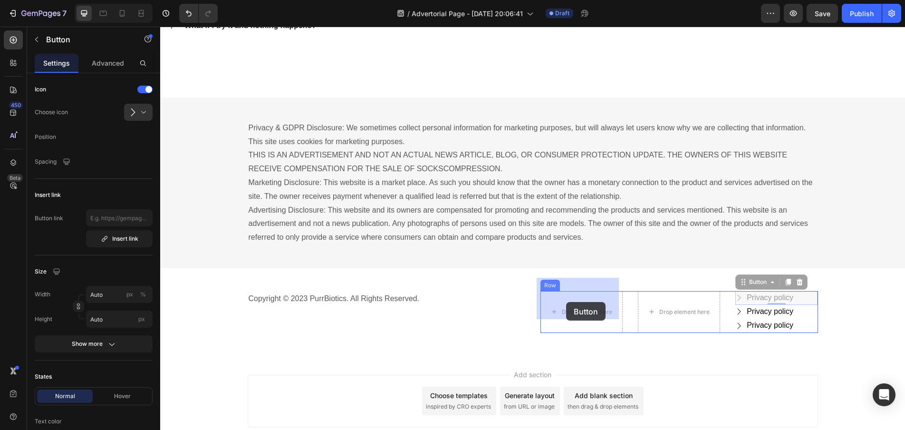
drag, startPoint x: 797, startPoint y: 285, endPoint x: 566, endPoint y: 302, distance: 231.2
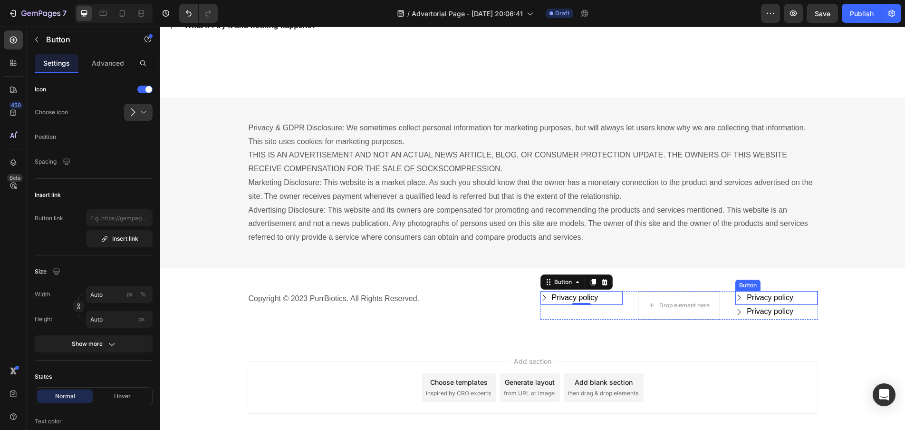
scroll to position [179, 0]
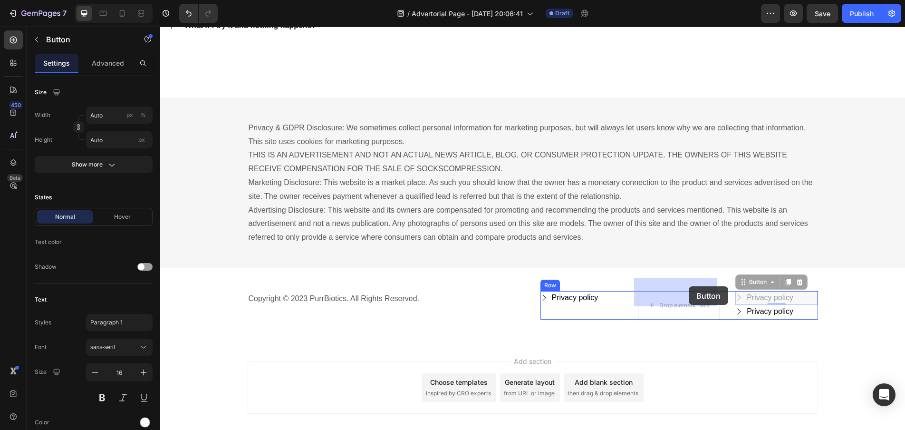
drag, startPoint x: 791, startPoint y: 285, endPoint x: 686, endPoint y: 287, distance: 105.1
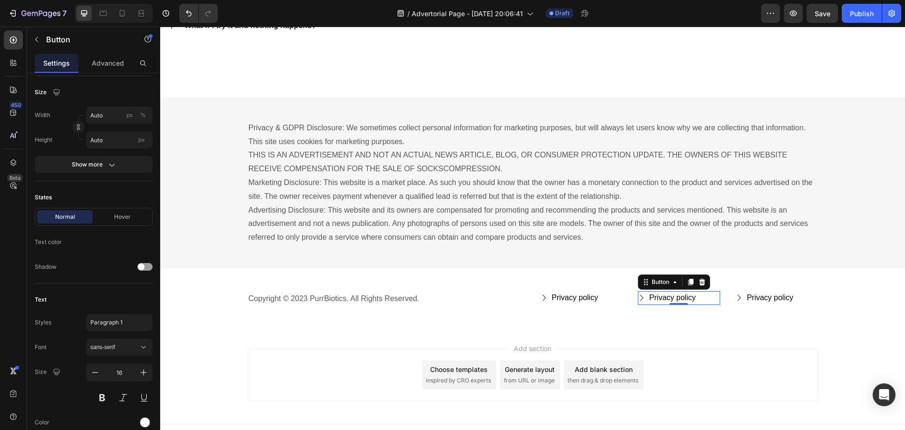
click at [657, 329] on div "Add section Choose templates inspired by CRO experts Generate layout from URL o…" at bounding box center [532, 376] width 745 height 94
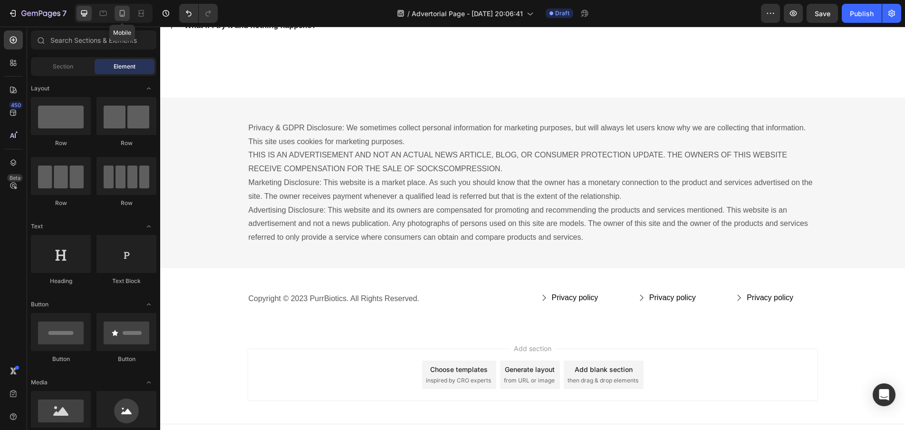
click at [123, 14] on icon at bounding box center [122, 14] width 10 height 10
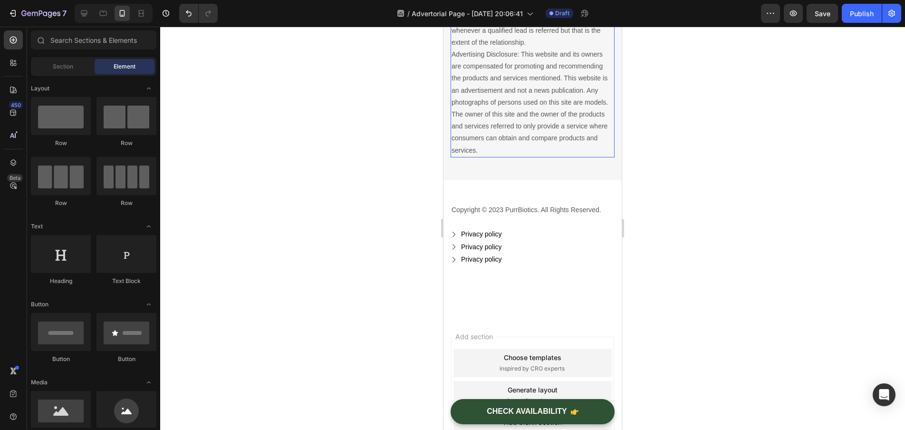
scroll to position [5987, 0]
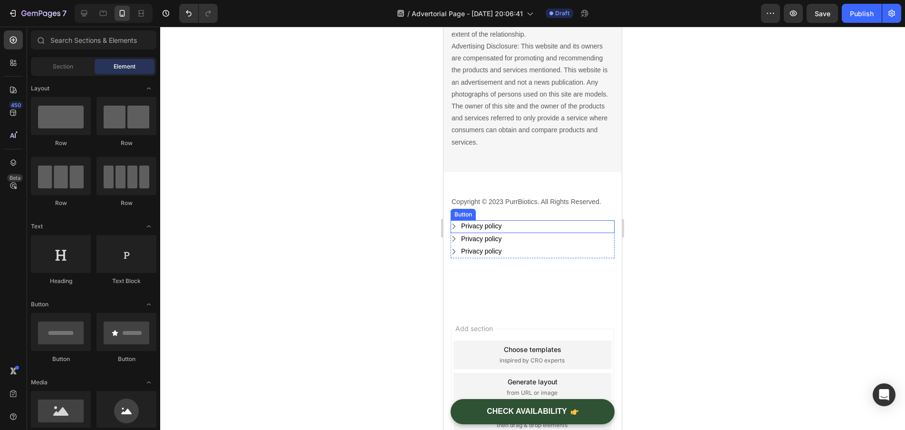
click at [505, 222] on div "Privacy policy Button" at bounding box center [533, 226] width 164 height 13
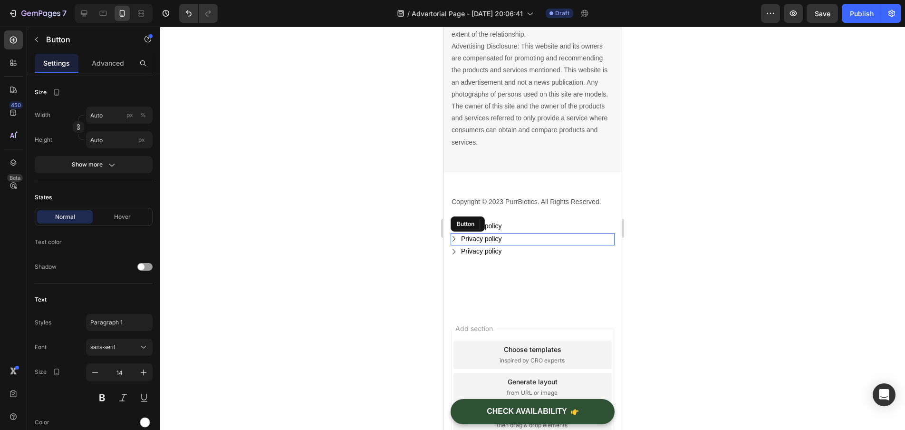
click at [549, 237] on div "Privacy policy Button" at bounding box center [533, 239] width 164 height 13
click at [554, 224] on div "Privacy policy Button" at bounding box center [533, 226] width 164 height 13
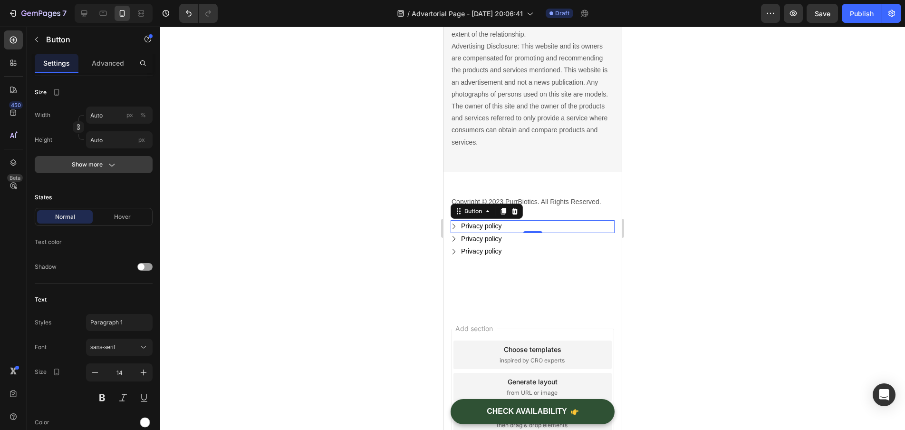
click at [103, 167] on div "Show more" at bounding box center [94, 165] width 44 height 10
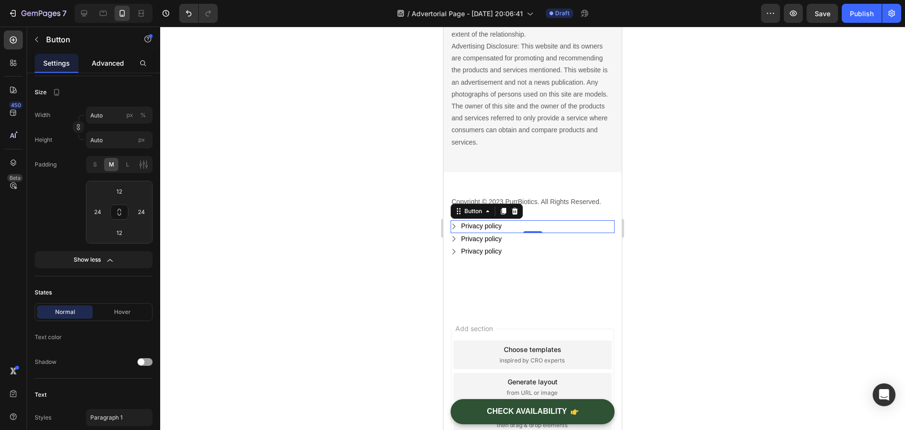
click at [110, 69] on div "Advanced" at bounding box center [108, 63] width 44 height 19
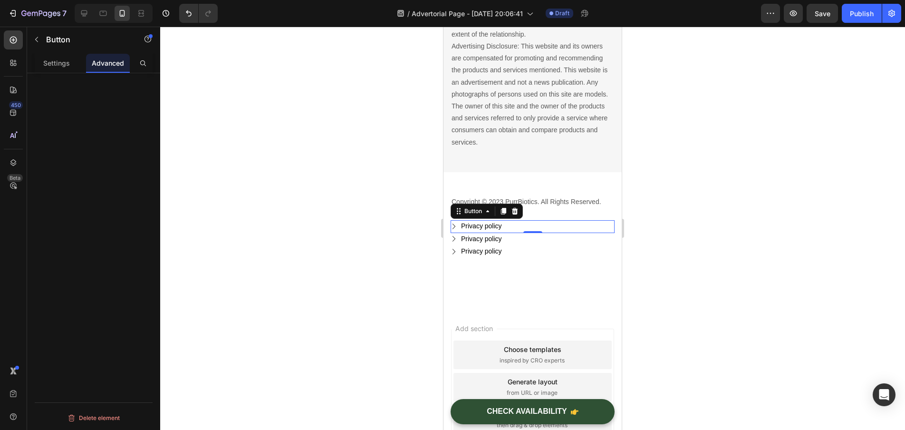
scroll to position [0, 0]
click at [52, 61] on p "Settings" at bounding box center [56, 63] width 27 height 10
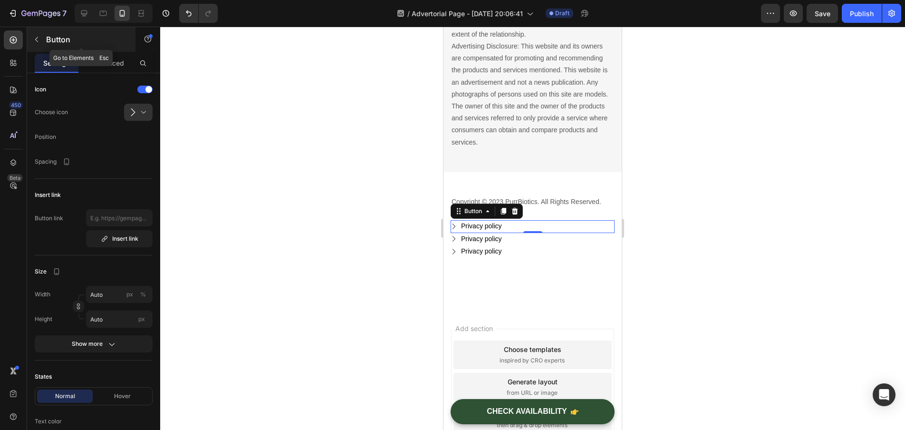
click at [39, 43] on icon "button" at bounding box center [37, 40] width 8 height 8
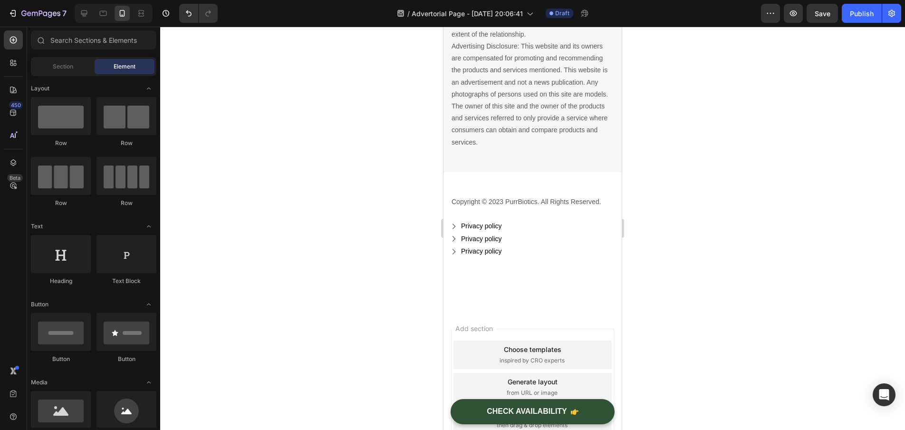
click at [327, 173] on div at bounding box center [532, 228] width 745 height 403
click at [517, 222] on div "Privacy policy Button" at bounding box center [533, 226] width 164 height 13
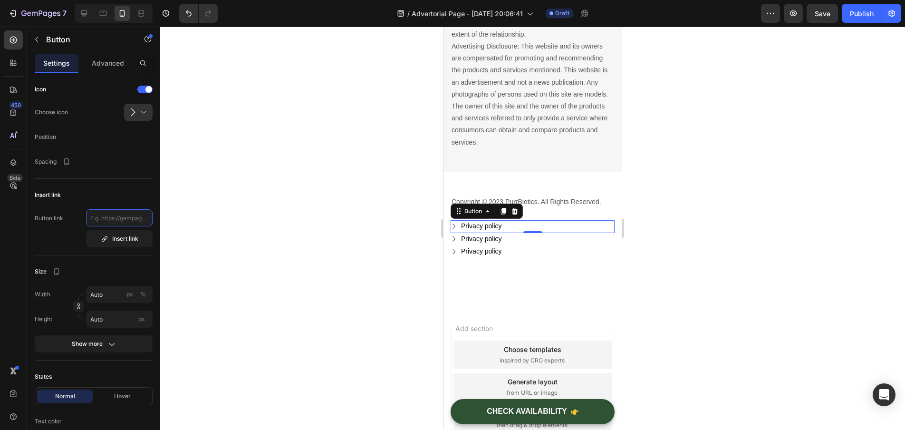
click at [123, 222] on input "text" at bounding box center [119, 217] width 67 height 17
paste input "[URL][DOMAIN_NAME]"
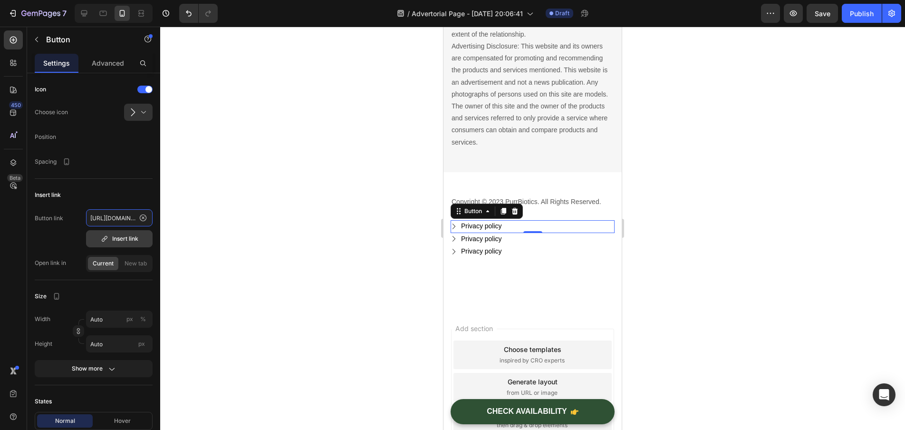
type input "[URL][DOMAIN_NAME]"
click at [106, 237] on icon "button" at bounding box center [105, 239] width 8 height 8
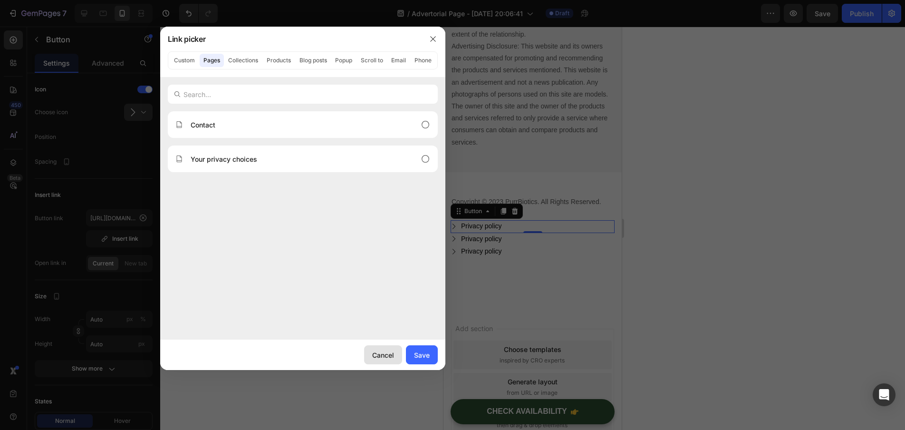
click at [386, 355] on div "Cancel" at bounding box center [383, 355] width 22 height 10
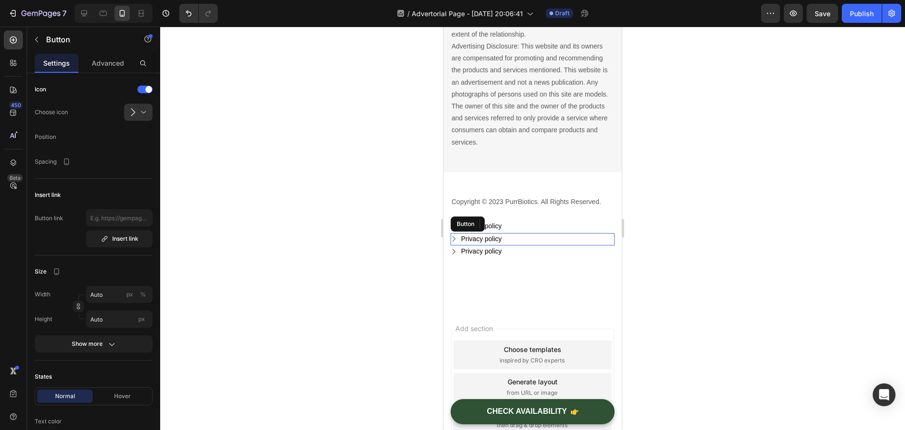
click at [517, 239] on div "Privacy policy Button" at bounding box center [533, 239] width 164 height 13
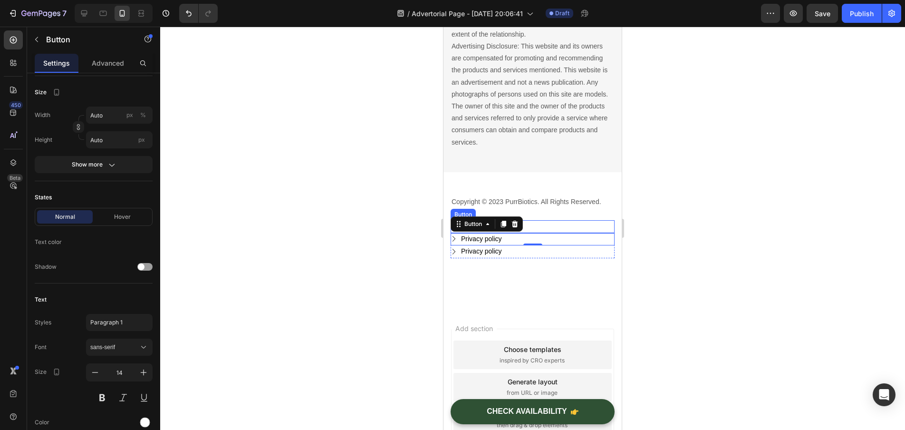
click at [547, 222] on div "Privacy policy Button" at bounding box center [533, 226] width 164 height 13
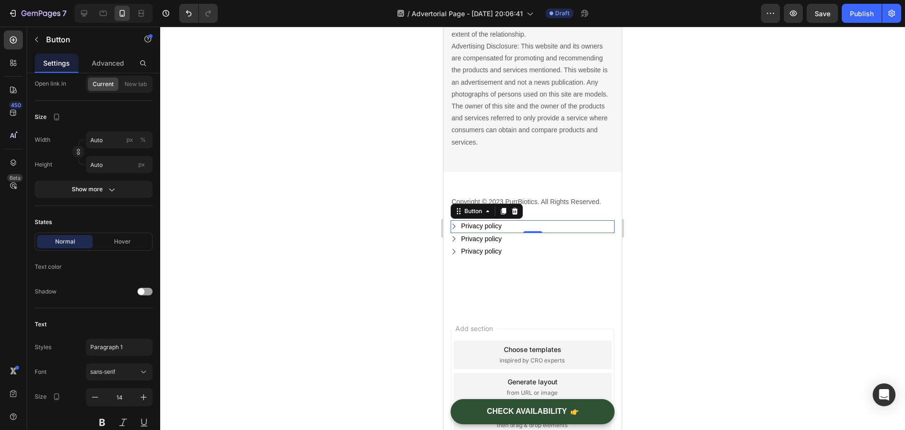
click at [544, 223] on div "Privacy policy Button 0" at bounding box center [533, 226] width 164 height 13
click at [100, 85] on span "Current" at bounding box center [103, 84] width 21 height 9
click at [549, 223] on div "Privacy policy Button 0" at bounding box center [533, 226] width 164 height 13
click at [567, 224] on div "Privacy policy Button 0" at bounding box center [533, 226] width 164 height 13
click at [574, 224] on div "Privacy policy Button 0" at bounding box center [533, 226] width 164 height 13
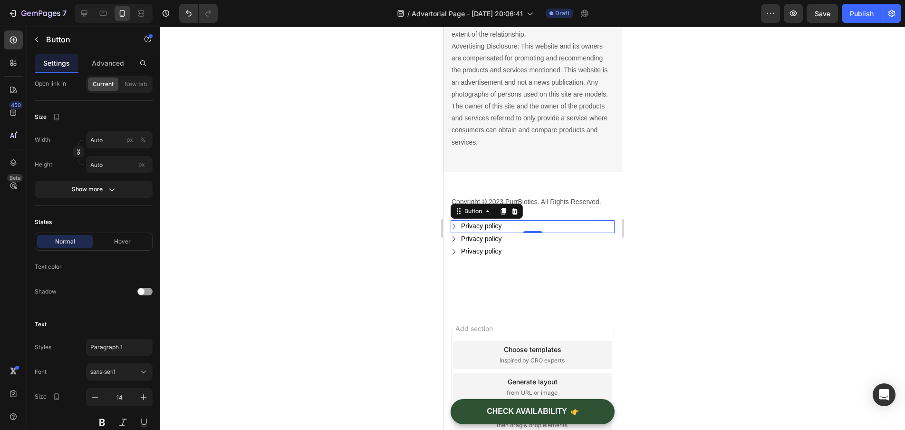
click at [552, 220] on div "Privacy policy Button" at bounding box center [533, 226] width 164 height 13
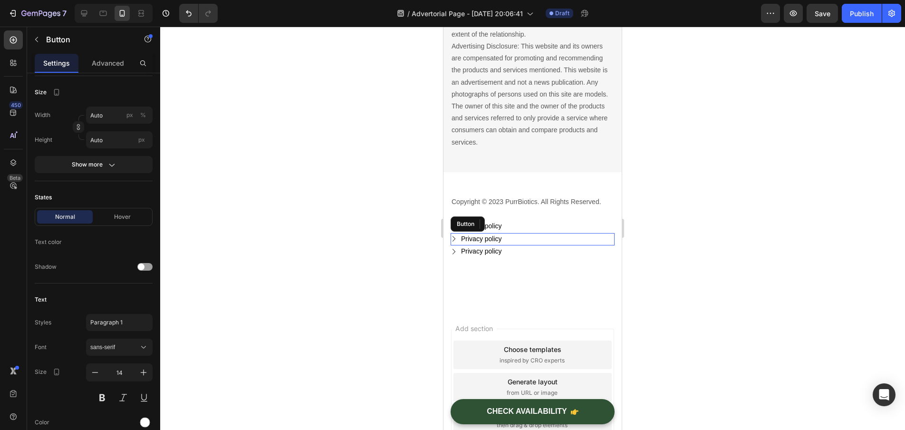
click at [523, 234] on div "Privacy policy Button" at bounding box center [533, 239] width 164 height 13
click at [506, 236] on div "Privacy policy Button 0" at bounding box center [533, 239] width 164 height 13
click at [500, 237] on p "Privacy policy" at bounding box center [481, 239] width 41 height 12
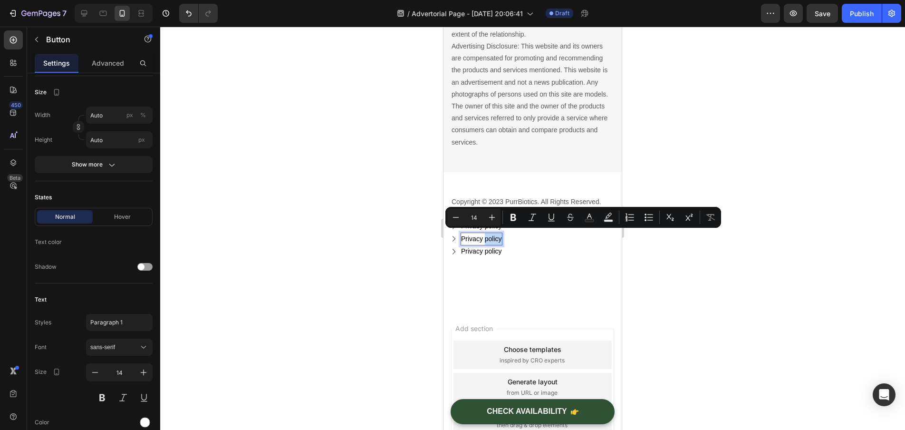
drag, startPoint x: 501, startPoint y: 235, endPoint x: 508, endPoint y: 241, distance: 8.5
click at [501, 235] on p "Privacy policy" at bounding box center [481, 239] width 41 height 12
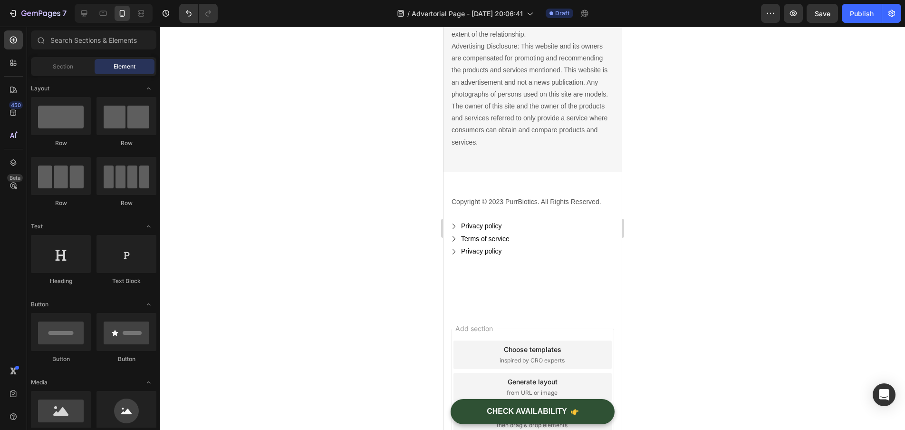
click at [448, 315] on div "Add section Choose templates inspired by CRO experts Generate layout from URL o…" at bounding box center [533, 389] width 178 height 159
click at [518, 238] on div "Terms of service Button" at bounding box center [533, 239] width 164 height 13
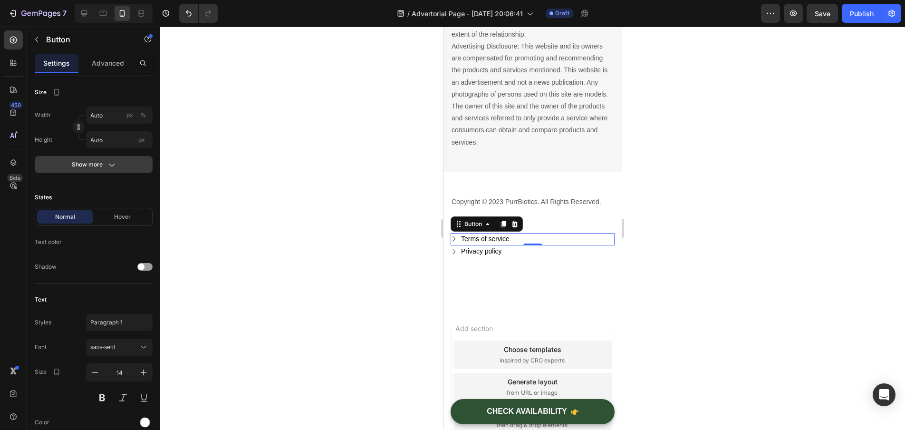
click at [118, 166] on button "Show more" at bounding box center [94, 164] width 118 height 17
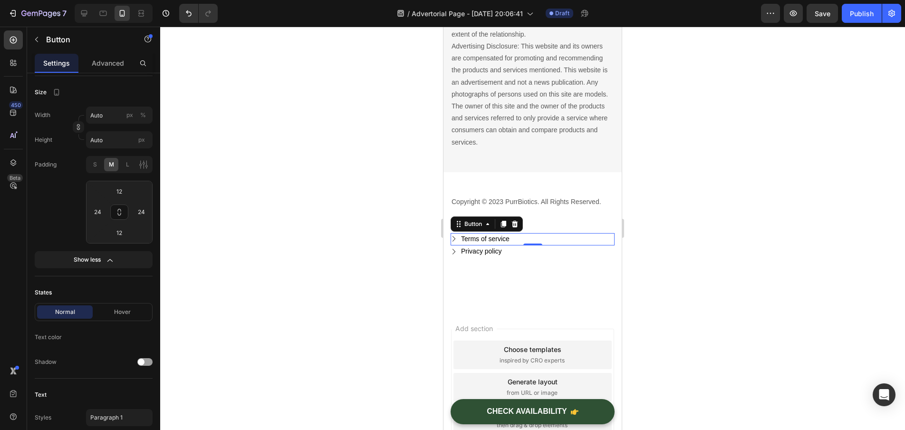
click at [98, 74] on div "Insert link Button link Insert link" at bounding box center [94, 41] width 118 height 69
click at [94, 68] on p "Advanced" at bounding box center [108, 63] width 32 height 10
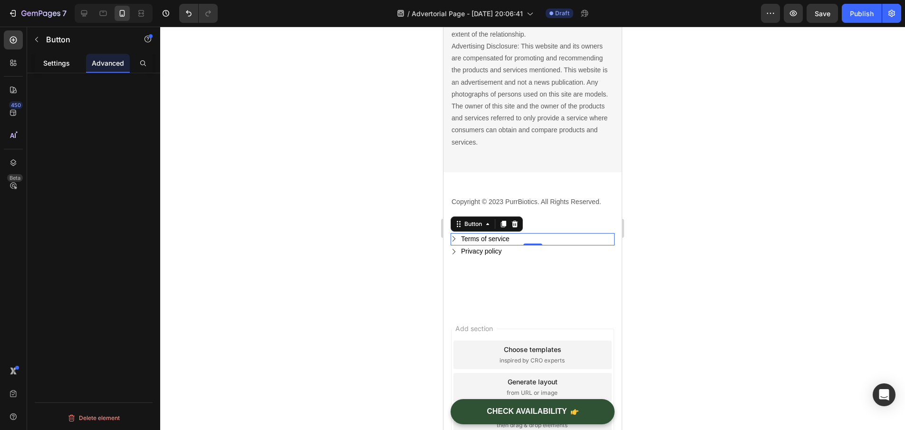
drag, startPoint x: 60, startPoint y: 68, endPoint x: 51, endPoint y: 58, distance: 12.4
click at [59, 68] on p "Settings" at bounding box center [56, 63] width 27 height 10
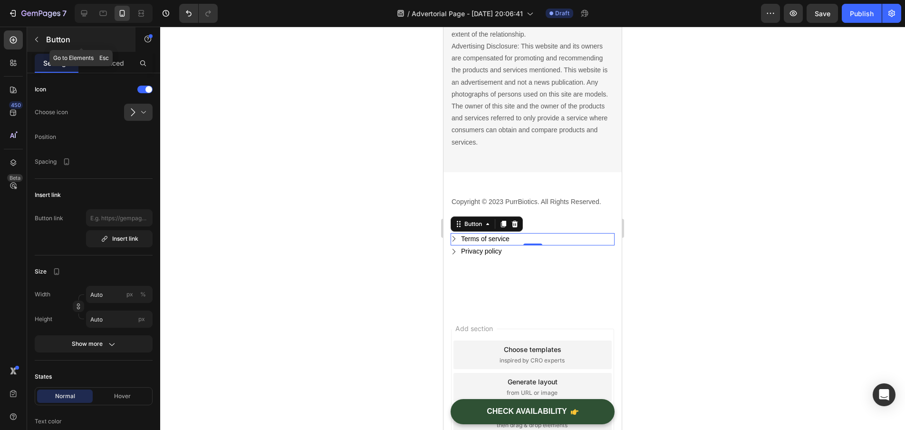
click at [39, 42] on icon "button" at bounding box center [37, 40] width 8 height 8
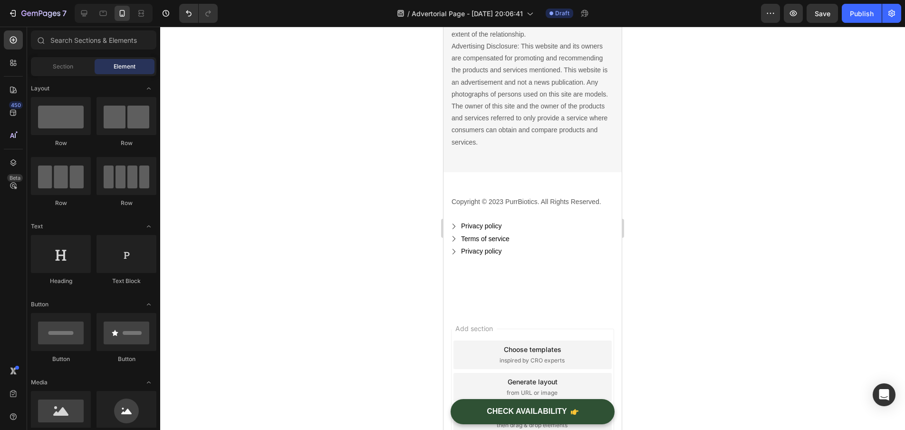
click at [389, 198] on div at bounding box center [532, 228] width 745 height 403
click at [533, 235] on div "Terms of service Button" at bounding box center [533, 239] width 164 height 13
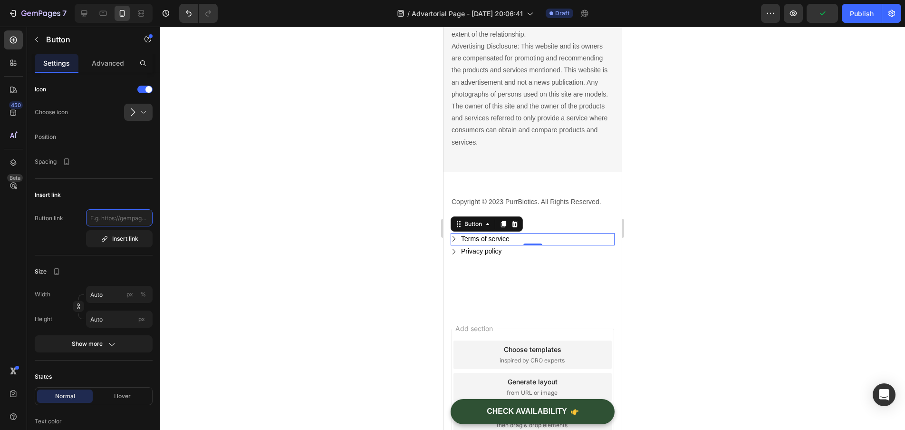
click at [121, 217] on input "text" at bounding box center [119, 217] width 67 height 17
paste input "[URL][DOMAIN_NAME]"
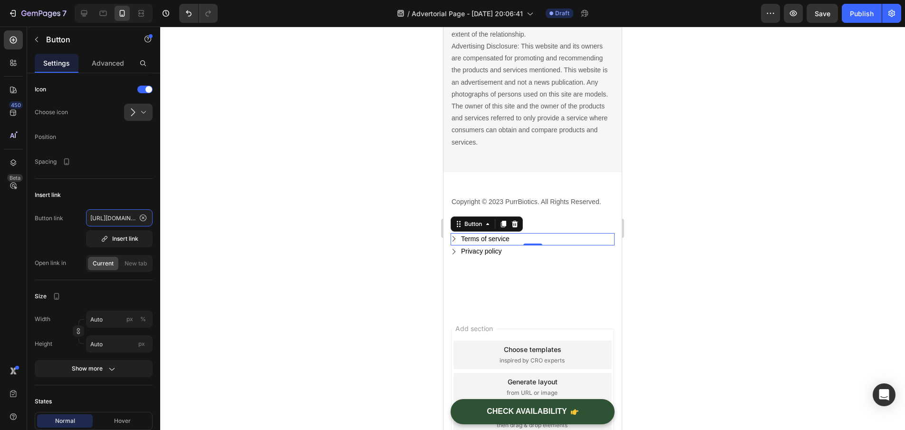
type input "[URL][DOMAIN_NAME]"
click at [74, 242] on div "Button link [URL][DOMAIN_NAME] Insert link" at bounding box center [94, 228] width 118 height 38
click at [524, 249] on div "Privacy policy Button" at bounding box center [533, 251] width 164 height 13
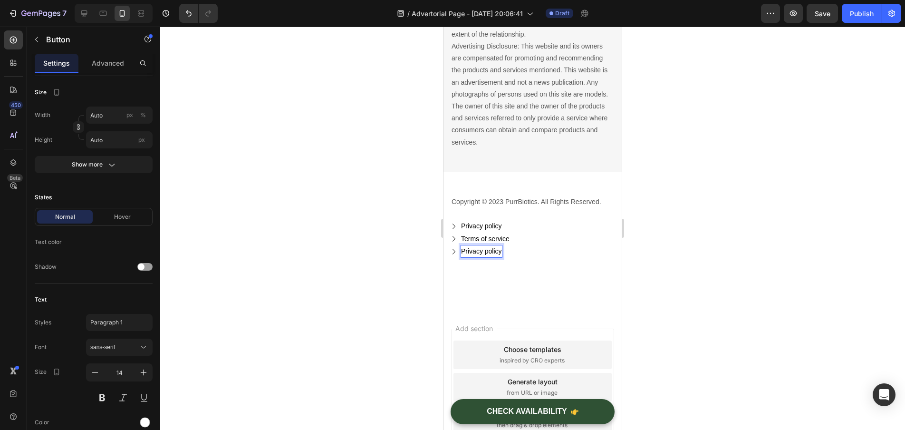
click at [502, 250] on p "Privacy policy" at bounding box center [481, 251] width 41 height 12
click at [468, 248] on button "Contact" at bounding box center [467, 251] width 33 height 12
click at [370, 306] on div at bounding box center [532, 228] width 745 height 403
click at [531, 249] on div "Contact Information Button 0" at bounding box center [533, 251] width 164 height 13
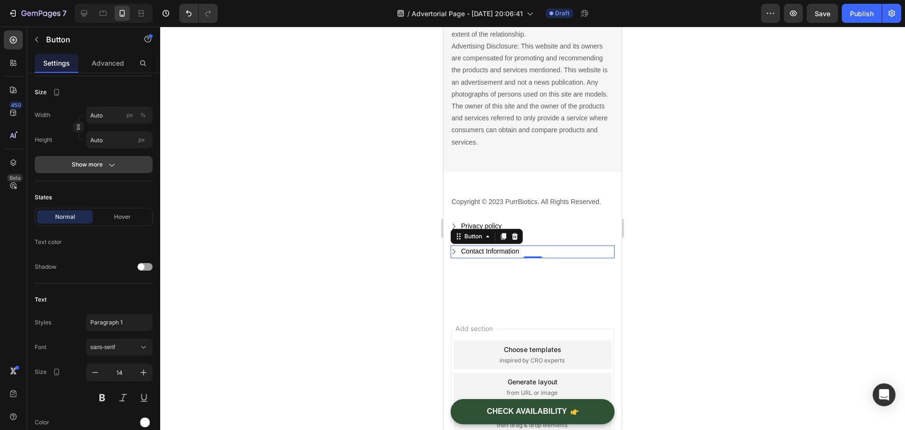
click at [86, 165] on div "Show more" at bounding box center [94, 165] width 44 height 10
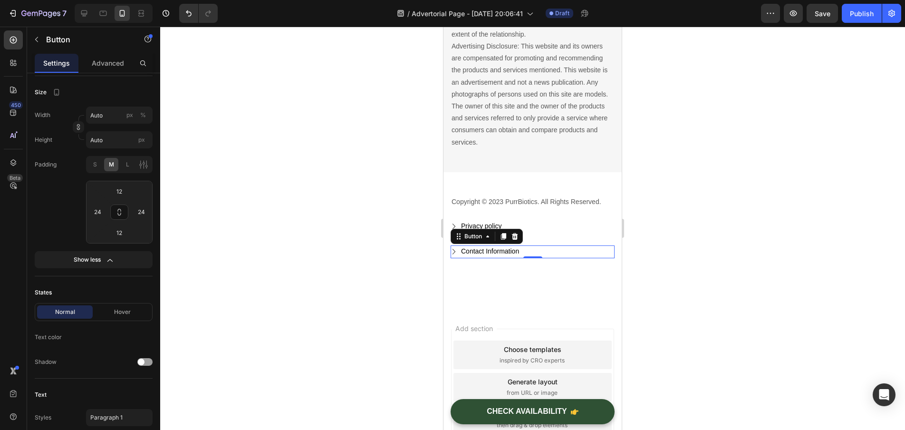
click at [269, 203] on div at bounding box center [532, 228] width 745 height 403
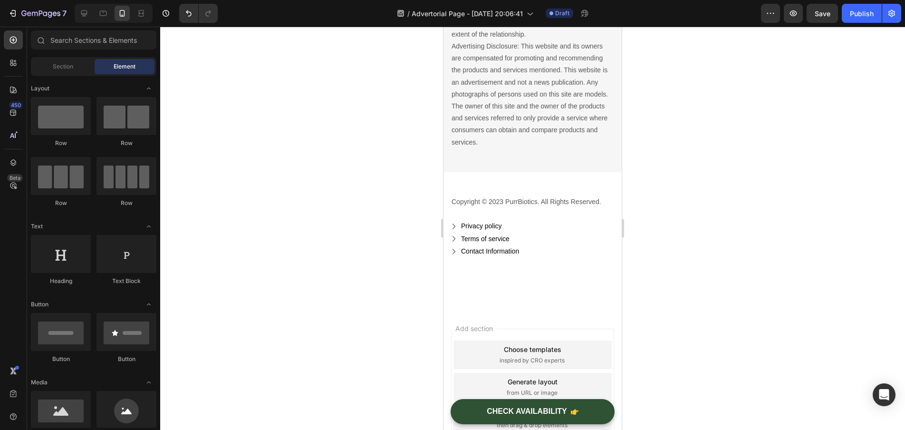
click at [458, 248] on div "Contact Information" at bounding box center [485, 251] width 68 height 12
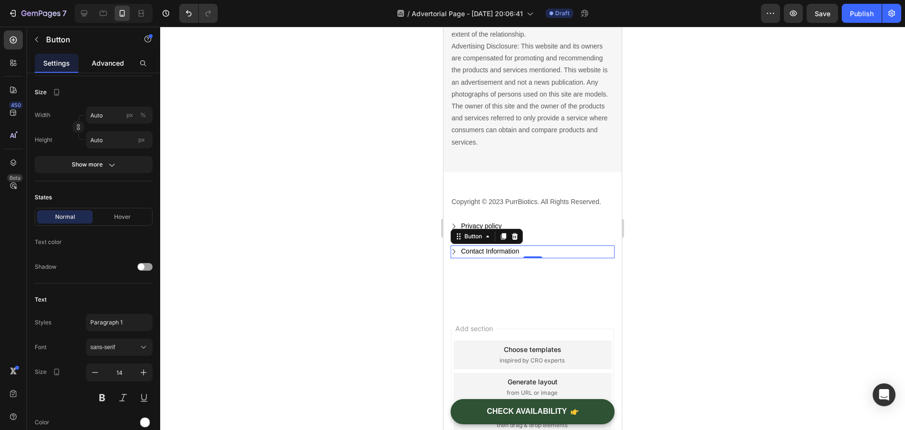
click at [99, 68] on div "Advanced" at bounding box center [108, 63] width 44 height 19
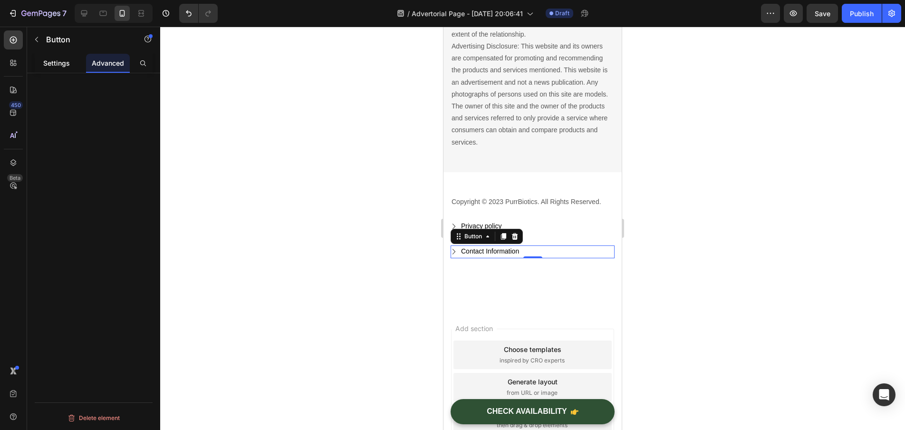
scroll to position [0, 0]
click at [60, 65] on p "Settings" at bounding box center [56, 63] width 27 height 10
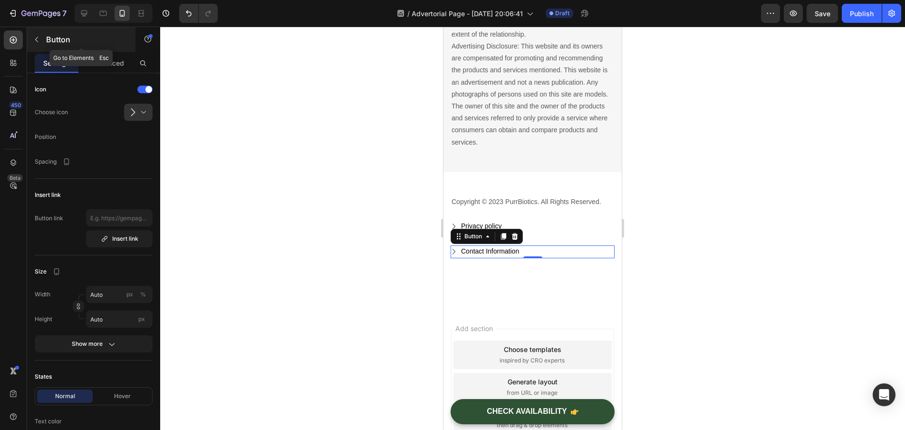
click at [38, 36] on icon "button" at bounding box center [37, 40] width 8 height 8
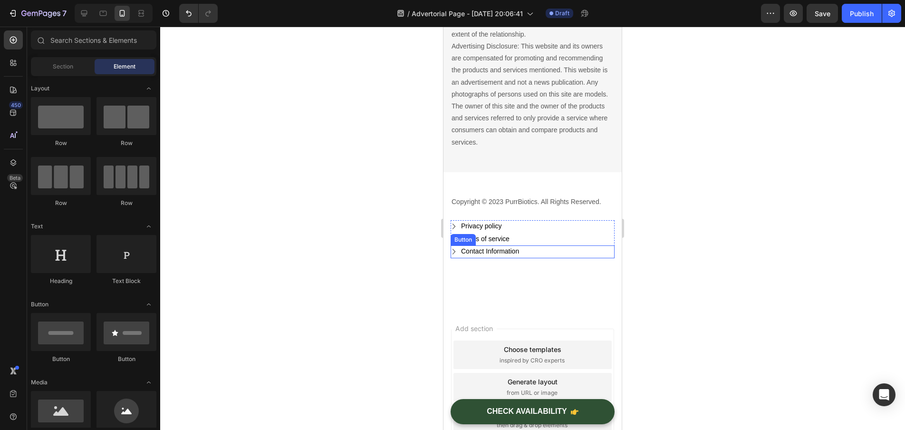
click at [545, 247] on div "Contact Information Button" at bounding box center [533, 251] width 164 height 13
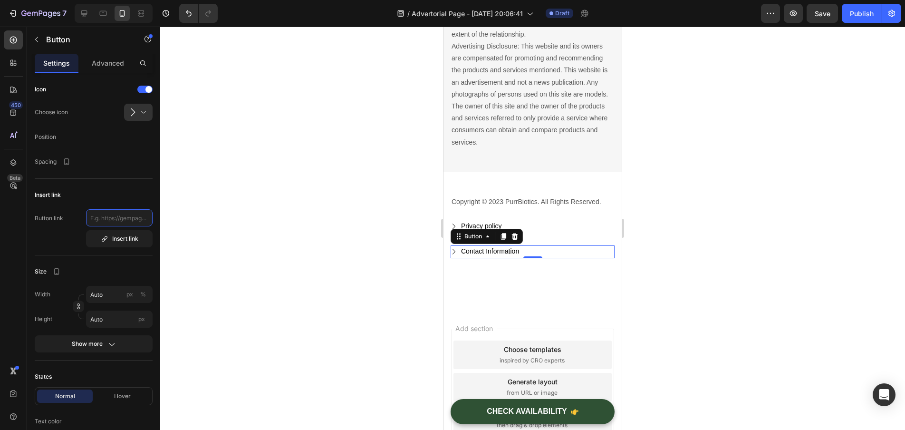
click at [122, 213] on input "text" at bounding box center [119, 217] width 67 height 17
paste input "[URL][DOMAIN_NAME]"
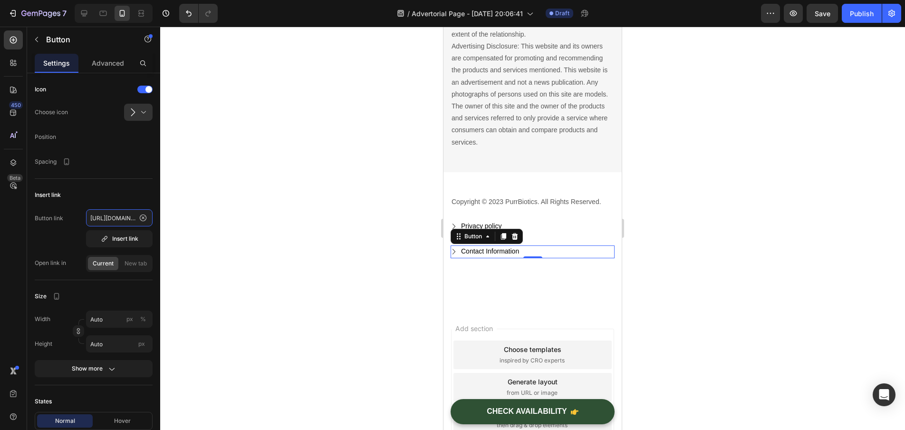
type input "[URL][DOMAIN_NAME]"
click at [243, 285] on div at bounding box center [532, 228] width 745 height 403
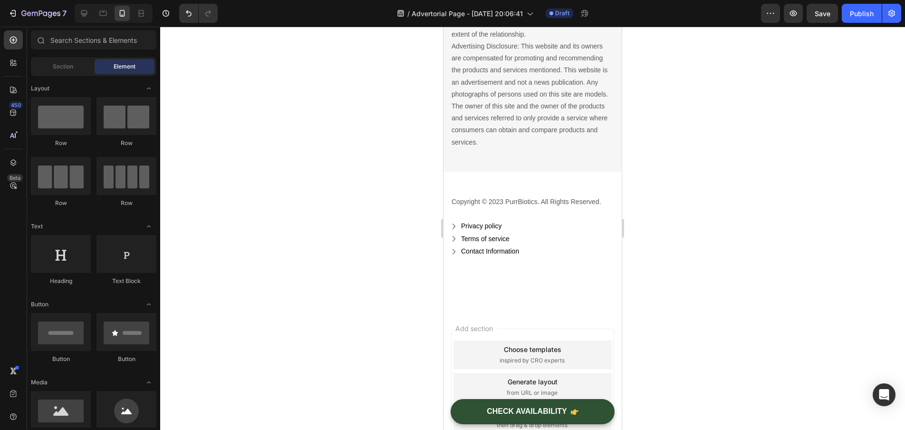
click at [737, 252] on div at bounding box center [532, 228] width 745 height 403
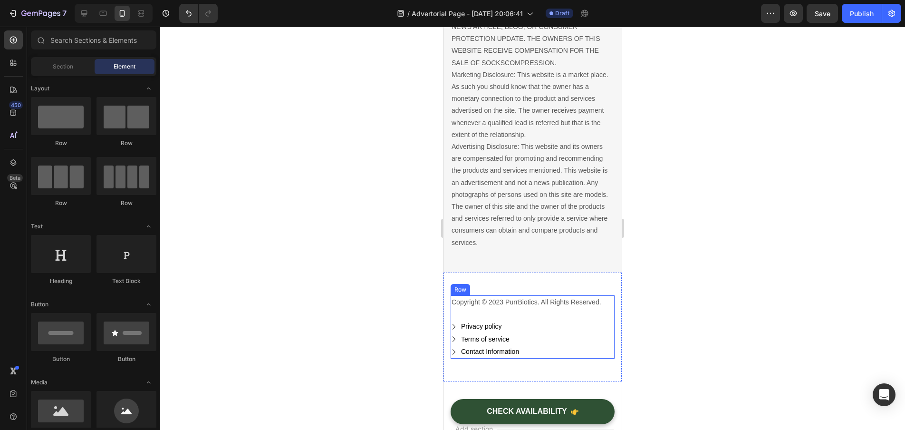
scroll to position [5848, 0]
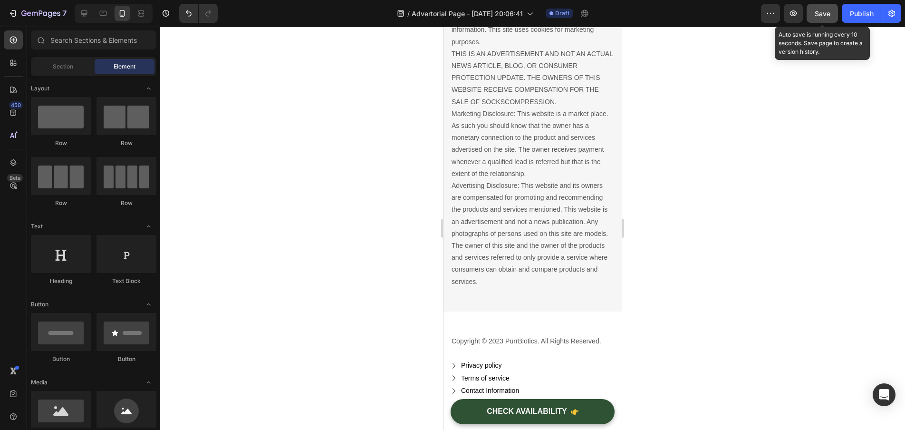
click at [824, 16] on span "Save" at bounding box center [823, 14] width 16 height 8
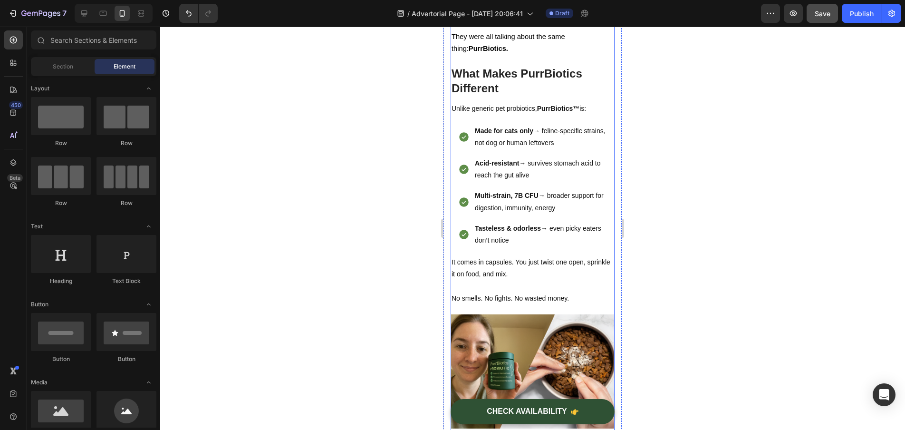
scroll to position [2481, 0]
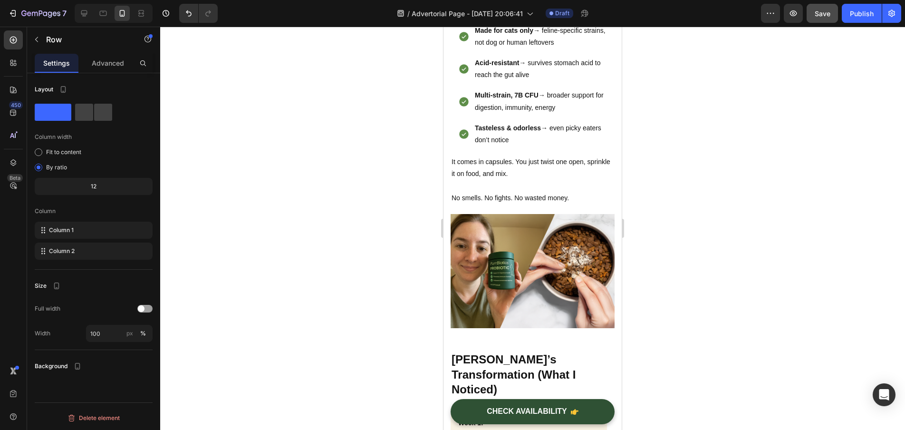
click at [97, 117] on span at bounding box center [103, 112] width 18 height 17
drag, startPoint x: 481, startPoint y: 359, endPoint x: 867, endPoint y: 372, distance: 386.3
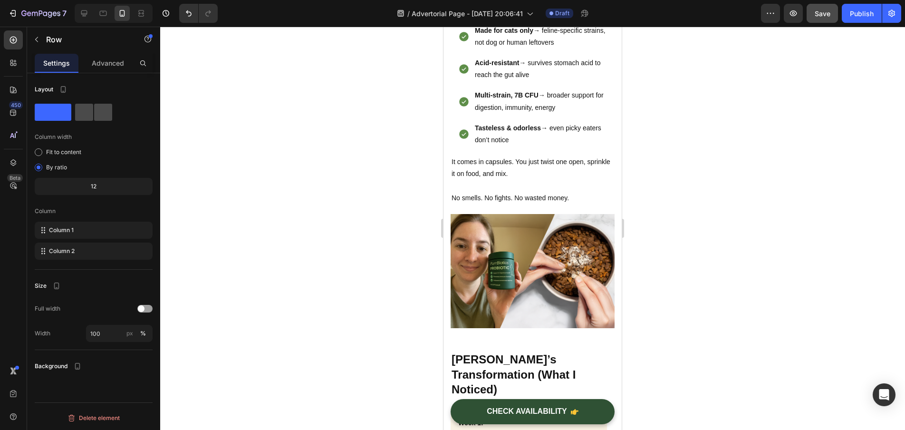
click at [99, 112] on span at bounding box center [103, 112] width 18 height 17
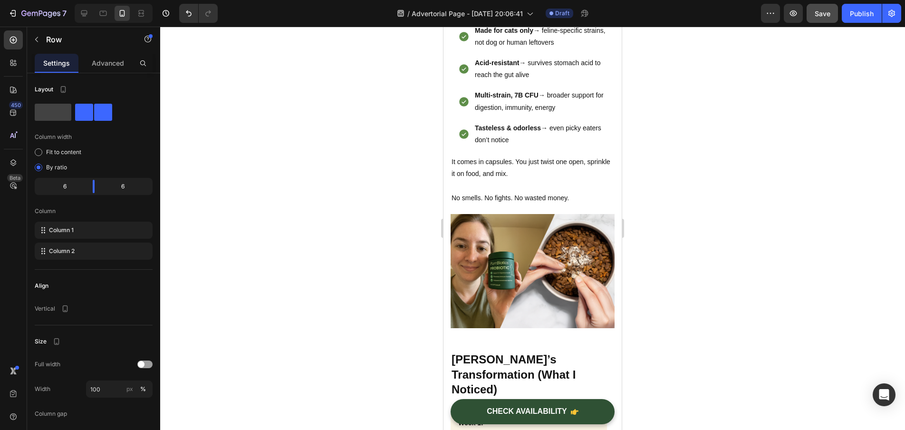
click at [325, 166] on div at bounding box center [532, 228] width 745 height 403
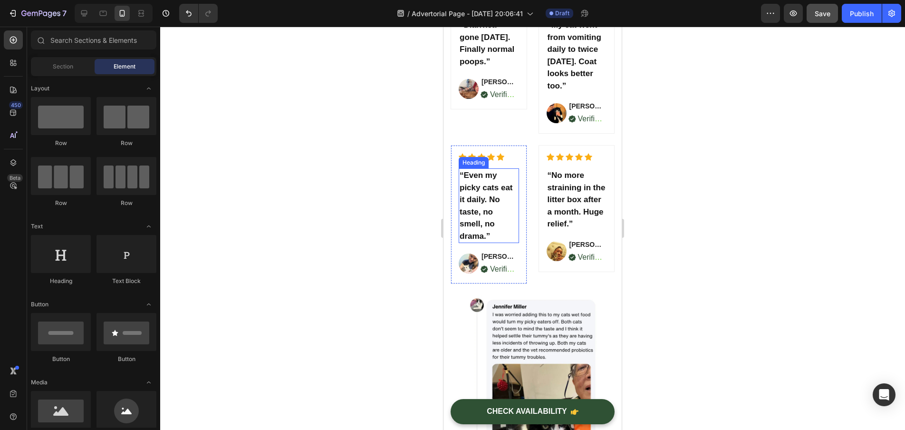
scroll to position [2394, 0]
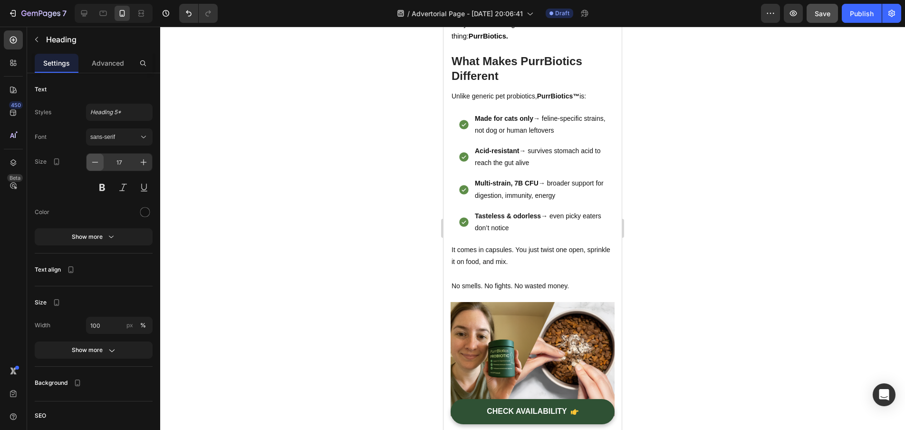
click at [93, 160] on icon "button" at bounding box center [95, 162] width 10 height 10
type input "14"
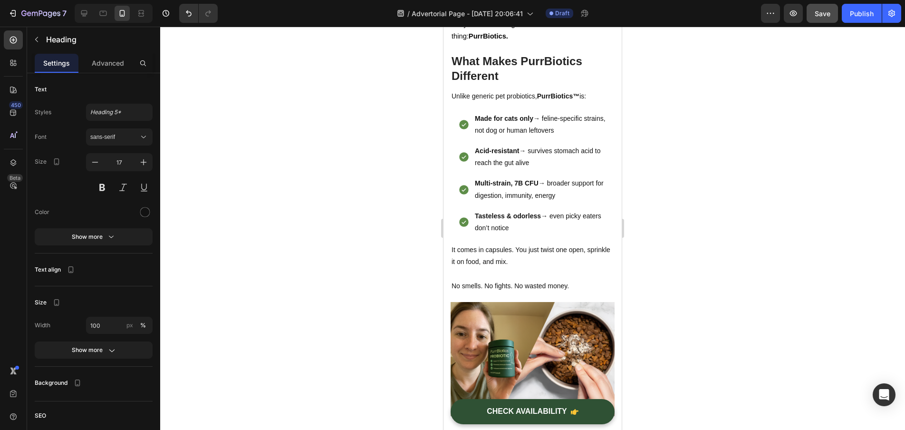
scroll to position [60, 0]
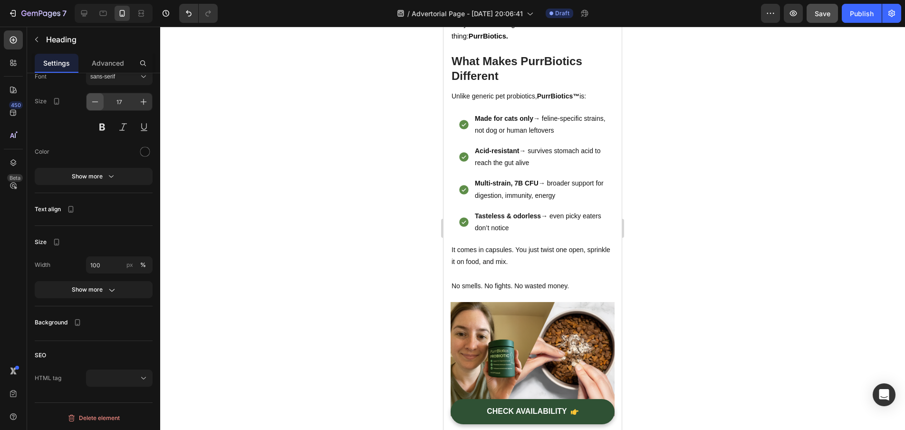
click at [96, 99] on icon "button" at bounding box center [95, 102] width 10 height 10
type input "14"
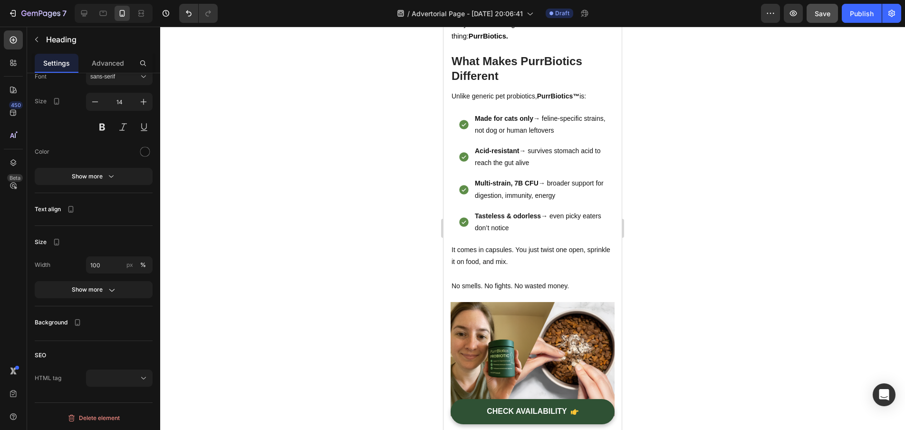
click at [95, 102] on icon "button" at bounding box center [95, 102] width 10 height 10
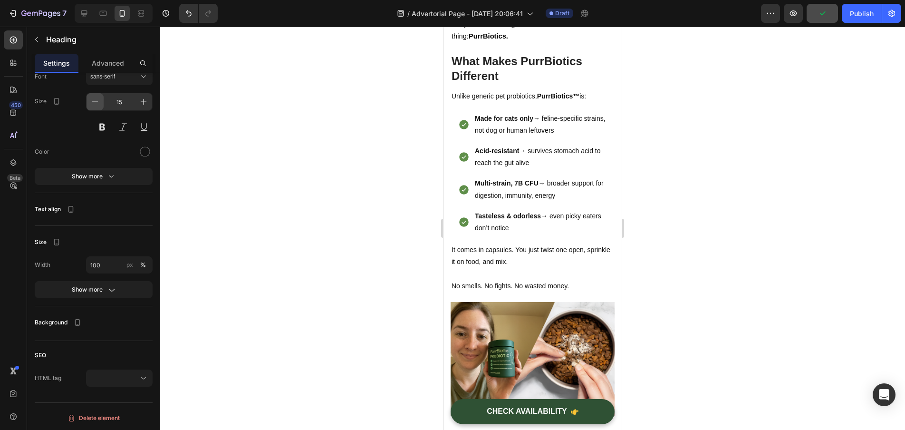
type input "14"
click at [94, 105] on icon "button" at bounding box center [95, 102] width 10 height 10
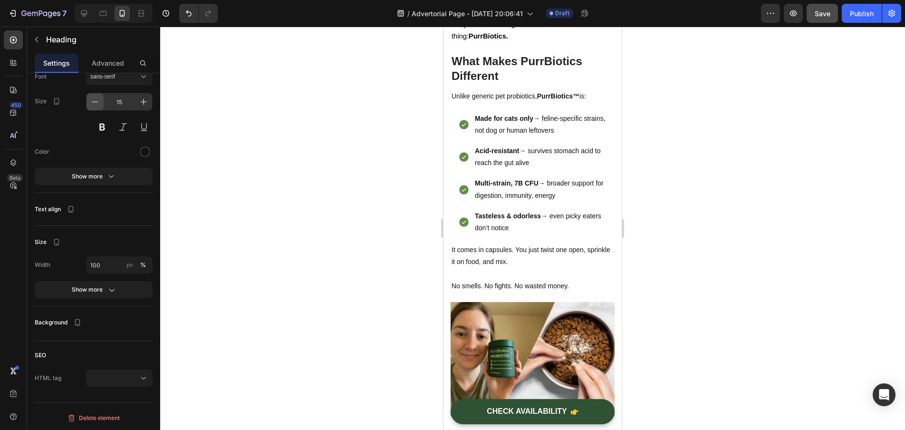
type input "14"
click at [286, 216] on div at bounding box center [532, 228] width 745 height 403
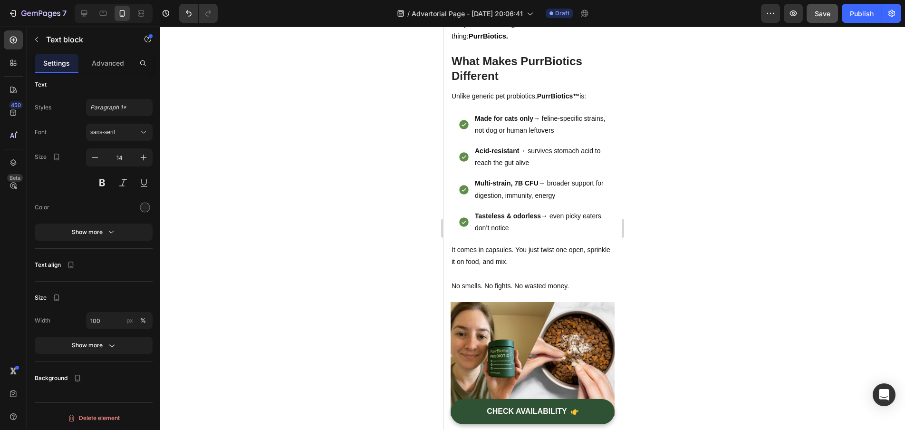
scroll to position [0, 0]
click at [97, 163] on icon "button" at bounding box center [95, 162] width 10 height 10
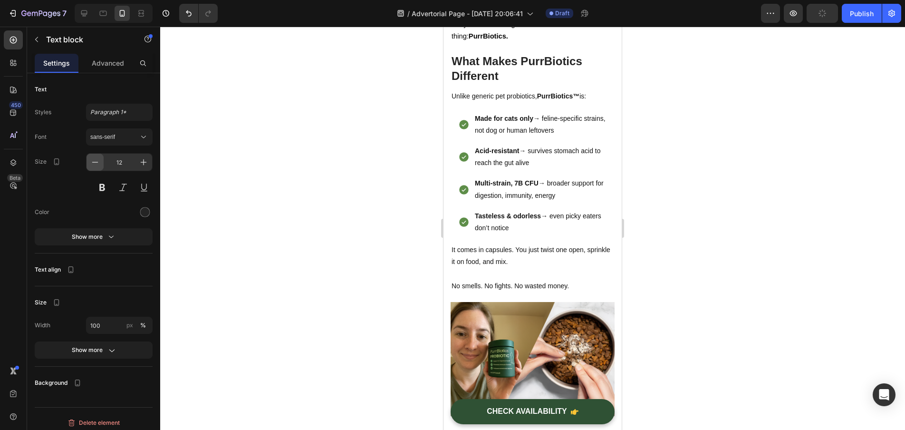
click at [97, 163] on icon "button" at bounding box center [95, 162] width 10 height 10
type input "11"
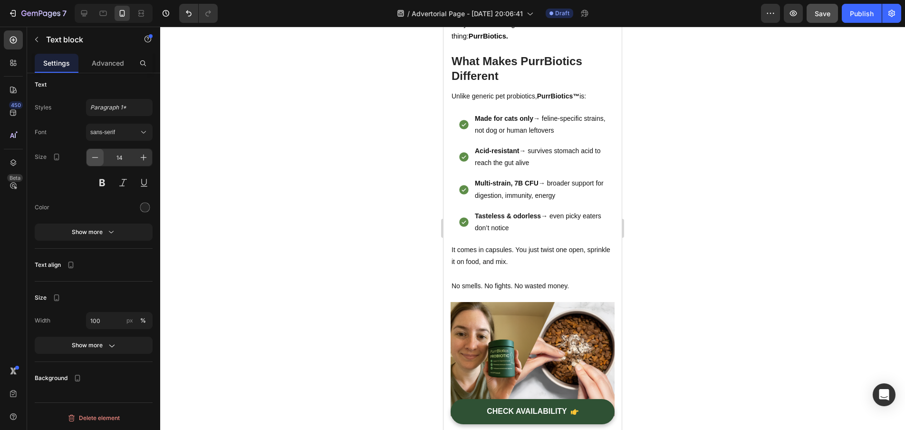
click at [97, 155] on icon "button" at bounding box center [95, 158] width 10 height 10
type input "11"
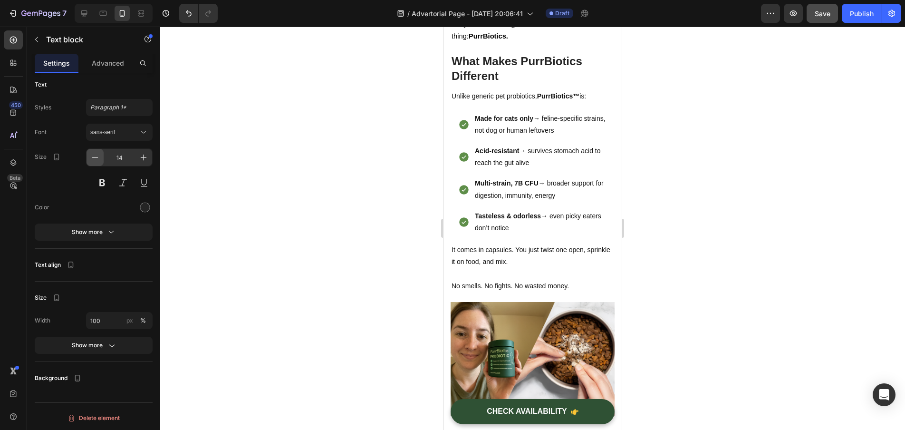
click at [95, 159] on icon "button" at bounding box center [95, 158] width 10 height 10
type input "11"
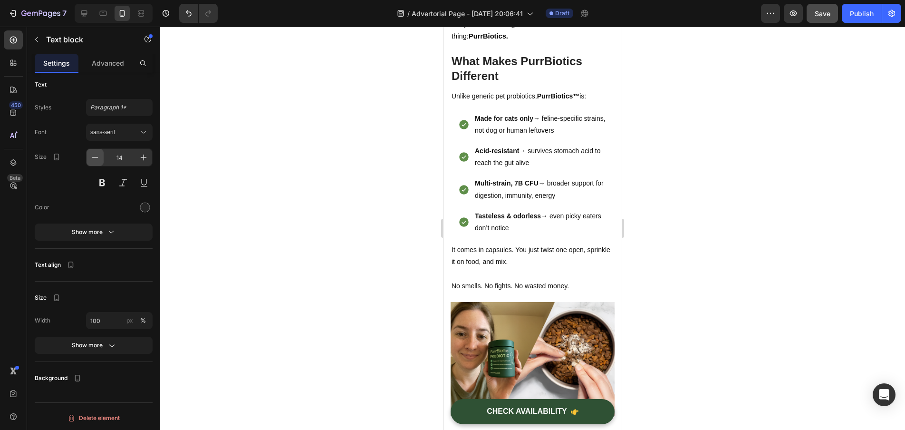
click at [93, 155] on icon "button" at bounding box center [95, 158] width 10 height 10
type input "11"
click at [321, 224] on div at bounding box center [532, 228] width 745 height 403
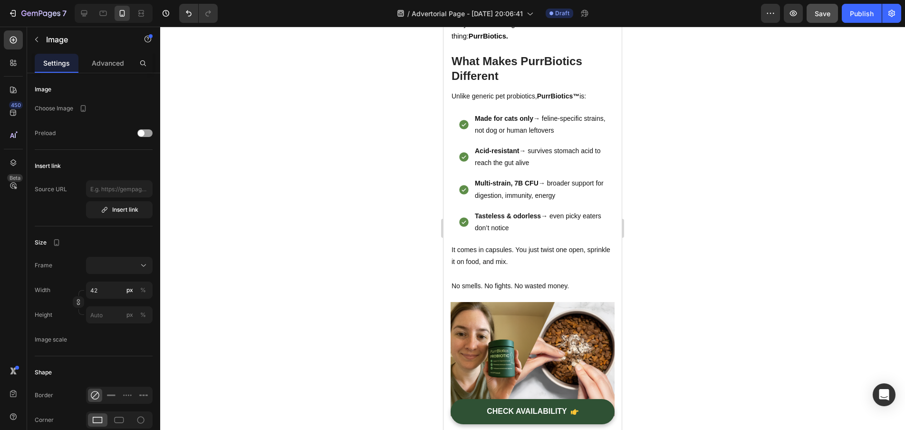
click at [110, 285] on input "42" at bounding box center [119, 289] width 67 height 17
click at [109, 287] on input "42" at bounding box center [119, 289] width 67 height 17
type input "4"
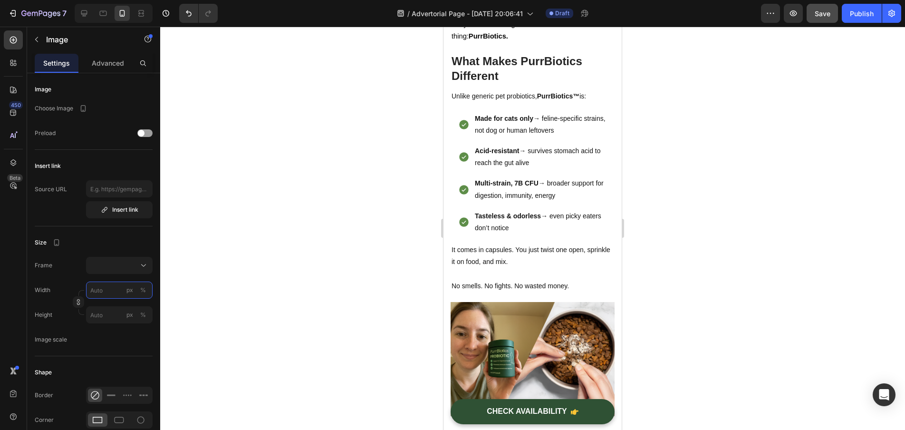
type input "3"
type input "30"
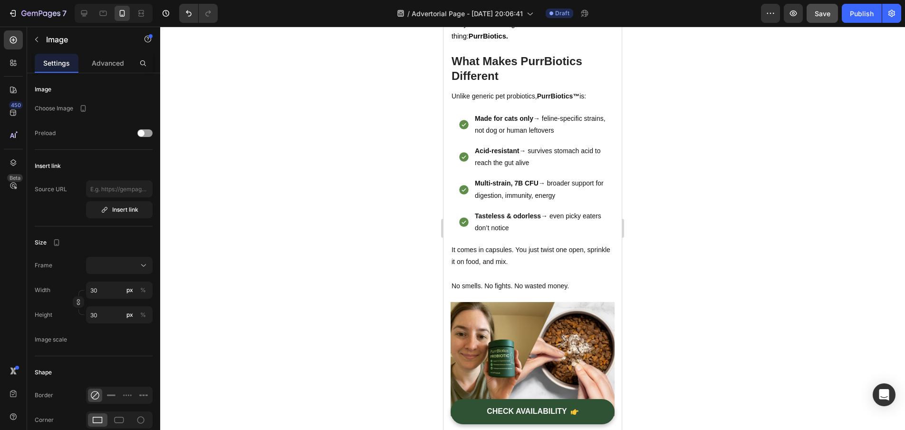
scroll to position [176, 0]
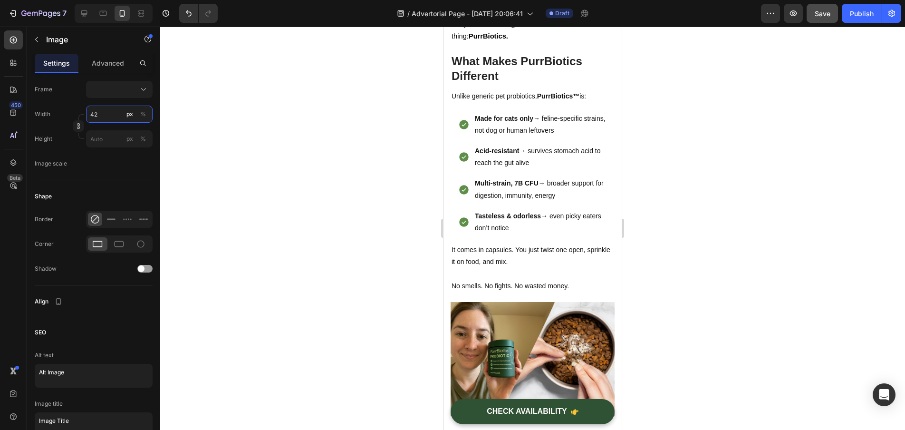
click at [104, 119] on input "42" at bounding box center [119, 114] width 67 height 17
type input "4"
type input "3"
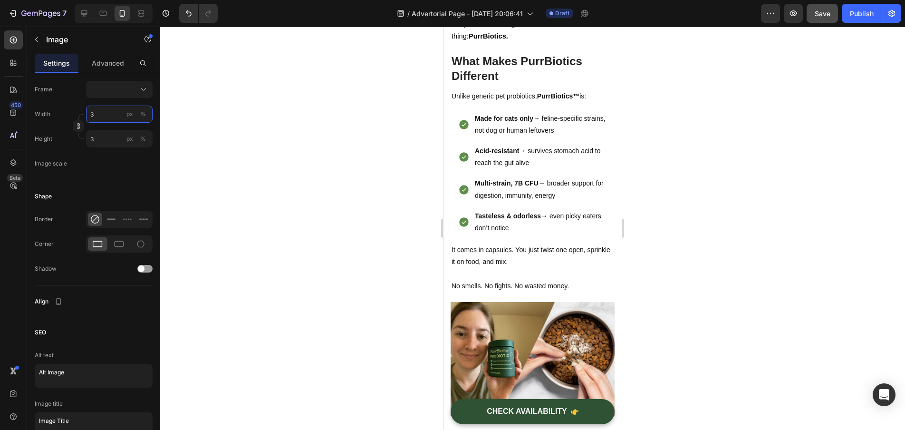
type input "30"
click at [107, 117] on input "42" at bounding box center [119, 114] width 67 height 17
type input "4"
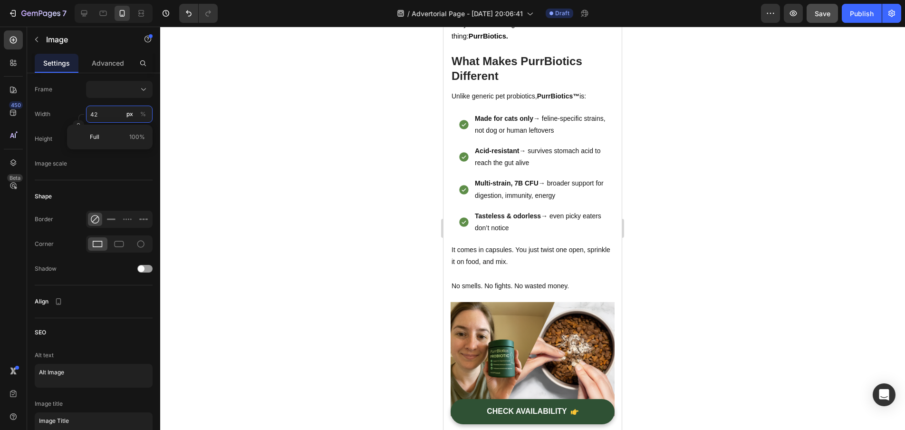
type input "4"
type input "3"
type input "30"
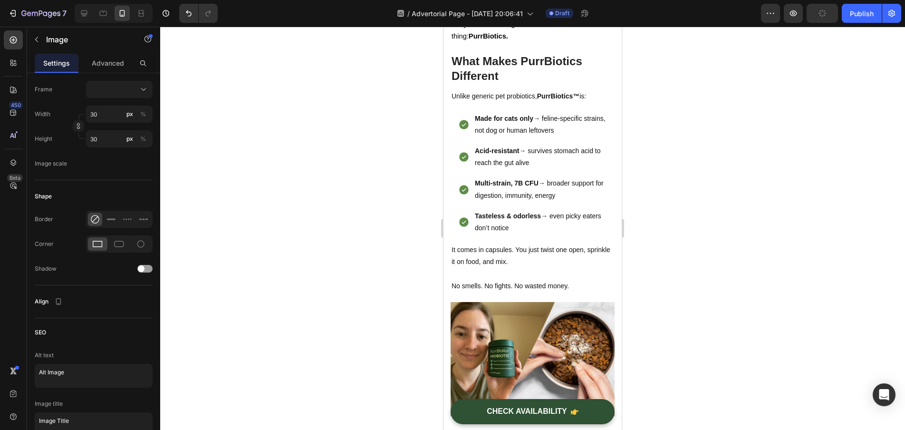
click at [99, 110] on input "42" at bounding box center [119, 114] width 67 height 17
click at [105, 113] on input "42" at bounding box center [119, 114] width 67 height 17
type input "4"
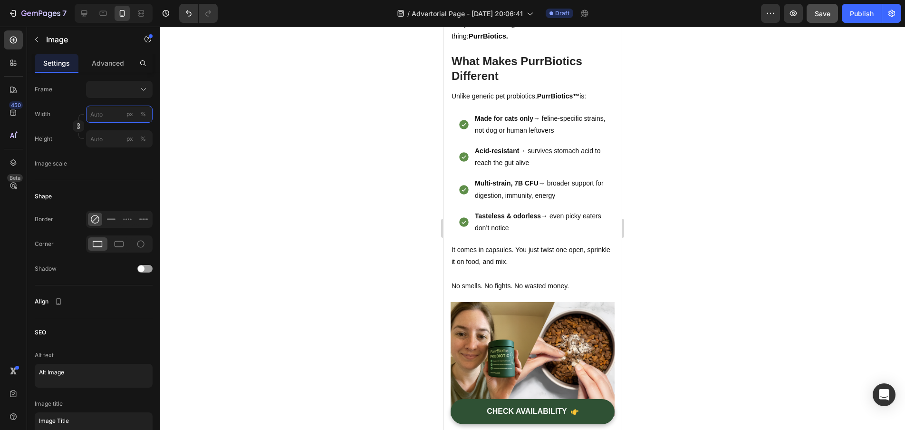
type input "3"
type input "30"
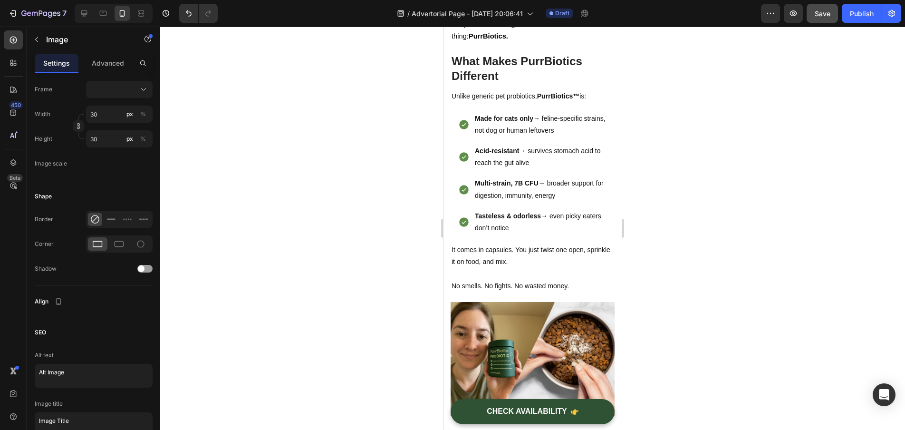
click at [96, 199] on div "Shape" at bounding box center [94, 196] width 118 height 17
click at [243, 236] on div at bounding box center [532, 228] width 745 height 403
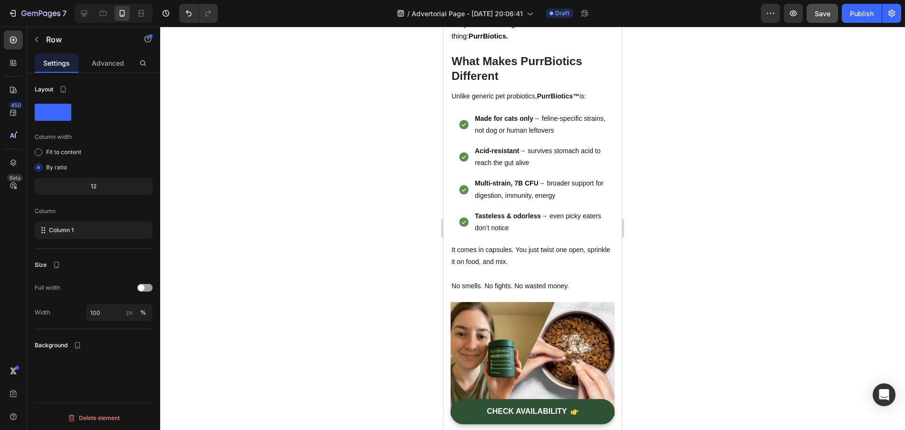
click at [75, 190] on div "12" at bounding box center [94, 186] width 114 height 13
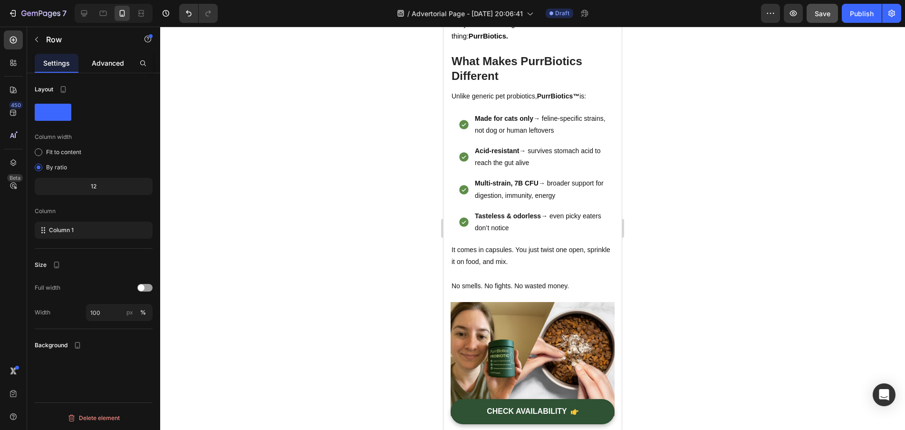
click at [104, 64] on p "Advanced" at bounding box center [108, 63] width 32 height 10
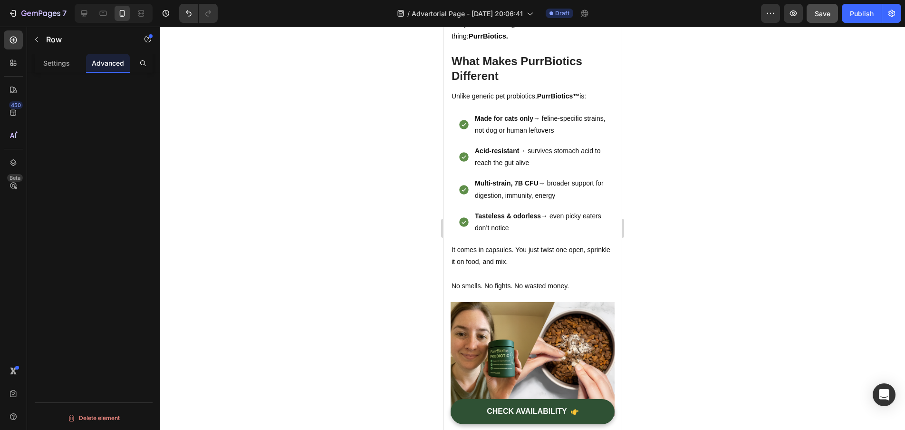
click at [373, 209] on div at bounding box center [532, 228] width 745 height 403
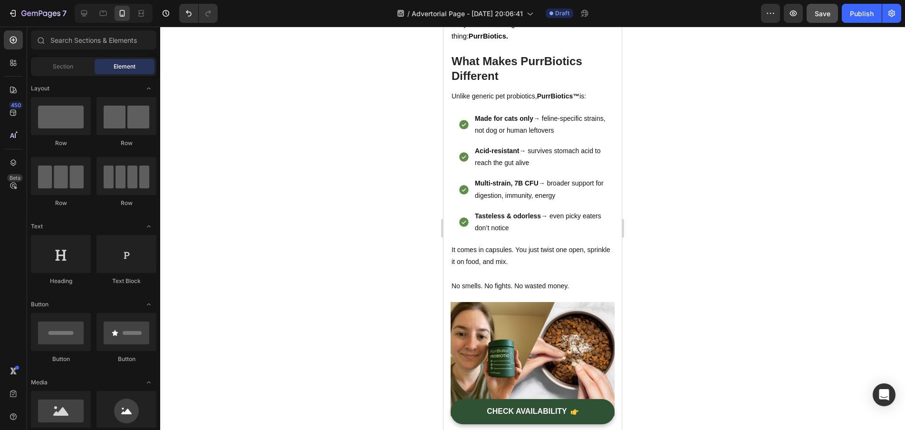
click at [675, 221] on div at bounding box center [532, 228] width 745 height 403
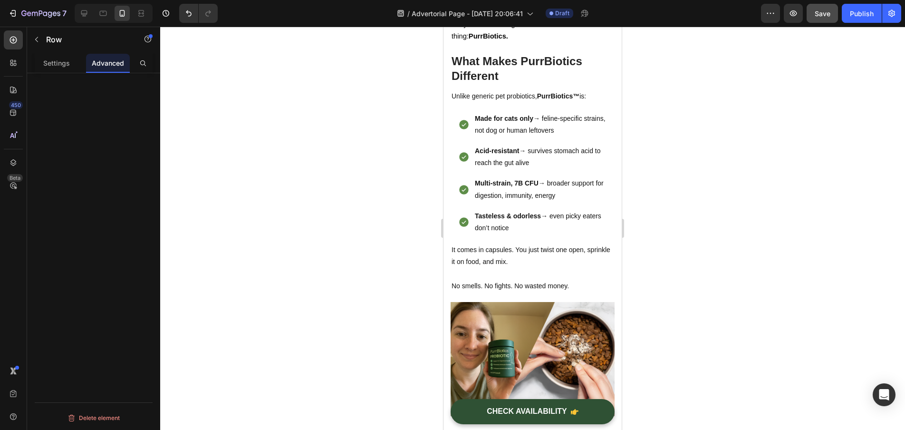
click at [65, 69] on div "Settings" at bounding box center [57, 63] width 44 height 19
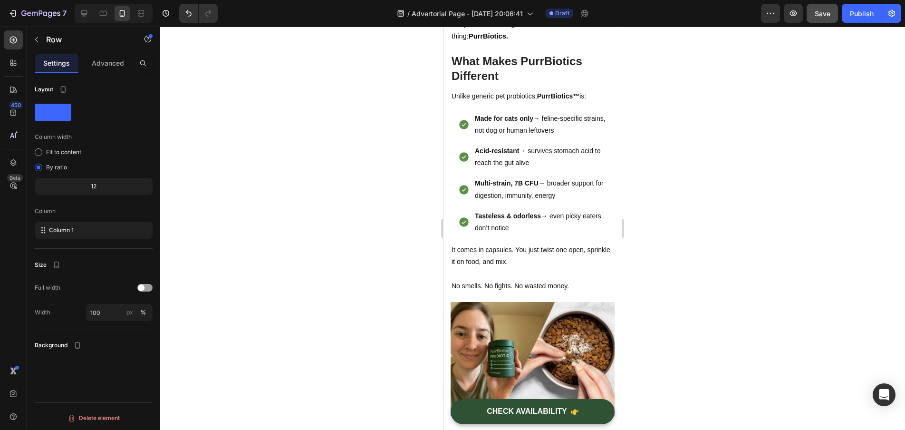
click at [392, 228] on div at bounding box center [532, 228] width 745 height 403
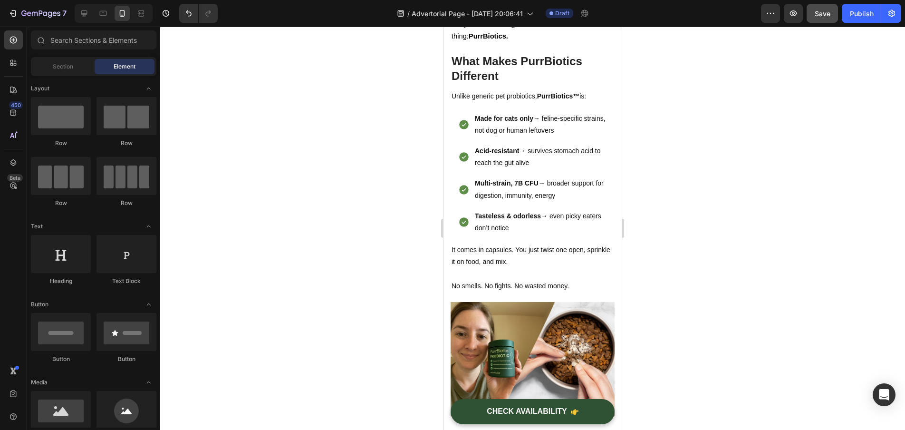
click at [738, 286] on div at bounding box center [532, 228] width 745 height 403
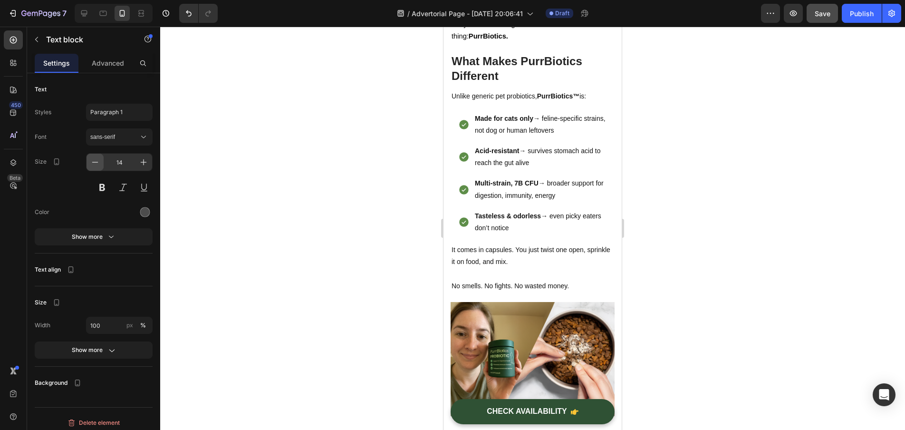
click at [92, 164] on icon "button" at bounding box center [95, 162] width 10 height 10
type input "11"
click at [255, 188] on div at bounding box center [532, 228] width 745 height 403
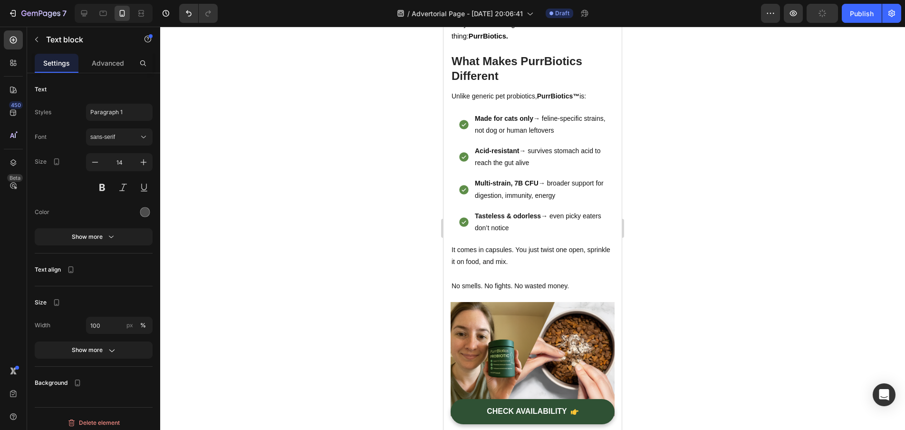
click at [91, 165] on icon "button" at bounding box center [95, 162] width 10 height 10
type input "11"
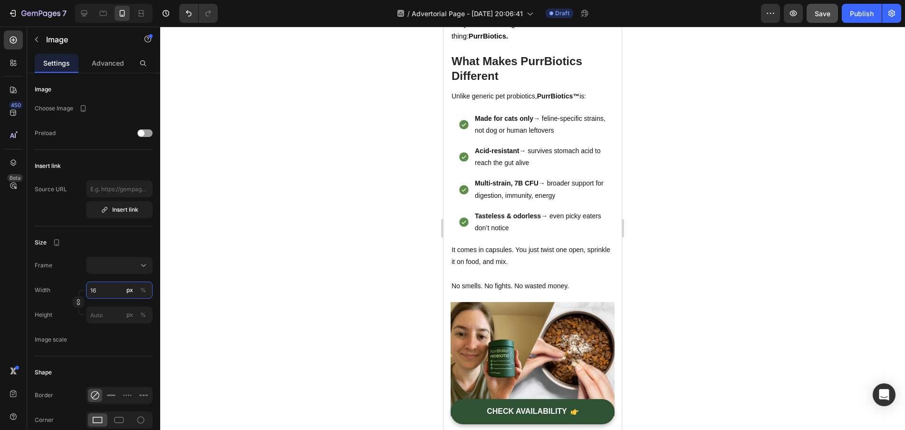
click at [113, 289] on input "16" at bounding box center [119, 289] width 67 height 17
type input "1"
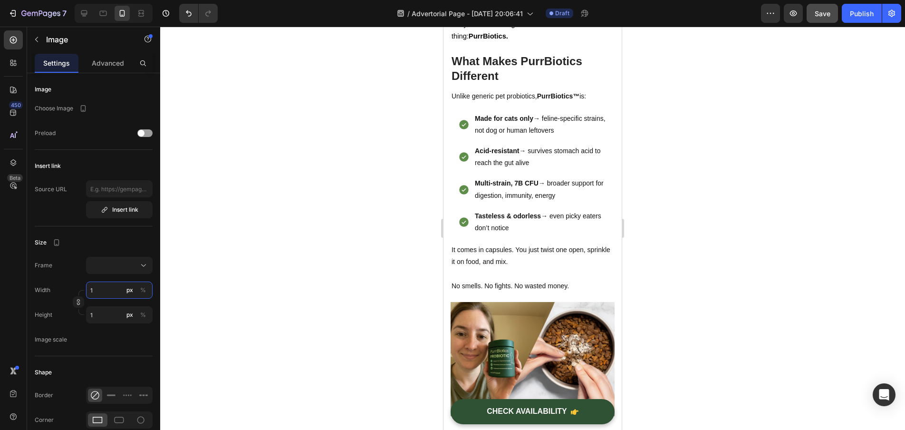
type input "11"
click at [262, 318] on div at bounding box center [532, 228] width 745 height 403
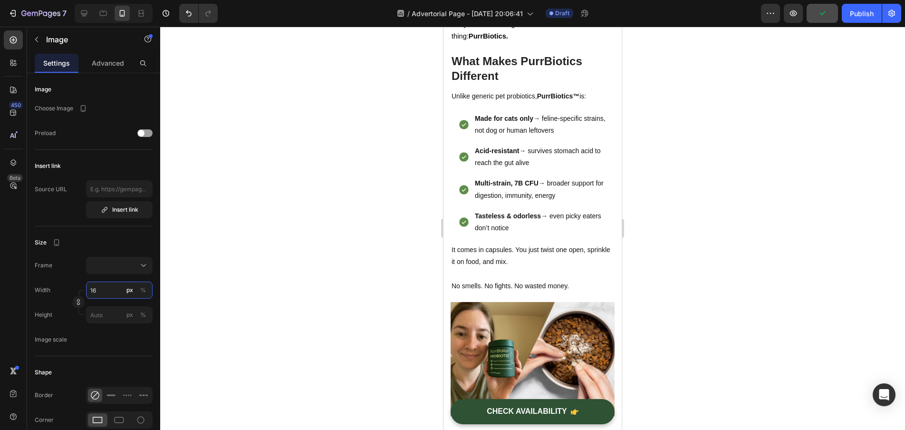
click at [116, 294] on input "16" at bounding box center [119, 289] width 67 height 17
type input "1"
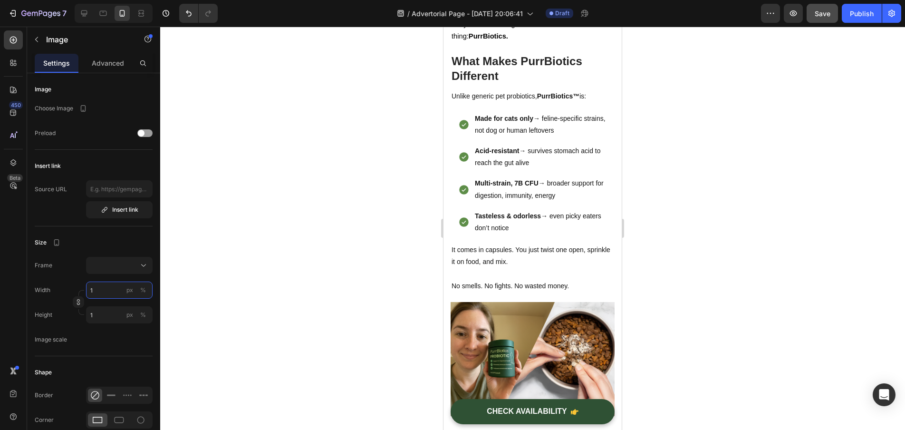
type input "11"
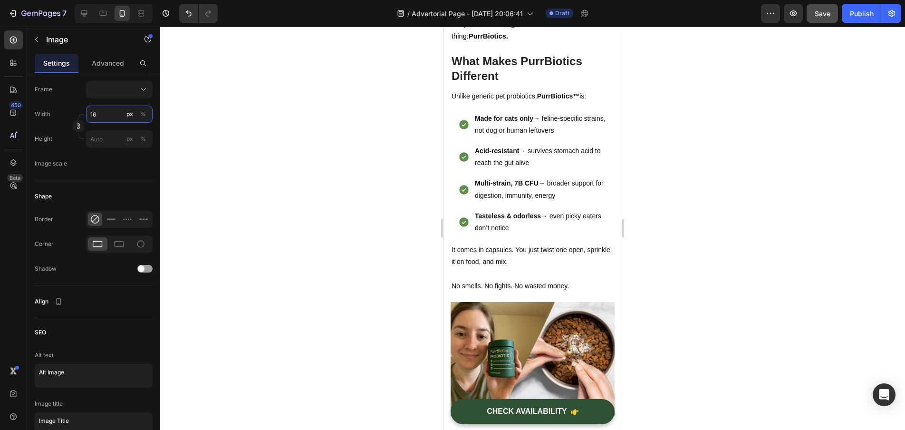
click at [104, 115] on input "16" at bounding box center [119, 114] width 67 height 17
type input "1"
type input "11"
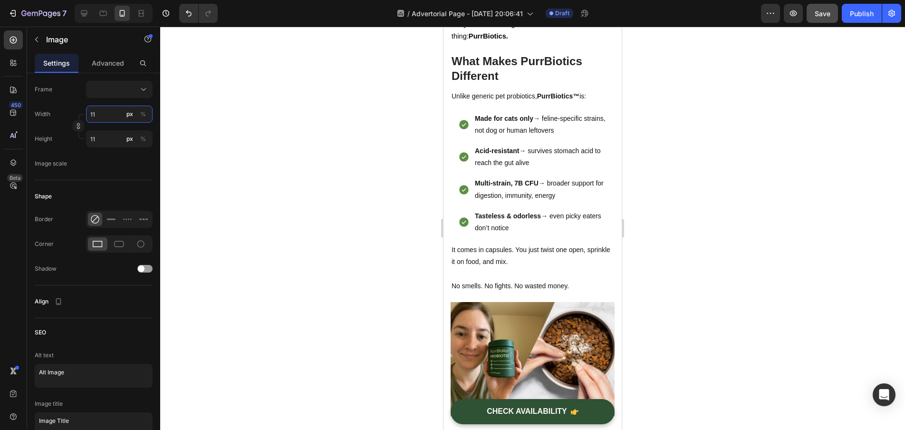
type input "111"
type input "11"
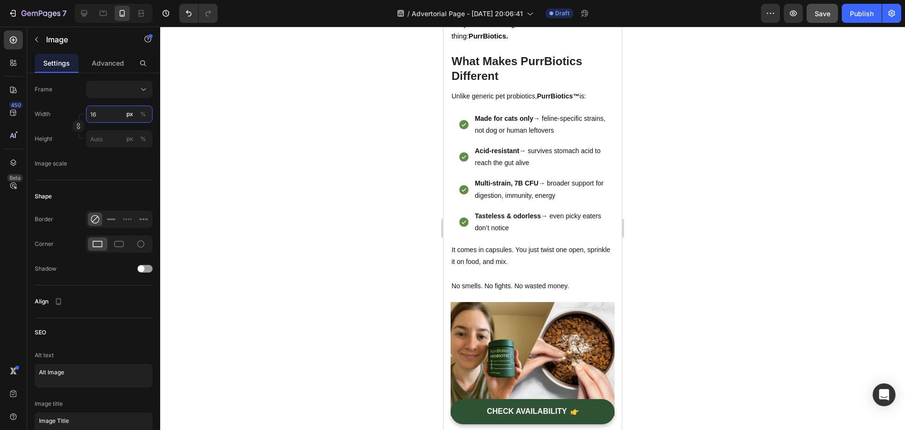
click at [99, 119] on input "16" at bounding box center [119, 114] width 67 height 17
type input "1"
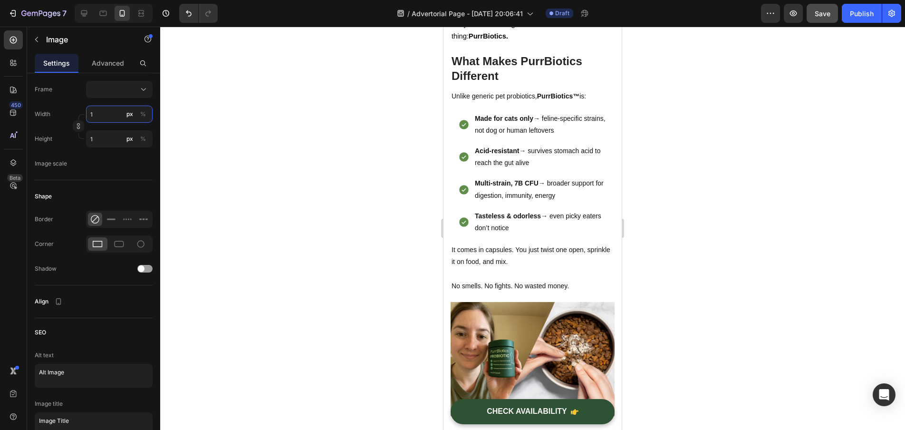
type input "11"
click at [251, 178] on div at bounding box center [532, 228] width 745 height 403
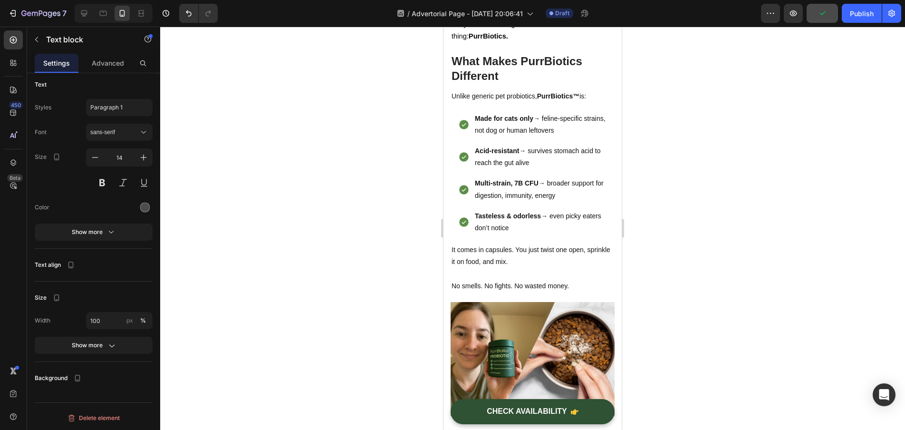
click at [95, 167] on button "button" at bounding box center [95, 162] width 17 height 17
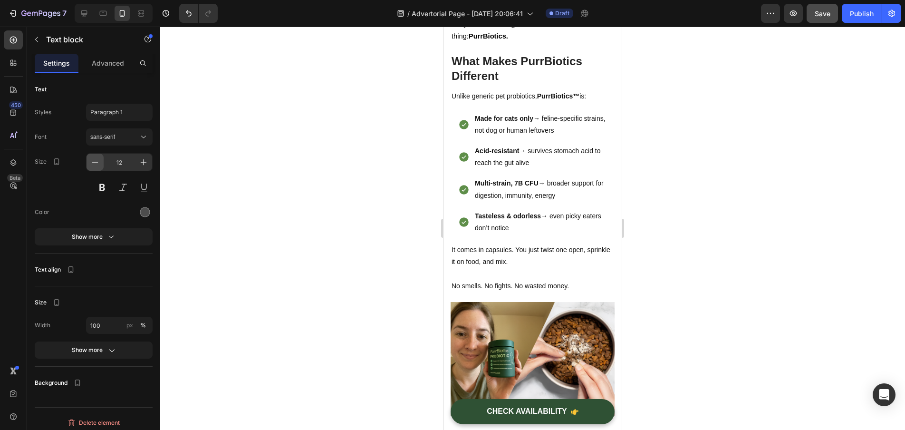
click at [95, 167] on button "button" at bounding box center [95, 162] width 17 height 17
type input "11"
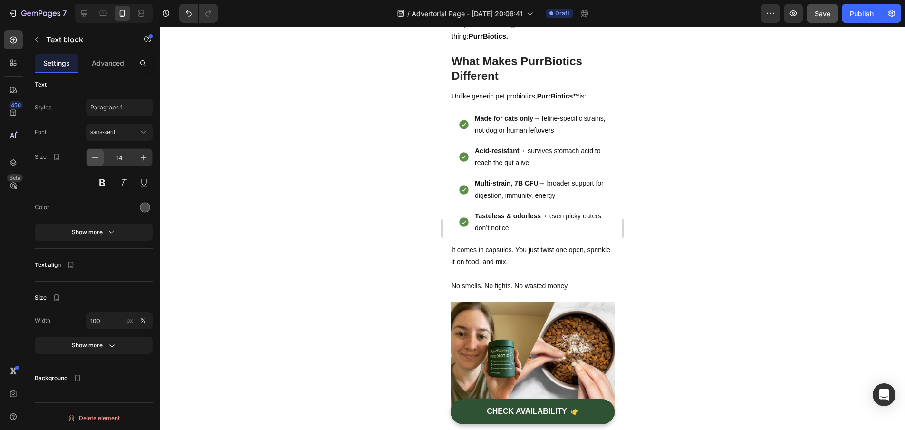
click at [91, 159] on icon "button" at bounding box center [95, 158] width 10 height 10
type input "11"
click at [280, 230] on div at bounding box center [532, 228] width 745 height 403
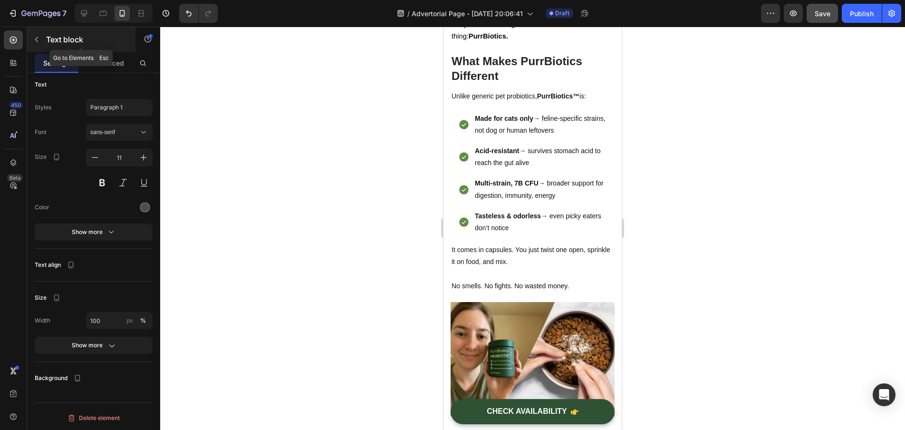
click at [117, 50] on div "Text block" at bounding box center [81, 39] width 108 height 25
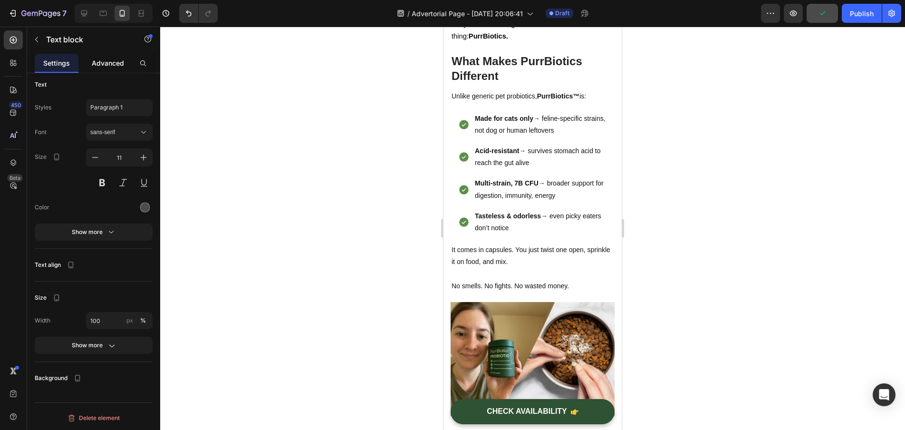
click at [105, 65] on p "Advanced" at bounding box center [108, 63] width 32 height 10
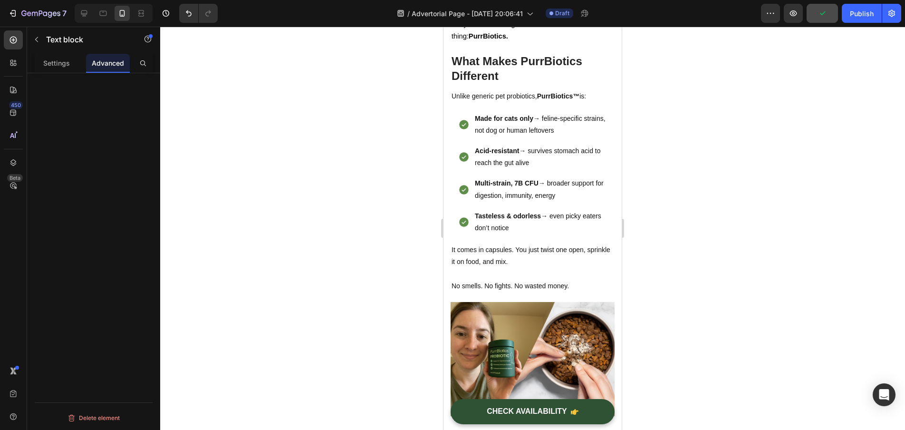
scroll to position [0, 0]
click at [42, 65] on div "Settings" at bounding box center [57, 63] width 44 height 19
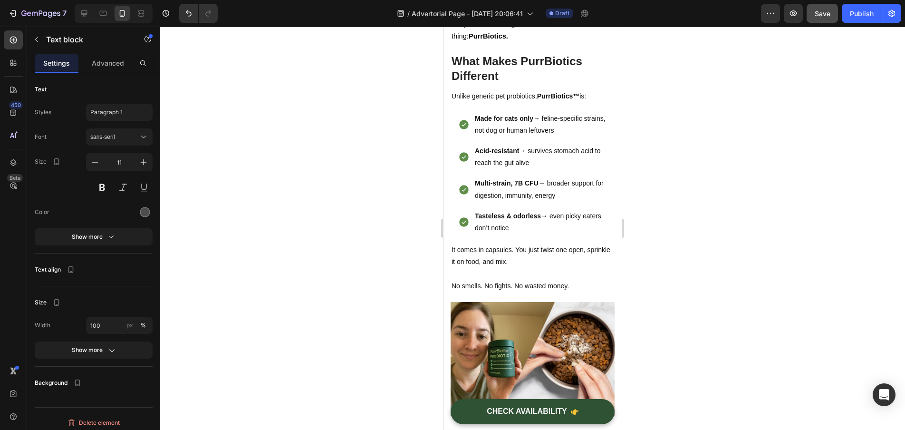
click at [249, 165] on div at bounding box center [532, 228] width 745 height 403
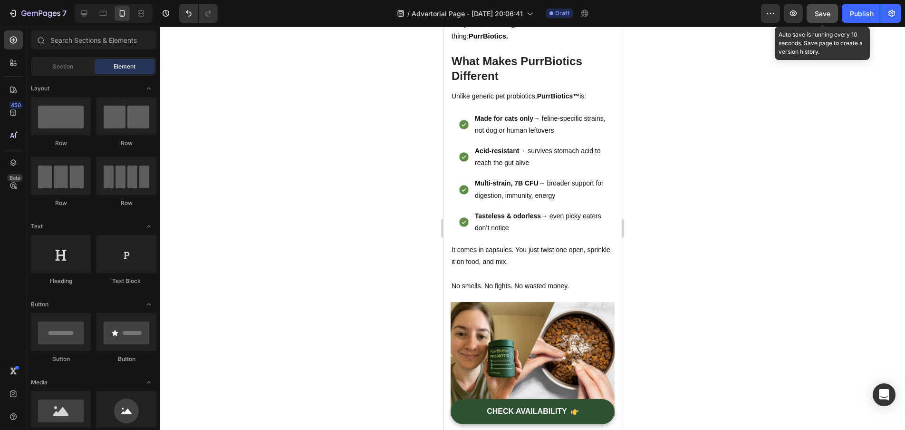
click at [822, 17] on span "Save" at bounding box center [823, 14] width 16 height 8
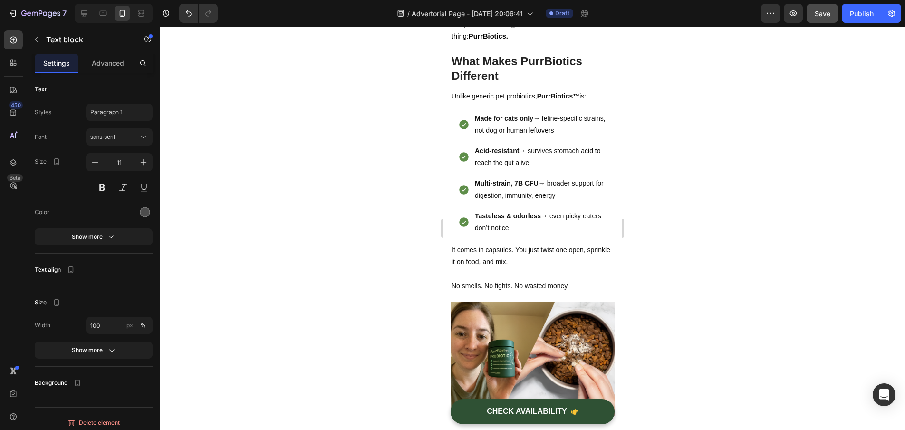
click at [116, 343] on button "Show more" at bounding box center [94, 349] width 118 height 17
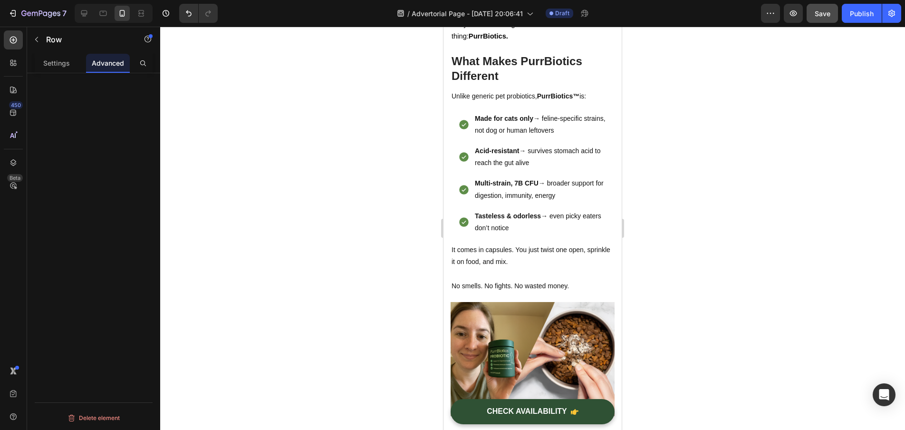
click at [60, 61] on p "Settings" at bounding box center [56, 63] width 27 height 10
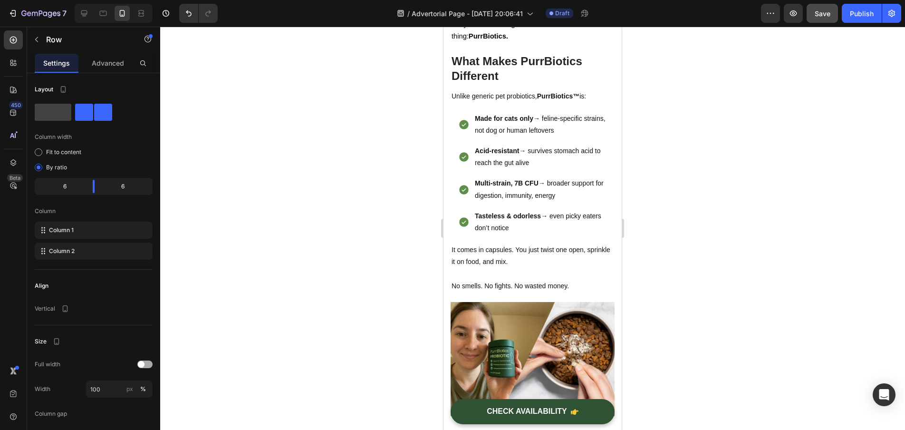
click at [152, 365] on div at bounding box center [144, 364] width 15 height 8
click at [150, 365] on span at bounding box center [148, 364] width 7 height 7
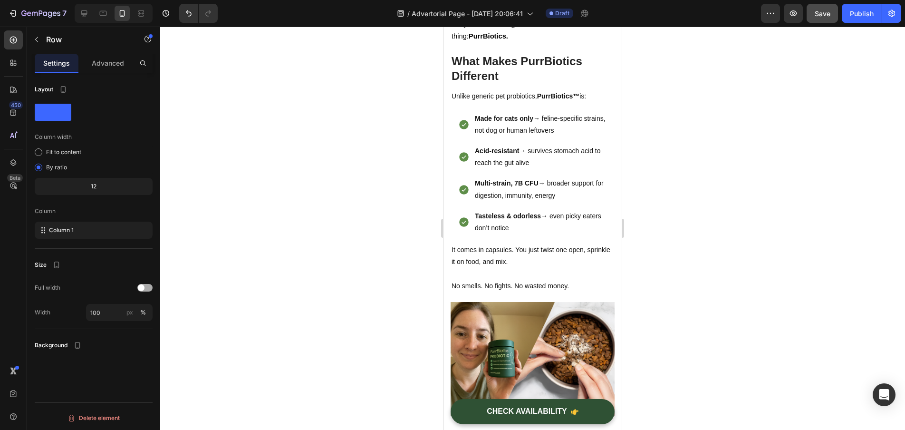
click at [65, 233] on span "Column 1" at bounding box center [61, 230] width 25 height 9
click at [115, 185] on div "12" at bounding box center [94, 186] width 114 height 13
click at [94, 188] on div "12" at bounding box center [94, 186] width 114 height 13
click at [96, 187] on div "12" at bounding box center [94, 186] width 114 height 13
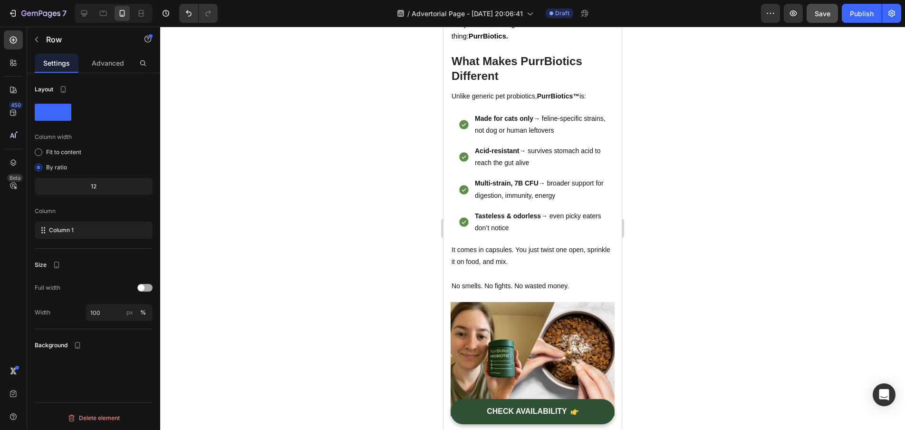
click at [99, 159] on div "Fit to content By ratio" at bounding box center [94, 159] width 118 height 29
click at [60, 111] on span at bounding box center [53, 112] width 37 height 17
click at [101, 111] on div at bounding box center [94, 112] width 118 height 17
click at [107, 64] on p "Advanced" at bounding box center [108, 63] width 32 height 10
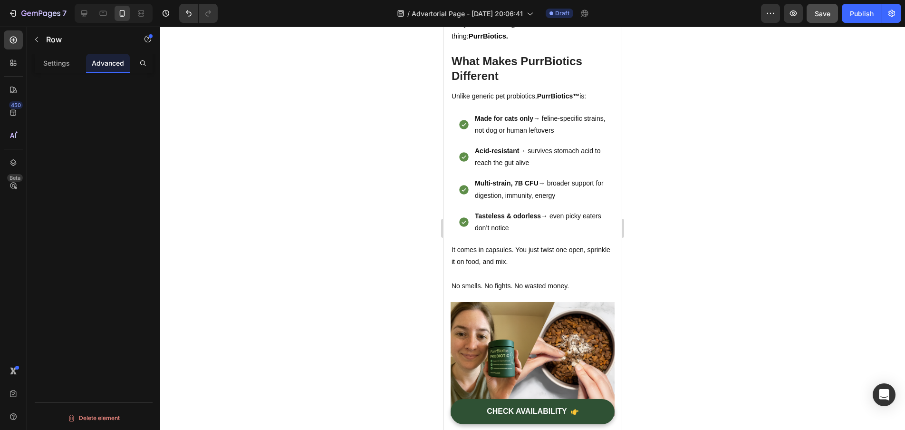
click at [308, 87] on div at bounding box center [532, 228] width 745 height 403
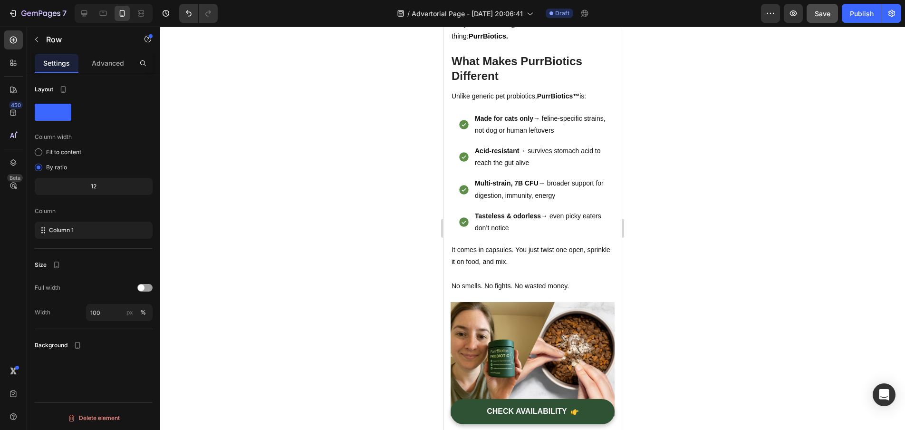
click at [416, 114] on div at bounding box center [532, 228] width 745 height 403
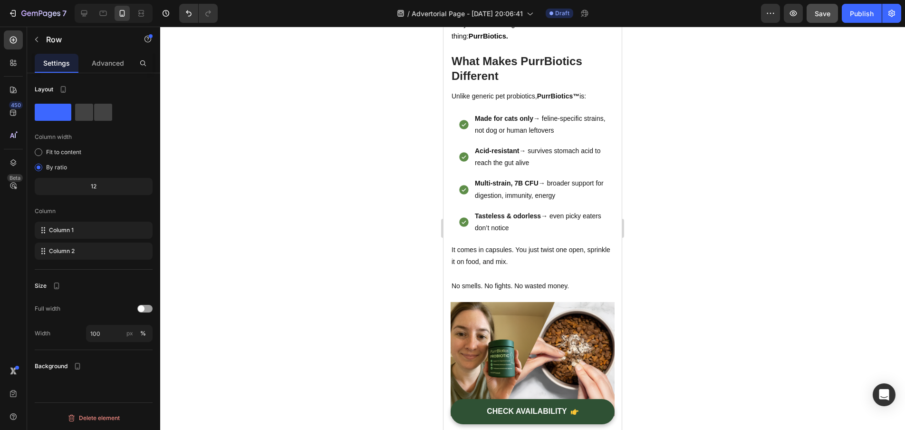
click at [85, 233] on div "Column 1" at bounding box center [94, 230] width 118 height 17
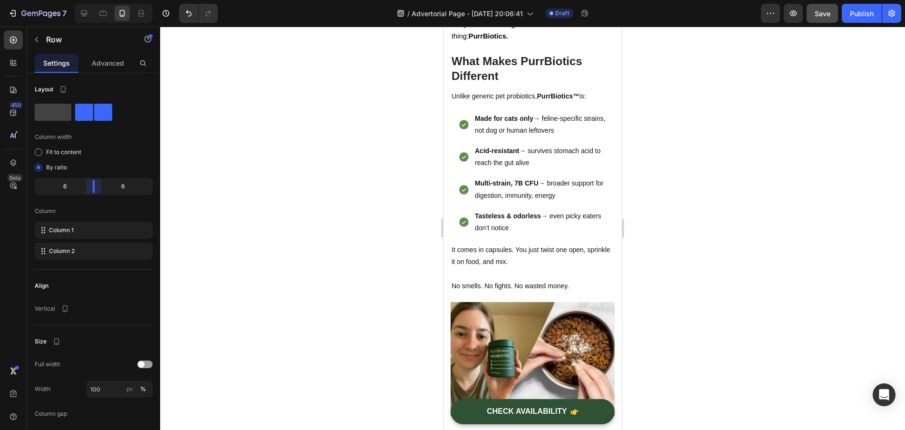
click at [91, 0] on body "7 / Advertorial Page - [DATE] 20:06:41 Draft Preview Save Publish 450 Beta Sect…" at bounding box center [452, 0] width 905 height 0
click at [85, 311] on div "Vertical" at bounding box center [94, 308] width 118 height 17
click at [733, 132] on div at bounding box center [532, 228] width 745 height 403
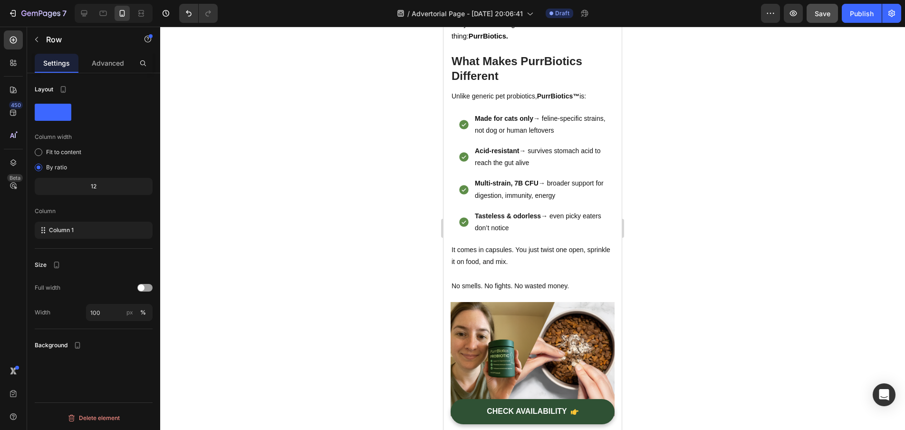
click at [51, 109] on span at bounding box center [53, 112] width 37 height 17
click at [87, 65] on div "Advanced" at bounding box center [108, 63] width 44 height 19
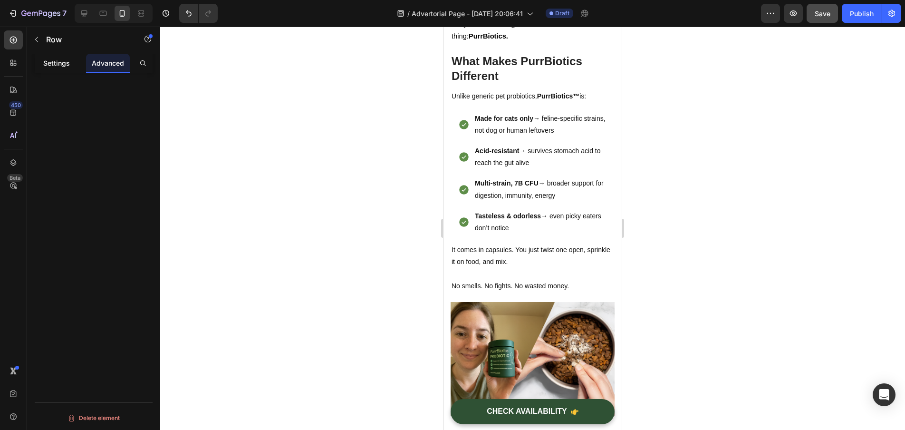
click at [58, 66] on p "Settings" at bounding box center [56, 63] width 27 height 10
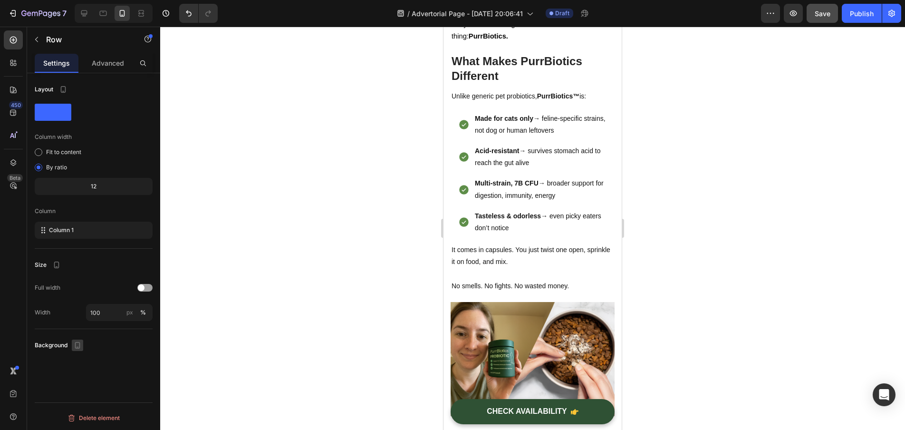
click at [77, 346] on icon "button" at bounding box center [78, 345] width 10 height 10
click at [48, 346] on p "Background" at bounding box center [51, 345] width 33 height 9
click at [76, 344] on icon "button" at bounding box center [77, 345] width 5 height 7
click at [87, 359] on button "button" at bounding box center [79, 360] width 15 height 15
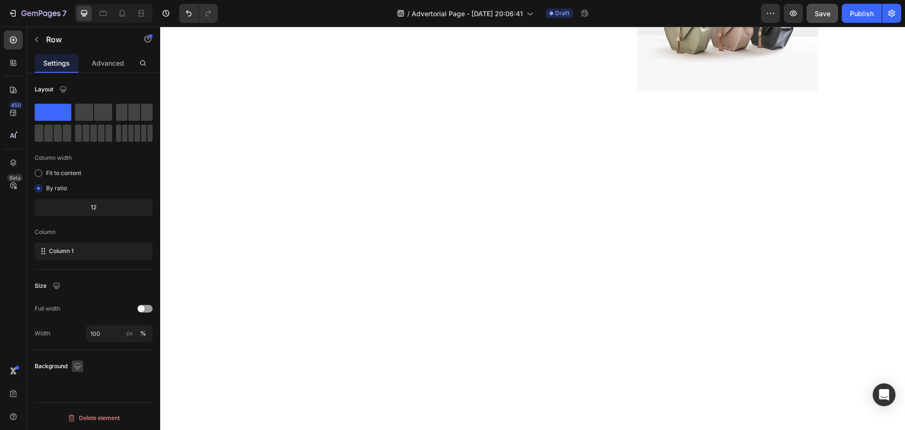
scroll to position [1919, 0]
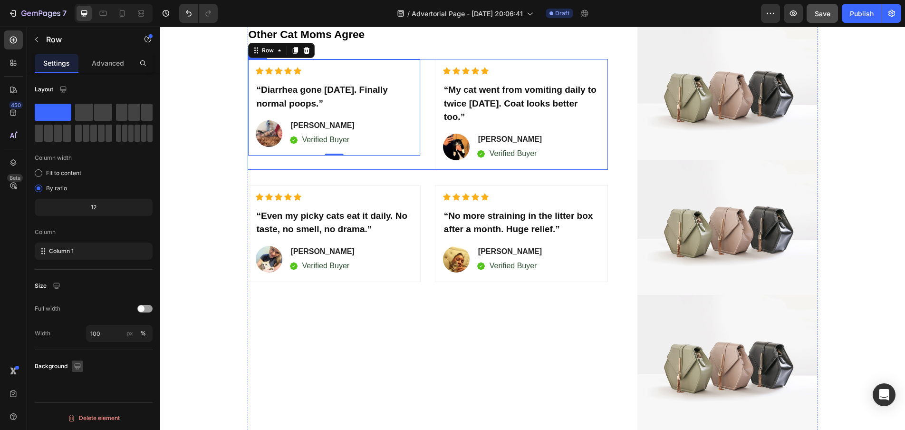
click at [78, 366] on icon "button" at bounding box center [77, 366] width 6 height 6
click at [79, 413] on icon "button" at bounding box center [80, 416] width 10 height 10
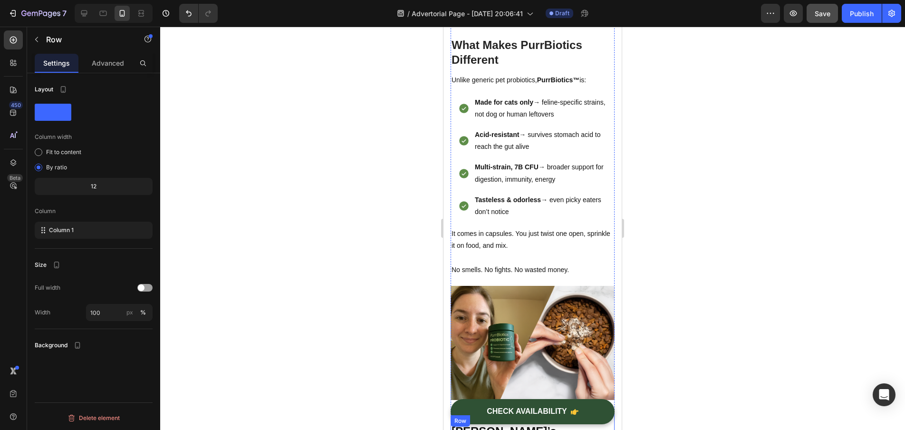
scroll to position [2486, 0]
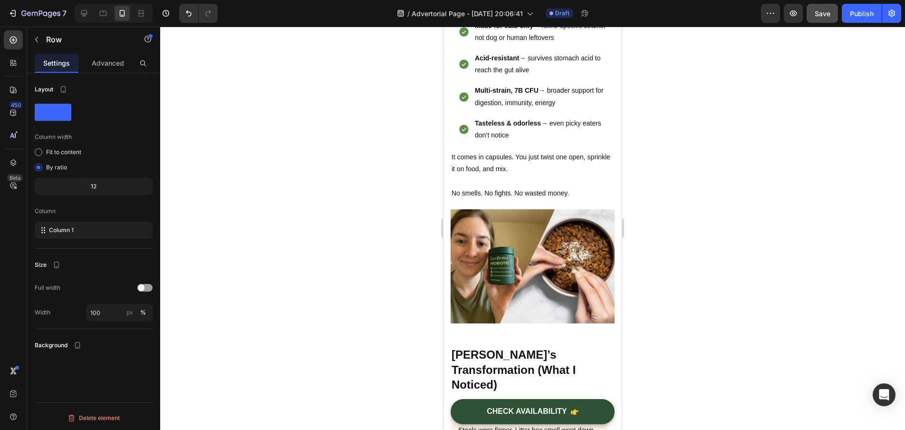
click at [688, 232] on div at bounding box center [532, 228] width 745 height 403
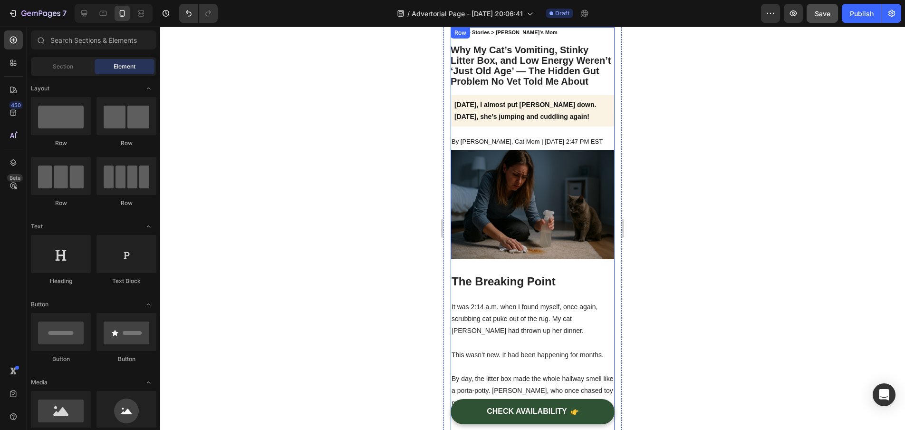
scroll to position [0, 0]
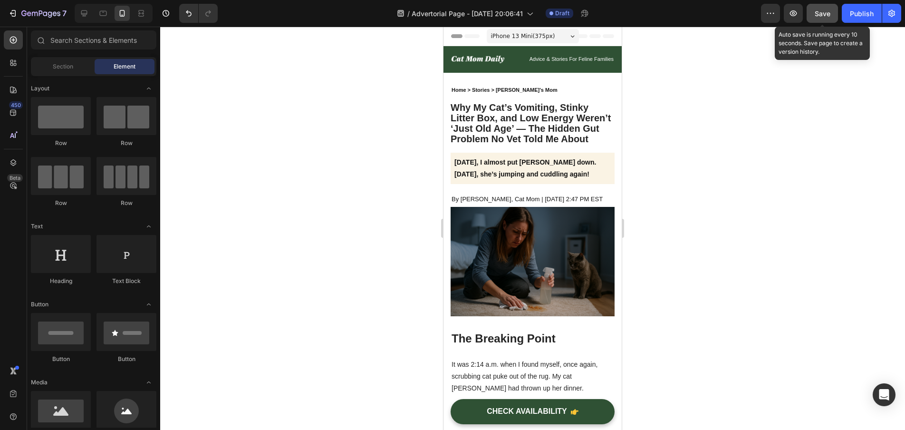
click at [818, 22] on button "Save" at bounding box center [822, 13] width 31 height 19
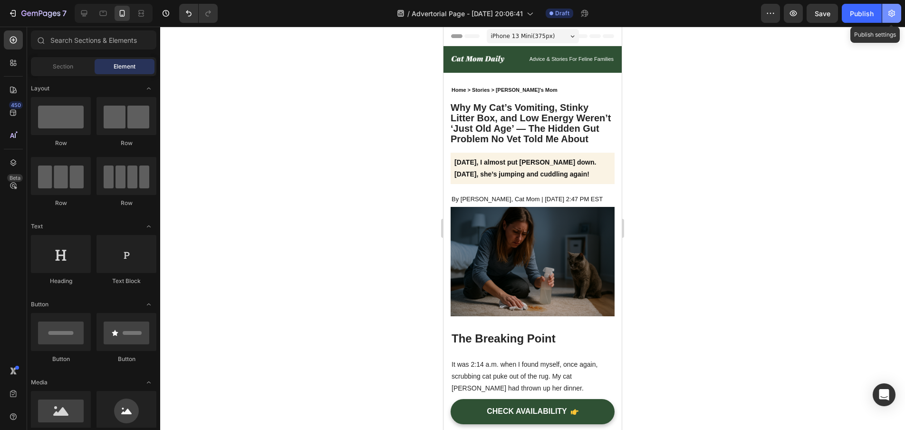
click at [895, 13] on icon "button" at bounding box center [892, 14] width 10 height 10
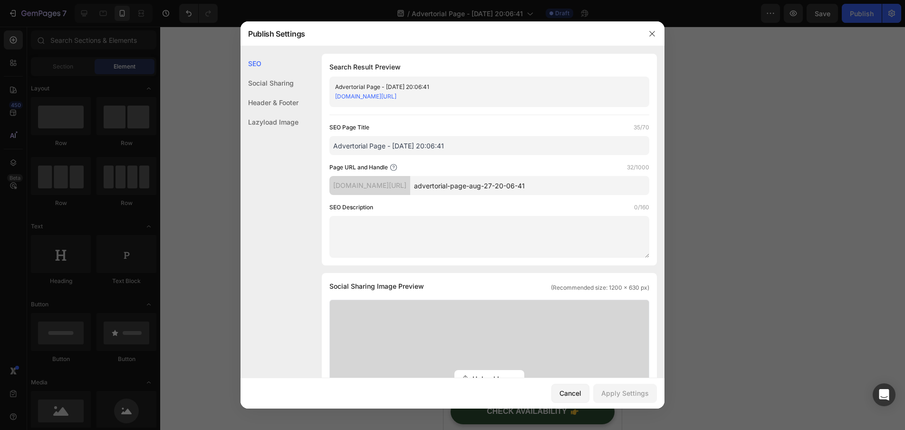
click at [566, 178] on input "advertorial-page-aug-27-20-06-41" at bounding box center [529, 185] width 239 height 19
drag, startPoint x: 566, startPoint y: 182, endPoint x: 561, endPoint y: 186, distance: 7.4
click at [561, 186] on input "advertorial-page-aug-27-20-06-41" at bounding box center [529, 185] width 239 height 19
type input "adv1"
click at [495, 206] on div "SEO Description 0/160" at bounding box center [489, 208] width 320 height 10
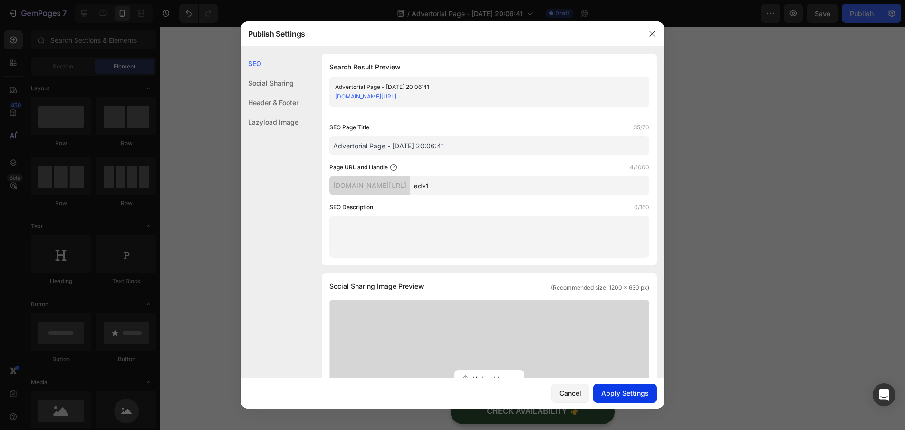
click at [607, 394] on div "Apply Settings" at bounding box center [625, 393] width 48 height 10
click at [654, 25] on div at bounding box center [652, 33] width 25 height 25
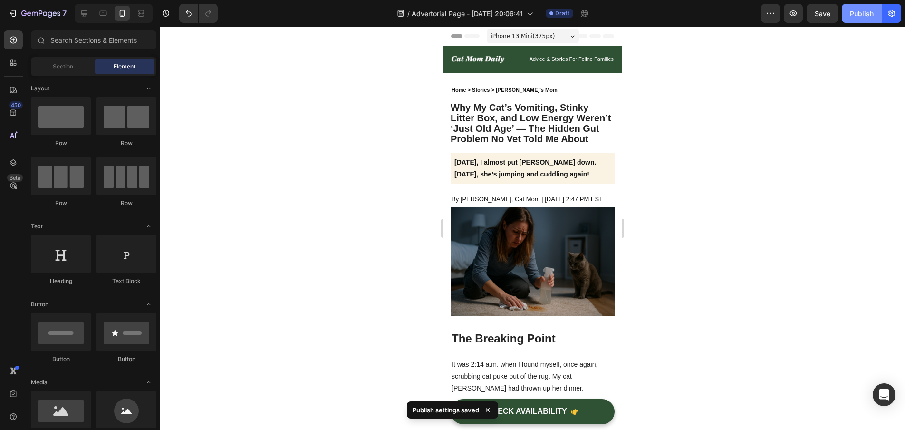
click at [850, 17] on button "Publish" at bounding box center [862, 13] width 40 height 19
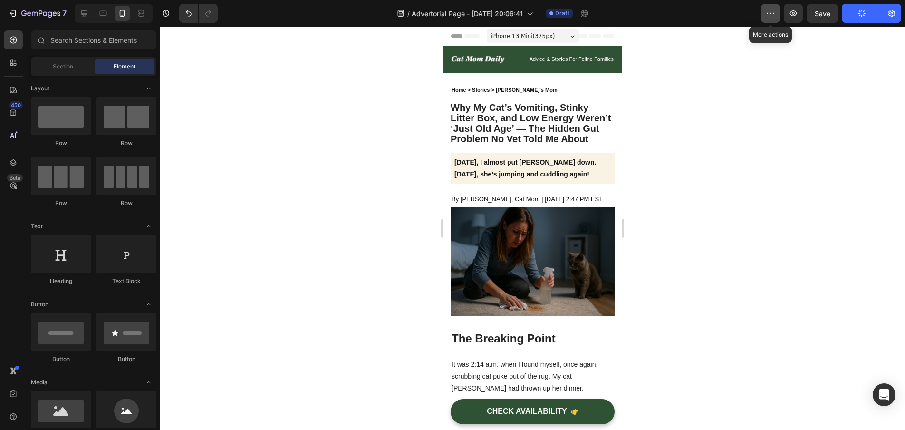
click at [776, 15] on button "button" at bounding box center [770, 13] width 19 height 19
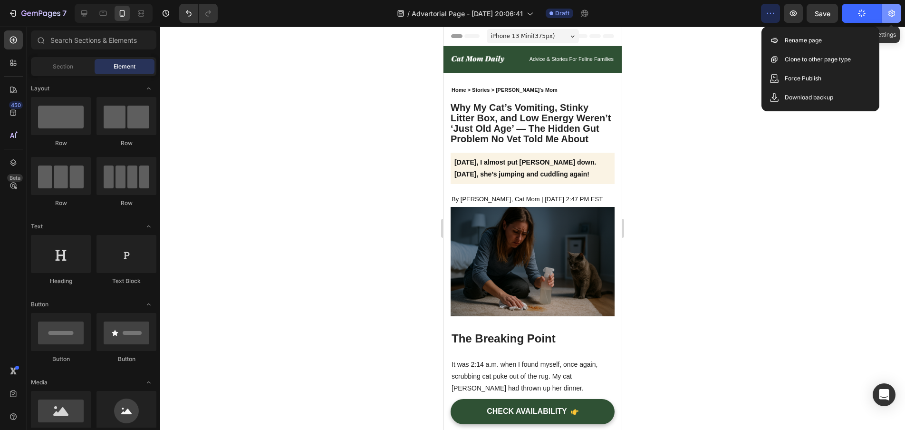
click at [893, 16] on icon "button" at bounding box center [892, 13] width 7 height 7
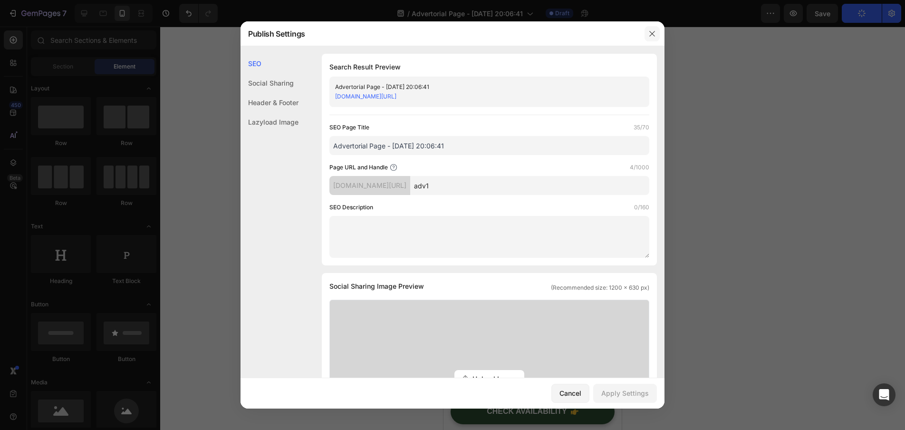
click at [651, 35] on icon "button" at bounding box center [651, 33] width 5 height 5
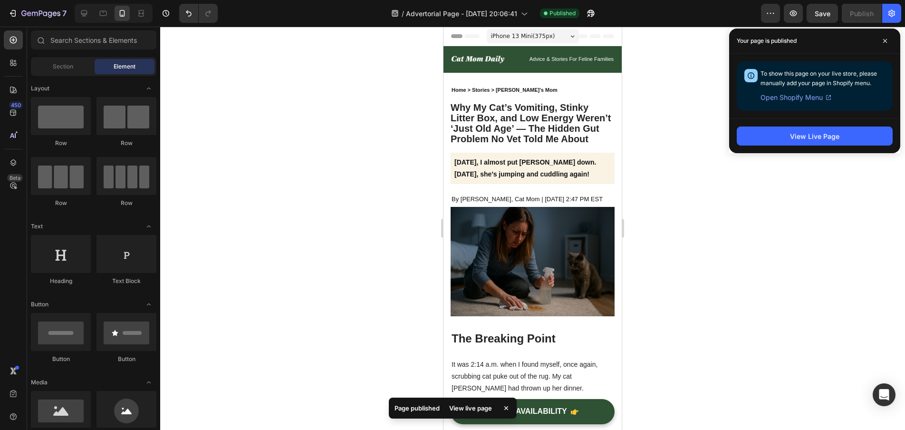
click at [769, 131] on button "View Live Page" at bounding box center [815, 135] width 156 height 19
